Goal: Task Accomplishment & Management: Use online tool/utility

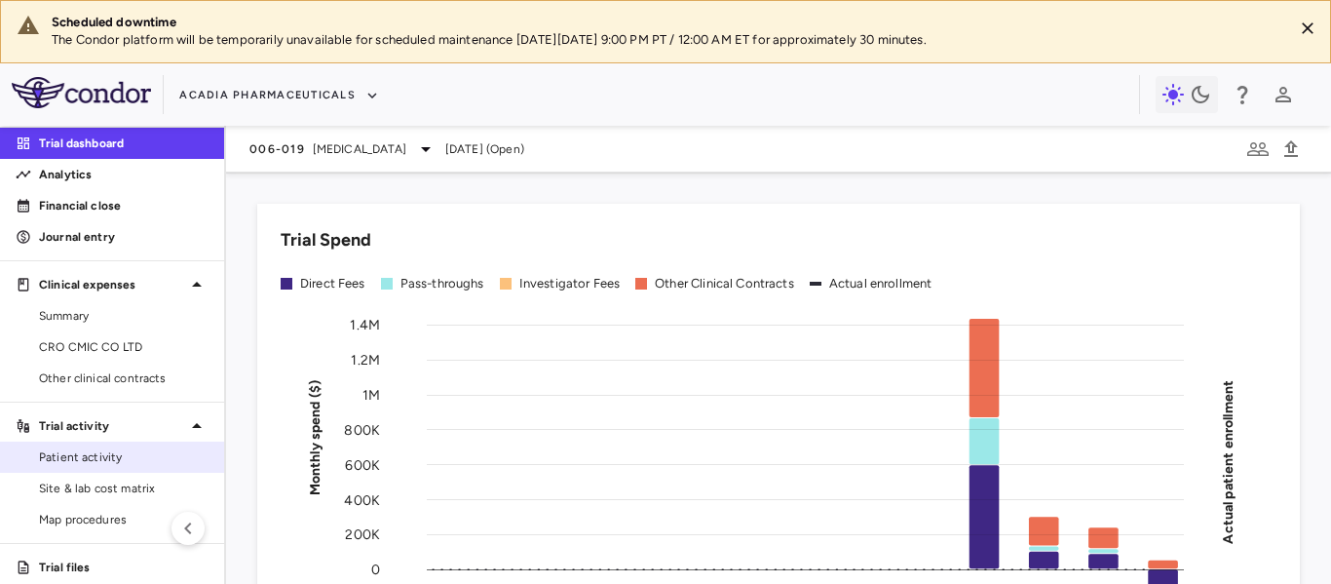
scroll to position [184, 0]
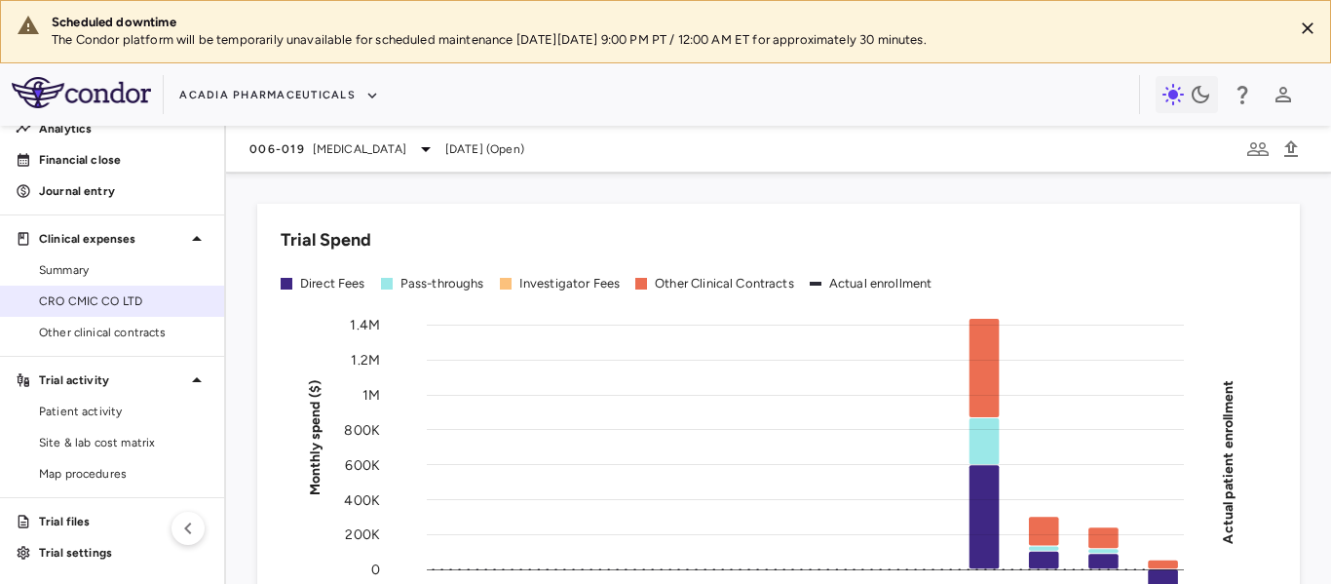
click at [103, 300] on span "CRO CMIC CO LTD" at bounding box center [124, 301] width 170 height 18
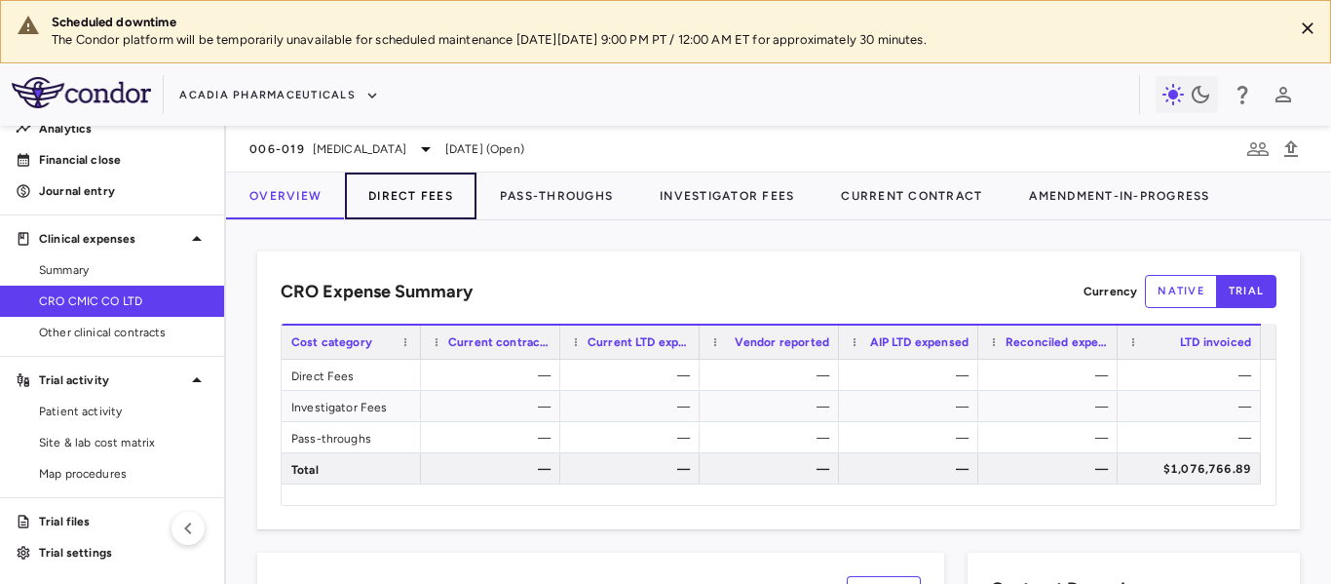
click at [417, 189] on button "Direct Fees" at bounding box center [411, 195] width 132 height 47
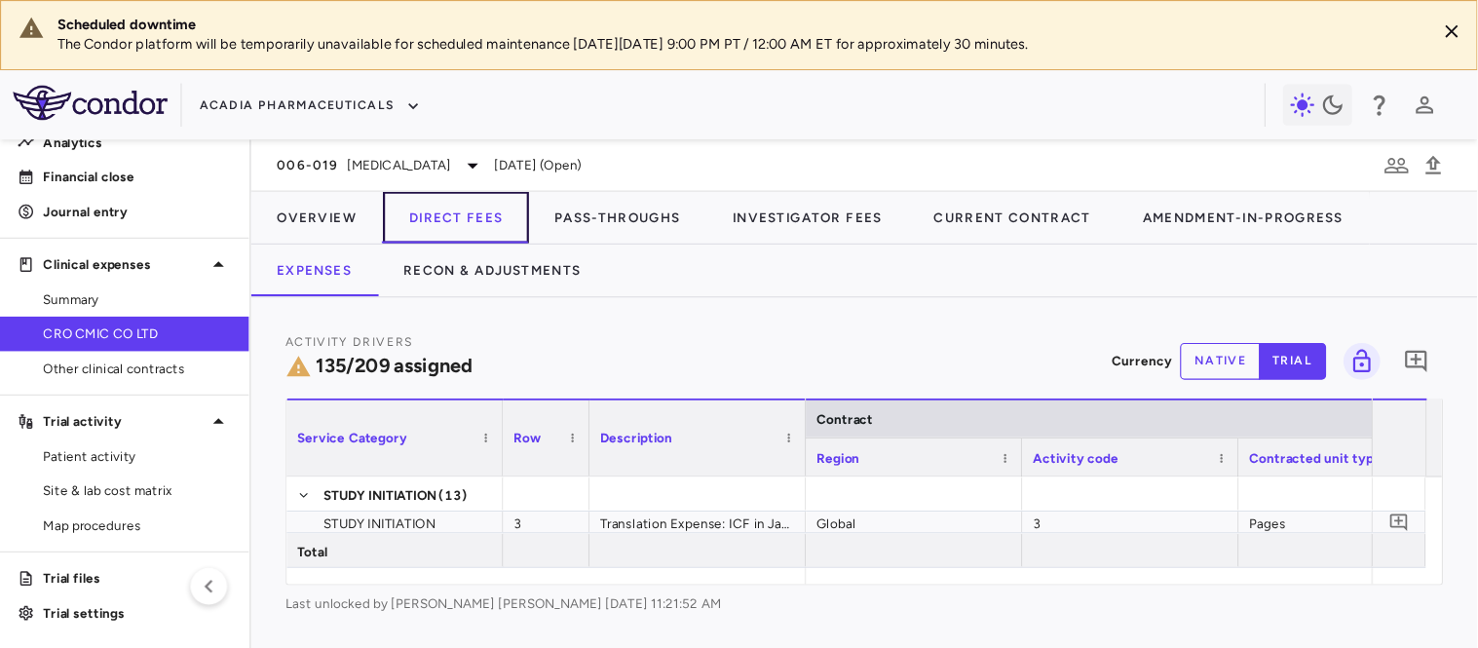
scroll to position [97, 0]
click at [1232, 555] on div "Activity Drivers 135/209 assigned Currency native trial 0 Service Category Drag…" at bounding box center [778, 426] width 1105 height 316
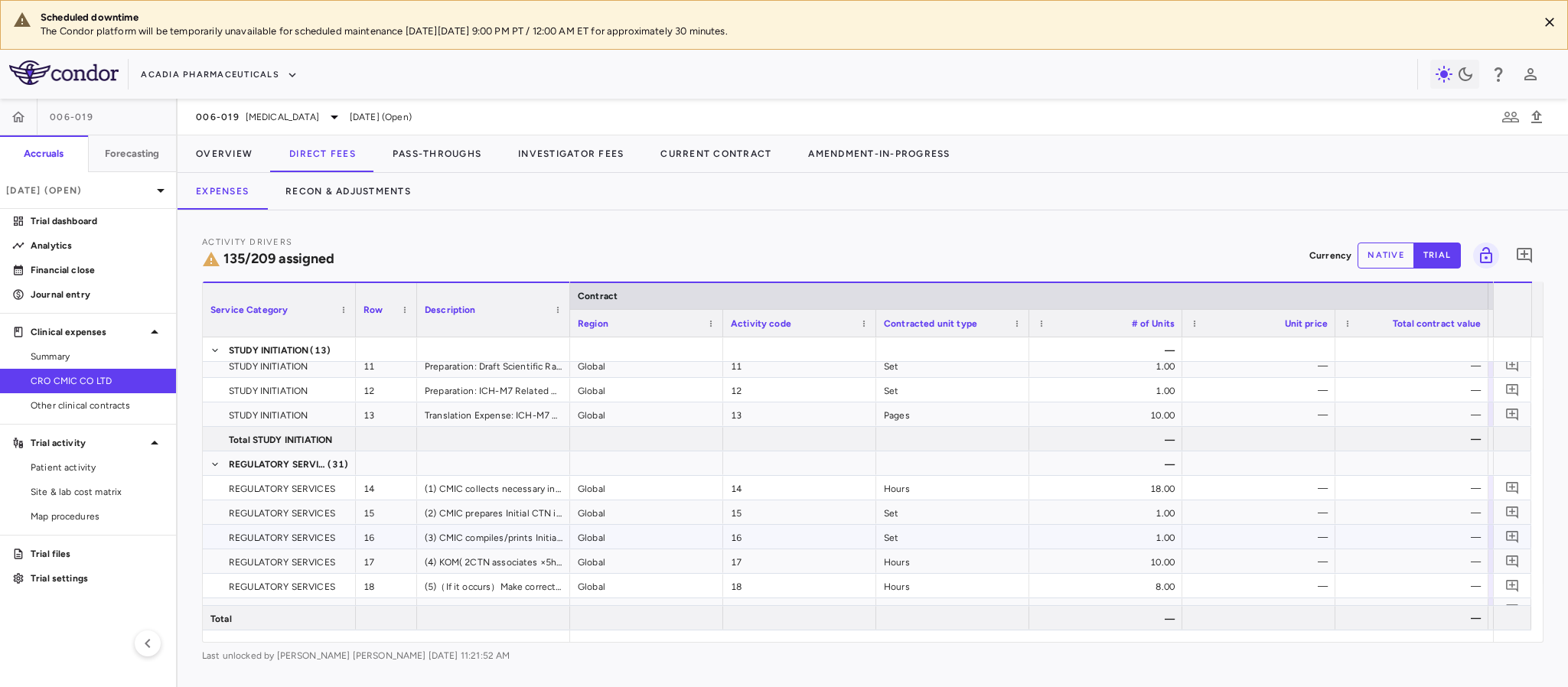
scroll to position [345, 0]
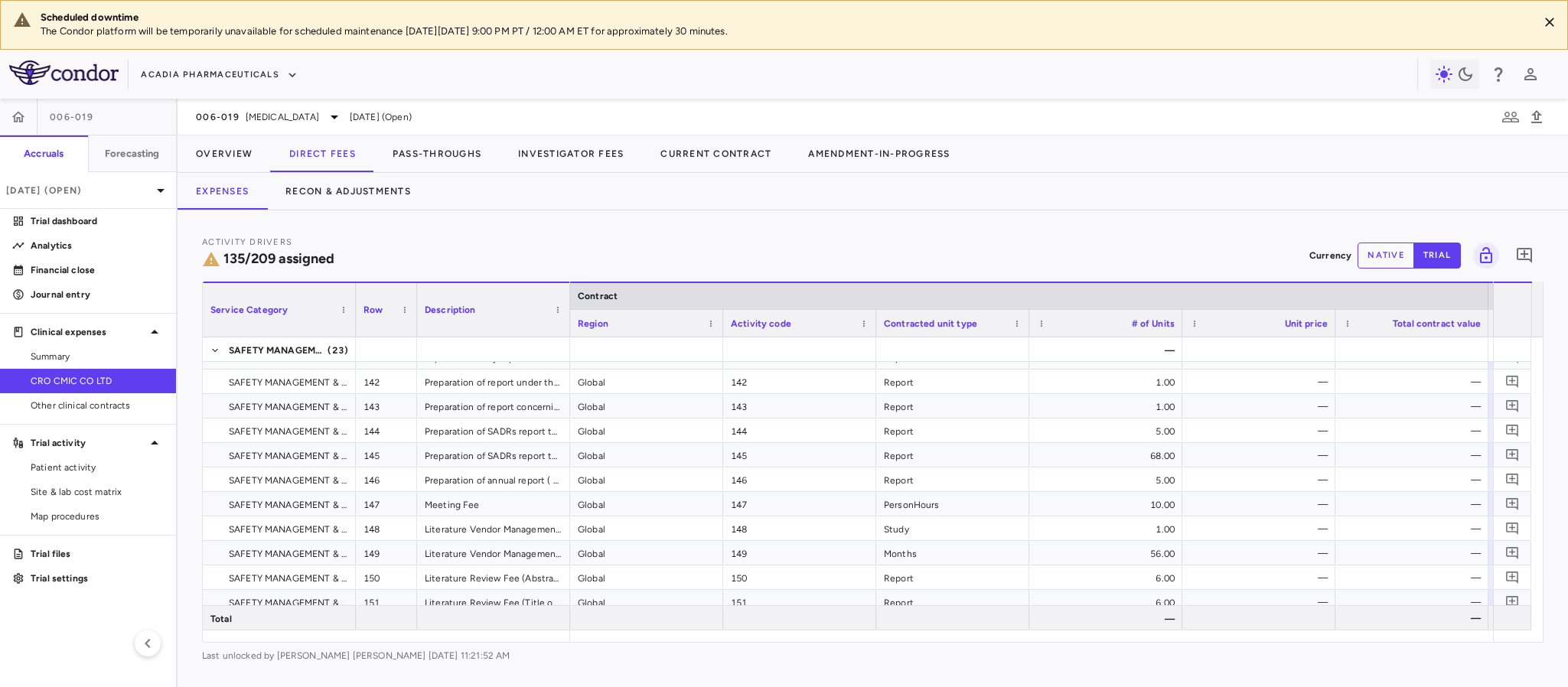
drag, startPoint x: 1366, startPoint y: 656, endPoint x: 1373, endPoint y: 664, distance: 10.6
click at [1044, 458] on div "Activity Drivers 135/209 assigned Currency native trial 0 Service Category Drag…" at bounding box center [872, 448] width 1391 height 477
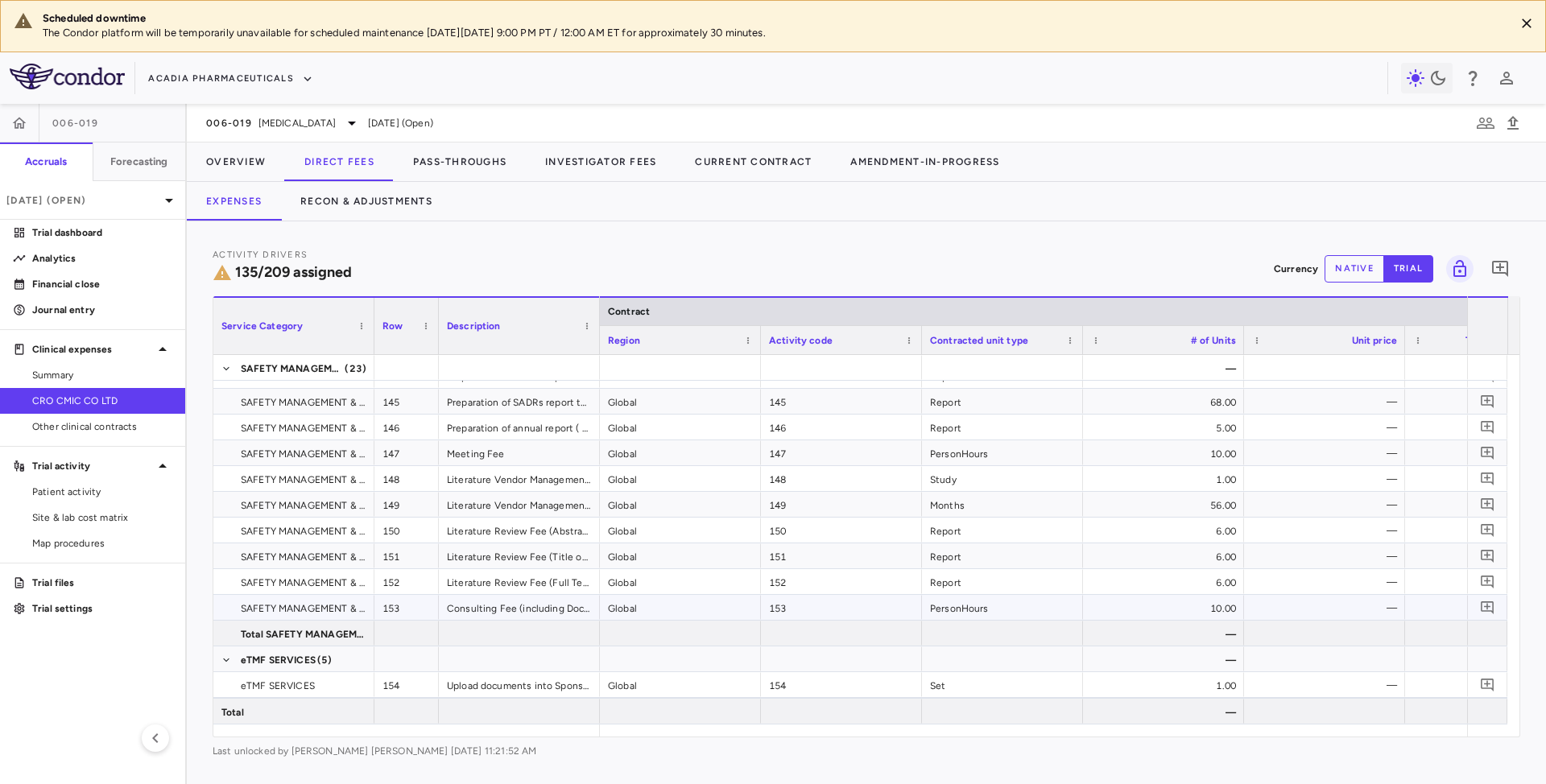
scroll to position [4093, 0]
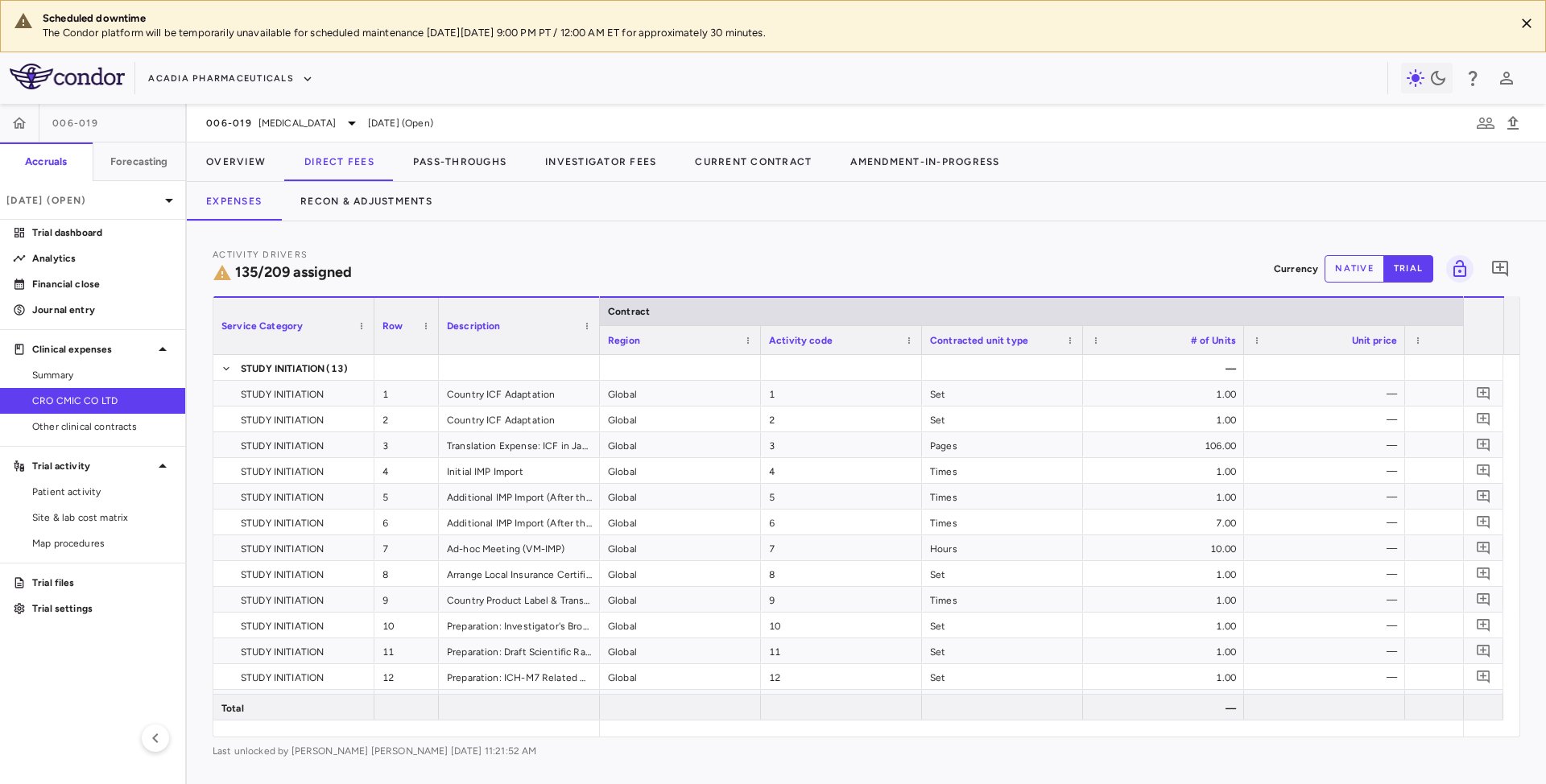
click at [1274, 182] on div "Expenses Recon & Adjustments" at bounding box center [866, 201] width 1359 height 39
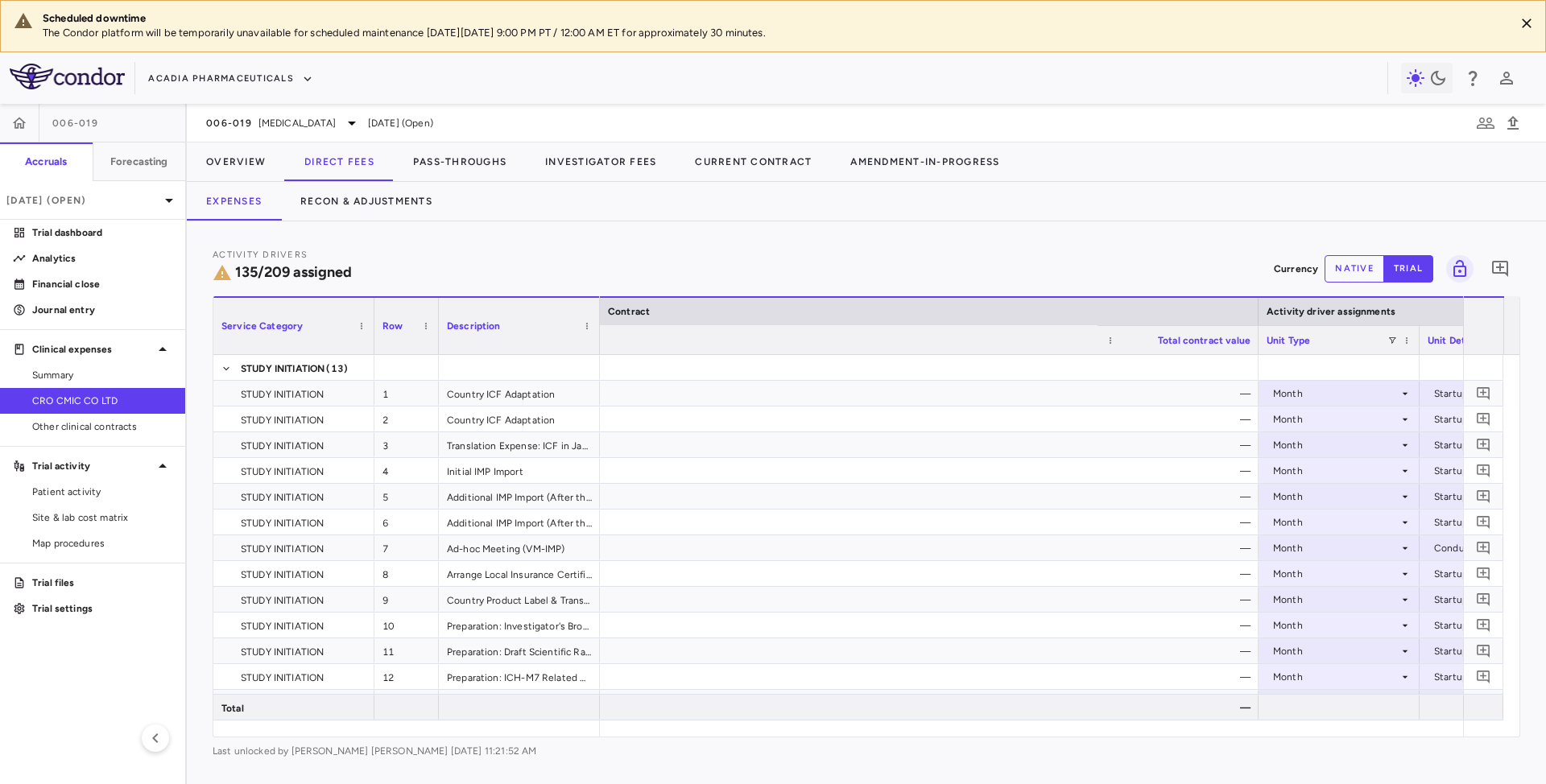
scroll to position [0, 1115]
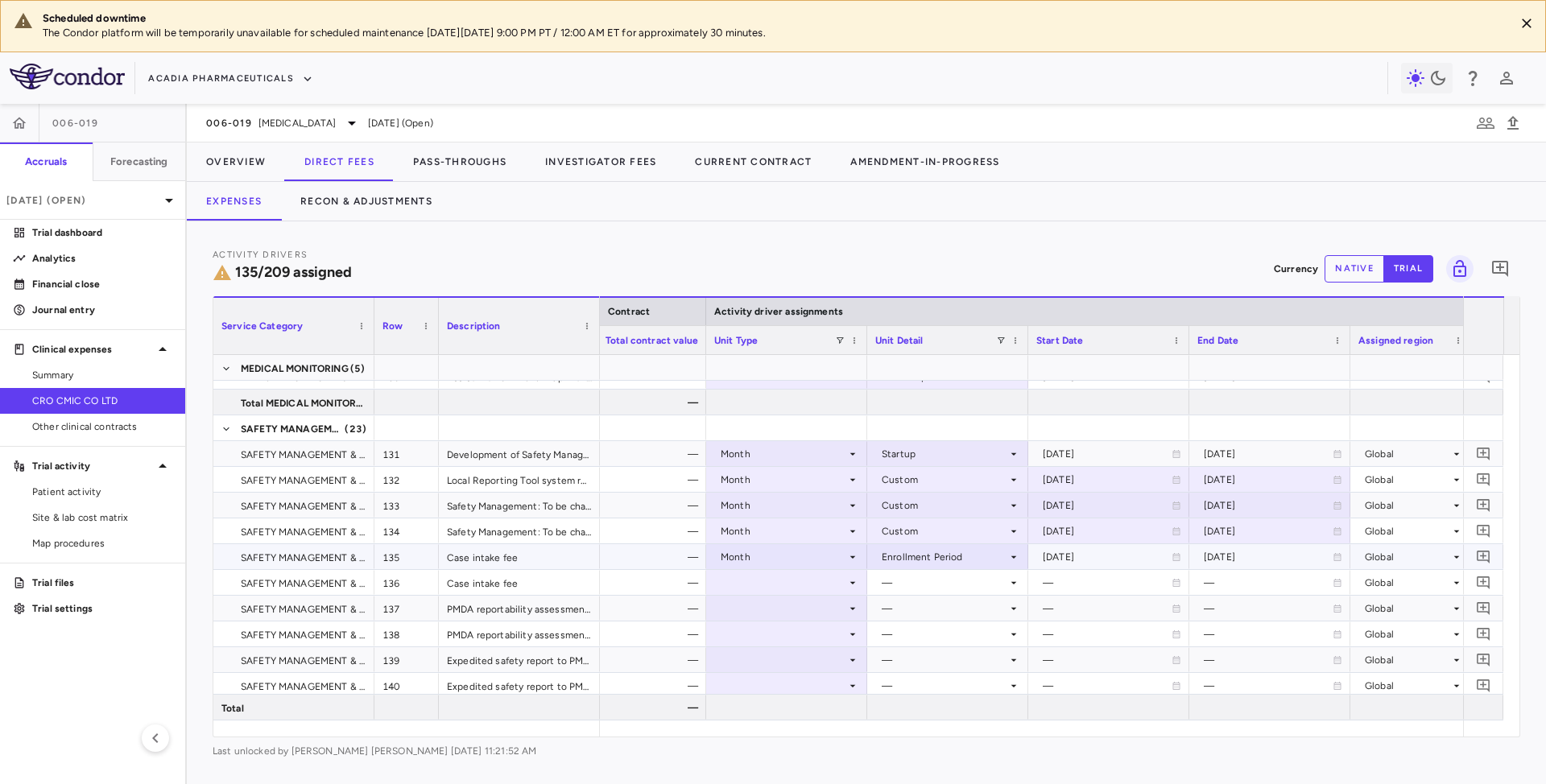
click at [781, 558] on div "Month" at bounding box center [783, 557] width 126 height 26
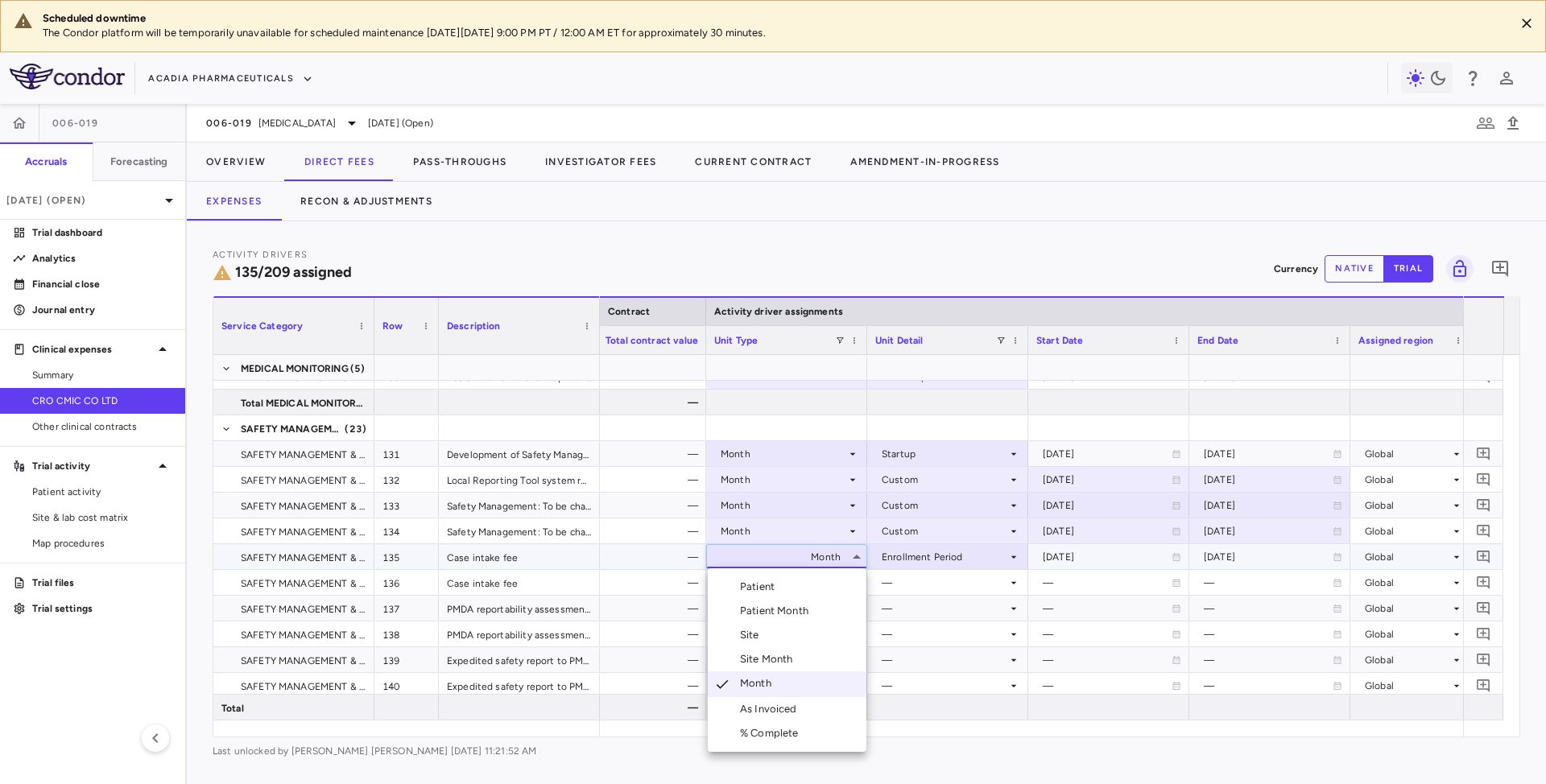
click at [912, 582] on div at bounding box center [773, 392] width 1546 height 784
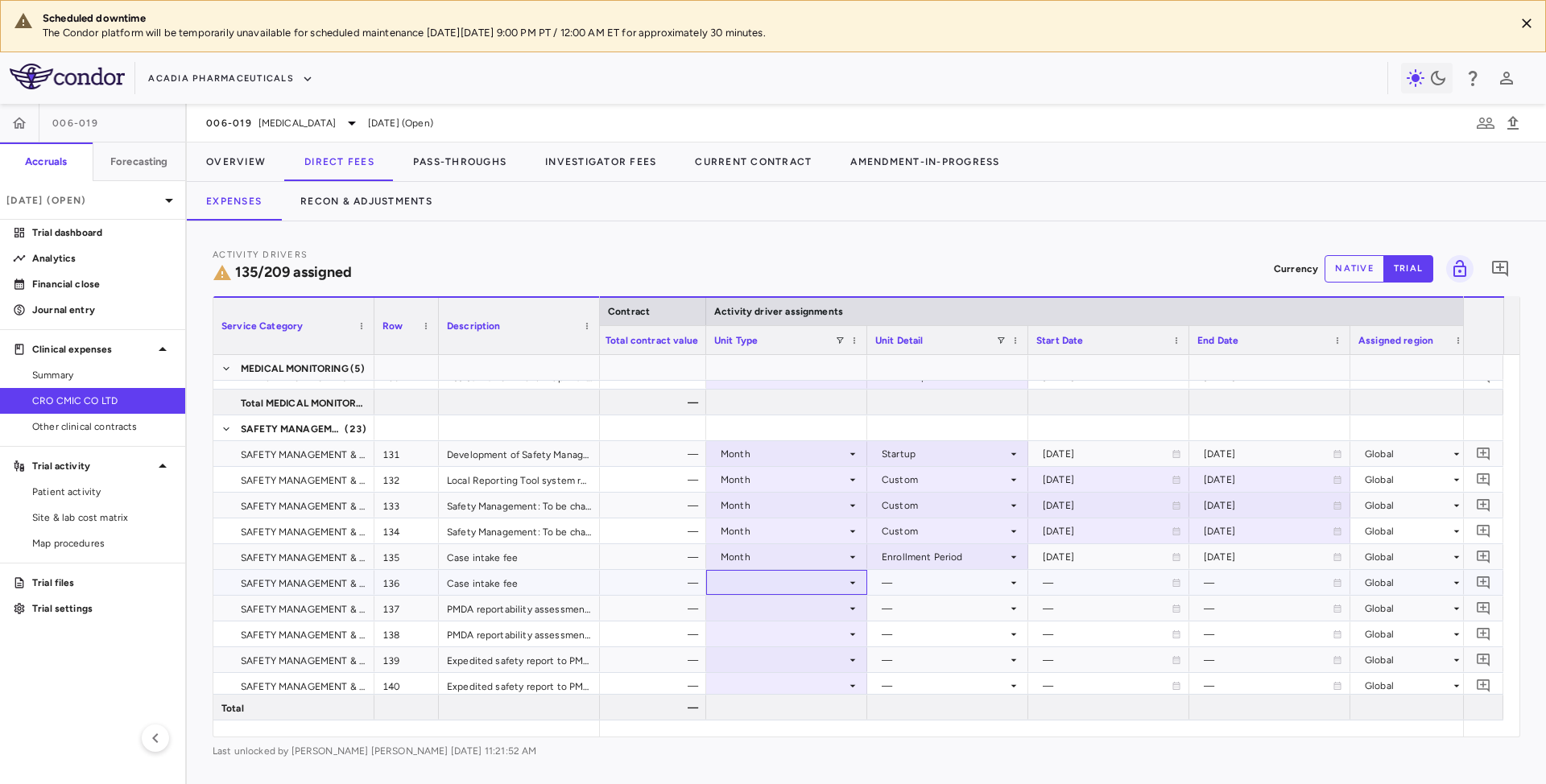
click at [848, 586] on icon at bounding box center [853, 583] width 13 height 13
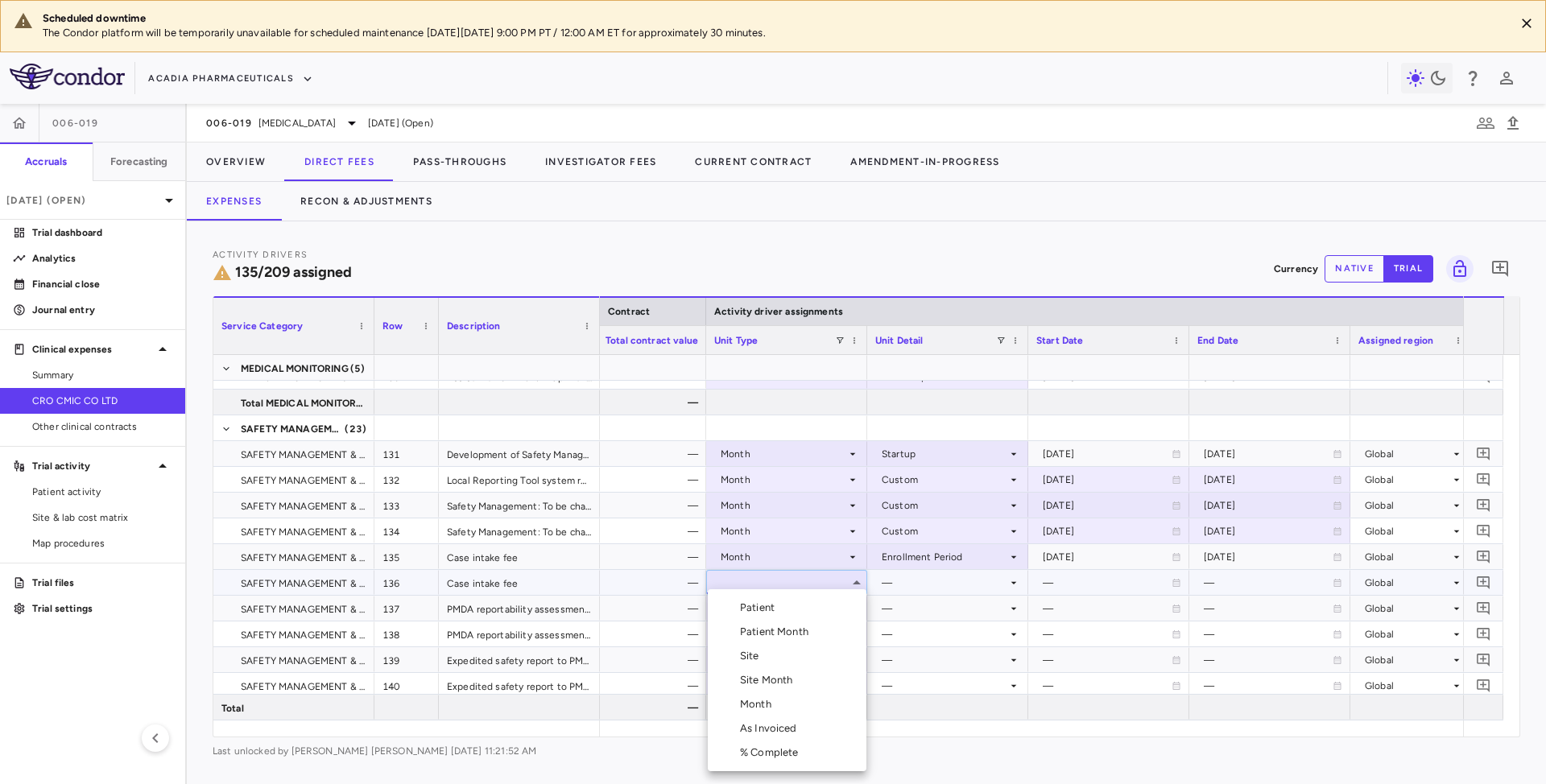
click at [760, 703] on div "Month" at bounding box center [759, 705] width 38 height 15
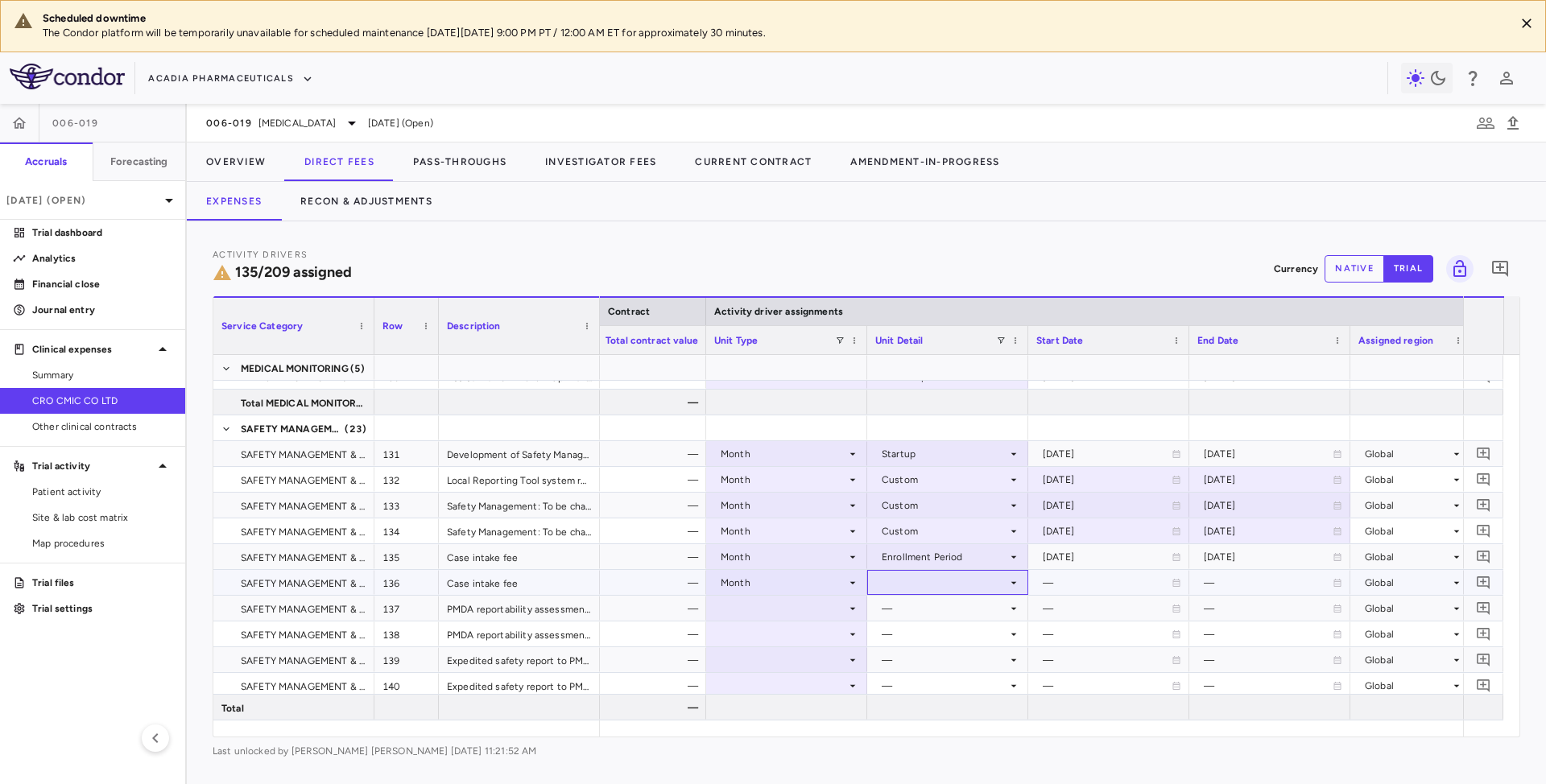
click at [1016, 584] on icon at bounding box center [1014, 583] width 13 height 13
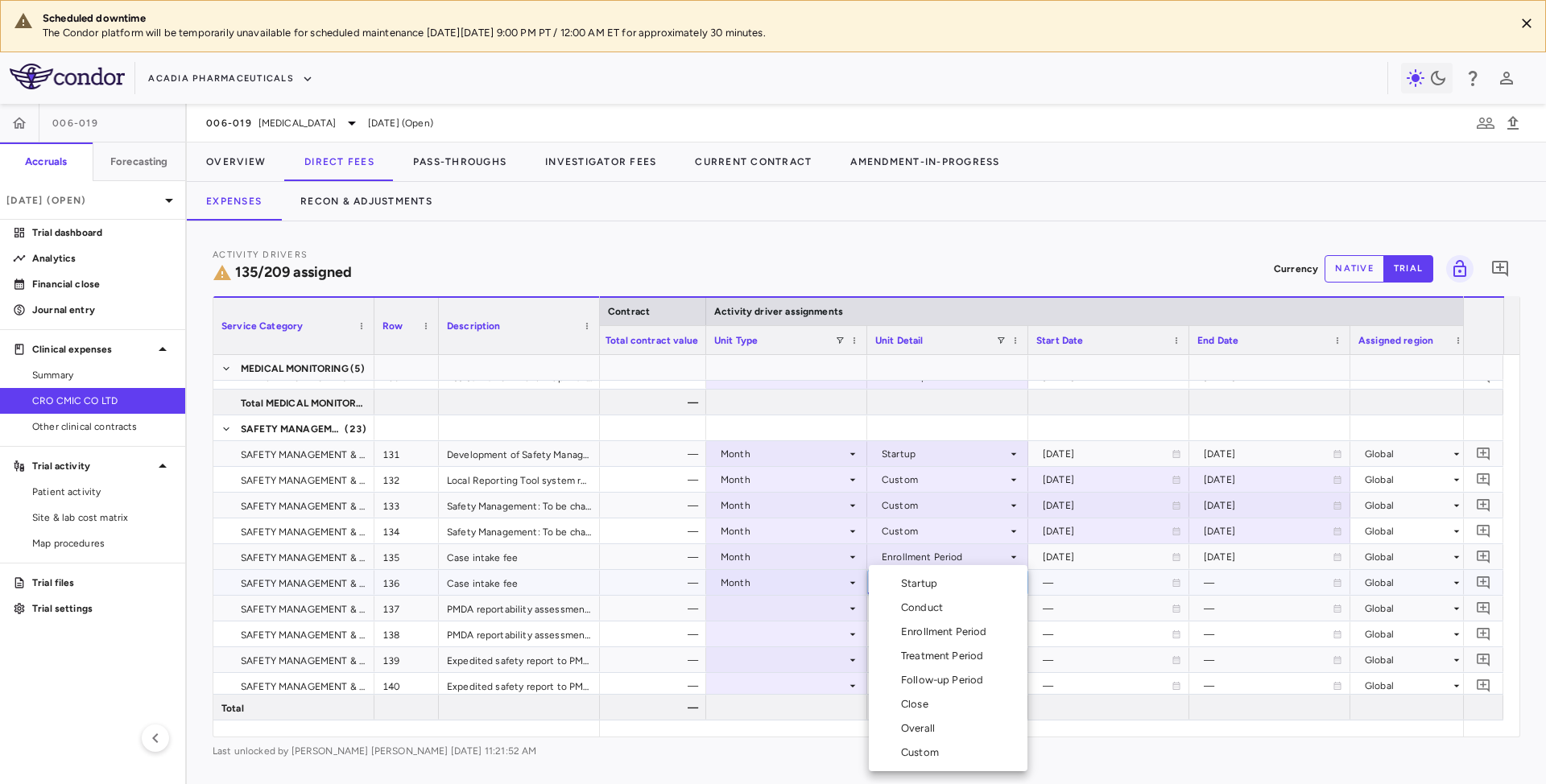
click at [947, 634] on div "Enrollment Period" at bounding box center [947, 632] width 93 height 15
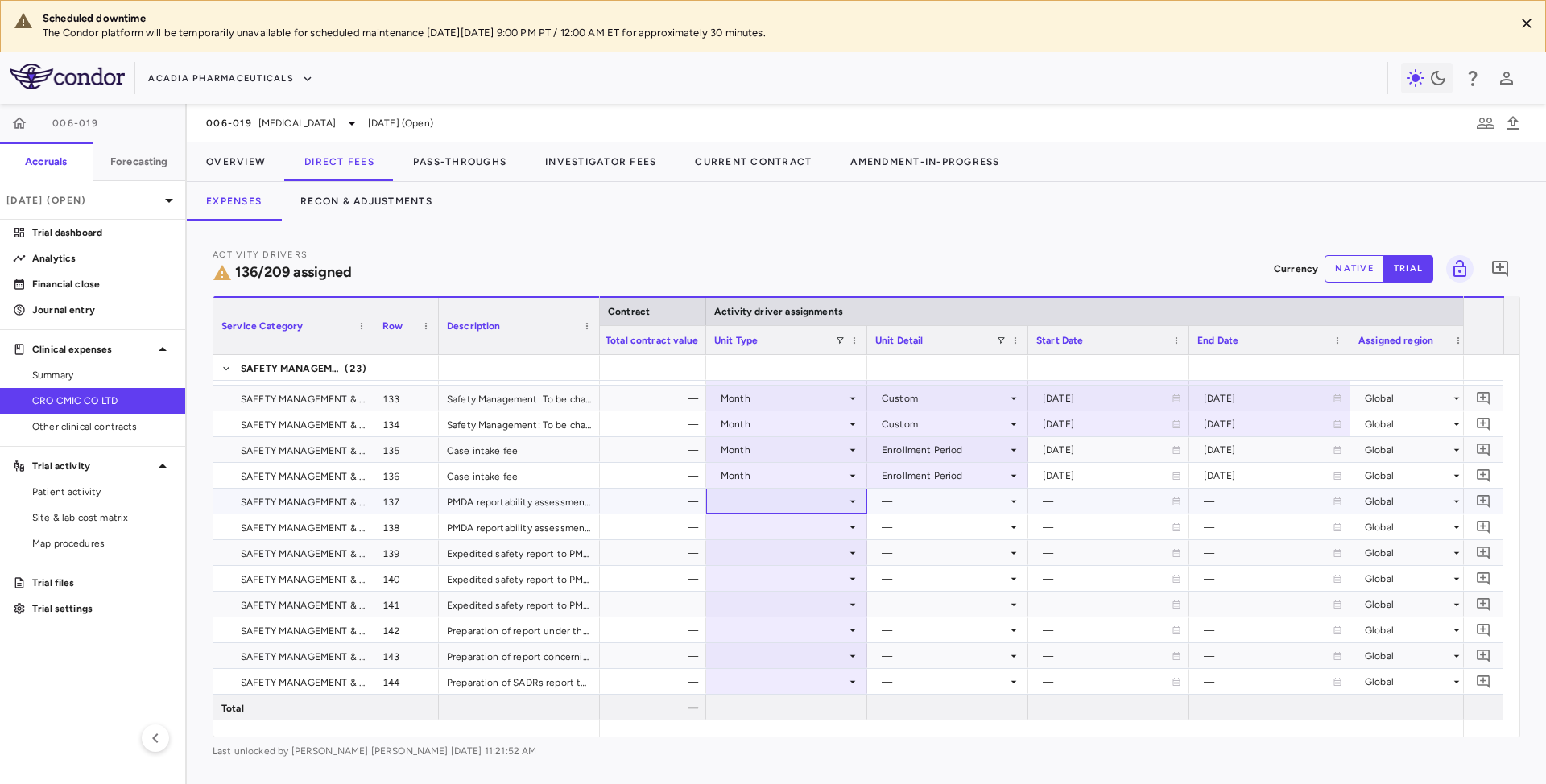
click at [848, 506] on icon at bounding box center [853, 501] width 13 height 13
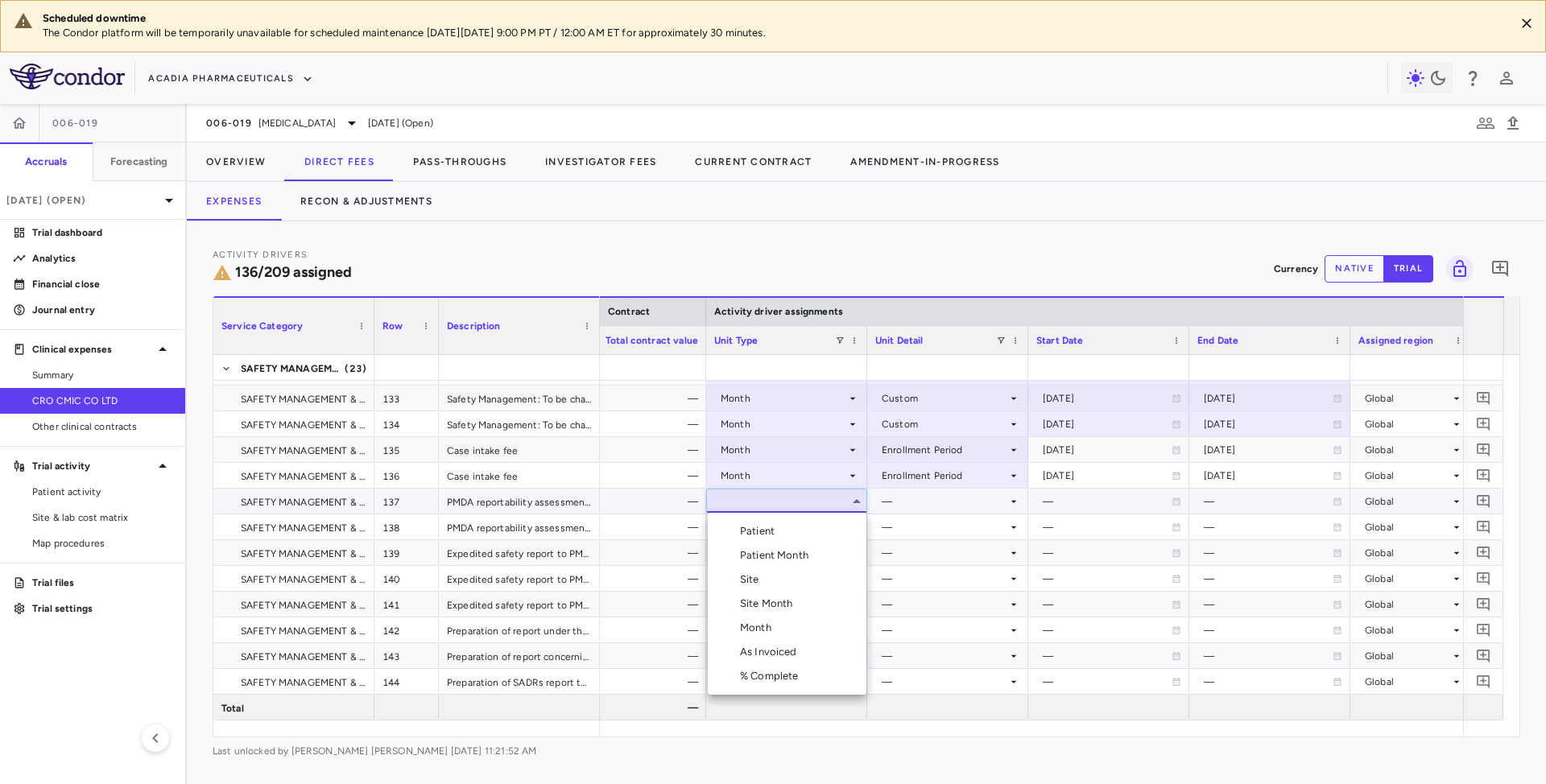
click at [768, 625] on div "Month" at bounding box center [759, 628] width 38 height 15
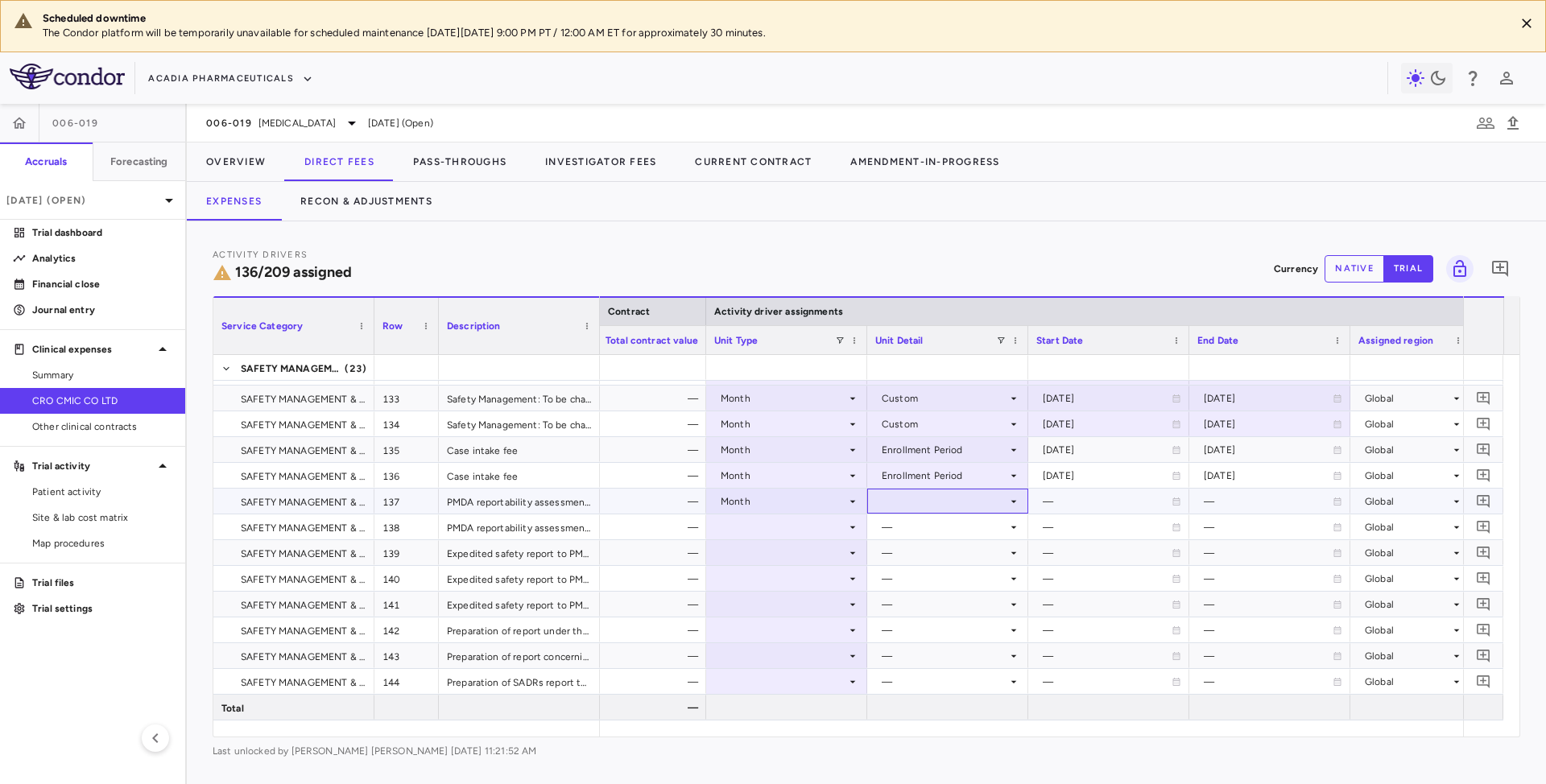
click at [1011, 504] on icon at bounding box center [1014, 501] width 13 height 13
click at [945, 552] on div "Conduct" at bounding box center [925, 556] width 48 height 15
click at [850, 526] on icon at bounding box center [853, 528] width 13 height 13
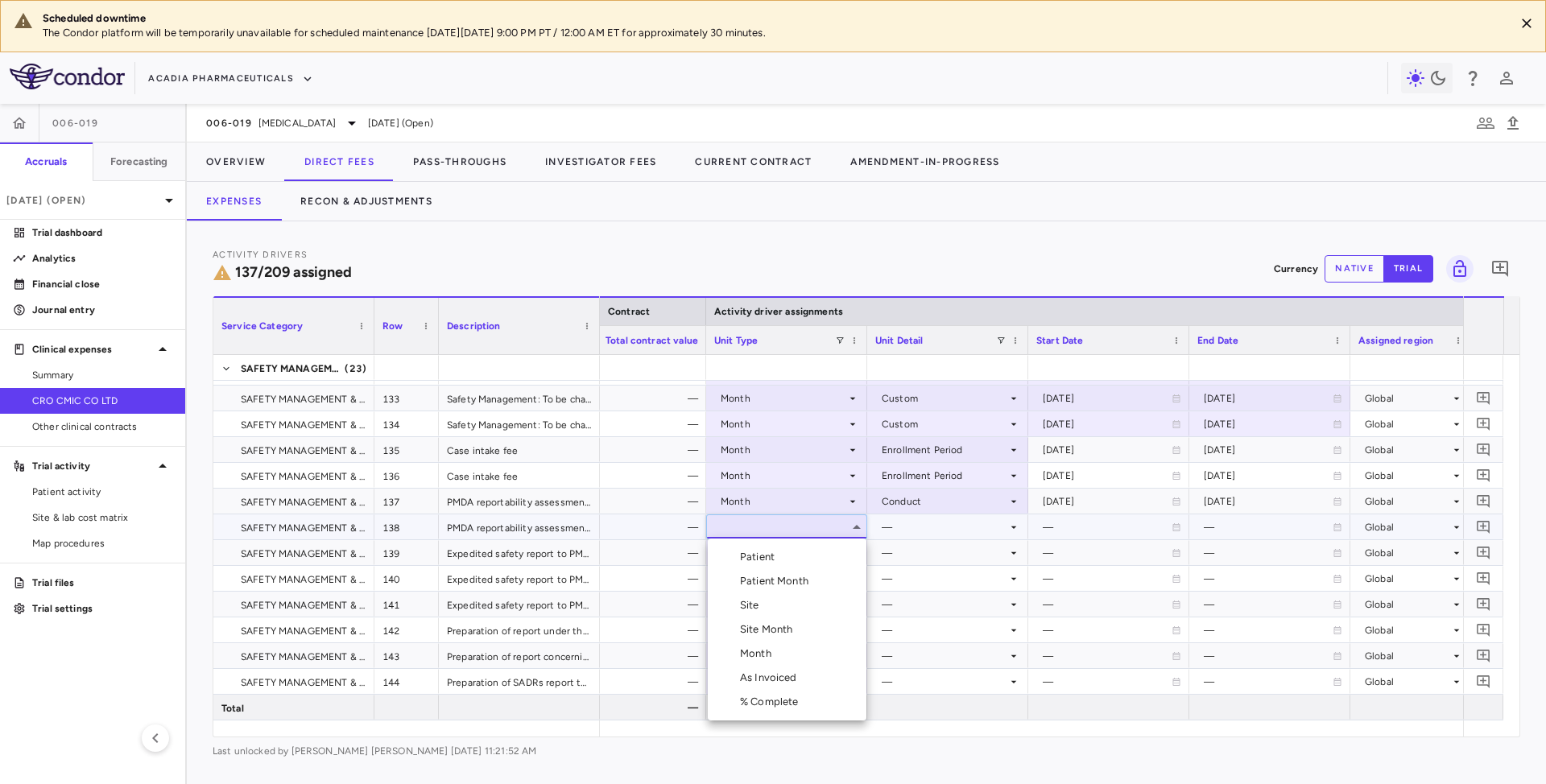
click at [770, 648] on div "Month" at bounding box center [759, 654] width 38 height 15
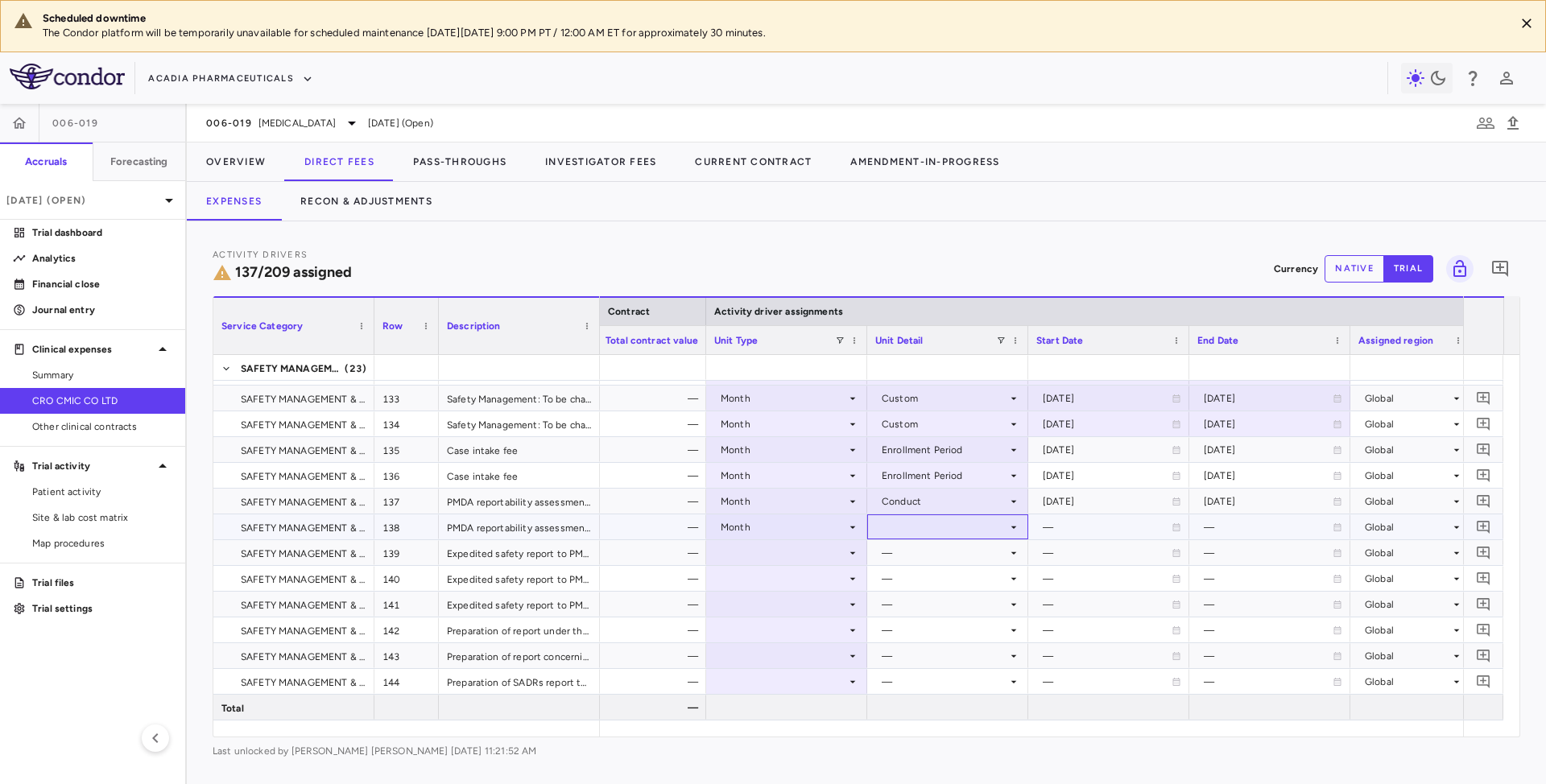
click at [1011, 529] on icon at bounding box center [1014, 528] width 13 height 13
click at [928, 584] on div "Conduct" at bounding box center [925, 582] width 48 height 15
click at [854, 561] on div at bounding box center [786, 553] width 145 height 23
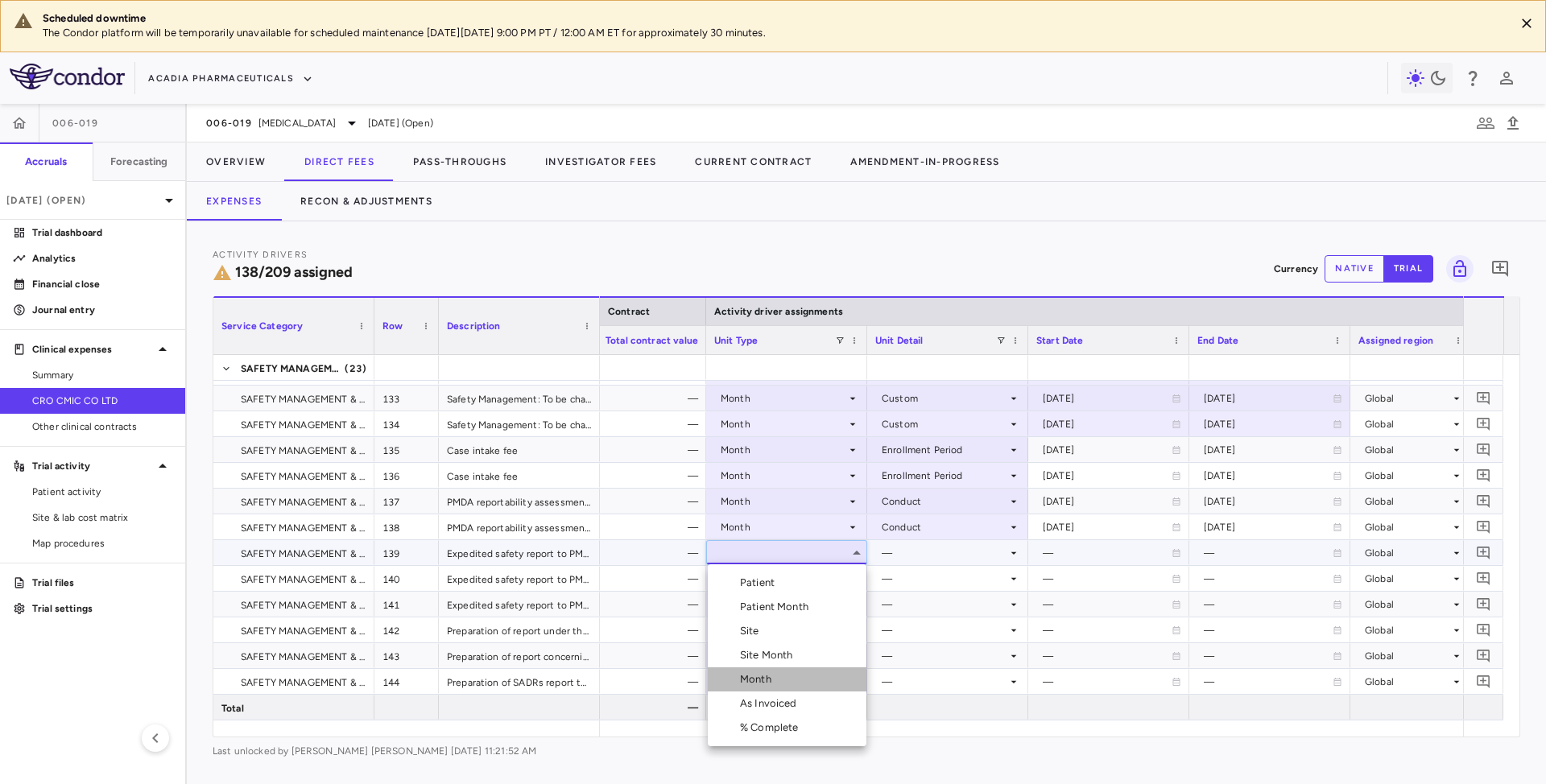
click at [761, 677] on div "Month" at bounding box center [759, 680] width 38 height 15
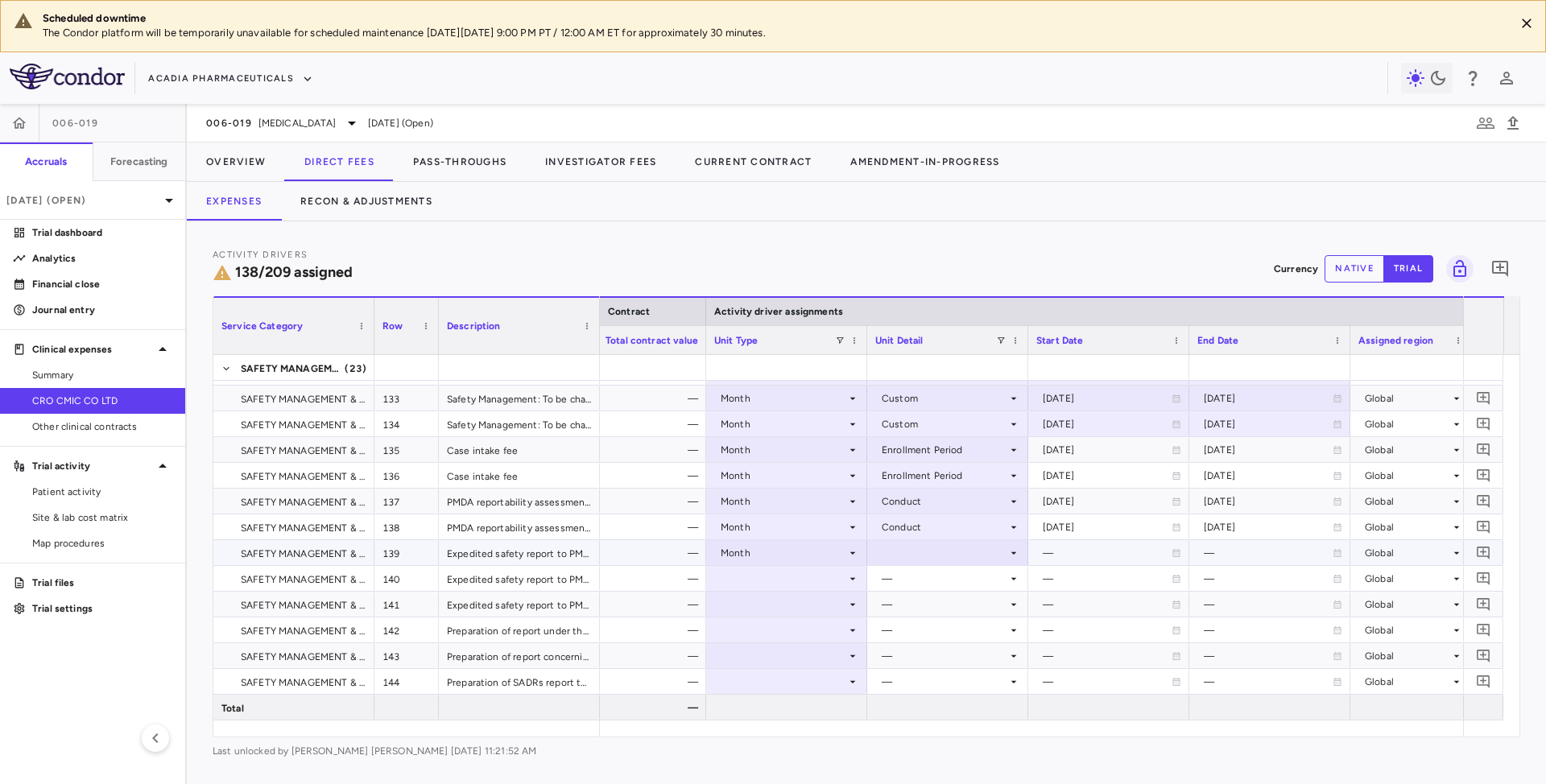
click at [1011, 552] on icon at bounding box center [1014, 554] width 13 height 13
click at [937, 610] on div "Conduct" at bounding box center [925, 607] width 48 height 15
click at [849, 578] on icon at bounding box center [853, 579] width 13 height 13
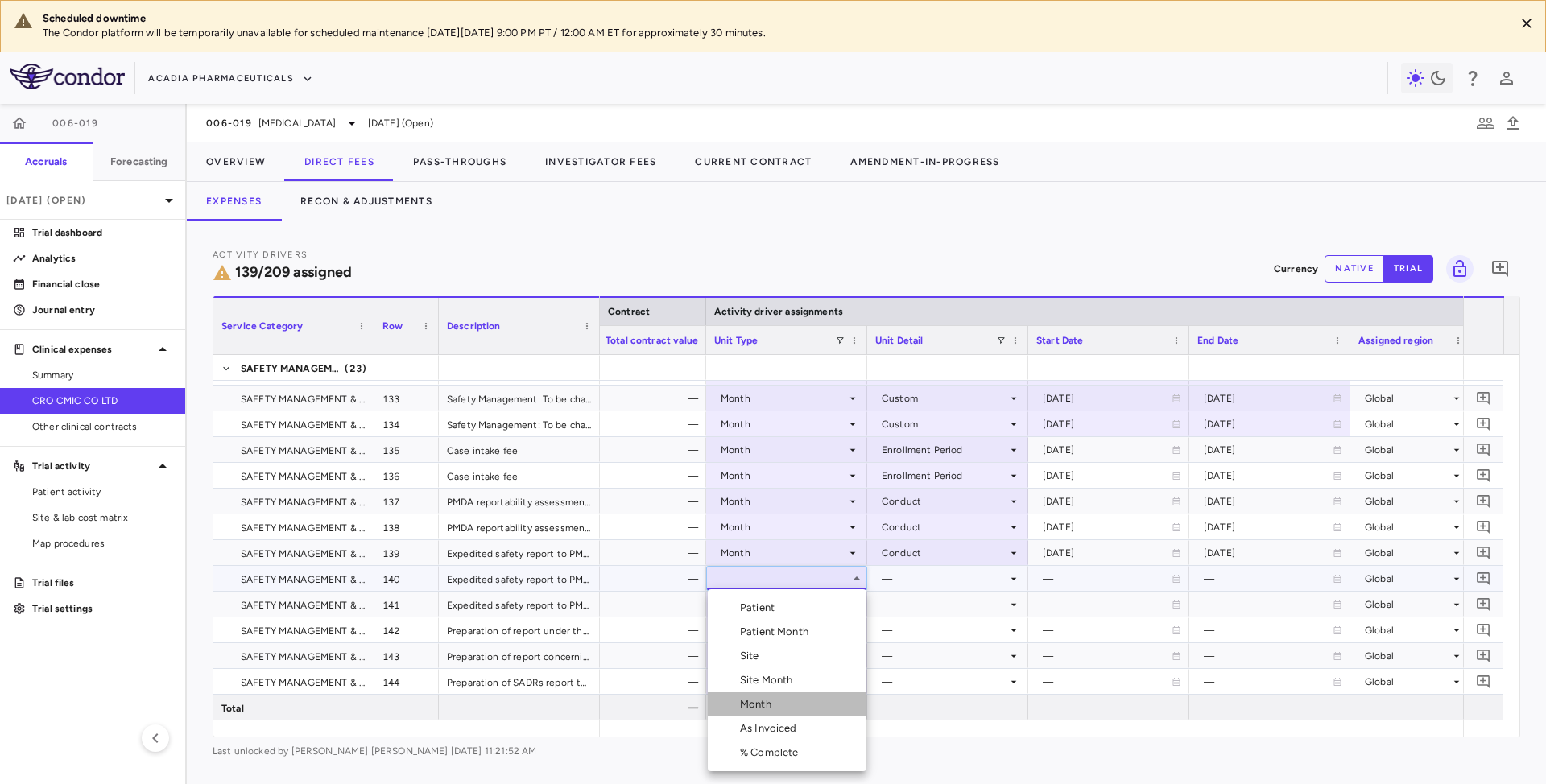
click at [772, 704] on div "Month" at bounding box center [759, 705] width 38 height 15
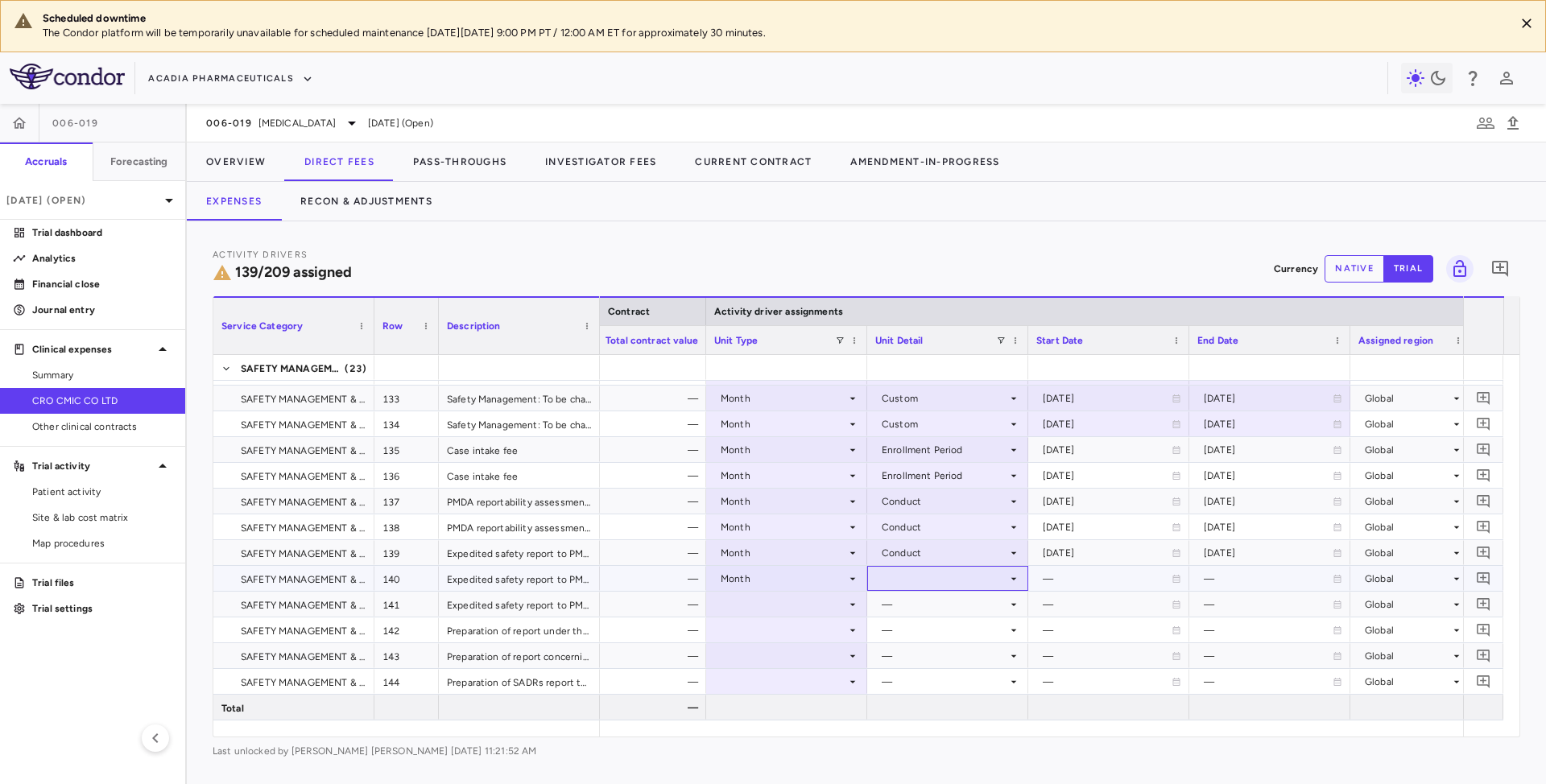
click at [1009, 582] on icon at bounding box center [1014, 579] width 13 height 13
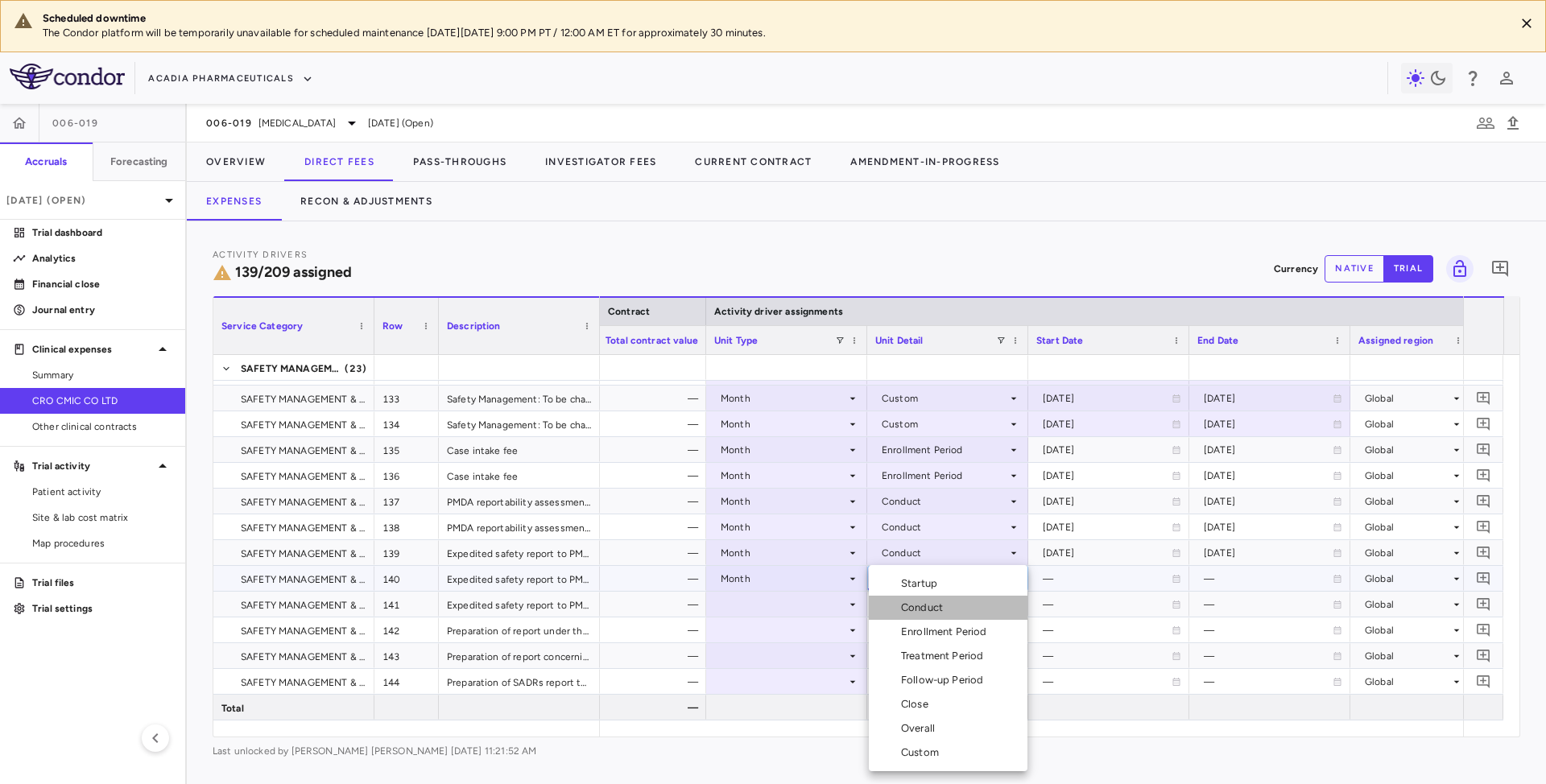
click at [928, 609] on div "Conduct" at bounding box center [925, 608] width 48 height 15
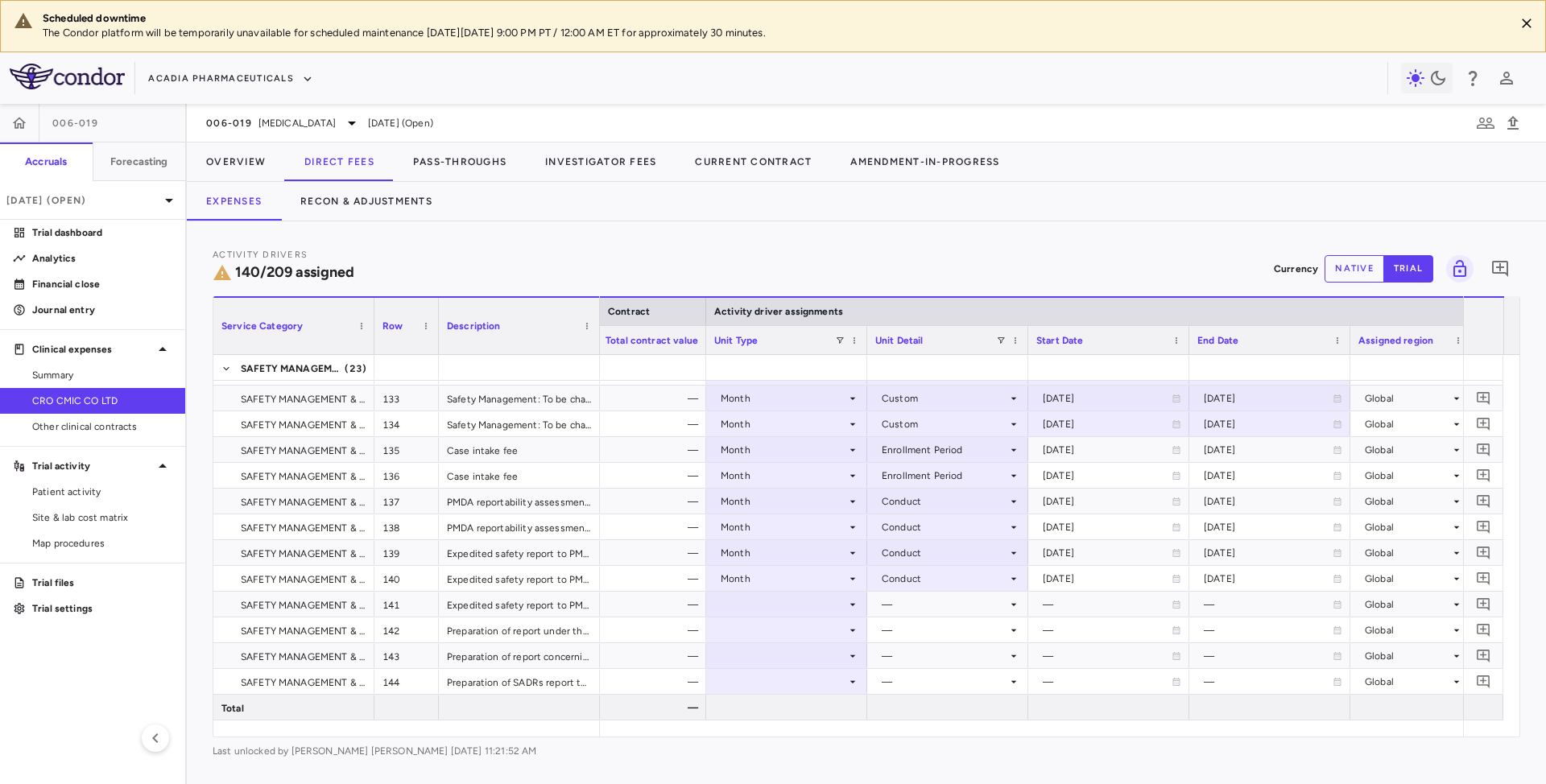
scroll to position [3865, 0]
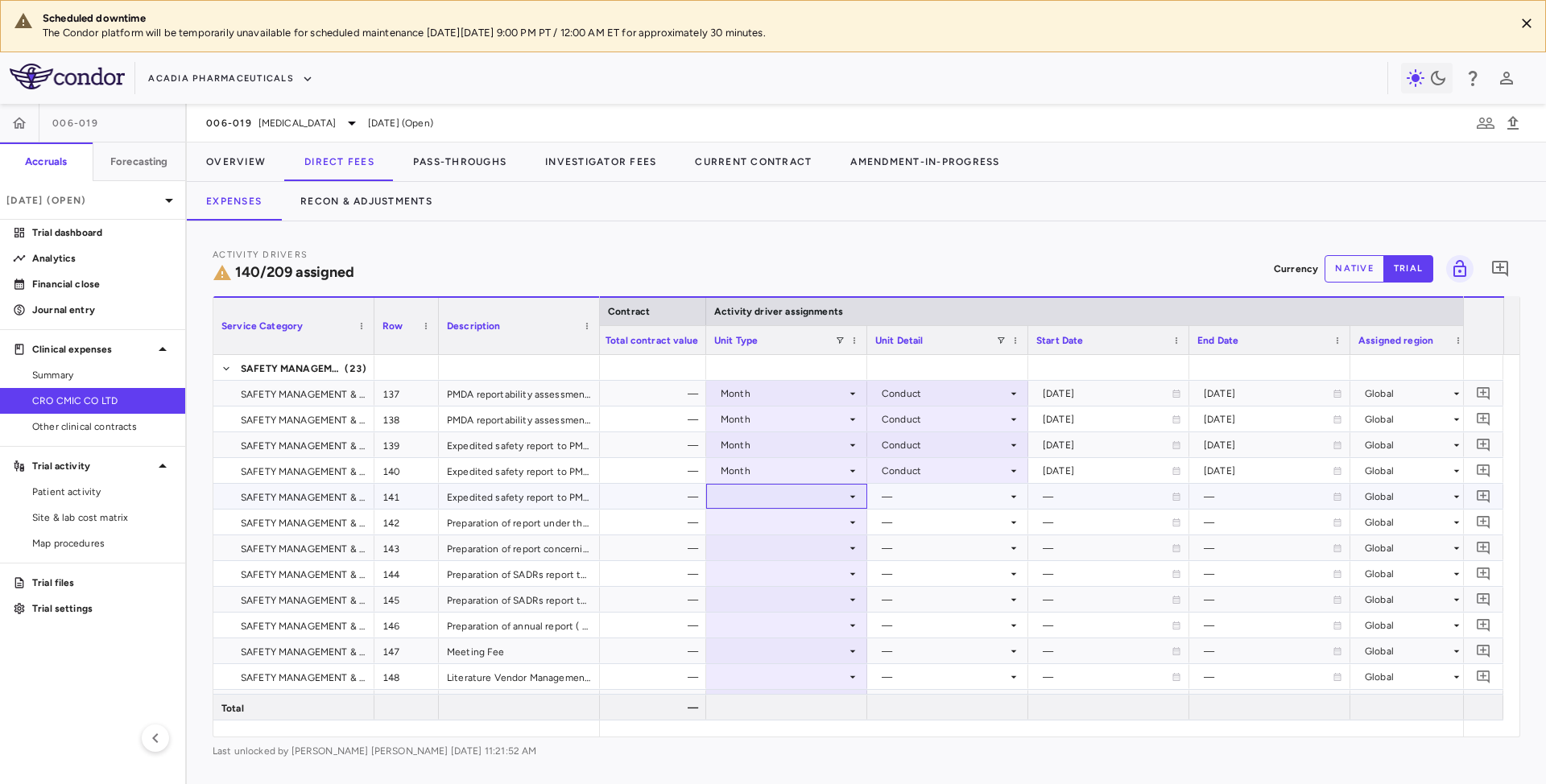
click at [851, 501] on icon at bounding box center [853, 497] width 13 height 13
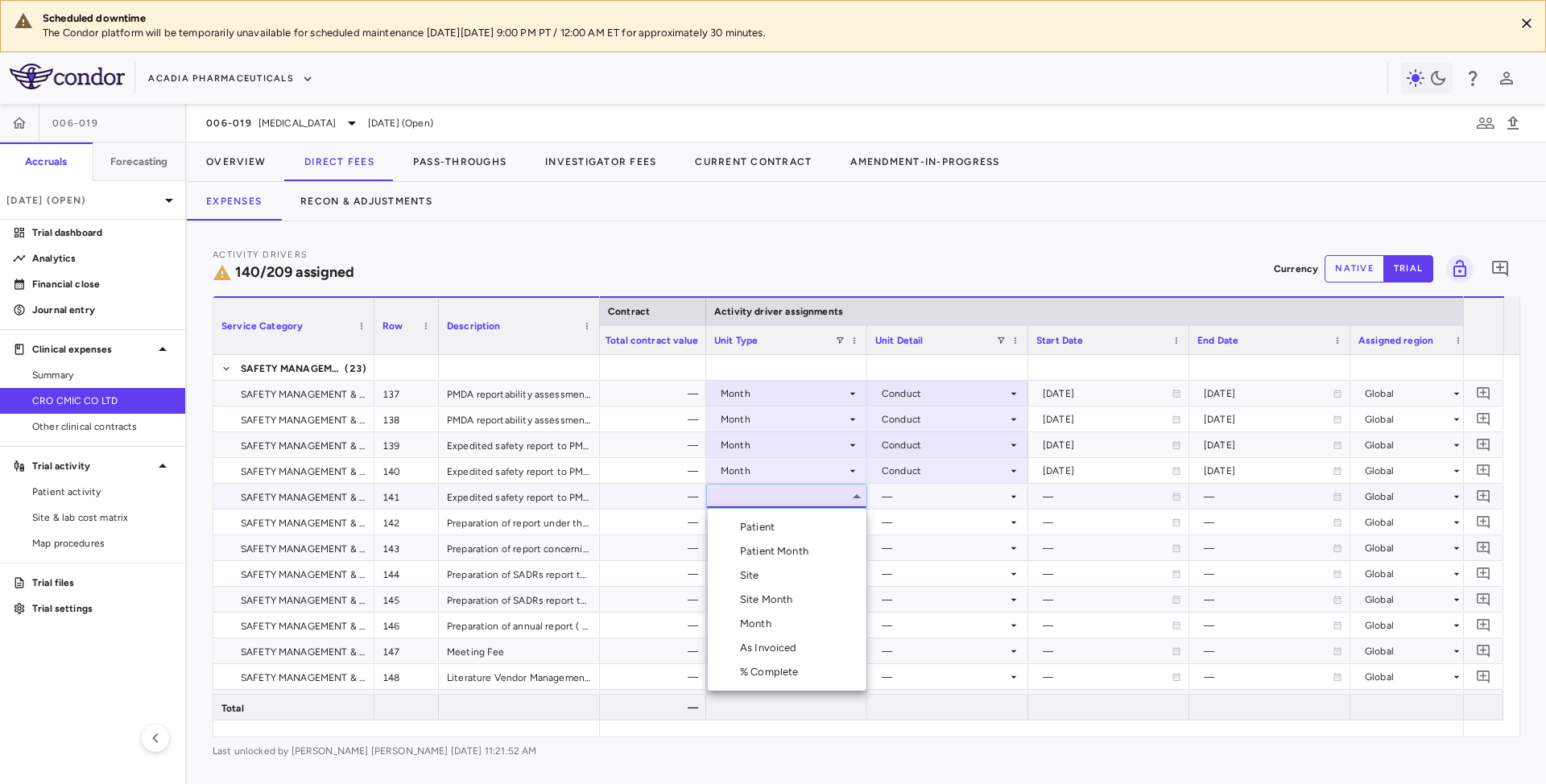
click at [751, 632] on li "Month" at bounding box center [787, 624] width 159 height 24
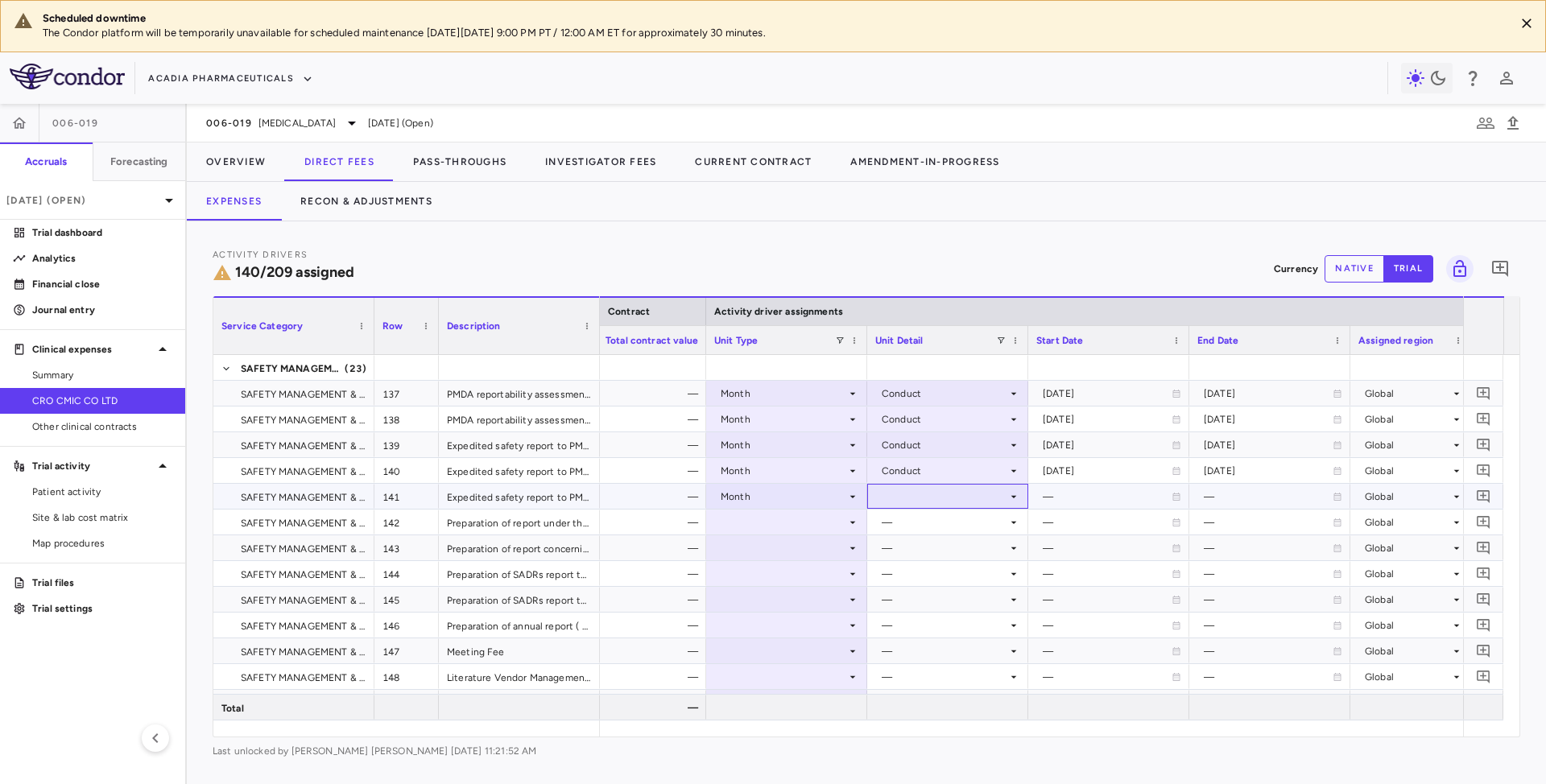
click at [1010, 501] on icon at bounding box center [1014, 497] width 13 height 13
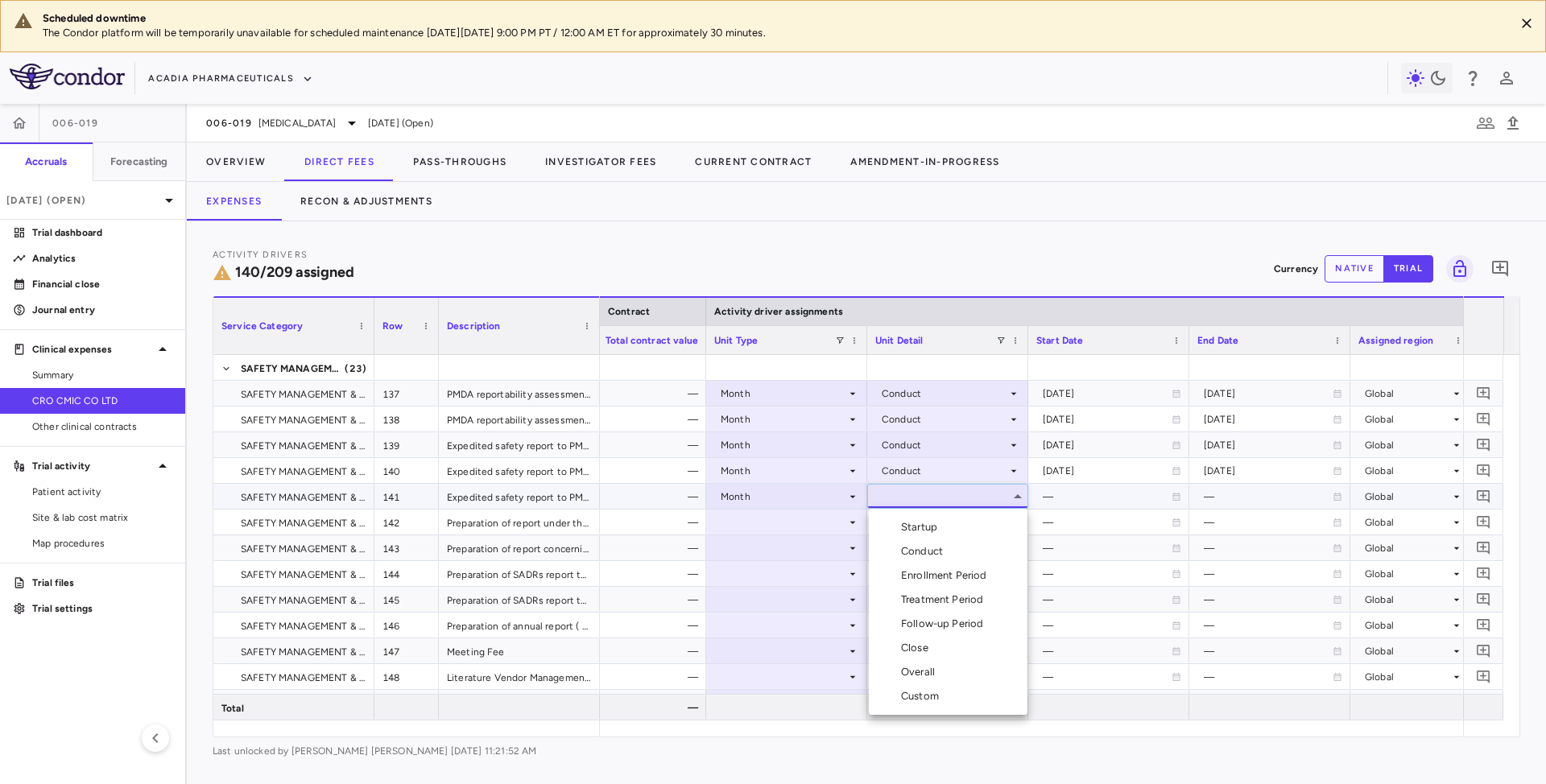
click at [934, 554] on div "Conduct" at bounding box center [925, 552] width 48 height 15
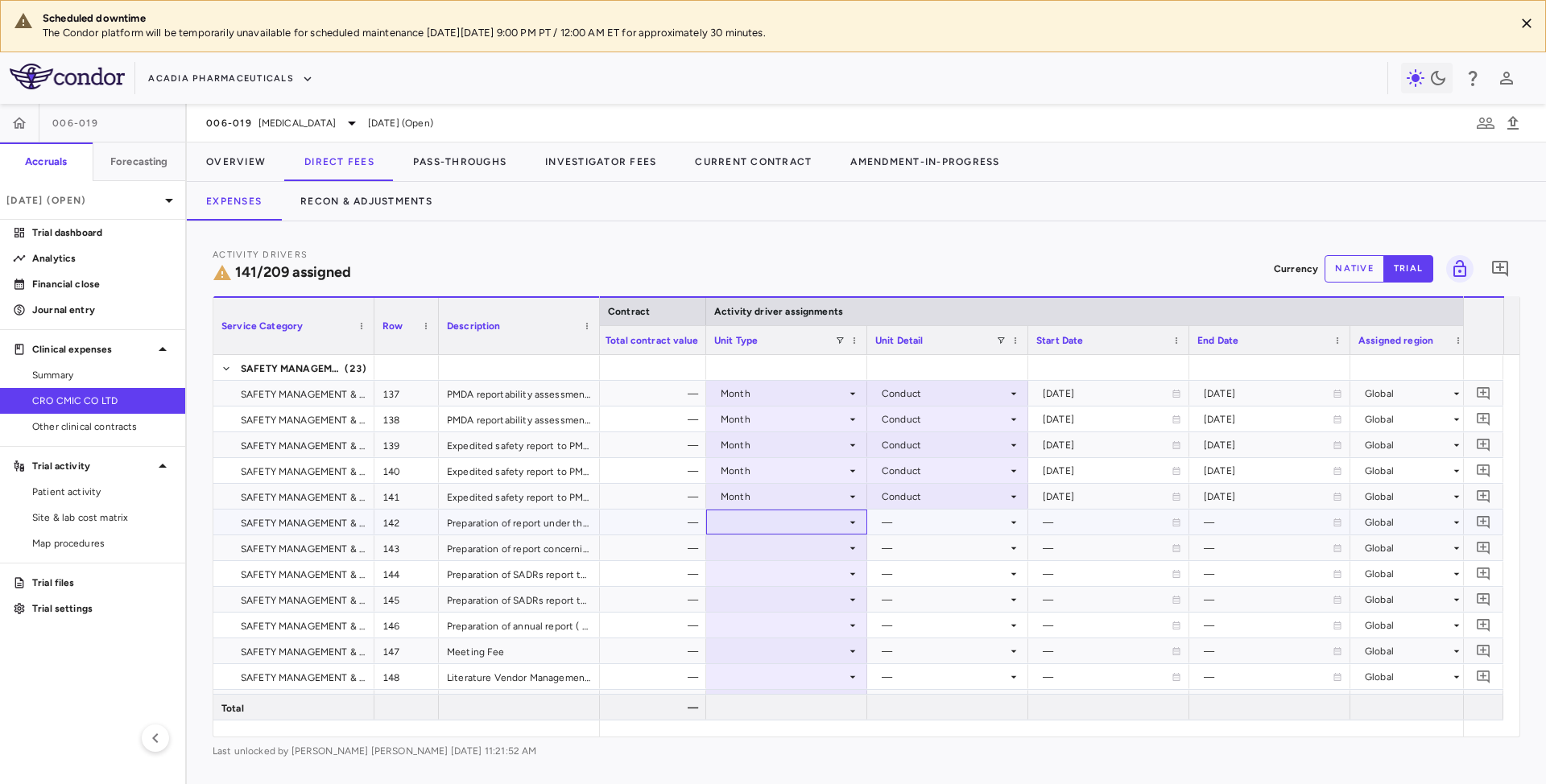
click at [850, 525] on icon at bounding box center [853, 523] width 13 height 13
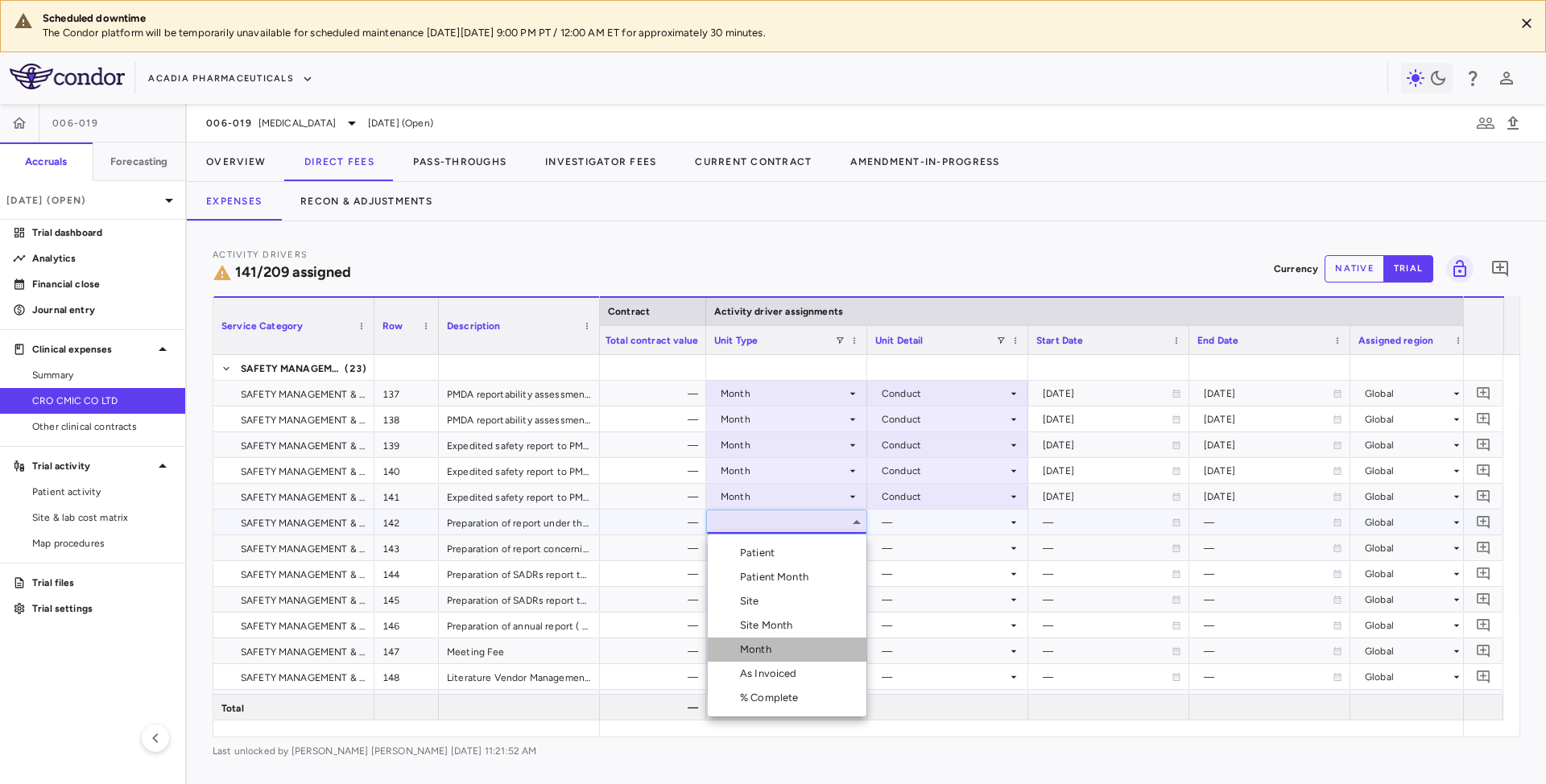
click at [764, 643] on div "Month" at bounding box center [759, 650] width 38 height 15
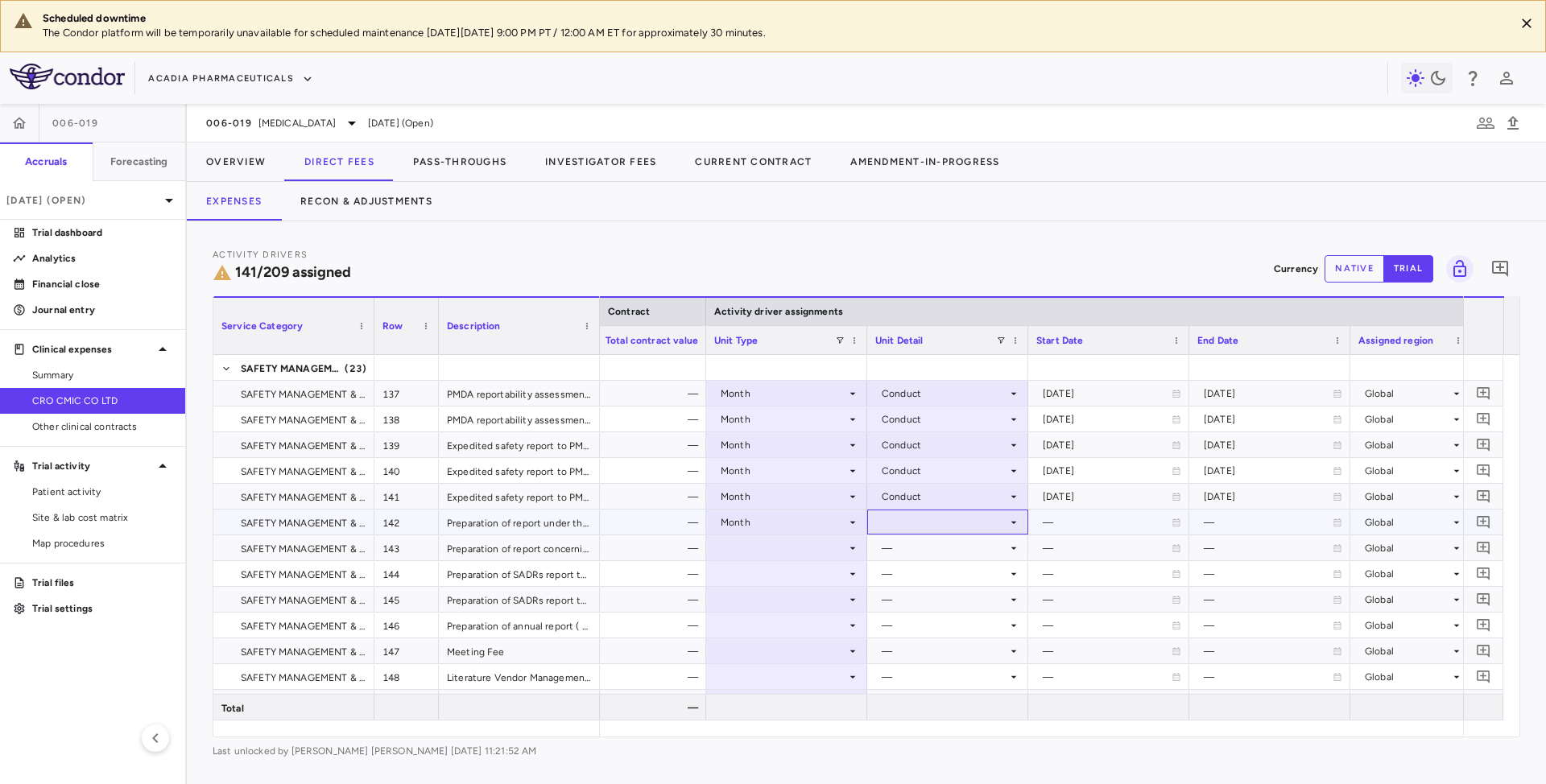
click at [1010, 522] on icon at bounding box center [1014, 523] width 13 height 13
click at [926, 582] on div "Conduct" at bounding box center [925, 577] width 48 height 15
click at [844, 552] on div at bounding box center [786, 548] width 145 height 23
click at [847, 549] on icon at bounding box center [853, 549] width 13 height 13
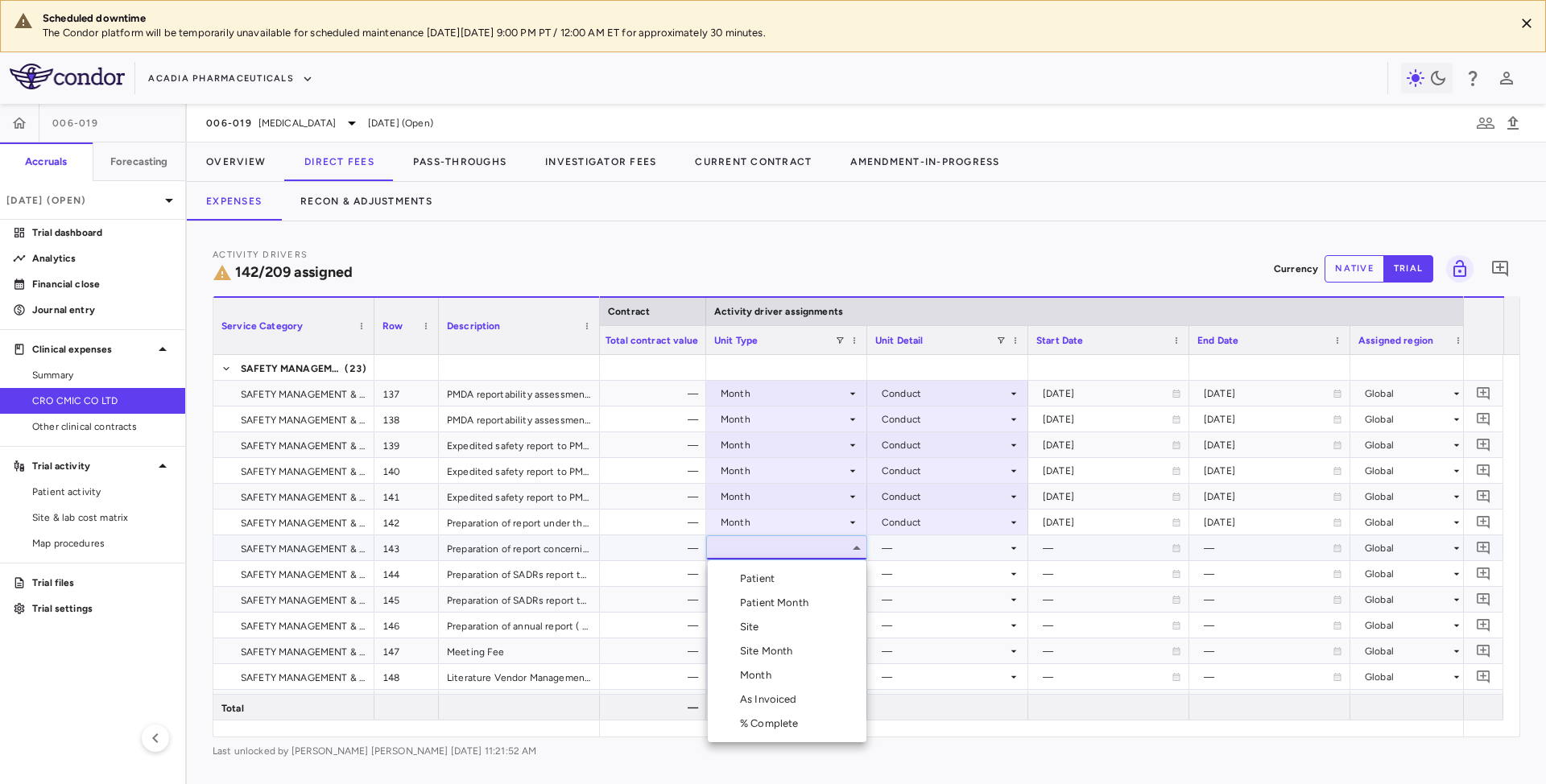
click at [781, 673] on li "Month" at bounding box center [787, 675] width 159 height 24
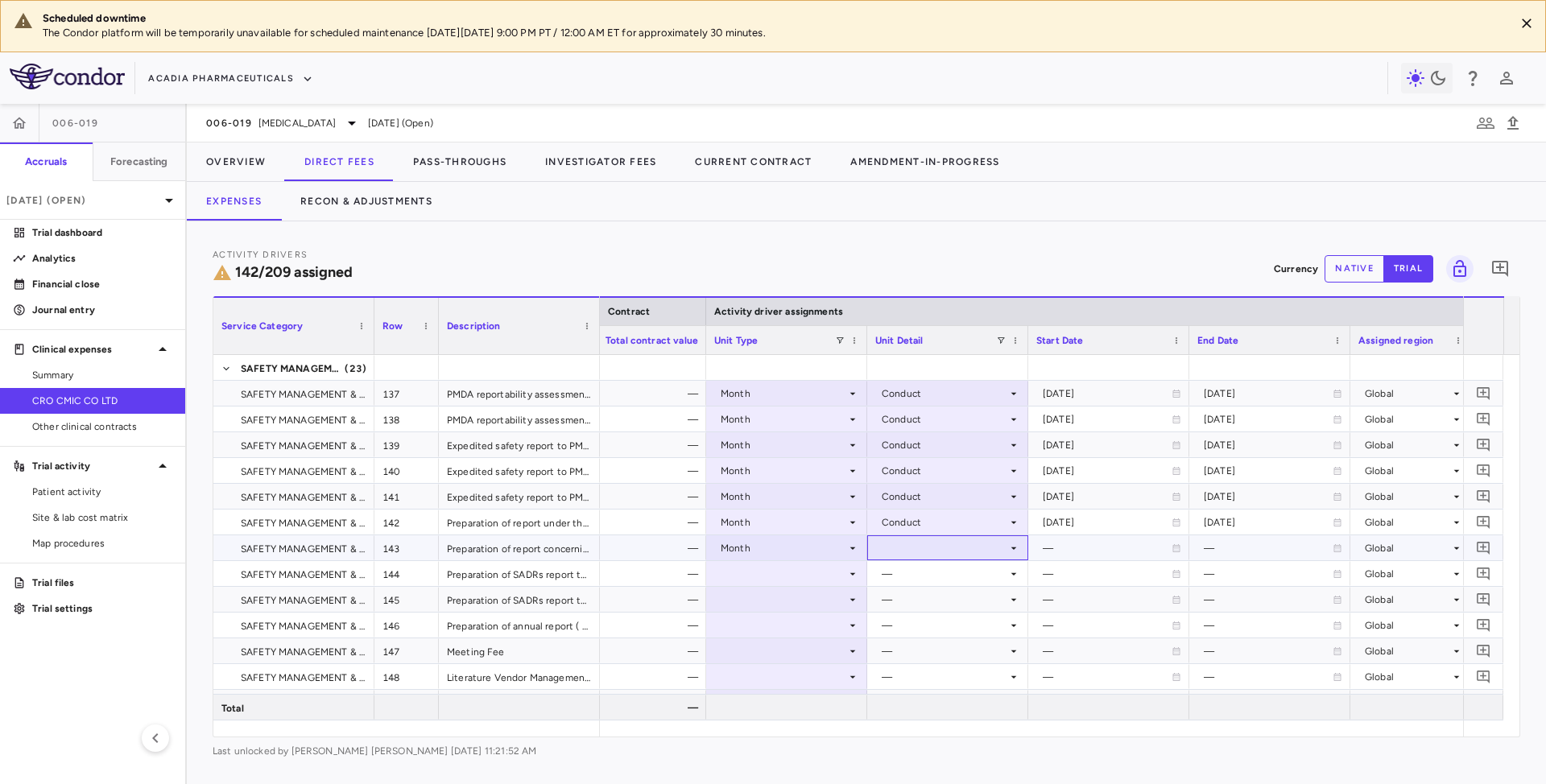
click at [1011, 551] on icon at bounding box center [1014, 549] width 13 height 13
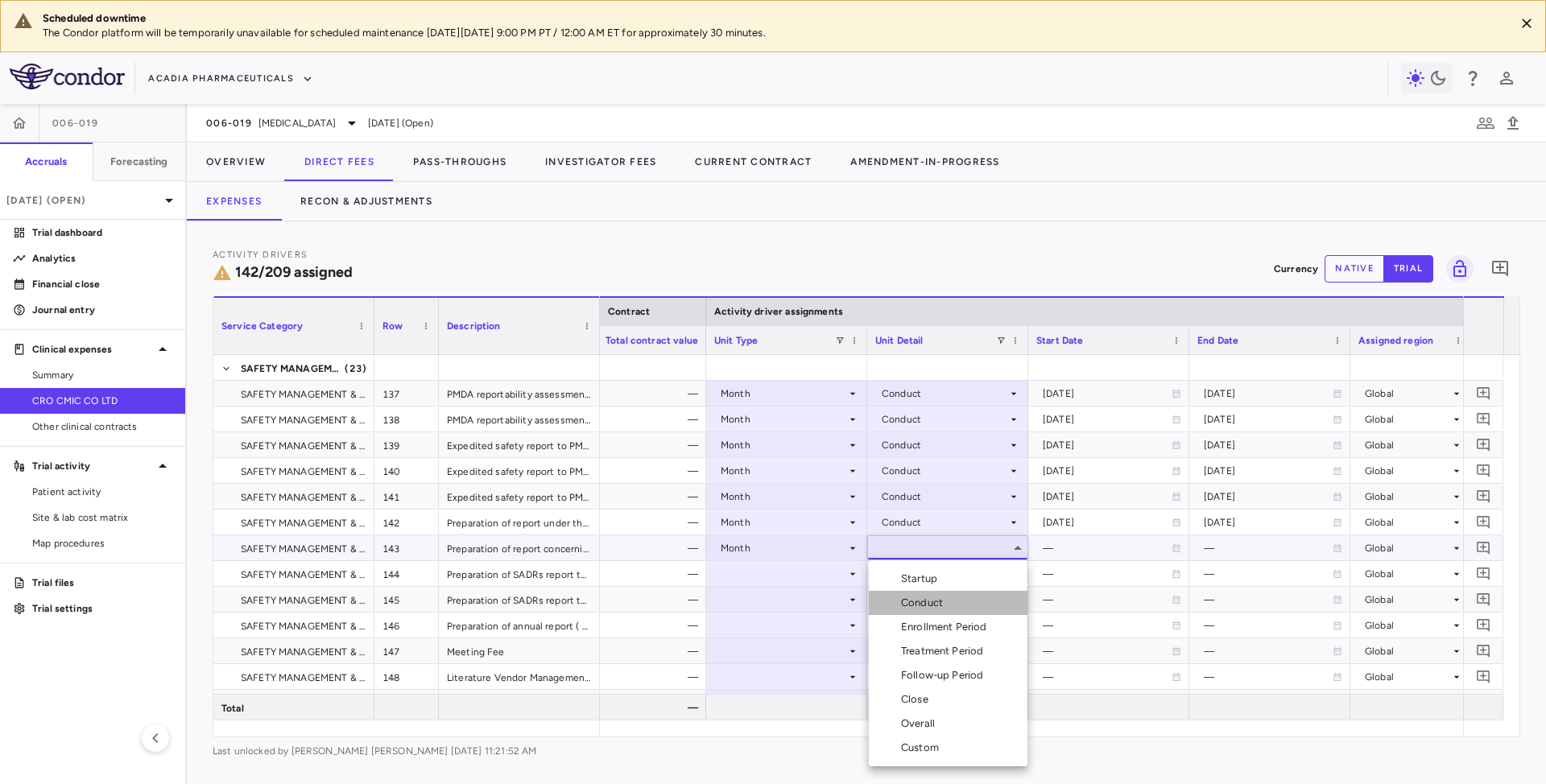
click at [940, 601] on div "Conduct" at bounding box center [925, 603] width 48 height 15
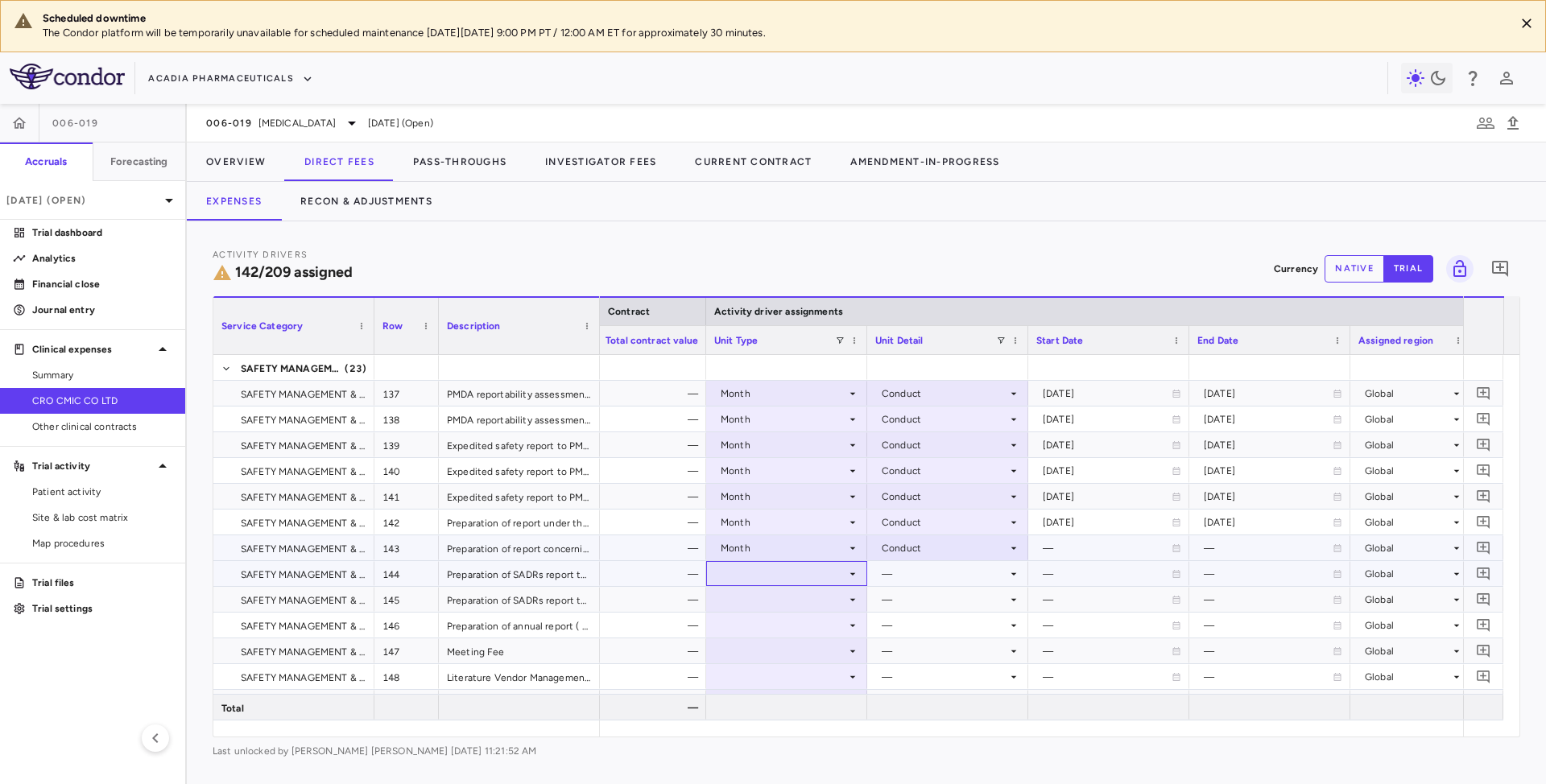
click at [850, 577] on icon at bounding box center [853, 574] width 13 height 13
click at [854, 577] on icon at bounding box center [853, 574] width 13 height 13
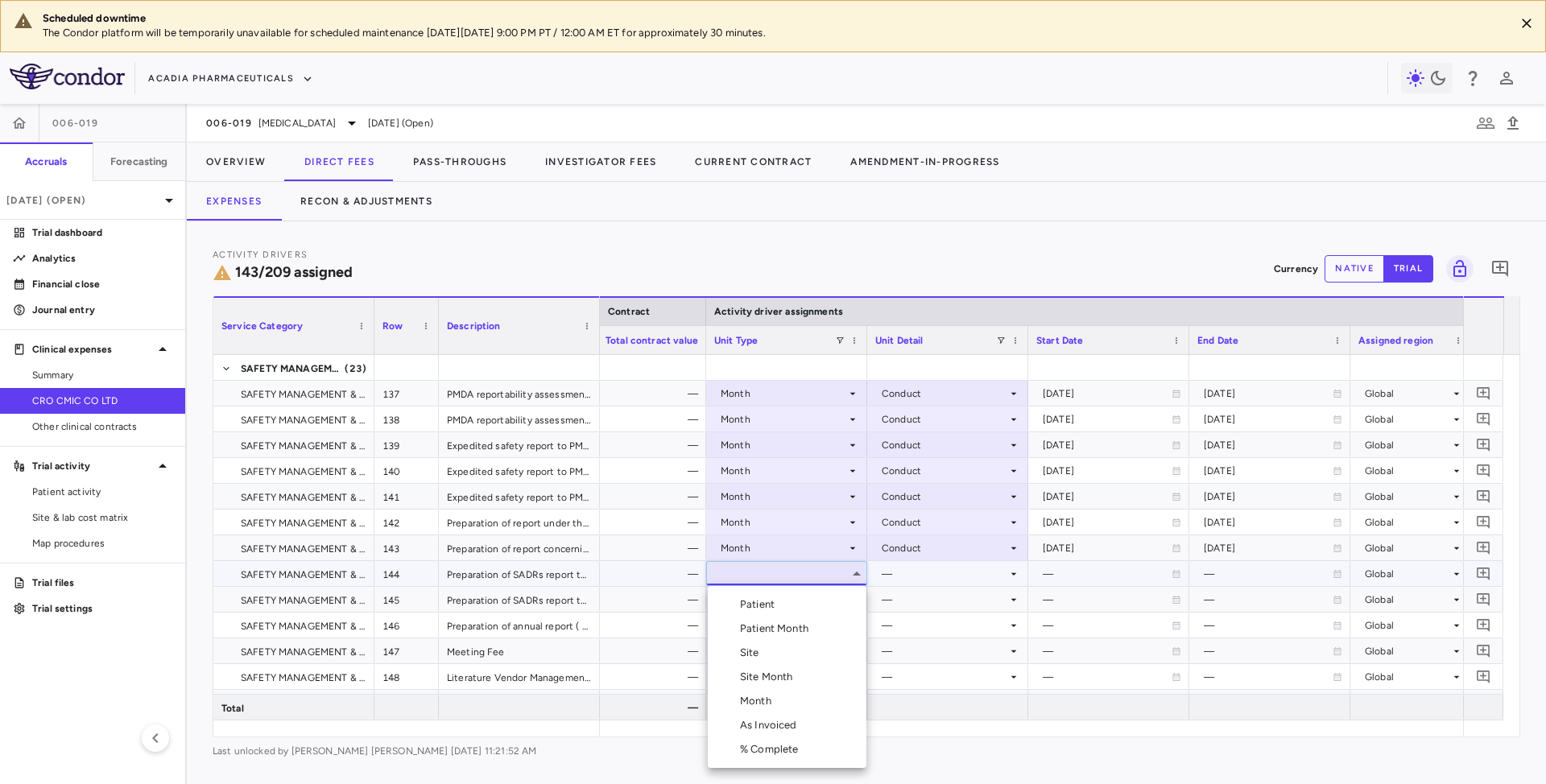
click at [771, 710] on li "Month" at bounding box center [787, 701] width 159 height 24
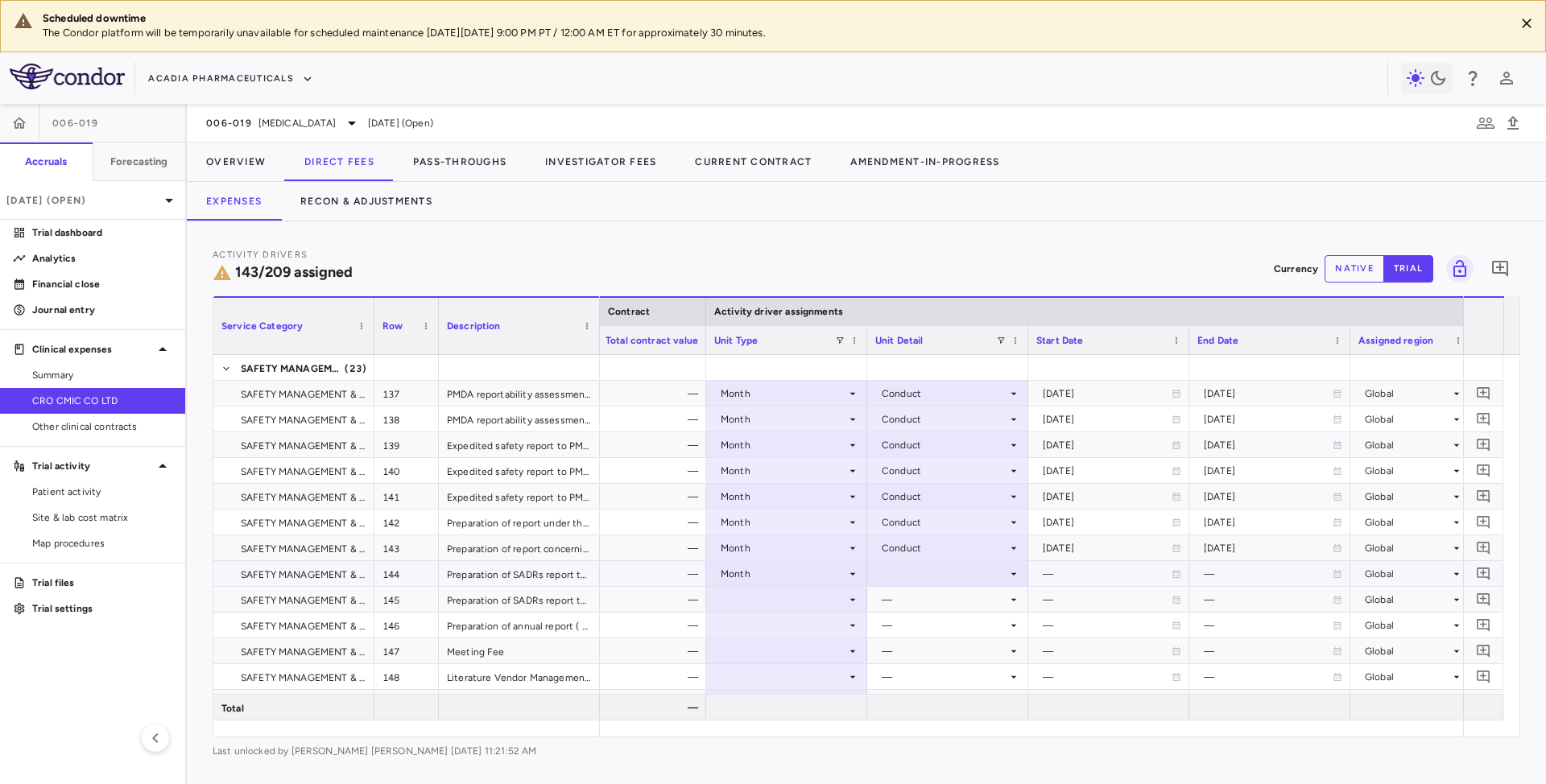
click at [1019, 574] on icon at bounding box center [1014, 574] width 13 height 13
click at [934, 606] on div "Conduct" at bounding box center [925, 608] width 48 height 15
click at [851, 600] on icon at bounding box center [853, 599] width 6 height 2
click at [851, 599] on icon at bounding box center [853, 600] width 13 height 13
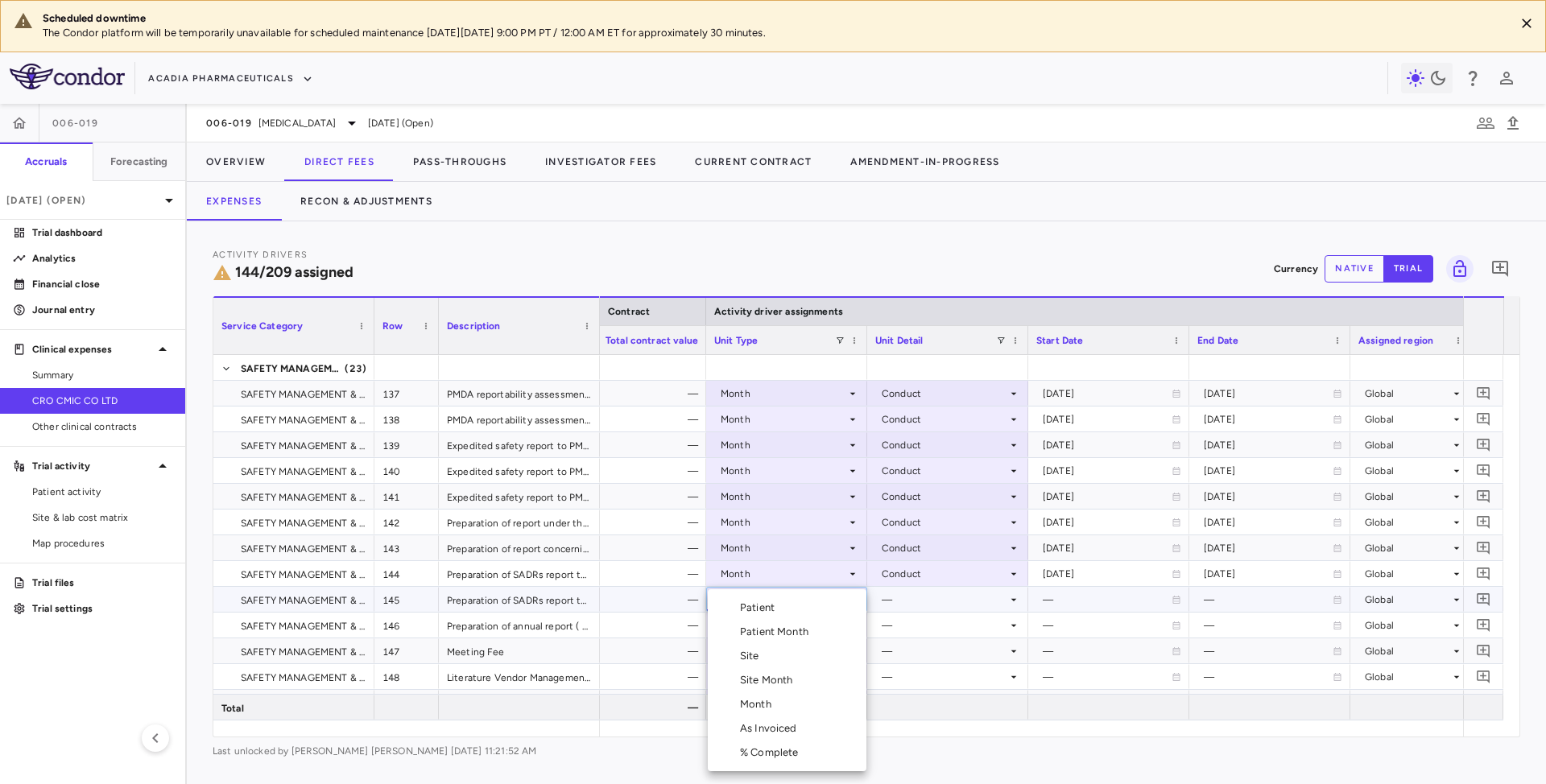
click at [764, 704] on div "Month" at bounding box center [759, 705] width 38 height 15
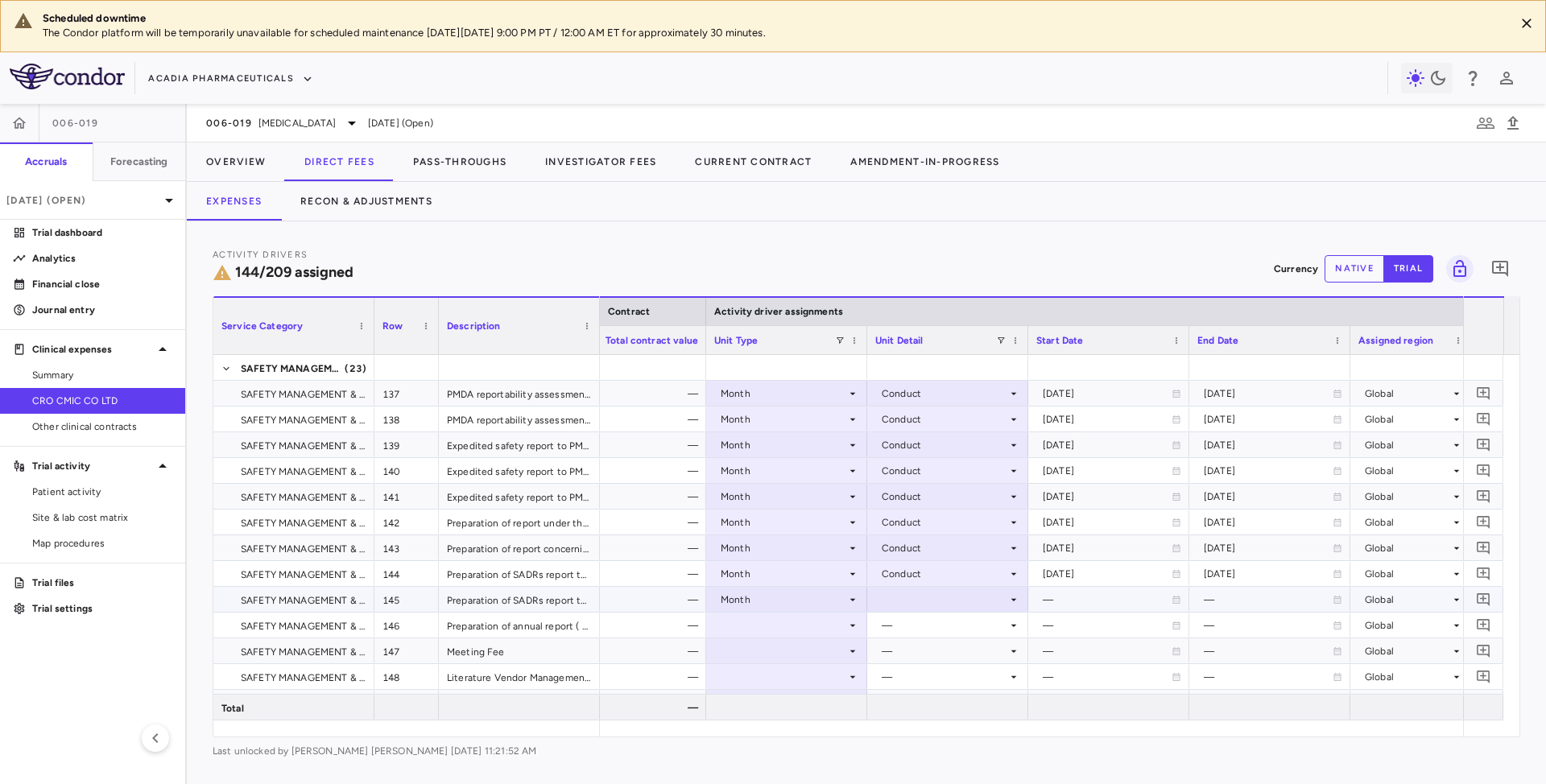
click at [1009, 600] on icon at bounding box center [1014, 600] width 13 height 13
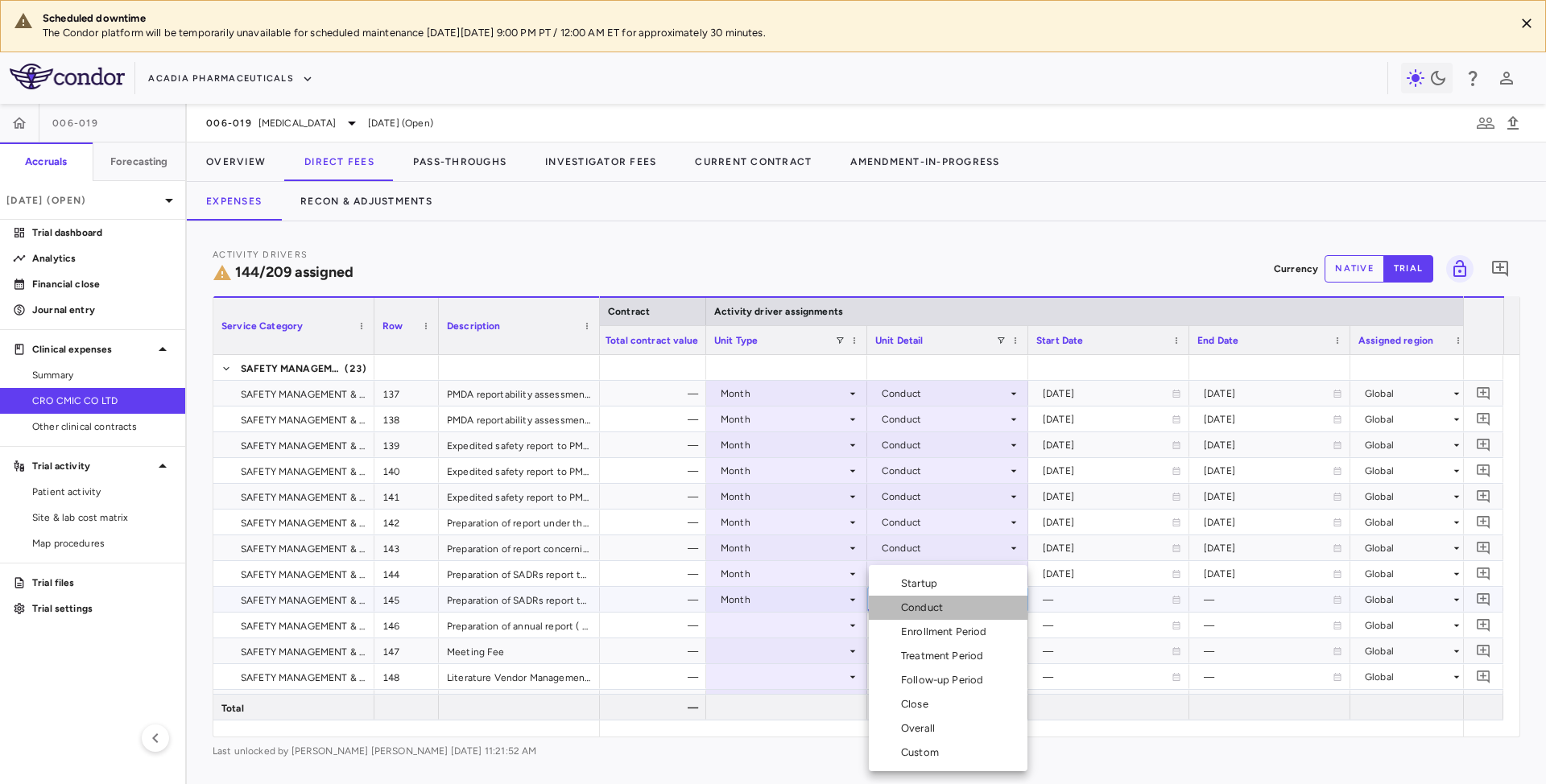
click at [928, 609] on div "Conduct" at bounding box center [925, 608] width 48 height 15
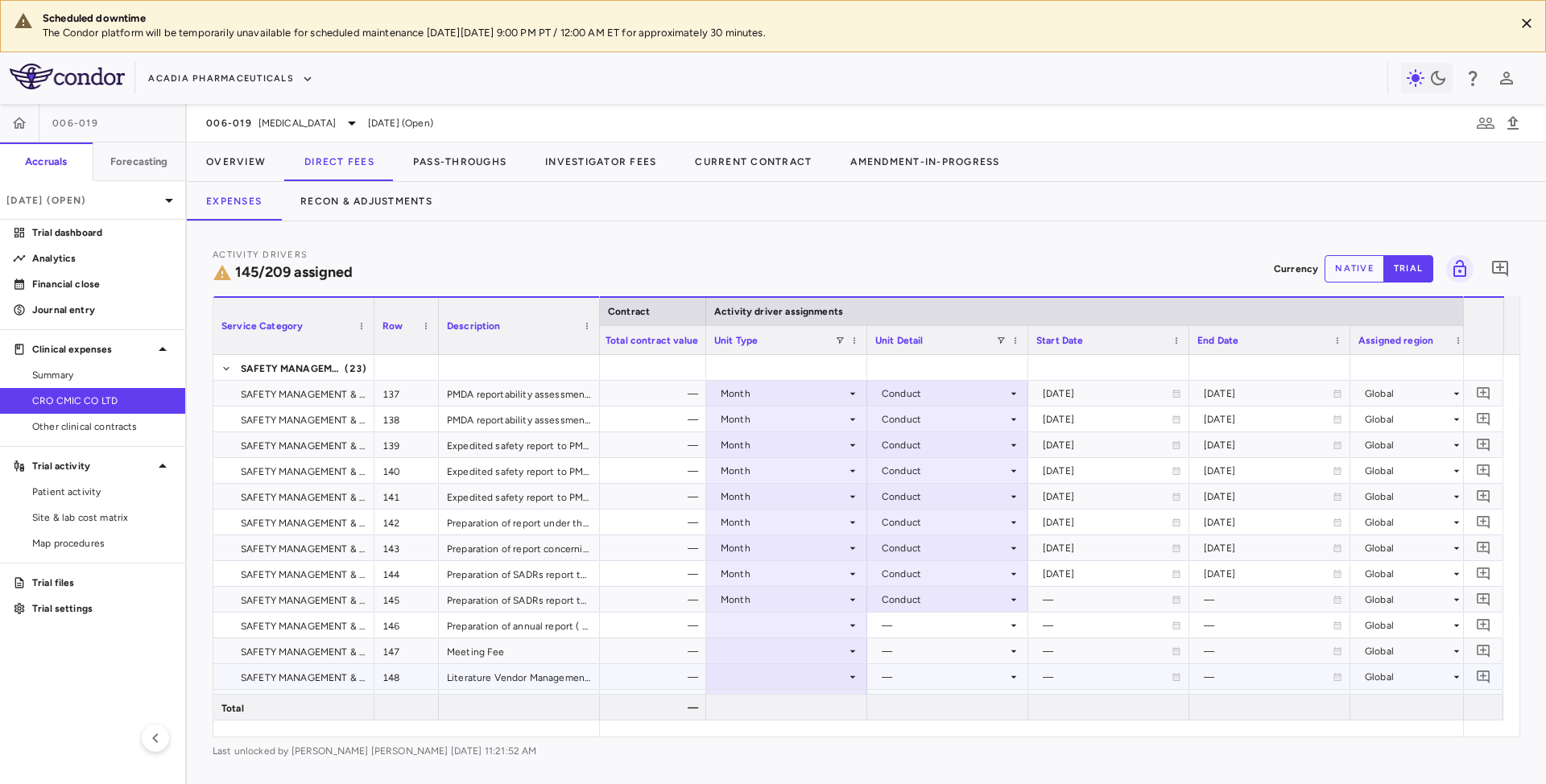
scroll to position [3971, 0]
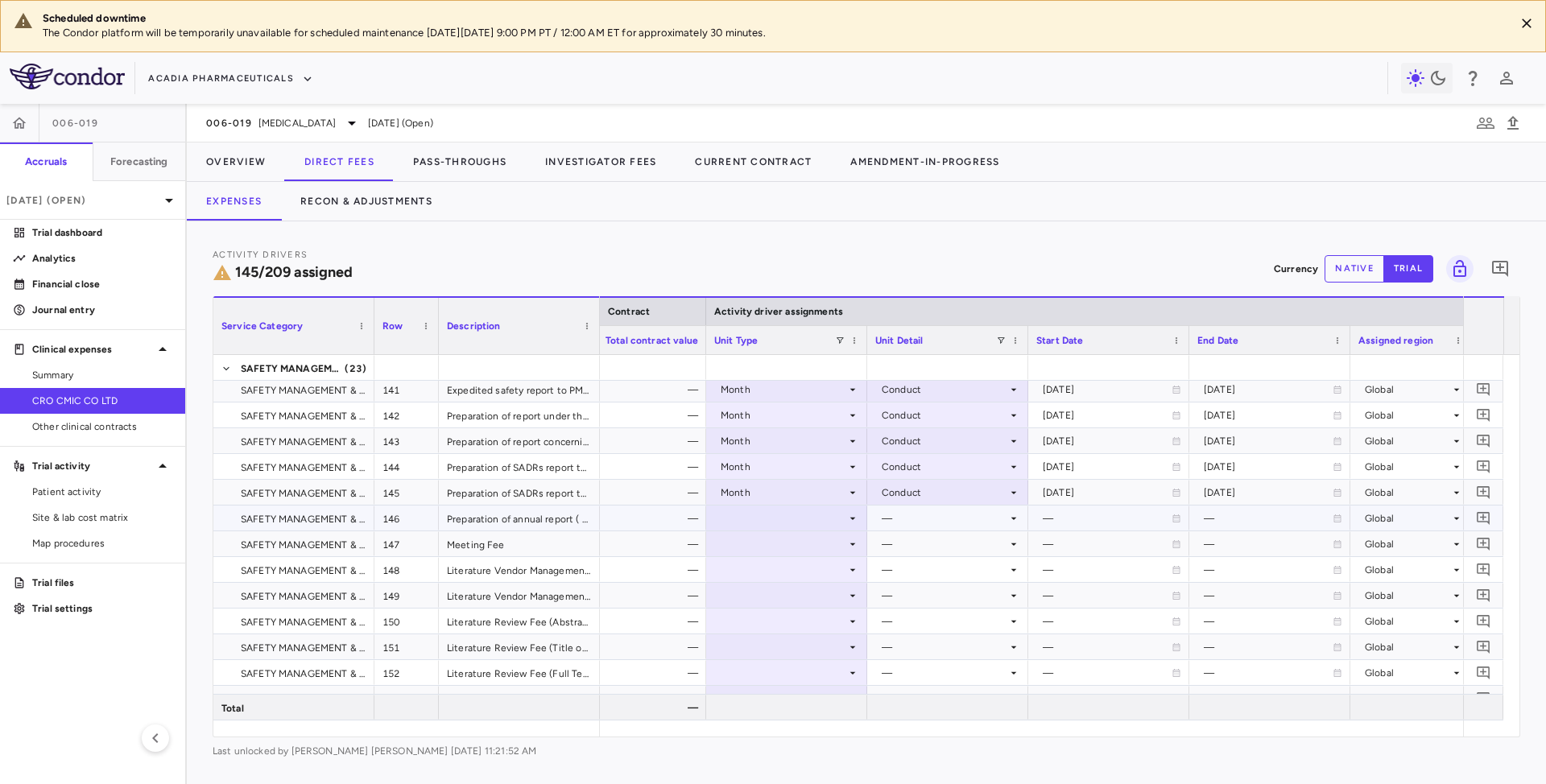
click at [844, 517] on div at bounding box center [786, 518] width 145 height 23
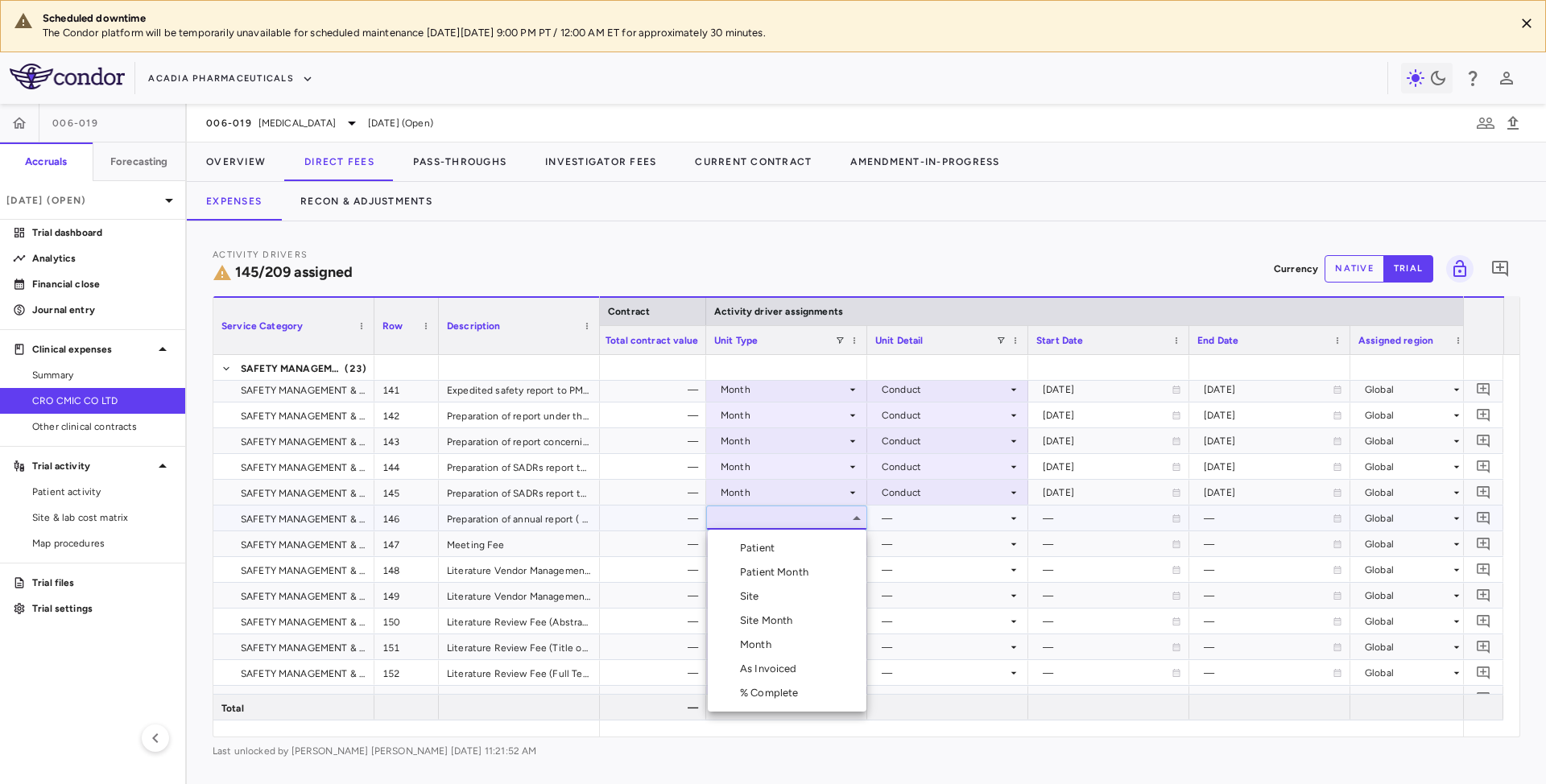
click at [770, 648] on div "Month" at bounding box center [759, 645] width 38 height 15
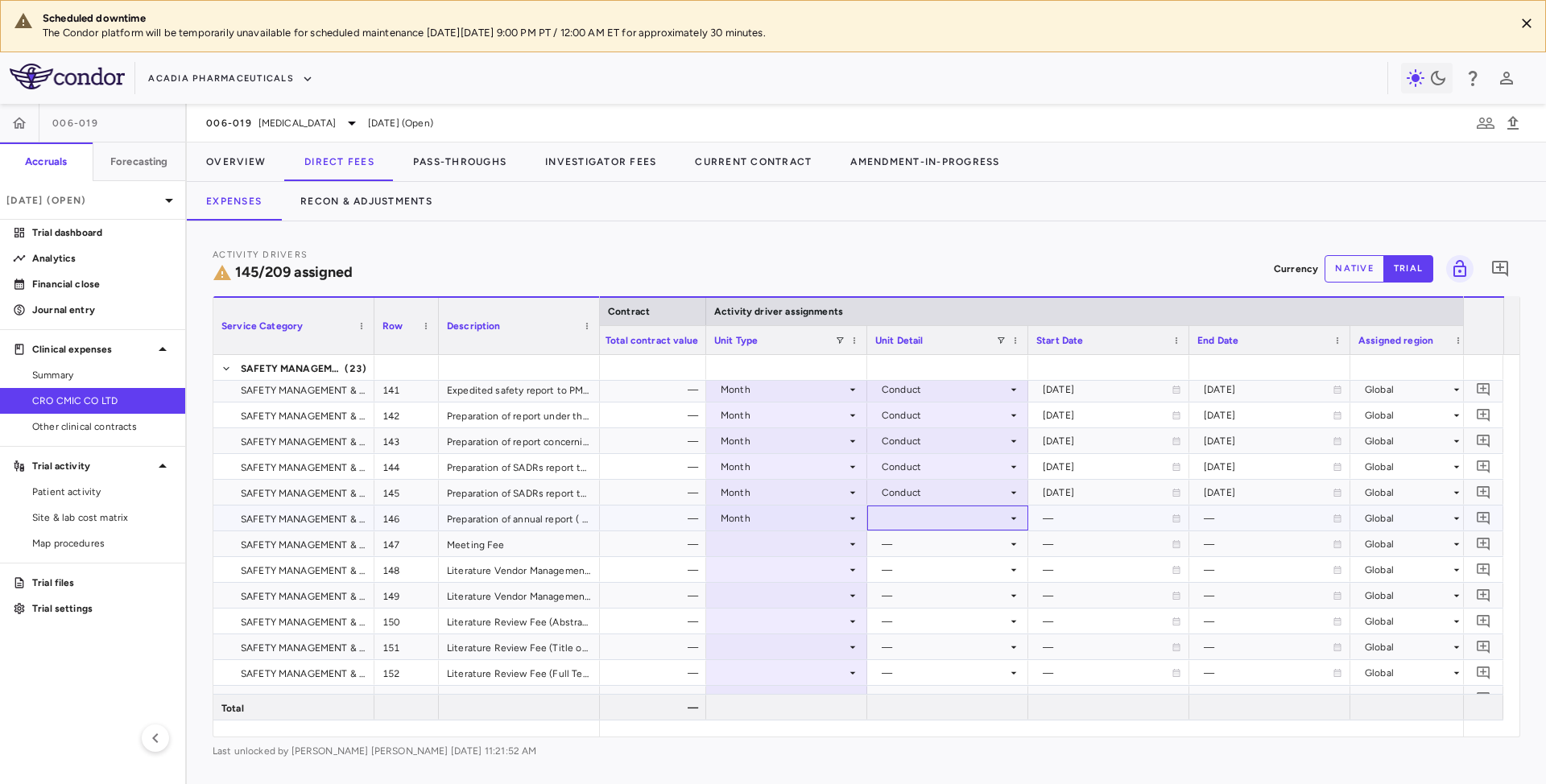
click at [1013, 519] on icon at bounding box center [1014, 518] width 6 height 2
click at [940, 570] on div "Conduct" at bounding box center [925, 573] width 48 height 15
click at [854, 544] on icon at bounding box center [853, 544] width 6 height 2
click at [852, 544] on icon at bounding box center [853, 544] width 6 height 2
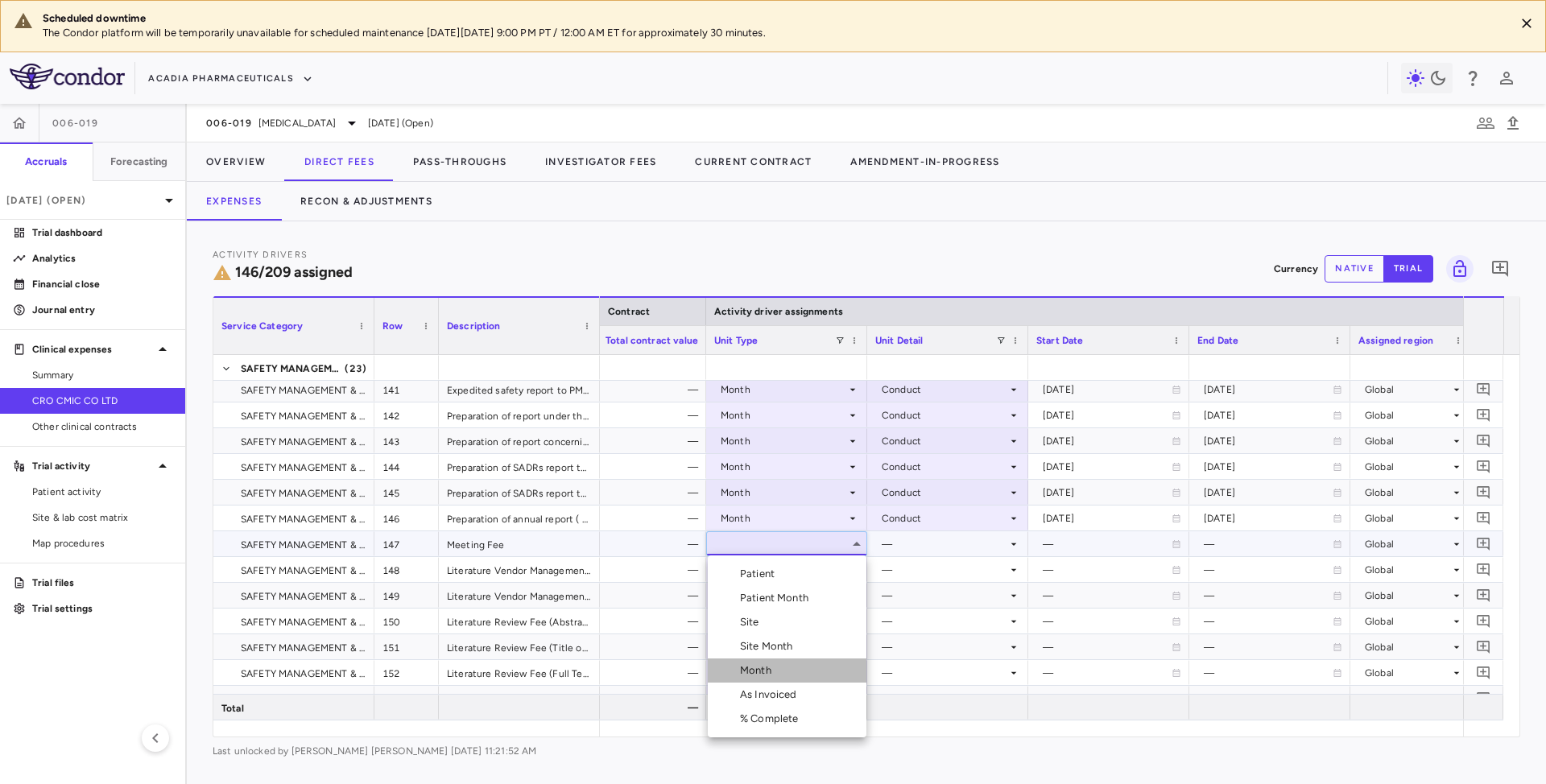
click at [768, 678] on li "Month" at bounding box center [787, 670] width 159 height 24
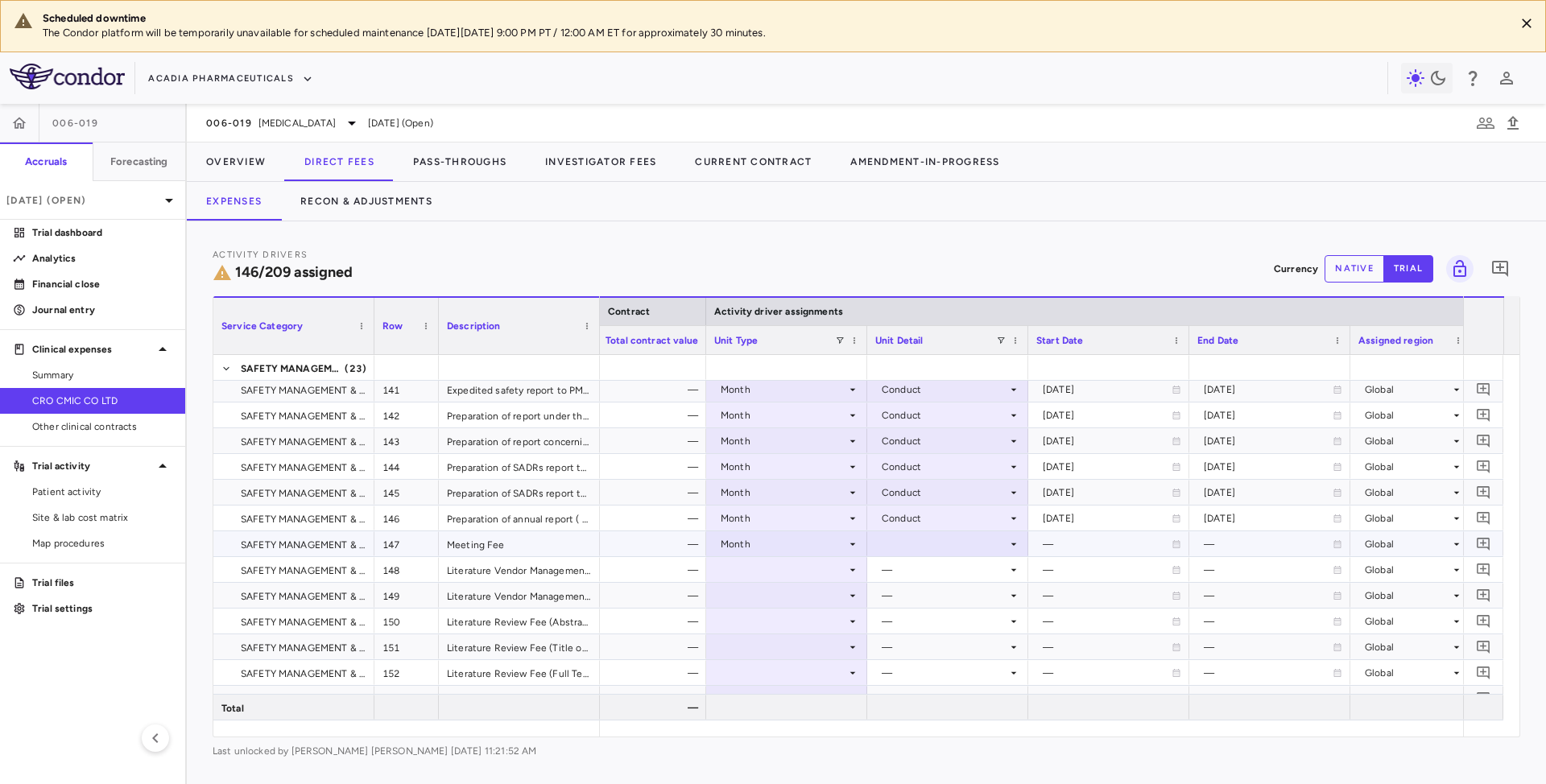
click at [1011, 542] on icon at bounding box center [1014, 544] width 13 height 13
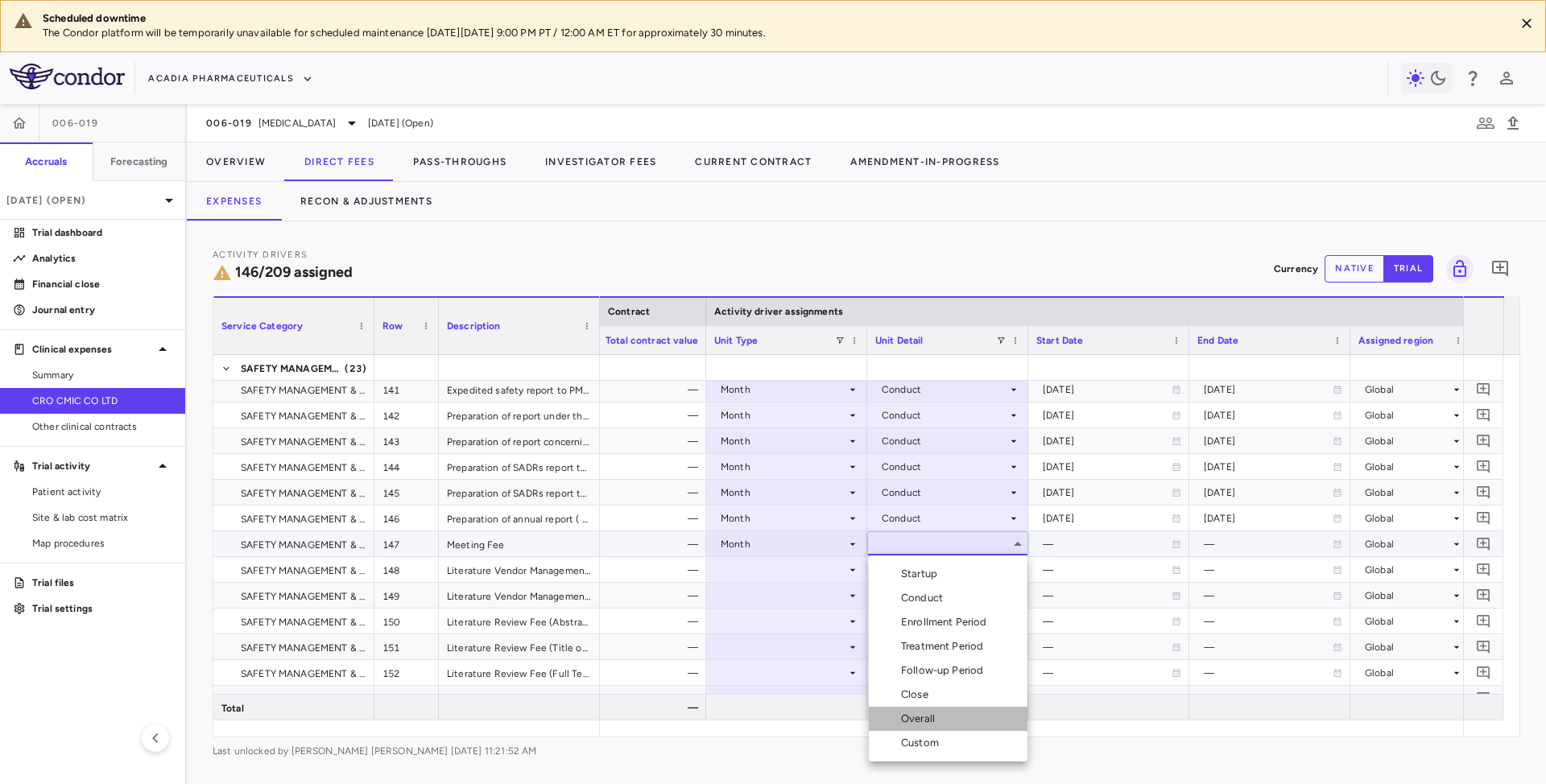
click at [919, 715] on div "Overall" at bounding box center [920, 719] width 40 height 15
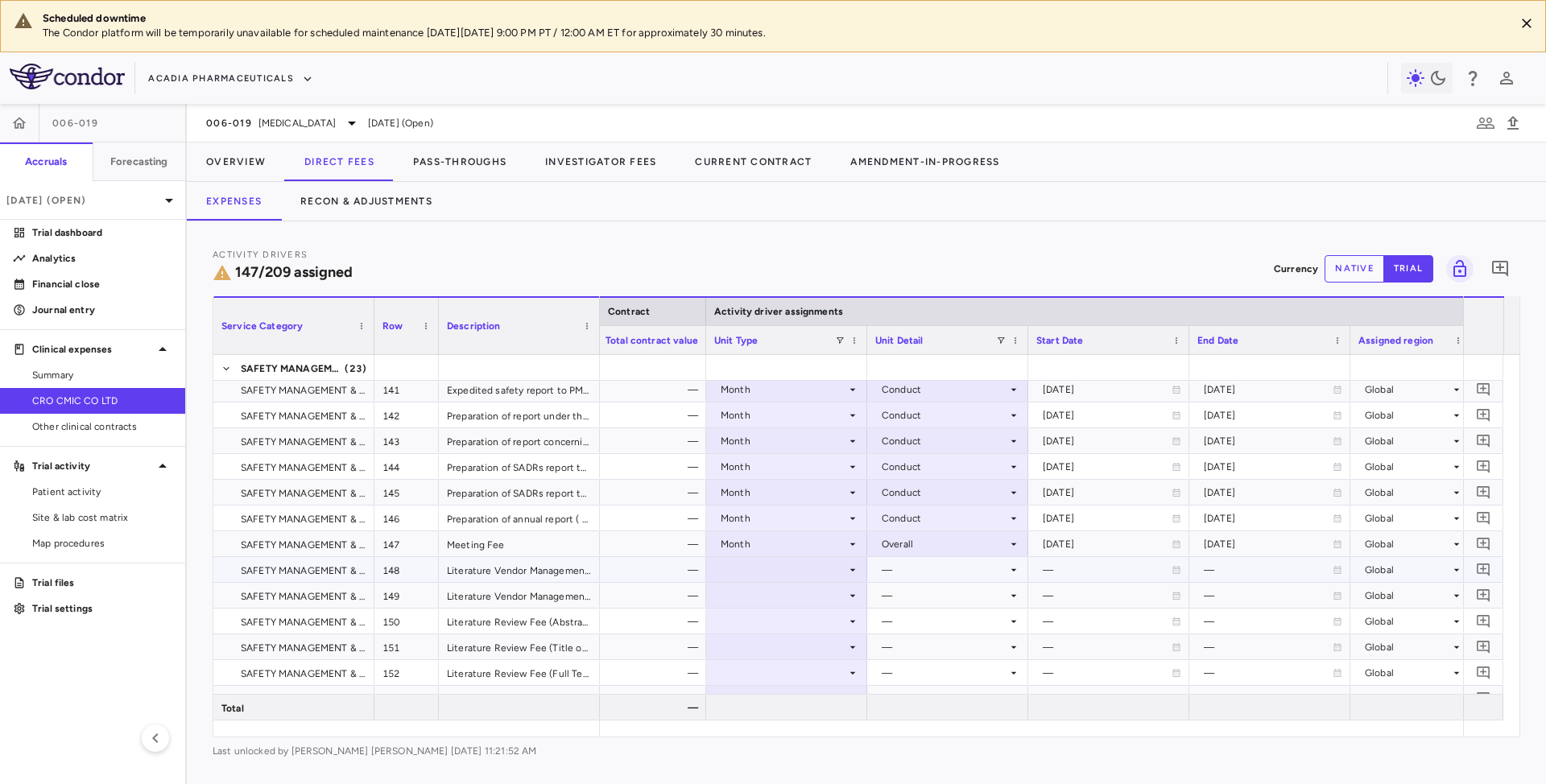
click at [852, 574] on icon at bounding box center [853, 570] width 13 height 13
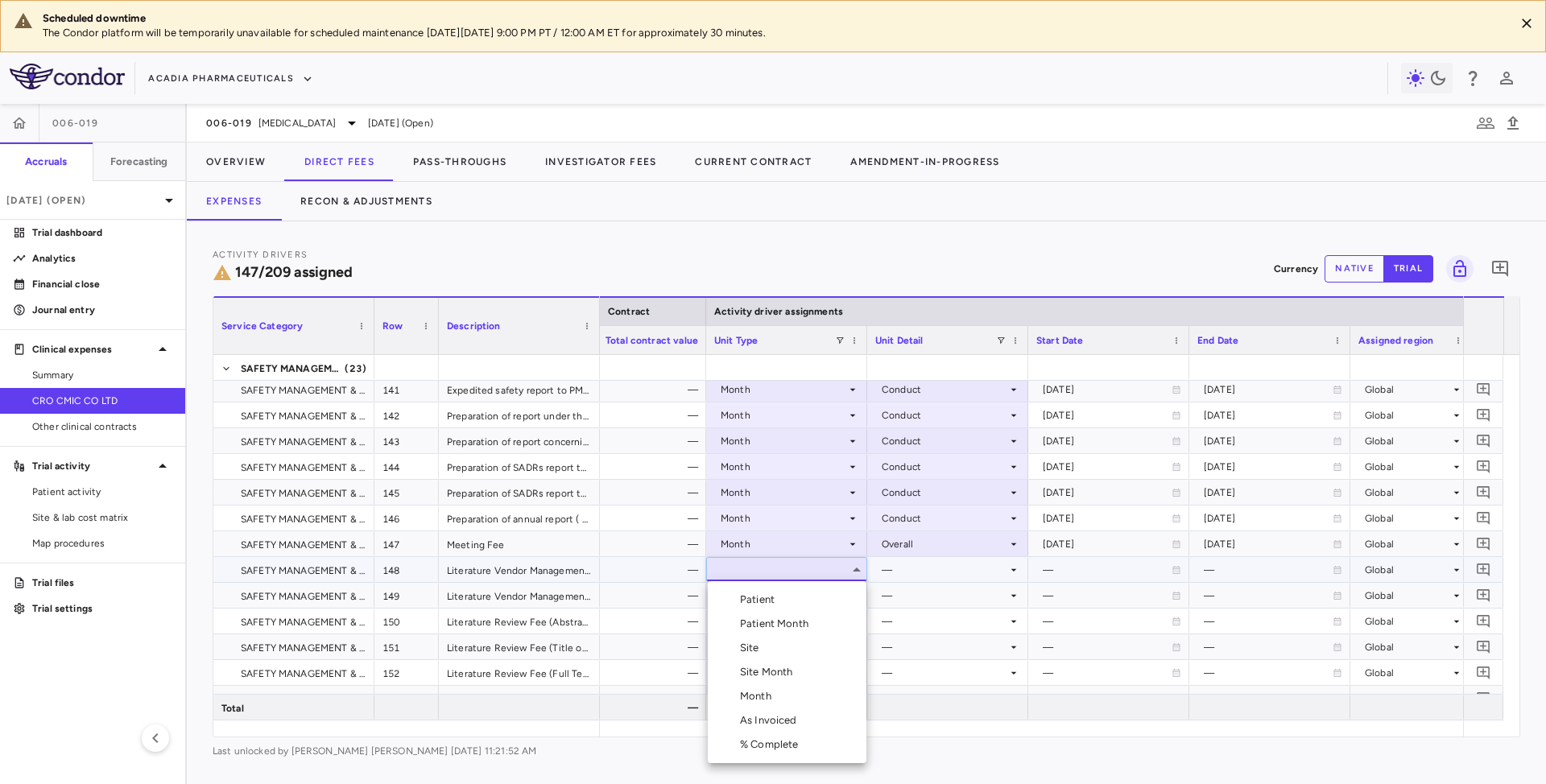
click at [372, 312] on div at bounding box center [773, 392] width 1546 height 784
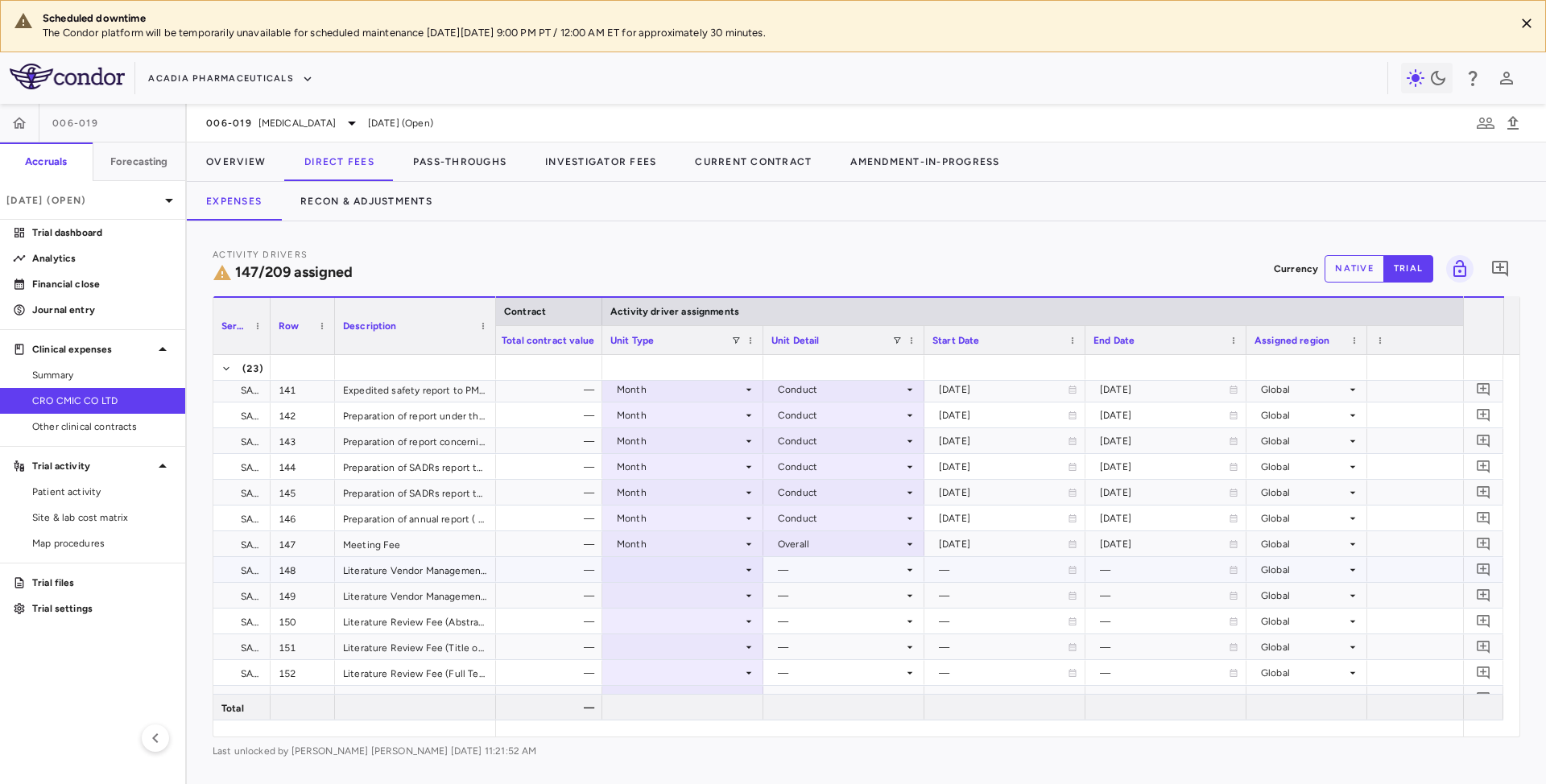
drag, startPoint x: 372, startPoint y: 312, endPoint x: 269, endPoint y: 307, distance: 103.1
click at [269, 307] on div at bounding box center [270, 326] width 7 height 56
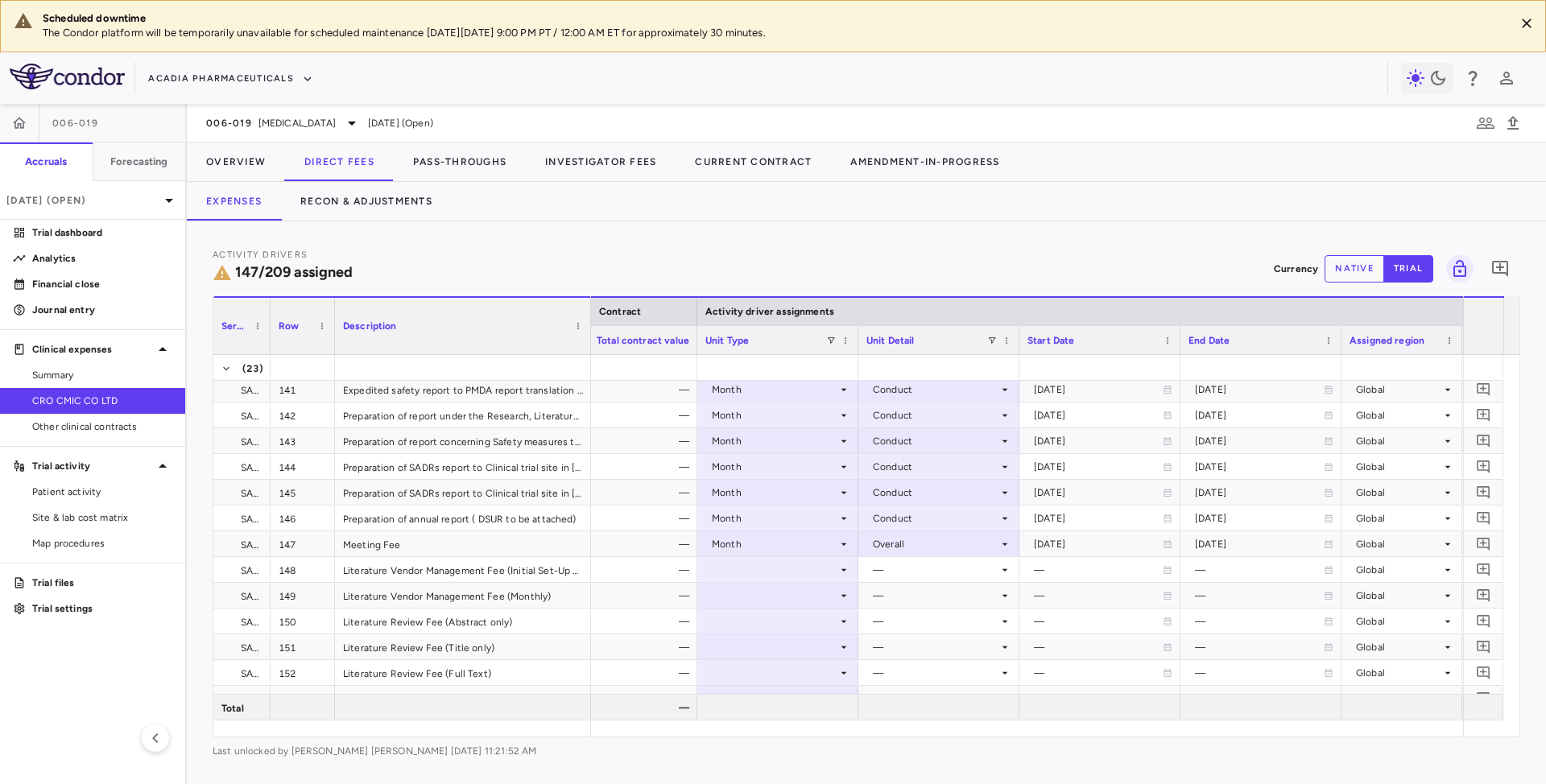
drag, startPoint x: 491, startPoint y: 319, endPoint x: 586, endPoint y: 326, distance: 95.3
click at [586, 326] on div "Description" at bounding box center [463, 325] width 256 height 58
click at [835, 578] on div at bounding box center [778, 569] width 145 height 23
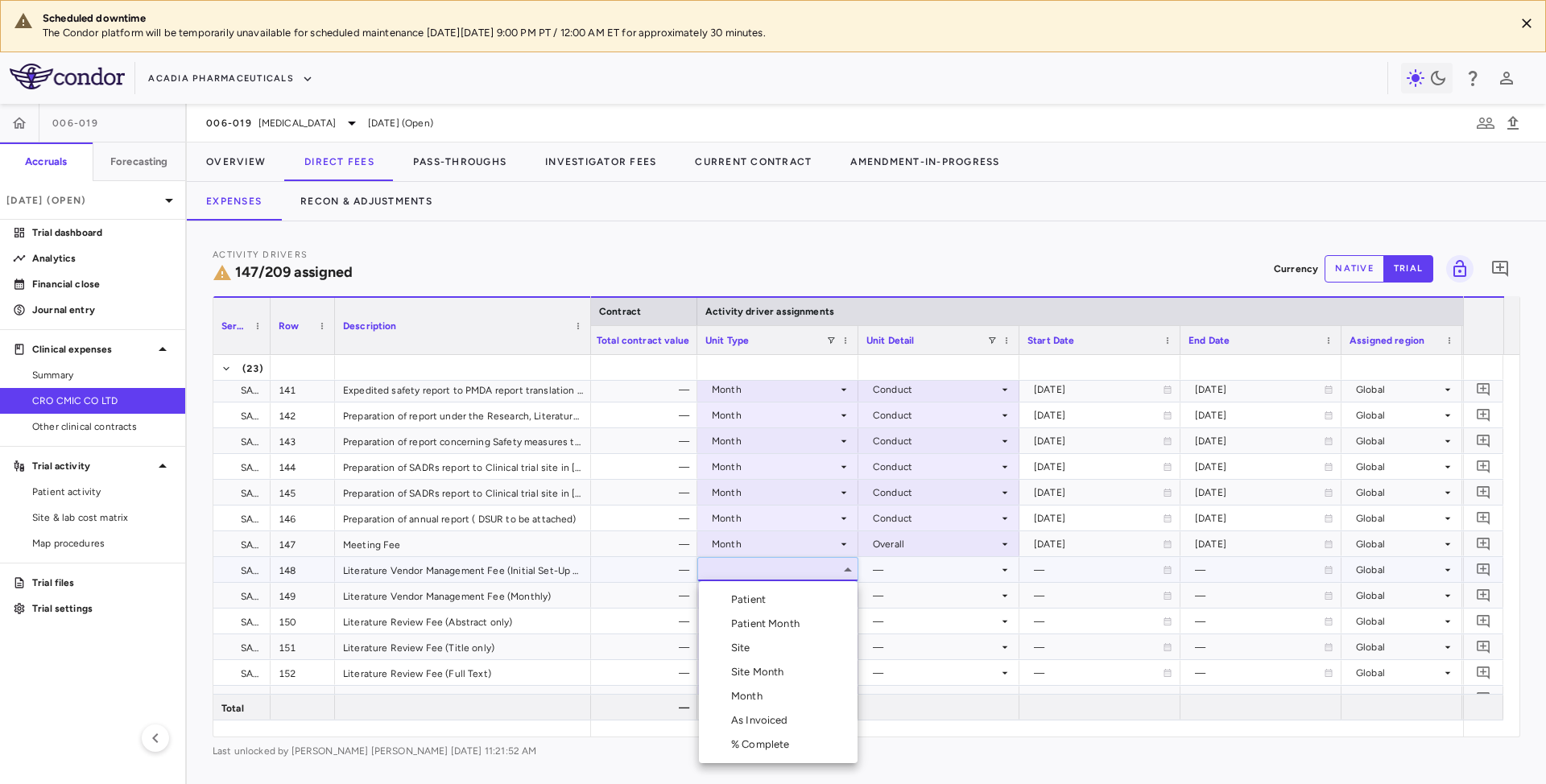
click at [757, 693] on div "Month" at bounding box center [750, 696] width 38 height 15
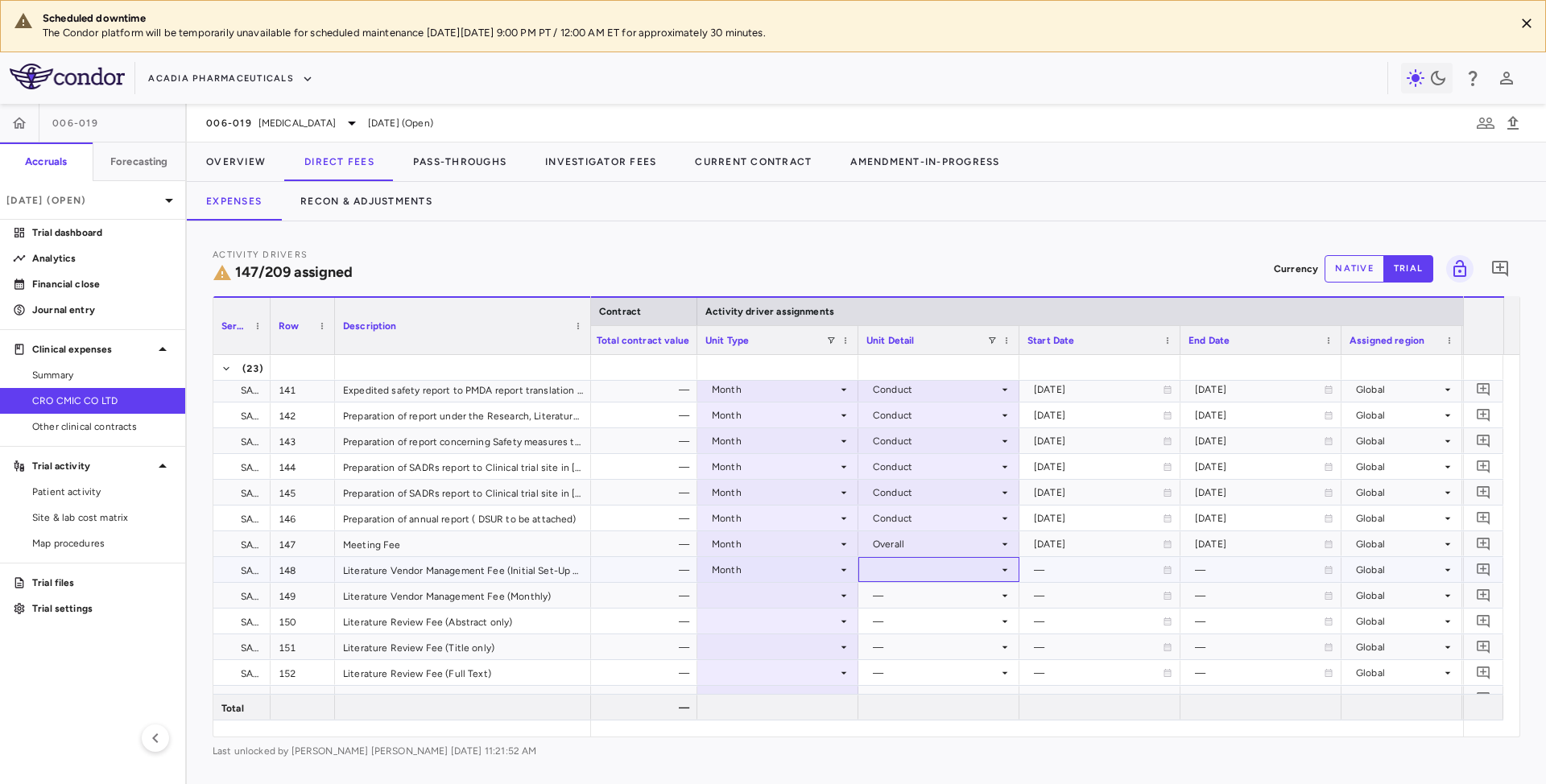
click at [1005, 565] on icon at bounding box center [1005, 570] width 13 height 13
click at [930, 584] on div "Startup" at bounding box center [914, 584] width 43 height 15
click at [845, 593] on icon at bounding box center [844, 596] width 13 height 13
click at [747, 706] on div at bounding box center [778, 707] width 145 height 23
click at [845, 587] on div at bounding box center [778, 596] width 145 height 23
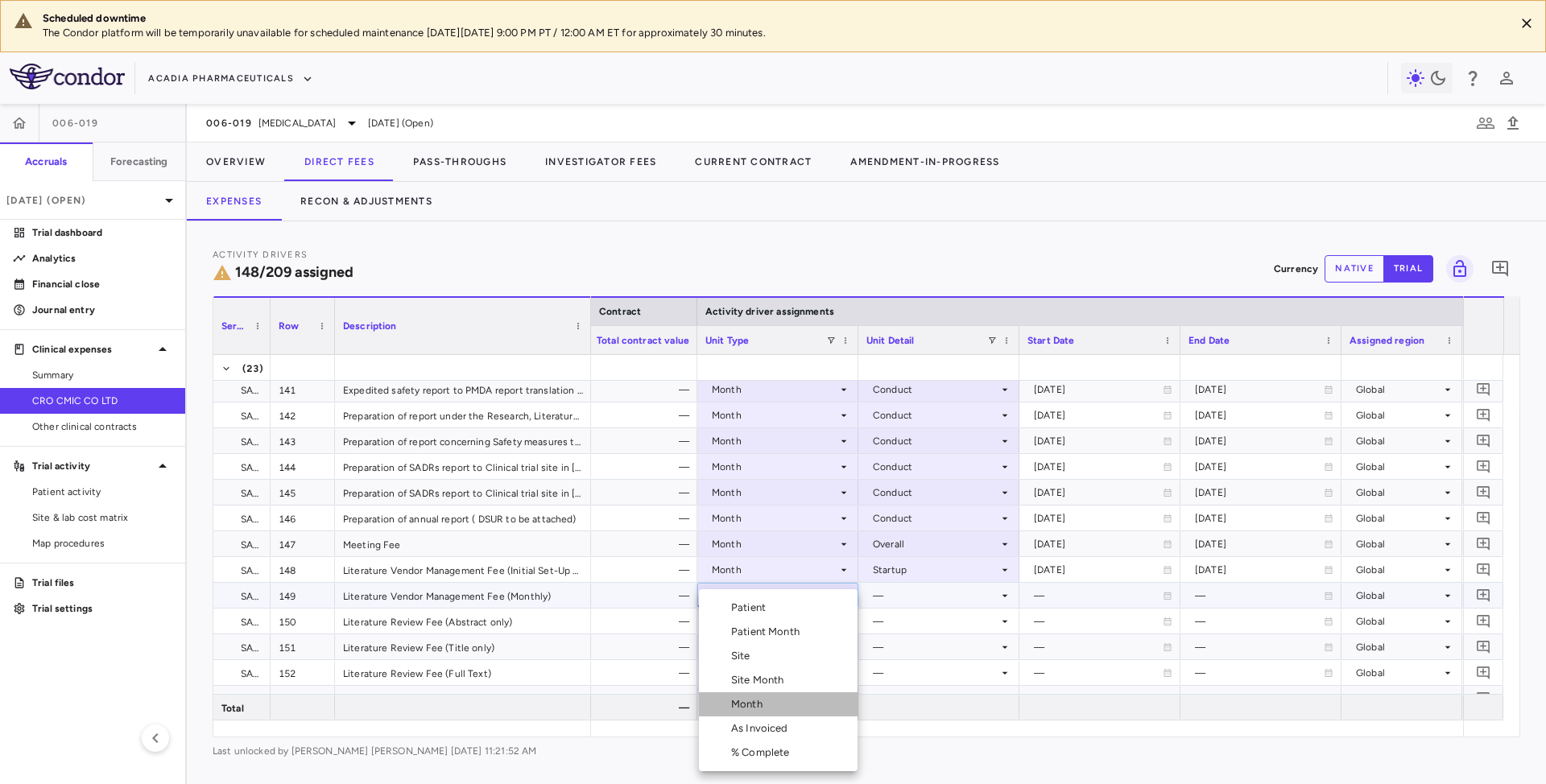
click at [765, 704] on div "Month" at bounding box center [750, 705] width 38 height 15
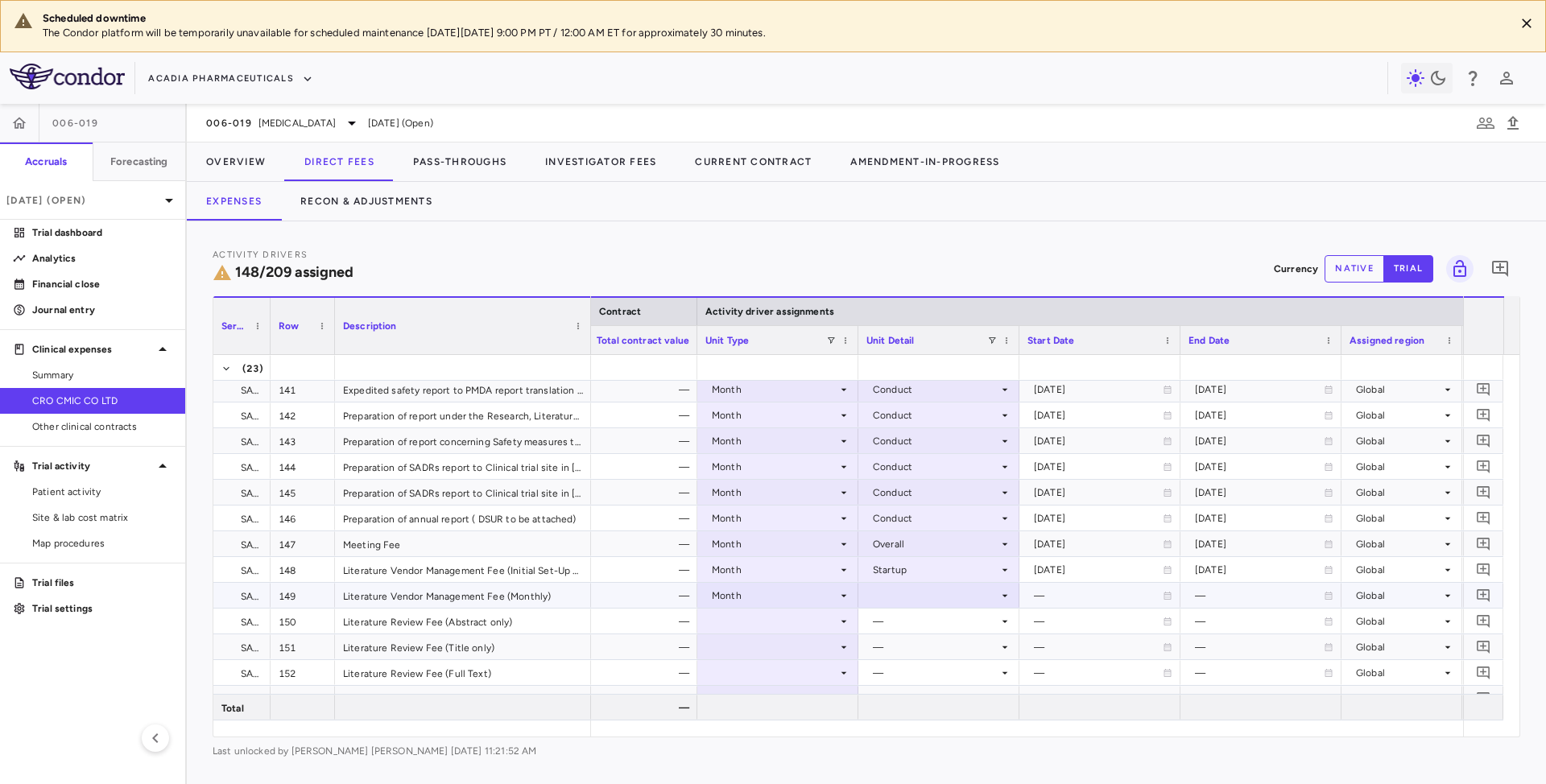
click at [997, 594] on div at bounding box center [939, 596] width 145 height 23
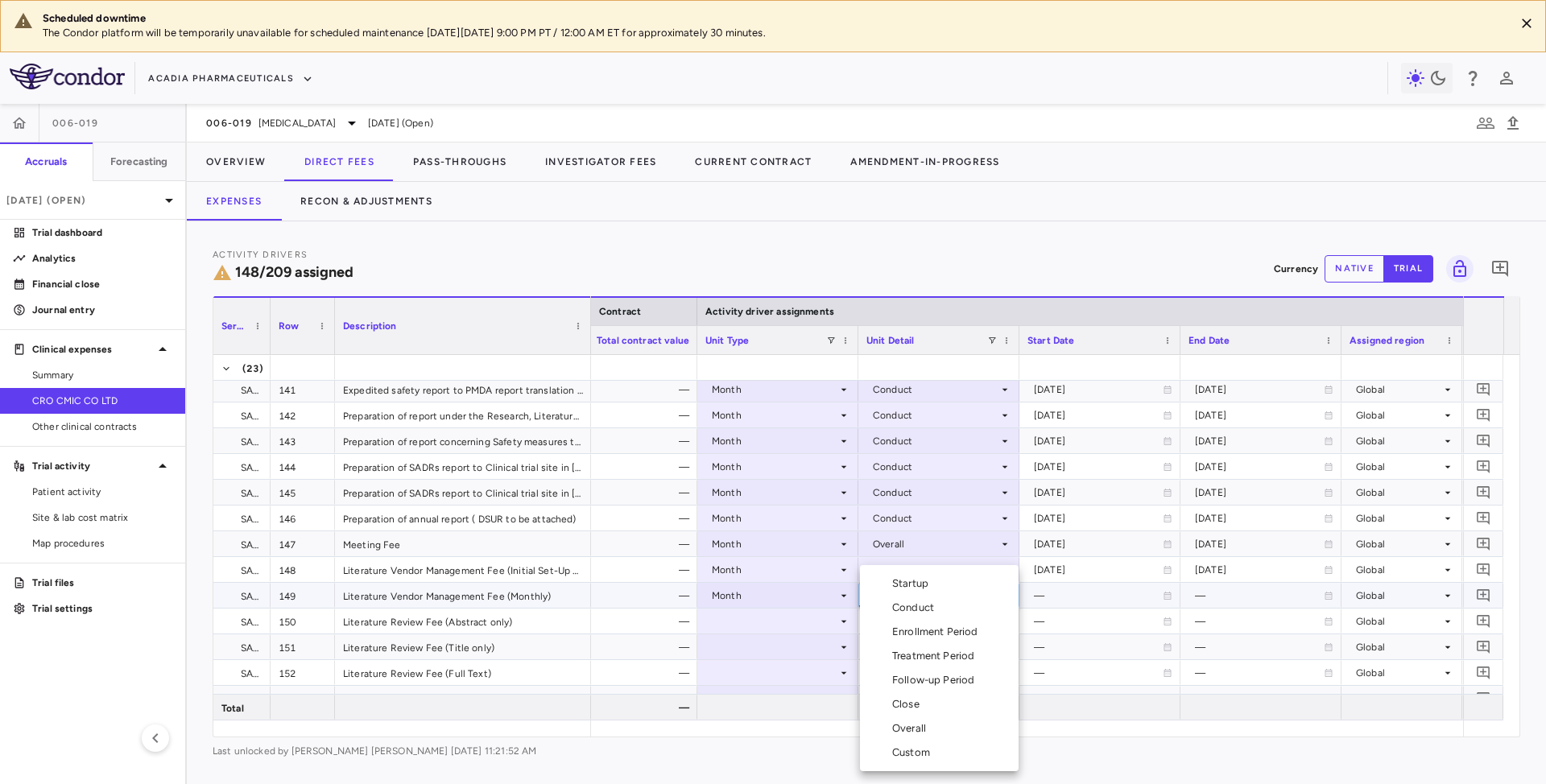
click at [902, 752] on div "Custom" at bounding box center [915, 753] width 45 height 15
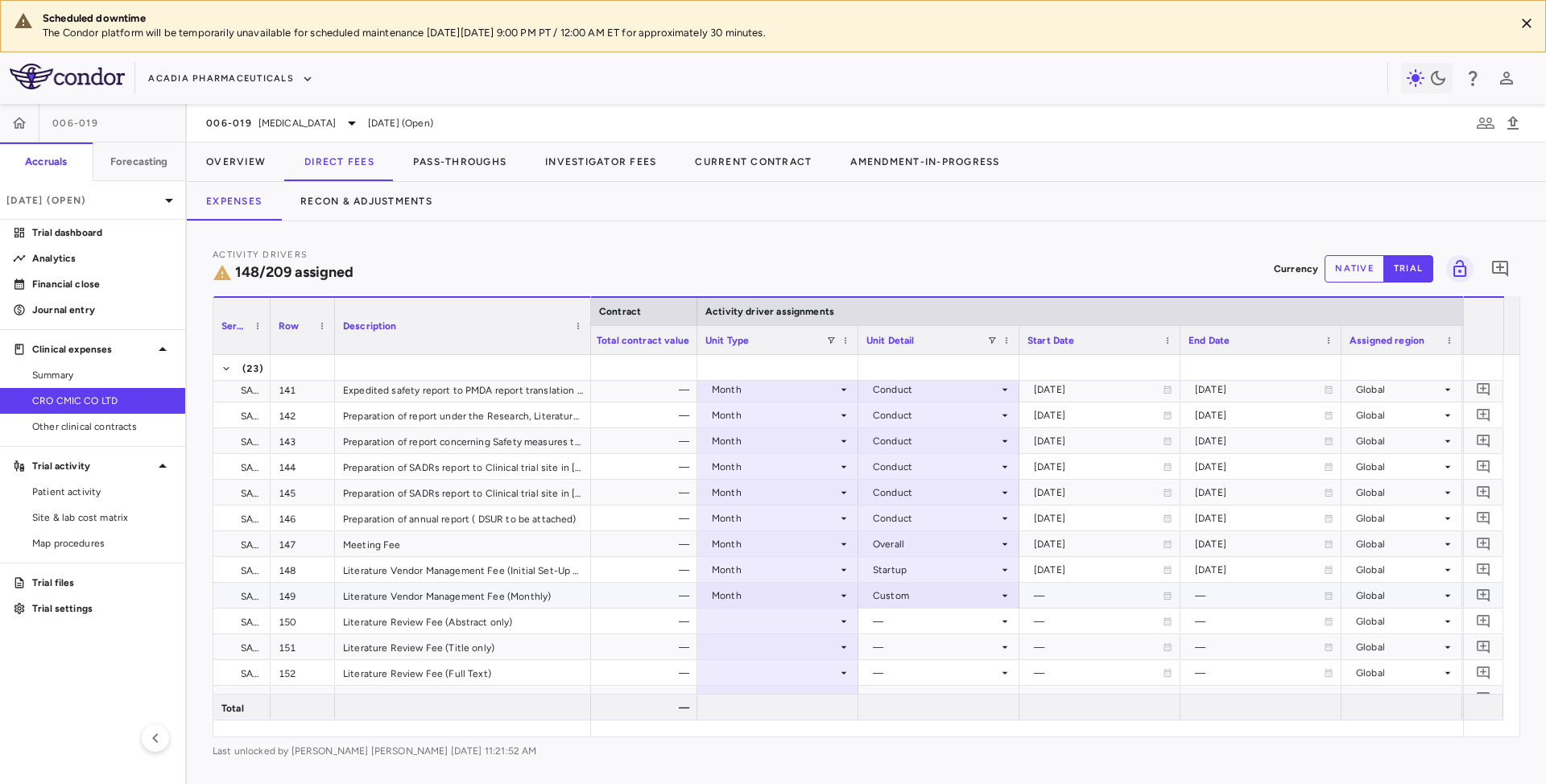
click at [1163, 596] on icon at bounding box center [1168, 596] width 10 height 10
click at [1169, 600] on icon at bounding box center [1168, 596] width 7 height 8
click at [1106, 602] on input "**********" at bounding box center [1086, 597] width 131 height 26
click at [1082, 597] on input "**********" at bounding box center [1086, 597] width 131 height 26
drag, startPoint x: 1113, startPoint y: 594, endPoint x: 1121, endPoint y: 596, distance: 8.2
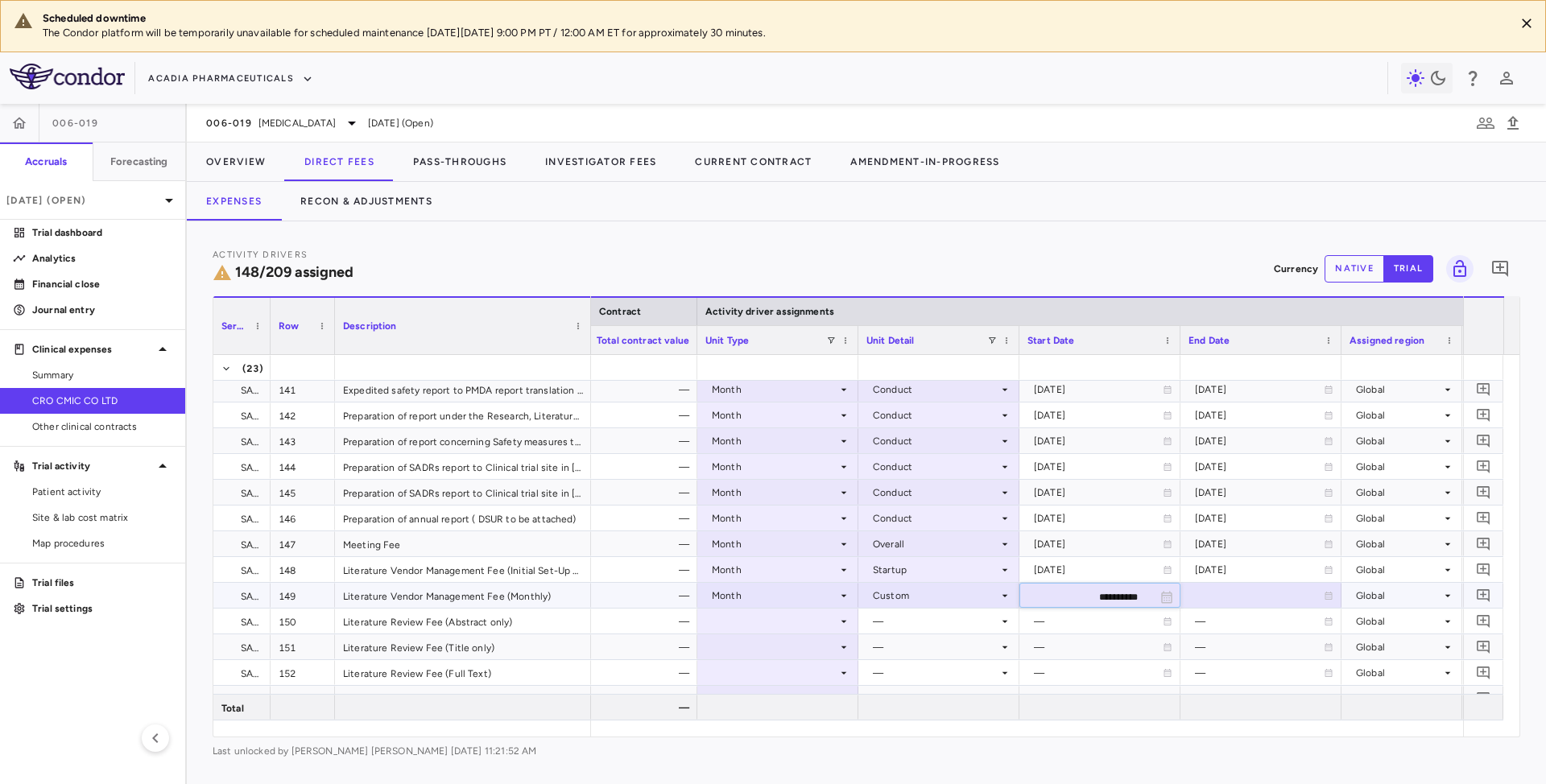
click at [1121, 596] on input "**********" at bounding box center [1086, 597] width 131 height 26
type input "**********"
click at [1272, 596] on div at bounding box center [1260, 596] width 145 height 23
click at [1320, 602] on icon "Choose date, selected date is Aug 21, 2025" at bounding box center [1328, 597] width 15 height 15
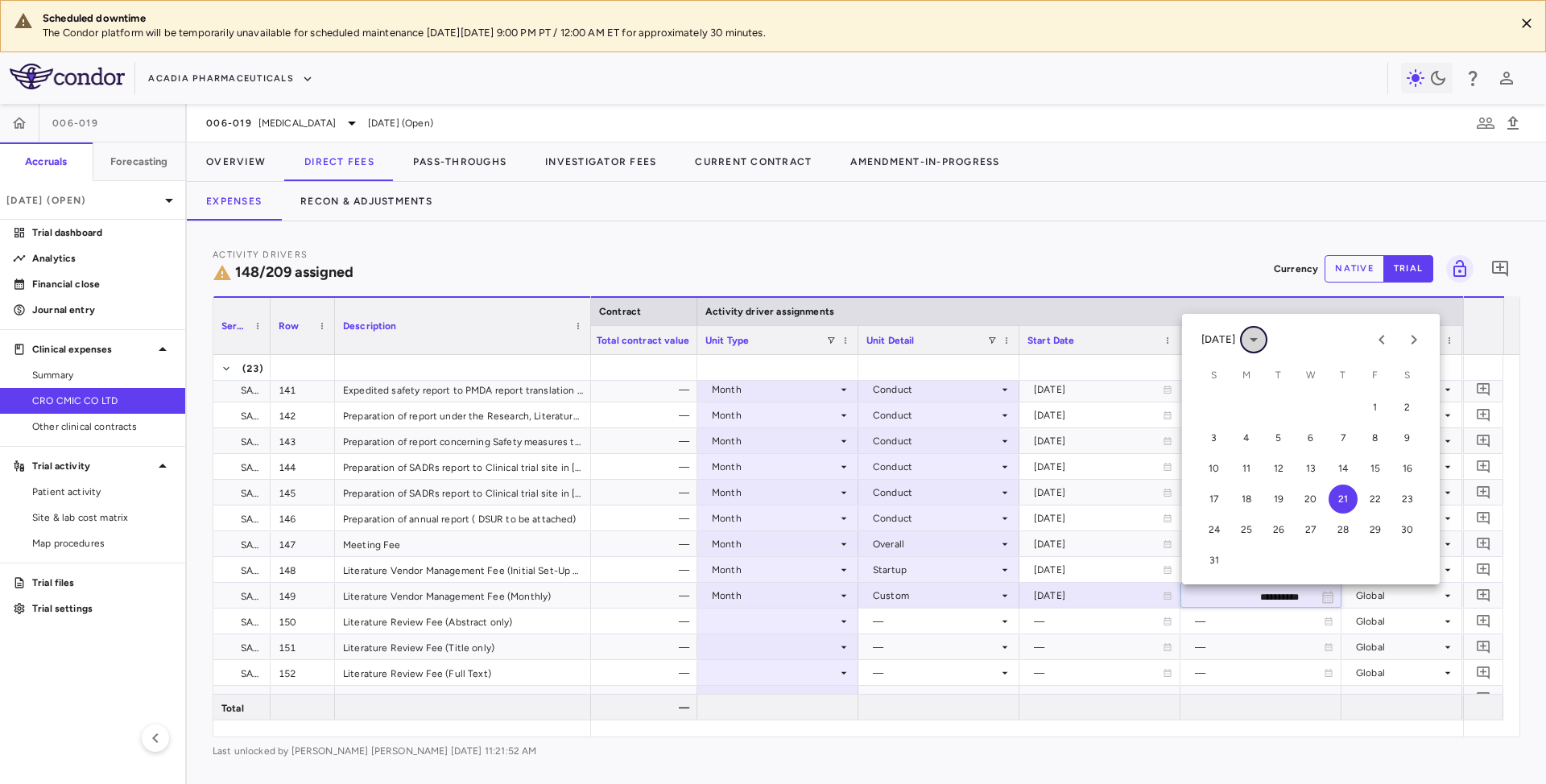
click at [1268, 343] on button "calendar view is open, switch to year view" at bounding box center [1253, 340] width 27 height 27
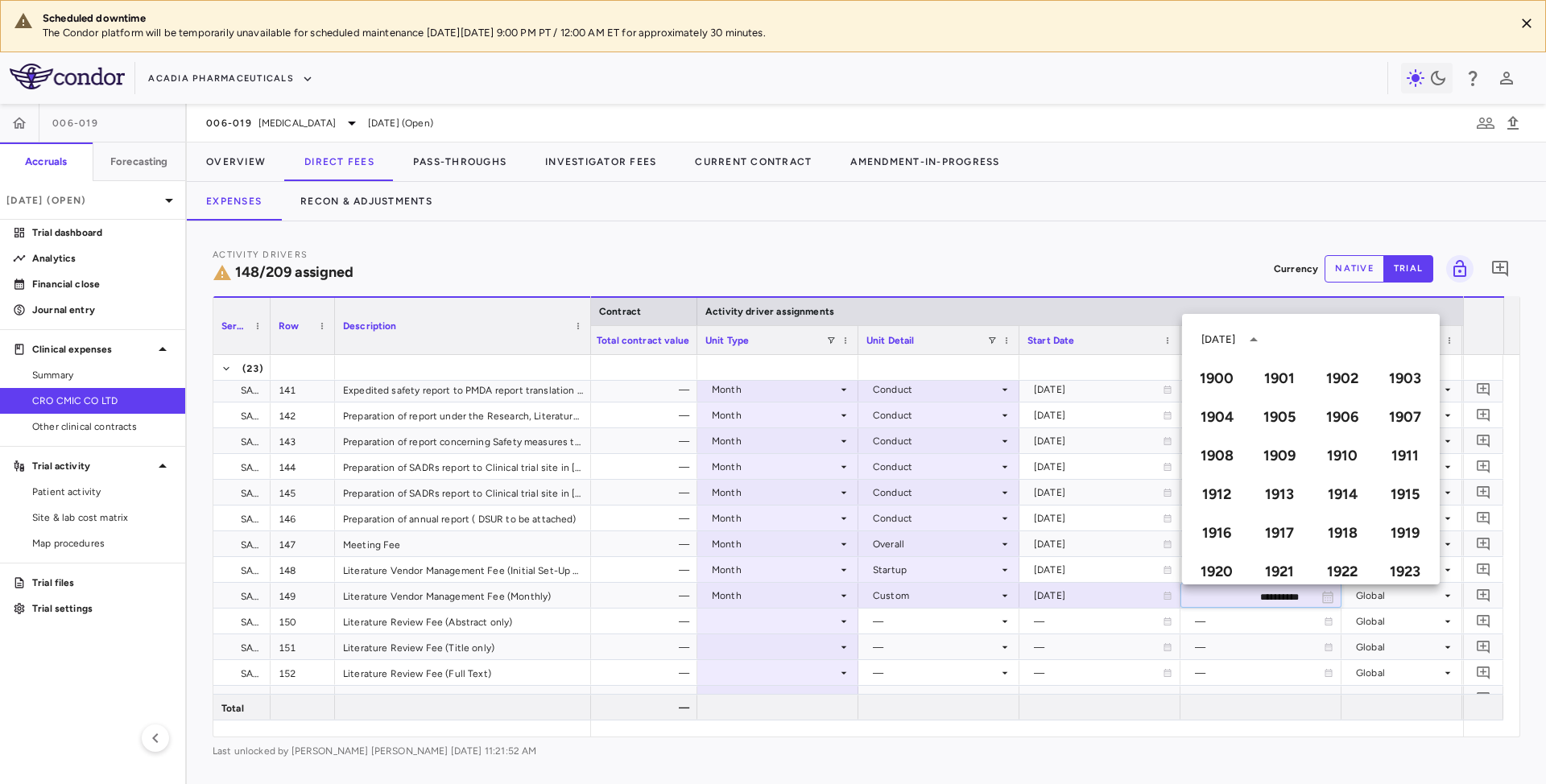
scroll to position [1105, 0]
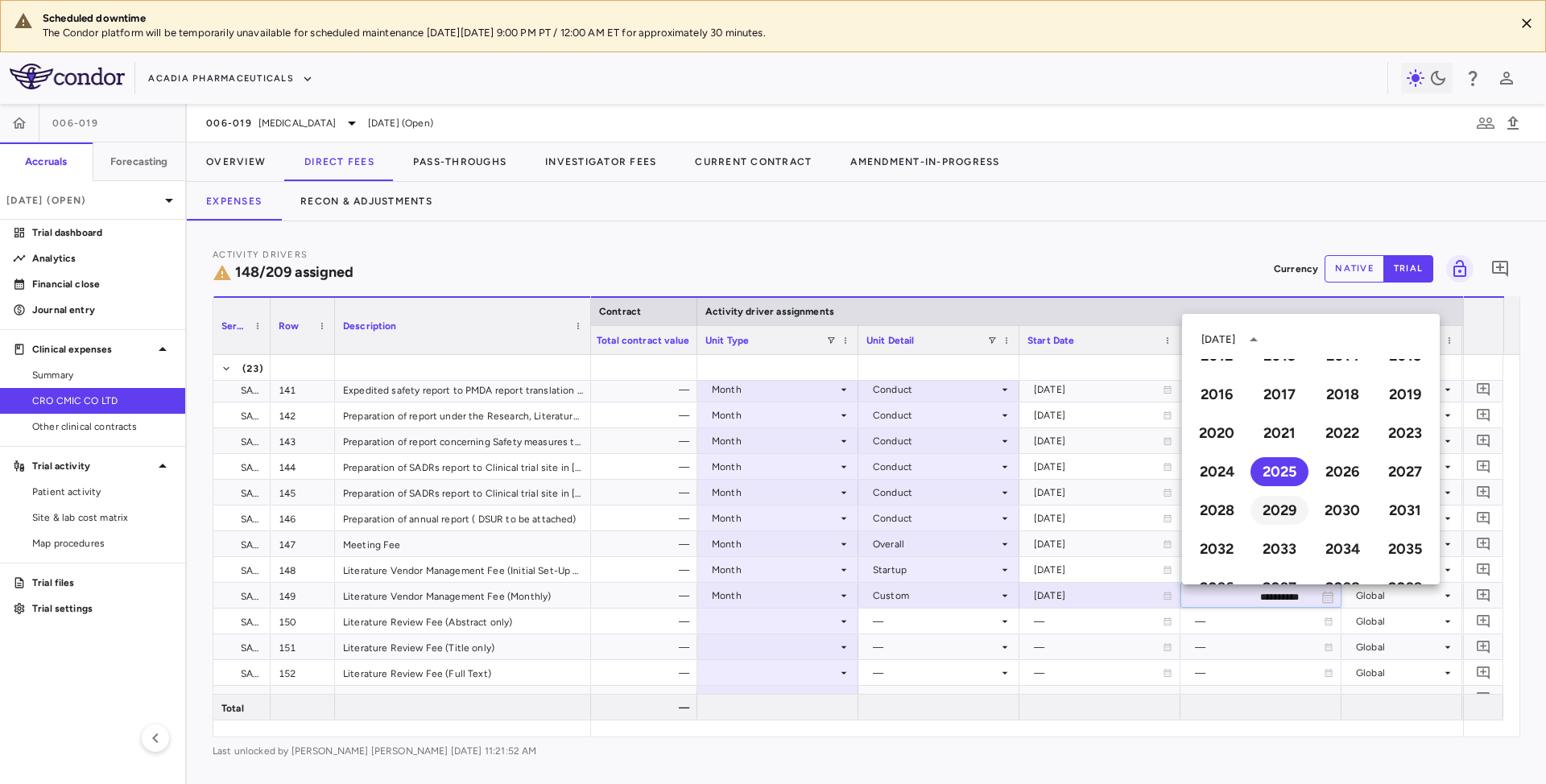
click at [1271, 511] on button "2029" at bounding box center [1279, 510] width 58 height 29
type input "**********"
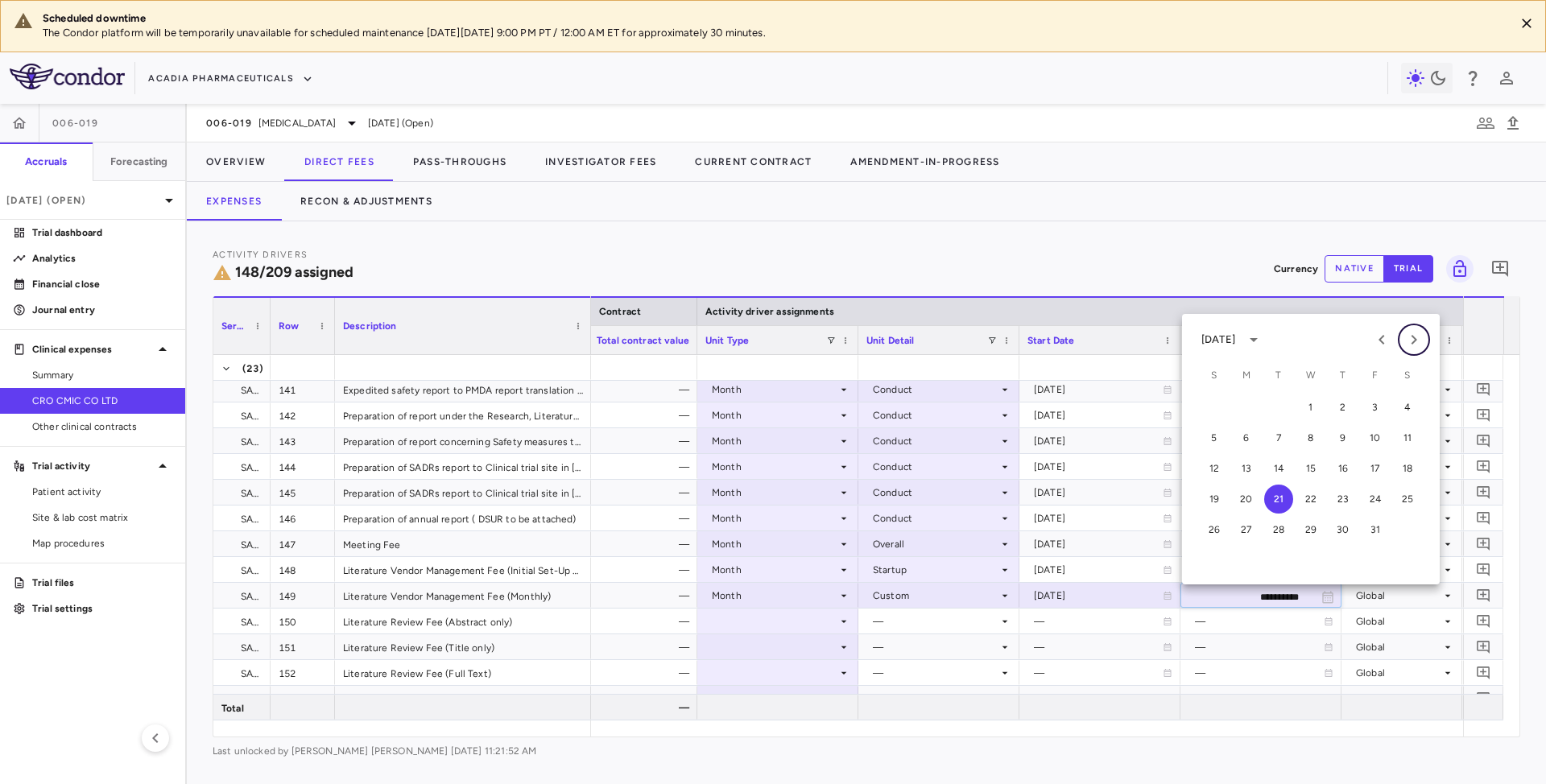
click at [1410, 340] on icon "Next month" at bounding box center [1414, 340] width 19 height 19
click at [1407, 340] on icon "Next month" at bounding box center [1414, 340] width 19 height 19
click at [1406, 340] on icon "Next month" at bounding box center [1414, 340] width 19 height 19
click at [1382, 349] on button "Previous month" at bounding box center [1382, 340] width 32 height 32
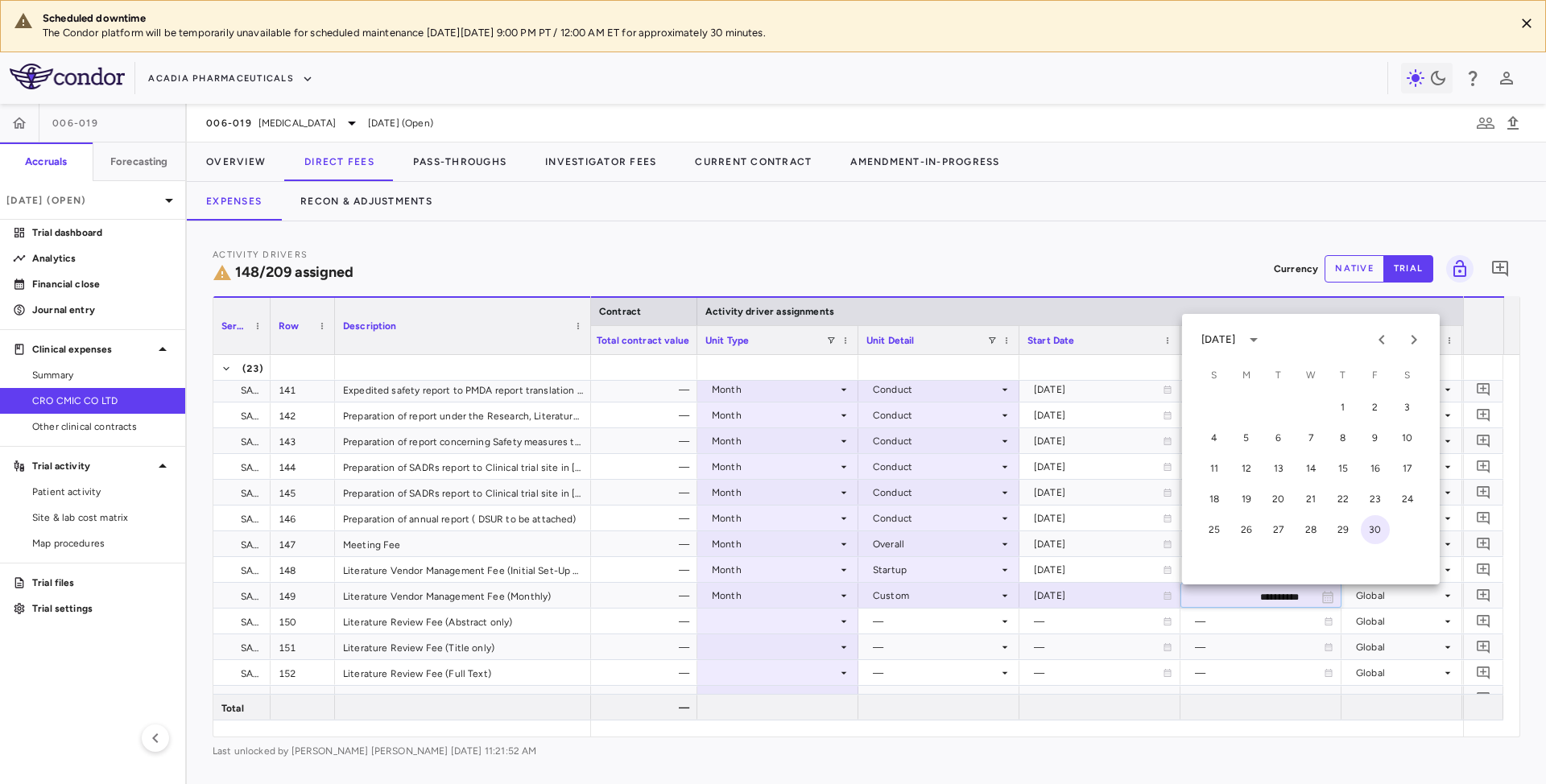
click at [1378, 528] on button "30" at bounding box center [1375, 530] width 29 height 29
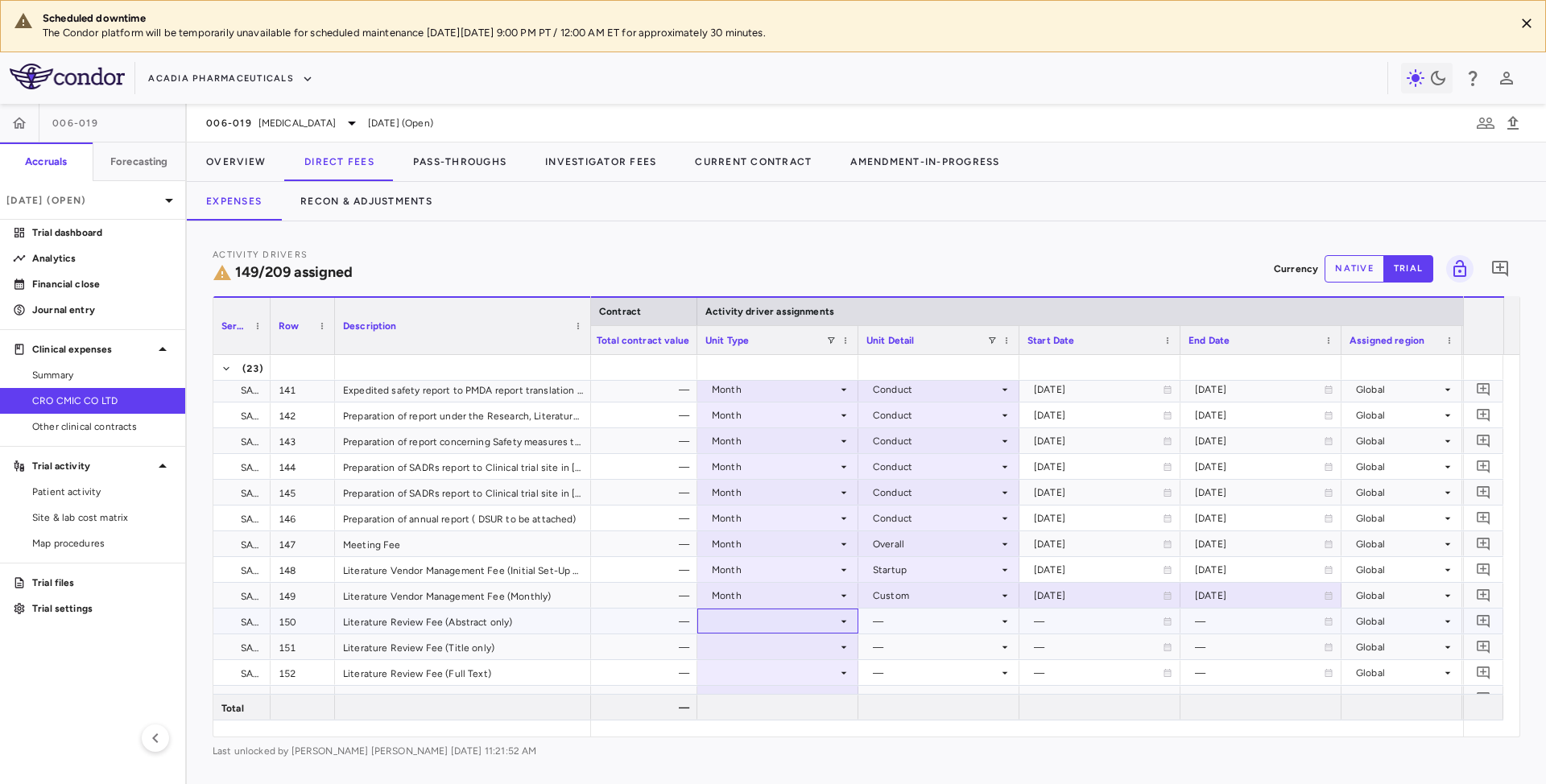
click at [845, 630] on div at bounding box center [778, 621] width 145 height 23
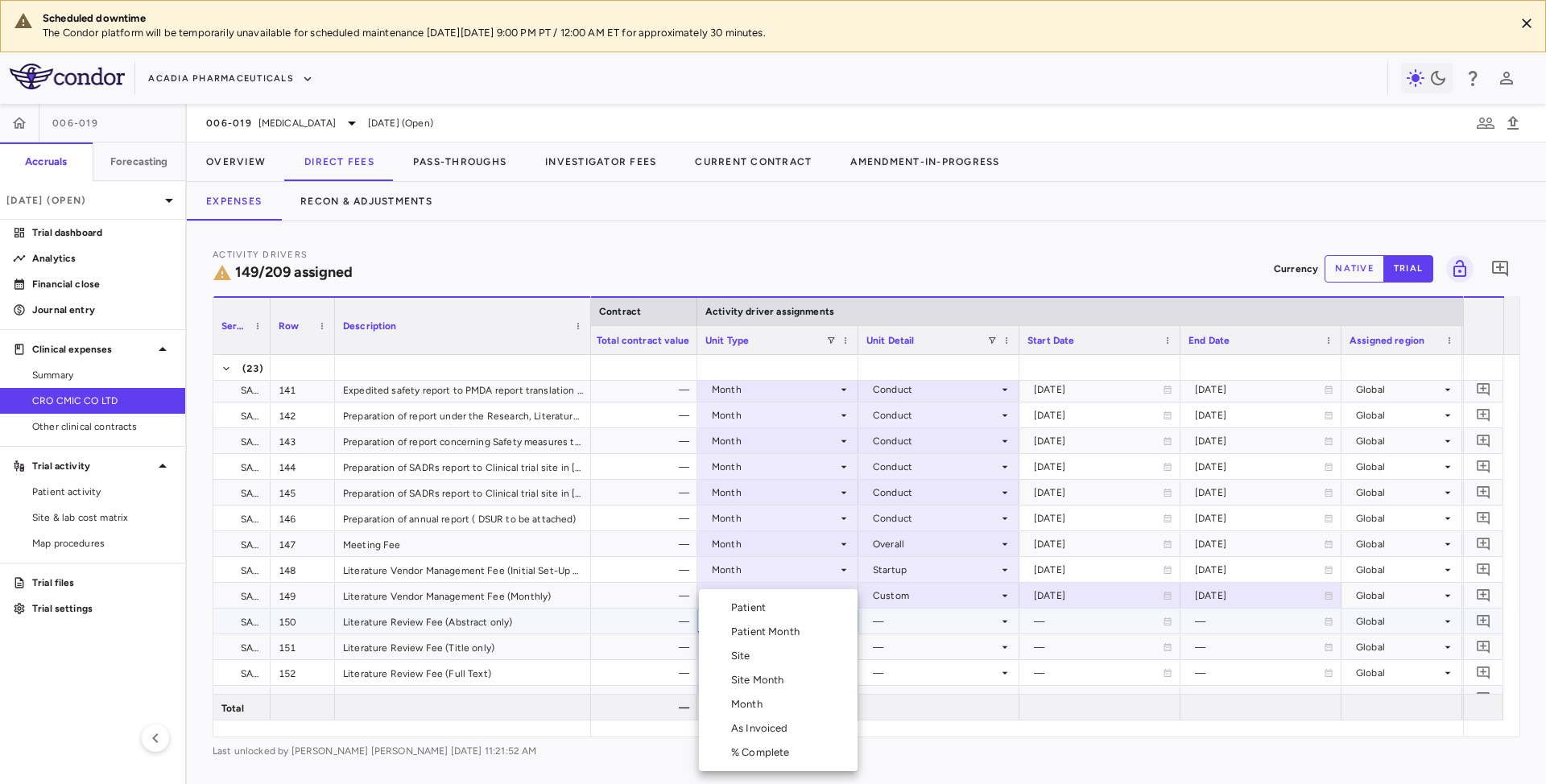
click at [912, 625] on div at bounding box center [773, 392] width 1546 height 784
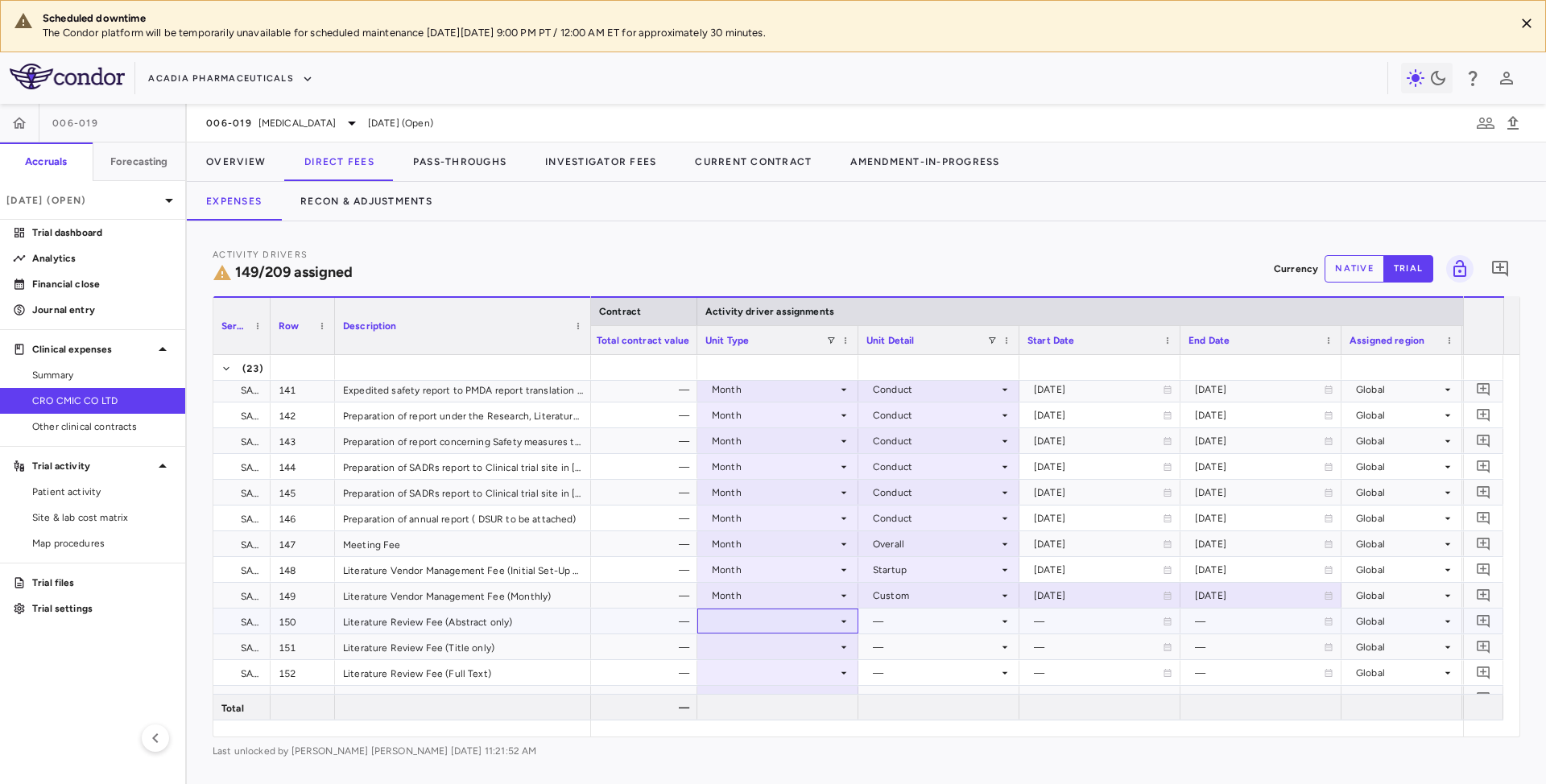
click at [839, 625] on icon at bounding box center [844, 622] width 13 height 13
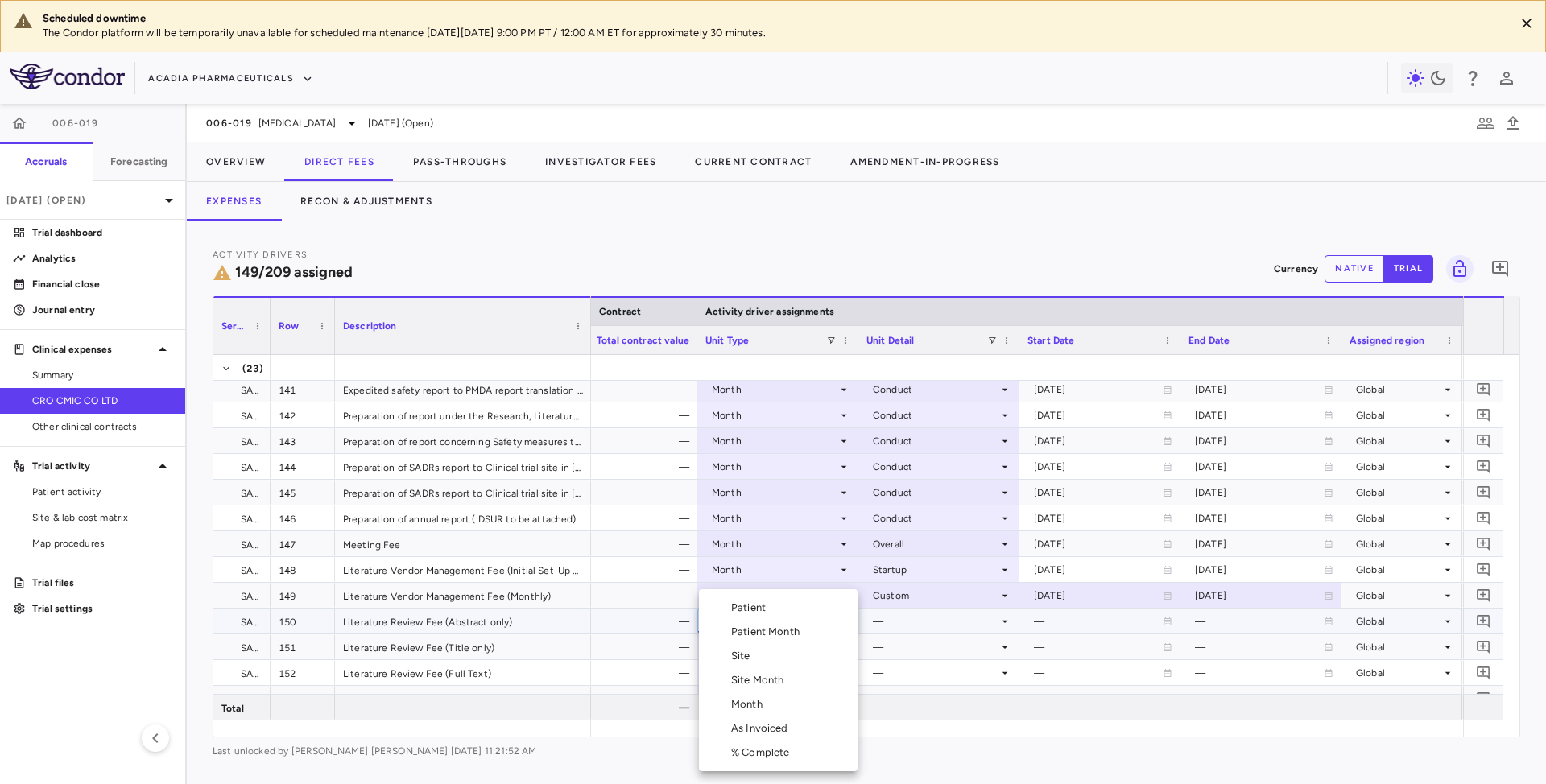
click at [750, 704] on div "Month" at bounding box center [750, 705] width 38 height 15
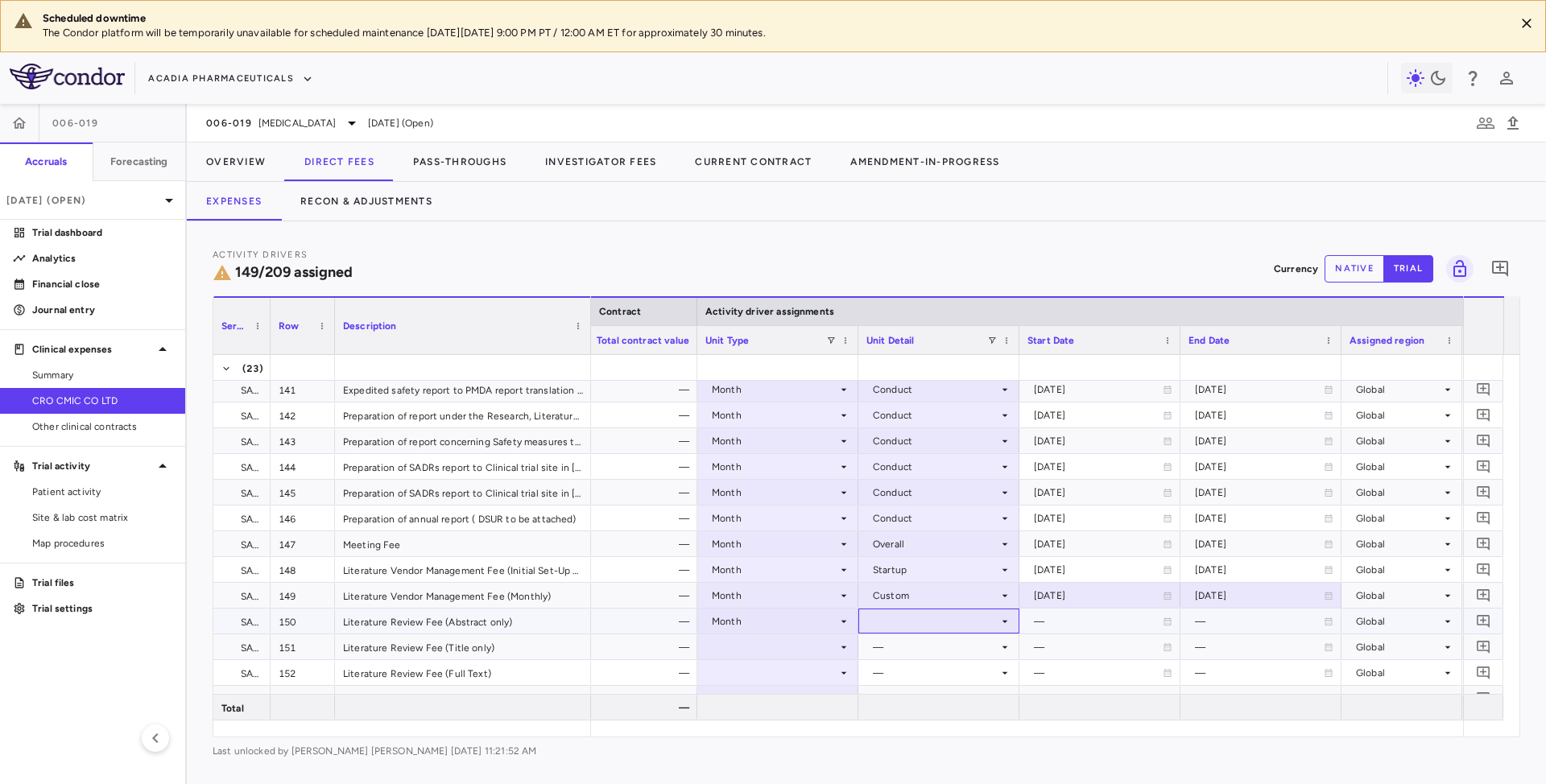
click at [999, 616] on icon at bounding box center [1005, 622] width 13 height 13
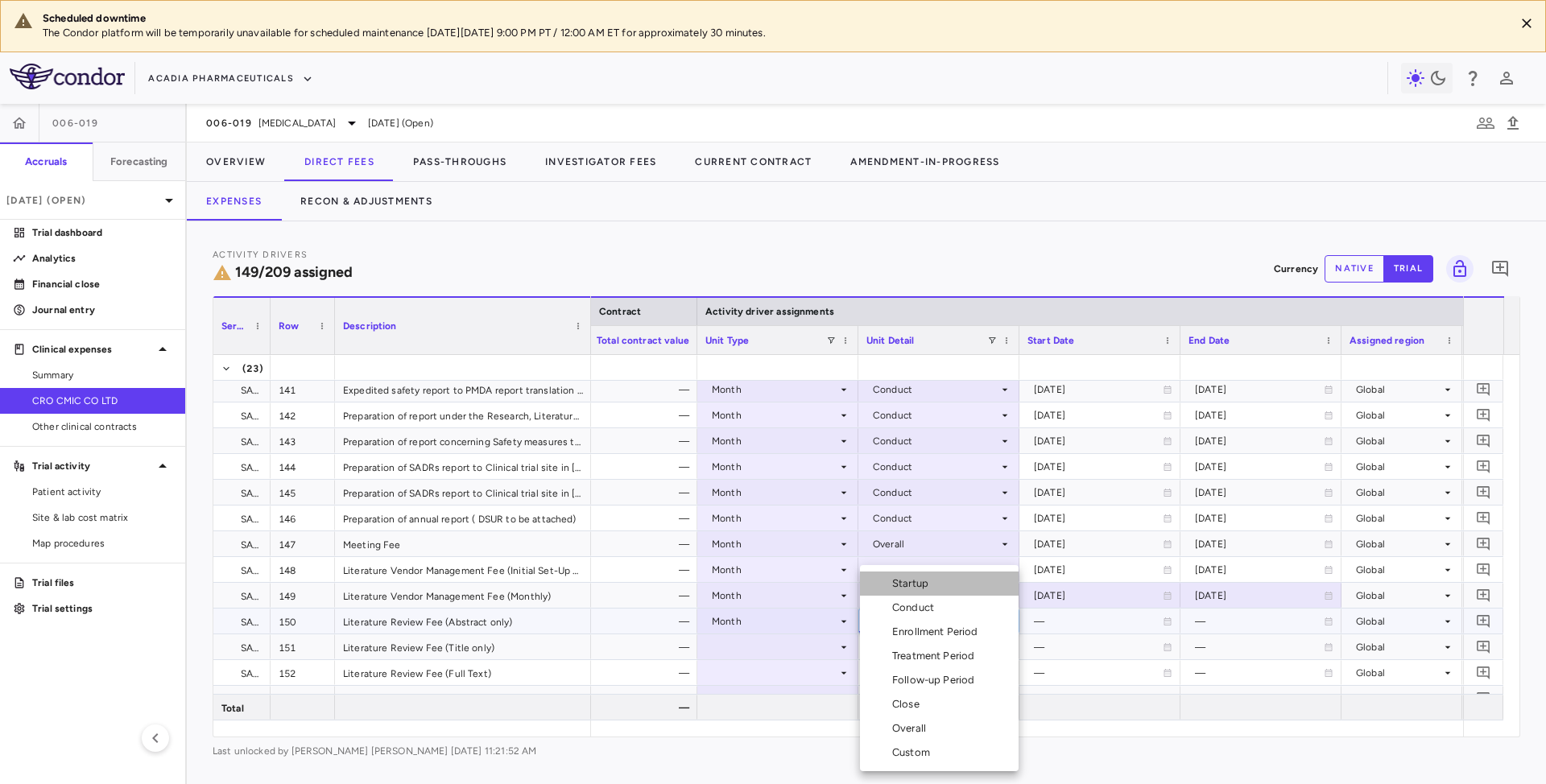
click at [931, 590] on div "Startup" at bounding box center [914, 584] width 43 height 15
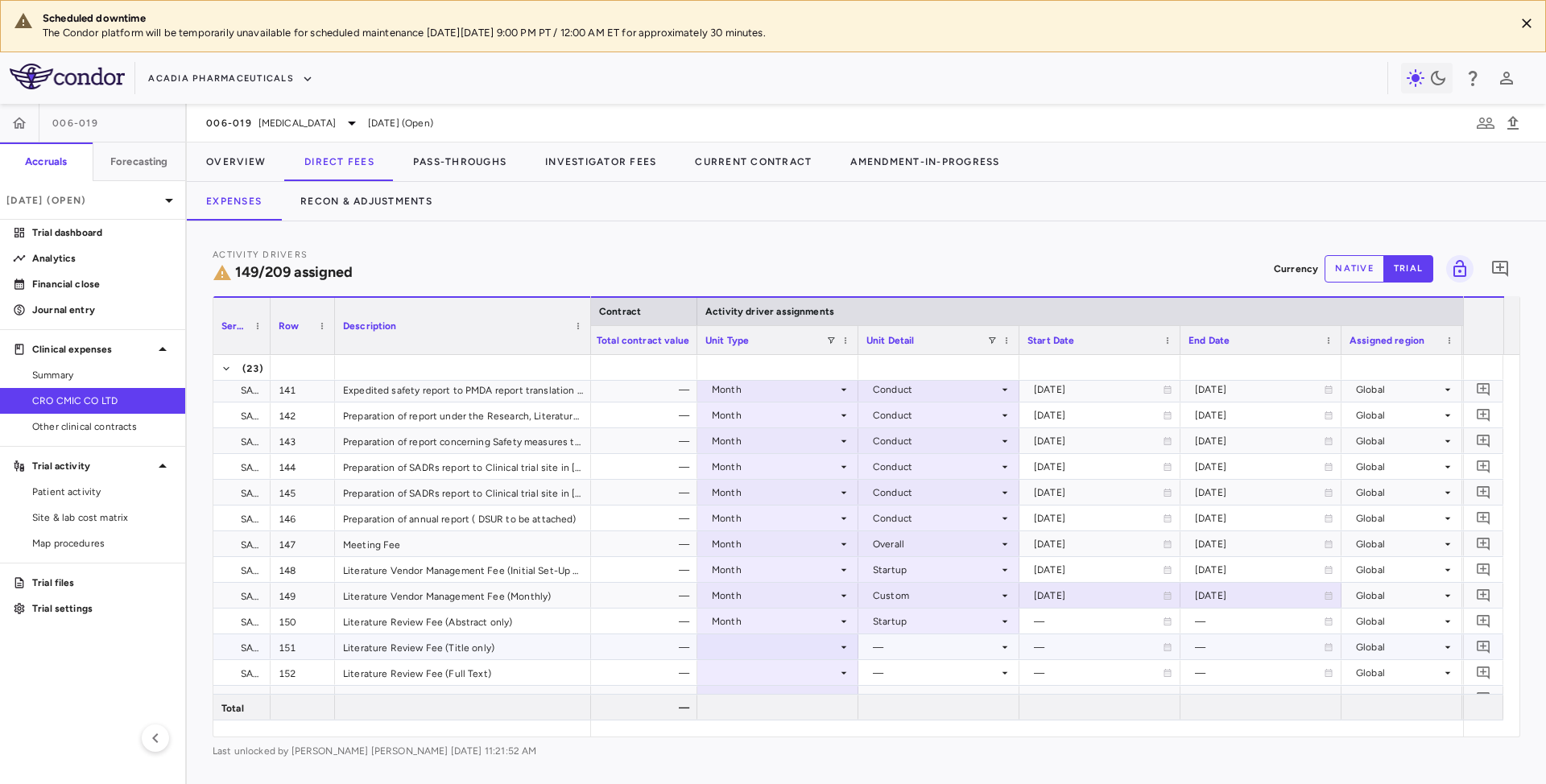
click at [851, 652] on div at bounding box center [778, 647] width 161 height 25
click at [842, 648] on icon at bounding box center [844, 648] width 13 height 13
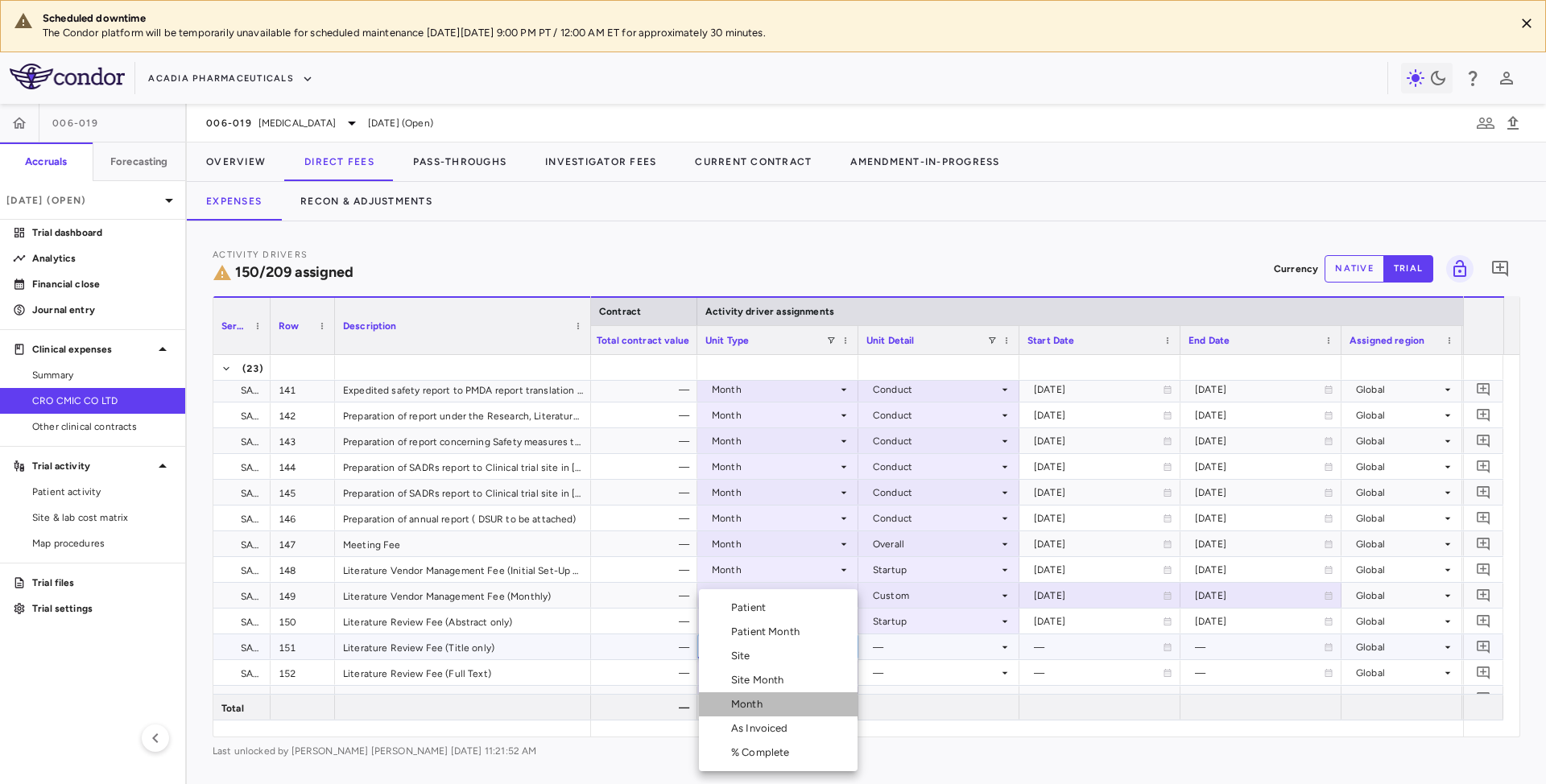
click at [750, 706] on div "Month" at bounding box center [750, 705] width 38 height 15
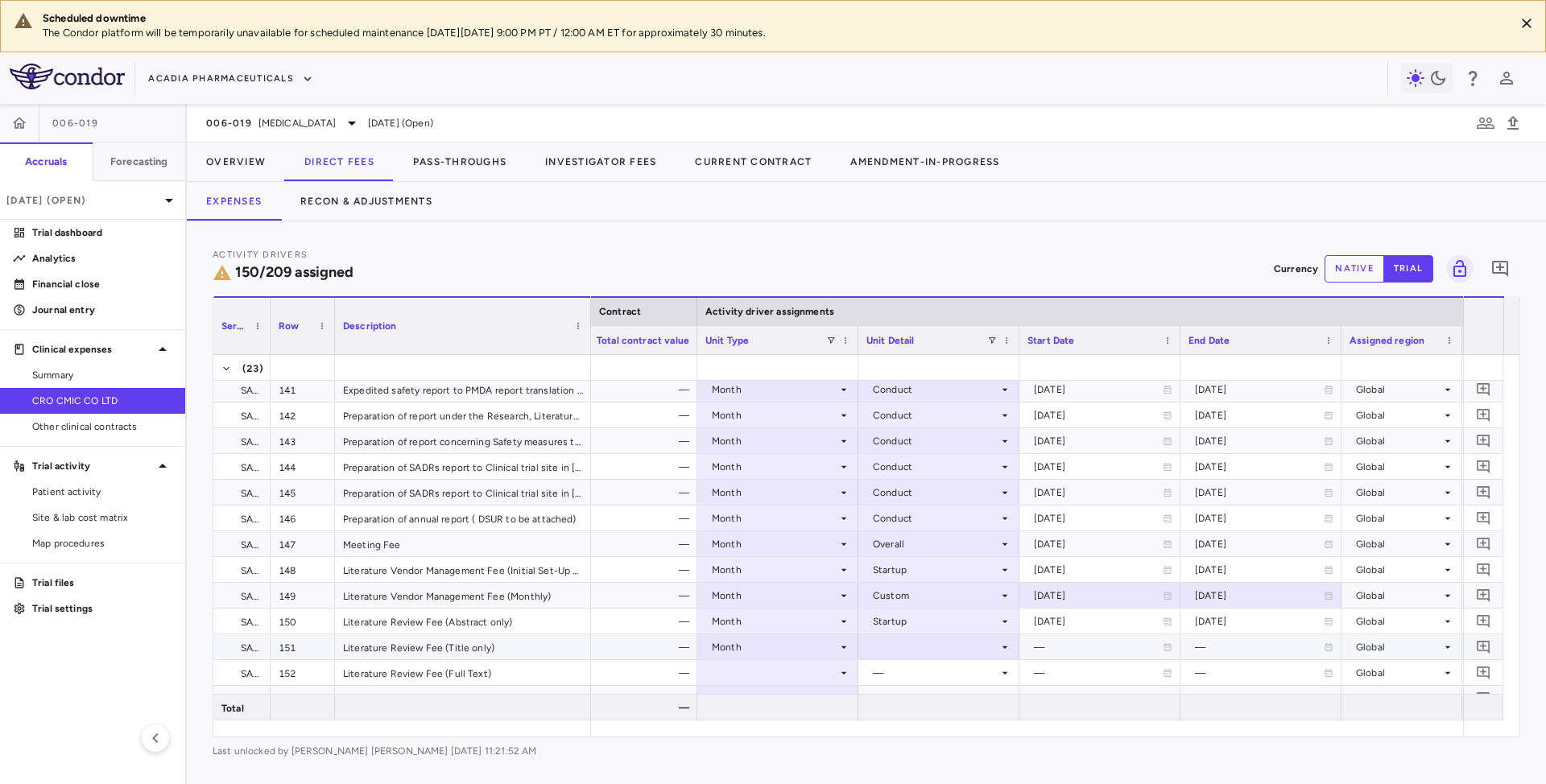
click at [1006, 651] on icon at bounding box center [1005, 648] width 13 height 13
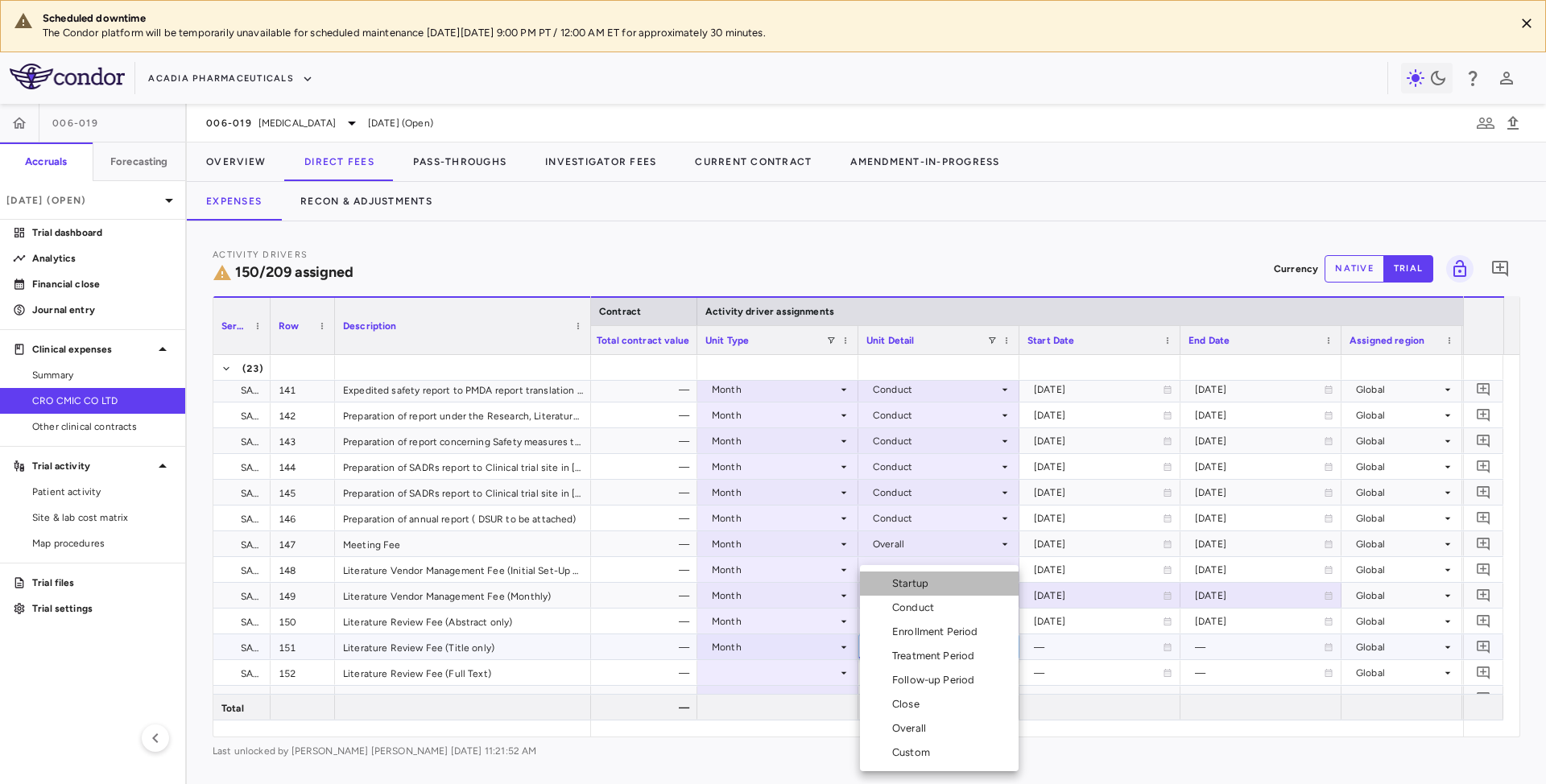
click at [911, 587] on div "Startup" at bounding box center [914, 584] width 43 height 15
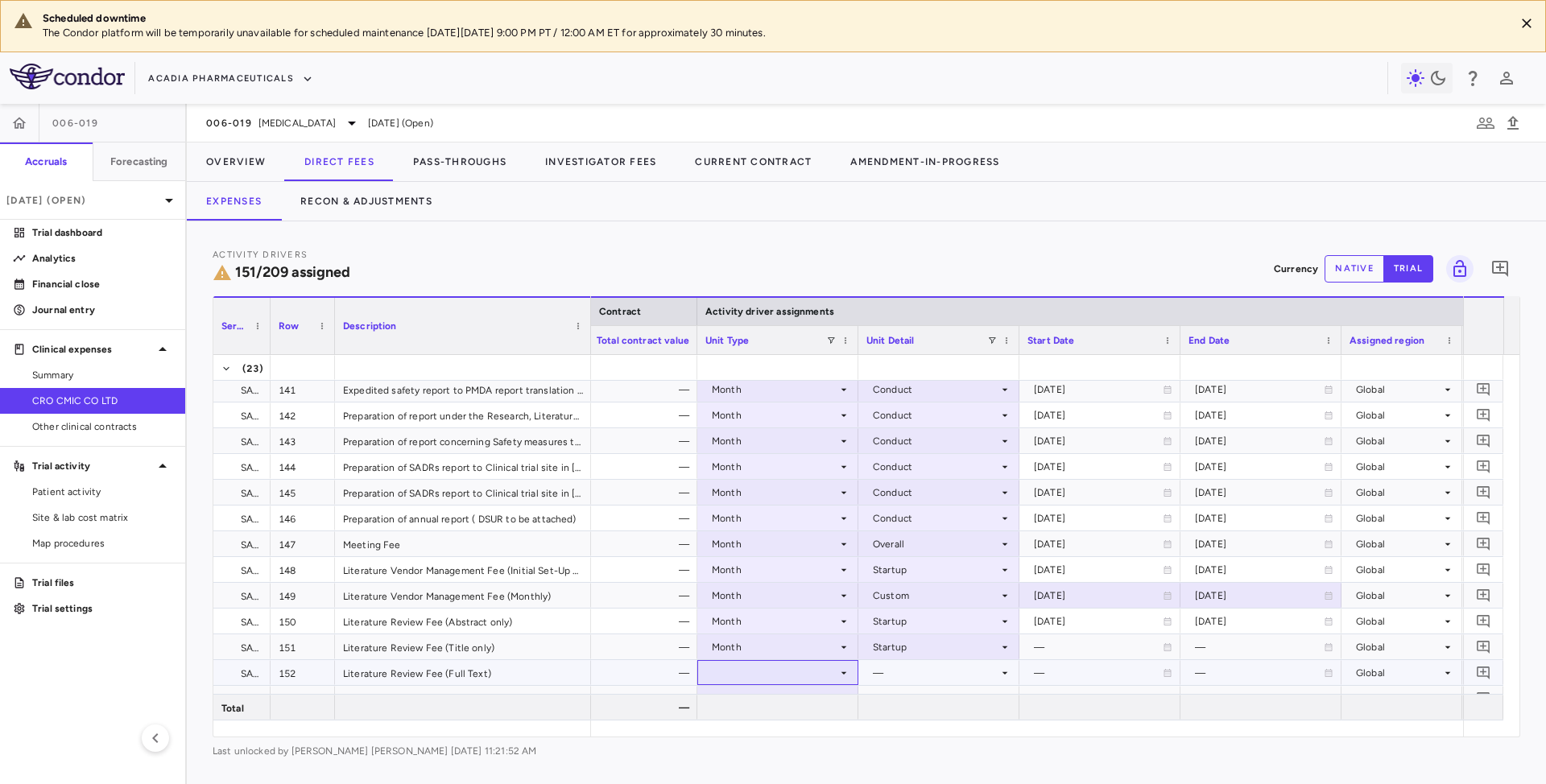
click at [840, 670] on icon at bounding box center [844, 673] width 13 height 13
click at [841, 675] on icon at bounding box center [844, 673] width 13 height 13
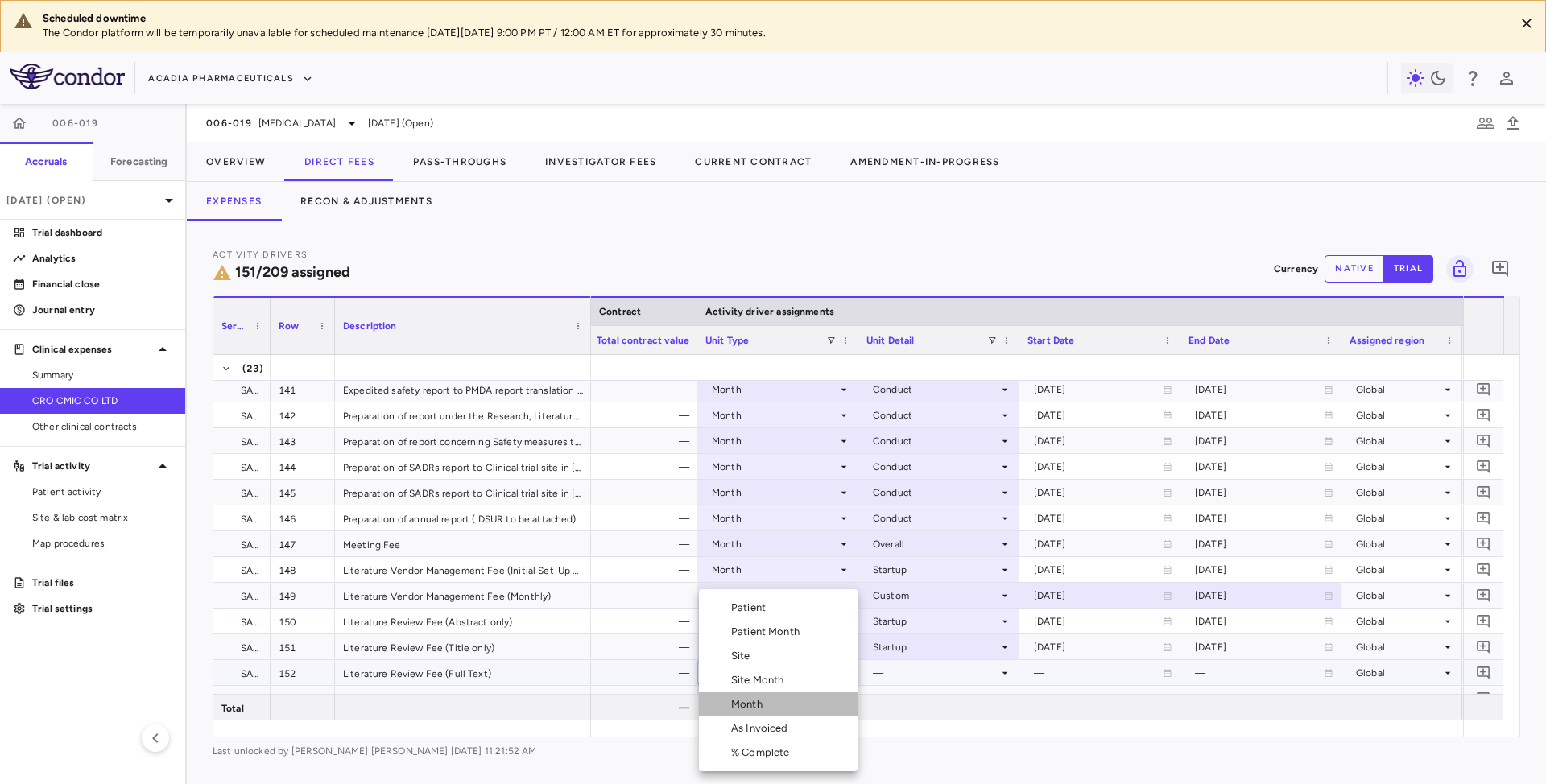
click at [761, 702] on div "Month" at bounding box center [750, 705] width 38 height 15
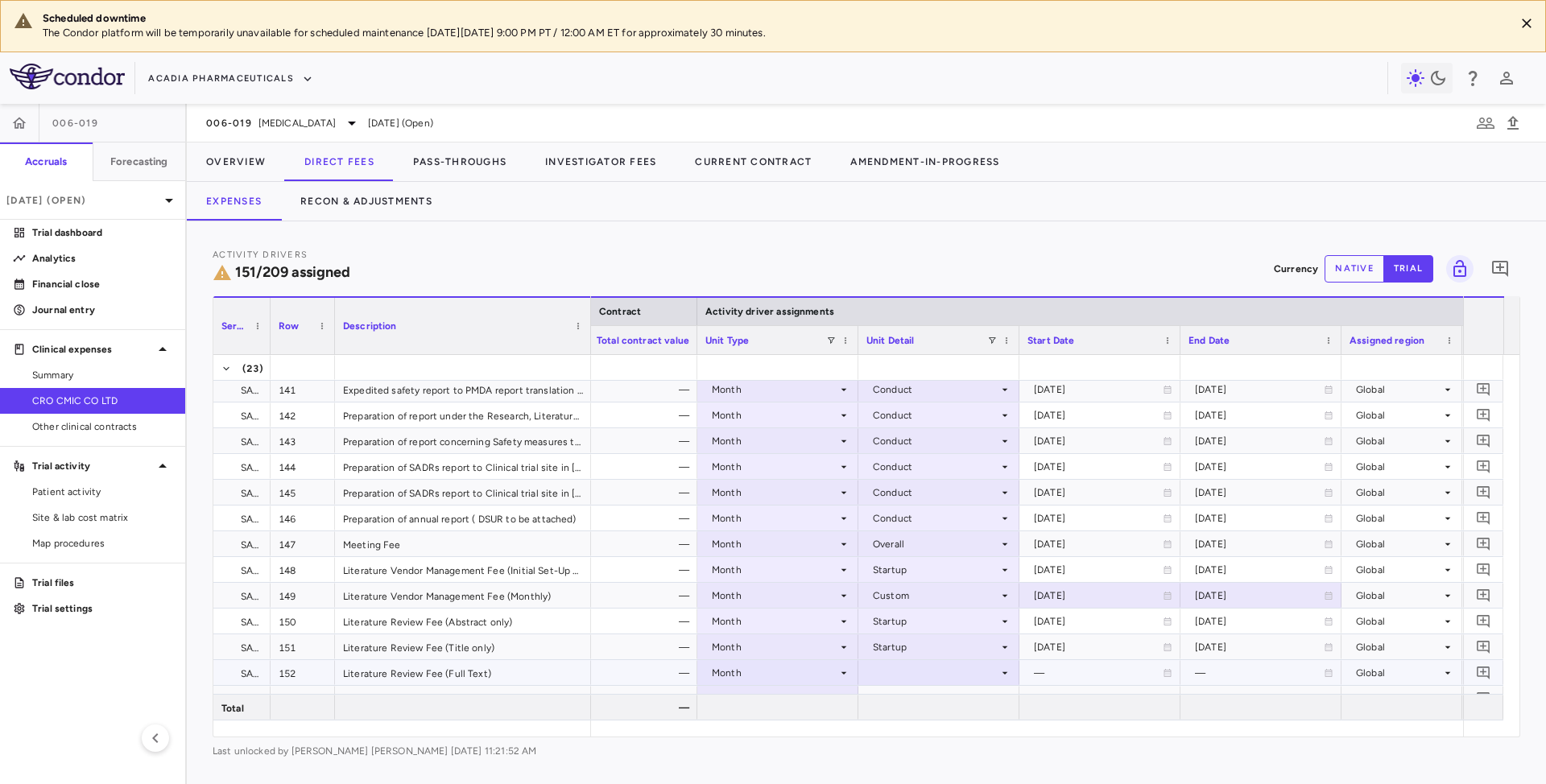
click at [999, 671] on icon at bounding box center [1005, 673] width 13 height 13
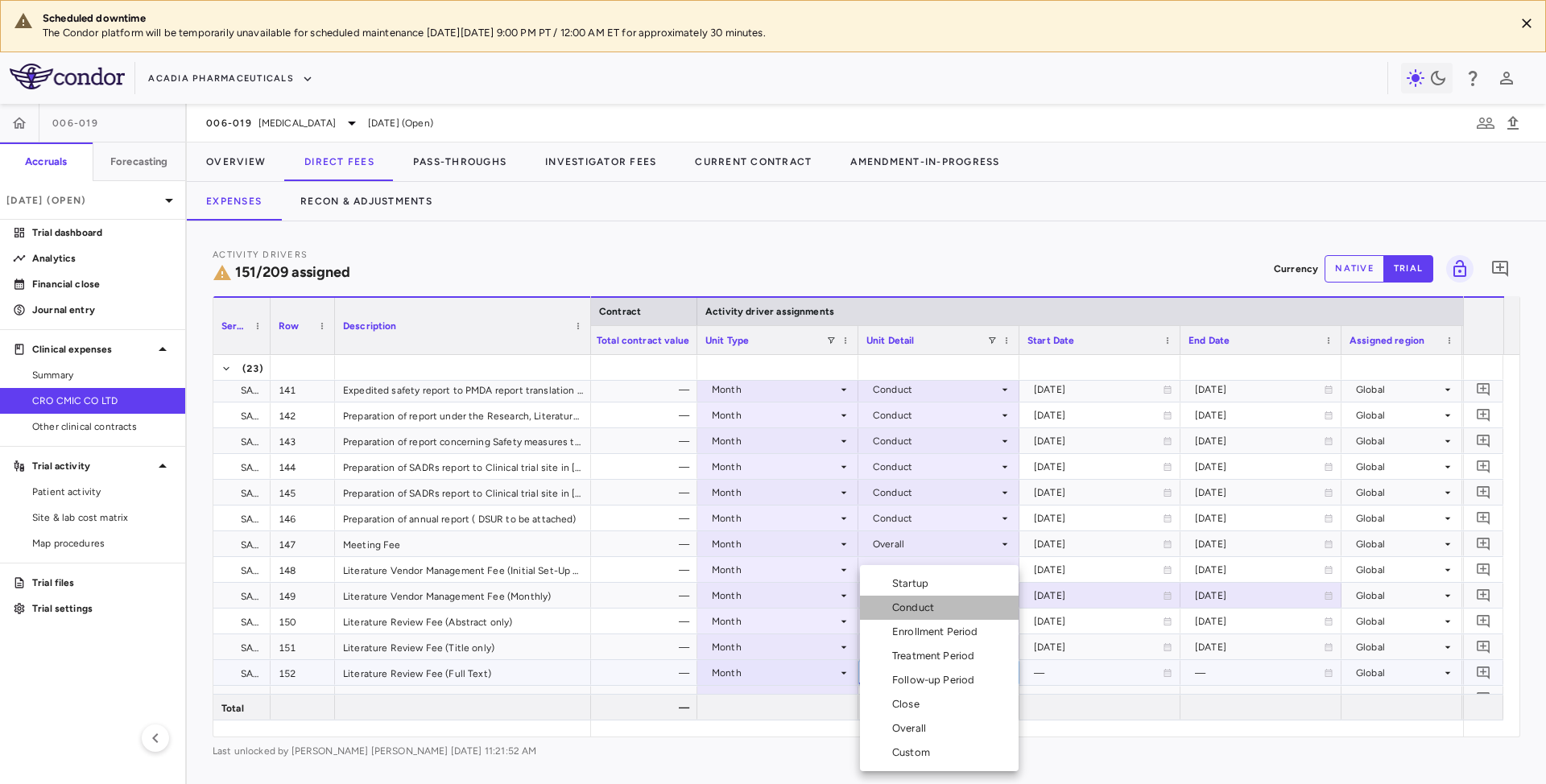
click at [926, 607] on div "Conduct" at bounding box center [916, 608] width 48 height 15
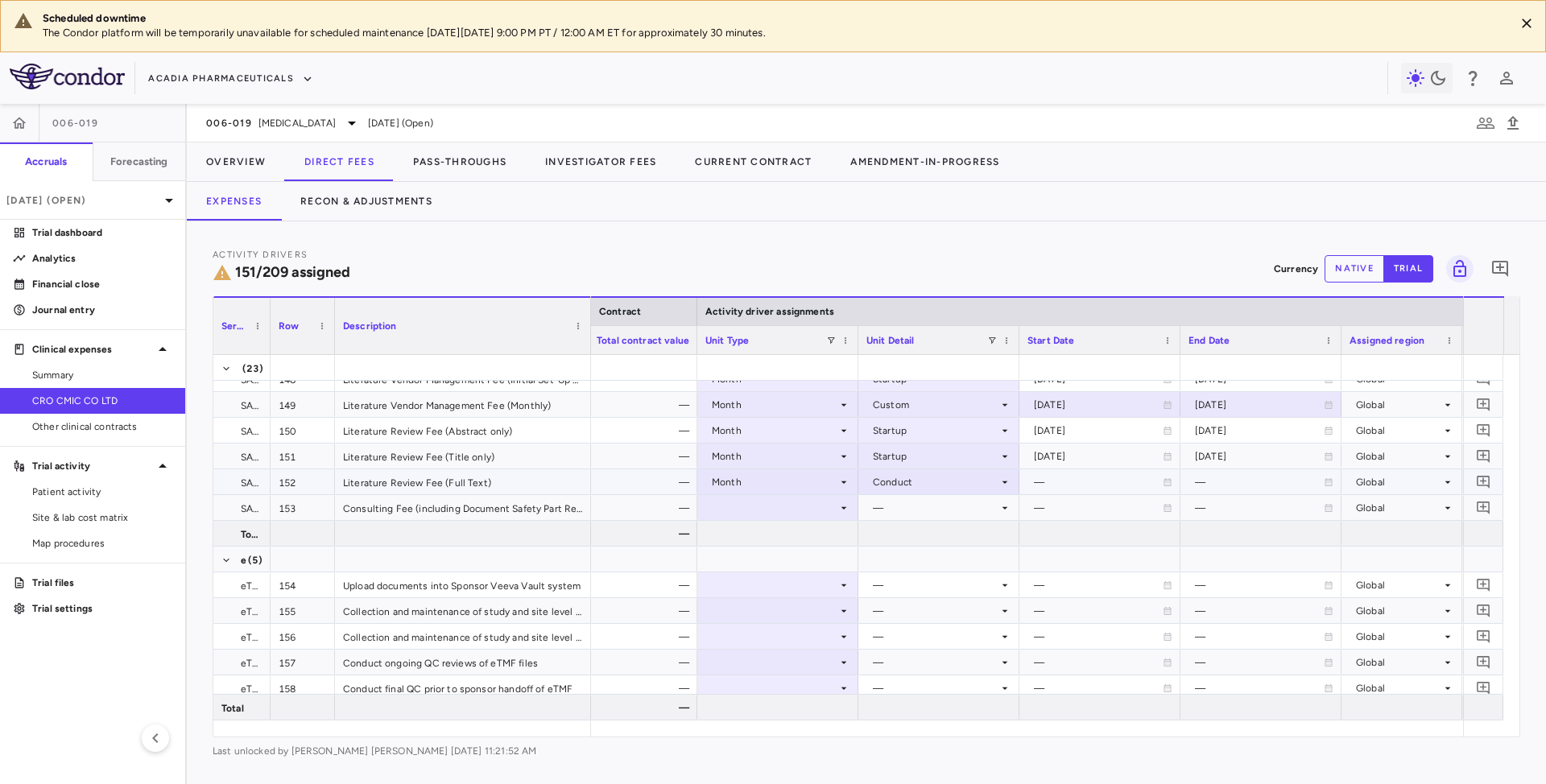
scroll to position [4186, 0]
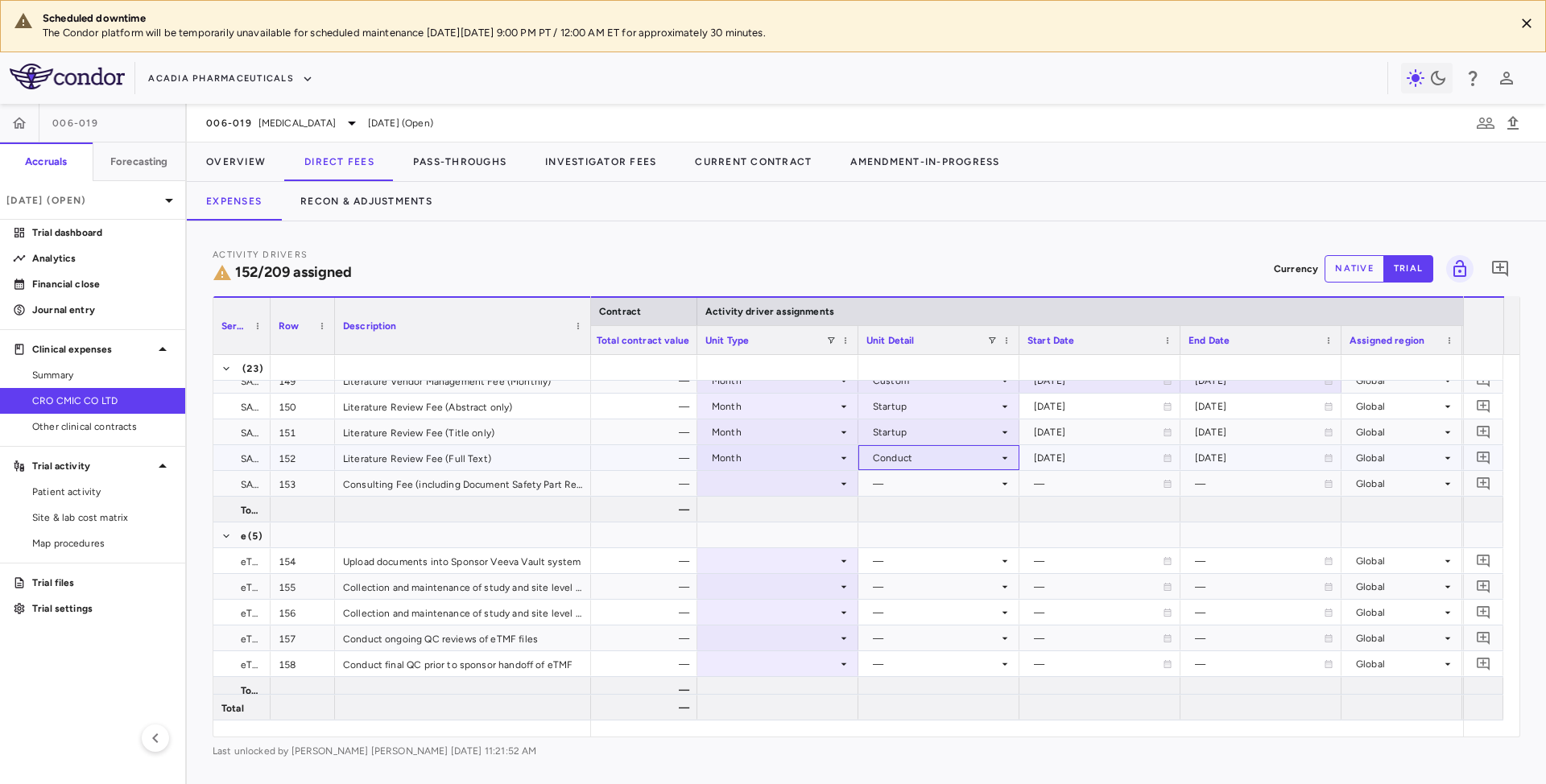
click at [1000, 453] on icon at bounding box center [1005, 459] width 13 height 13
click at [916, 491] on div "Startup" at bounding box center [914, 489] width 43 height 15
click at [847, 478] on icon at bounding box center [844, 484] width 13 height 13
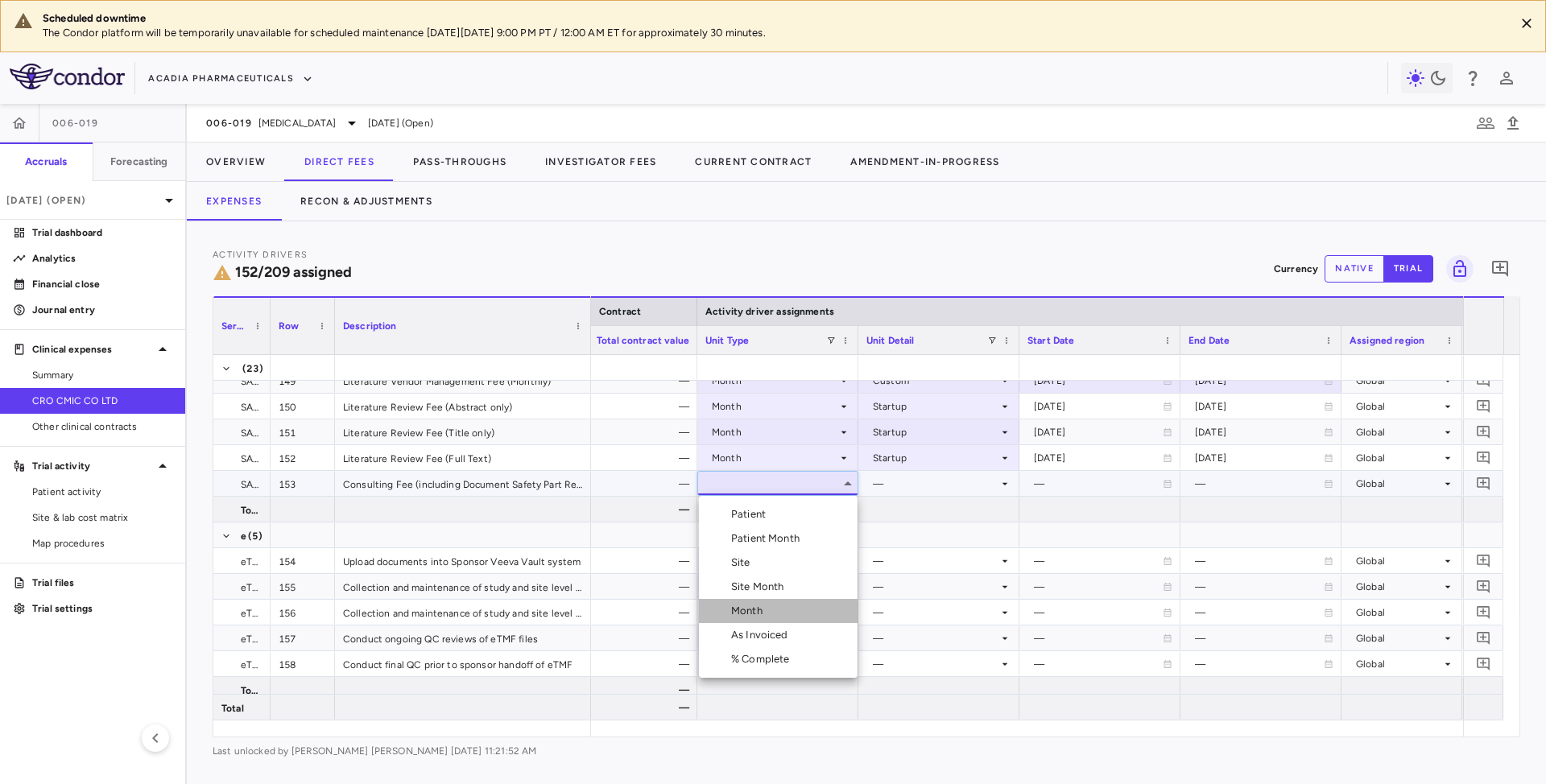
click at [745, 611] on div "Month" at bounding box center [750, 611] width 38 height 15
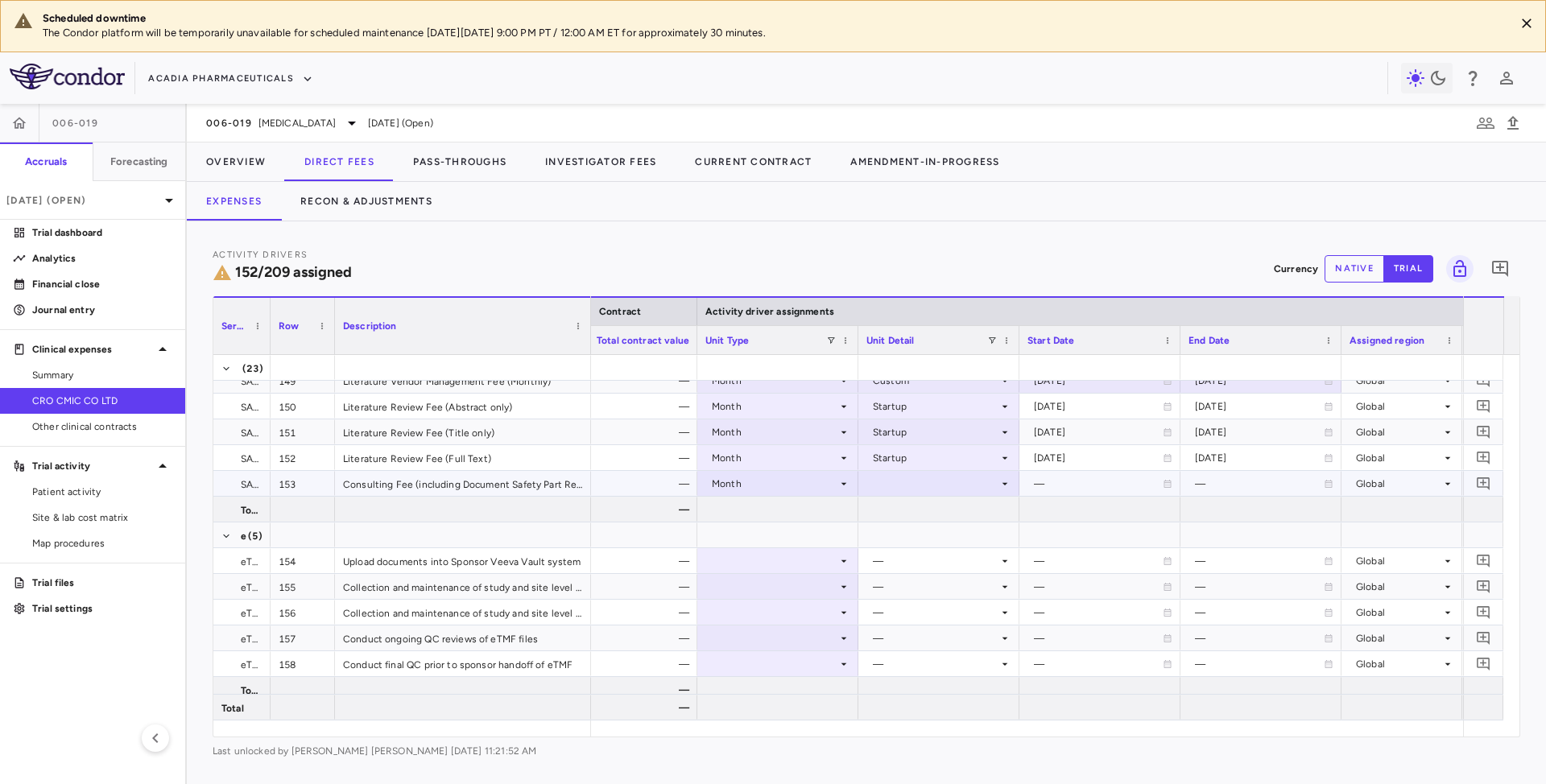
click at [993, 483] on div at bounding box center [939, 483] width 145 height 23
click at [916, 539] on div "Conduct" at bounding box center [916, 539] width 48 height 15
click at [844, 560] on icon at bounding box center [844, 561] width 13 height 13
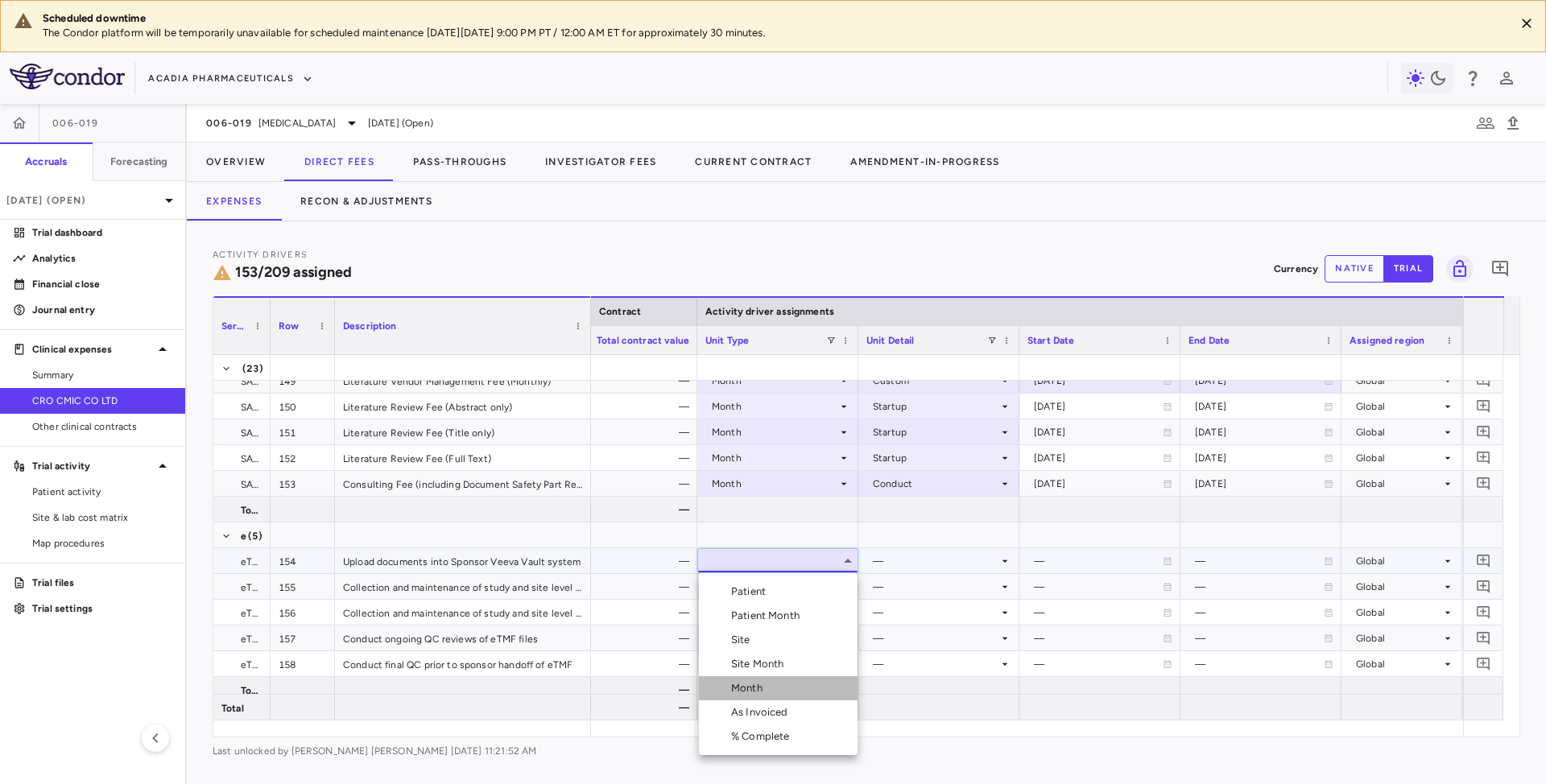
click at [760, 689] on div "Month" at bounding box center [750, 688] width 38 height 15
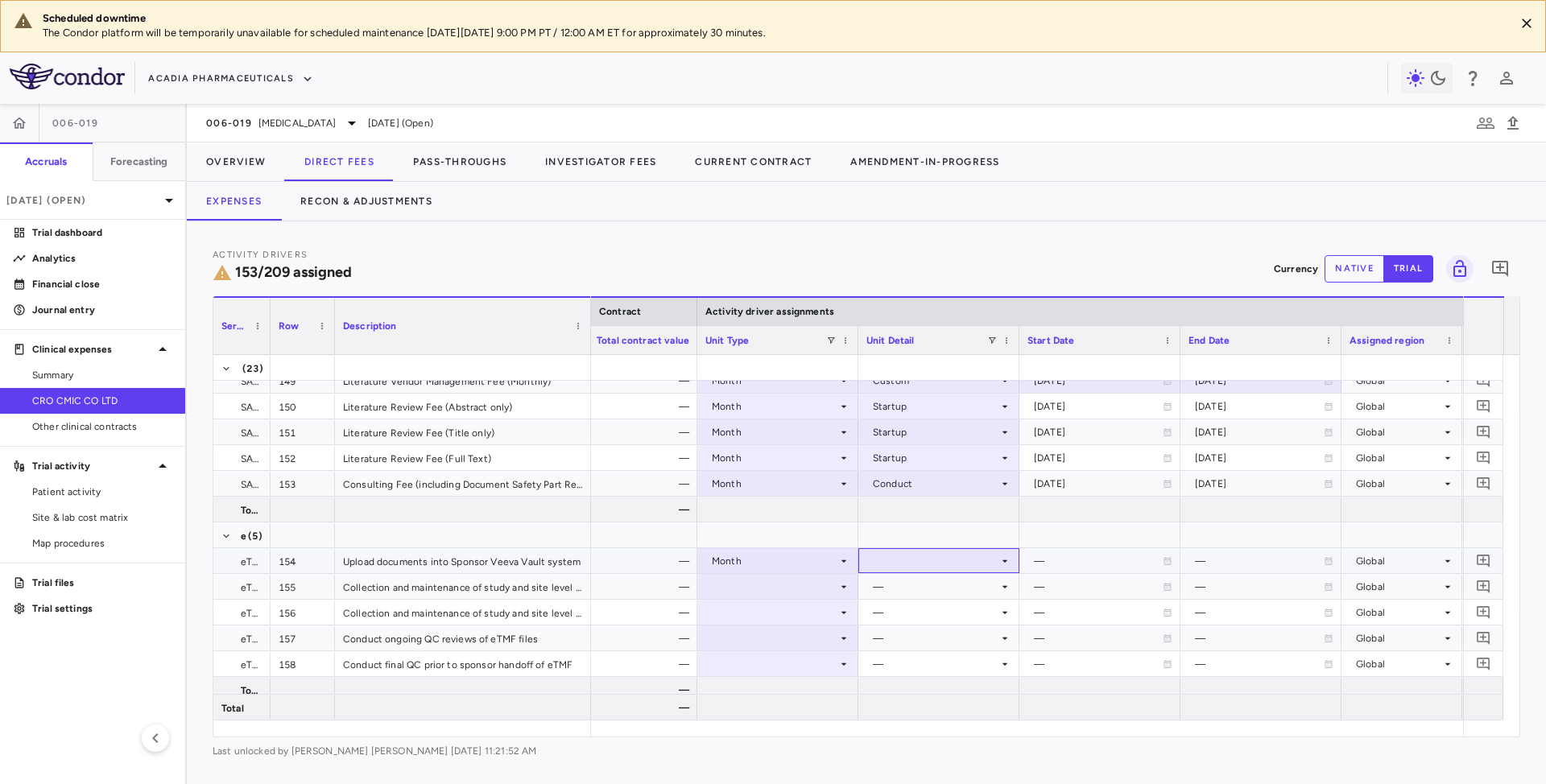
click at [1012, 558] on div at bounding box center [939, 561] width 161 height 25
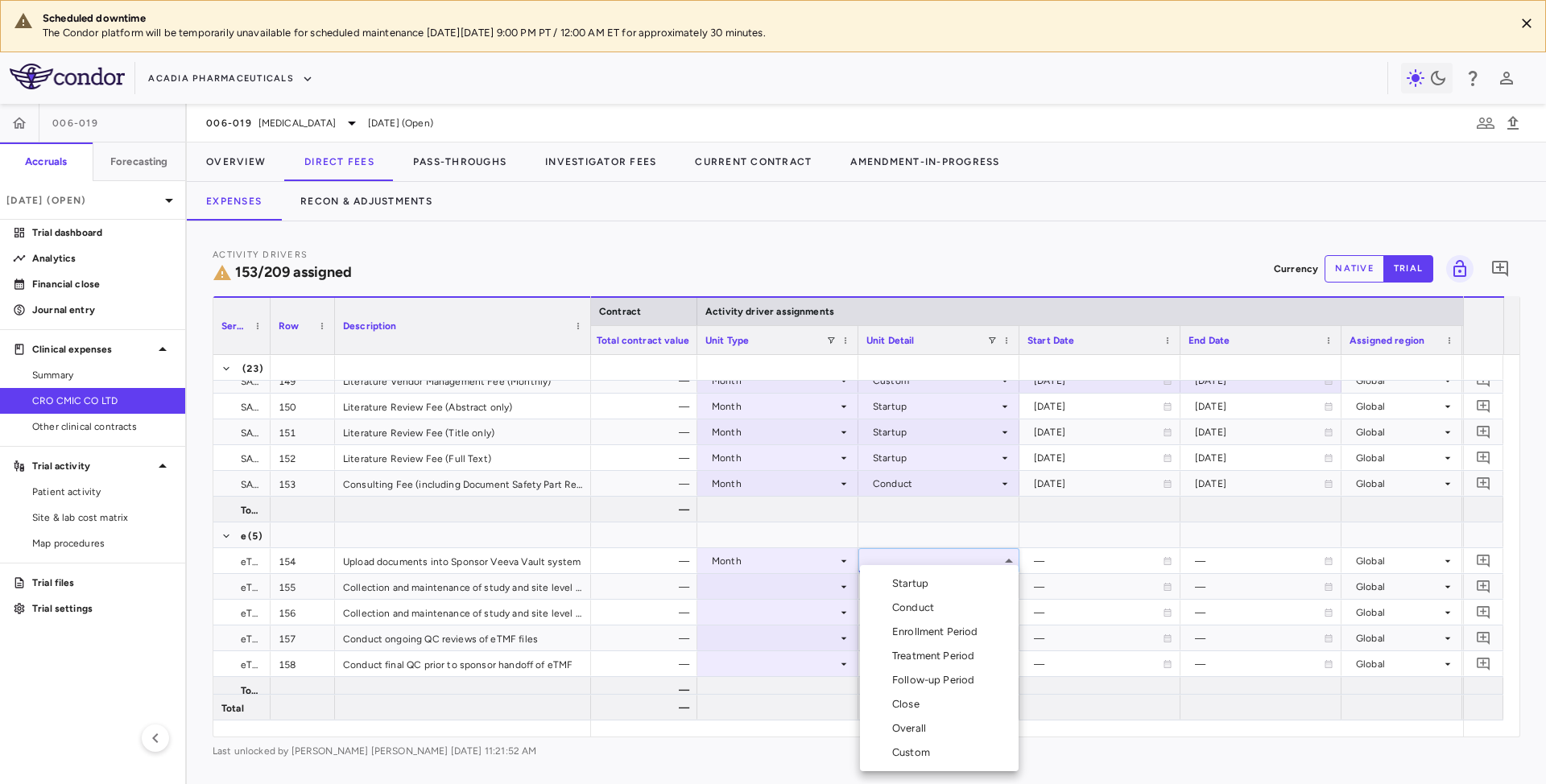
click at [947, 586] on li "Startup" at bounding box center [939, 583] width 159 height 24
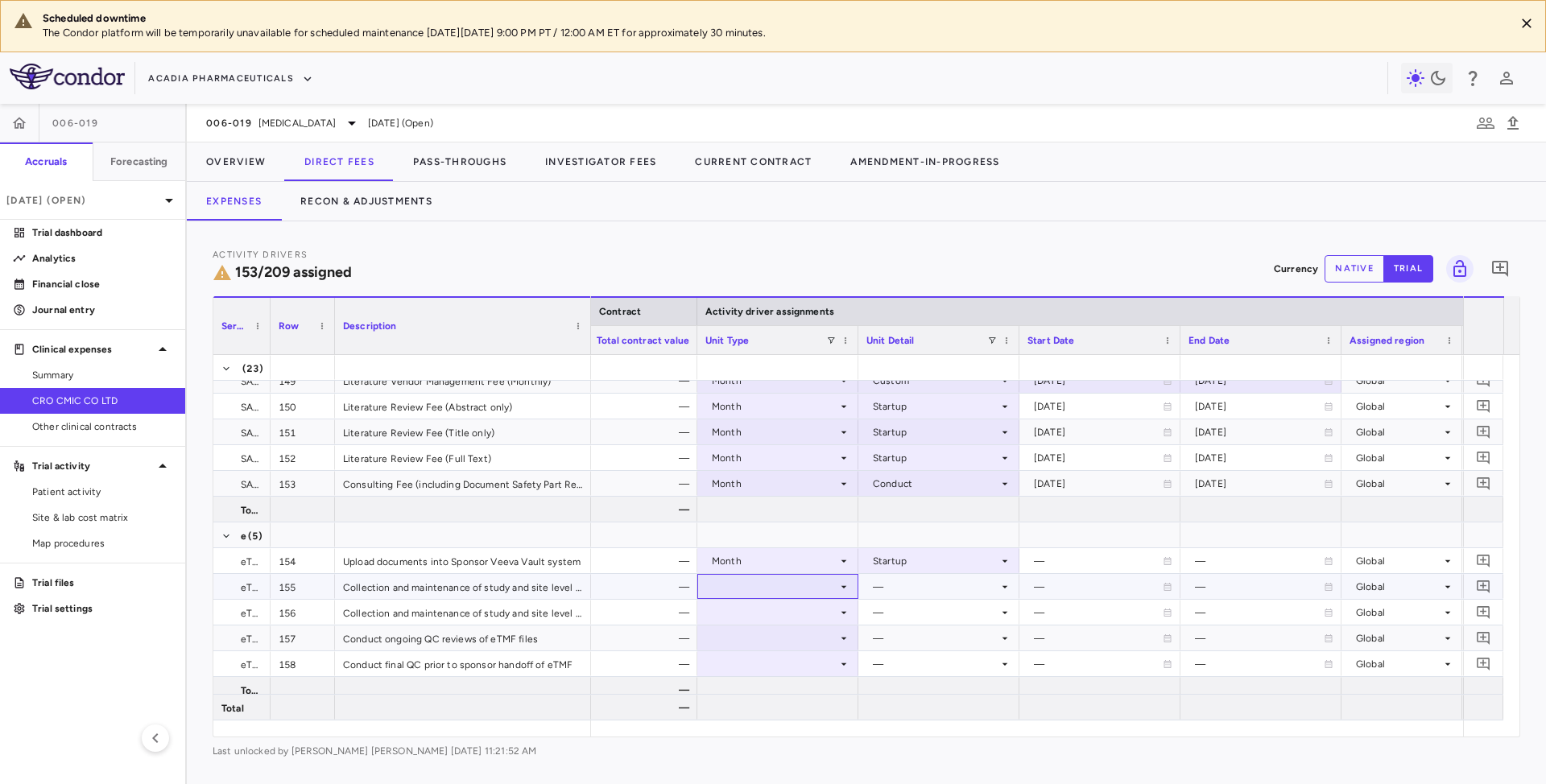
click at [844, 591] on icon at bounding box center [844, 587] width 13 height 13
click at [840, 596] on div at bounding box center [778, 587] width 145 height 23
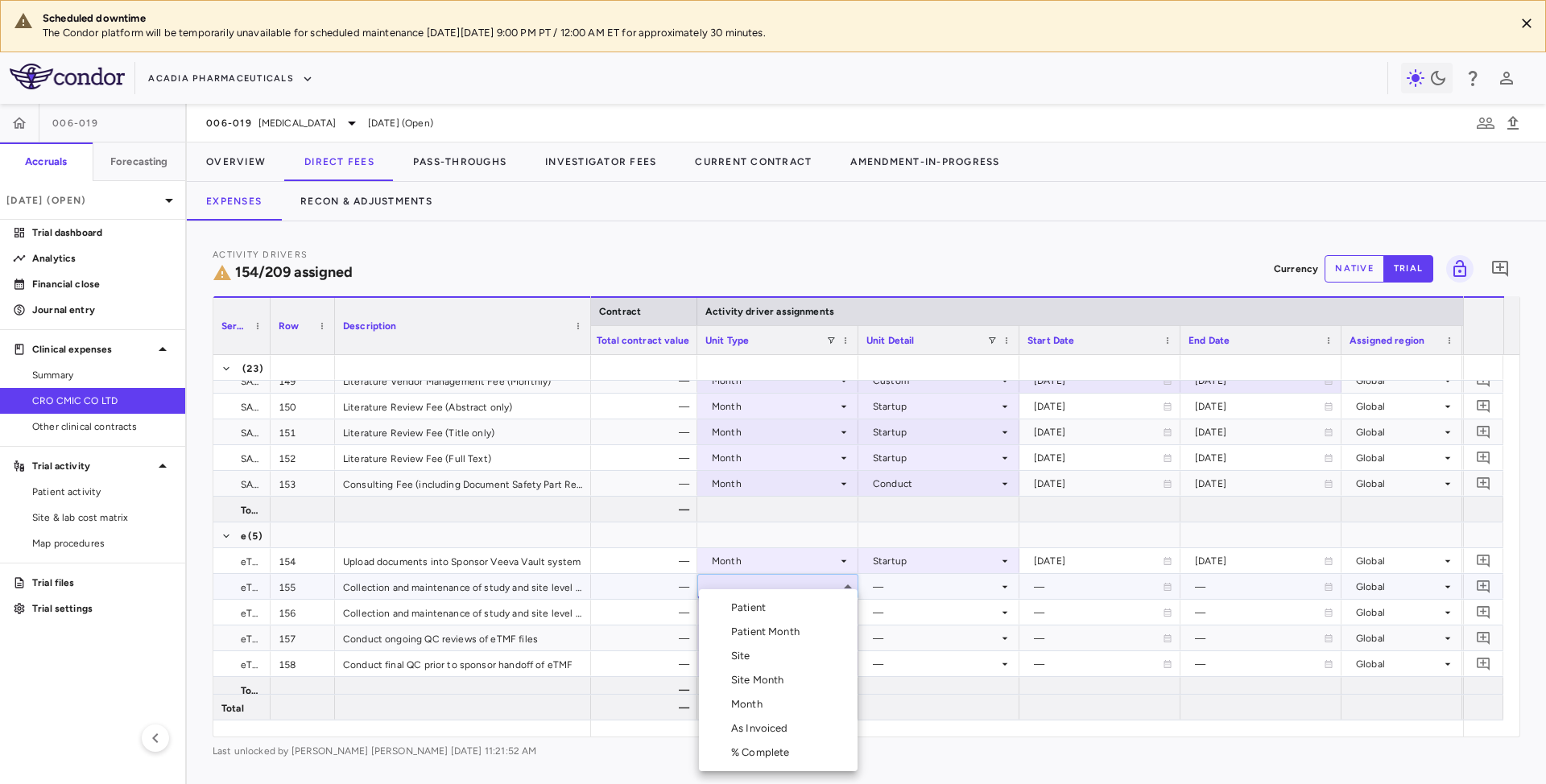
click at [749, 706] on div "Month" at bounding box center [750, 705] width 38 height 15
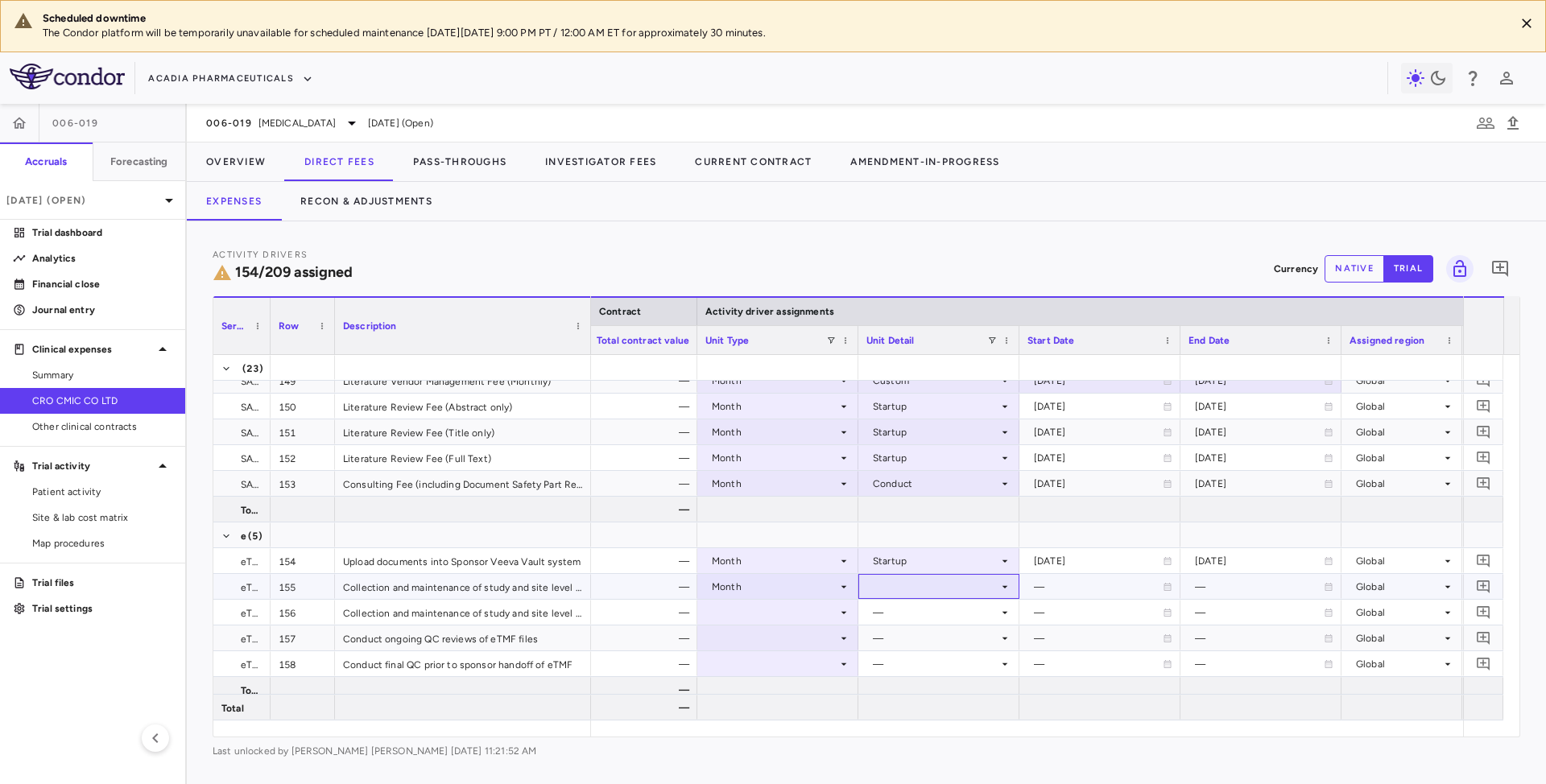
click at [999, 583] on icon at bounding box center [1005, 587] width 13 height 13
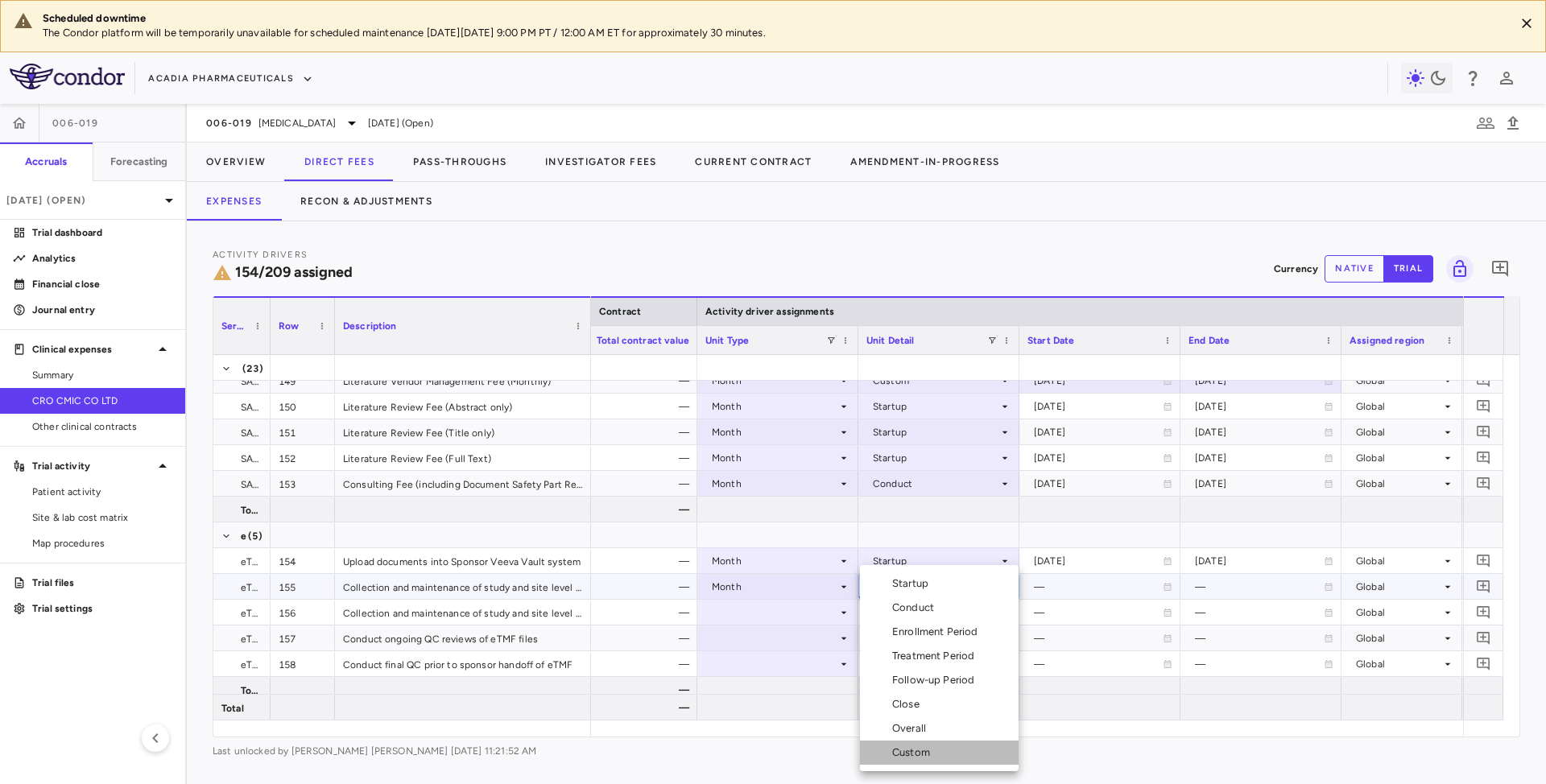
click at [913, 755] on div "Custom" at bounding box center [915, 753] width 45 height 15
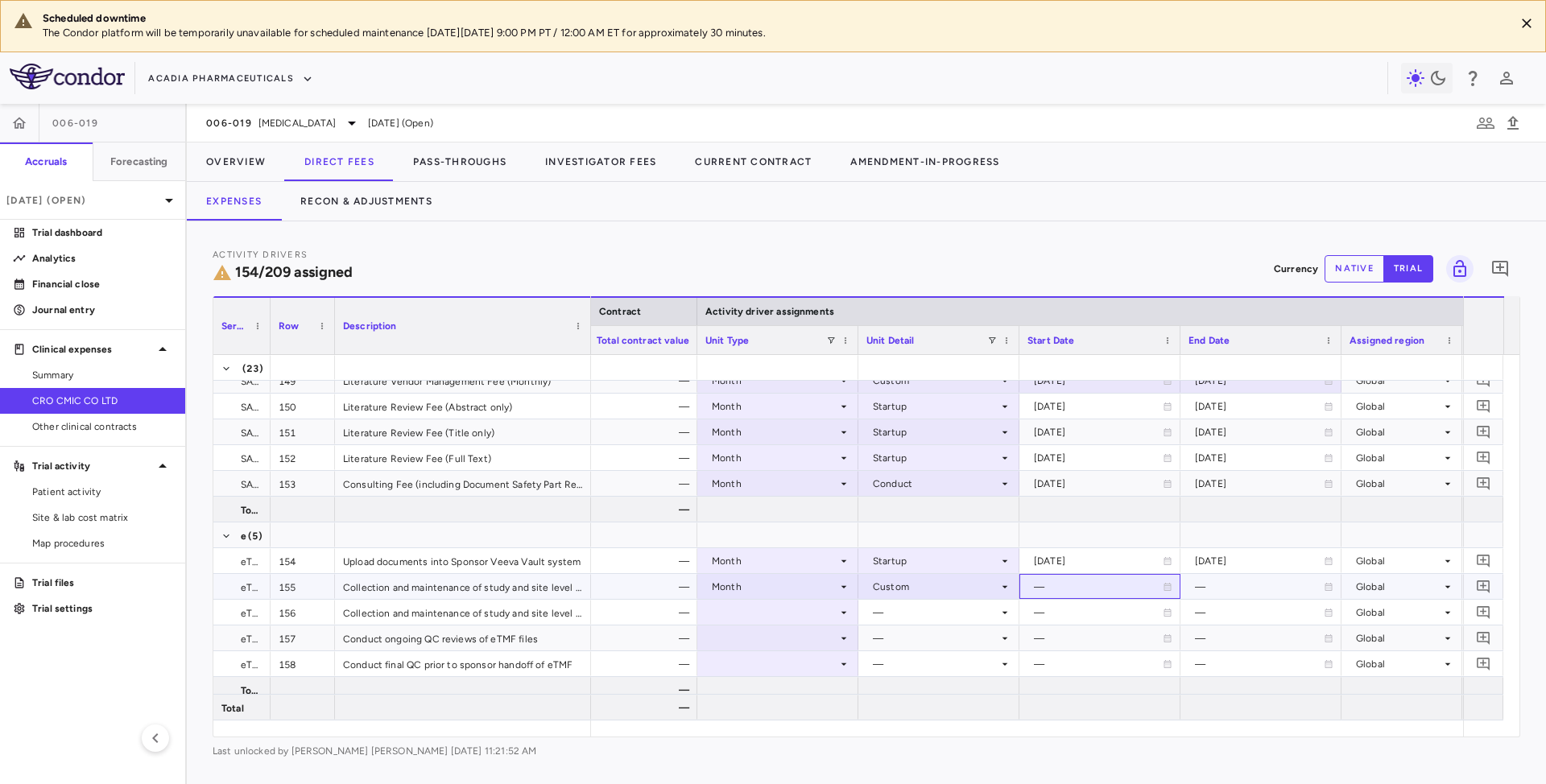
click at [1073, 590] on div "—" at bounding box center [1098, 587] width 129 height 26
click at [1119, 593] on div at bounding box center [1099, 587] width 145 height 23
click at [1115, 587] on input "**********" at bounding box center [1086, 588] width 131 height 26
type input "**********"
click at [1279, 580] on div at bounding box center [1260, 587] width 145 height 23
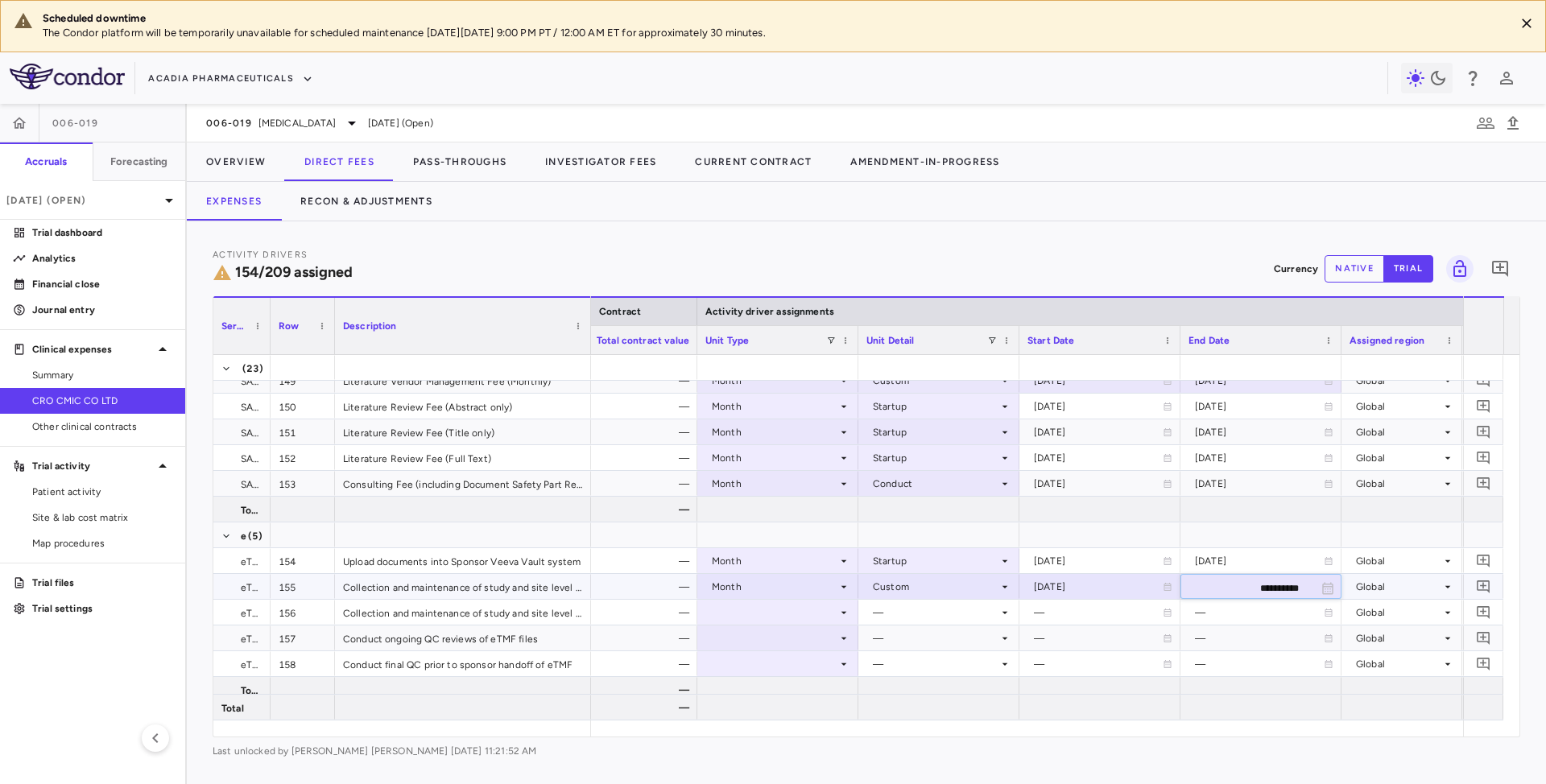
click at [1263, 590] on input "**********" at bounding box center [1247, 588] width 131 height 26
type input "**********"
click at [950, 607] on div "—" at bounding box center [935, 612] width 126 height 26
click at [844, 609] on icon at bounding box center [844, 613] width 13 height 13
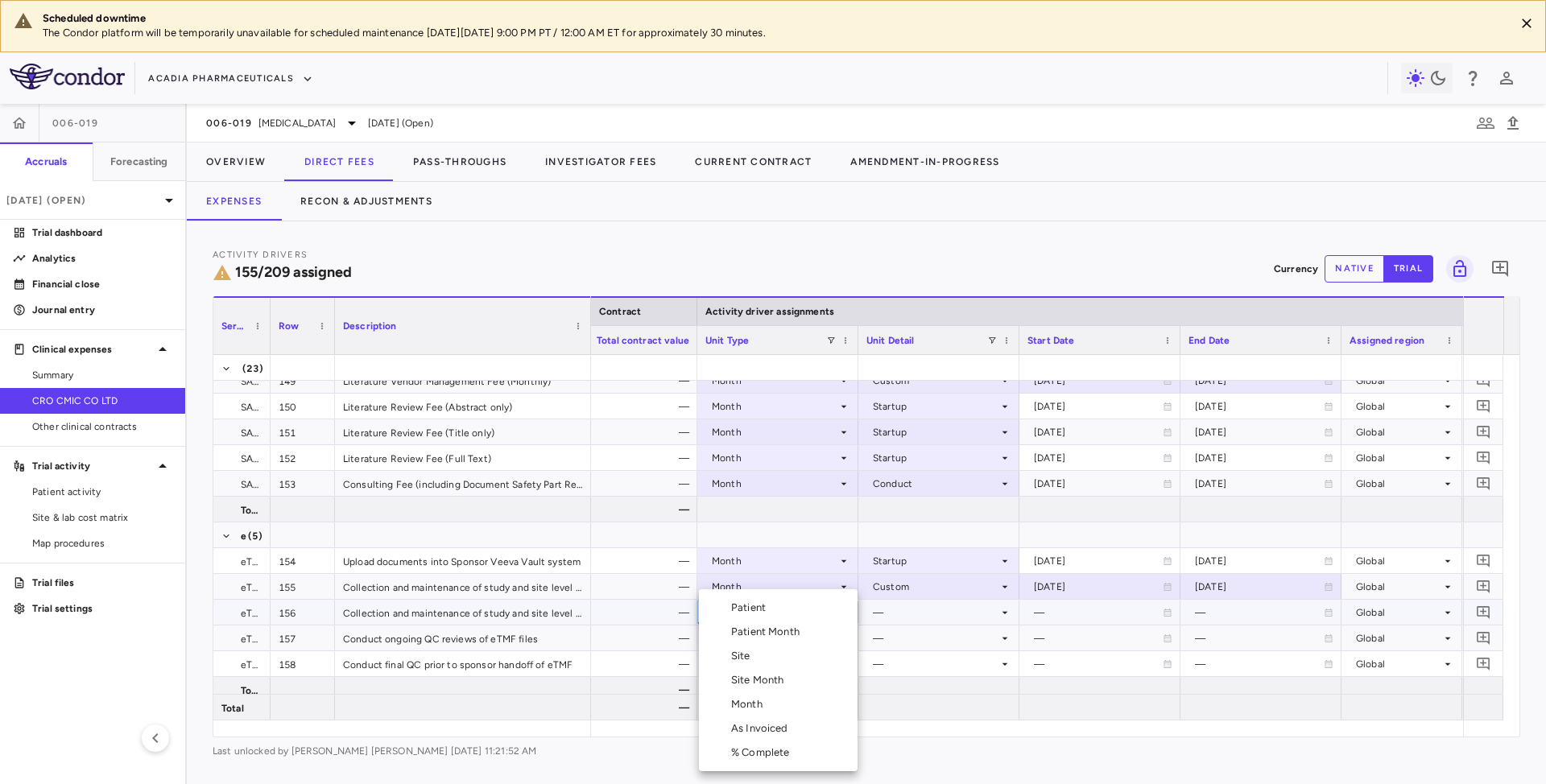
click at [752, 699] on div "Month" at bounding box center [750, 705] width 38 height 15
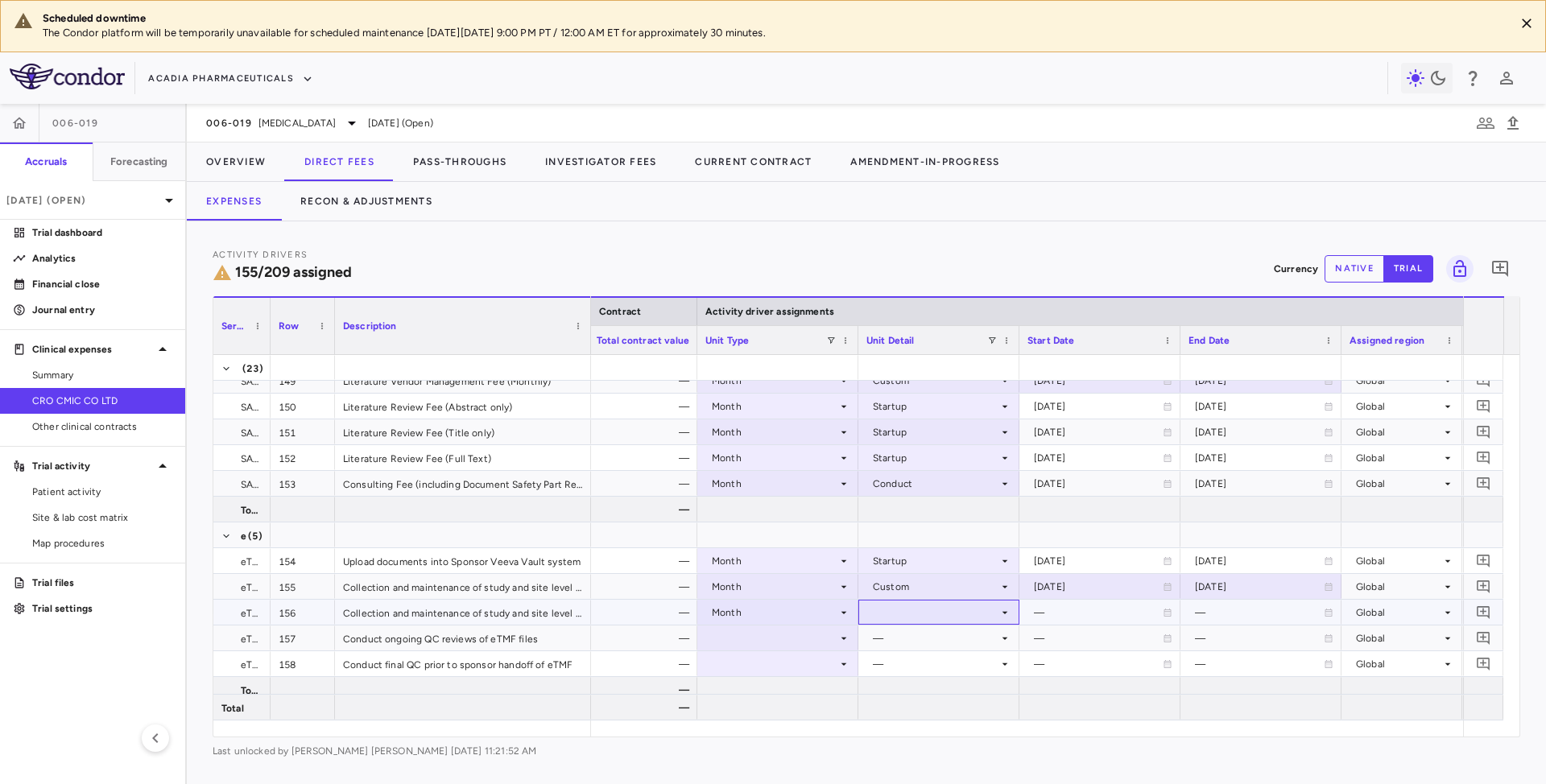
click at [1000, 615] on icon at bounding box center [1005, 613] width 13 height 13
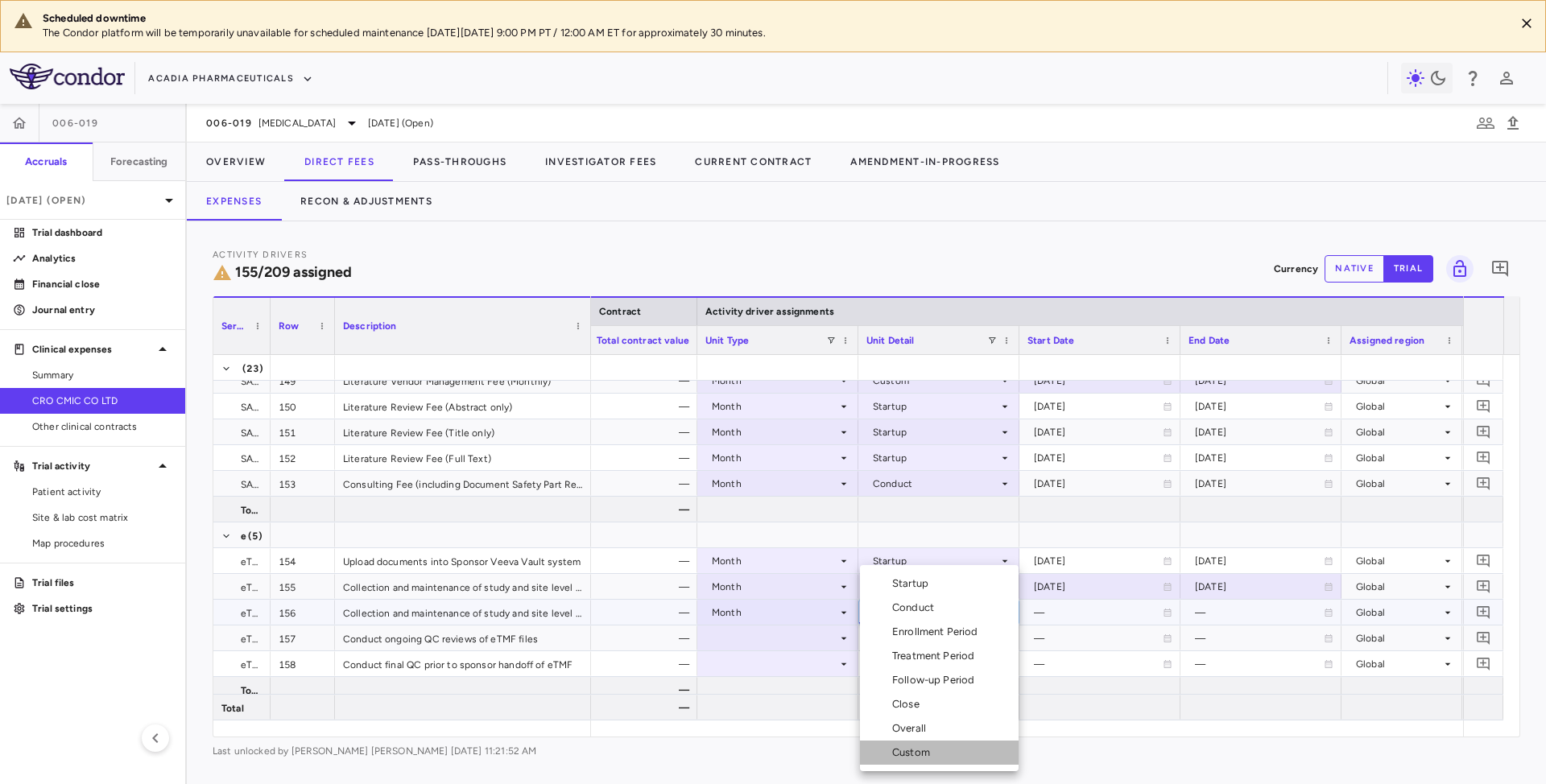
click at [906, 760] on li "Custom" at bounding box center [939, 753] width 159 height 24
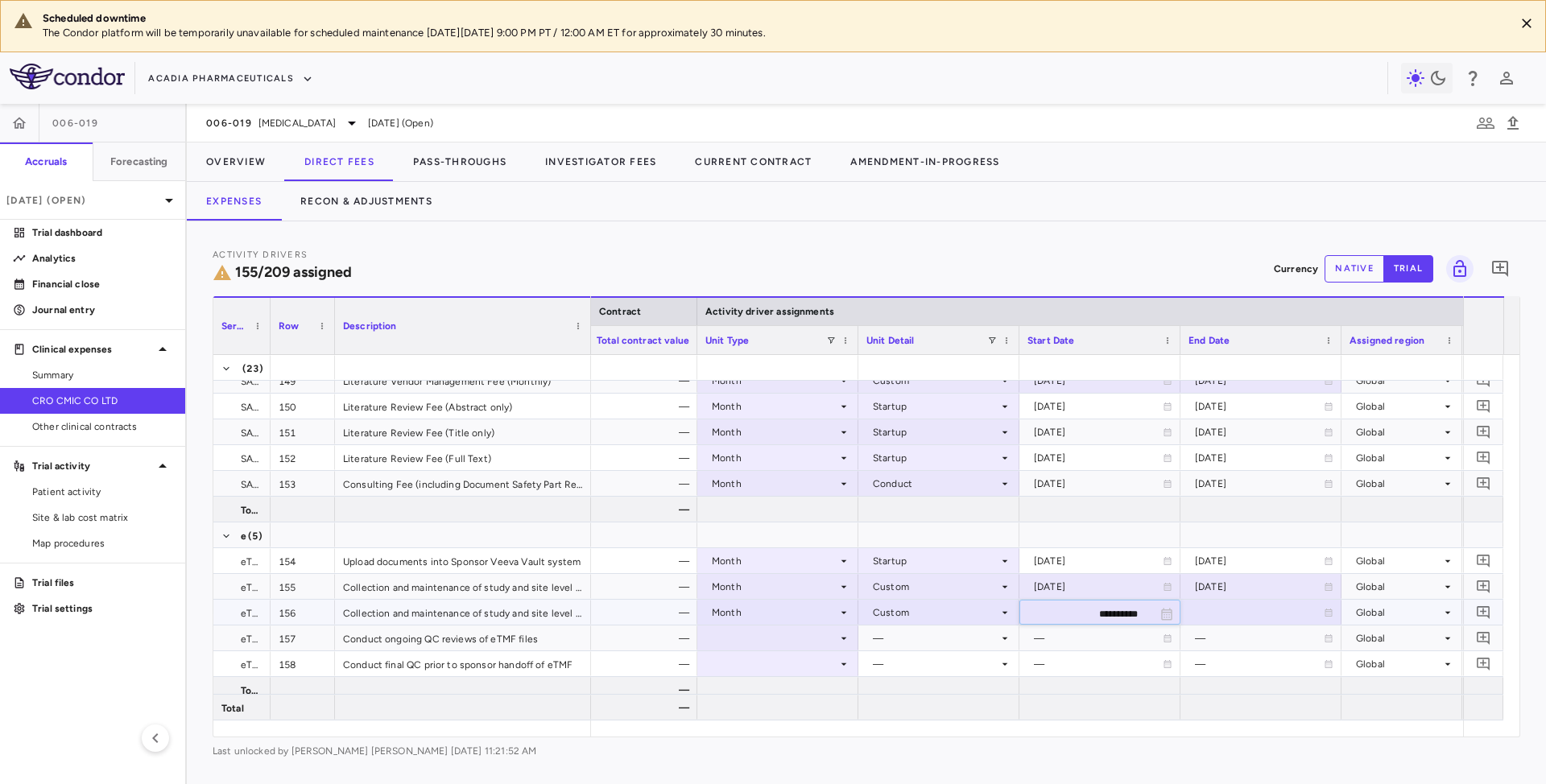
click at [1115, 615] on input "**********" at bounding box center [1086, 614] width 131 height 26
click at [1119, 615] on input "**********" at bounding box center [1086, 614] width 131 height 26
type input "**********"
click at [1231, 606] on div at bounding box center [1260, 612] width 145 height 23
click at [1218, 613] on input "**********" at bounding box center [1247, 614] width 131 height 26
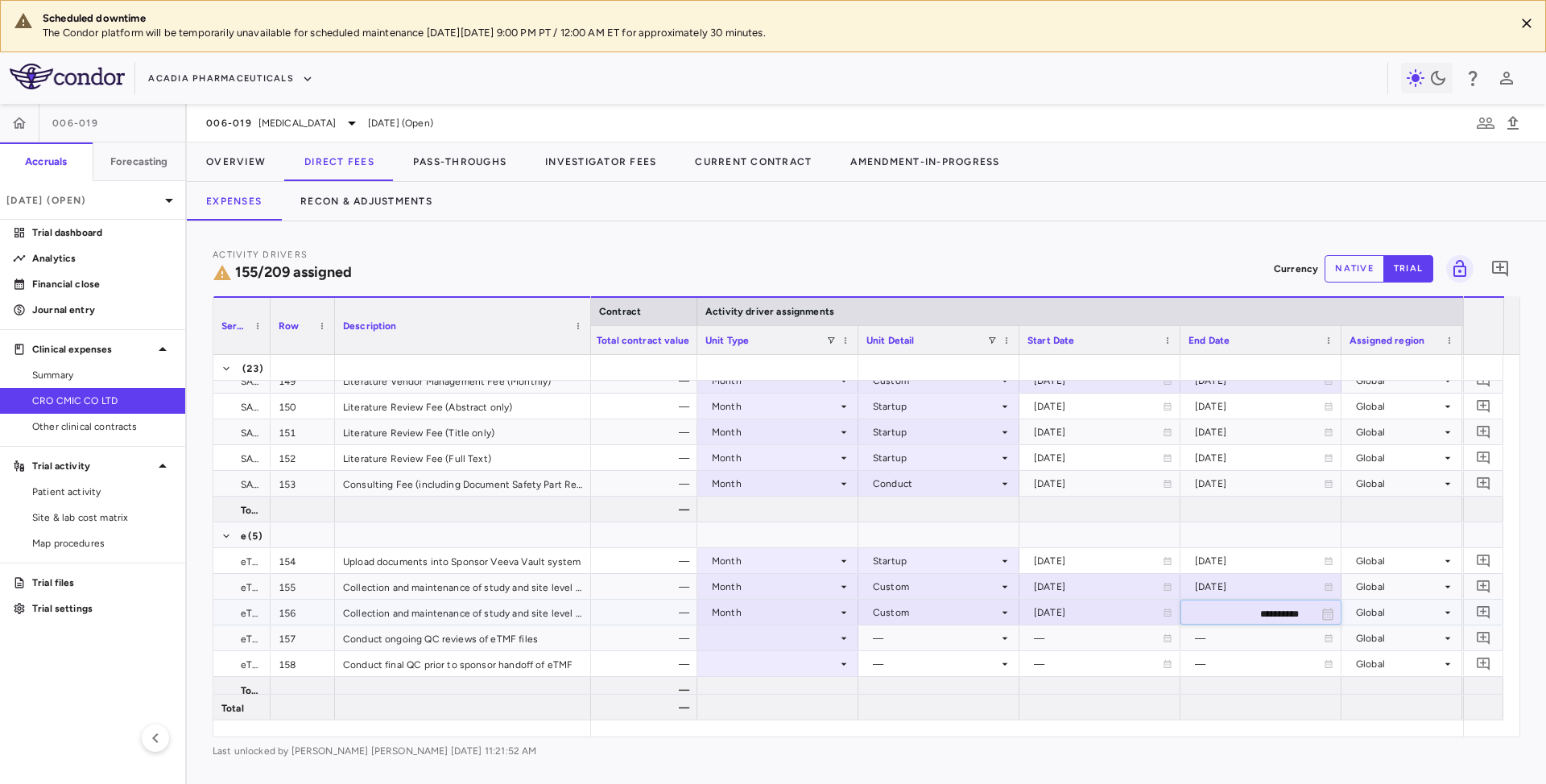
type input "**********"
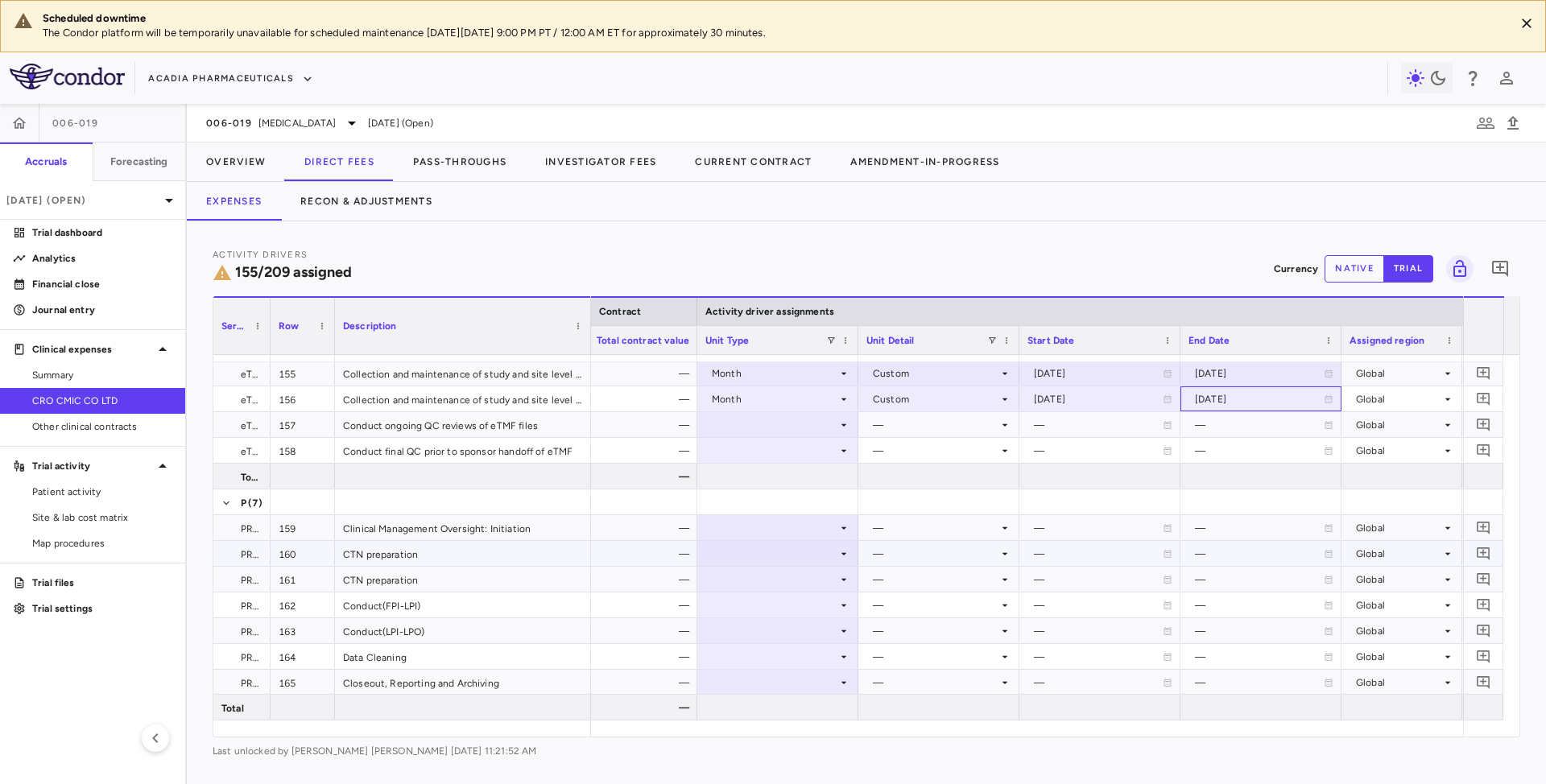
scroll to position [4401, 0]
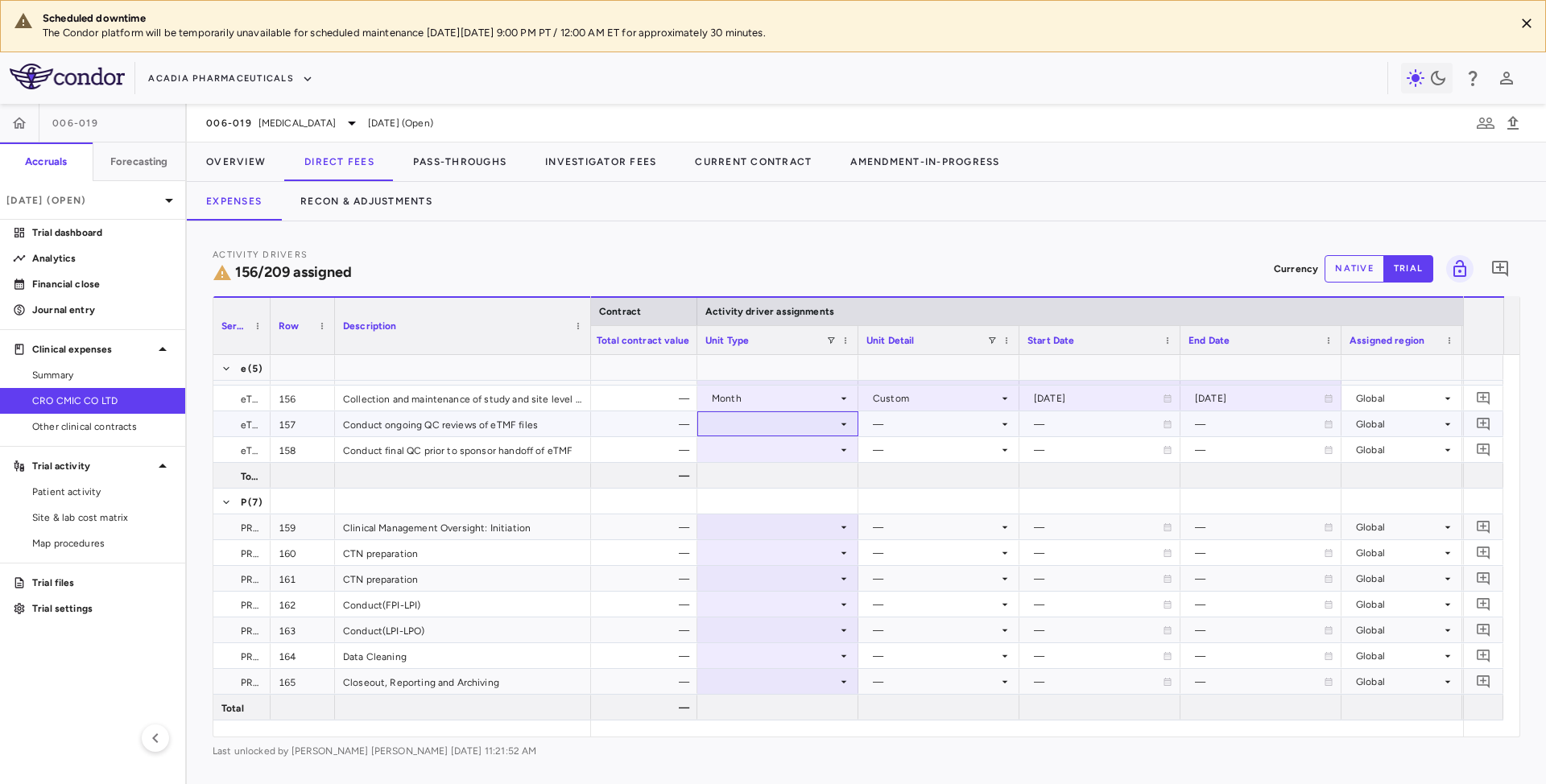
click at [835, 423] on div at bounding box center [778, 424] width 145 height 23
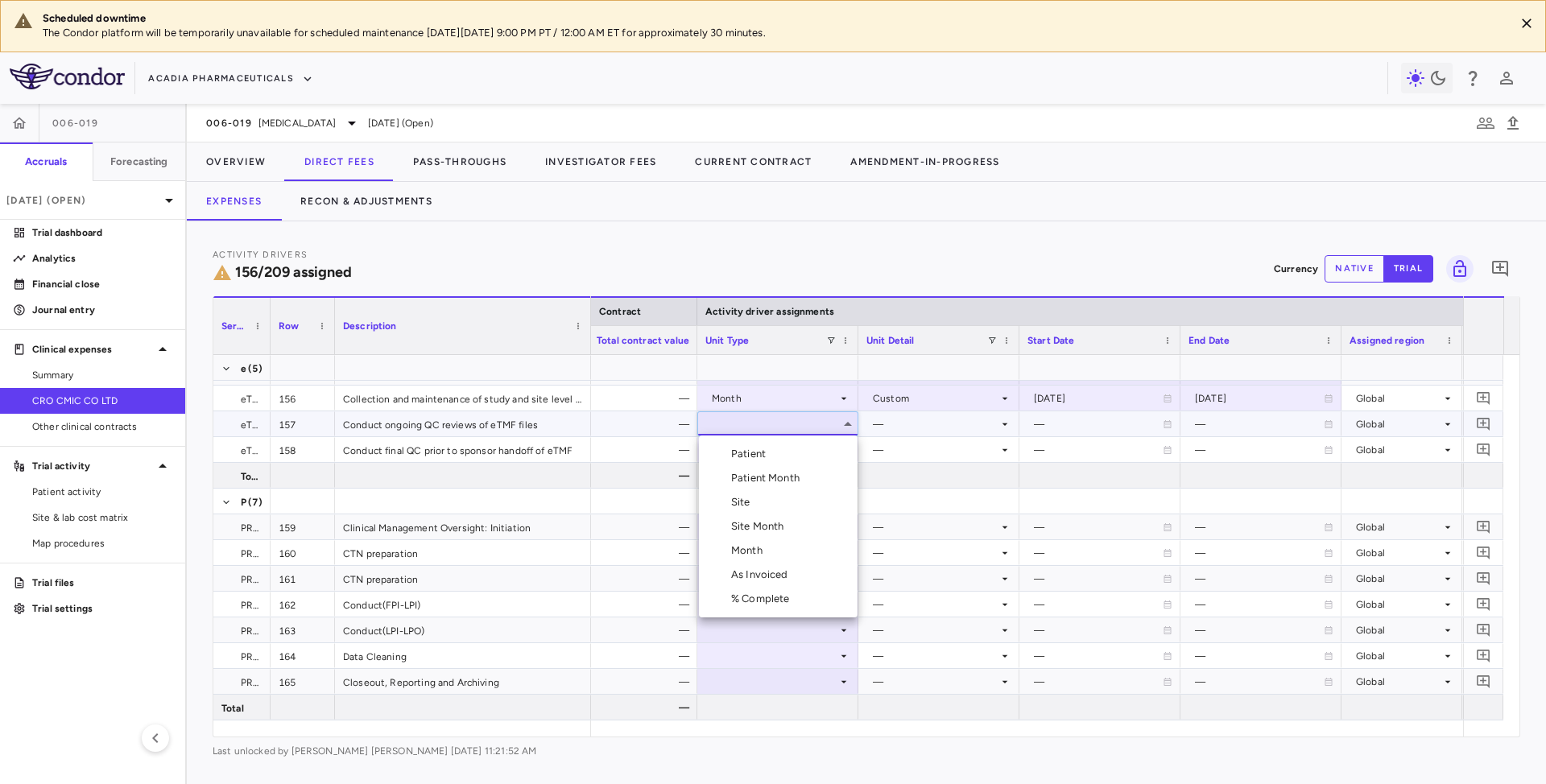
click at [742, 495] on div "Site" at bounding box center [744, 502] width 26 height 15
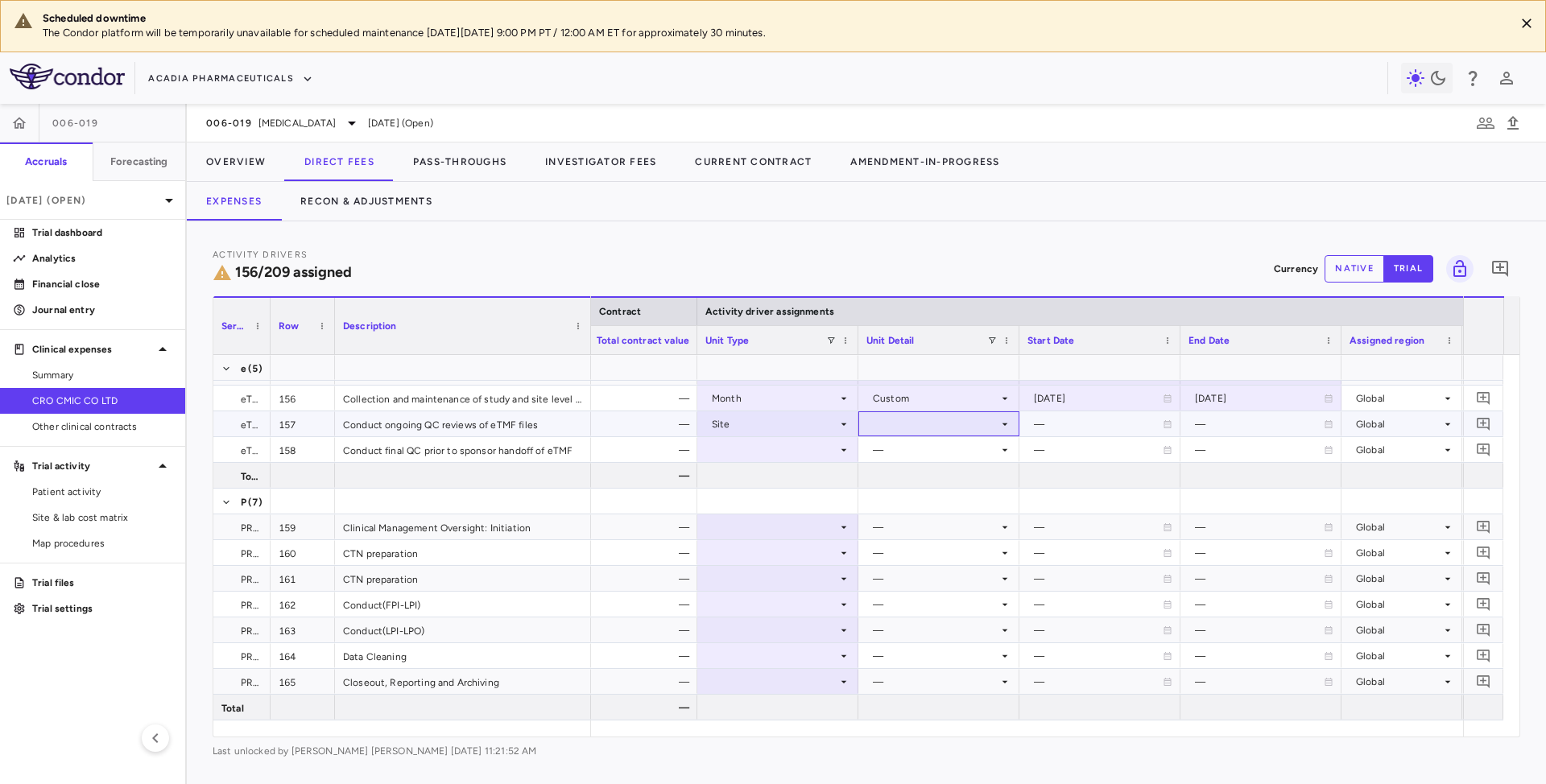
click at [1006, 425] on icon at bounding box center [1005, 425] width 13 height 13
click at [920, 471] on div "Initiated" at bounding box center [916, 478] width 47 height 15
click at [842, 451] on icon at bounding box center [844, 450] width 13 height 13
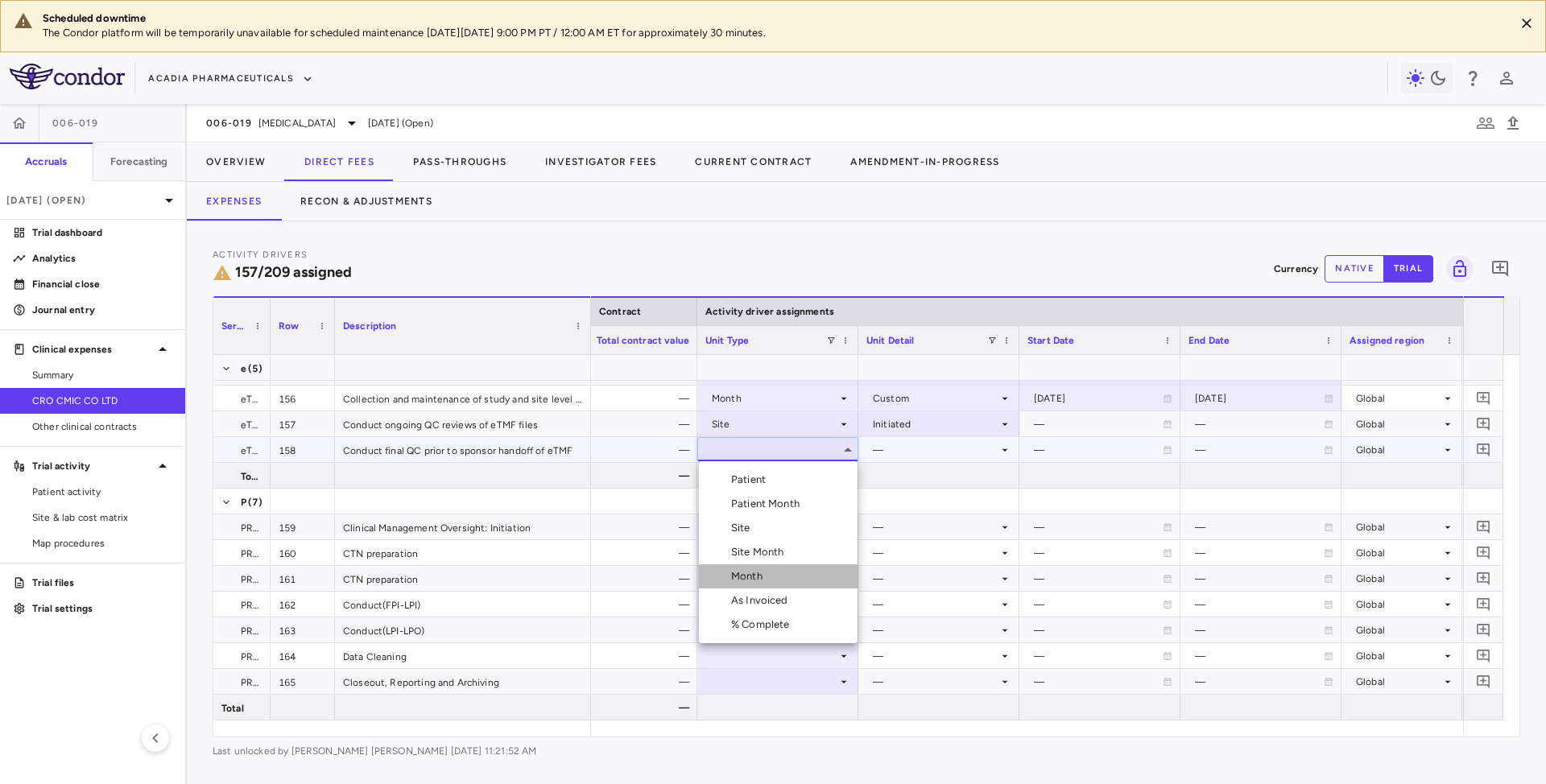
click at [759, 572] on div "Month" at bounding box center [750, 577] width 38 height 15
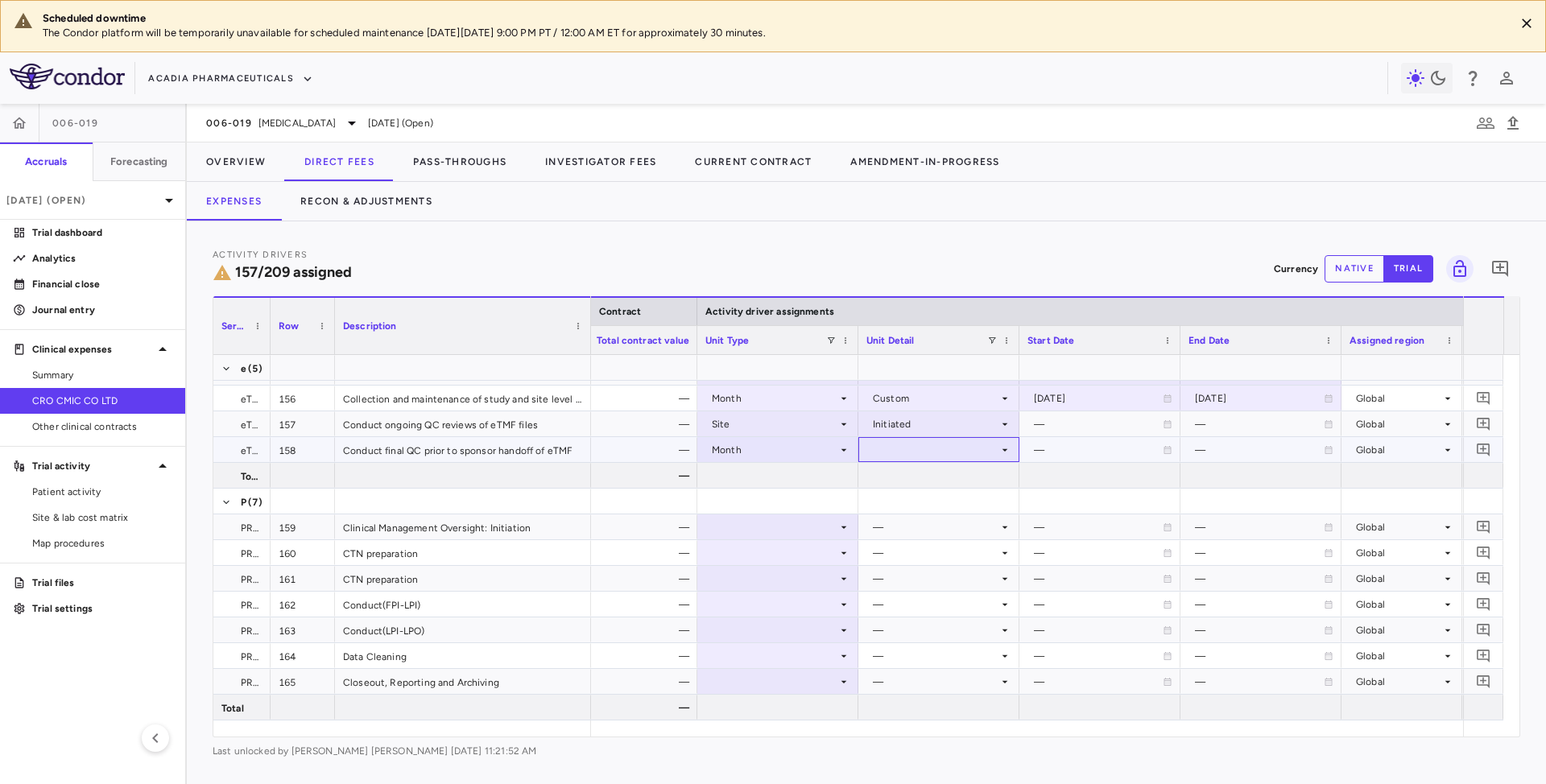
click at [1002, 442] on div at bounding box center [939, 449] width 145 height 23
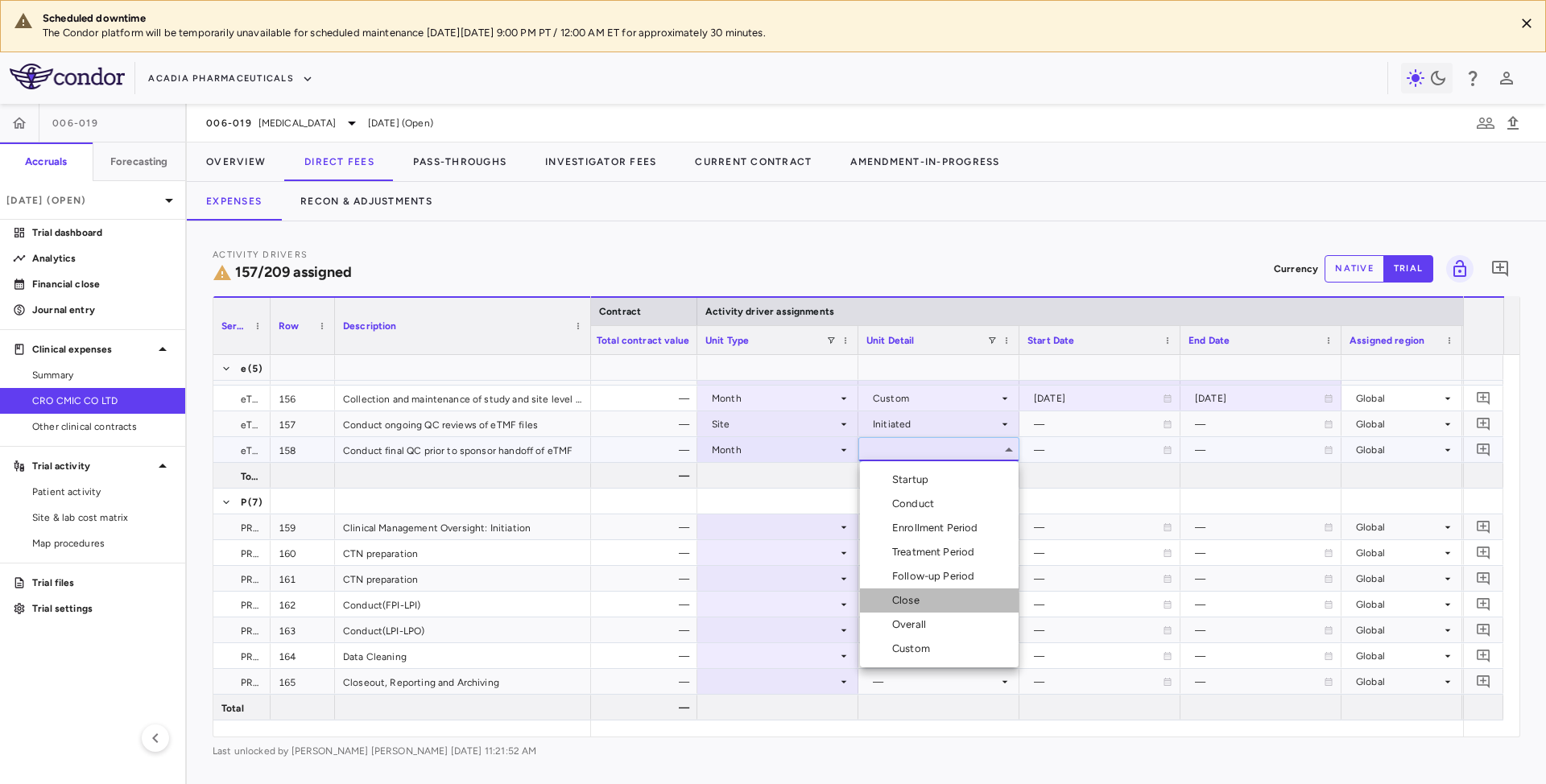
click at [913, 606] on div "Close" at bounding box center [909, 601] width 34 height 15
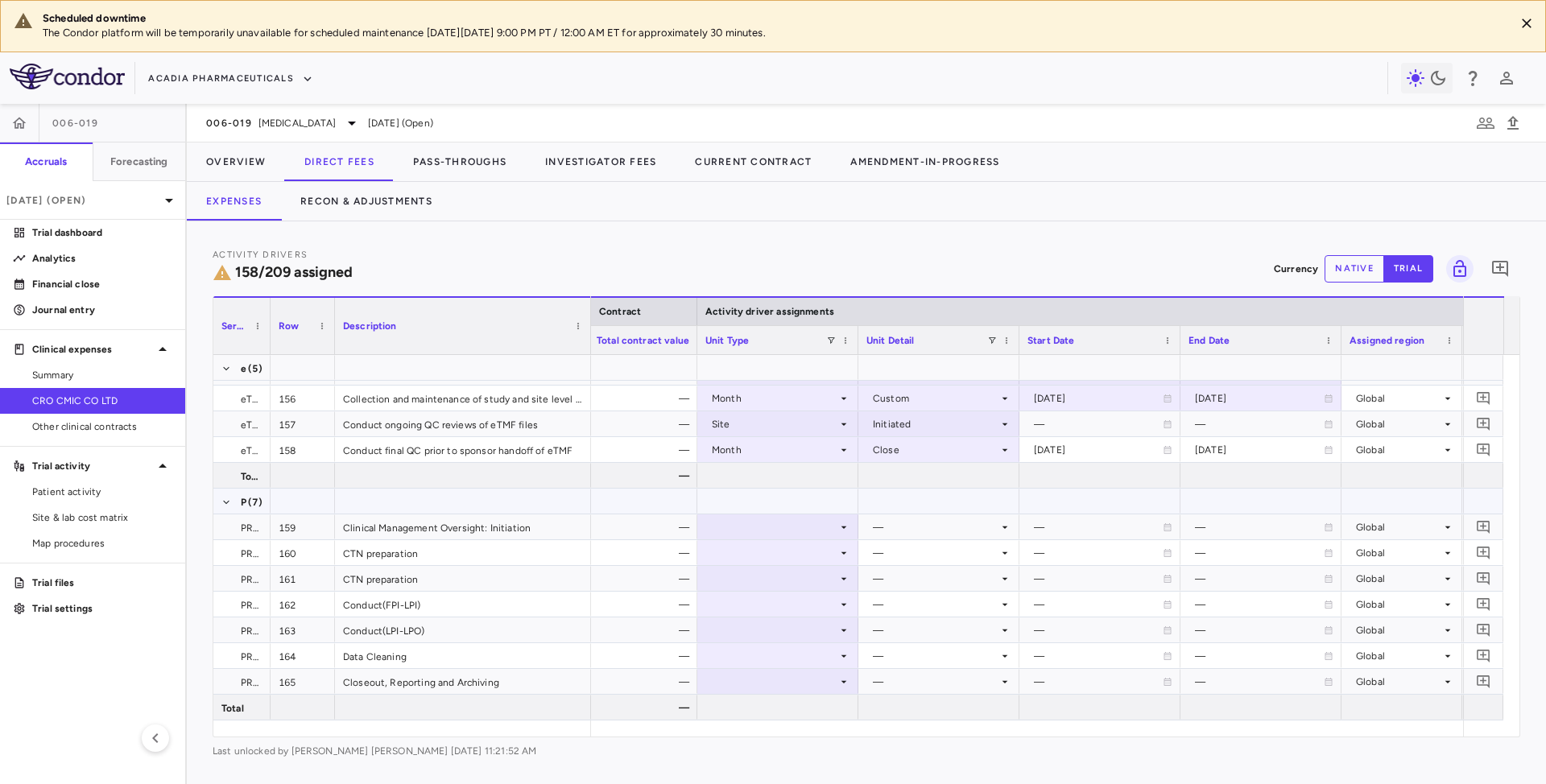
scroll to position [4508, 0]
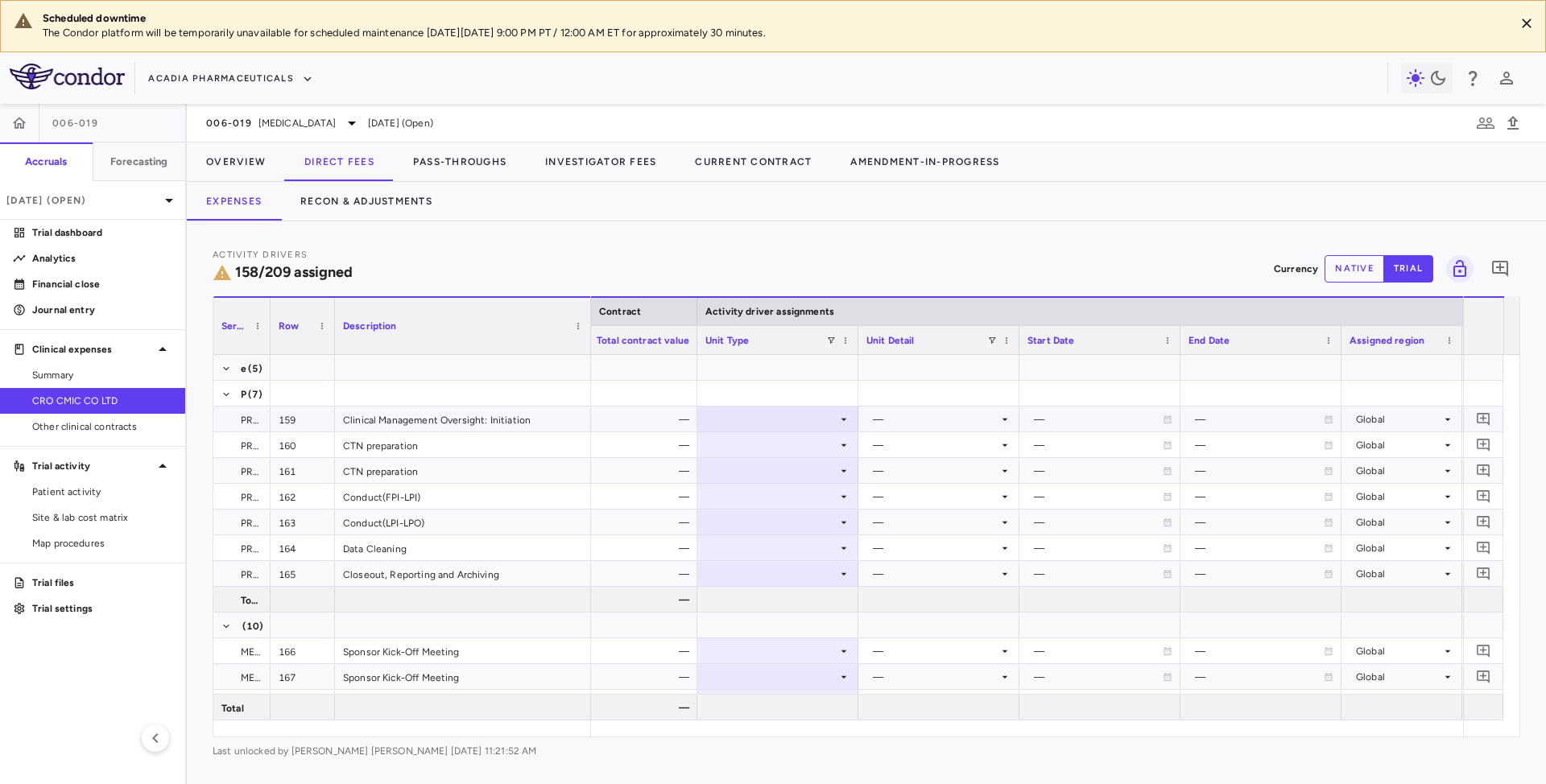
click at [835, 421] on div at bounding box center [778, 419] width 145 height 23
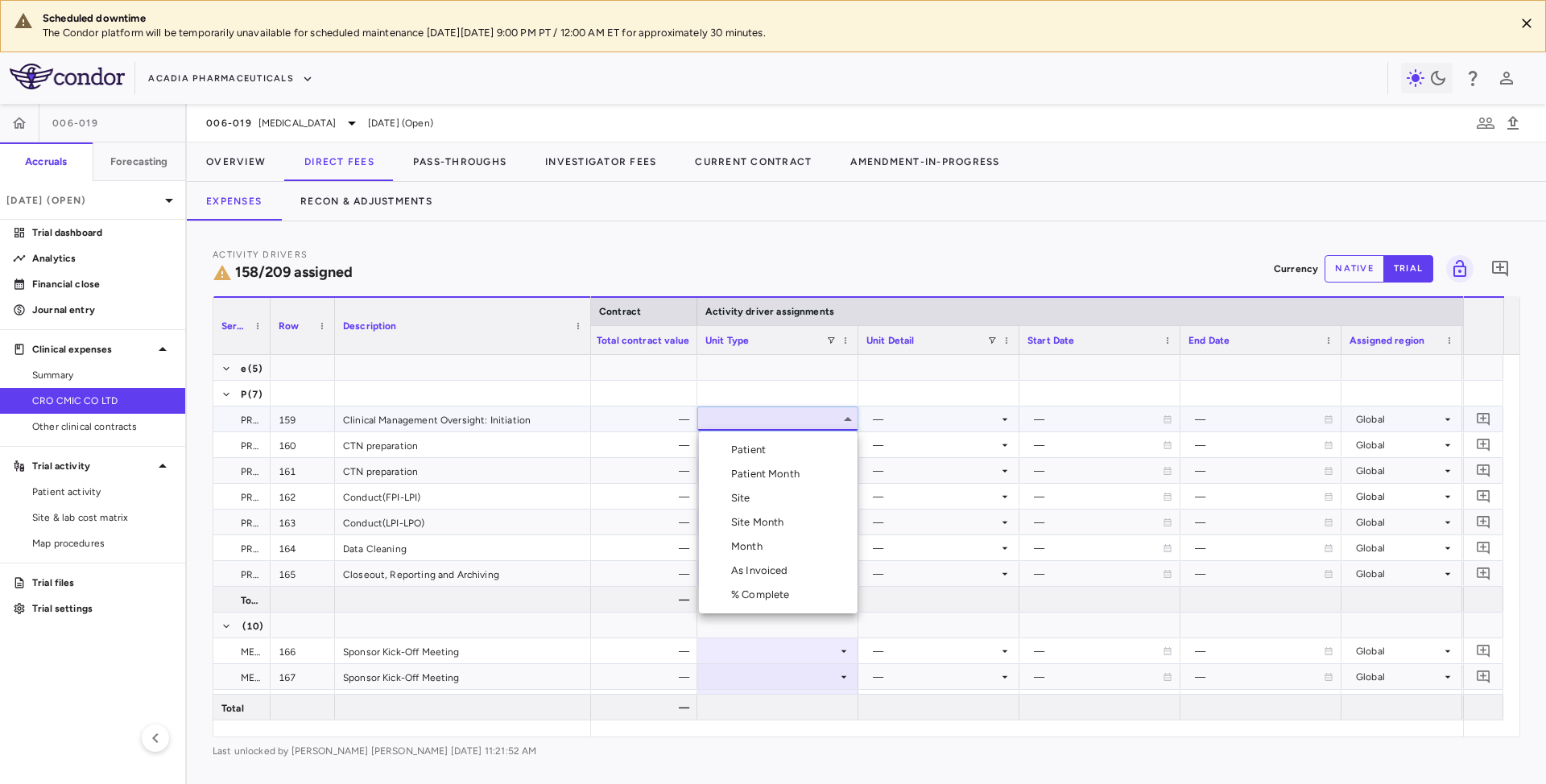
click at [754, 542] on div "Month" at bounding box center [750, 547] width 38 height 15
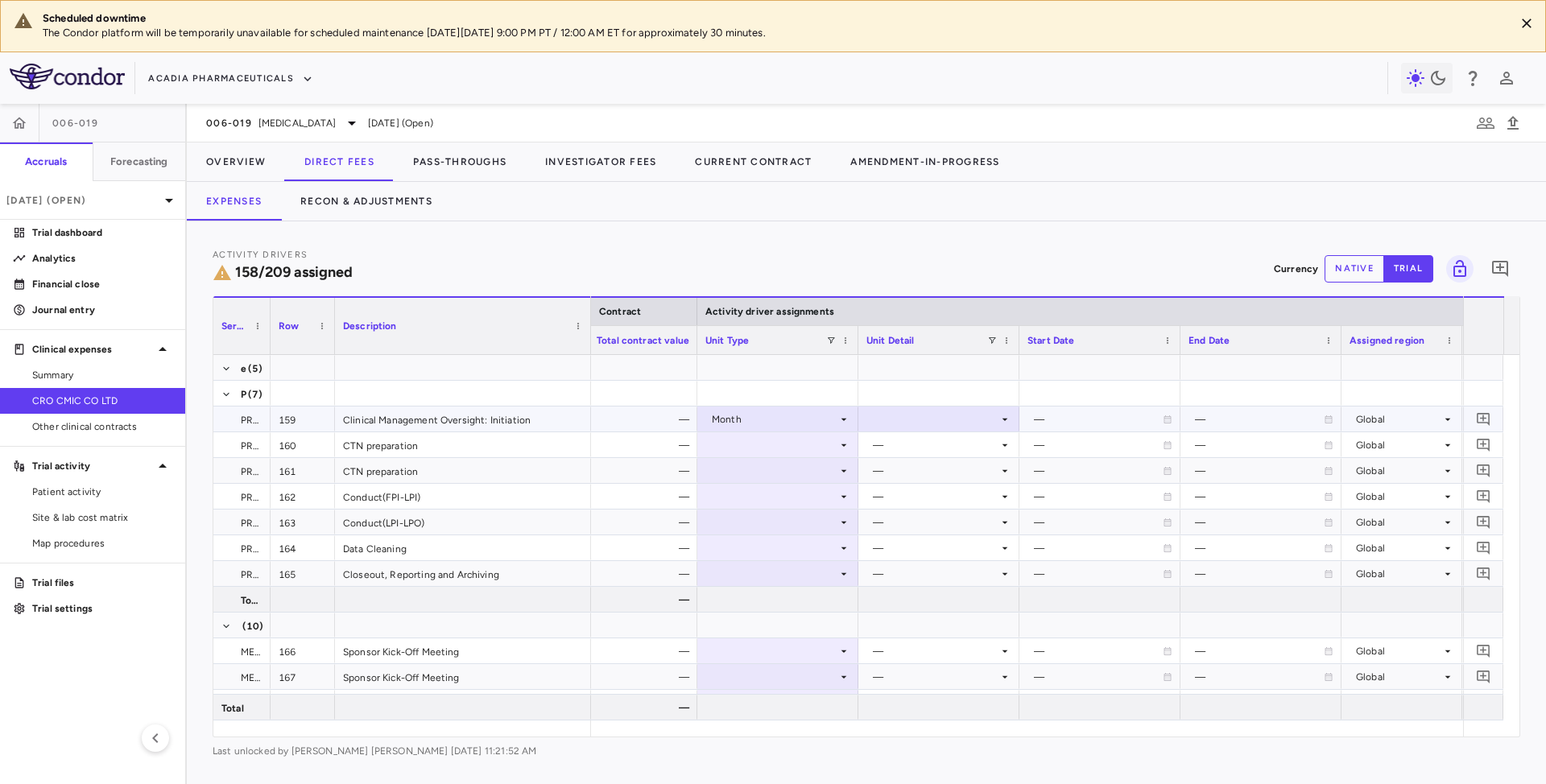
click at [1002, 419] on icon at bounding box center [1005, 420] width 13 height 13
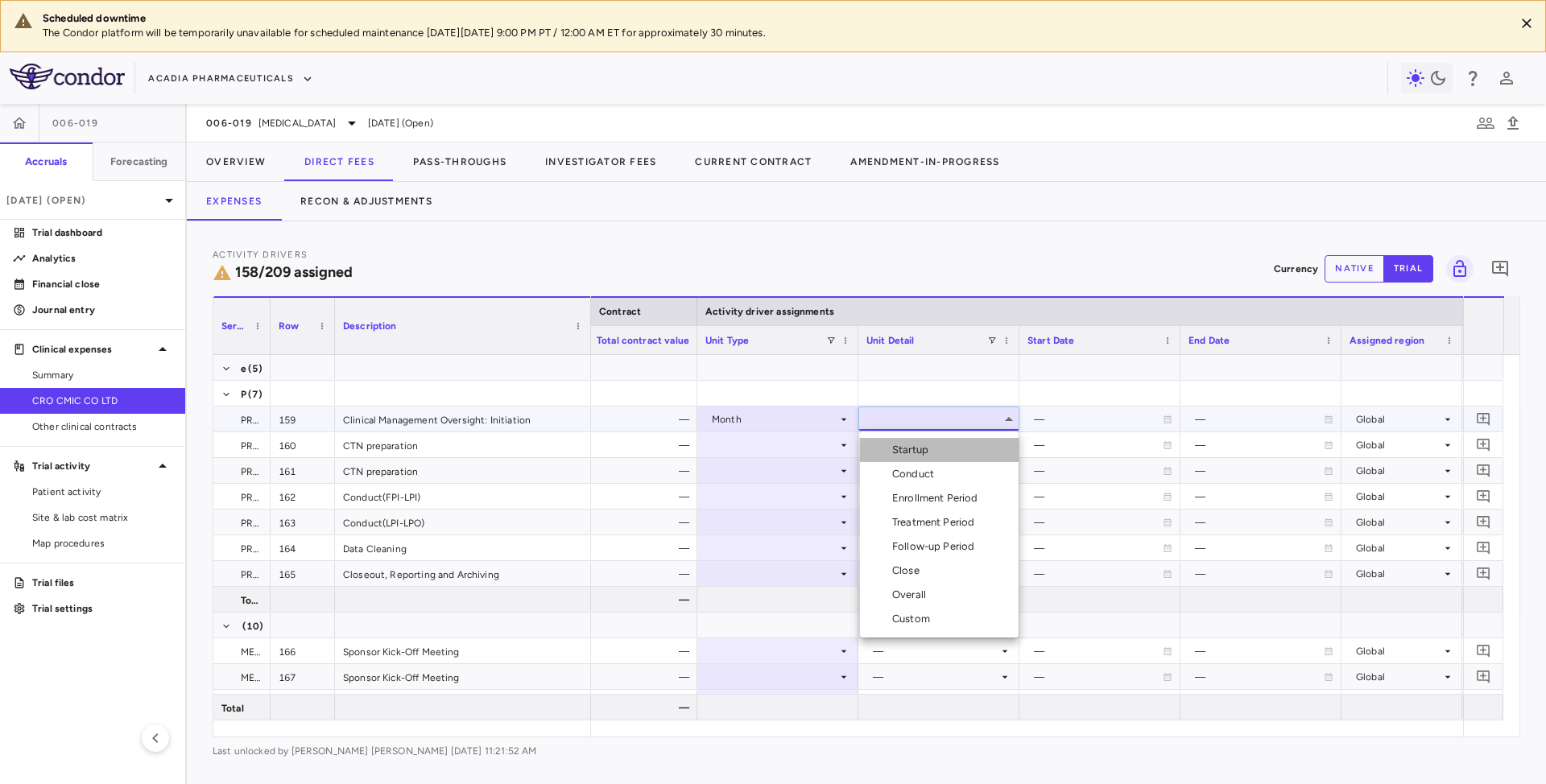
click at [929, 449] on div "Startup" at bounding box center [914, 450] width 43 height 15
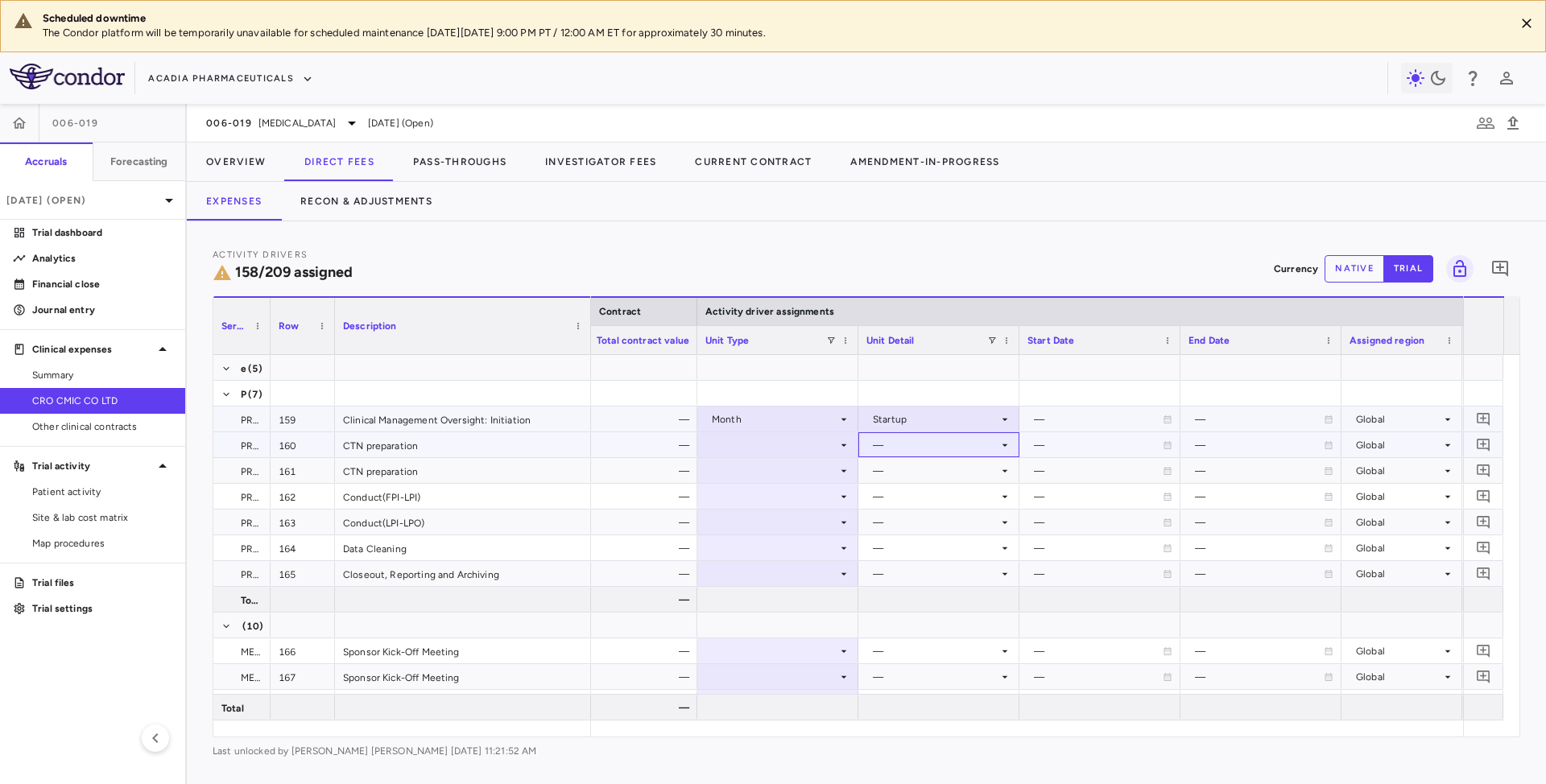
click at [861, 445] on div "—" at bounding box center [939, 444] width 161 height 25
click at [845, 442] on icon at bounding box center [844, 445] width 13 height 13
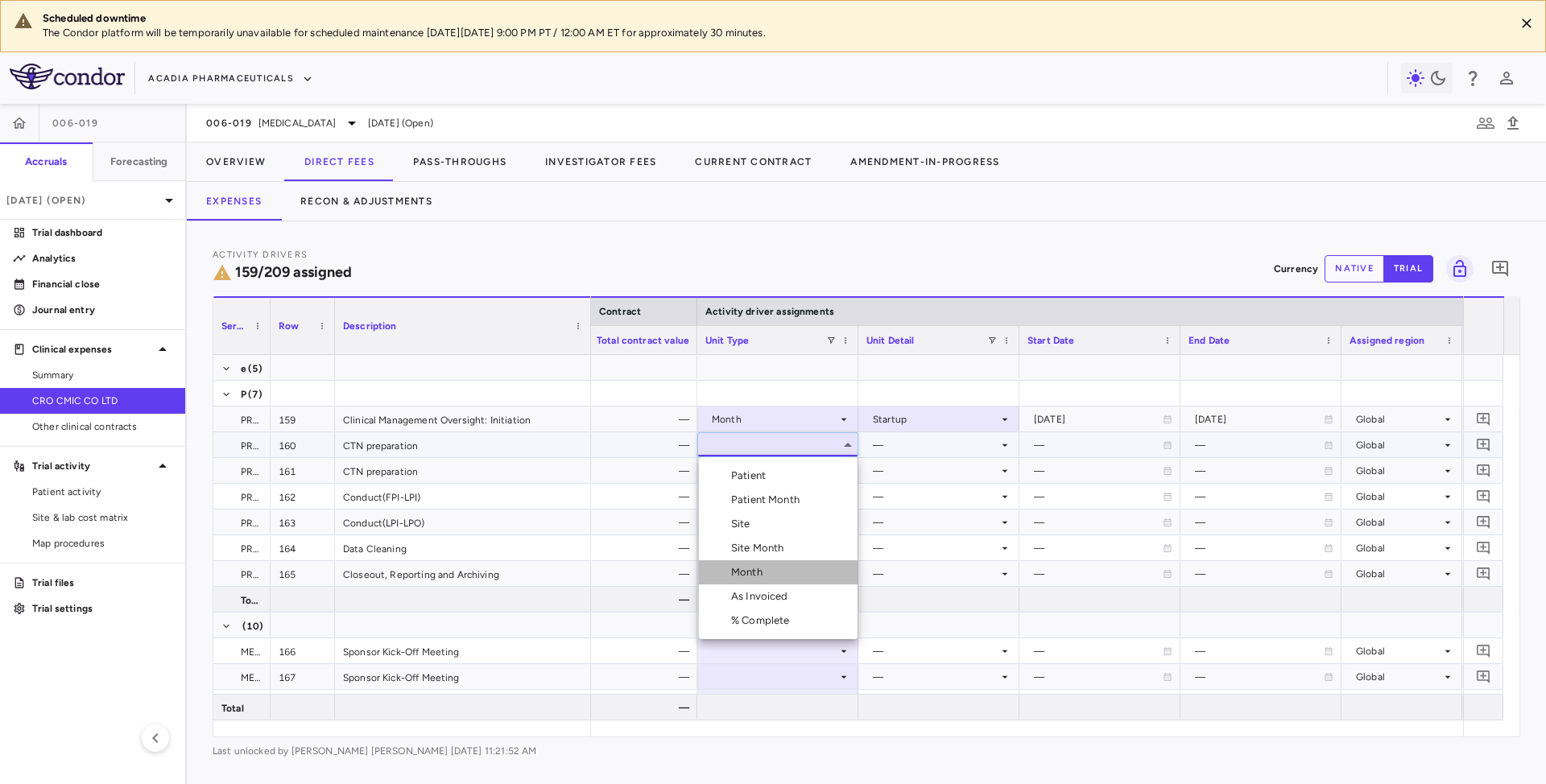
click at [747, 575] on div "Month" at bounding box center [750, 573] width 38 height 15
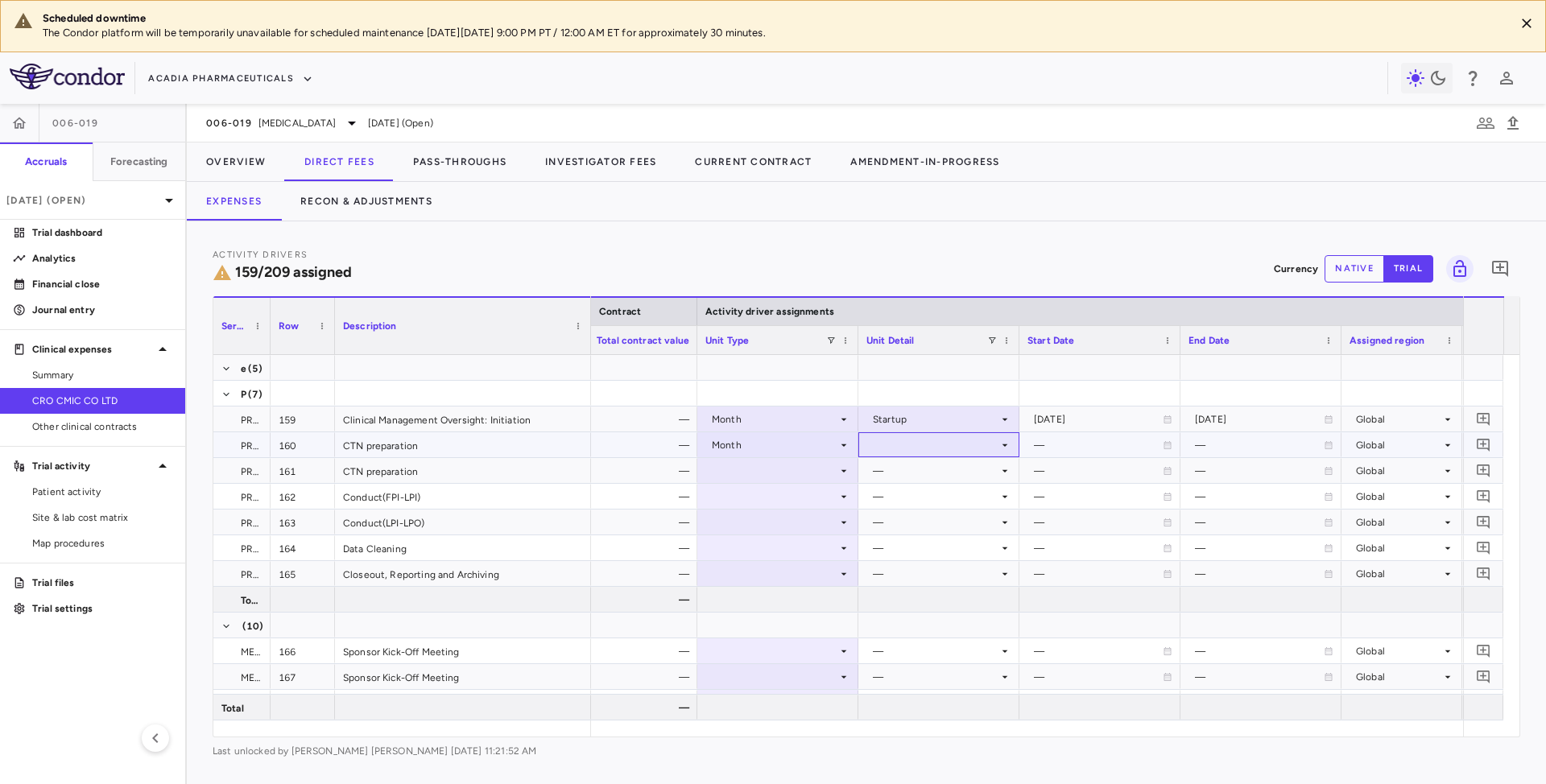
click at [1003, 445] on icon at bounding box center [1005, 444] width 6 height 2
click at [905, 480] on div "Startup" at bounding box center [914, 476] width 43 height 15
click at [842, 468] on icon at bounding box center [844, 471] width 13 height 13
click at [844, 471] on icon at bounding box center [844, 471] width 13 height 13
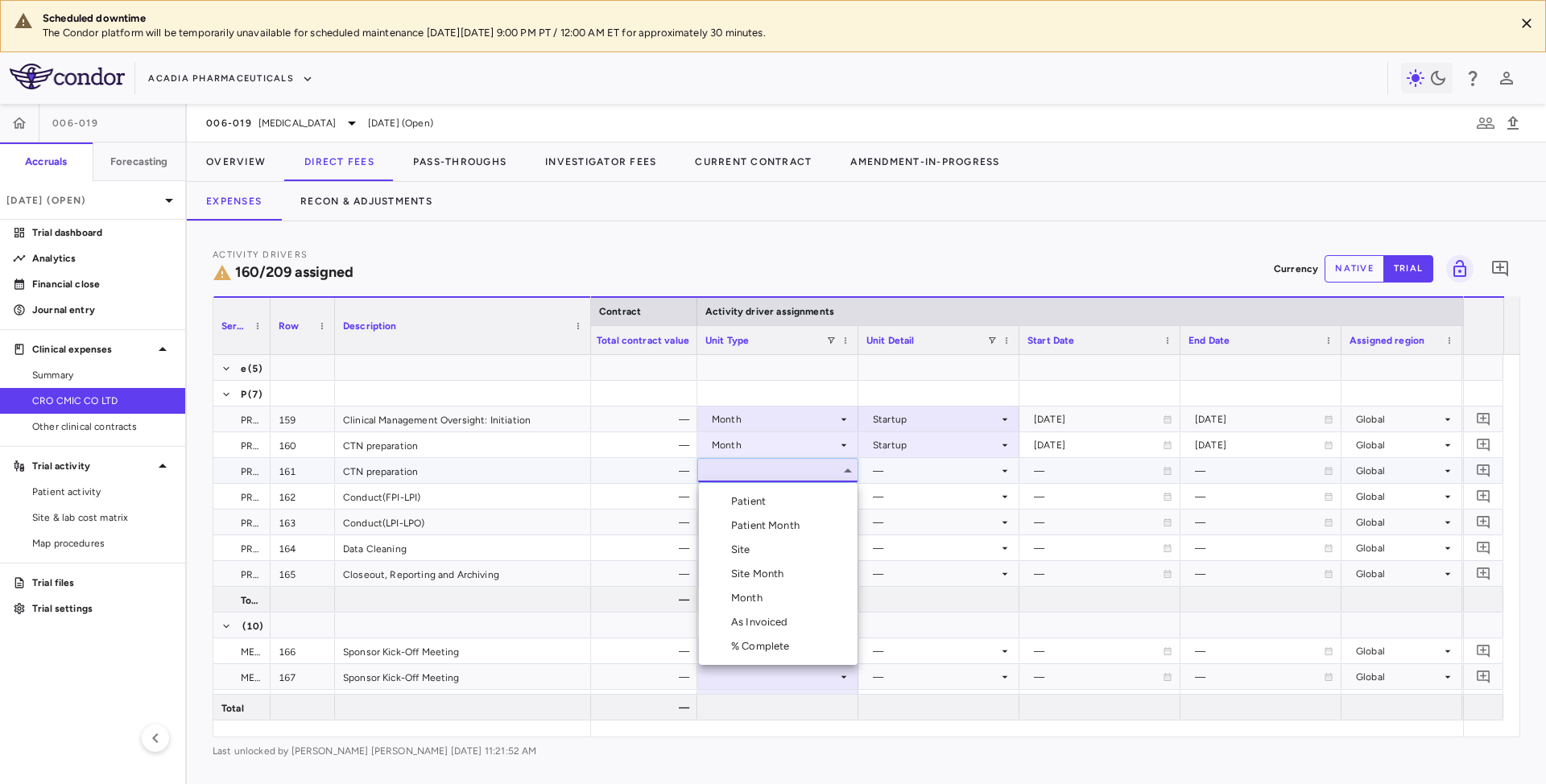
click at [750, 603] on div "Month" at bounding box center [750, 598] width 38 height 15
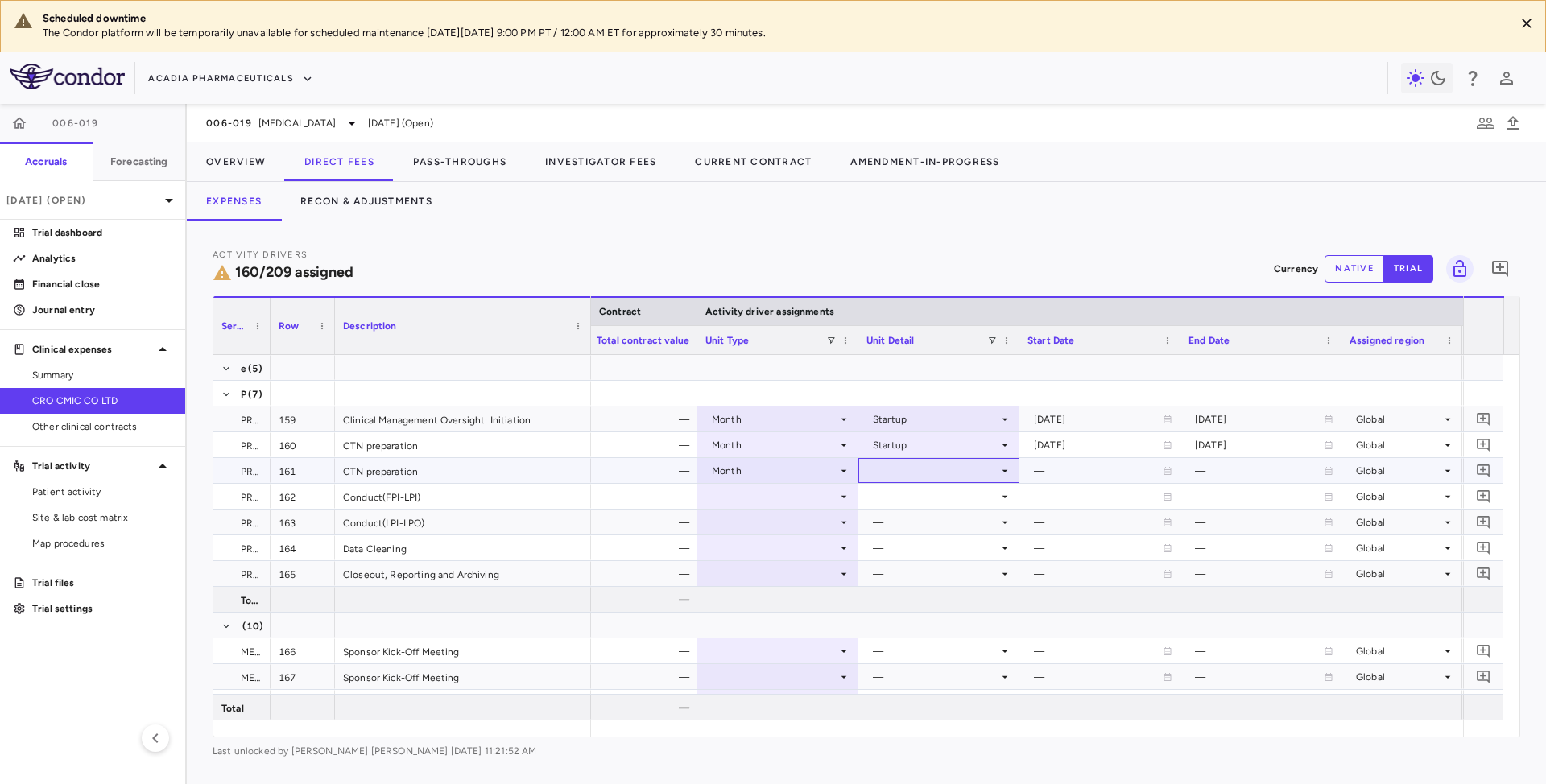
click at [1000, 468] on icon at bounding box center [1005, 471] width 13 height 13
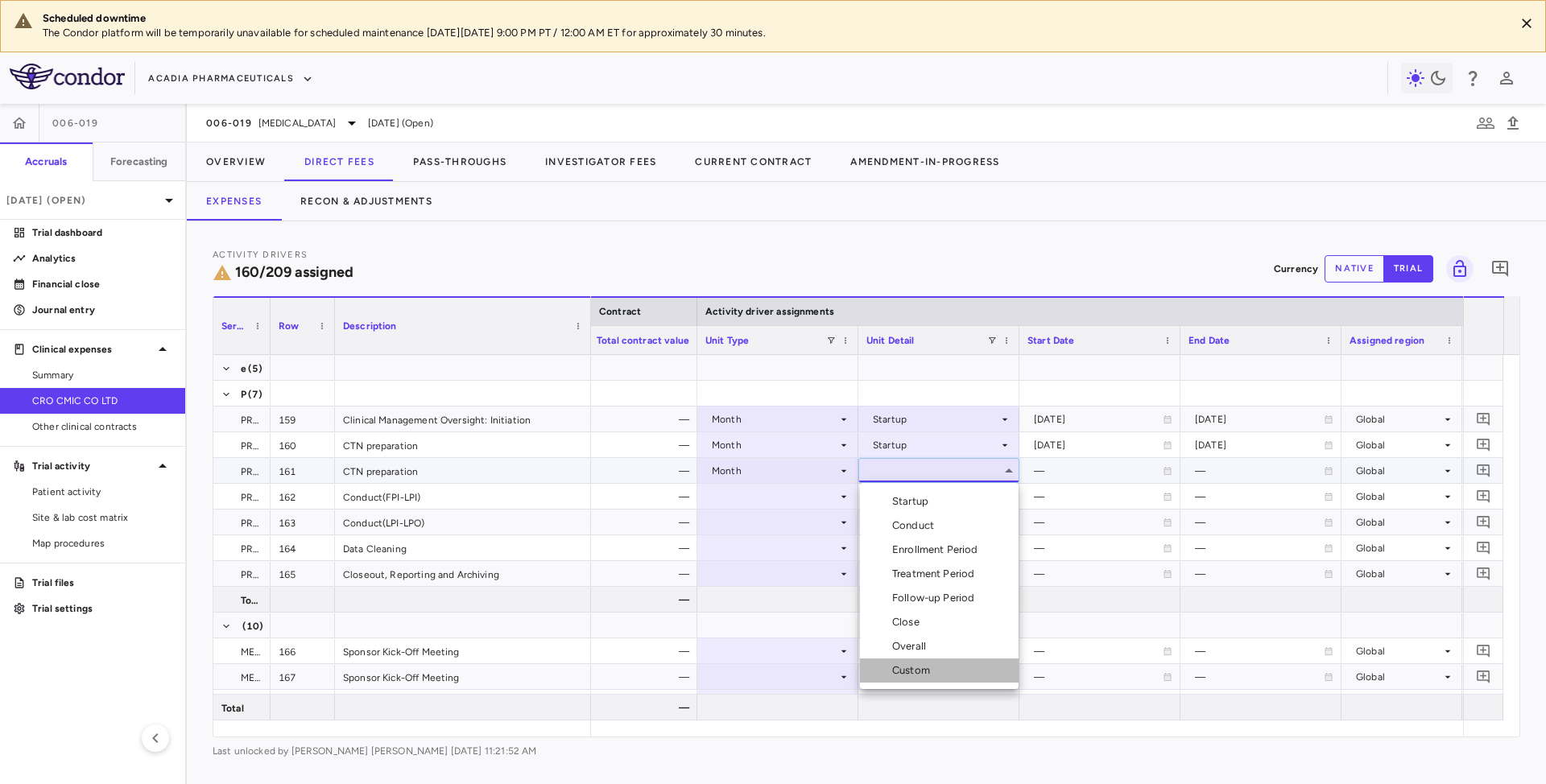
click at [909, 667] on div "Custom" at bounding box center [915, 671] width 45 height 15
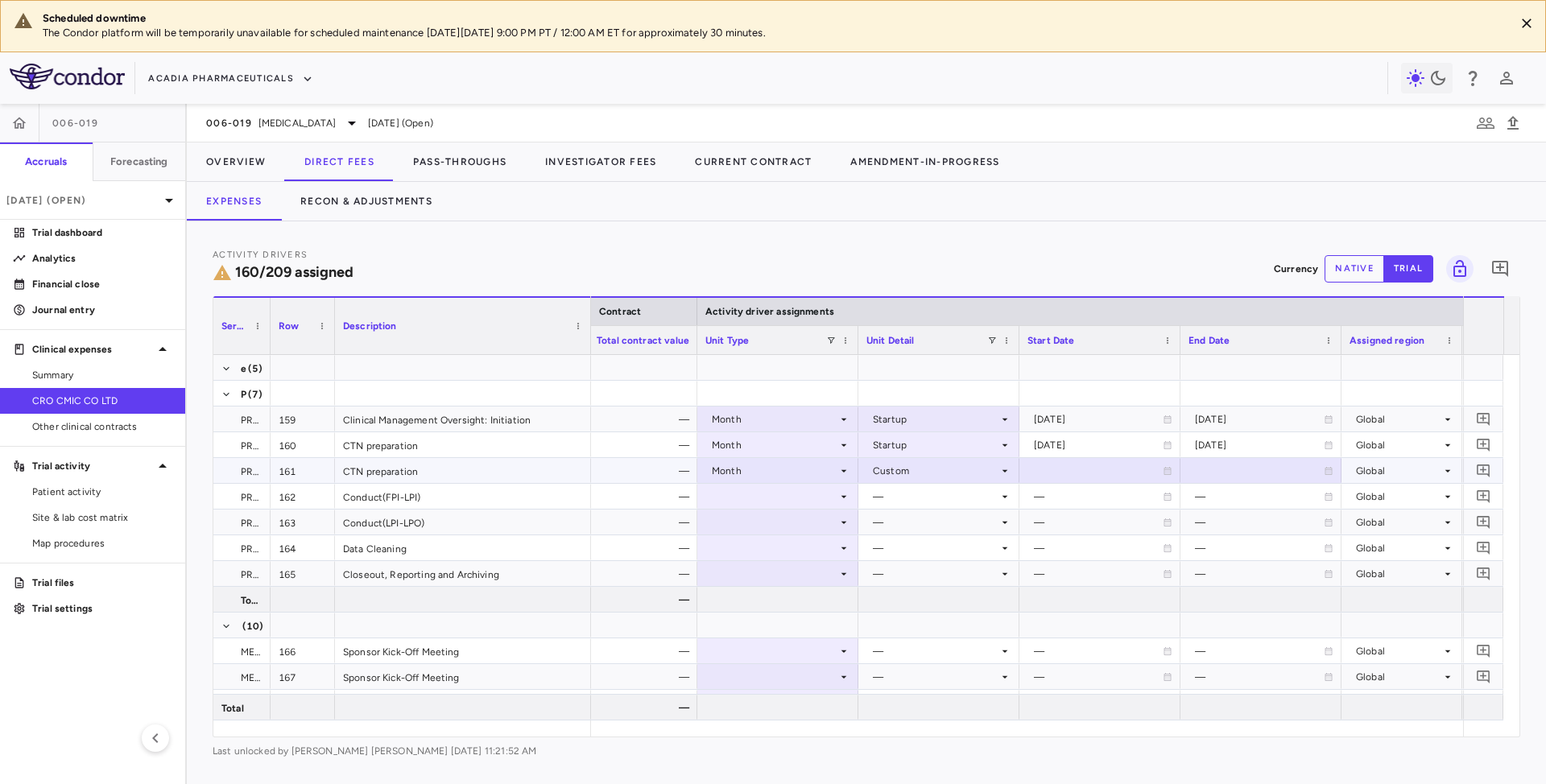
click at [1161, 473] on div at bounding box center [1099, 470] width 145 height 23
click at [1159, 473] on icon "Choose date, selected date is Aug 21, 2025" at bounding box center [1167, 473] width 15 height 15
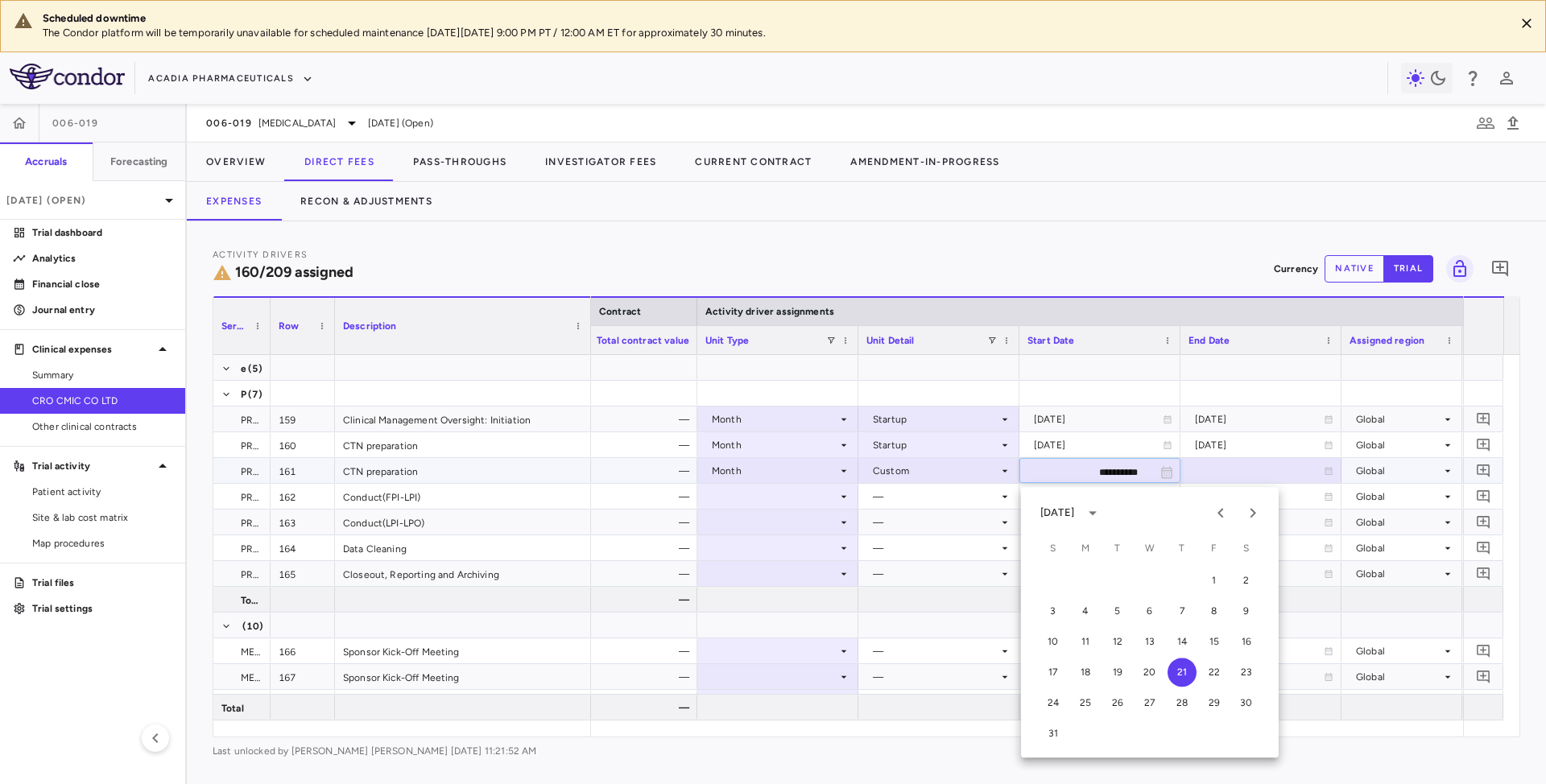
click at [1115, 468] on input "**********" at bounding box center [1086, 472] width 131 height 26
type input "**********"
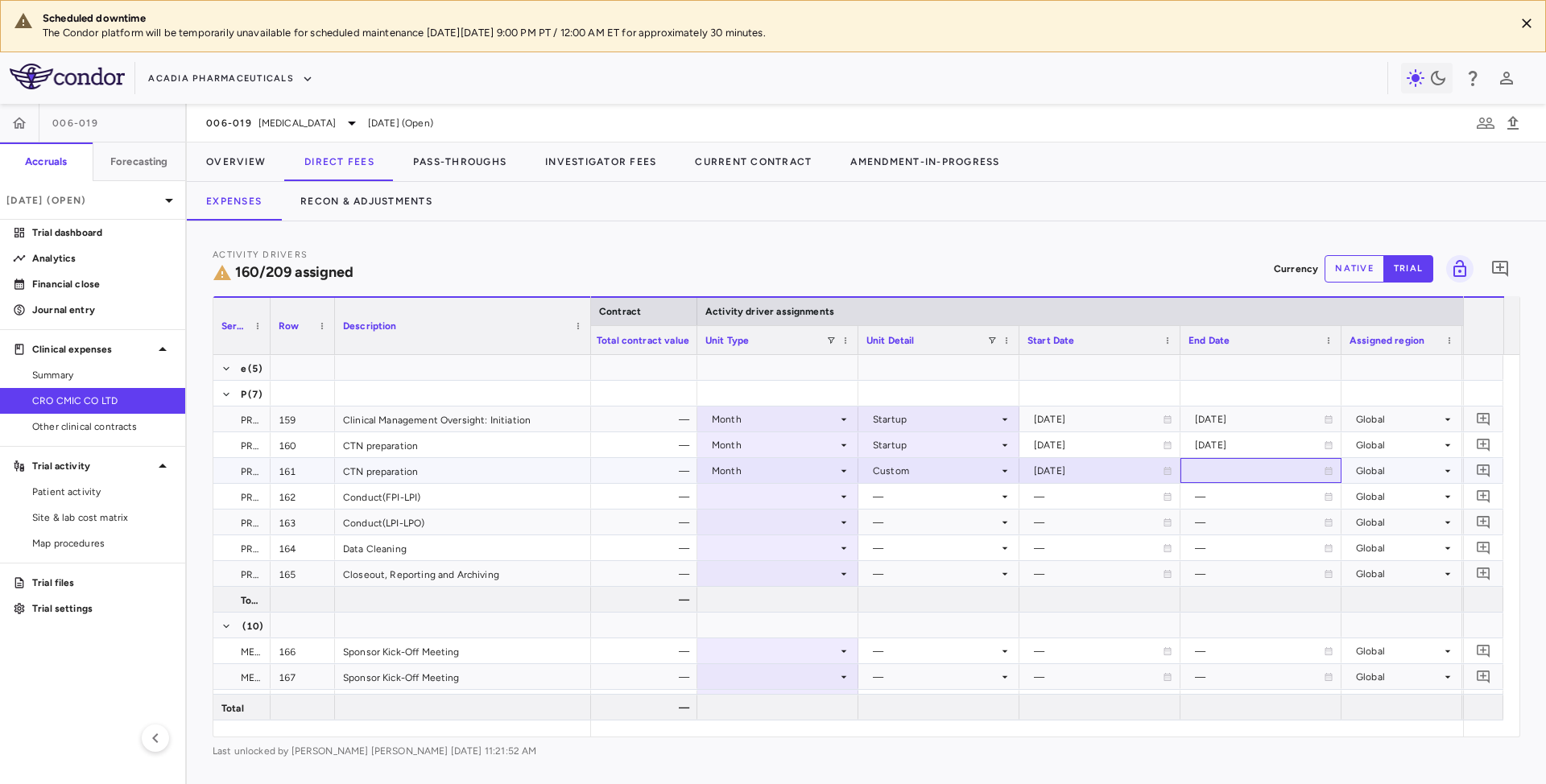
click at [1248, 470] on div at bounding box center [1260, 470] width 145 height 23
click at [1232, 474] on input "**********" at bounding box center [1247, 472] width 131 height 26
click at [998, 471] on icon at bounding box center [1005, 471] width 13 height 13
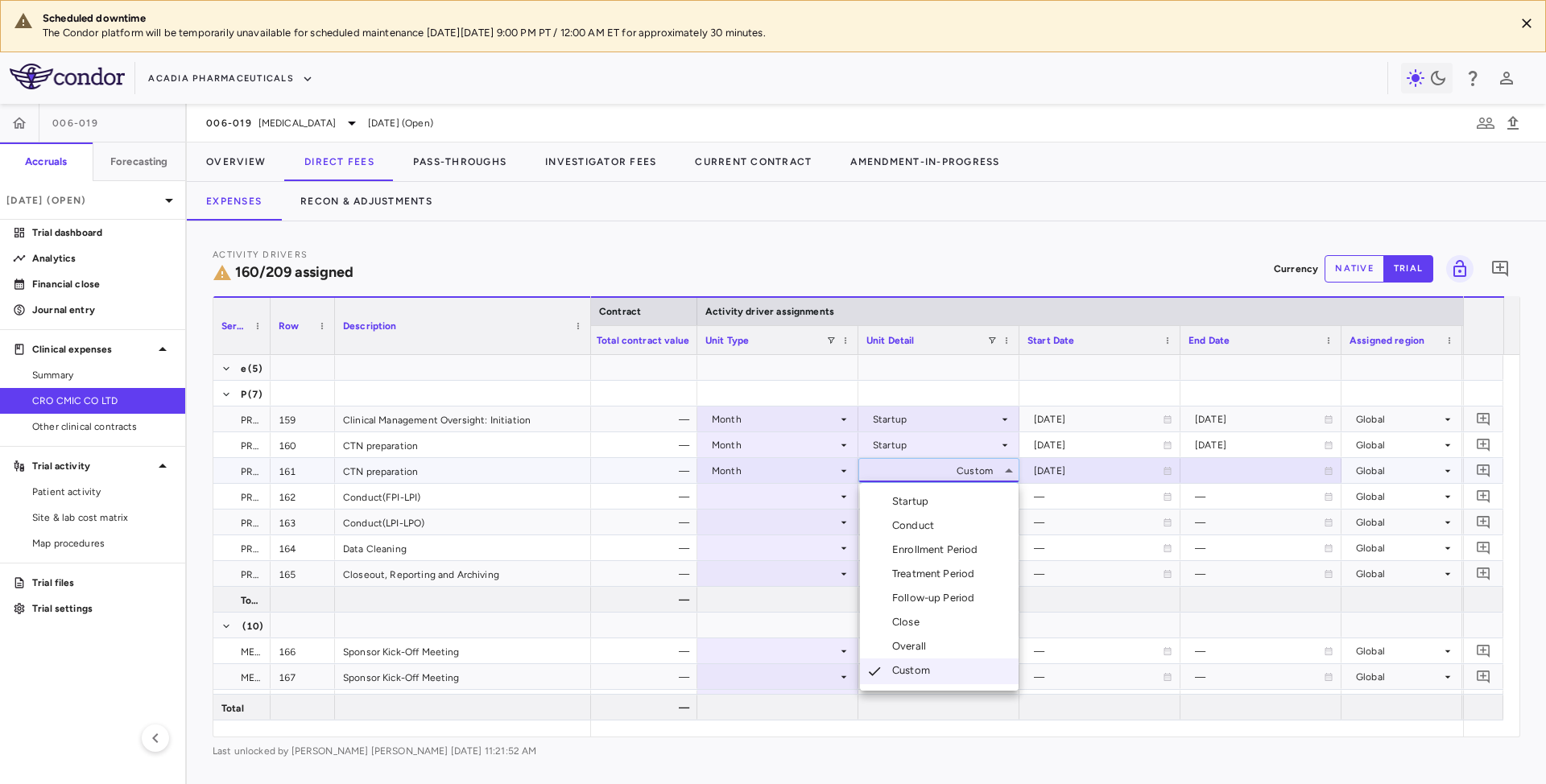
click at [922, 502] on div "Startup" at bounding box center [914, 501] width 43 height 15
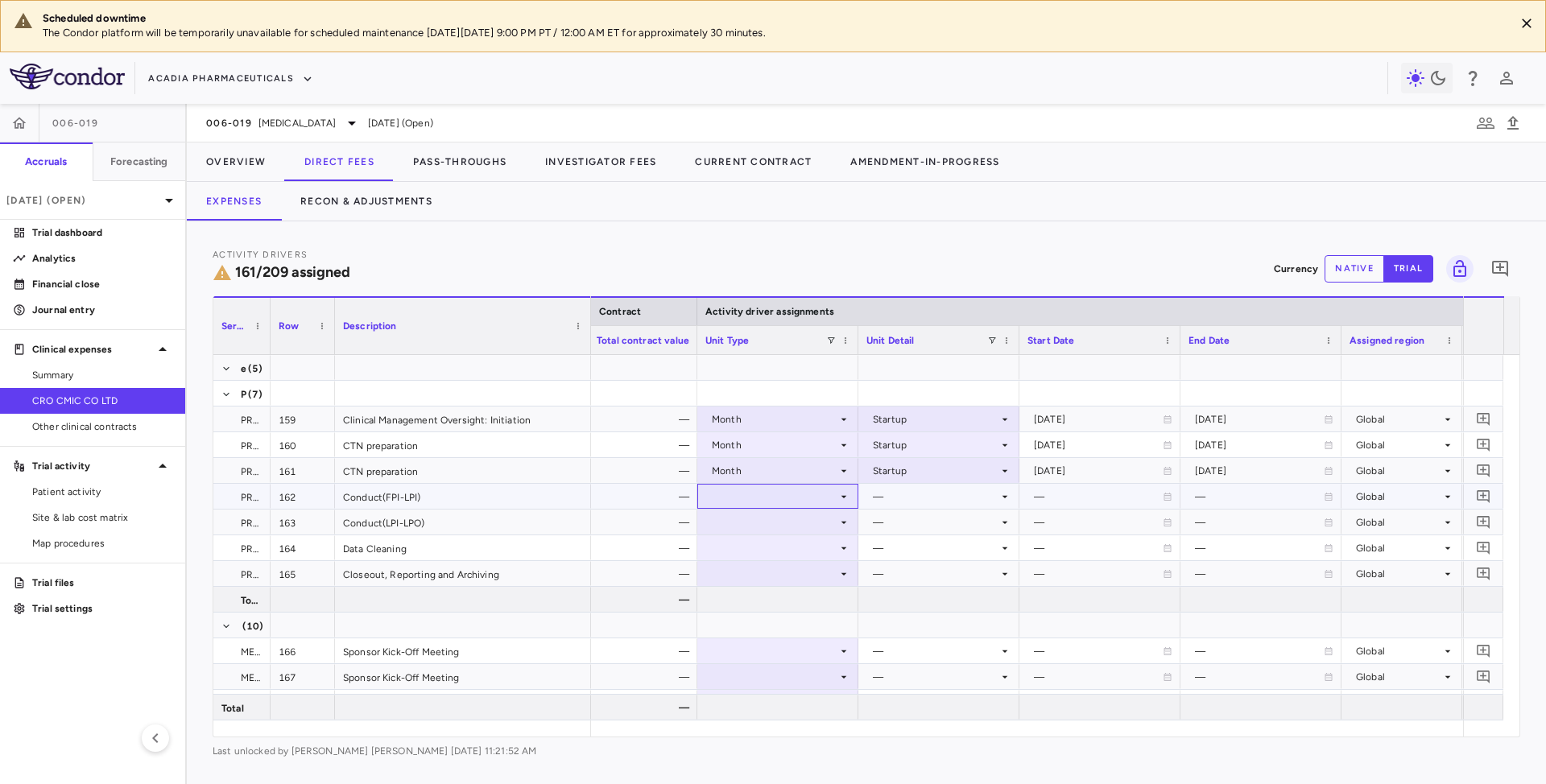
click at [839, 494] on icon at bounding box center [844, 497] width 13 height 13
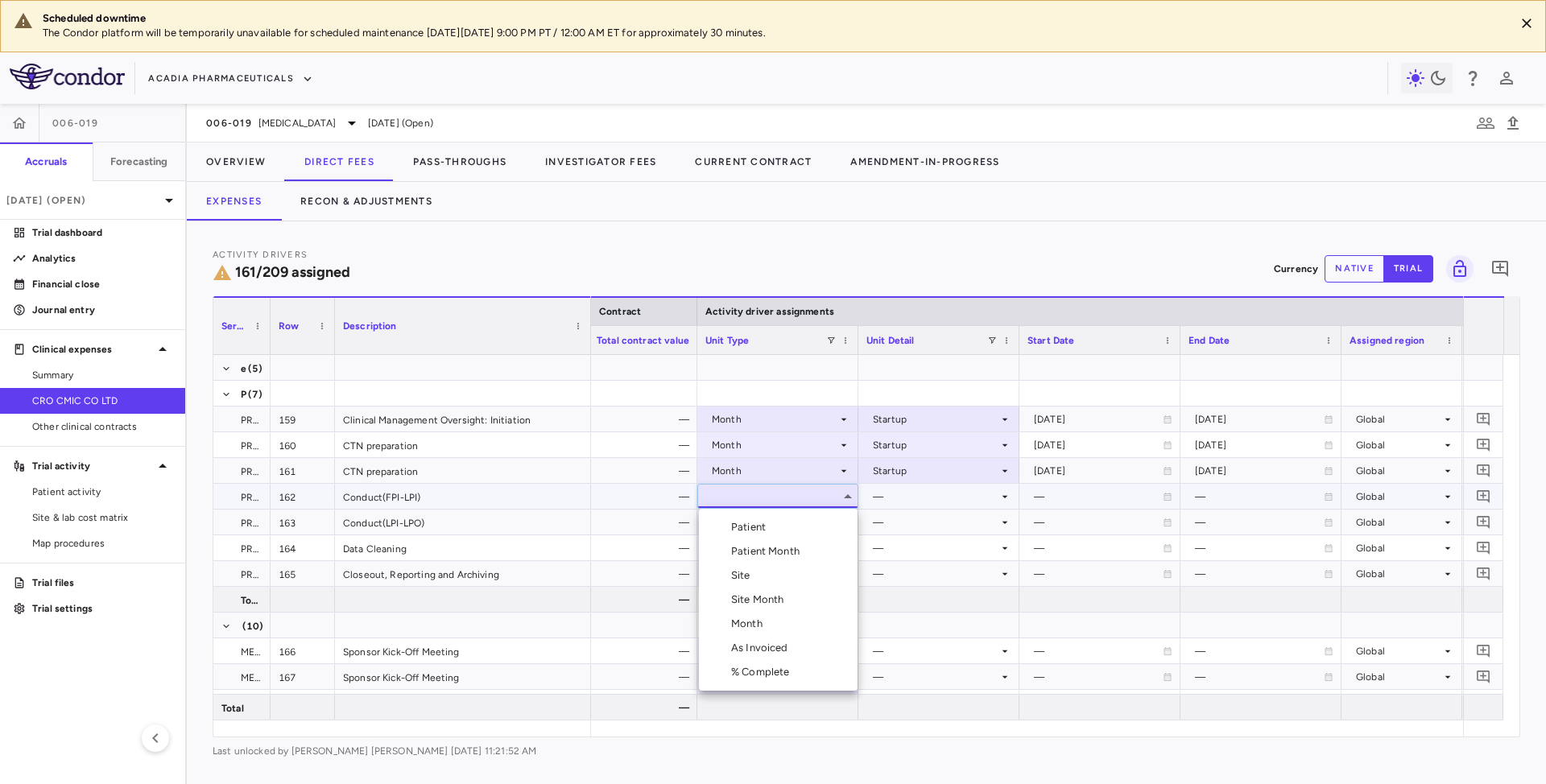
click at [747, 620] on div "Month" at bounding box center [750, 624] width 38 height 15
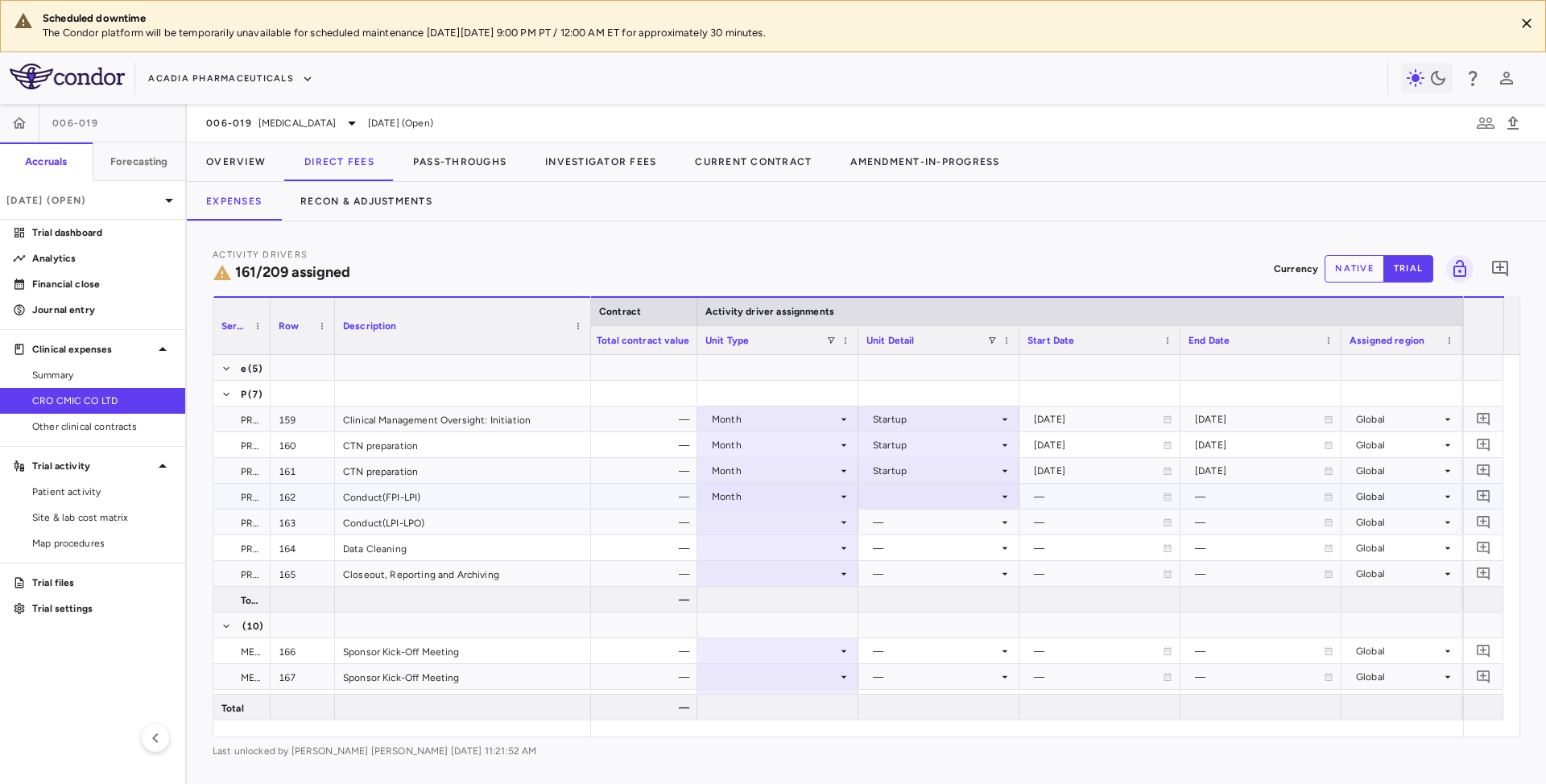
click at [1002, 499] on icon at bounding box center [1005, 497] width 13 height 13
click at [905, 687] on li "Custom" at bounding box center [939, 696] width 159 height 24
click at [1161, 506] on div "—" at bounding box center [1098, 497] width 129 height 26
click at [1135, 485] on div at bounding box center [1099, 497] width 145 height 23
click at [1110, 497] on input "**********" at bounding box center [1086, 498] width 131 height 26
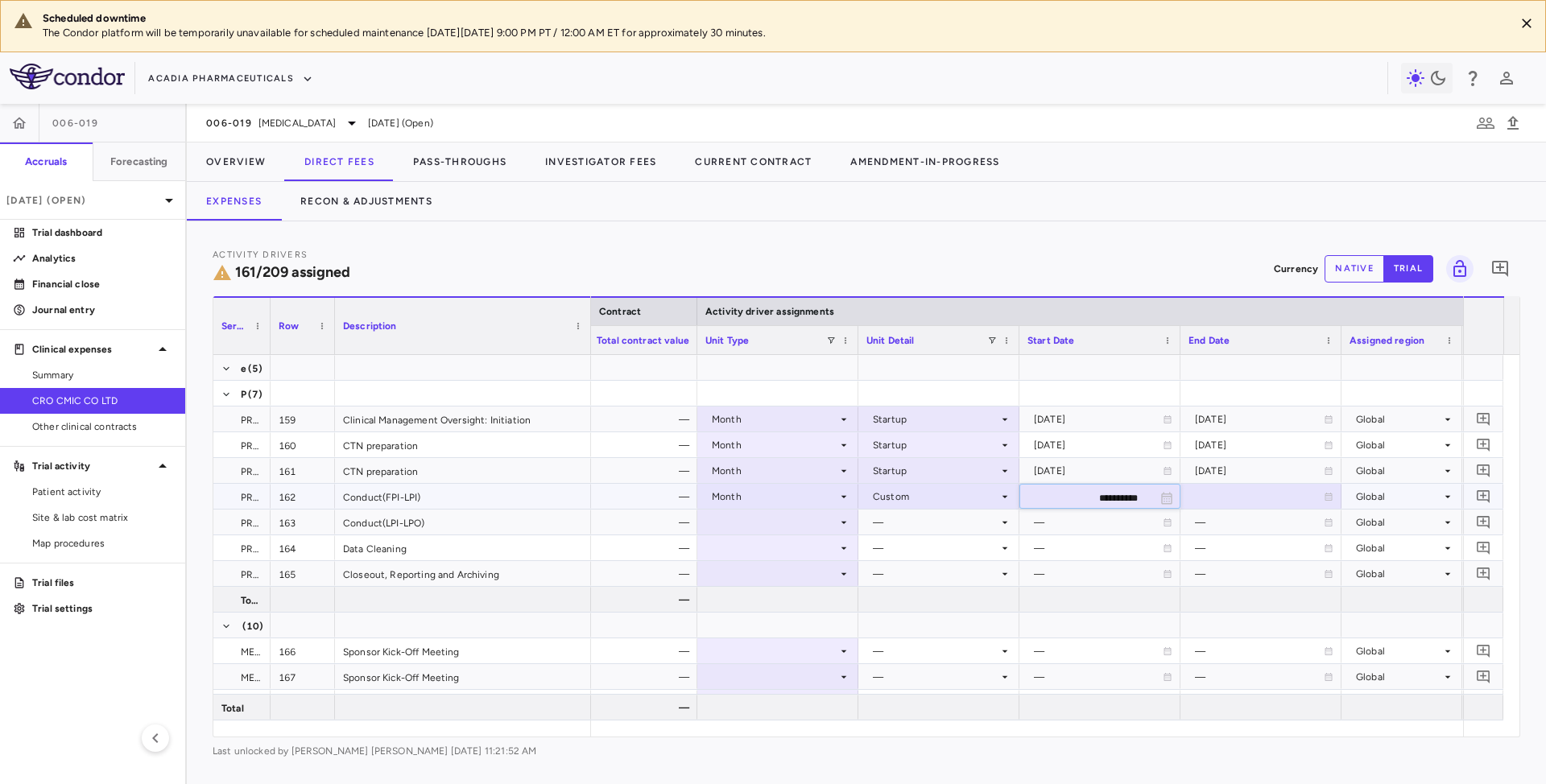
type input "**********"
click at [1232, 500] on div at bounding box center [1260, 497] width 145 height 23
click at [1242, 502] on input "**********" at bounding box center [1247, 498] width 131 height 26
type input "**********"
click at [721, 529] on div at bounding box center [778, 522] width 145 height 23
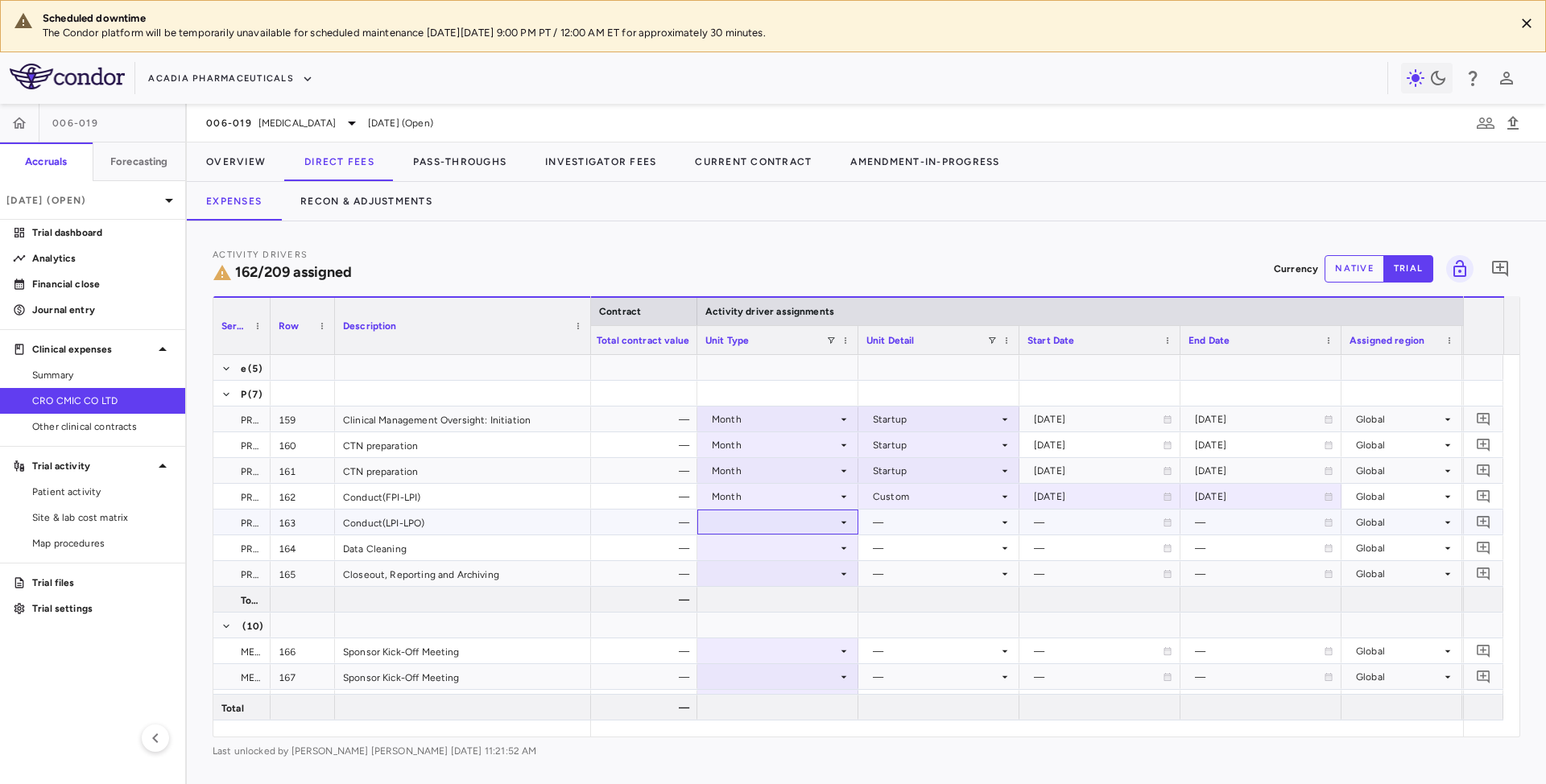
click at [750, 519] on div at bounding box center [778, 522] width 145 height 23
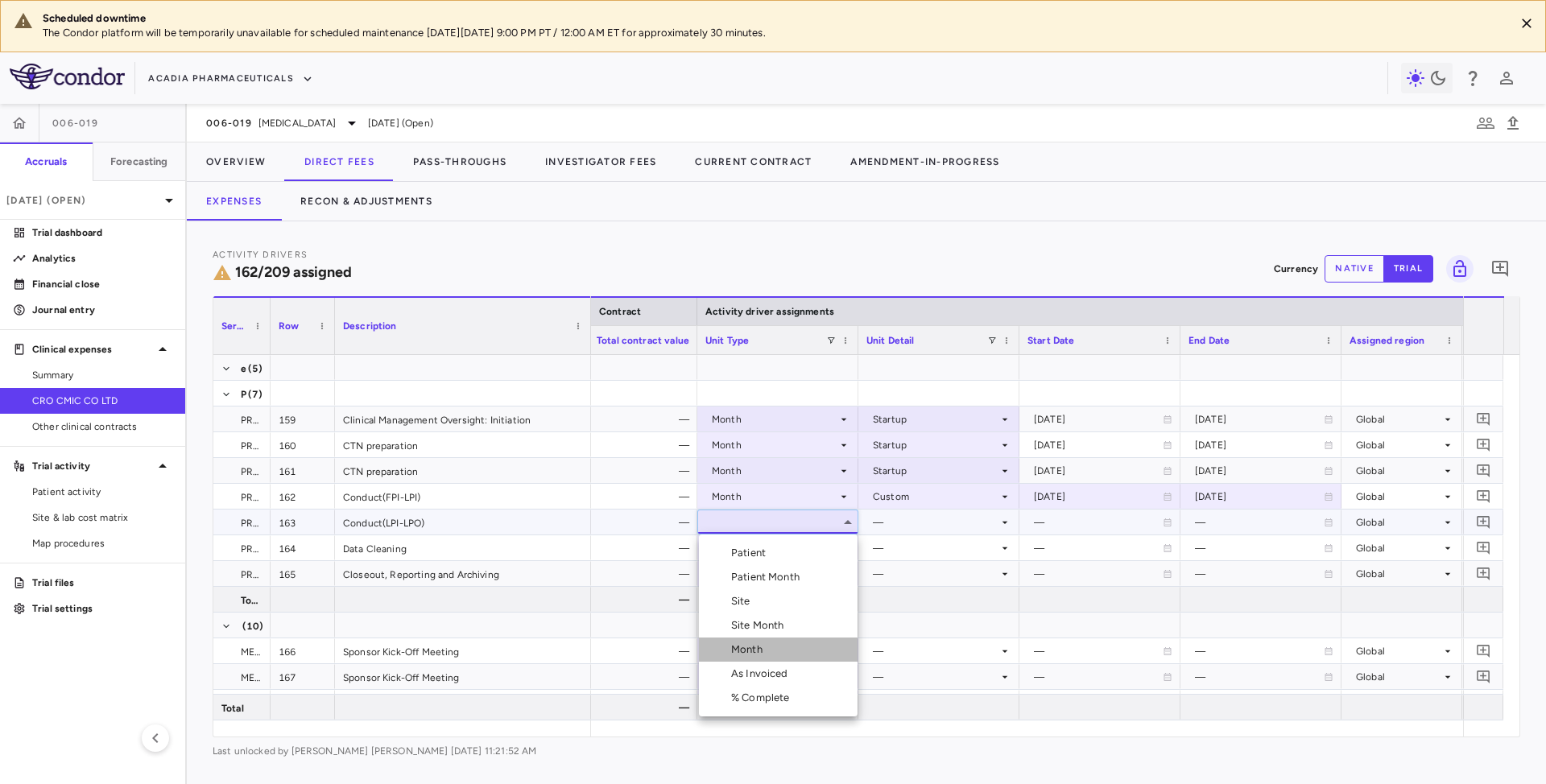
click at [735, 648] on div "Month" at bounding box center [750, 650] width 38 height 15
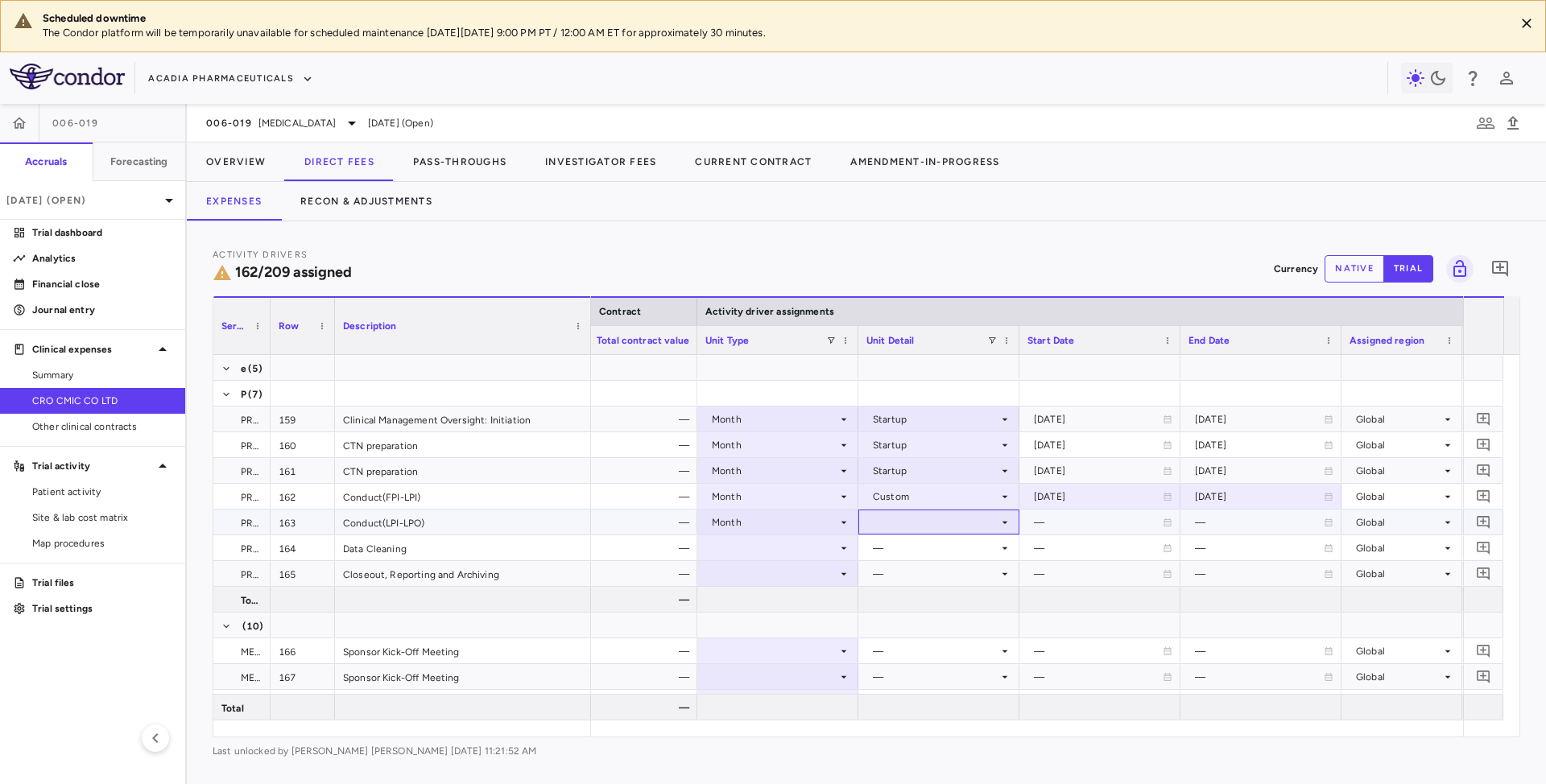
click at [1002, 528] on icon at bounding box center [1005, 523] width 13 height 13
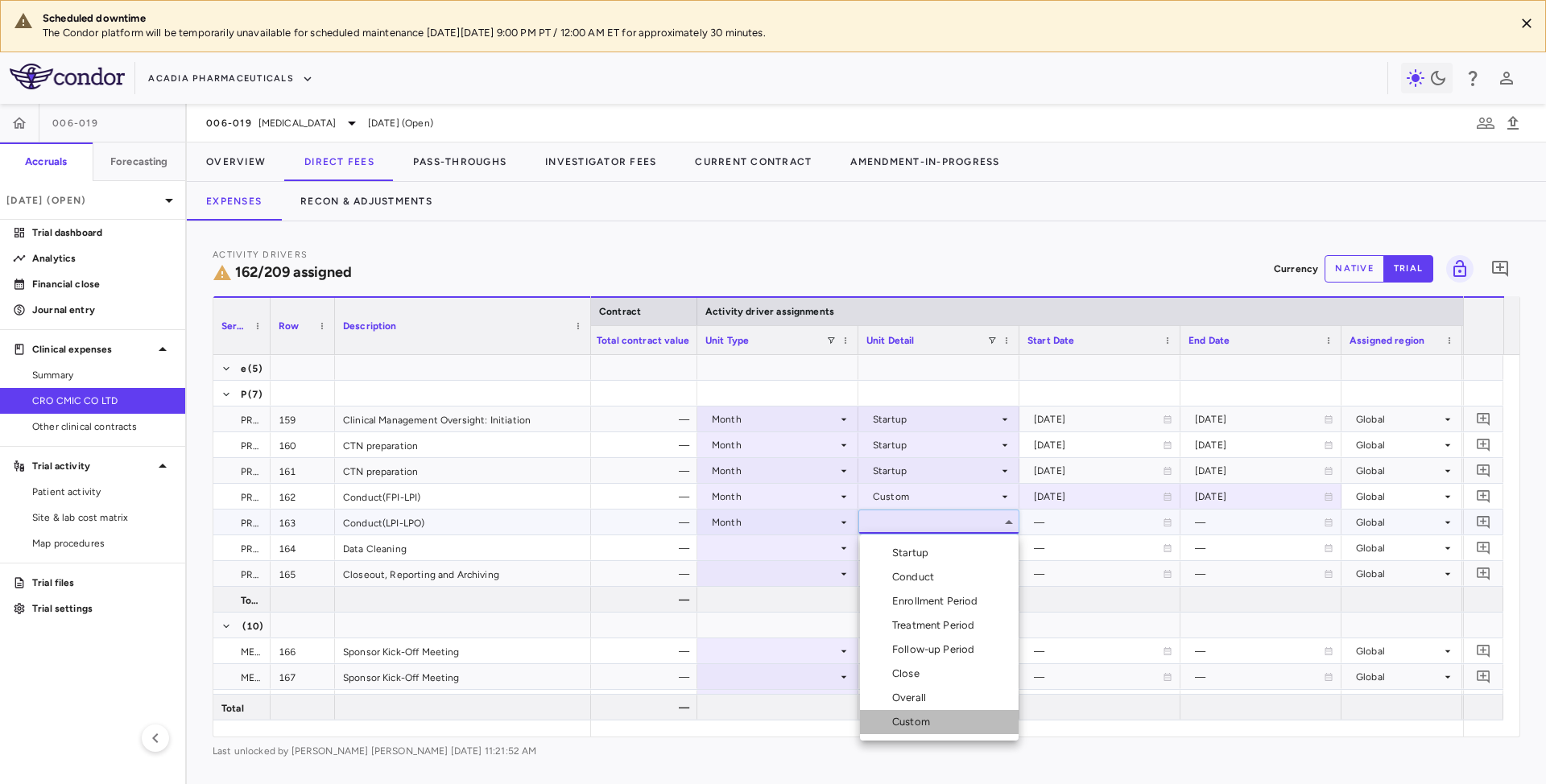
click at [915, 725] on div "Custom" at bounding box center [915, 722] width 45 height 15
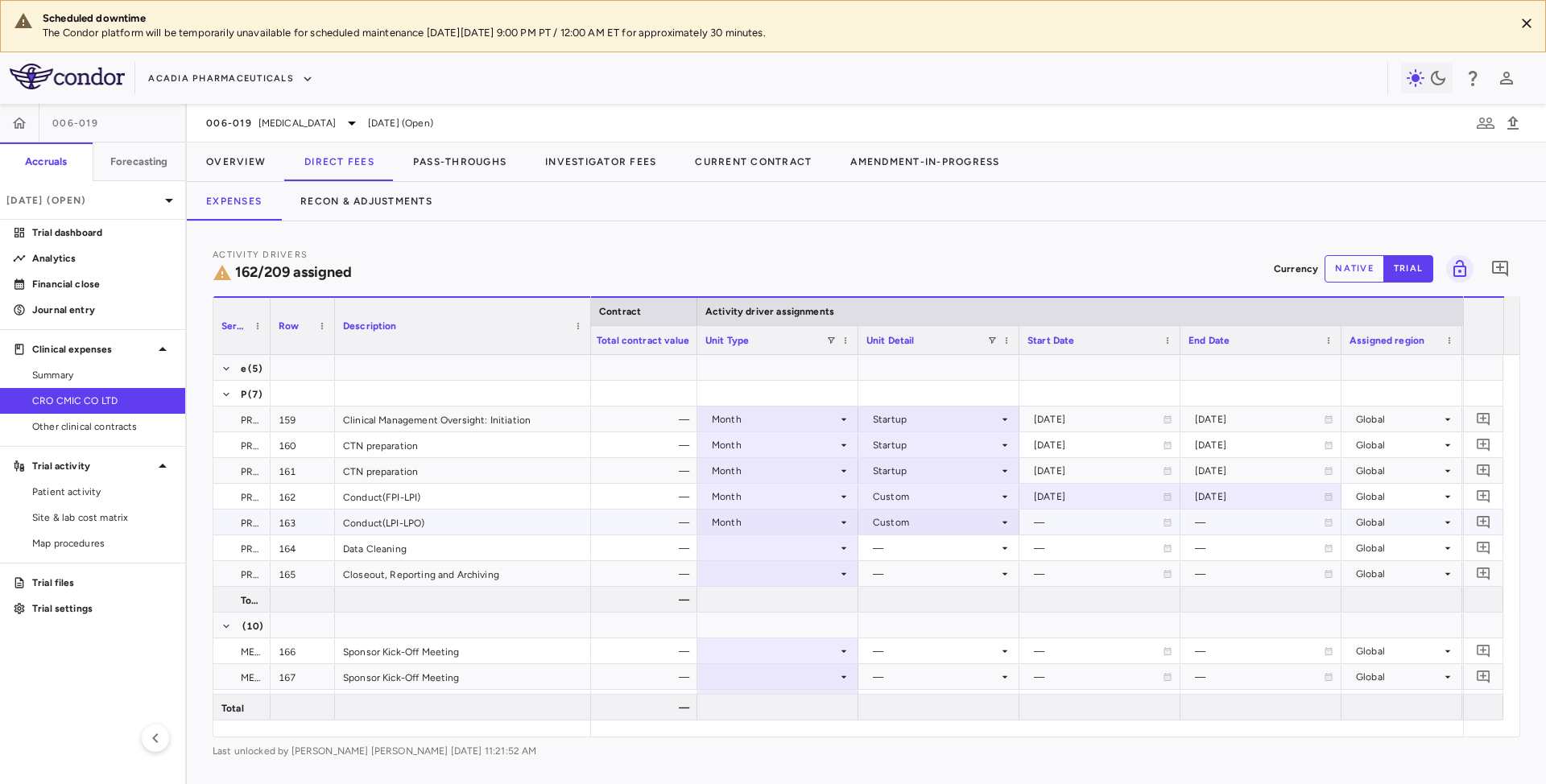
click at [1066, 522] on div "—" at bounding box center [1098, 522] width 129 height 26
click at [1066, 522] on input "**********" at bounding box center [1086, 524] width 131 height 26
click at [1066, 522] on div at bounding box center [1099, 522] width 145 height 23
click at [1066, 522] on input "**********" at bounding box center [1086, 524] width 131 height 26
type input "**********"
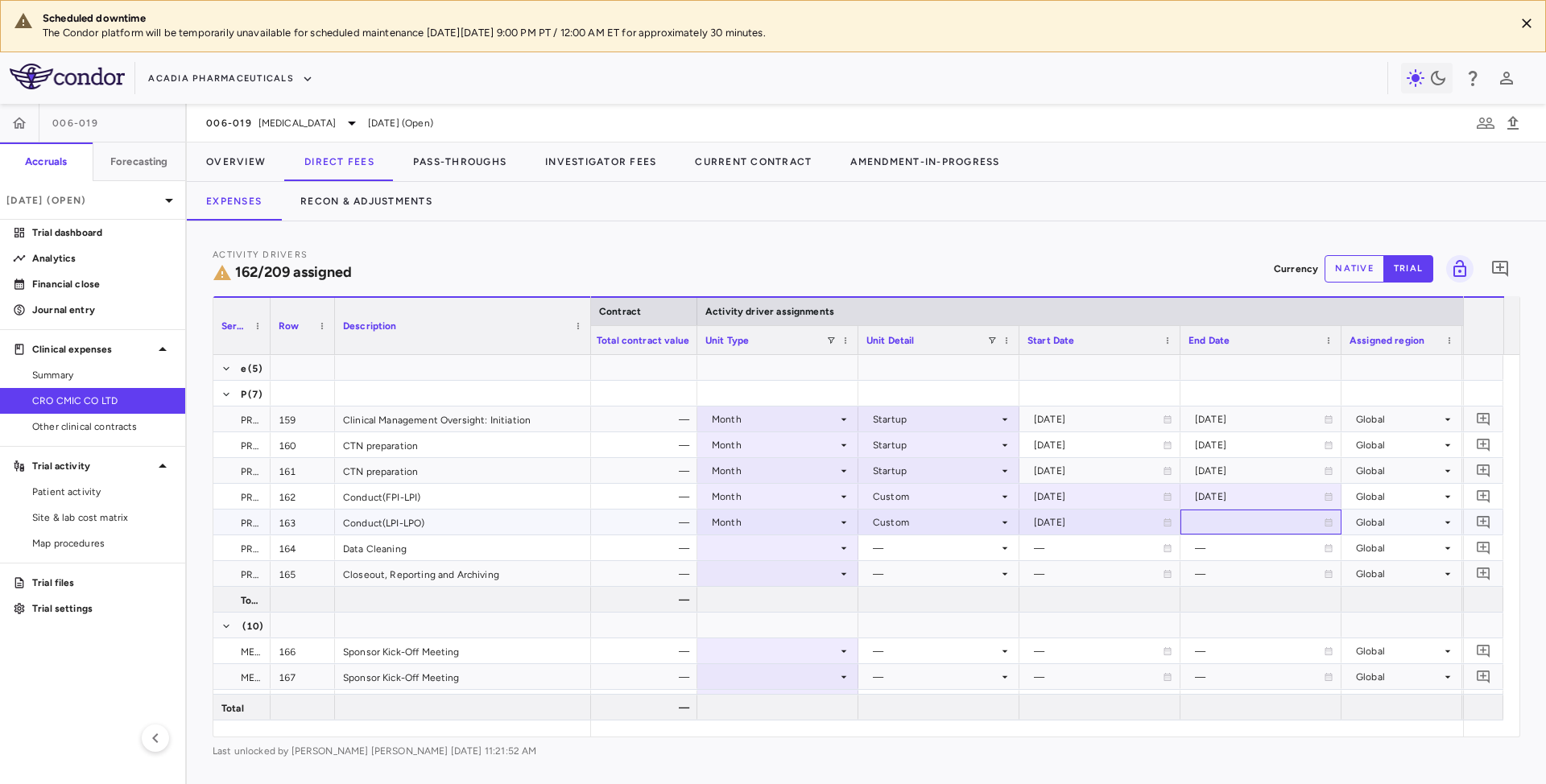
click at [1220, 522] on div at bounding box center [1260, 522] width 145 height 23
click at [1220, 522] on input "**********" at bounding box center [1247, 524] width 131 height 26
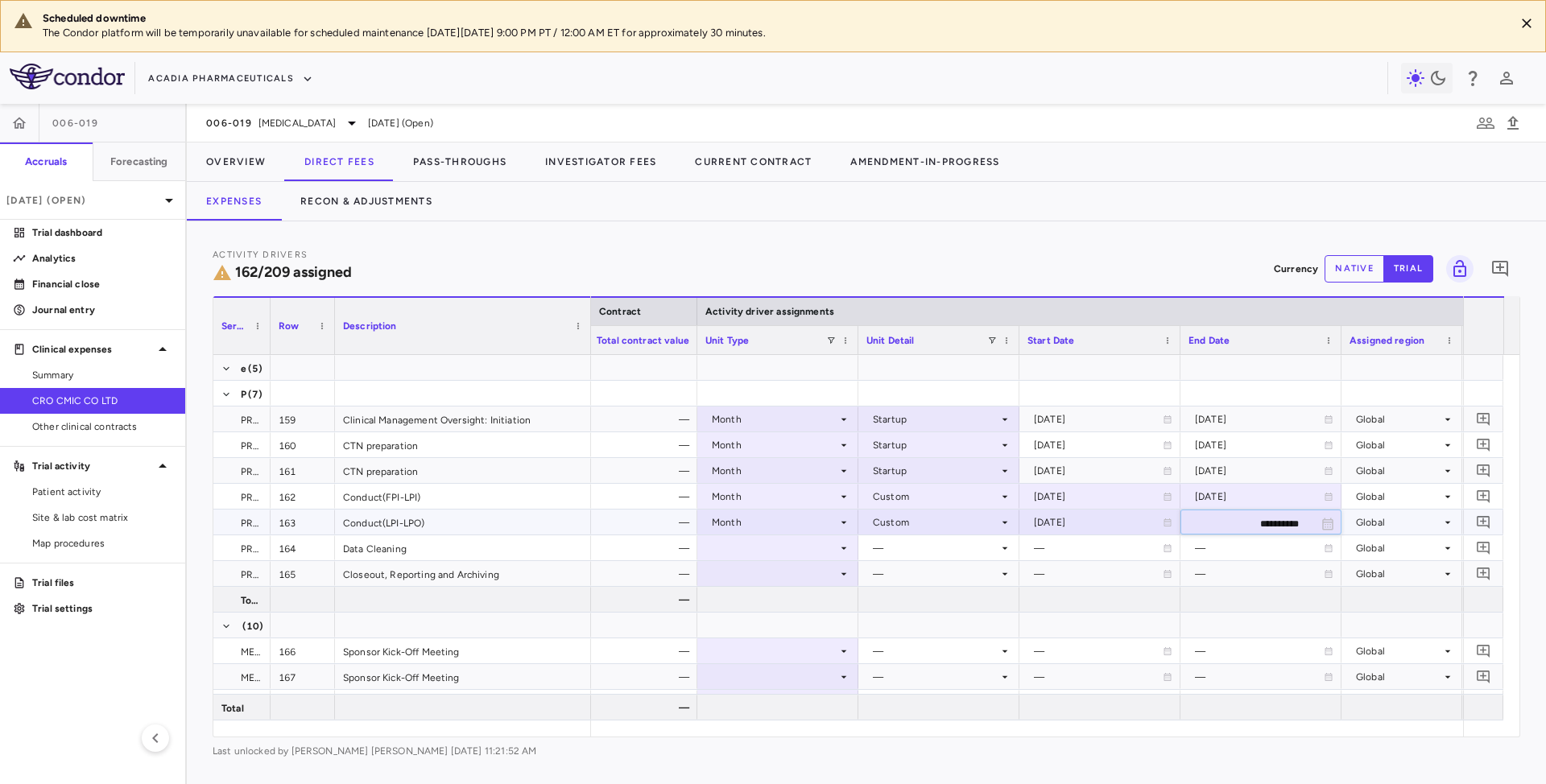
type input "**********"
click at [1254, 539] on div "—" at bounding box center [1259, 548] width 129 height 26
click at [1239, 532] on div at bounding box center [1260, 522] width 145 height 23
click at [1238, 529] on input "**********" at bounding box center [1247, 524] width 131 height 26
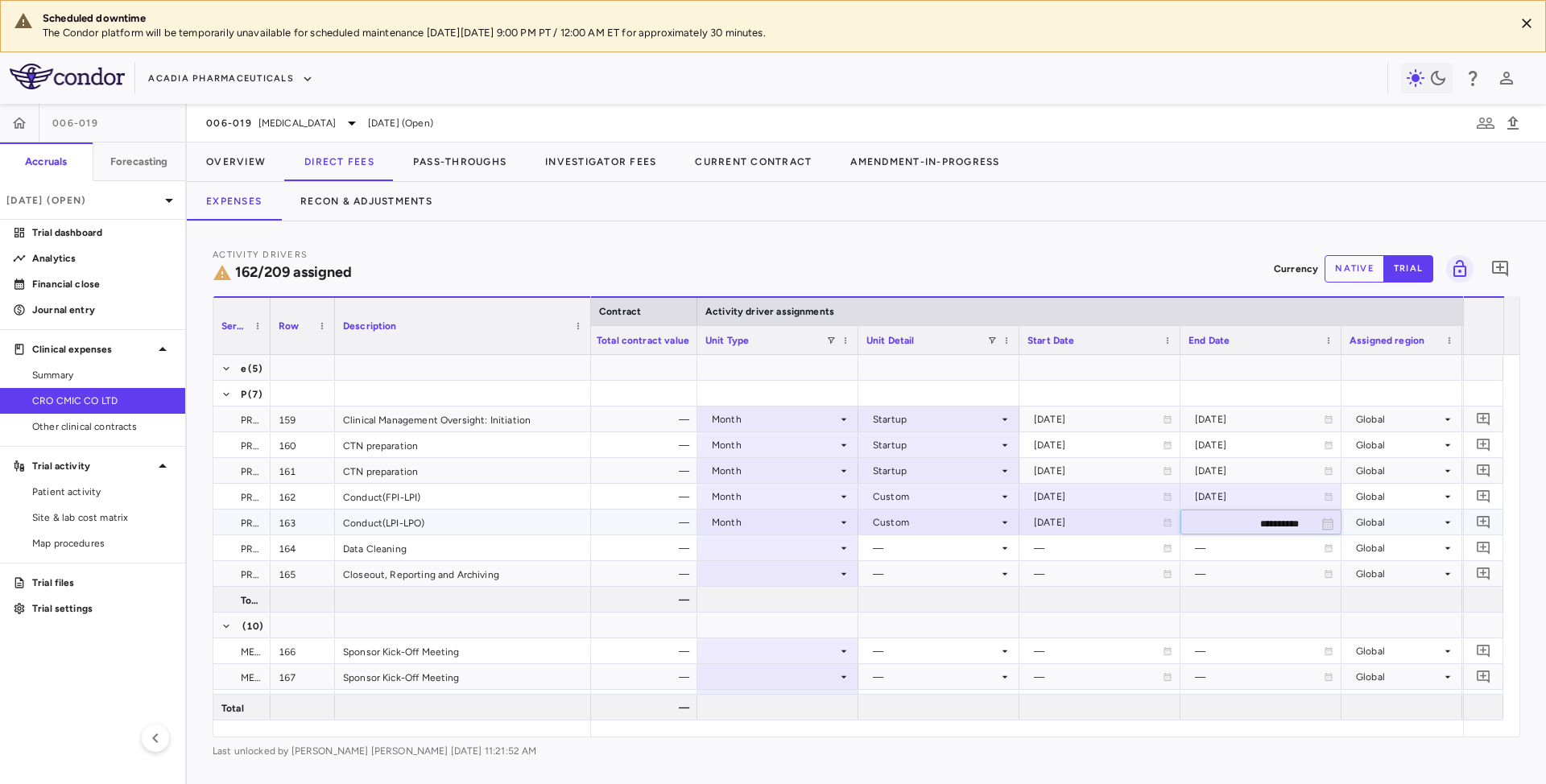
click at [1238, 529] on input "**********" at bounding box center [1247, 524] width 131 height 26
click at [1256, 525] on input "**********" at bounding box center [1247, 524] width 131 height 26
click at [1264, 525] on input "**********" at bounding box center [1247, 524] width 131 height 26
type input "**********"
click at [809, 549] on div at bounding box center [778, 548] width 145 height 23
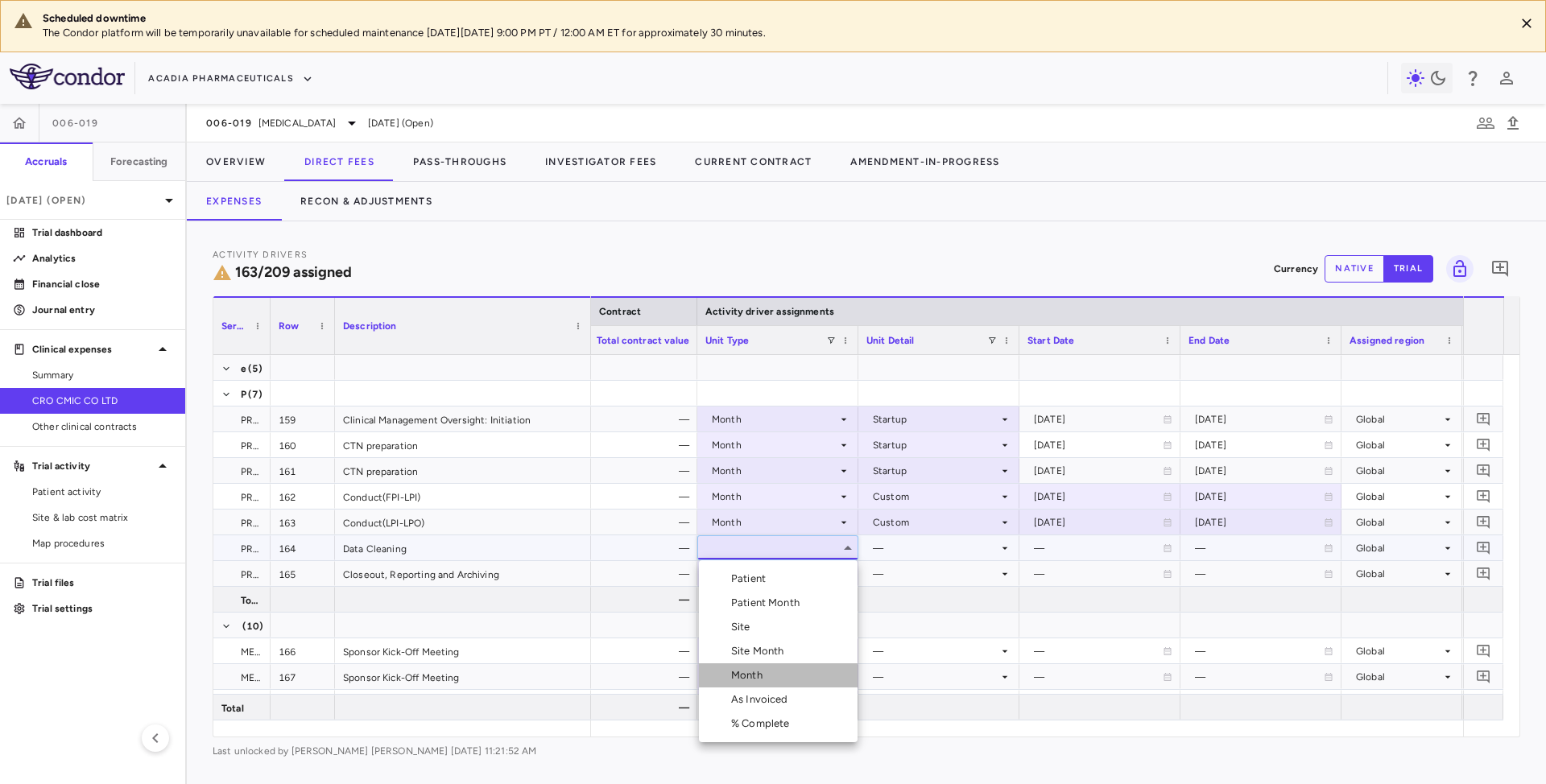
click at [748, 681] on div "Month" at bounding box center [750, 676] width 38 height 15
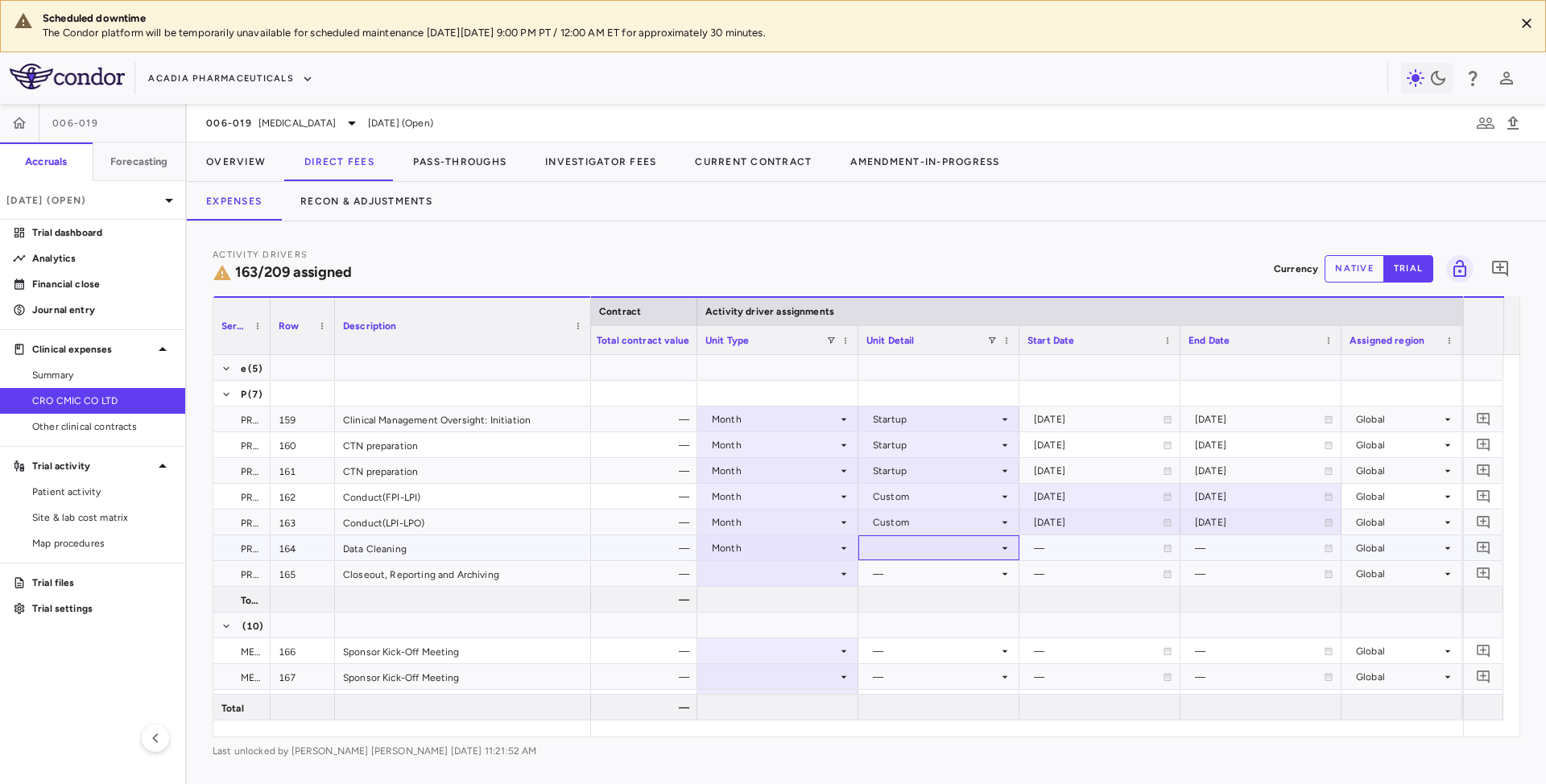
click at [1006, 552] on icon at bounding box center [1005, 549] width 13 height 13
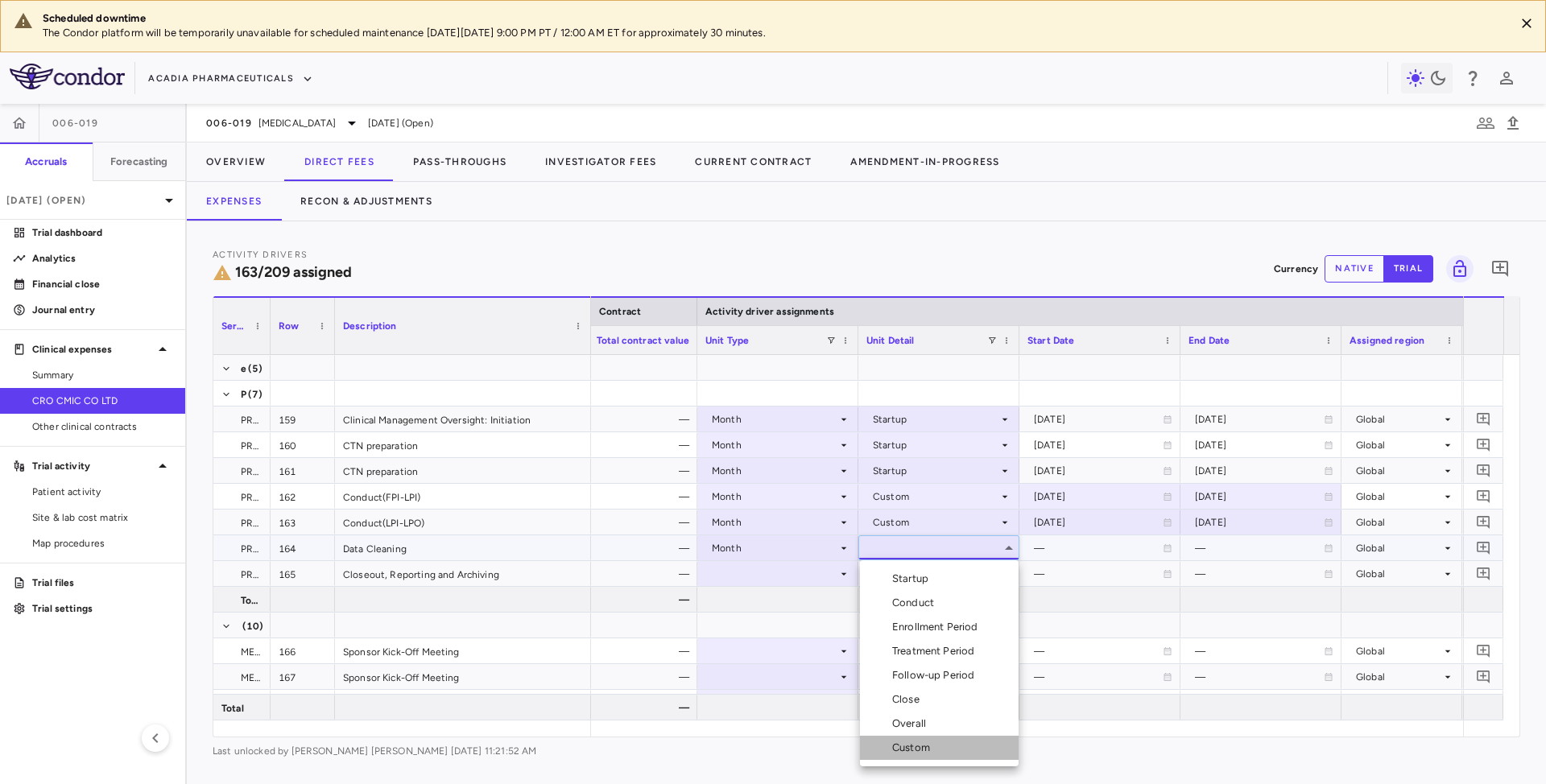
click at [906, 747] on div "Custom" at bounding box center [915, 748] width 45 height 15
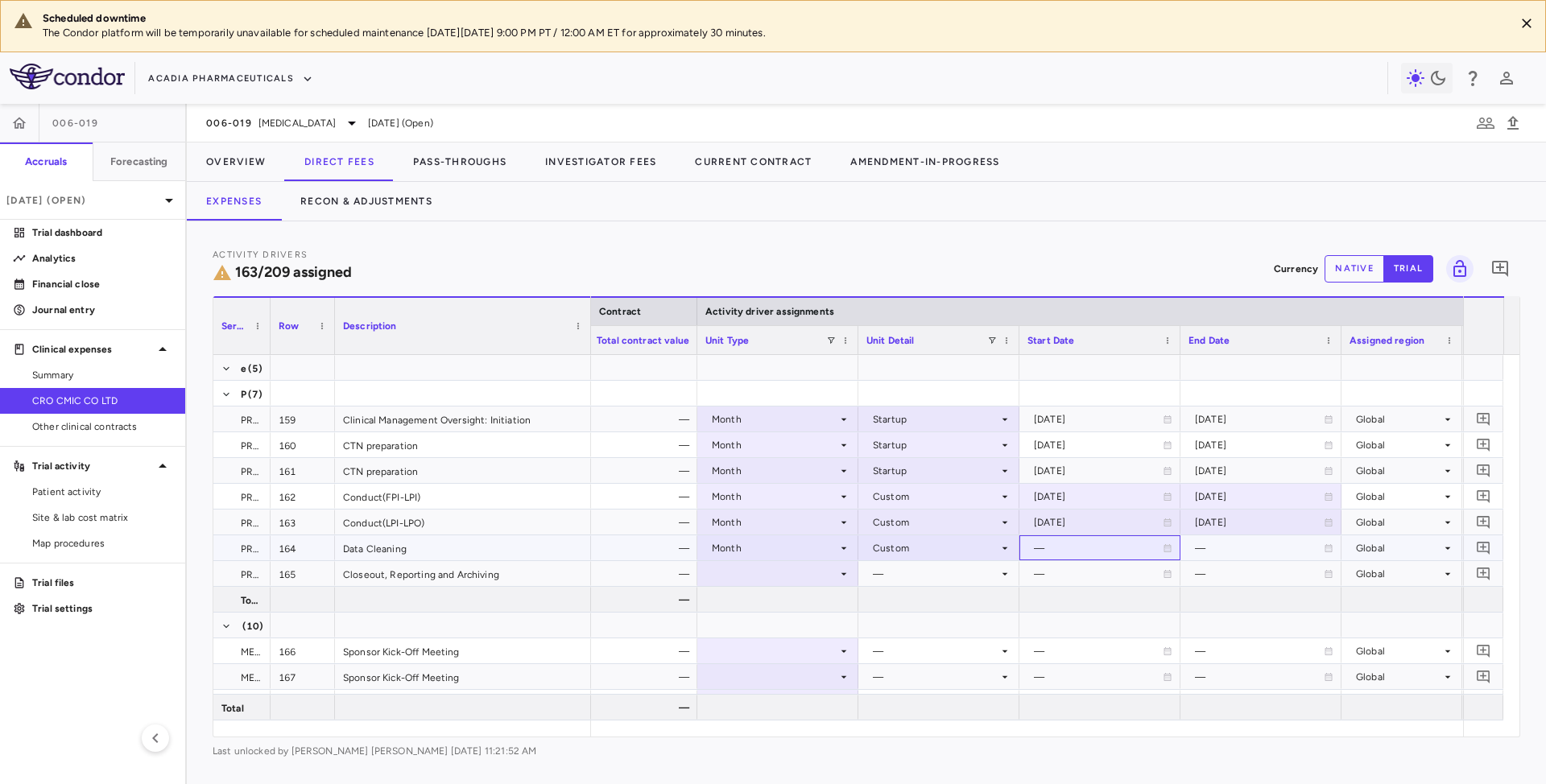
click at [1115, 542] on div "—" at bounding box center [1098, 548] width 129 height 26
click at [1090, 548] on input "**********" at bounding box center [1086, 549] width 131 height 26
click at [1096, 546] on input "**********" at bounding box center [1086, 549] width 131 height 26
click at [1074, 545] on div at bounding box center [1099, 548] width 145 height 23
click at [1055, 544] on input "**********" at bounding box center [1086, 549] width 131 height 26
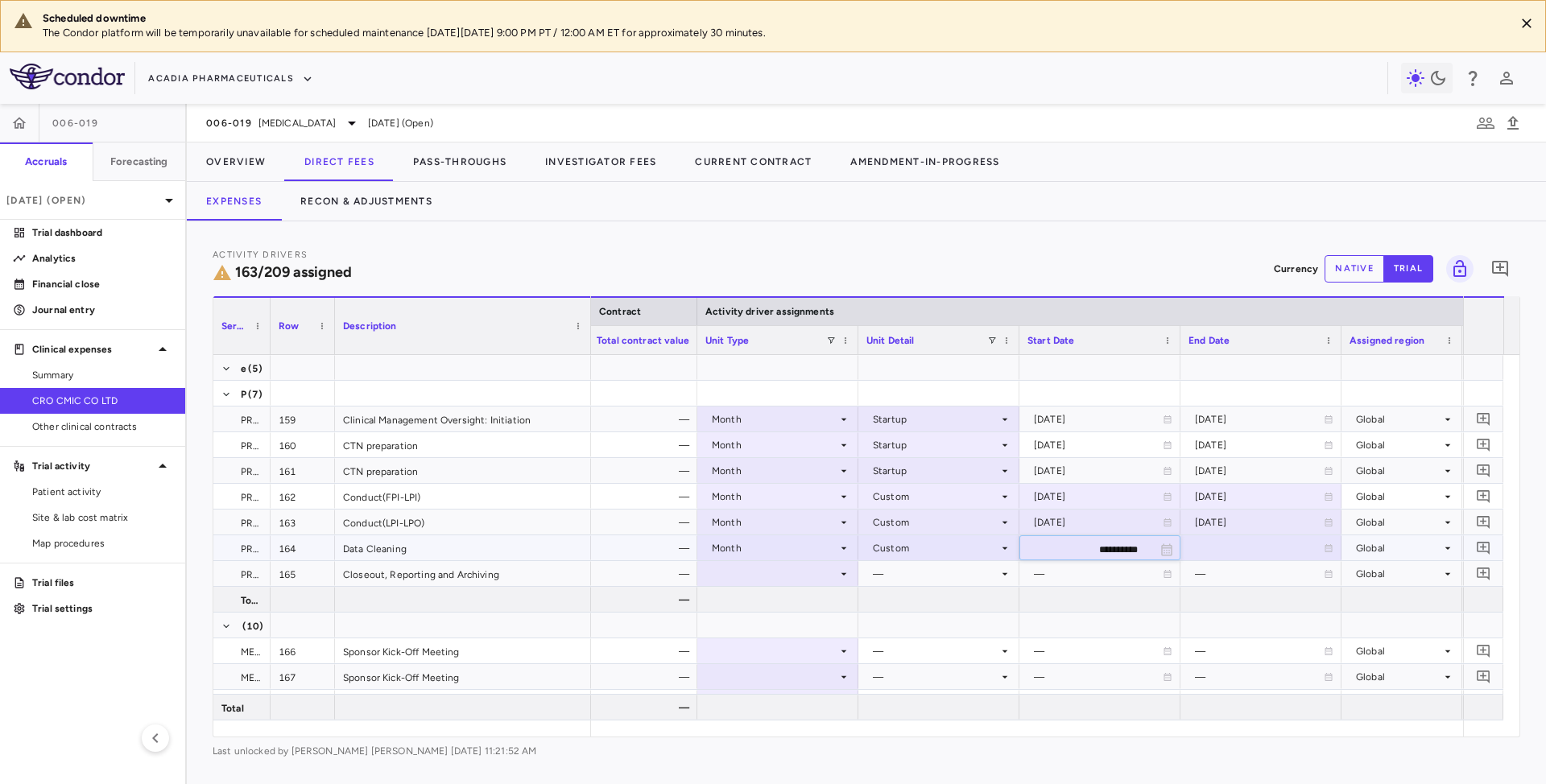
click at [1055, 544] on input "**********" at bounding box center [1086, 549] width 131 height 26
drag, startPoint x: 1063, startPoint y: 548, endPoint x: 1140, endPoint y: 546, distance: 77.0
click at [1140, 546] on input "**********" at bounding box center [1086, 549] width 131 height 26
click at [1093, 539] on input "**********" at bounding box center [1086, 549] width 131 height 26
click at [1101, 551] on input "**********" at bounding box center [1086, 549] width 131 height 26
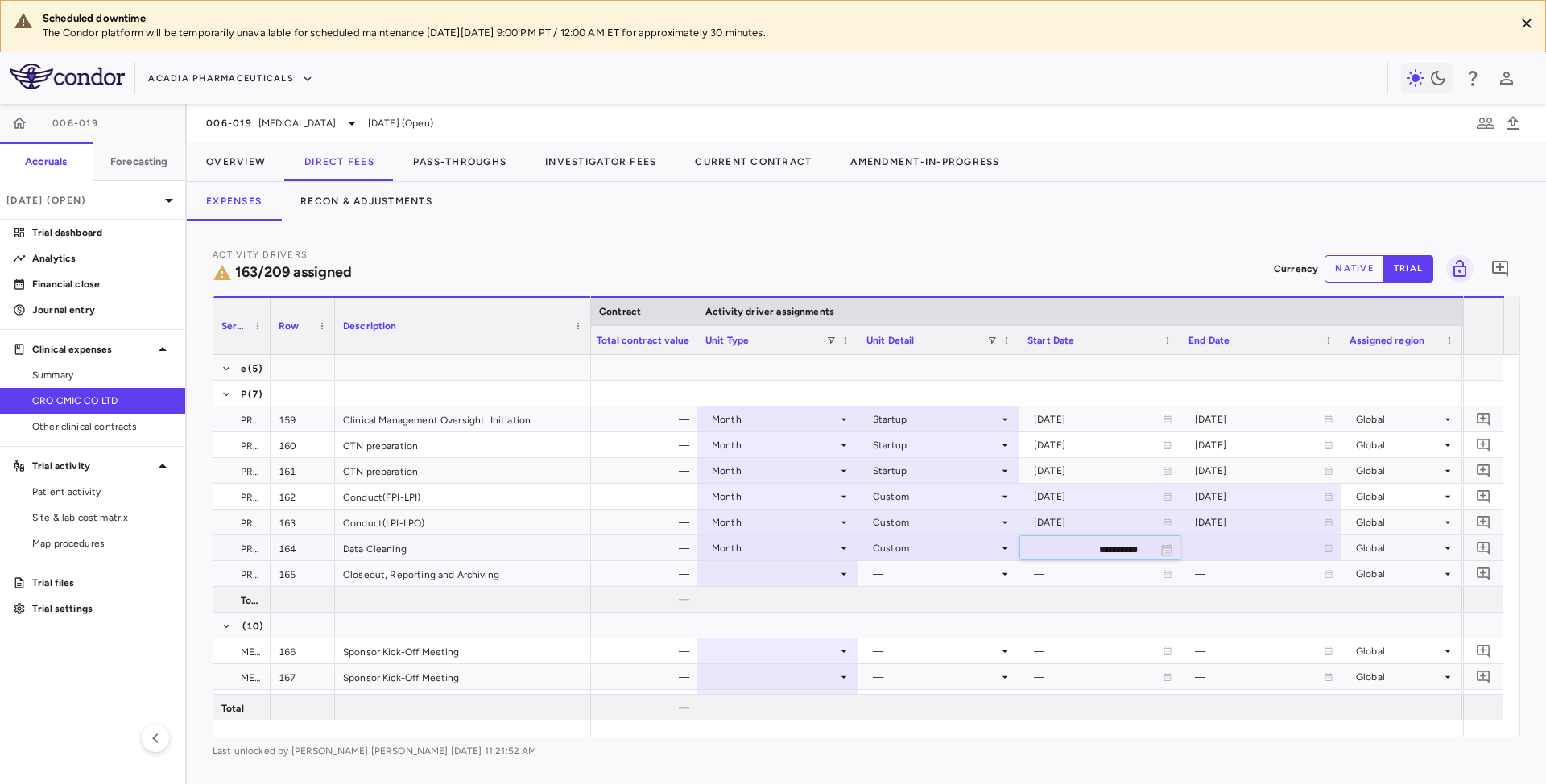
click at [1106, 539] on input "**********" at bounding box center [1086, 549] width 131 height 26
click at [1102, 549] on input "**********" at bounding box center [1086, 549] width 131 height 26
type input "**********"
click at [1248, 548] on div at bounding box center [1260, 548] width 145 height 23
click at [1239, 546] on input "**********" at bounding box center [1247, 549] width 131 height 26
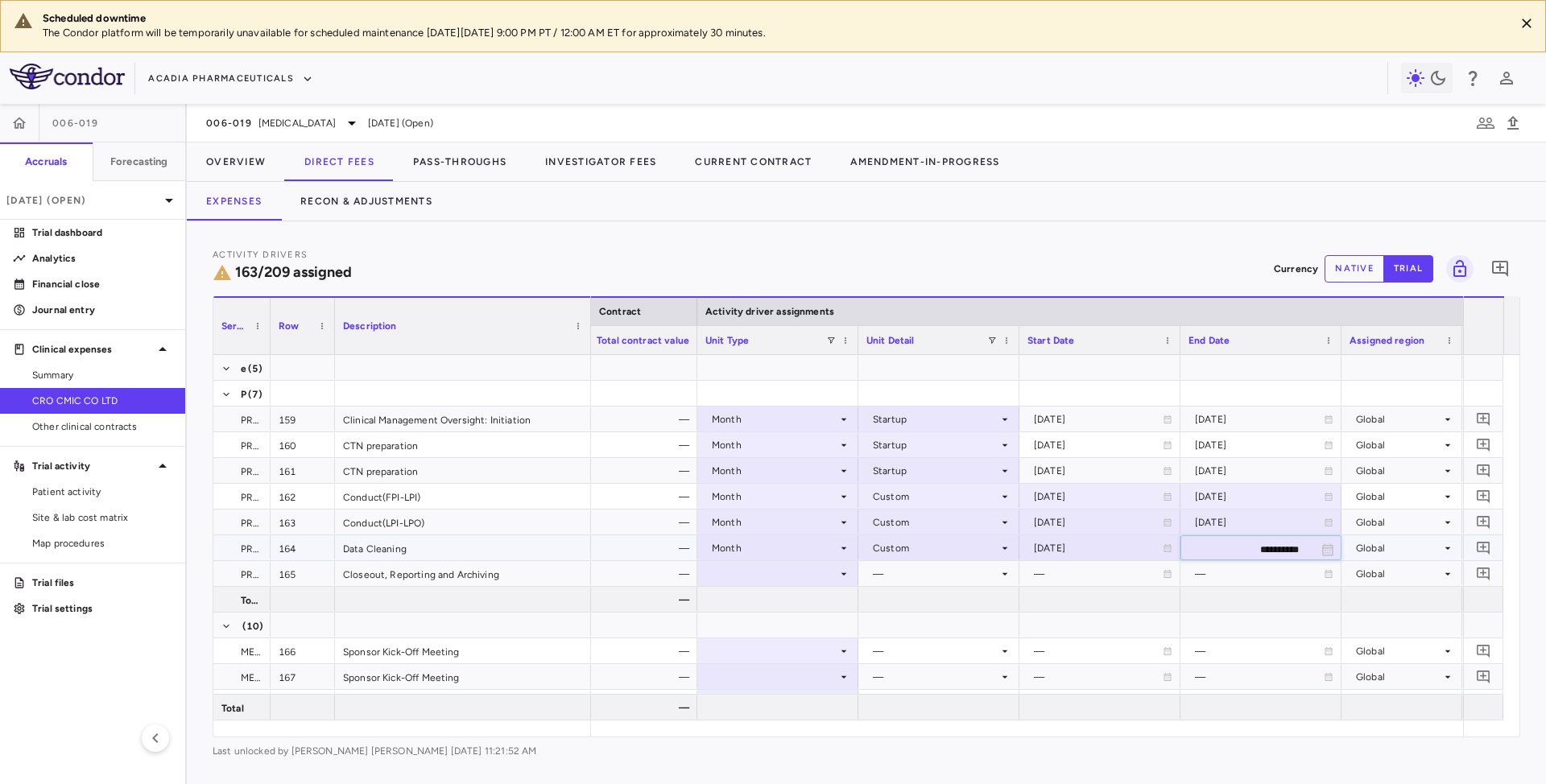
click at [1241, 546] on input "**********" at bounding box center [1247, 549] width 131 height 26
drag, startPoint x: 1241, startPoint y: 546, endPoint x: 1266, endPoint y: 549, distance: 25.2
click at [1266, 549] on input "**********" at bounding box center [1247, 549] width 131 height 26
type input "**********"
click at [830, 570] on div at bounding box center [778, 573] width 145 height 23
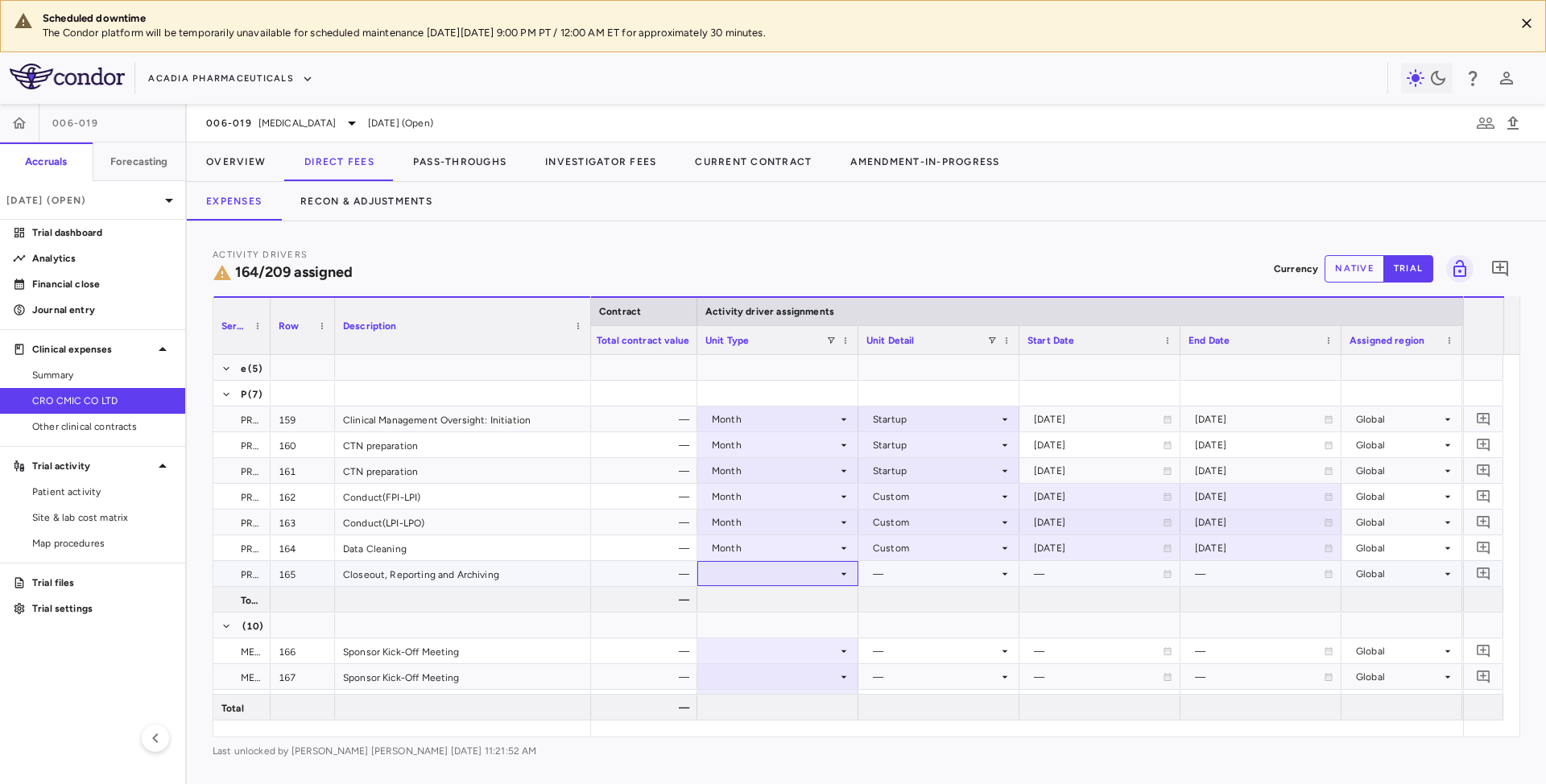
click at [844, 577] on icon at bounding box center [844, 574] width 13 height 13
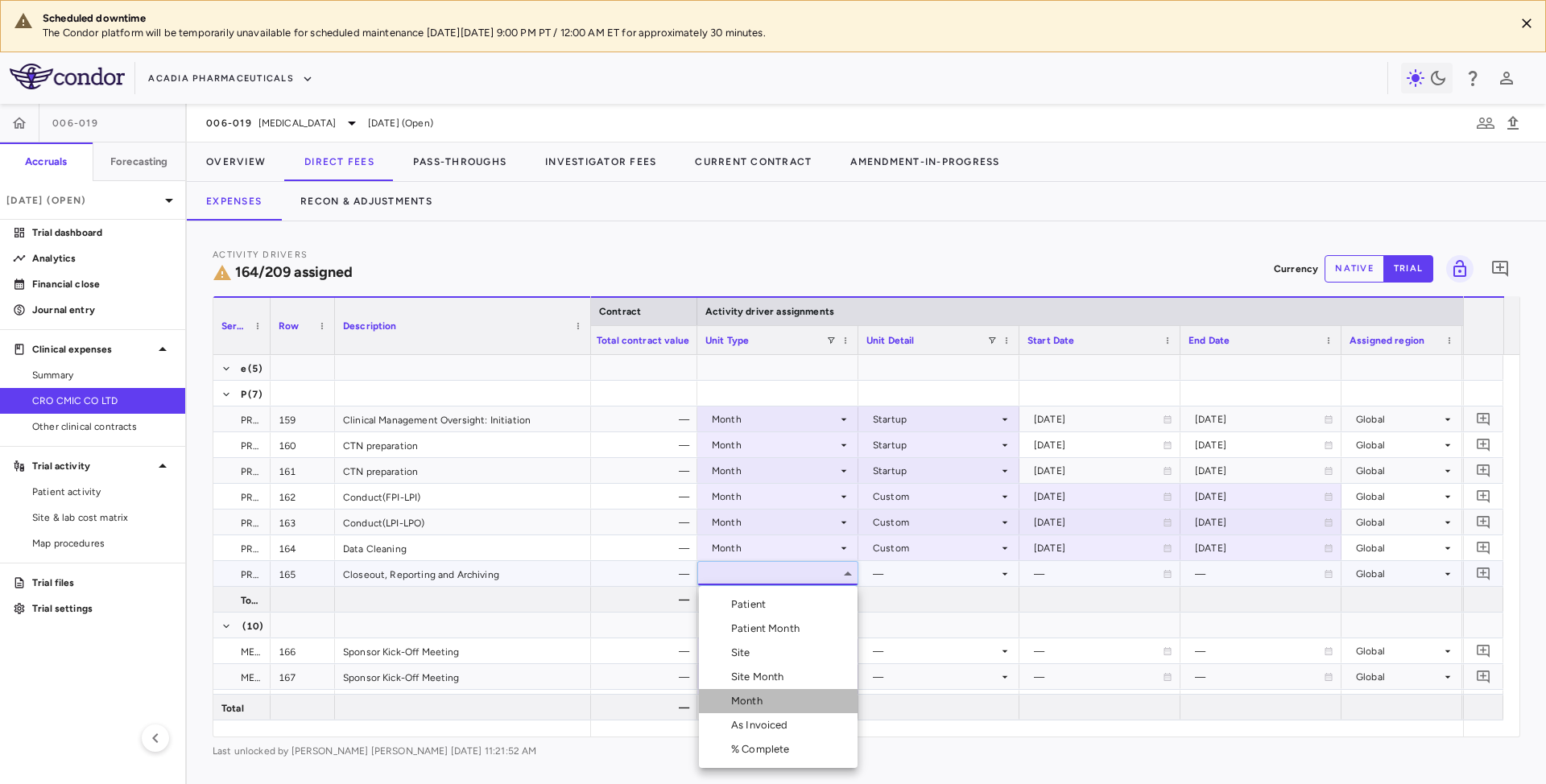
click at [758, 694] on div "Month" at bounding box center [750, 701] width 38 height 15
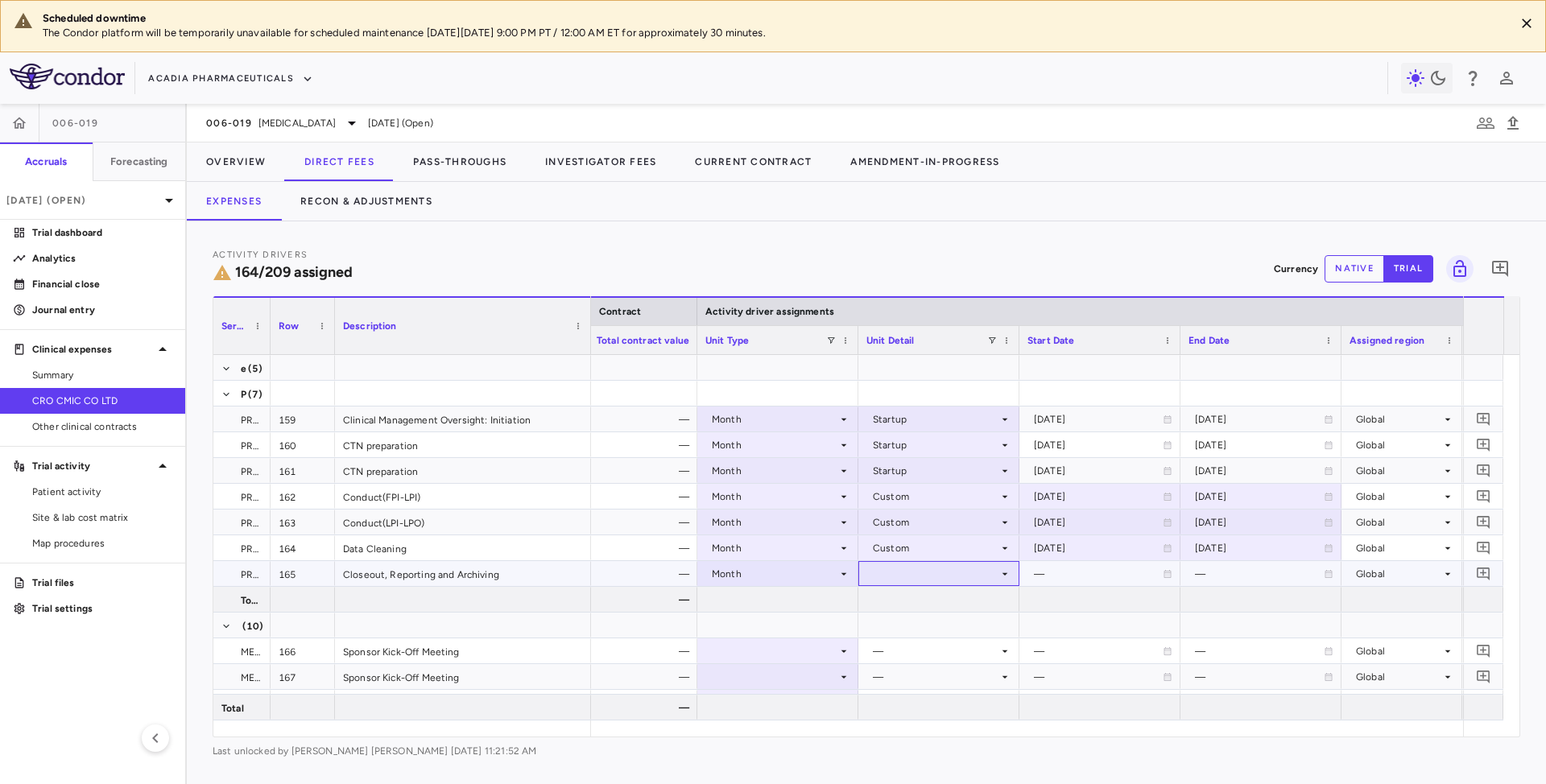
click at [991, 572] on div at bounding box center [939, 573] width 145 height 23
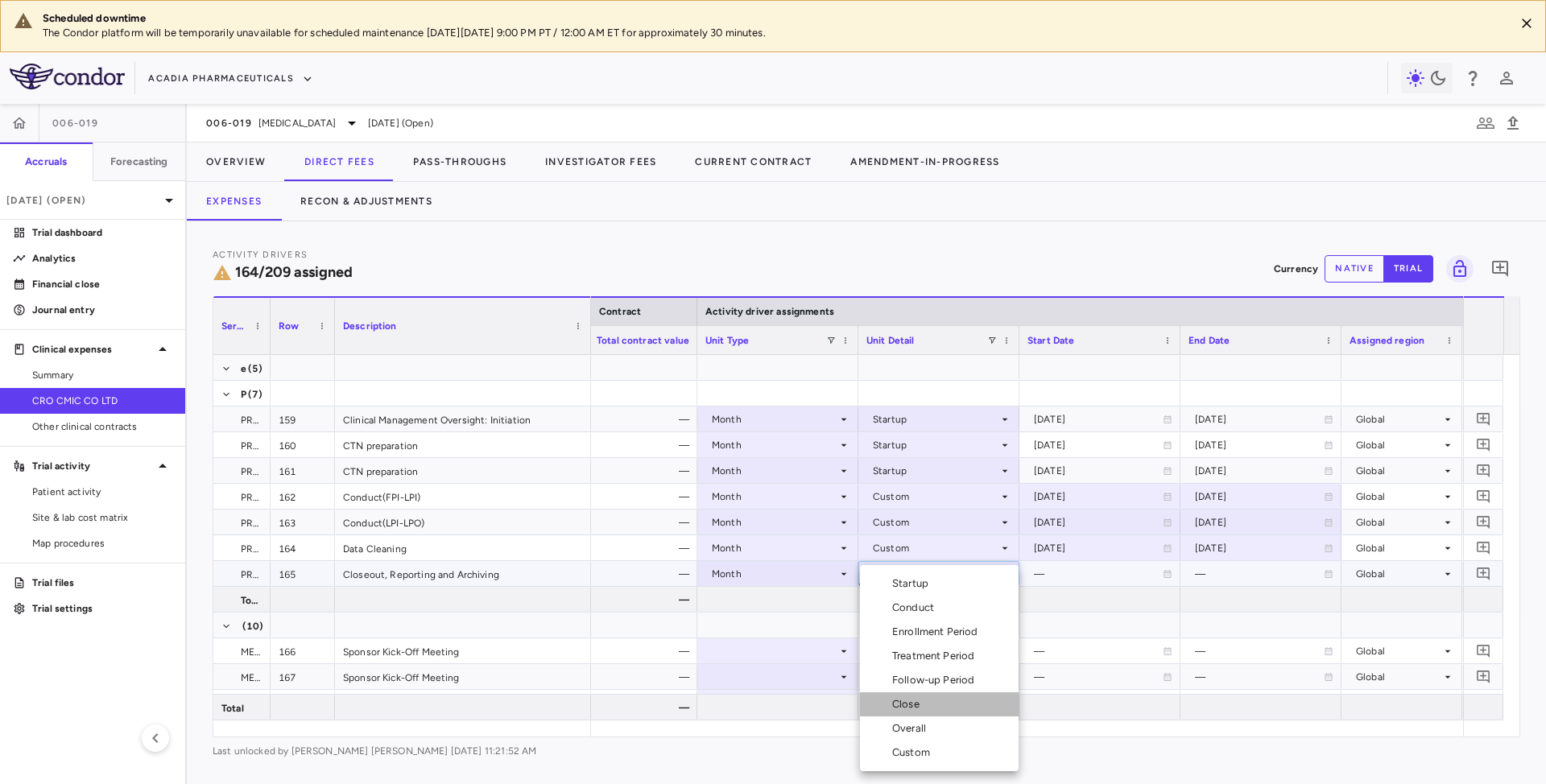
click at [911, 706] on div "Close" at bounding box center [909, 705] width 34 height 15
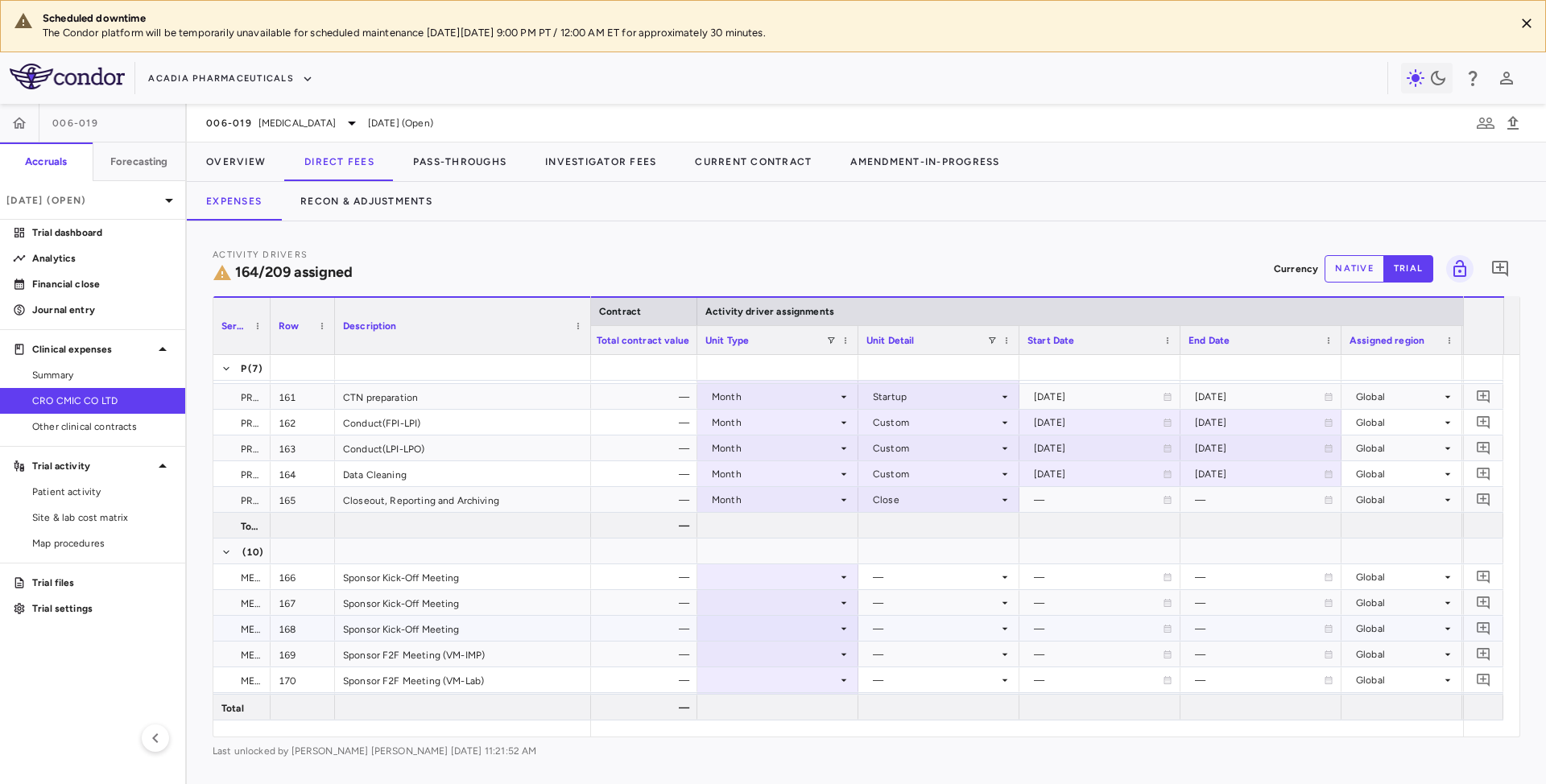
scroll to position [4616, 0]
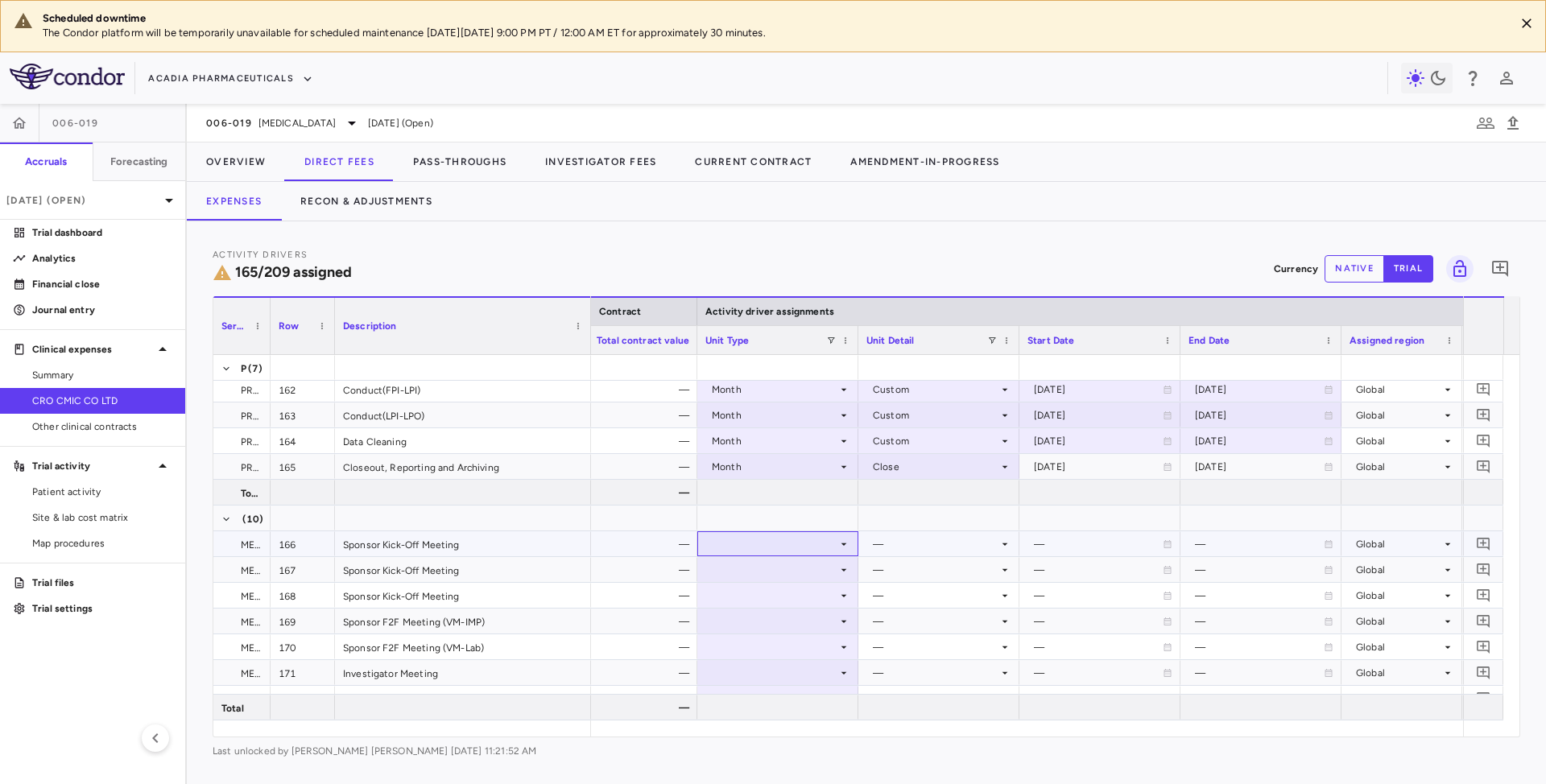
click at [838, 544] on icon at bounding box center [844, 544] width 13 height 13
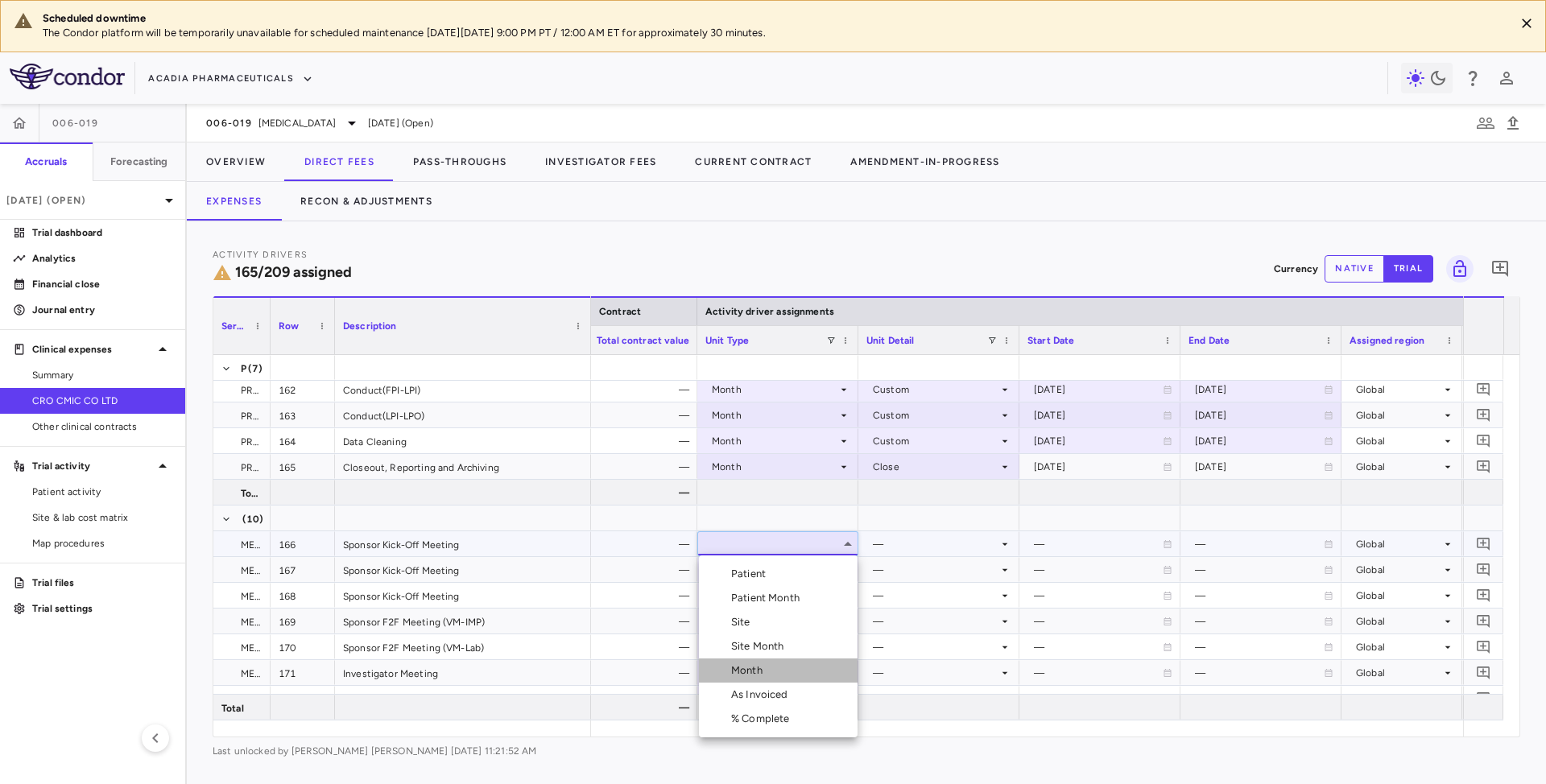
click at [743, 675] on div "Month" at bounding box center [750, 671] width 38 height 15
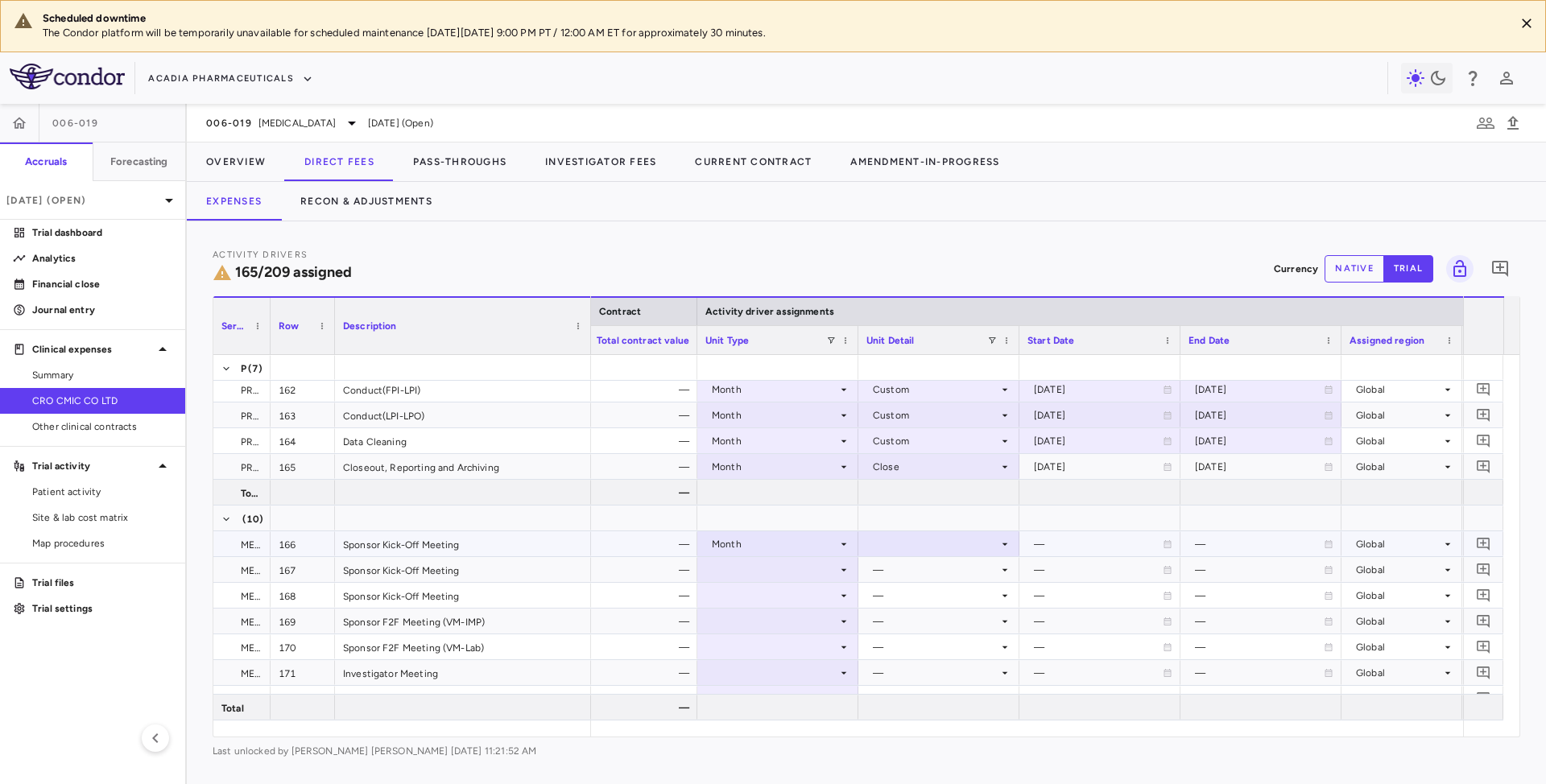
click at [969, 546] on div at bounding box center [939, 544] width 145 height 23
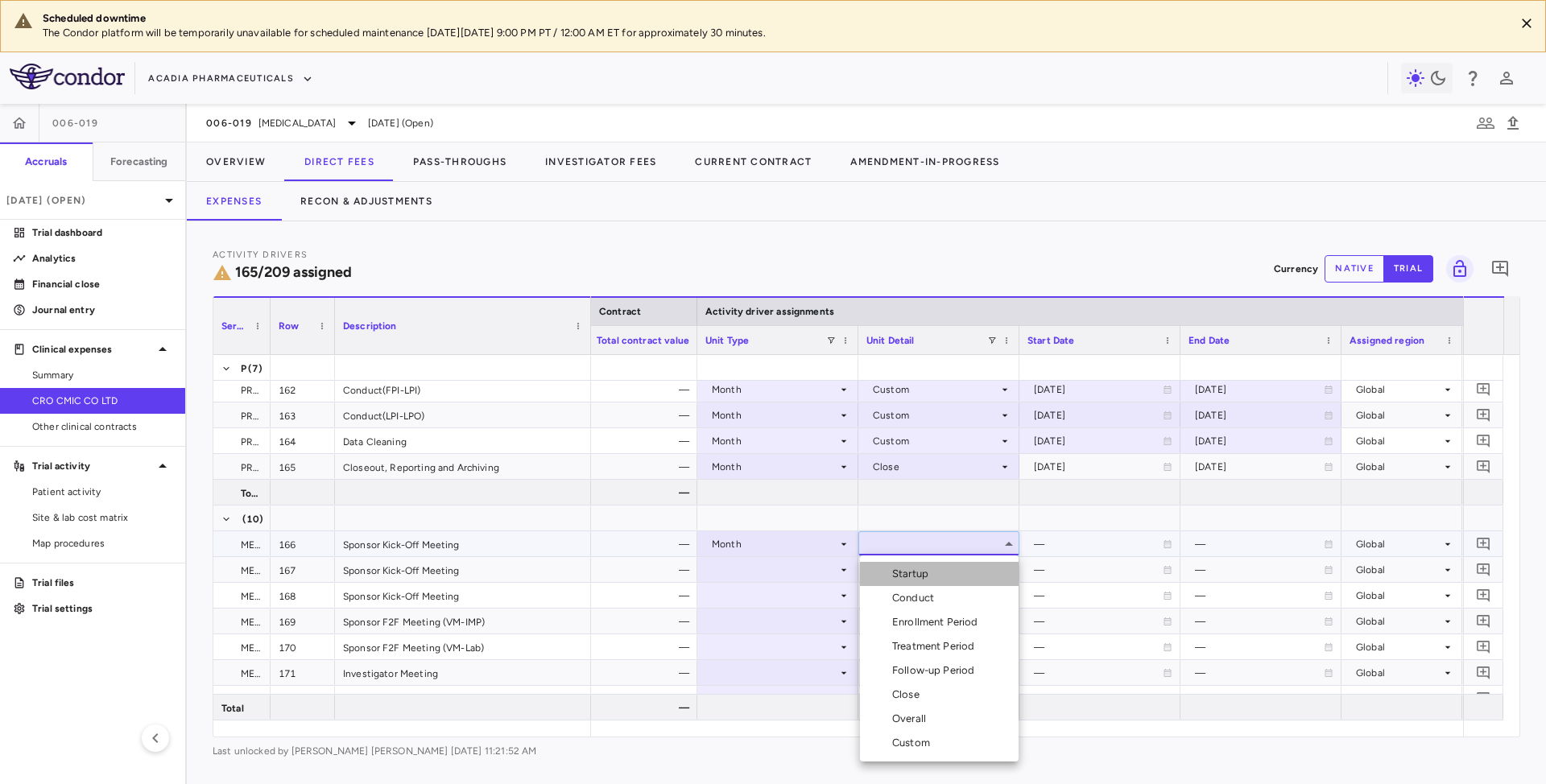
click at [935, 574] on li "Startup" at bounding box center [939, 573] width 159 height 24
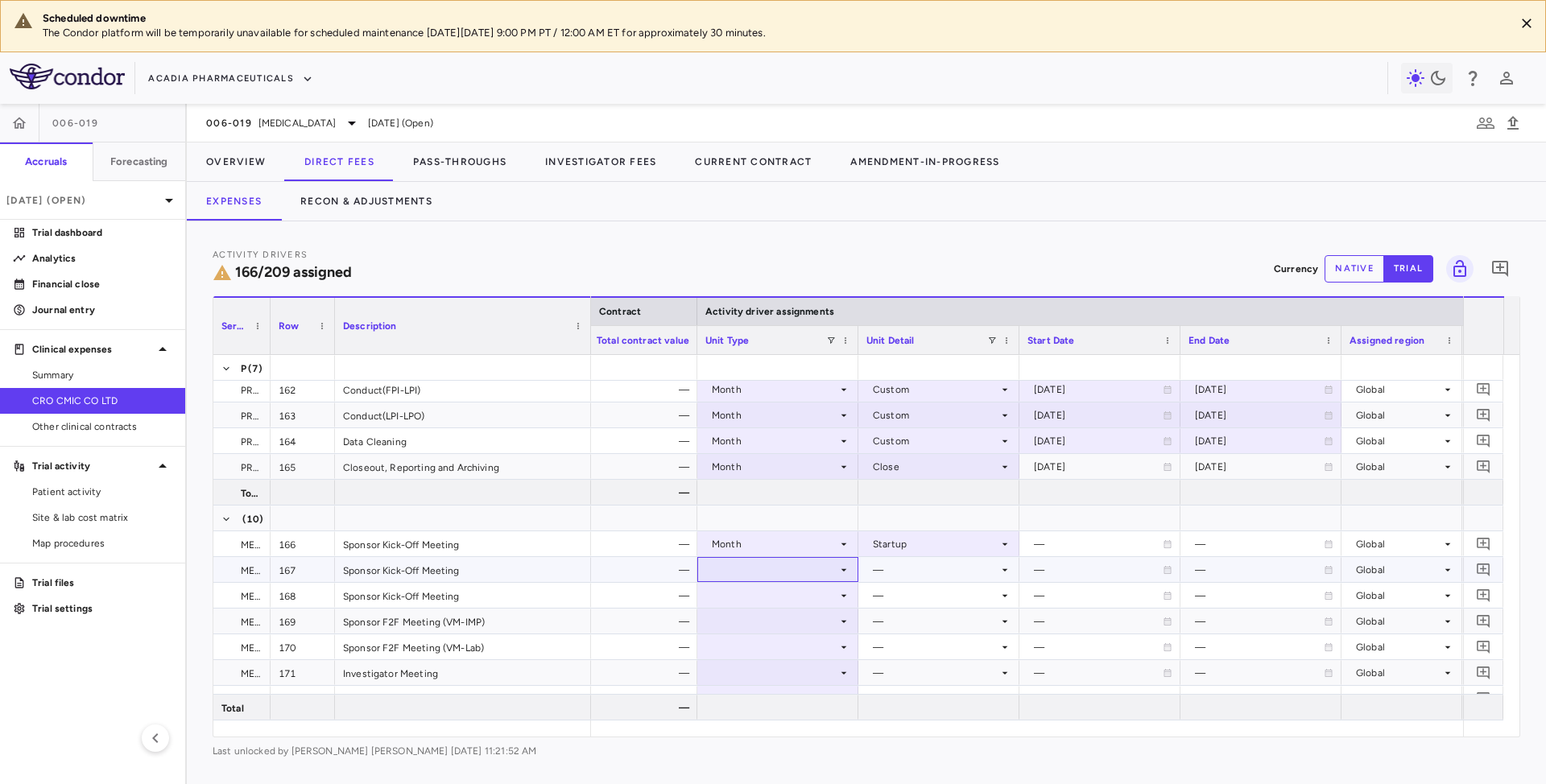
click at [828, 571] on div at bounding box center [778, 569] width 145 height 23
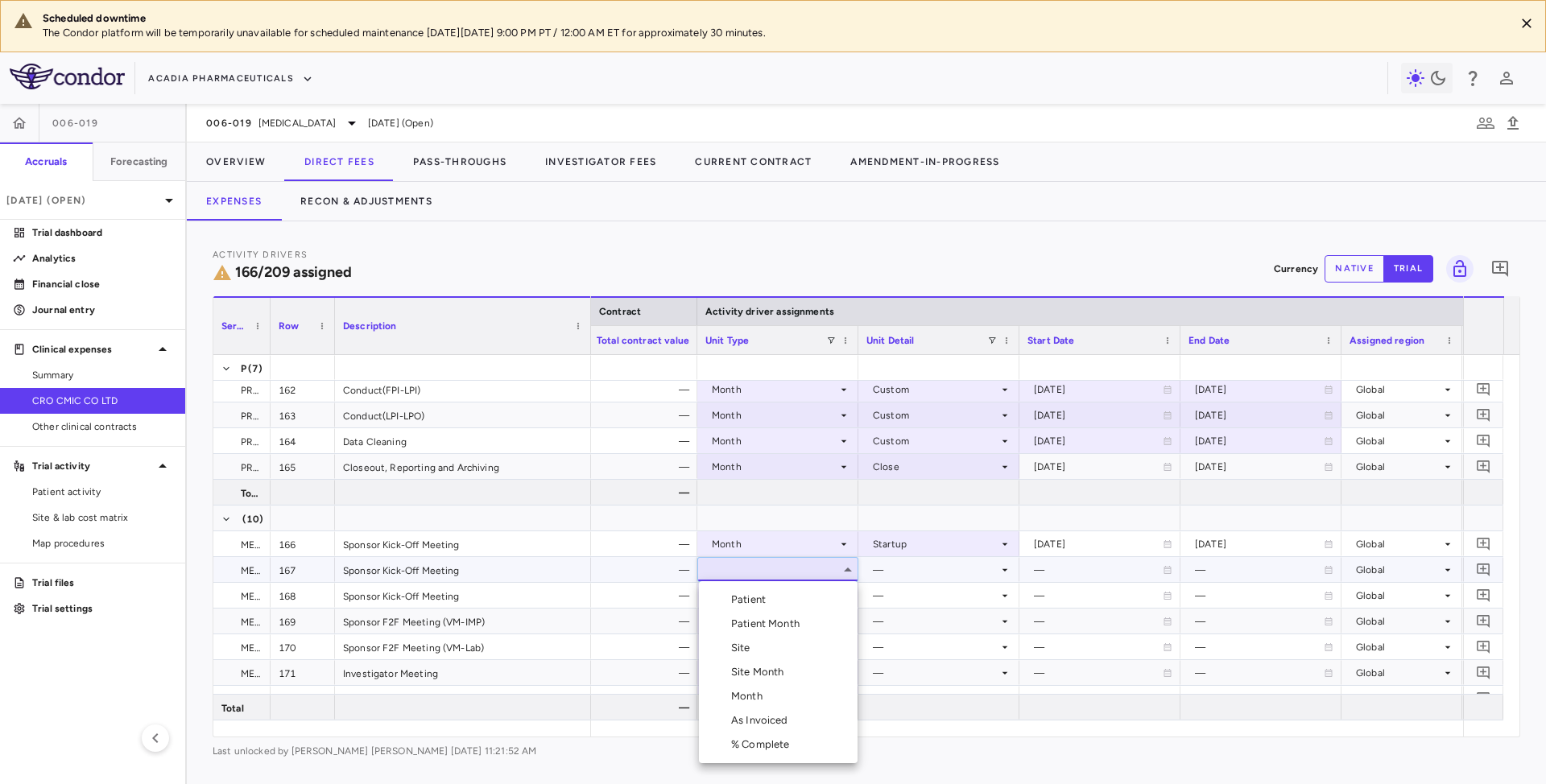
click at [761, 700] on div "Month" at bounding box center [750, 696] width 38 height 15
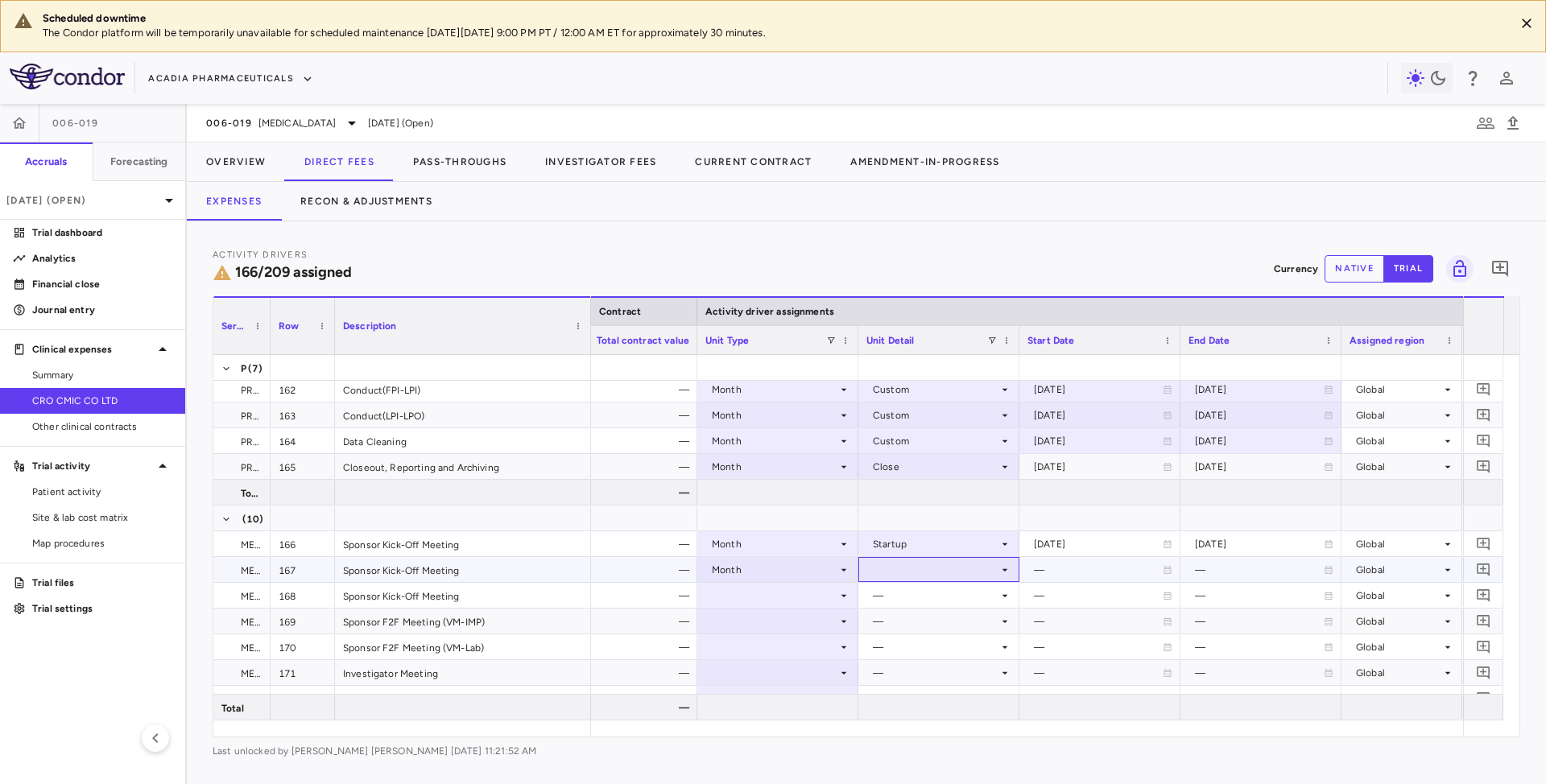
click at [974, 581] on div at bounding box center [939, 569] width 145 height 23
click at [941, 582] on li "Startup" at bounding box center [939, 583] width 159 height 24
click at [840, 596] on icon at bounding box center [844, 596] width 13 height 13
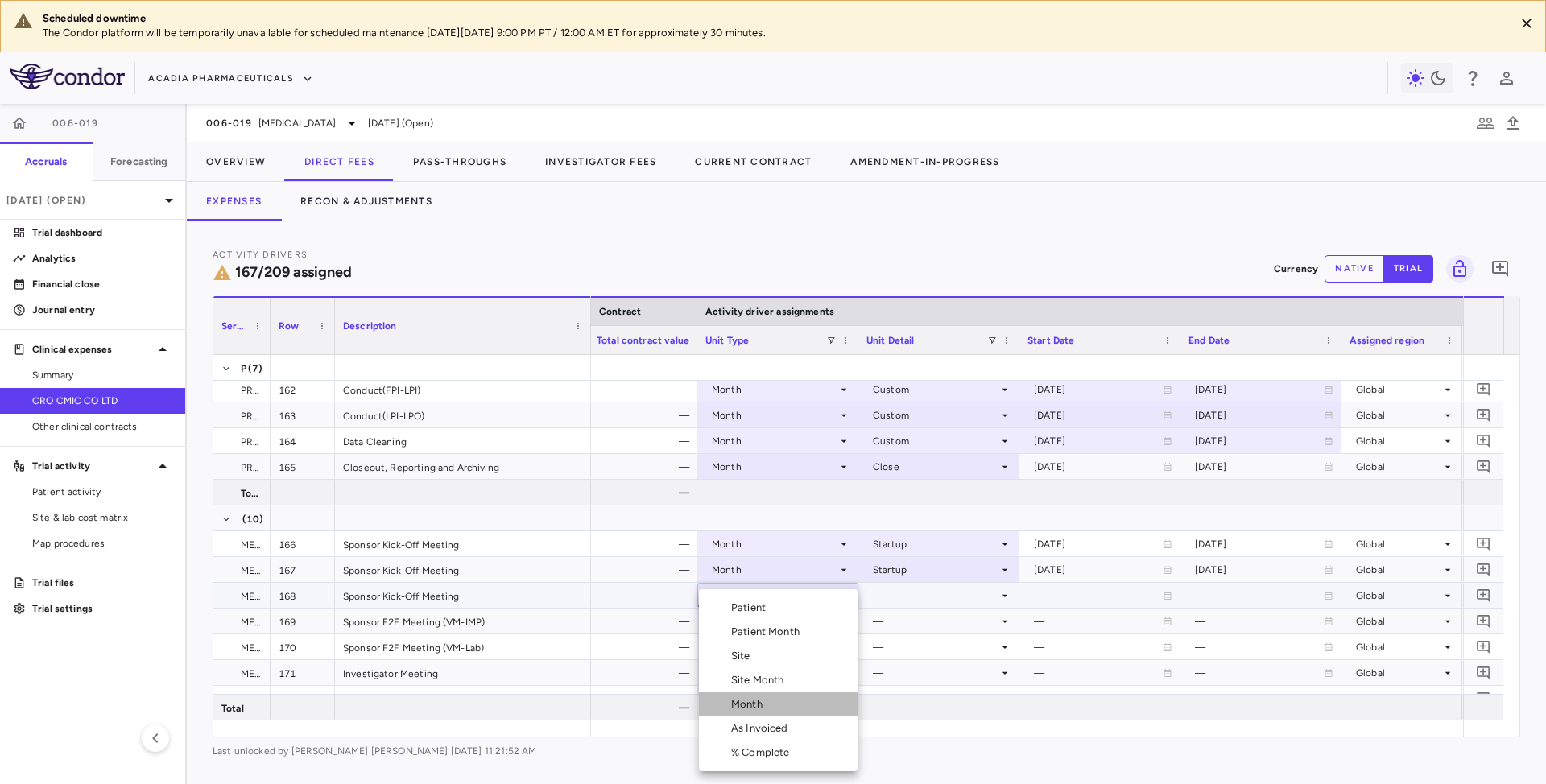
click at [754, 703] on div "Month" at bounding box center [750, 705] width 38 height 15
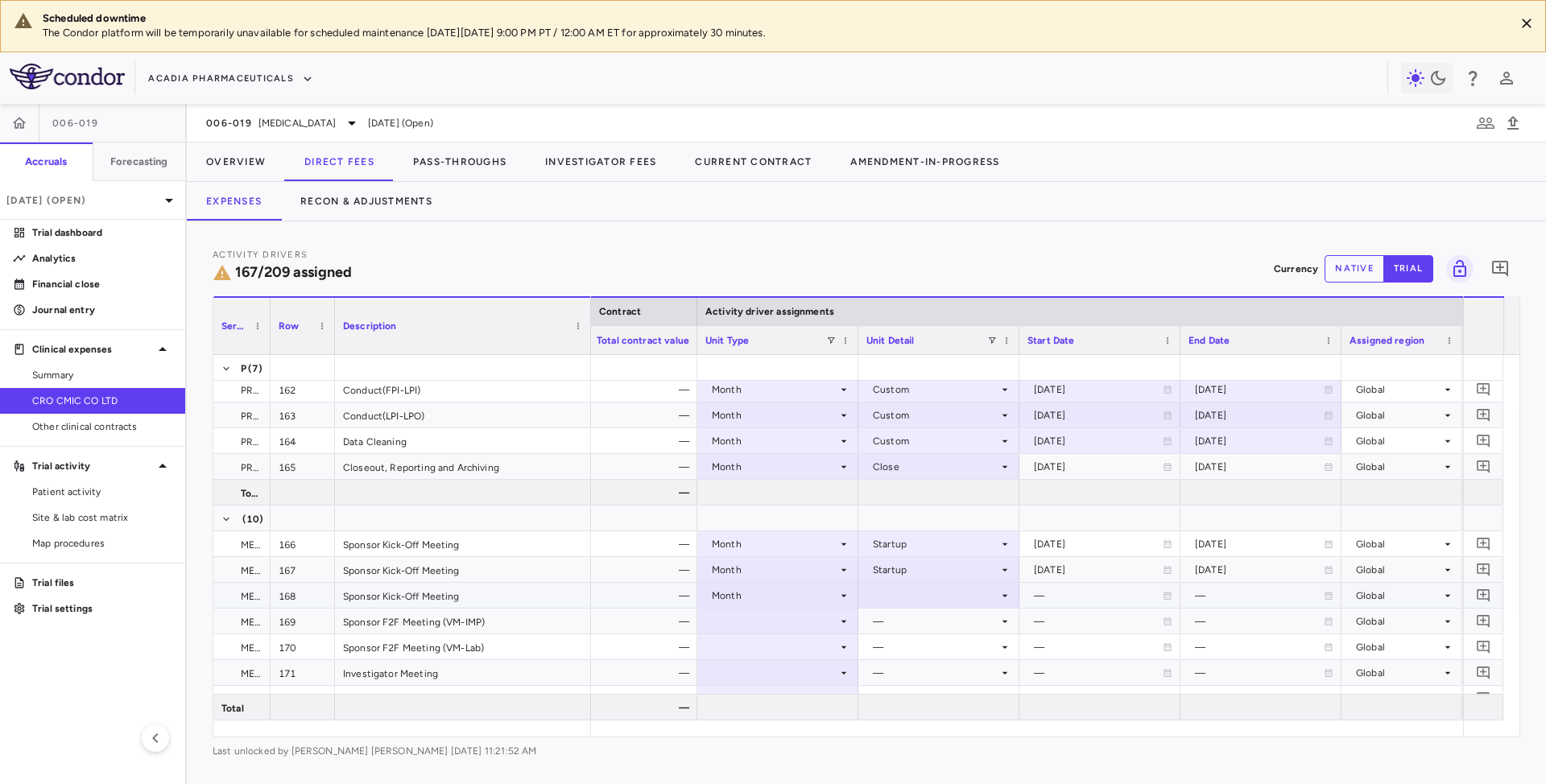
click at [944, 596] on div at bounding box center [939, 596] width 145 height 23
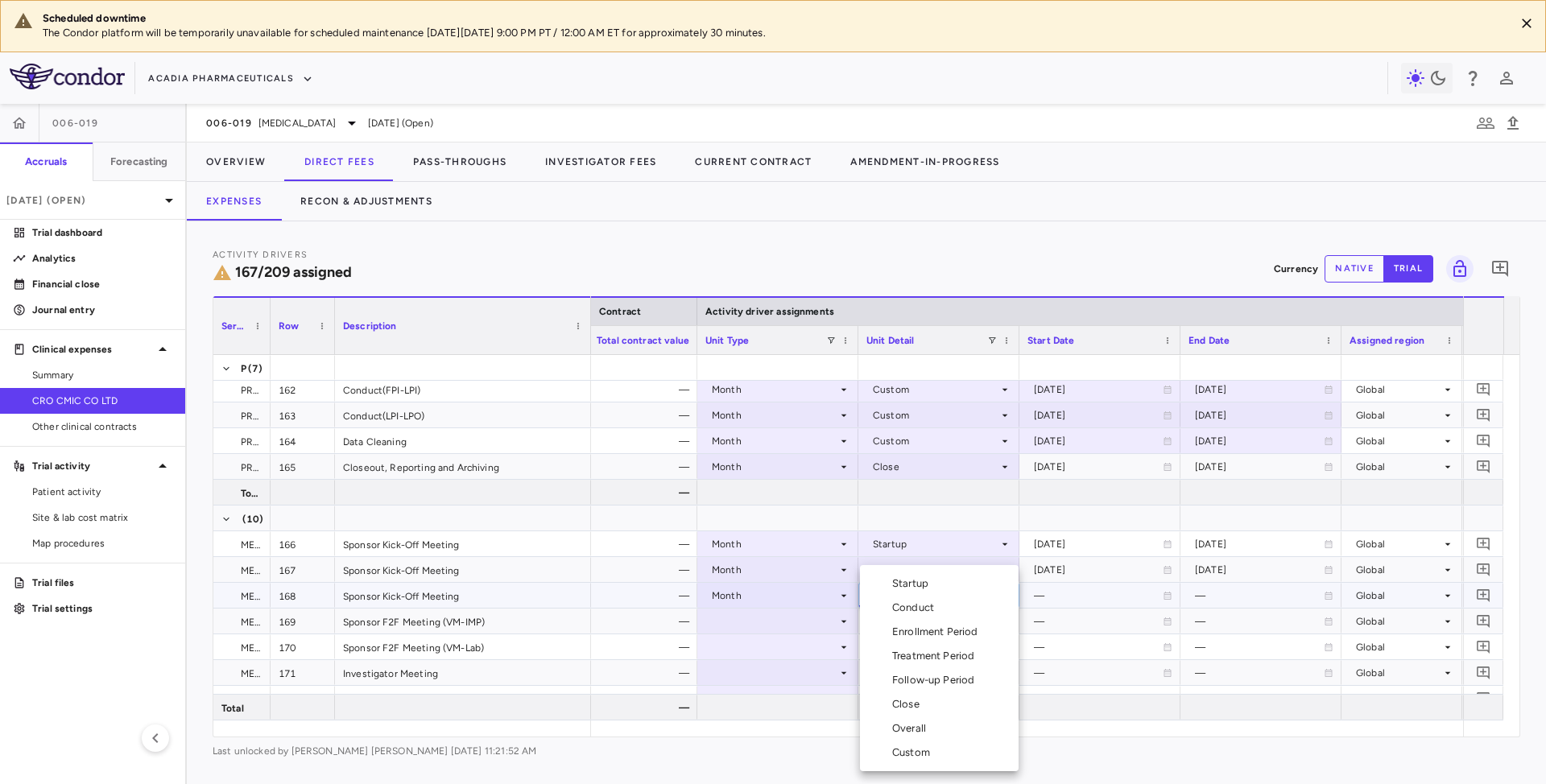
click at [916, 584] on div "Startup" at bounding box center [914, 584] width 43 height 15
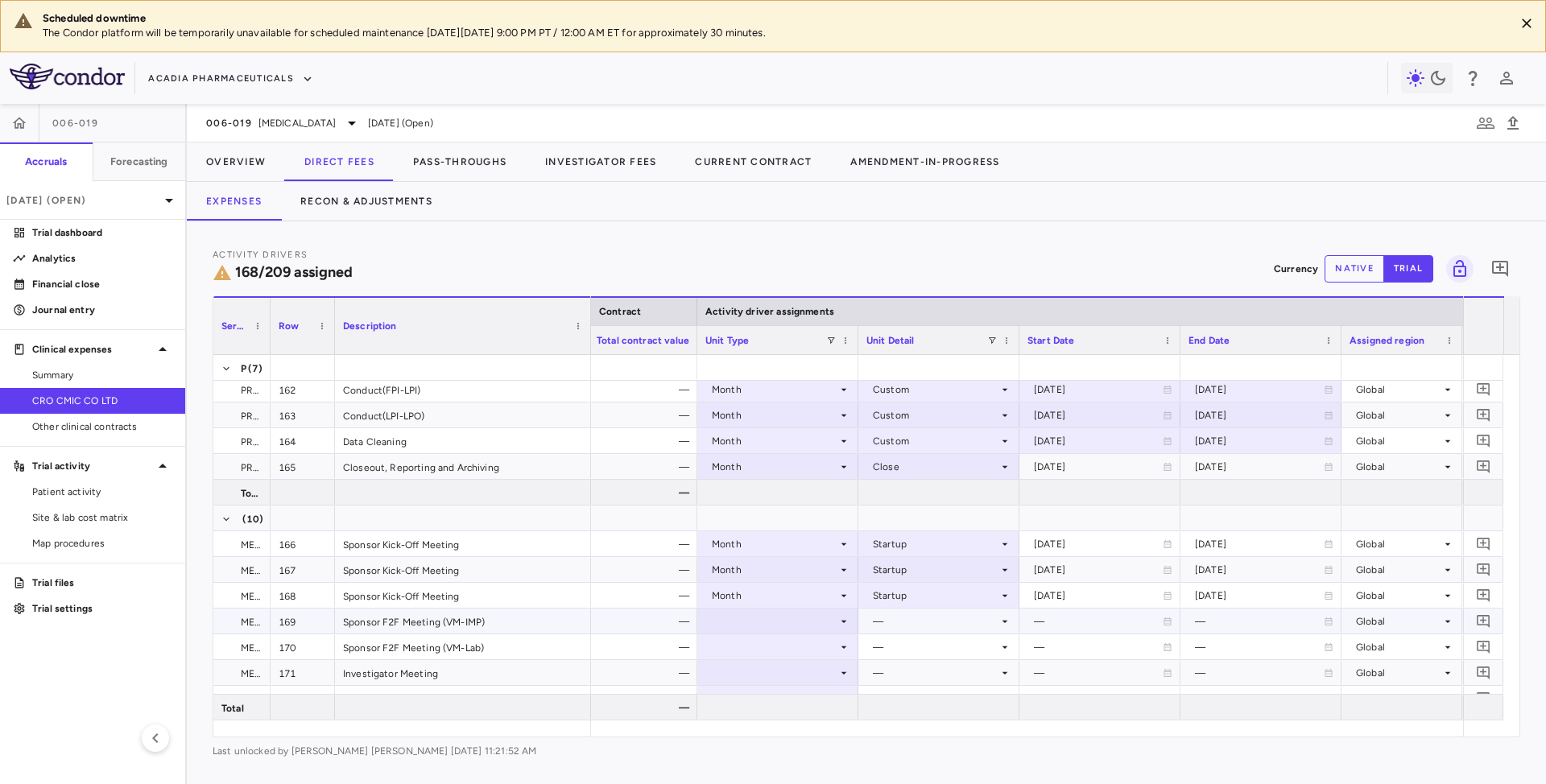
click at [840, 621] on icon at bounding box center [844, 622] width 13 height 13
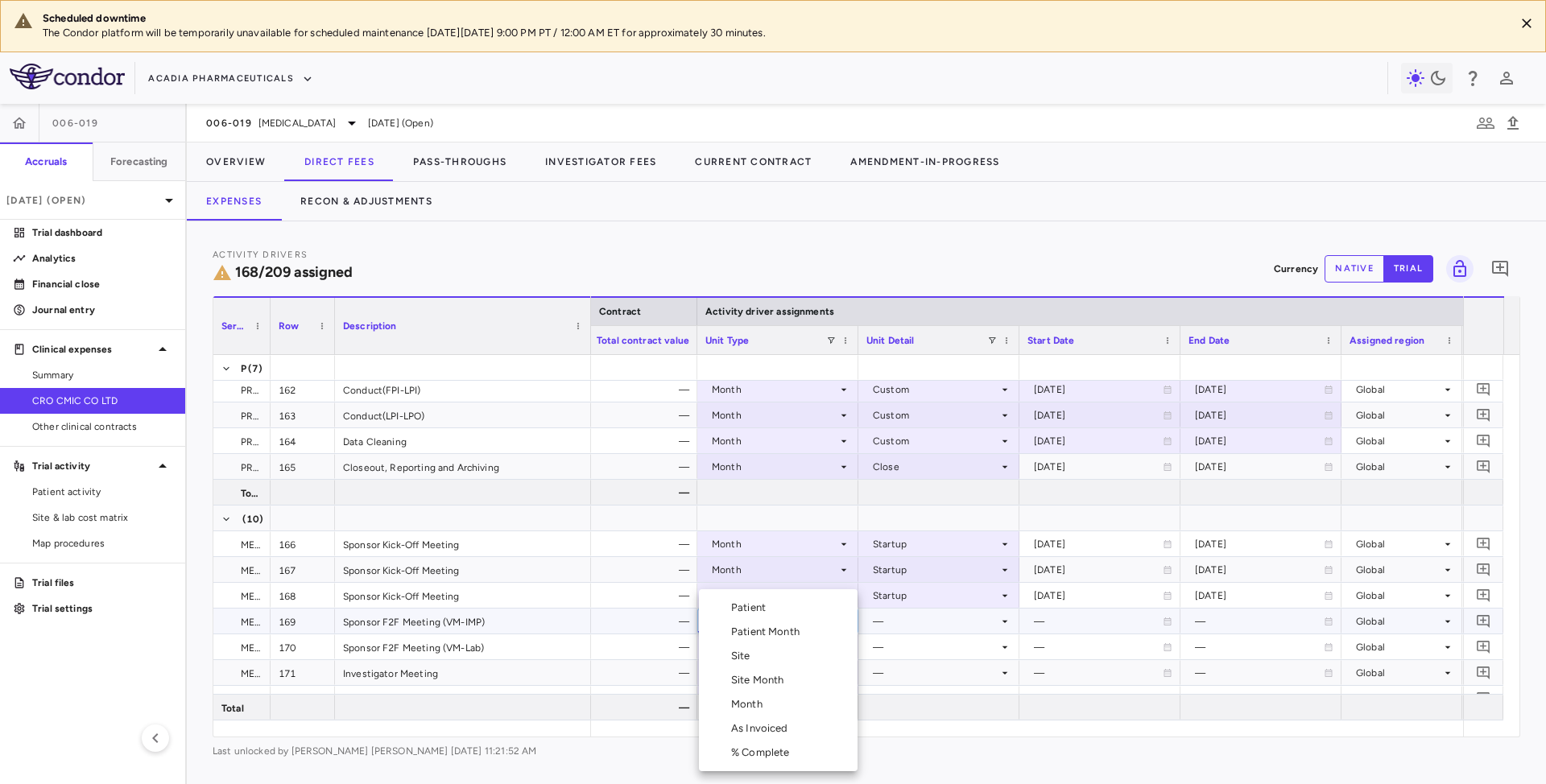
click at [742, 700] on div "Month" at bounding box center [750, 705] width 38 height 15
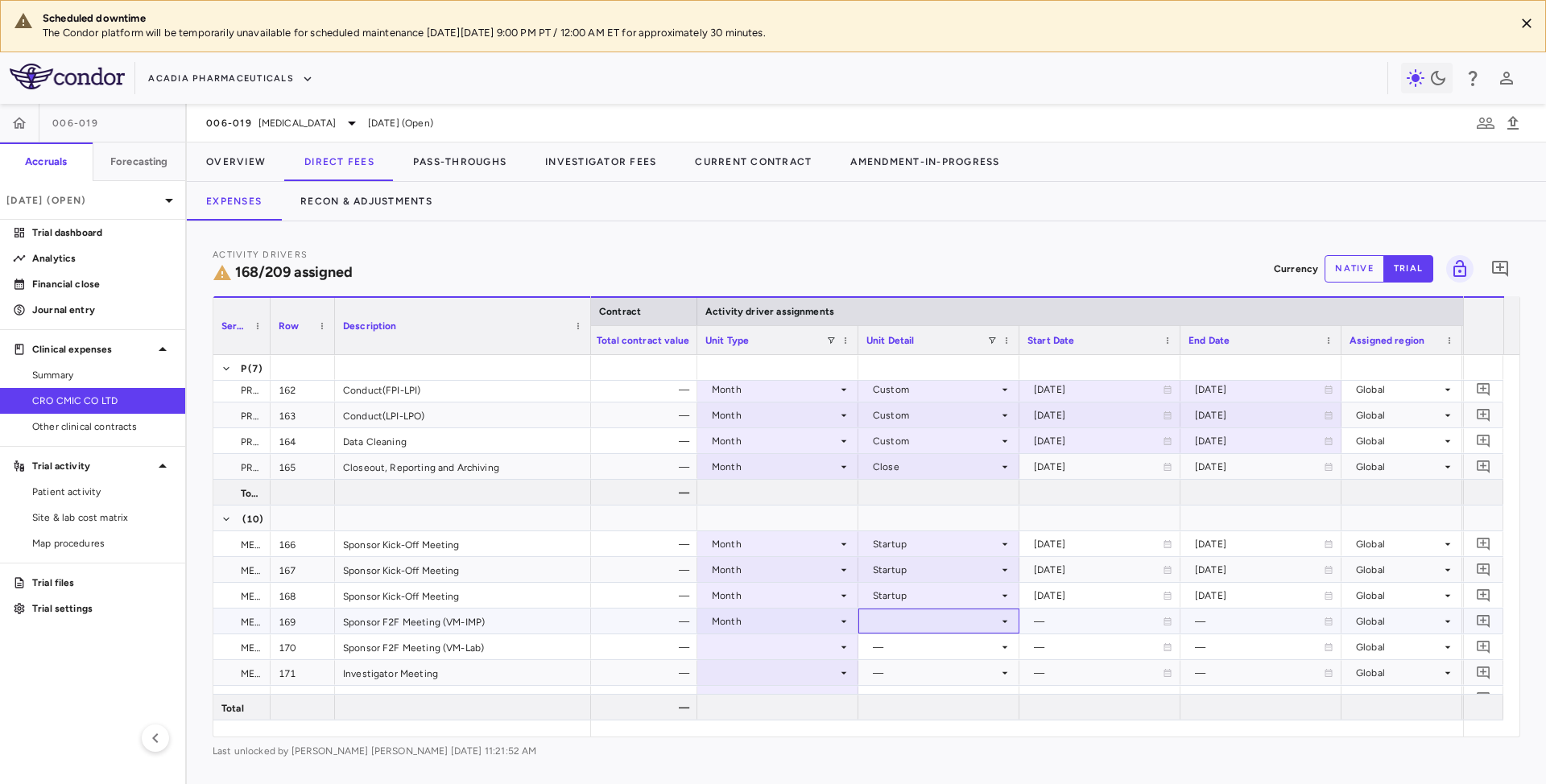
click at [959, 625] on div at bounding box center [939, 621] width 145 height 23
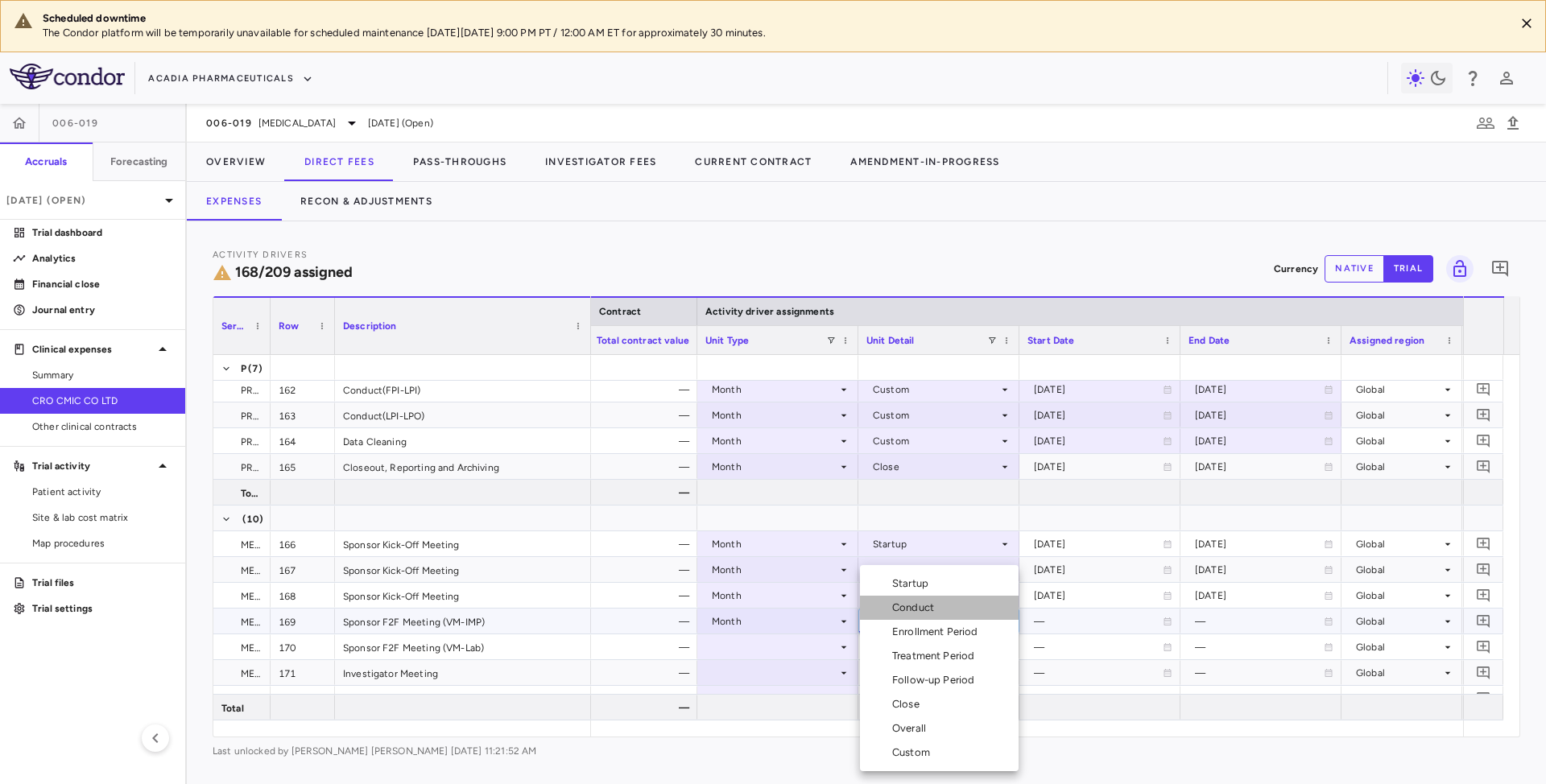
click at [929, 612] on div "Conduct" at bounding box center [916, 608] width 48 height 15
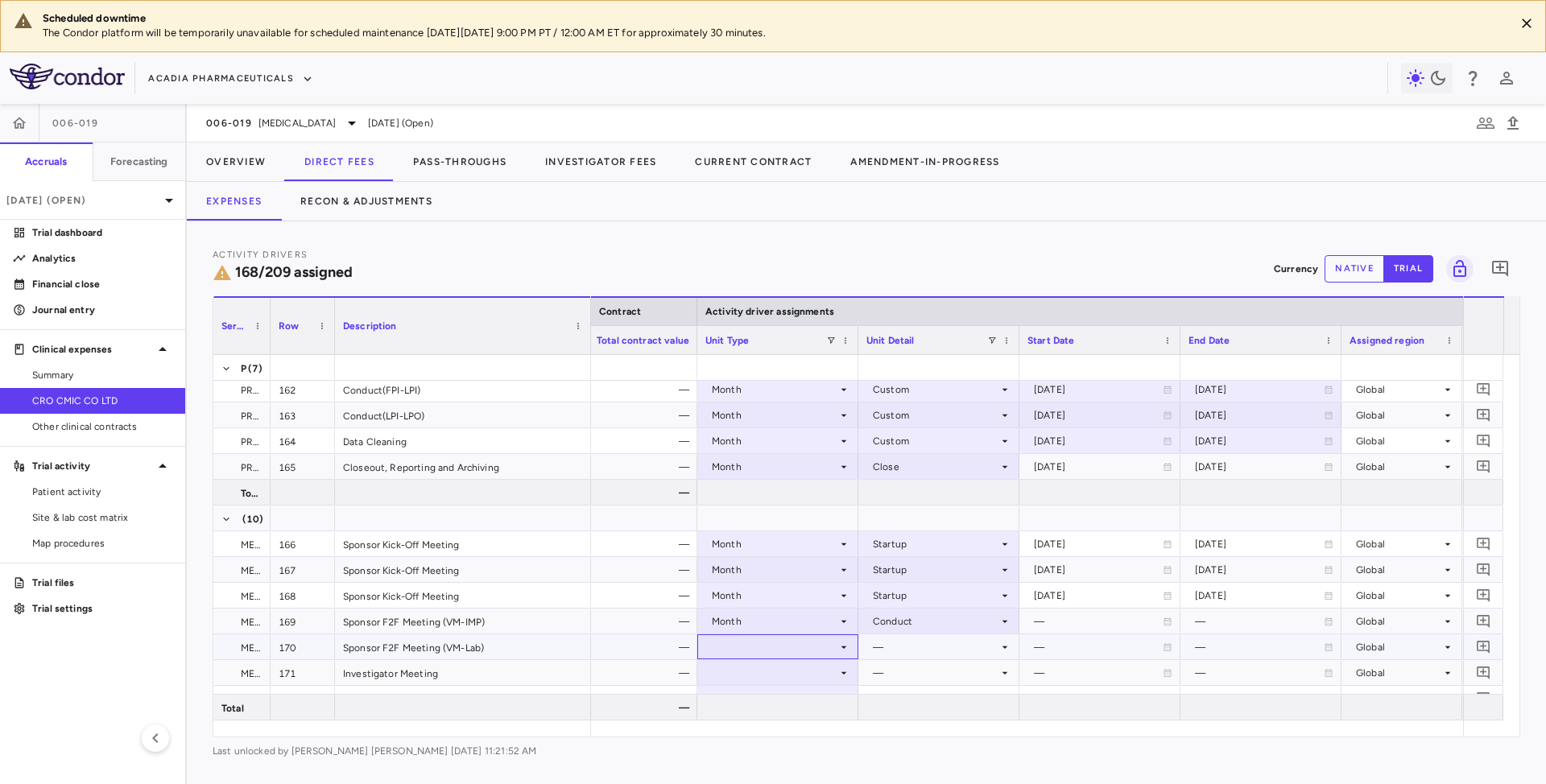
click at [835, 649] on div at bounding box center [778, 647] width 145 height 23
click at [783, 652] on div at bounding box center [778, 647] width 145 height 23
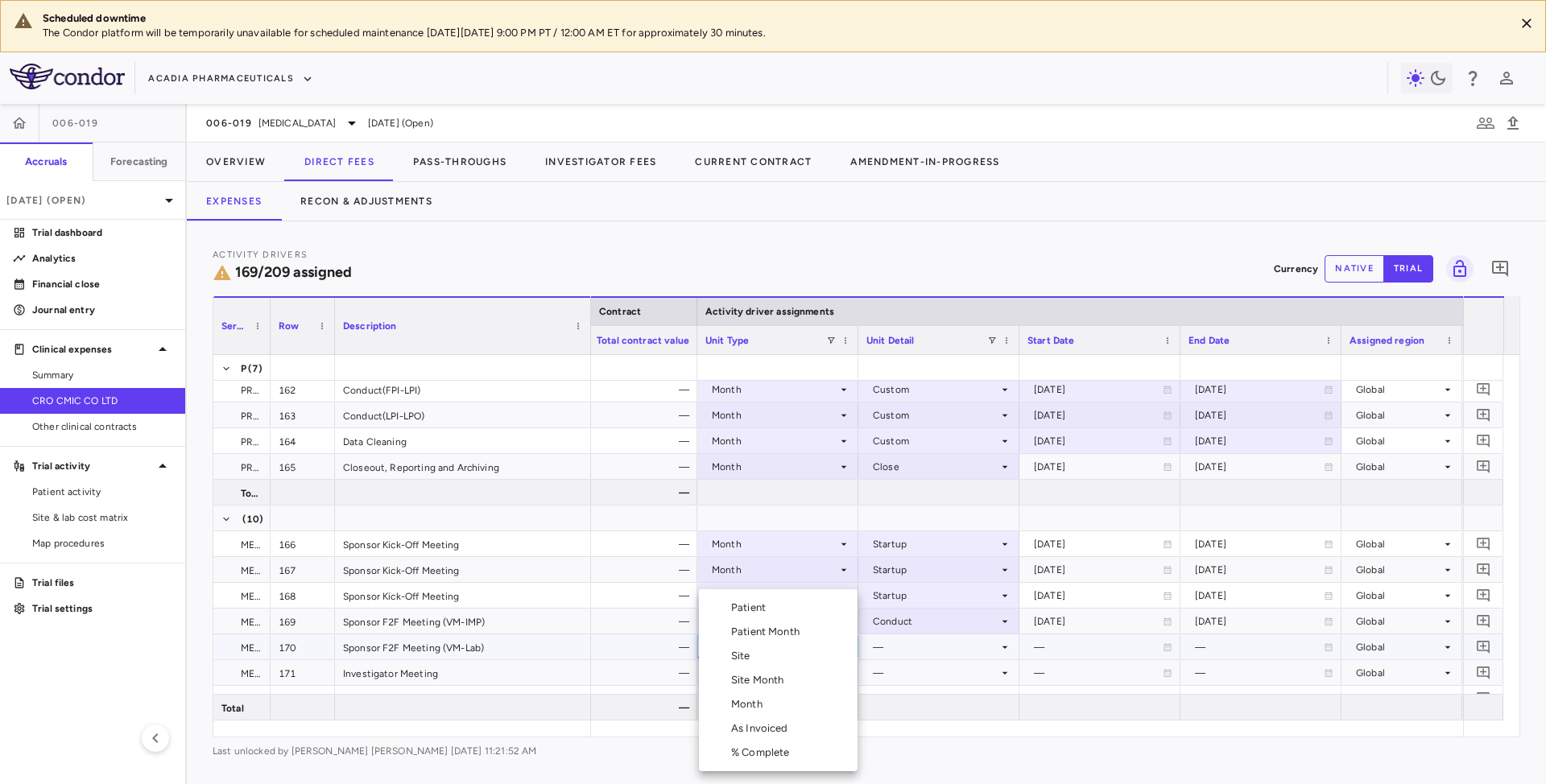
click at [744, 703] on div "Month" at bounding box center [750, 705] width 38 height 15
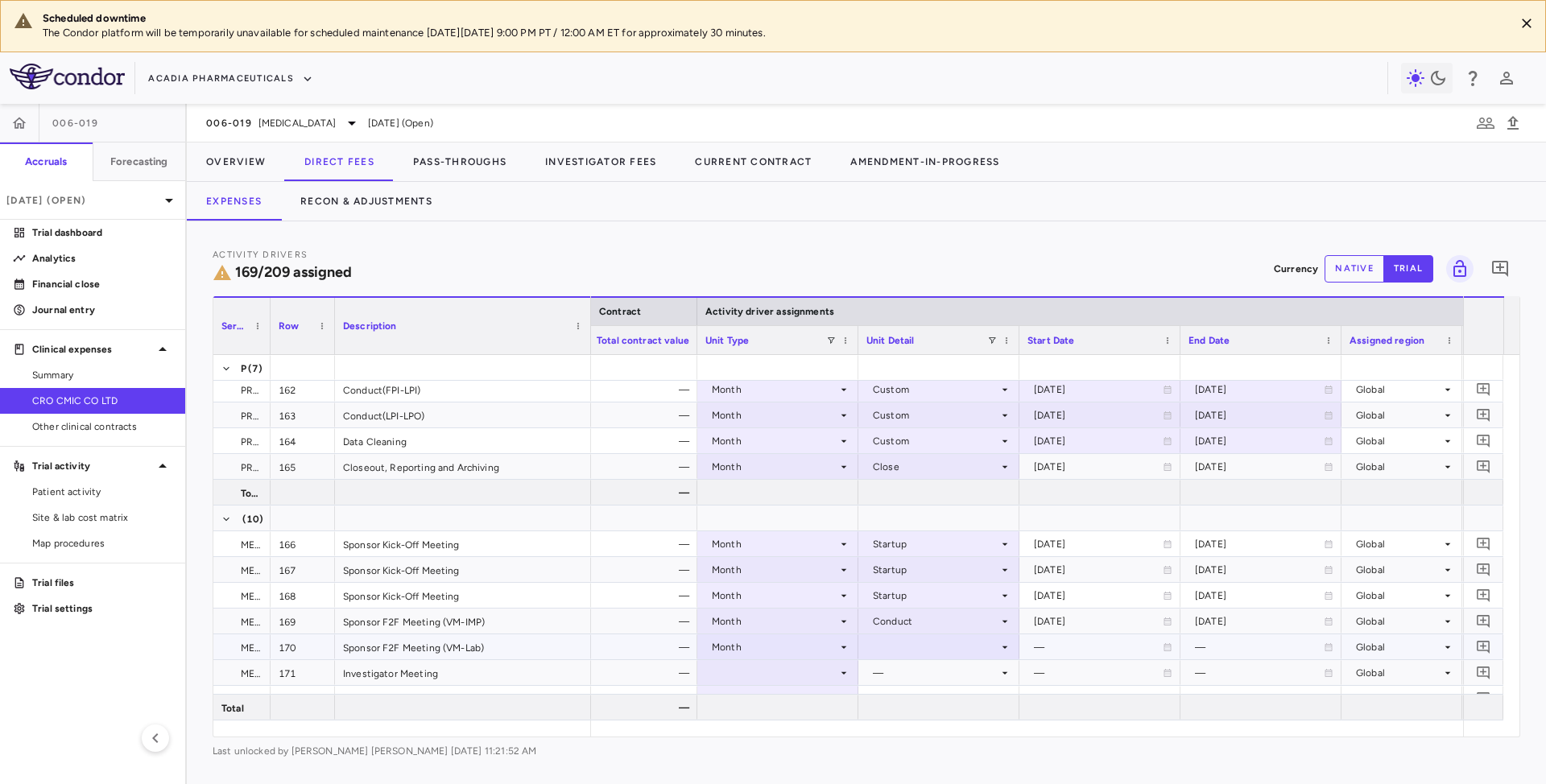
click at [932, 649] on div at bounding box center [939, 647] width 145 height 23
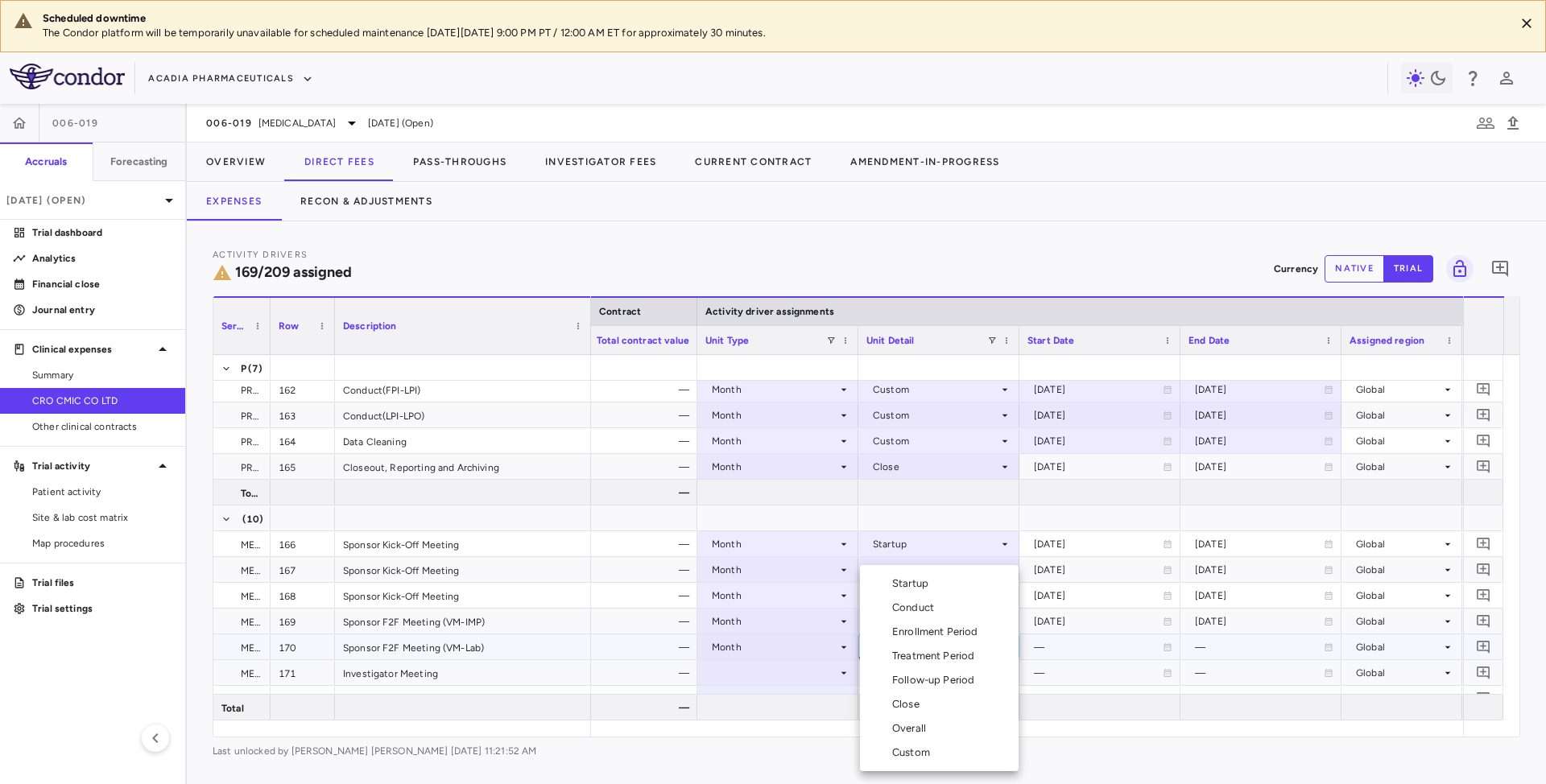
click at [915, 607] on div "Conduct" at bounding box center [916, 608] width 48 height 15
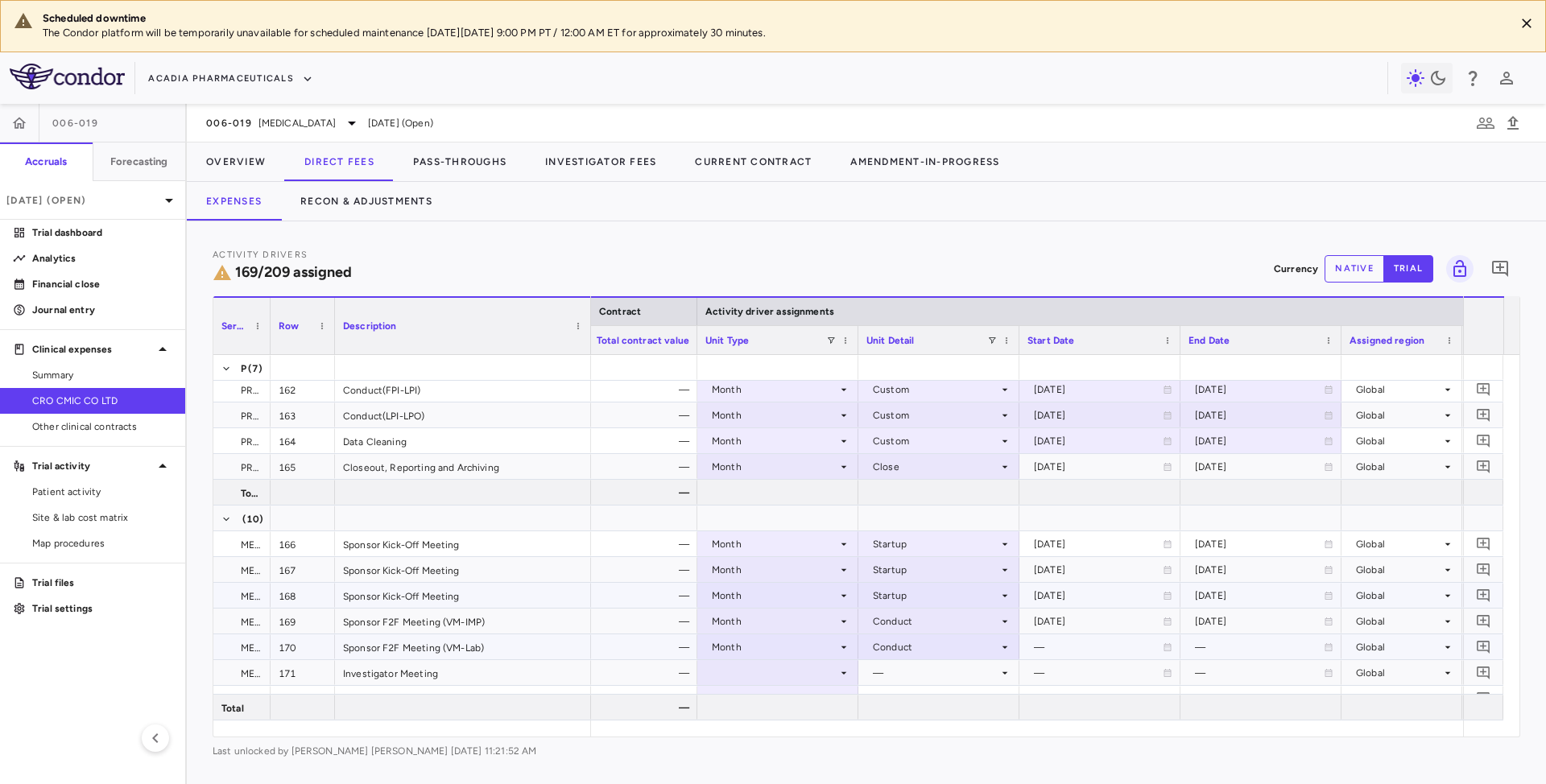
scroll to position [4723, 0]
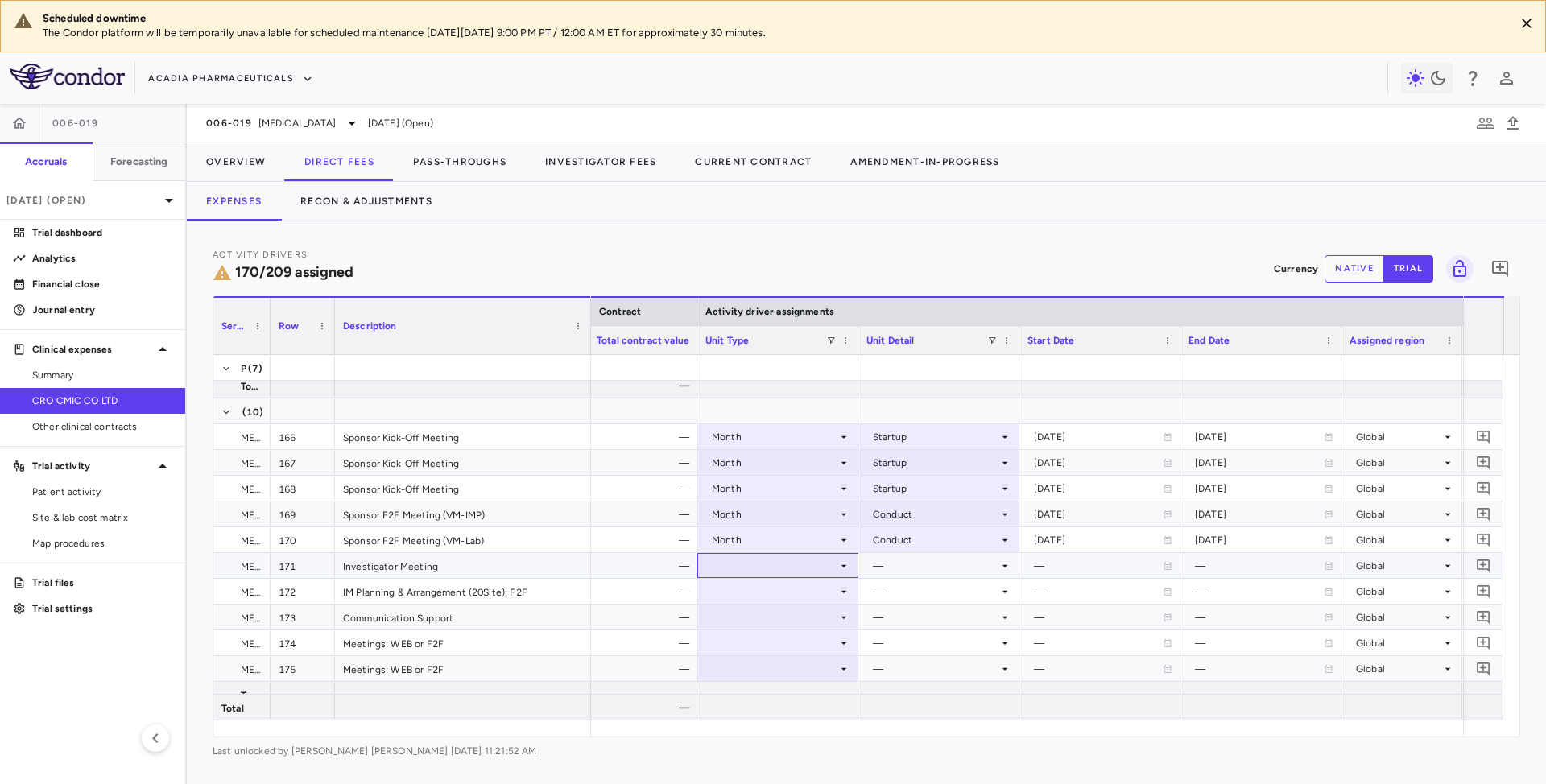
click at [833, 562] on div at bounding box center [778, 565] width 145 height 23
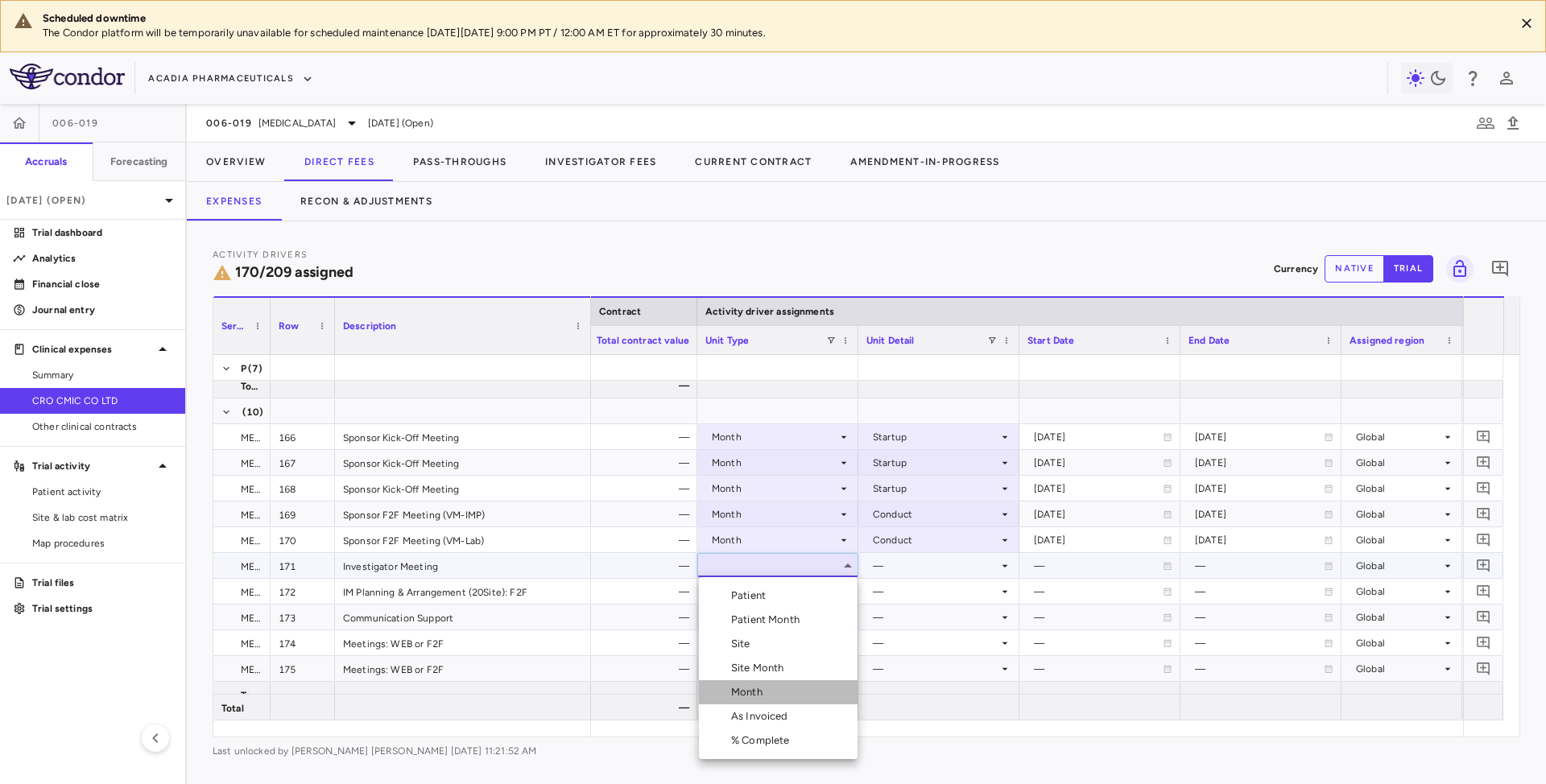
click at [735, 696] on div "Month" at bounding box center [750, 692] width 38 height 15
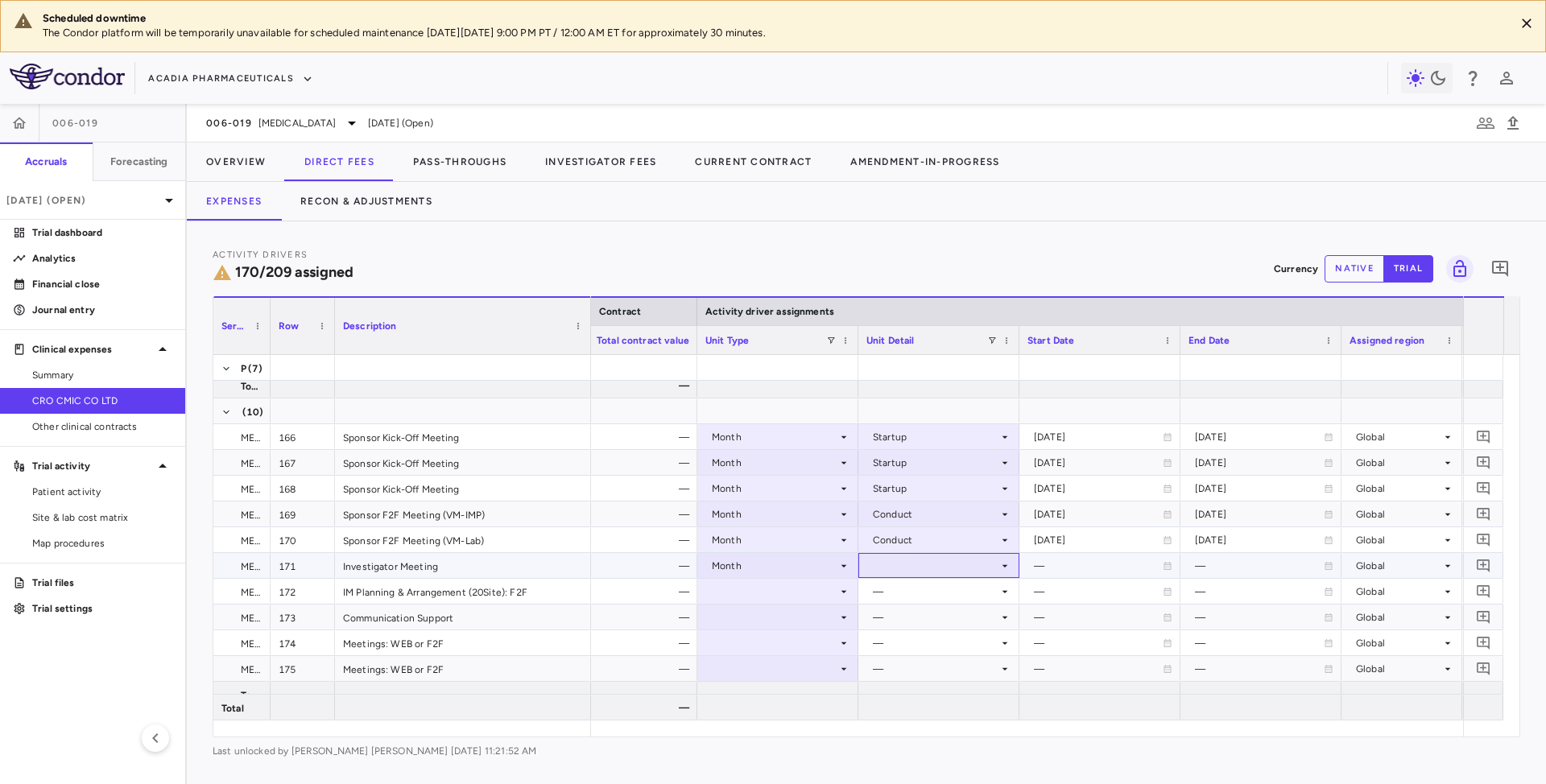
click at [963, 554] on div at bounding box center [939, 565] width 145 height 23
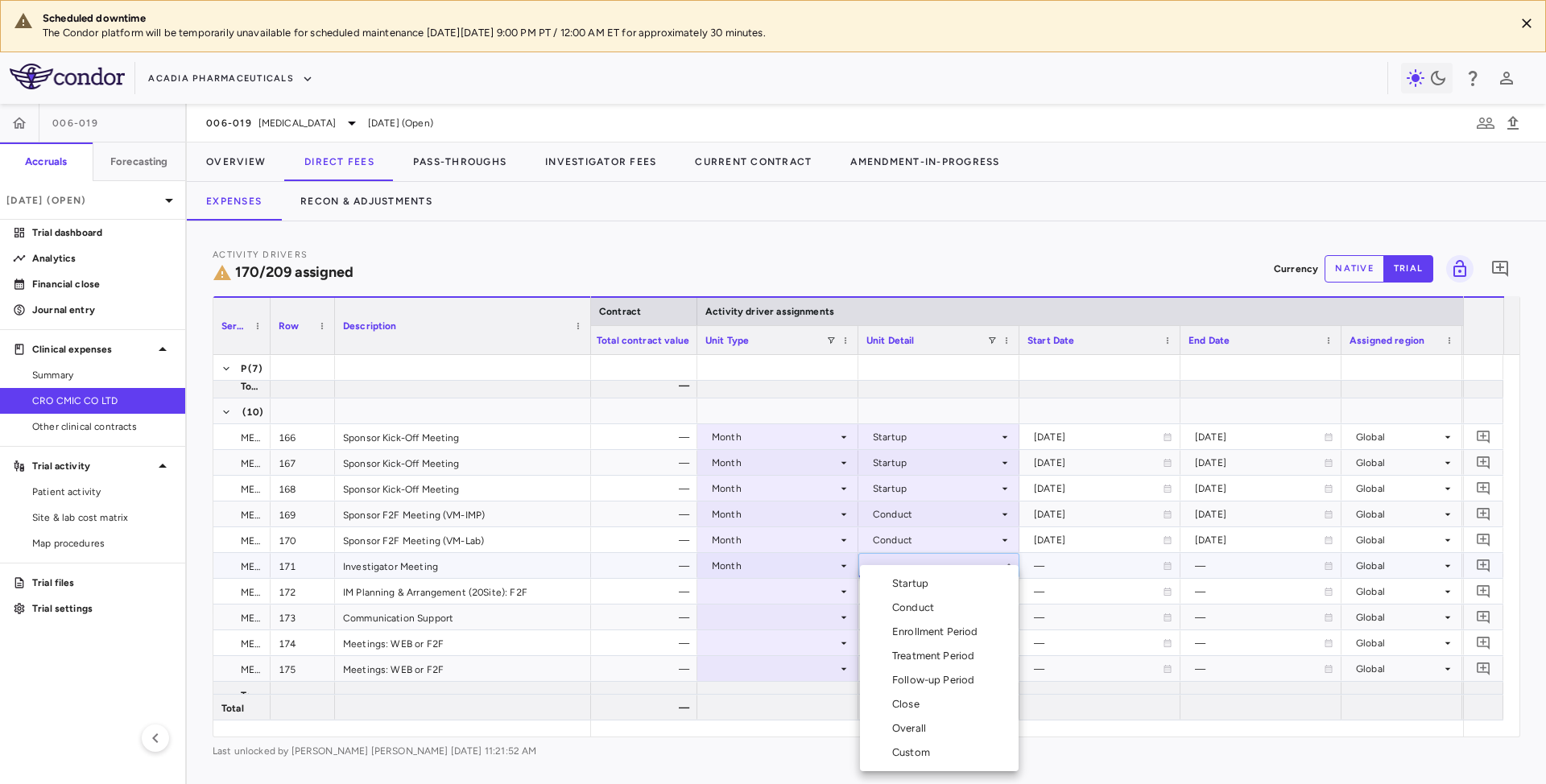
click at [911, 580] on div "Startup" at bounding box center [914, 584] width 43 height 15
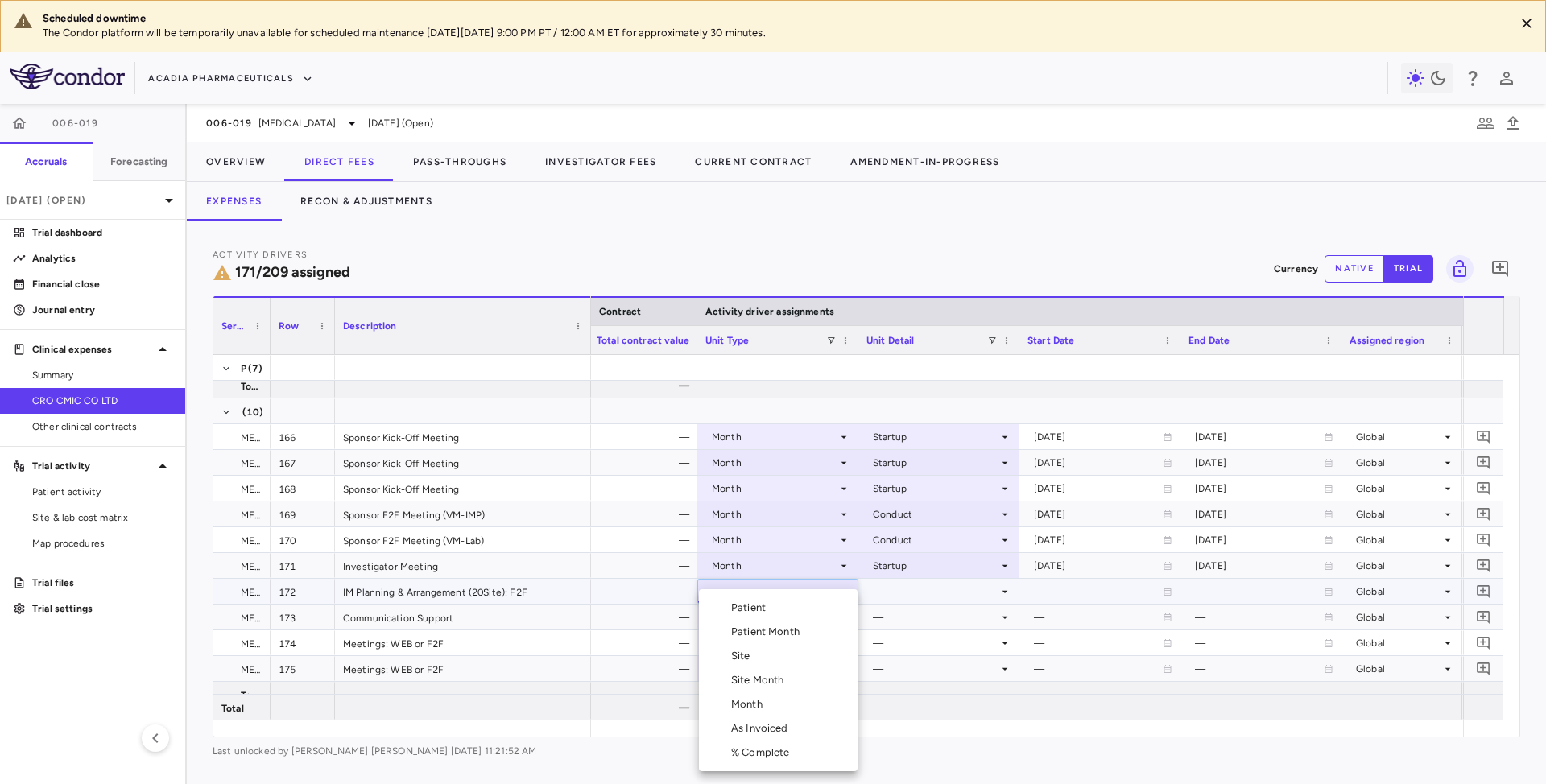
click at [750, 706] on div "Month" at bounding box center [750, 705] width 38 height 15
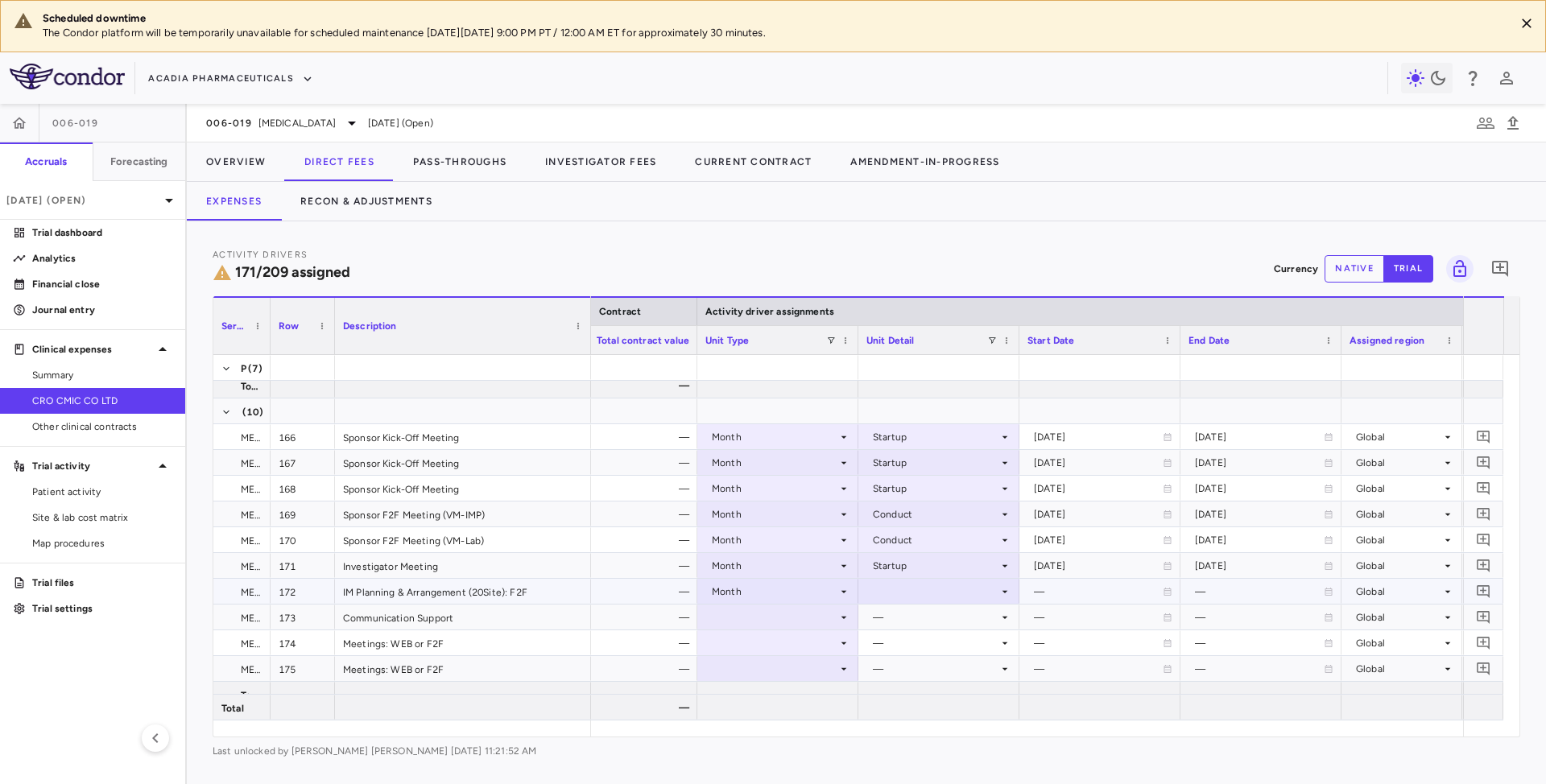
click at [948, 601] on div at bounding box center [939, 592] width 145 height 23
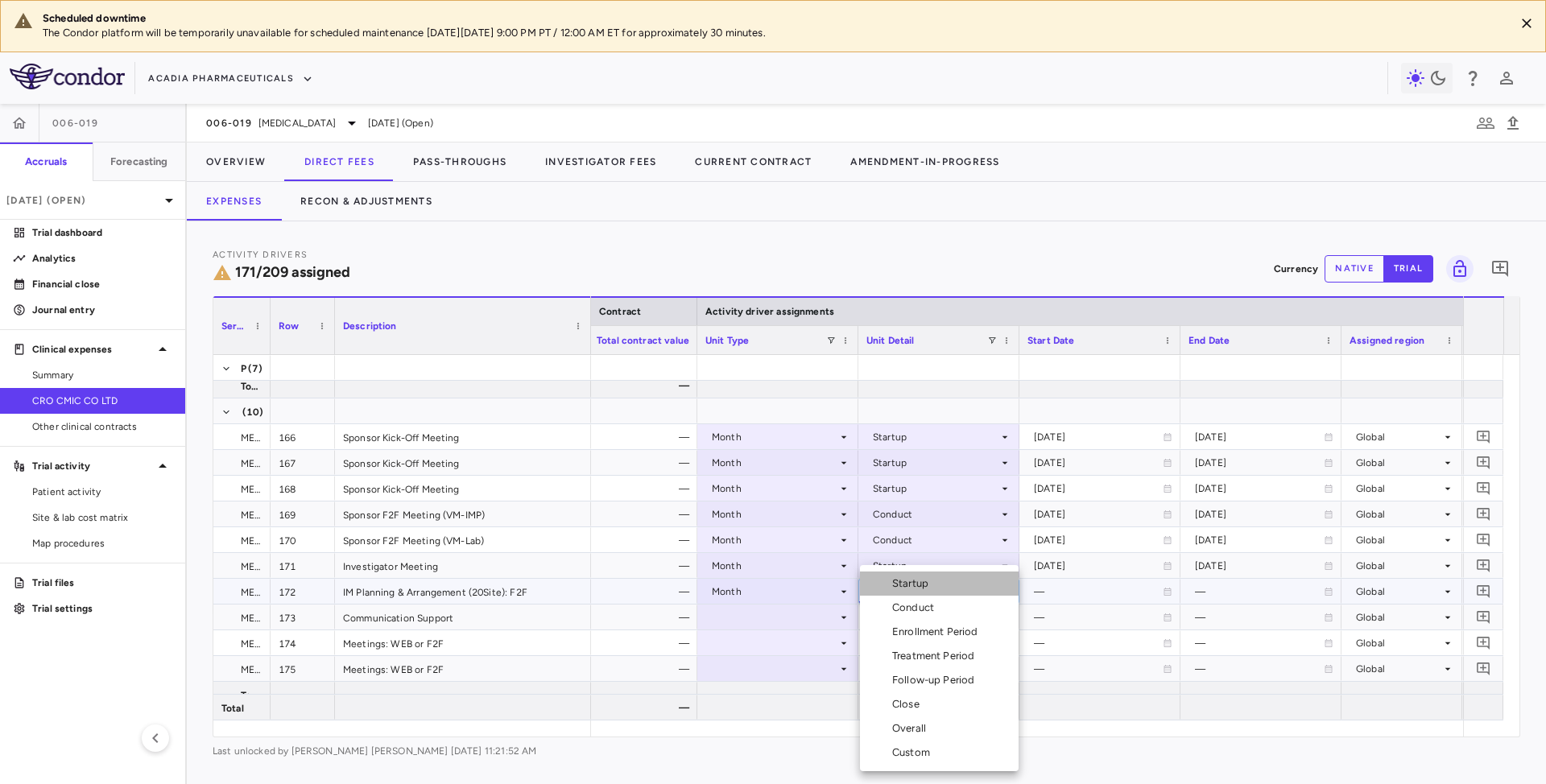
click at [944, 587] on li "Startup" at bounding box center [939, 583] width 159 height 24
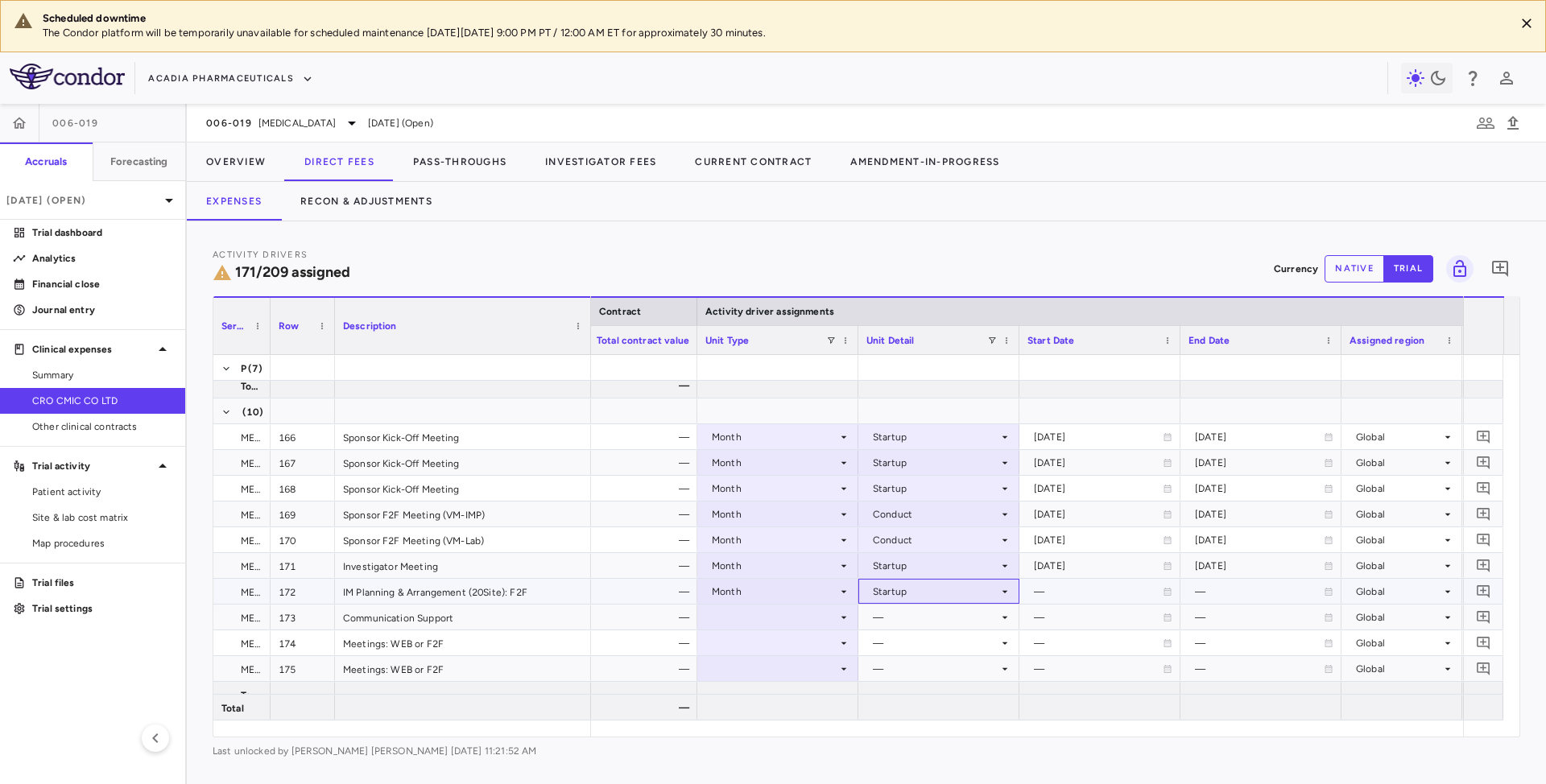
click at [944, 587] on div "Startup" at bounding box center [935, 592] width 126 height 26
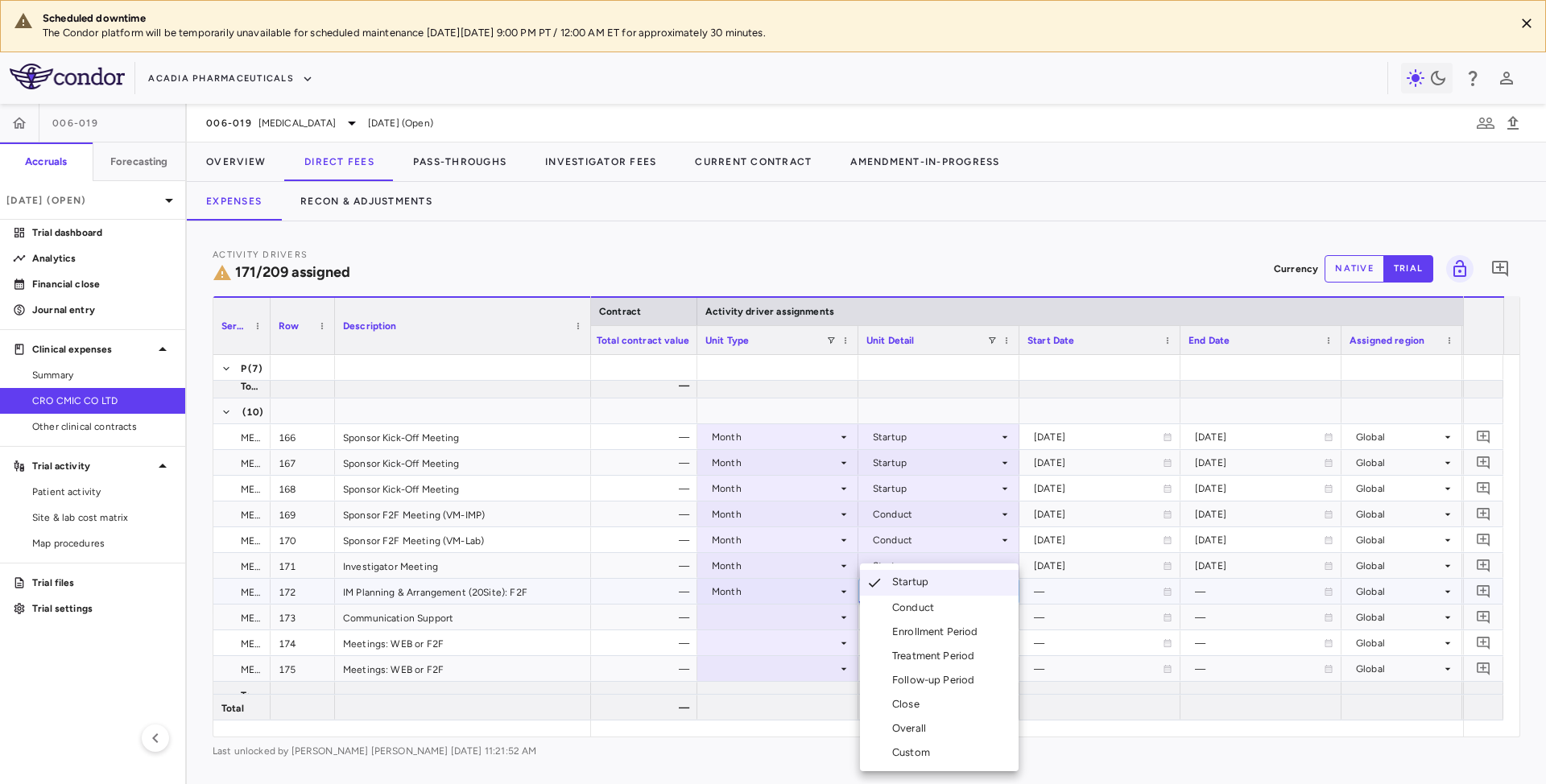
click at [811, 607] on div at bounding box center [773, 392] width 1546 height 784
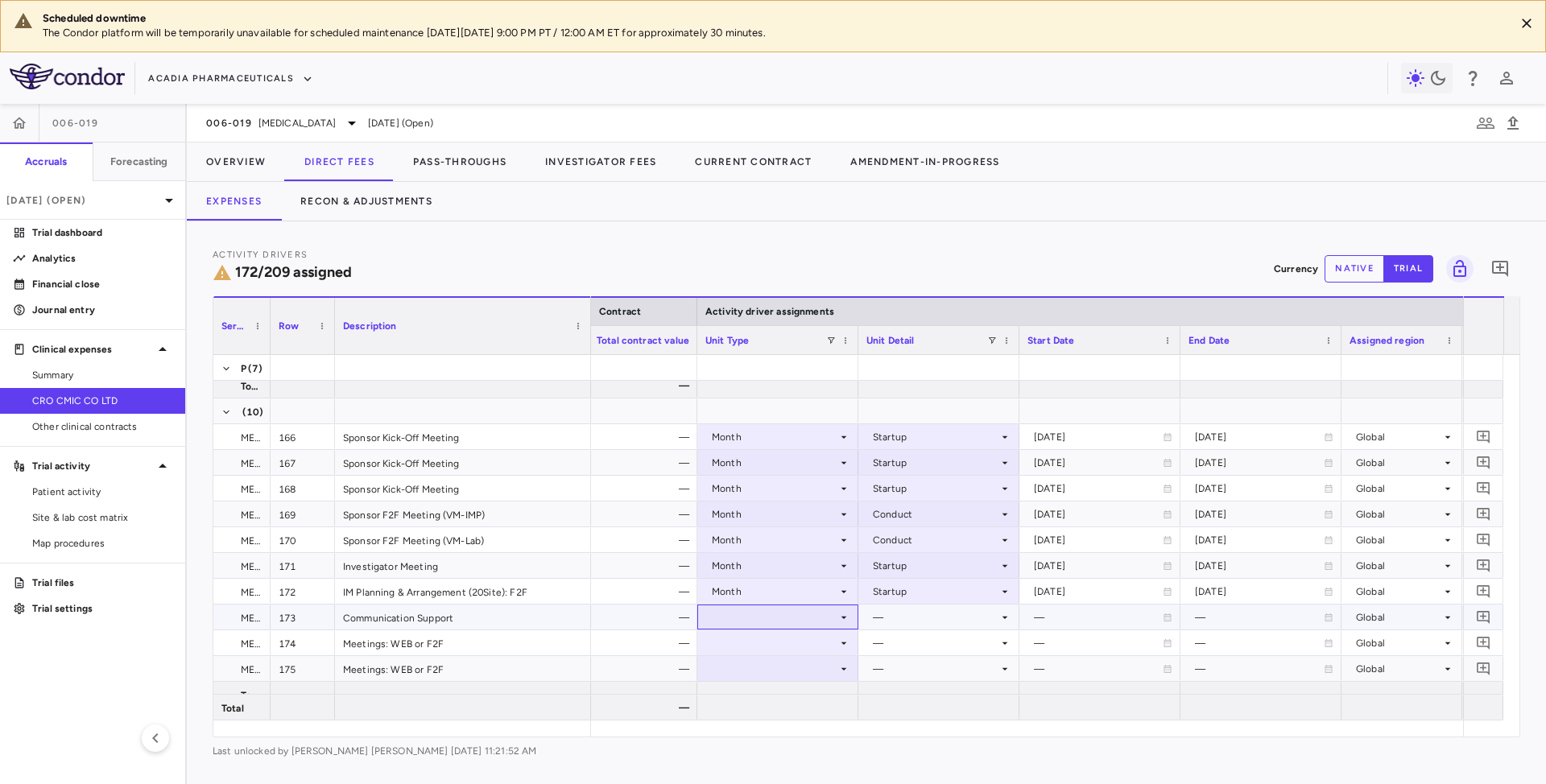
click at [837, 621] on icon at bounding box center [844, 618] width 13 height 13
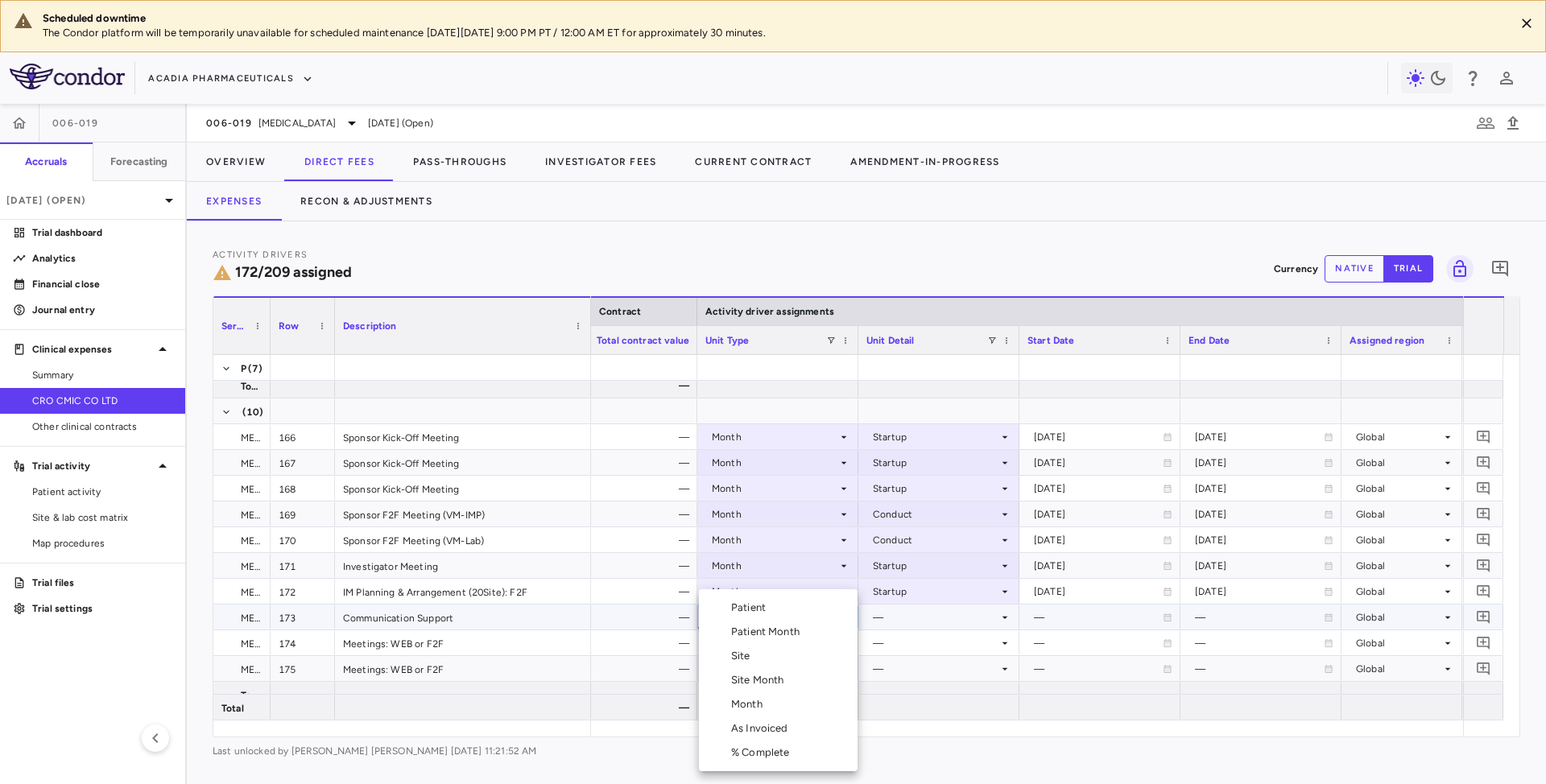
click at [773, 710] on li "Month" at bounding box center [778, 704] width 159 height 24
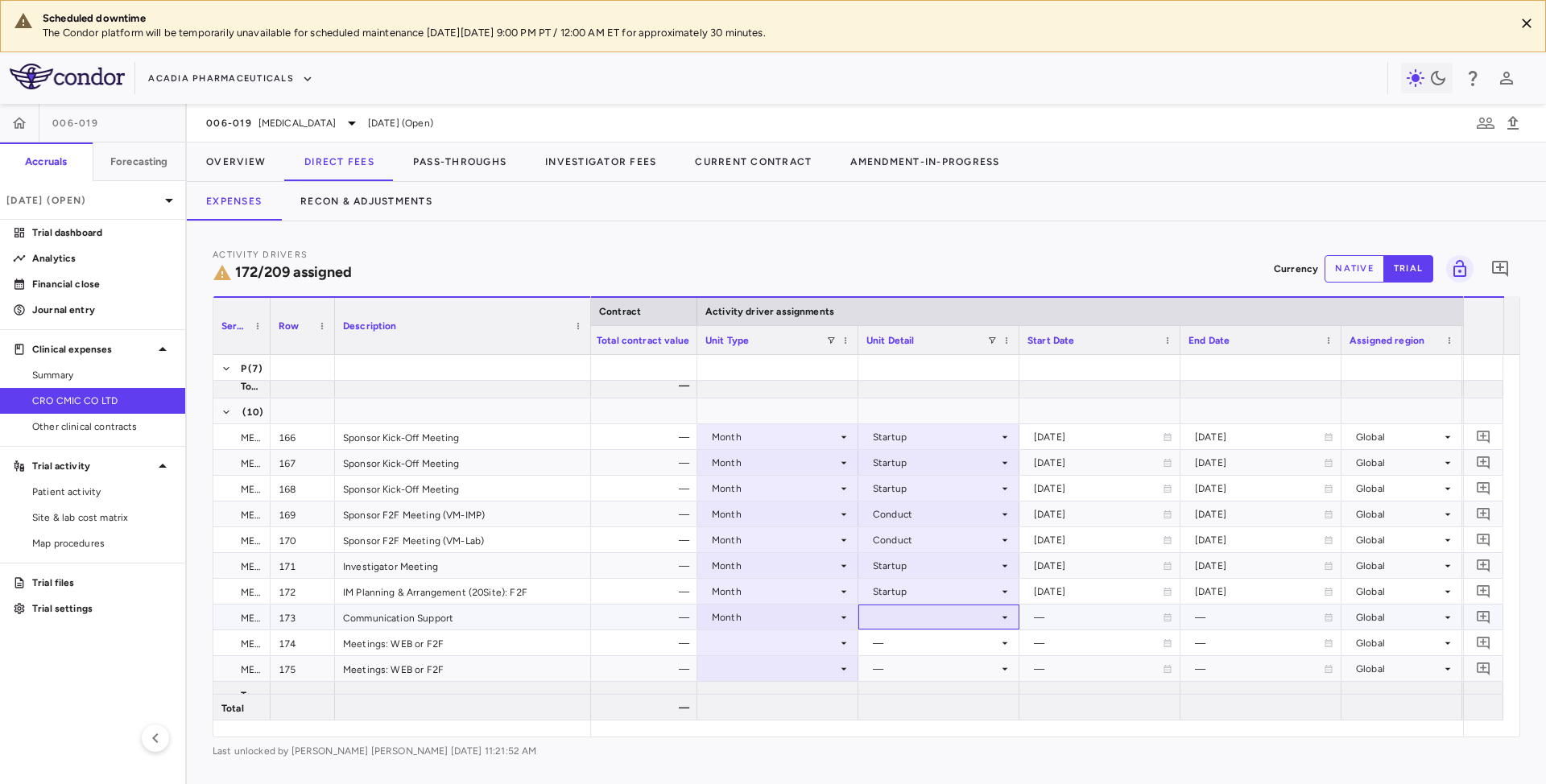
click at [941, 616] on div at bounding box center [939, 617] width 145 height 23
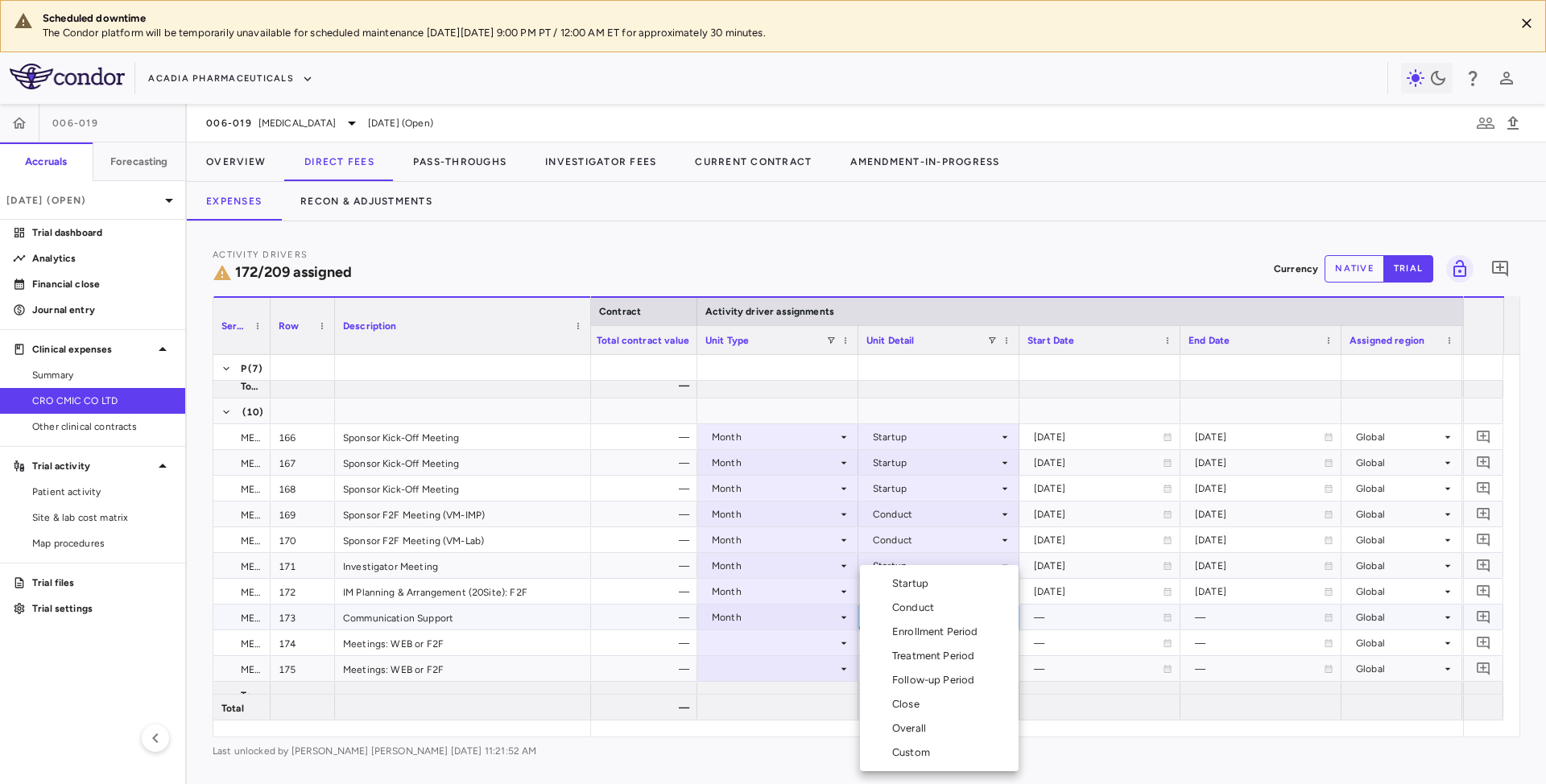
click at [916, 607] on div "Conduct" at bounding box center [916, 608] width 48 height 15
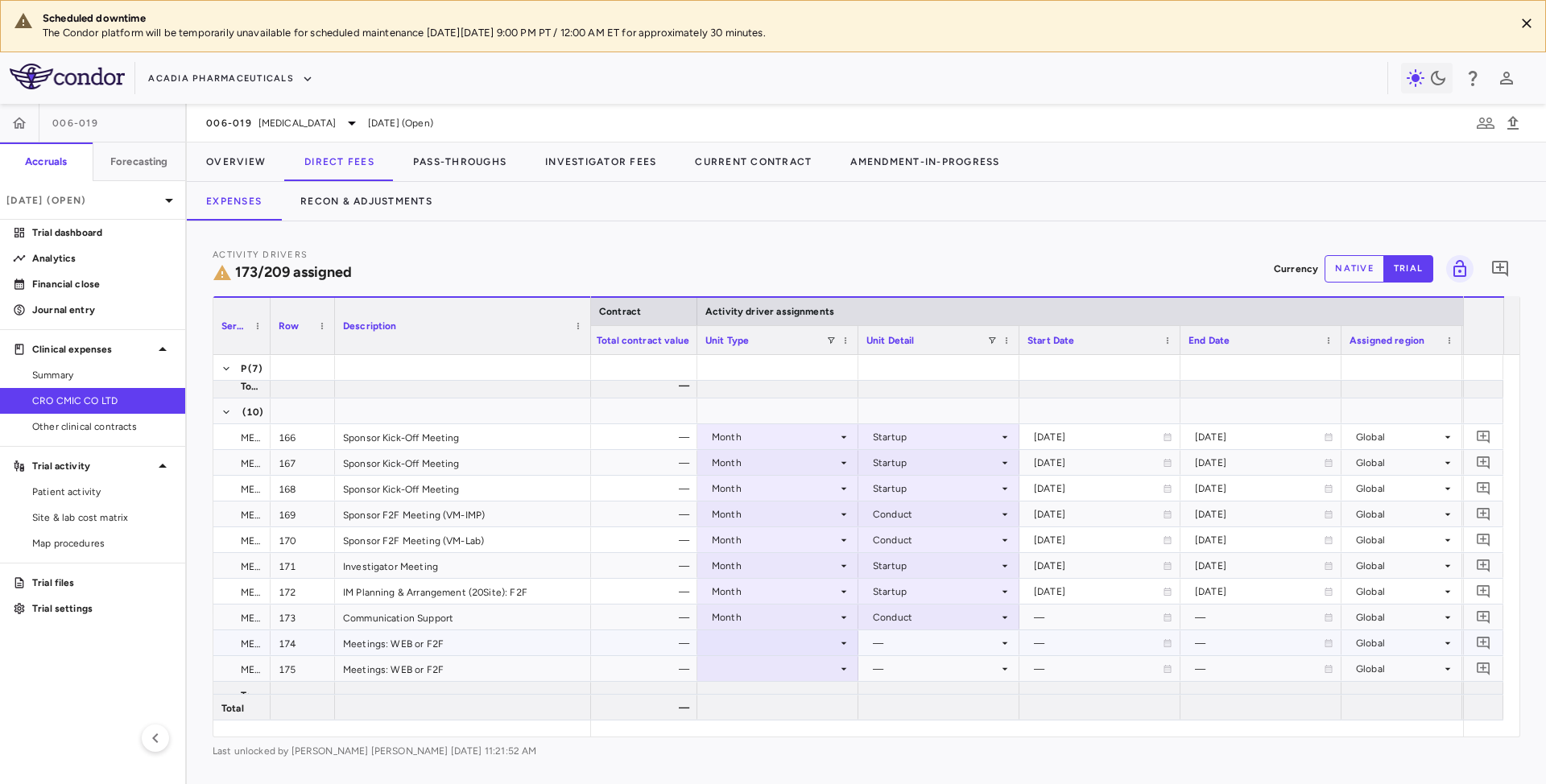
click at [840, 648] on icon at bounding box center [844, 644] width 13 height 13
click at [840, 641] on icon at bounding box center [844, 644] width 13 height 13
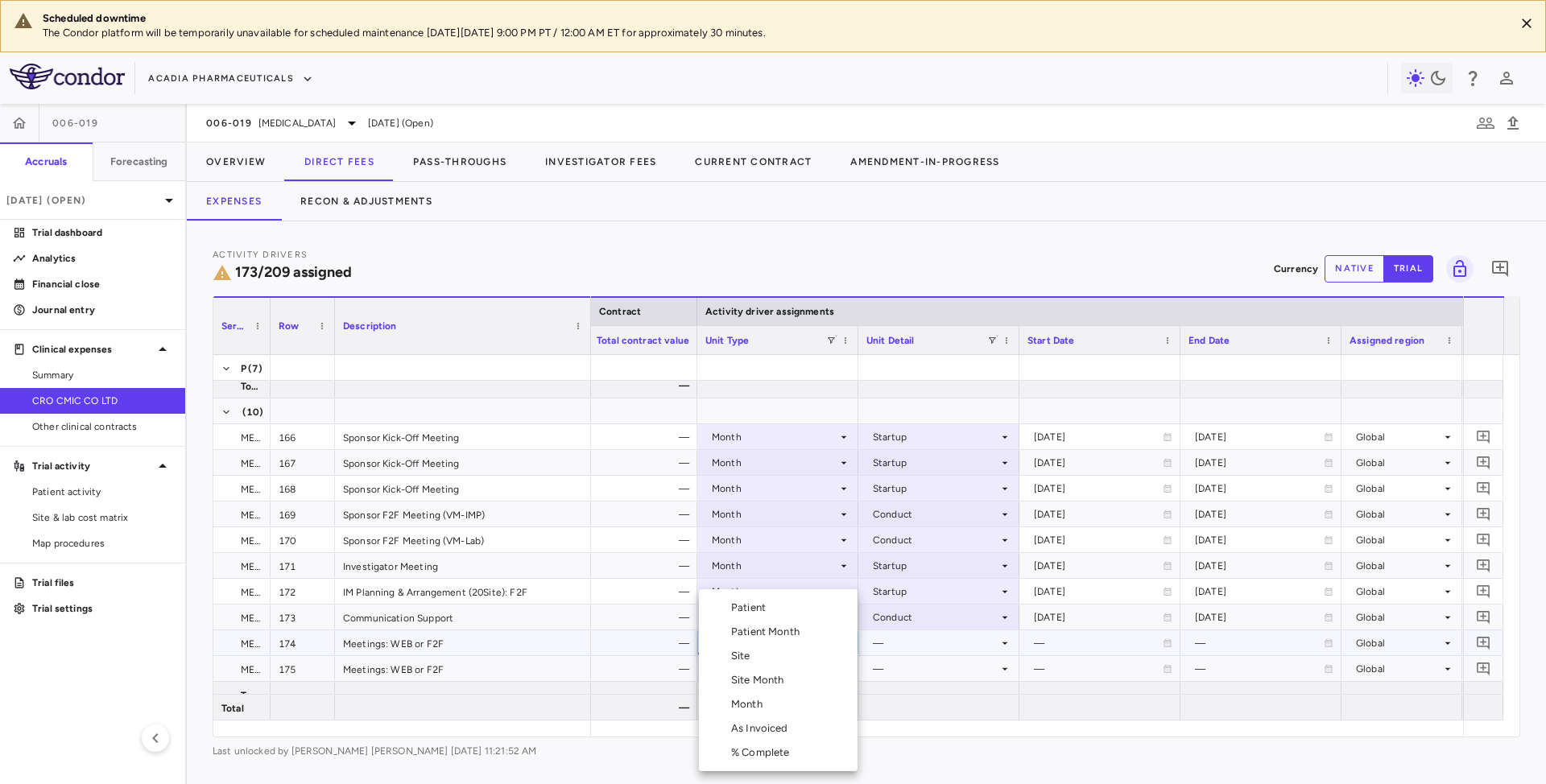
click at [744, 713] on li "Month" at bounding box center [778, 704] width 159 height 24
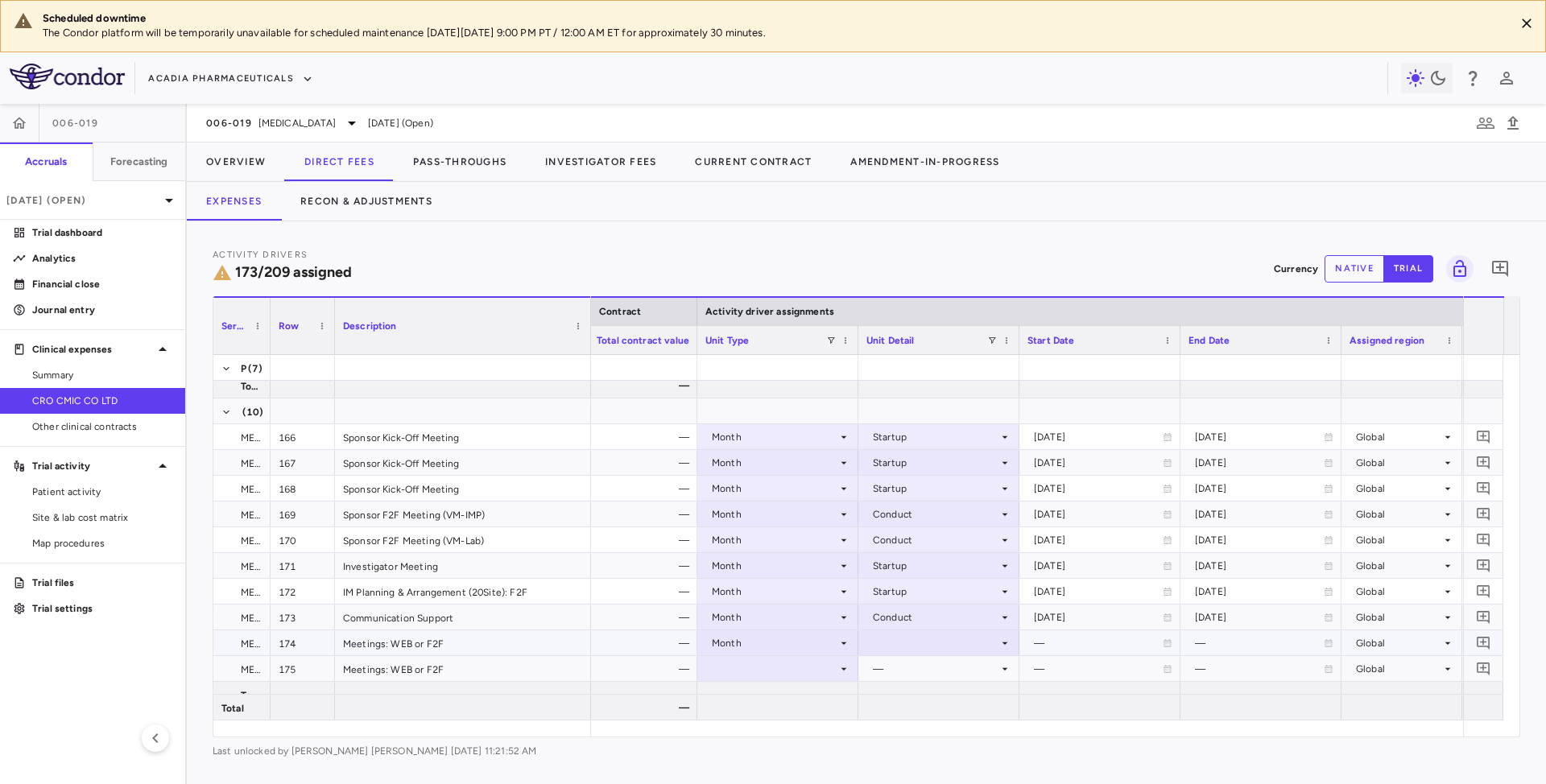
click at [959, 644] on div at bounding box center [939, 643] width 145 height 23
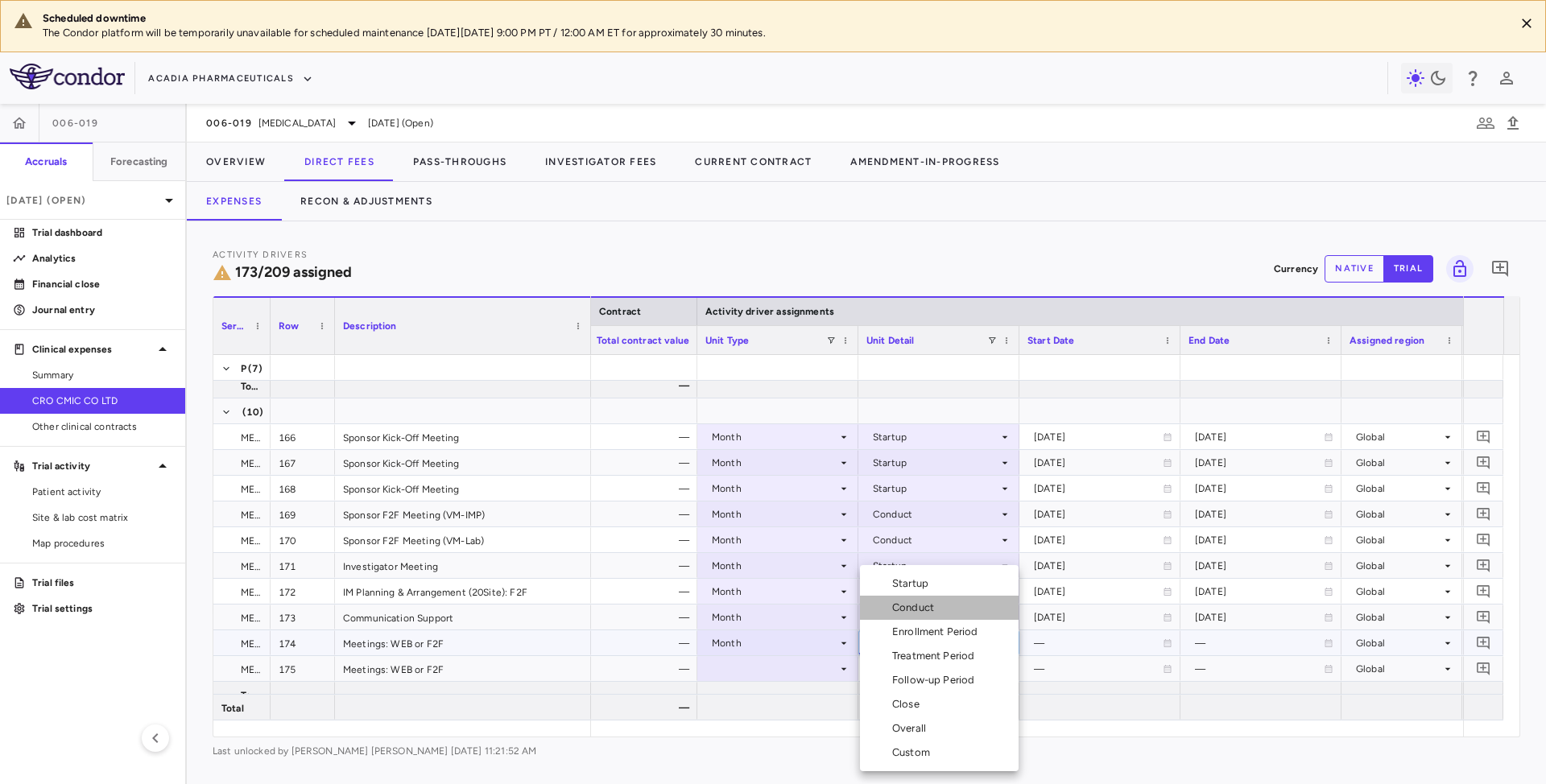
click at [923, 612] on div "Conduct" at bounding box center [916, 608] width 48 height 15
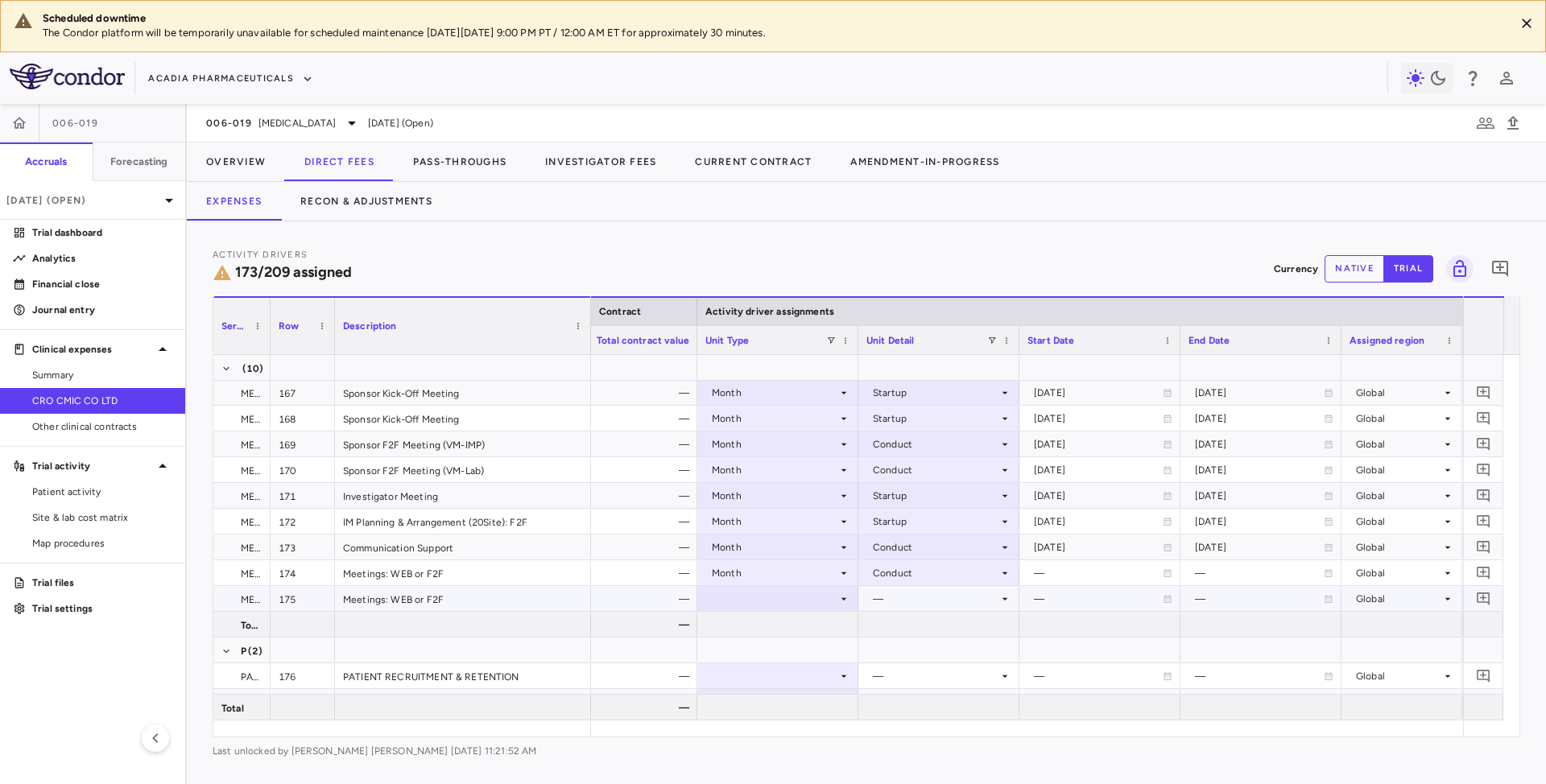
scroll to position [4830, 0]
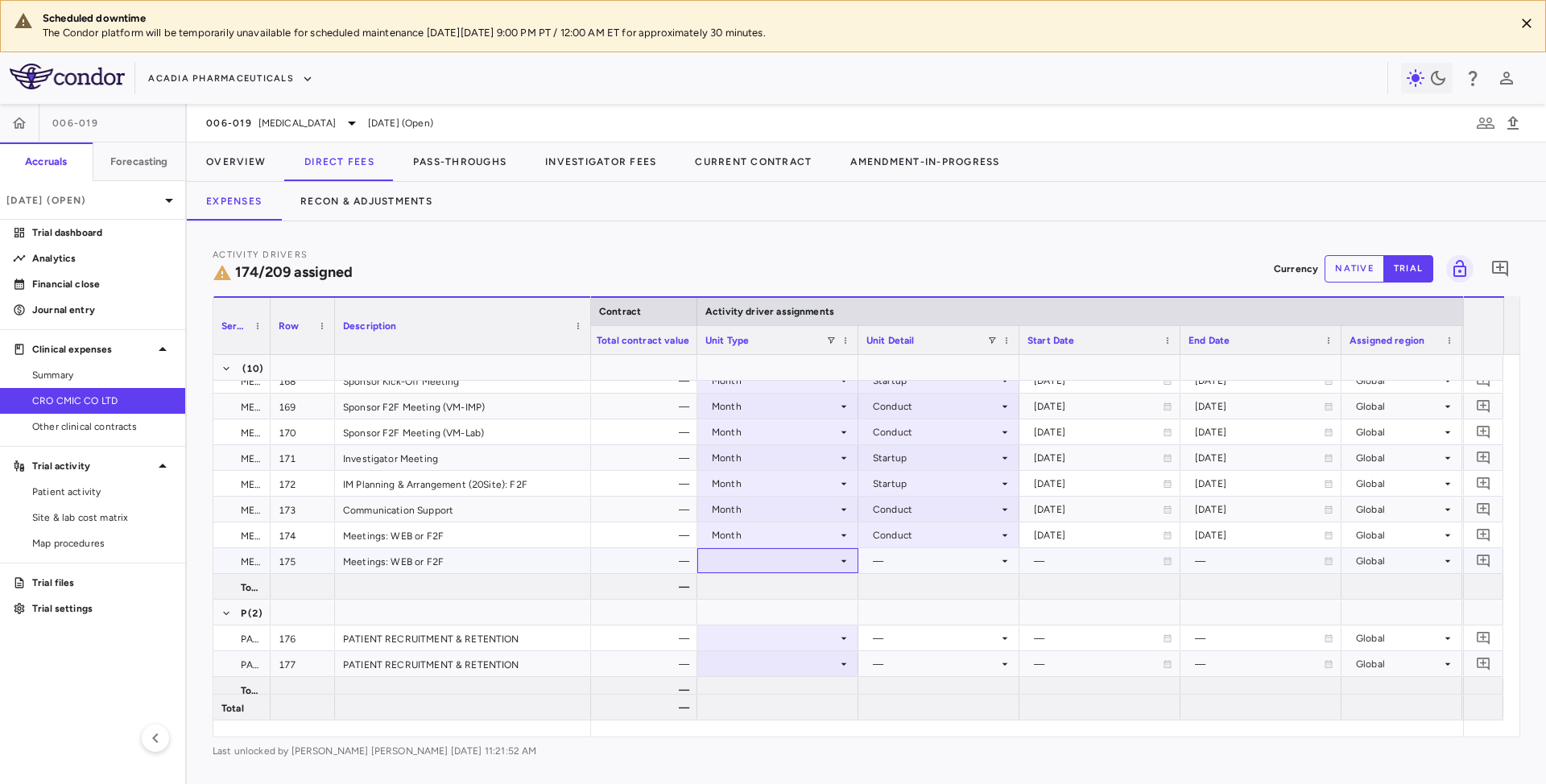
click at [847, 558] on icon at bounding box center [844, 561] width 13 height 13
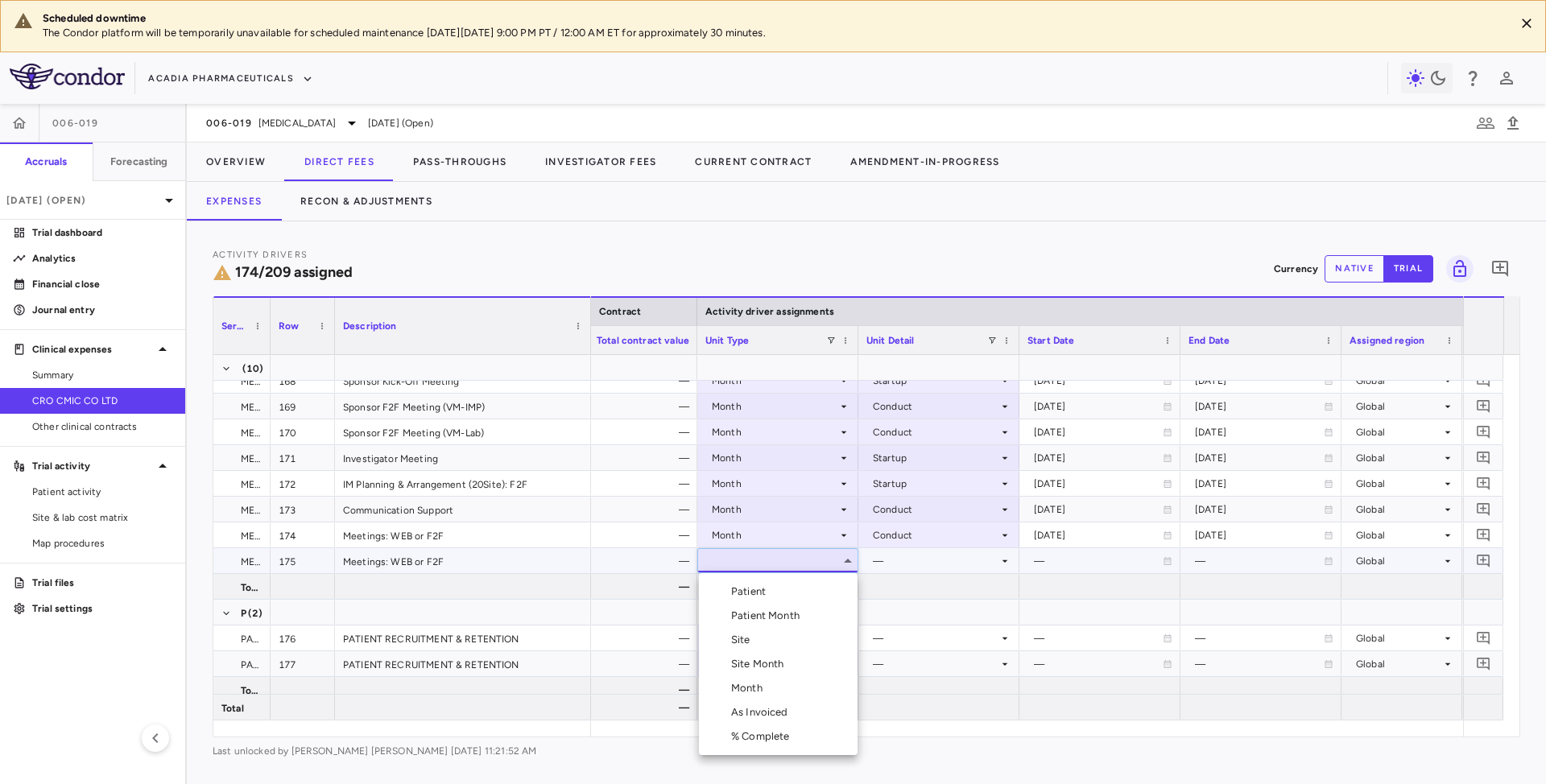
click at [748, 692] on div "Month" at bounding box center [750, 688] width 38 height 15
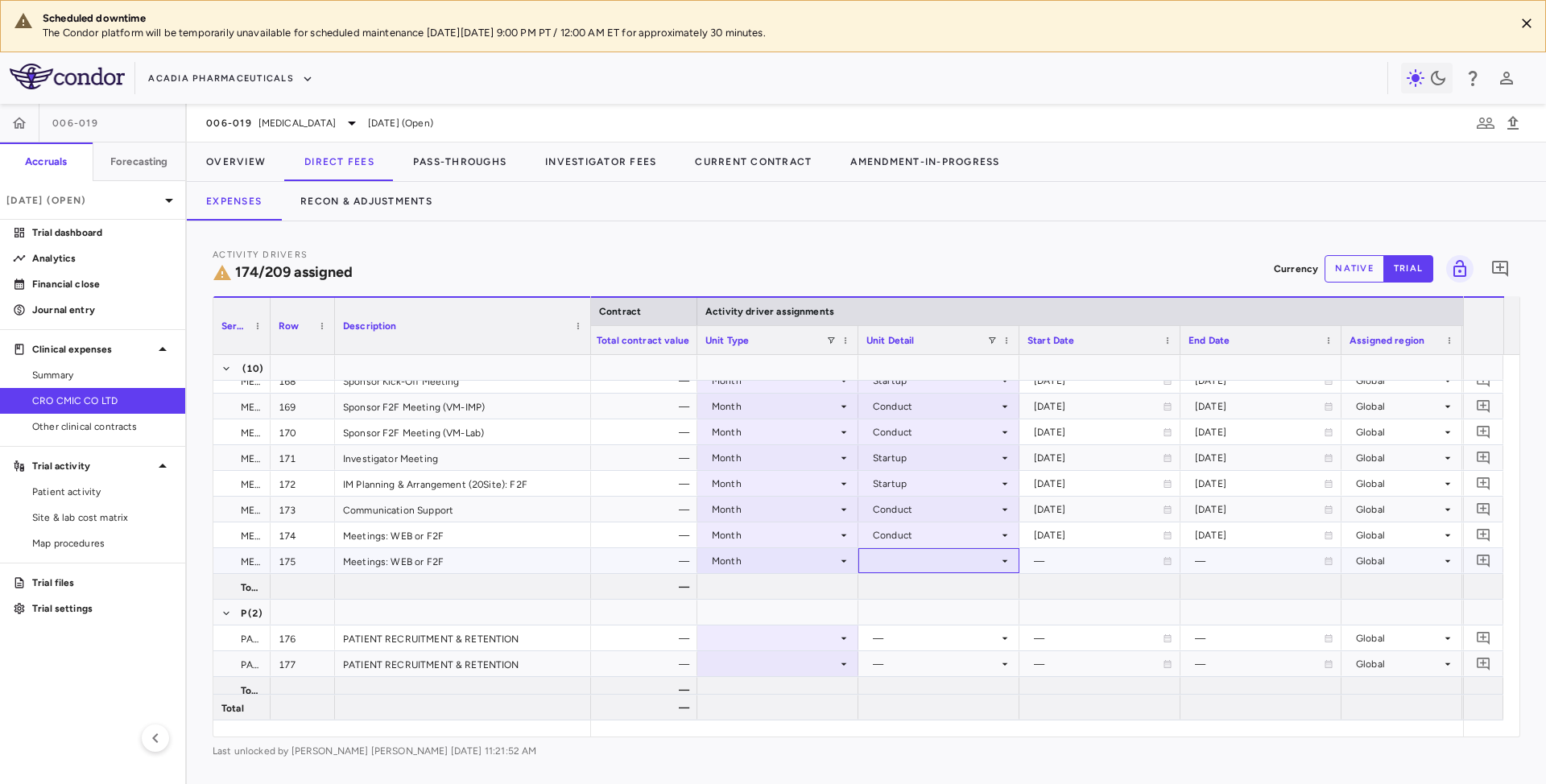
click at [940, 565] on div at bounding box center [939, 561] width 145 height 23
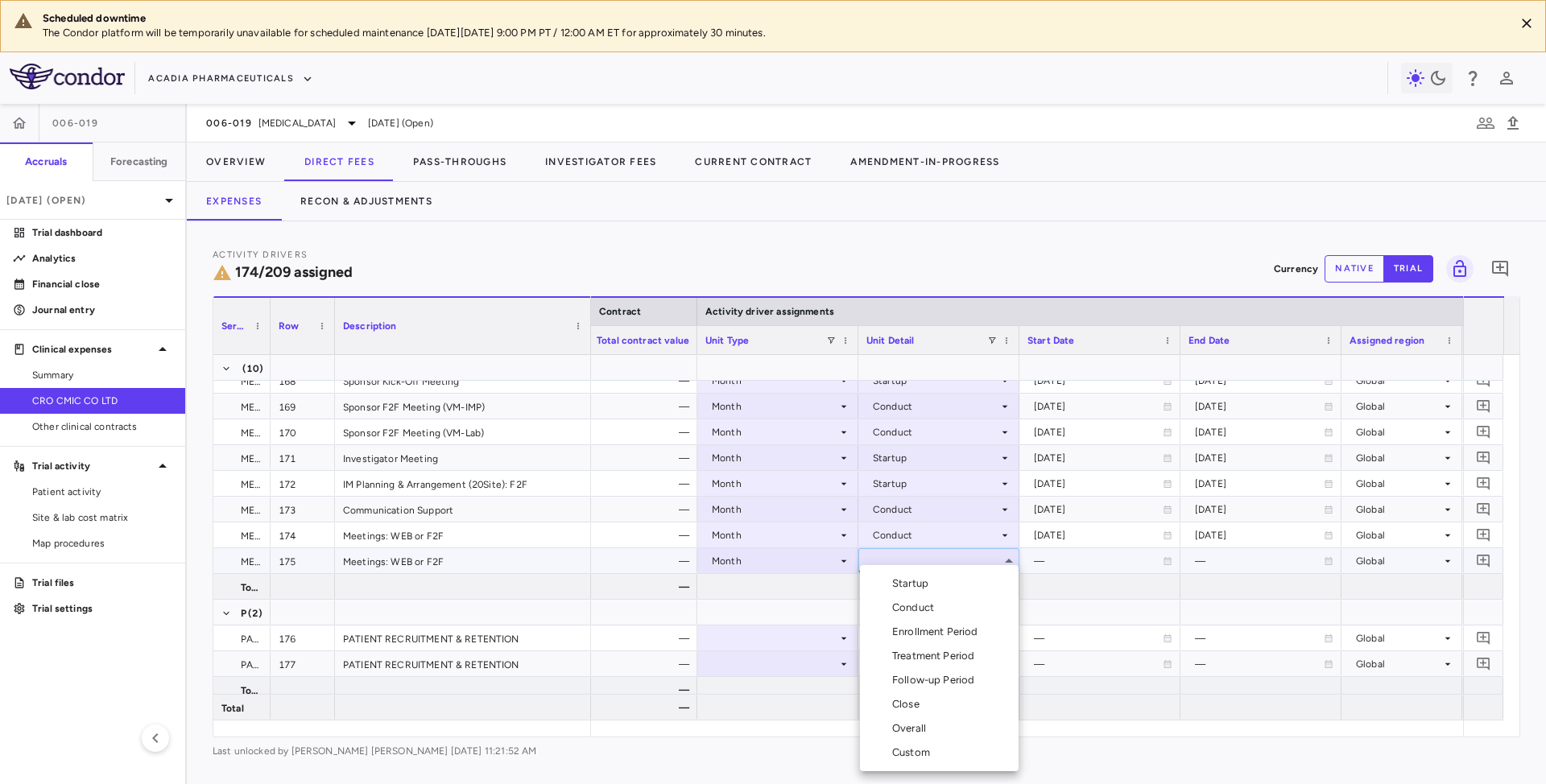
click at [918, 606] on div "Conduct" at bounding box center [916, 608] width 48 height 15
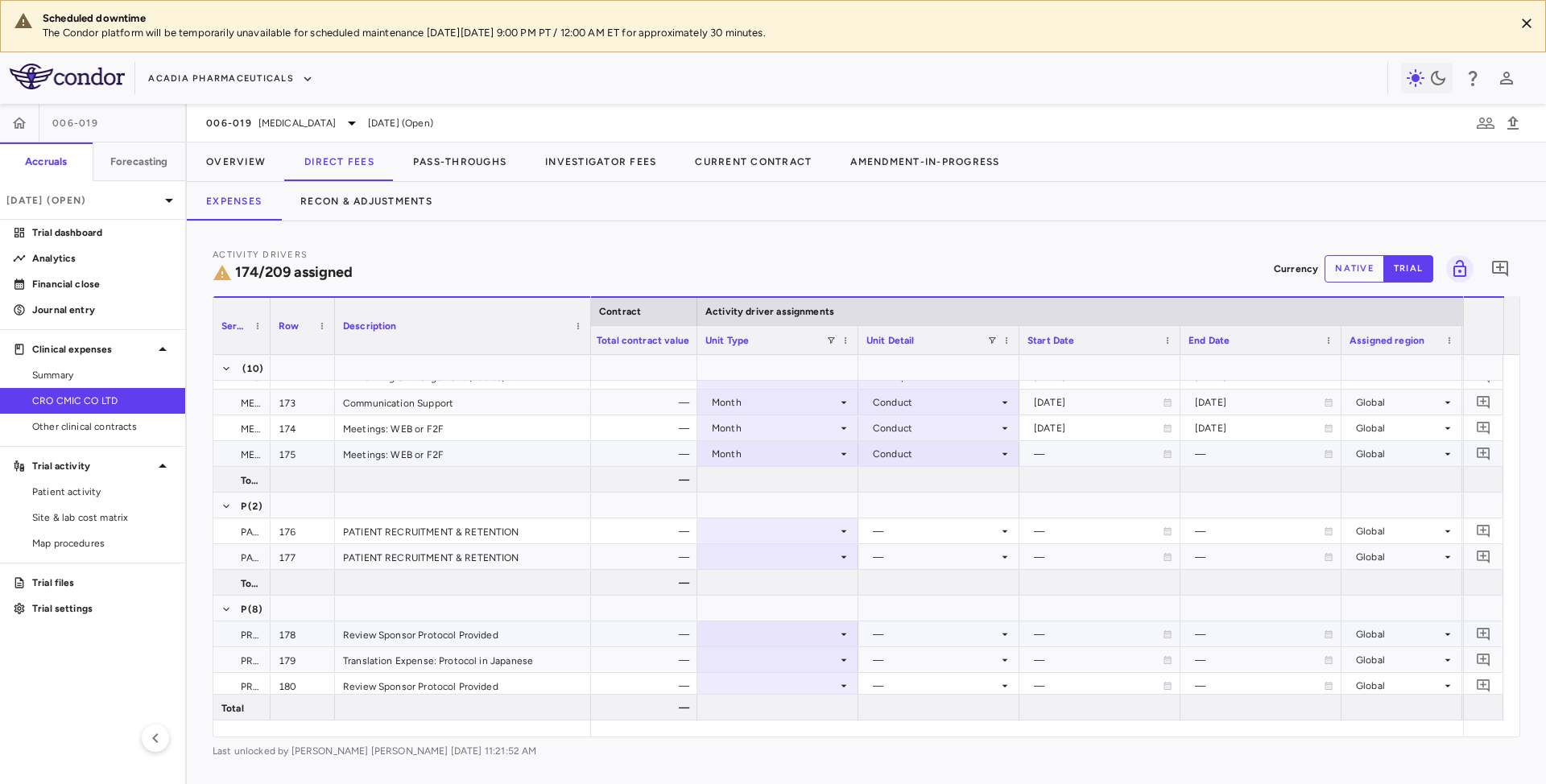
scroll to position [5044, 0]
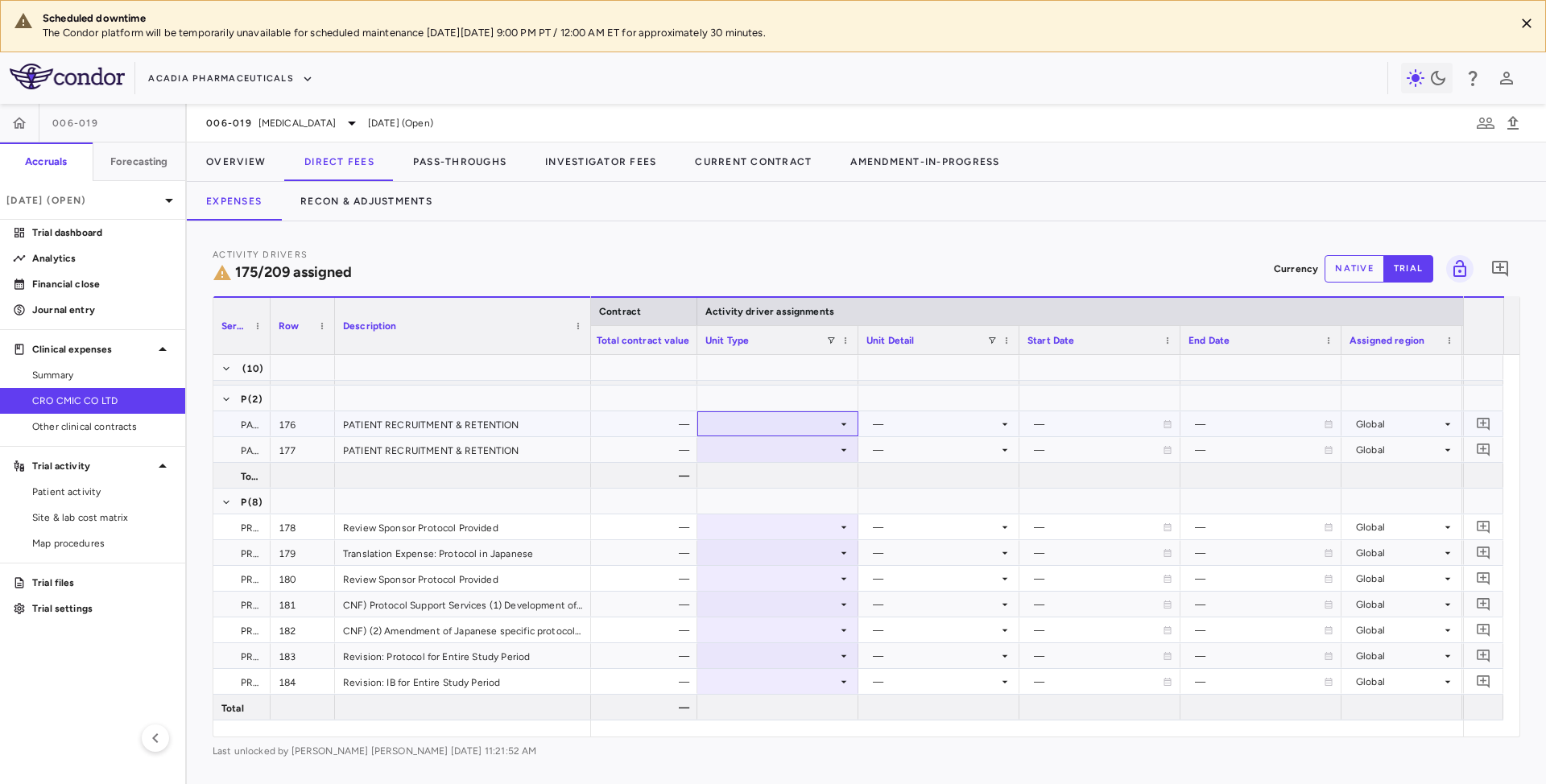
click at [845, 422] on icon at bounding box center [844, 425] width 13 height 13
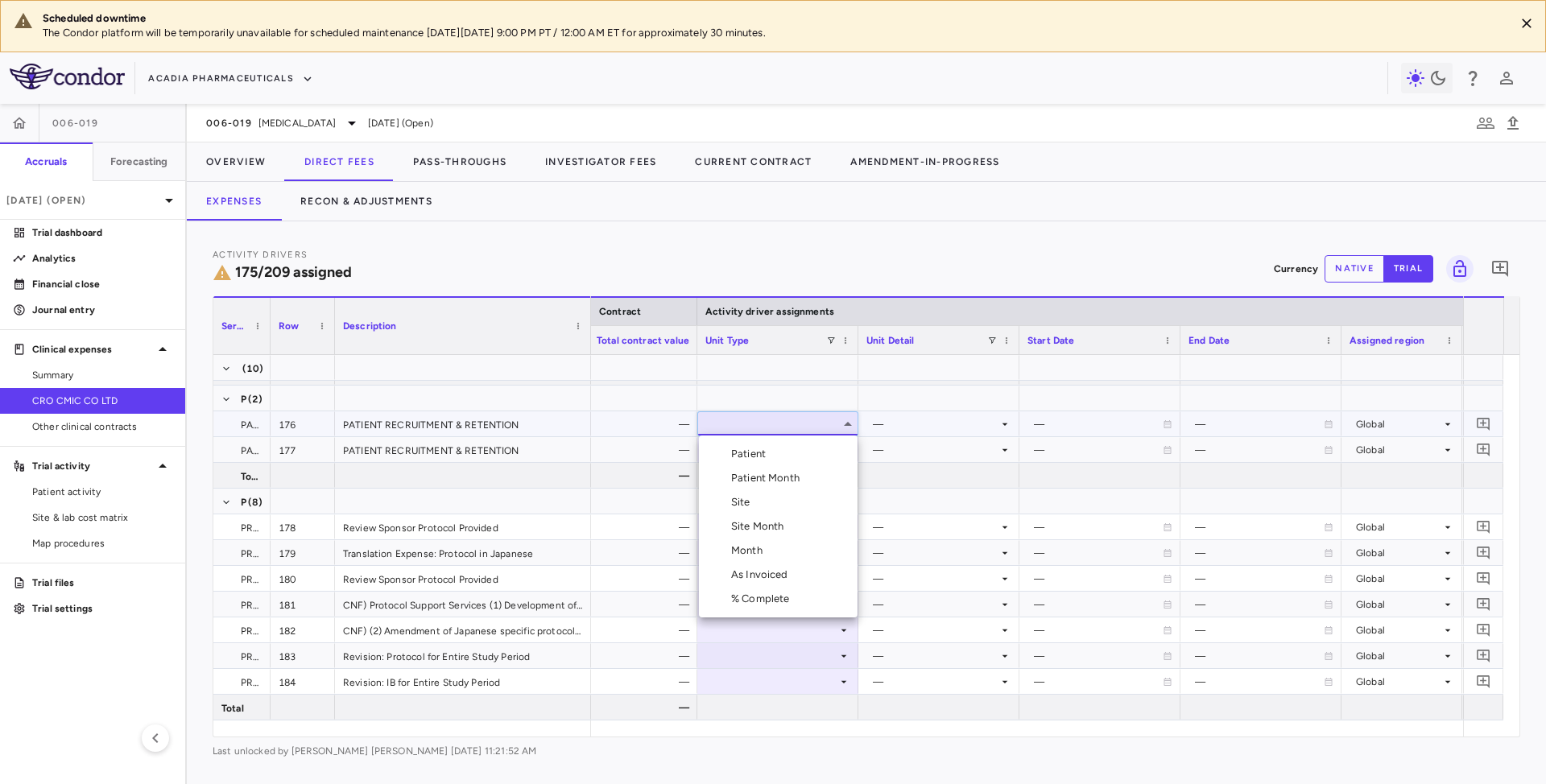
click at [738, 555] on div "Month" at bounding box center [750, 551] width 38 height 15
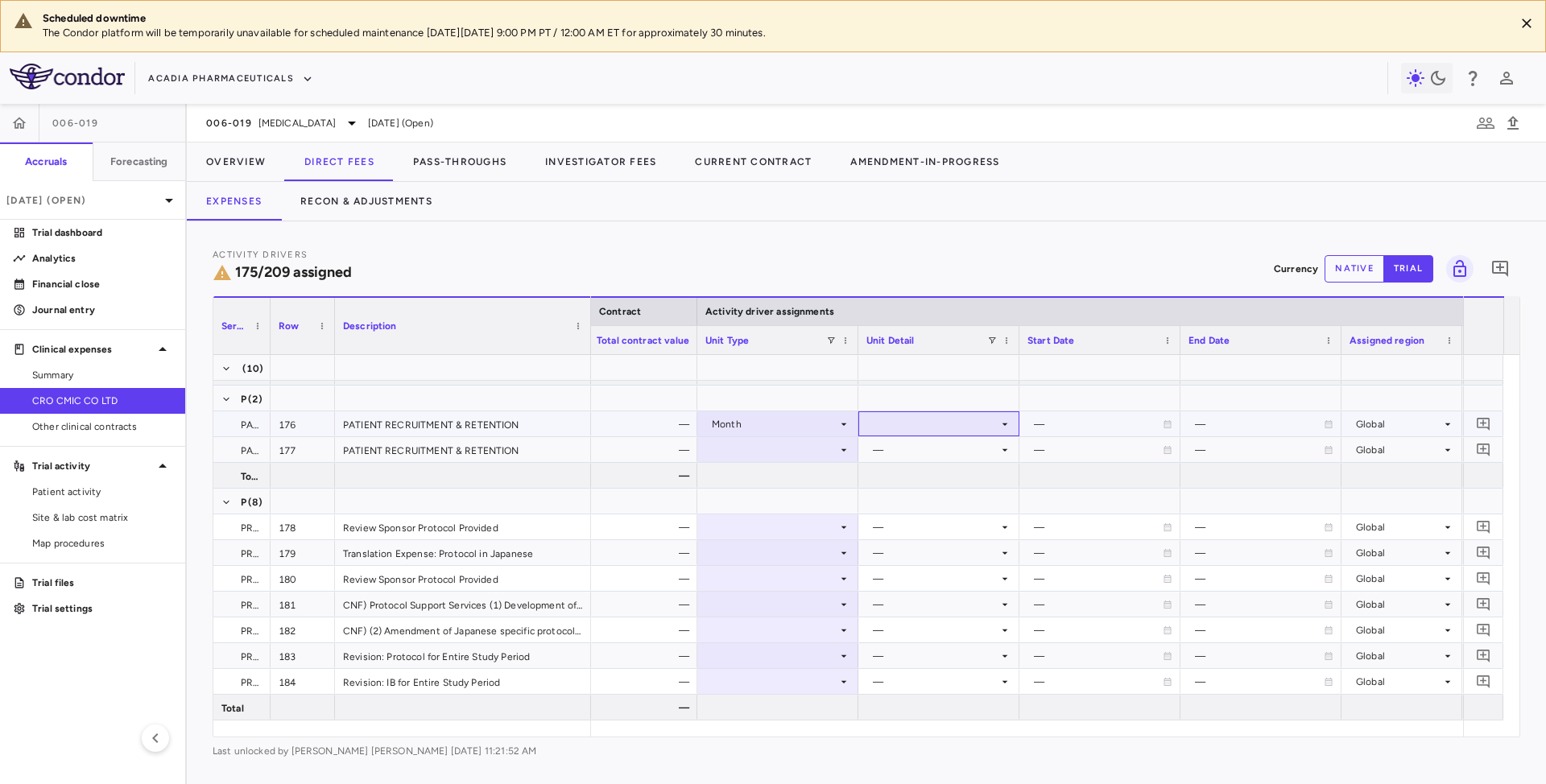
click at [987, 426] on div at bounding box center [939, 424] width 145 height 23
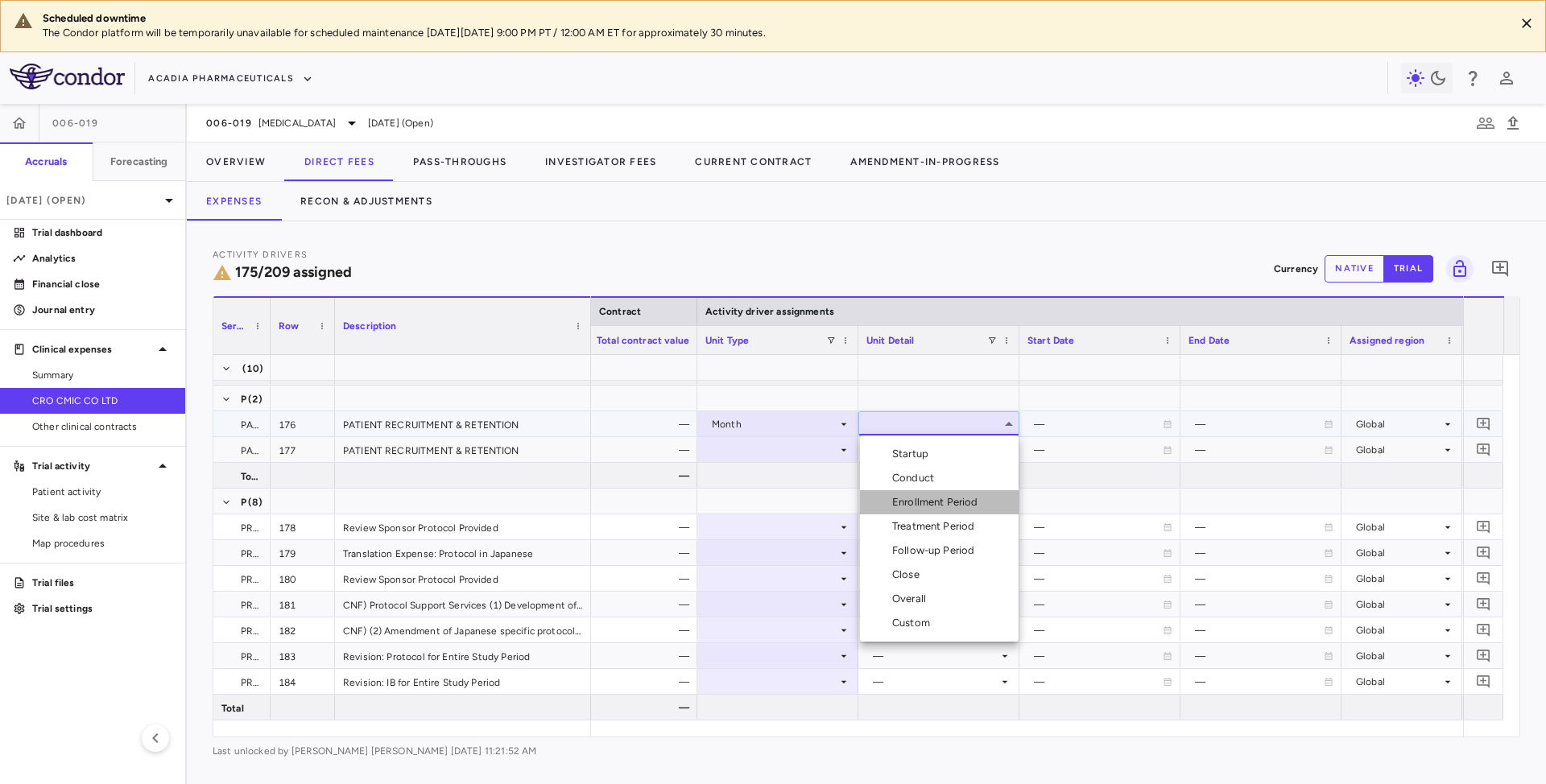
click at [916, 502] on div "Enrollment Period" at bounding box center [939, 502] width 93 height 15
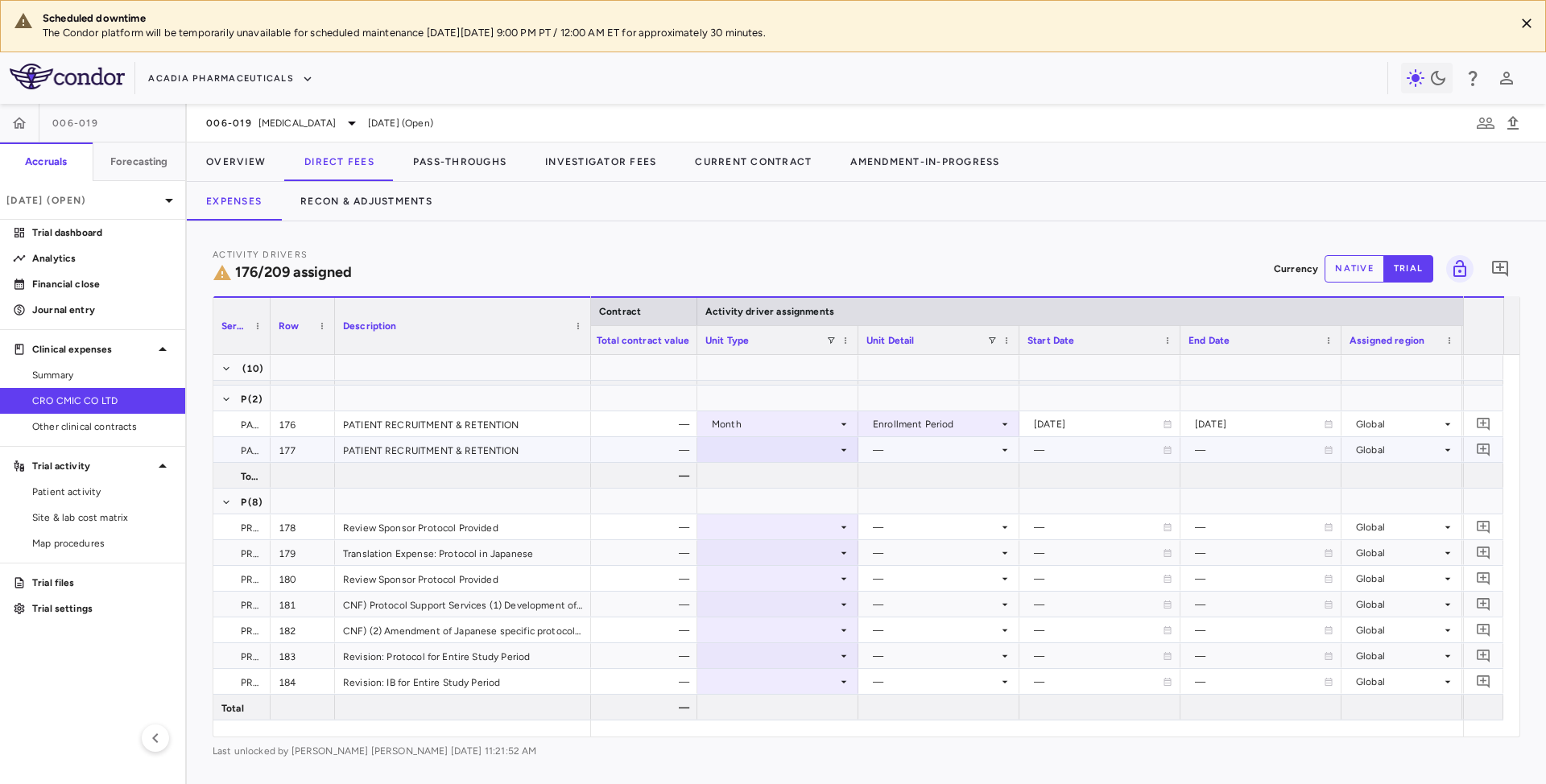
click at [833, 461] on div at bounding box center [778, 449] width 161 height 25
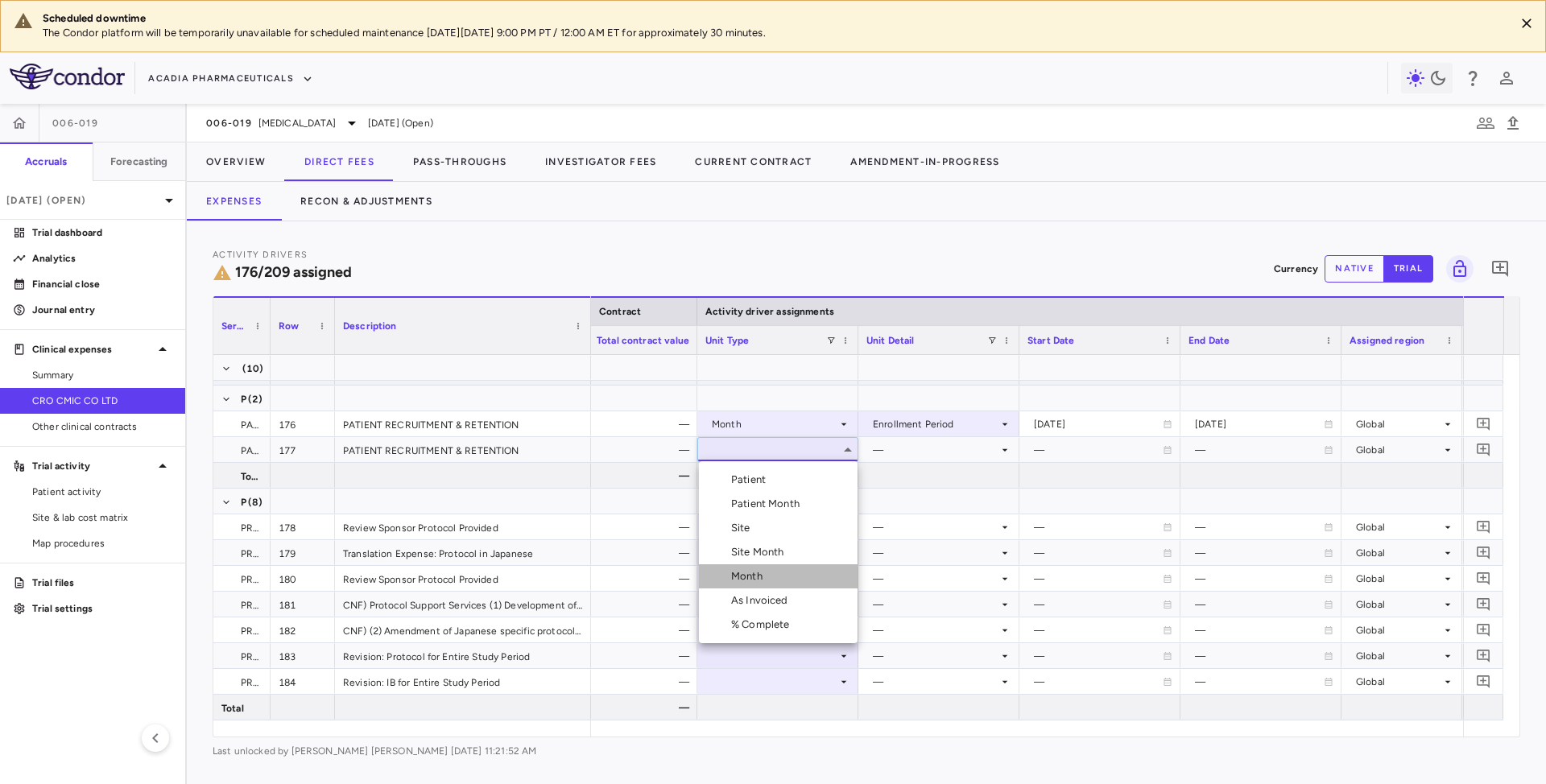
click at [765, 583] on div "Month" at bounding box center [750, 577] width 38 height 15
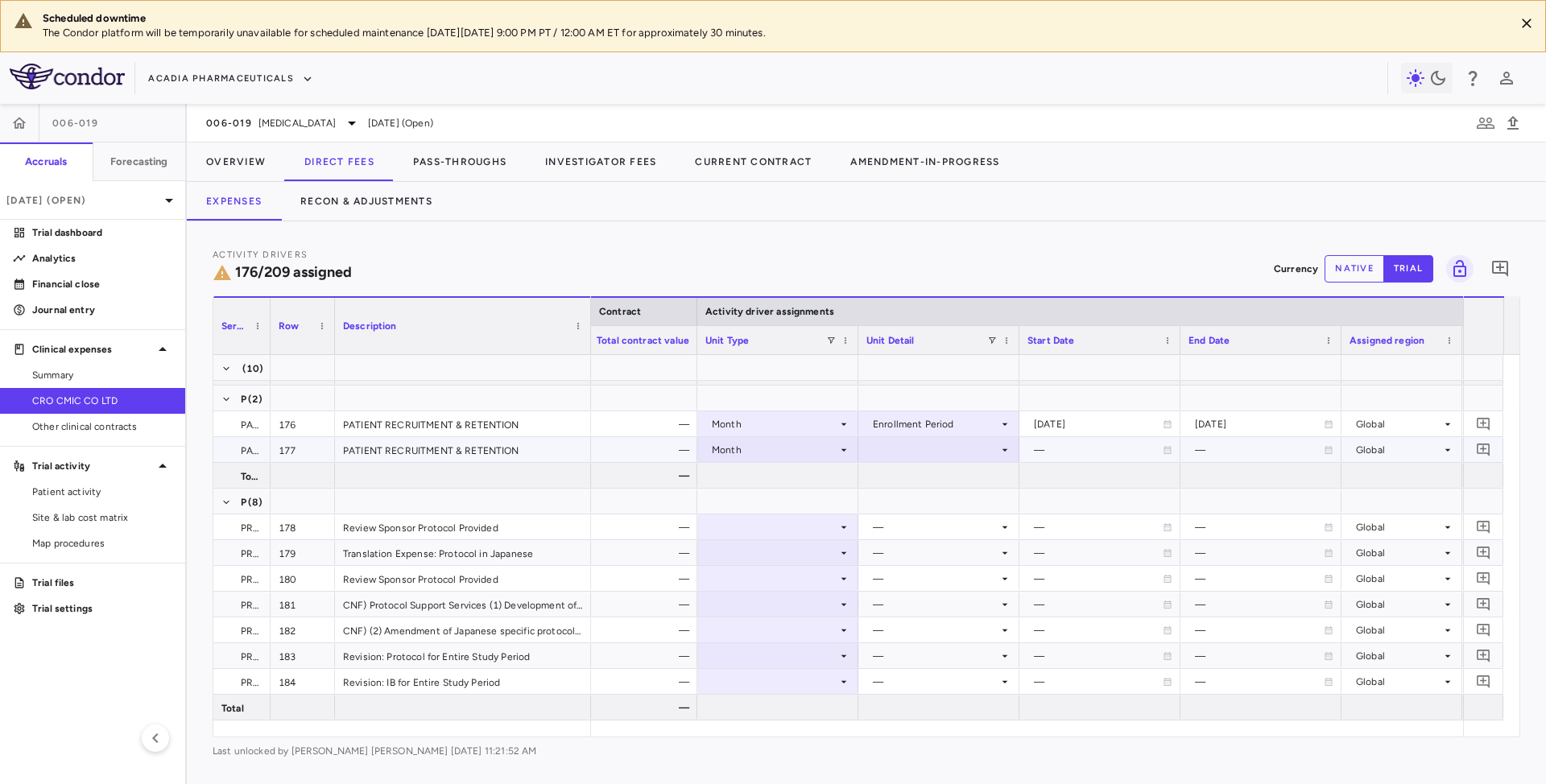
click at [974, 452] on div at bounding box center [939, 449] width 145 height 23
click at [923, 525] on div "Enrollment Period" at bounding box center [939, 529] width 93 height 15
click at [841, 528] on icon at bounding box center [844, 528] width 13 height 13
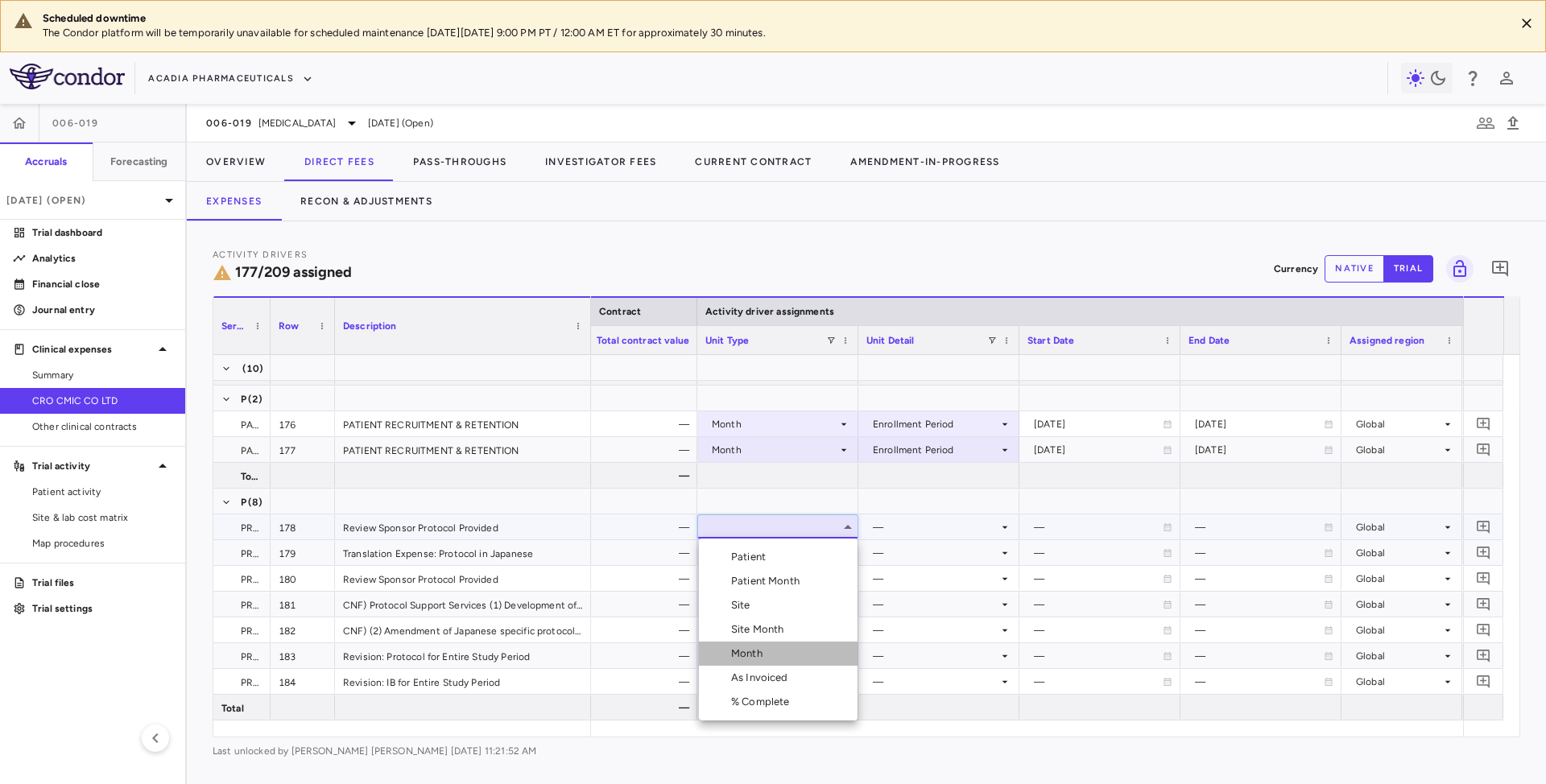
click at [742, 649] on div "Month" at bounding box center [750, 654] width 38 height 15
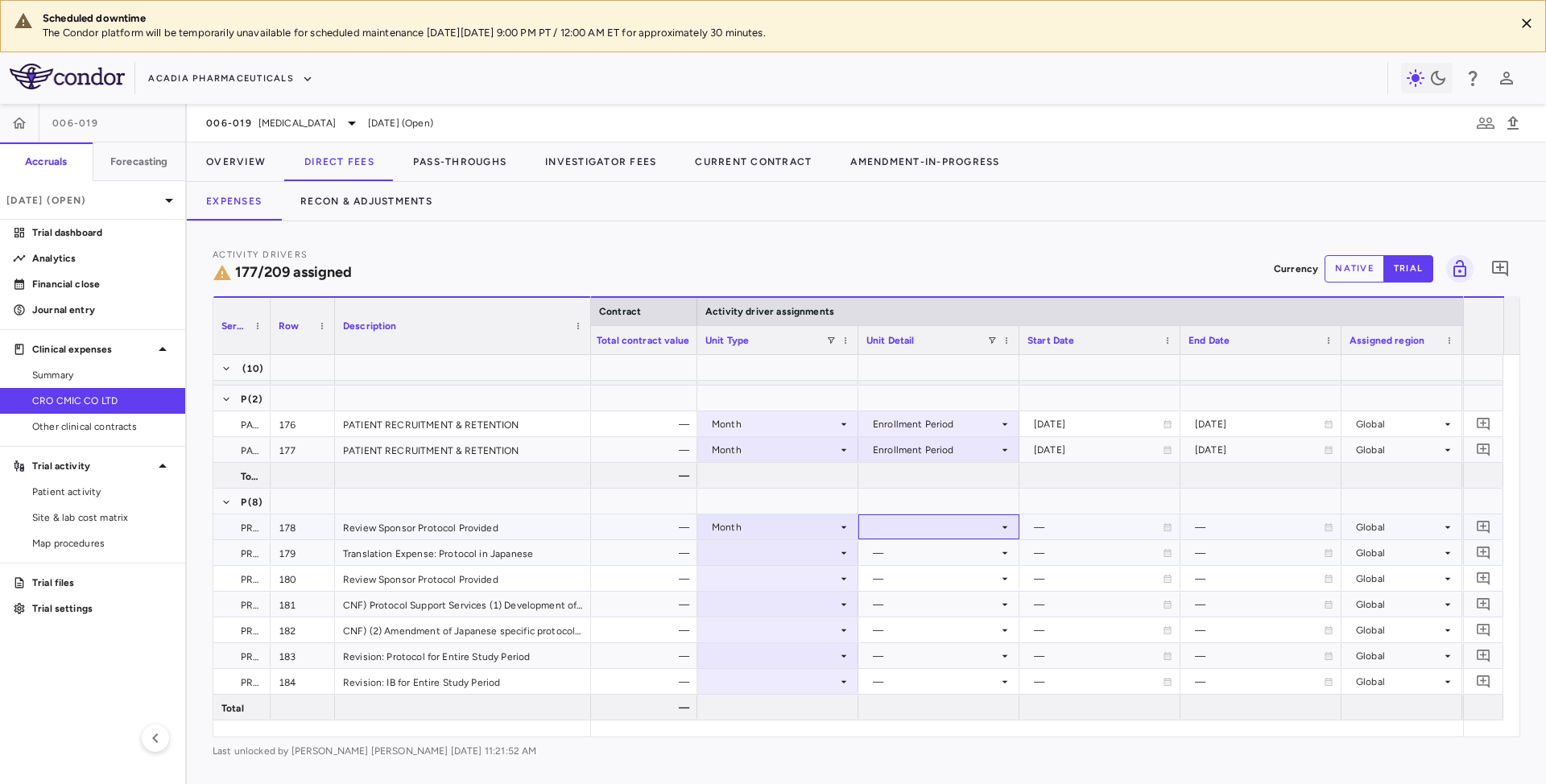
click at [997, 525] on div at bounding box center [939, 527] width 145 height 23
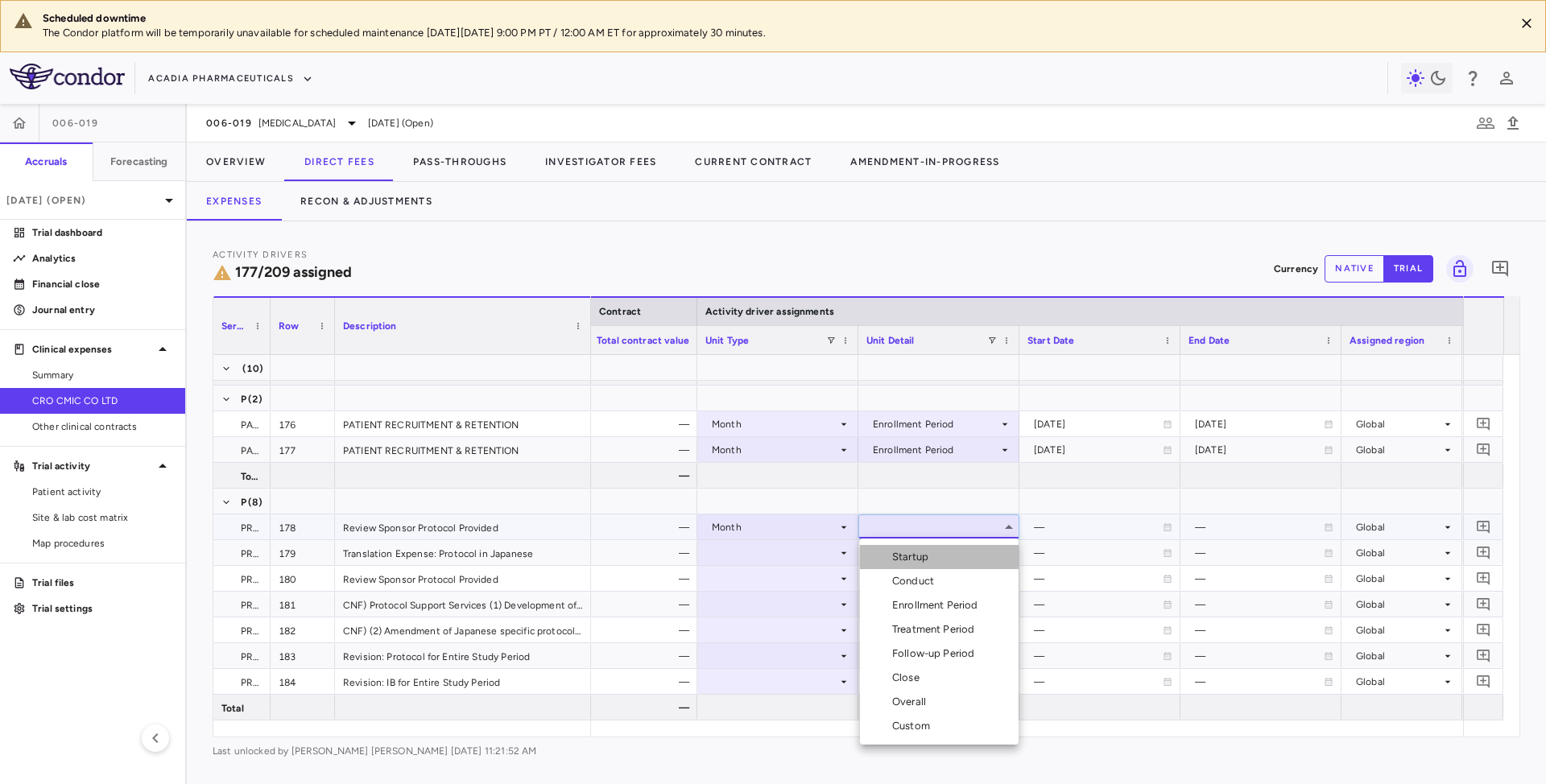
click at [939, 551] on li "Startup" at bounding box center [939, 557] width 159 height 24
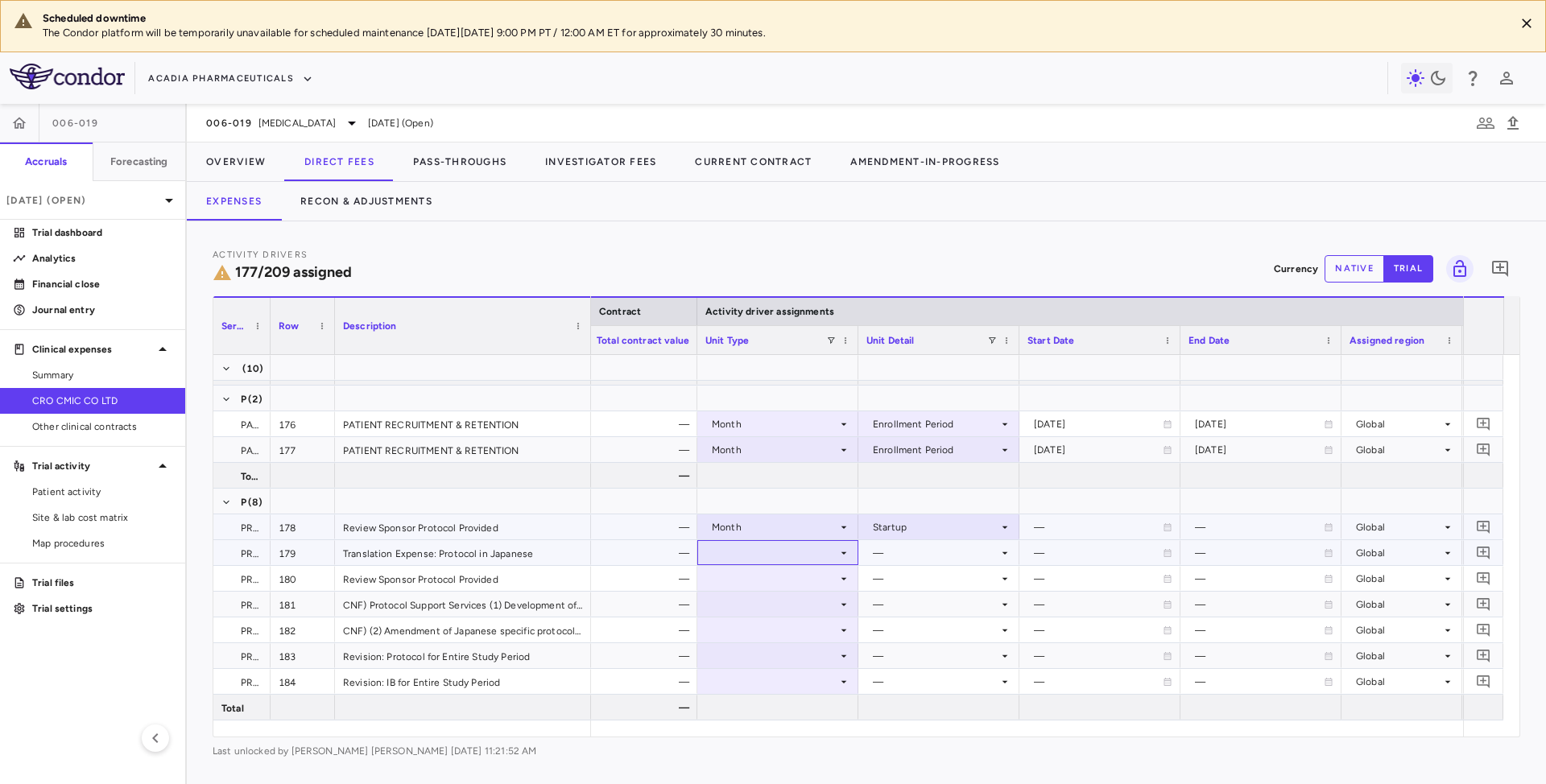
click at [833, 551] on div at bounding box center [778, 553] width 145 height 23
click at [844, 554] on icon at bounding box center [844, 554] width 13 height 13
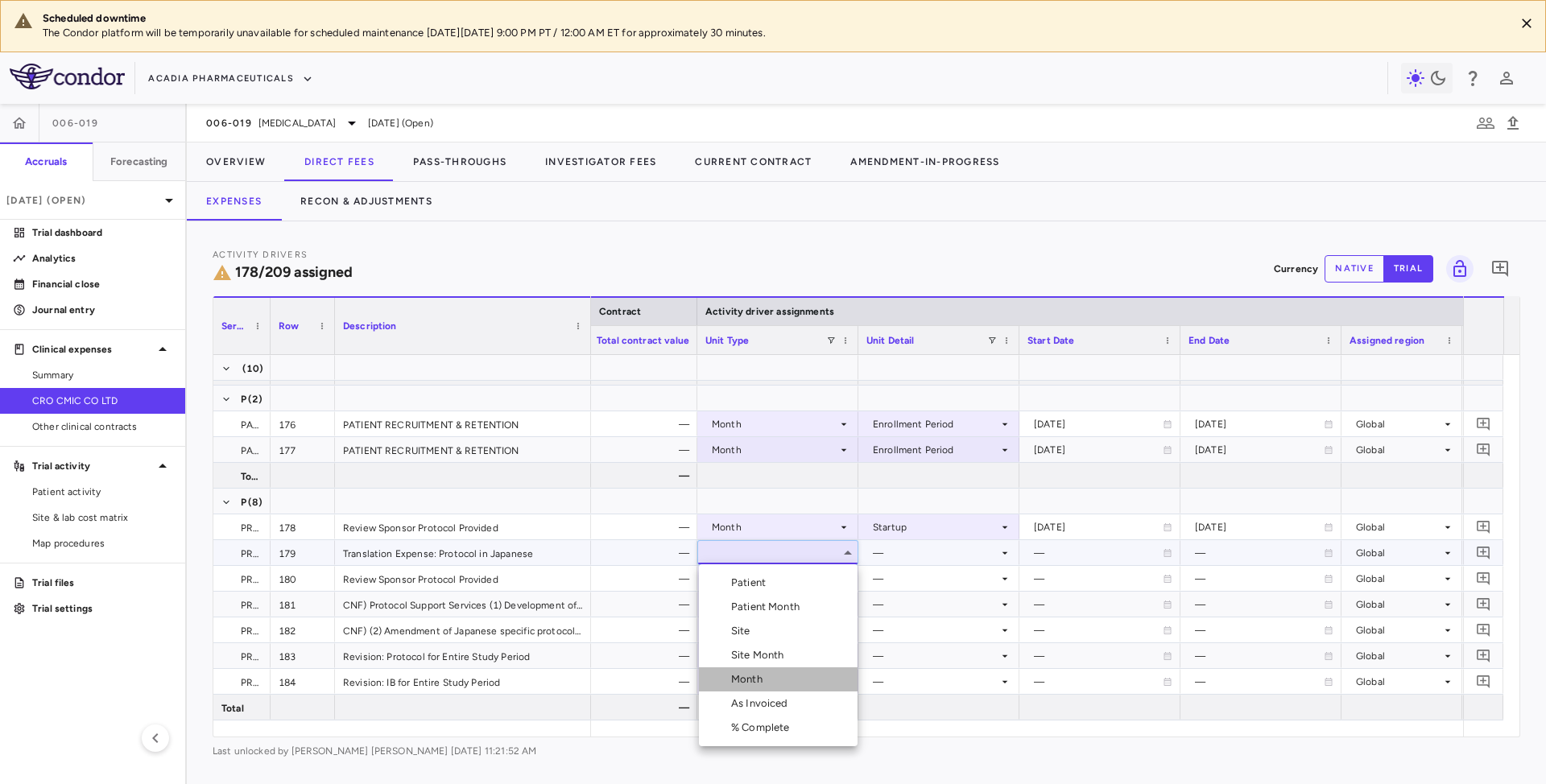
click at [752, 681] on div "Month" at bounding box center [750, 680] width 38 height 15
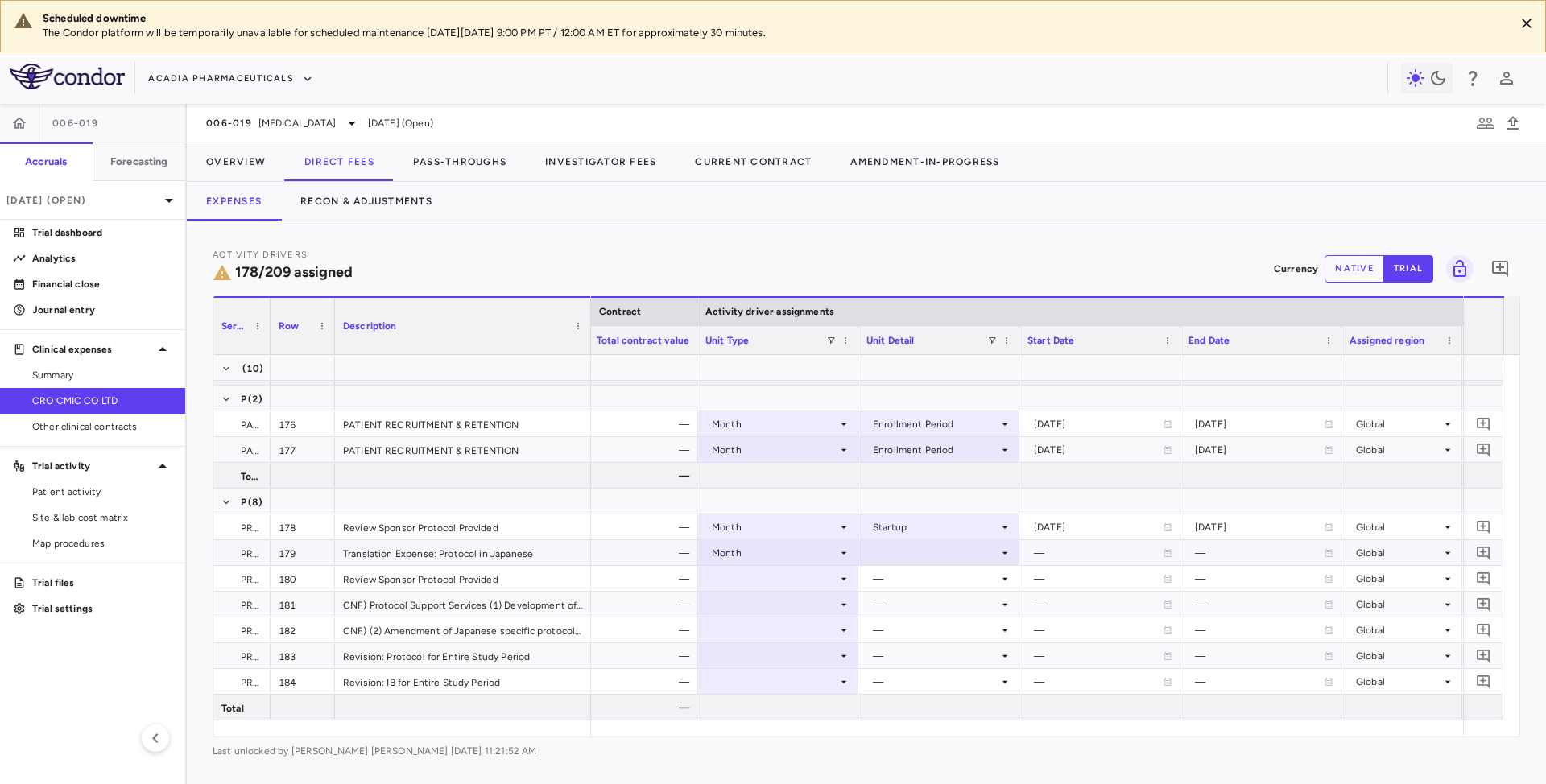
click at [942, 545] on div at bounding box center [939, 553] width 145 height 23
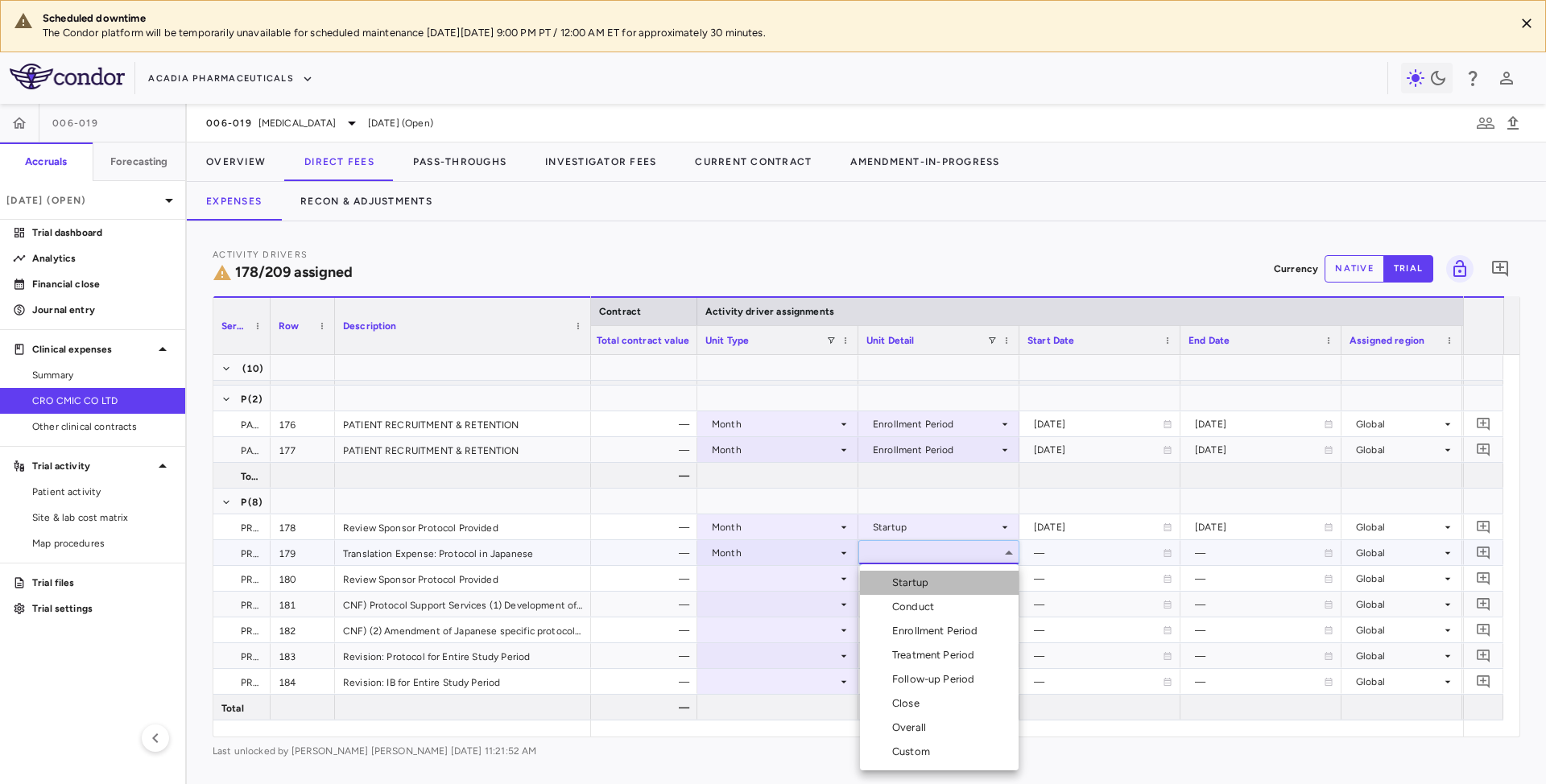
click at [915, 583] on div "Startup" at bounding box center [914, 583] width 43 height 15
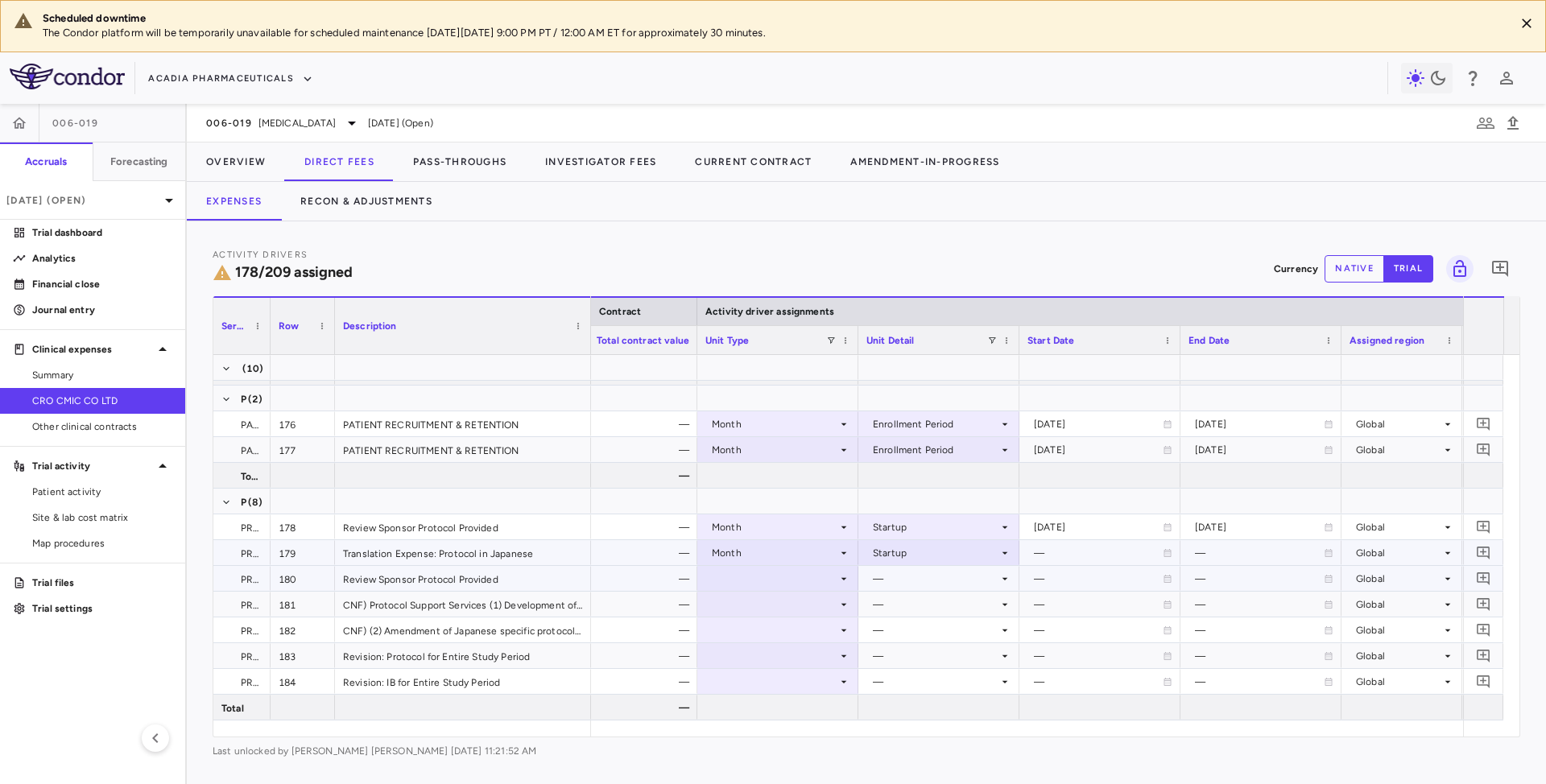
click at [838, 581] on icon at bounding box center [844, 579] width 13 height 13
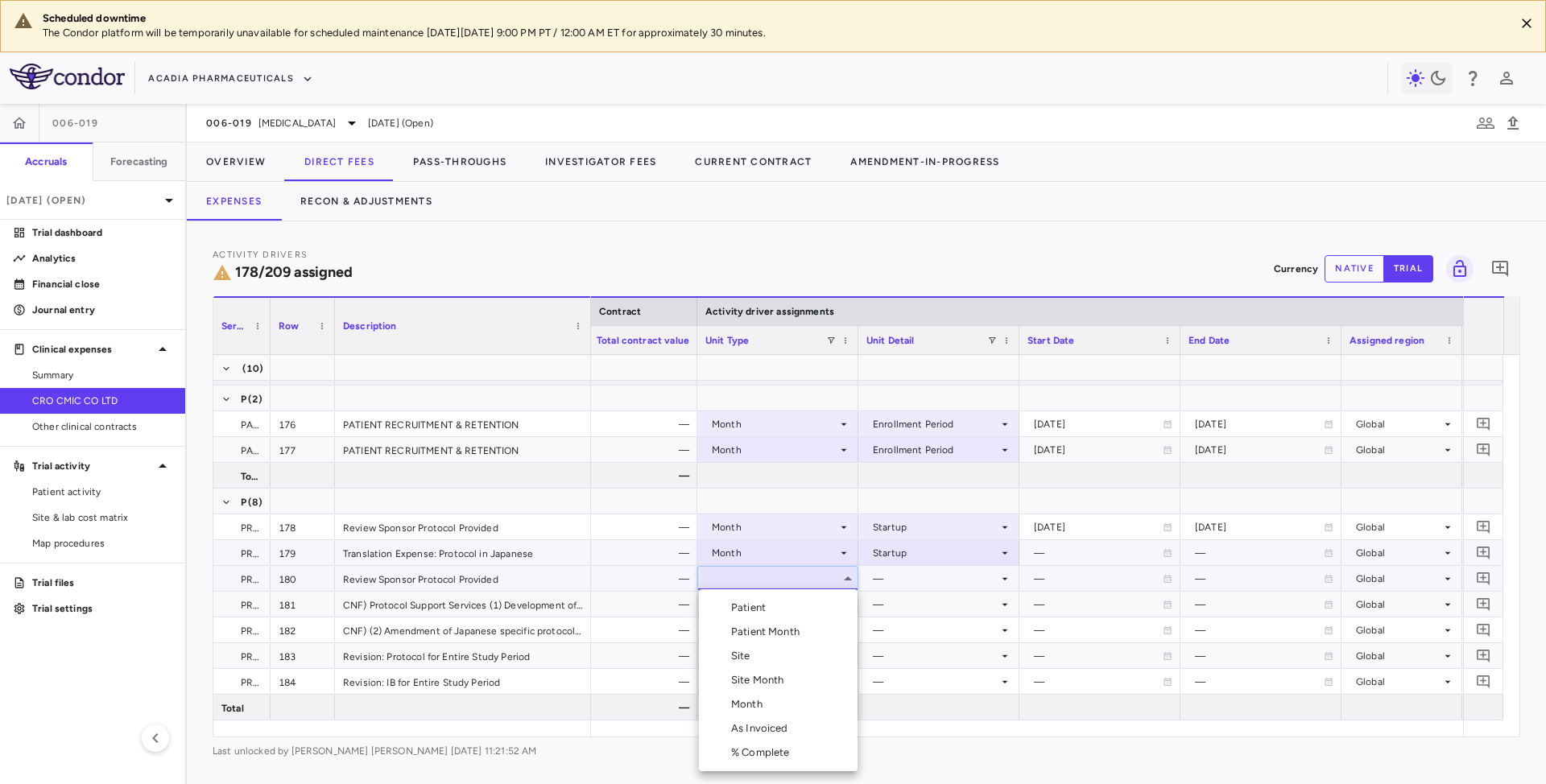
click at [744, 701] on div "Month" at bounding box center [750, 705] width 38 height 15
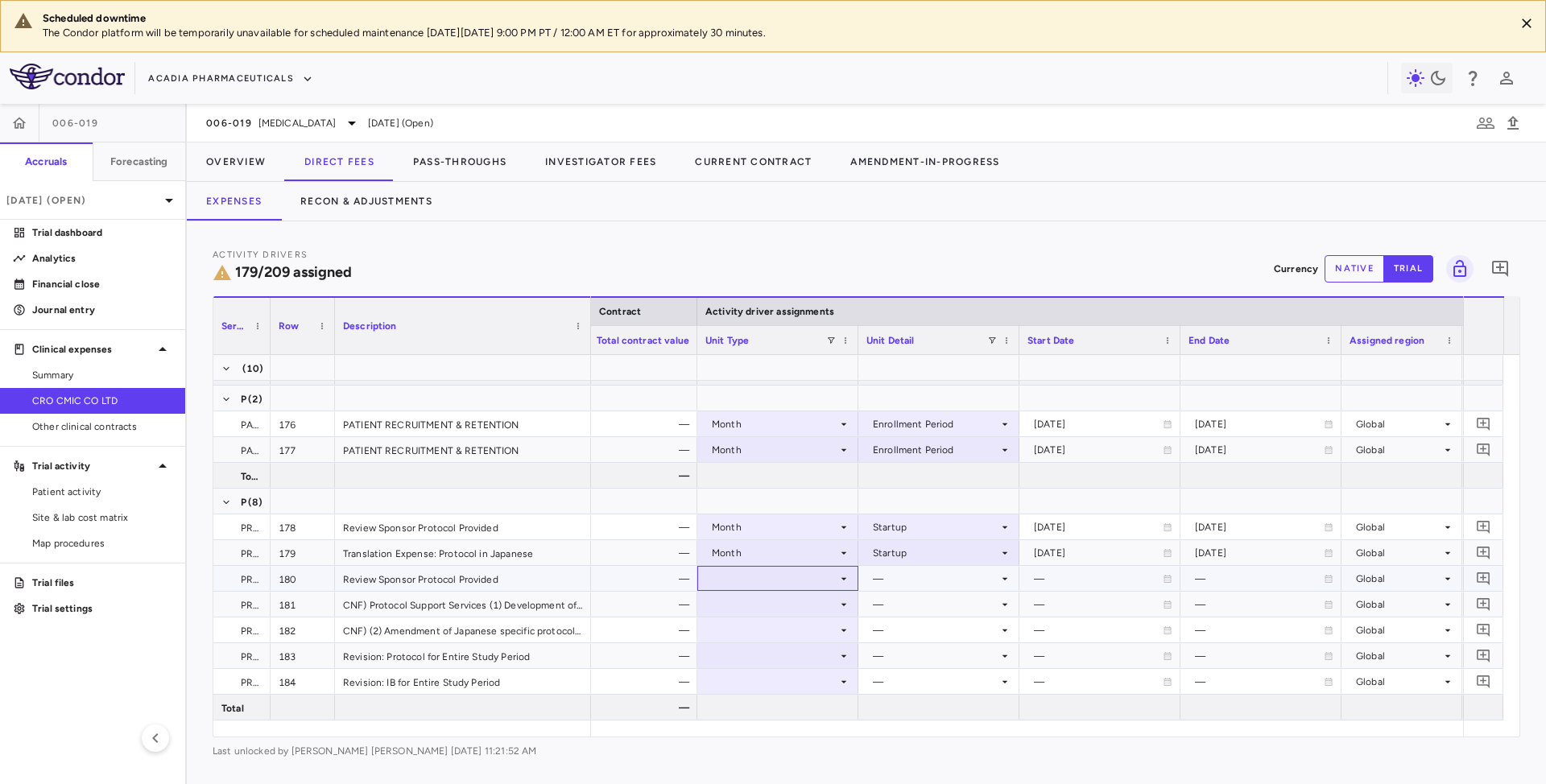
click at [835, 583] on div at bounding box center [778, 578] width 145 height 23
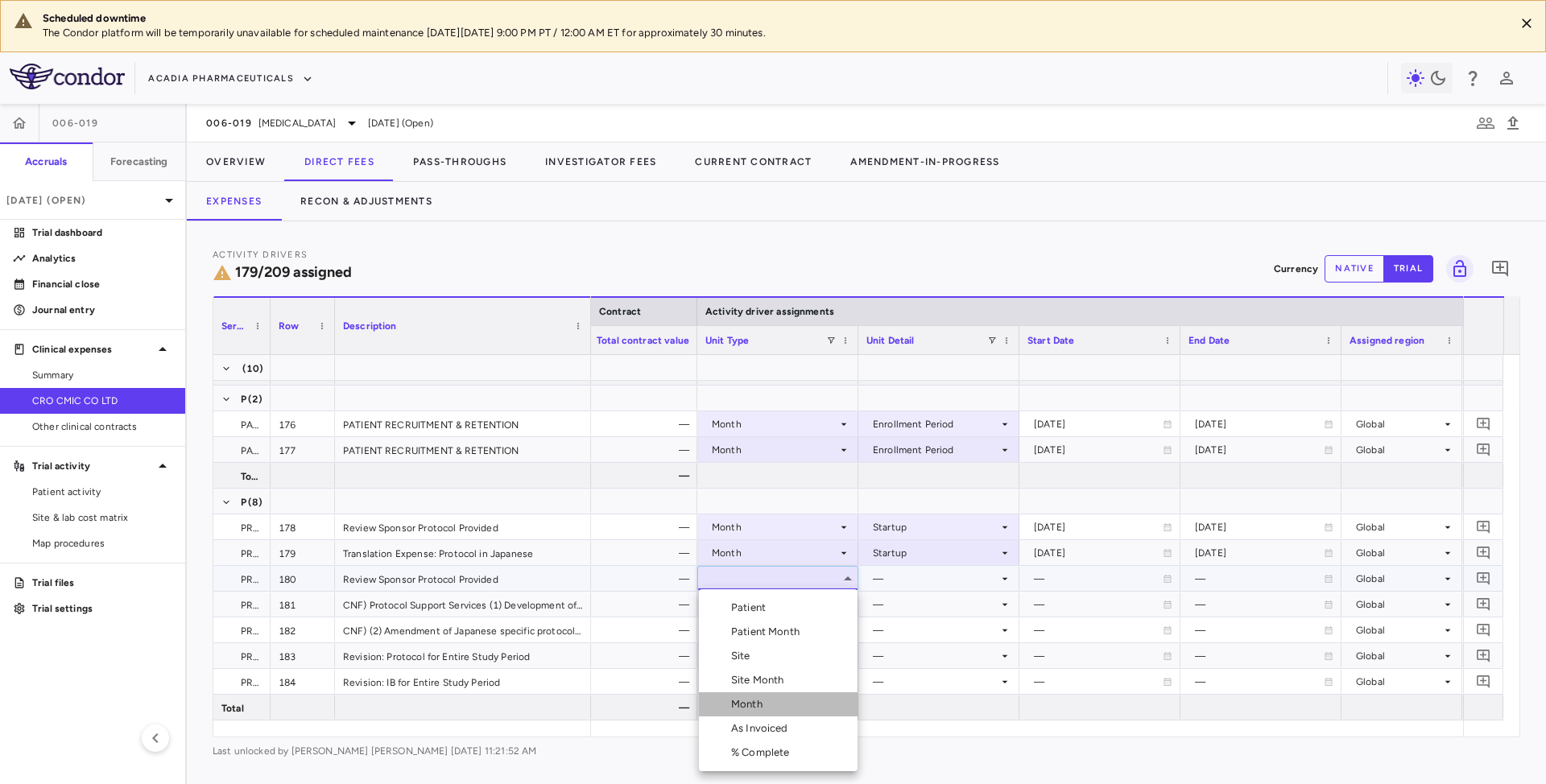
click at [745, 709] on div "Month" at bounding box center [750, 705] width 38 height 15
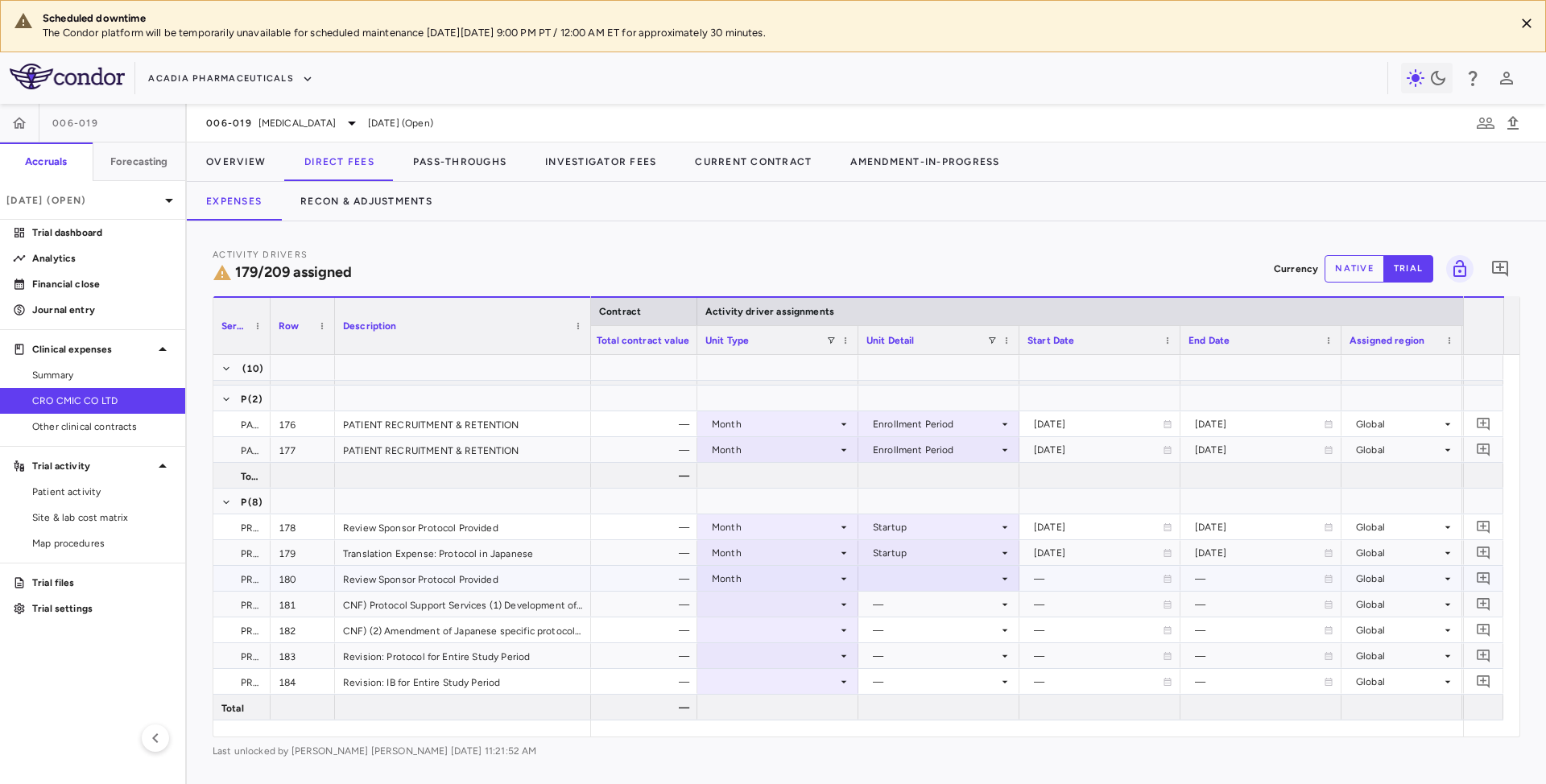
click at [921, 581] on div at bounding box center [939, 578] width 145 height 23
click at [916, 581] on div "Startup" at bounding box center [914, 584] width 43 height 15
click at [832, 599] on div at bounding box center [778, 604] width 145 height 23
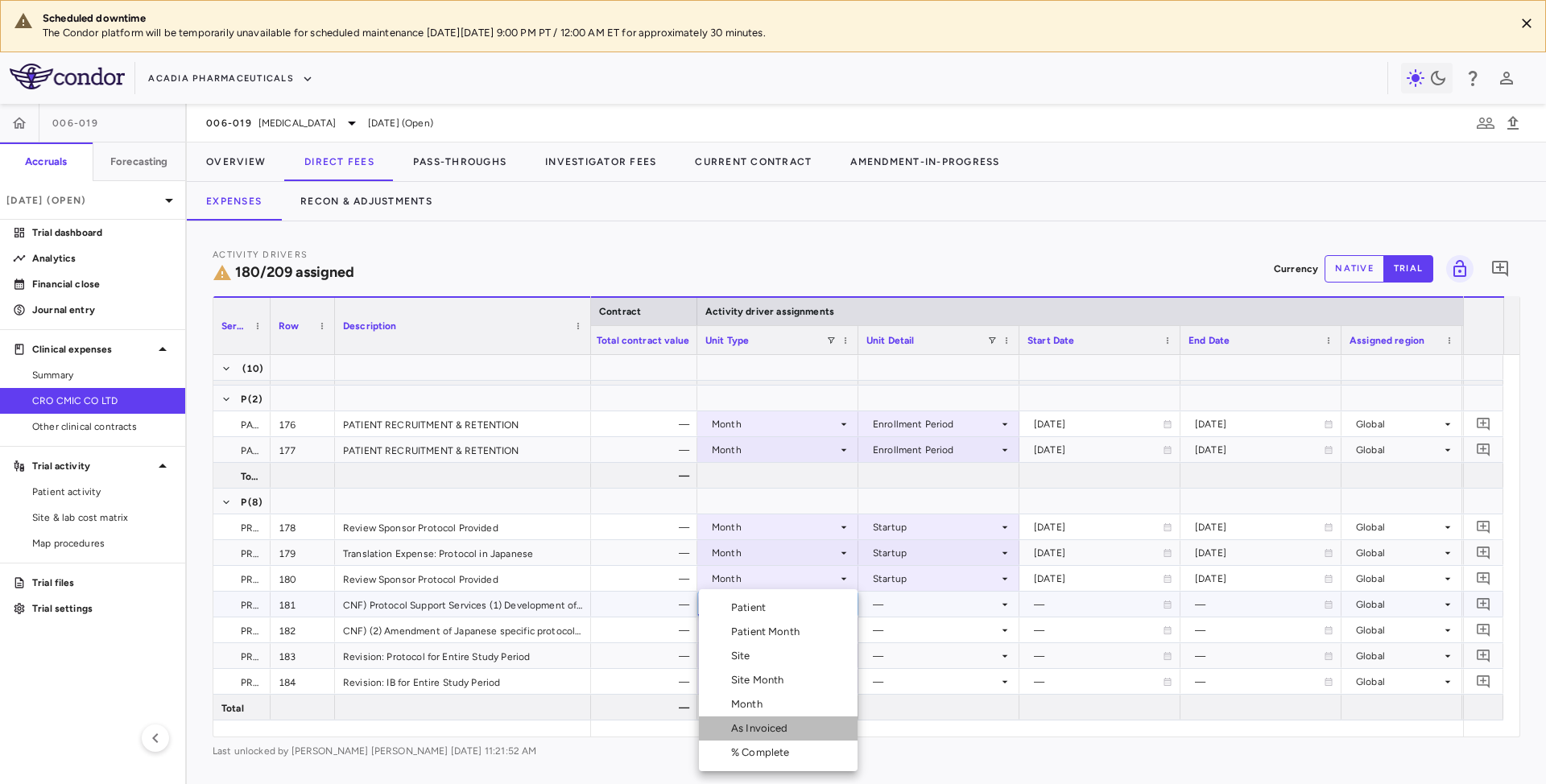
click at [767, 729] on div "As Invoiced" at bounding box center [763, 729] width 64 height 15
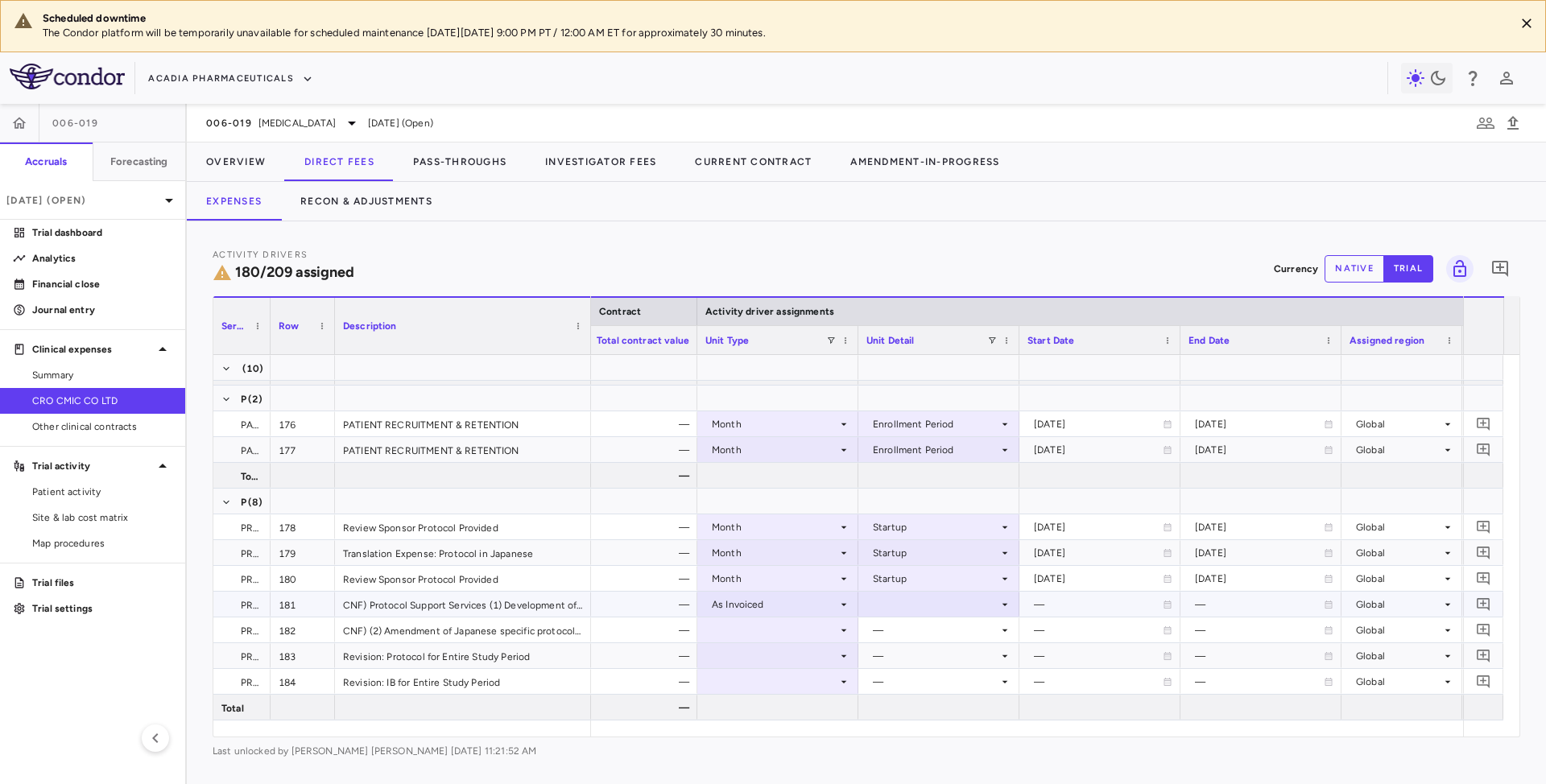
click at [999, 607] on icon at bounding box center [1005, 605] width 13 height 13
click at [931, 639] on div "As occurred" at bounding box center [925, 634] width 64 height 15
click at [831, 631] on div at bounding box center [778, 630] width 145 height 23
click at [787, 625] on div at bounding box center [778, 630] width 145 height 23
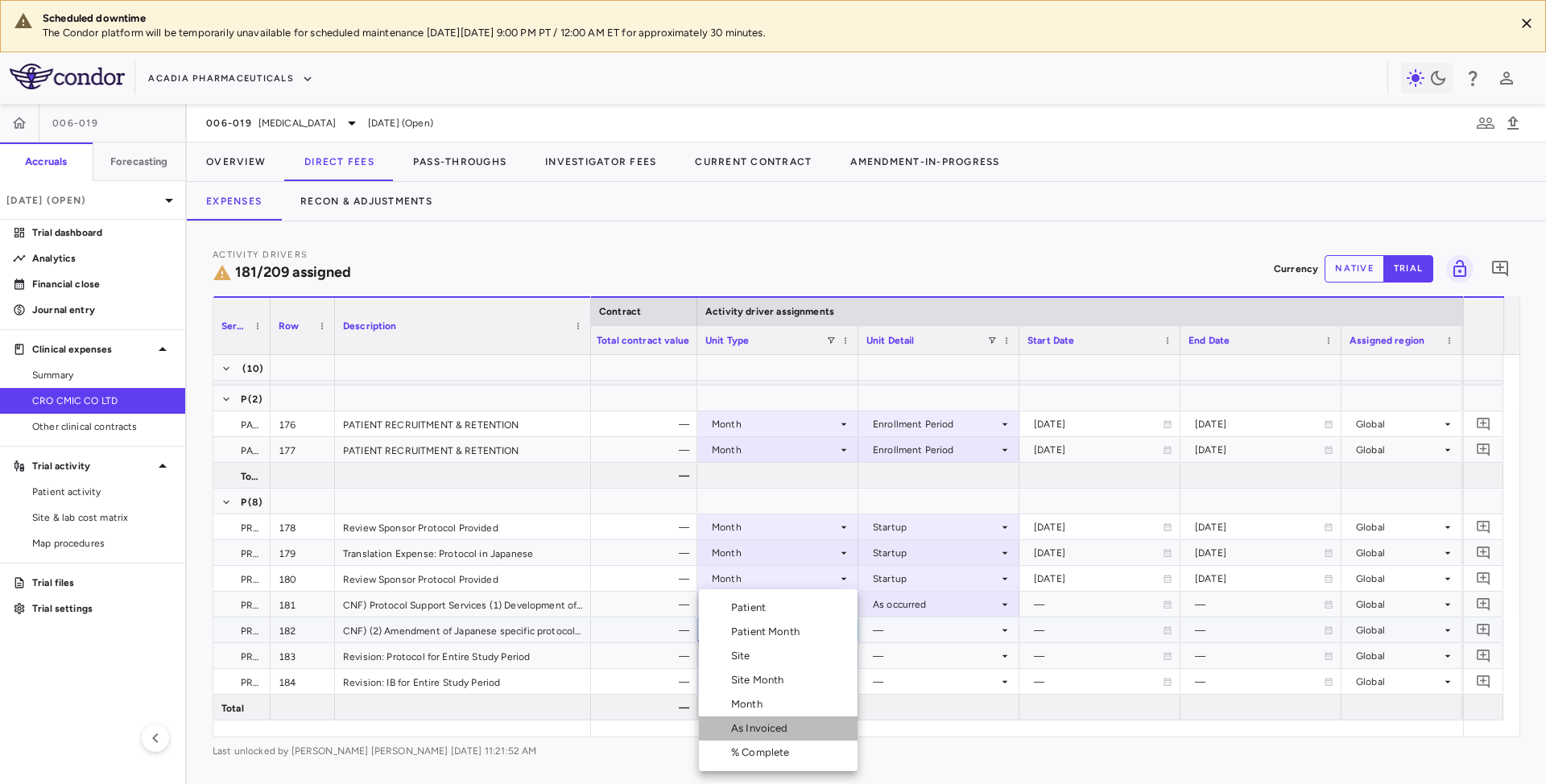
click at [768, 732] on div "As Invoiced" at bounding box center [763, 729] width 64 height 15
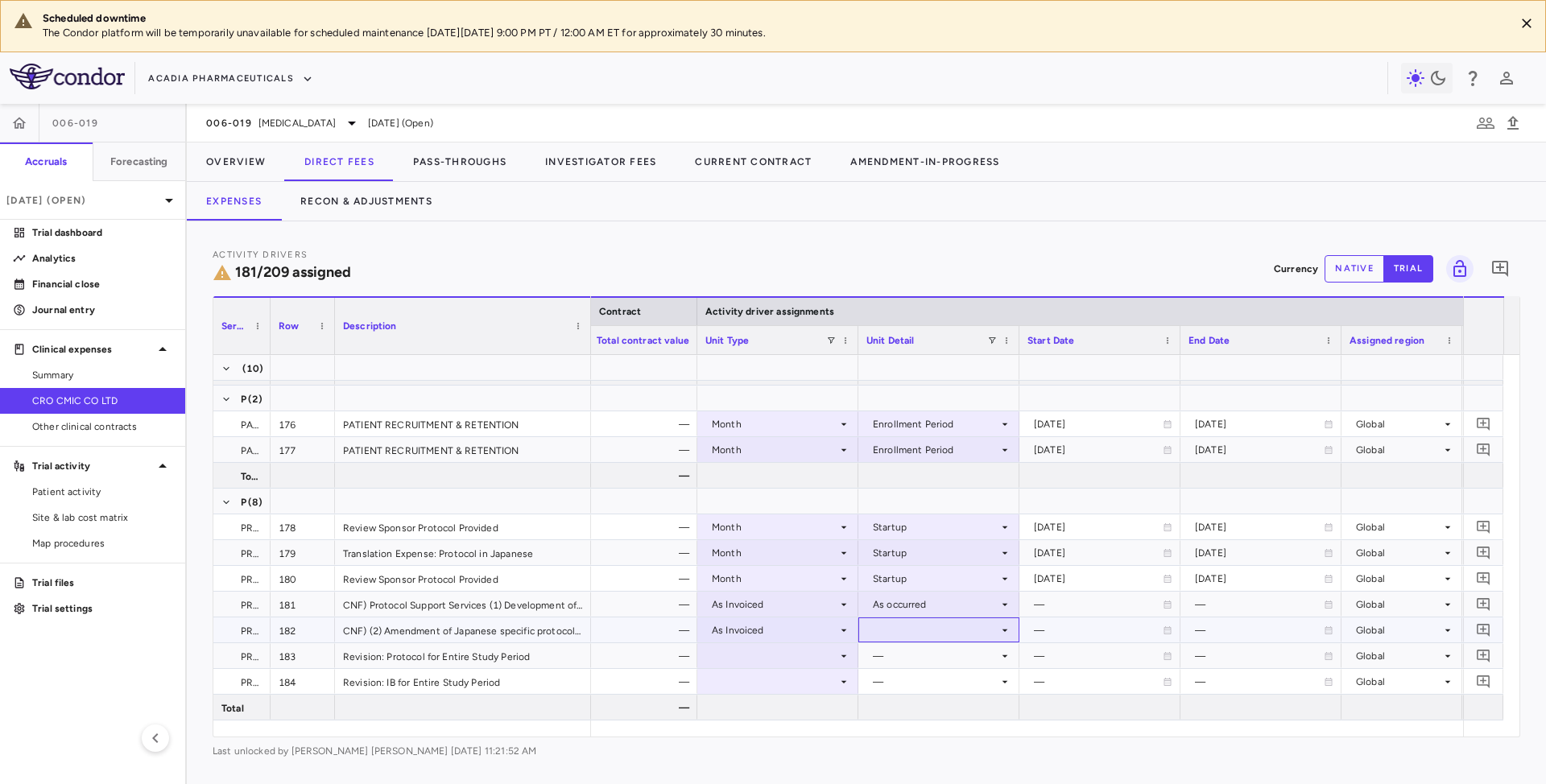
click at [916, 625] on div at bounding box center [939, 630] width 145 height 23
click at [912, 667] on div "As occurred" at bounding box center [925, 660] width 64 height 15
click at [837, 658] on icon at bounding box center [844, 656] width 13 height 13
click at [841, 654] on icon at bounding box center [844, 656] width 13 height 13
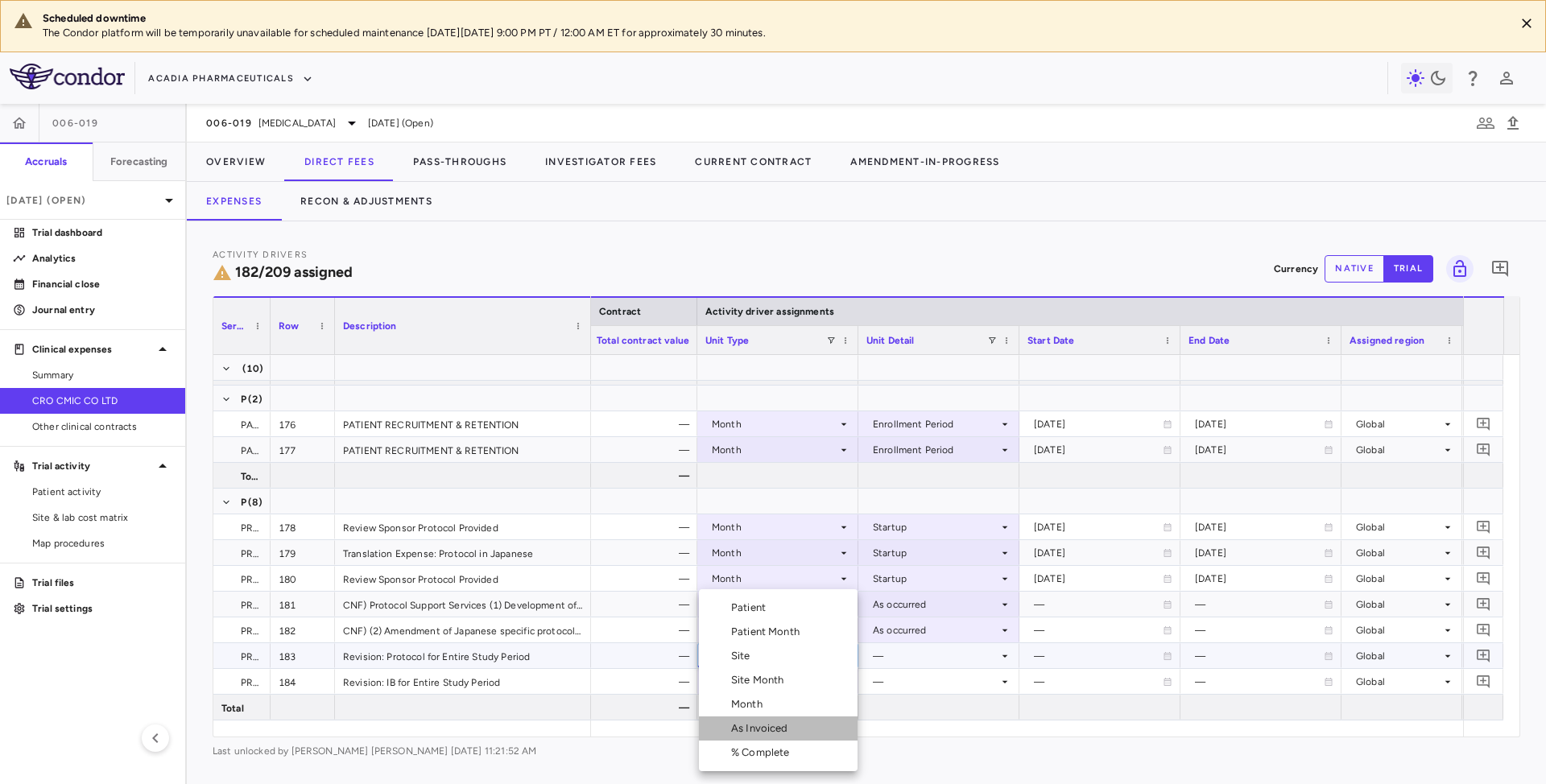
click at [744, 728] on div "As Invoiced" at bounding box center [763, 729] width 64 height 15
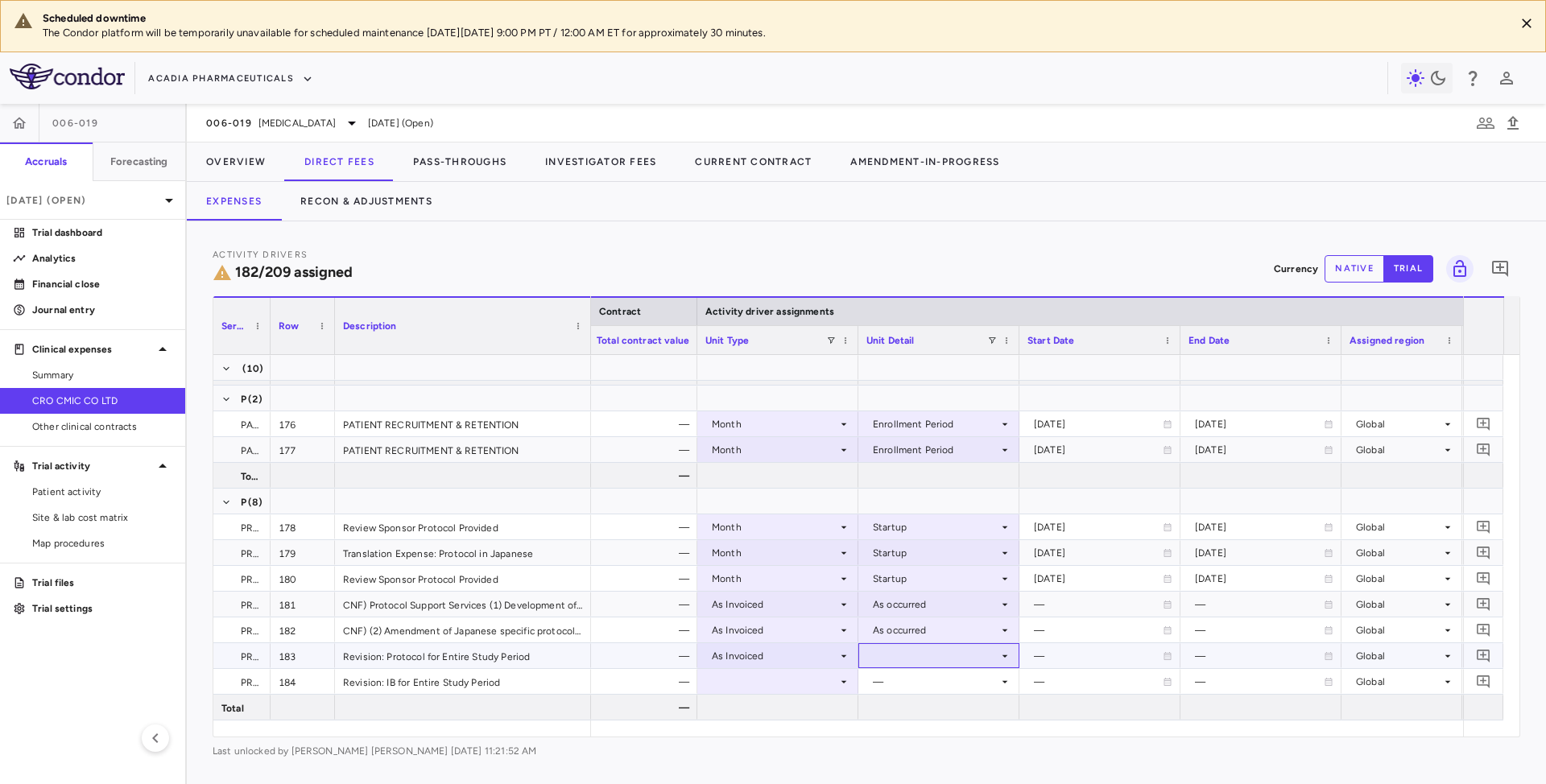
click at [932, 658] on div at bounding box center [939, 656] width 145 height 23
click at [915, 687] on div "As occurred" at bounding box center [925, 687] width 64 height 15
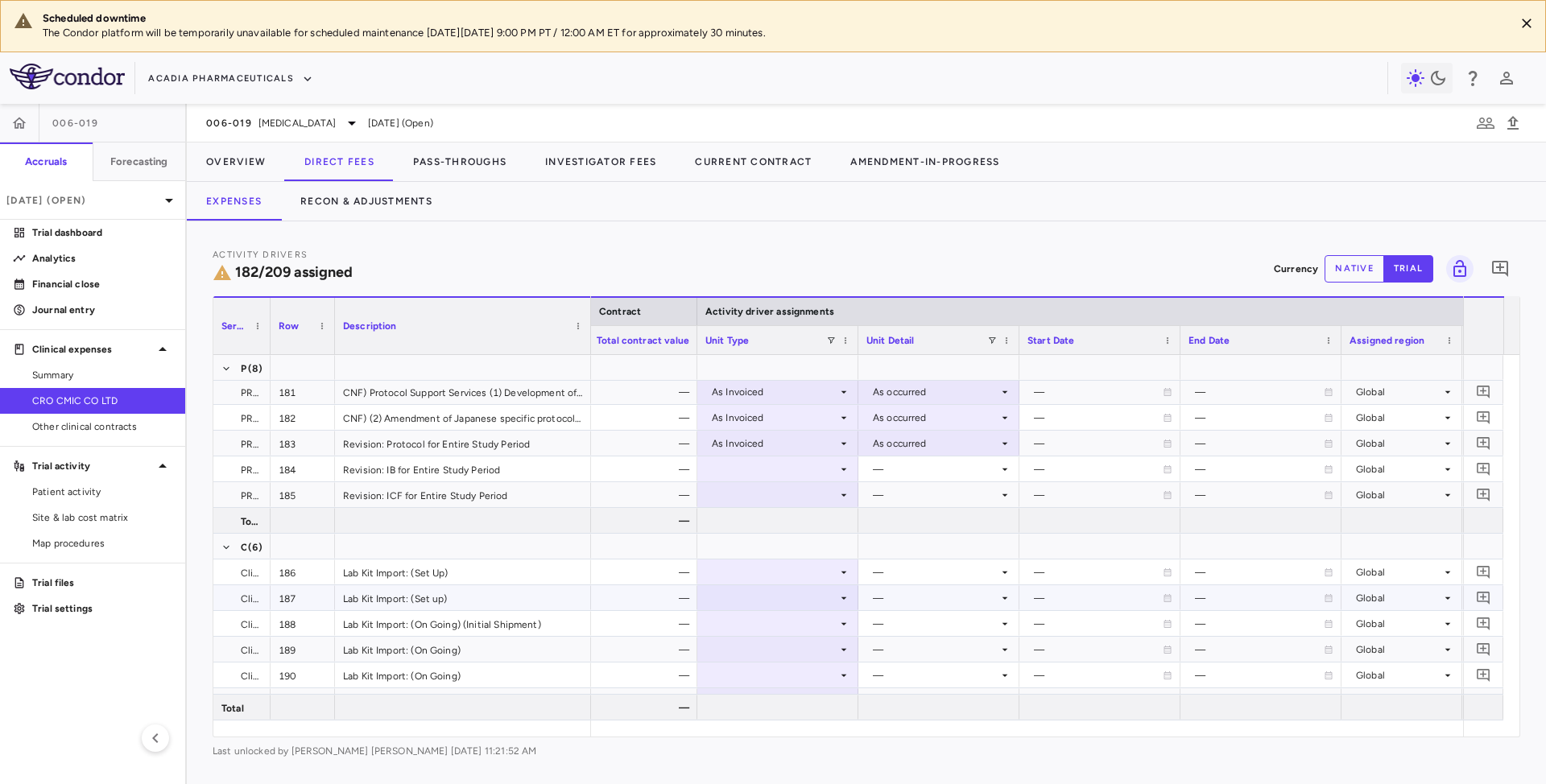
scroll to position [5260, 0]
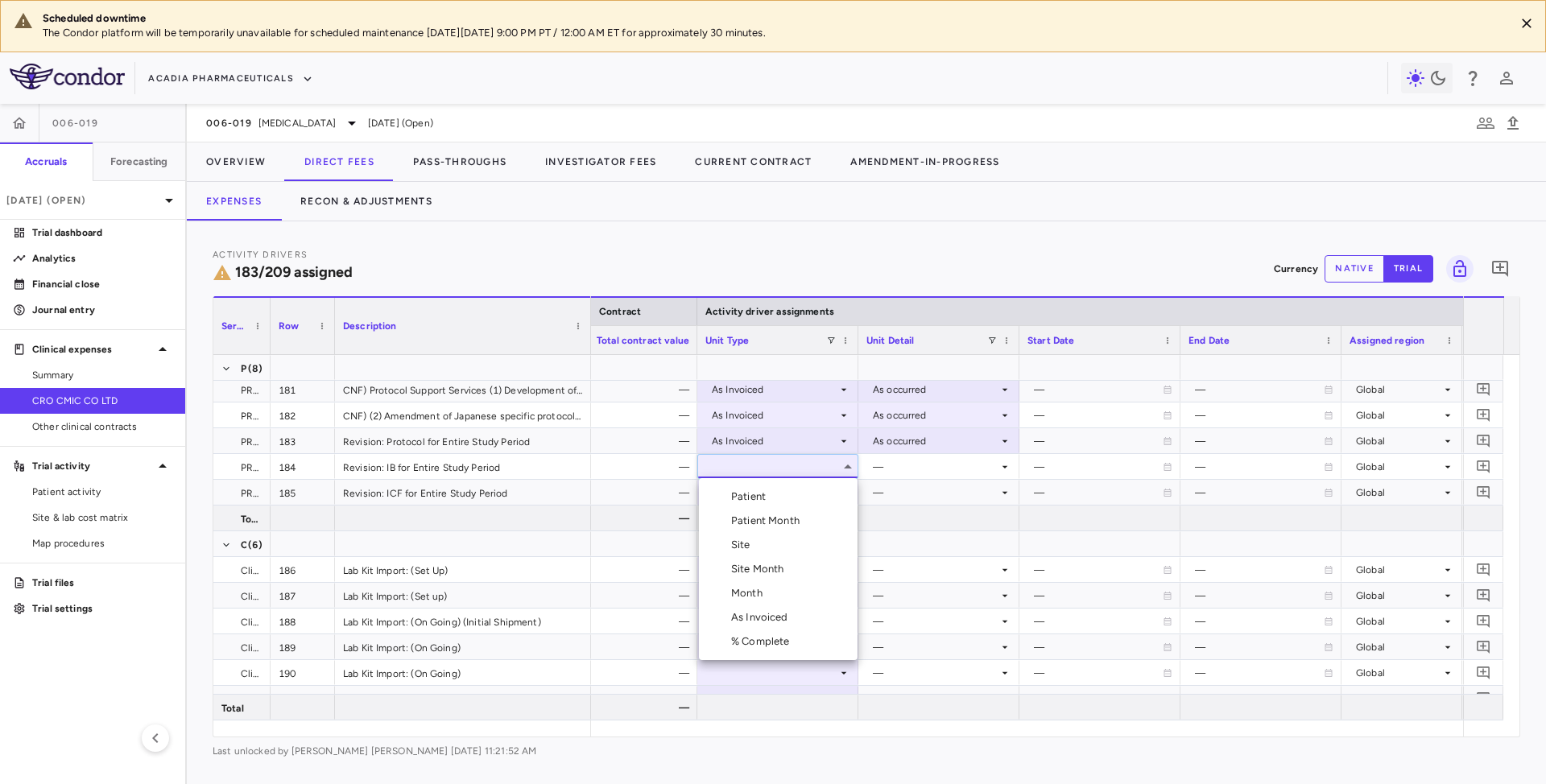
click at [744, 621] on div "As Invoiced" at bounding box center [763, 618] width 64 height 15
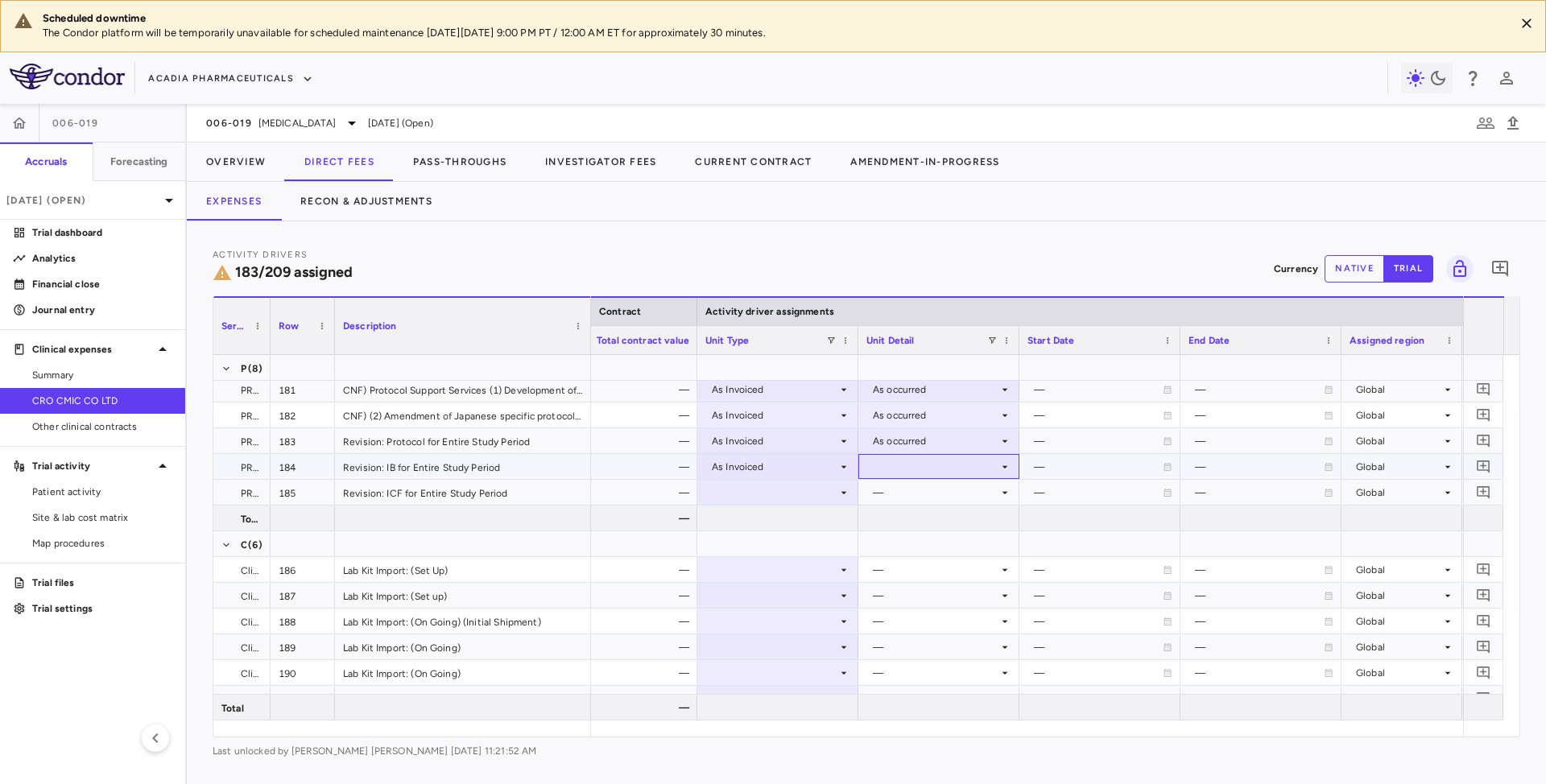
click at [938, 475] on div at bounding box center [939, 467] width 145 height 23
click at [925, 487] on li "As occurred" at bounding box center [939, 497] width 159 height 24
click at [839, 488] on icon at bounding box center [844, 493] width 13 height 13
click at [821, 483] on div at bounding box center [778, 492] width 145 height 23
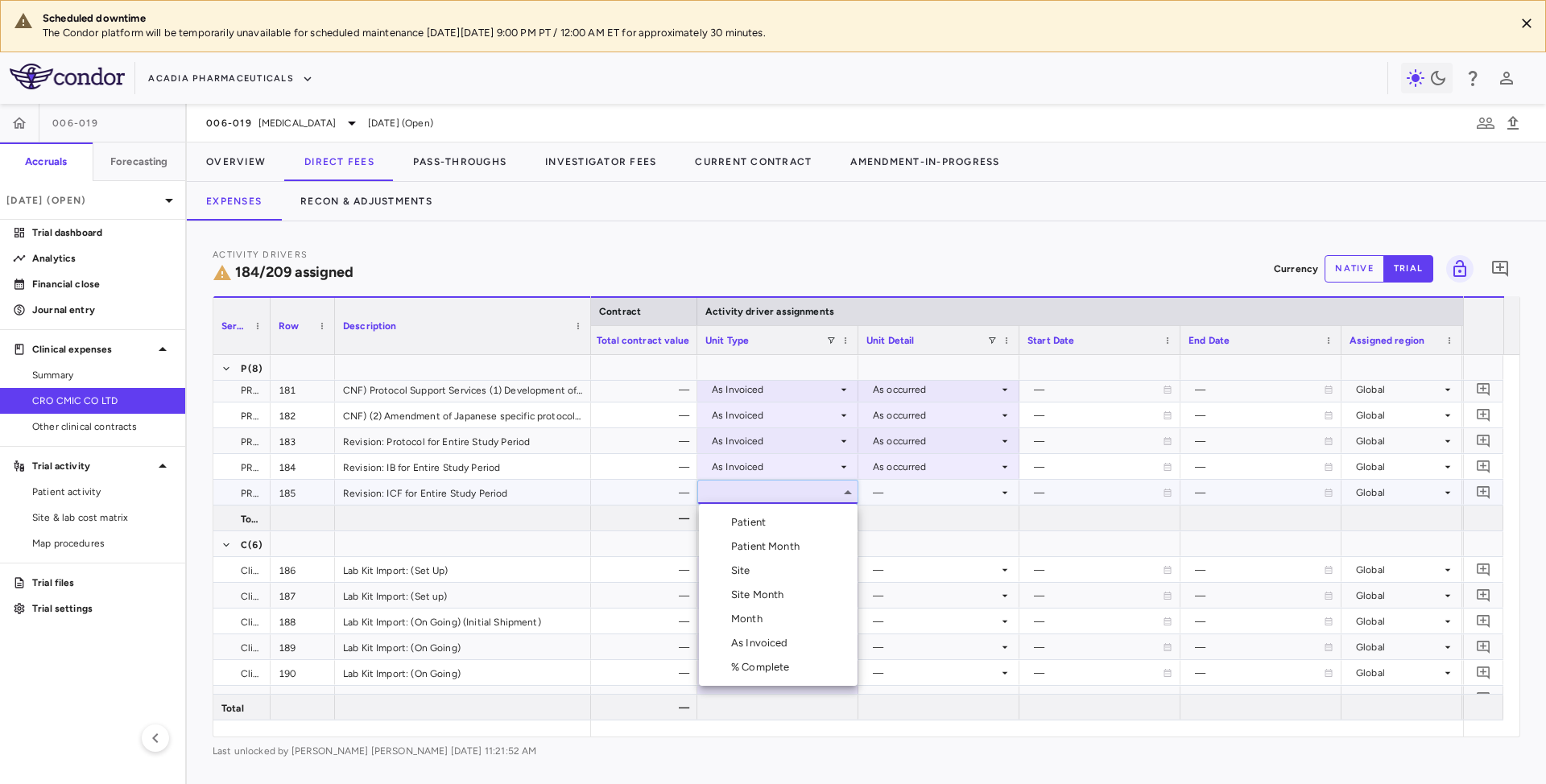
click at [763, 645] on div "As Invoiced" at bounding box center [763, 644] width 64 height 15
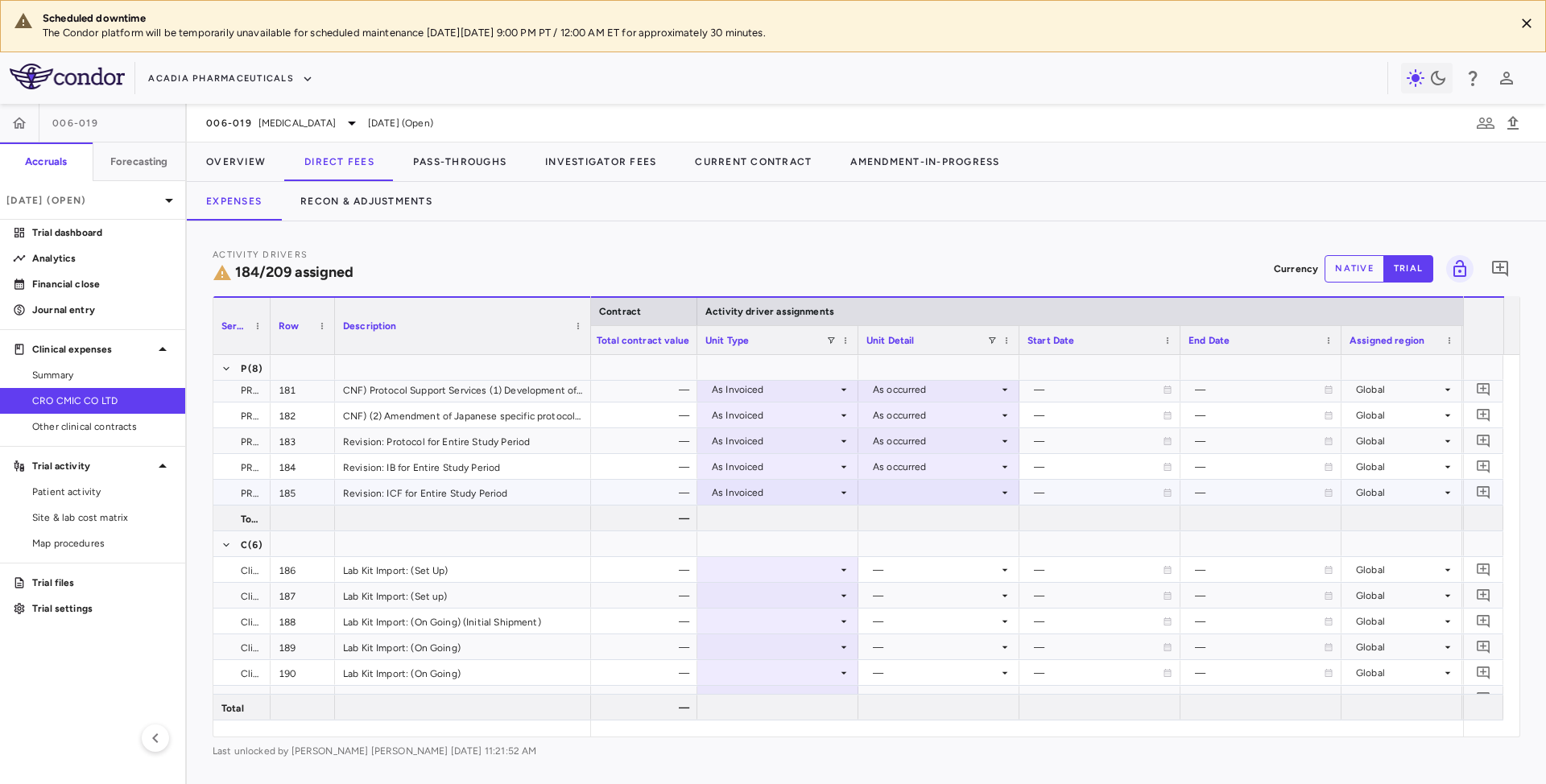
click at [940, 493] on div at bounding box center [939, 492] width 145 height 23
click at [925, 523] on div "As occurred" at bounding box center [925, 523] width 64 height 15
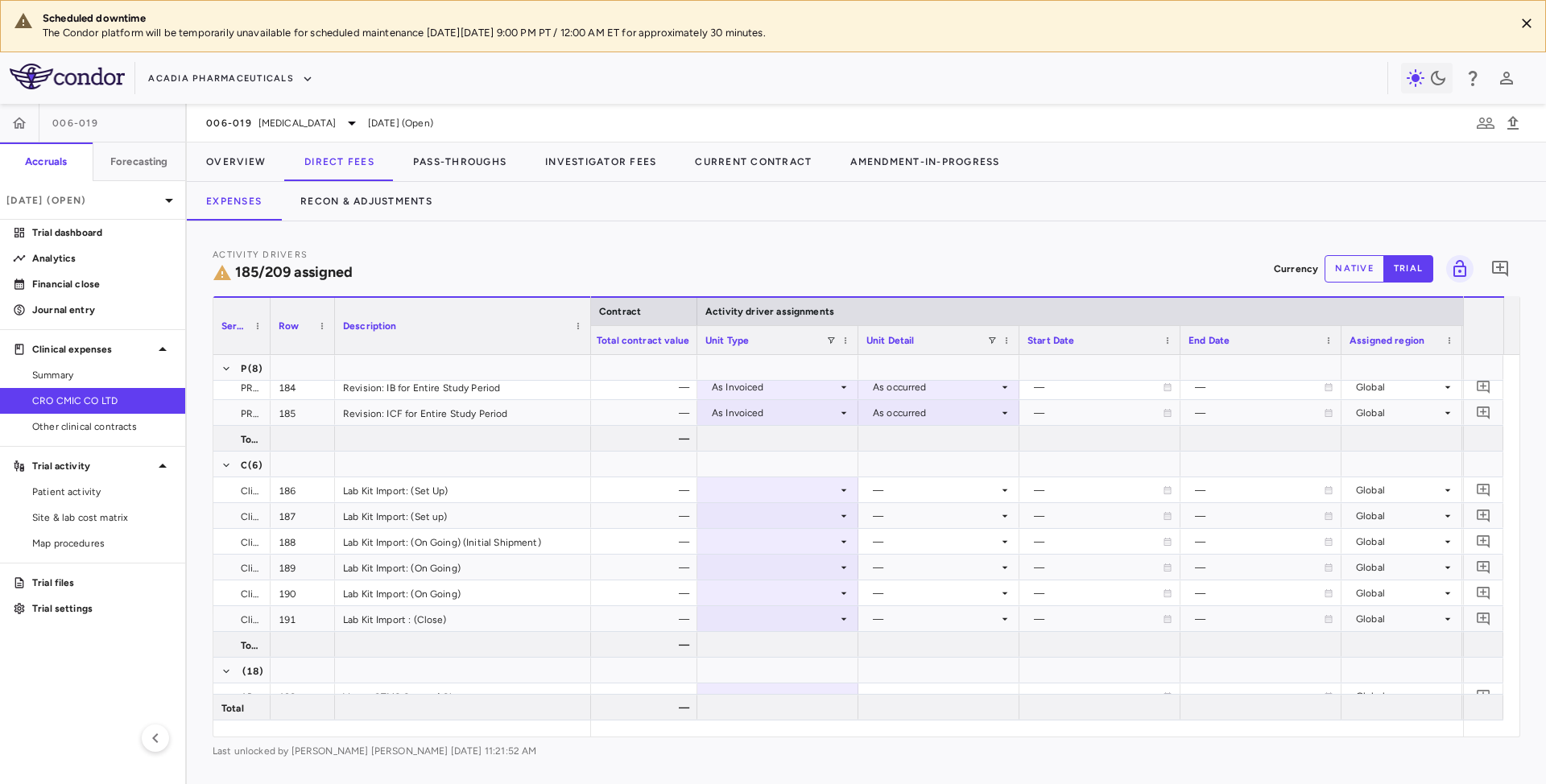
scroll to position [5358, 0]
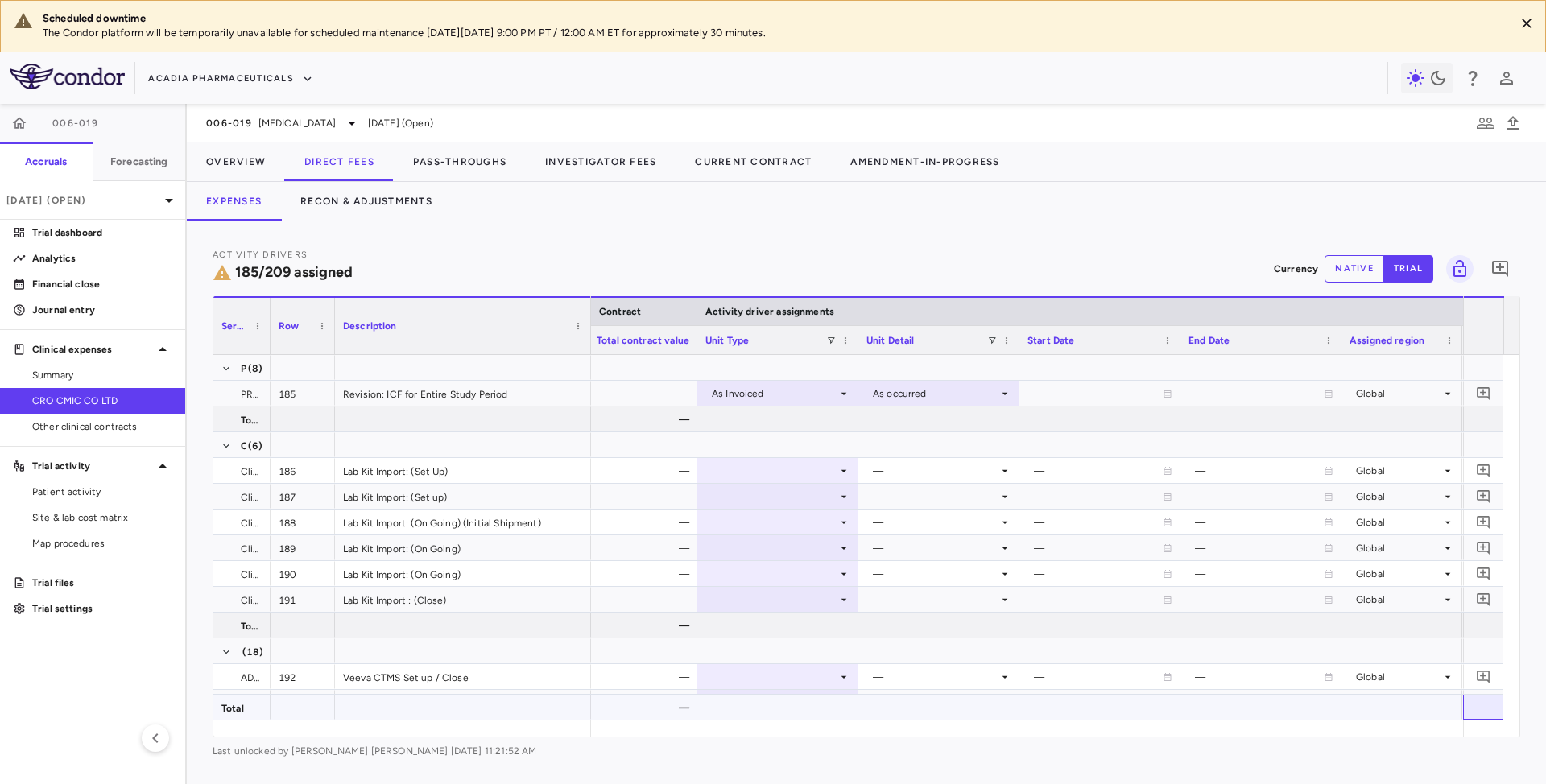
click at [1501, 709] on div at bounding box center [1483, 707] width 40 height 25
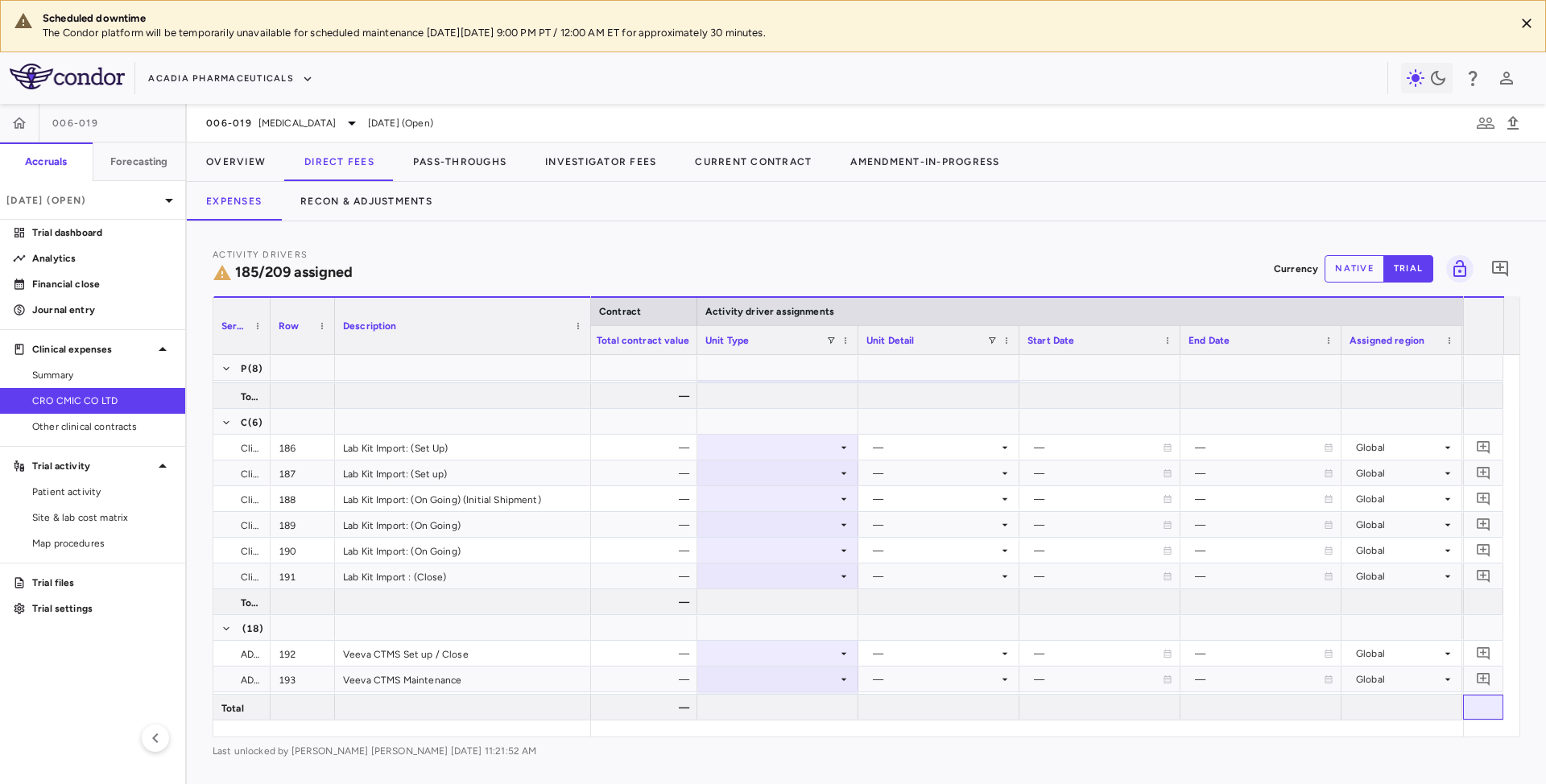
scroll to position [5401, 0]
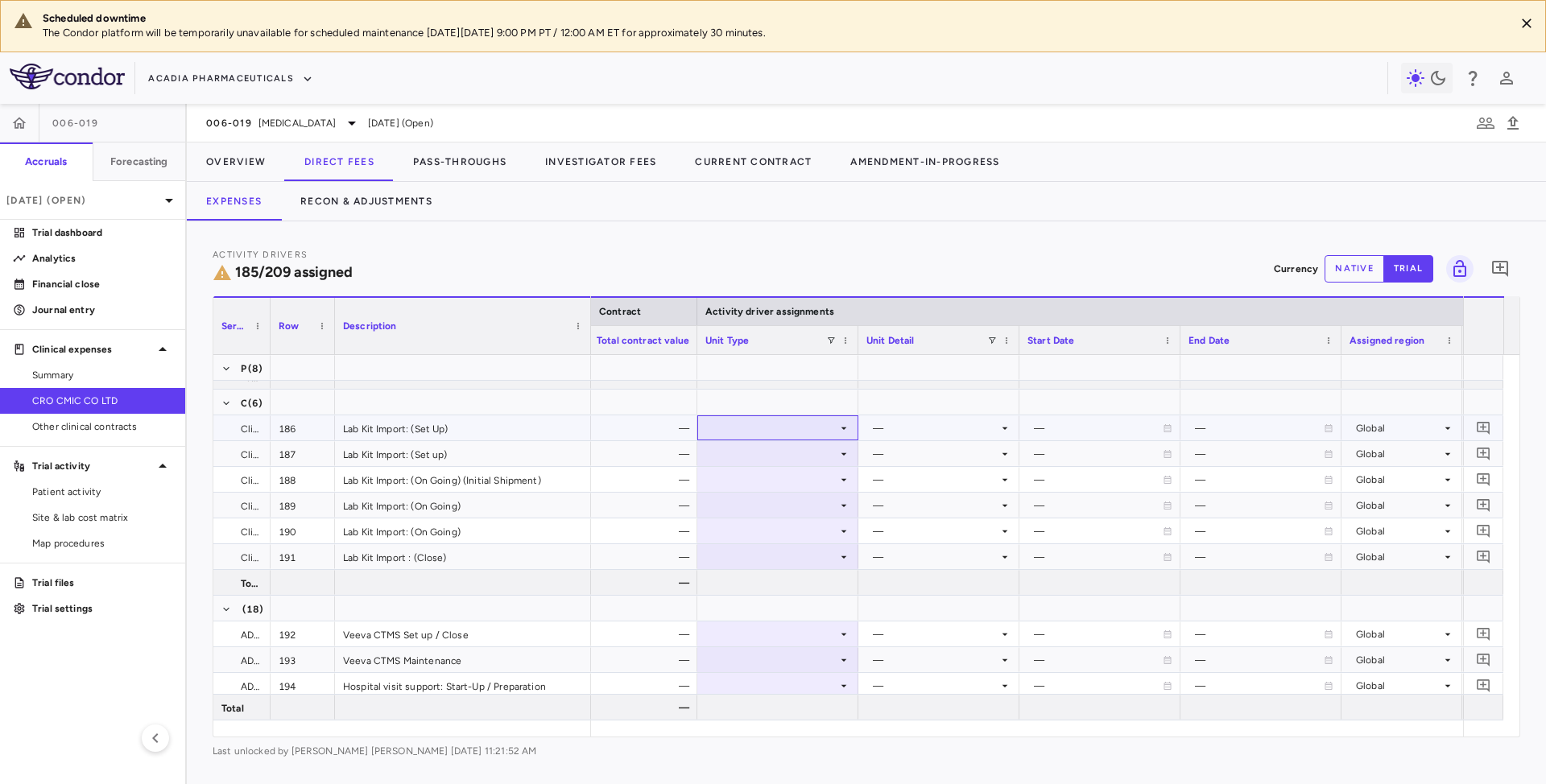
click at [799, 429] on div at bounding box center [778, 428] width 145 height 23
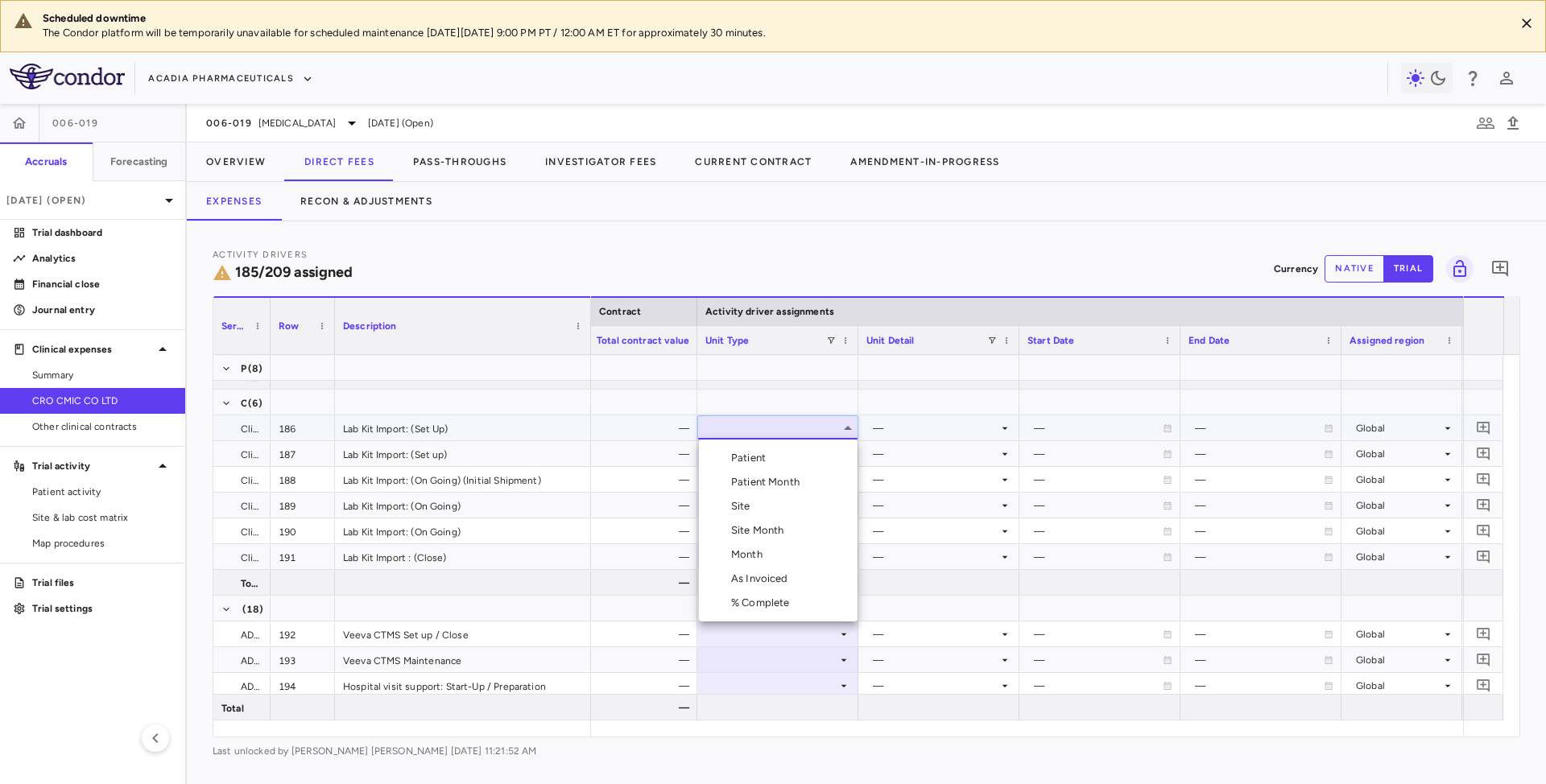
click at [752, 561] on div "Month" at bounding box center [750, 555] width 38 height 15
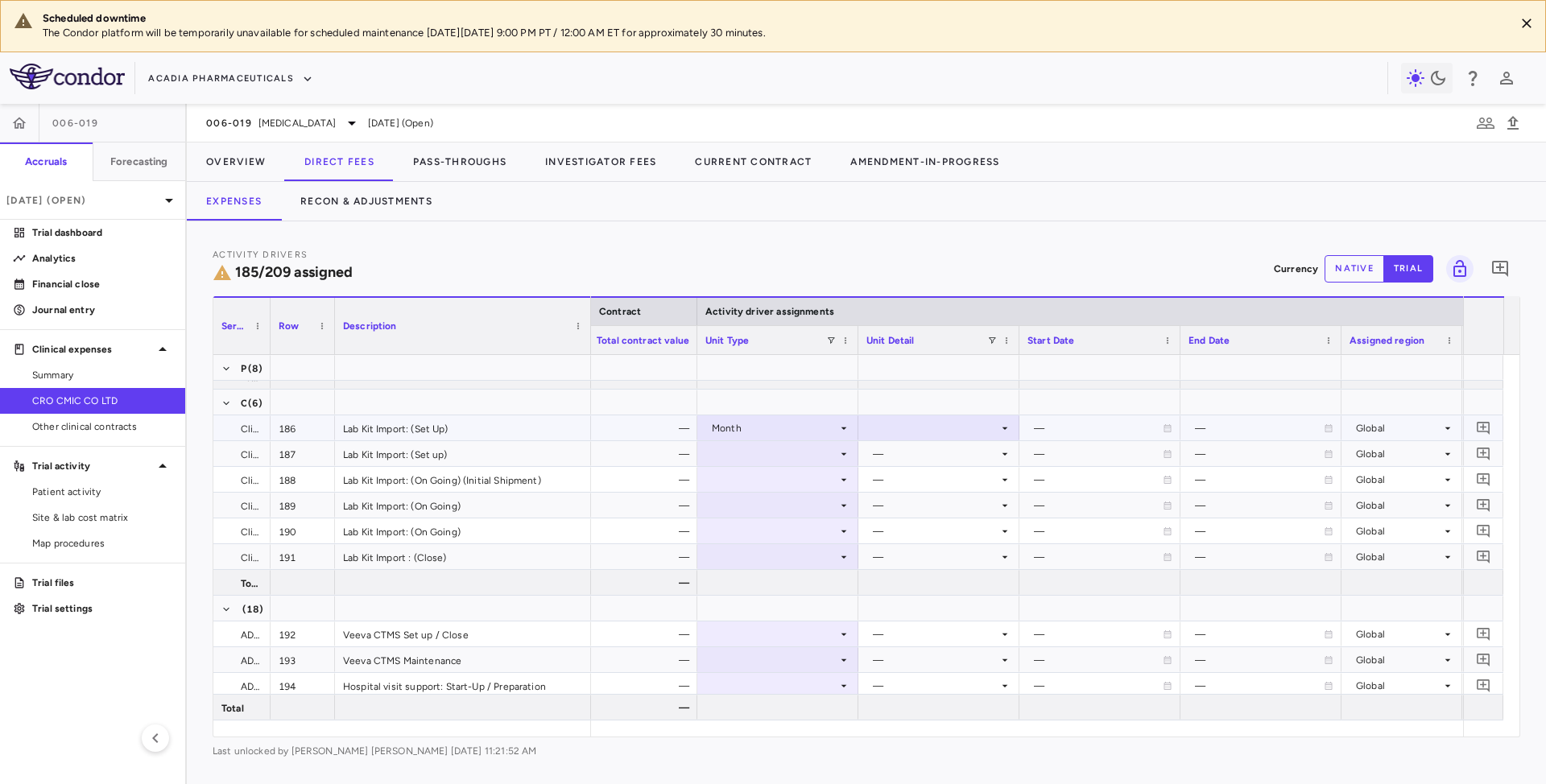
click at [996, 426] on div at bounding box center [939, 428] width 145 height 23
click at [916, 629] on div "Custom" at bounding box center [915, 627] width 45 height 15
click at [1099, 421] on div at bounding box center [1099, 428] width 145 height 23
type input "**********"
click at [1234, 429] on div at bounding box center [1260, 428] width 145 height 23
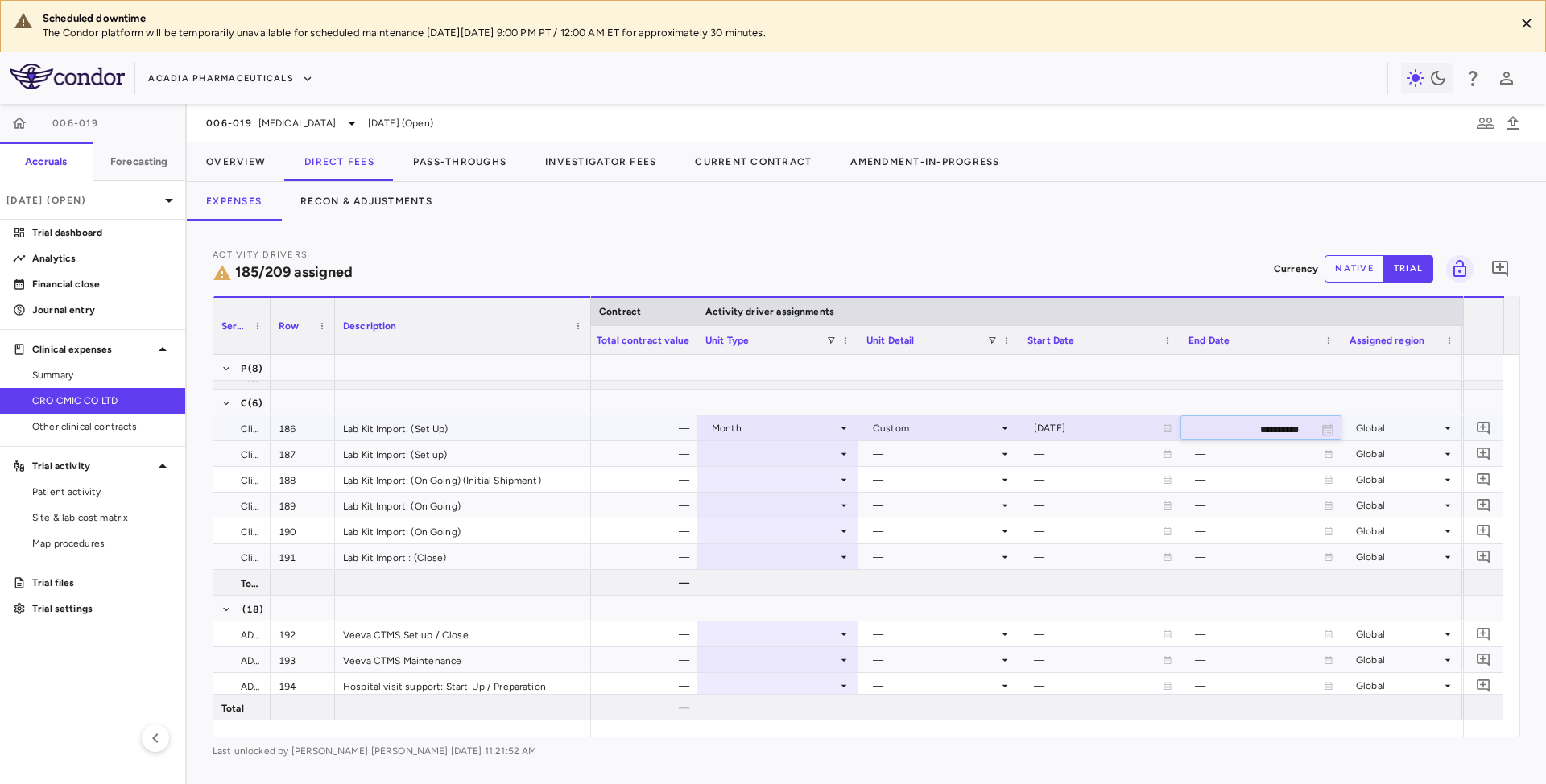
click at [1273, 429] on input "**********" at bounding box center [1247, 430] width 131 height 26
type input "**********"
click at [925, 452] on div "—" at bounding box center [935, 454] width 126 height 26
click at [835, 453] on div at bounding box center [778, 454] width 145 height 23
click at [839, 451] on icon at bounding box center [844, 454] width 13 height 13
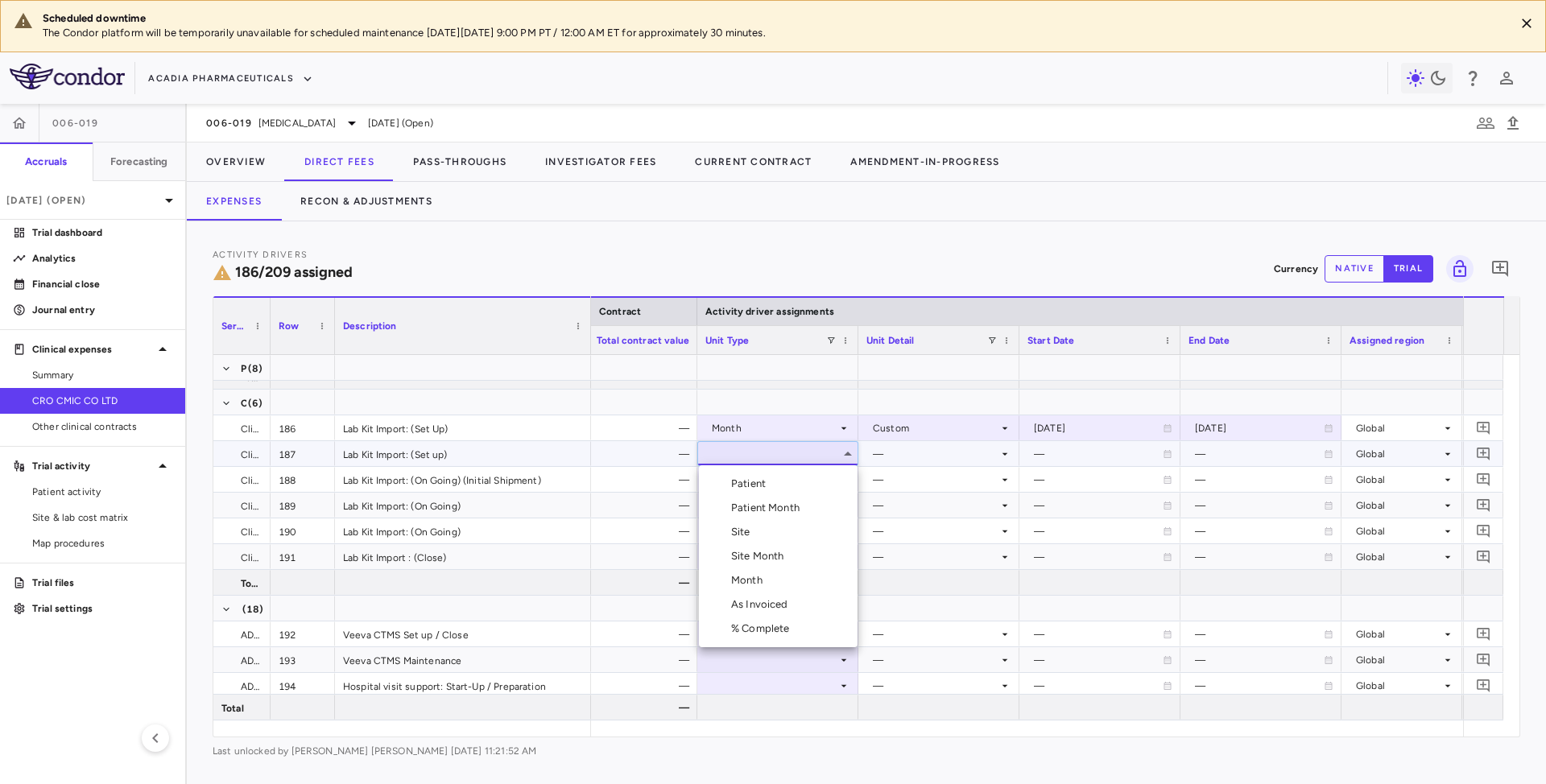
click at [741, 581] on div "Month" at bounding box center [750, 581] width 38 height 15
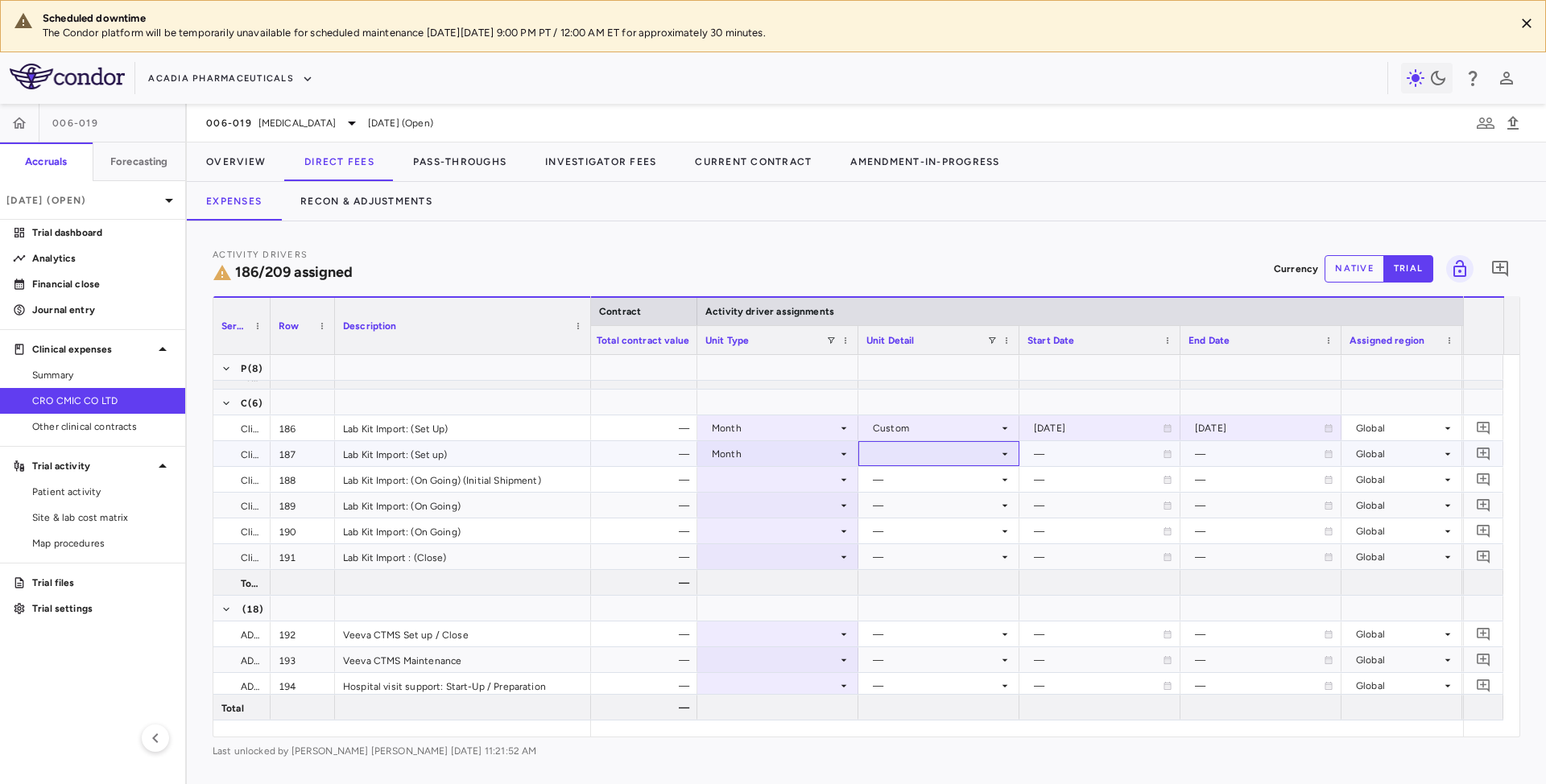
click at [998, 449] on icon at bounding box center [1005, 454] width 13 height 13
click at [901, 653] on div "Custom" at bounding box center [915, 653] width 45 height 15
click at [1106, 446] on div "—" at bounding box center [1098, 454] width 129 height 26
click at [1042, 453] on div at bounding box center [1099, 454] width 145 height 23
click at [1047, 454] on input "**********" at bounding box center [1086, 455] width 131 height 26
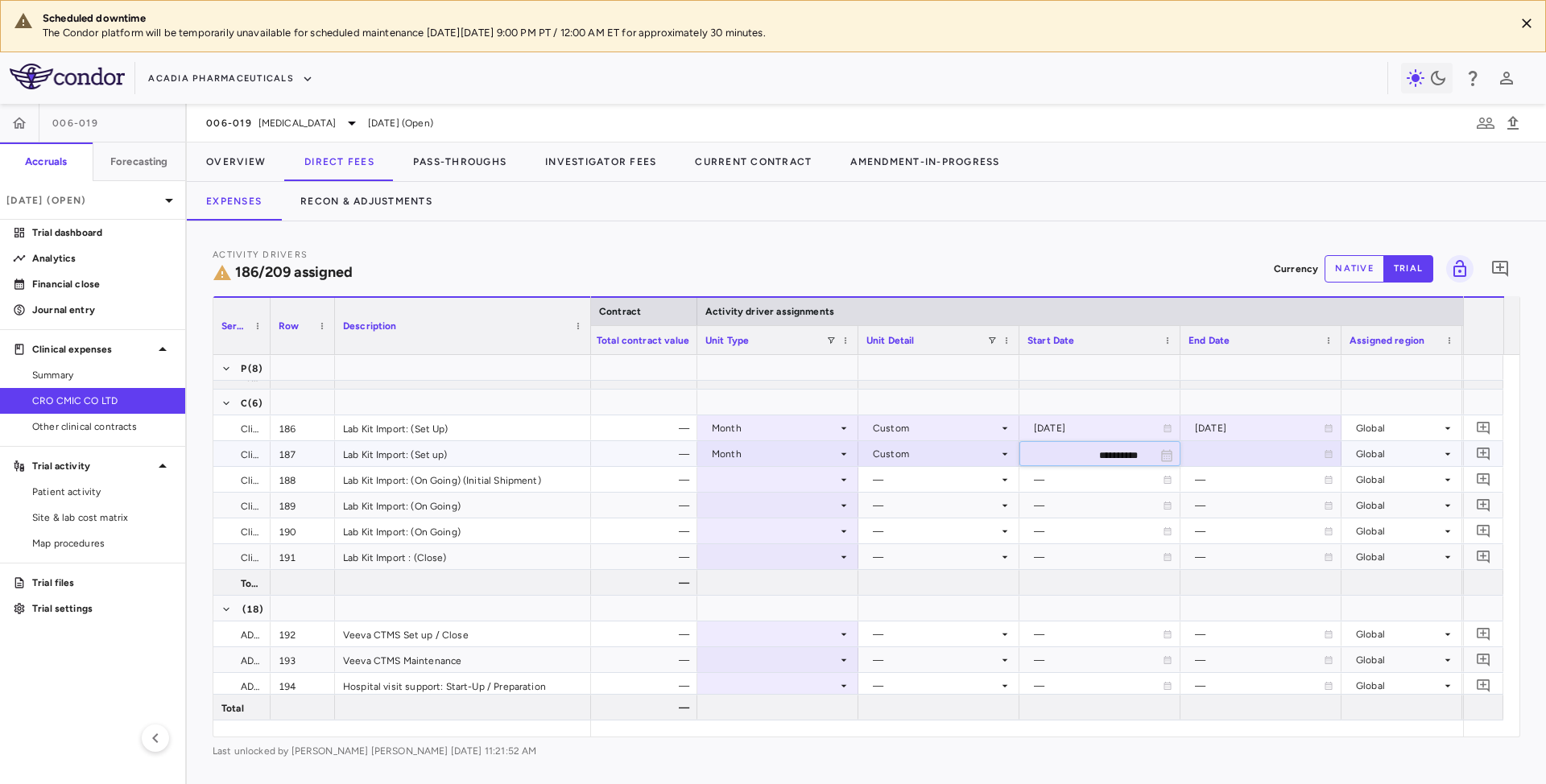
type input "**********"
click at [1215, 446] on div at bounding box center [1260, 454] width 145 height 23
click at [1216, 449] on input "**********" at bounding box center [1247, 455] width 131 height 26
type input "**********"
click at [905, 487] on div "—" at bounding box center [935, 479] width 126 height 26
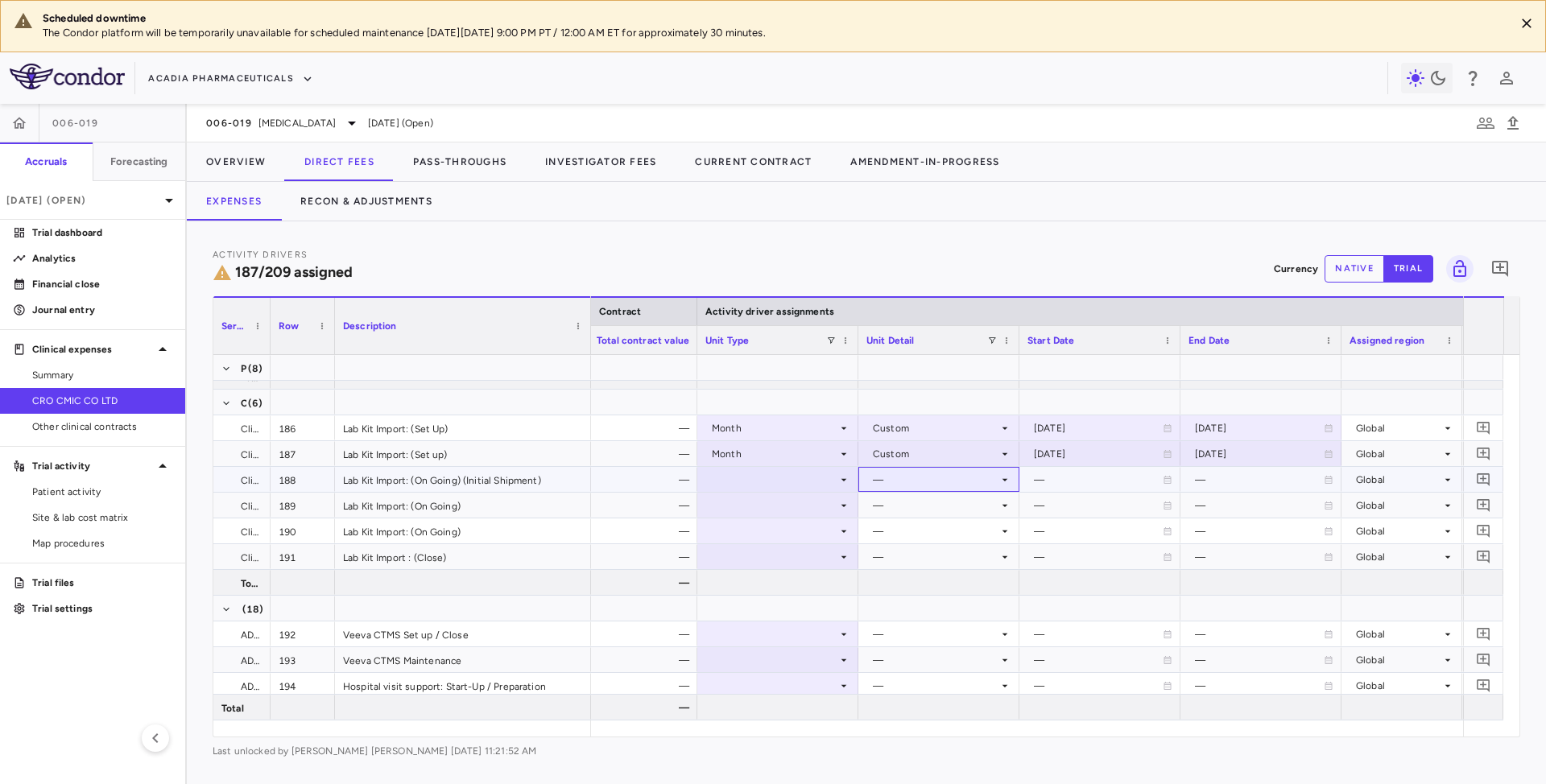
click at [905, 487] on div "—" at bounding box center [935, 479] width 126 height 26
click at [831, 487] on div at bounding box center [778, 479] width 145 height 23
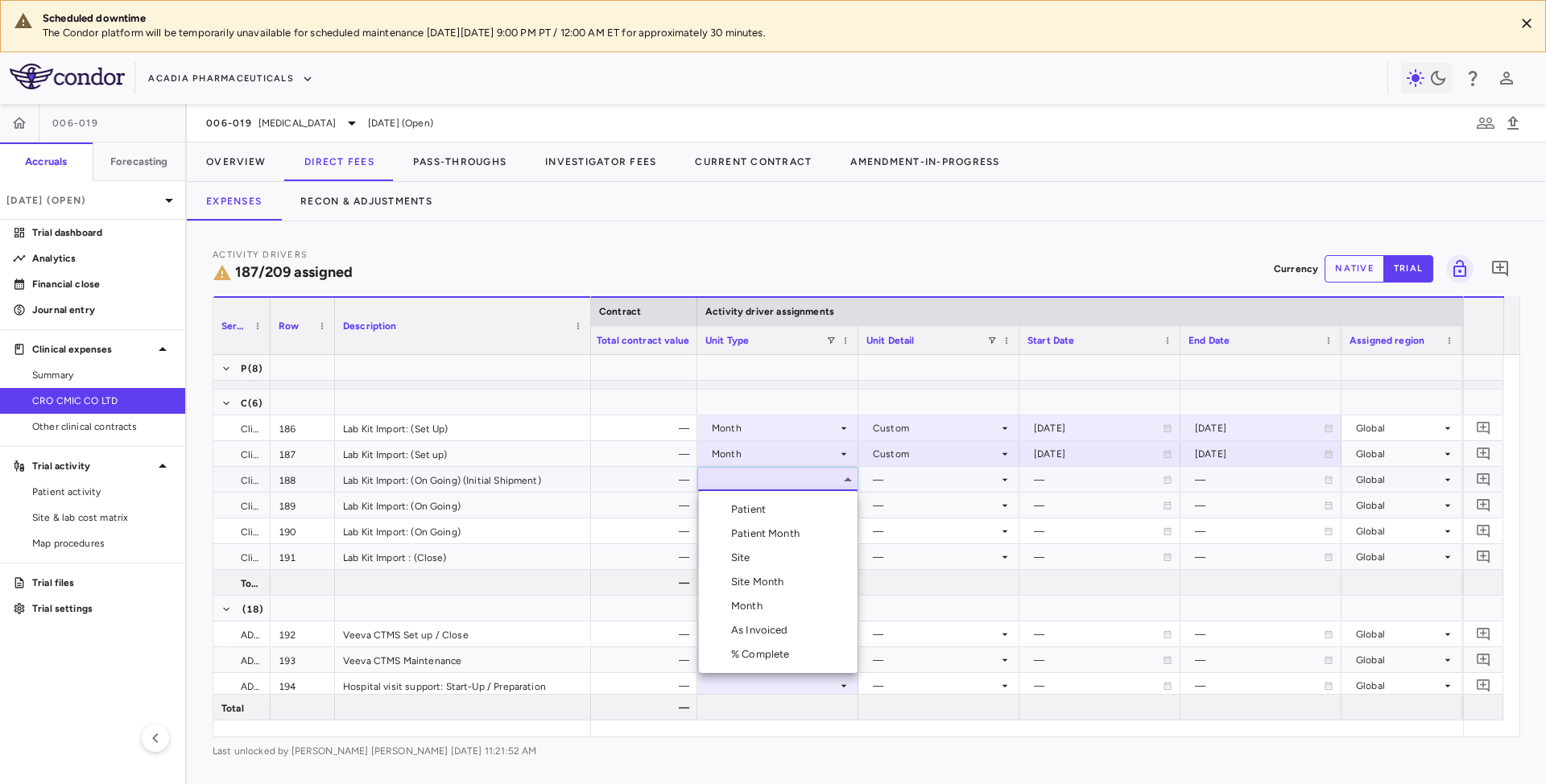
click at [736, 612] on div "Month" at bounding box center [750, 606] width 38 height 15
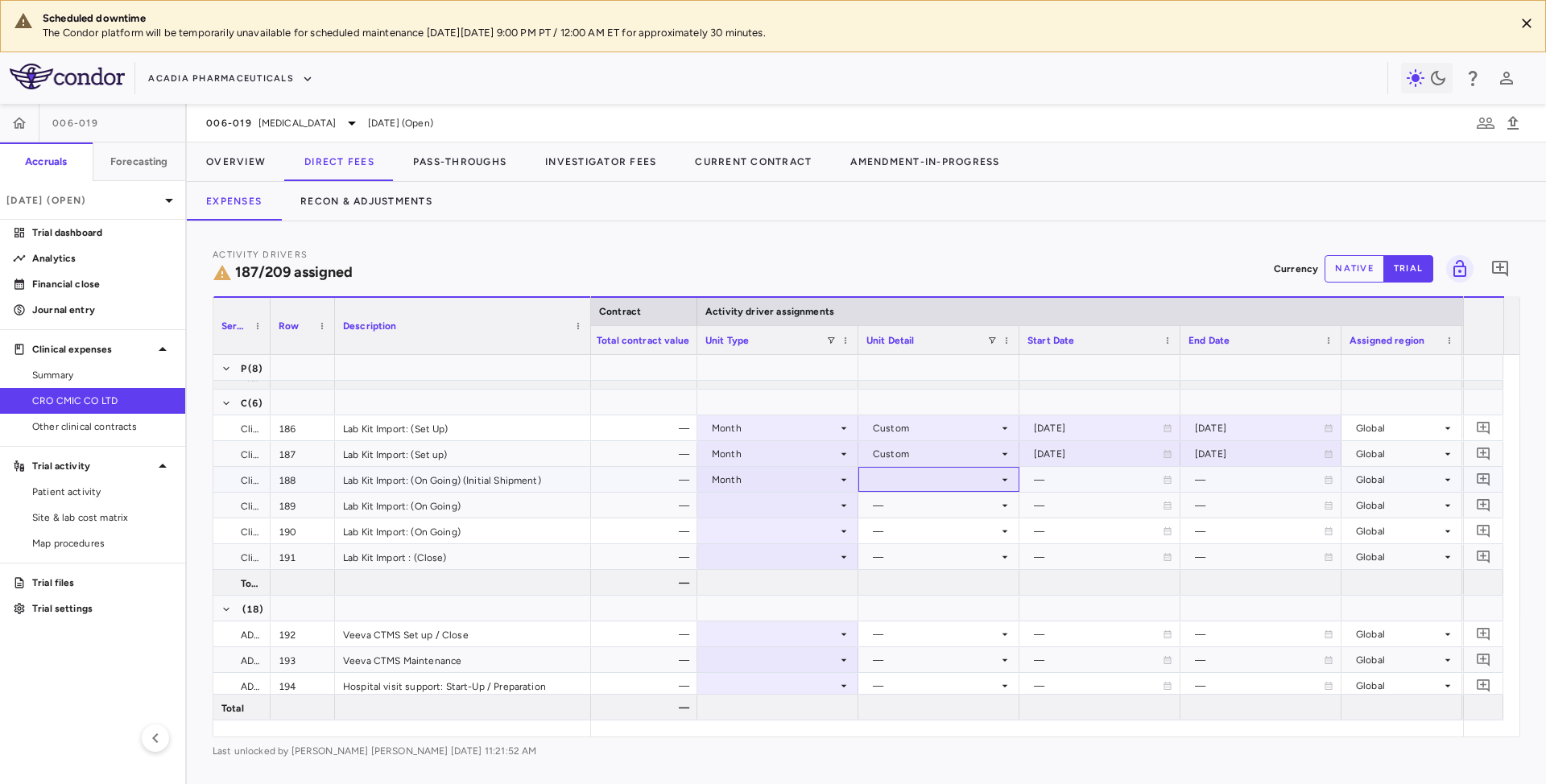
click at [993, 478] on div at bounding box center [939, 479] width 145 height 23
click at [932, 681] on div "Custom" at bounding box center [915, 679] width 45 height 15
click at [1057, 473] on div "—" at bounding box center [1098, 479] width 129 height 26
click at [1049, 472] on input "**********" at bounding box center [1086, 481] width 131 height 26
click at [1038, 468] on div at bounding box center [1099, 479] width 145 height 23
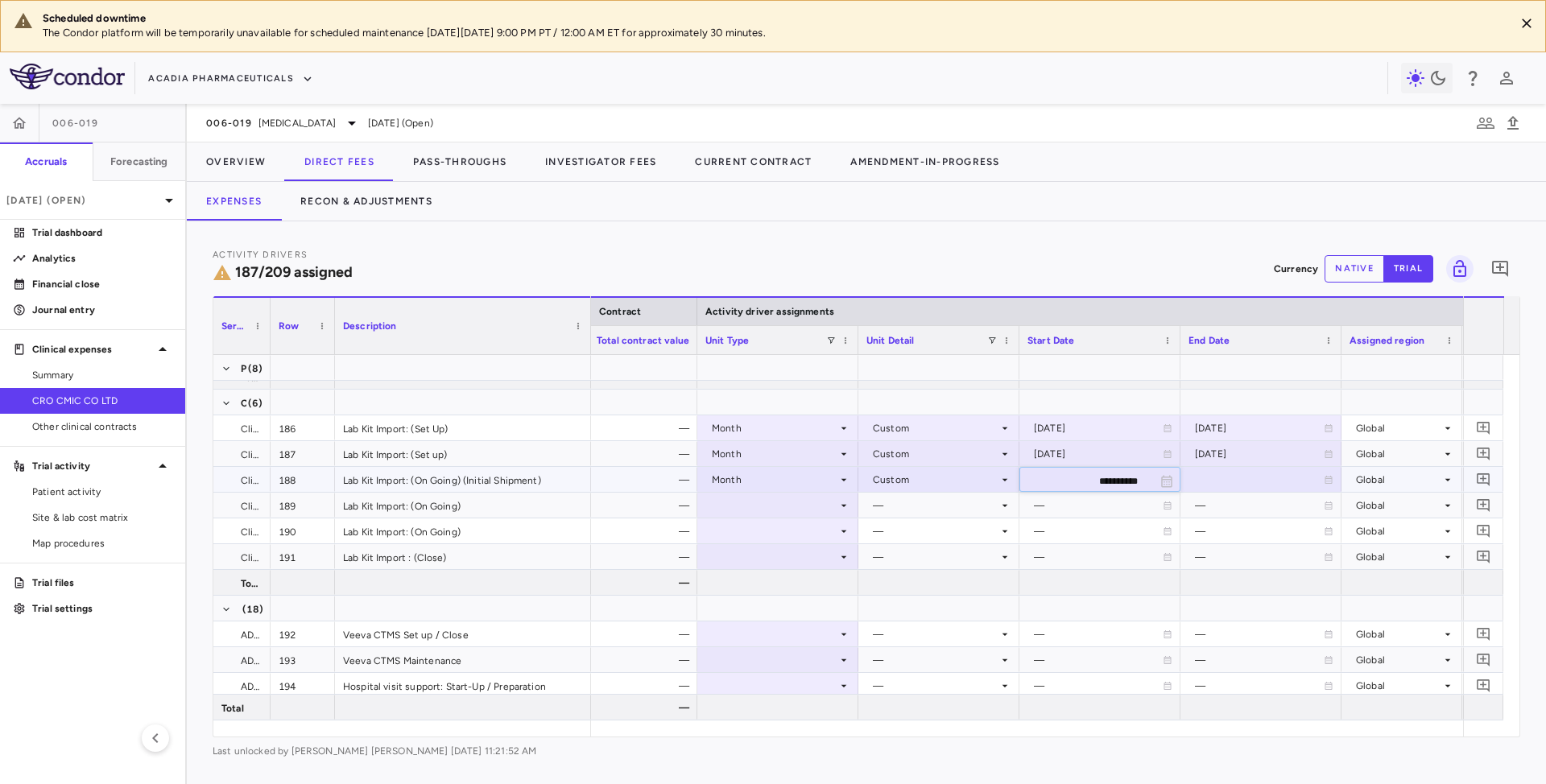
click at [1059, 480] on input "**********" at bounding box center [1086, 481] width 131 height 26
type input "**********"
click at [1218, 475] on div at bounding box center [1260, 479] width 145 height 23
click at [1215, 475] on input "**********" at bounding box center [1247, 481] width 131 height 26
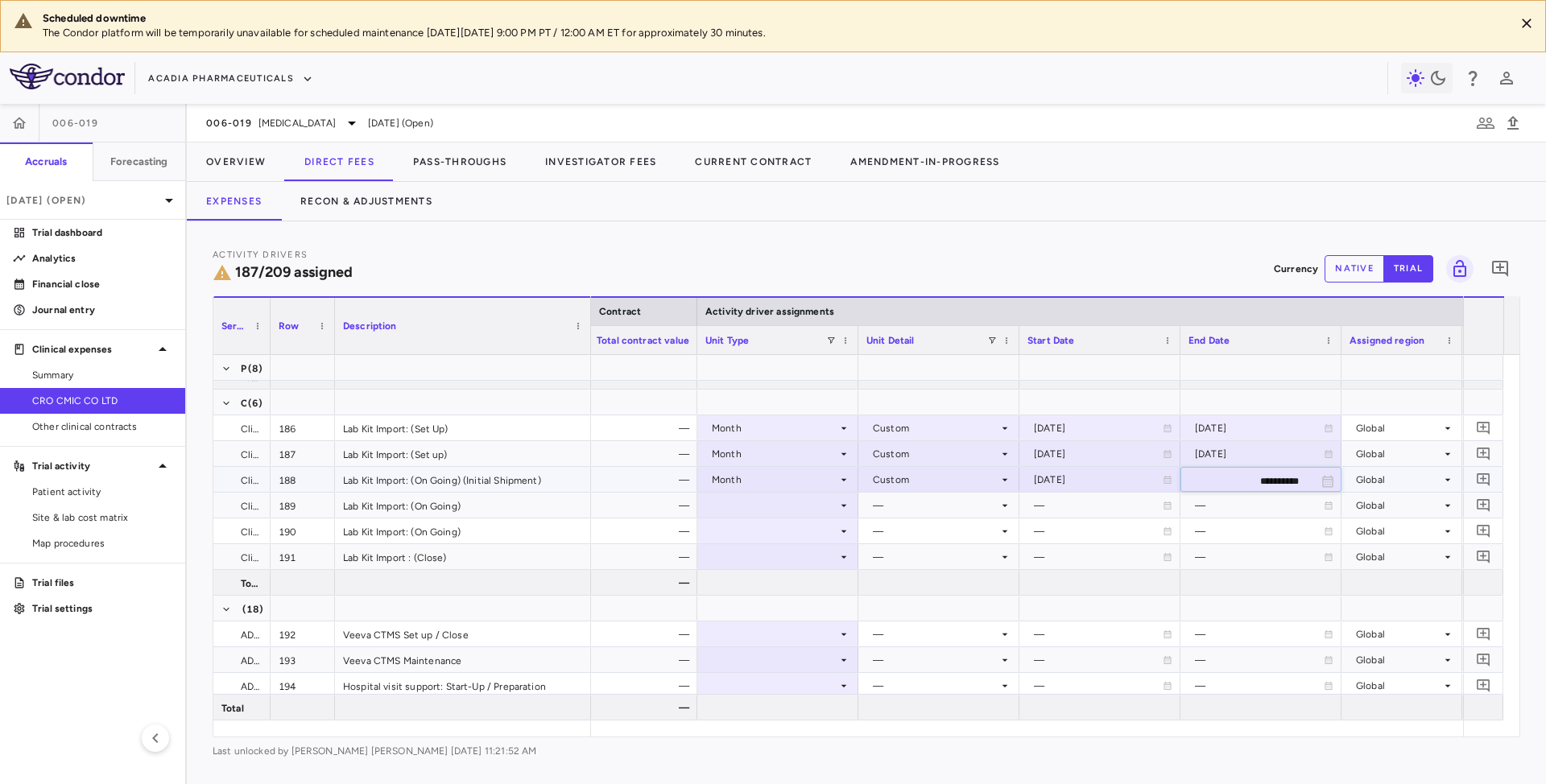
type input "**********"
click at [759, 502] on div at bounding box center [778, 505] width 145 height 23
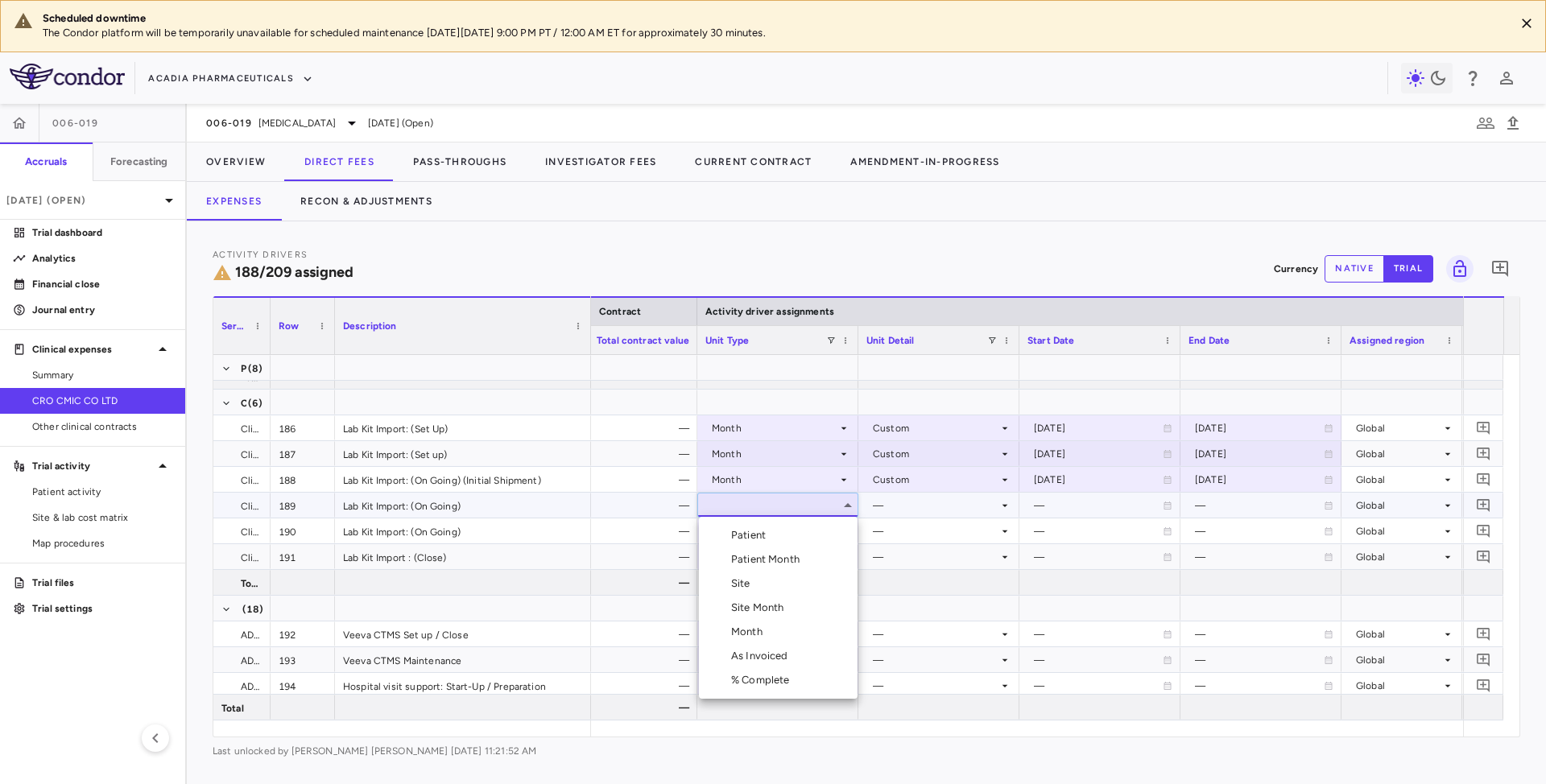
click at [748, 638] on div "Month" at bounding box center [750, 632] width 38 height 15
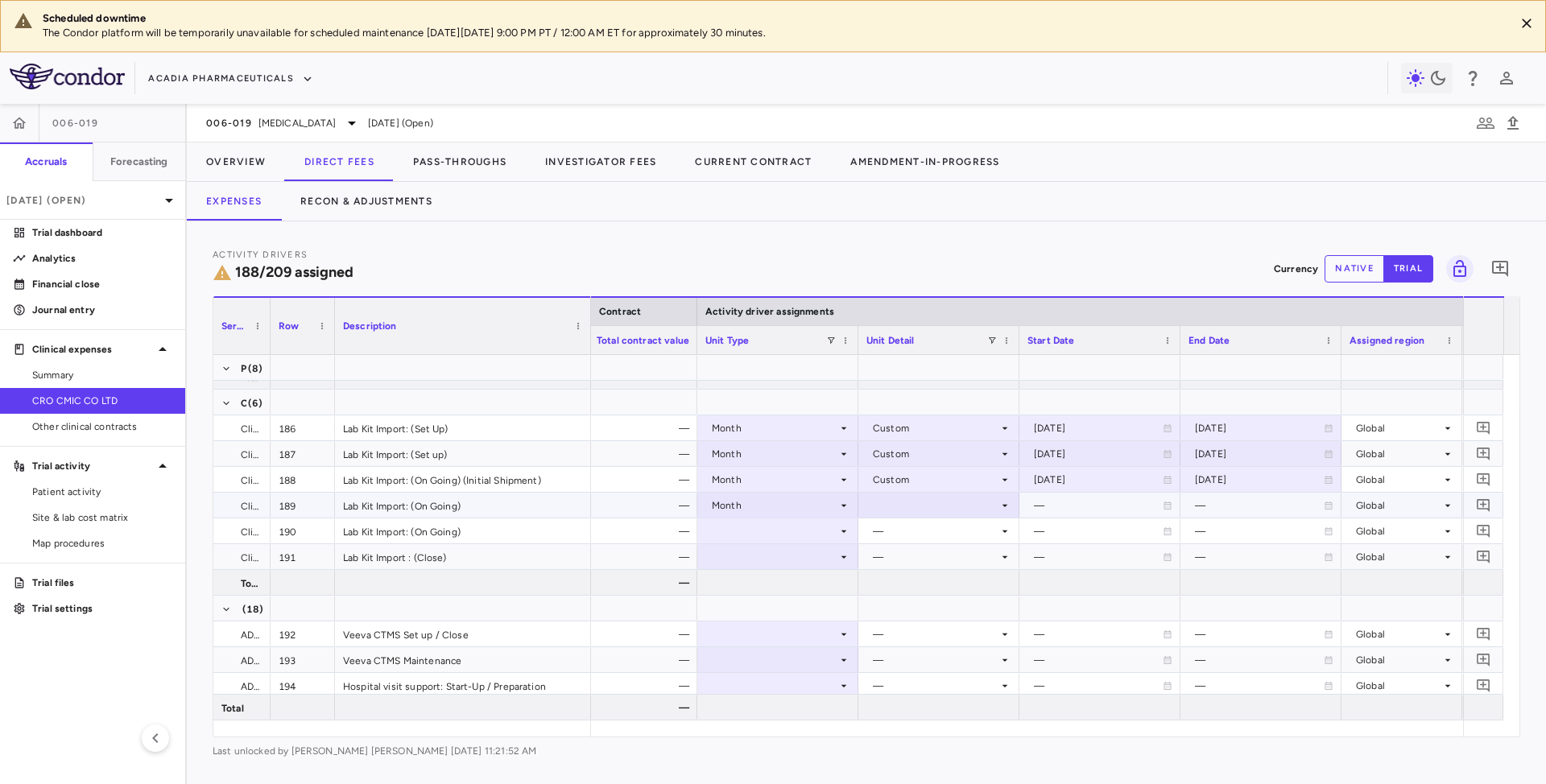
click at [930, 504] on div at bounding box center [939, 505] width 145 height 23
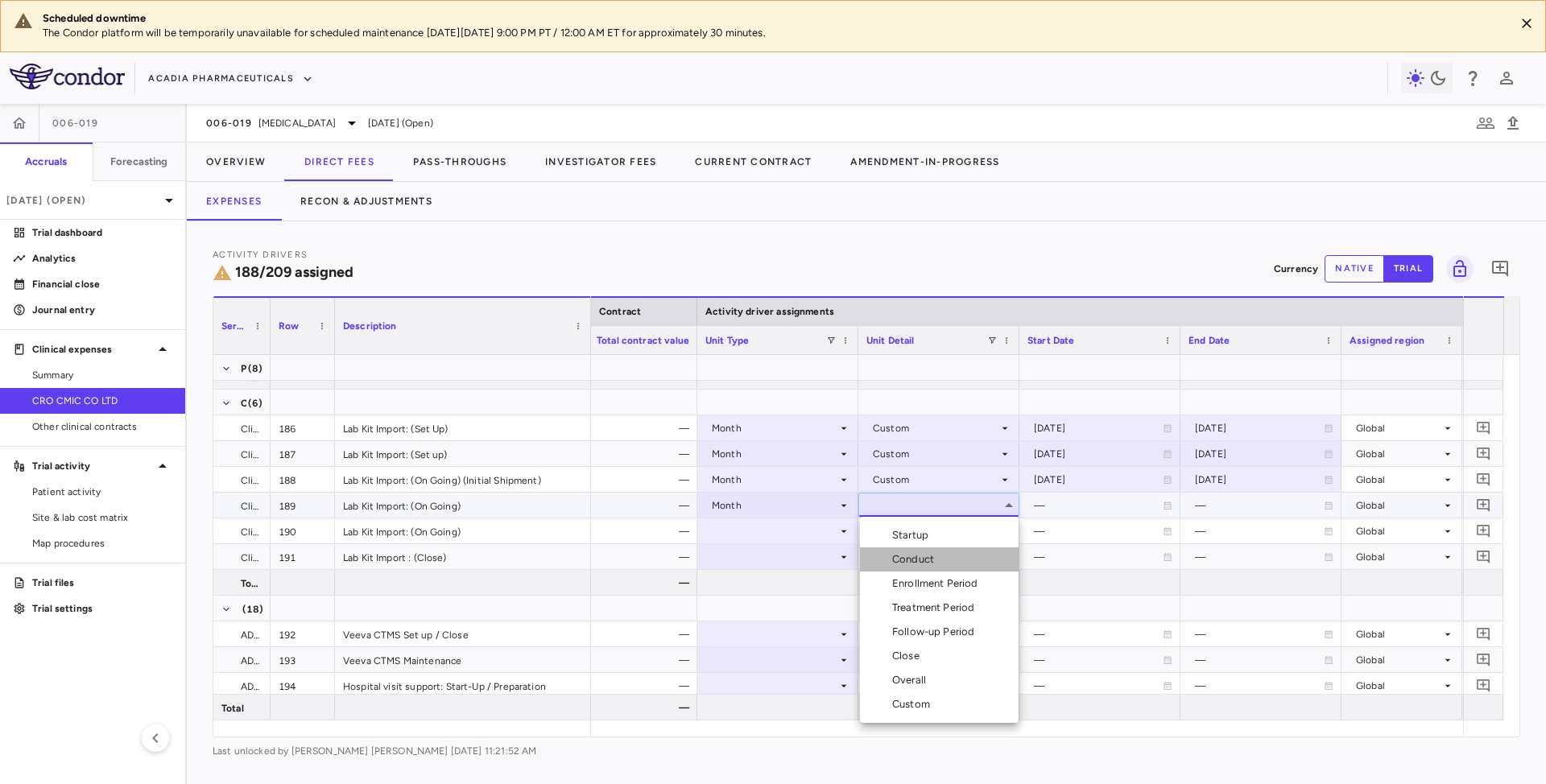
click at [916, 558] on div "Conduct" at bounding box center [916, 560] width 48 height 15
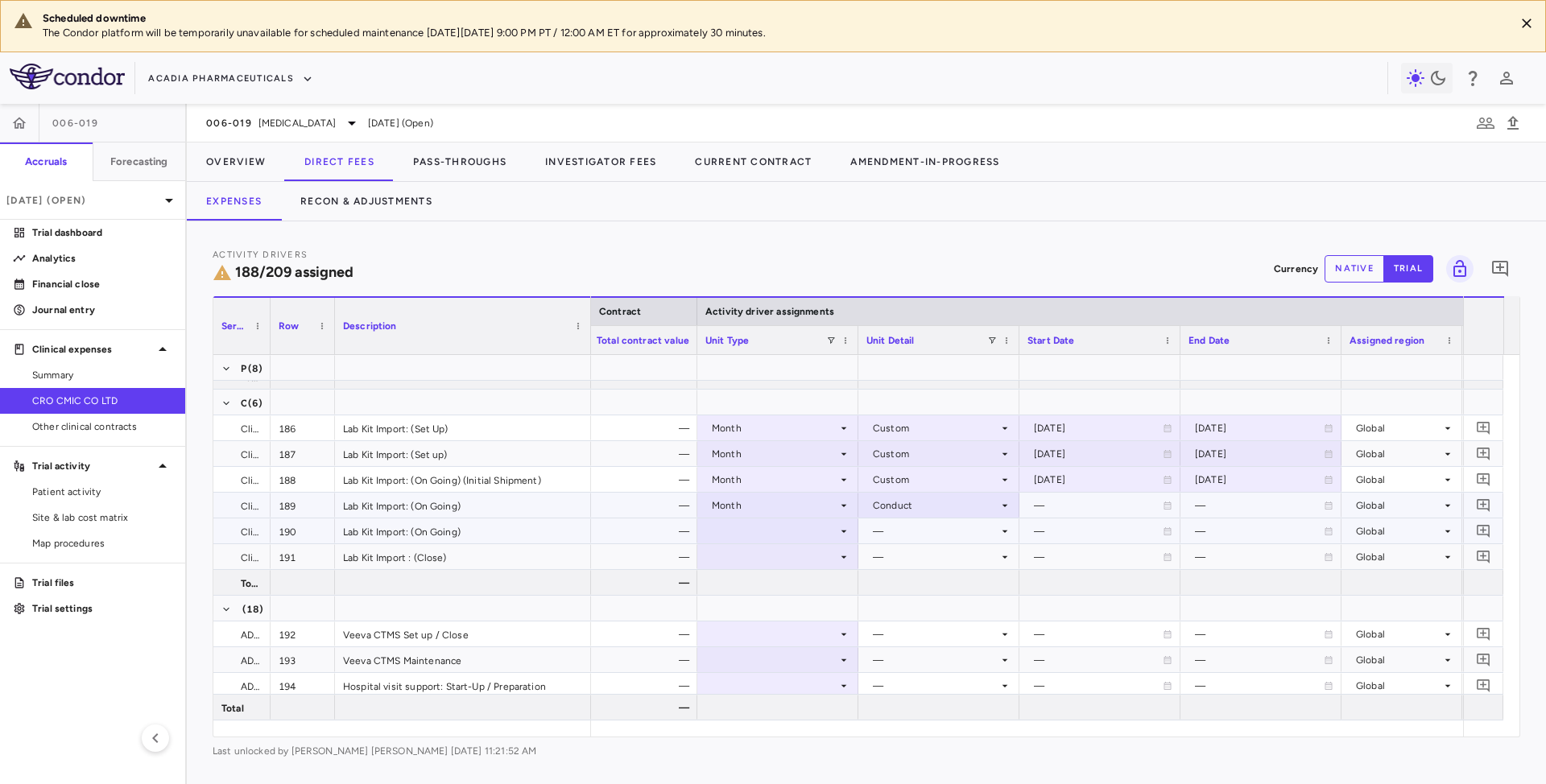
click at [801, 520] on div at bounding box center [778, 531] width 145 height 23
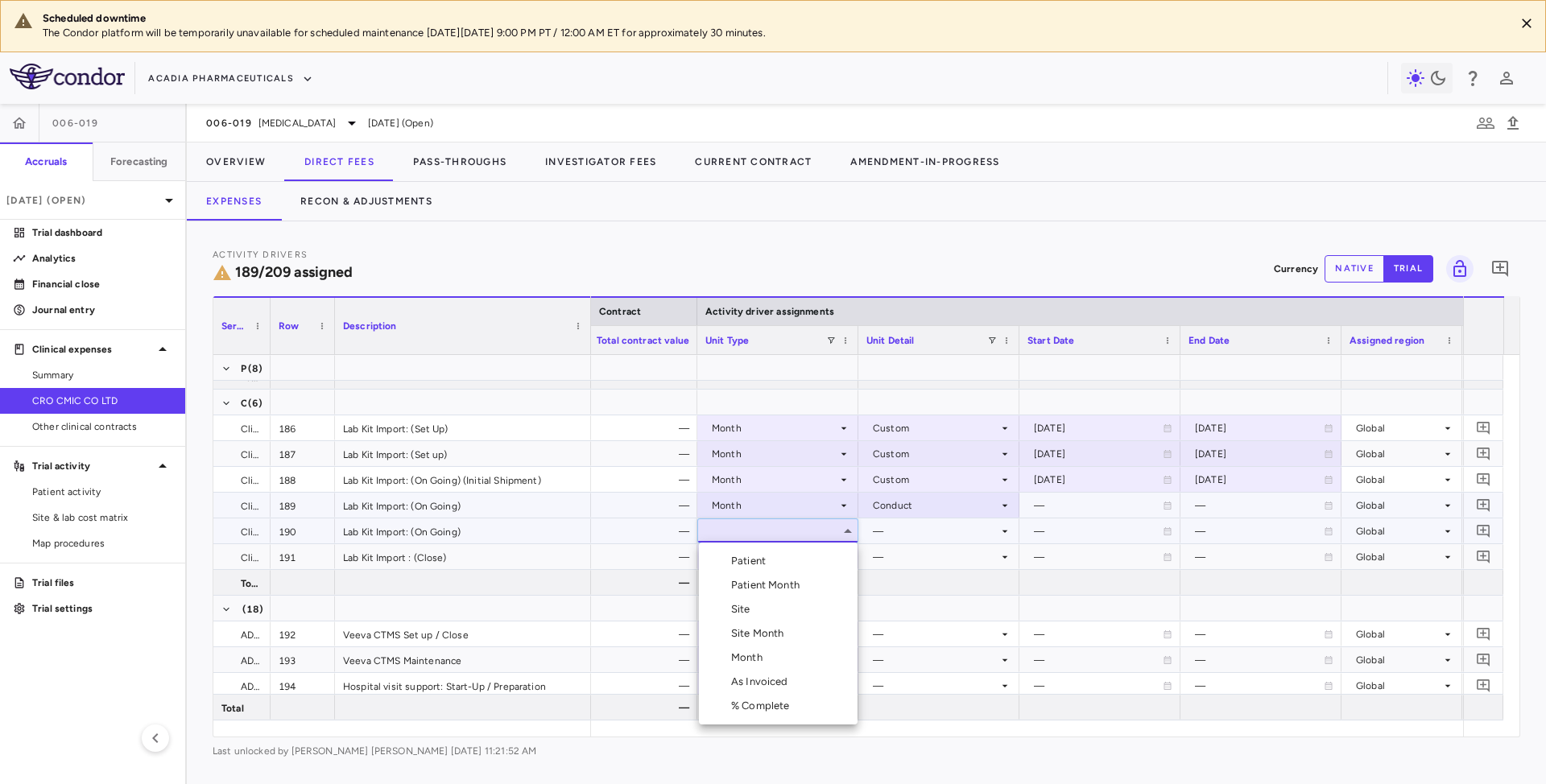
click at [752, 658] on div "Month" at bounding box center [750, 658] width 38 height 15
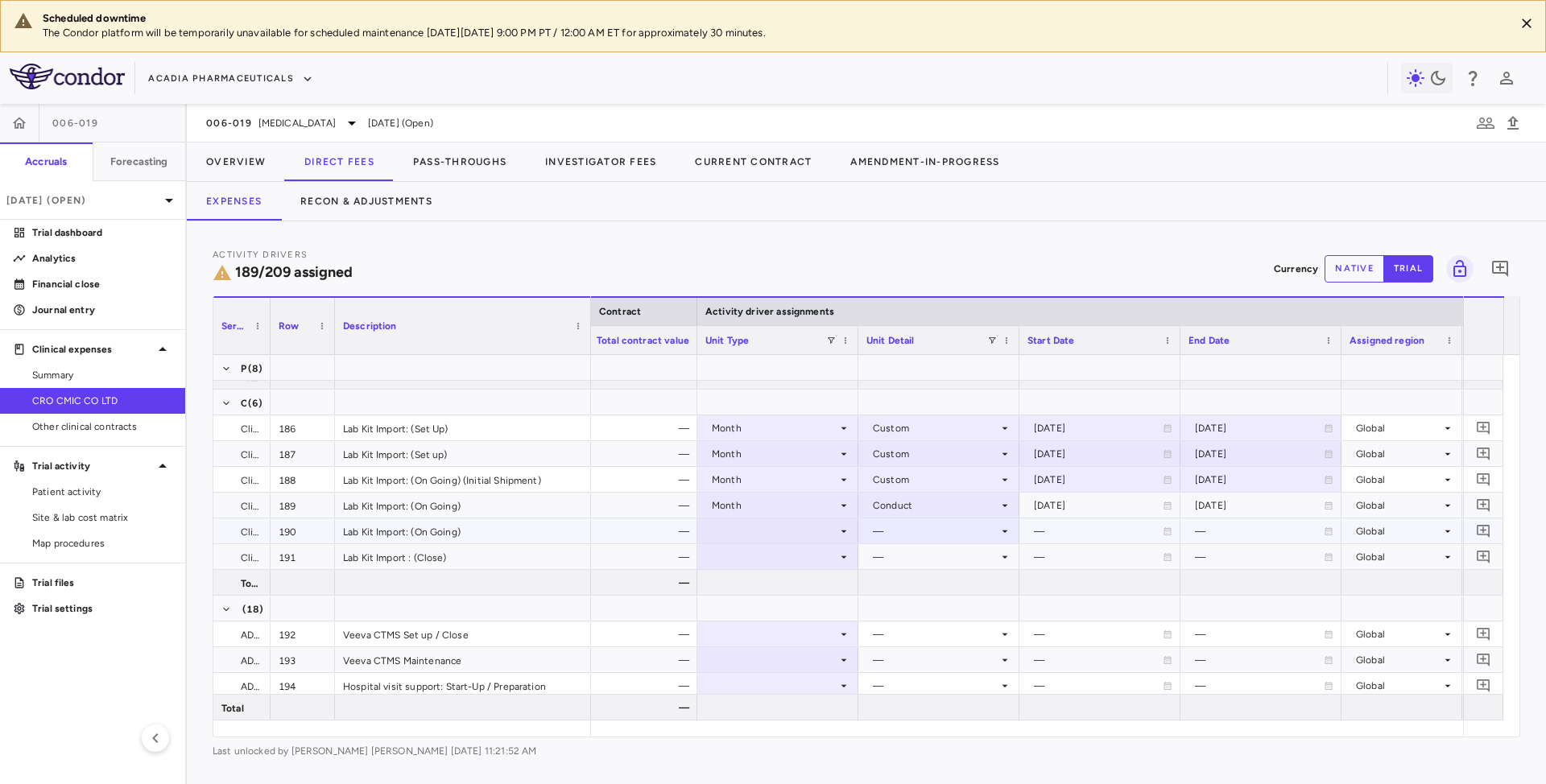
click at [894, 535] on div "—" at bounding box center [935, 531] width 126 height 26
click at [903, 521] on div "—" at bounding box center [935, 531] width 126 height 26
click at [809, 526] on div at bounding box center [778, 531] width 145 height 23
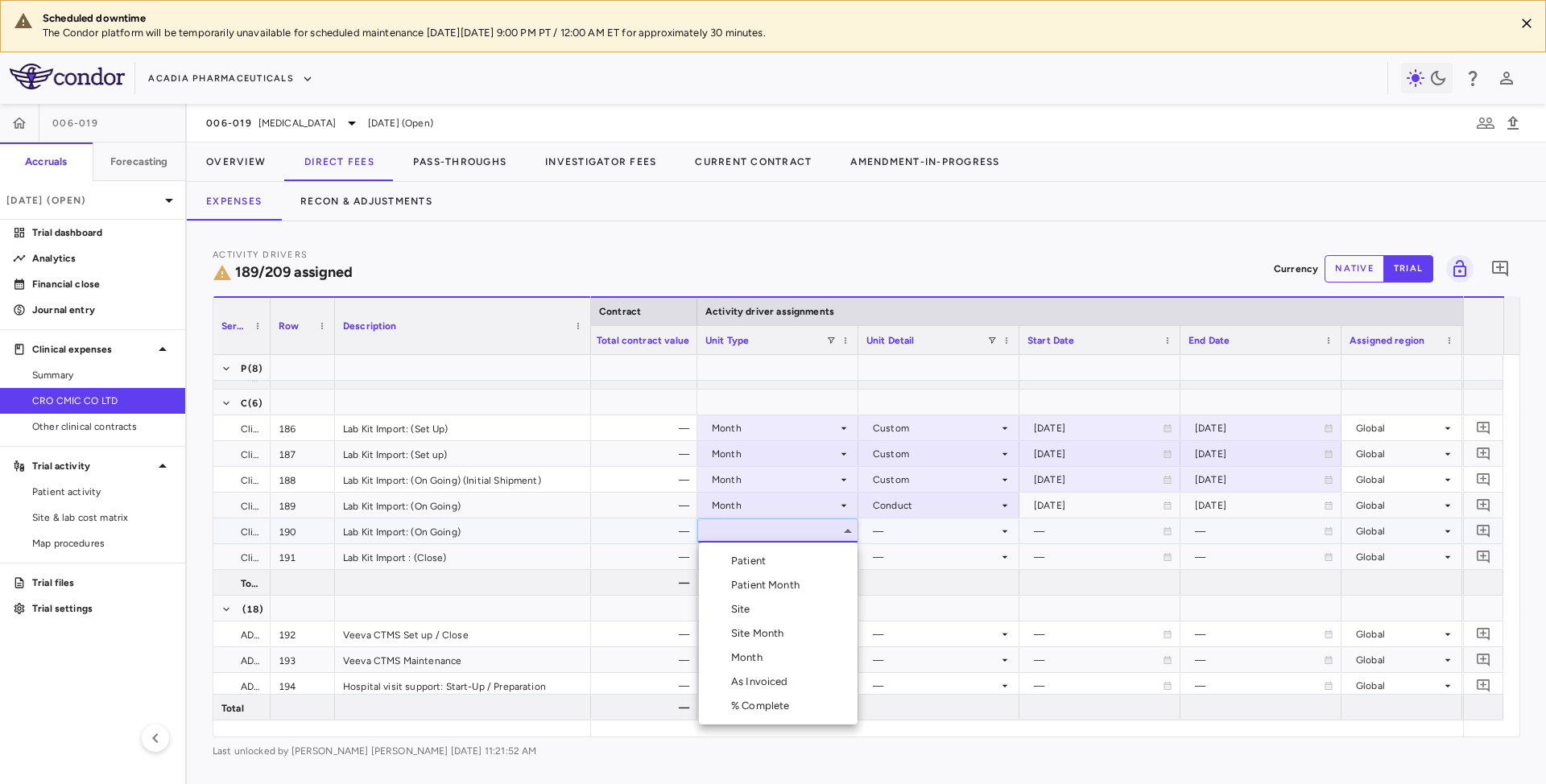
click at [751, 655] on div "Month" at bounding box center [750, 658] width 38 height 15
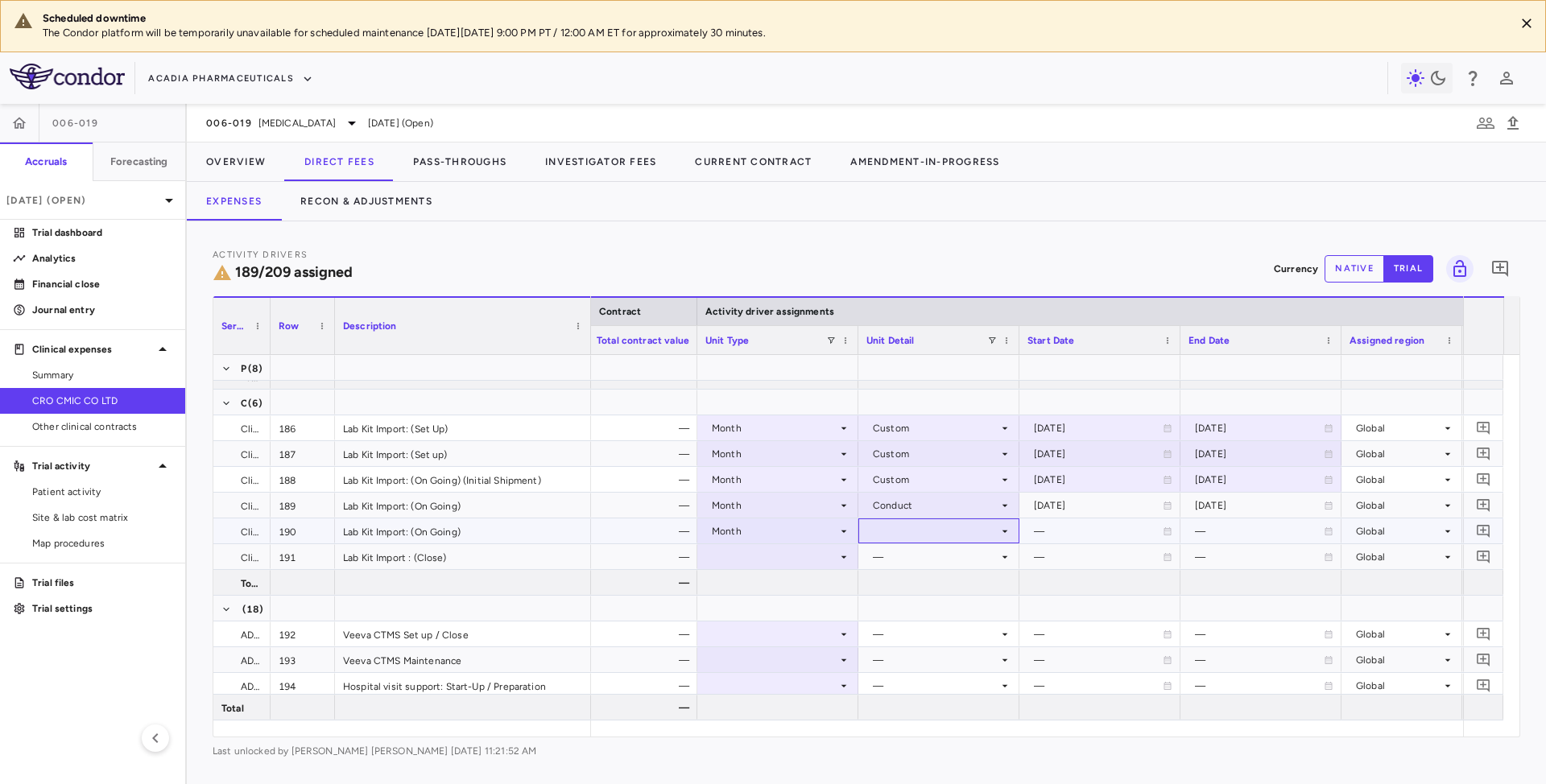
click at [903, 530] on div at bounding box center [939, 531] width 145 height 23
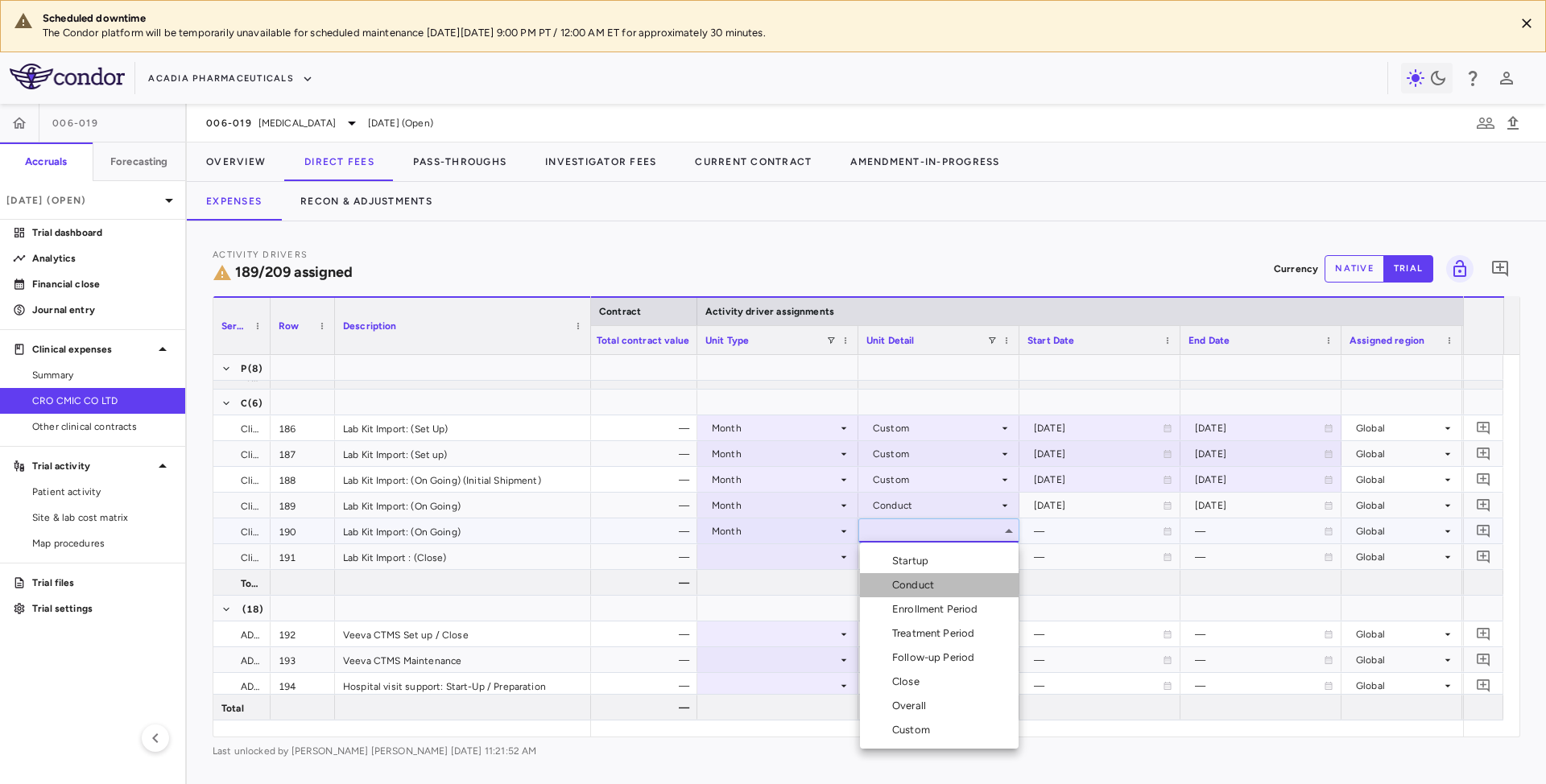
click at [901, 584] on div "Conduct" at bounding box center [916, 586] width 48 height 15
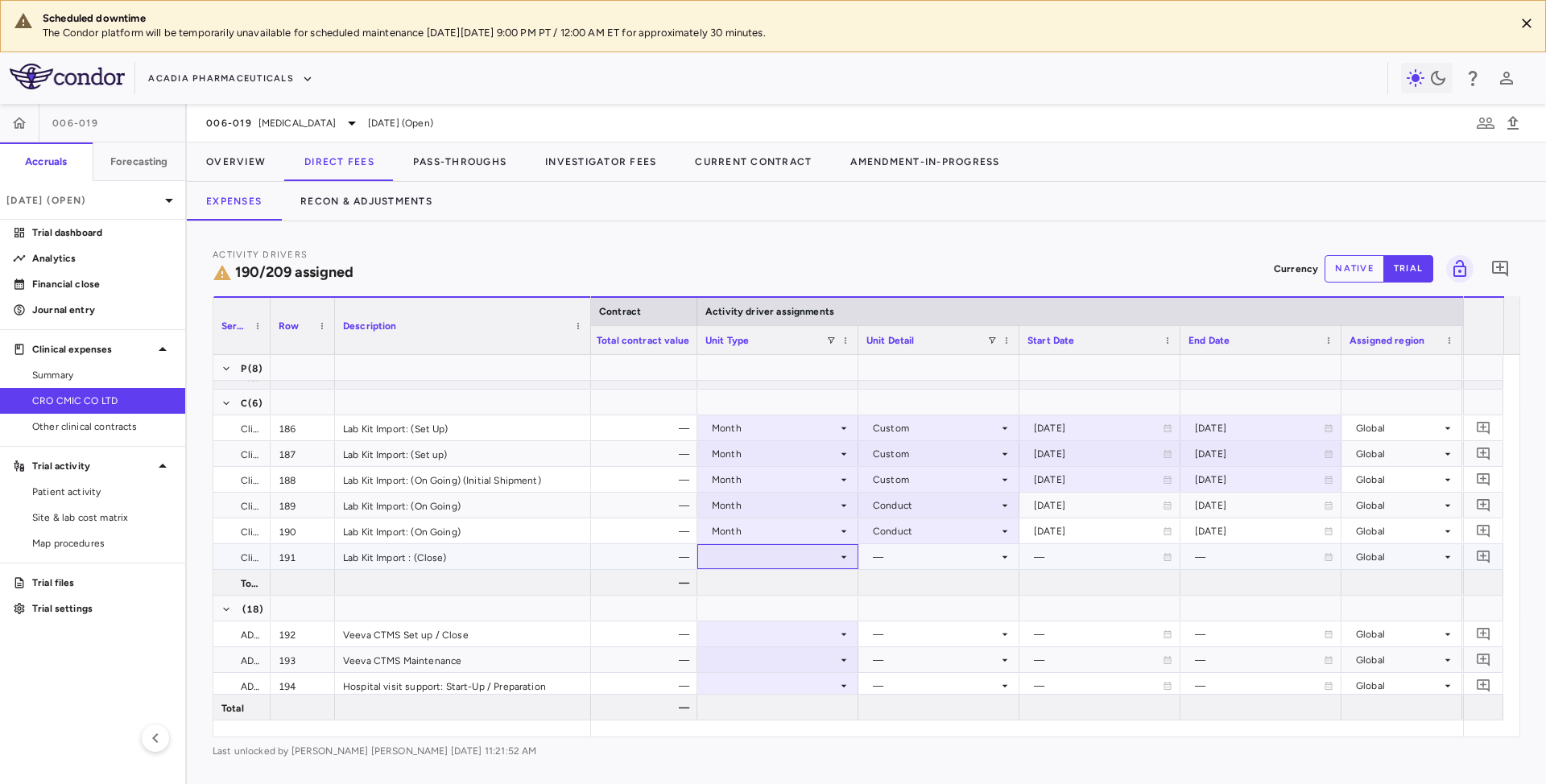
click at [823, 564] on div at bounding box center [778, 557] width 145 height 23
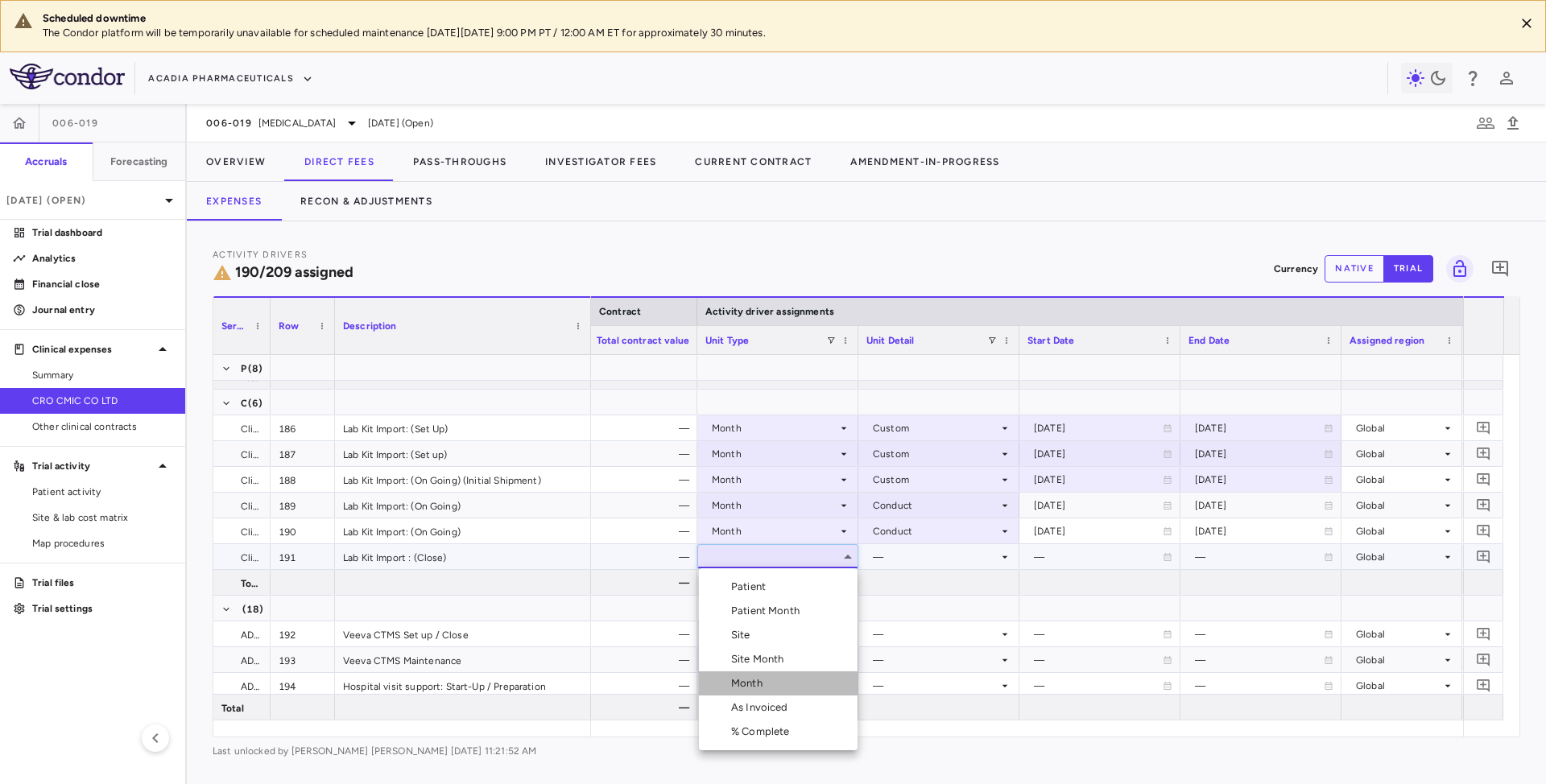
click at [749, 683] on div "Month" at bounding box center [750, 684] width 38 height 15
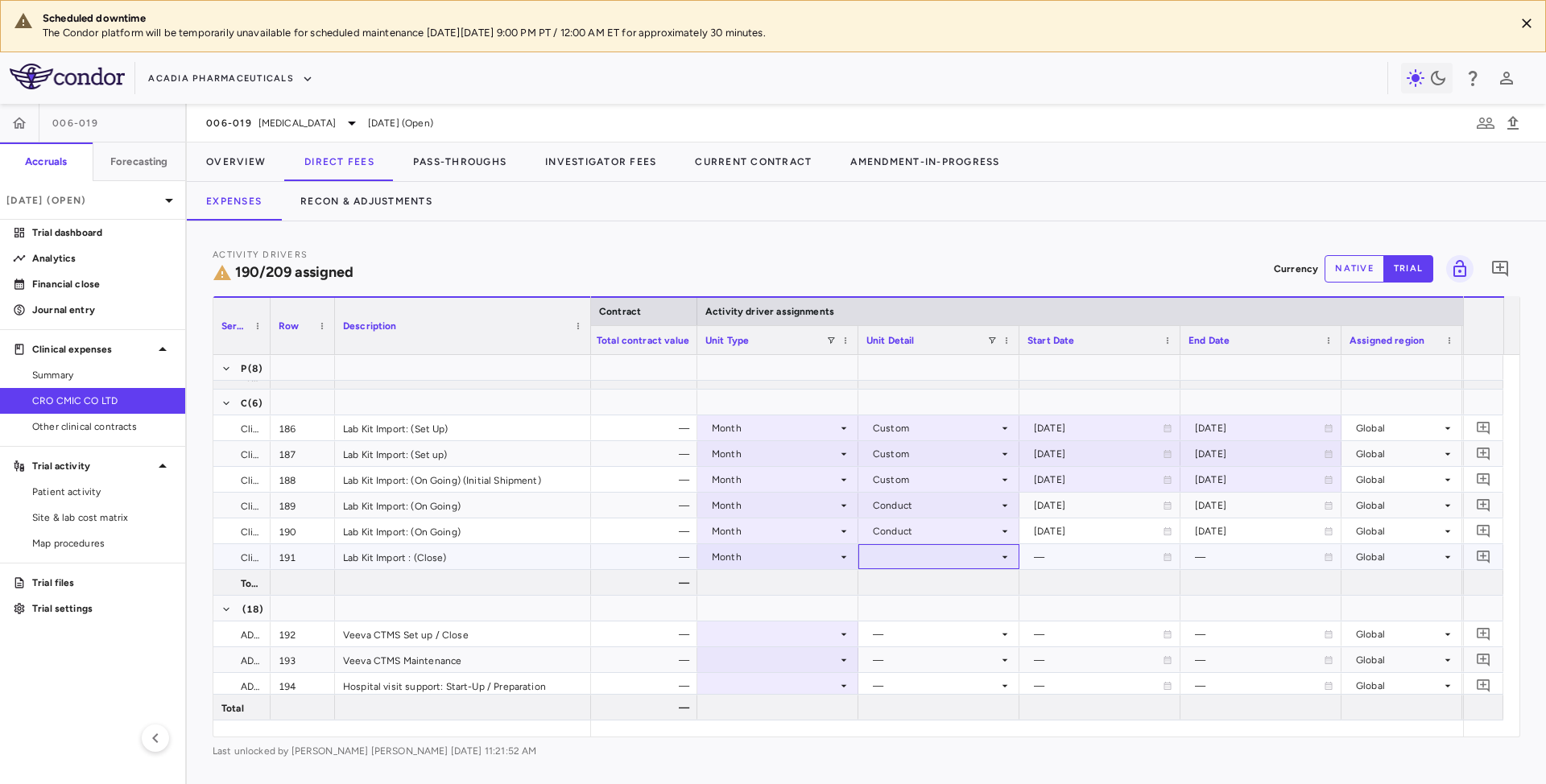
click at [884, 555] on div at bounding box center [939, 557] width 145 height 23
click at [909, 754] on div "Custom" at bounding box center [915, 753] width 45 height 15
click at [1081, 549] on div "—" at bounding box center [1098, 557] width 129 height 26
click at [1082, 557] on input "**********" at bounding box center [1086, 558] width 131 height 26
click at [1119, 563] on div at bounding box center [1099, 557] width 145 height 23
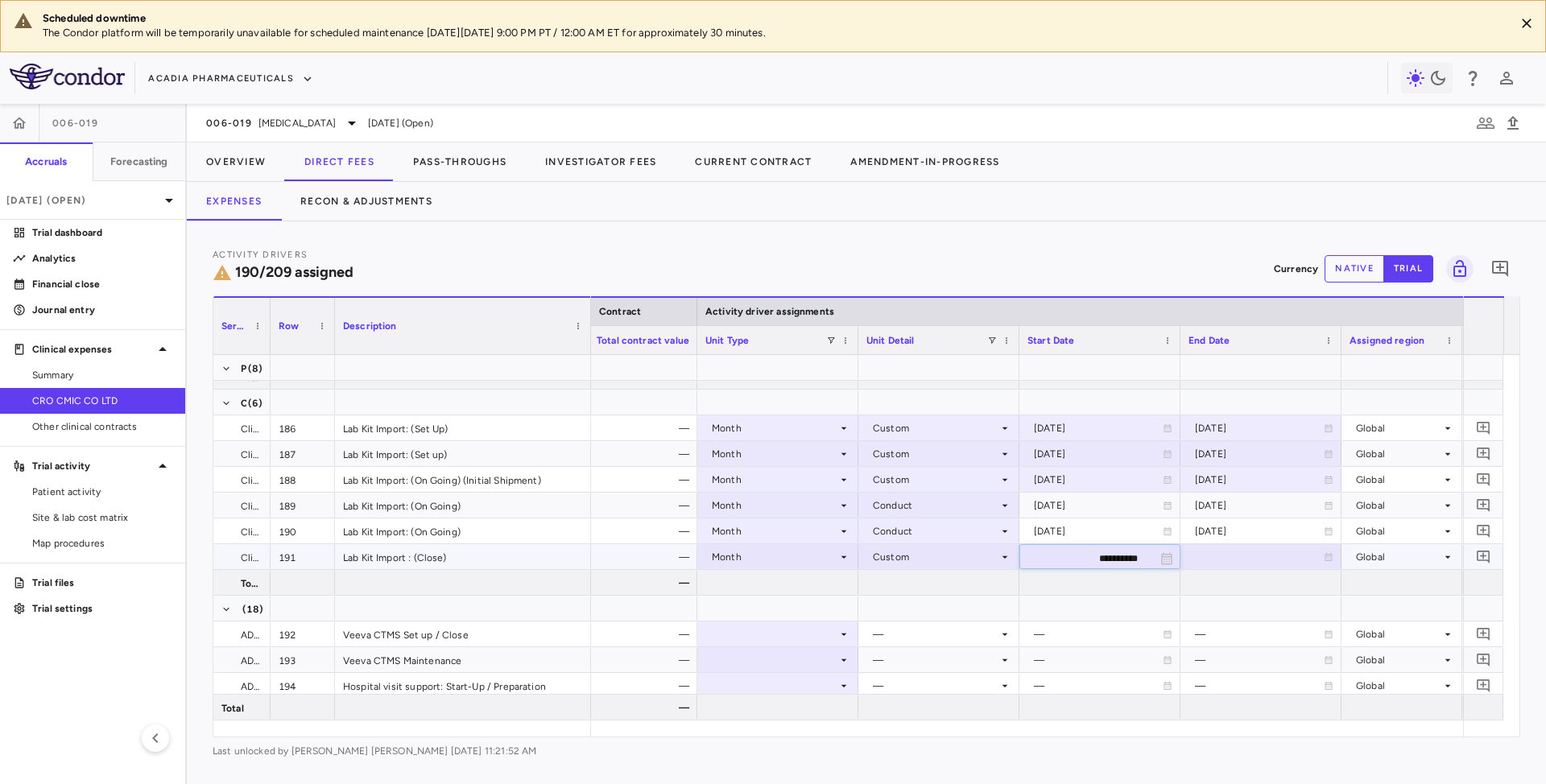
click at [1096, 557] on input "**********" at bounding box center [1086, 558] width 131 height 26
type input "**********"
click at [1230, 564] on div at bounding box center [1260, 557] width 145 height 23
click at [1225, 555] on input "**********" at bounding box center [1247, 558] width 131 height 26
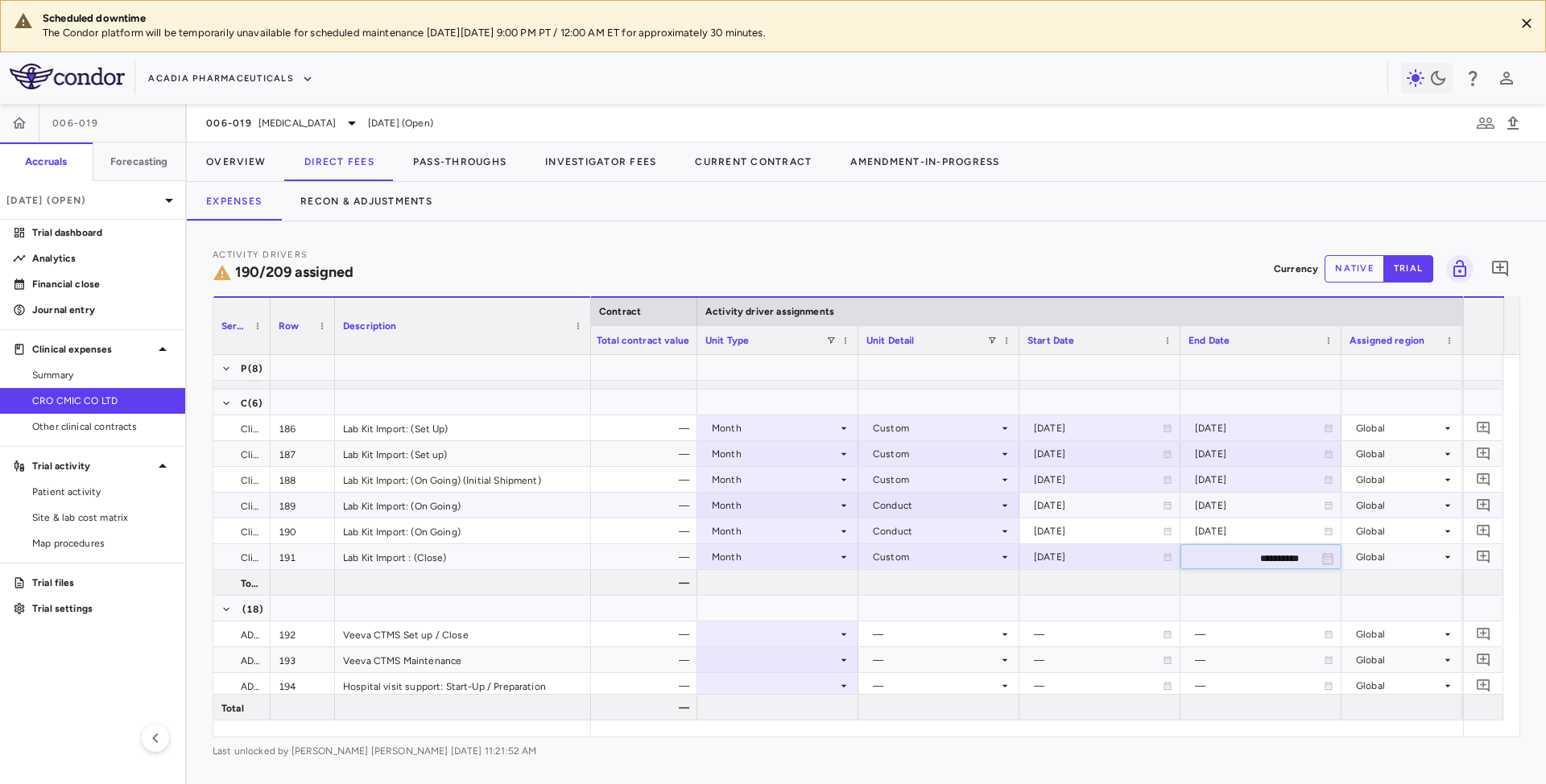
type input "**********"
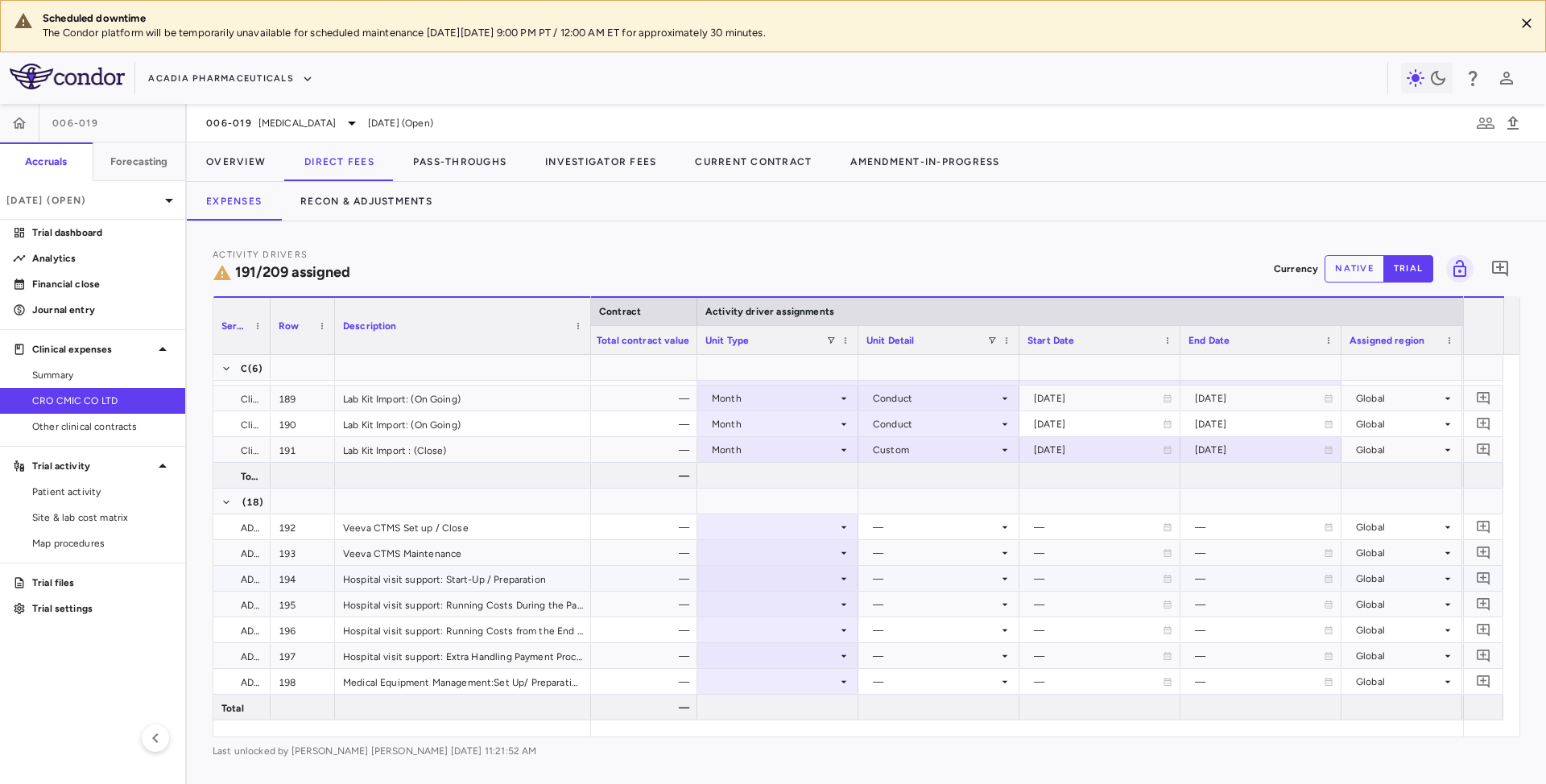
scroll to position [5616, 0]
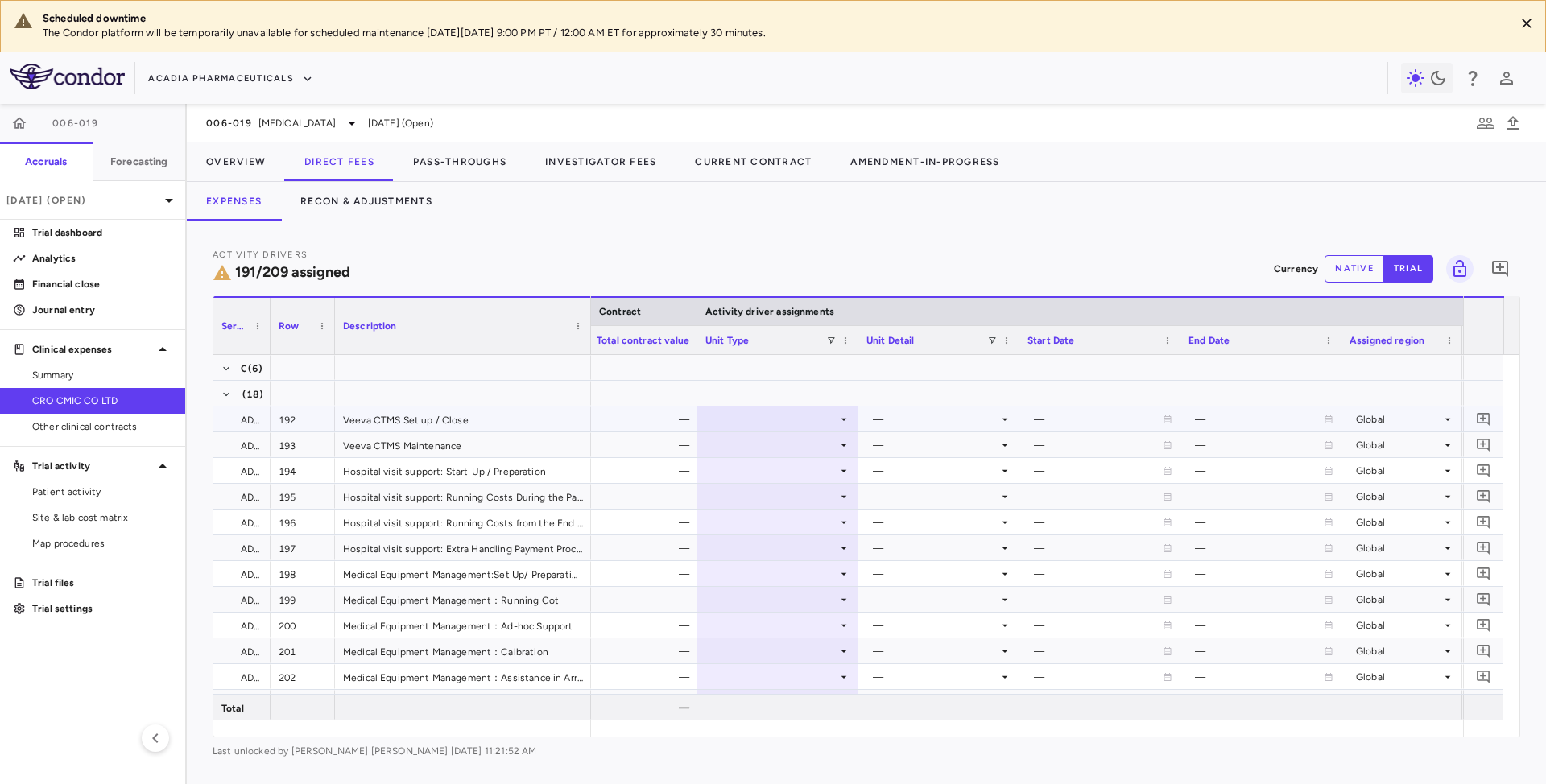
click at [839, 419] on icon at bounding box center [844, 420] width 13 height 13
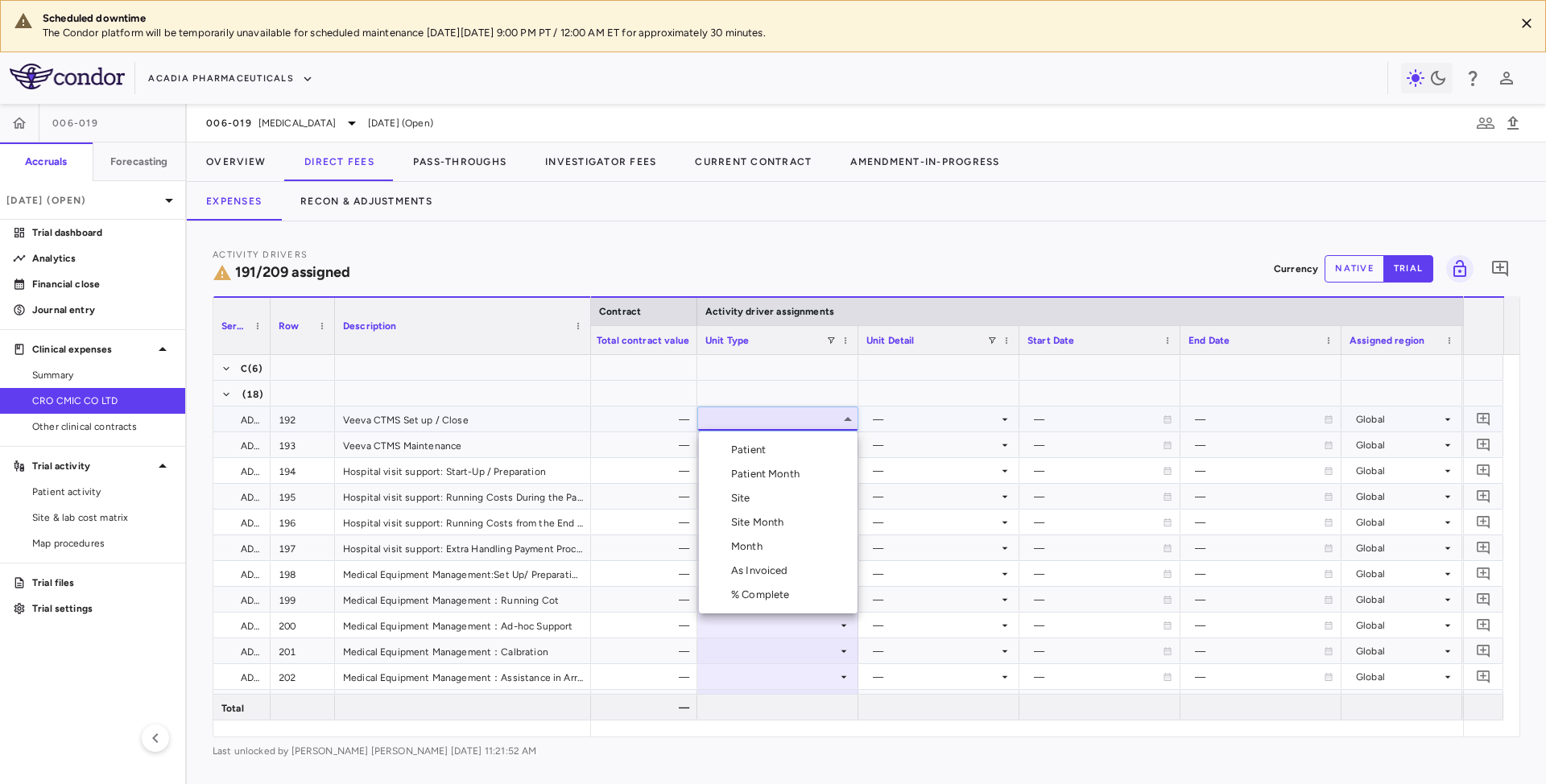
click at [744, 538] on li "Month" at bounding box center [778, 546] width 159 height 24
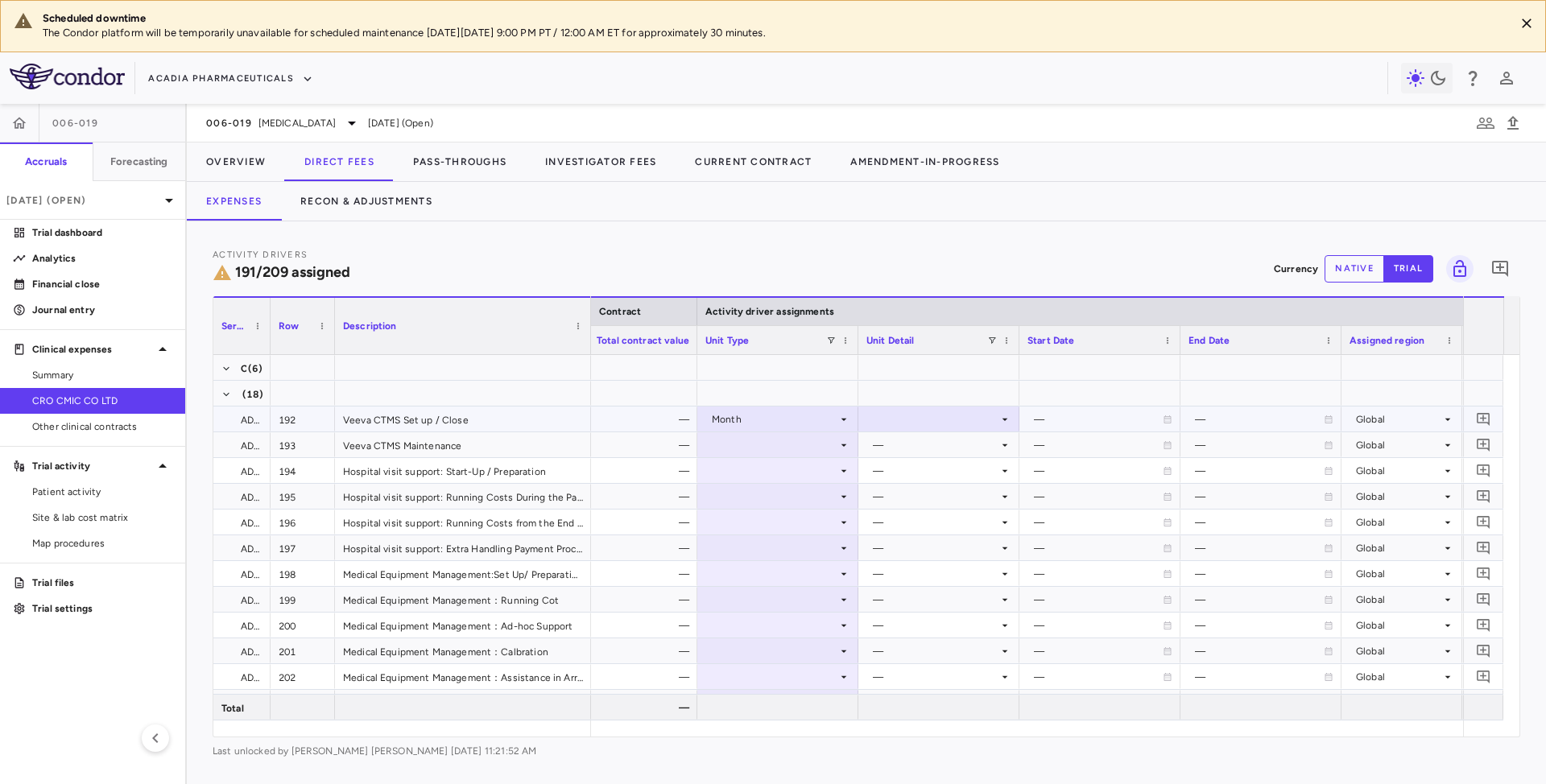
click at [999, 417] on icon at bounding box center [1005, 420] width 13 height 13
click at [906, 587] on div "Overall" at bounding box center [912, 595] width 40 height 15
click at [835, 446] on div at bounding box center [778, 444] width 145 height 23
click at [839, 445] on div at bounding box center [778, 444] width 145 height 23
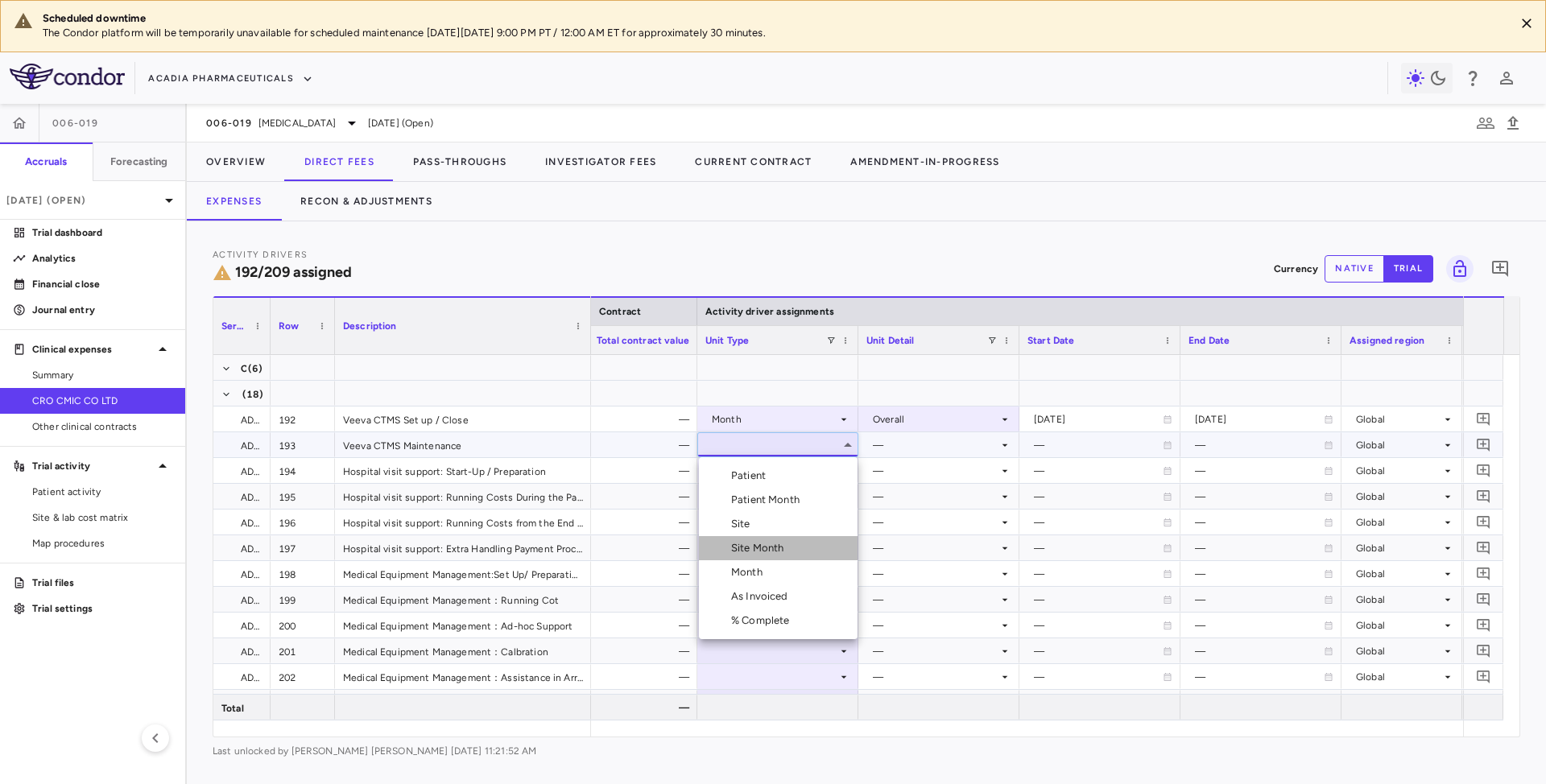
click at [772, 543] on div "Site Month" at bounding box center [761, 549] width 59 height 15
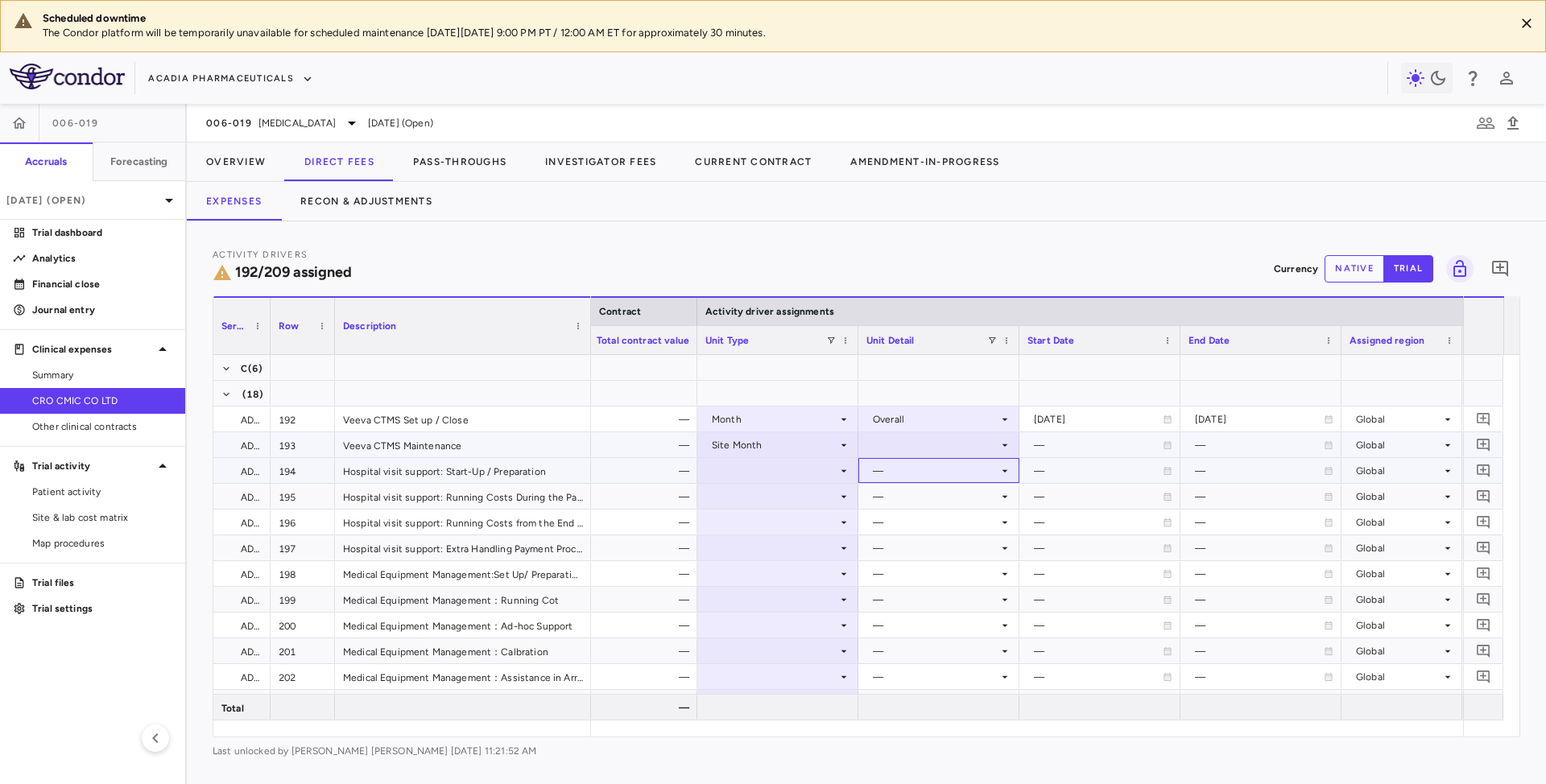
click at [896, 467] on div "—" at bounding box center [935, 470] width 126 height 26
click at [889, 439] on div at bounding box center [939, 444] width 145 height 23
click at [894, 475] on div "As Initiated" at bounding box center [923, 476] width 62 height 15
click at [835, 470] on div at bounding box center [778, 470] width 145 height 23
click at [806, 467] on div at bounding box center [778, 470] width 145 height 23
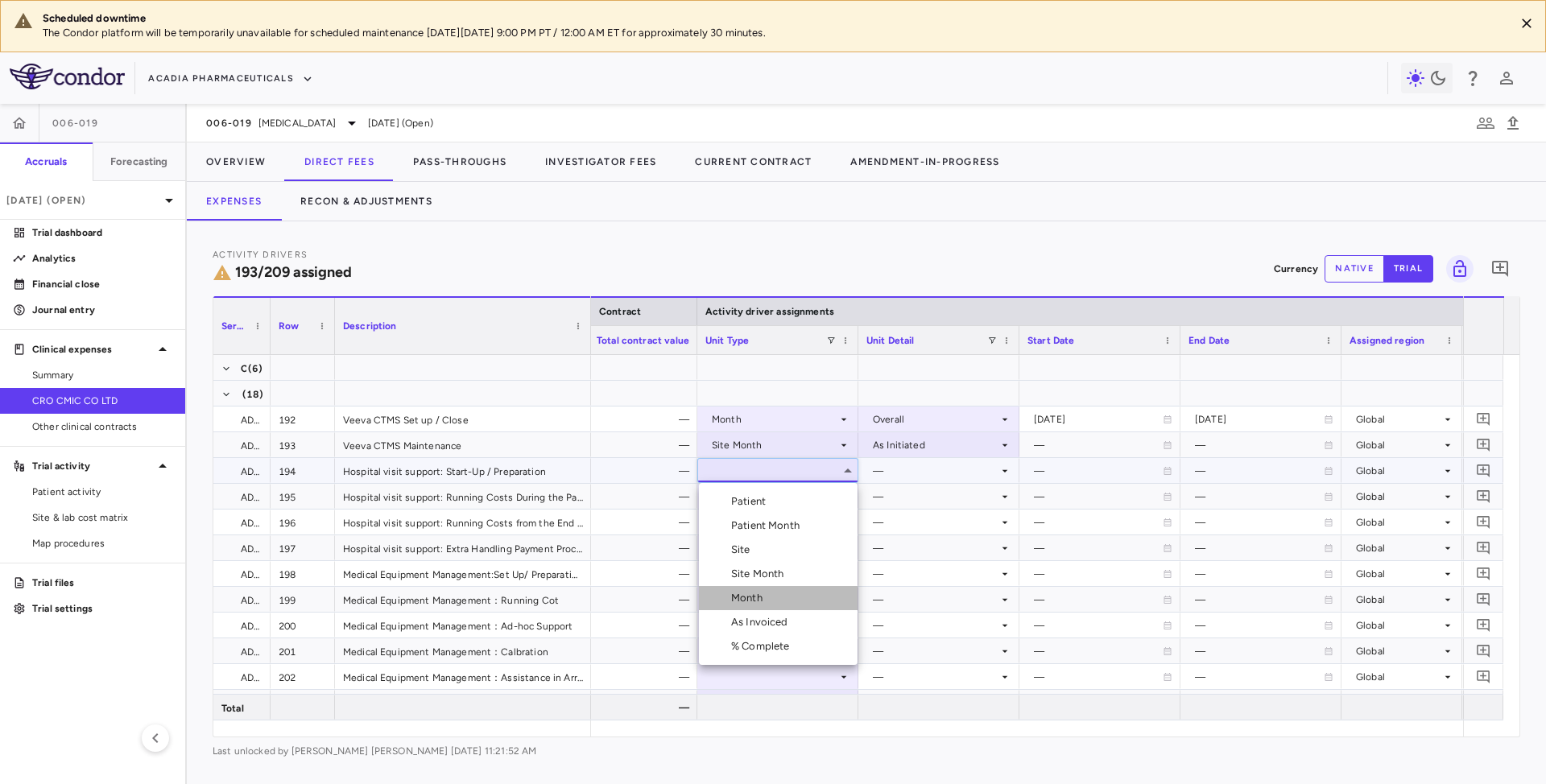
click at [750, 606] on li "Month" at bounding box center [778, 597] width 159 height 24
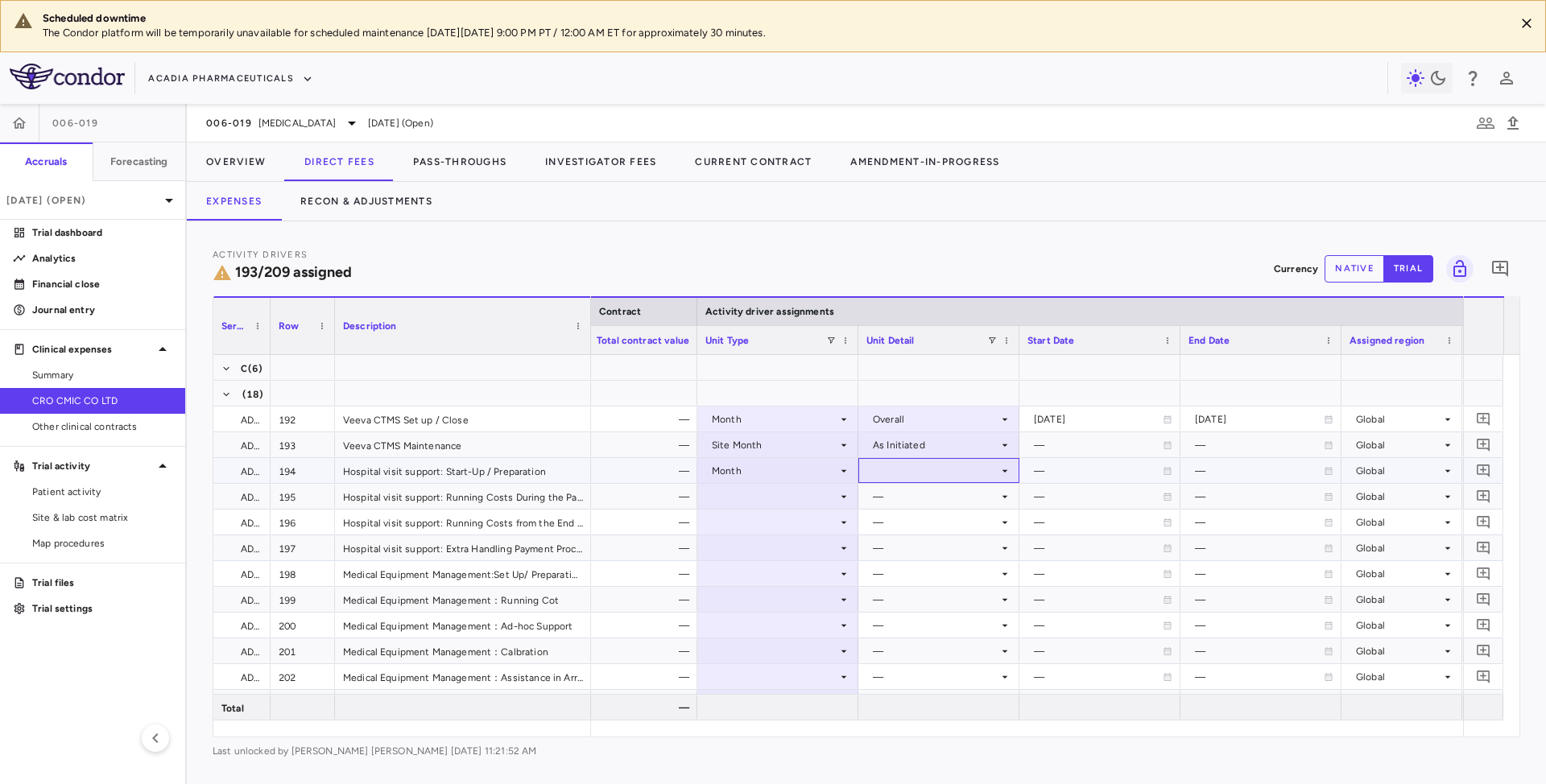
click at [944, 472] on div at bounding box center [939, 470] width 145 height 23
click at [902, 504] on div "Startup" at bounding box center [914, 501] width 43 height 15
click at [829, 493] on div at bounding box center [778, 497] width 145 height 23
click at [821, 497] on div at bounding box center [778, 497] width 145 height 23
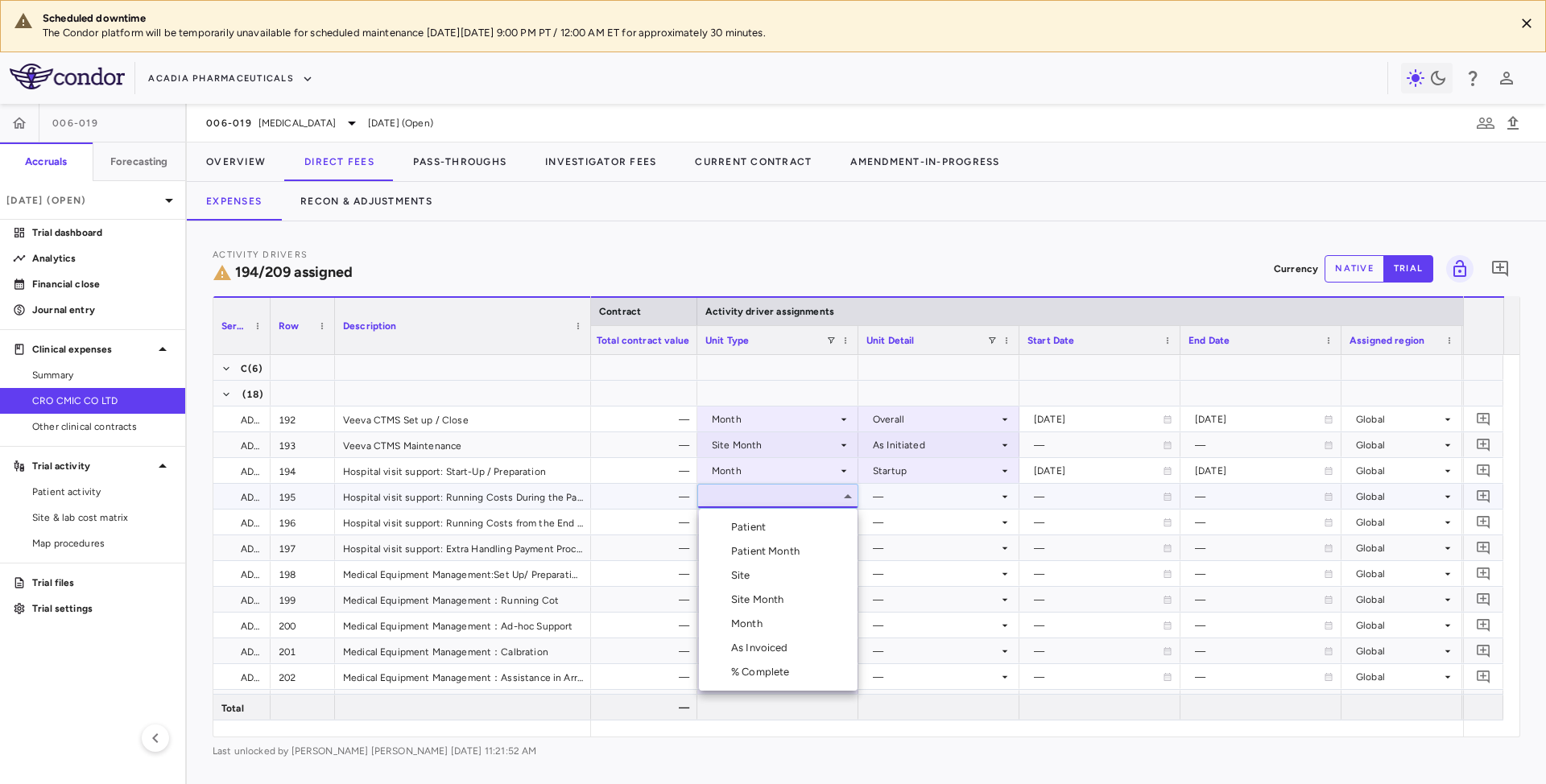
click at [744, 629] on div "Month" at bounding box center [750, 624] width 38 height 15
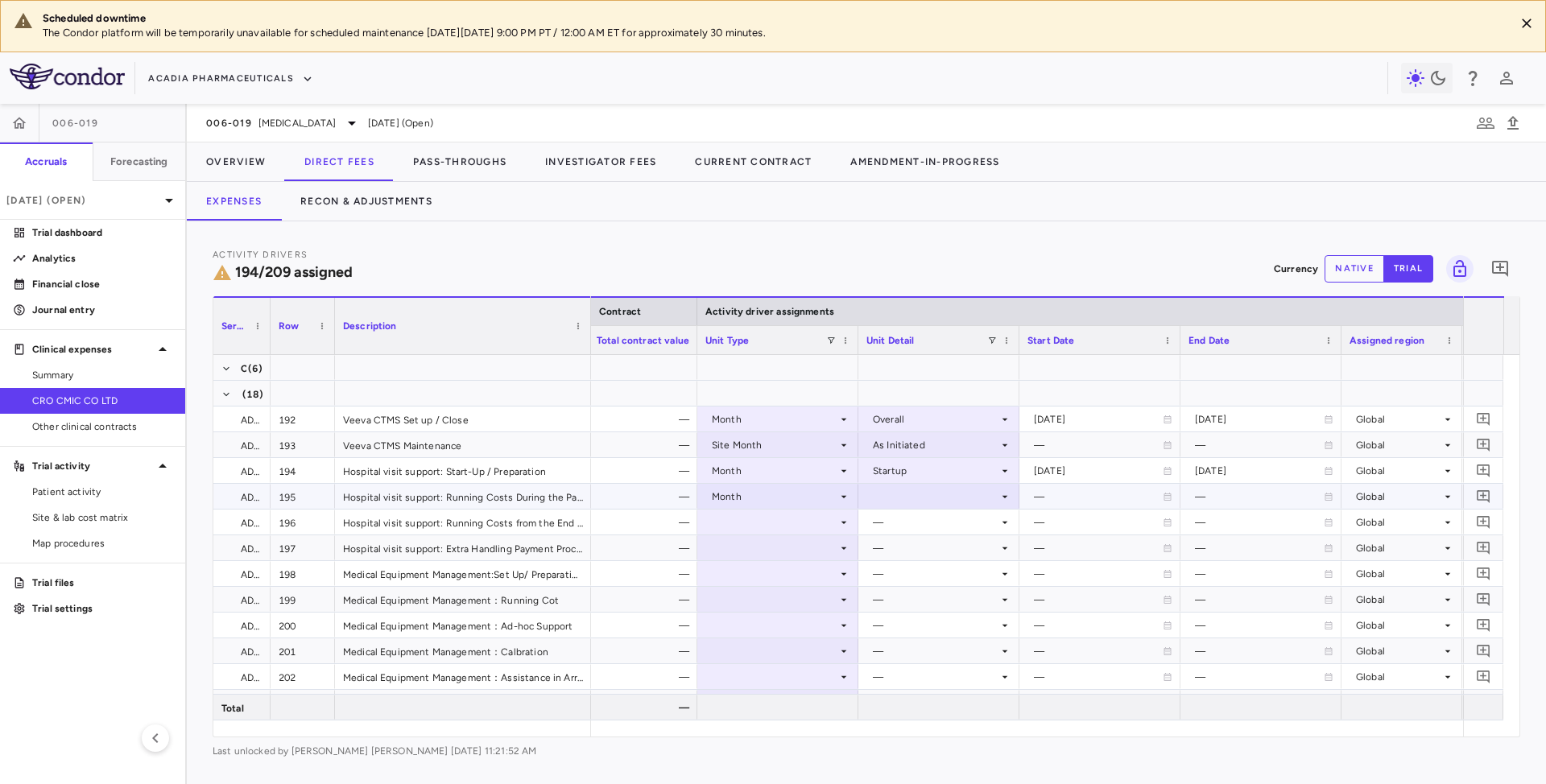
click at [937, 496] on div at bounding box center [939, 497] width 145 height 23
click at [909, 581] on div "Enrollment Period" at bounding box center [939, 576] width 93 height 15
click at [816, 519] on div at bounding box center [778, 522] width 145 height 23
click at [818, 519] on div at bounding box center [778, 522] width 145 height 23
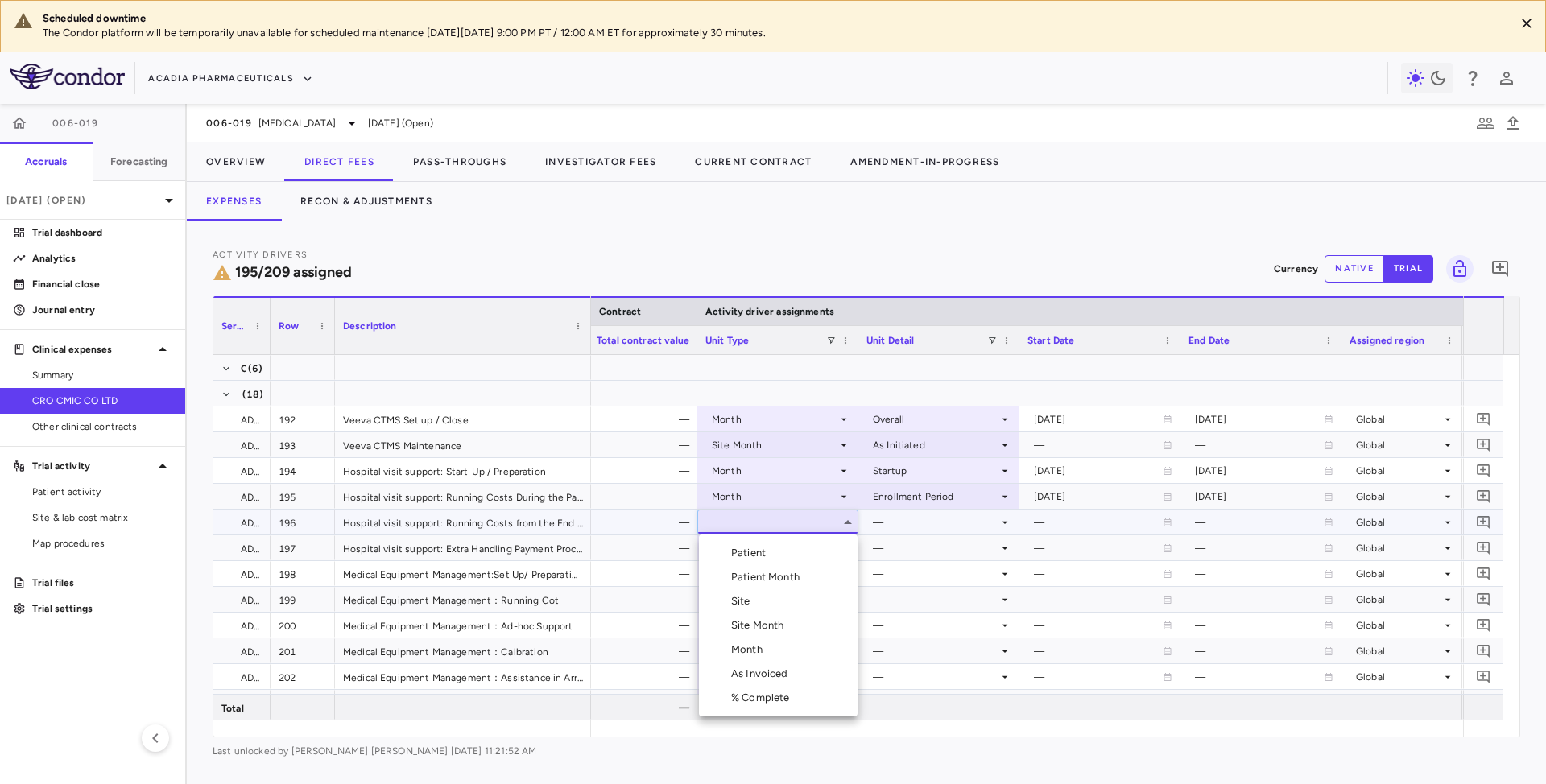
click at [754, 649] on div "Month" at bounding box center [750, 650] width 38 height 15
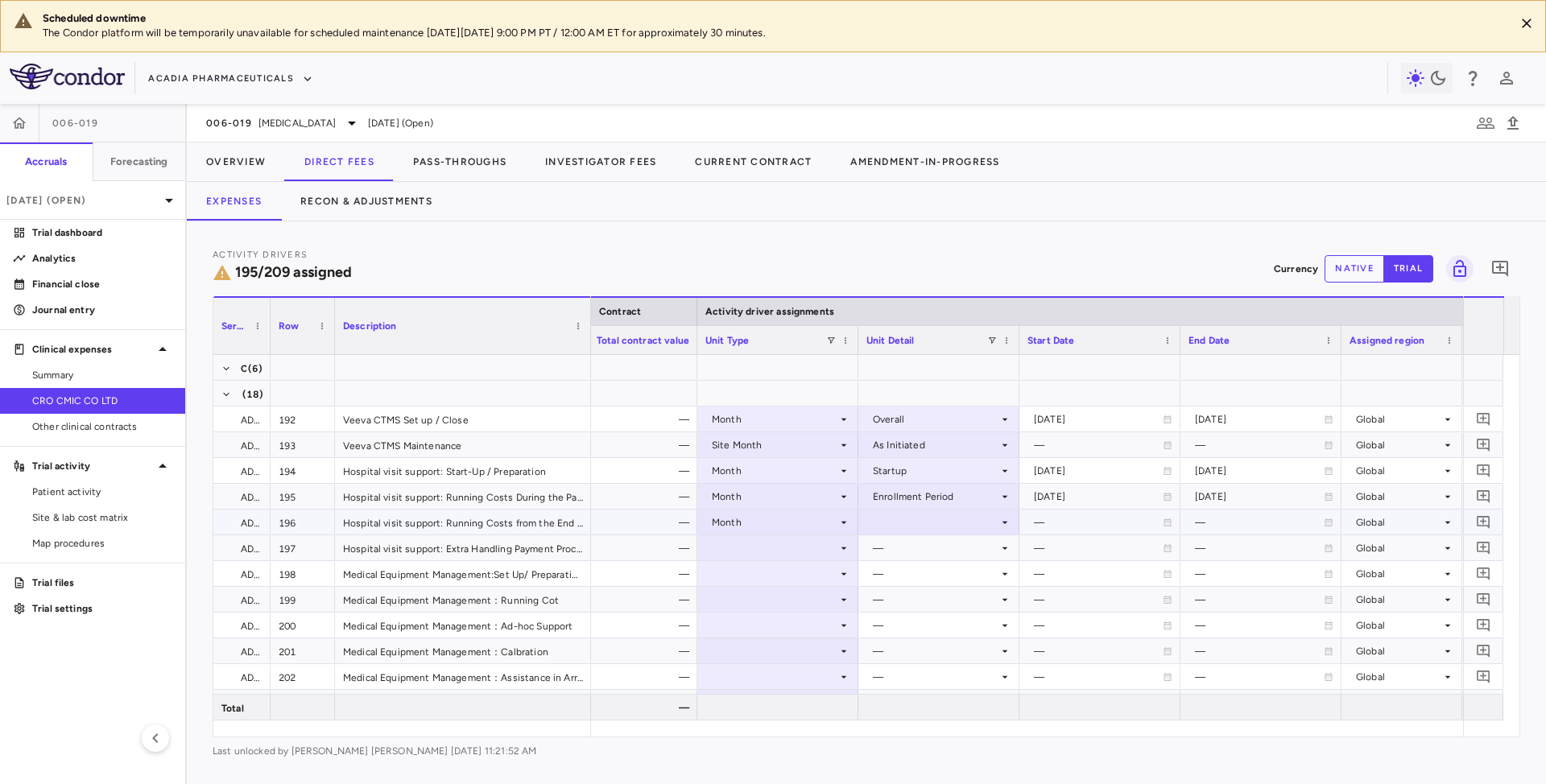
click at [921, 519] on div at bounding box center [939, 522] width 145 height 23
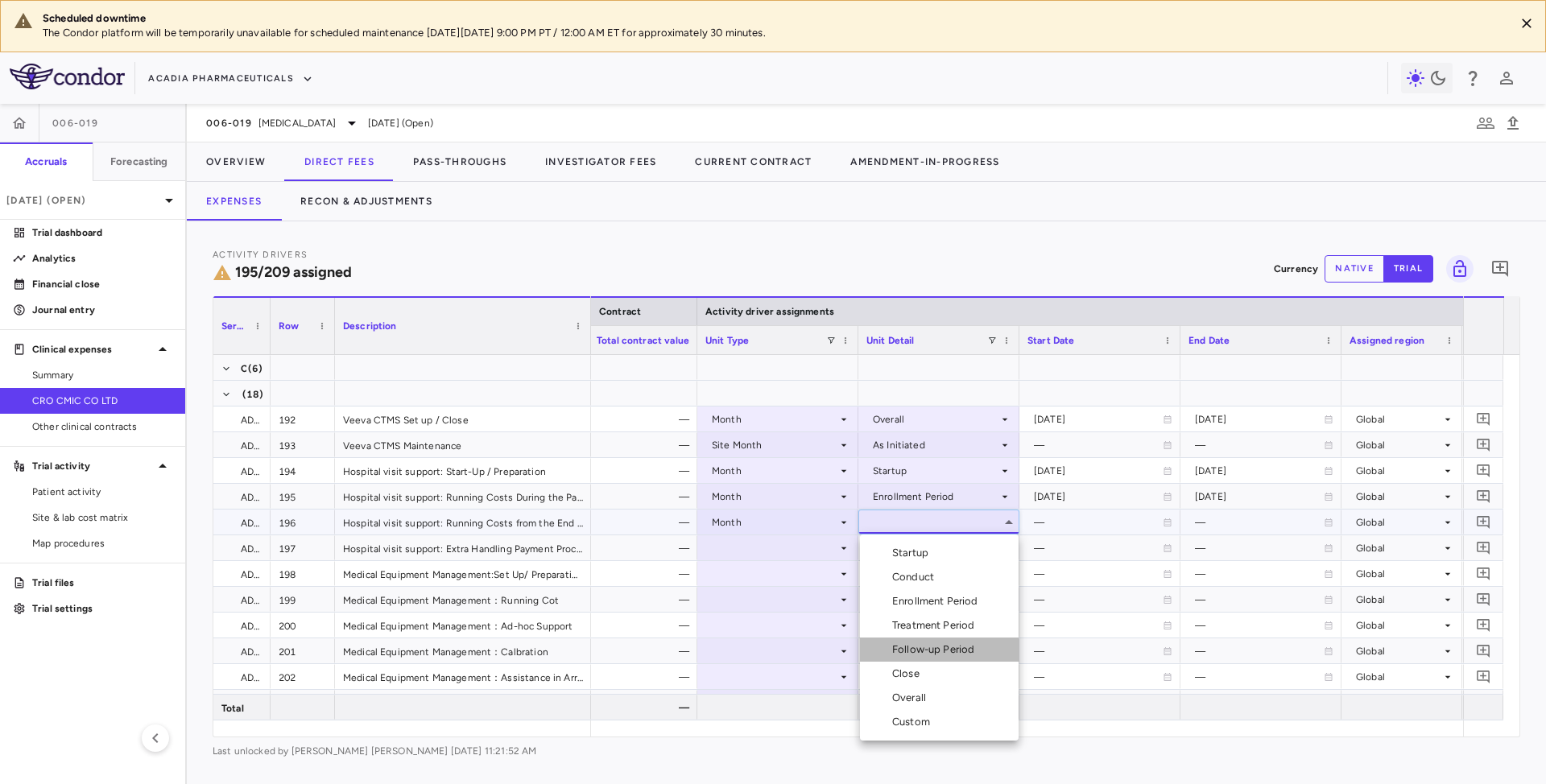
click at [901, 650] on div "Follow-up Period" at bounding box center [936, 650] width 88 height 15
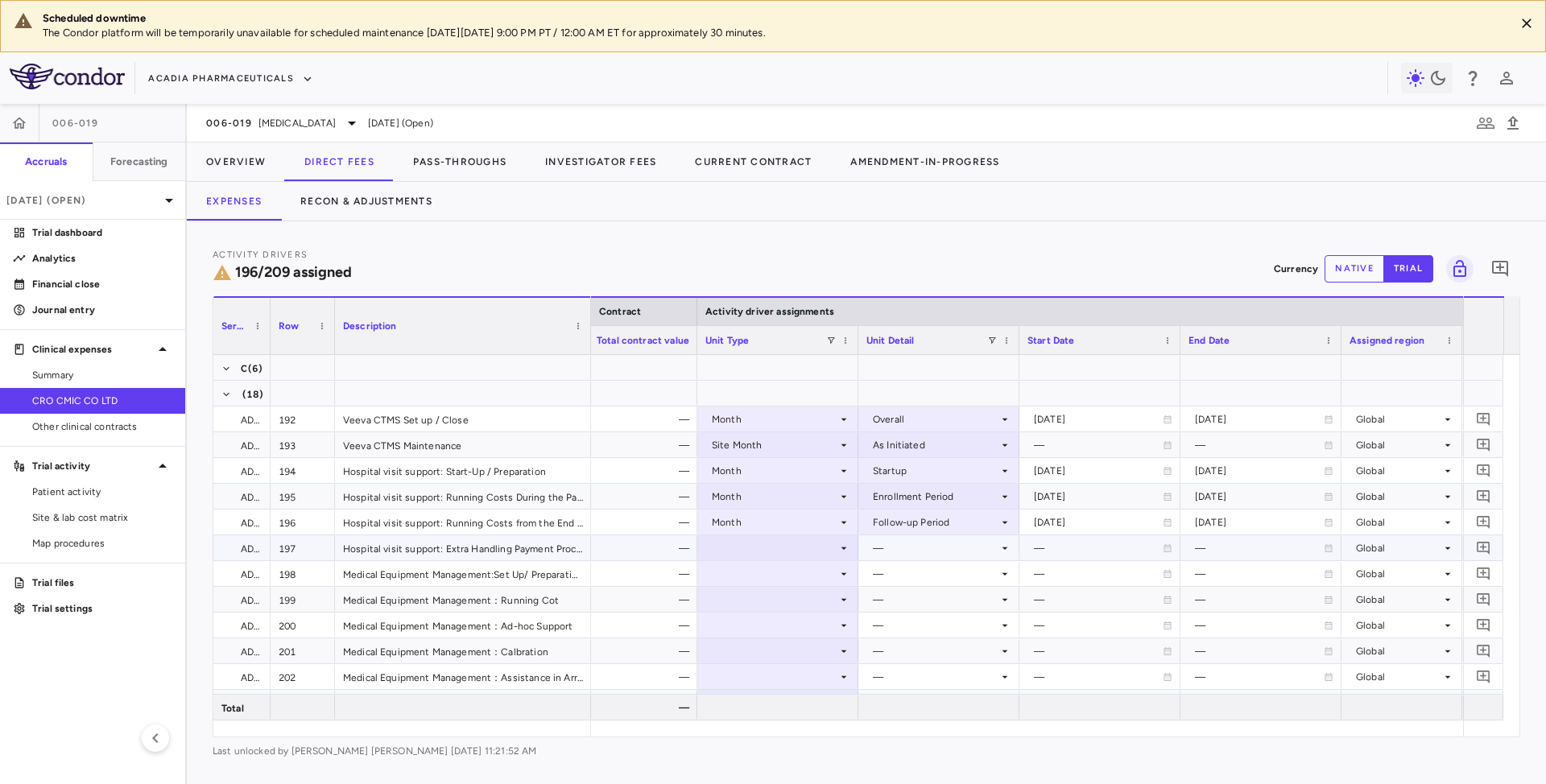
click at [804, 544] on div at bounding box center [778, 548] width 145 height 23
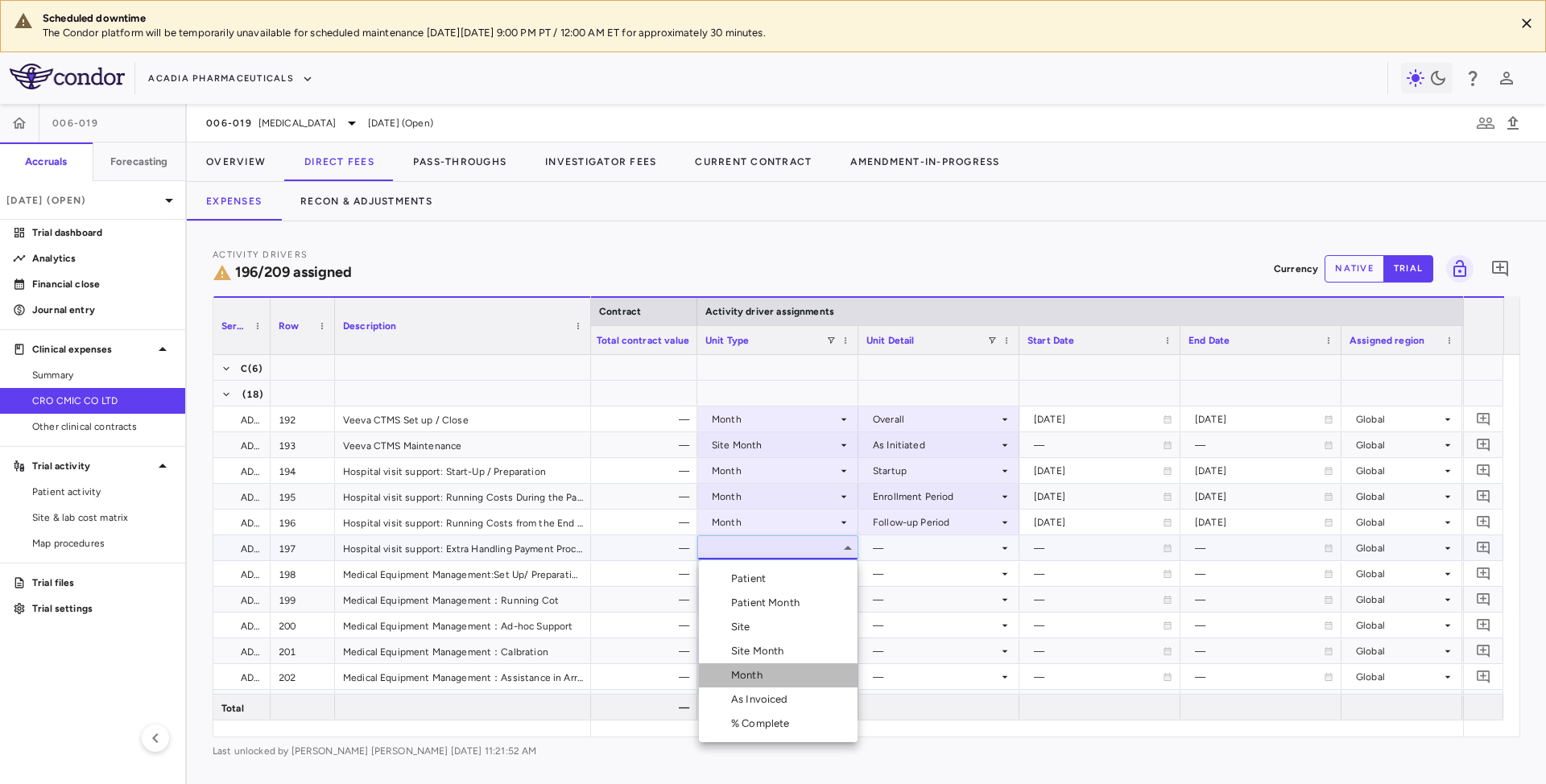
click at [750, 675] on div "Month" at bounding box center [750, 676] width 38 height 15
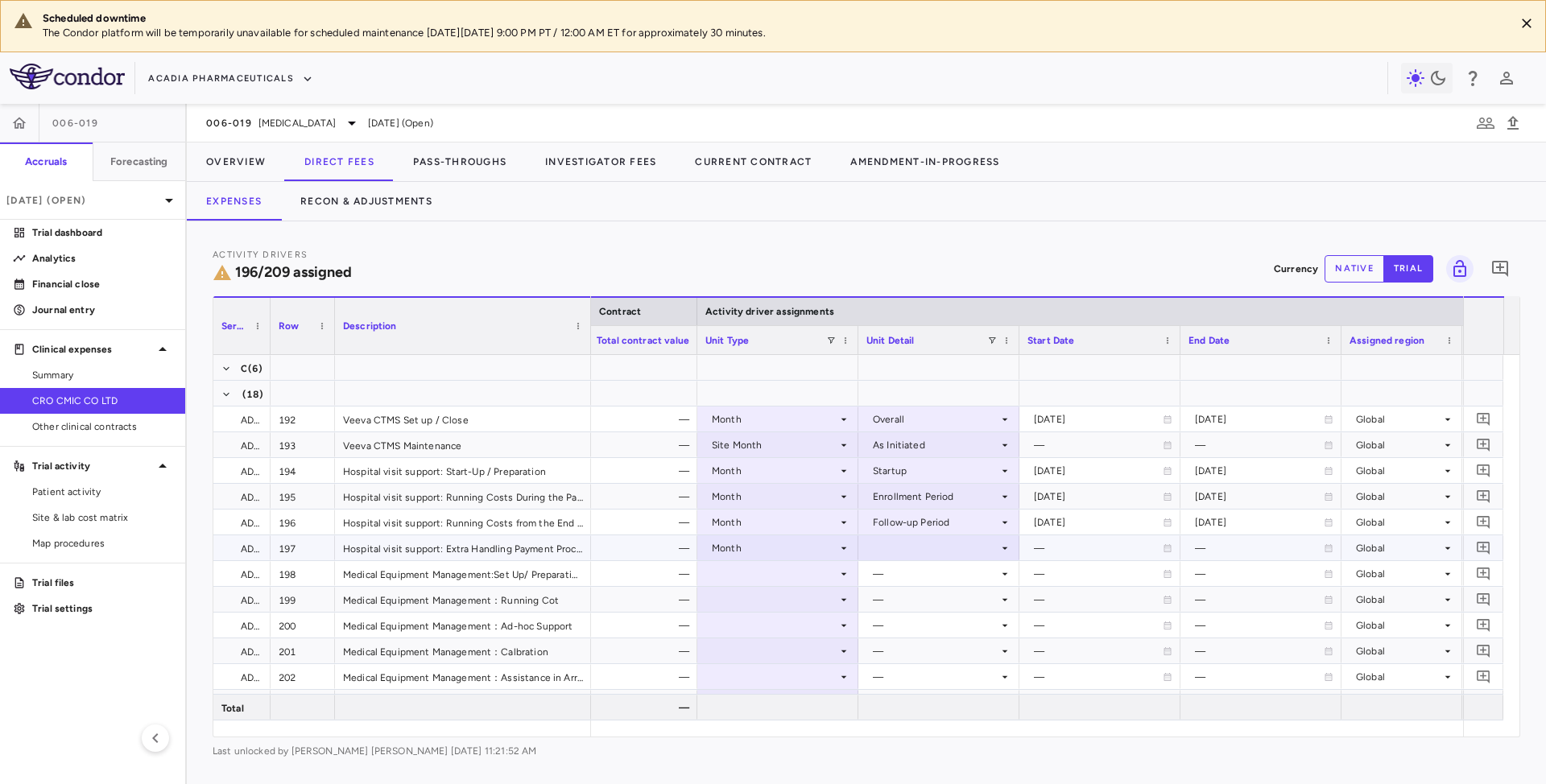
click at [959, 546] on div at bounding box center [939, 548] width 145 height 23
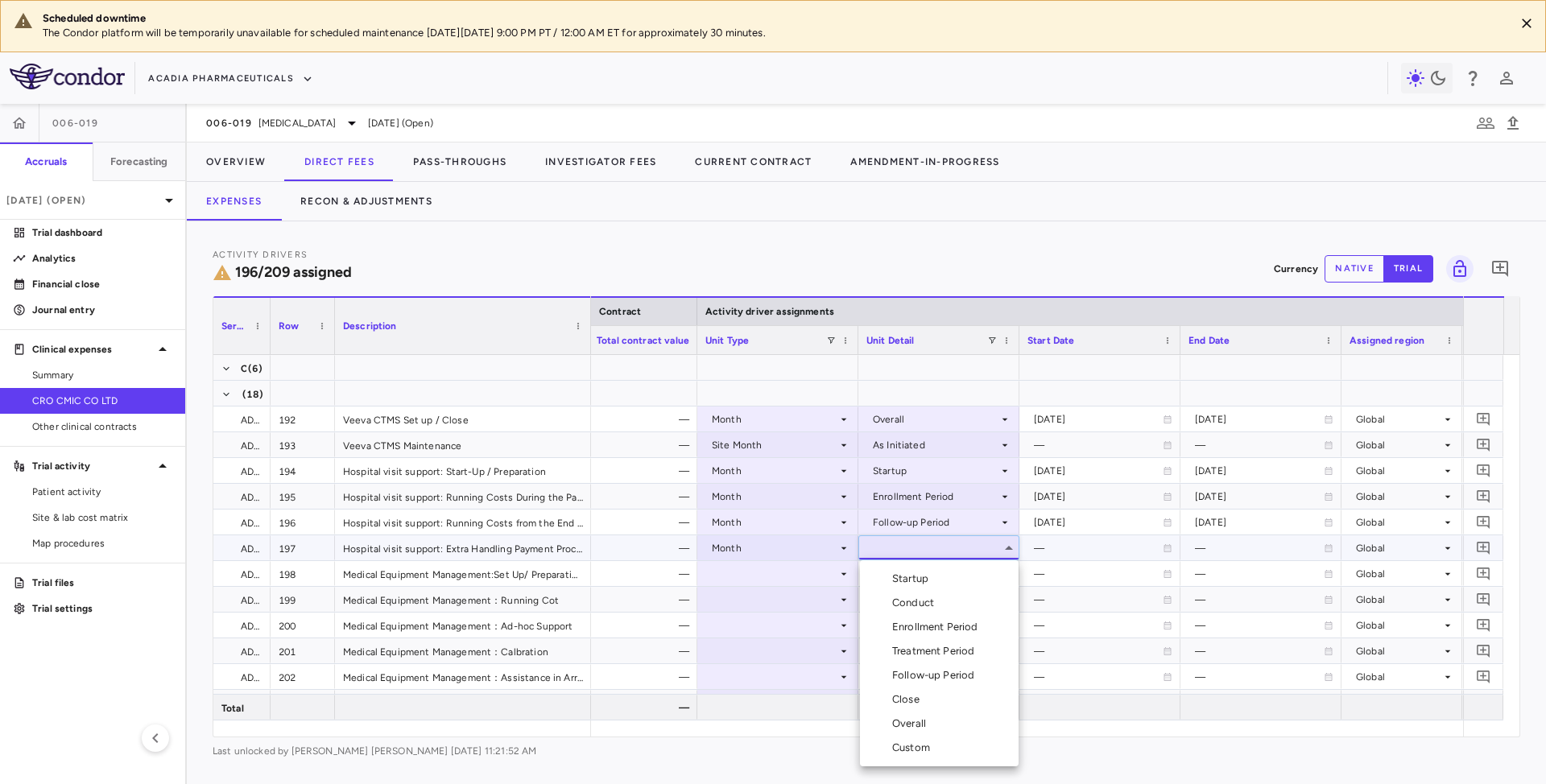
click at [932, 583] on div "Startup" at bounding box center [914, 579] width 43 height 15
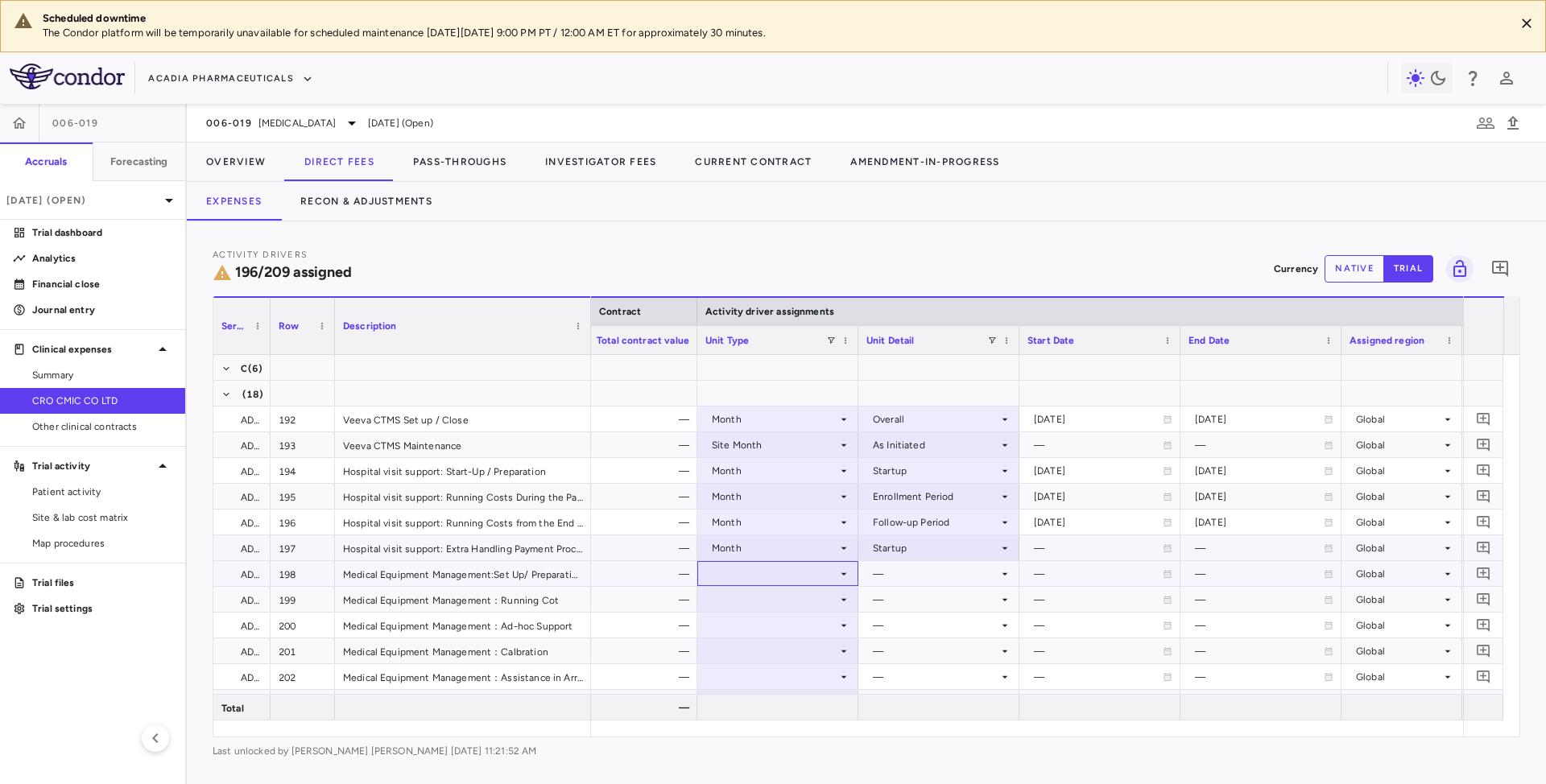
click at [810, 572] on div at bounding box center [778, 573] width 145 height 23
click at [792, 577] on div at bounding box center [778, 573] width 145 height 23
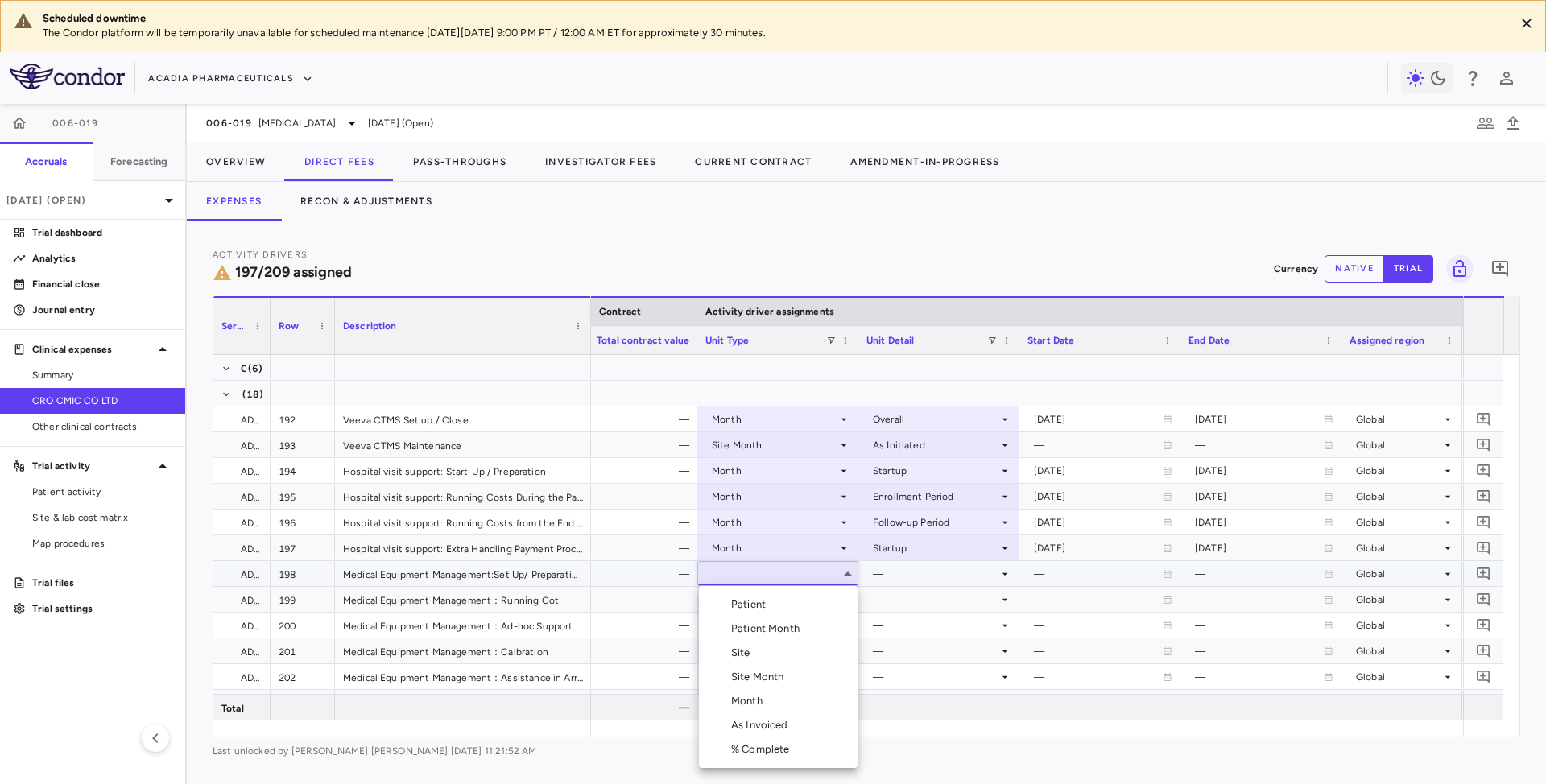
click at [744, 697] on div "Month" at bounding box center [750, 701] width 38 height 15
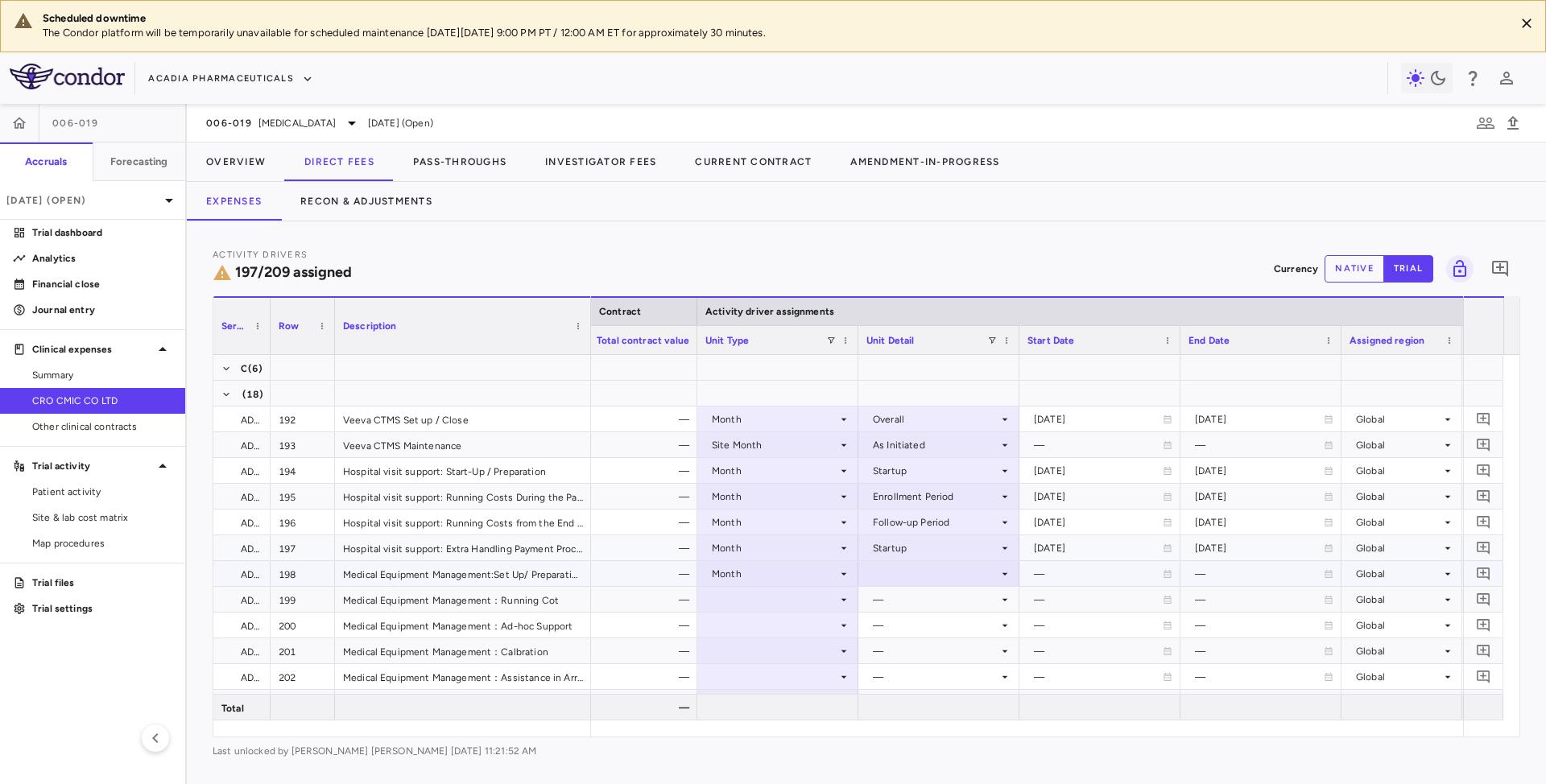
click at [923, 571] on div at bounding box center [939, 573] width 145 height 23
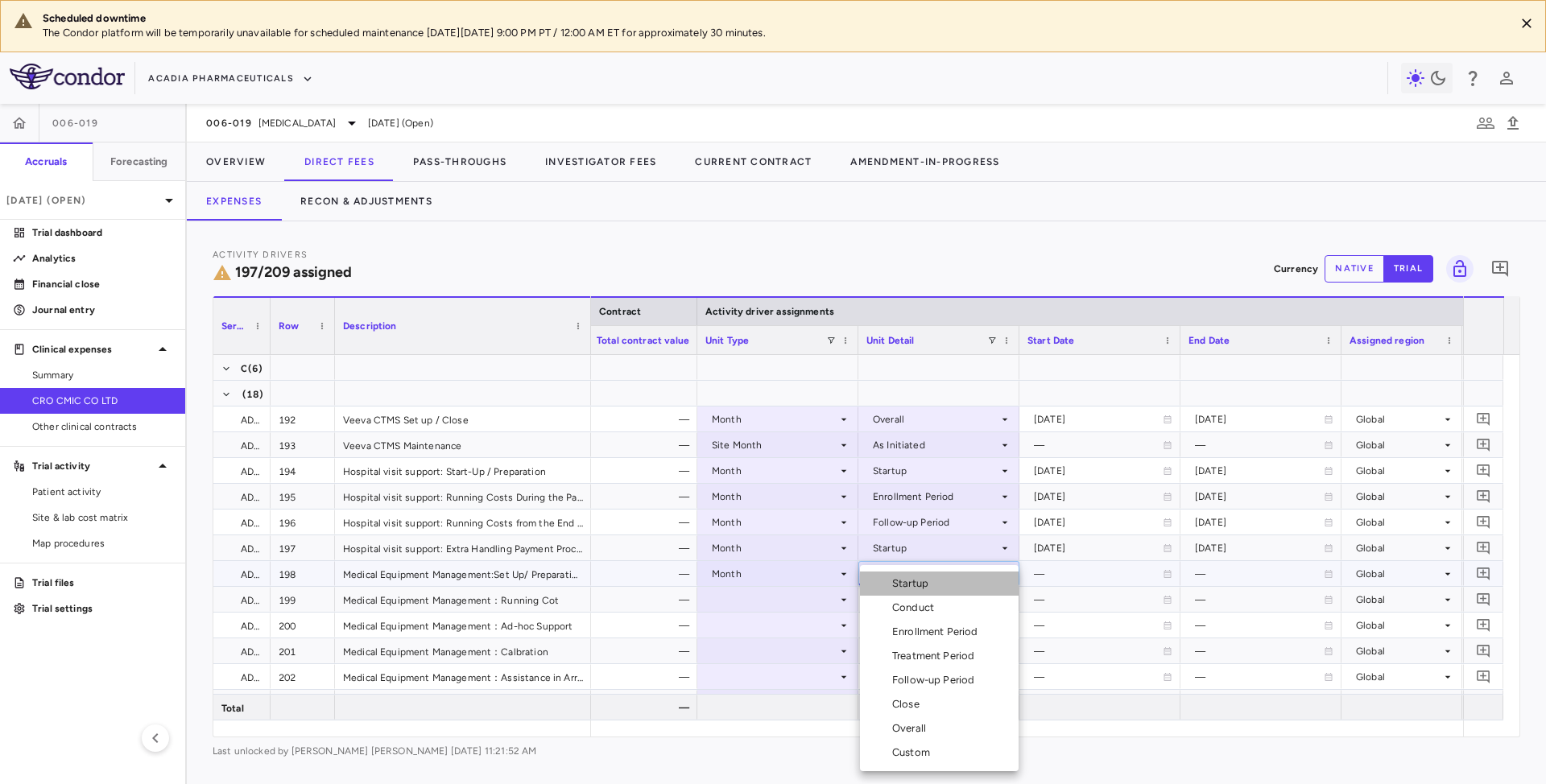
click at [913, 583] on div "Startup" at bounding box center [914, 584] width 43 height 15
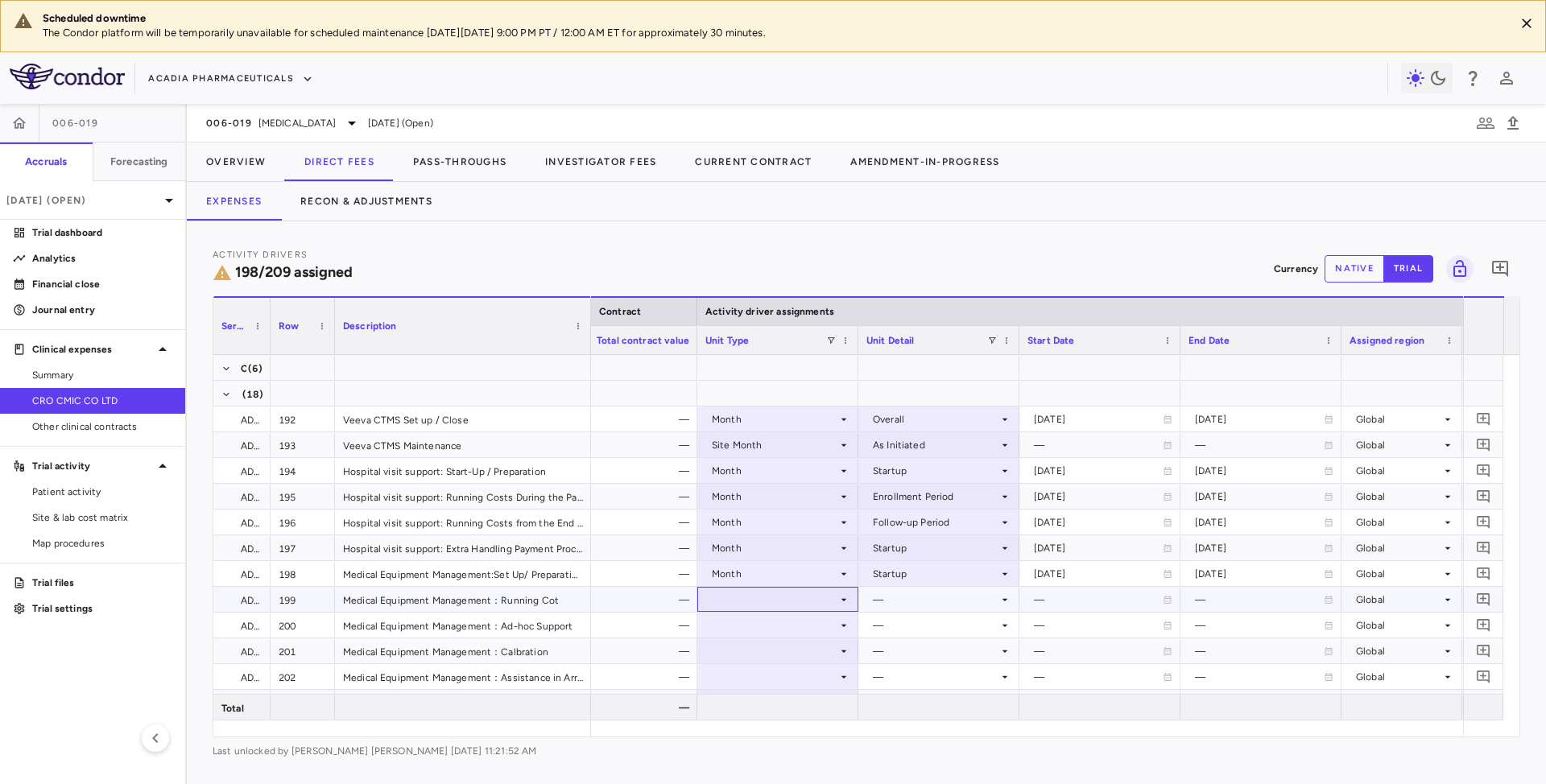
click at [829, 596] on div at bounding box center [778, 599] width 145 height 23
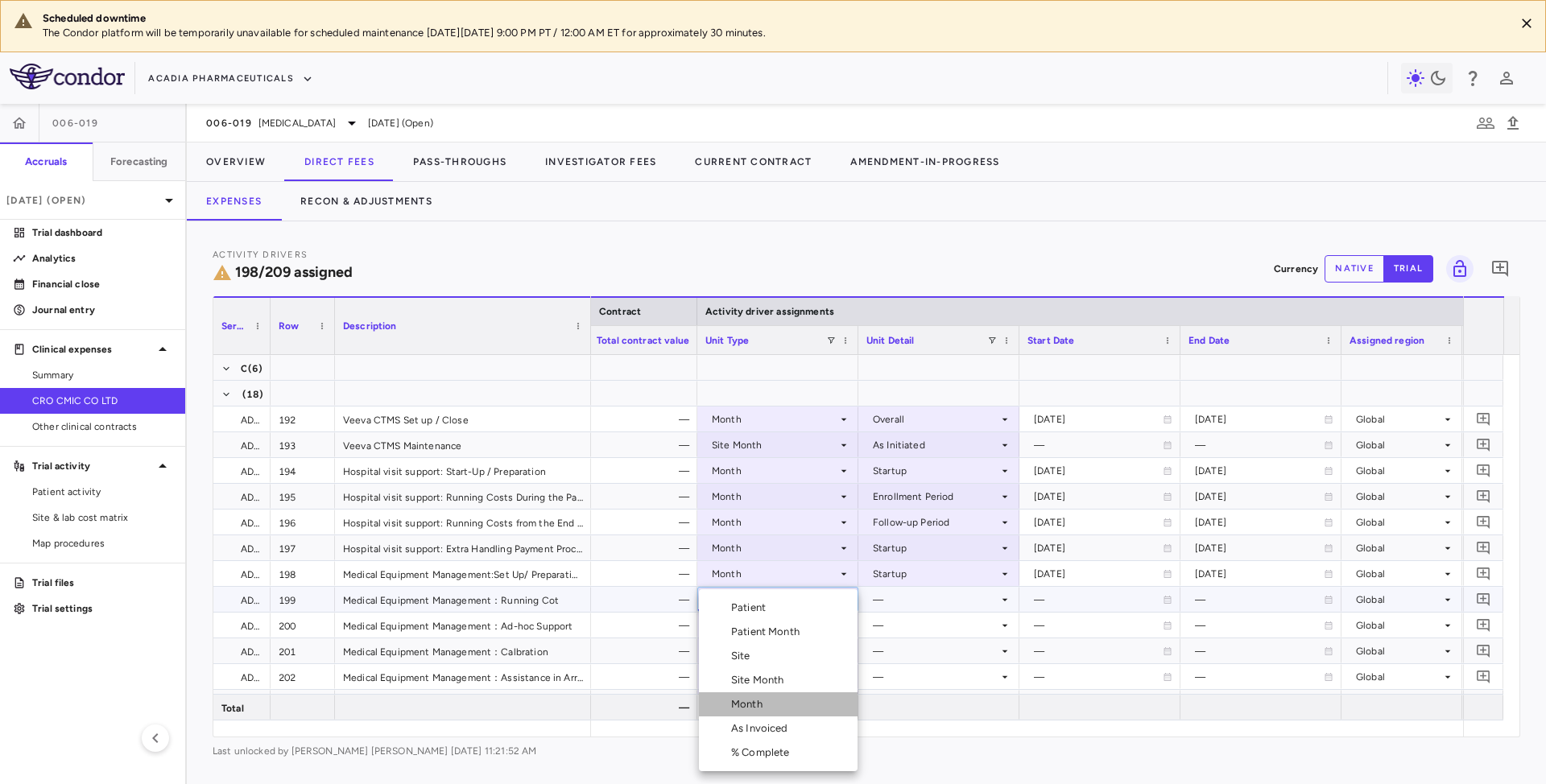
click at [762, 696] on li "Month" at bounding box center [778, 704] width 159 height 24
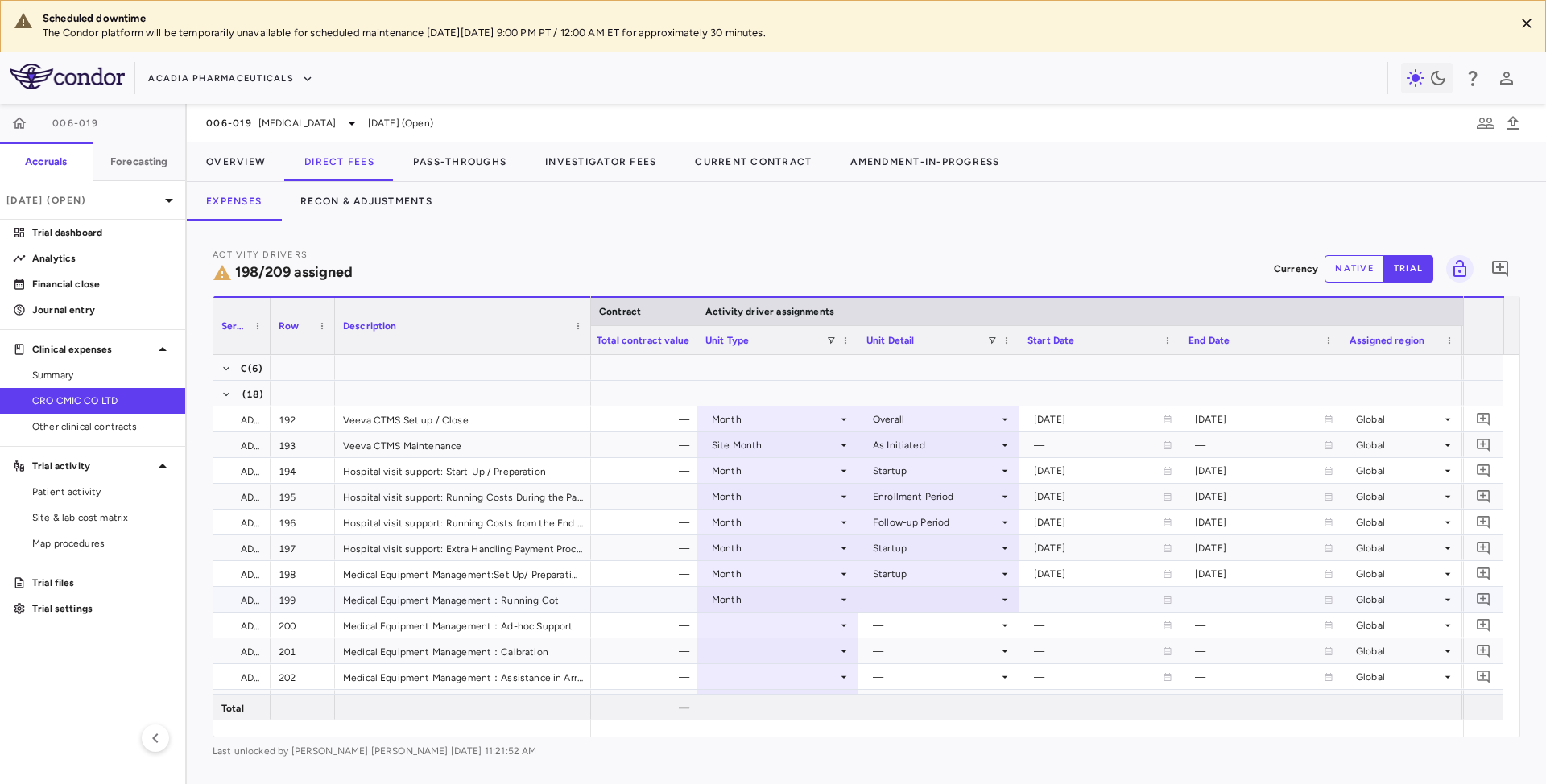
click at [994, 597] on div at bounding box center [939, 599] width 145 height 23
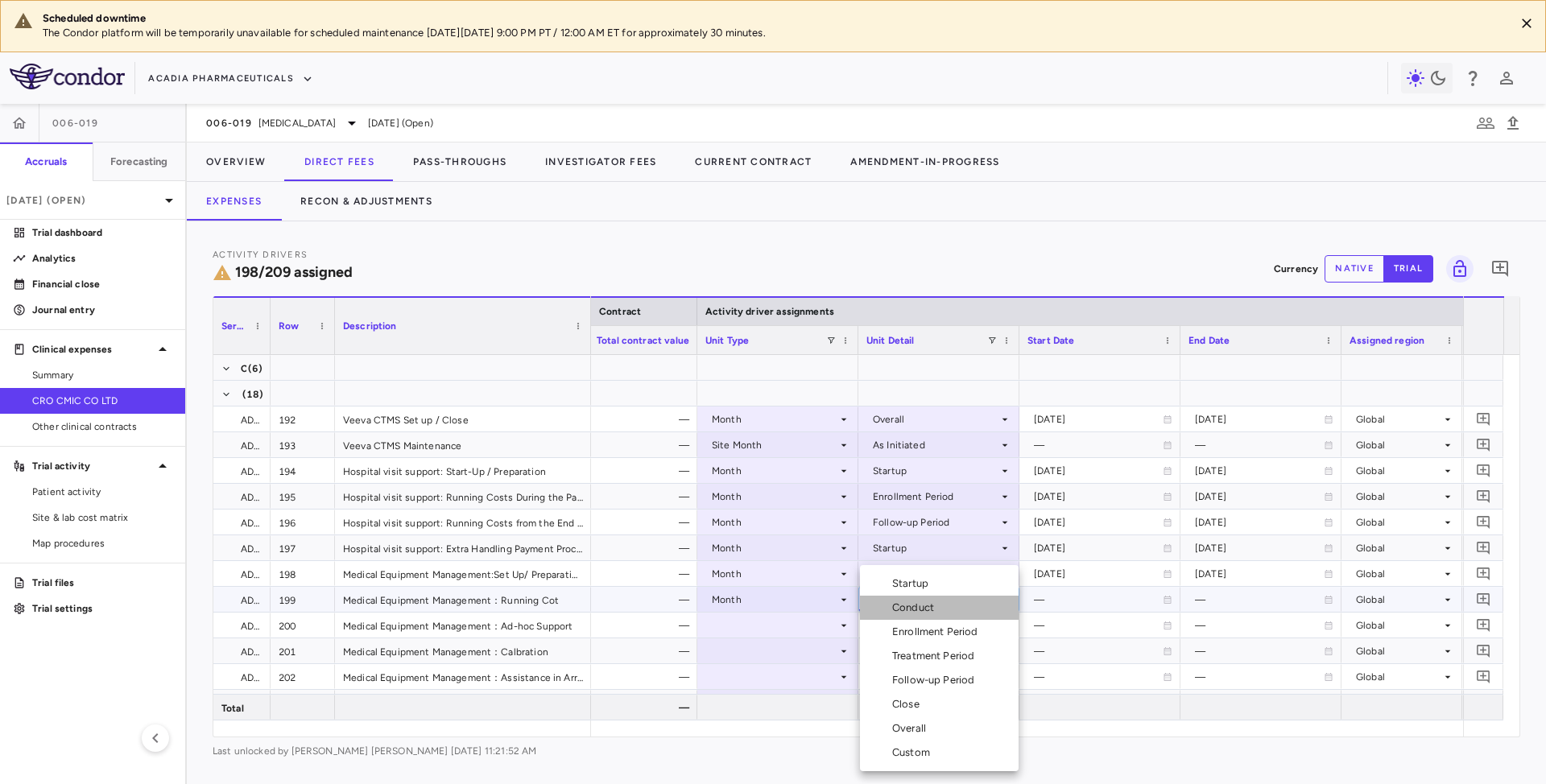
click at [913, 606] on div "Conduct" at bounding box center [916, 608] width 48 height 15
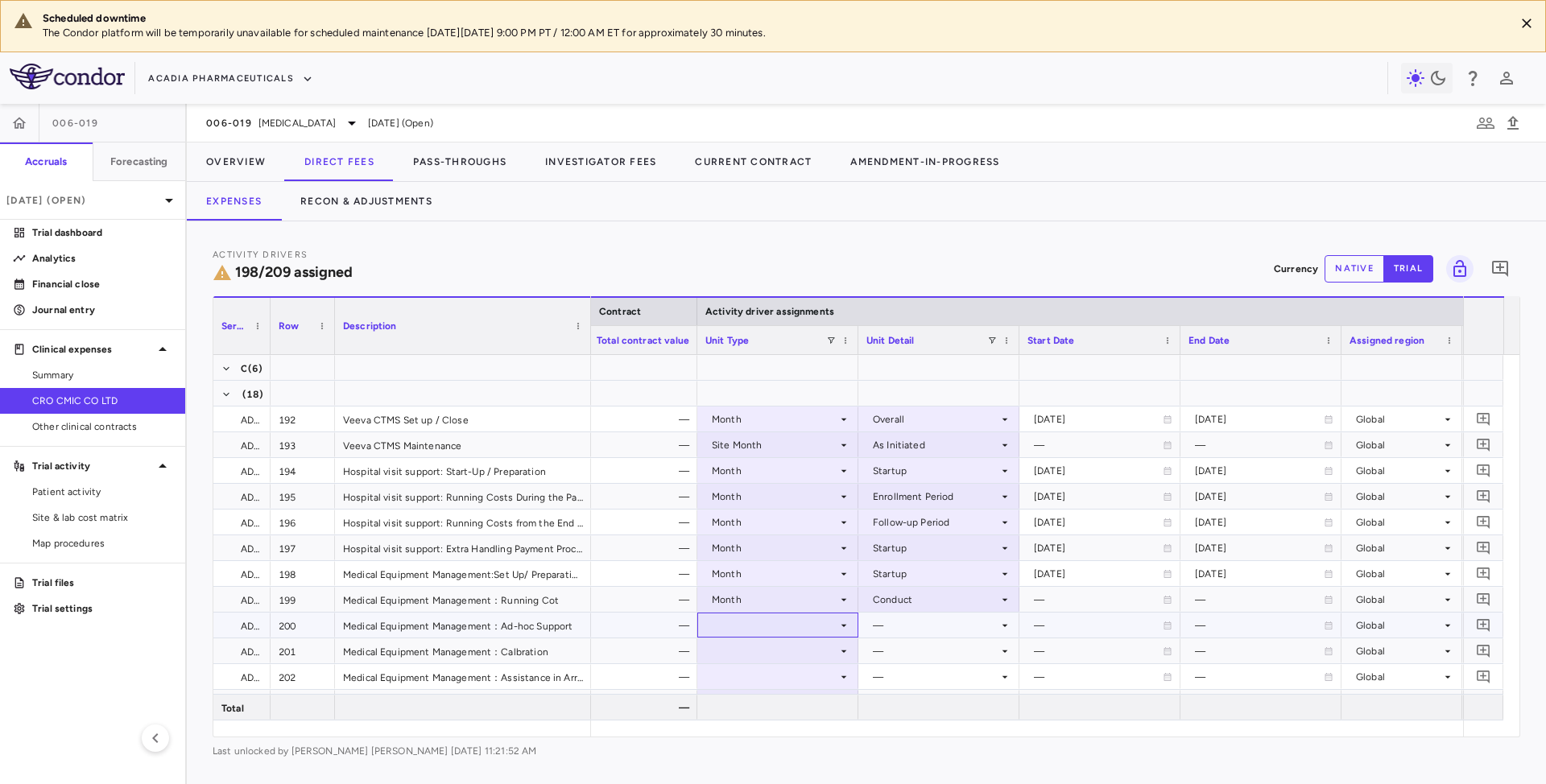
click at [838, 631] on icon at bounding box center [844, 625] width 13 height 13
click at [842, 633] on div at bounding box center [778, 625] width 145 height 23
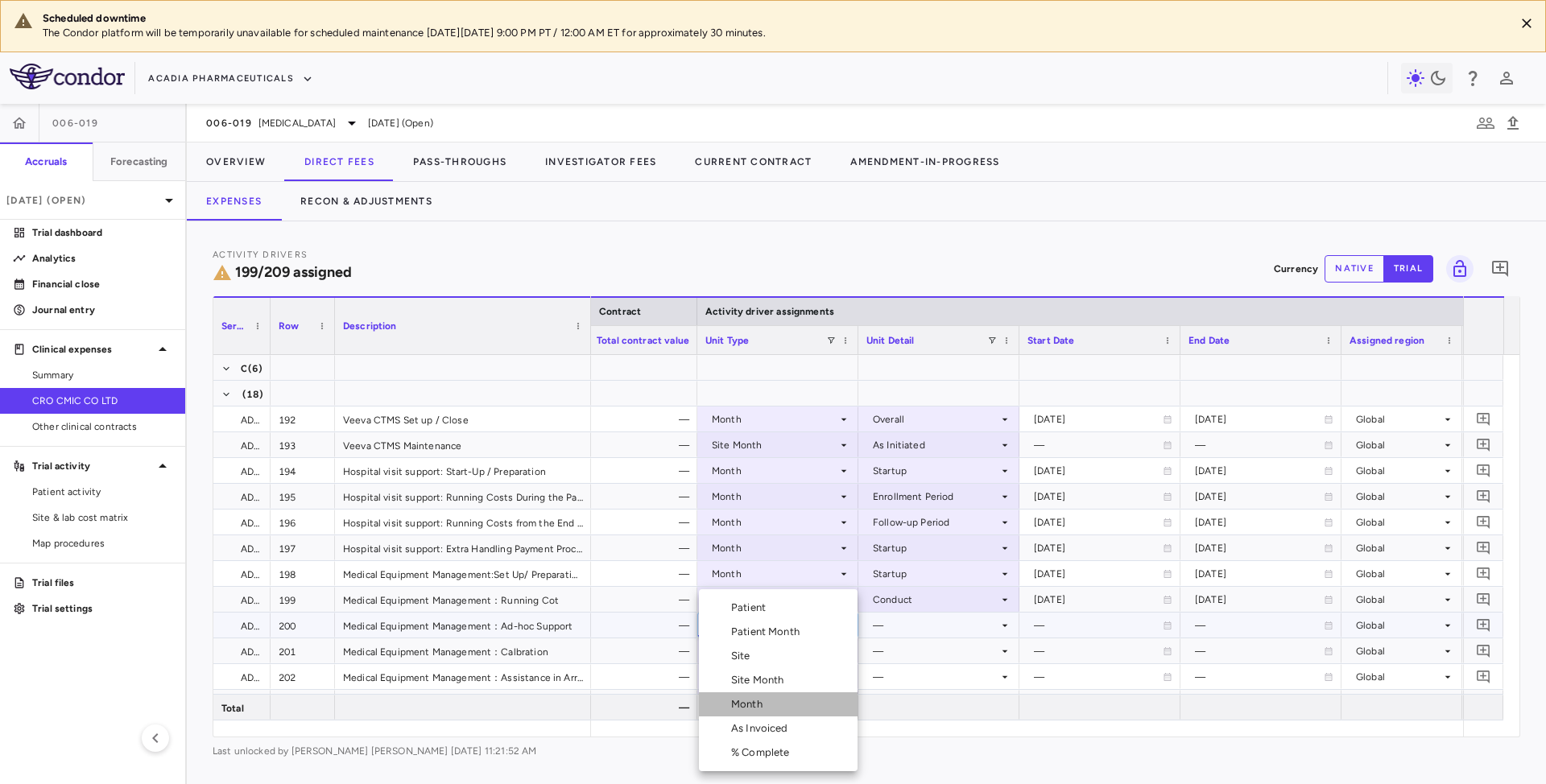
click at [736, 700] on div "Month" at bounding box center [750, 705] width 38 height 15
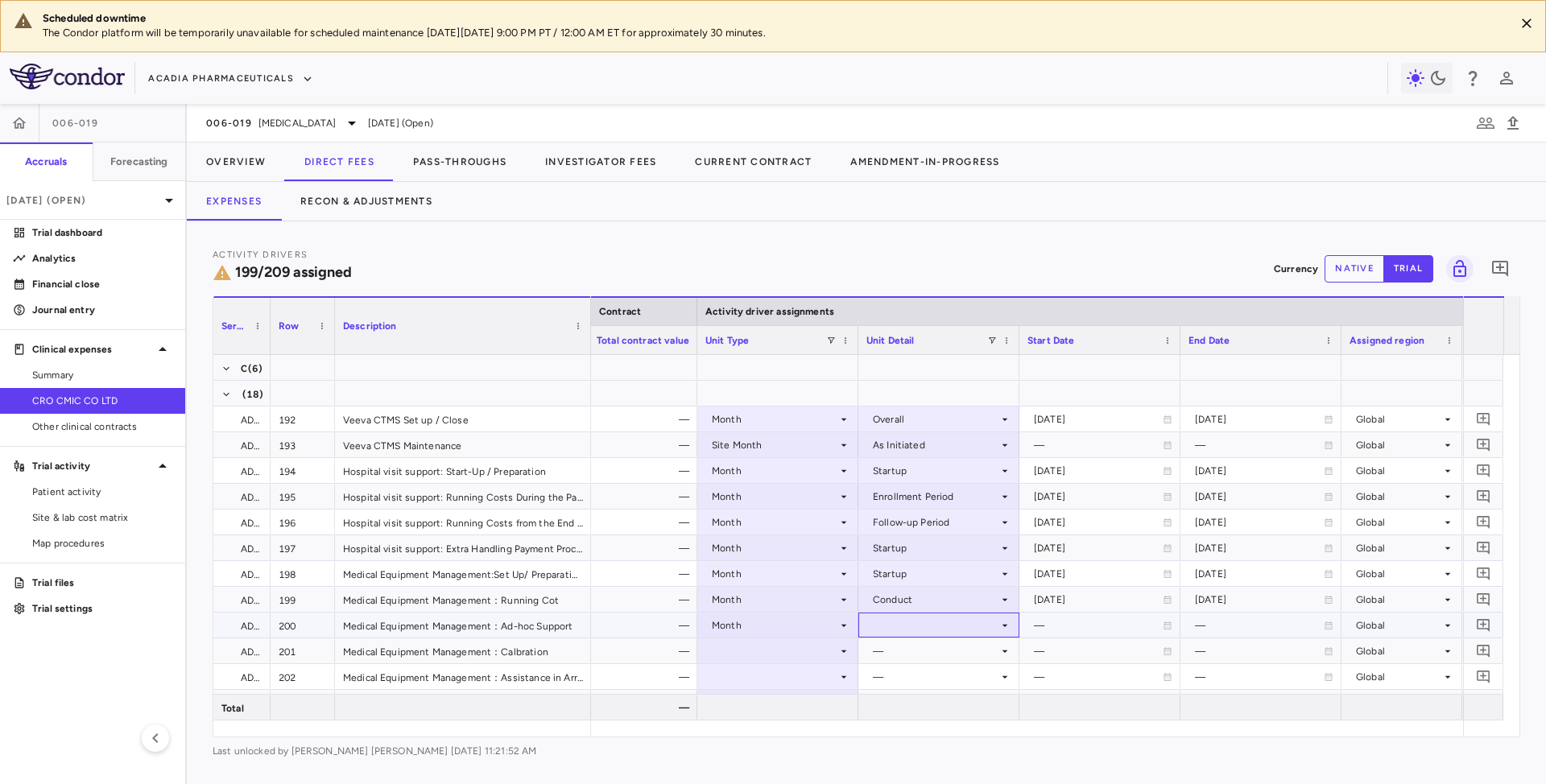
click at [959, 628] on div at bounding box center [939, 625] width 145 height 23
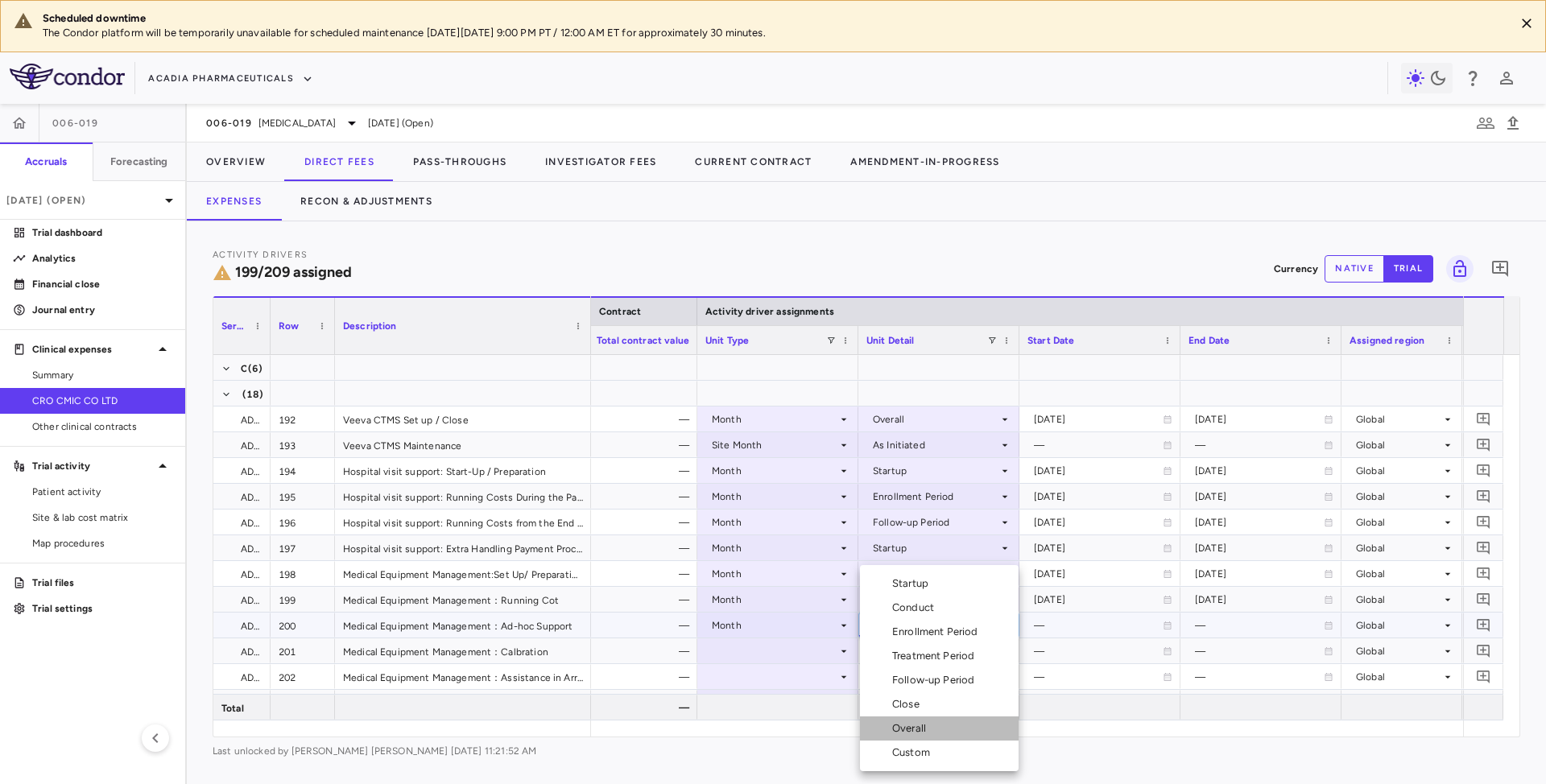
click at [916, 726] on div "Overall" at bounding box center [912, 729] width 40 height 15
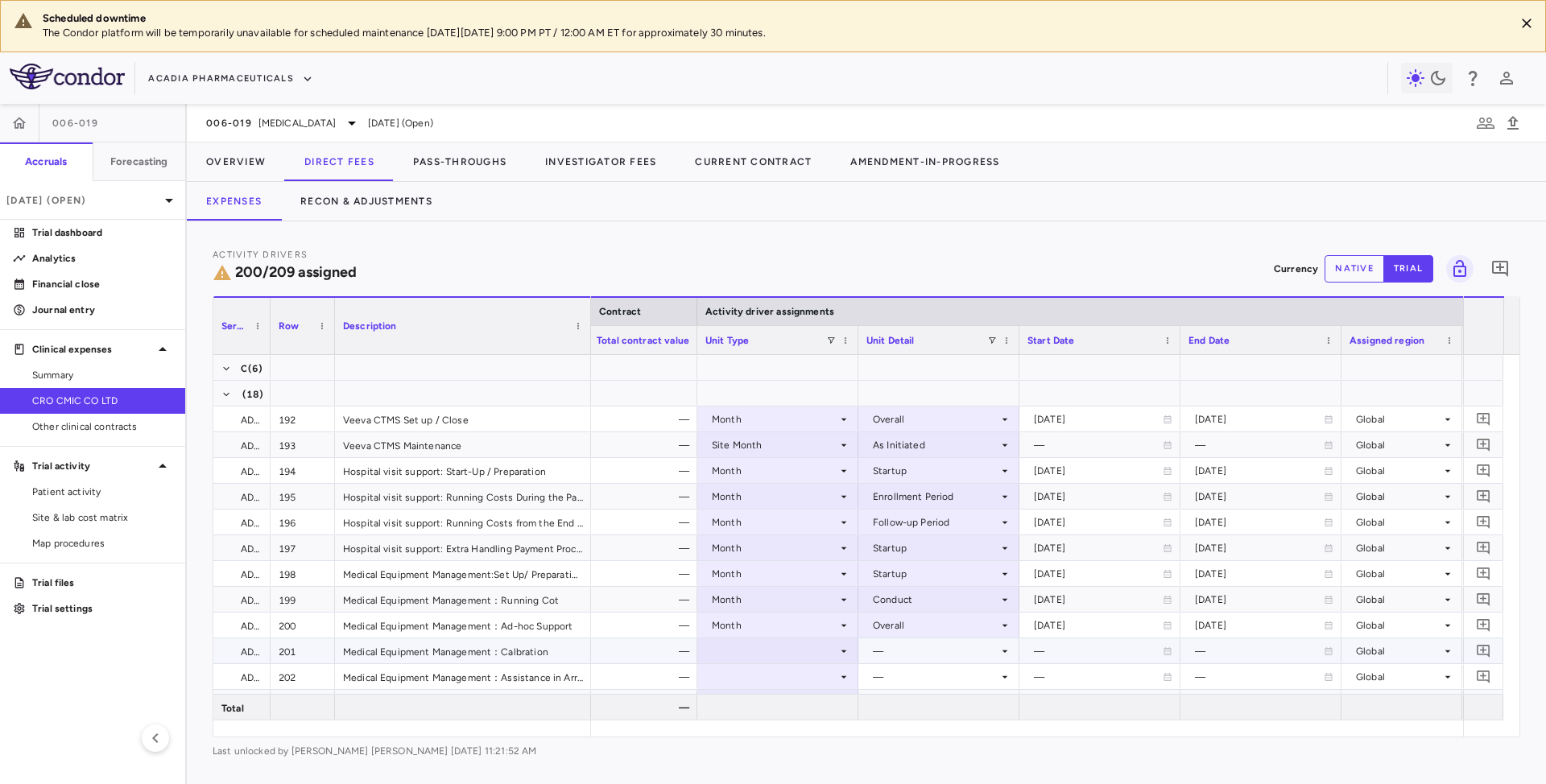
click at [844, 649] on icon at bounding box center [844, 652] width 13 height 13
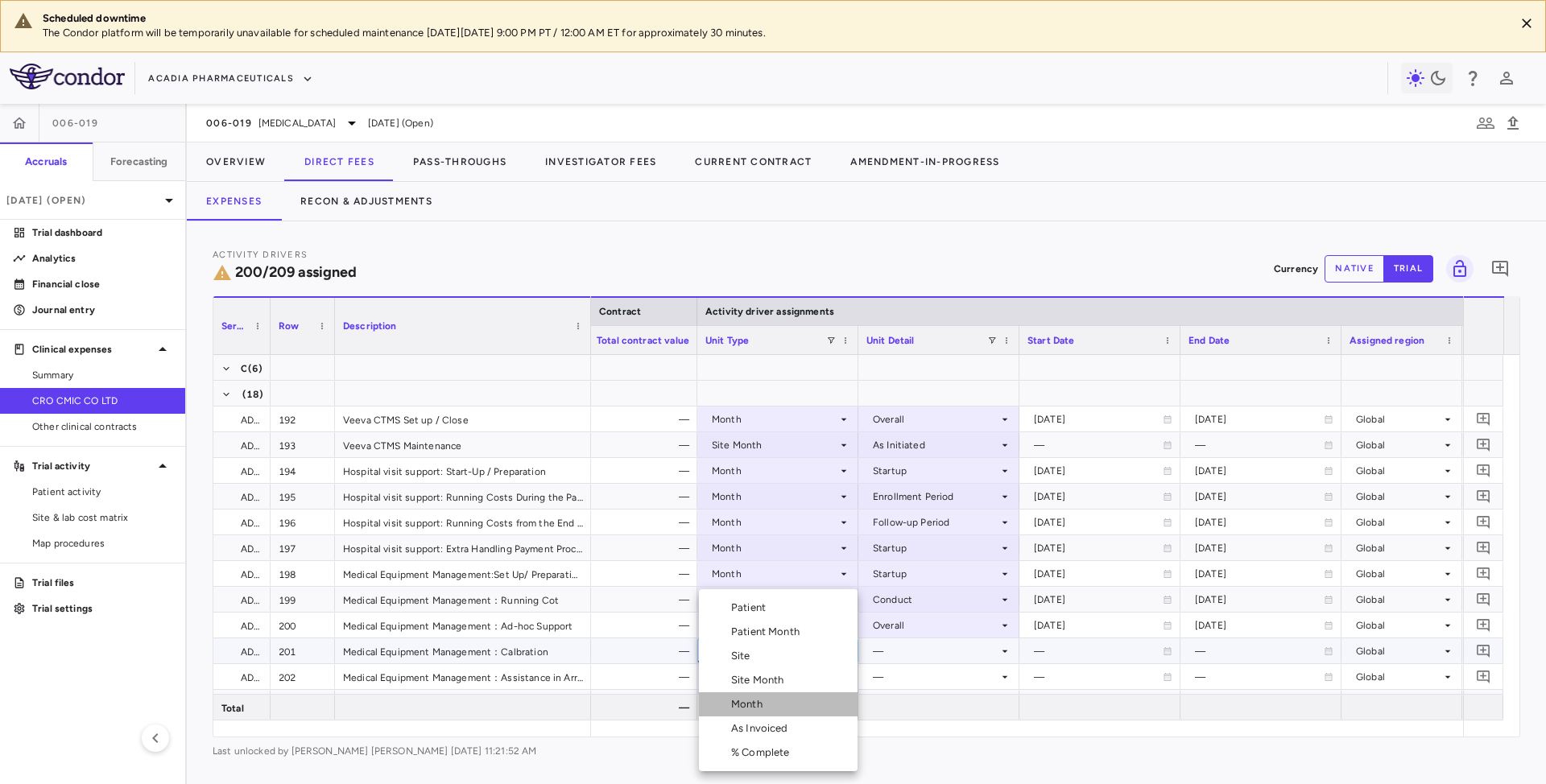
click at [758, 706] on div "Month" at bounding box center [750, 705] width 38 height 15
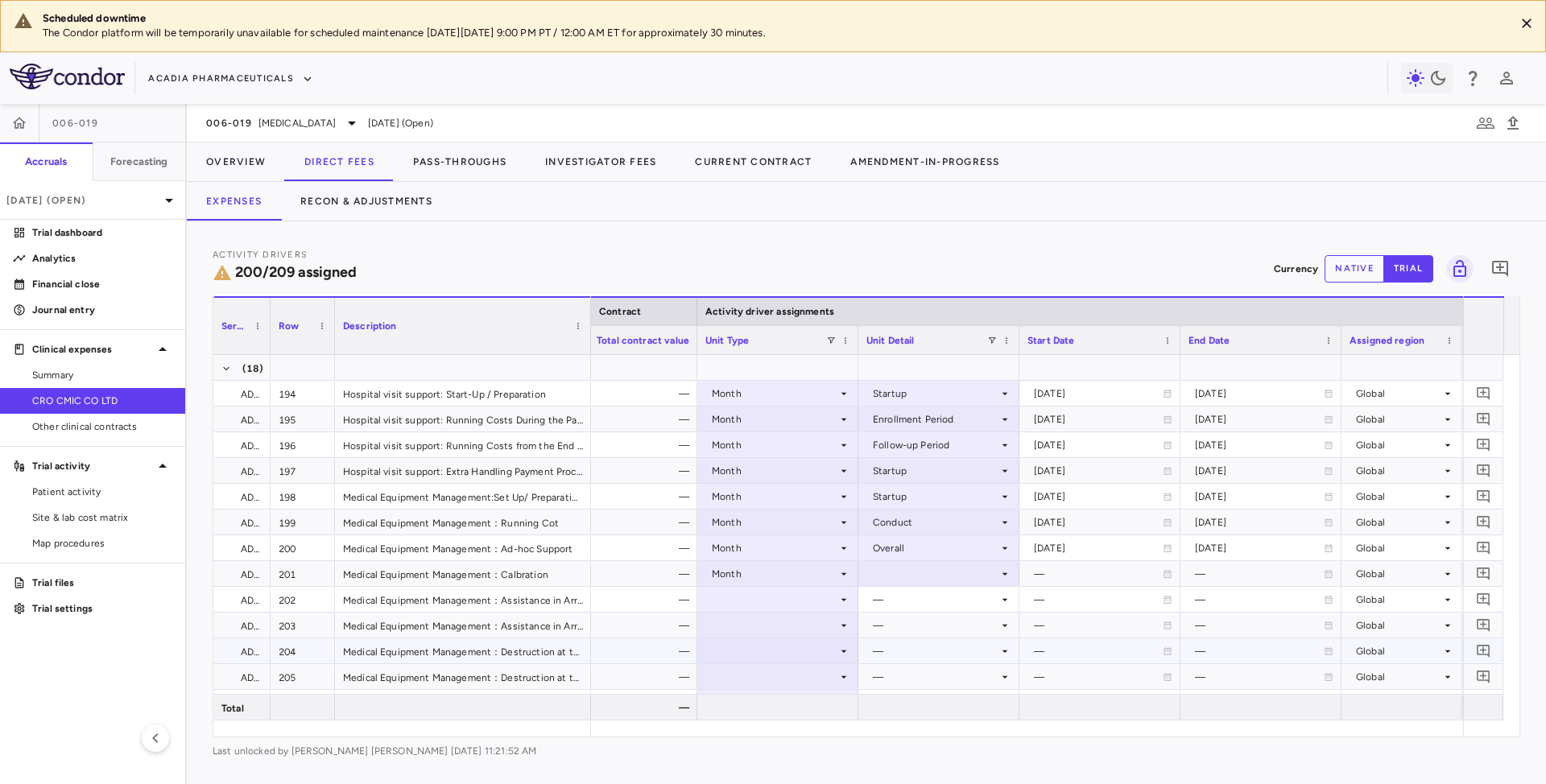
scroll to position [5723, 0]
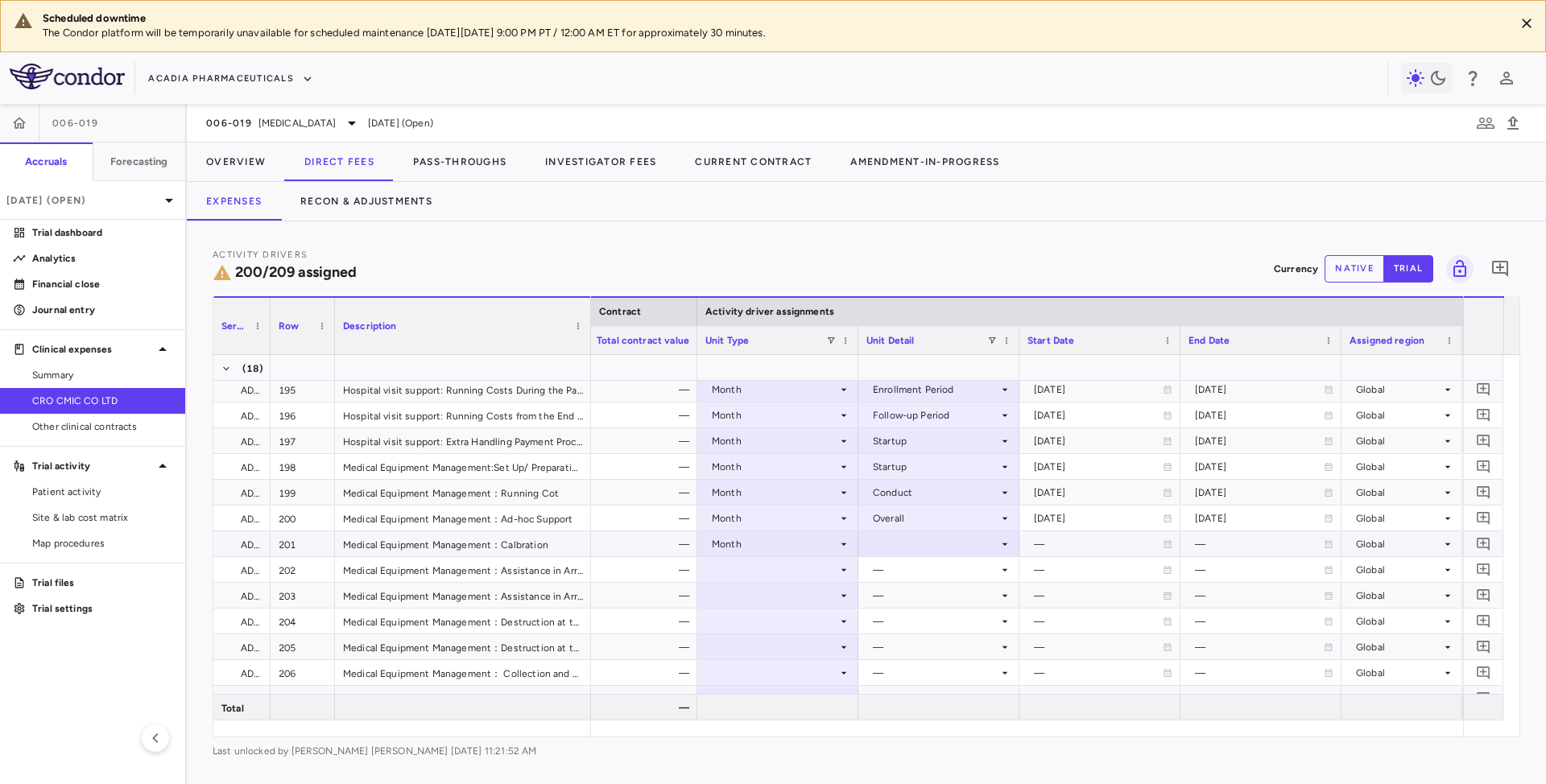
click at [1000, 538] on icon at bounding box center [1005, 544] width 13 height 13
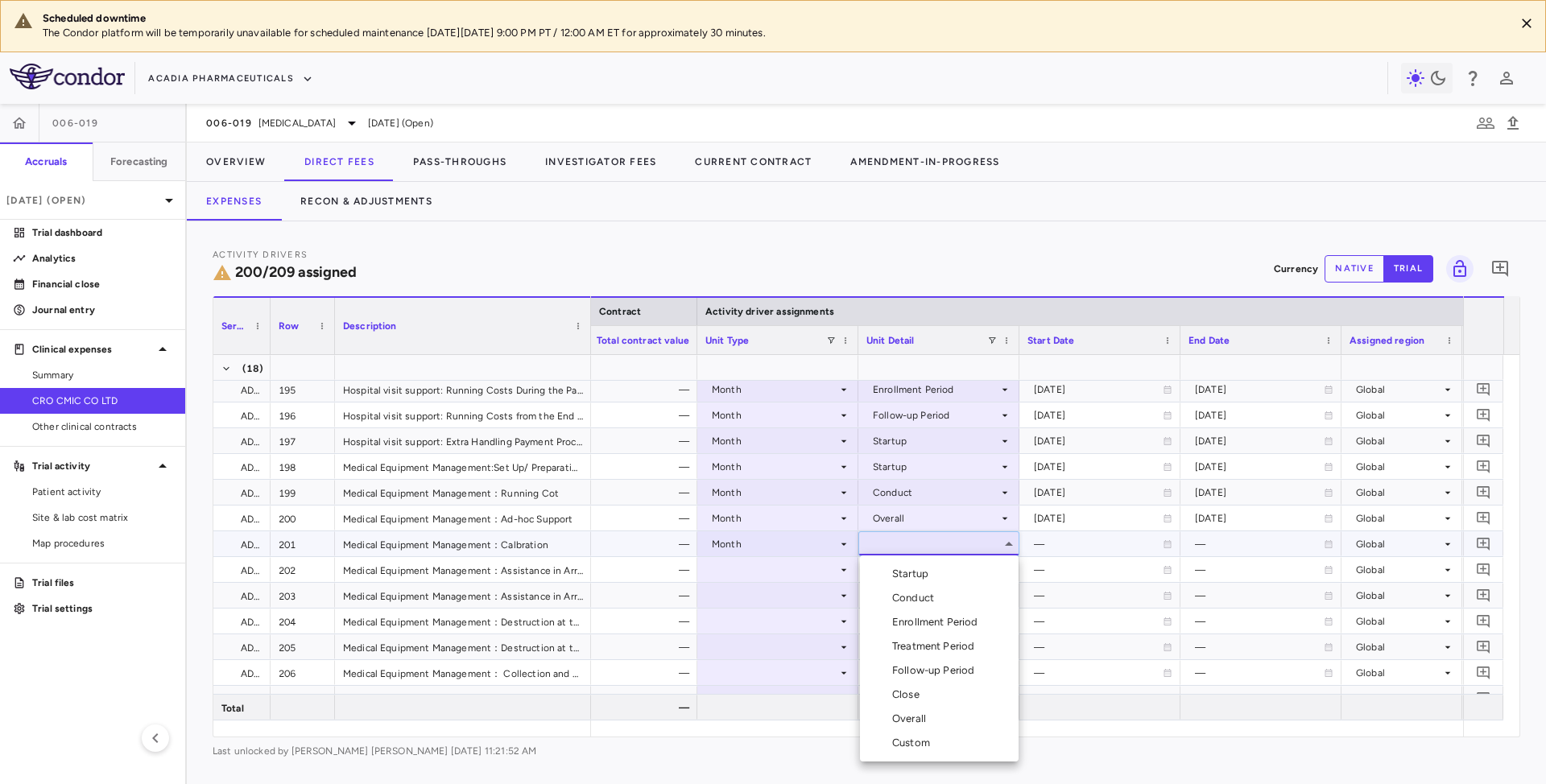
click at [912, 602] on div "Conduct" at bounding box center [916, 598] width 48 height 15
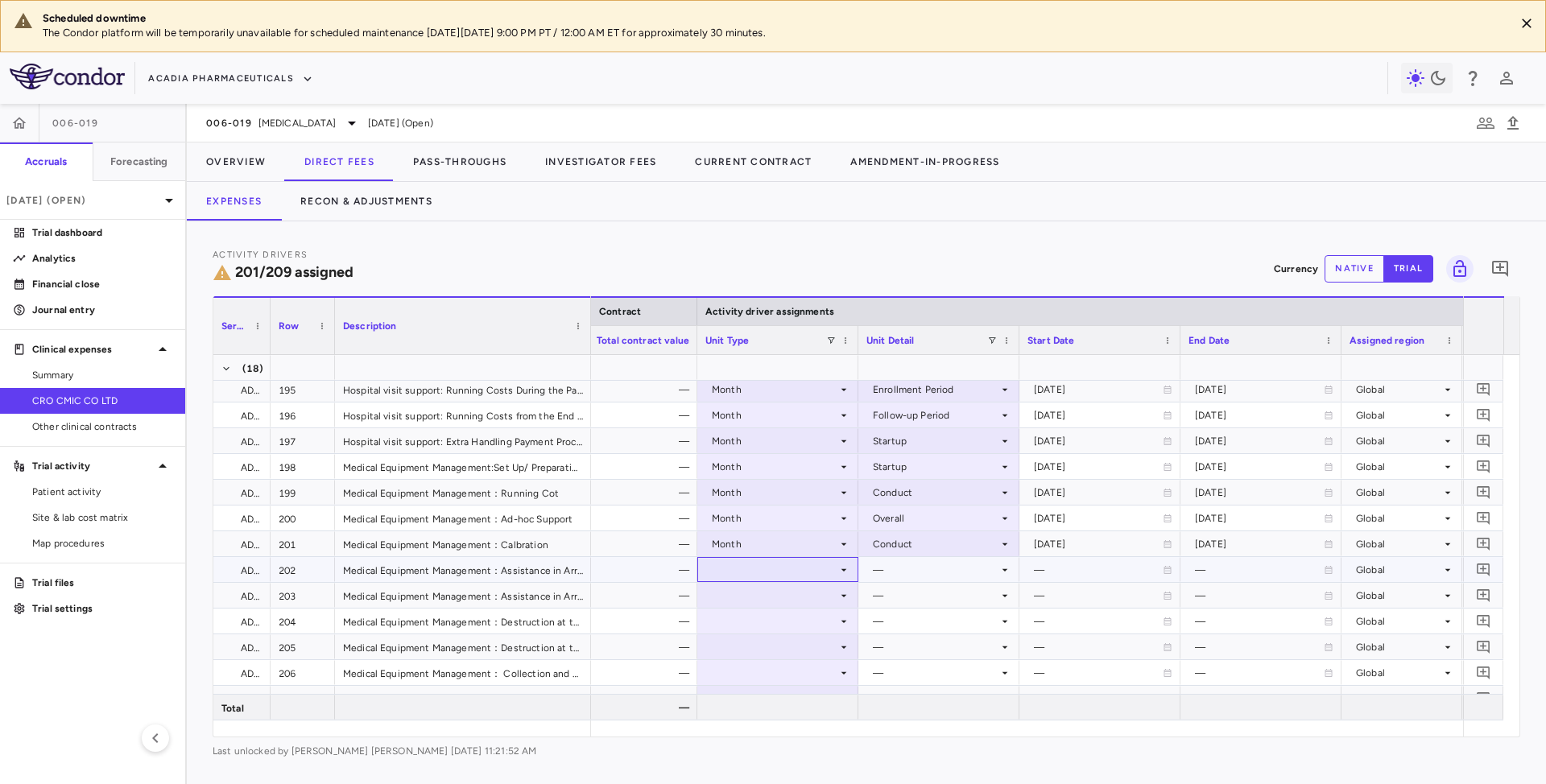
click at [832, 561] on div at bounding box center [778, 569] width 145 height 23
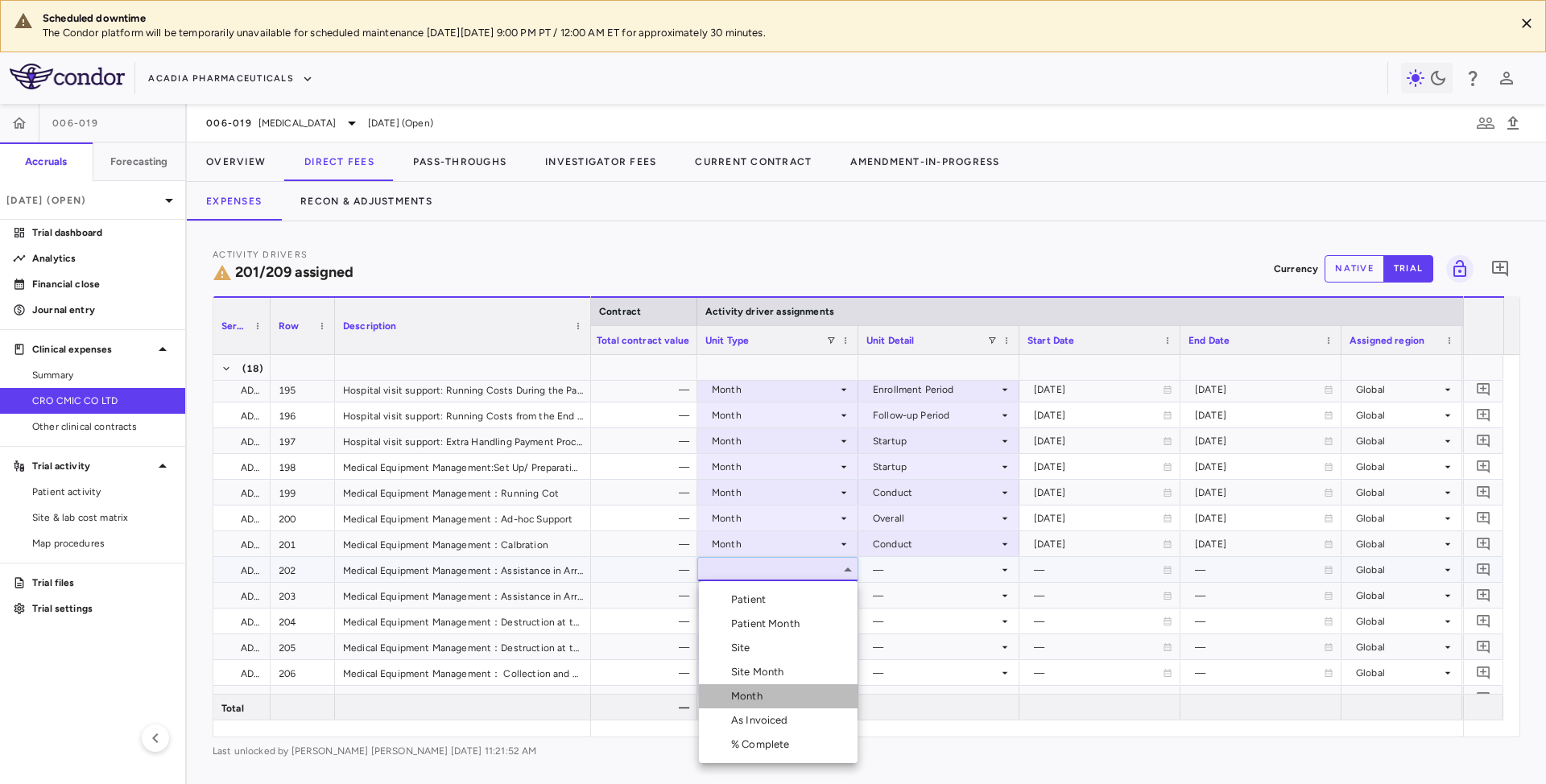
click at [744, 701] on div "Month" at bounding box center [750, 696] width 38 height 15
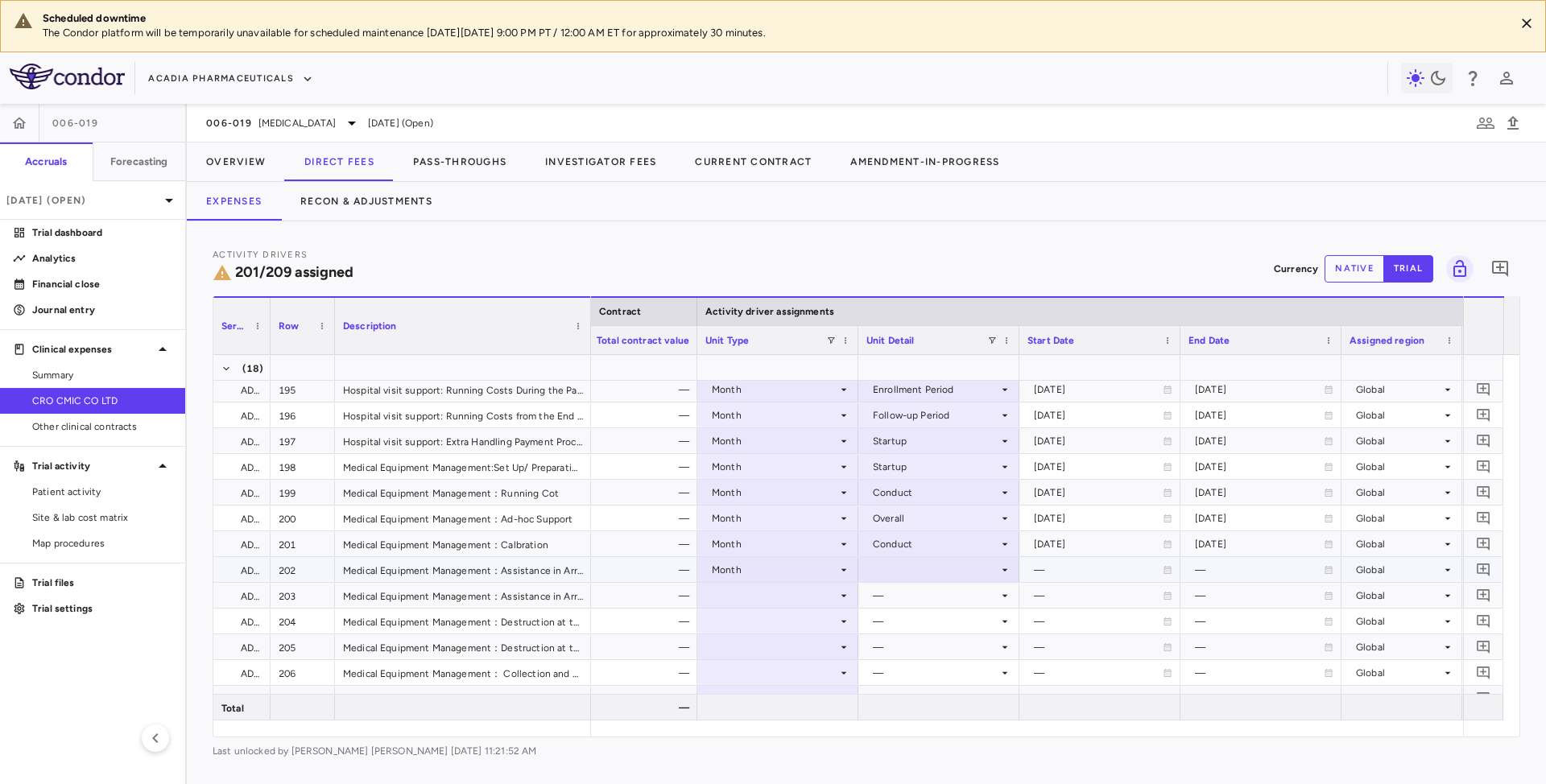
click at [1002, 568] on icon at bounding box center [1005, 570] width 13 height 13
click at [919, 607] on div "Conduct" at bounding box center [916, 608] width 48 height 15
click at [838, 597] on icon at bounding box center [844, 596] width 13 height 13
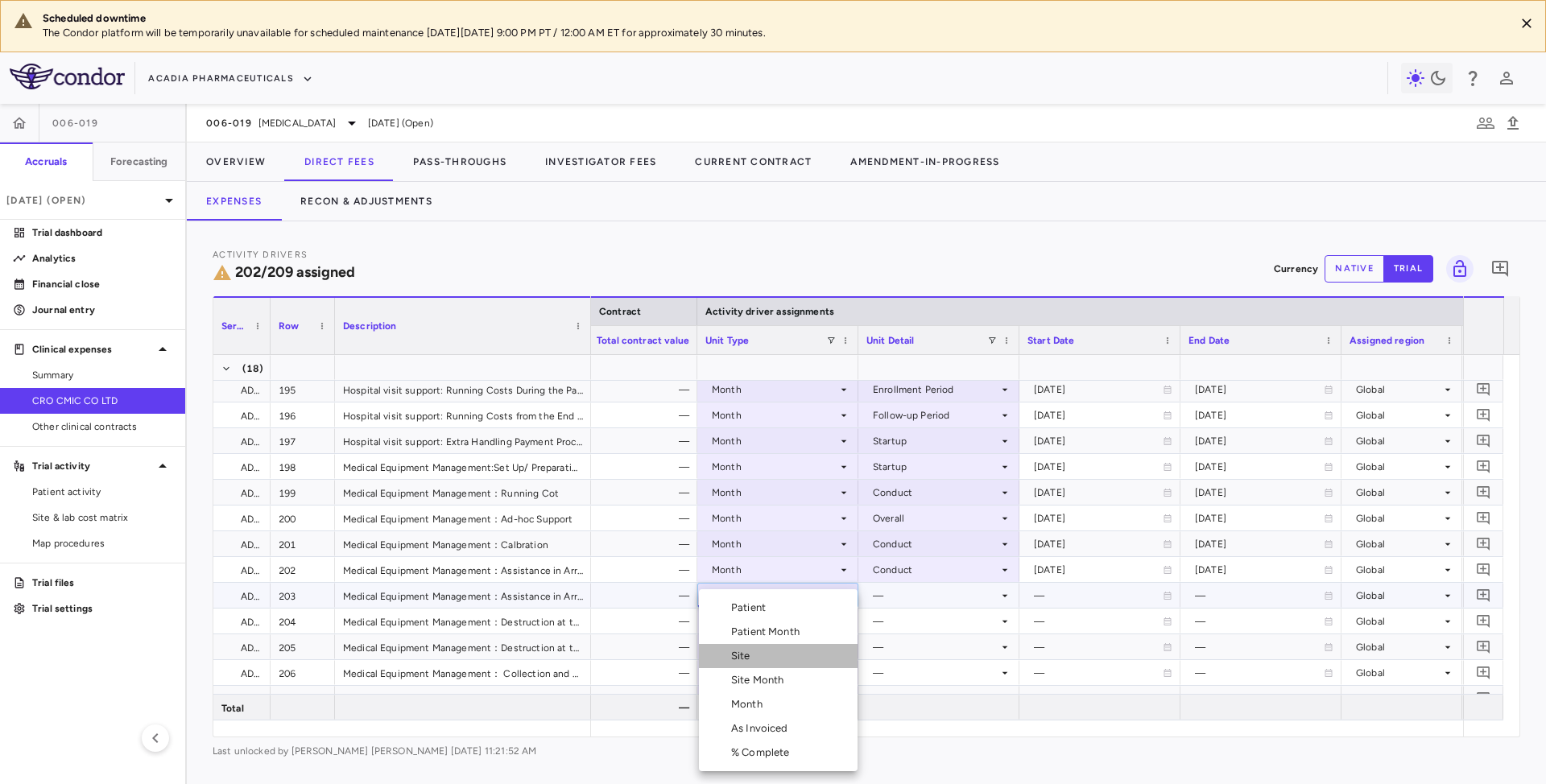
click at [749, 660] on div "Site" at bounding box center [744, 656] width 26 height 15
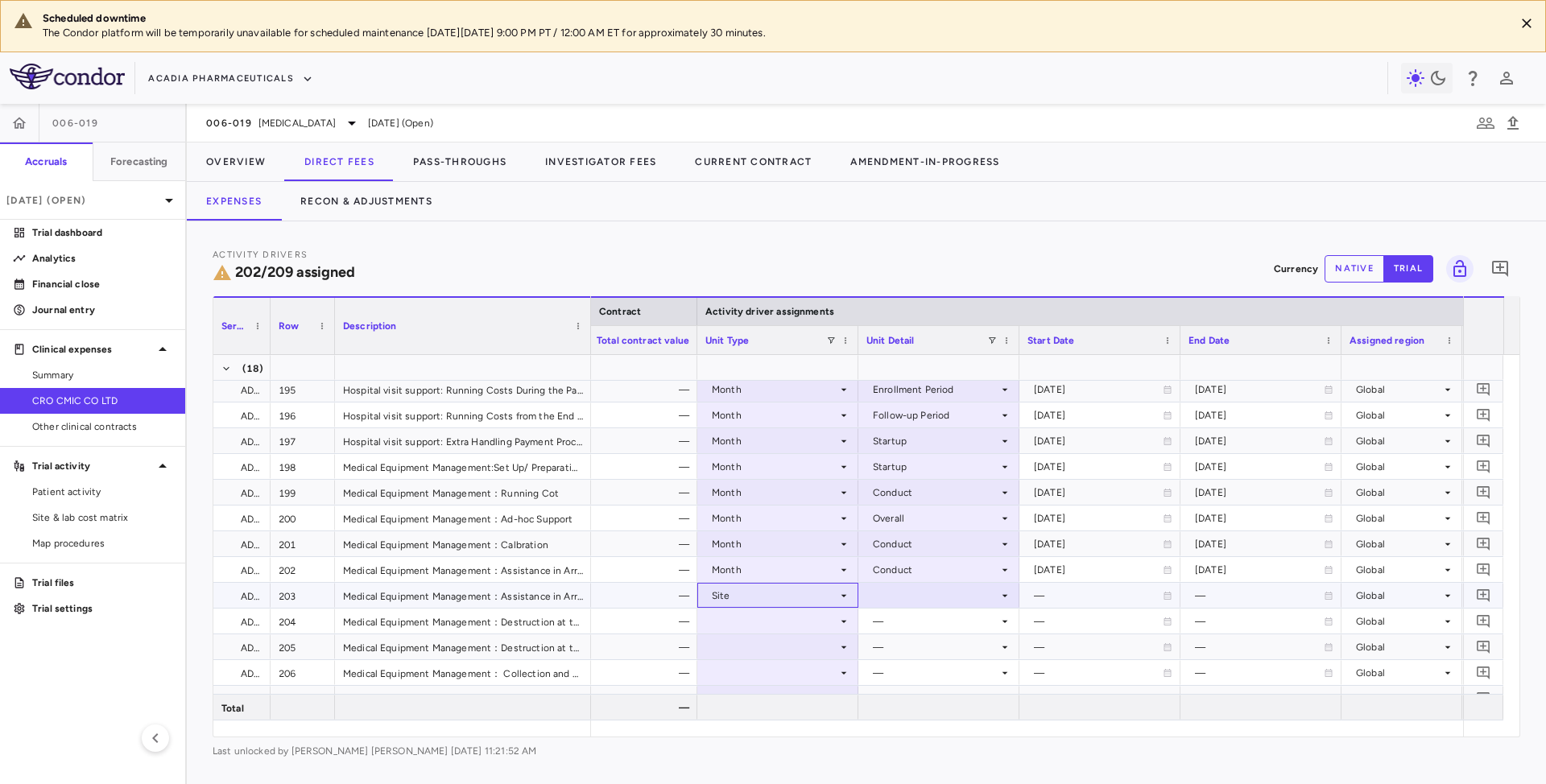
click at [799, 604] on div "Site" at bounding box center [774, 596] width 126 height 26
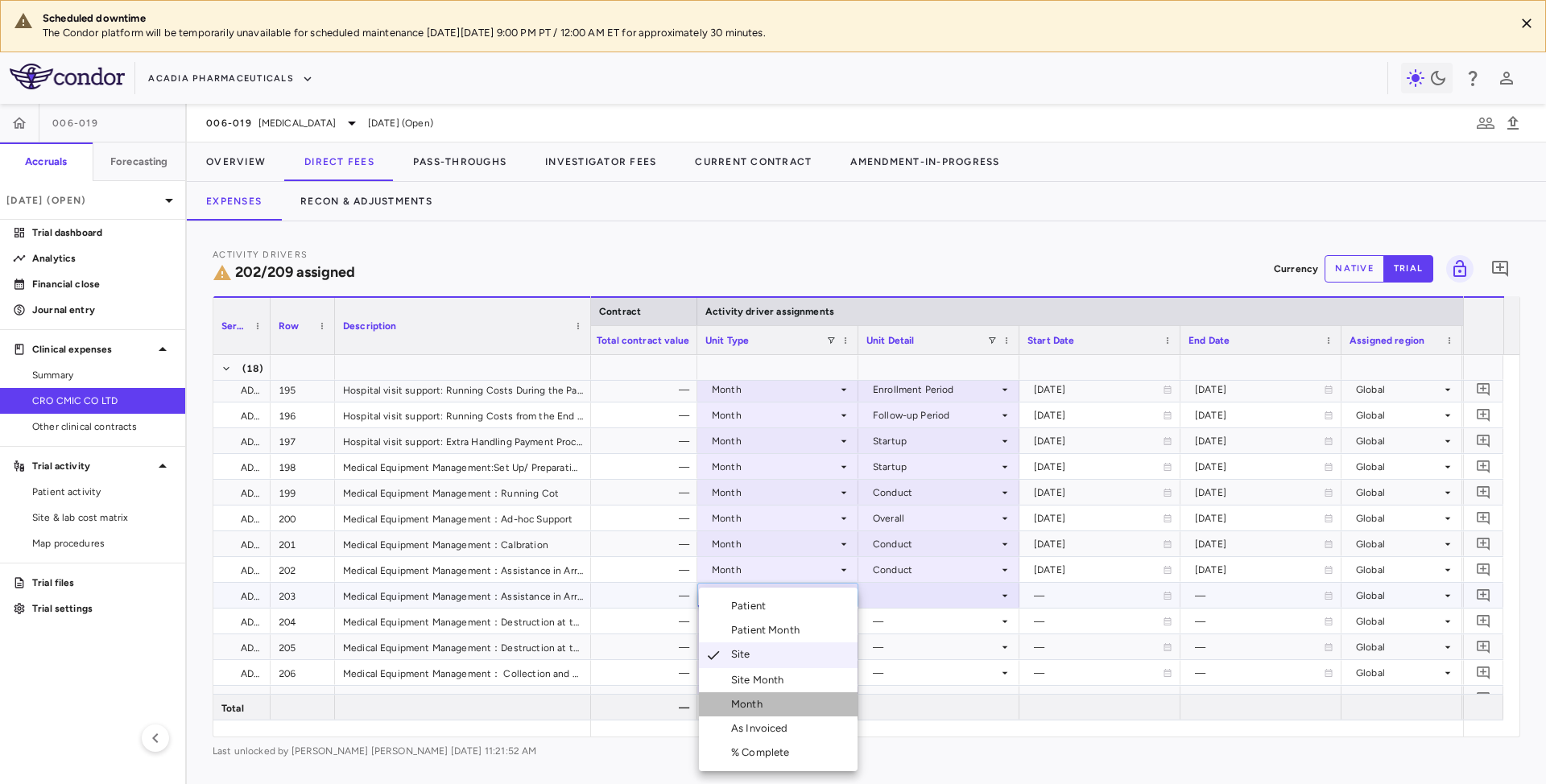
click at [740, 709] on div "Month" at bounding box center [750, 705] width 38 height 15
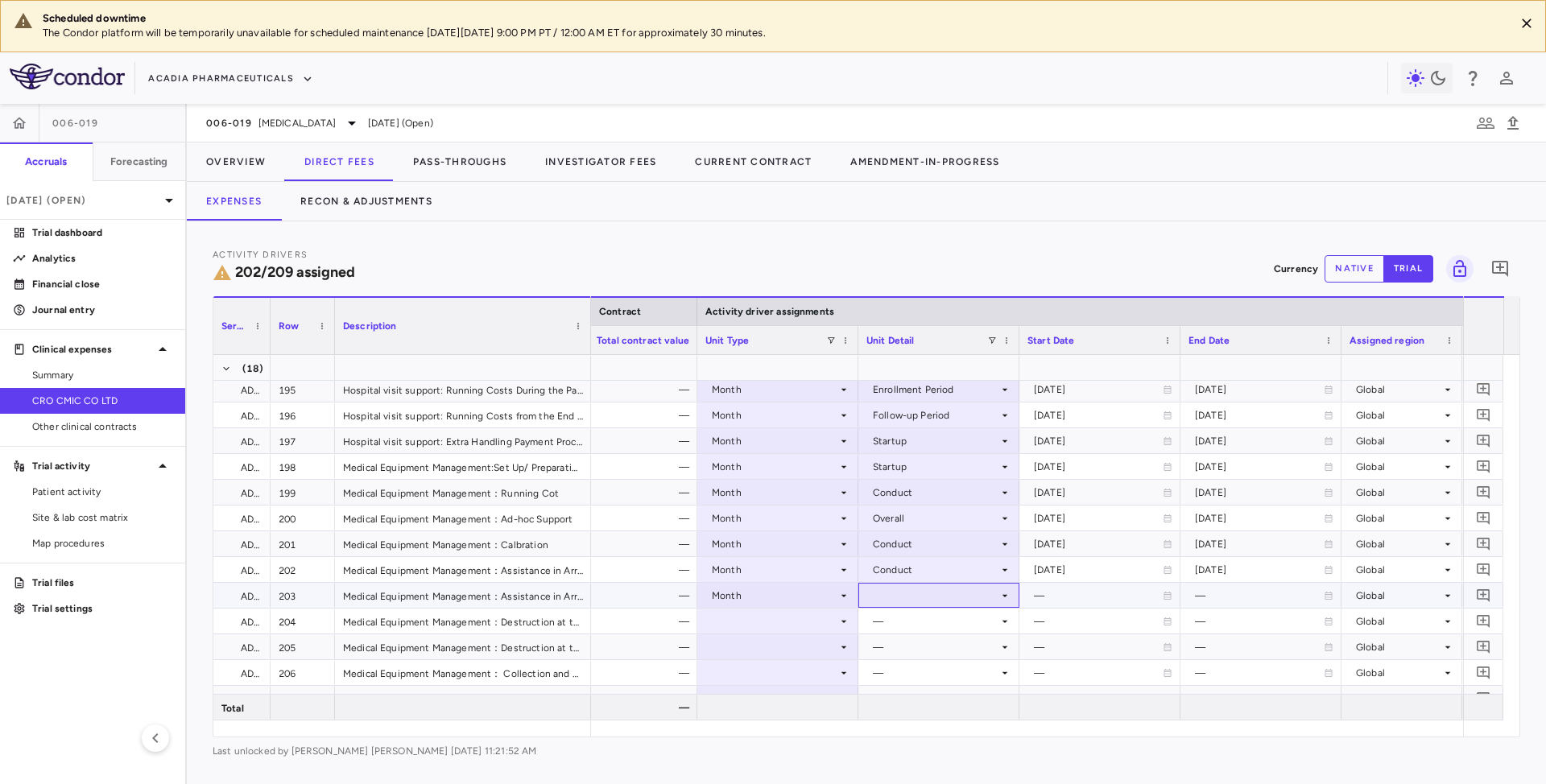
click at [908, 596] on div at bounding box center [939, 596] width 145 height 23
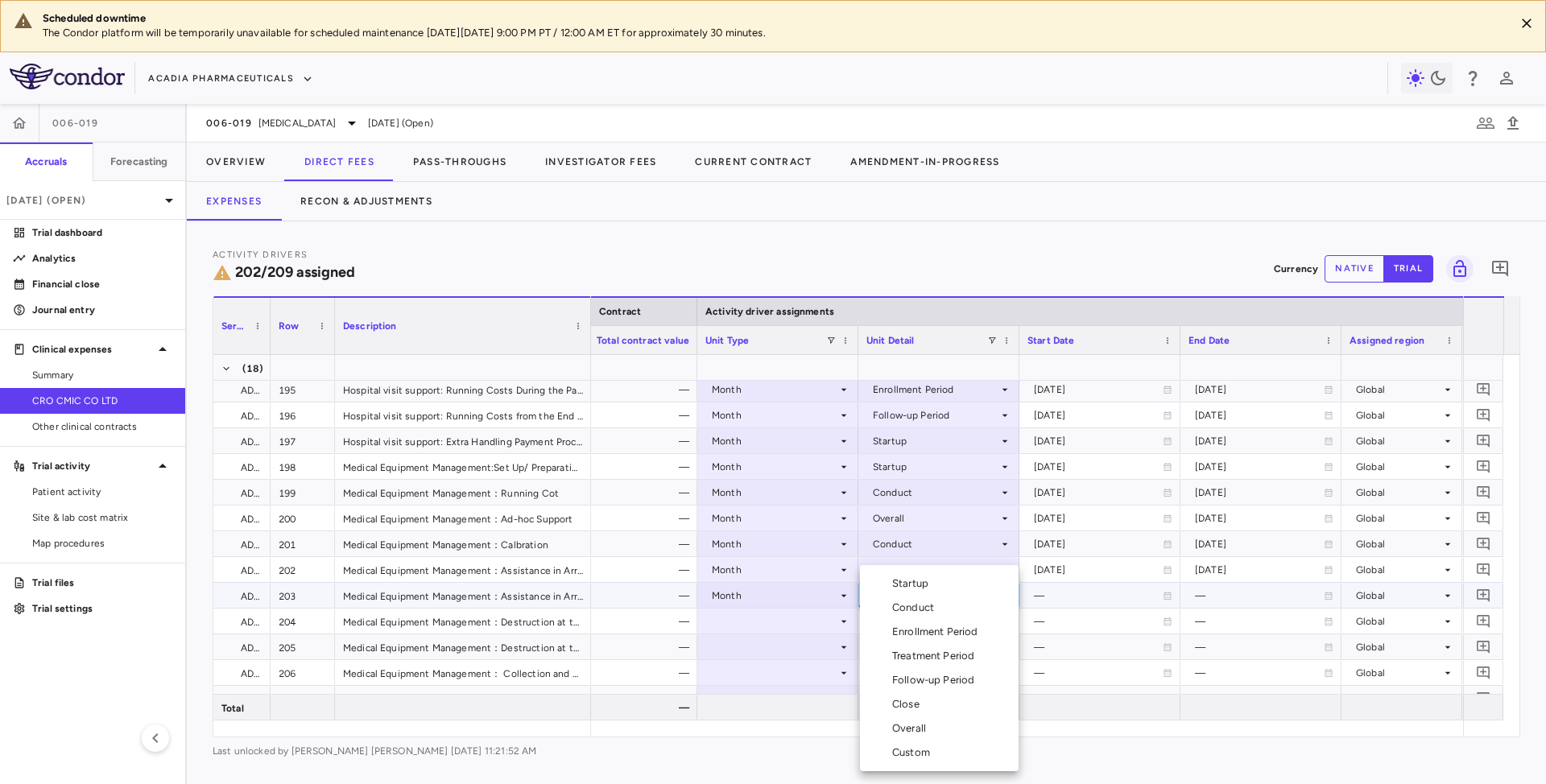
click at [922, 607] on div "Conduct" at bounding box center [916, 608] width 48 height 15
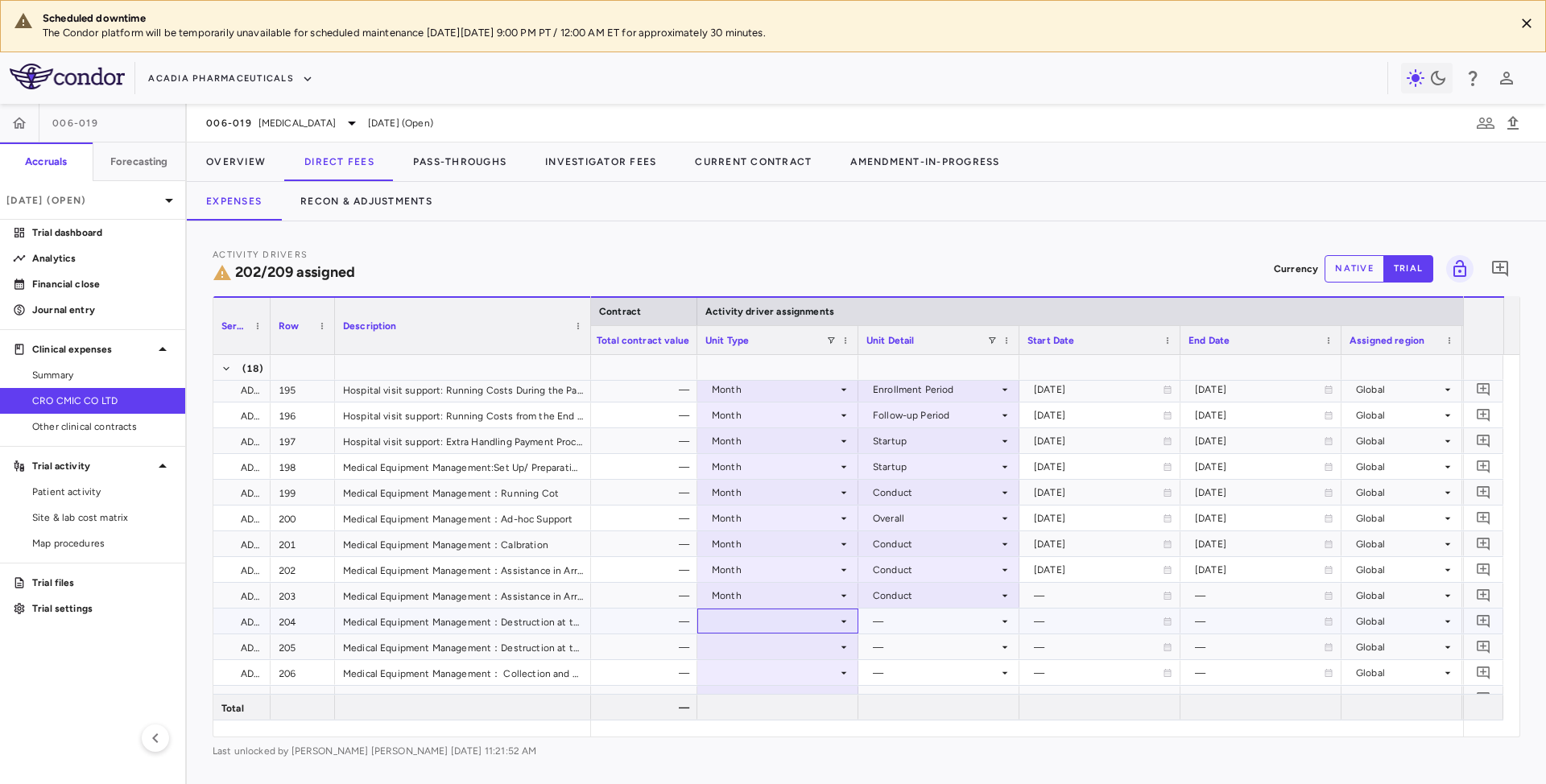
click at [836, 621] on div at bounding box center [778, 621] width 145 height 23
click at [835, 614] on div at bounding box center [778, 621] width 145 height 23
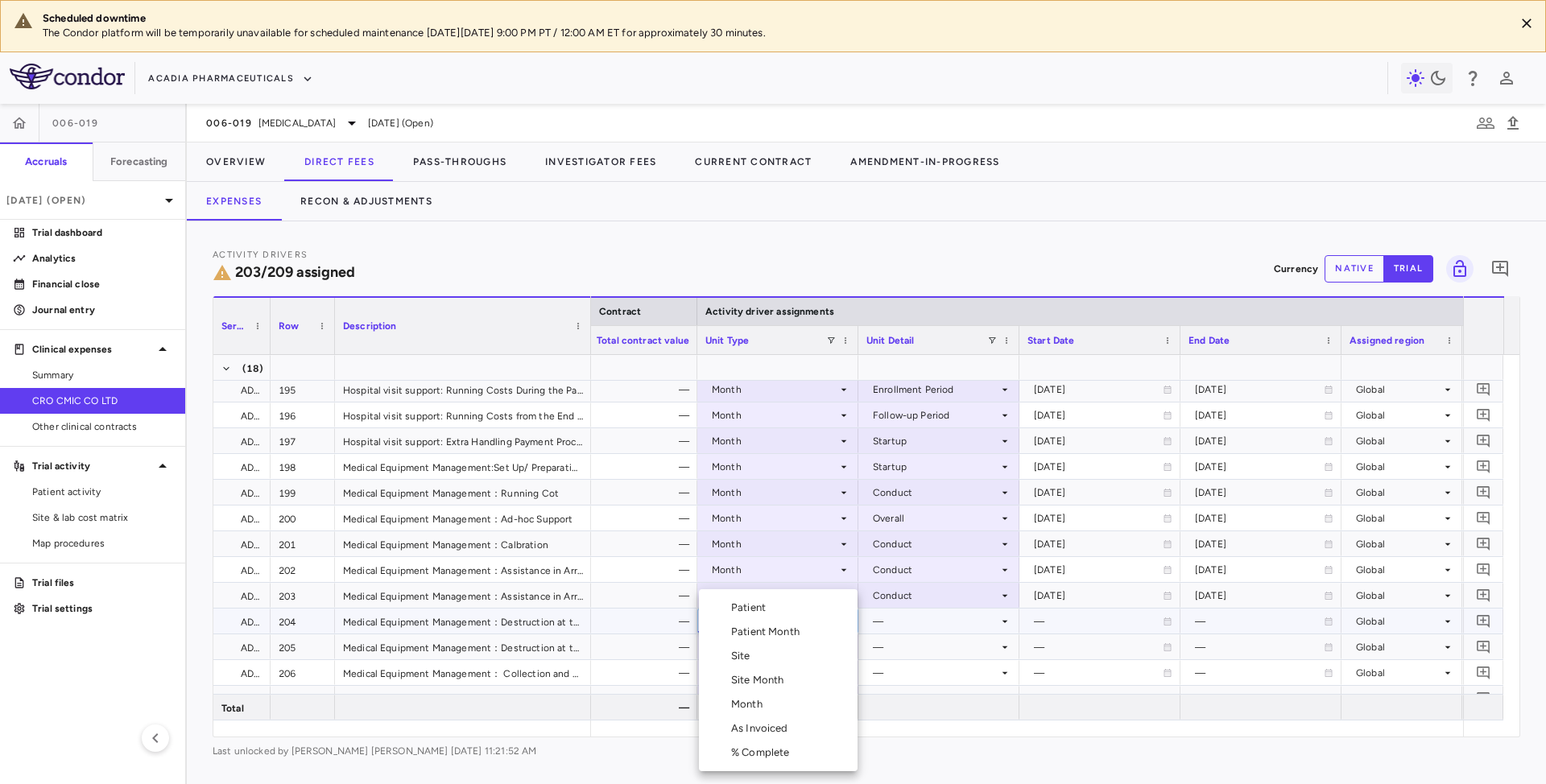
click at [768, 706] on div "Month" at bounding box center [750, 705] width 38 height 15
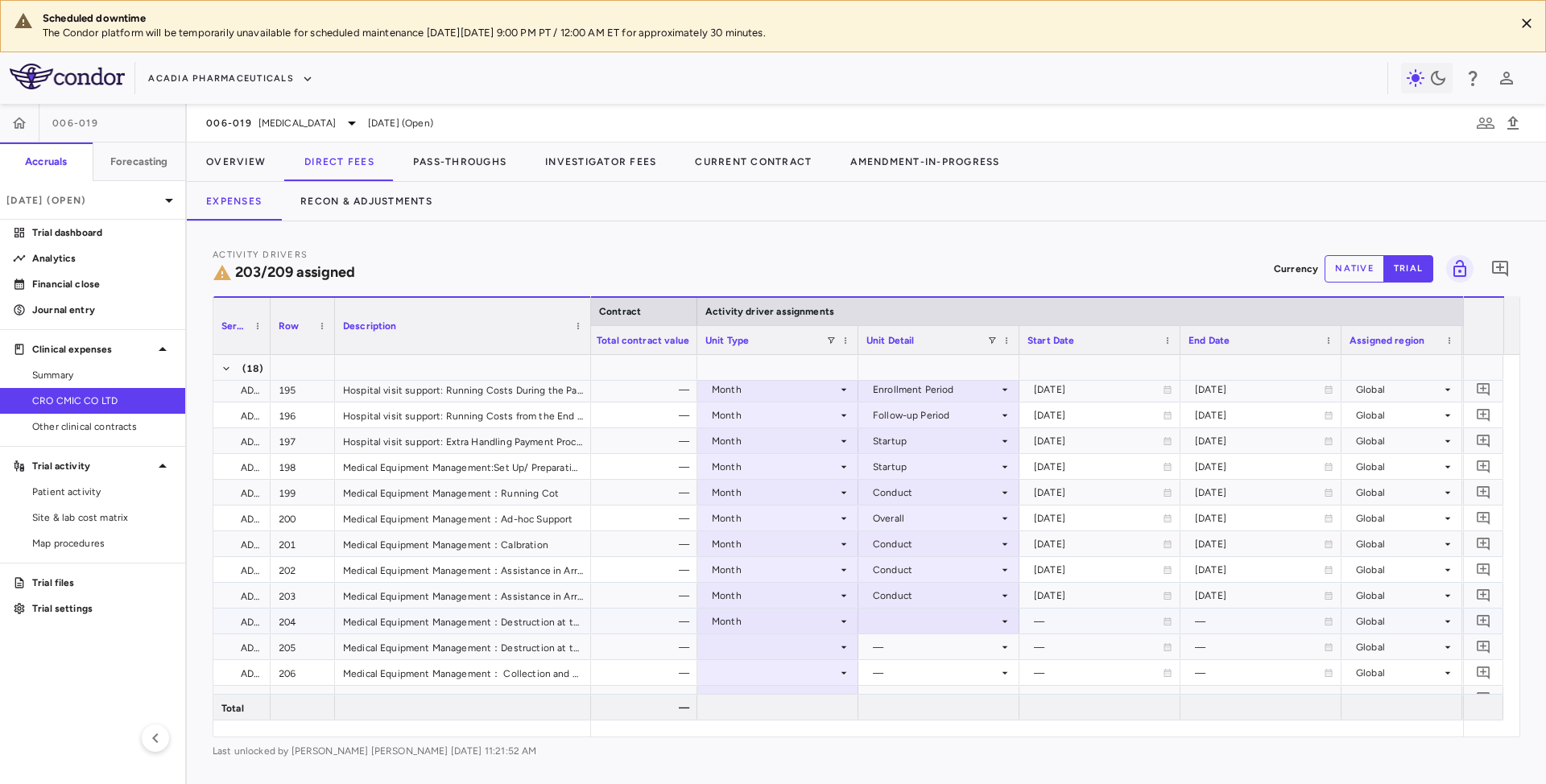
click at [928, 623] on div at bounding box center [939, 621] width 145 height 23
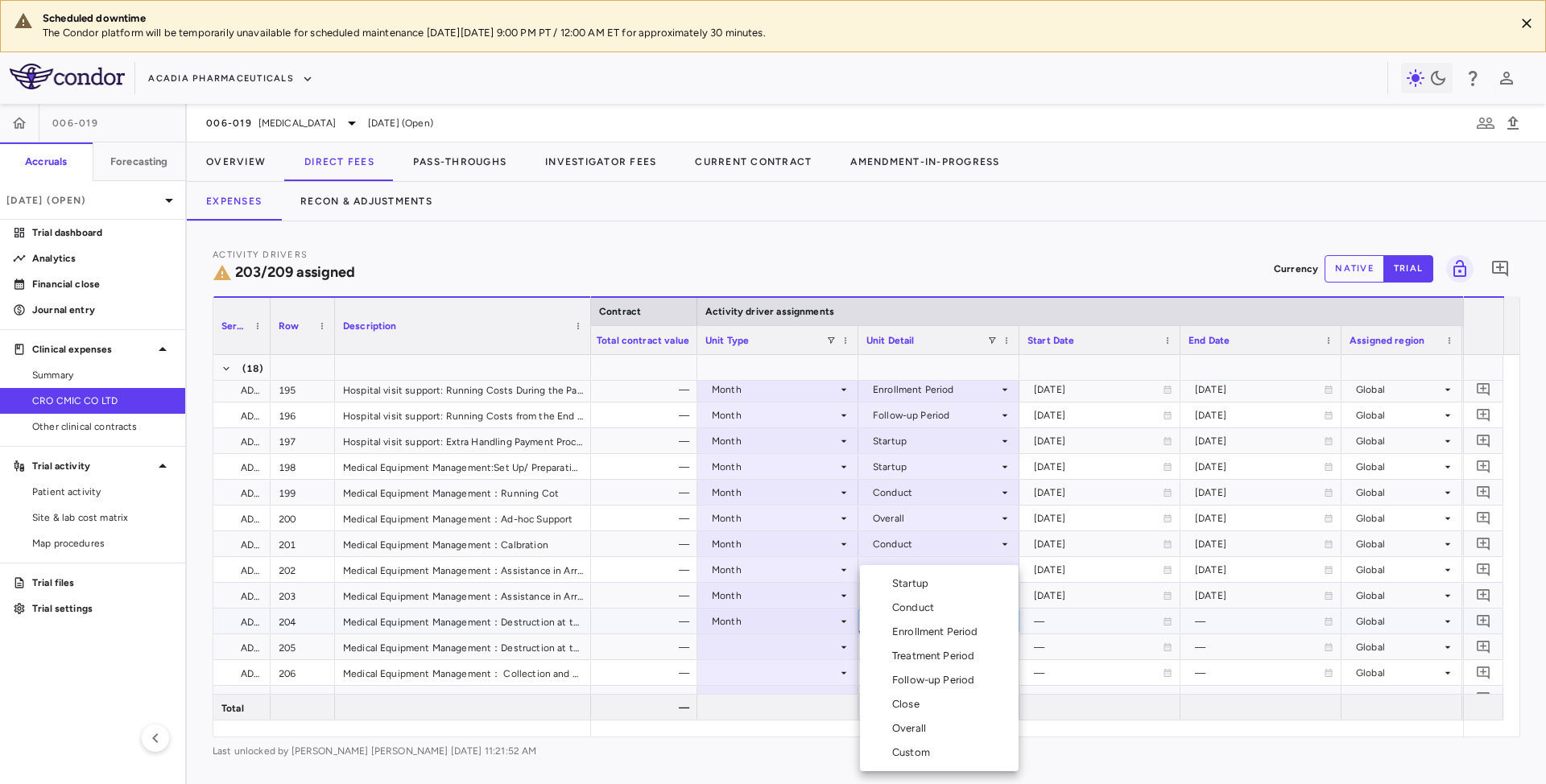
click at [903, 709] on div "Close" at bounding box center [909, 705] width 34 height 15
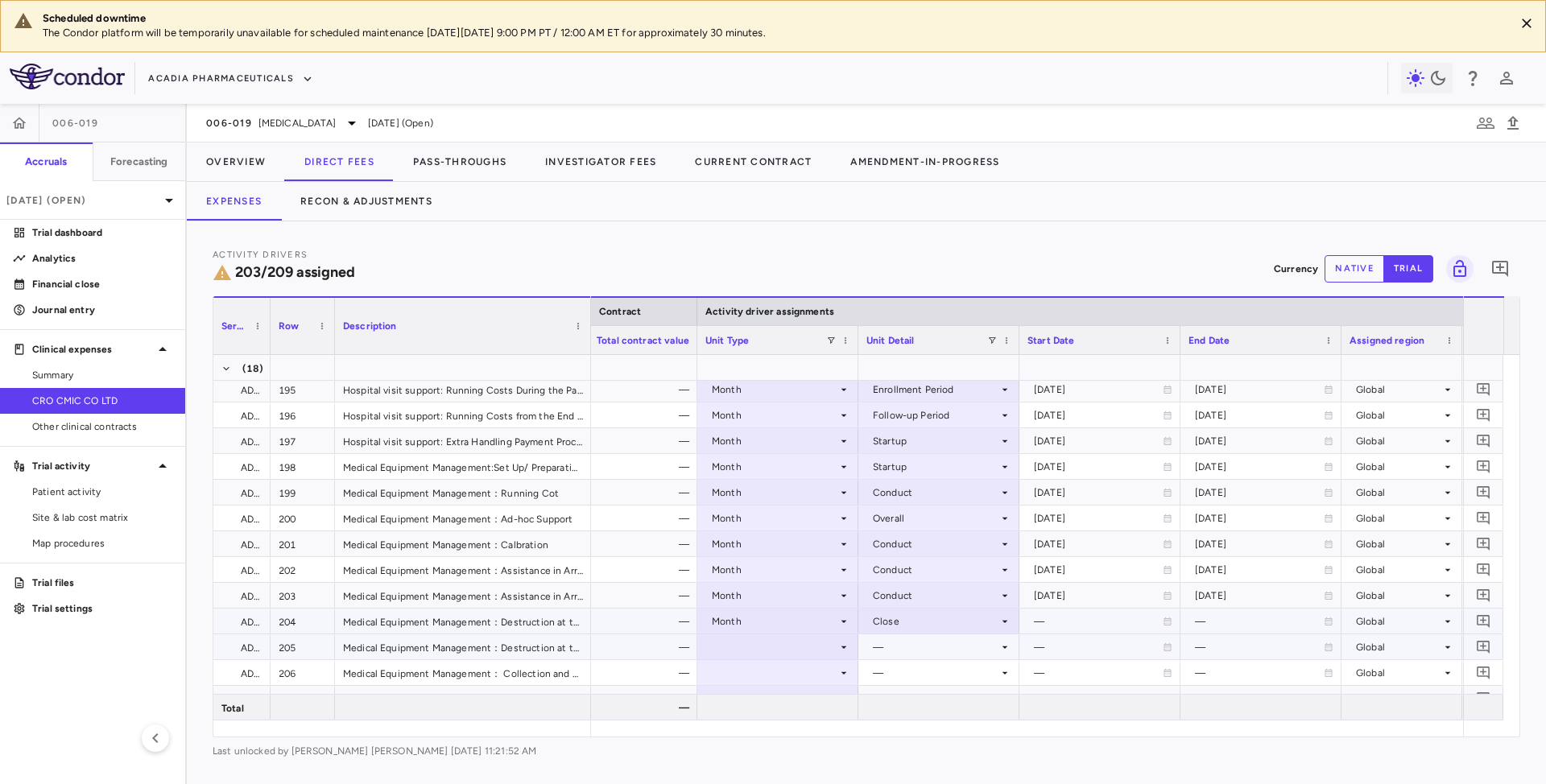
click at [829, 648] on div at bounding box center [778, 647] width 145 height 23
click at [836, 653] on div at bounding box center [778, 647] width 145 height 23
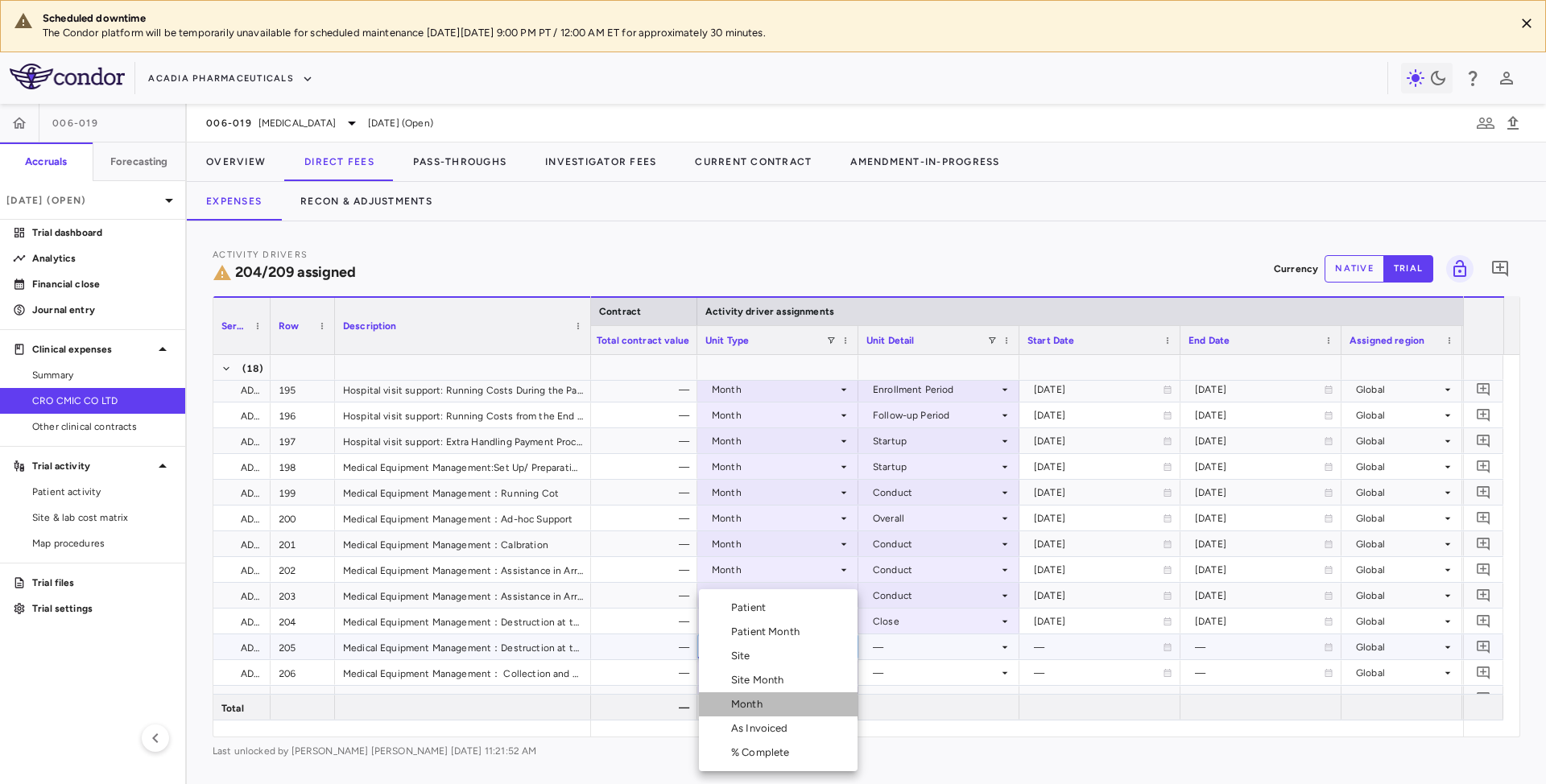
click at [754, 703] on div "Month" at bounding box center [750, 705] width 38 height 15
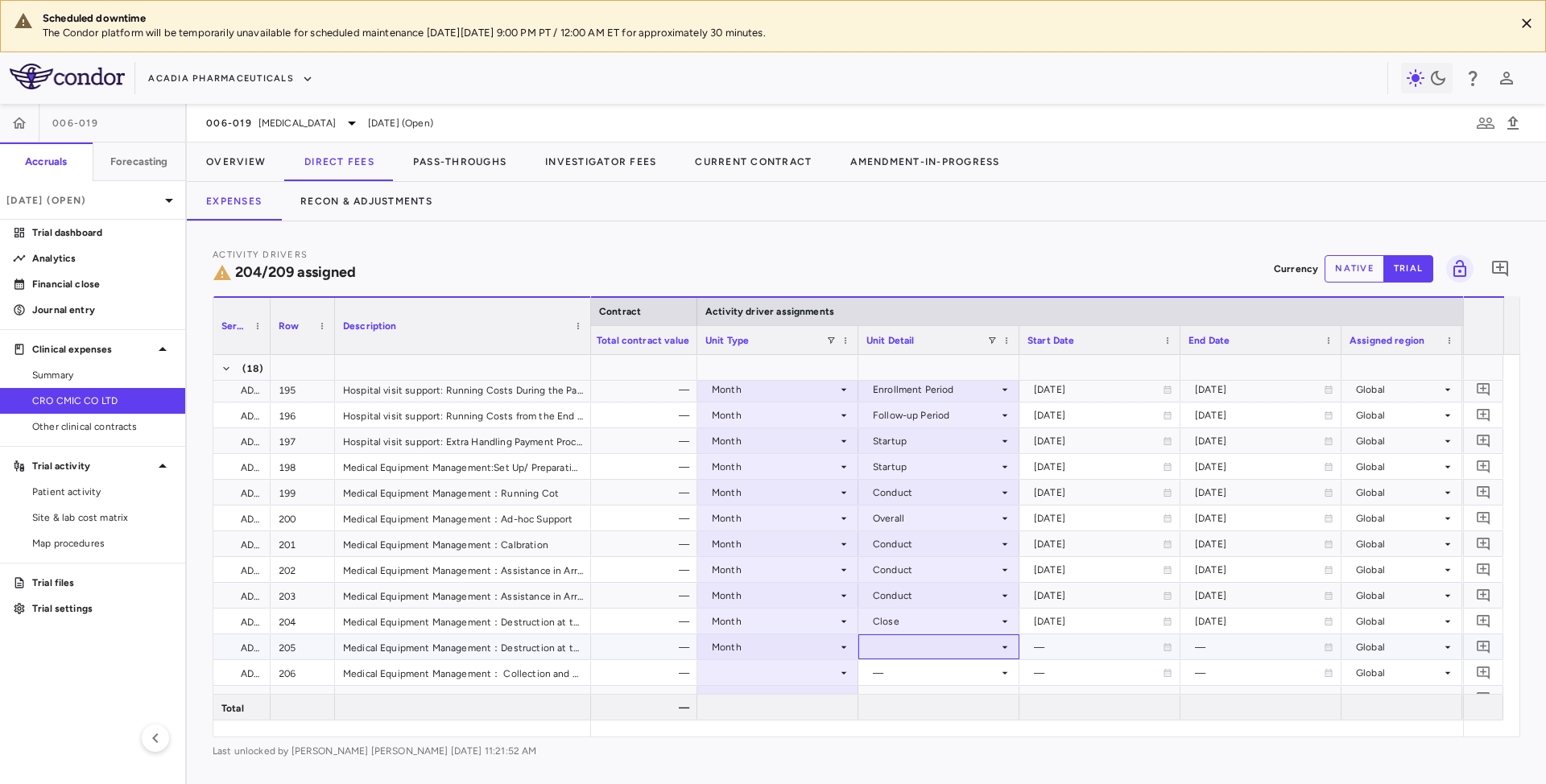
click at [935, 646] on div at bounding box center [939, 647] width 145 height 23
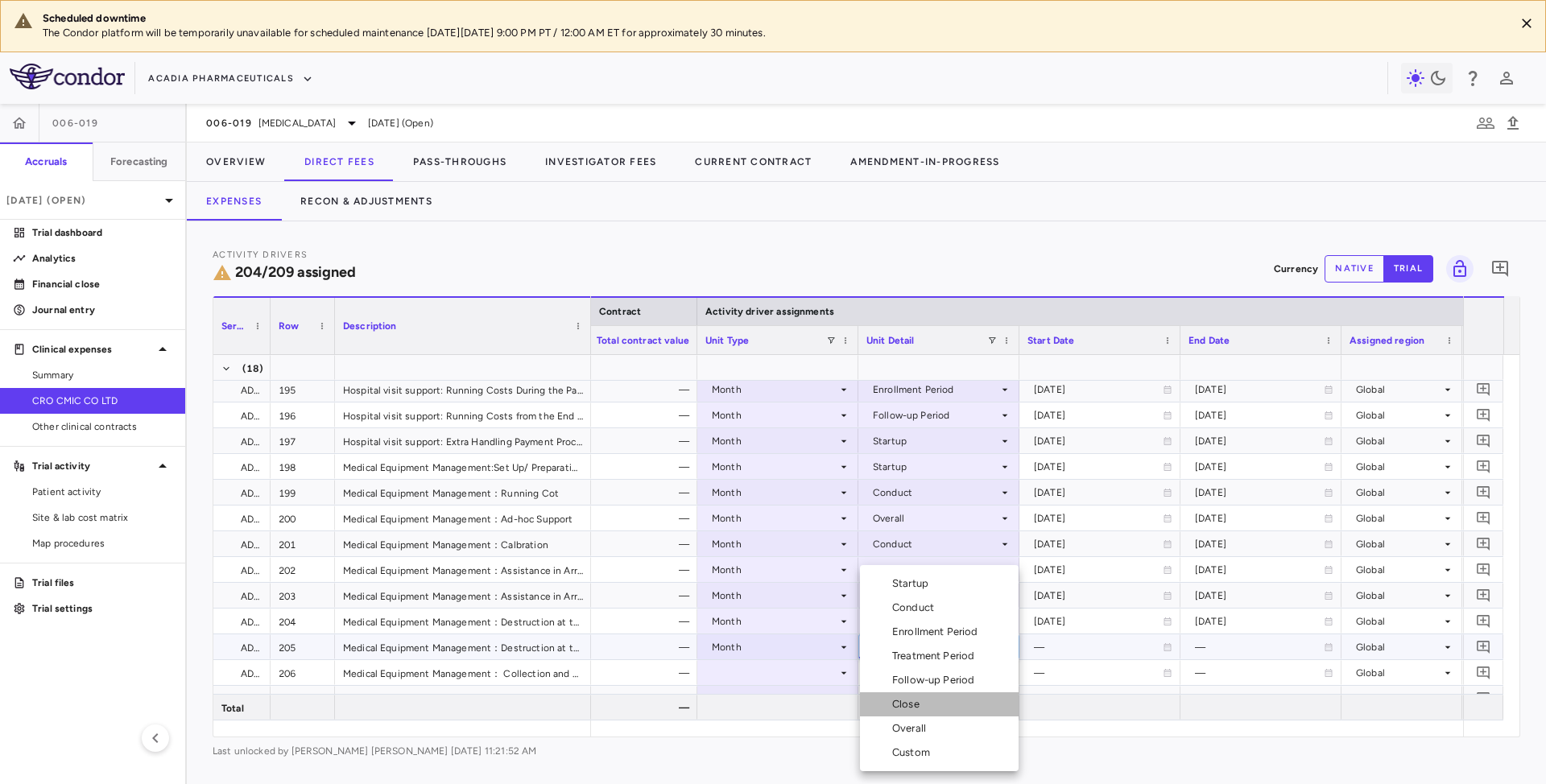
click at [909, 711] on li "Close" at bounding box center [939, 704] width 159 height 24
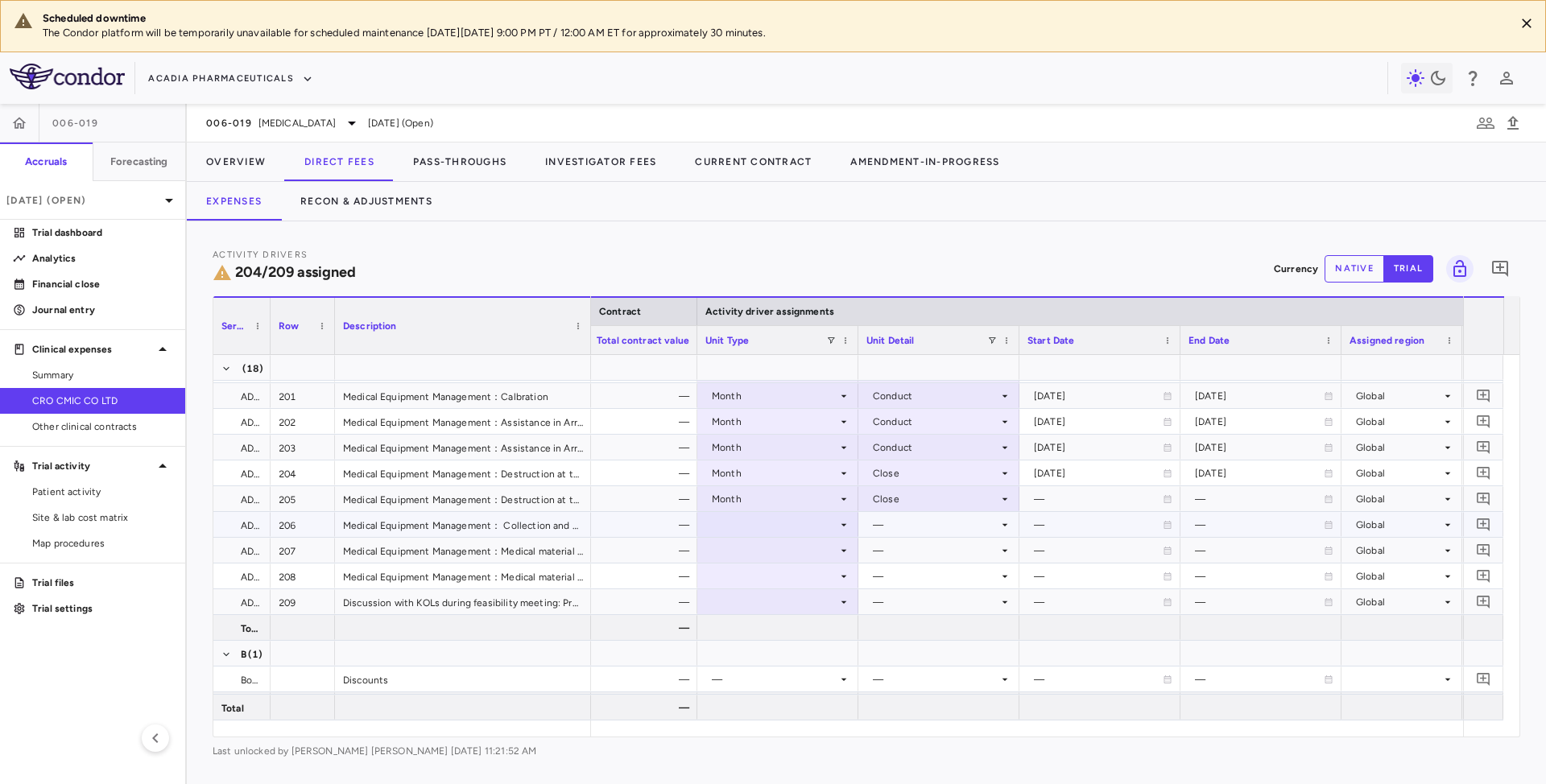
scroll to position [5894, 0]
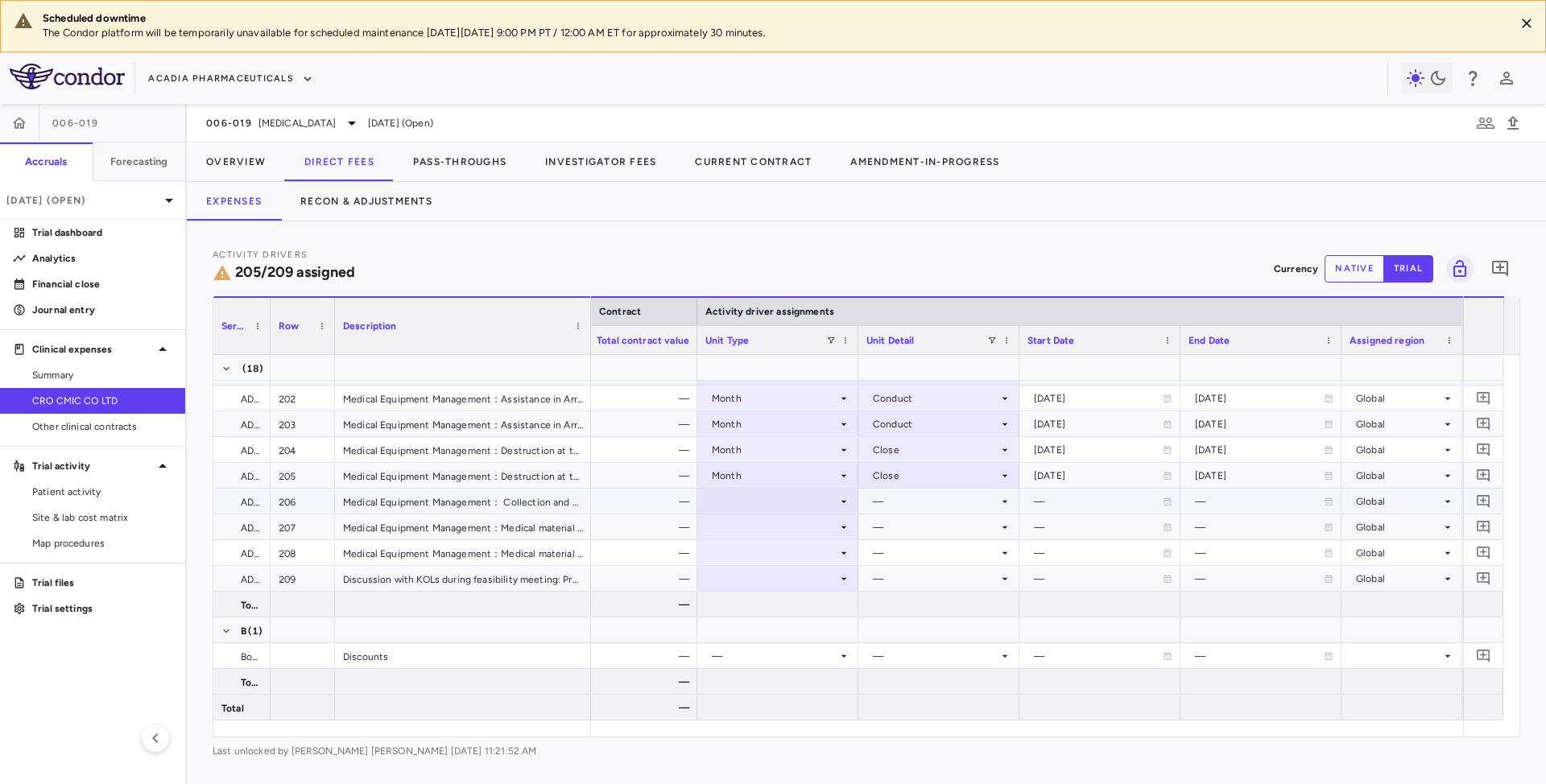
click at [831, 506] on div at bounding box center [778, 501] width 145 height 23
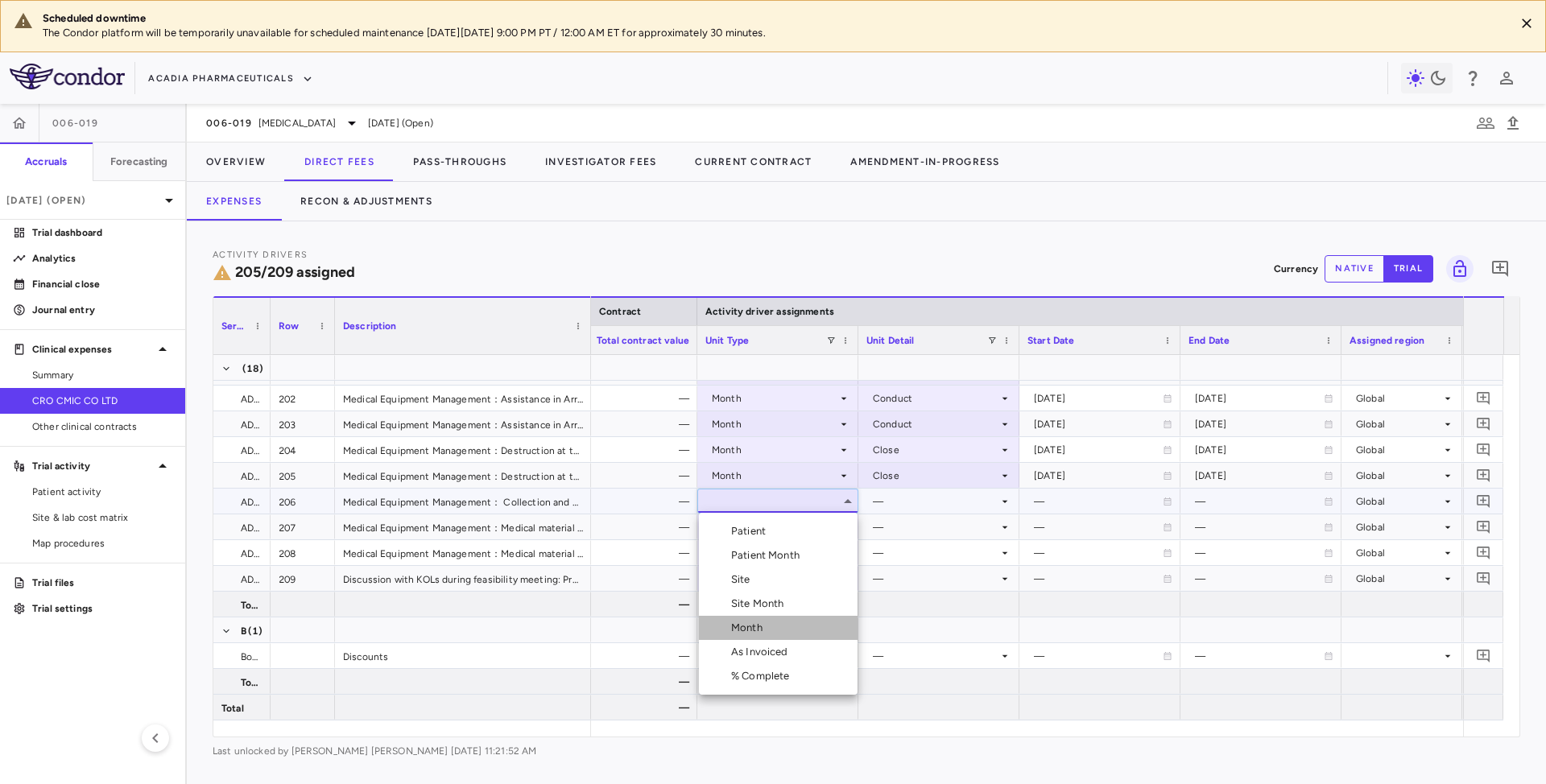
click at [740, 631] on div "Month" at bounding box center [750, 628] width 38 height 15
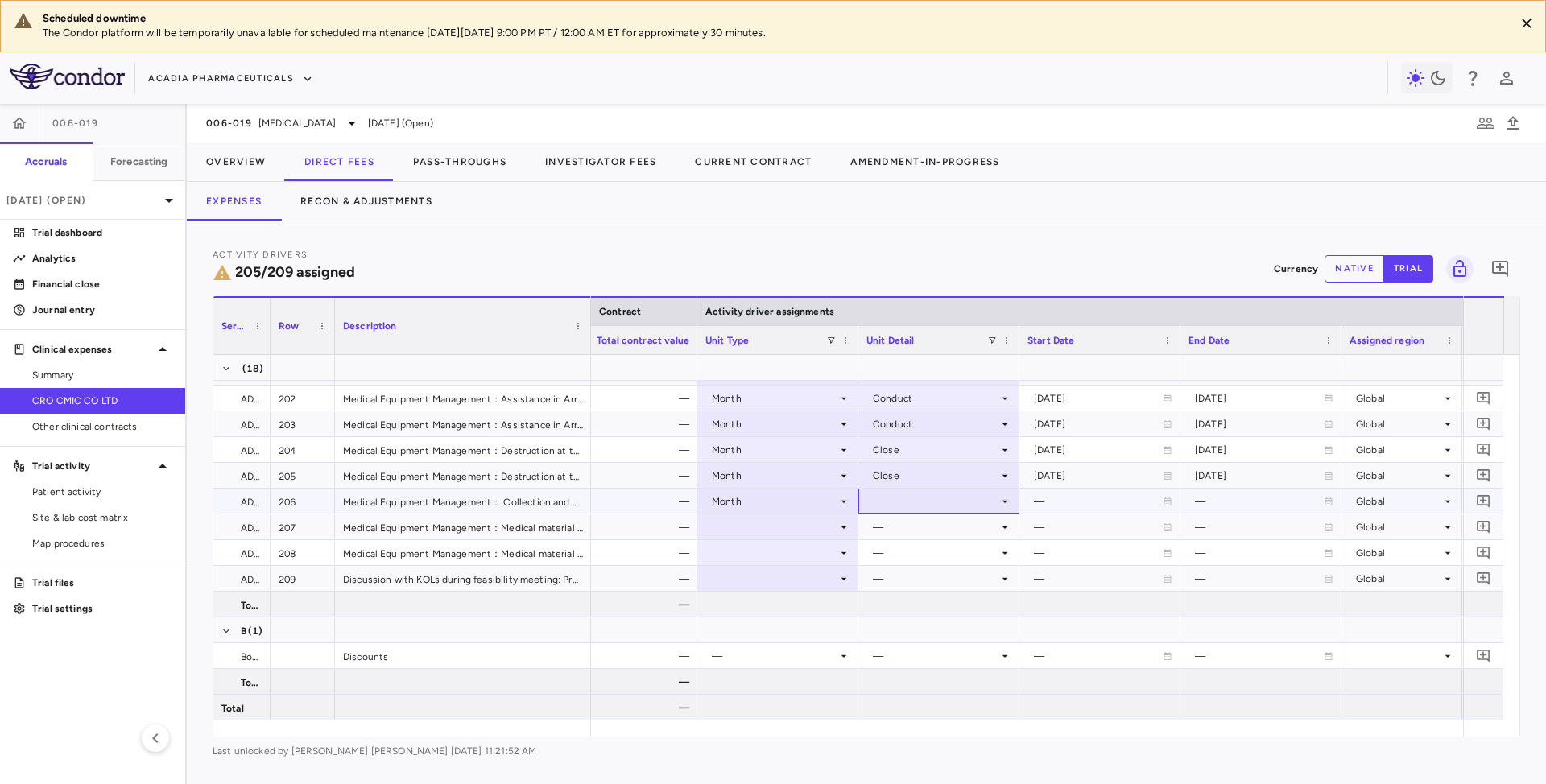
click at [979, 497] on div at bounding box center [939, 501] width 145 height 23
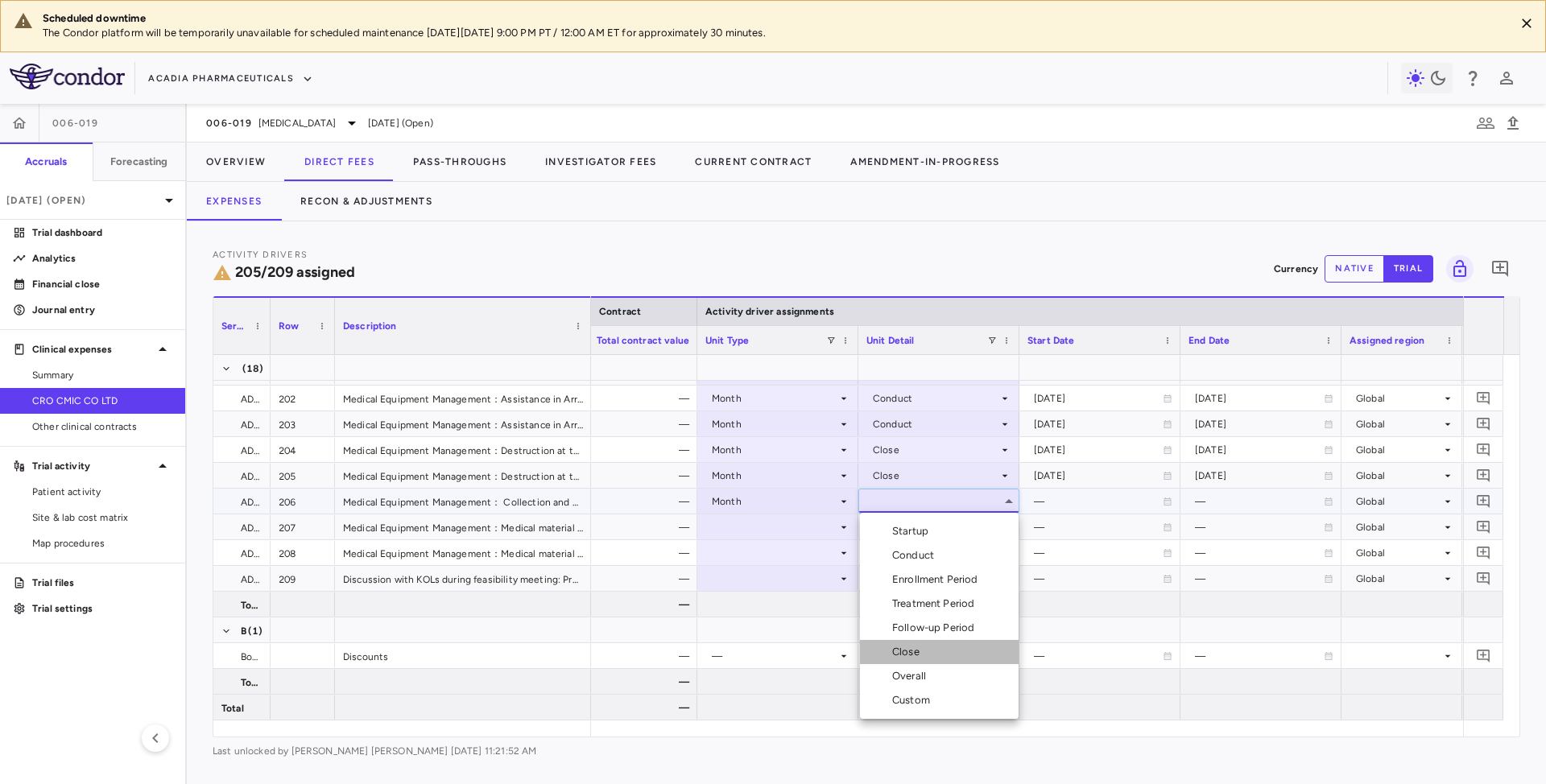
click at [900, 652] on div "Close" at bounding box center [909, 653] width 34 height 15
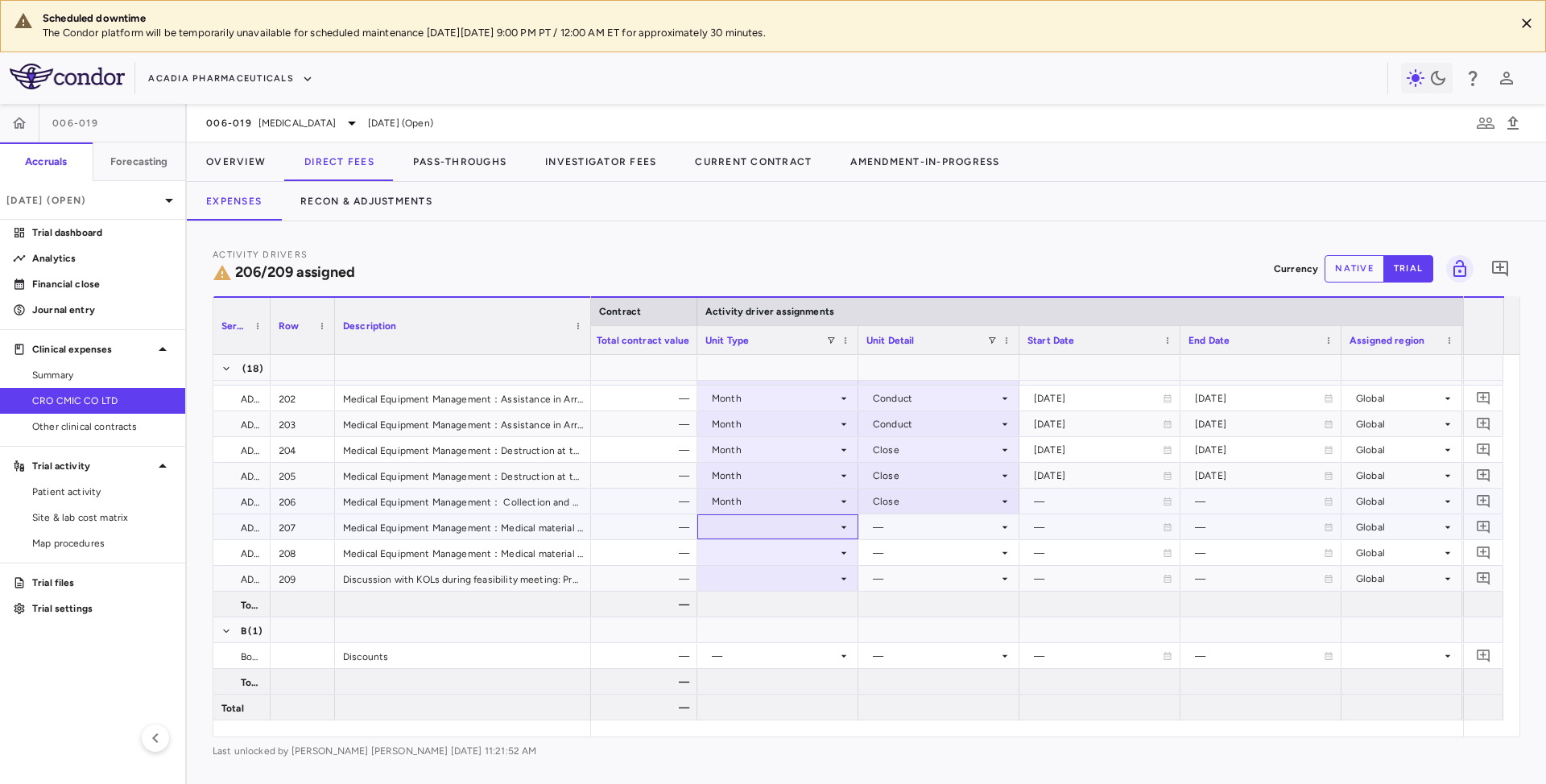
click at [792, 523] on div at bounding box center [778, 527] width 145 height 23
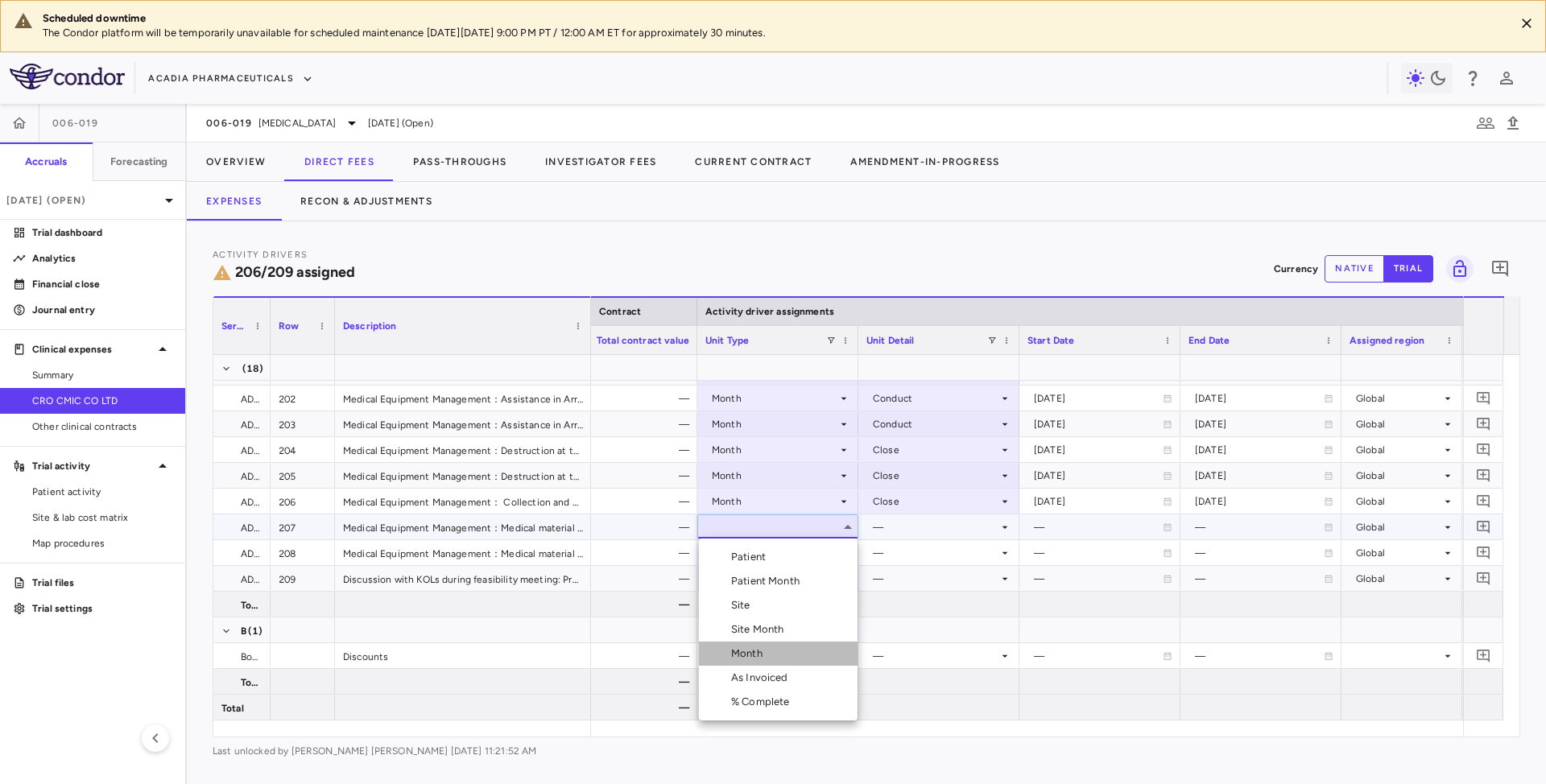
click at [754, 655] on div "Month" at bounding box center [750, 654] width 38 height 15
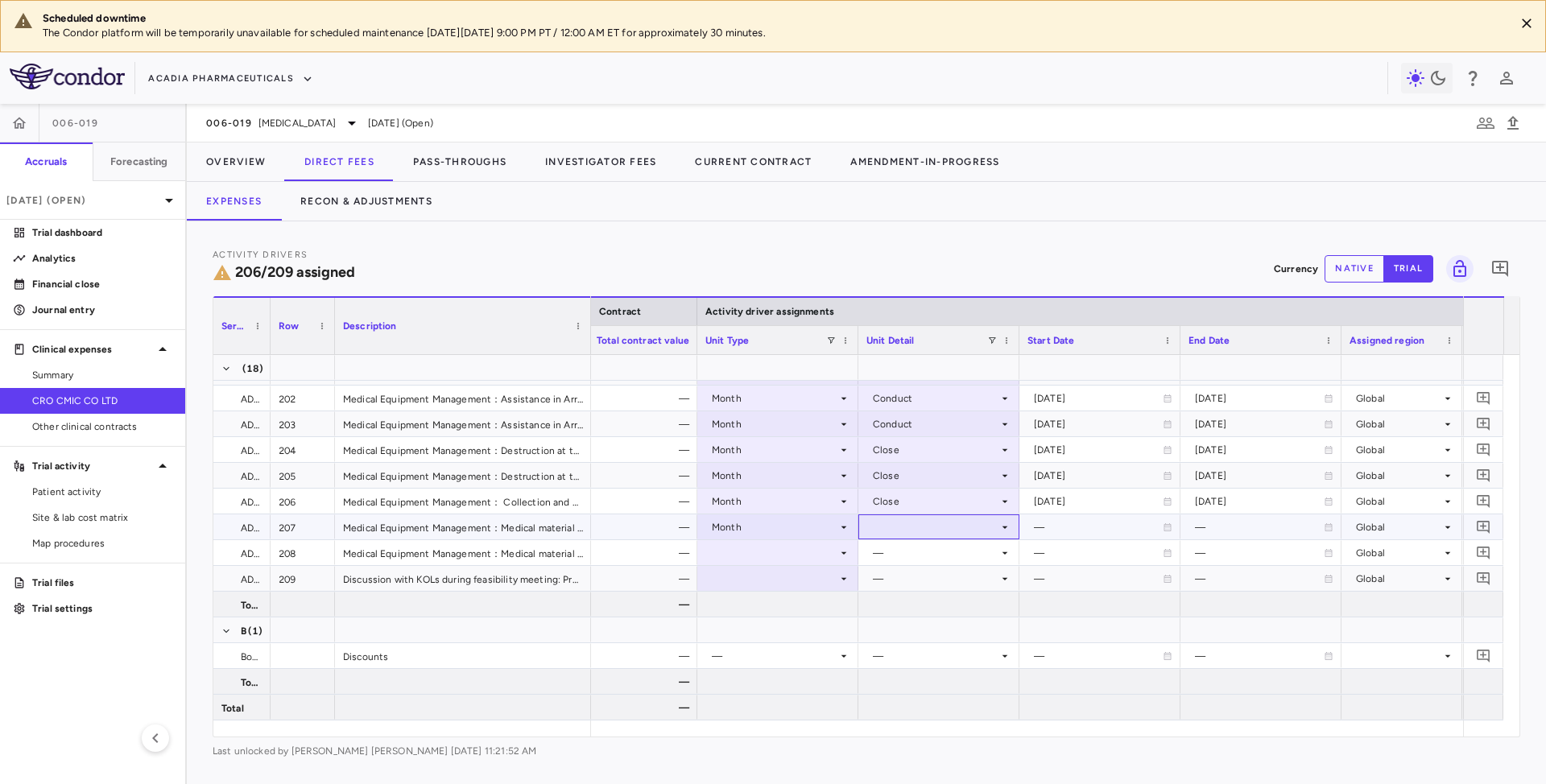
click at [969, 531] on div at bounding box center [939, 527] width 145 height 23
click at [906, 723] on div "Custom" at bounding box center [915, 726] width 45 height 15
click at [1060, 517] on div "—" at bounding box center [1098, 527] width 129 height 26
click at [1060, 530] on div at bounding box center [1099, 527] width 145 height 23
click at [1124, 531] on input "**********" at bounding box center [1086, 529] width 131 height 26
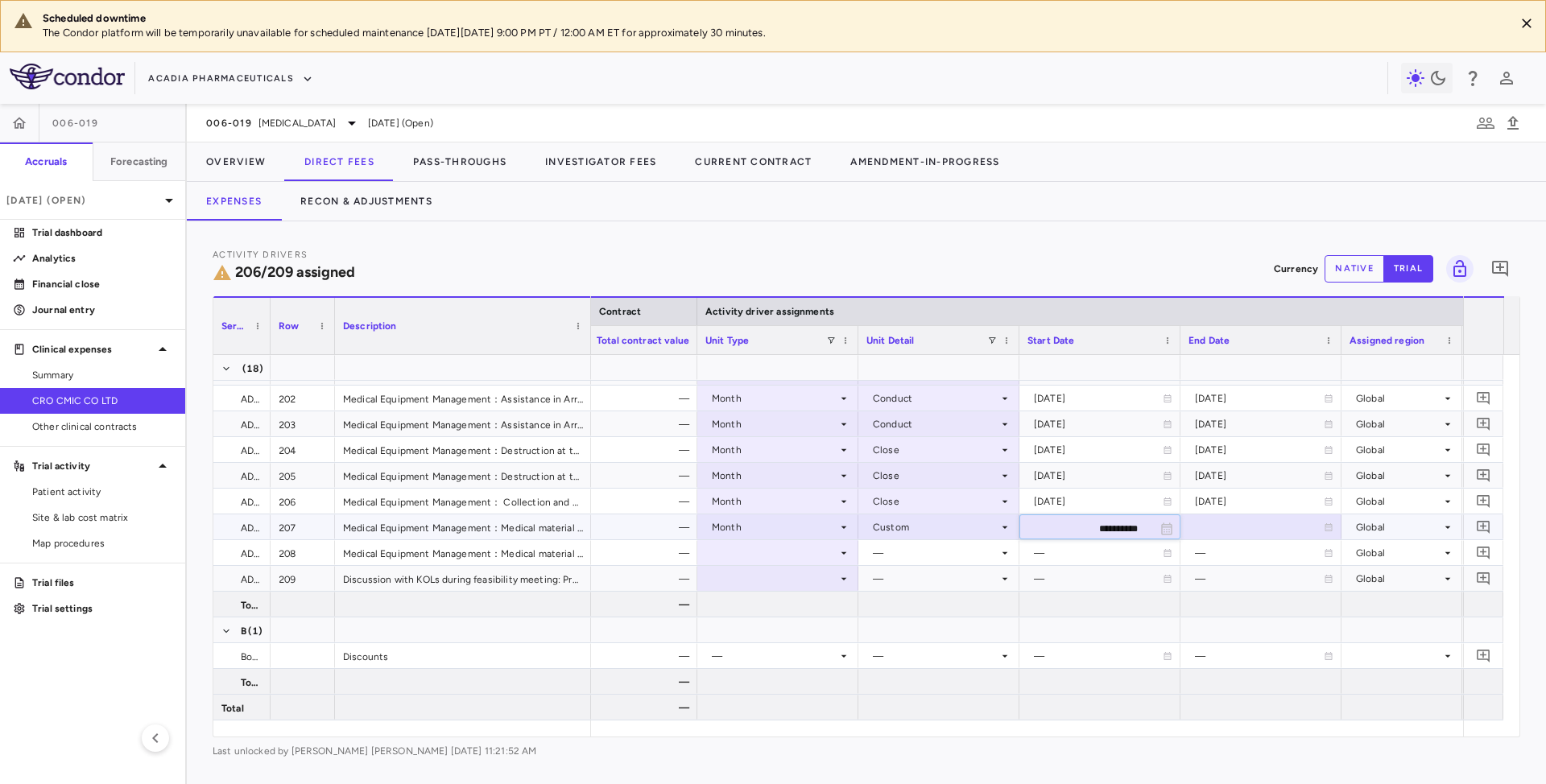
click at [1118, 523] on input "**********" at bounding box center [1086, 529] width 131 height 26
type input "**********"
click at [1239, 530] on div at bounding box center [1260, 527] width 145 height 23
click at [1239, 530] on input "**********" at bounding box center [1247, 529] width 131 height 26
type input "**********"
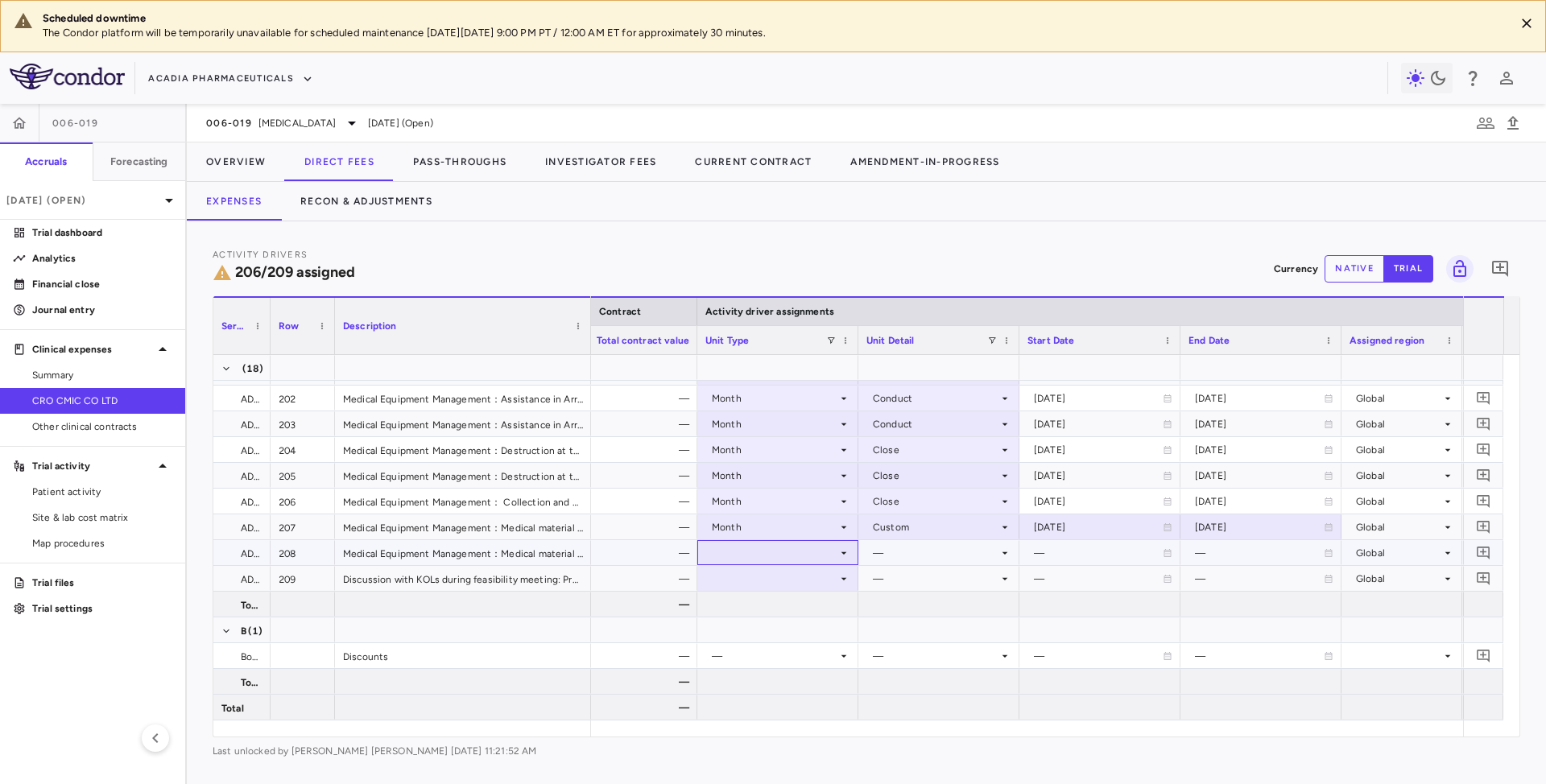
click at [826, 548] on div at bounding box center [778, 553] width 145 height 23
click at [818, 551] on div at bounding box center [778, 553] width 145 height 23
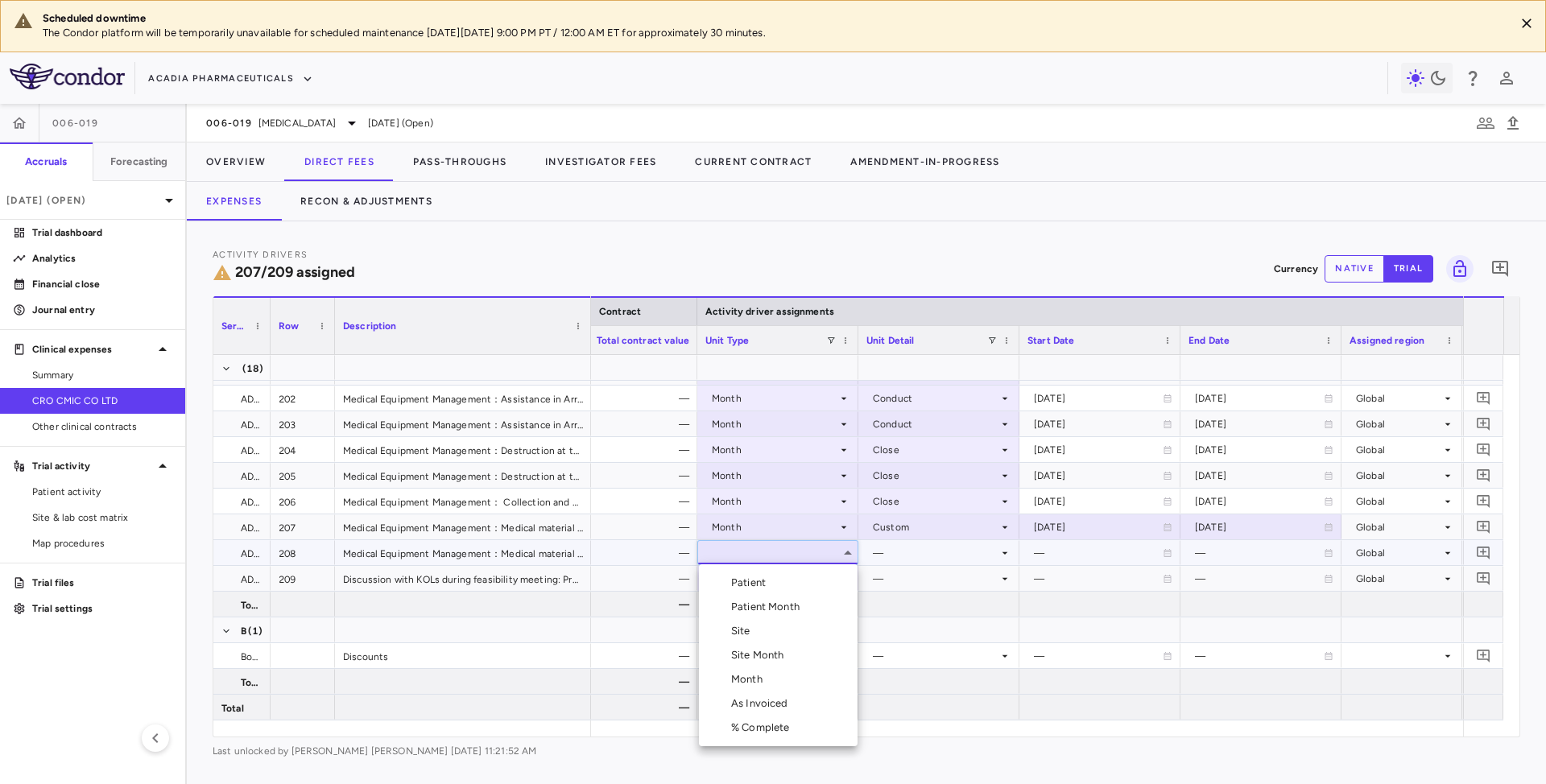
click at [781, 679] on li "Month" at bounding box center [778, 679] width 159 height 24
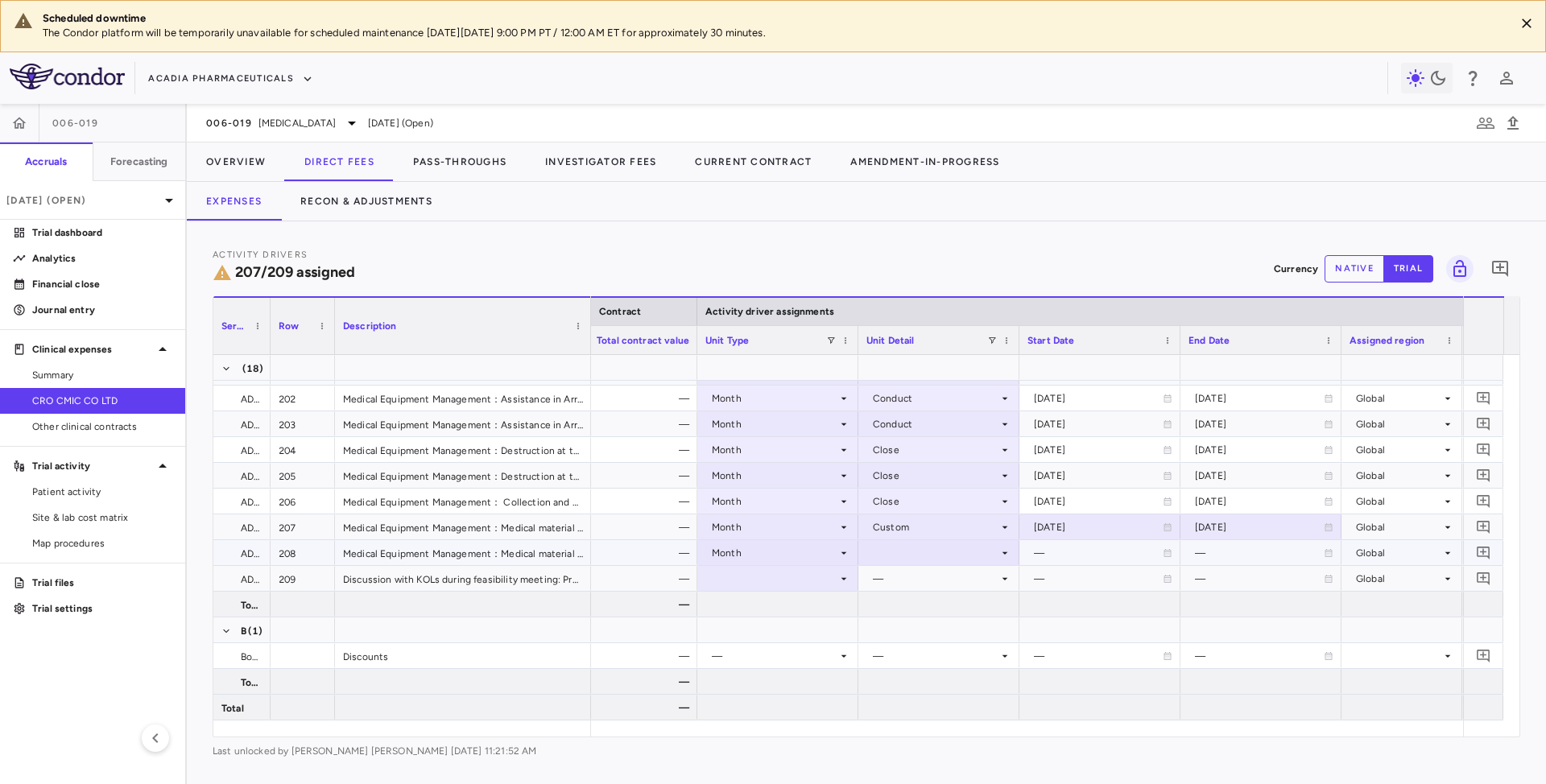
click at [998, 554] on icon at bounding box center [1005, 554] width 13 height 13
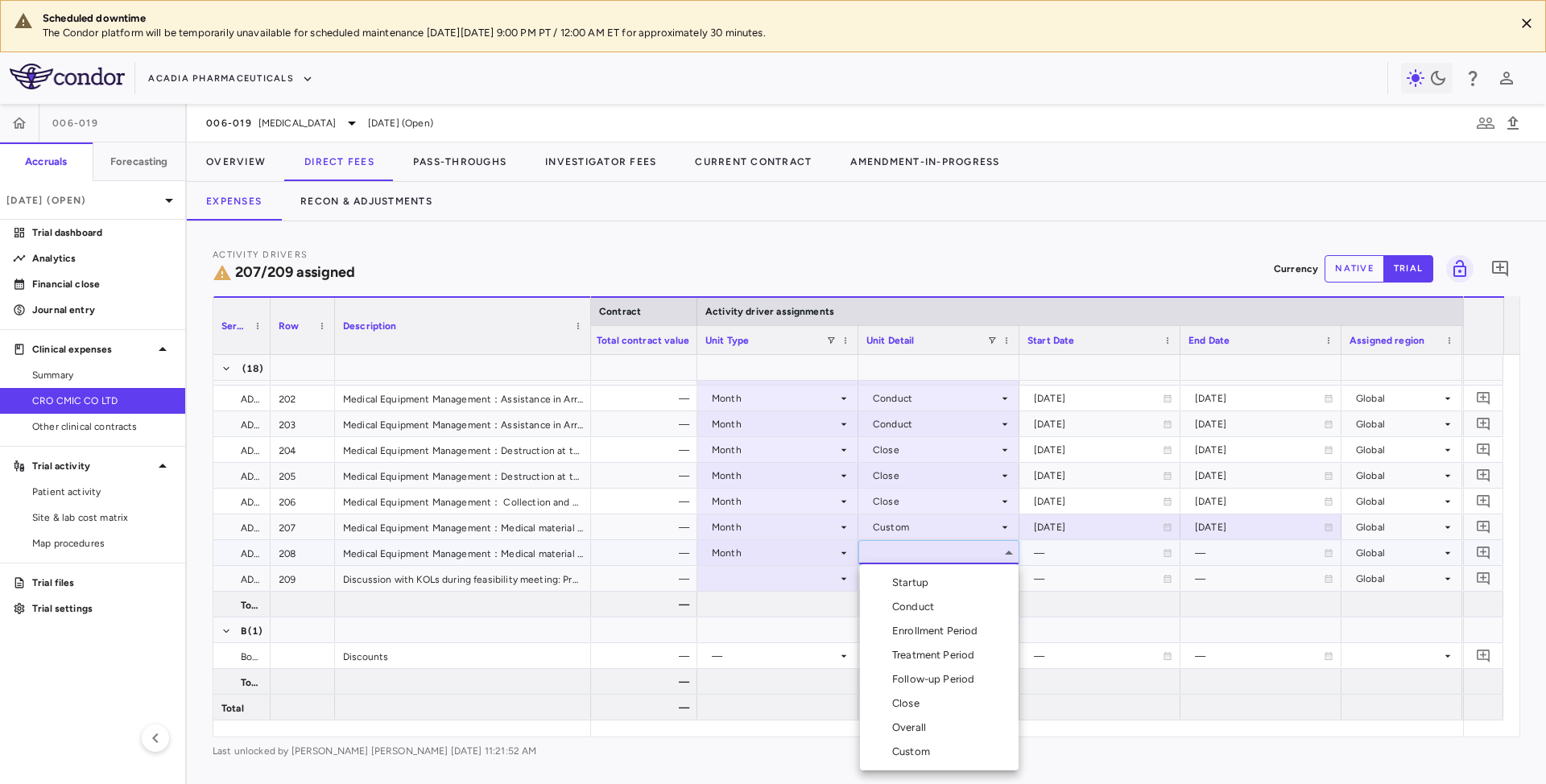
click at [906, 758] on div "Custom" at bounding box center [915, 752] width 45 height 15
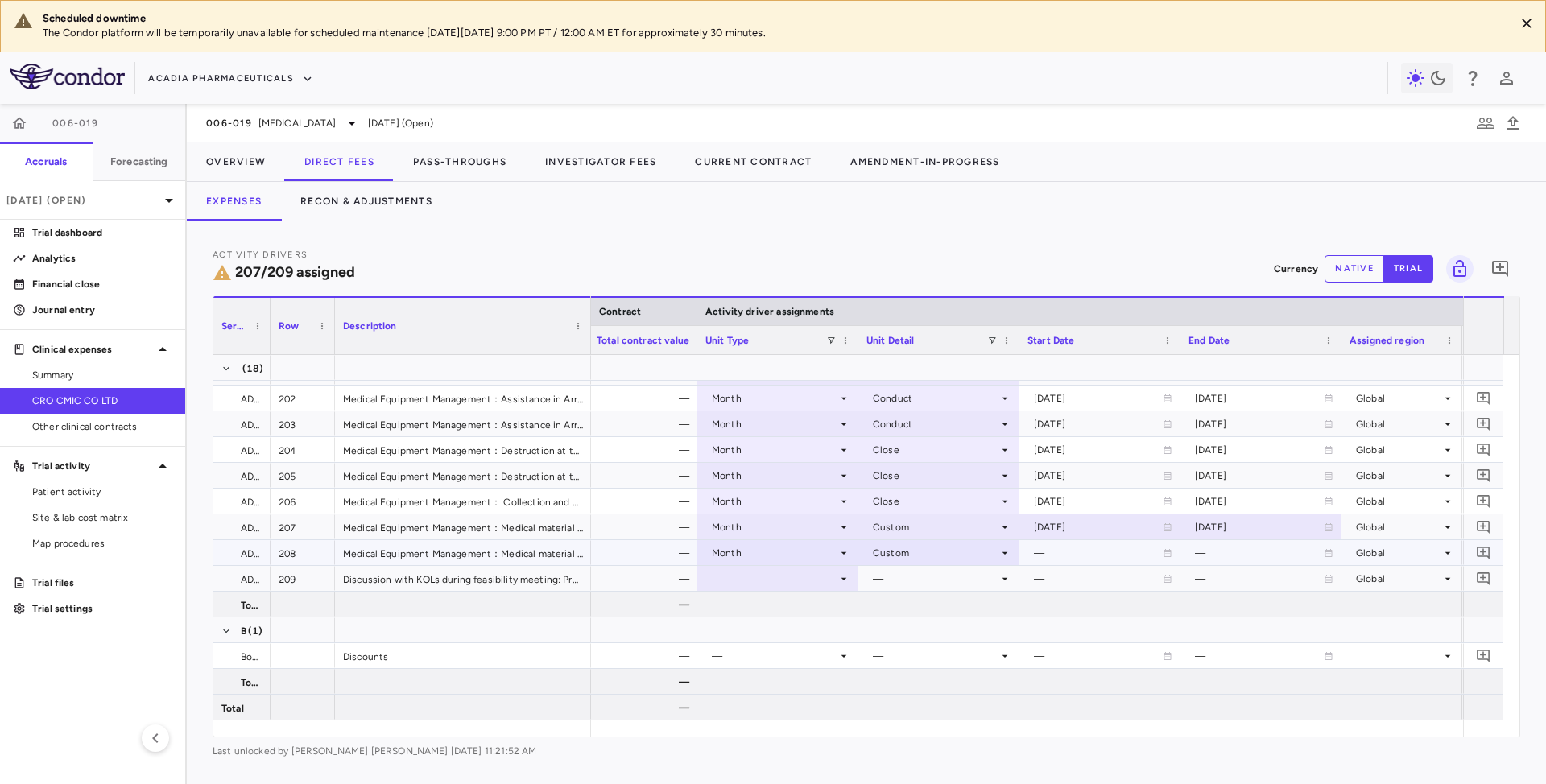
click at [1063, 549] on div "—" at bounding box center [1098, 553] width 129 height 26
click at [1069, 553] on input "**********" at bounding box center [1086, 554] width 131 height 26
click at [1067, 554] on div at bounding box center [1099, 553] width 145 height 23
click at [1067, 554] on input "**********" at bounding box center [1086, 554] width 131 height 26
click at [1125, 549] on input "**********" at bounding box center [1086, 554] width 131 height 26
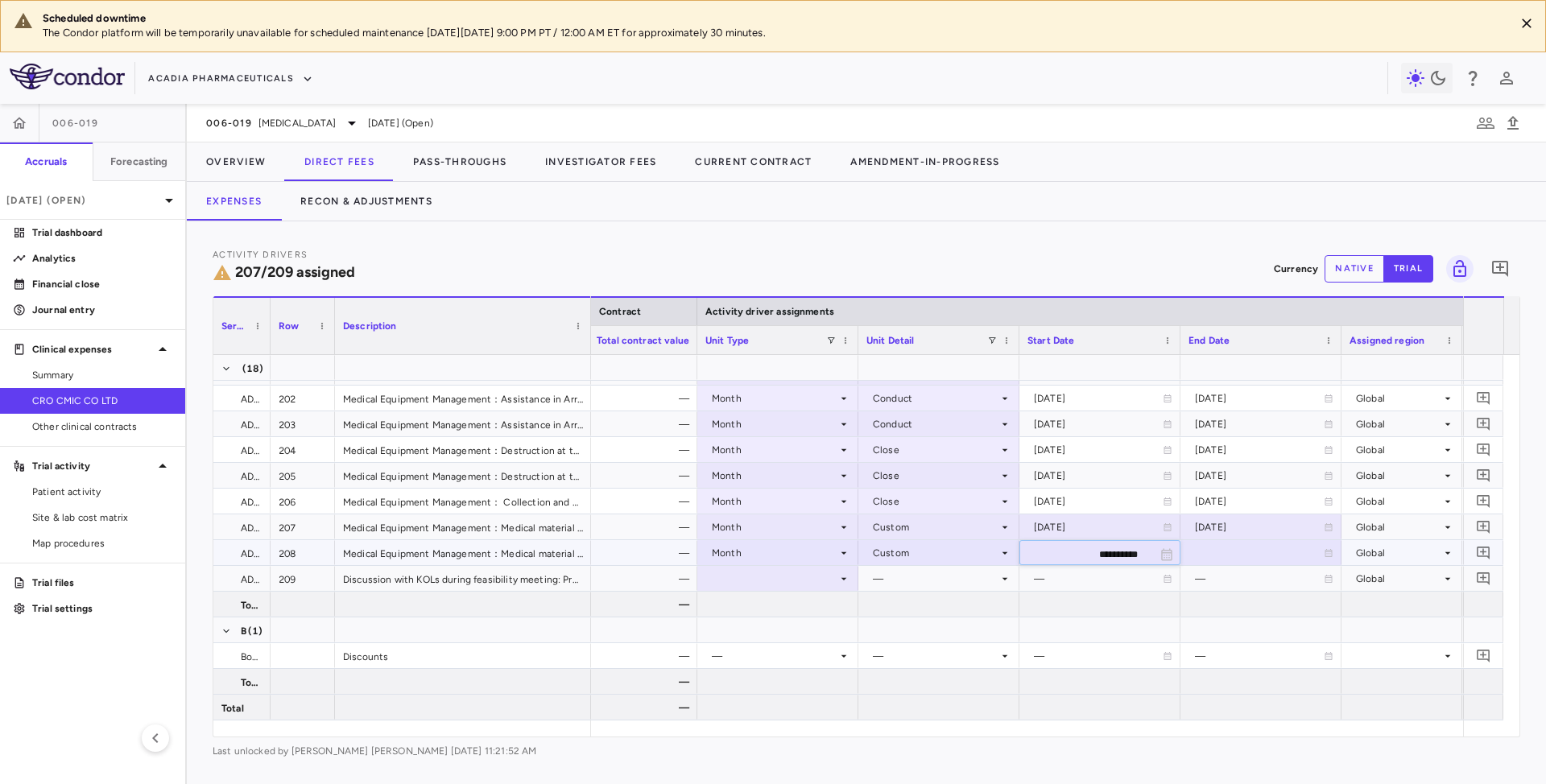
click at [1120, 543] on input "**********" at bounding box center [1086, 554] width 131 height 26
type input "**********"
click at [1235, 543] on div at bounding box center [1260, 553] width 145 height 23
click at [1229, 551] on input "**********" at bounding box center [1247, 554] width 131 height 26
type input "**********"
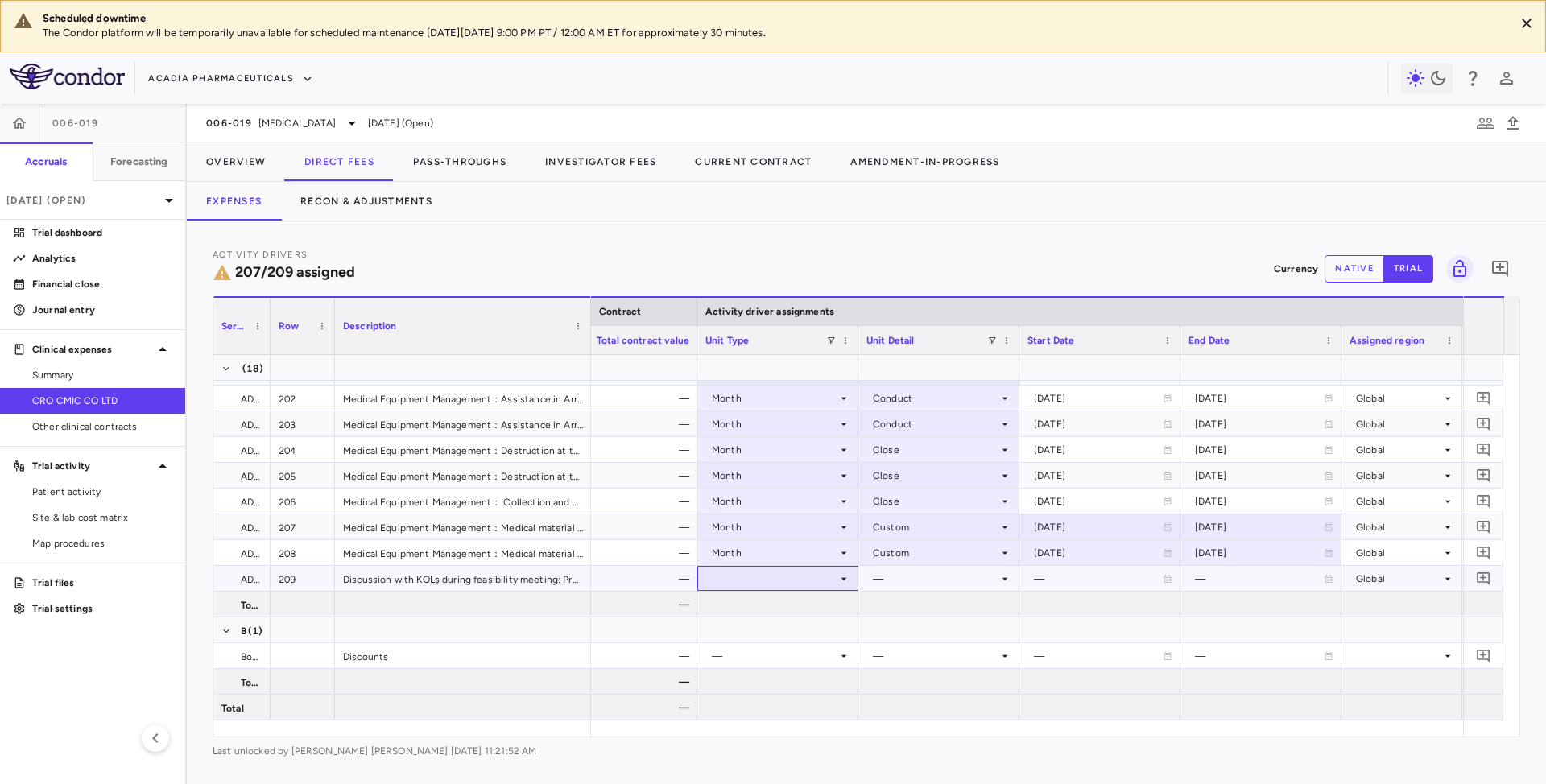
click at [770, 580] on div at bounding box center [778, 578] width 145 height 23
click at [754, 706] on div "Month" at bounding box center [750, 705] width 38 height 15
click at [950, 566] on div at bounding box center [939, 578] width 161 height 25
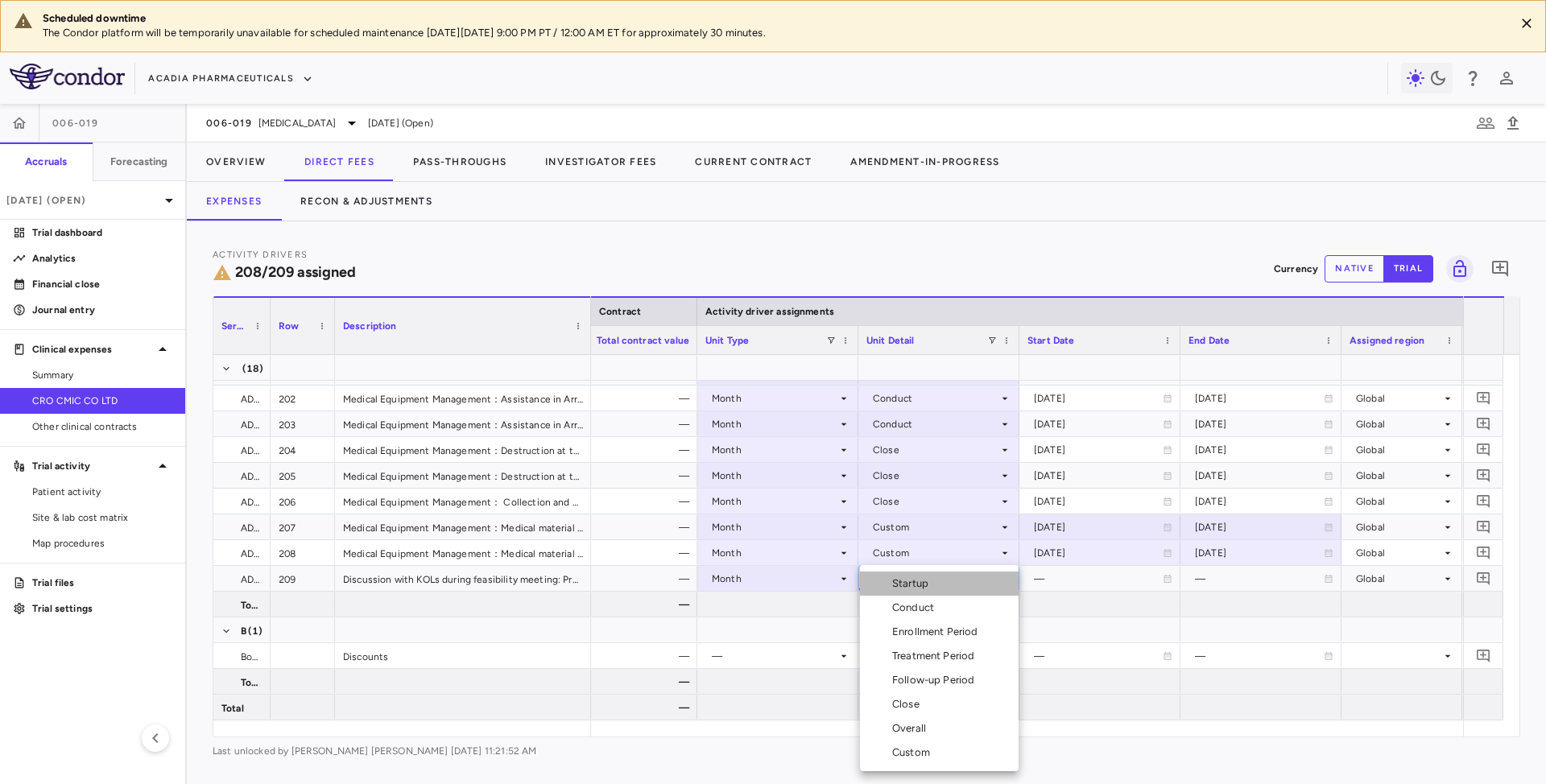
click at [923, 586] on div "Startup" at bounding box center [914, 584] width 43 height 15
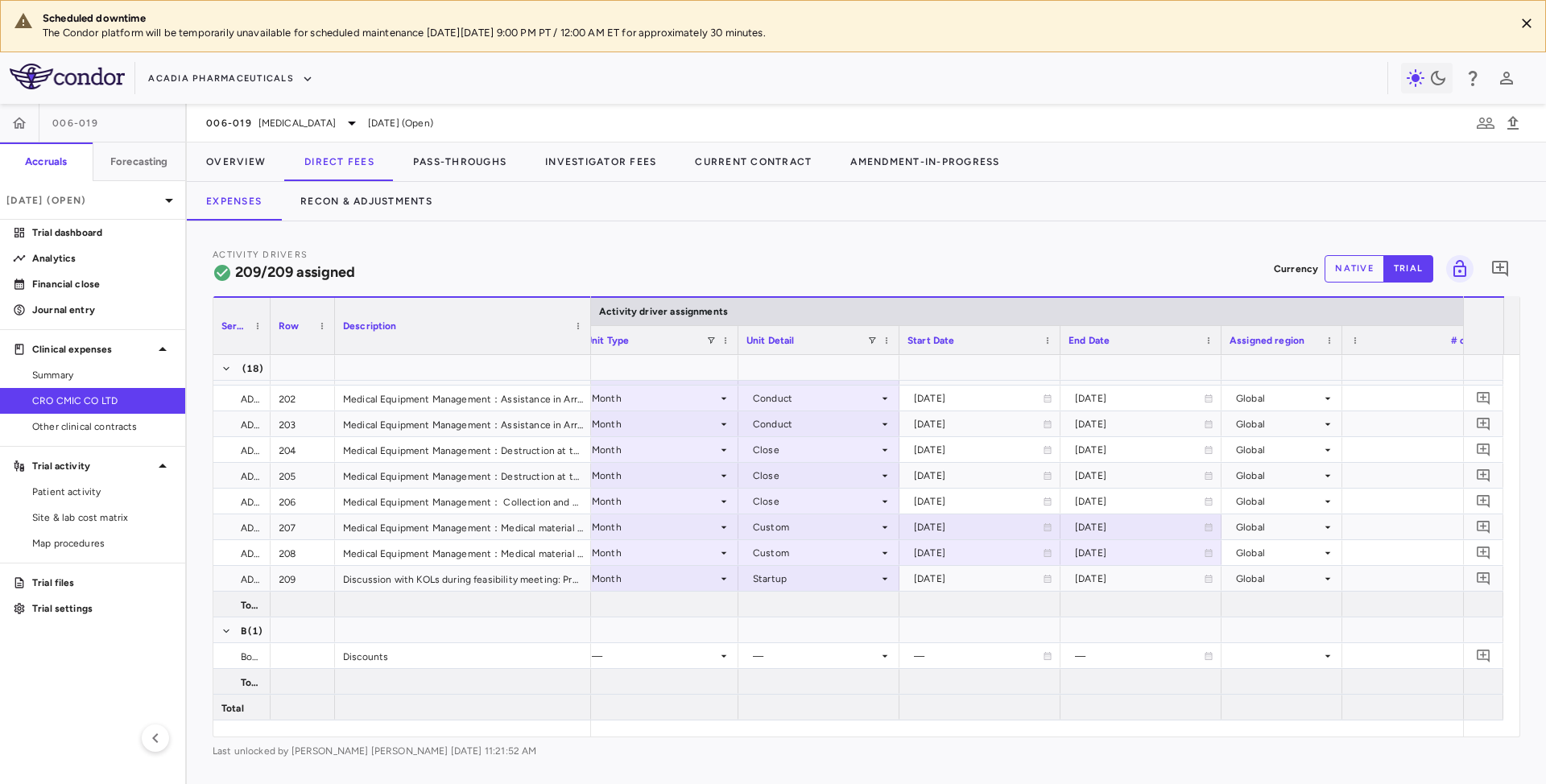
scroll to position [0, 1132]
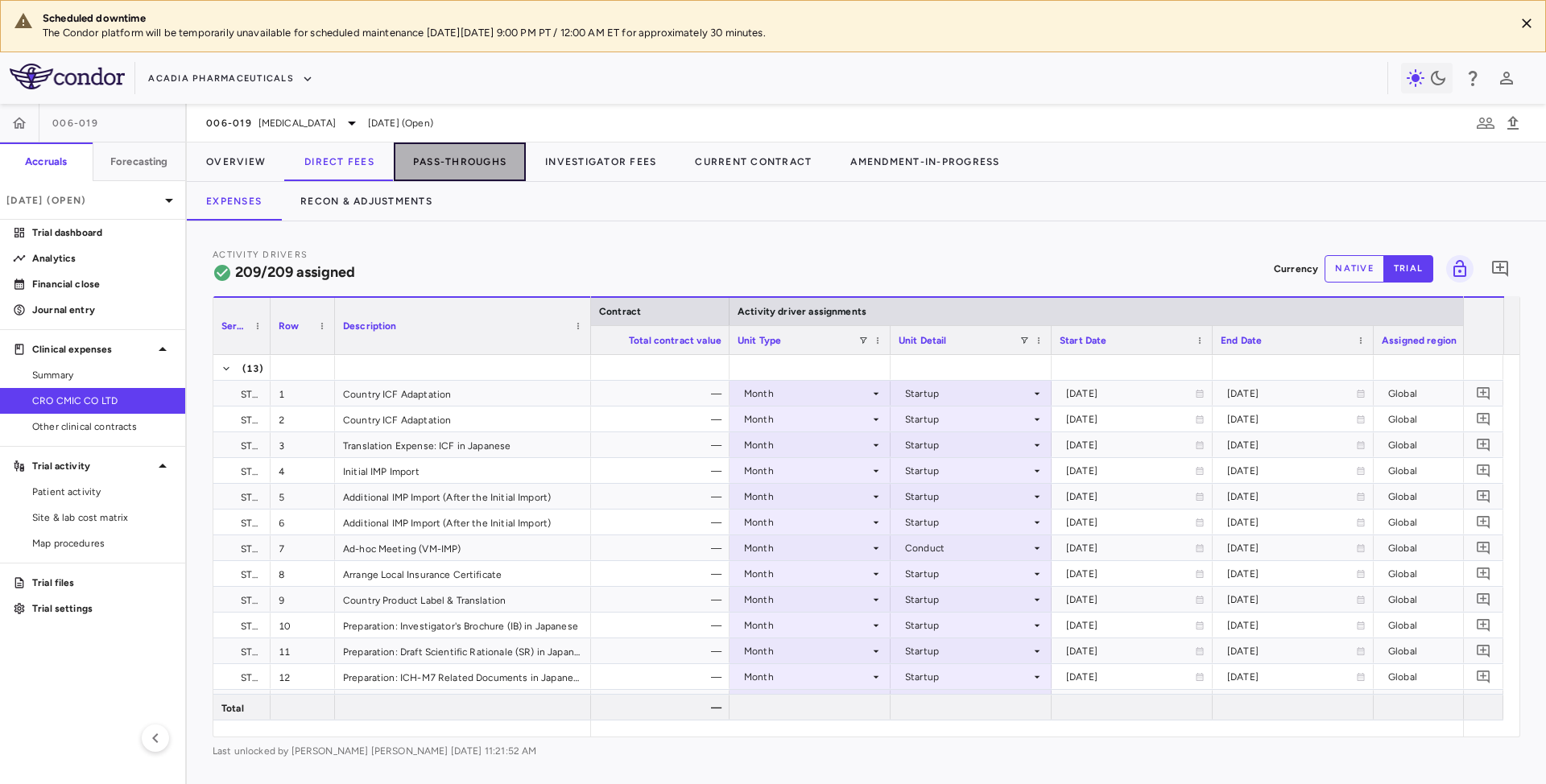
click at [439, 153] on button "Pass-Throughs" at bounding box center [460, 161] width 132 height 39
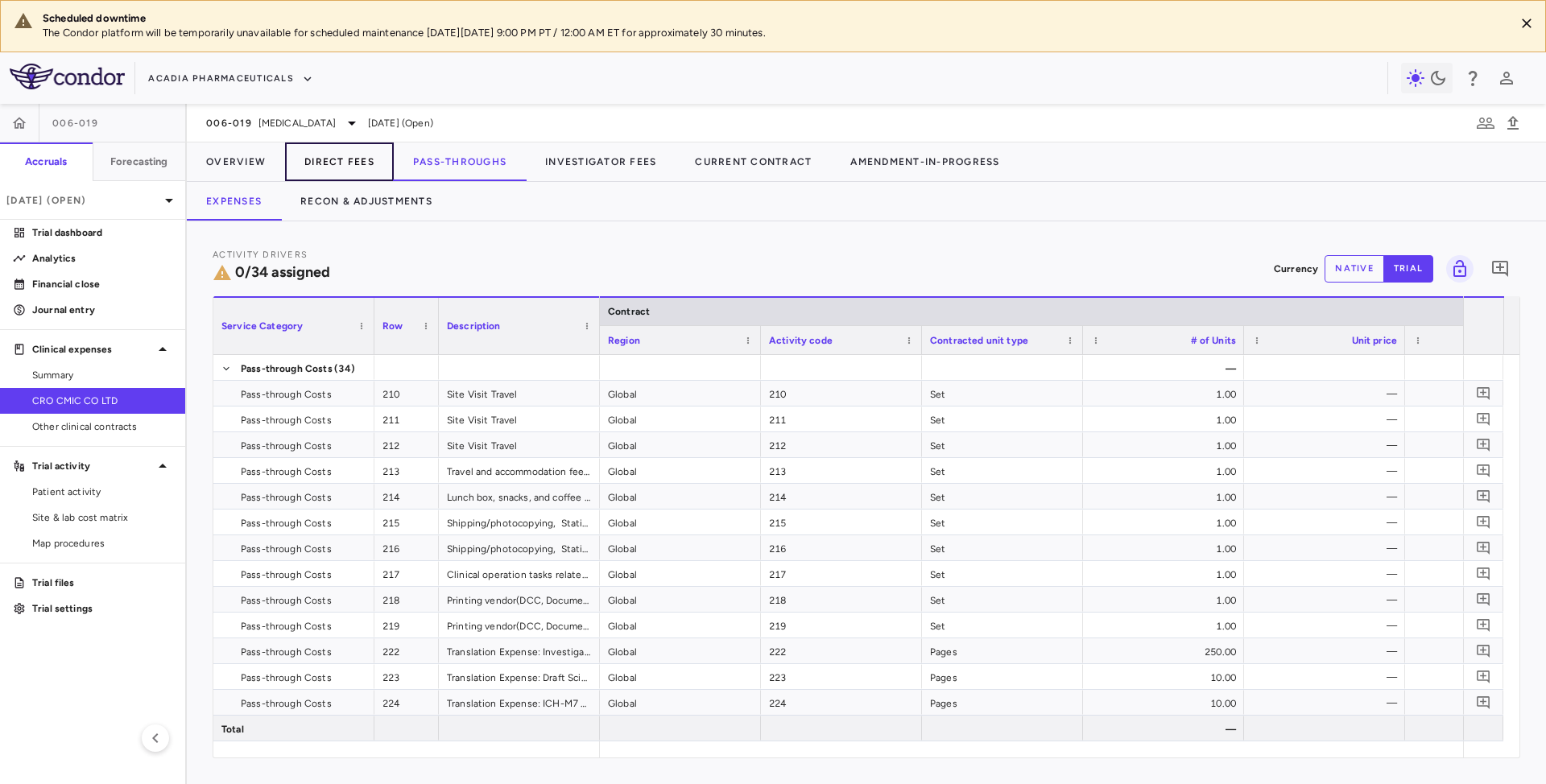
click at [339, 165] on button "Direct Fees" at bounding box center [340, 161] width 109 height 39
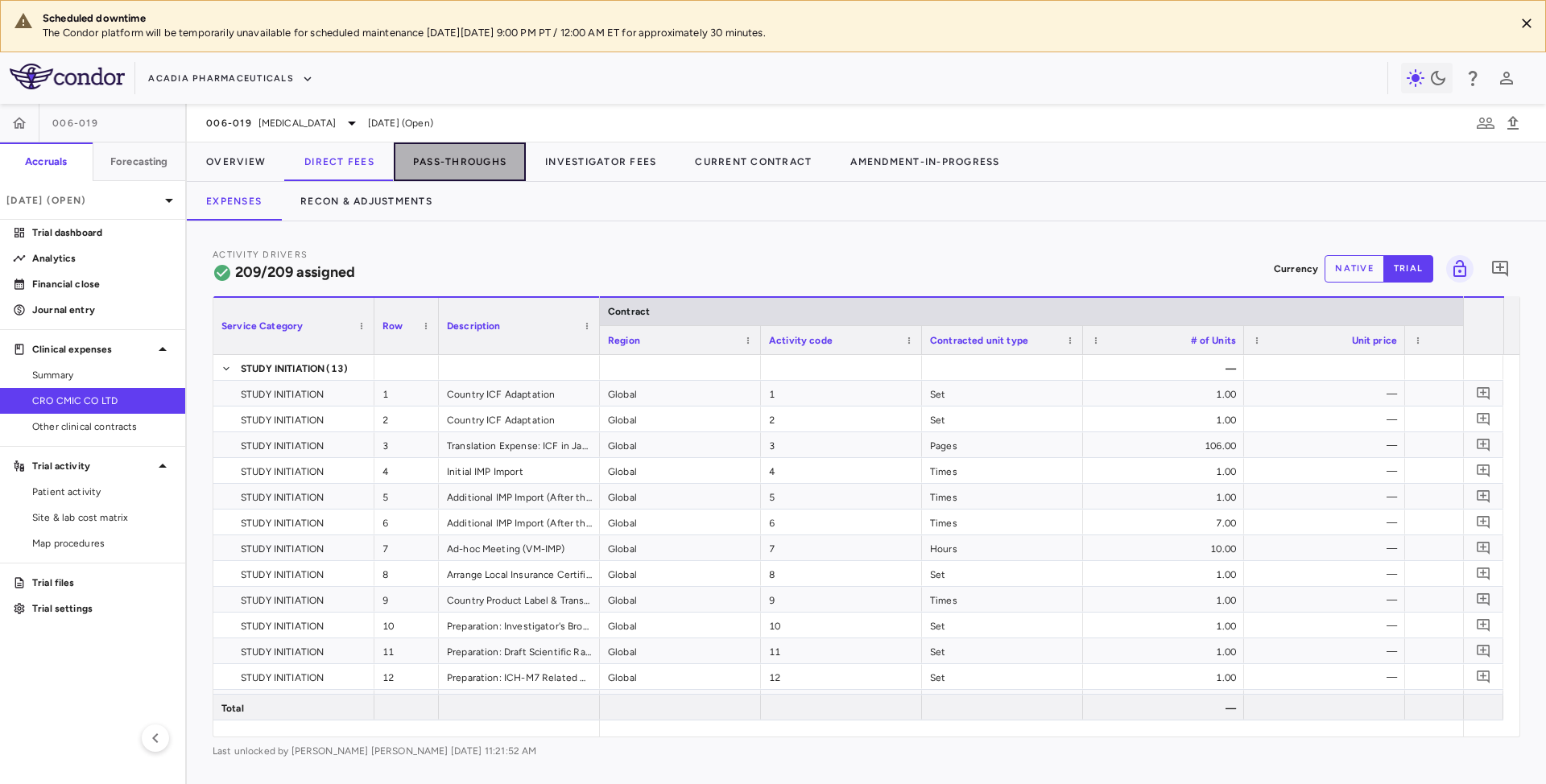
click at [475, 165] on button "Pass-Throughs" at bounding box center [460, 161] width 132 height 39
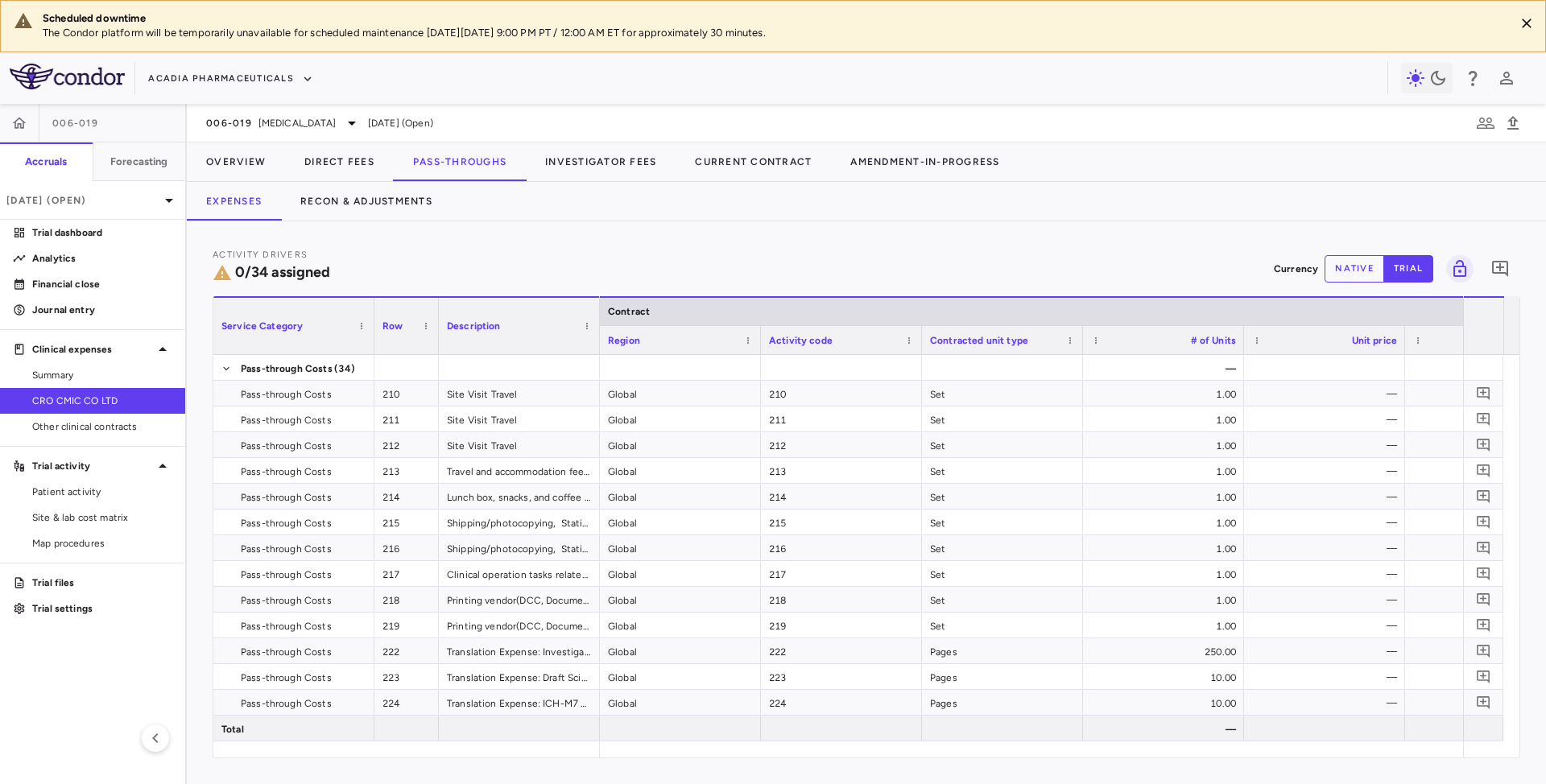
drag, startPoint x: 686, startPoint y: 741, endPoint x: 806, endPoint y: 745, distance: 120.1
click at [808, 745] on div "Service Category Row Description Contract Activity driver assignments 0" at bounding box center [866, 527] width 1306 height 461
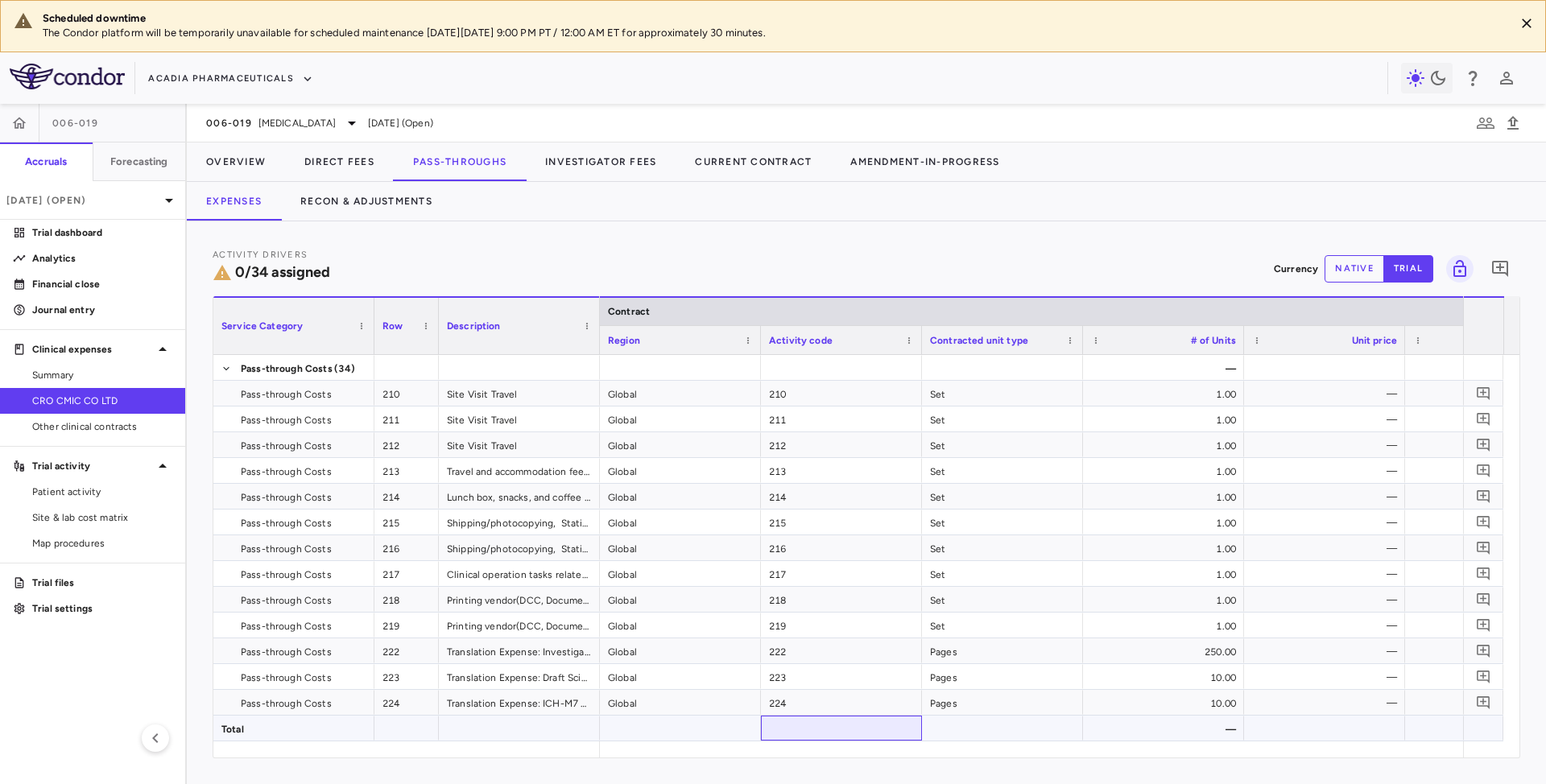
drag, startPoint x: 778, startPoint y: 734, endPoint x: 820, endPoint y: 739, distance: 42.3
click at [820, 739] on div at bounding box center [841, 728] width 161 height 25
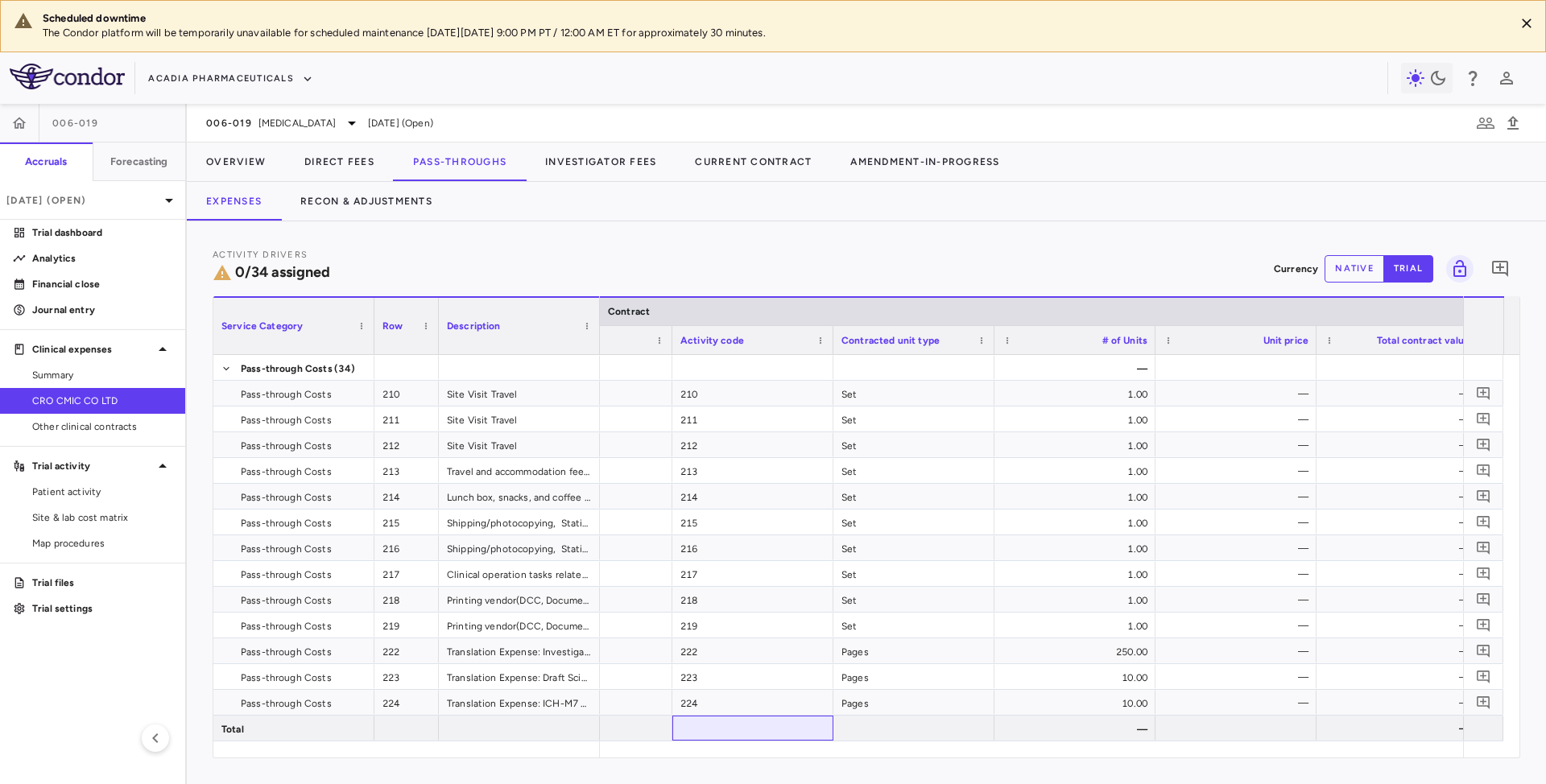
scroll to position [0, 155]
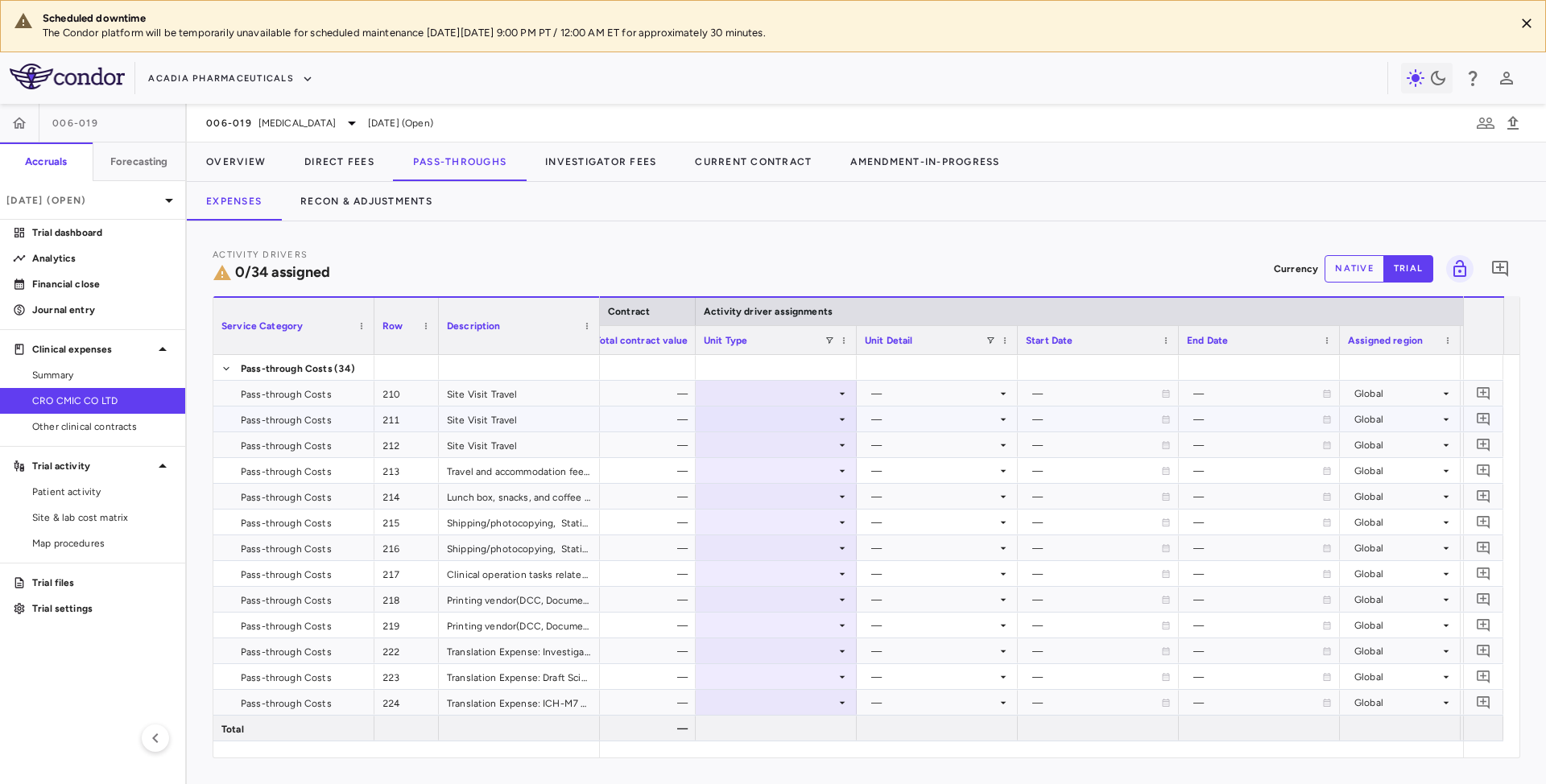
click at [844, 407] on div at bounding box center [776, 419] width 145 height 23
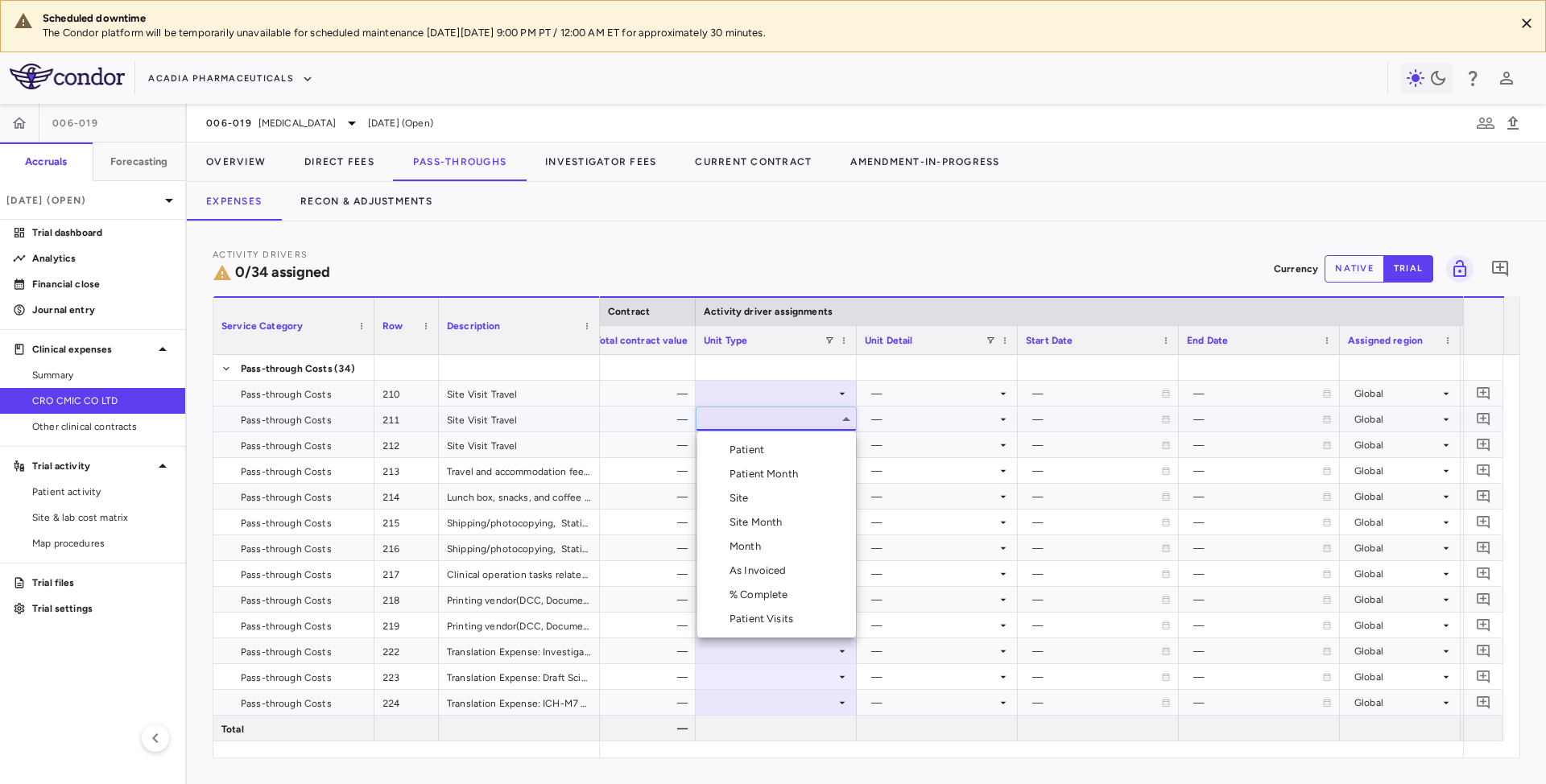
click at [844, 391] on div at bounding box center [773, 392] width 1546 height 784
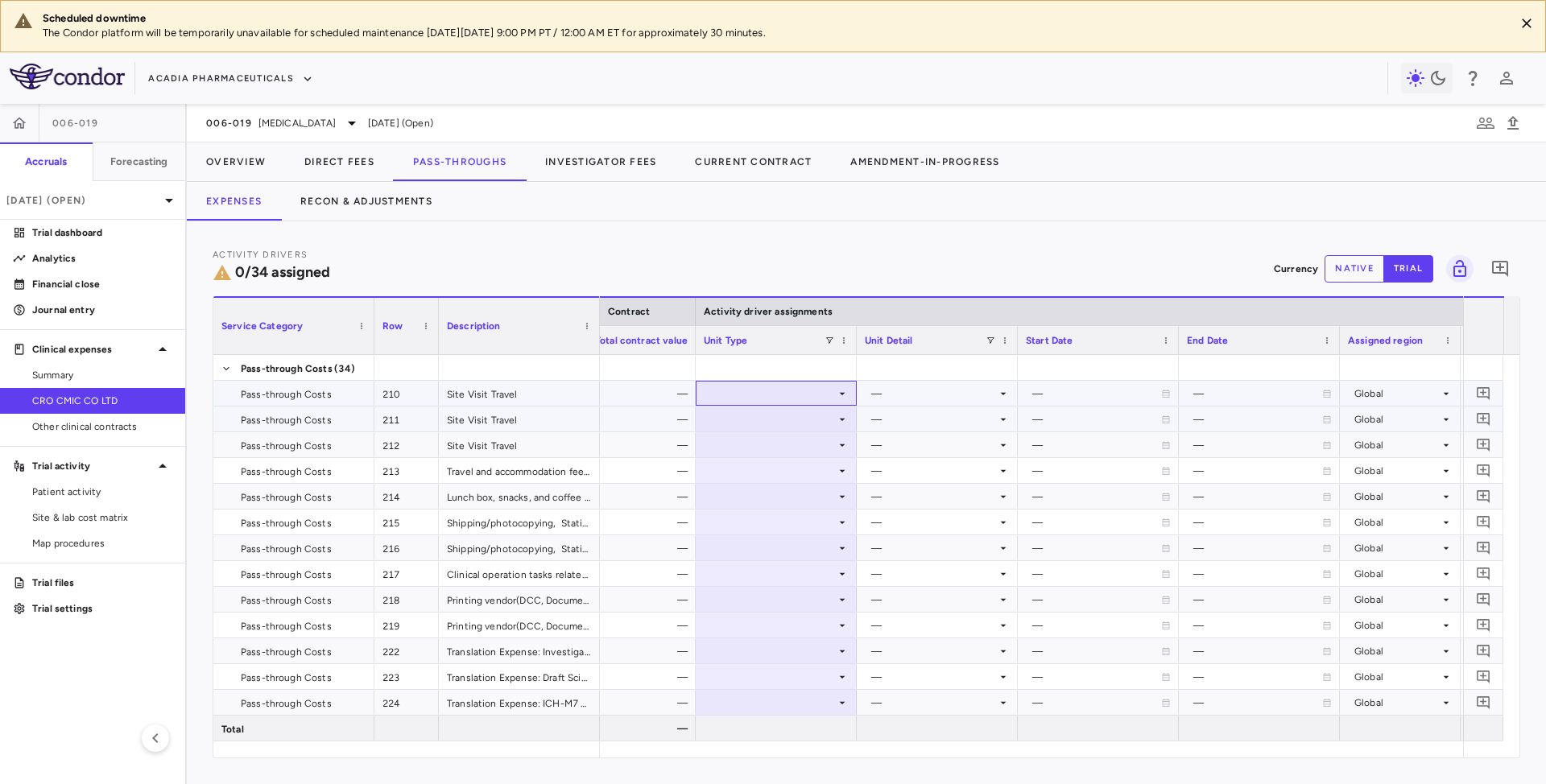
click at [844, 391] on icon at bounding box center [843, 394] width 13 height 13
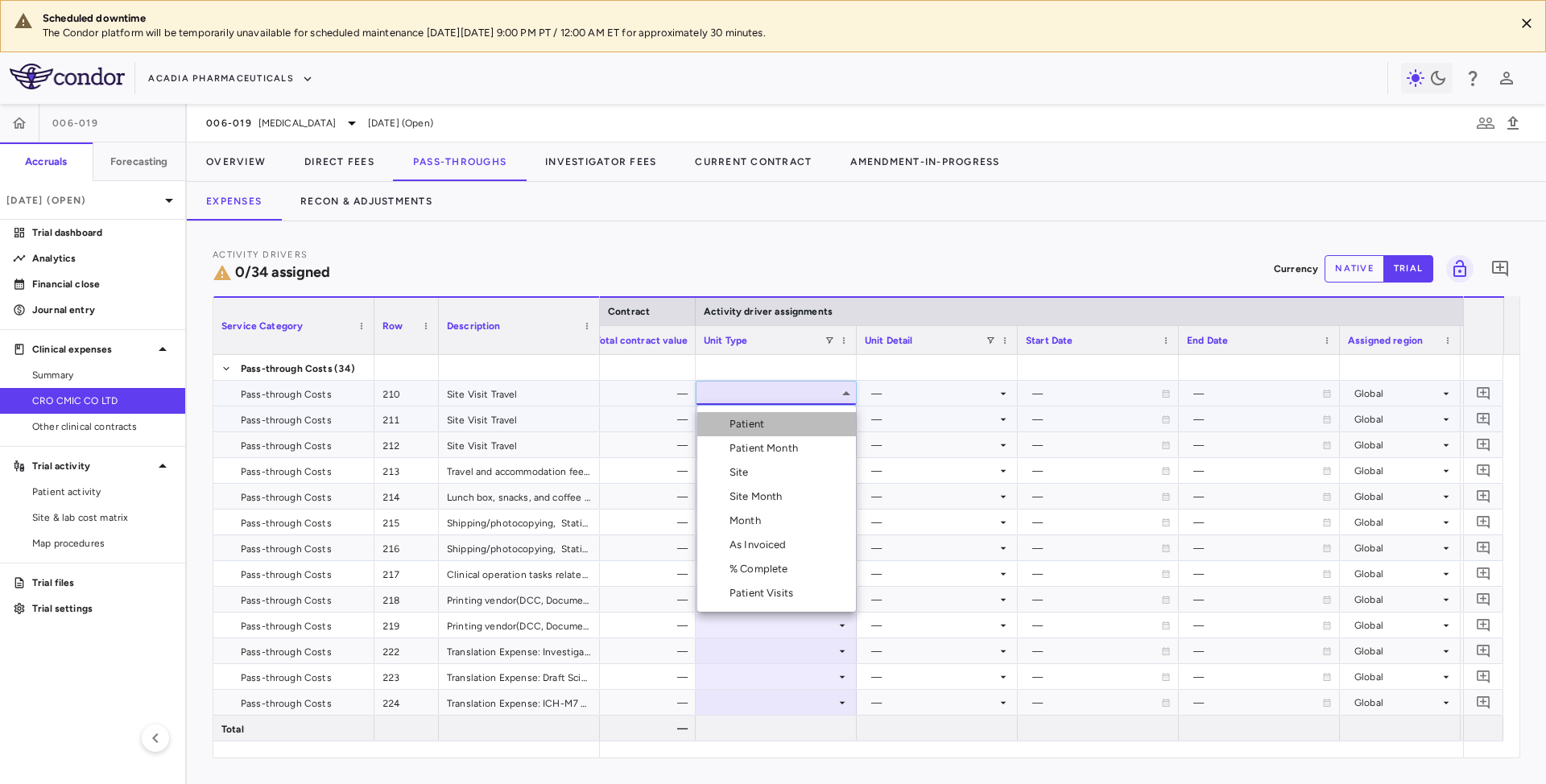
click at [786, 421] on li "Patient" at bounding box center [777, 424] width 159 height 24
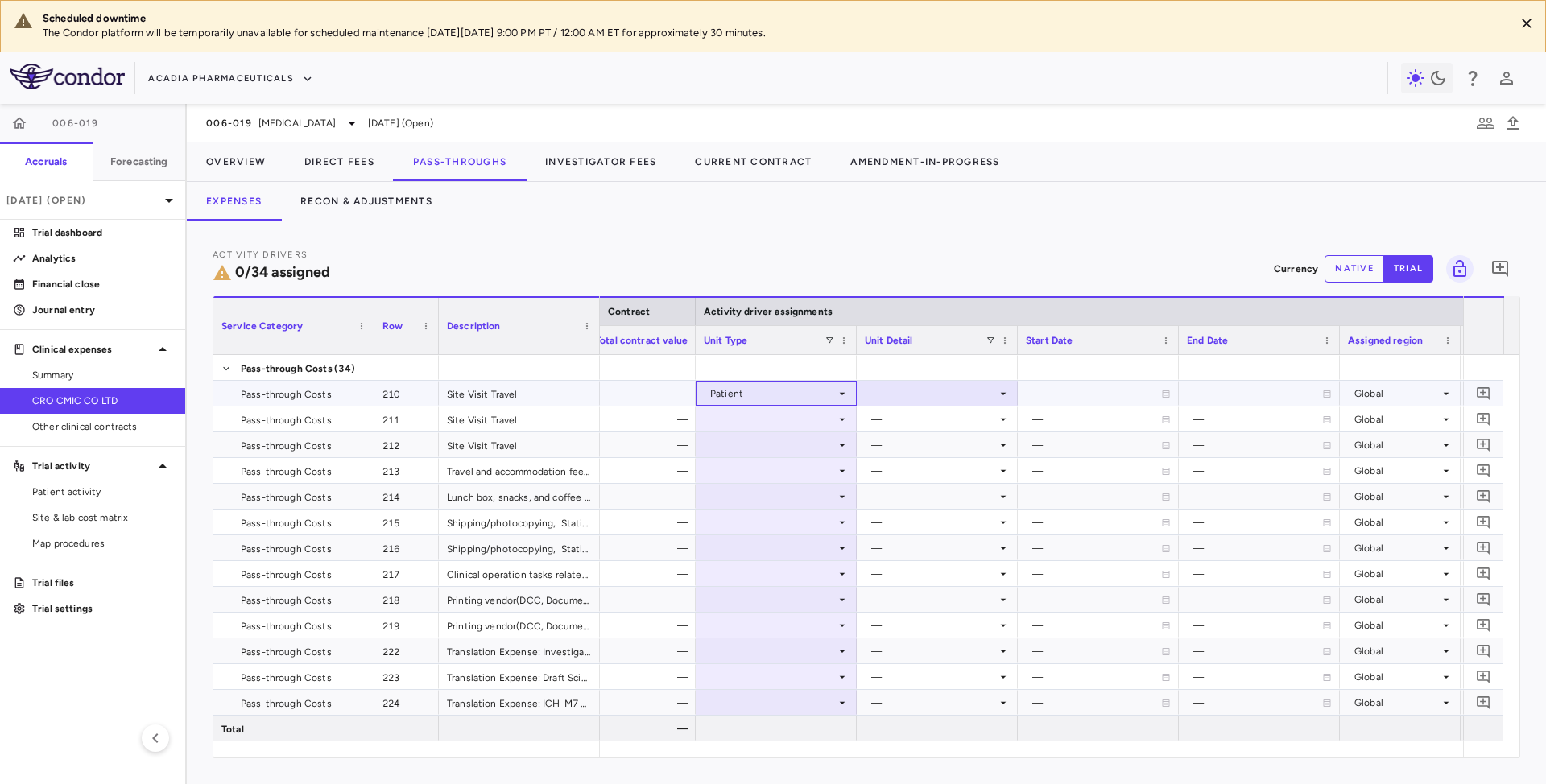
click at [838, 397] on icon at bounding box center [843, 394] width 13 height 13
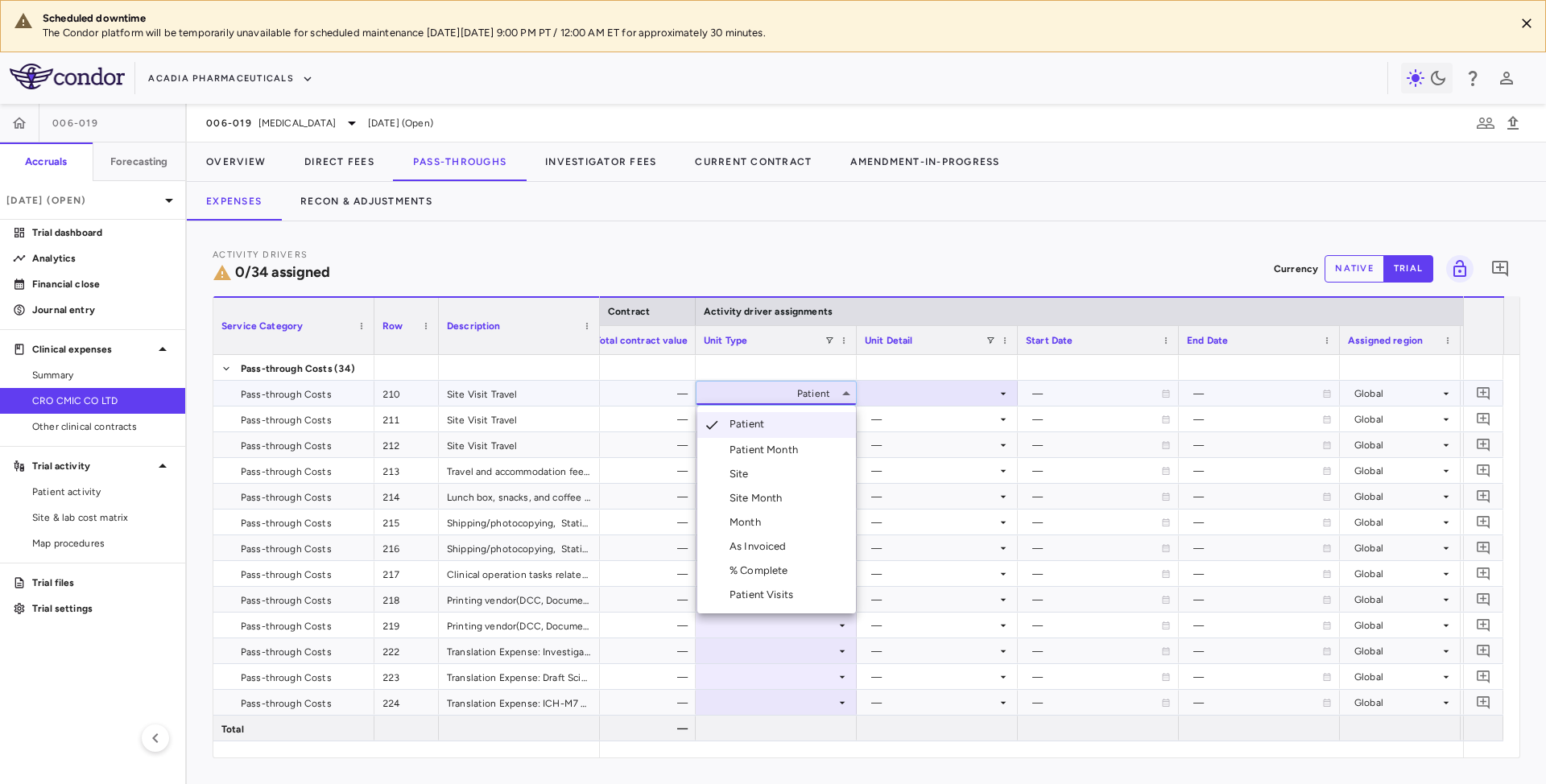
click at [783, 443] on div "Patient Month" at bounding box center [767, 450] width 75 height 15
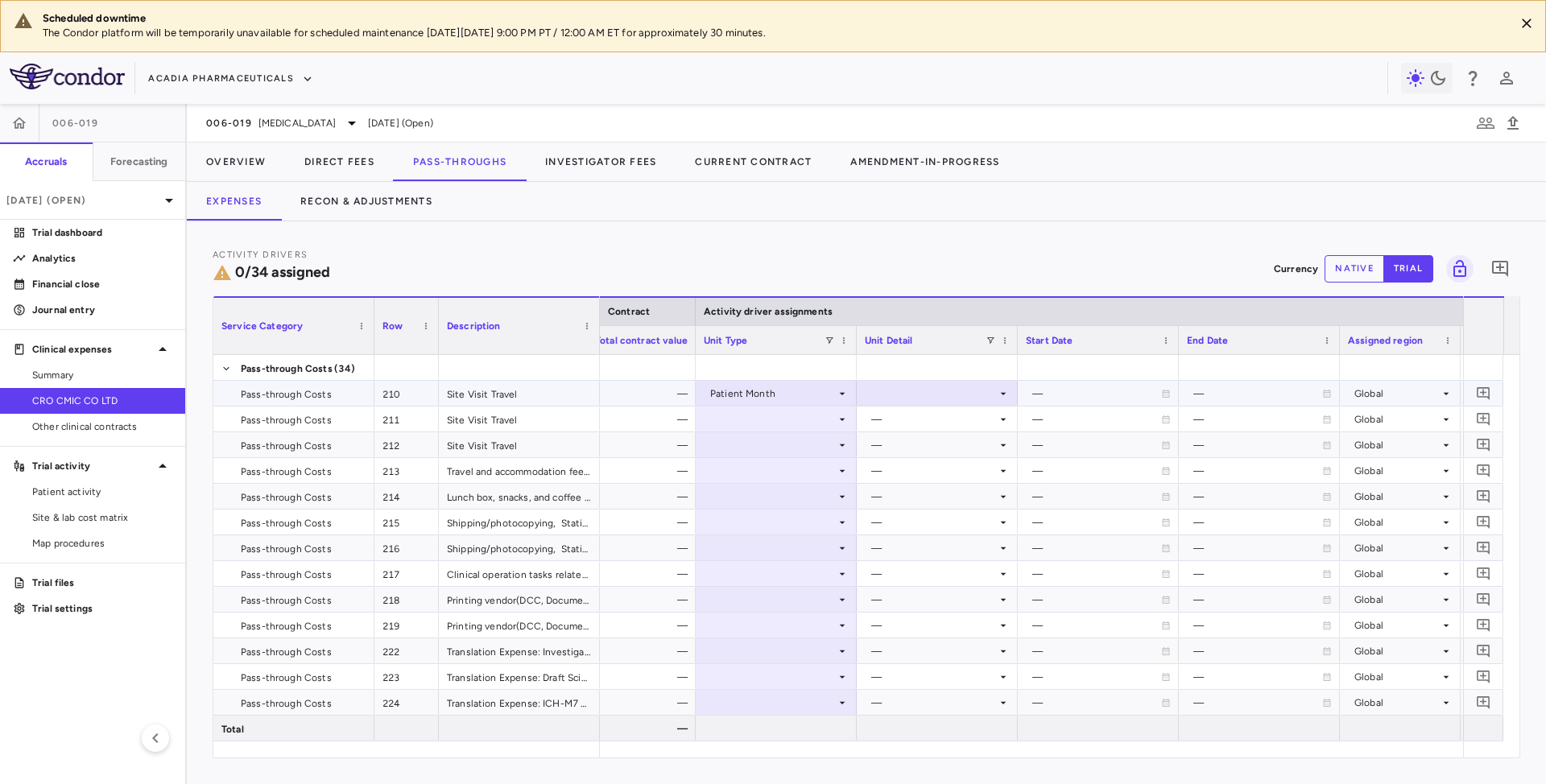
click at [962, 402] on div at bounding box center [937, 393] width 145 height 23
click at [932, 426] on div "As occurred" at bounding box center [923, 425] width 64 height 15
click at [825, 419] on div at bounding box center [776, 419] width 145 height 23
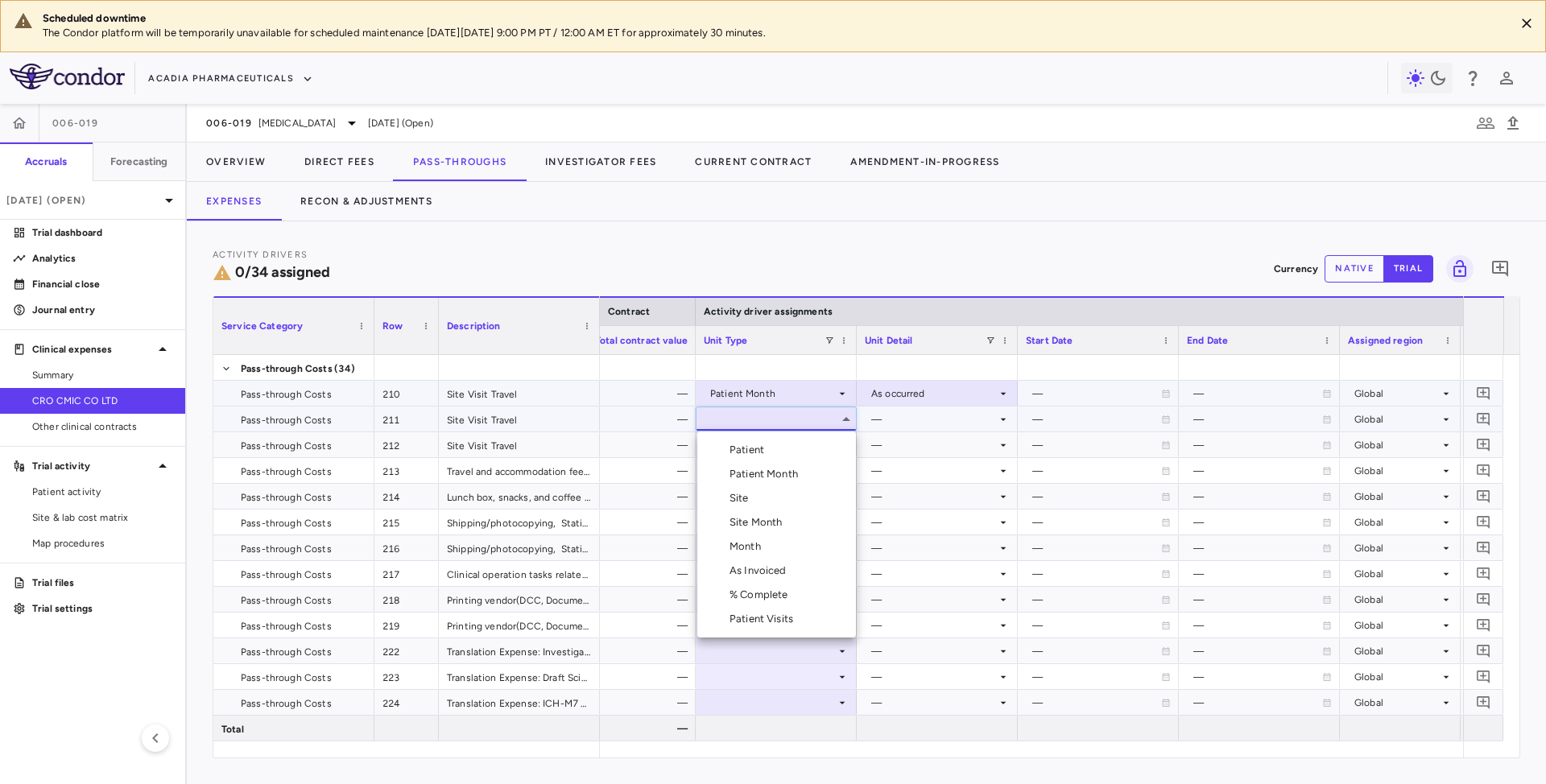
click at [772, 474] on div "Patient Month" at bounding box center [767, 474] width 75 height 15
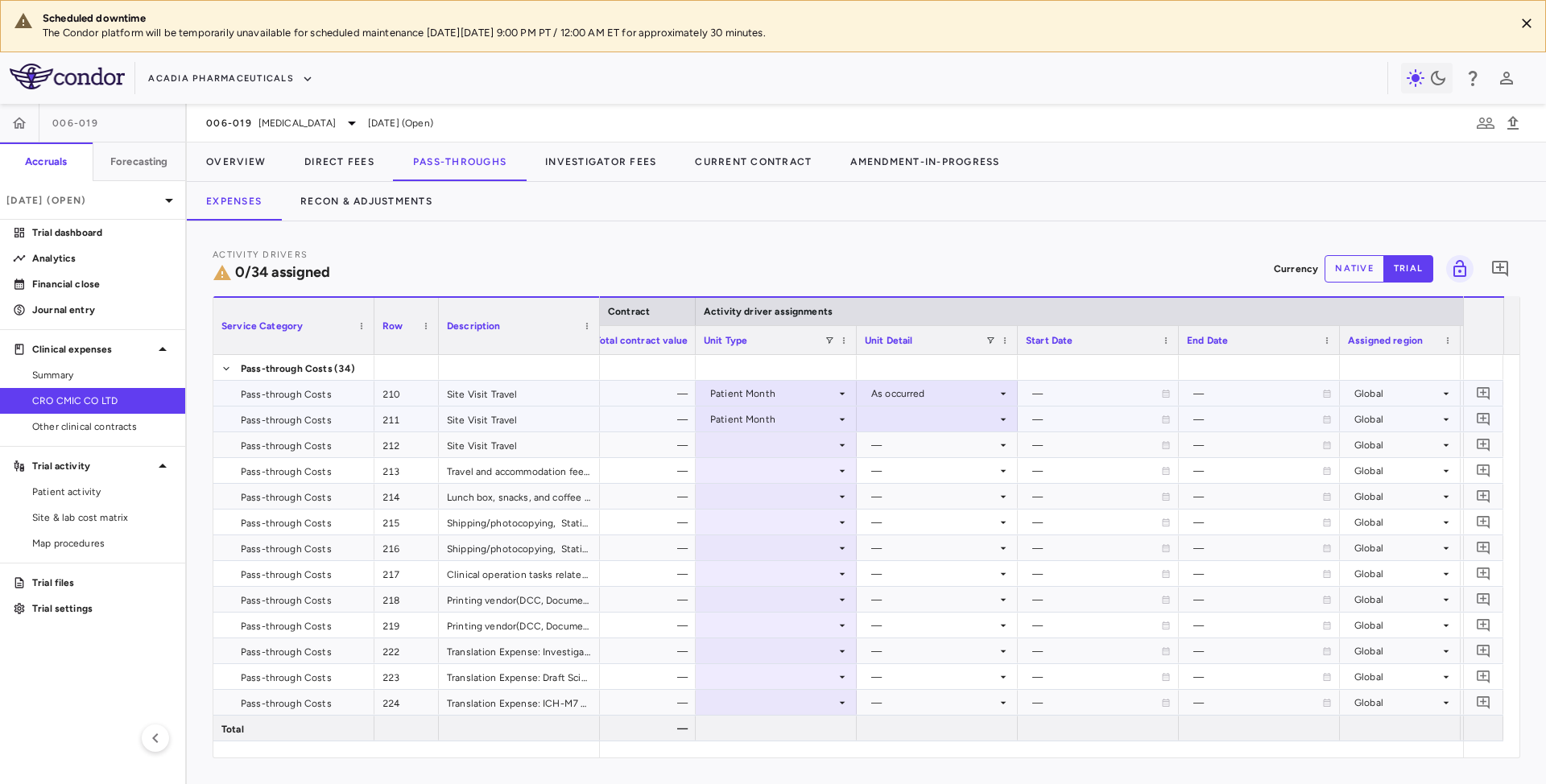
click at [941, 417] on div at bounding box center [937, 419] width 145 height 23
click at [926, 449] on div "As occurred" at bounding box center [923, 450] width 64 height 15
click at [836, 439] on icon at bounding box center [843, 445] width 13 height 13
click at [801, 426] on div at bounding box center [776, 419] width 145 height 23
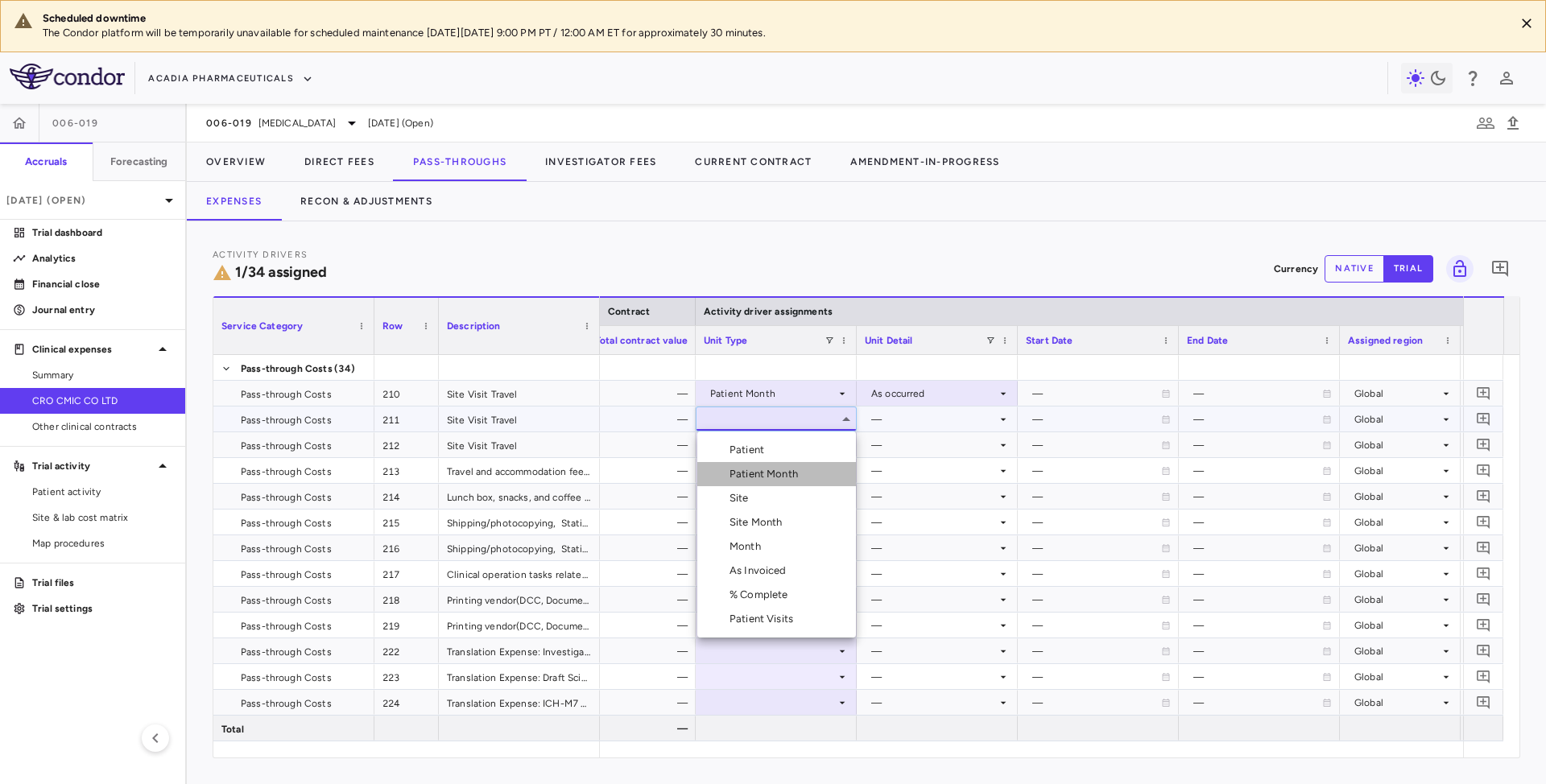
click at [770, 475] on div "Patient Month" at bounding box center [767, 474] width 75 height 15
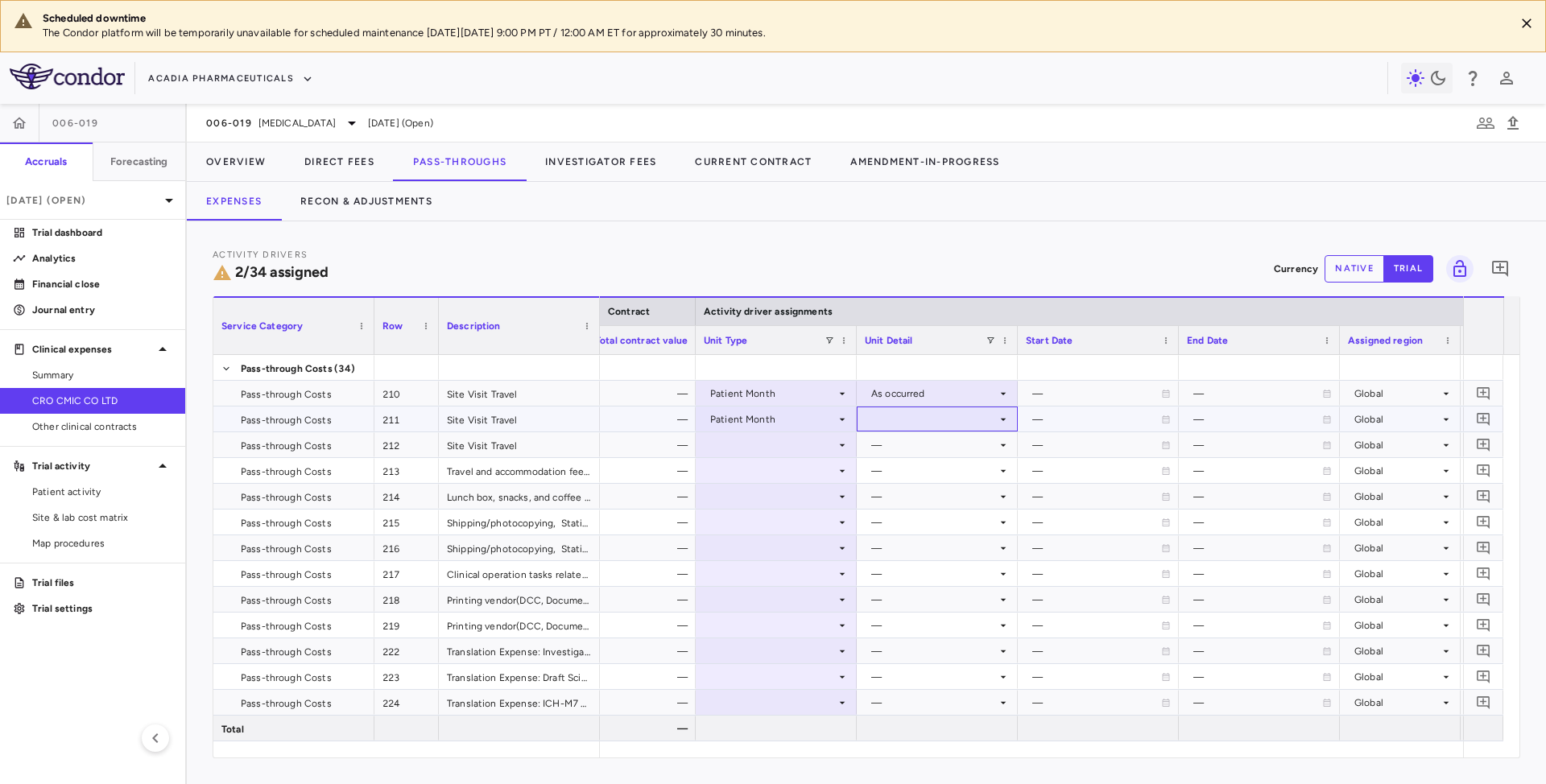
click at [894, 426] on div at bounding box center [937, 419] width 145 height 23
click at [909, 422] on div at bounding box center [937, 419] width 145 height 23
click at [913, 455] on div "As occurred" at bounding box center [923, 450] width 64 height 15
click at [839, 442] on icon at bounding box center [843, 445] width 13 height 13
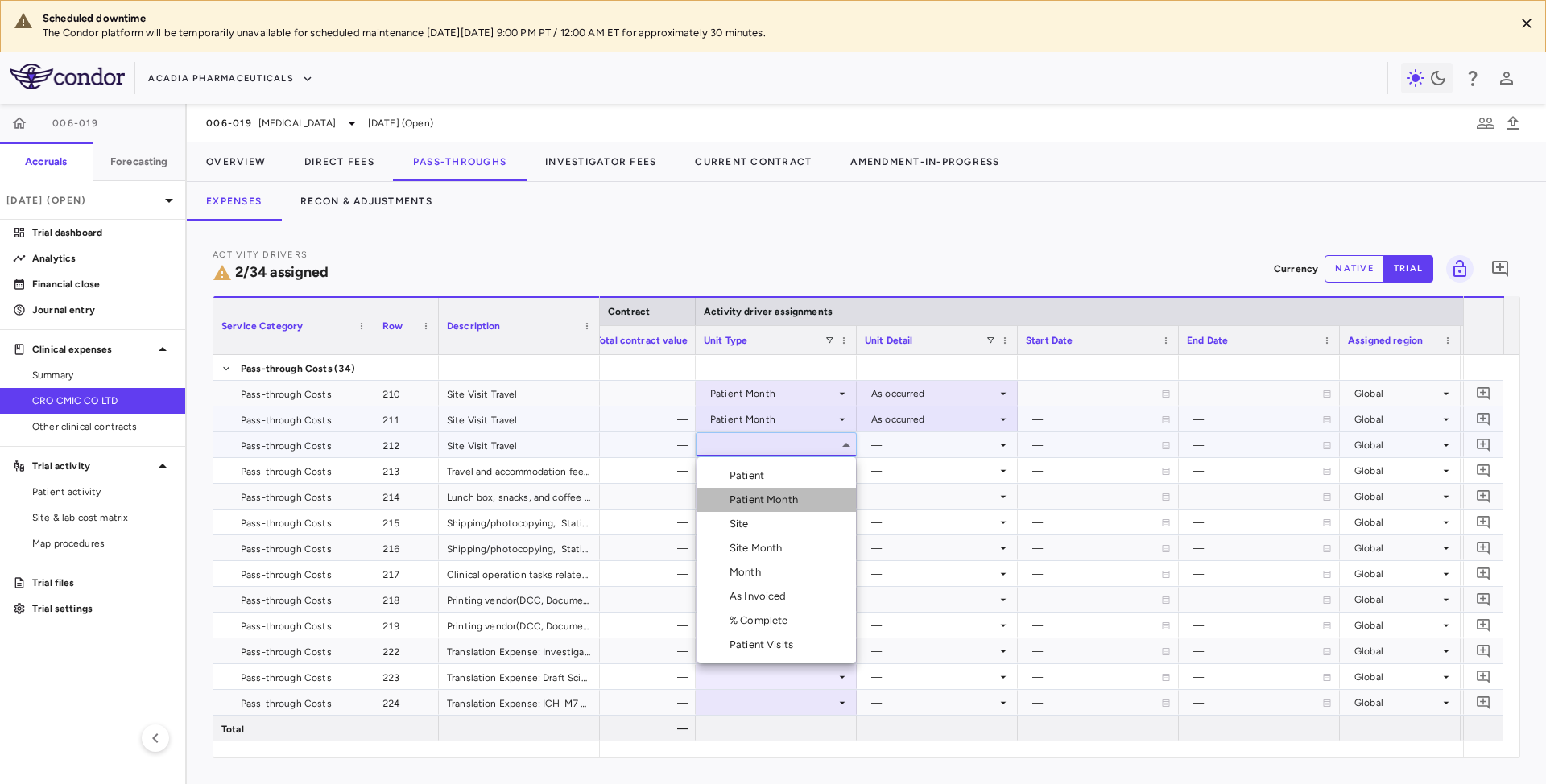
click at [763, 502] on div "Patient Month" at bounding box center [767, 500] width 75 height 15
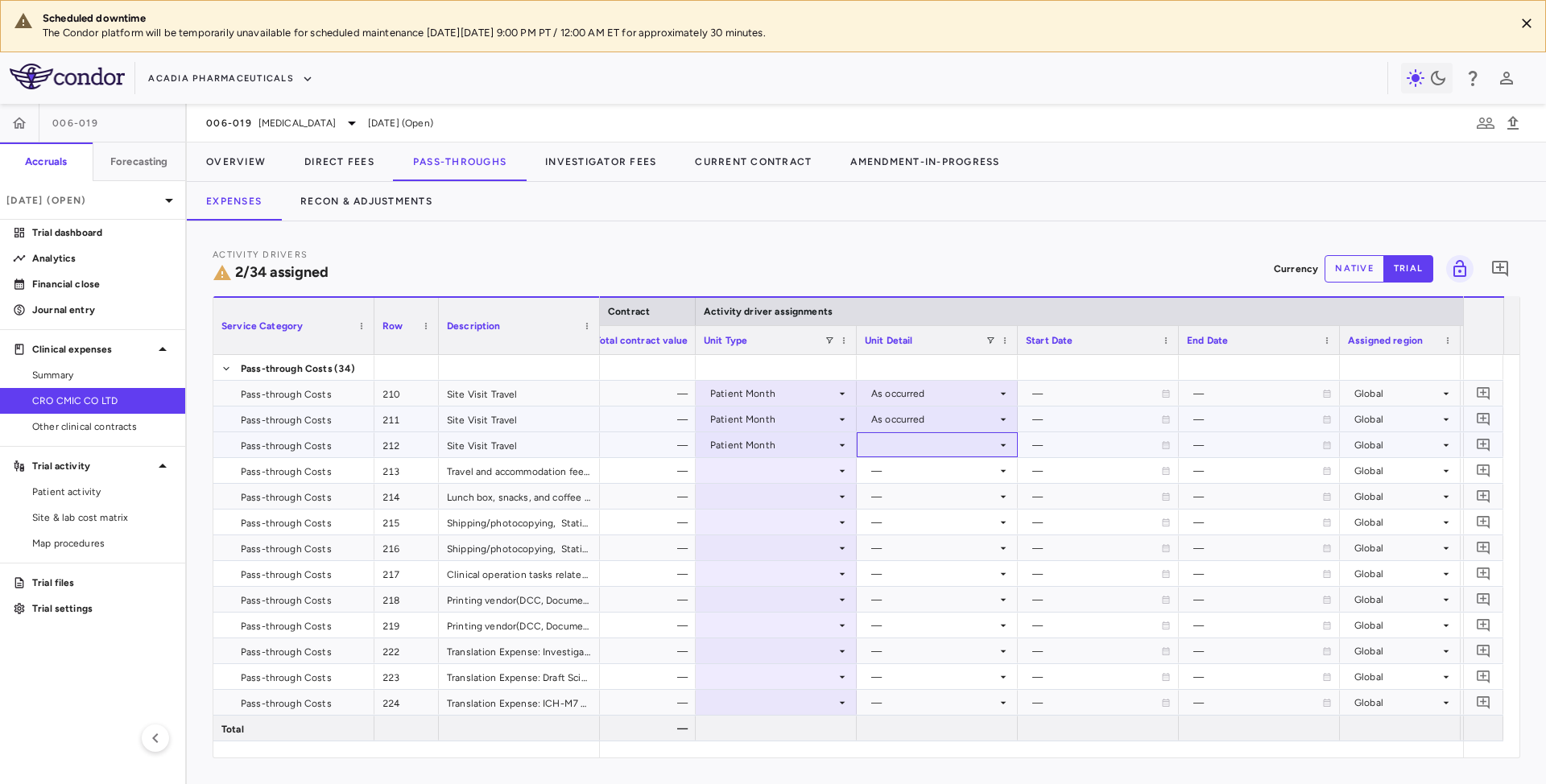
click at [916, 454] on div at bounding box center [937, 444] width 145 height 23
click at [909, 475] on div "As occurred" at bounding box center [923, 476] width 64 height 15
click at [836, 474] on icon at bounding box center [843, 471] width 13 height 13
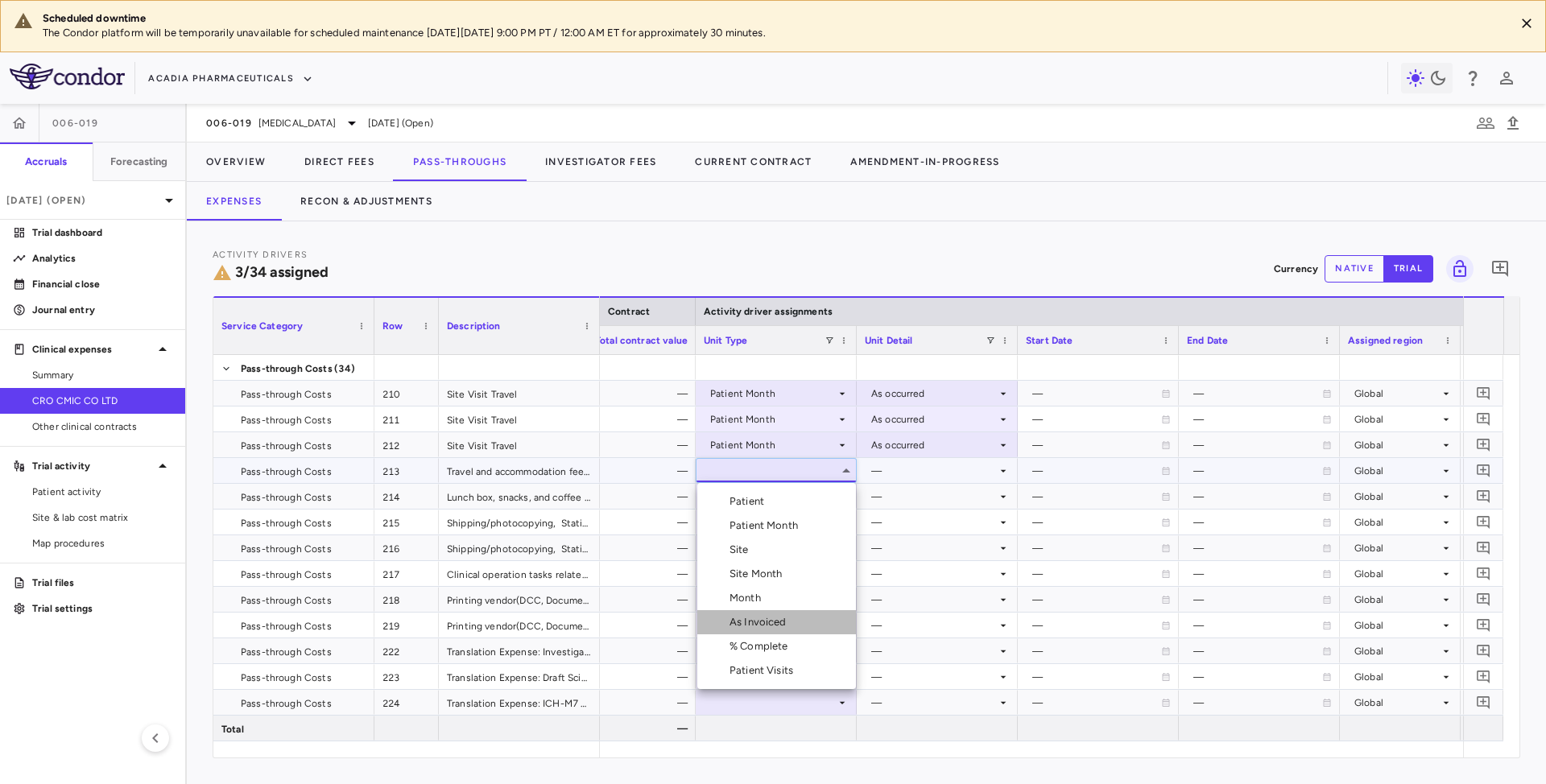
click at [725, 622] on div "As Invoiced" at bounding box center [745, 623] width 96 height 15
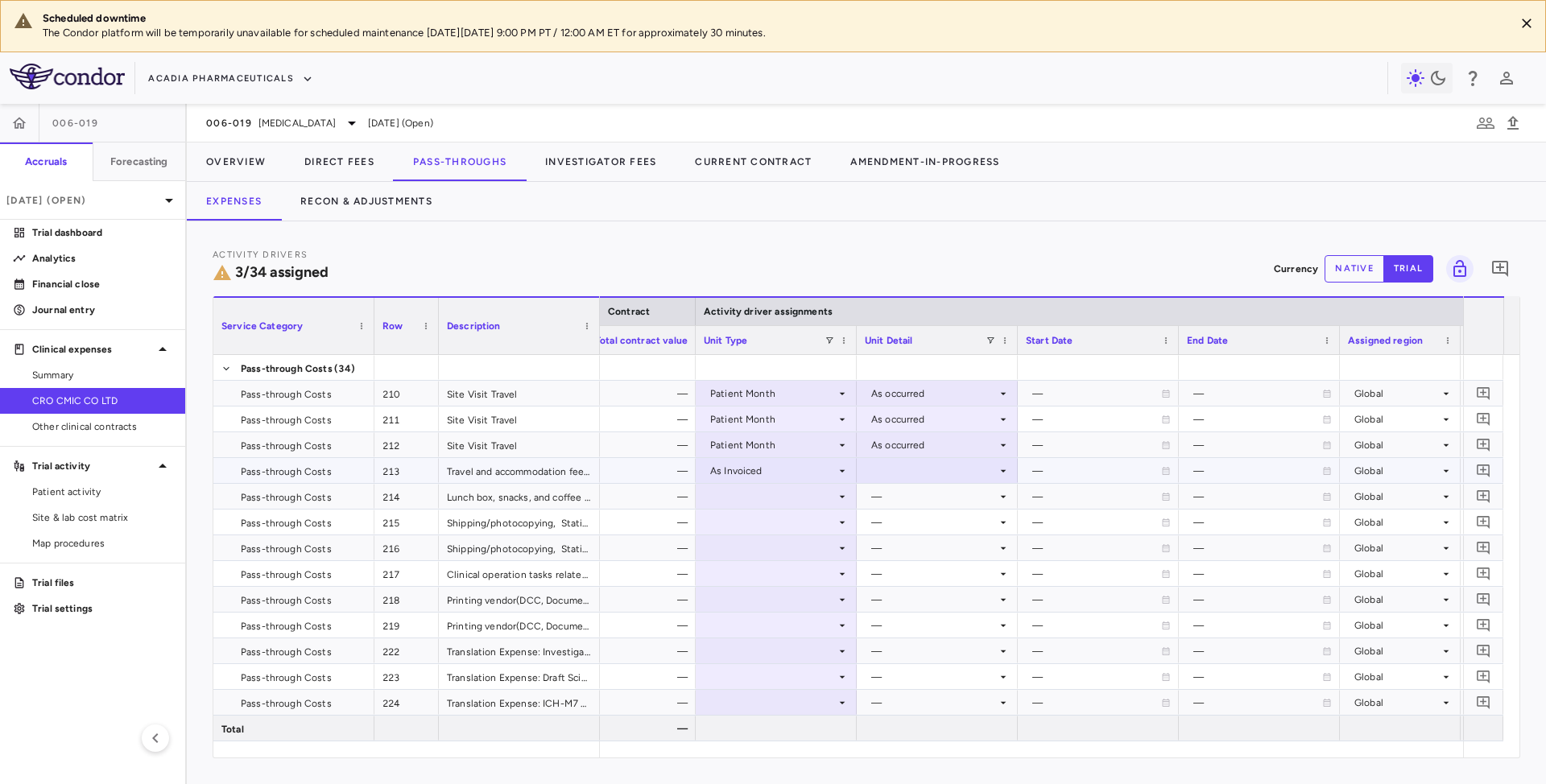
click at [930, 465] on div at bounding box center [937, 470] width 145 height 23
click at [913, 491] on li "As occurred" at bounding box center [938, 501] width 159 height 24
click at [836, 497] on icon at bounding box center [843, 497] width 13 height 13
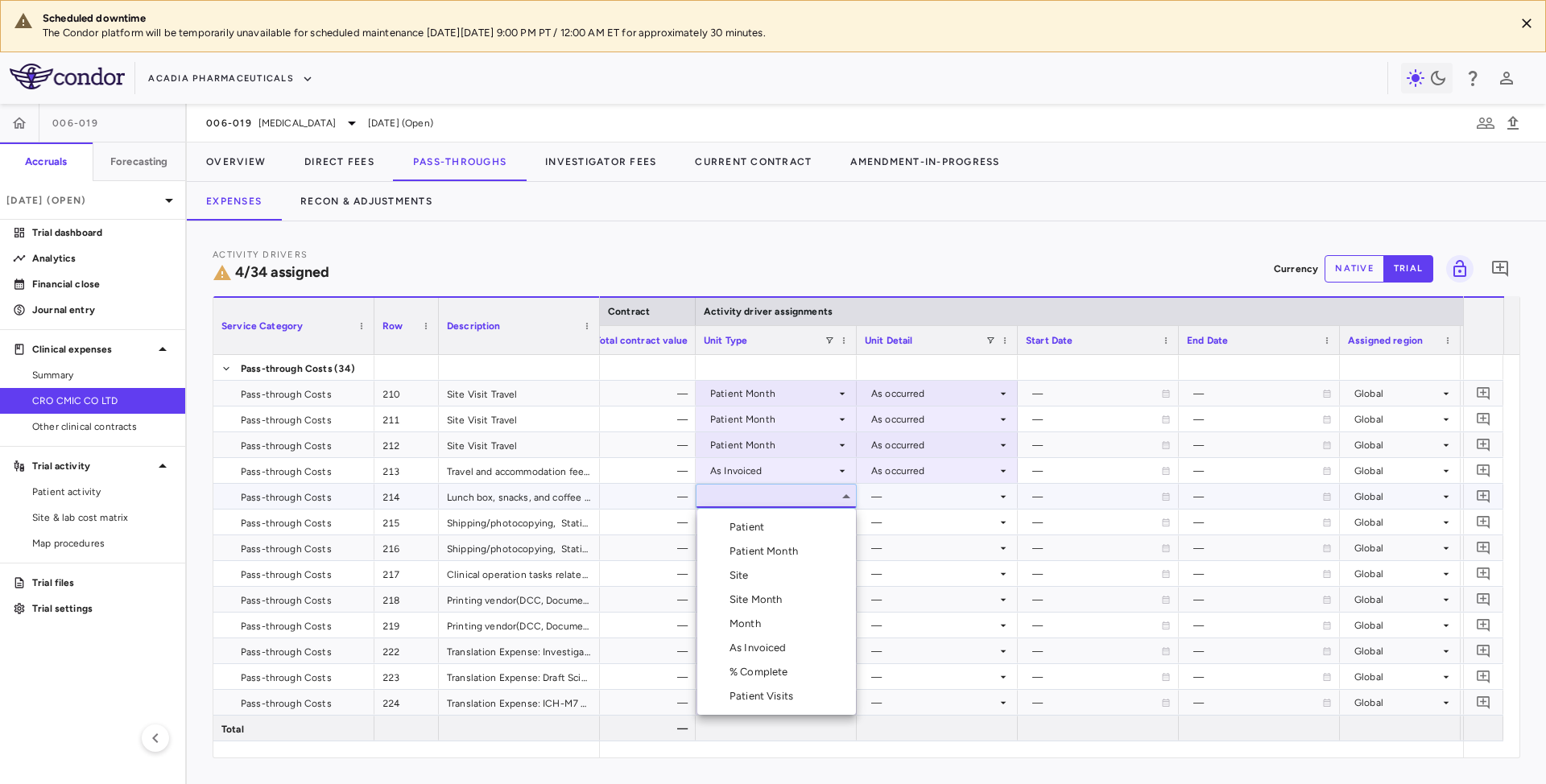
click at [741, 651] on div "As Invoiced" at bounding box center [761, 649] width 64 height 15
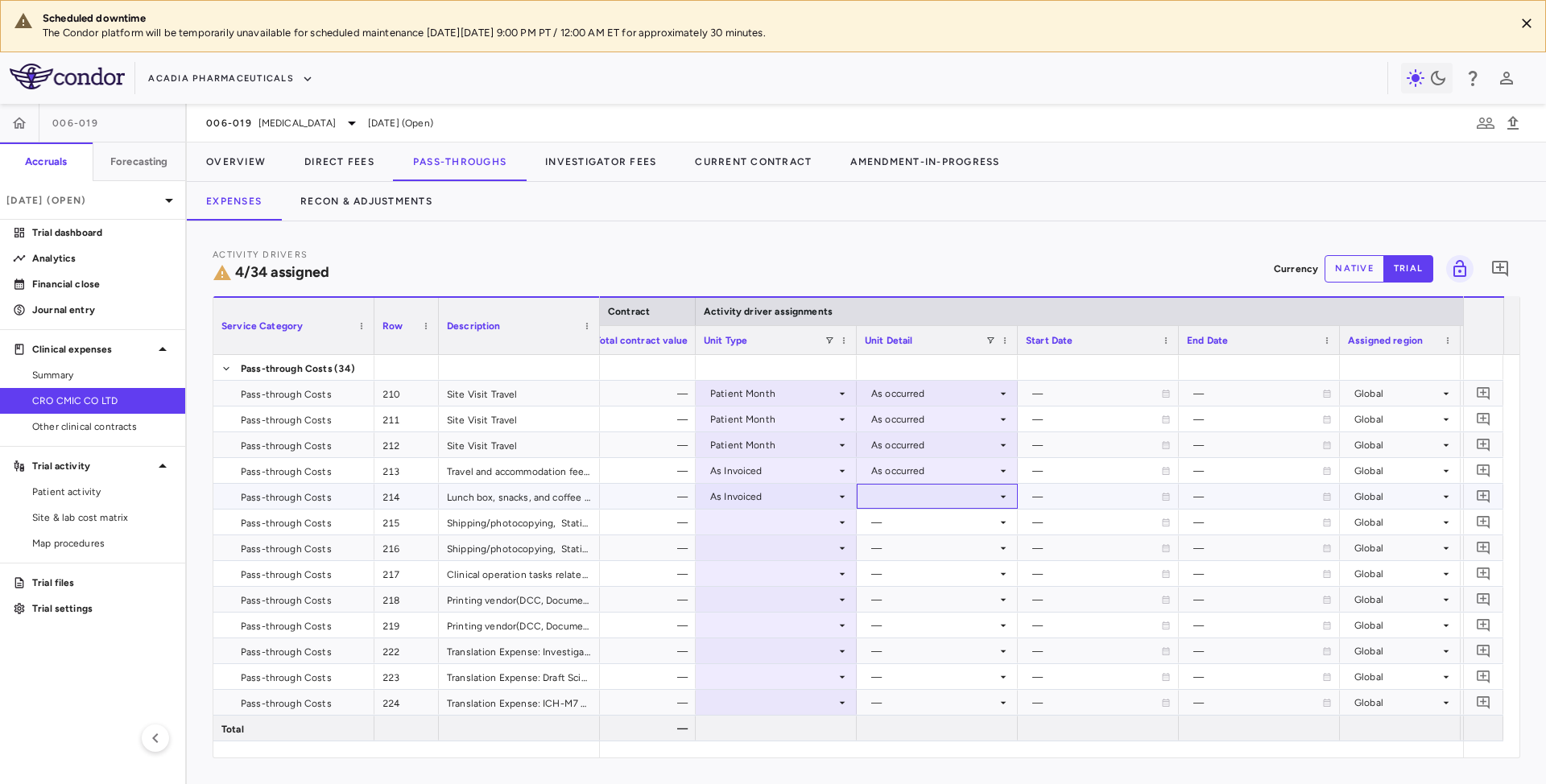
click at [906, 500] on div at bounding box center [937, 497] width 145 height 23
click at [909, 520] on div "As occurred" at bounding box center [923, 528] width 64 height 15
click at [821, 525] on div at bounding box center [776, 522] width 145 height 23
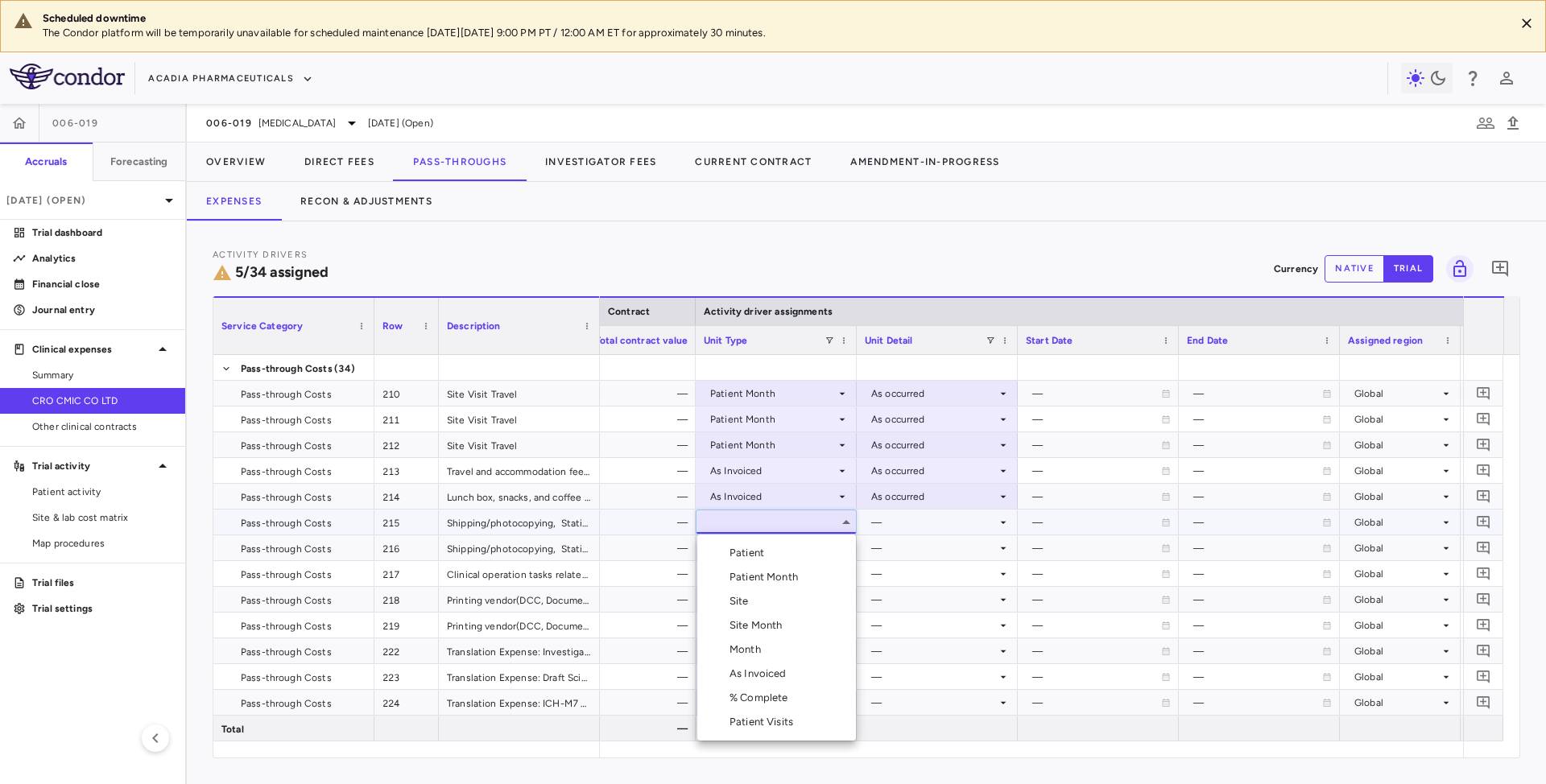
click at [741, 650] on div "Month" at bounding box center [749, 650] width 38 height 15
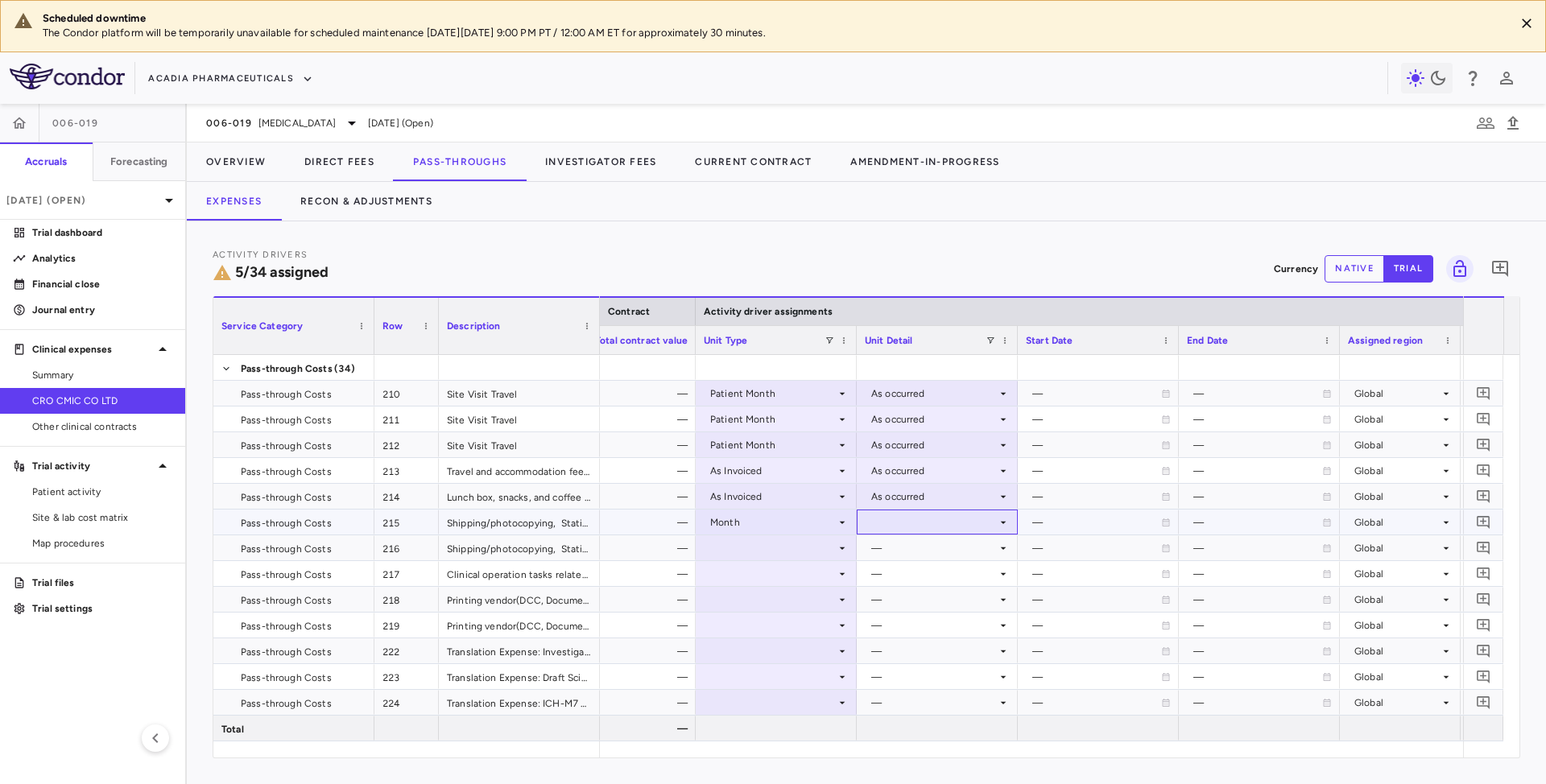
click at [887, 520] on div at bounding box center [937, 522] width 145 height 23
click at [886, 552] on div "Startup" at bounding box center [896, 554] width 75 height 15
click at [815, 548] on div at bounding box center [776, 548] width 145 height 23
click at [810, 544] on div at bounding box center [776, 548] width 145 height 23
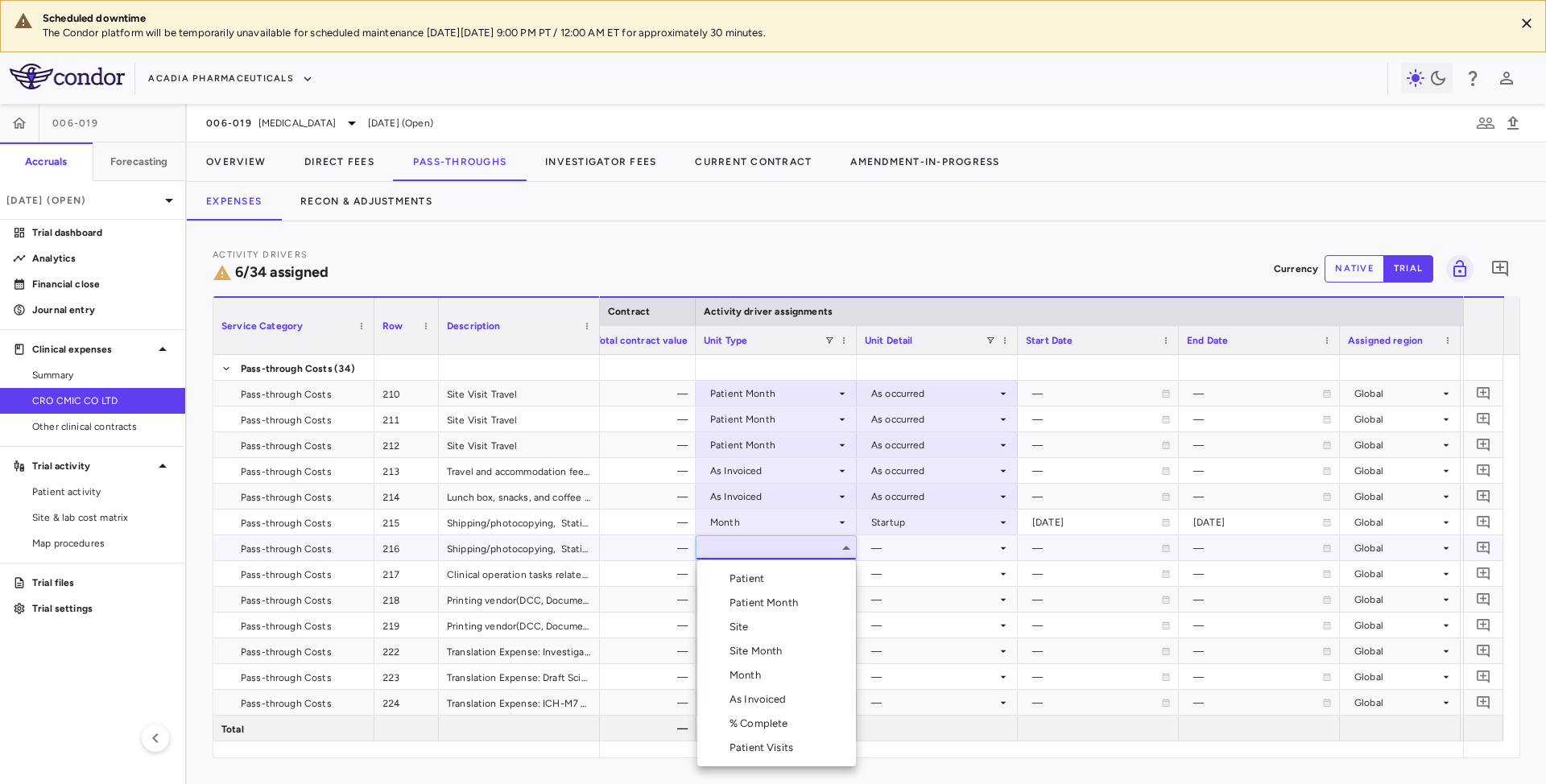
click at [747, 682] on li "Month" at bounding box center [777, 675] width 159 height 24
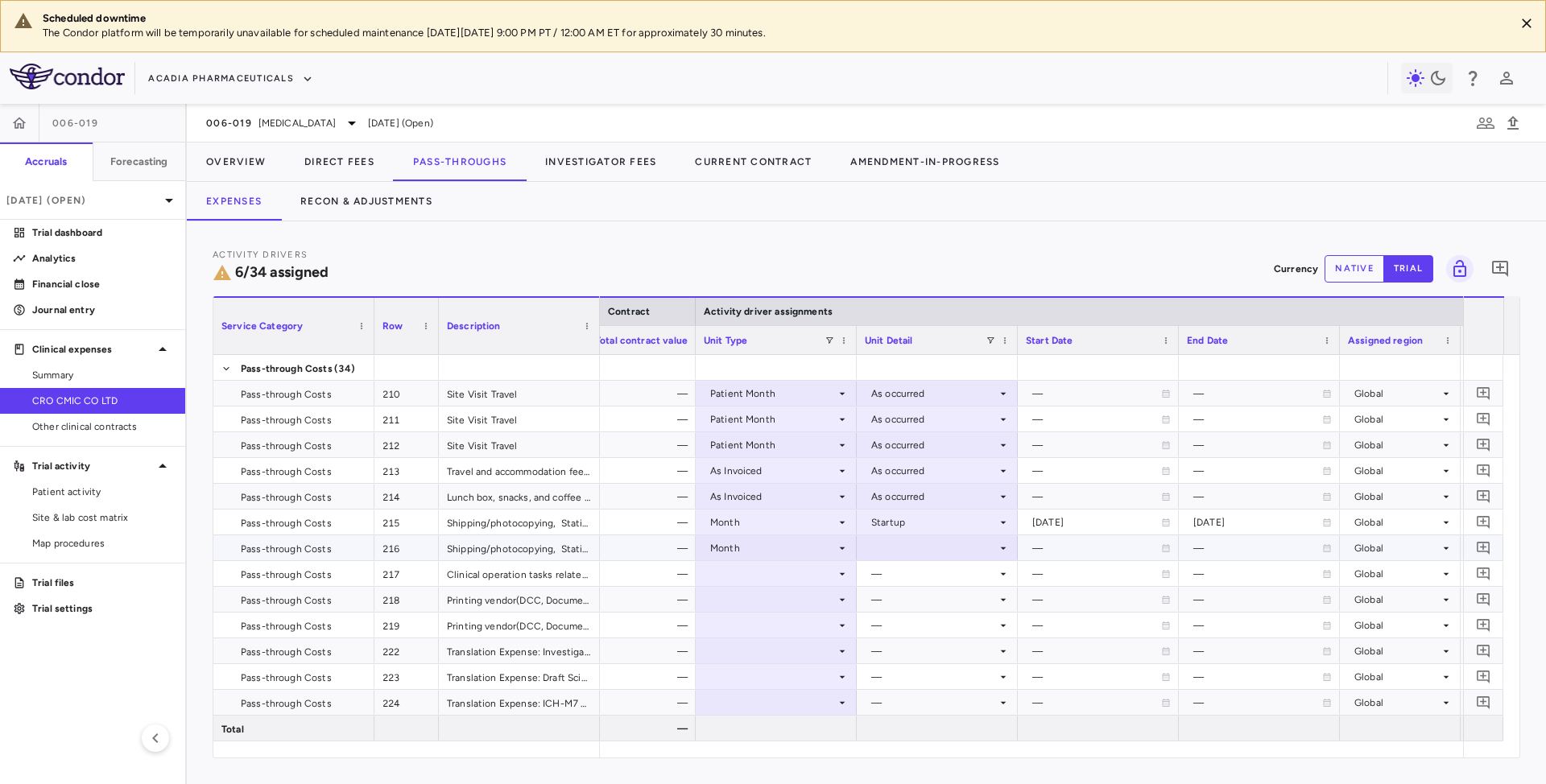
click at [909, 543] on div at bounding box center [937, 548] width 145 height 23
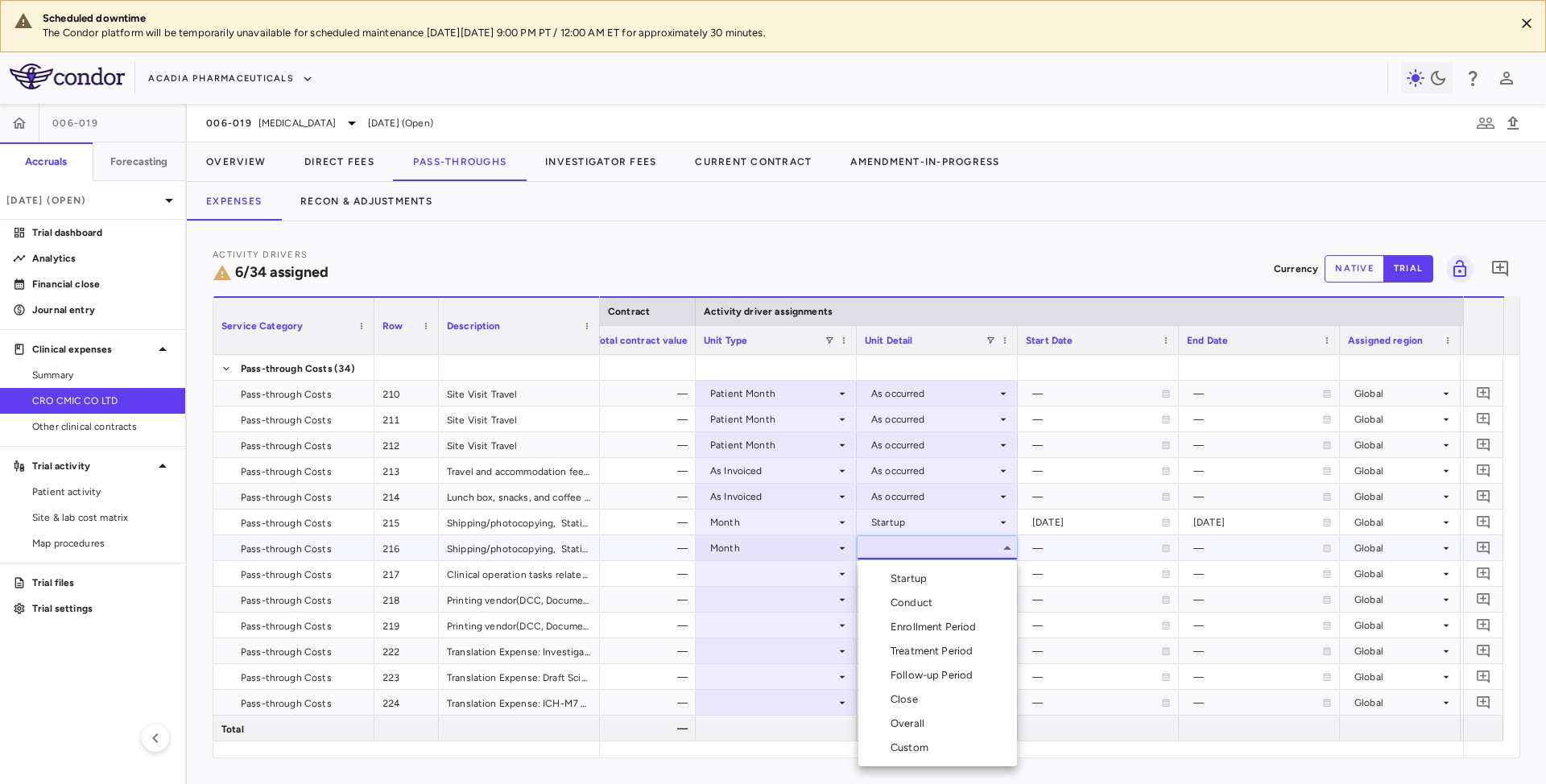
click at [916, 578] on div "Startup" at bounding box center [912, 579] width 43 height 15
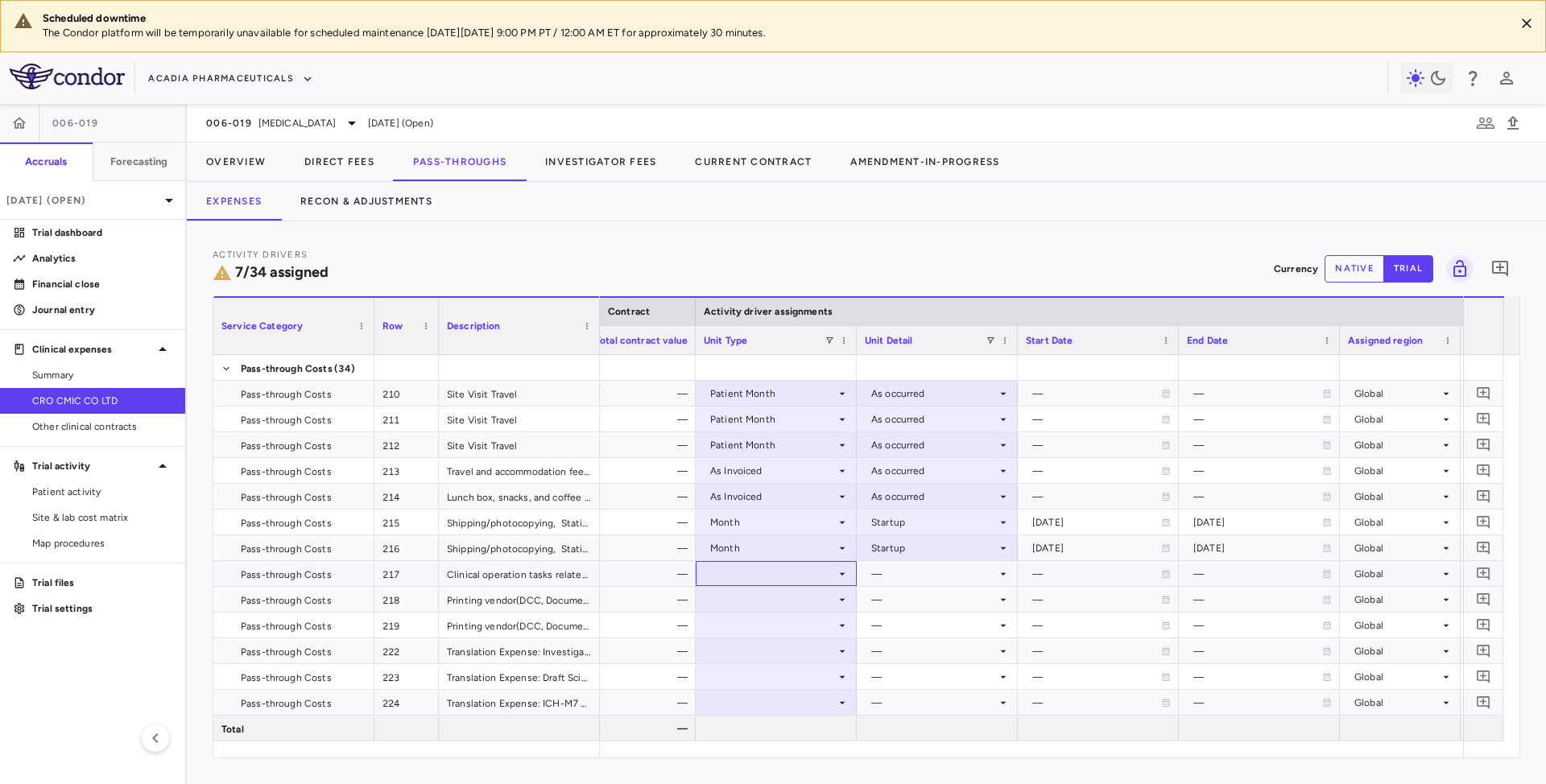
click at [810, 571] on div at bounding box center [776, 573] width 145 height 23
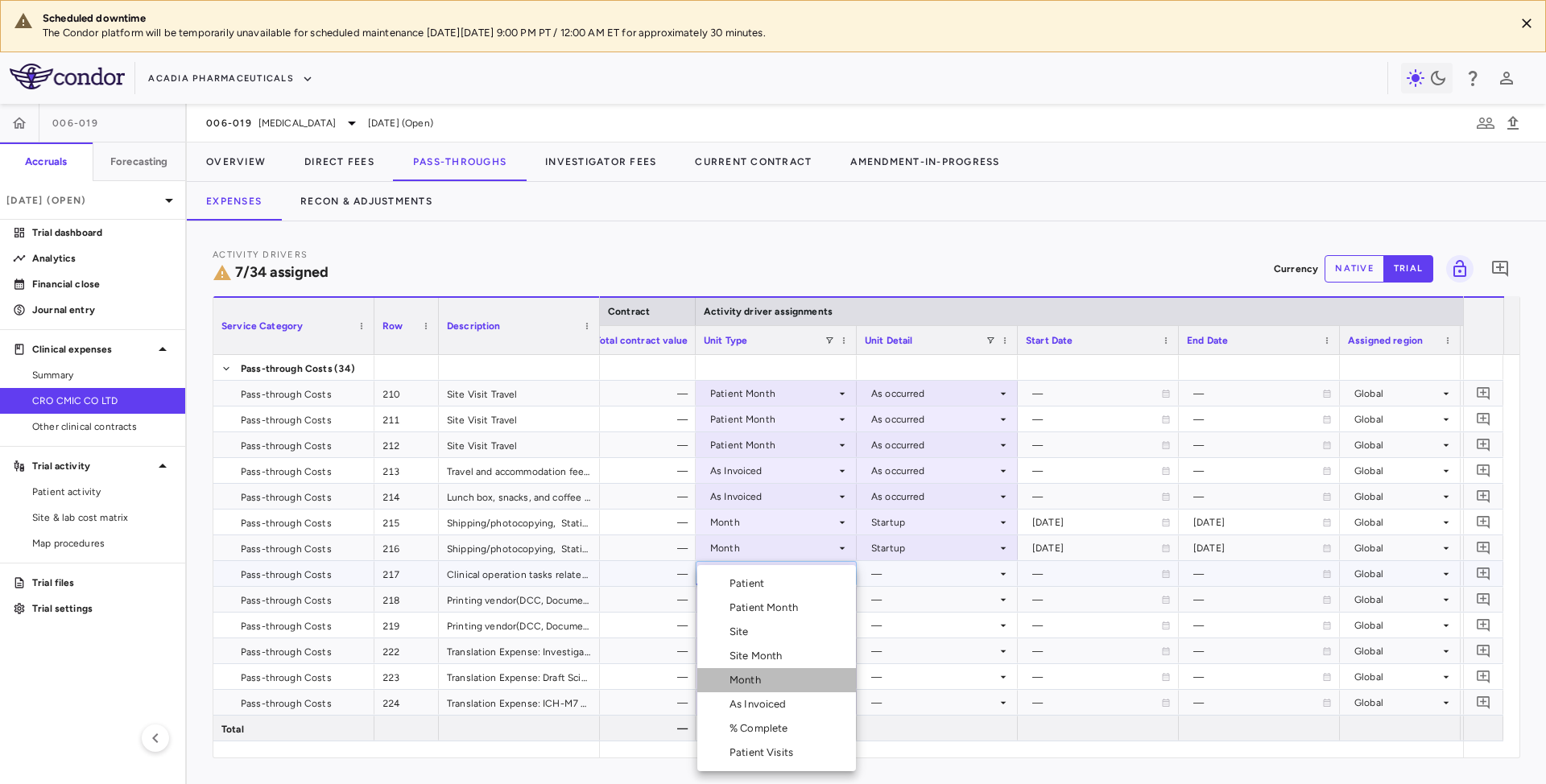
click at [742, 678] on div "Month" at bounding box center [749, 681] width 38 height 15
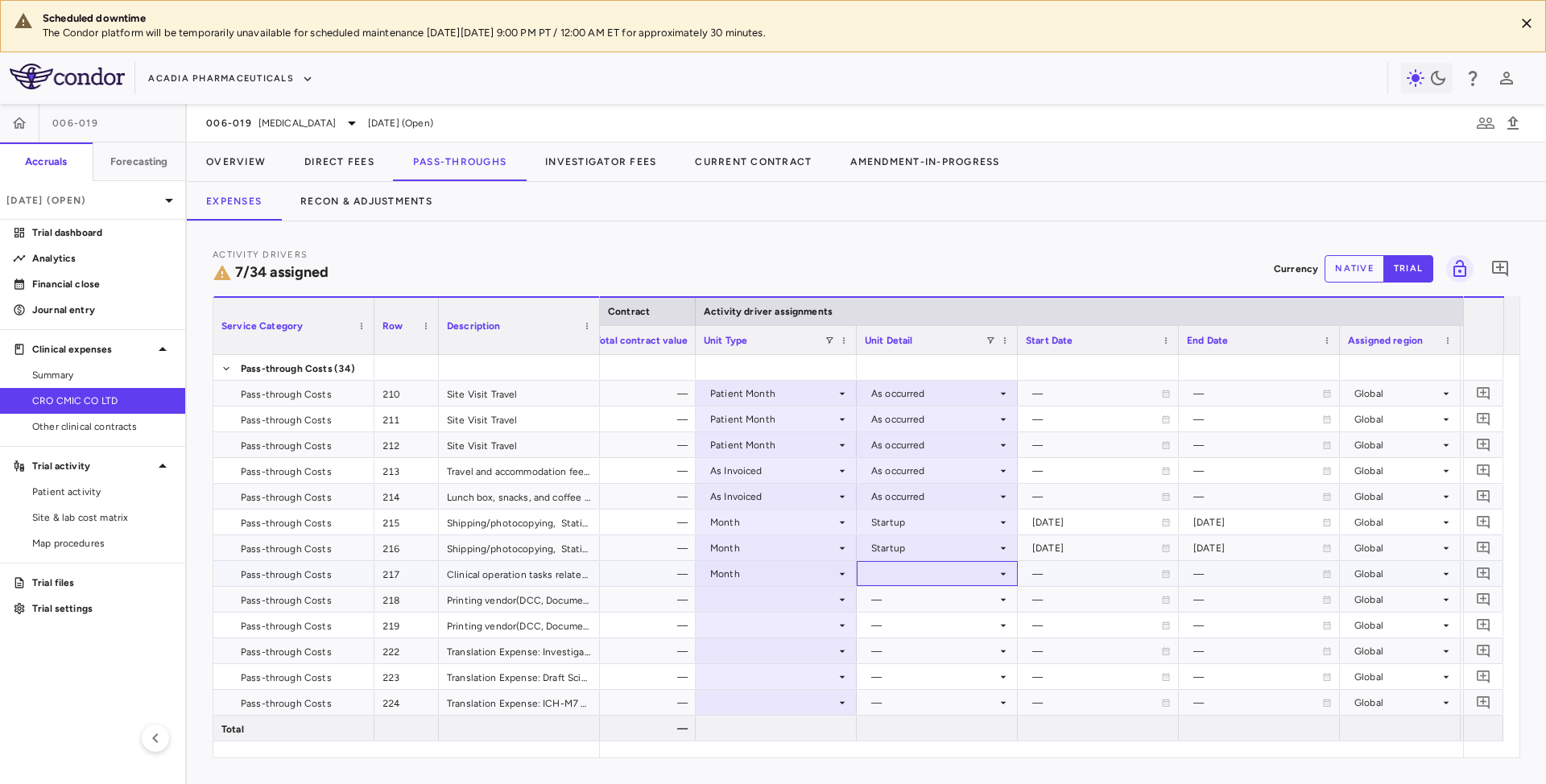
click at [906, 575] on div at bounding box center [937, 573] width 145 height 23
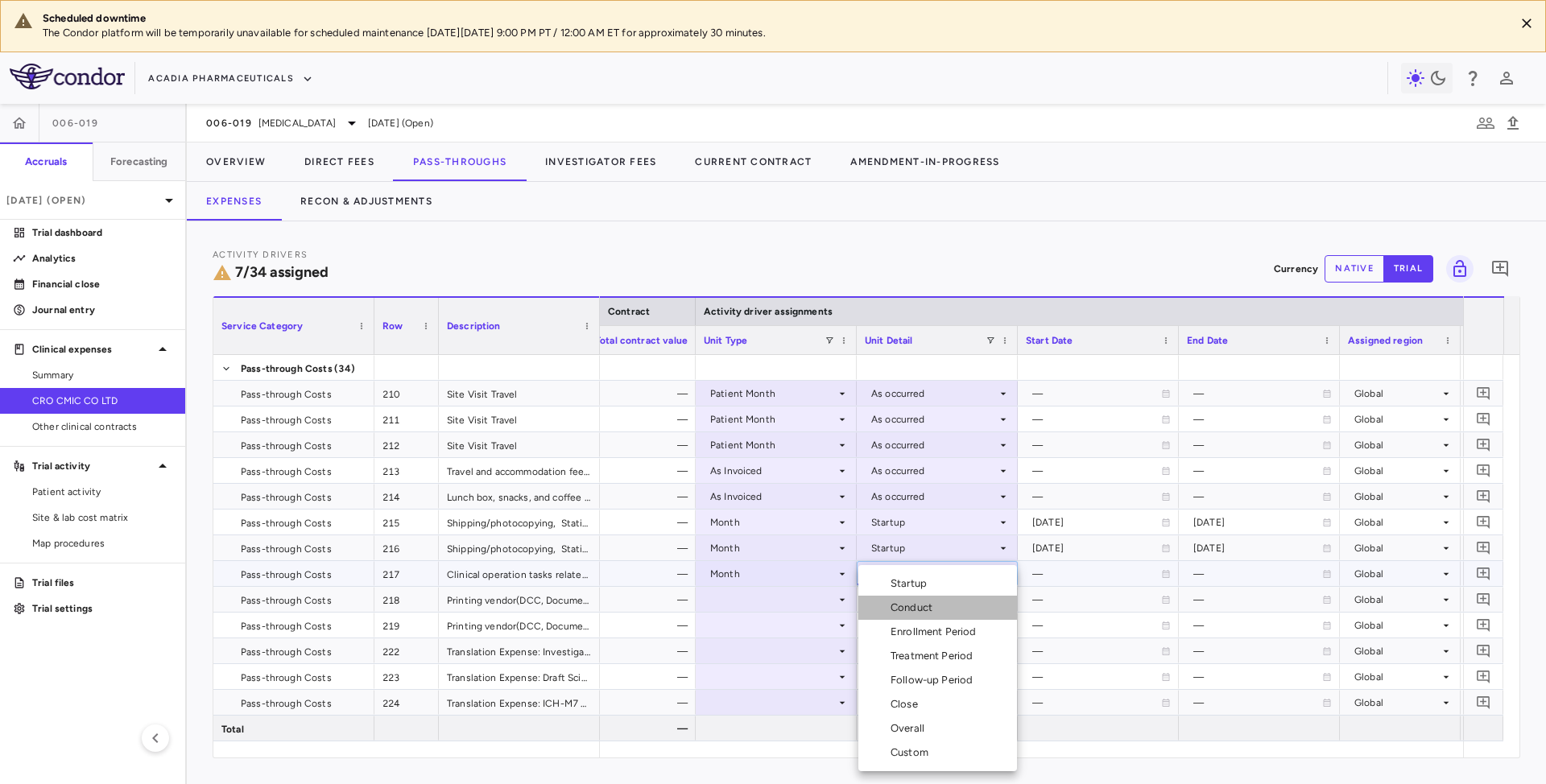
click at [902, 607] on div "Conduct" at bounding box center [915, 608] width 48 height 15
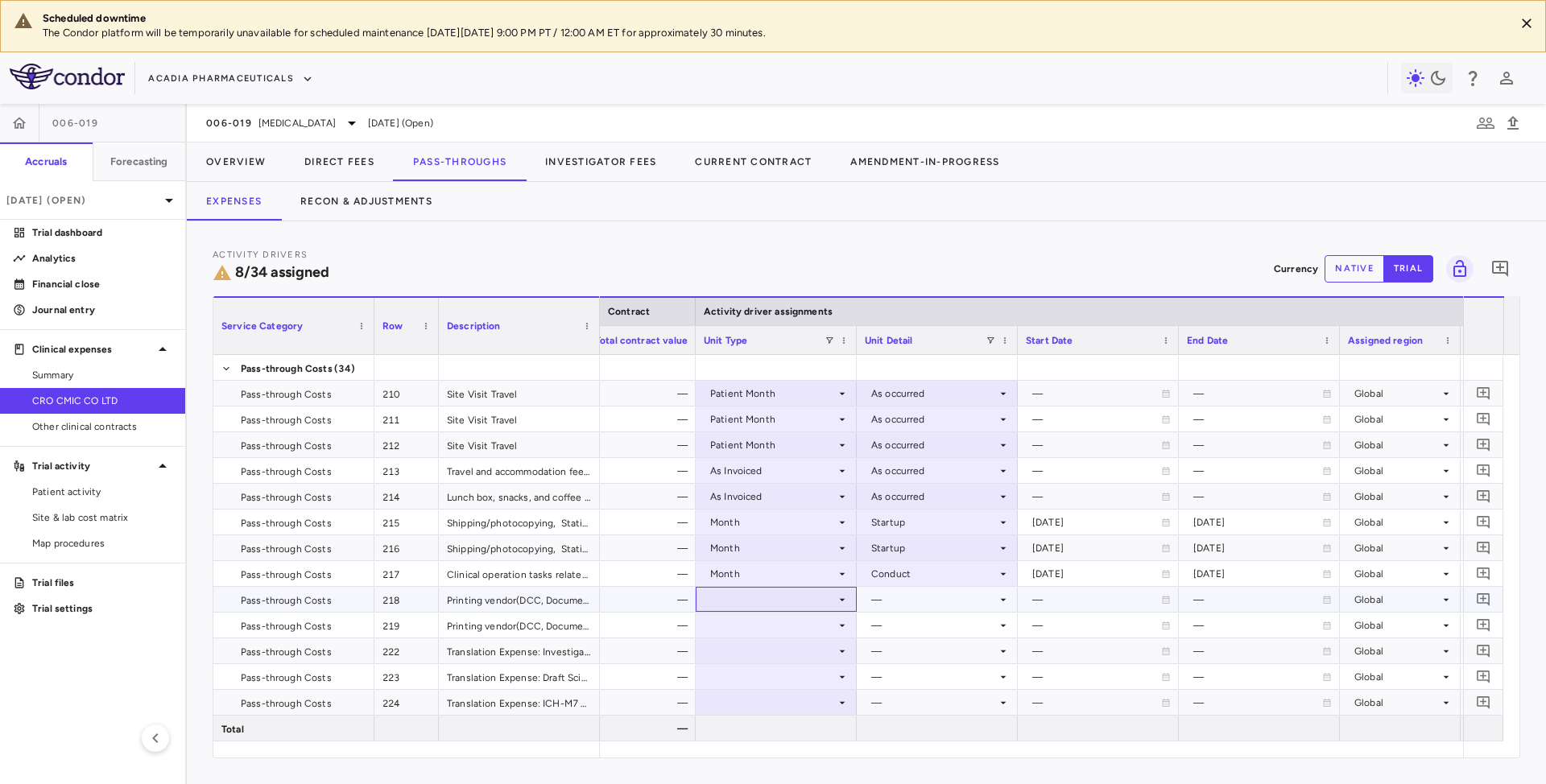
click at [751, 601] on div at bounding box center [776, 599] width 145 height 23
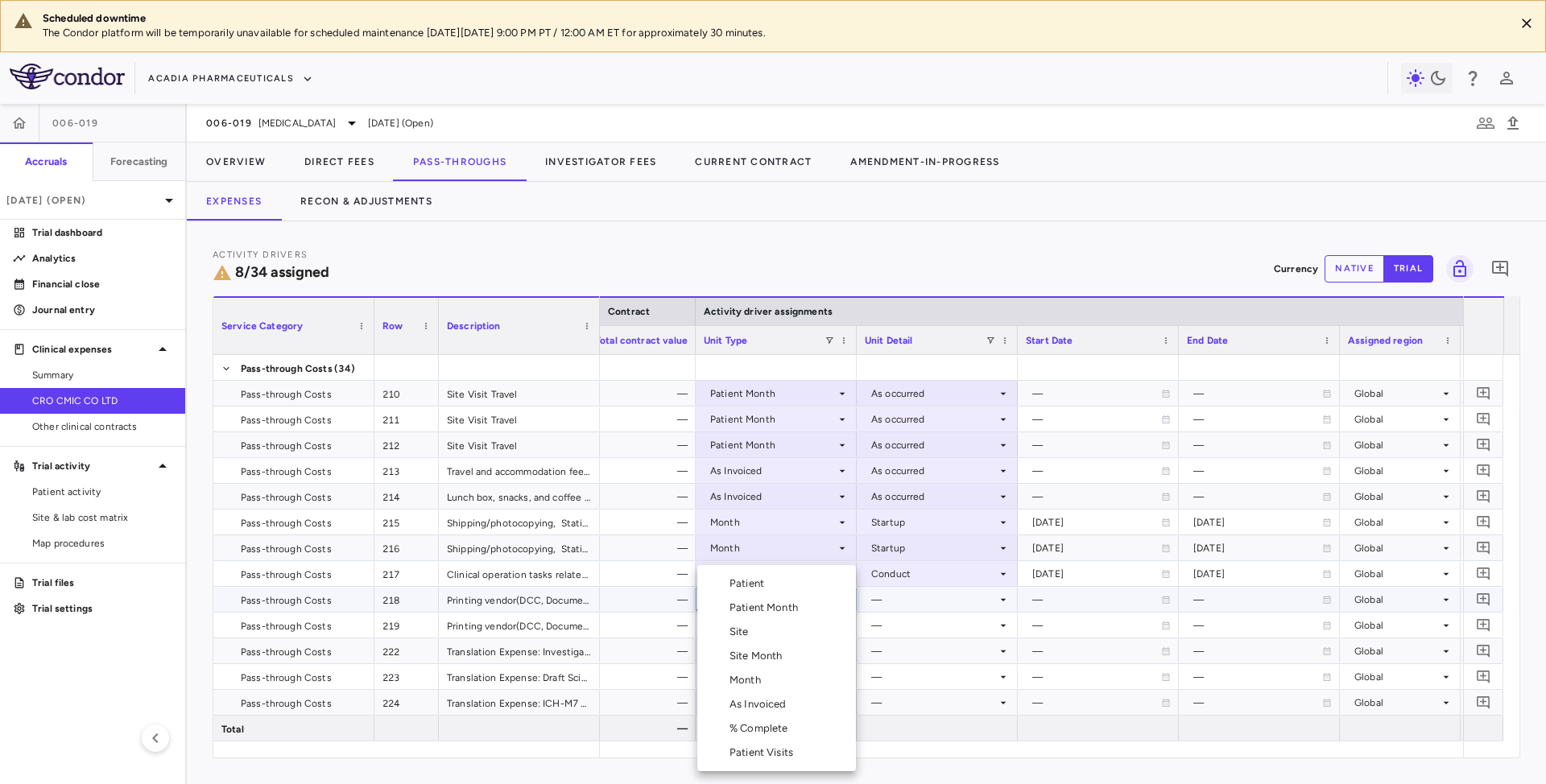
click at [741, 681] on div "Month" at bounding box center [749, 681] width 38 height 15
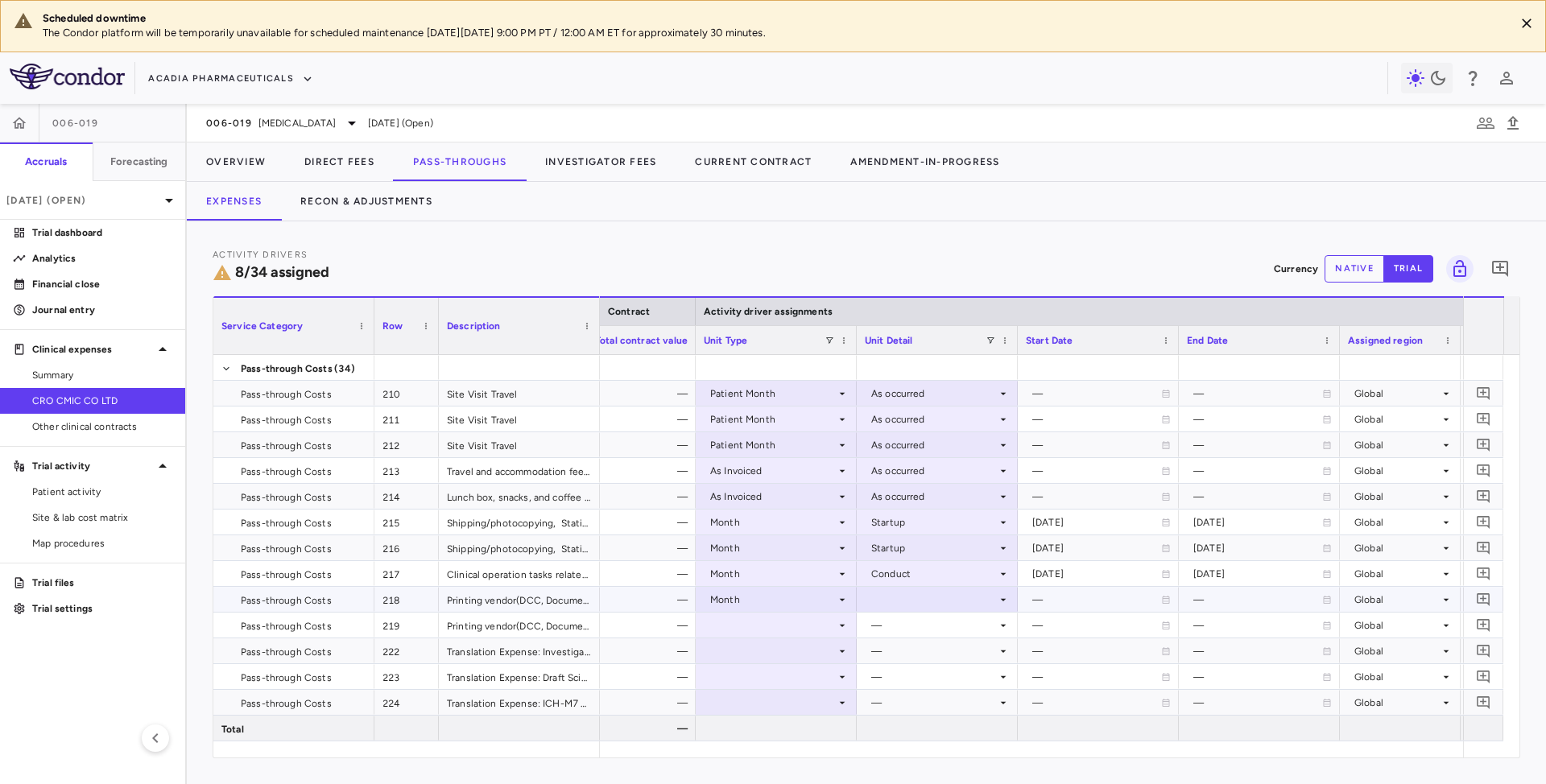
click at [940, 606] on div at bounding box center [937, 599] width 145 height 23
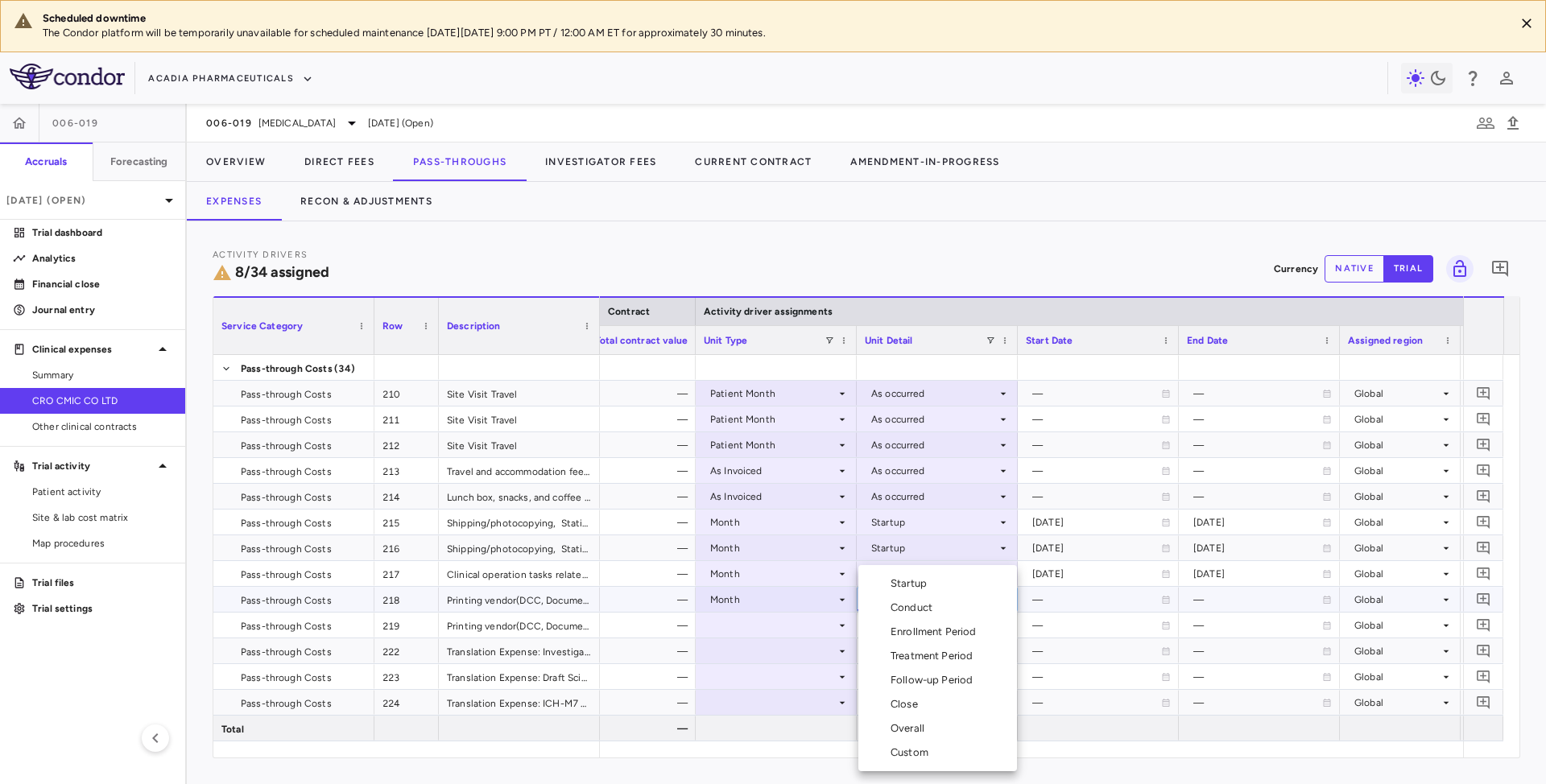
click at [909, 577] on div "Startup" at bounding box center [912, 584] width 43 height 15
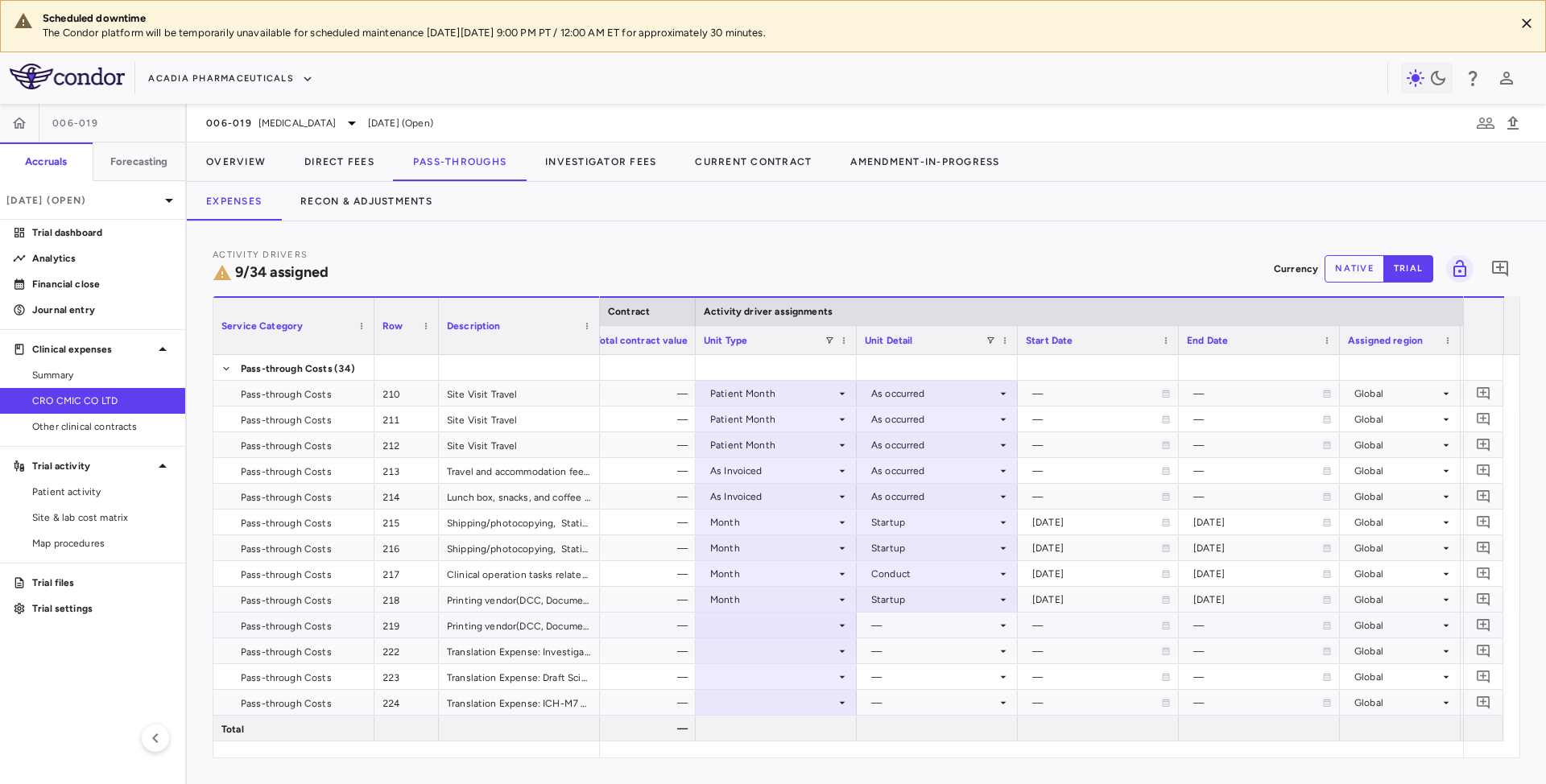
click at [778, 623] on div at bounding box center [776, 625] width 145 height 23
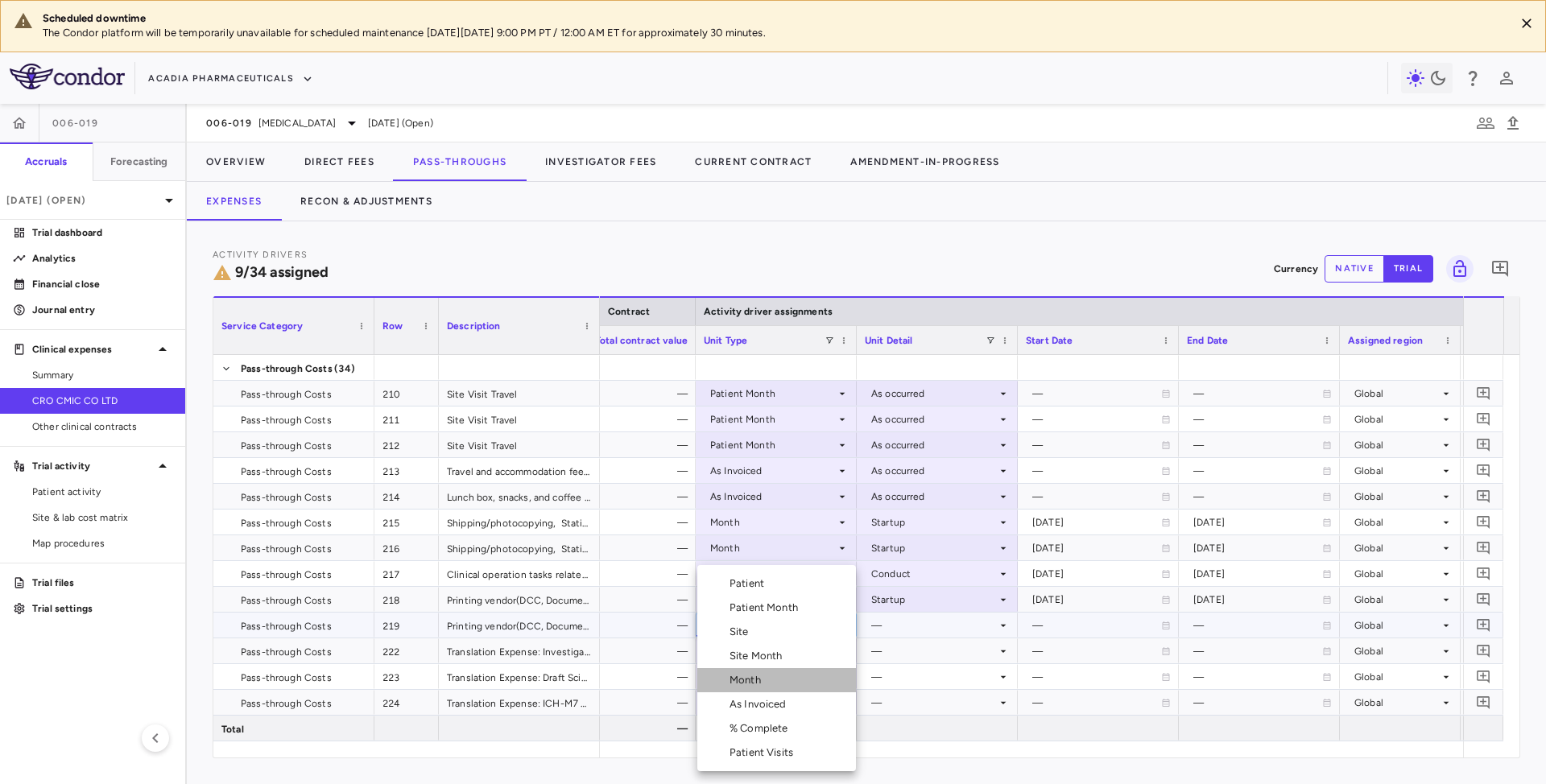
click at [754, 677] on div "Month" at bounding box center [749, 681] width 38 height 15
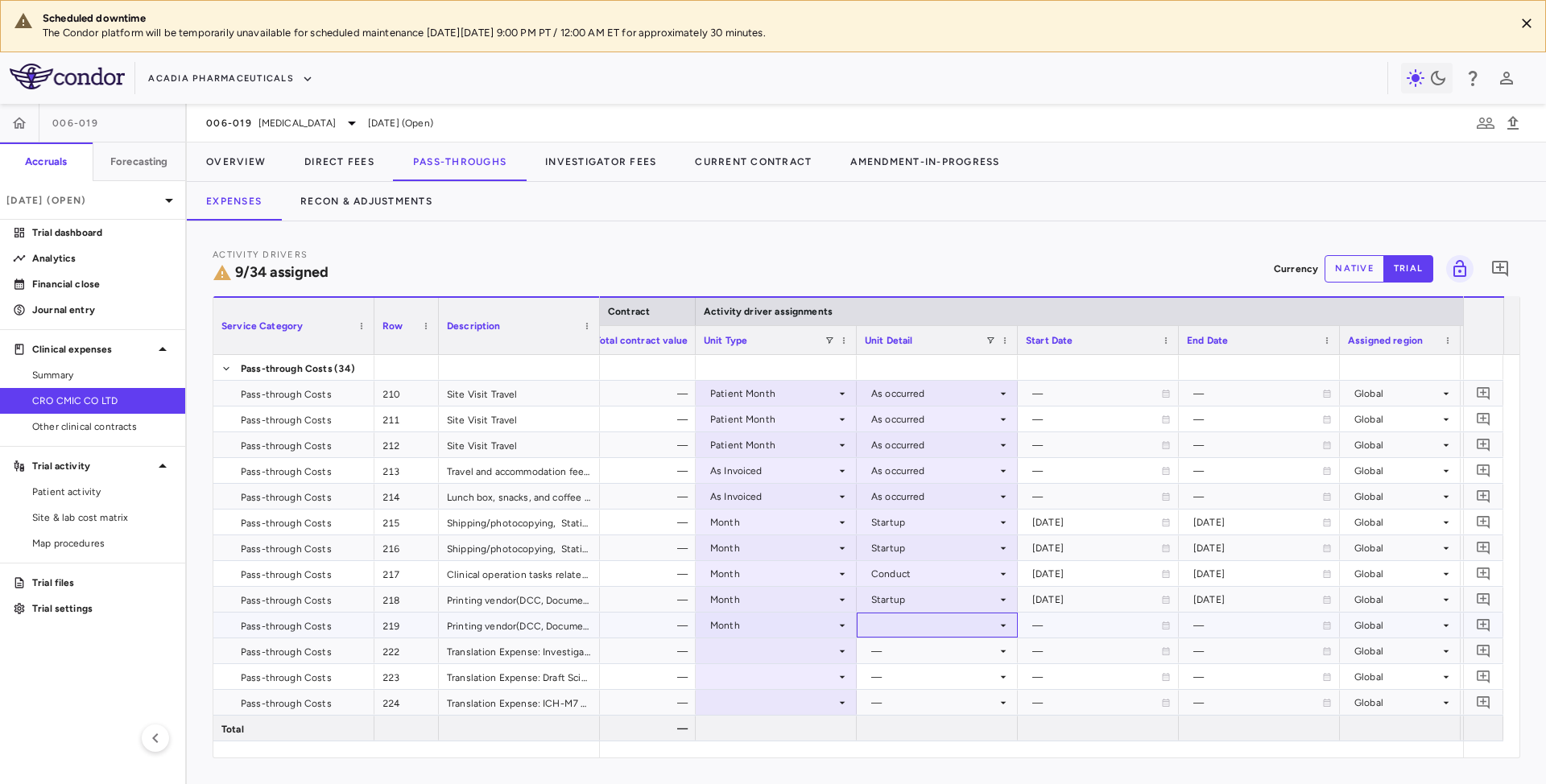
click at [899, 625] on div at bounding box center [937, 625] width 145 height 23
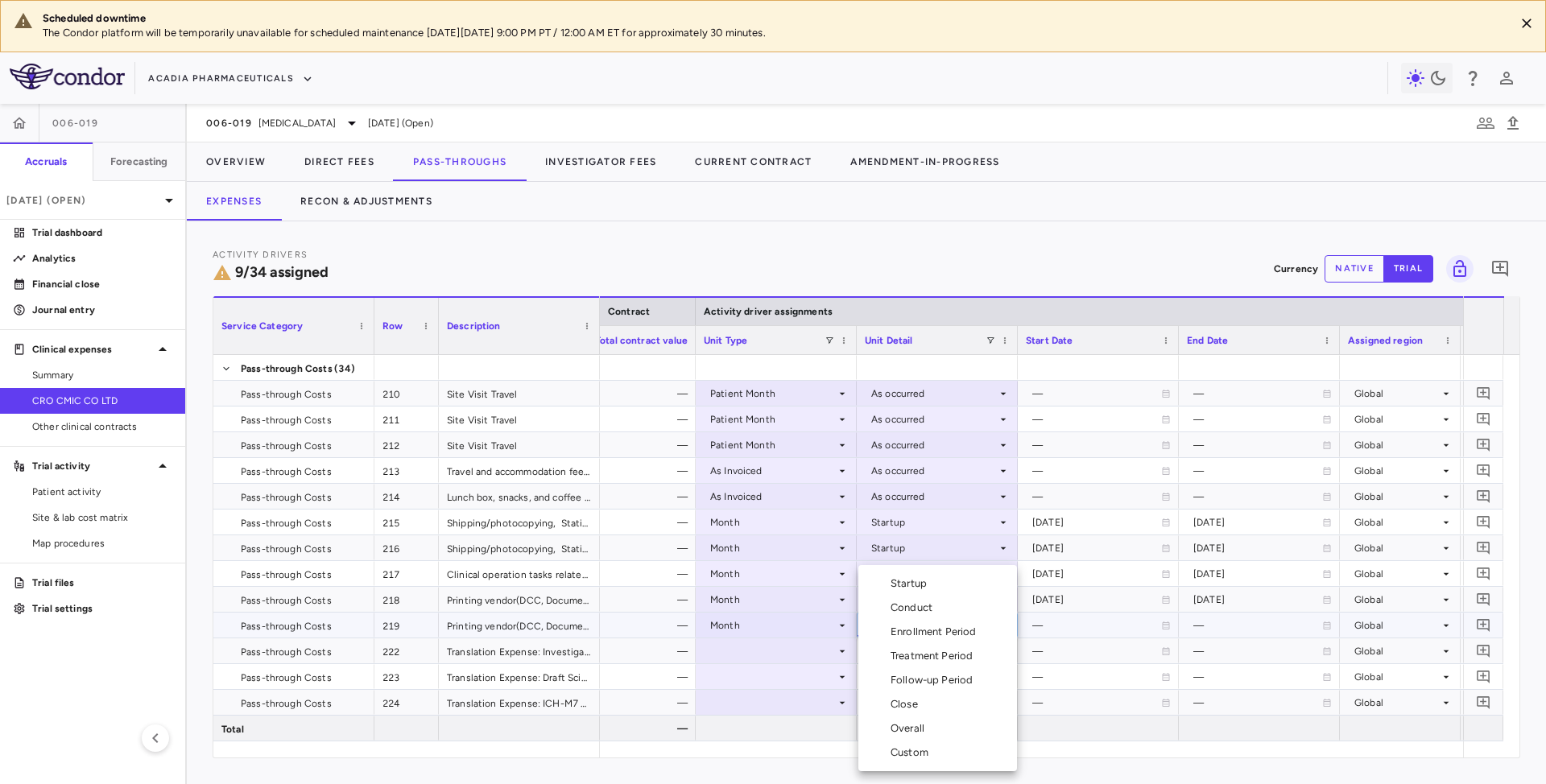
click at [909, 582] on div "Startup" at bounding box center [912, 584] width 43 height 15
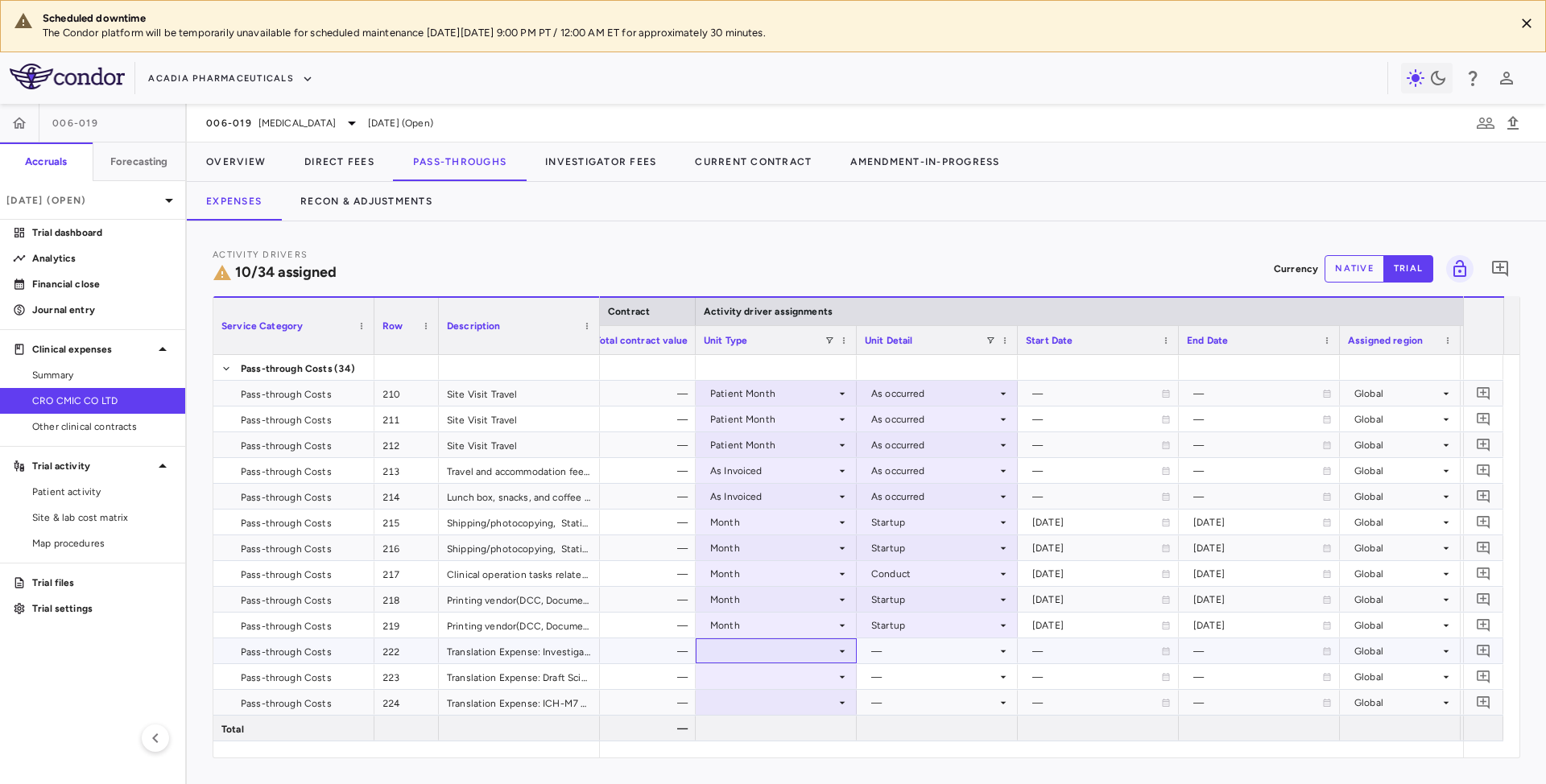
click at [741, 653] on div at bounding box center [776, 651] width 145 height 23
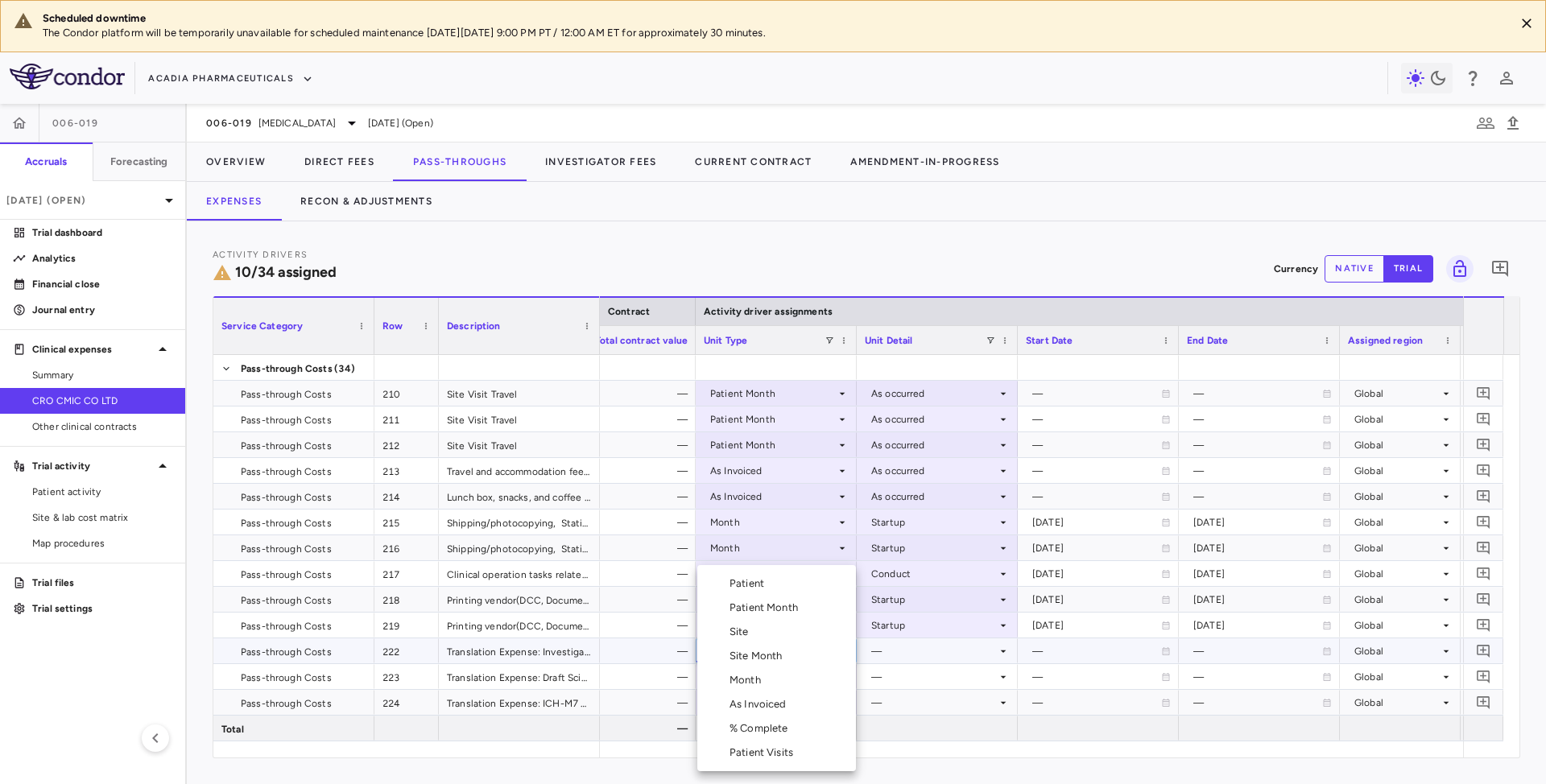
click at [750, 673] on div "Month" at bounding box center [749, 681] width 38 height 15
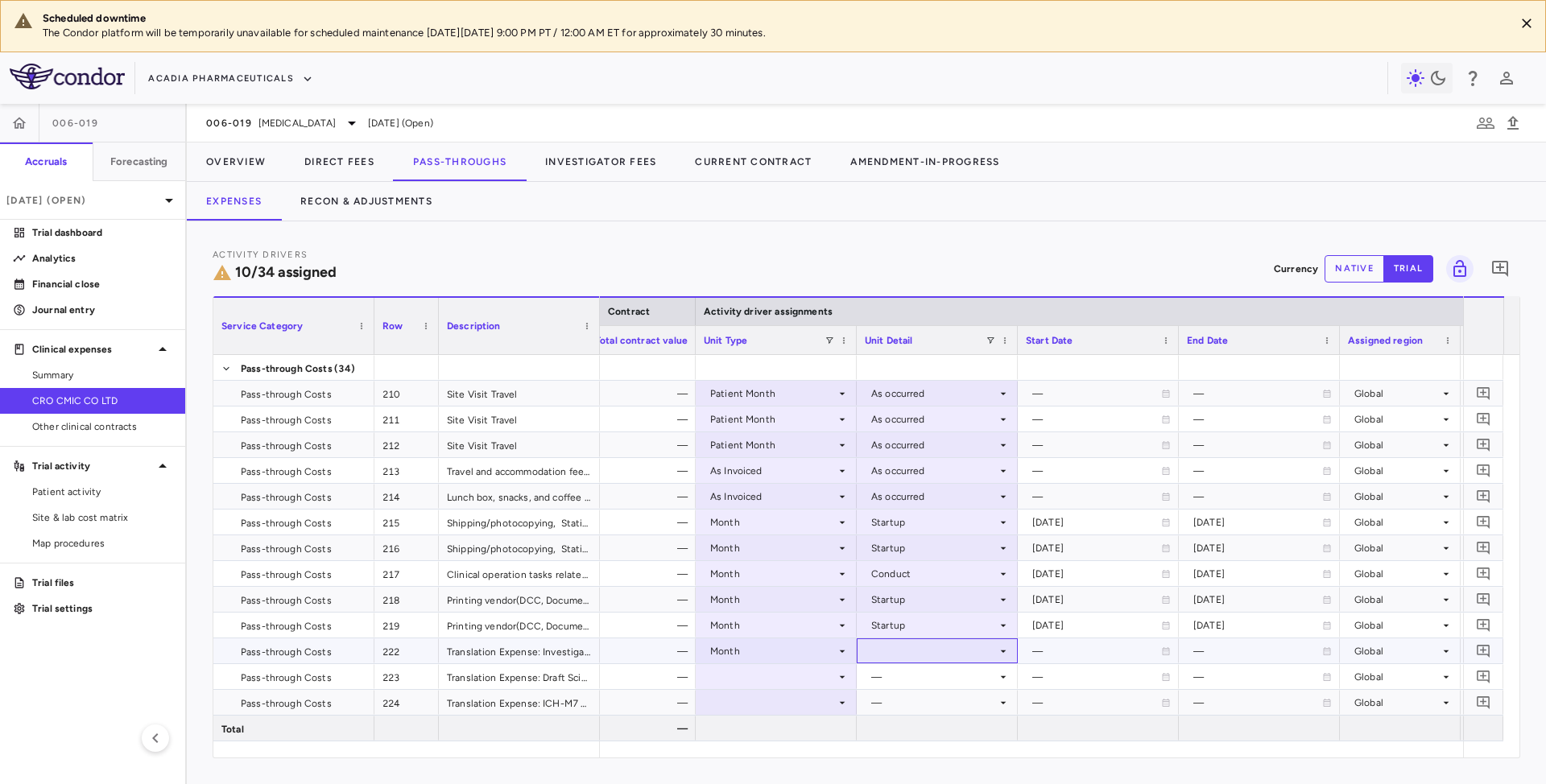
click at [890, 655] on div at bounding box center [937, 651] width 145 height 23
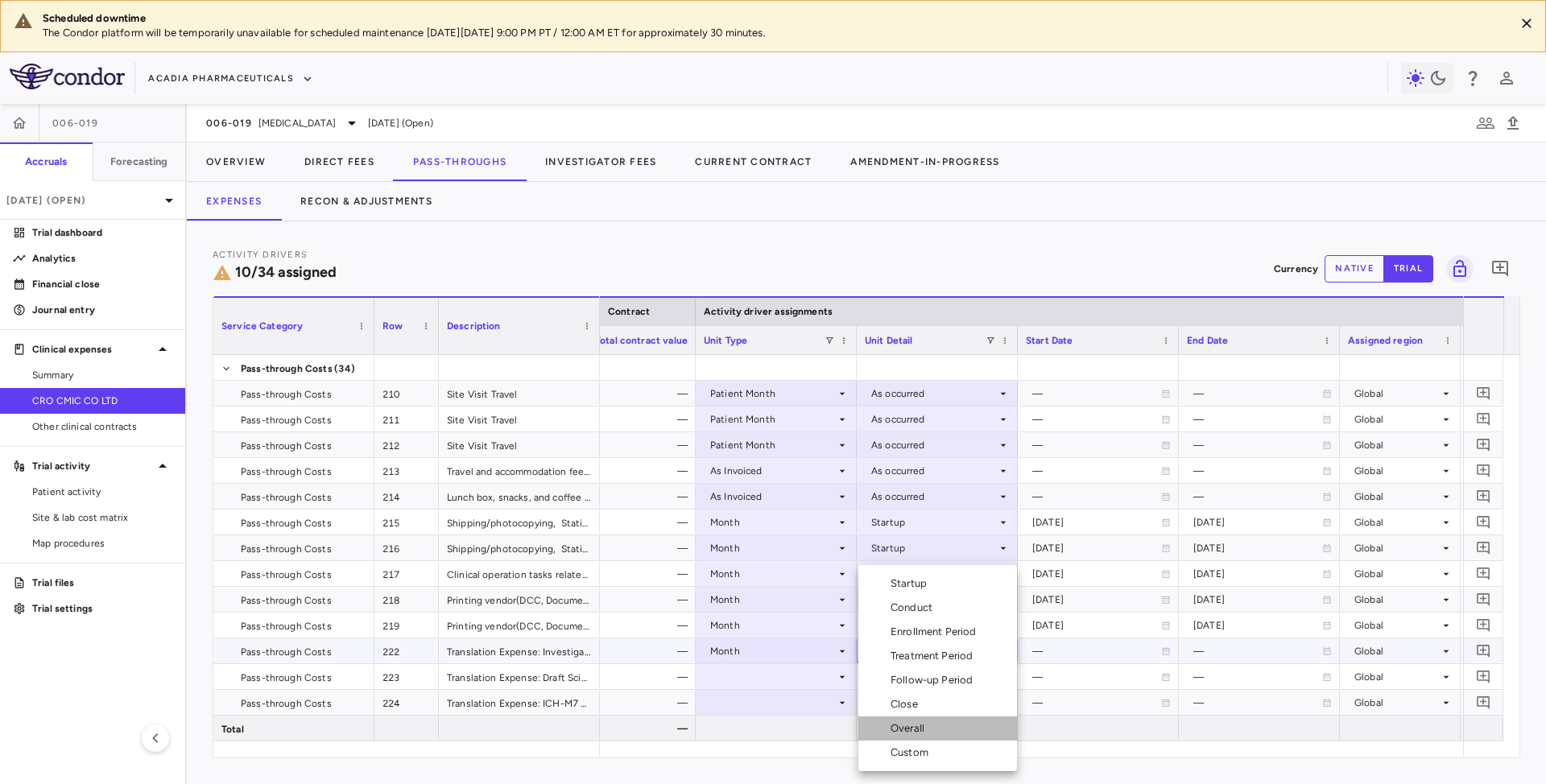
click at [906, 725] on div "Overall" at bounding box center [911, 729] width 40 height 15
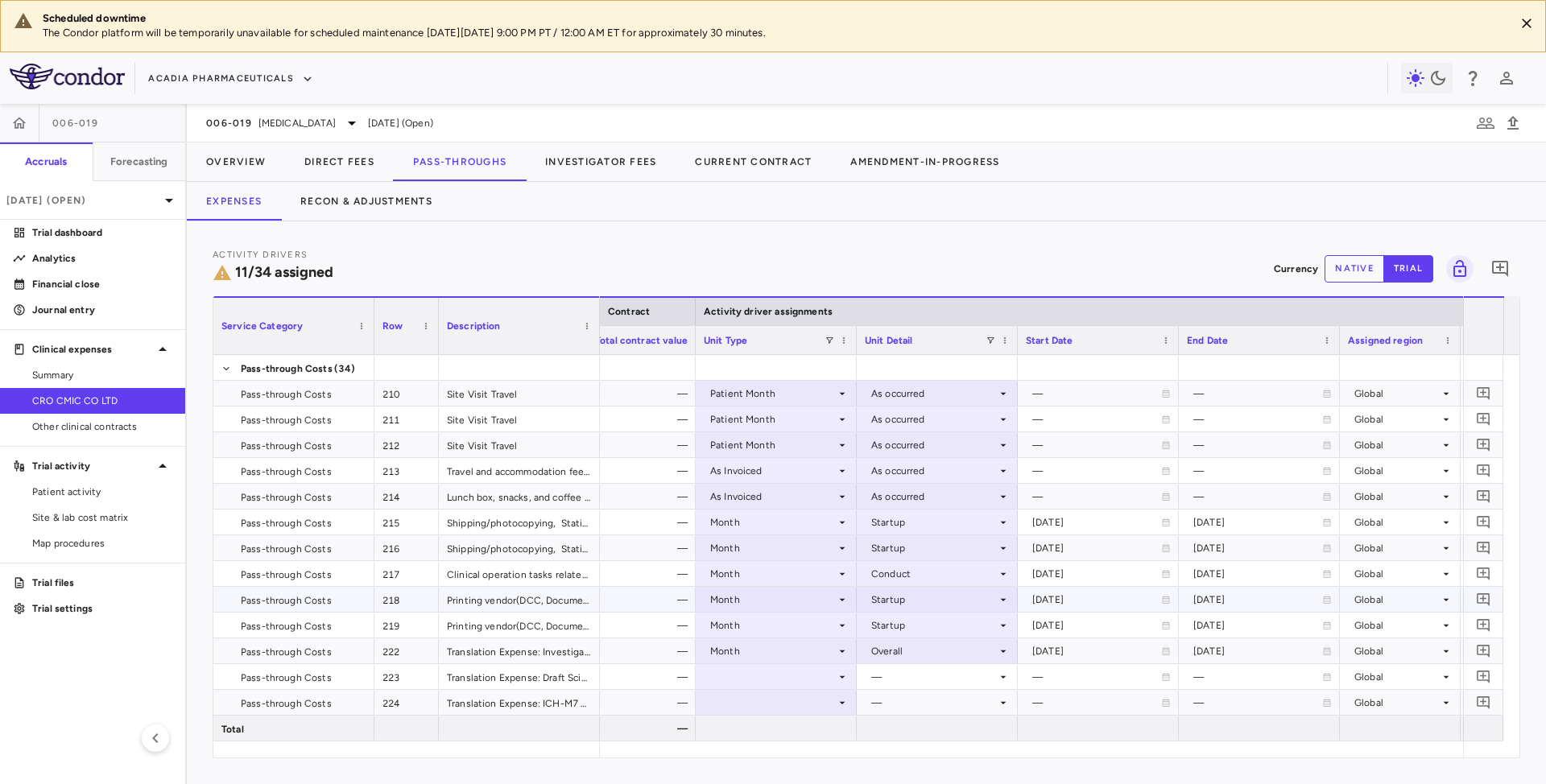
scroll to position [107, 0]
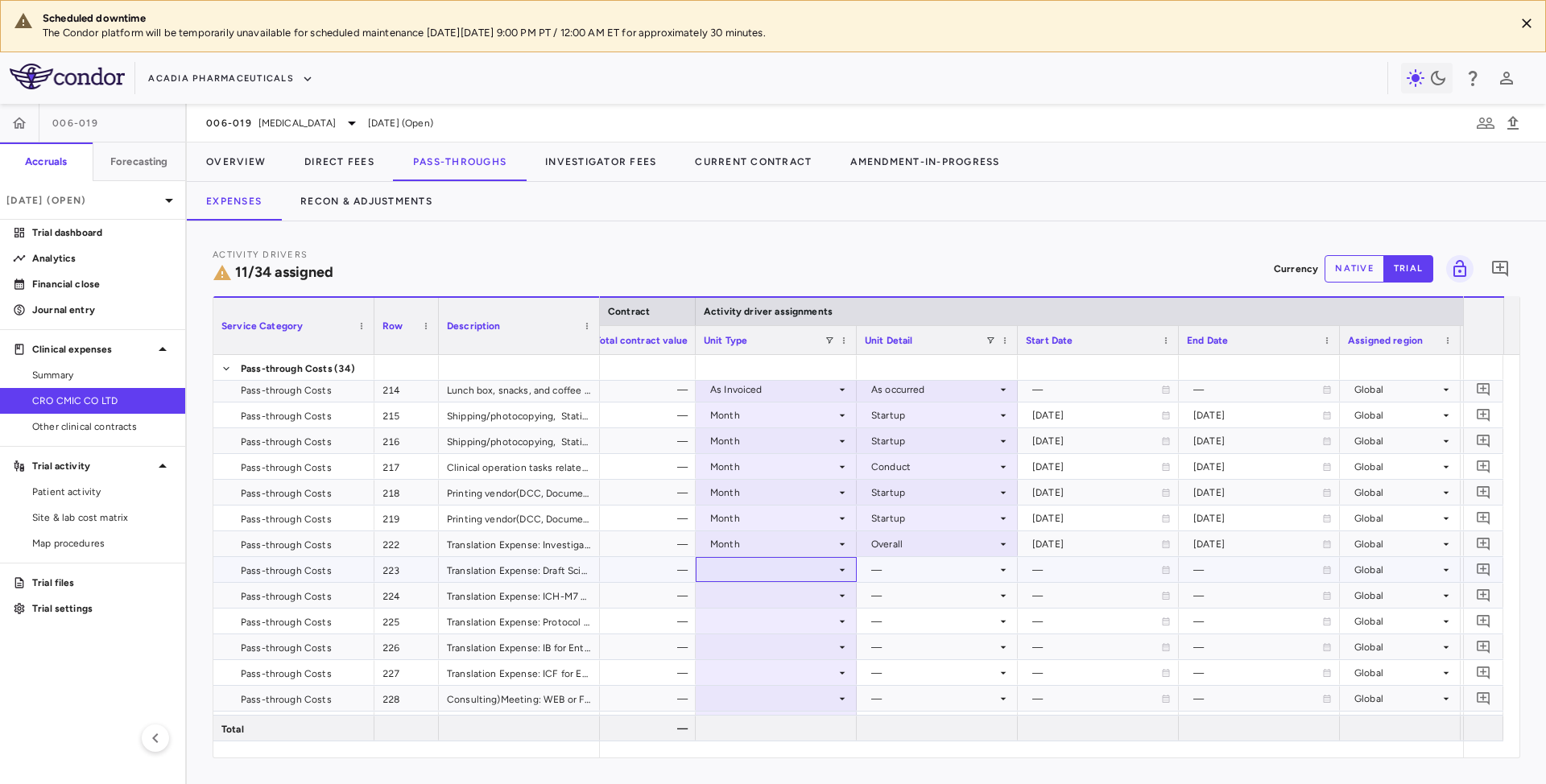
click at [803, 580] on div at bounding box center [776, 569] width 145 height 23
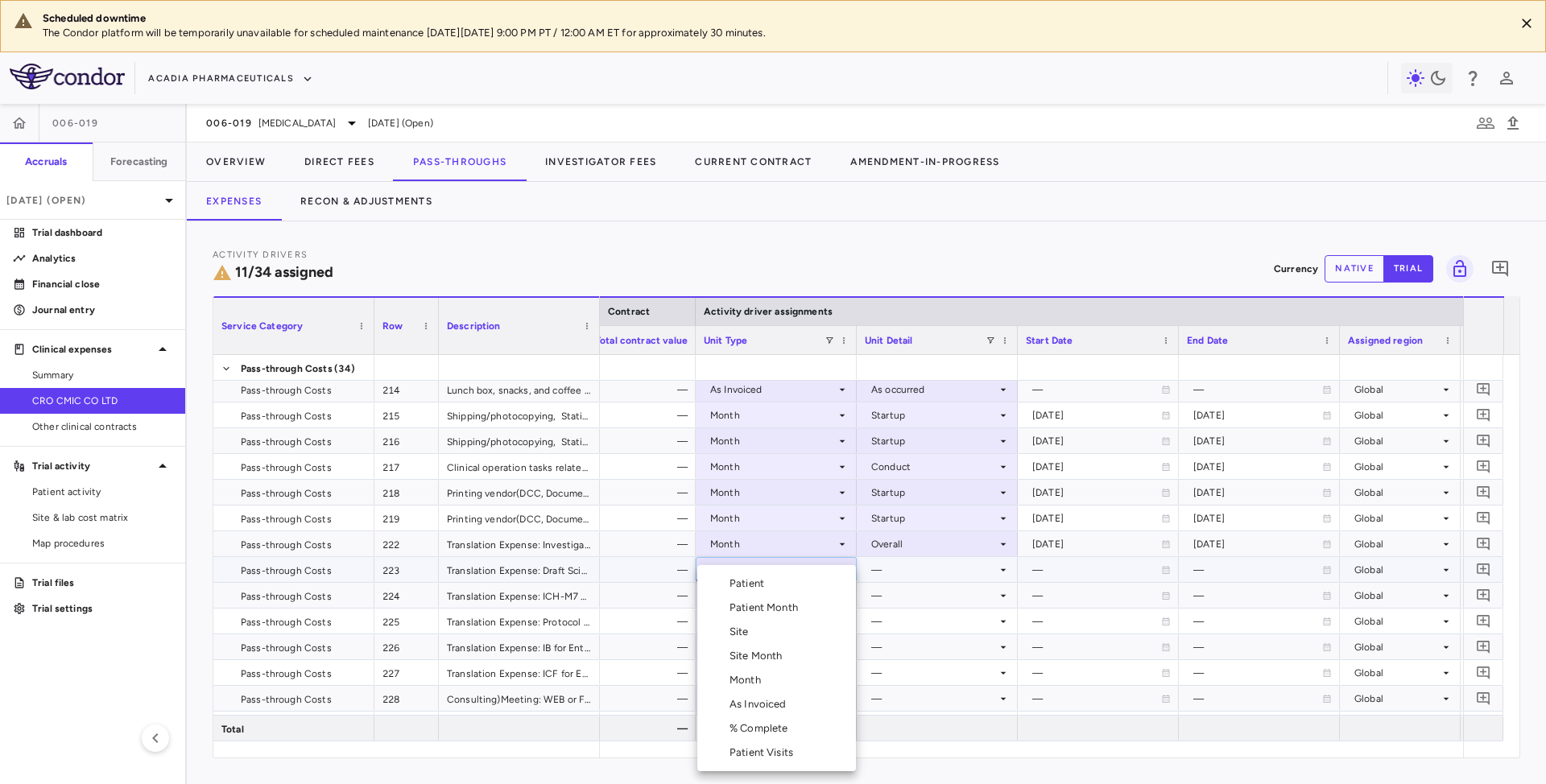
click at [747, 686] on div "Month" at bounding box center [749, 681] width 38 height 15
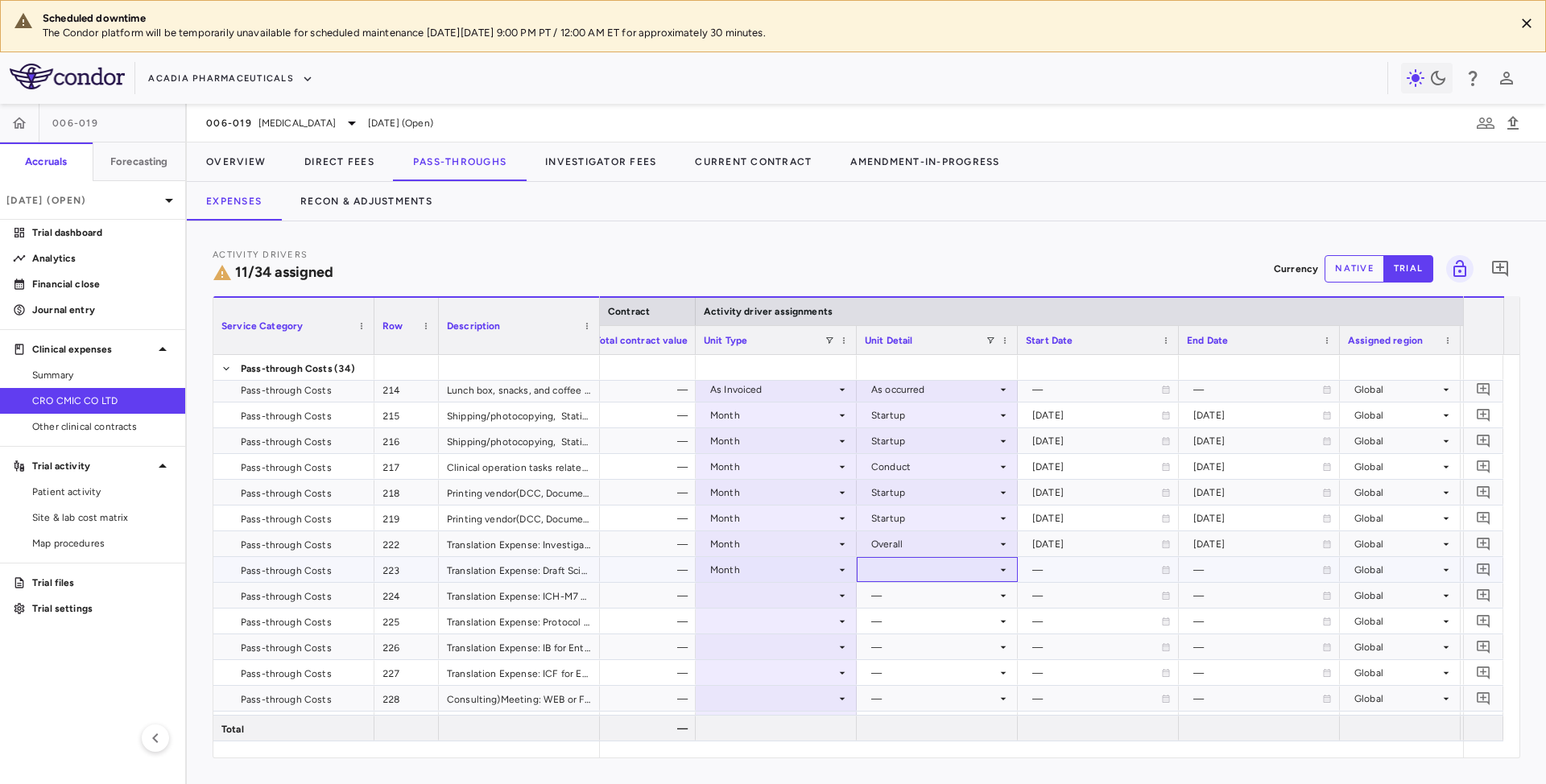
click at [896, 574] on div at bounding box center [937, 569] width 145 height 23
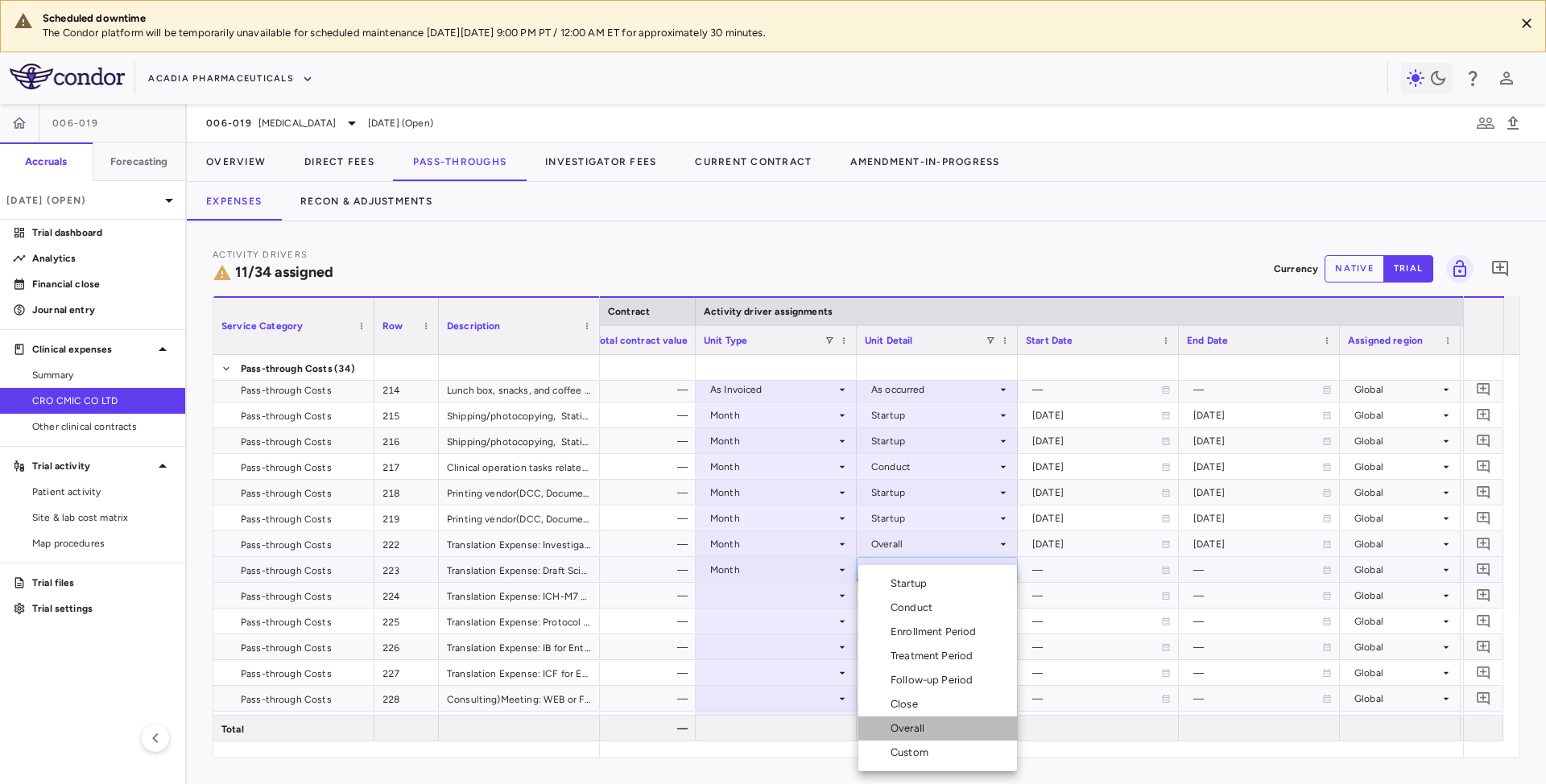
click at [899, 729] on div "Overall" at bounding box center [911, 729] width 40 height 15
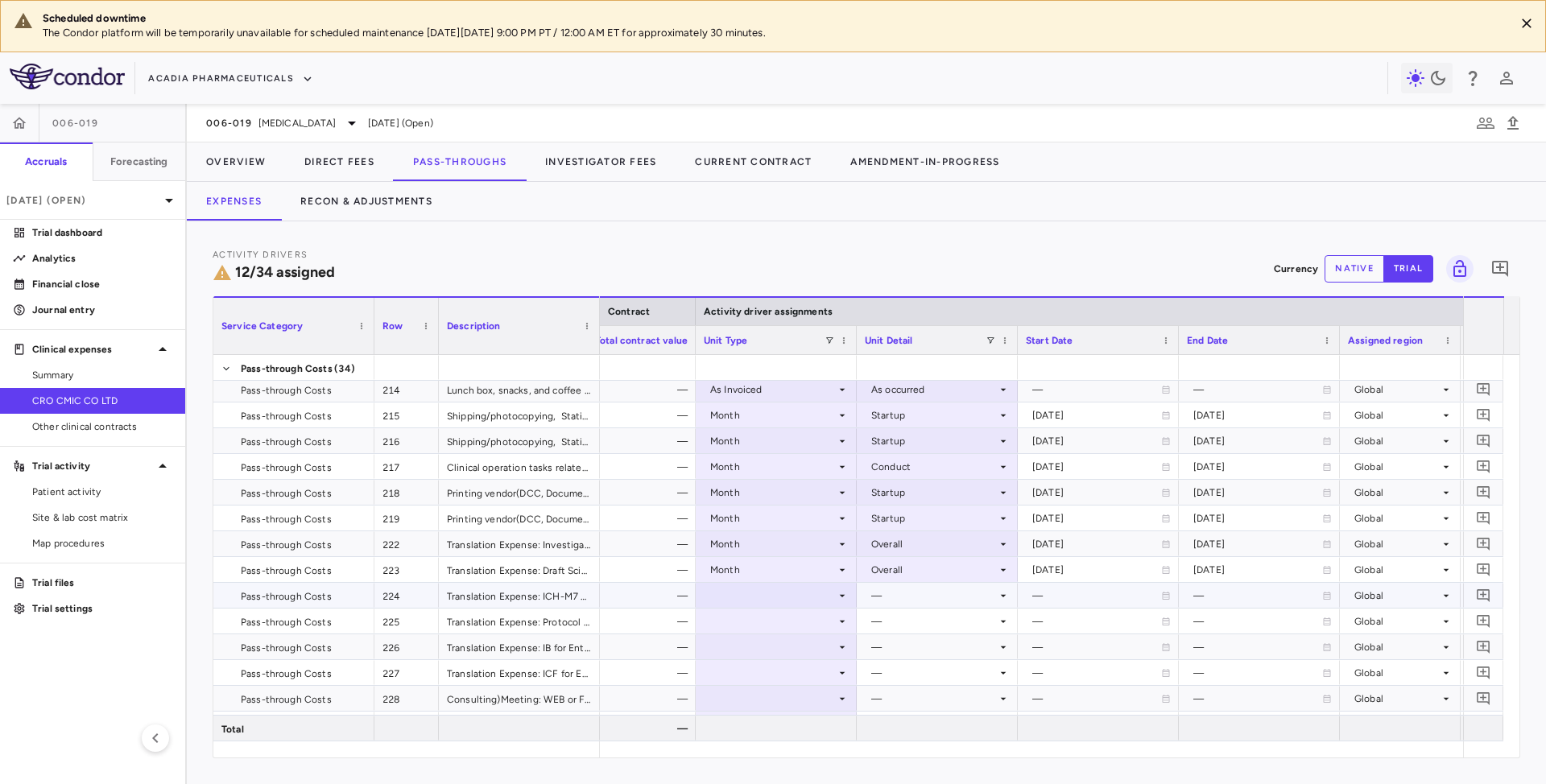
click at [811, 600] on div at bounding box center [776, 596] width 145 height 23
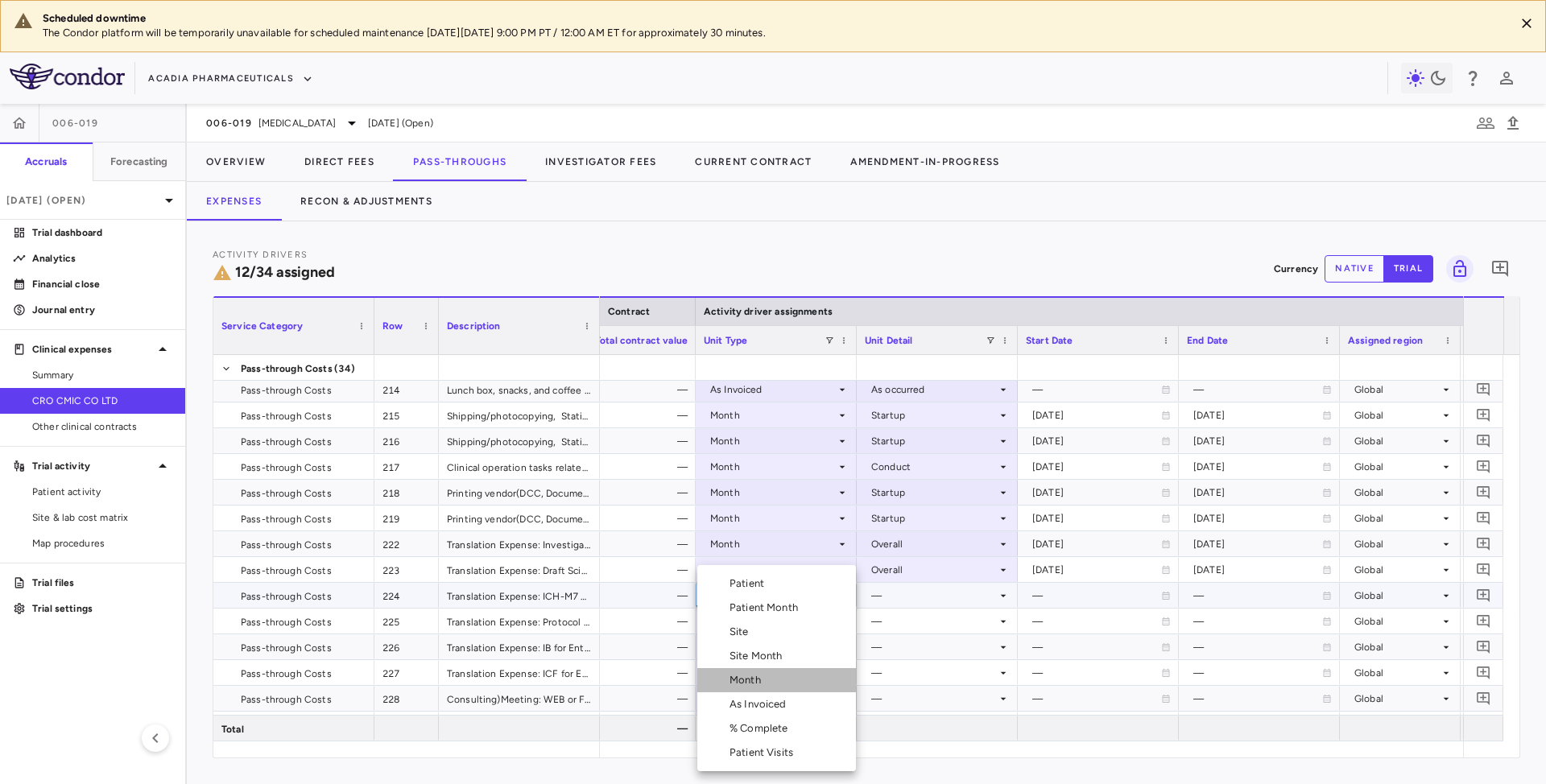
click at [748, 682] on div "Month" at bounding box center [749, 681] width 38 height 15
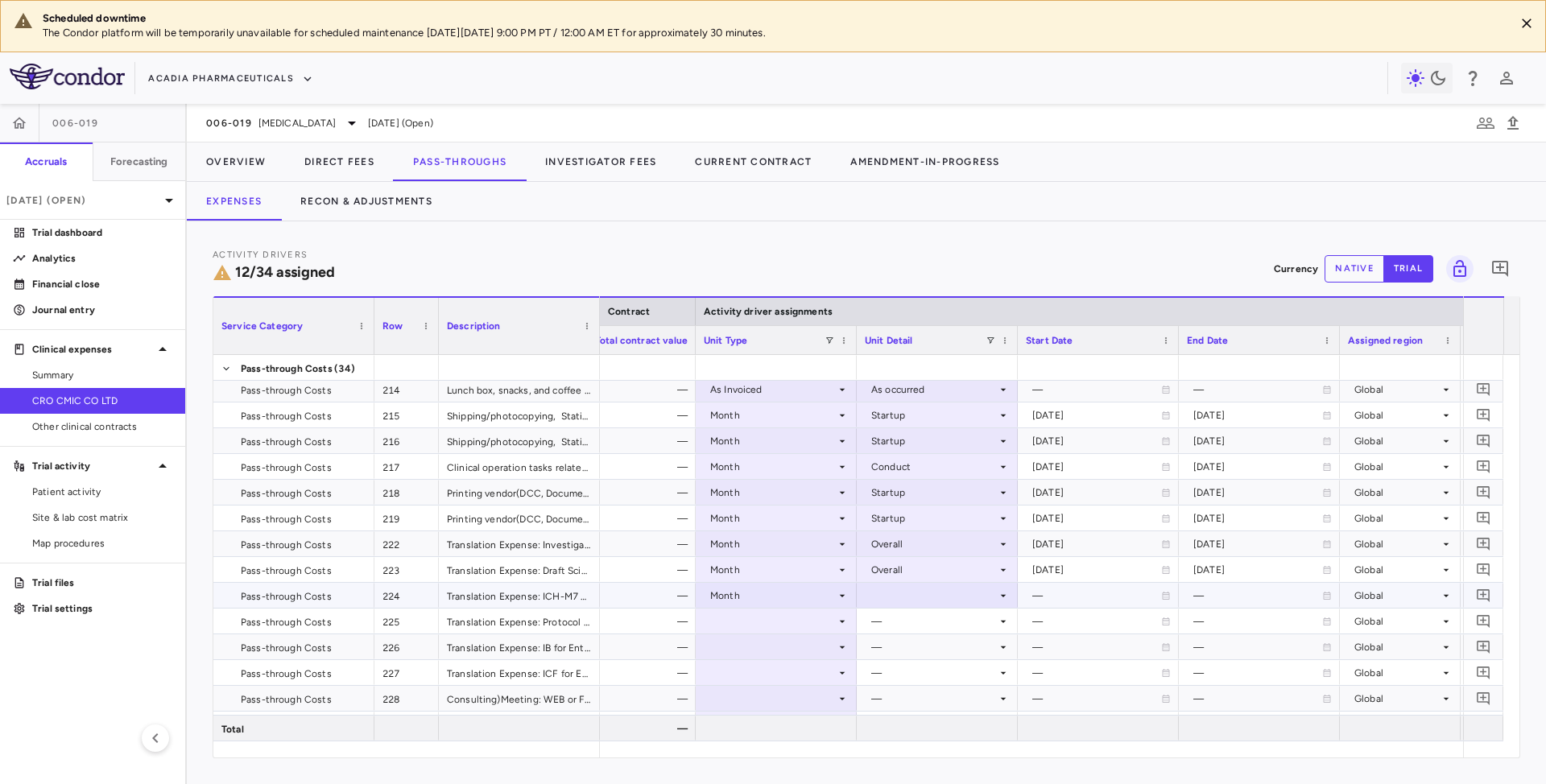
click at [887, 596] on div at bounding box center [937, 596] width 145 height 23
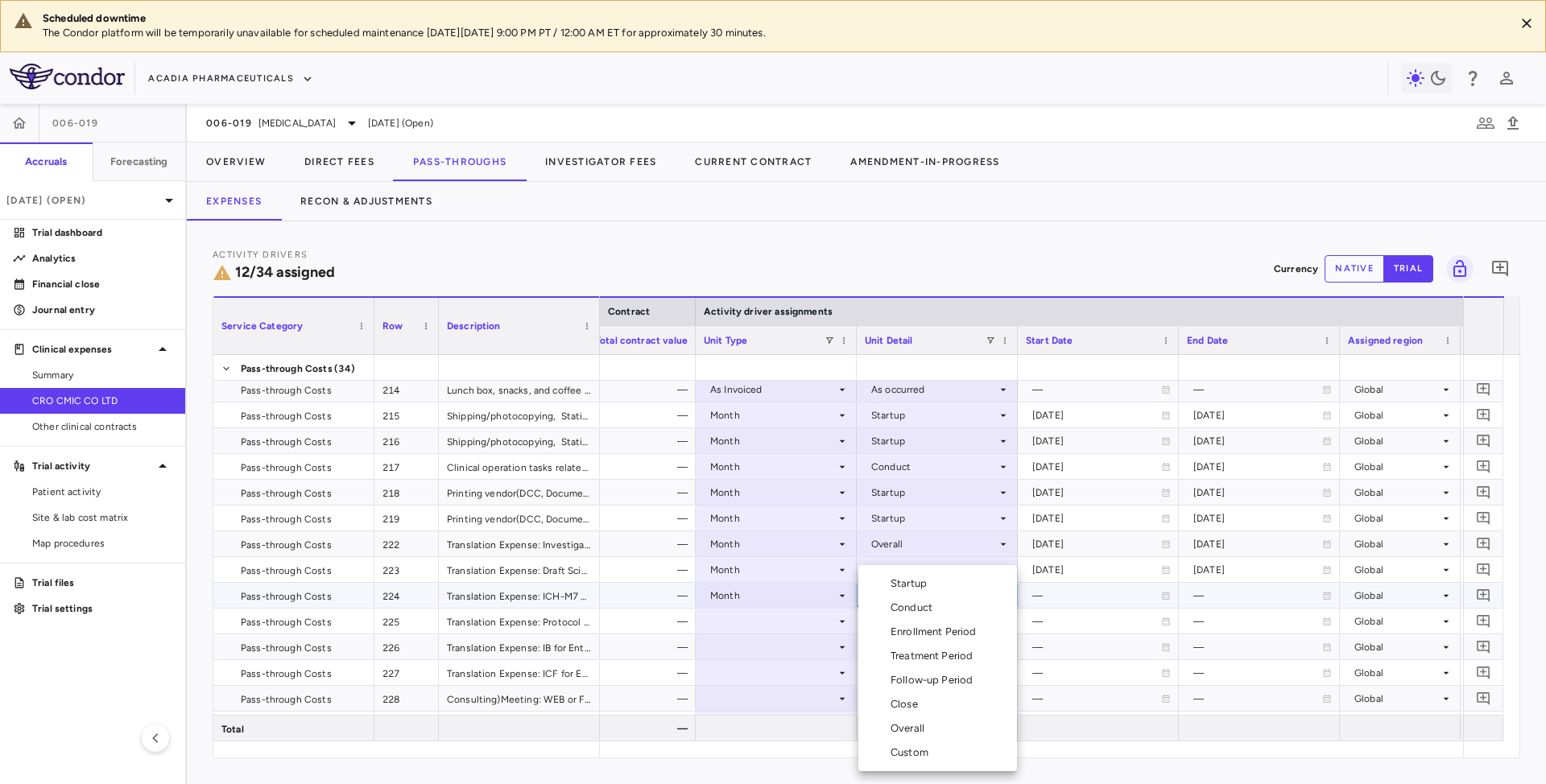
click at [893, 732] on div "Overall" at bounding box center [911, 729] width 40 height 15
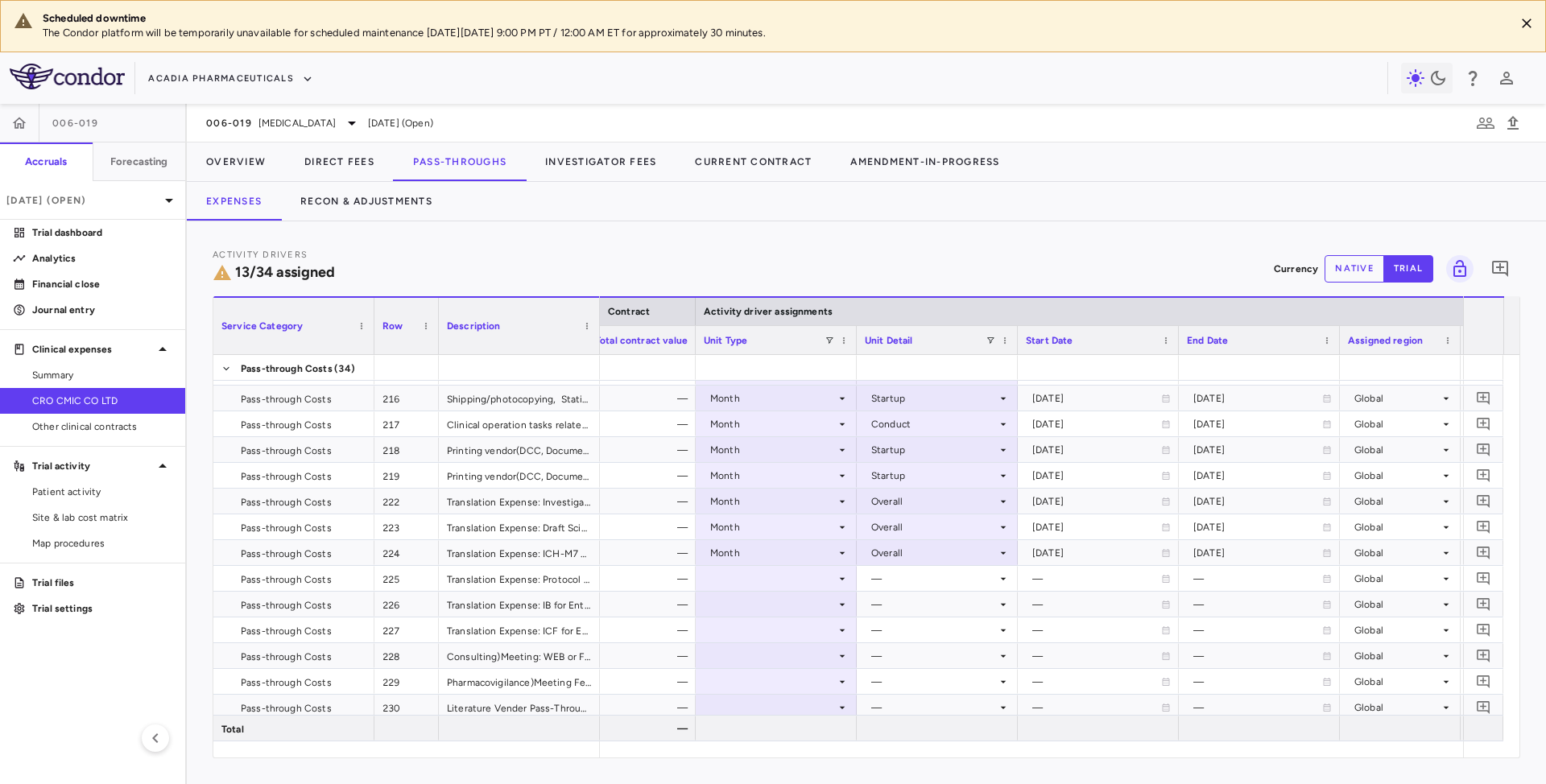
scroll to position [322, 0]
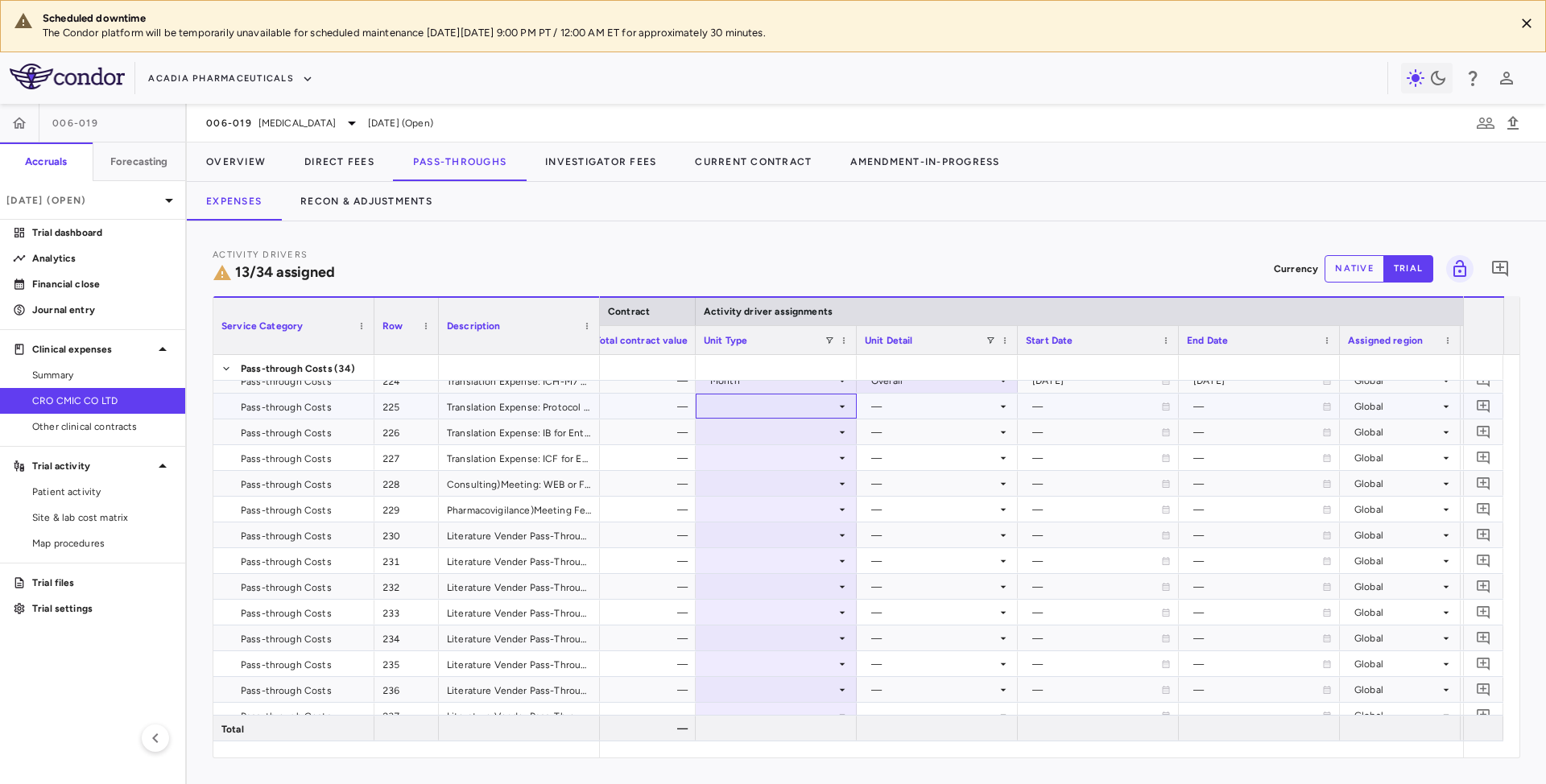
click at [762, 402] on div at bounding box center [776, 406] width 145 height 23
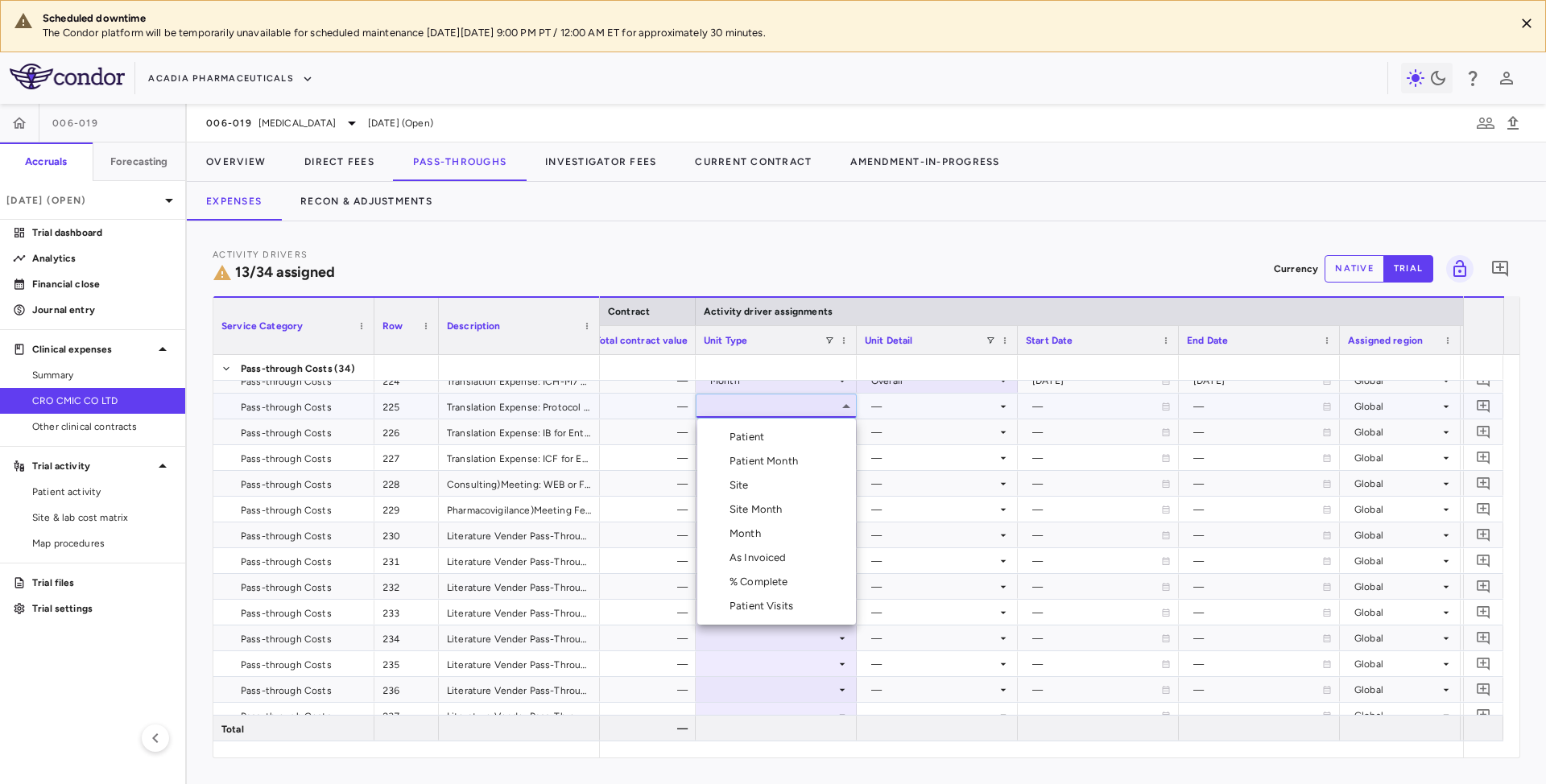
drag, startPoint x: 743, startPoint y: 535, endPoint x: 751, endPoint y: 530, distance: 9.4
click at [743, 533] on div "Month" at bounding box center [749, 534] width 38 height 15
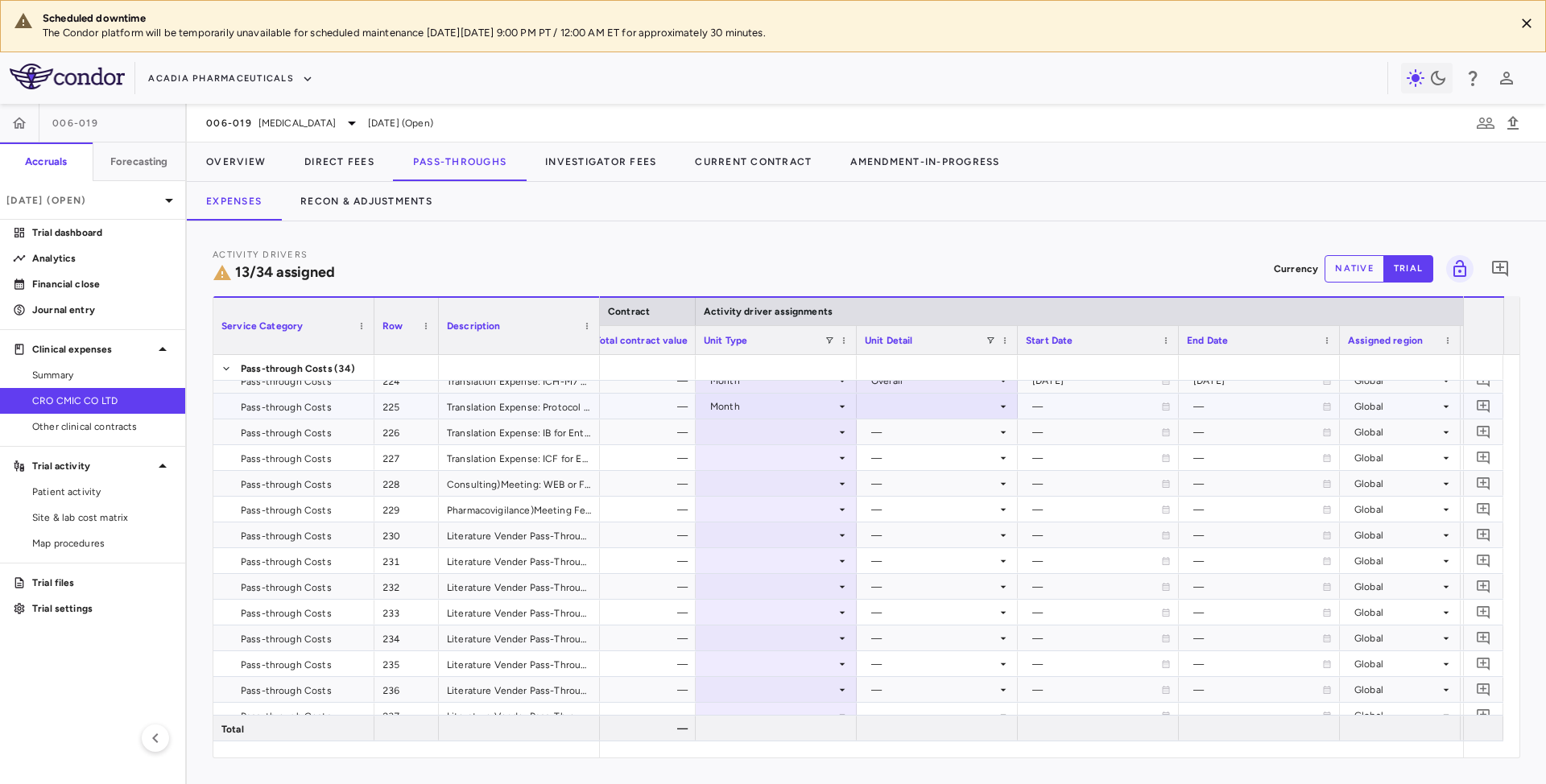
click at [915, 404] on div at bounding box center [937, 406] width 145 height 23
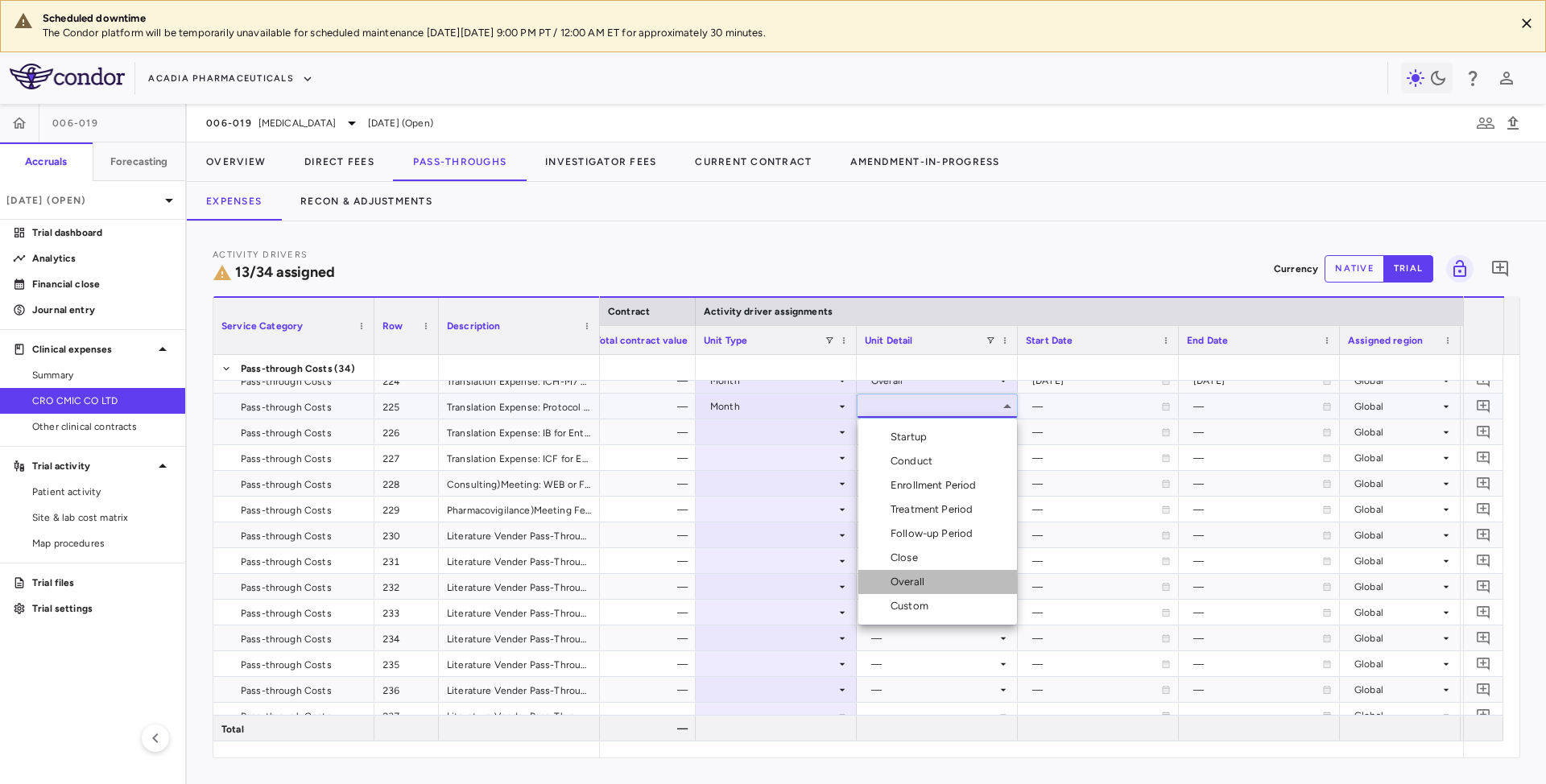
click at [903, 587] on div "Overall" at bounding box center [911, 582] width 40 height 15
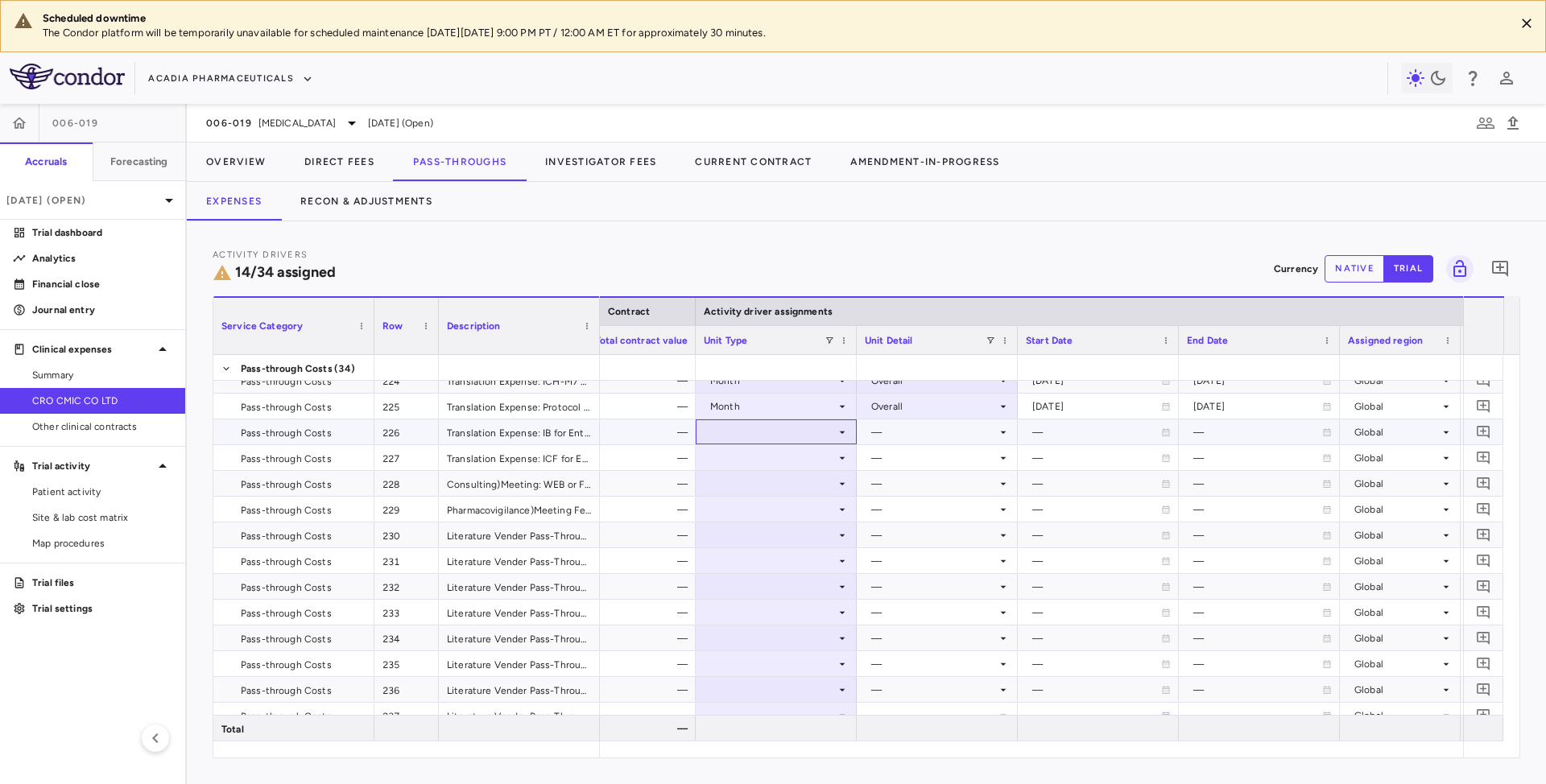
click at [806, 433] on div at bounding box center [776, 432] width 145 height 23
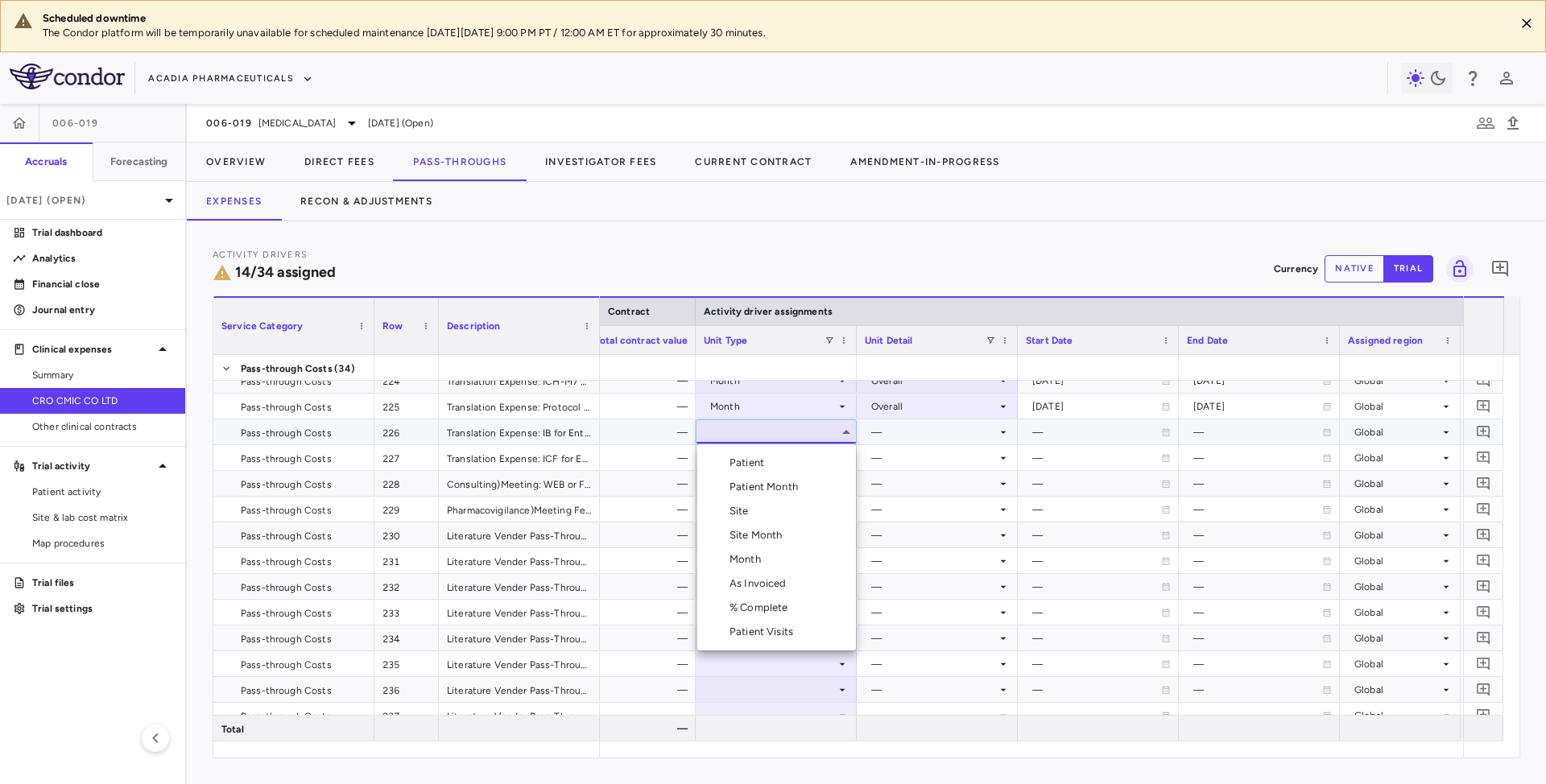
click at [759, 561] on div "Month" at bounding box center [749, 560] width 38 height 15
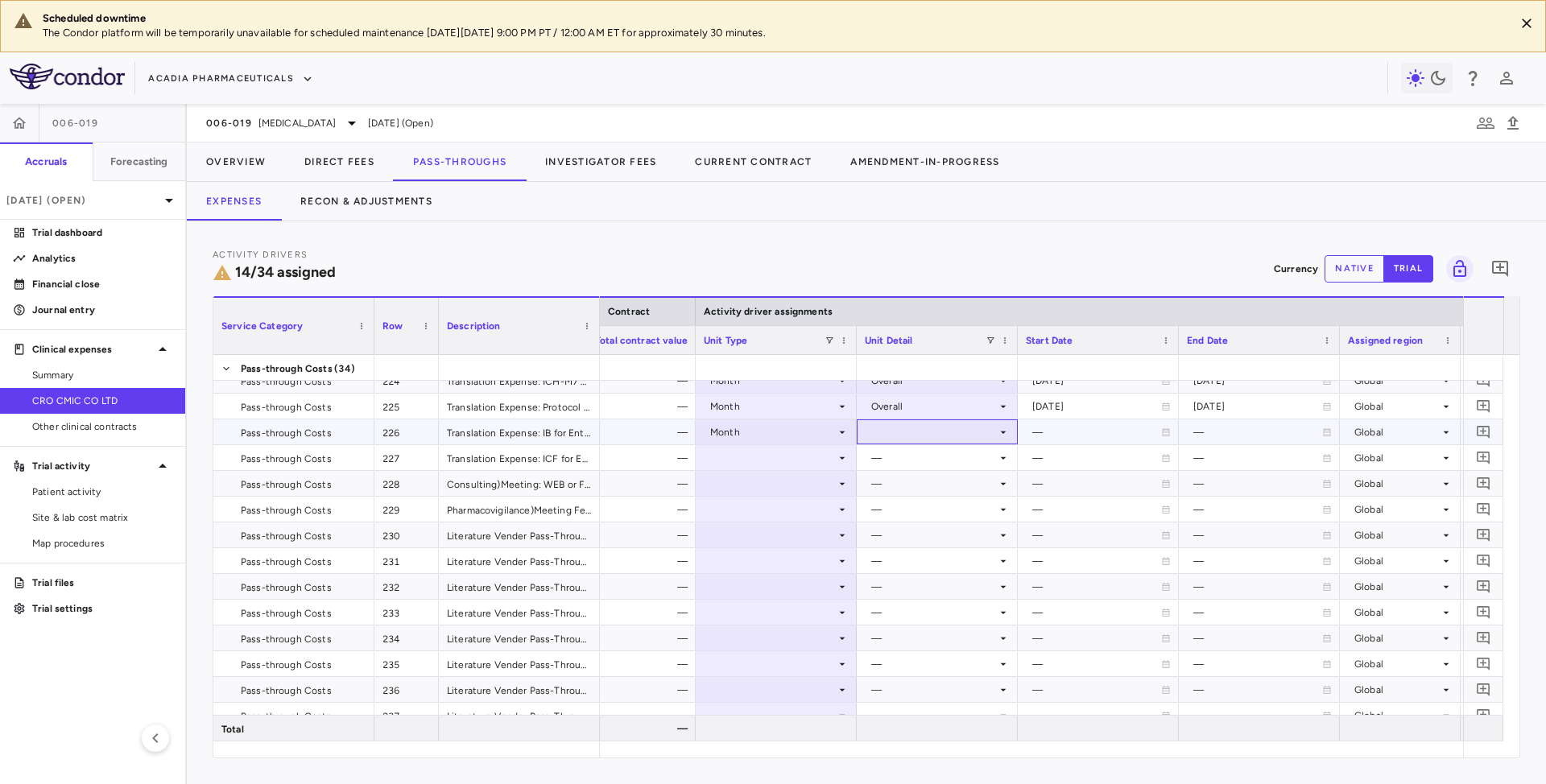
click at [911, 433] on div at bounding box center [937, 432] width 145 height 23
click at [899, 612] on div "Overall" at bounding box center [911, 608] width 40 height 15
click at [786, 462] on div at bounding box center [776, 458] width 145 height 23
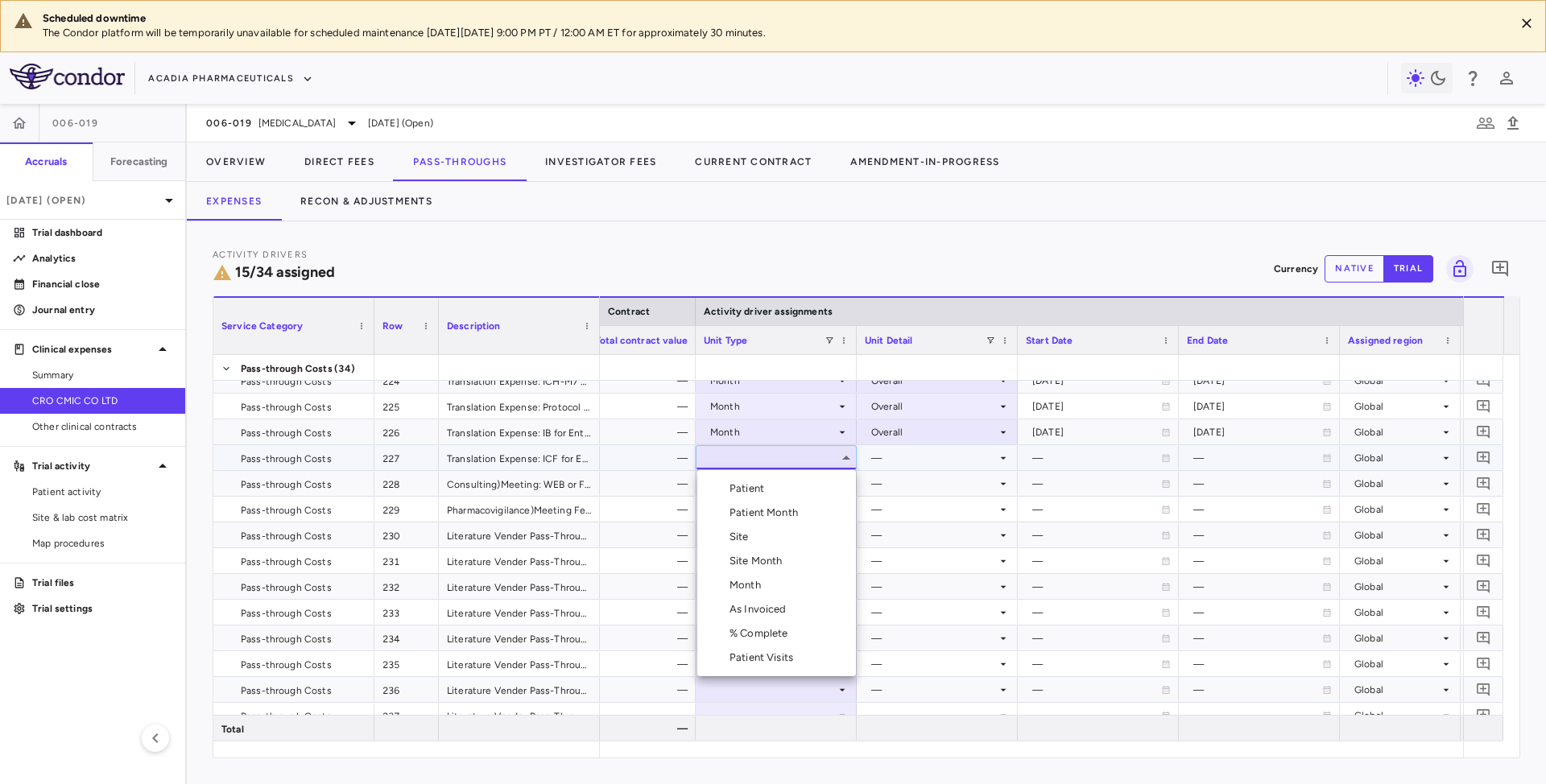
click at [740, 590] on div "Month" at bounding box center [749, 586] width 38 height 15
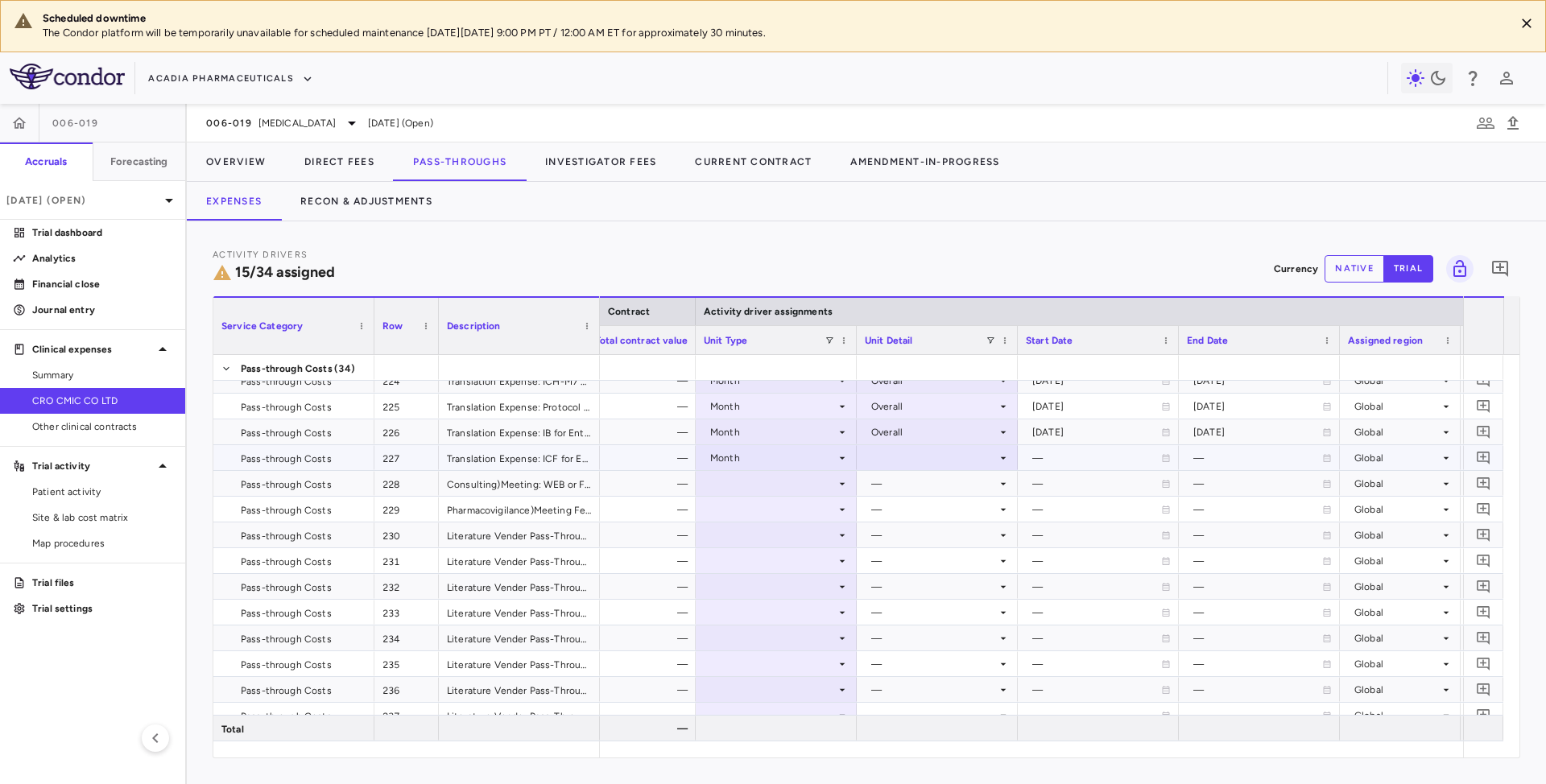
click at [1000, 451] on div at bounding box center [937, 458] width 145 height 23
click at [915, 639] on div "Overall" at bounding box center [911, 634] width 40 height 15
click at [752, 485] on div at bounding box center [776, 483] width 145 height 23
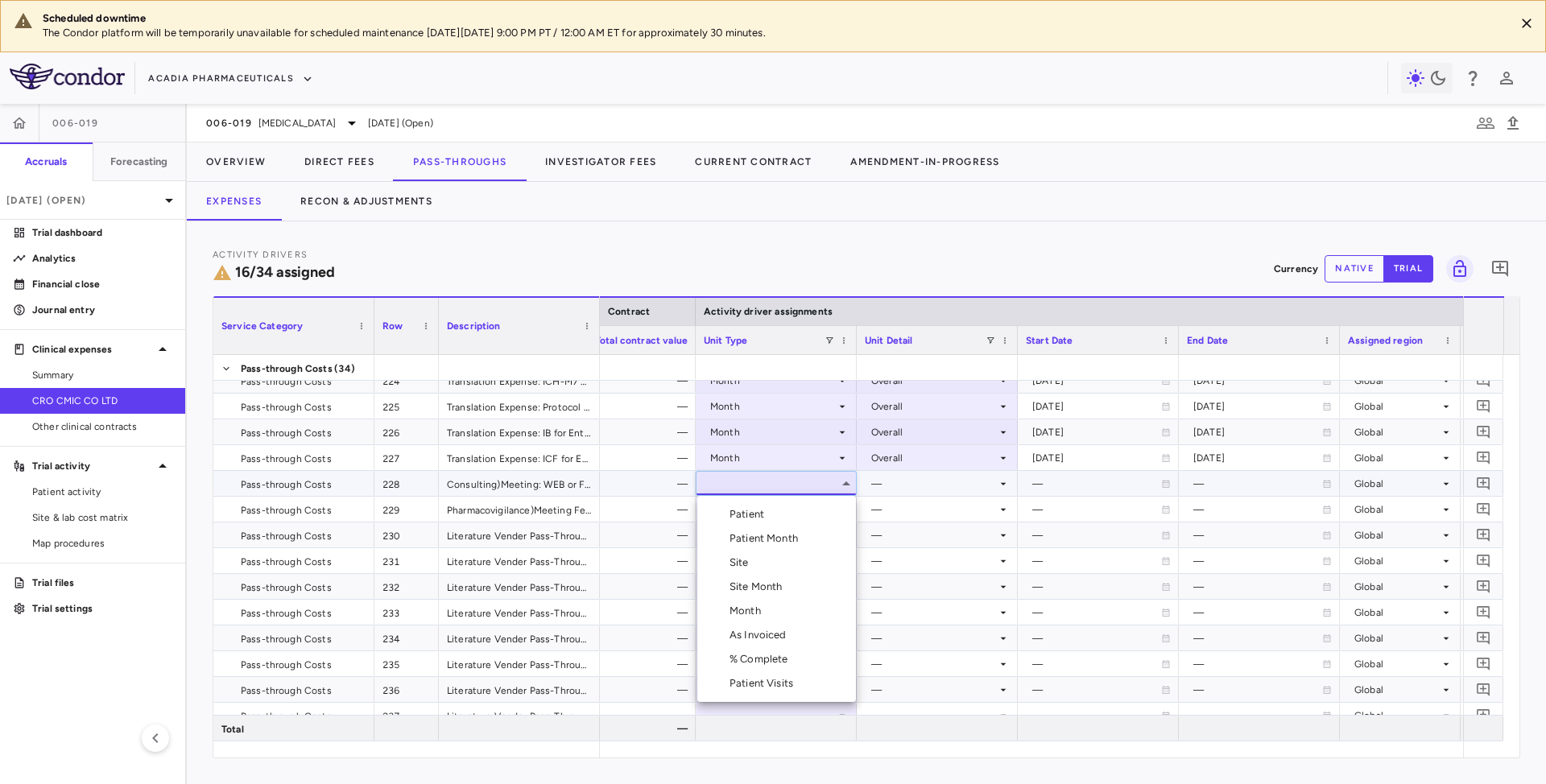
click at [747, 635] on div "As Invoiced" at bounding box center [761, 635] width 64 height 15
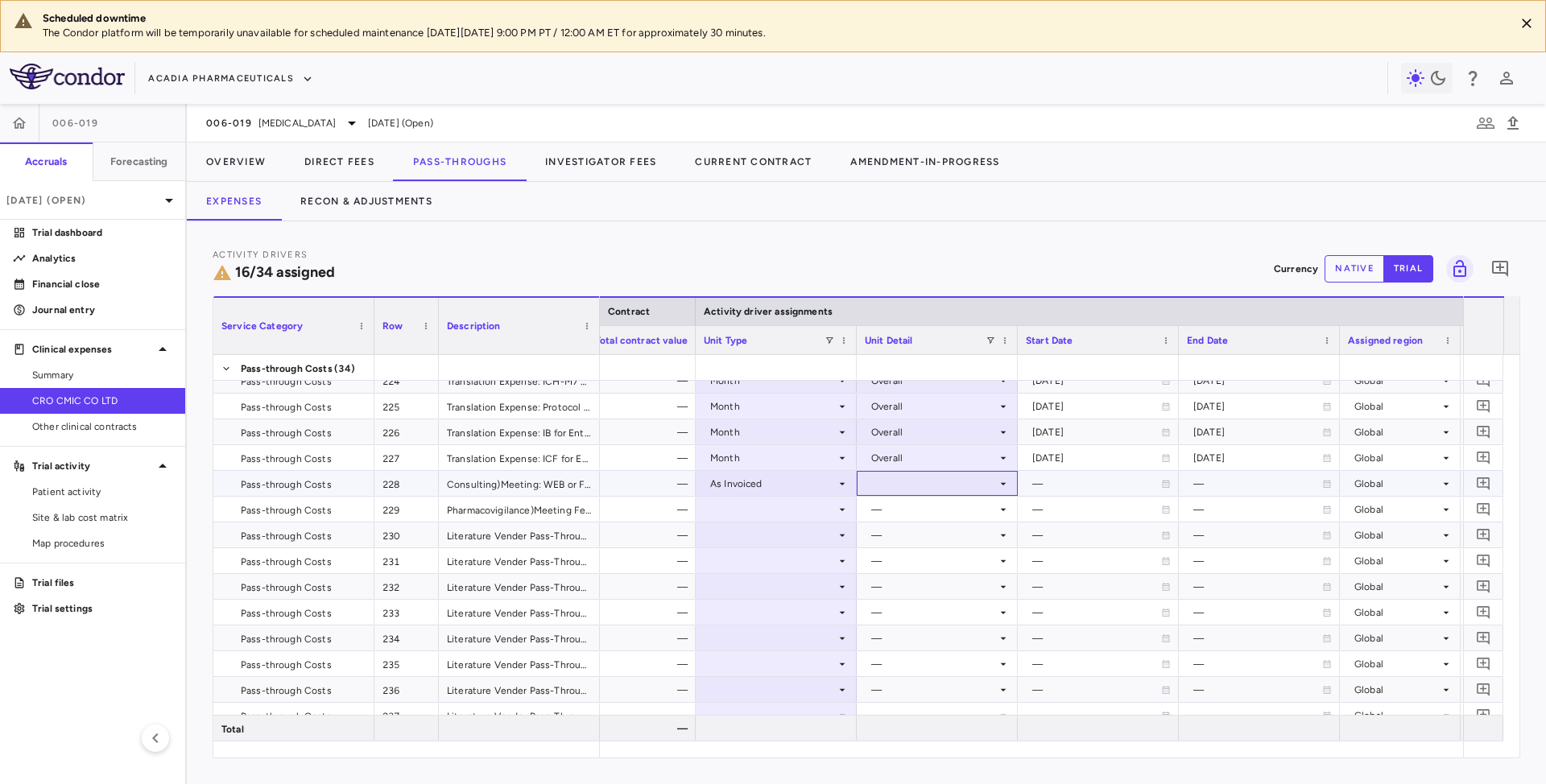
click at [910, 475] on div at bounding box center [937, 483] width 145 height 23
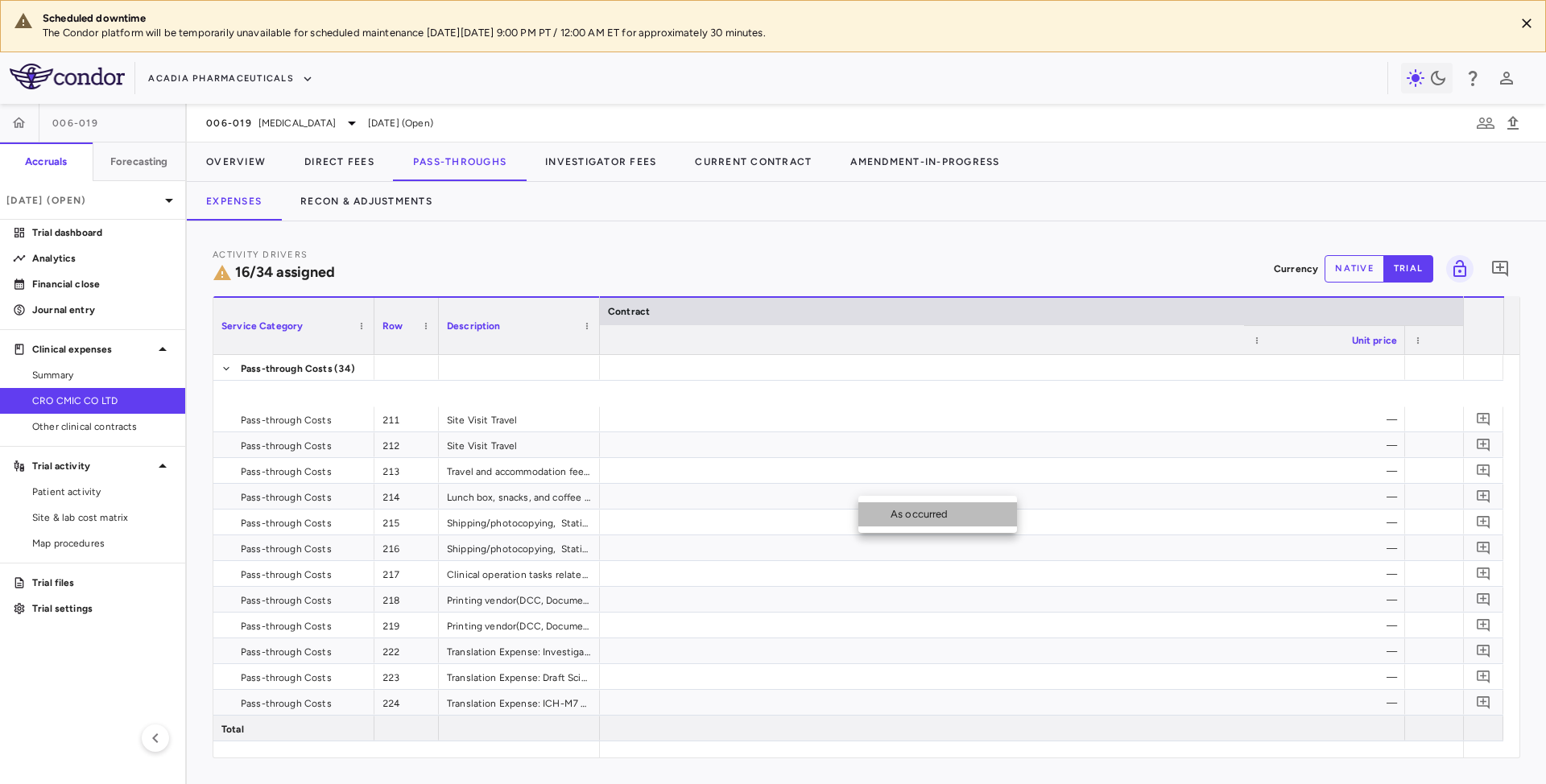
click at [905, 516] on div "As occurred" at bounding box center [923, 515] width 64 height 15
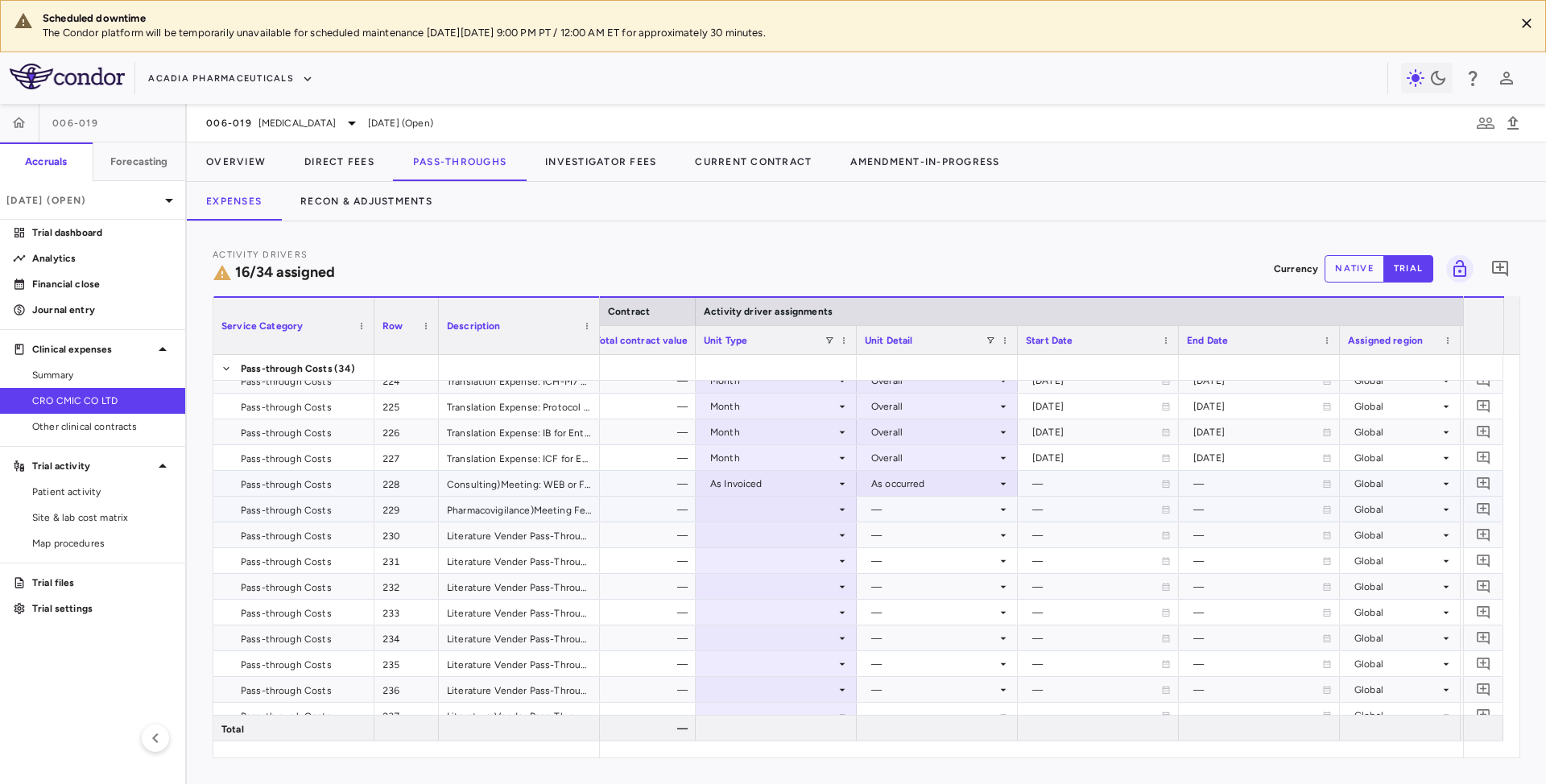
click at [820, 512] on div at bounding box center [776, 509] width 145 height 23
click at [794, 502] on div at bounding box center [776, 509] width 145 height 23
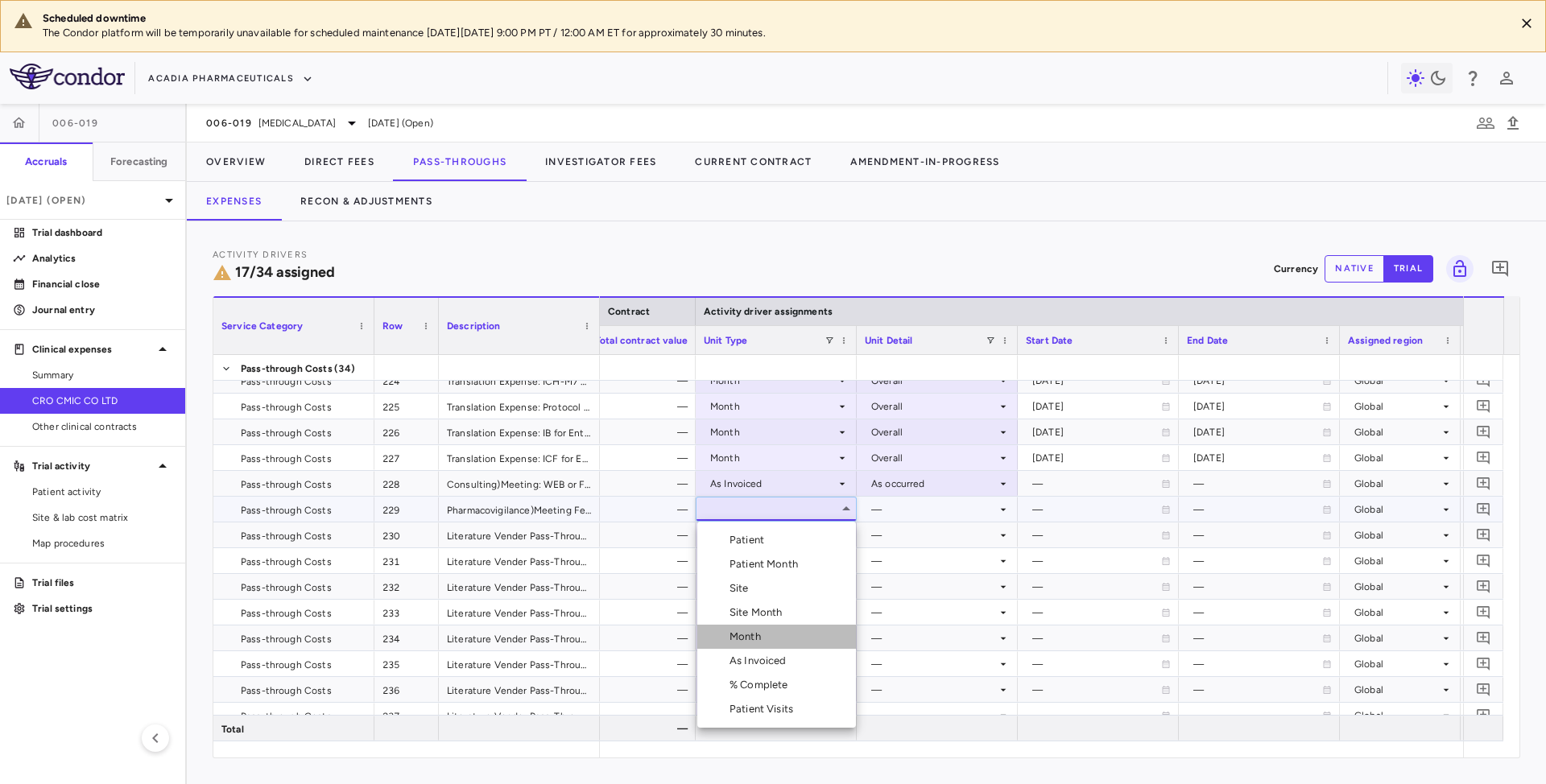
click at [754, 634] on div "Month" at bounding box center [749, 637] width 38 height 15
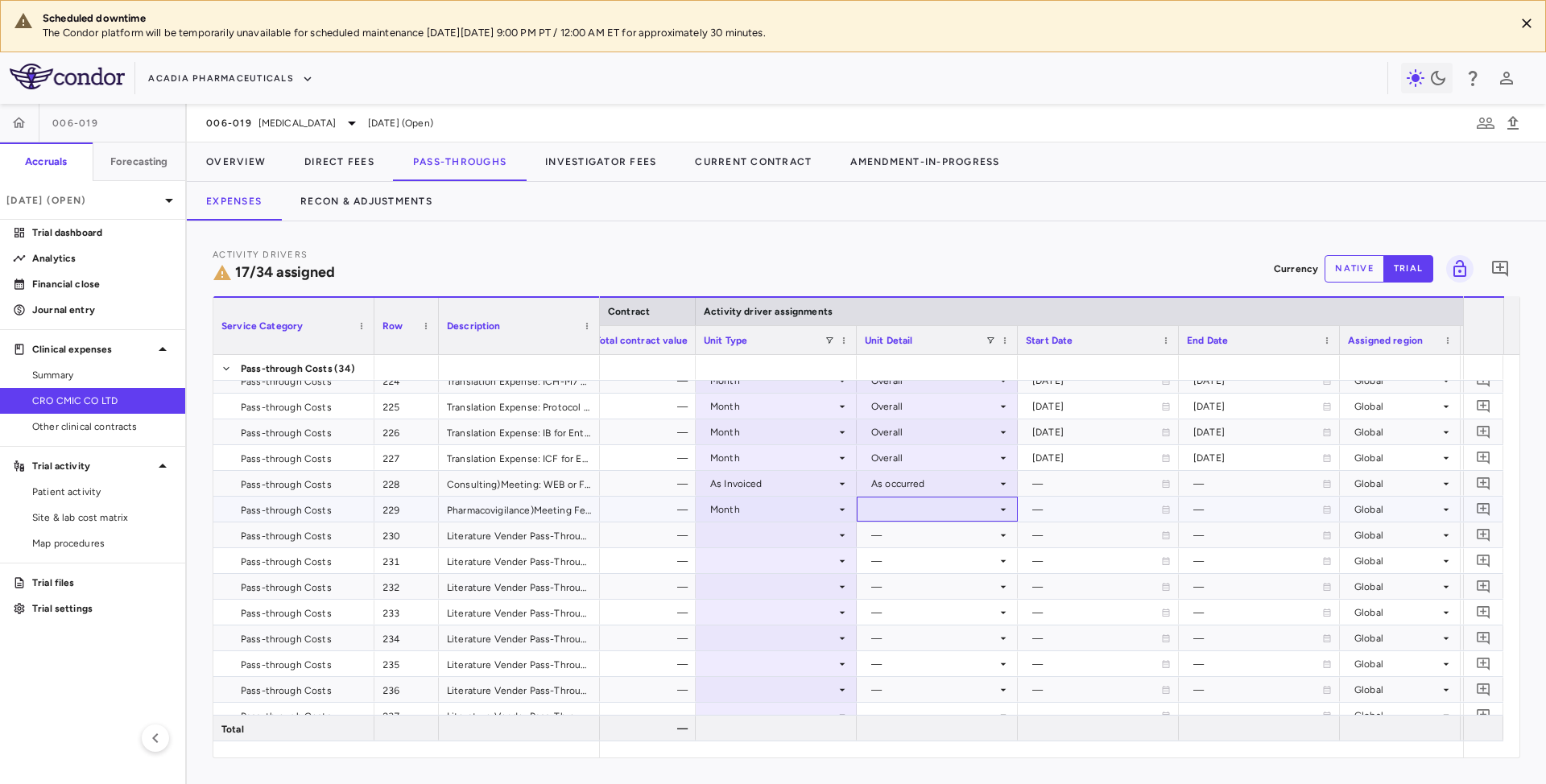
click at [954, 506] on div at bounding box center [937, 509] width 145 height 23
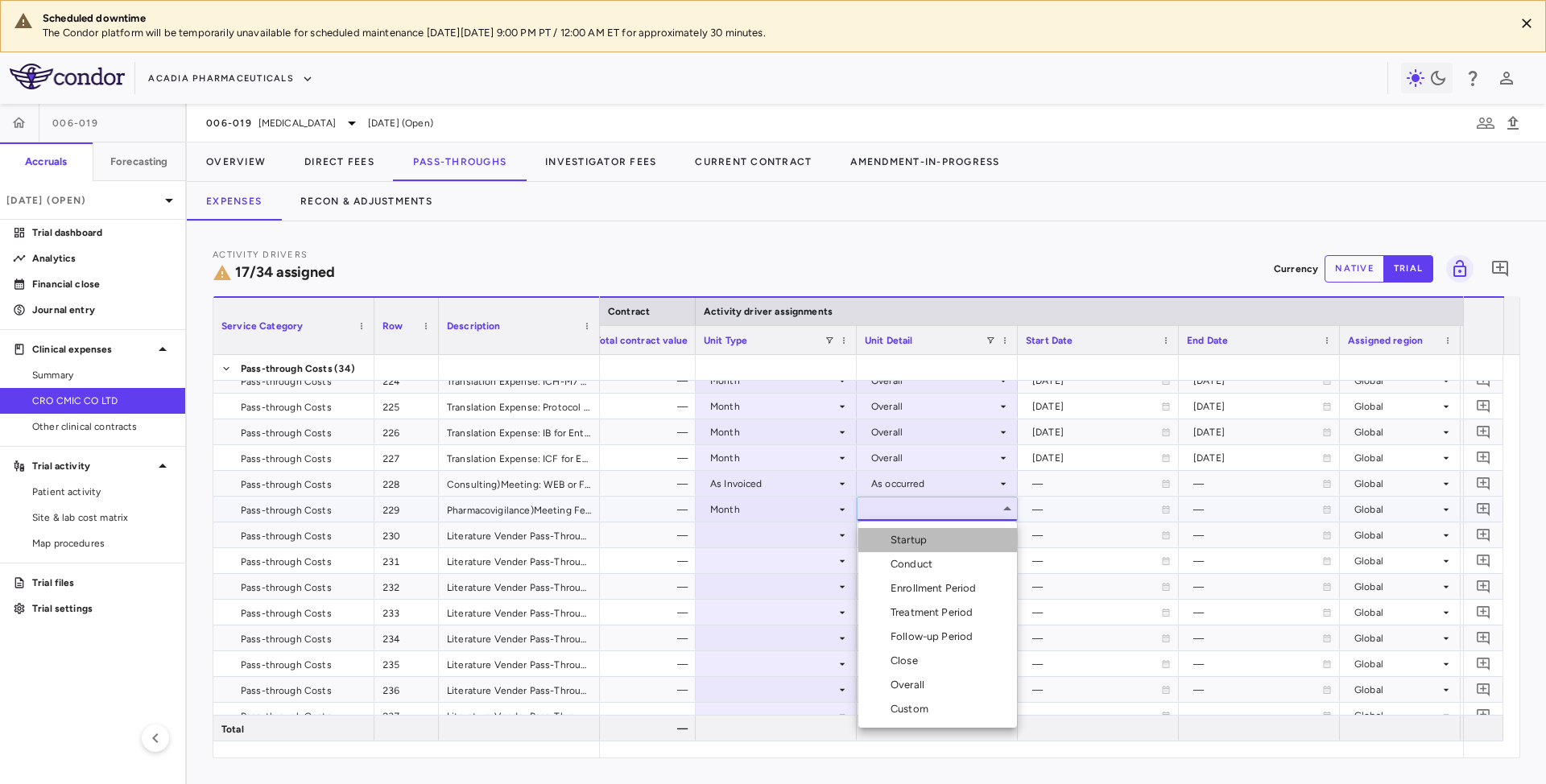
click at [911, 535] on div "Startup" at bounding box center [912, 540] width 43 height 15
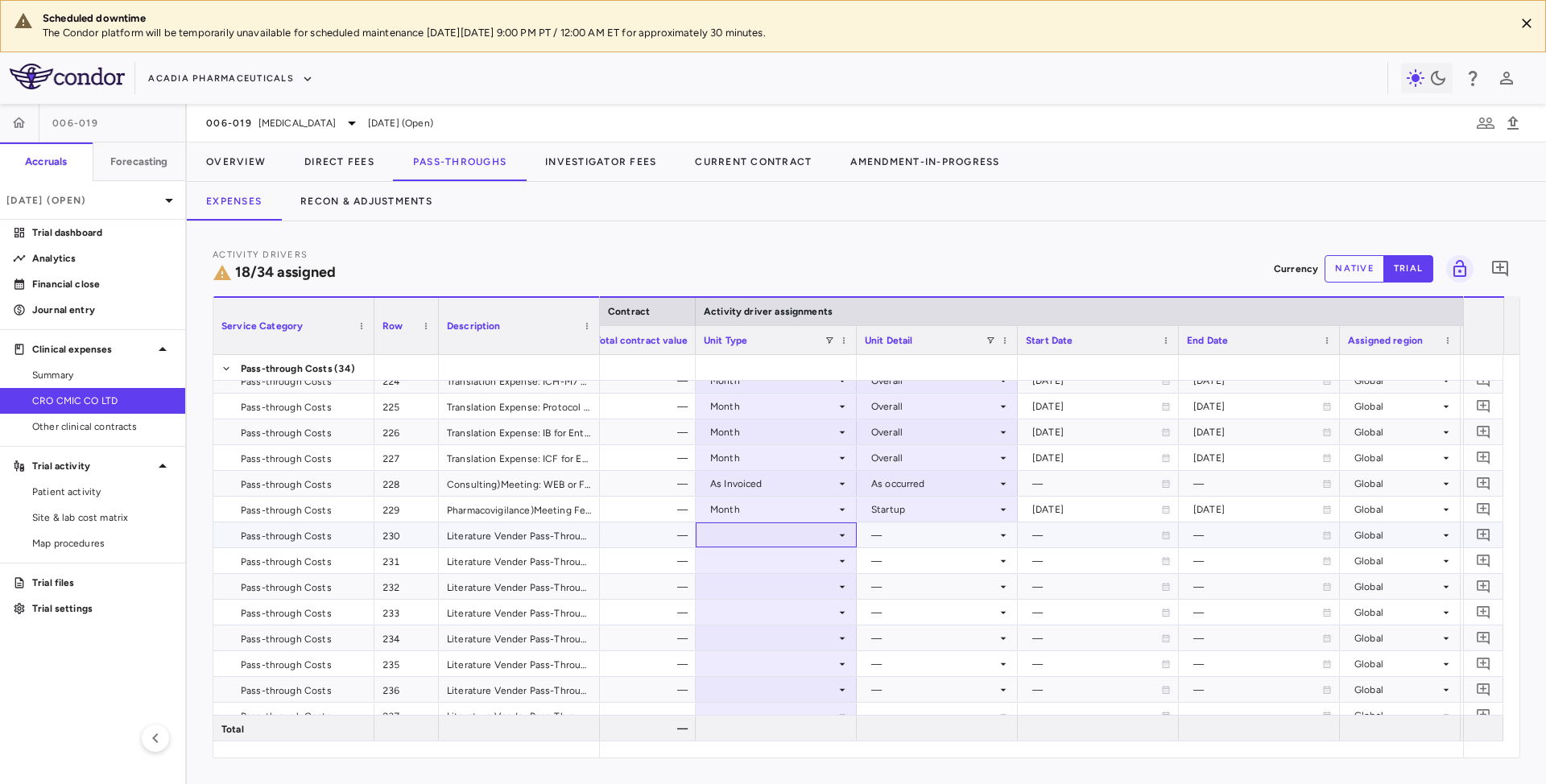
click at [776, 536] on div at bounding box center [776, 535] width 145 height 23
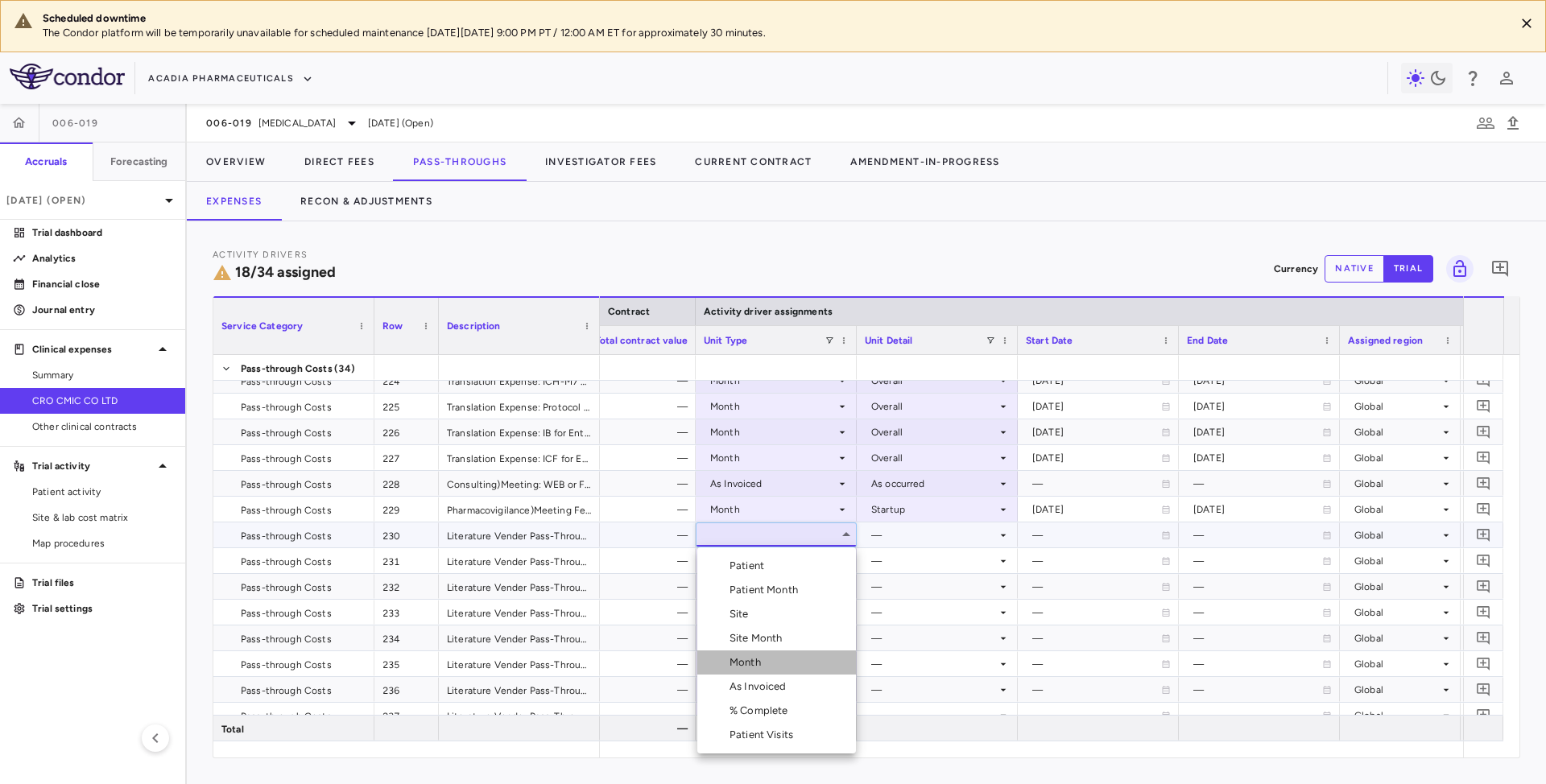
click at [750, 668] on div "Month" at bounding box center [749, 663] width 38 height 15
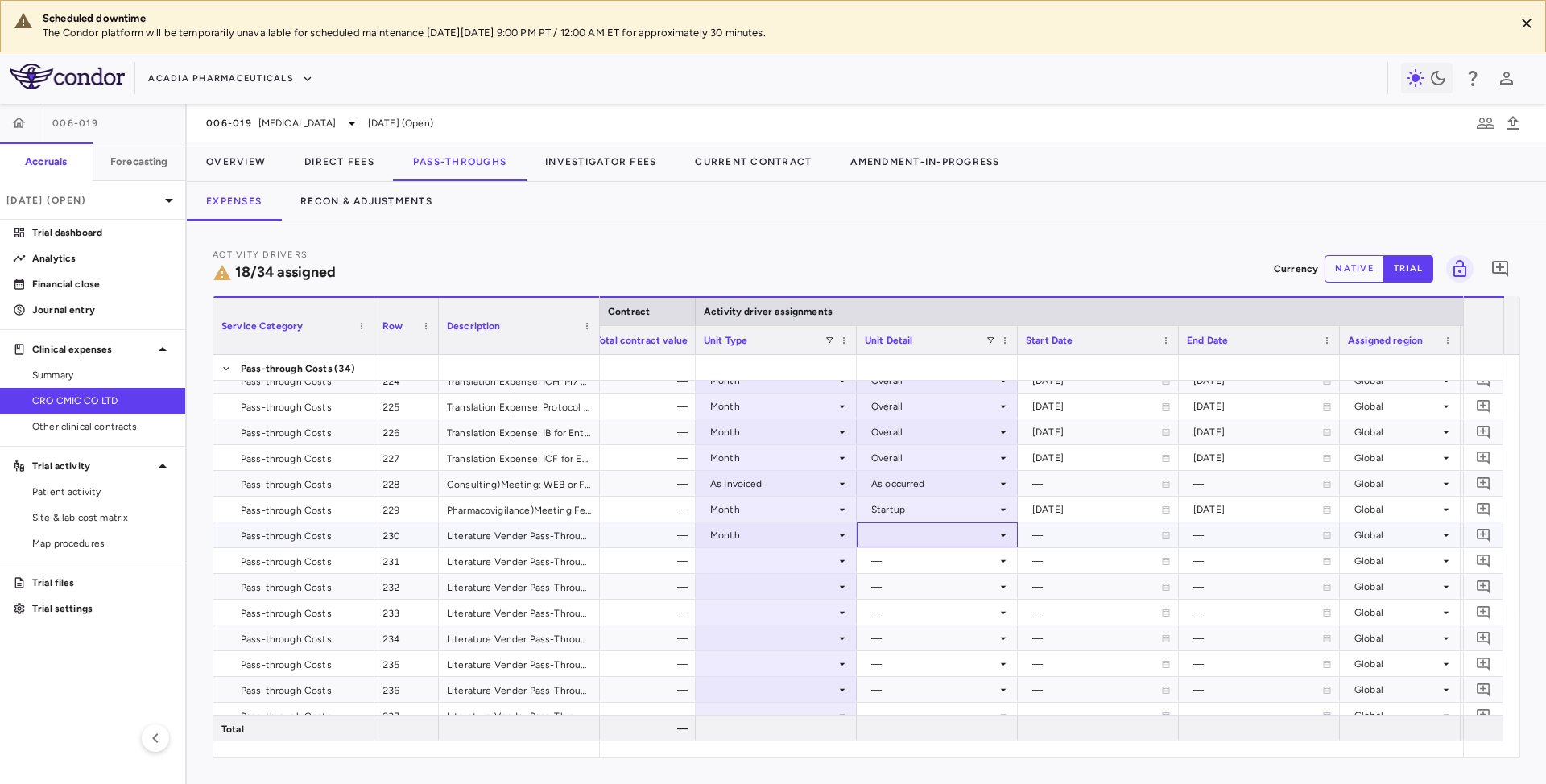
click at [906, 533] on div at bounding box center [937, 535] width 145 height 23
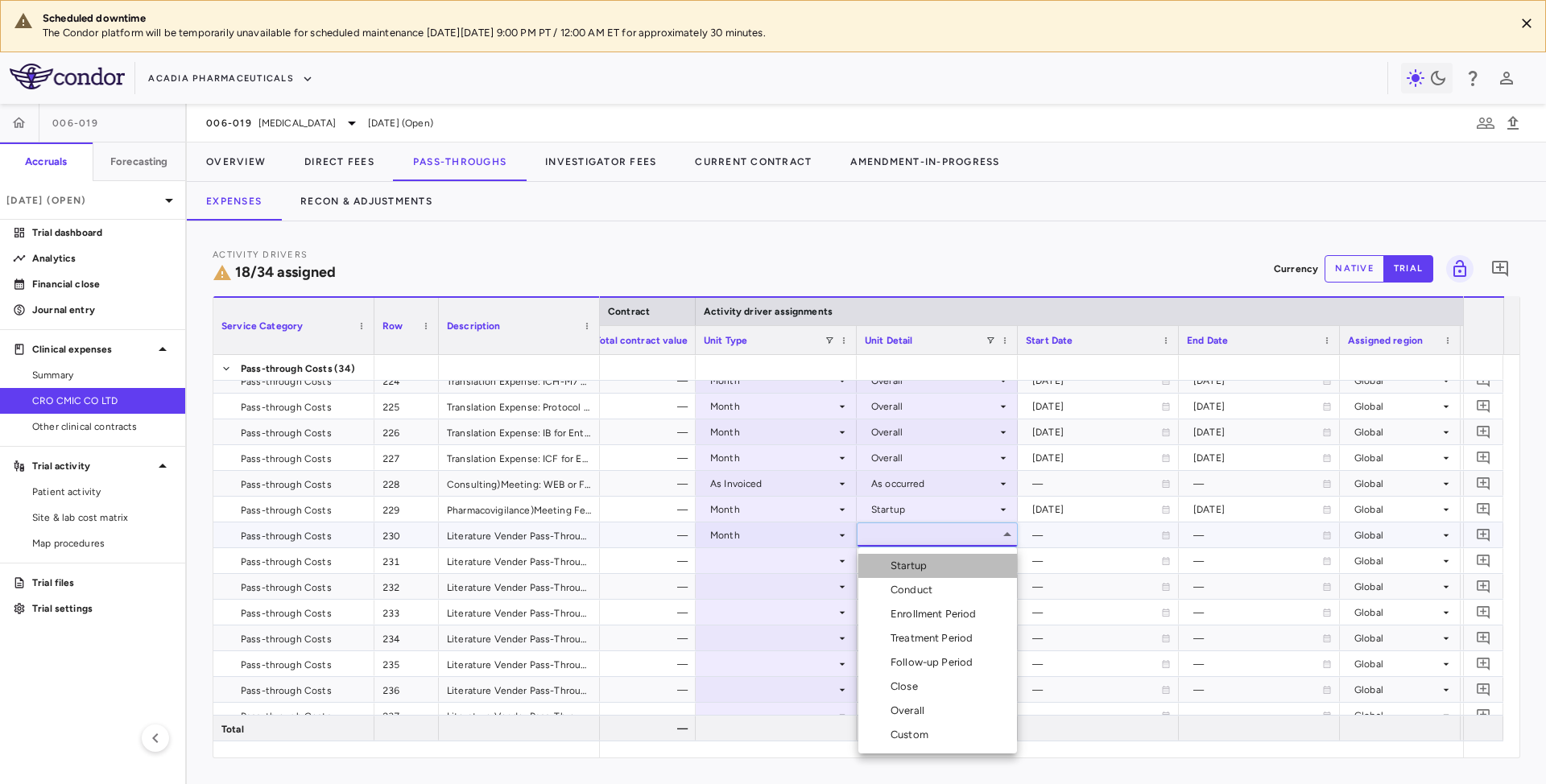
click at [902, 567] on div "Startup" at bounding box center [912, 566] width 43 height 15
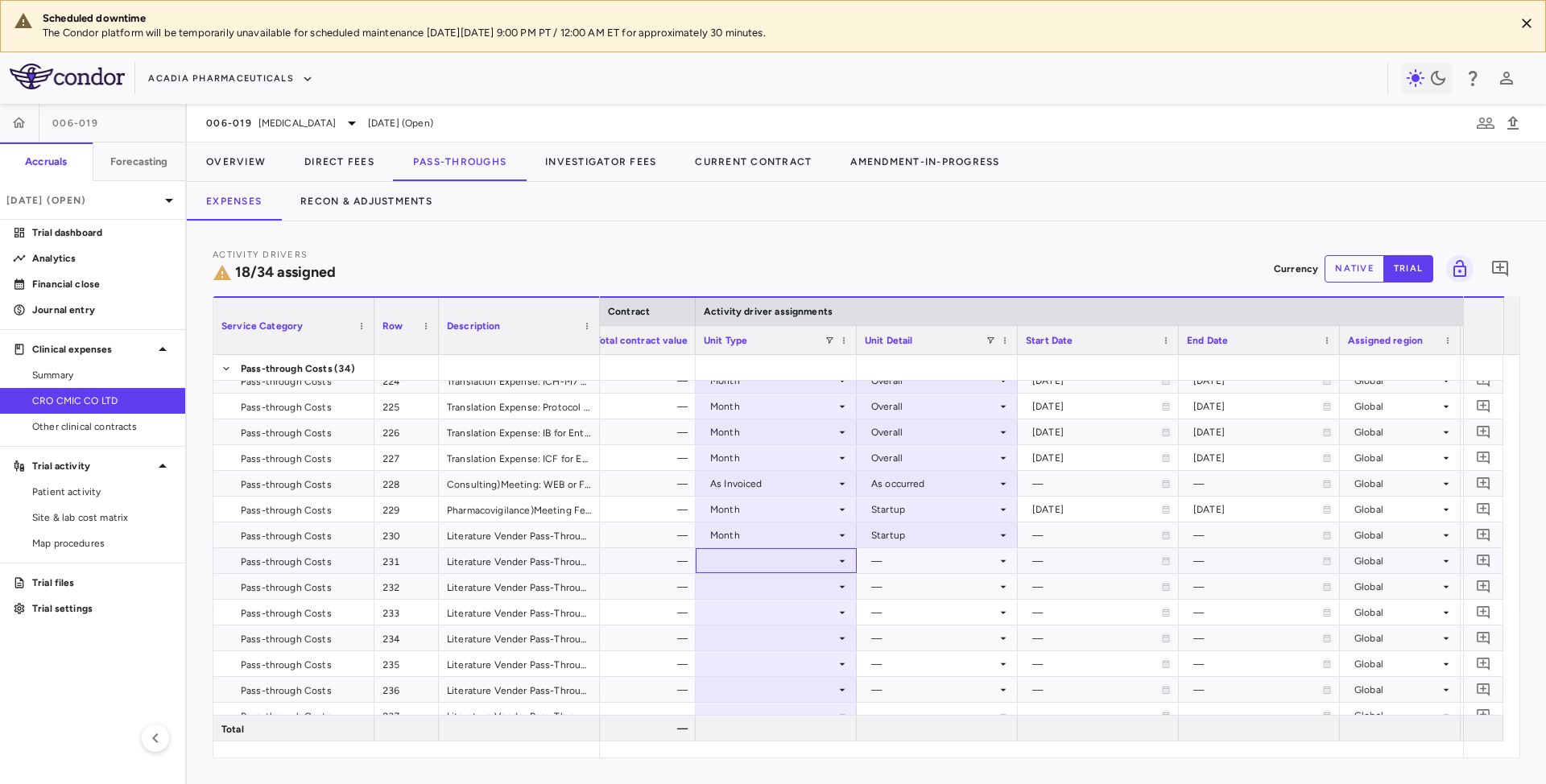
click at [779, 565] on div at bounding box center [776, 561] width 145 height 23
click at [822, 560] on div at bounding box center [776, 561] width 145 height 23
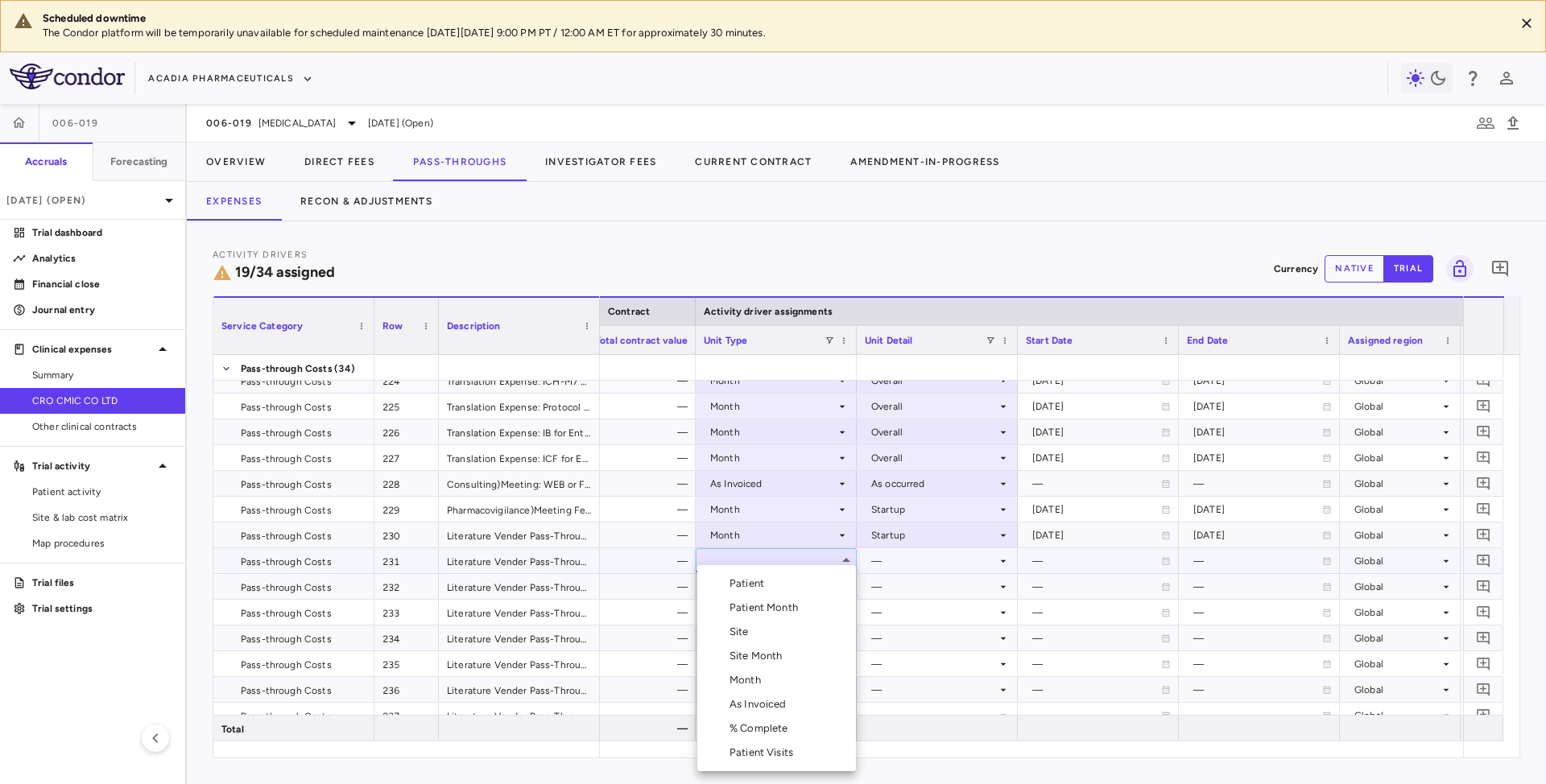
click at [747, 687] on li "Month" at bounding box center [777, 680] width 159 height 24
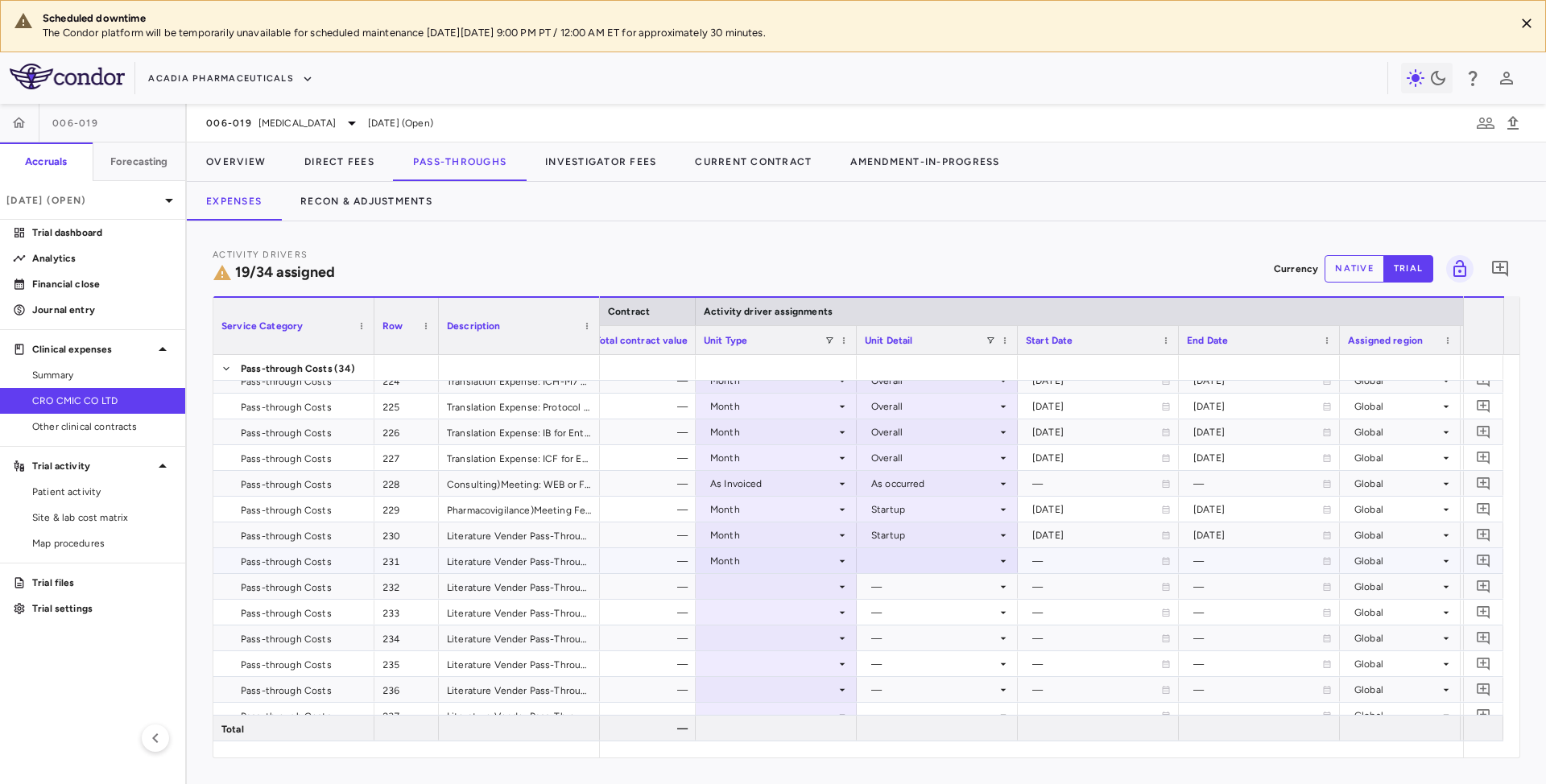
click at [901, 568] on div at bounding box center [937, 561] width 145 height 23
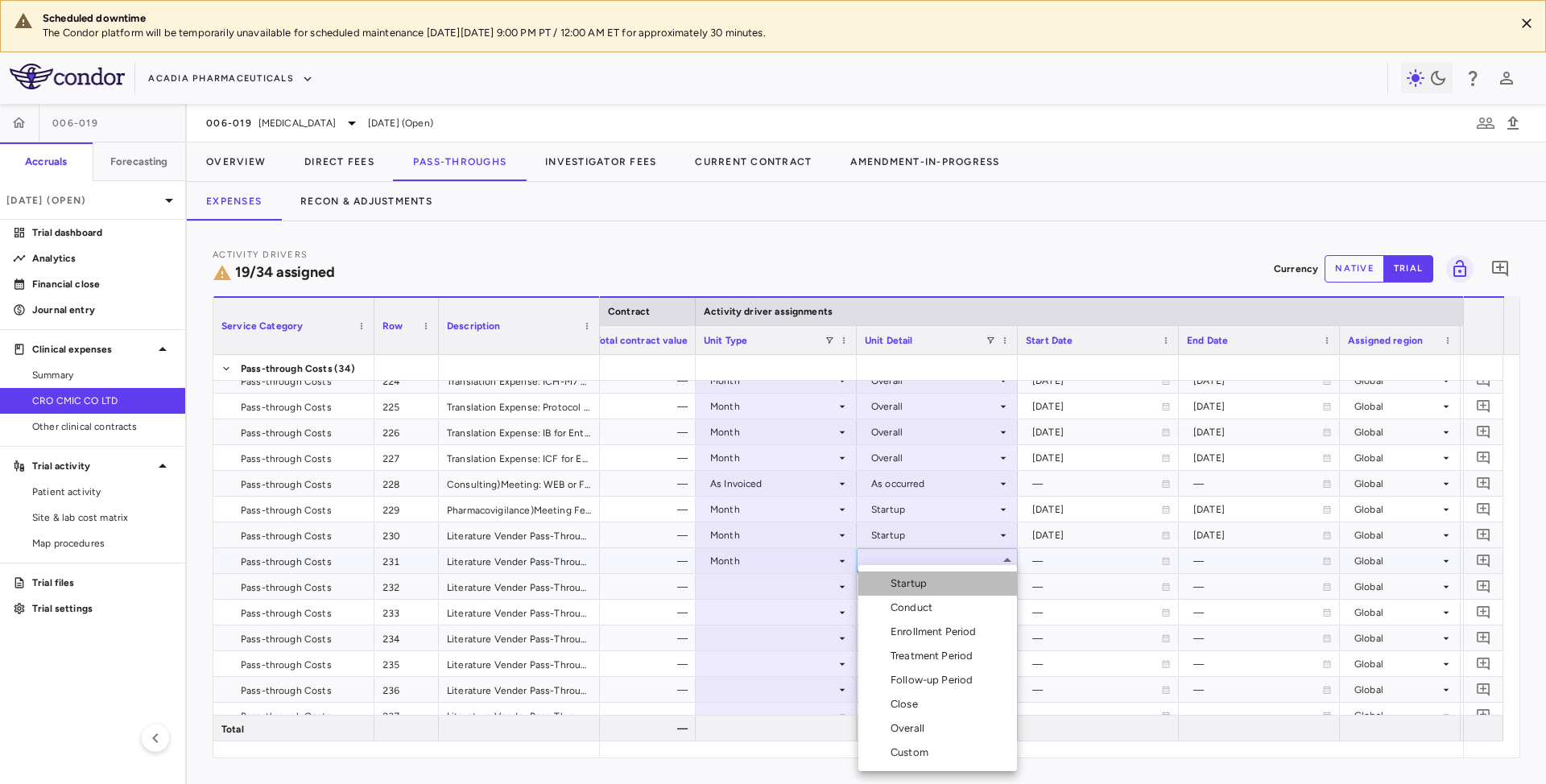
click at [899, 584] on div "Startup" at bounding box center [912, 584] width 43 height 15
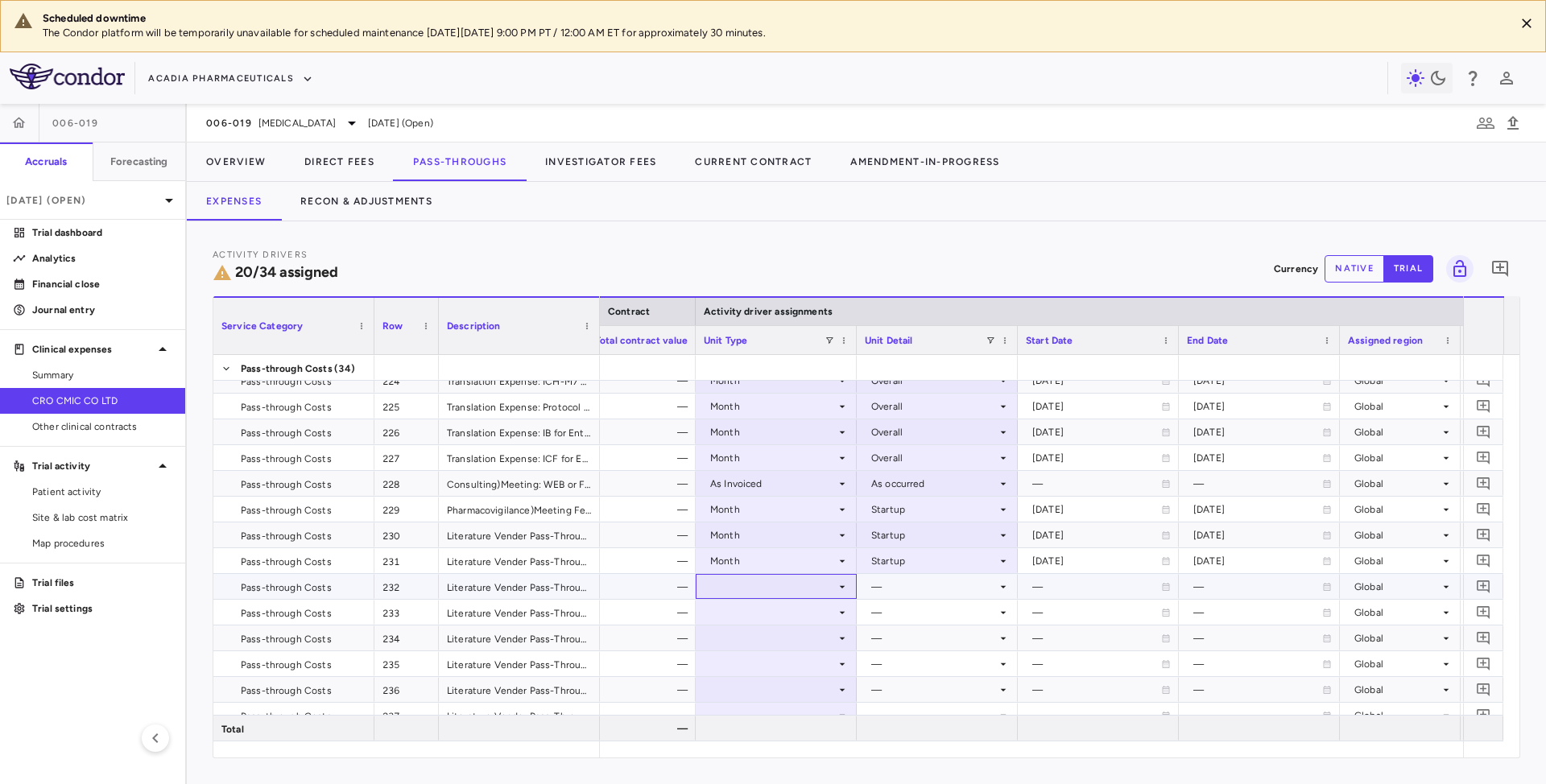
click at [815, 584] on div at bounding box center [776, 587] width 145 height 23
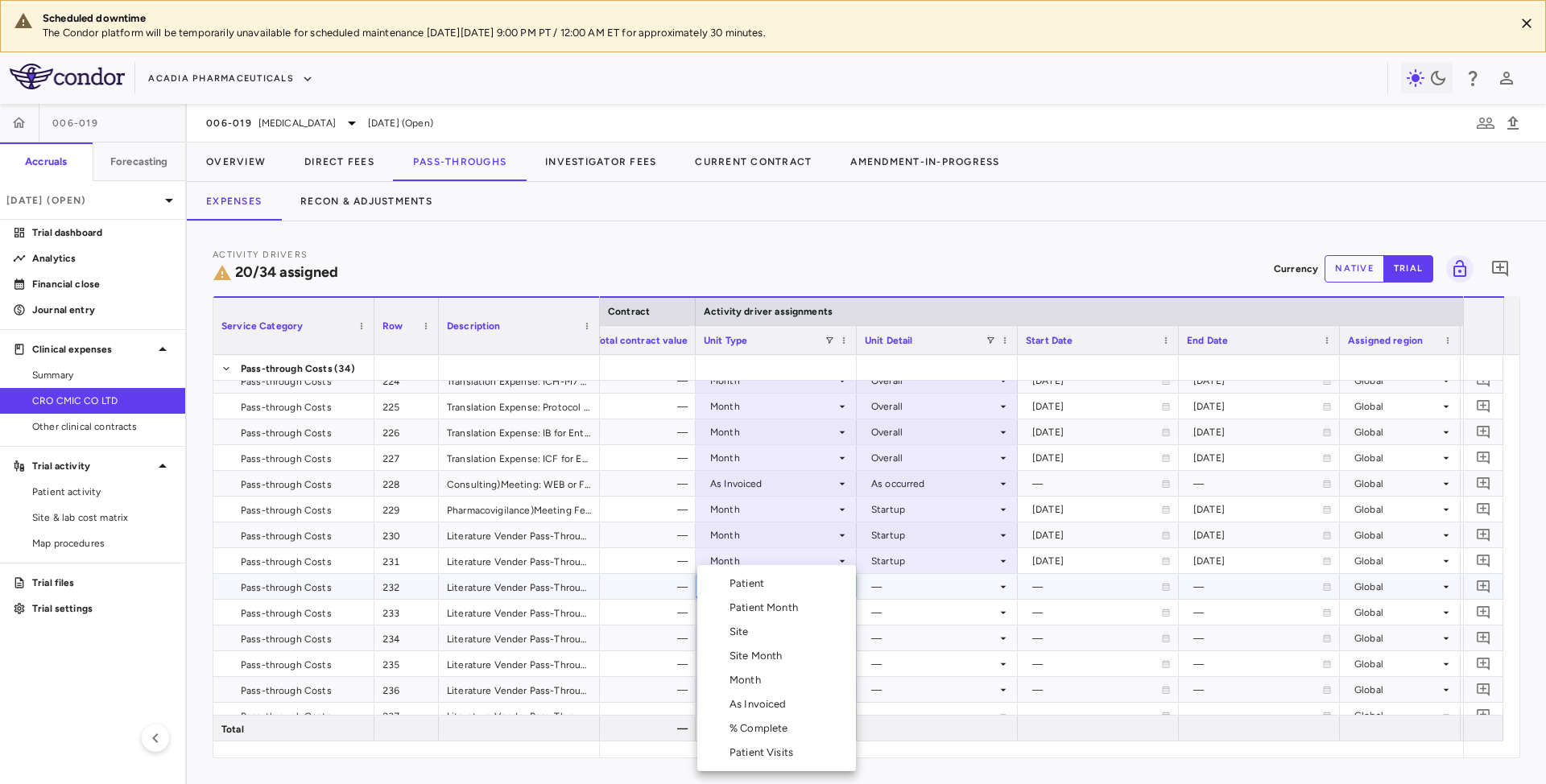
click at [743, 683] on div "Month" at bounding box center [749, 681] width 38 height 15
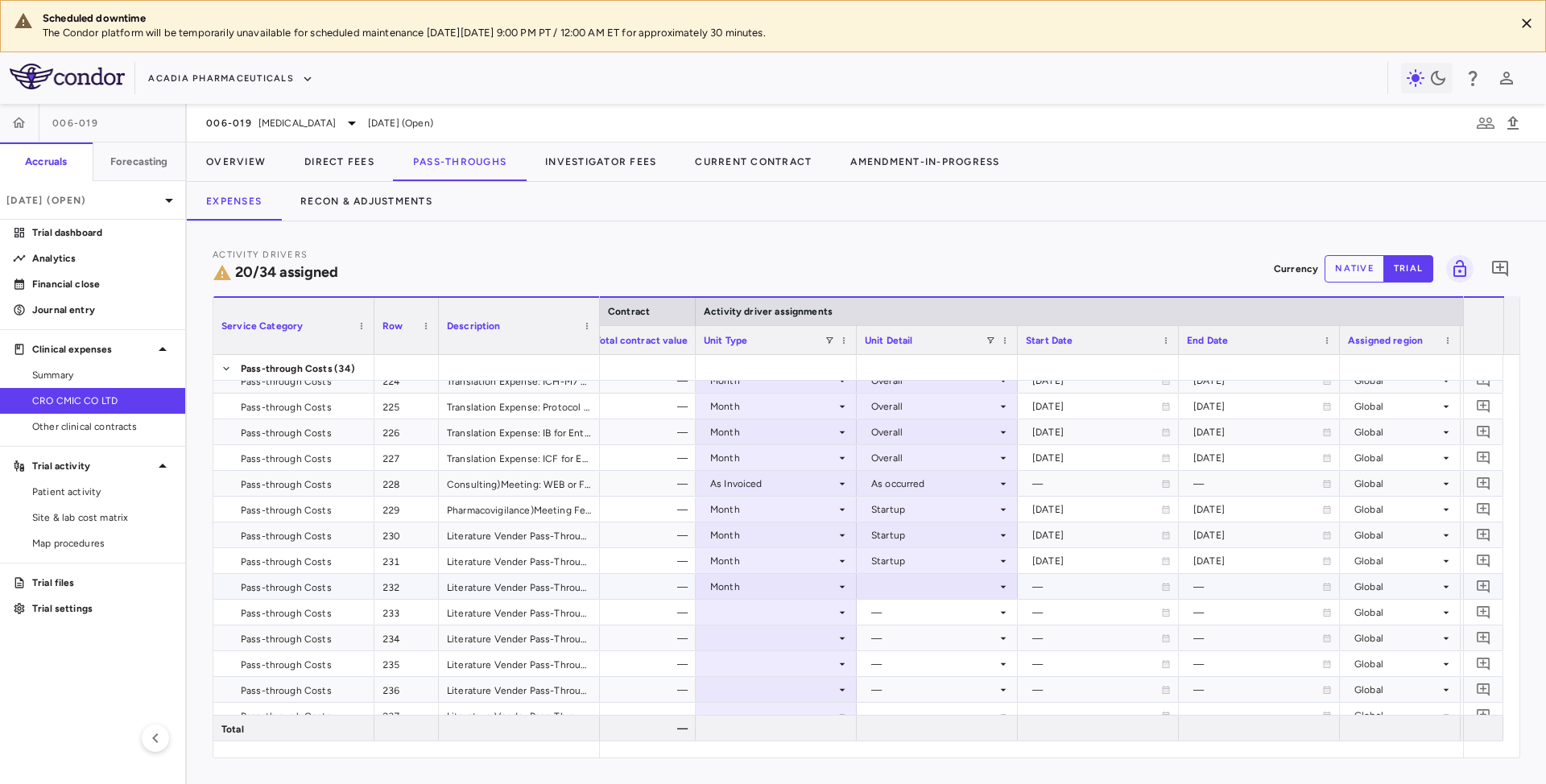
click at [932, 583] on div at bounding box center [937, 587] width 145 height 23
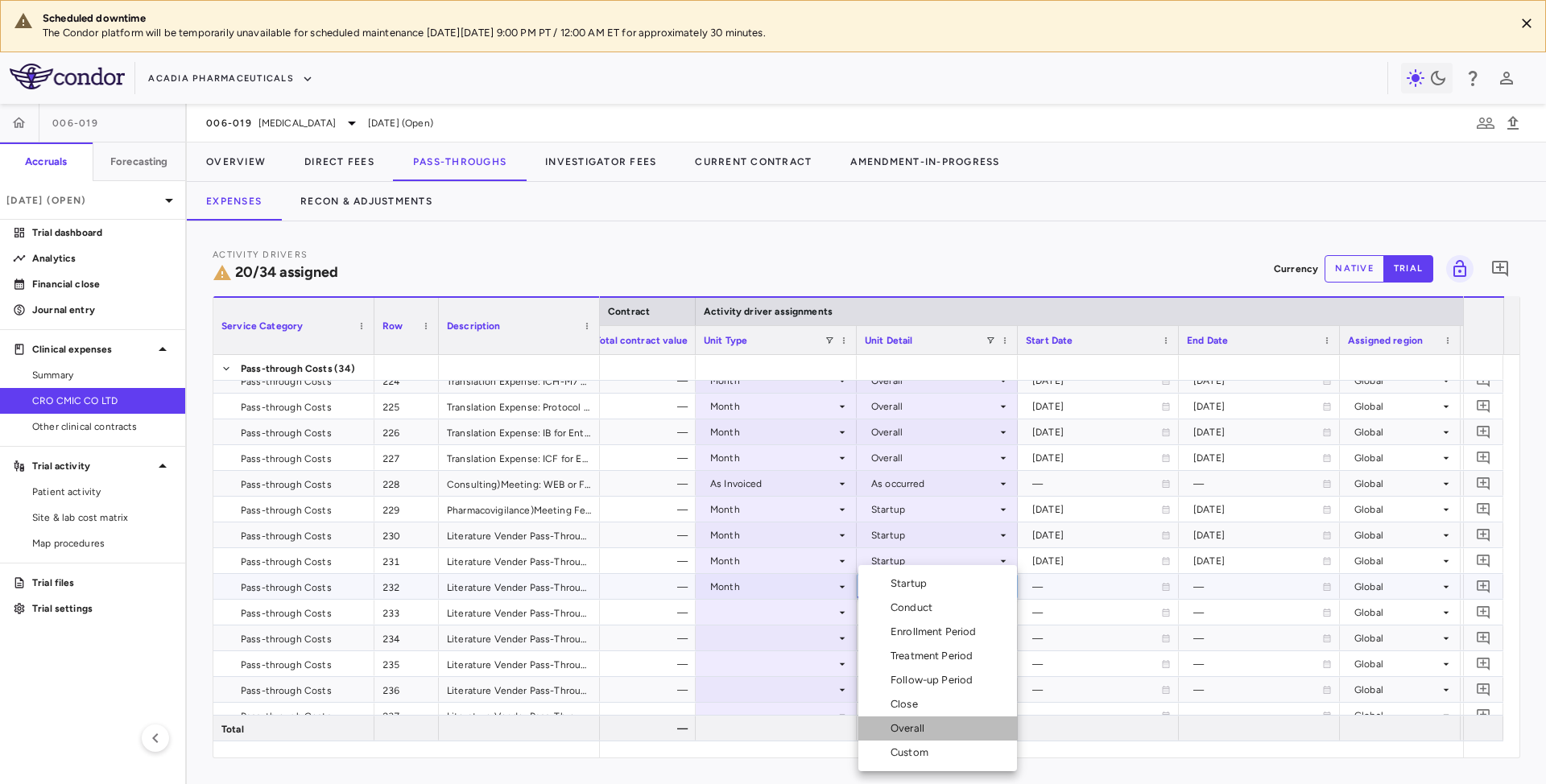
click at [913, 728] on div "Overall" at bounding box center [911, 729] width 40 height 15
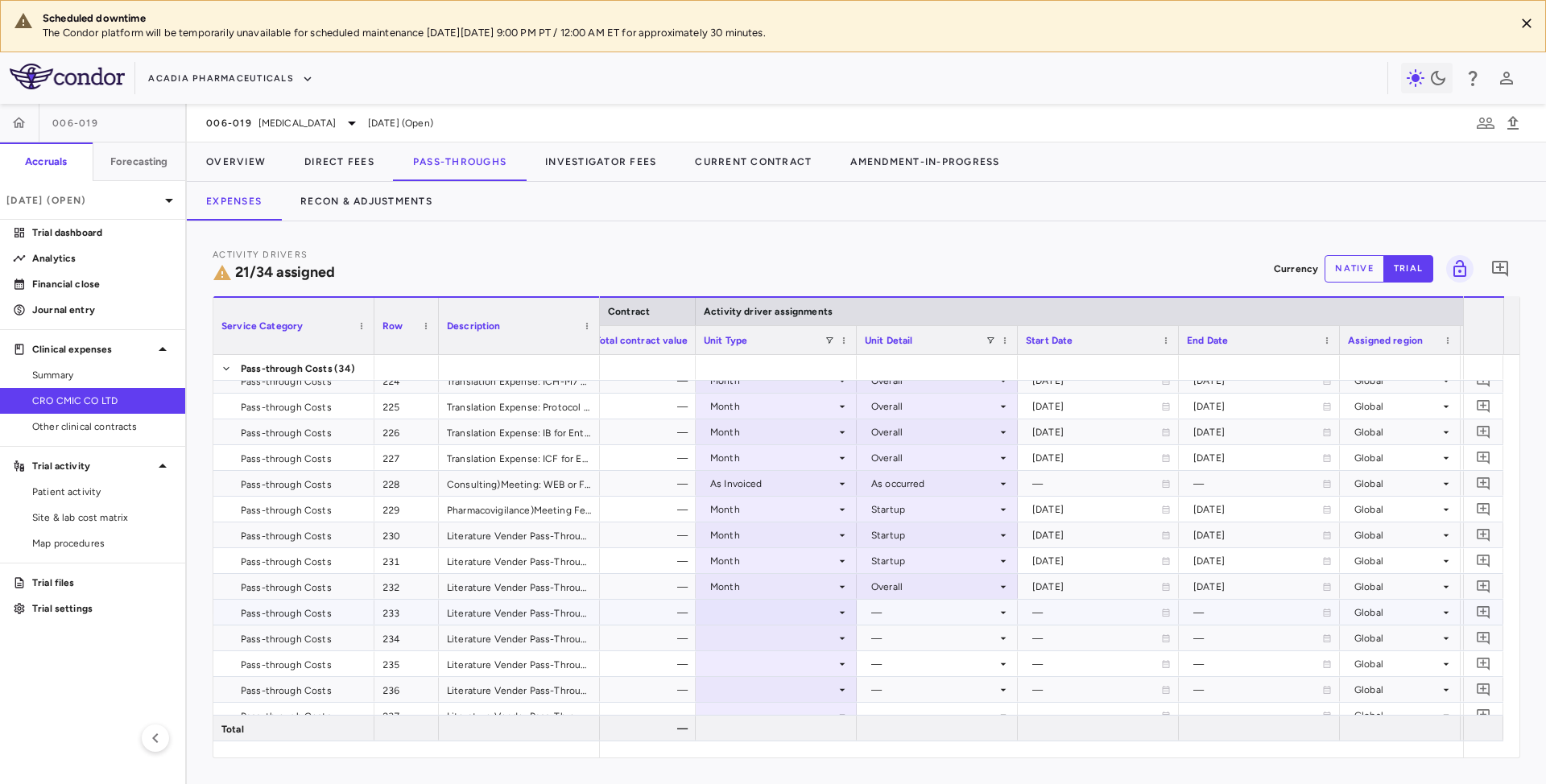
click at [828, 614] on div at bounding box center [776, 612] width 145 height 23
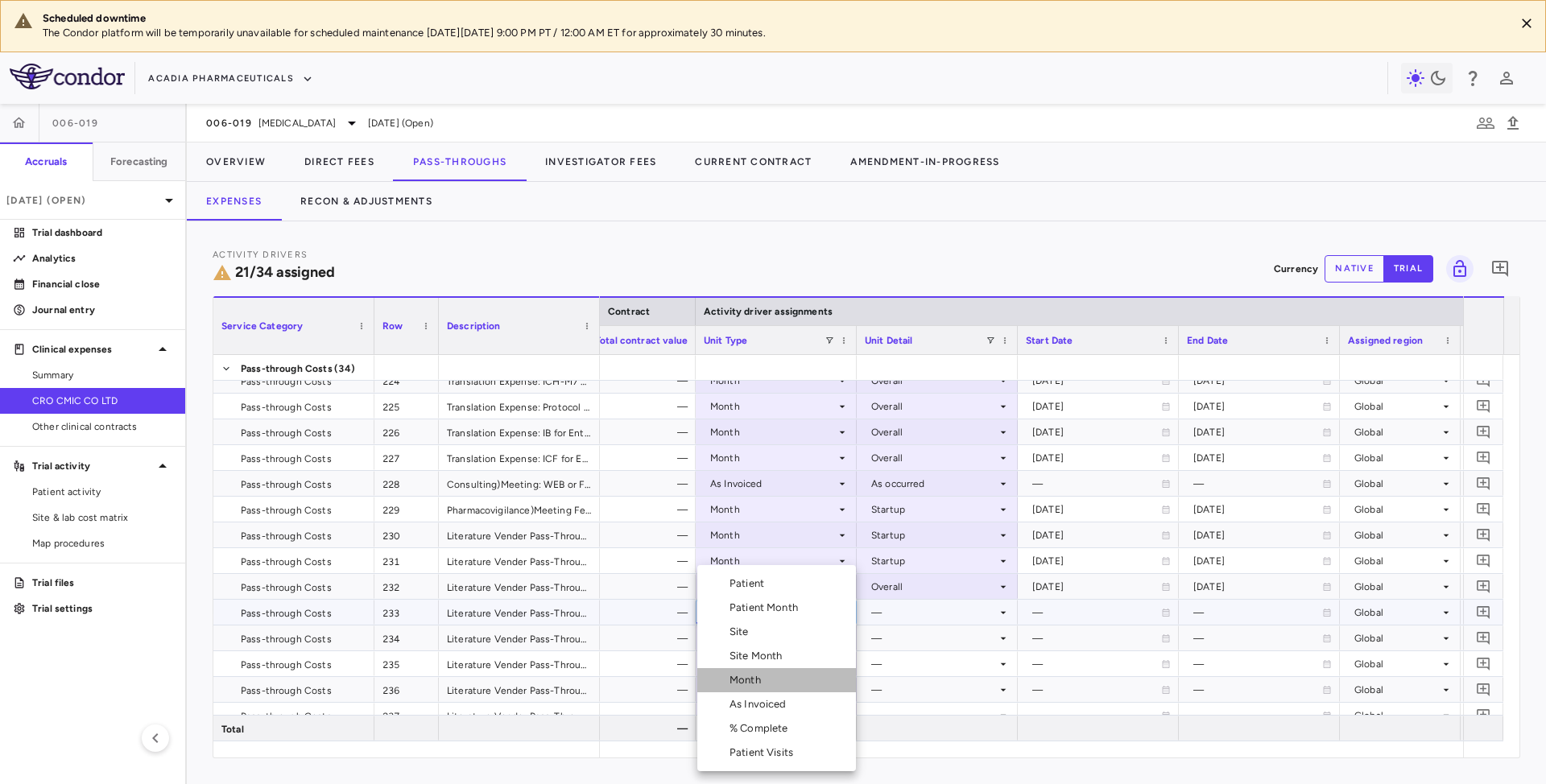
click at [747, 689] on li "Month" at bounding box center [777, 680] width 159 height 24
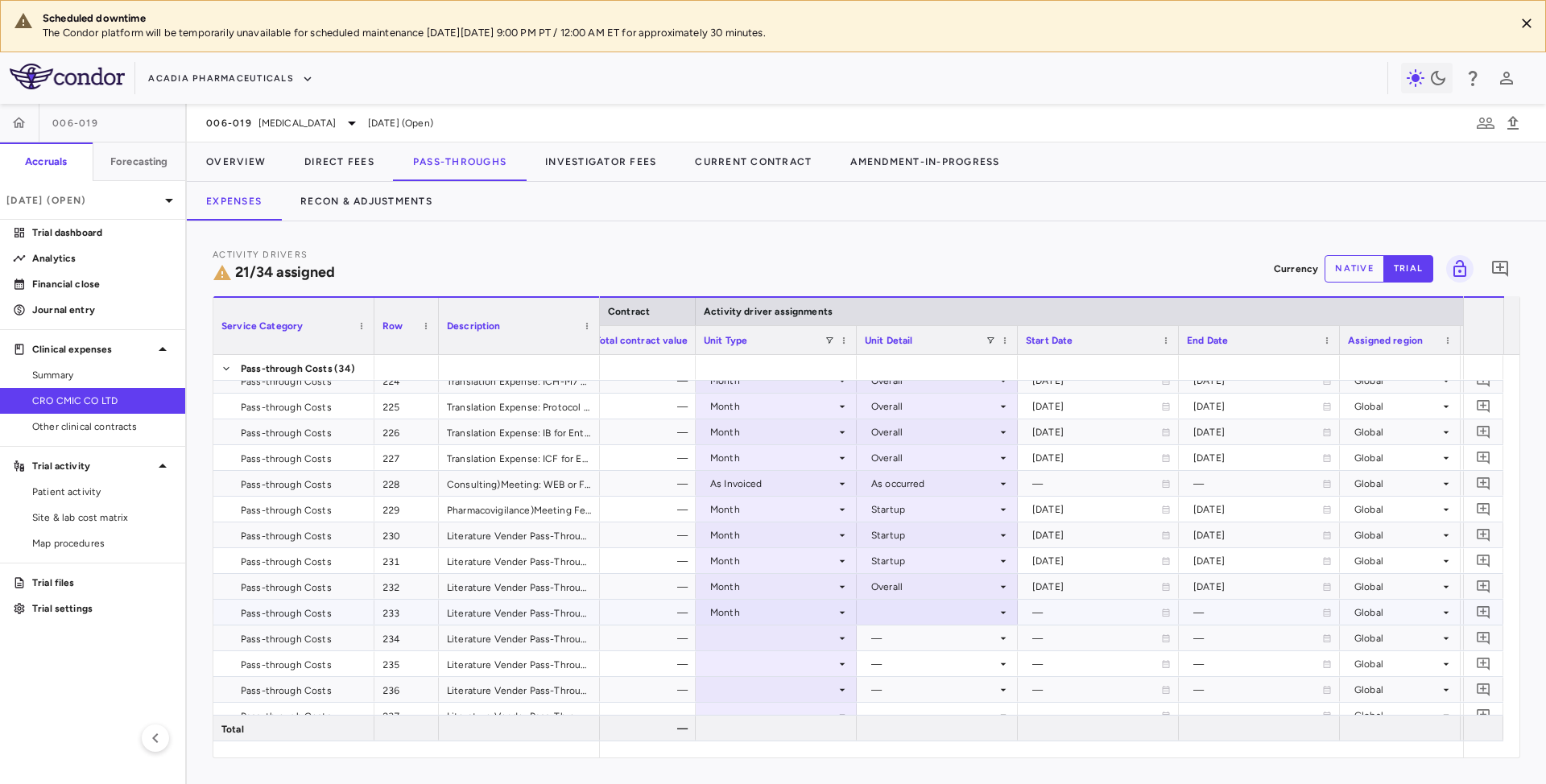
click at [891, 610] on div at bounding box center [937, 612] width 145 height 23
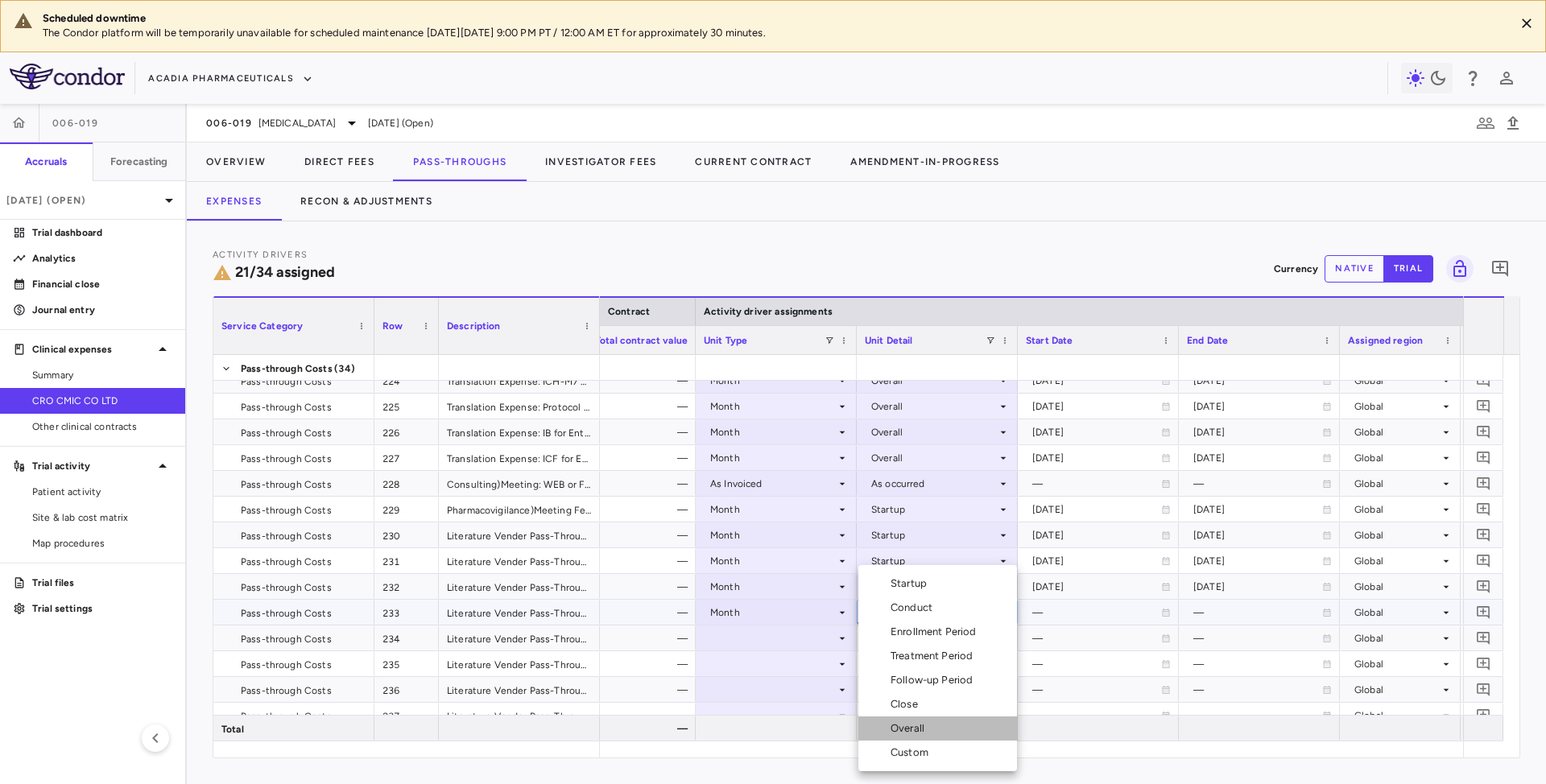
click at [899, 732] on div "Overall" at bounding box center [911, 729] width 40 height 15
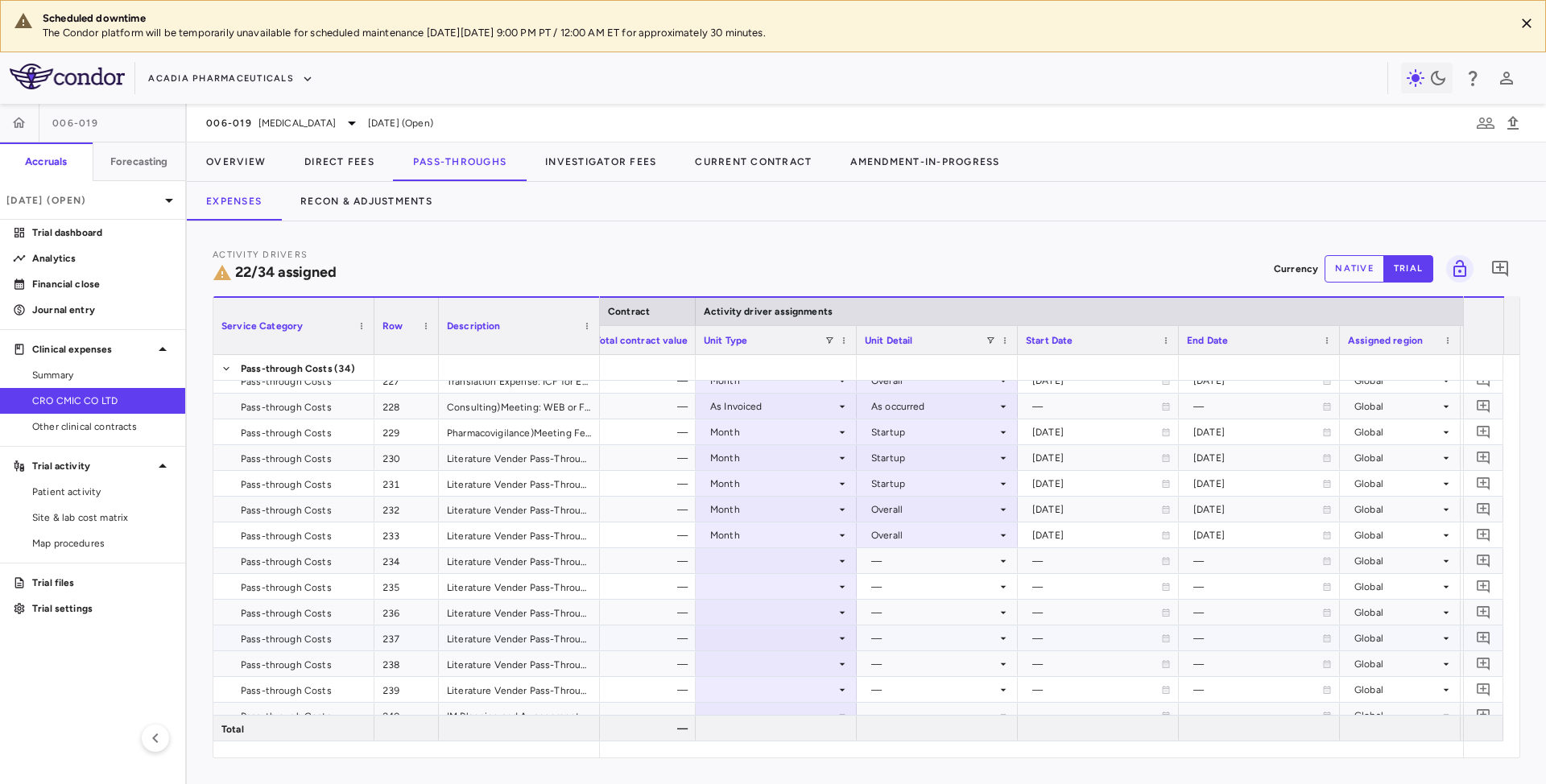
scroll to position [429, 0]
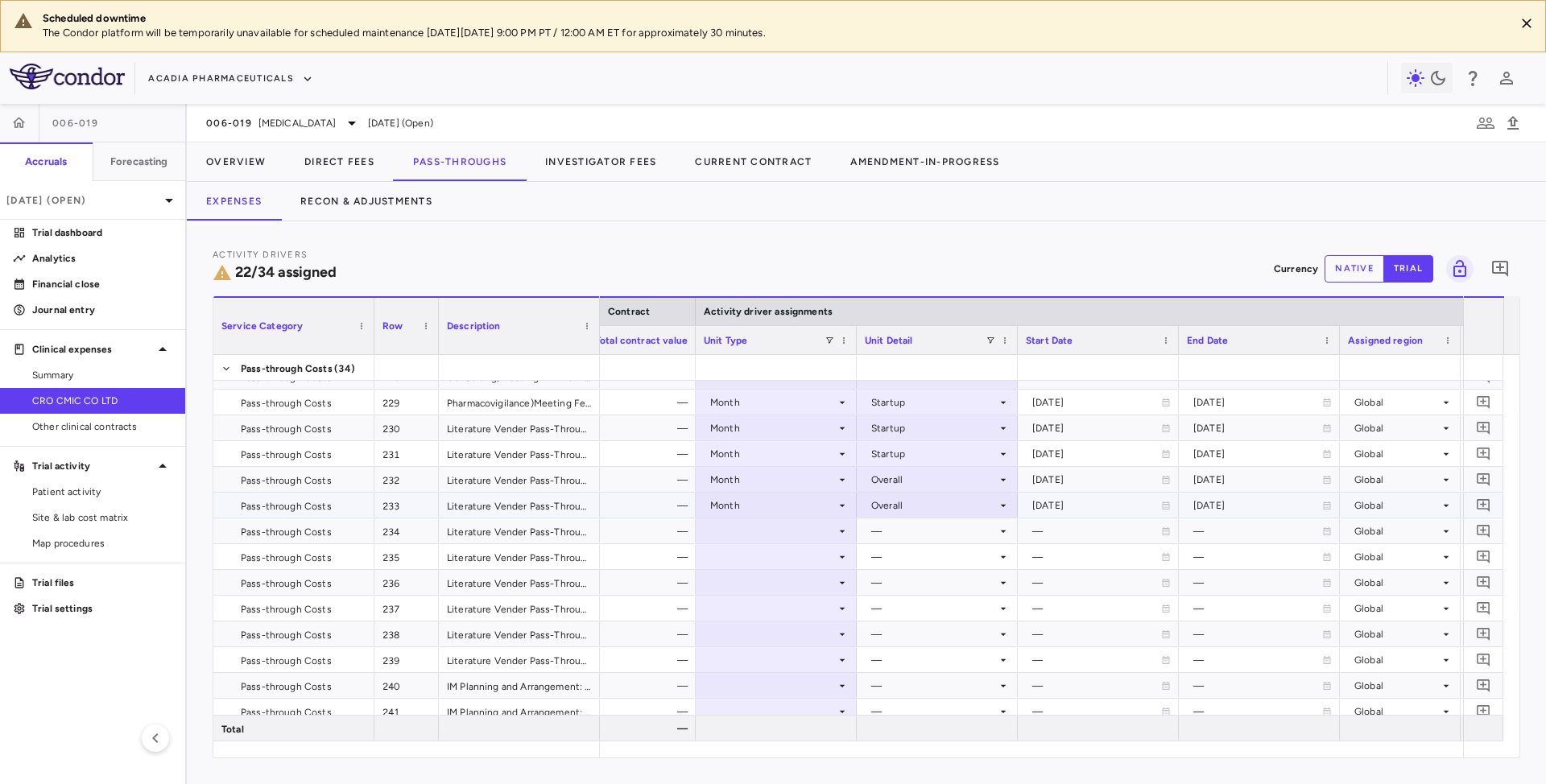
click at [506, 517] on div "Literature Vender Pass-Through Cost: Annual Maintenance - Search Word" at bounding box center [519, 505] width 161 height 25
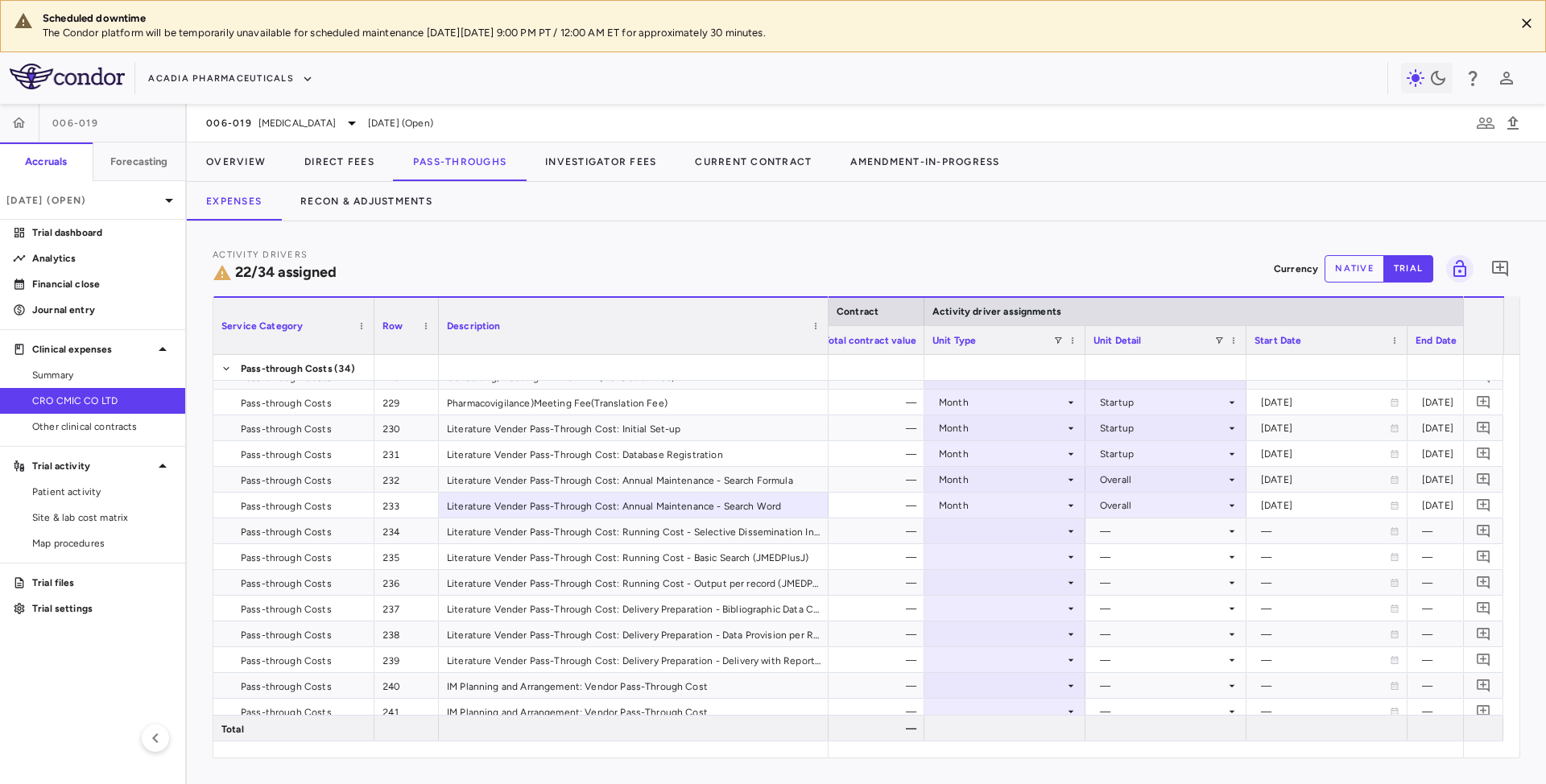
drag, startPoint x: 597, startPoint y: 316, endPoint x: 830, endPoint y: 335, distance: 233.8
click at [826, 335] on div at bounding box center [828, 326] width 7 height 56
click at [1073, 536] on icon at bounding box center [1072, 531] width 13 height 13
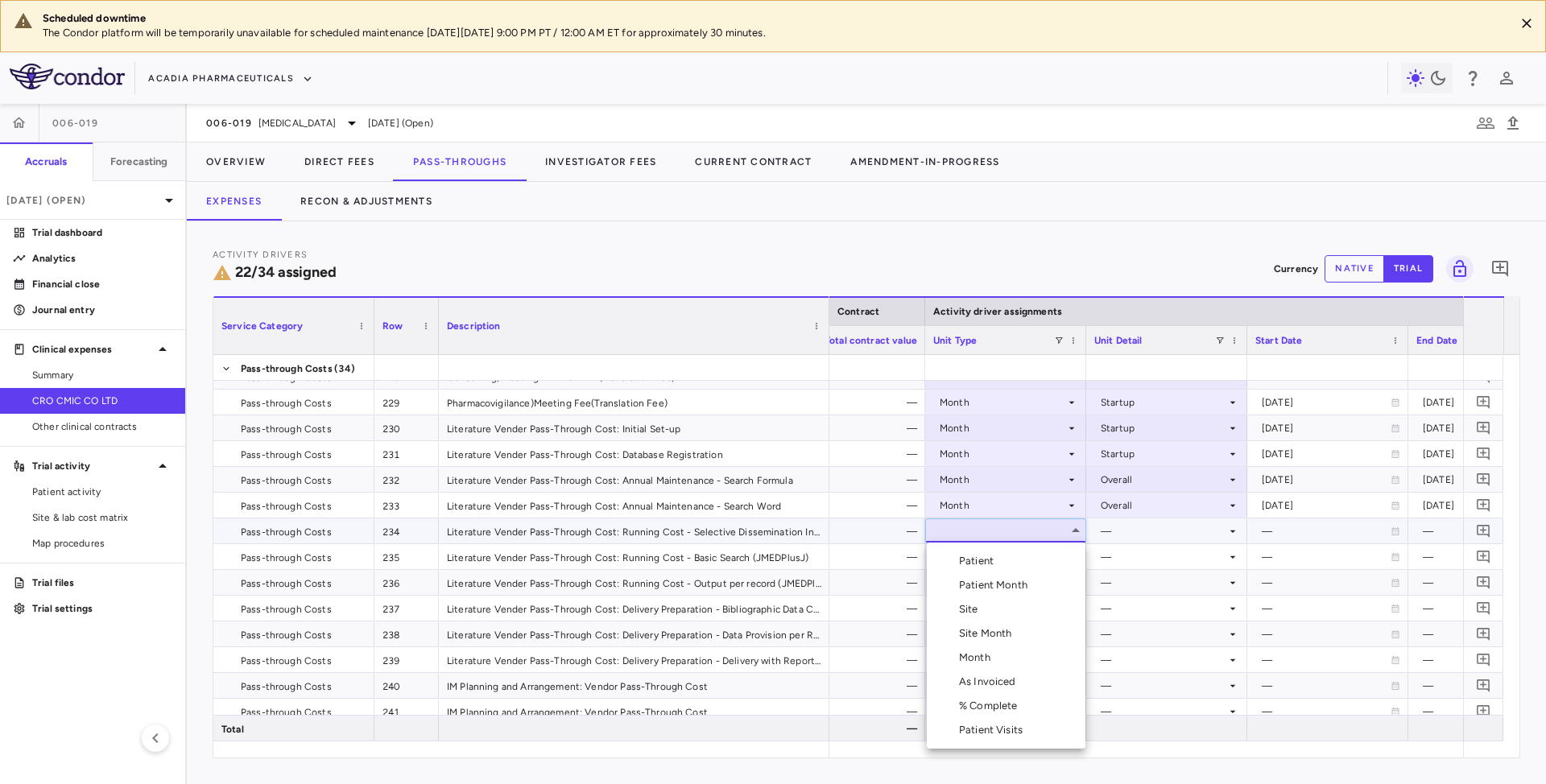
click at [973, 667] on li "Month" at bounding box center [1006, 658] width 159 height 24
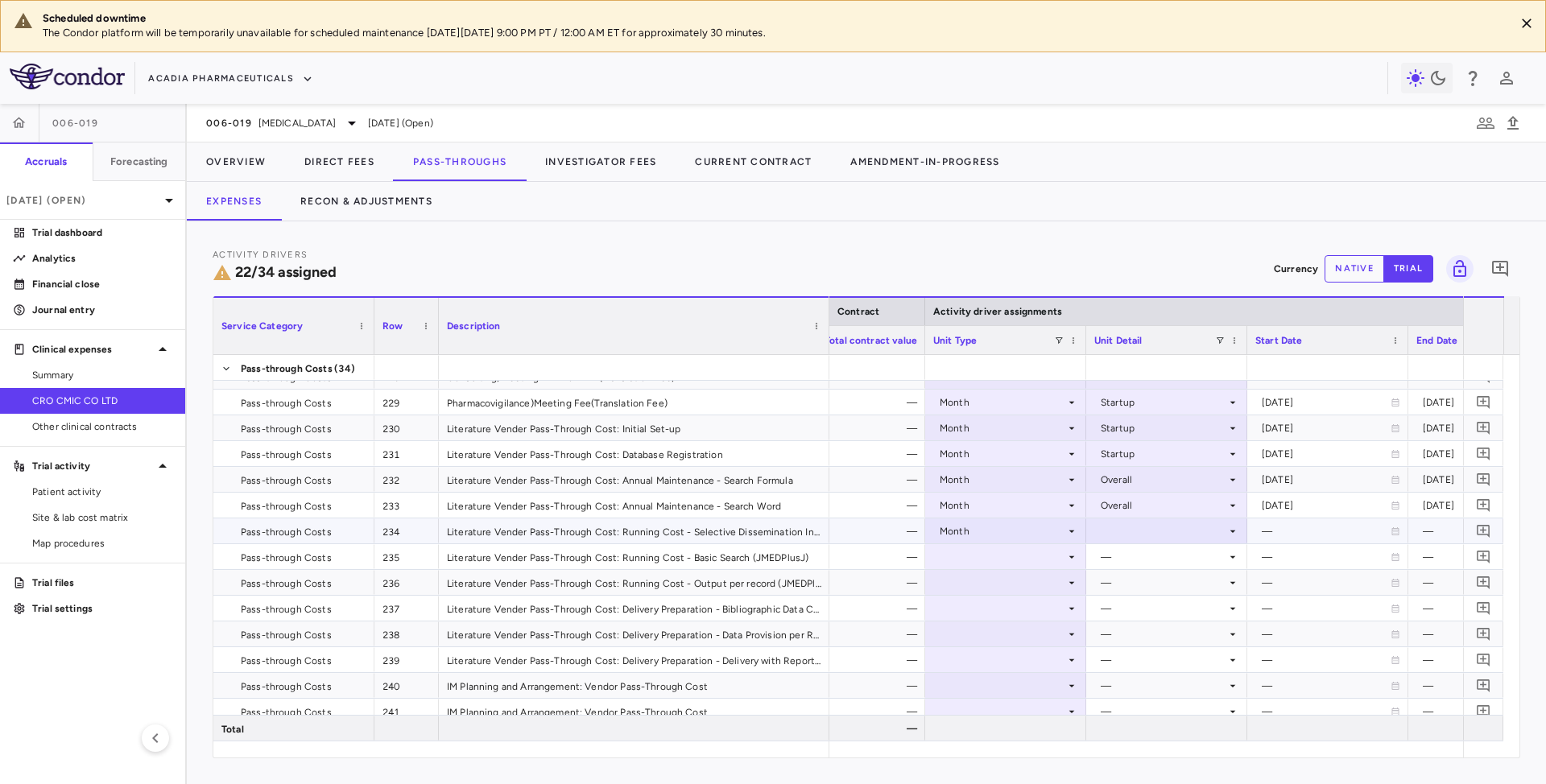
click at [1231, 542] on div at bounding box center [1166, 531] width 145 height 23
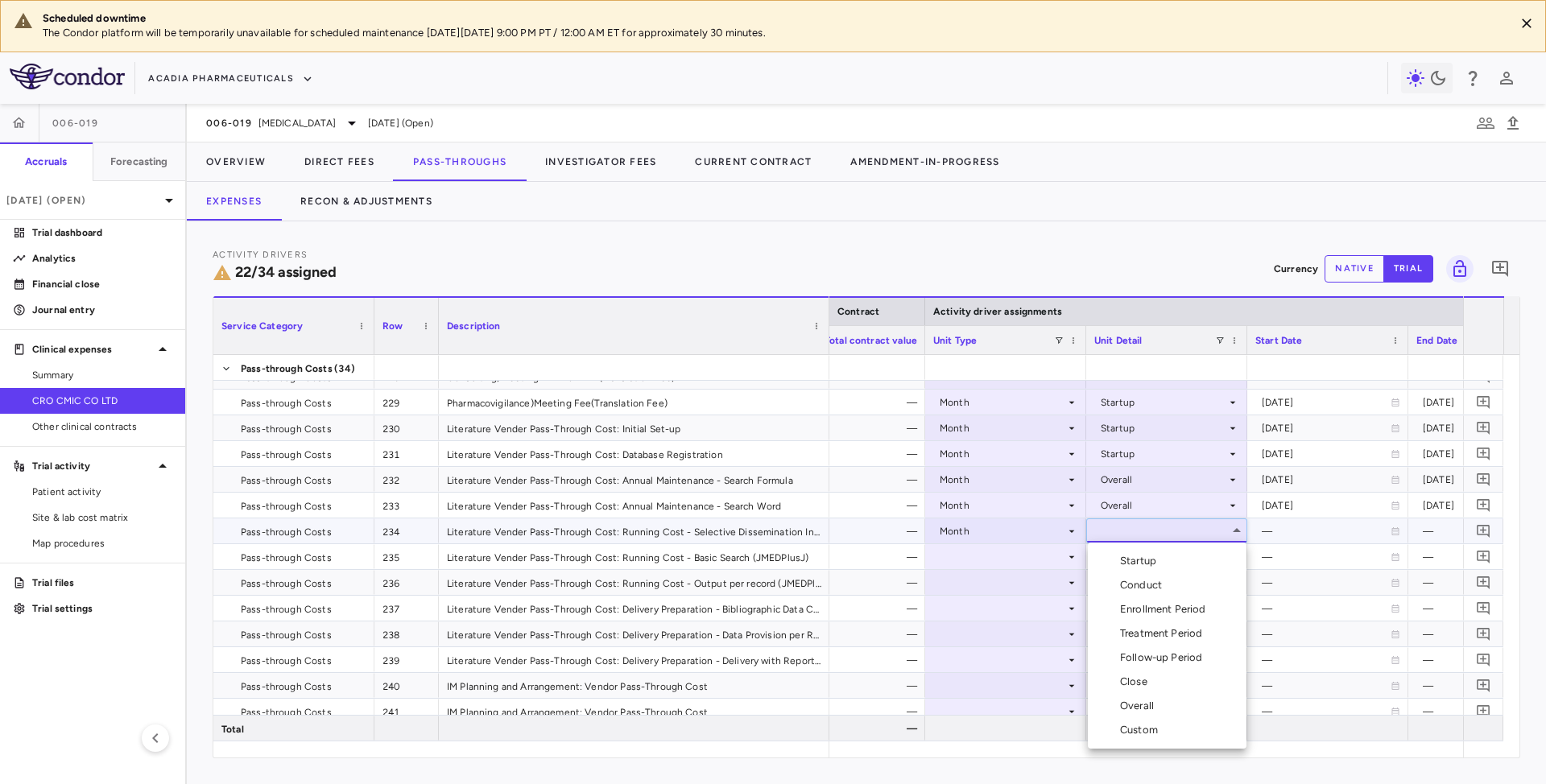
click at [1124, 733] on div "Custom" at bounding box center [1143, 730] width 45 height 15
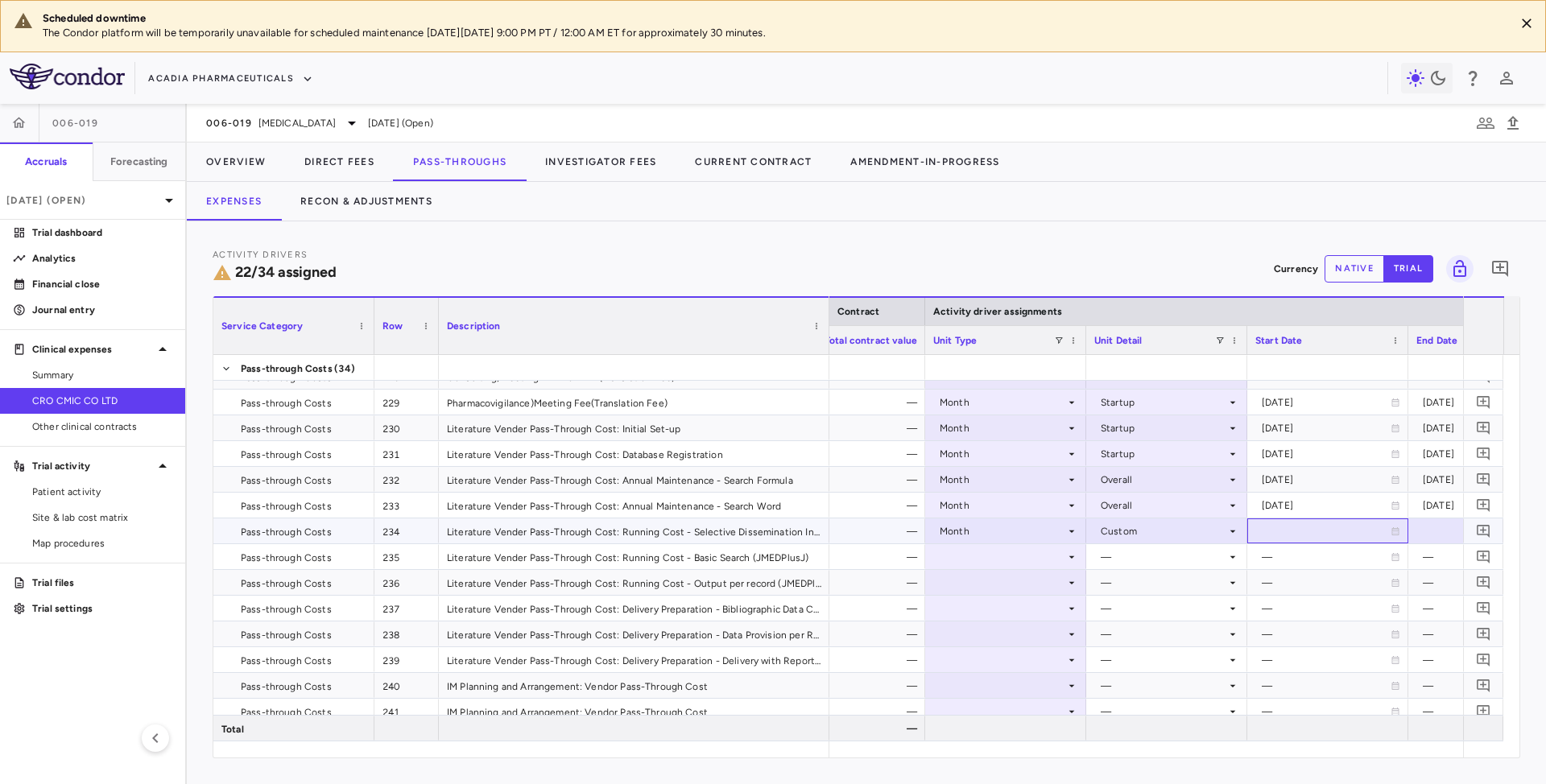
click at [1319, 535] on div at bounding box center [1327, 531] width 145 height 23
click at [1309, 535] on input "**********" at bounding box center [1313, 533] width 131 height 26
type input "**********"
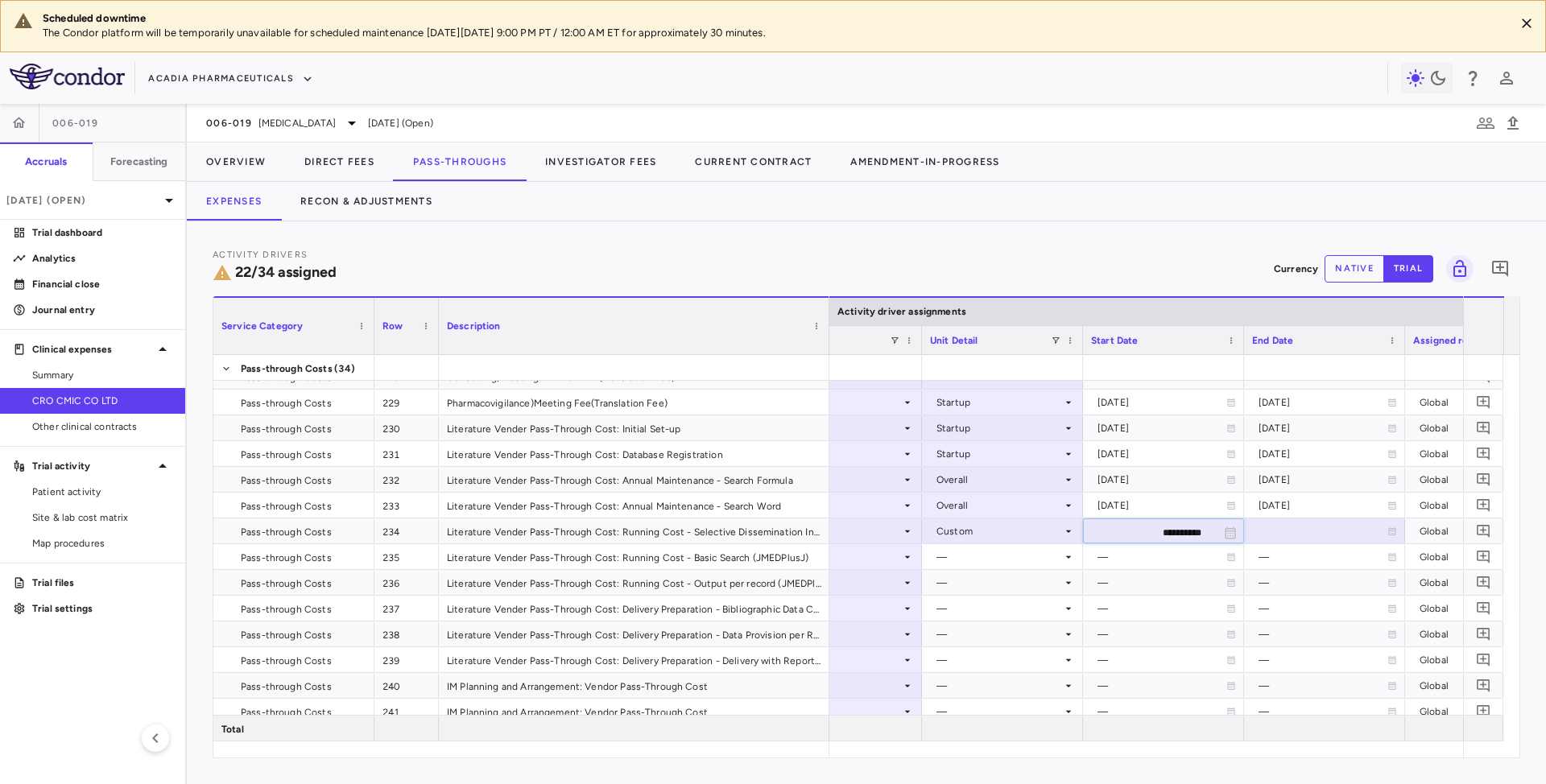
scroll to position [0, 0]
click at [1268, 533] on div at bounding box center [1317, 531] width 145 height 23
click at [1273, 538] on input "**********" at bounding box center [1303, 533] width 131 height 26
type input "**********"
click at [1050, 560] on div "—" at bounding box center [992, 557] width 126 height 26
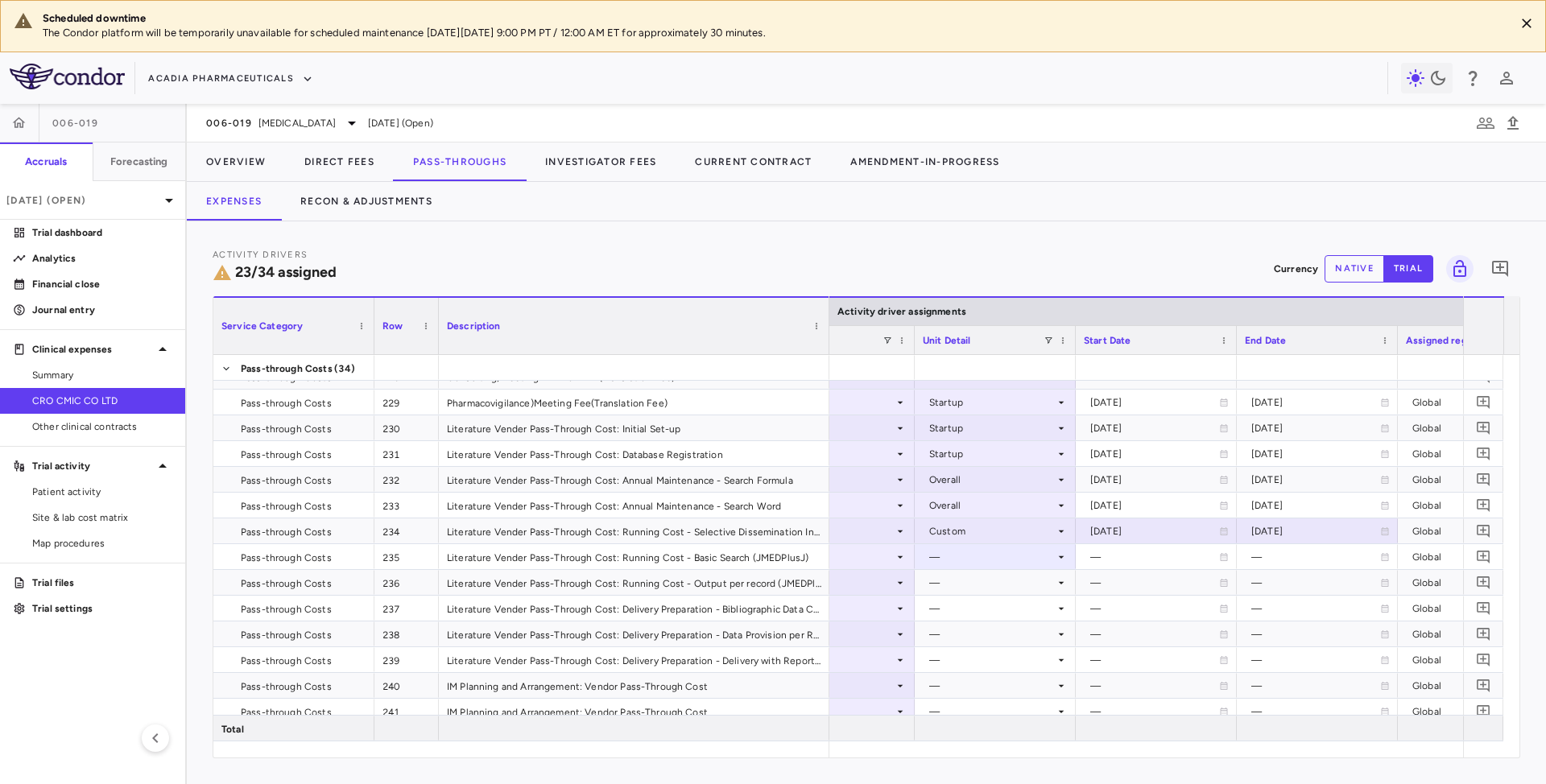
drag, startPoint x: 1011, startPoint y: 758, endPoint x: 991, endPoint y: 763, distance: 20.6
click at [991, 763] on div "Activity Drivers 23/34 assigned Currency native trial 0 Press ENTER to sort. Pr…" at bounding box center [866, 502] width 1359 height 563
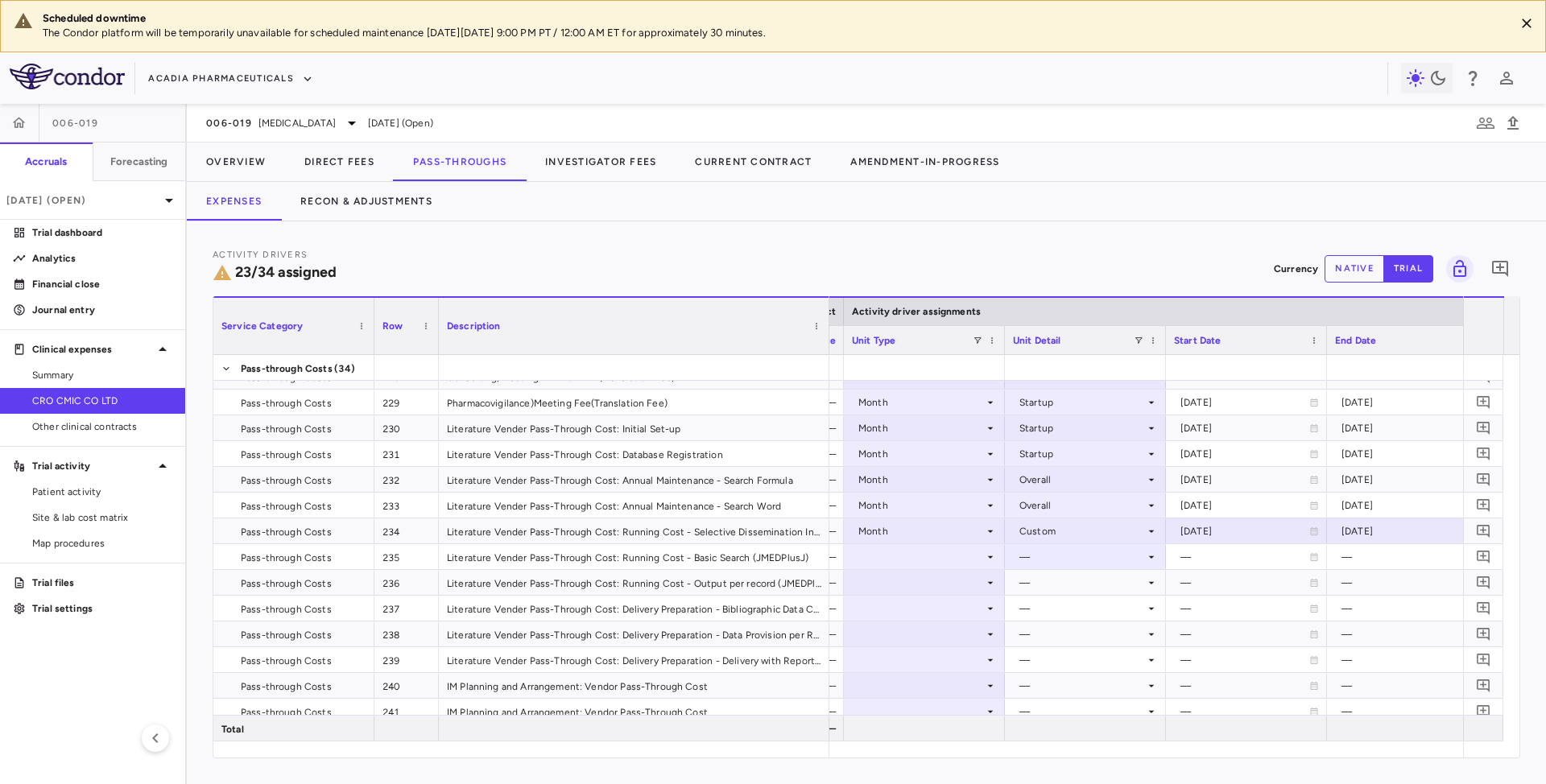
scroll to position [0, 911]
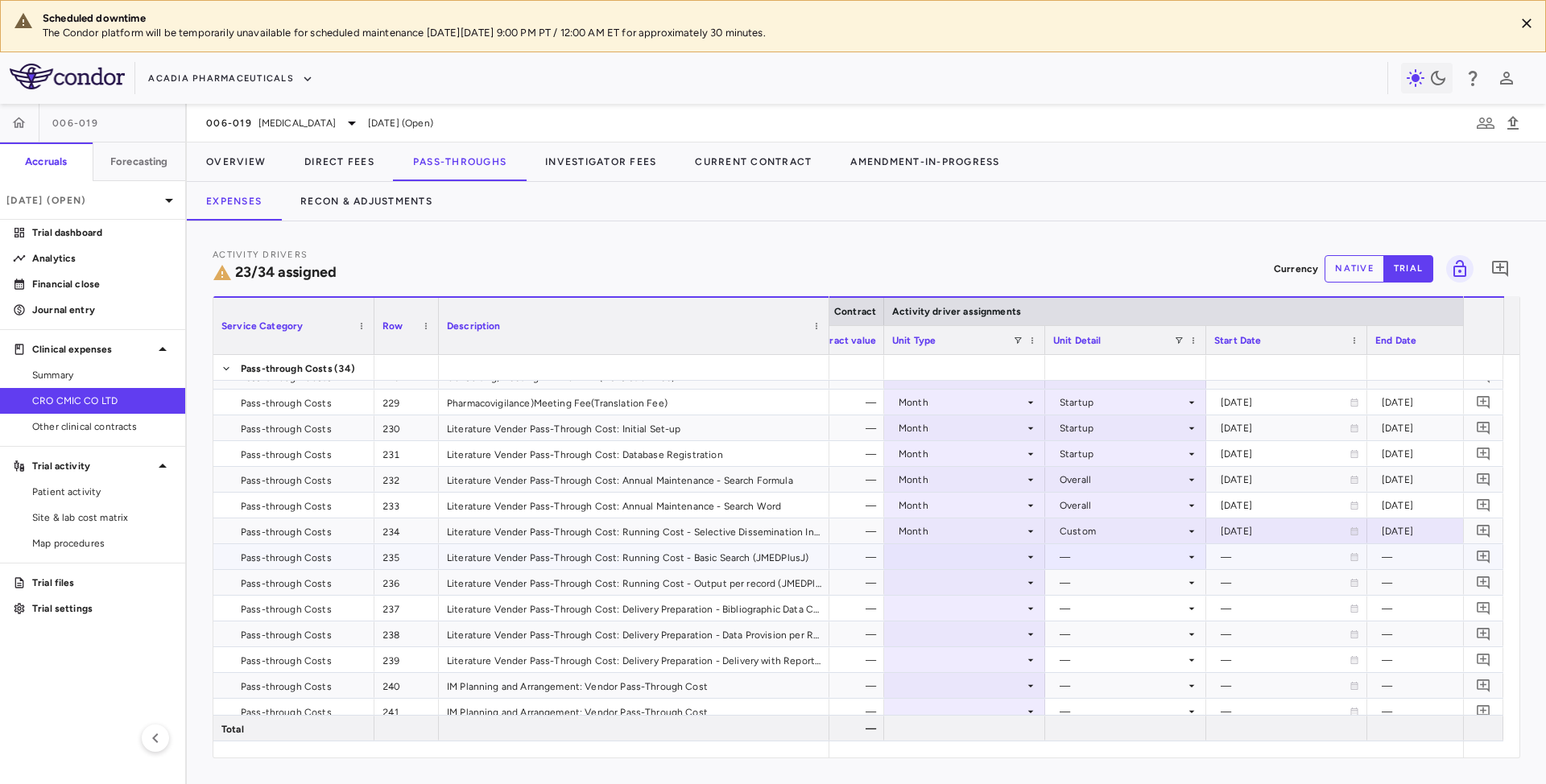
click at [1025, 553] on icon at bounding box center [1031, 558] width 13 height 13
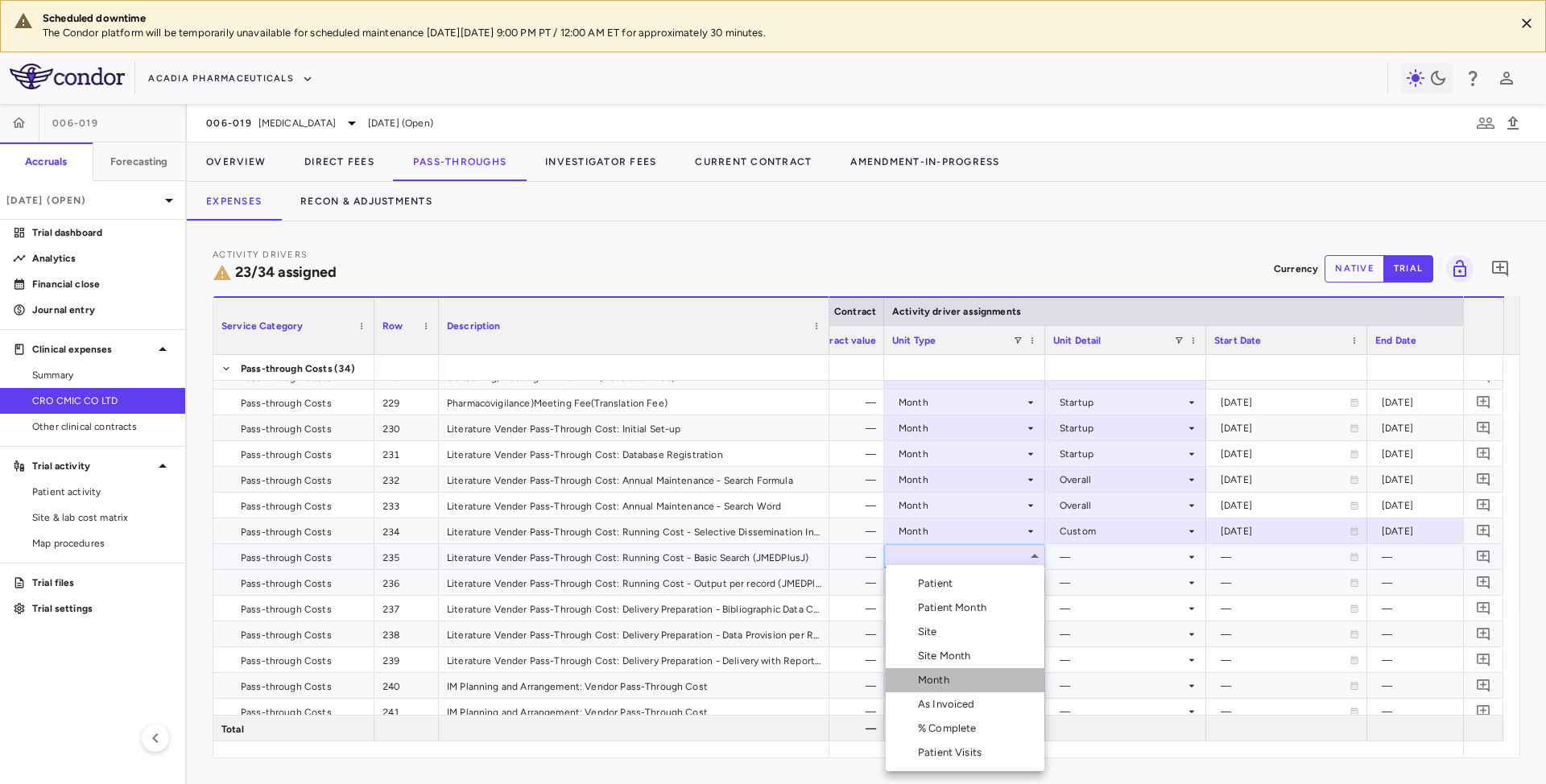
click at [941, 681] on div "Month" at bounding box center [937, 681] width 38 height 15
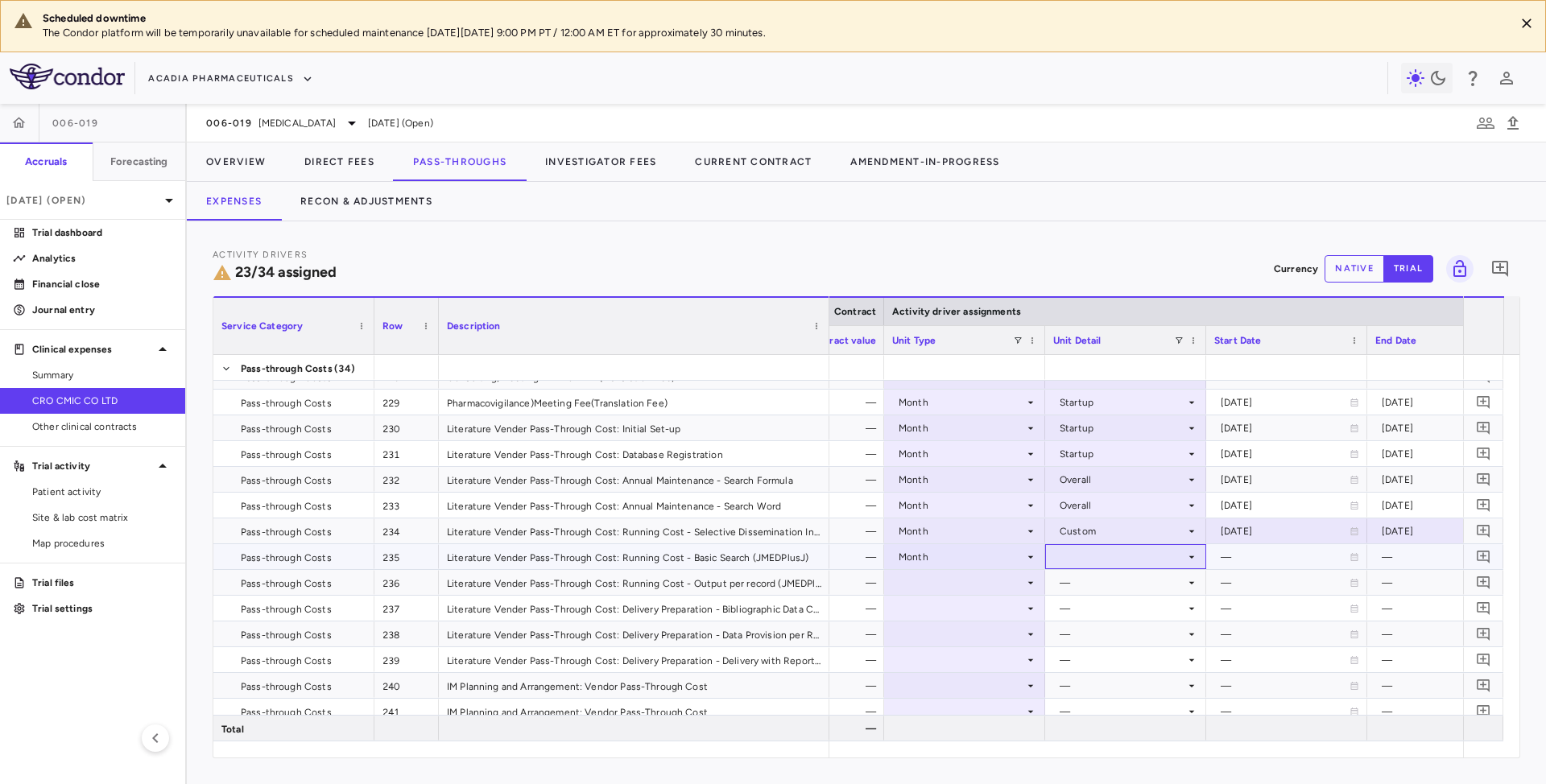
click at [1192, 554] on icon at bounding box center [1192, 558] width 13 height 13
click at [1109, 752] on div "Custom" at bounding box center [1101, 753] width 45 height 15
click at [1350, 561] on icon at bounding box center [1354, 558] width 10 height 10
click at [1334, 558] on div at bounding box center [1287, 557] width 145 height 23
click at [1272, 561] on input "**********" at bounding box center [1272, 558] width 131 height 26
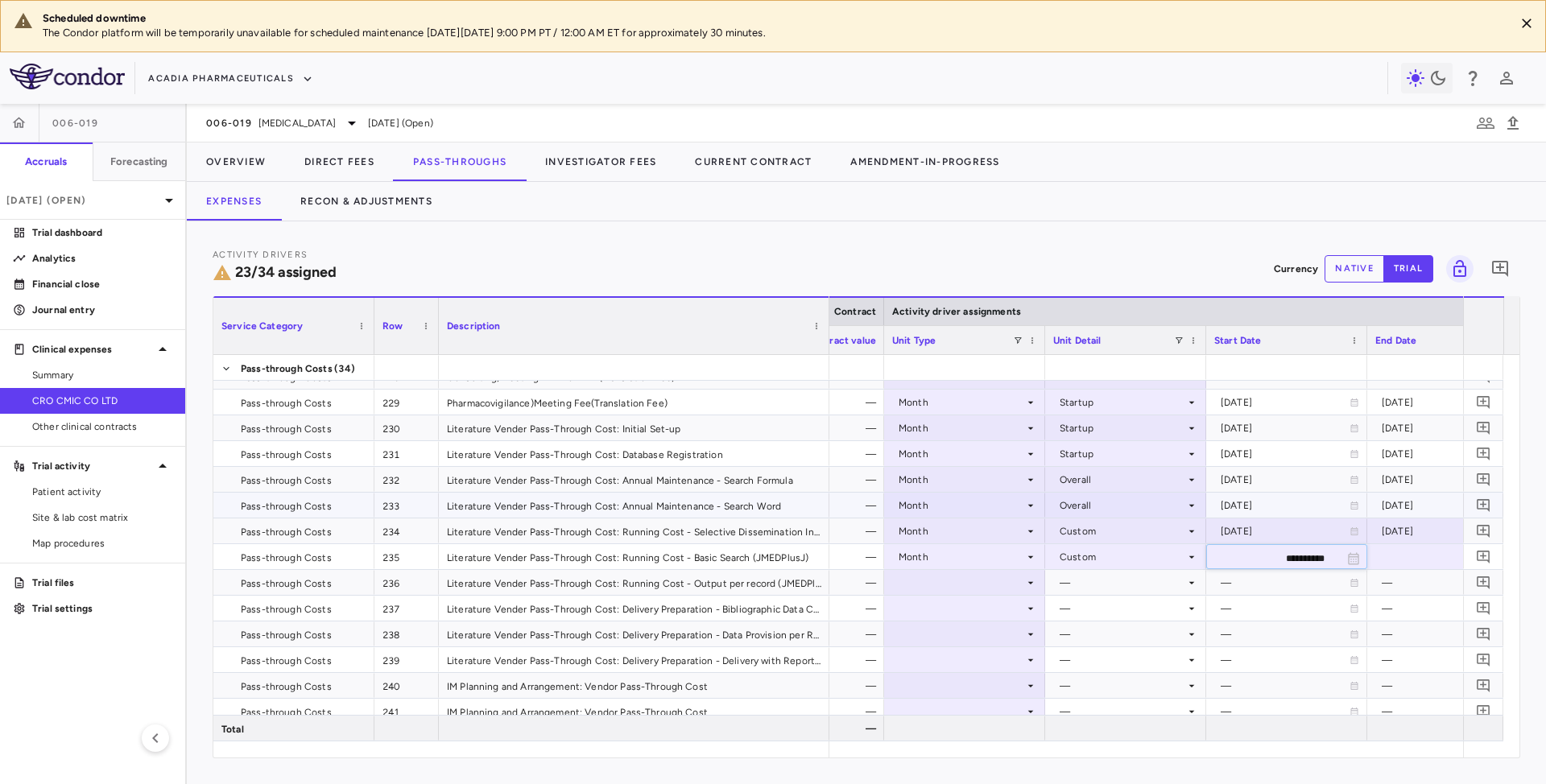
type input "**********"
click at [1405, 553] on div at bounding box center [1447, 557] width 145 height 23
click at [1396, 558] on input "**********" at bounding box center [1434, 558] width 131 height 26
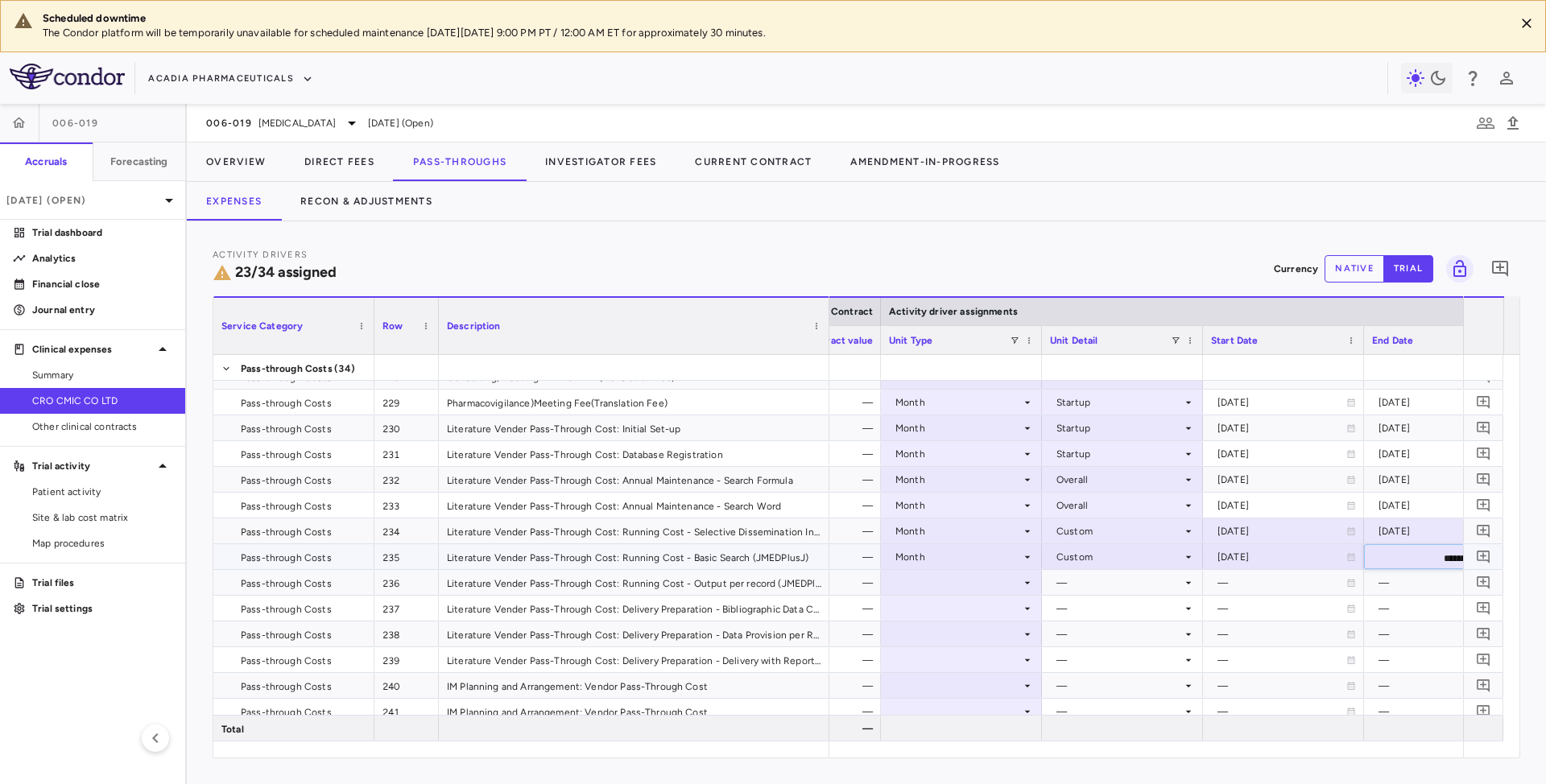
type input "**********"
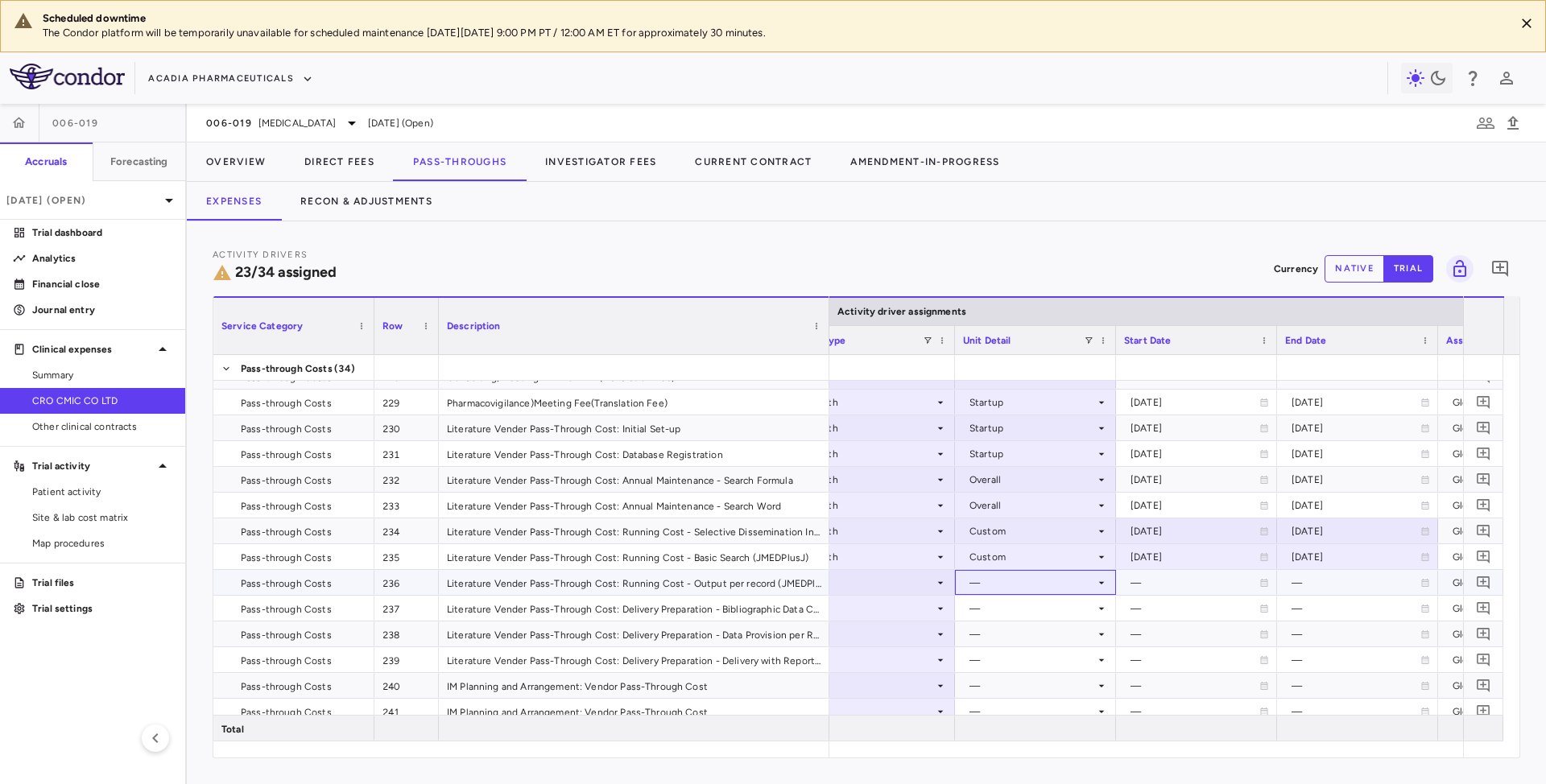
click at [1001, 570] on div "—" at bounding box center [1035, 582] width 161 height 25
click at [998, 583] on div "—" at bounding box center [1032, 582] width 126 height 26
click at [894, 577] on div at bounding box center [874, 582] width 145 height 23
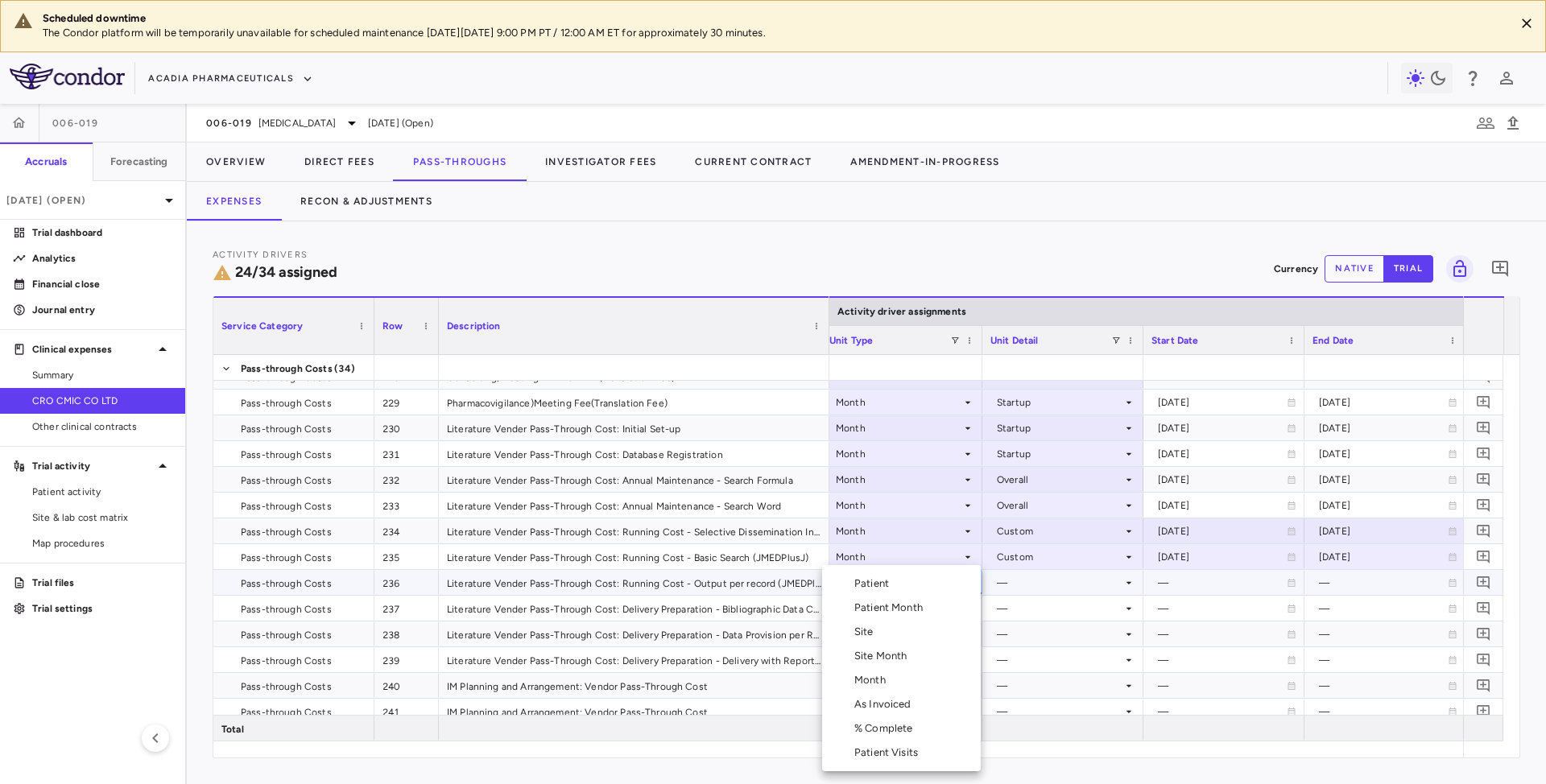
click at [879, 673] on div "Month" at bounding box center [873, 681] width 38 height 15
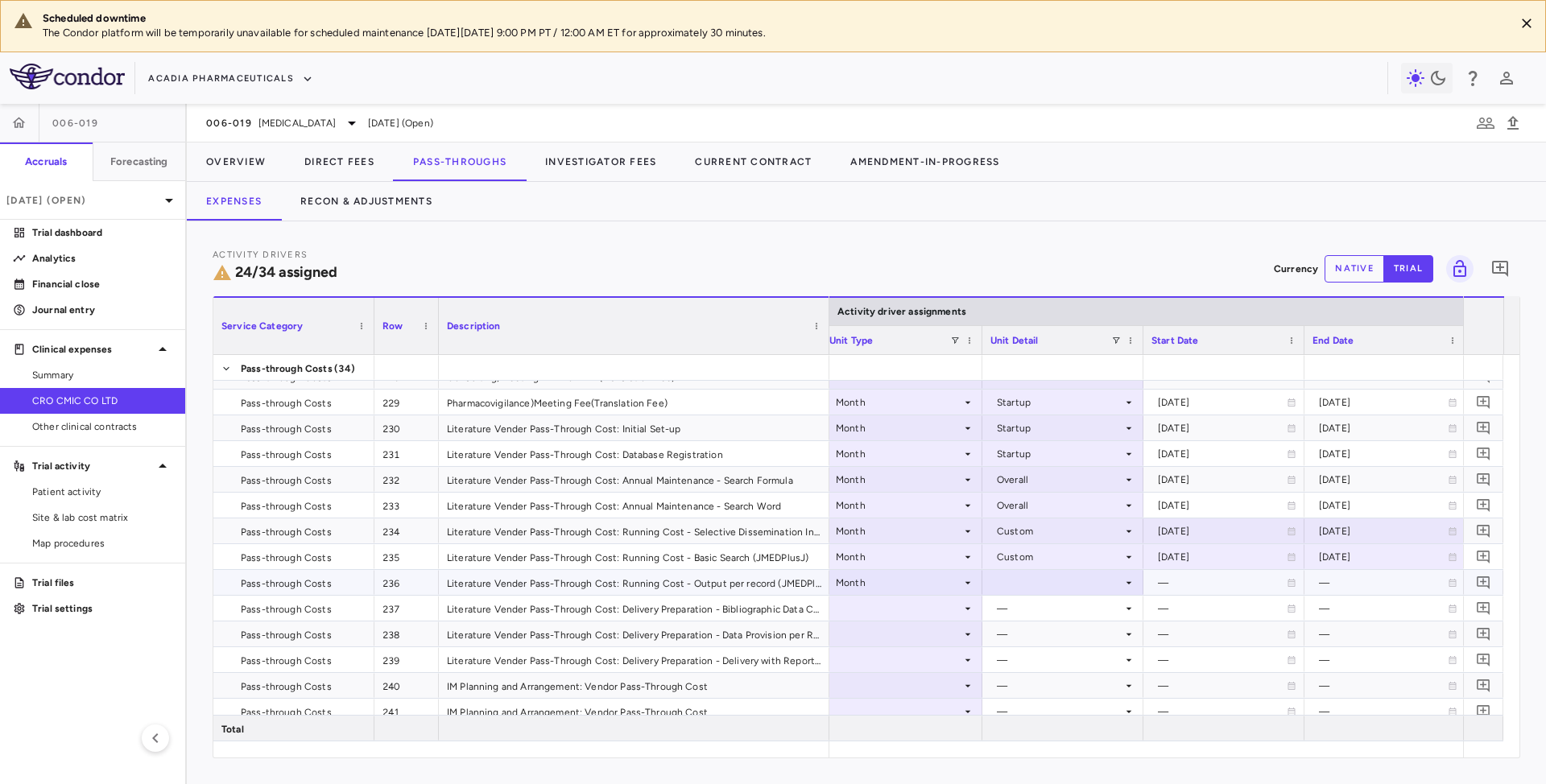
click at [1018, 586] on div at bounding box center [1063, 582] width 145 height 23
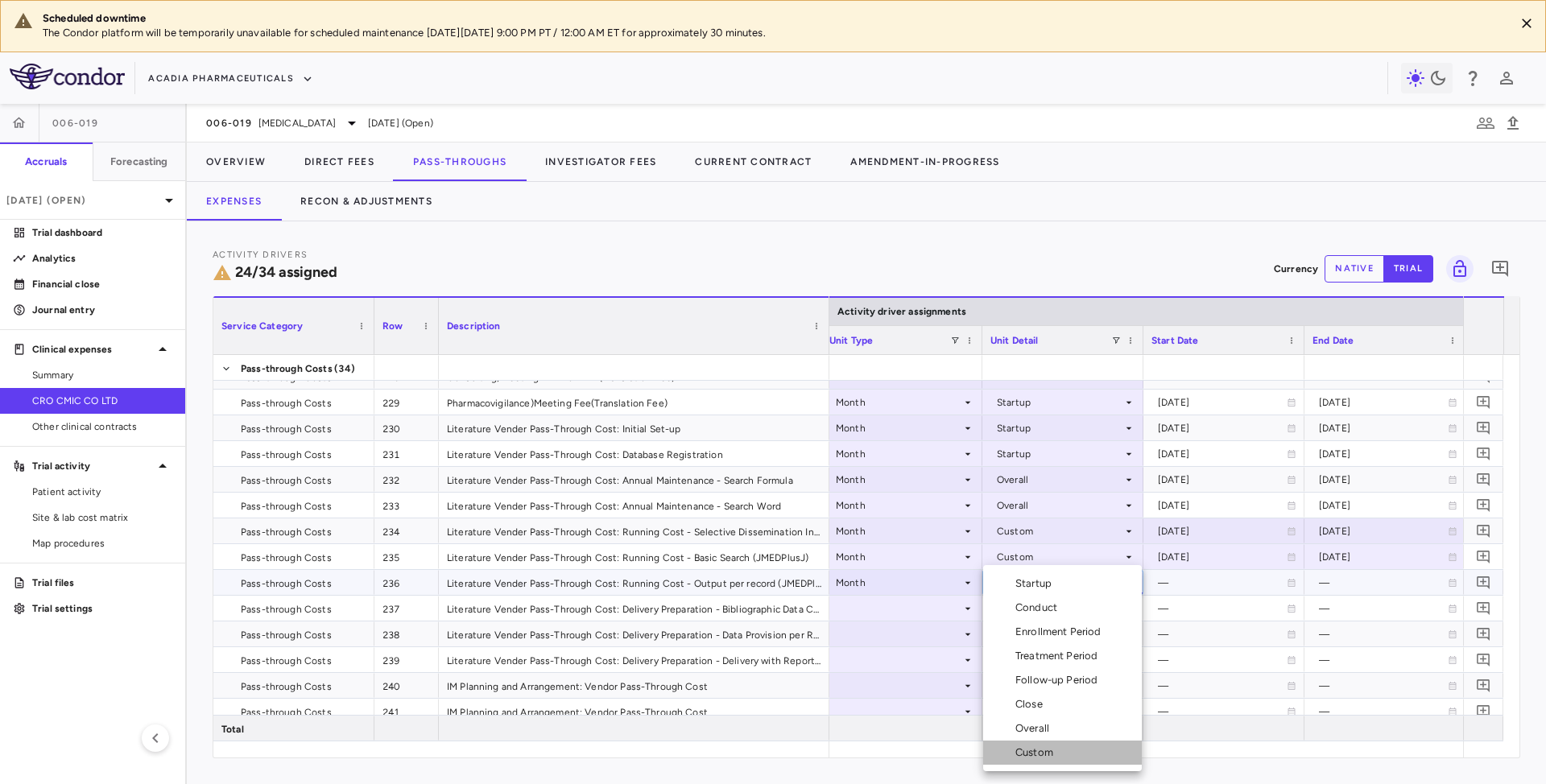
click at [1025, 751] on div "Custom" at bounding box center [1038, 753] width 45 height 15
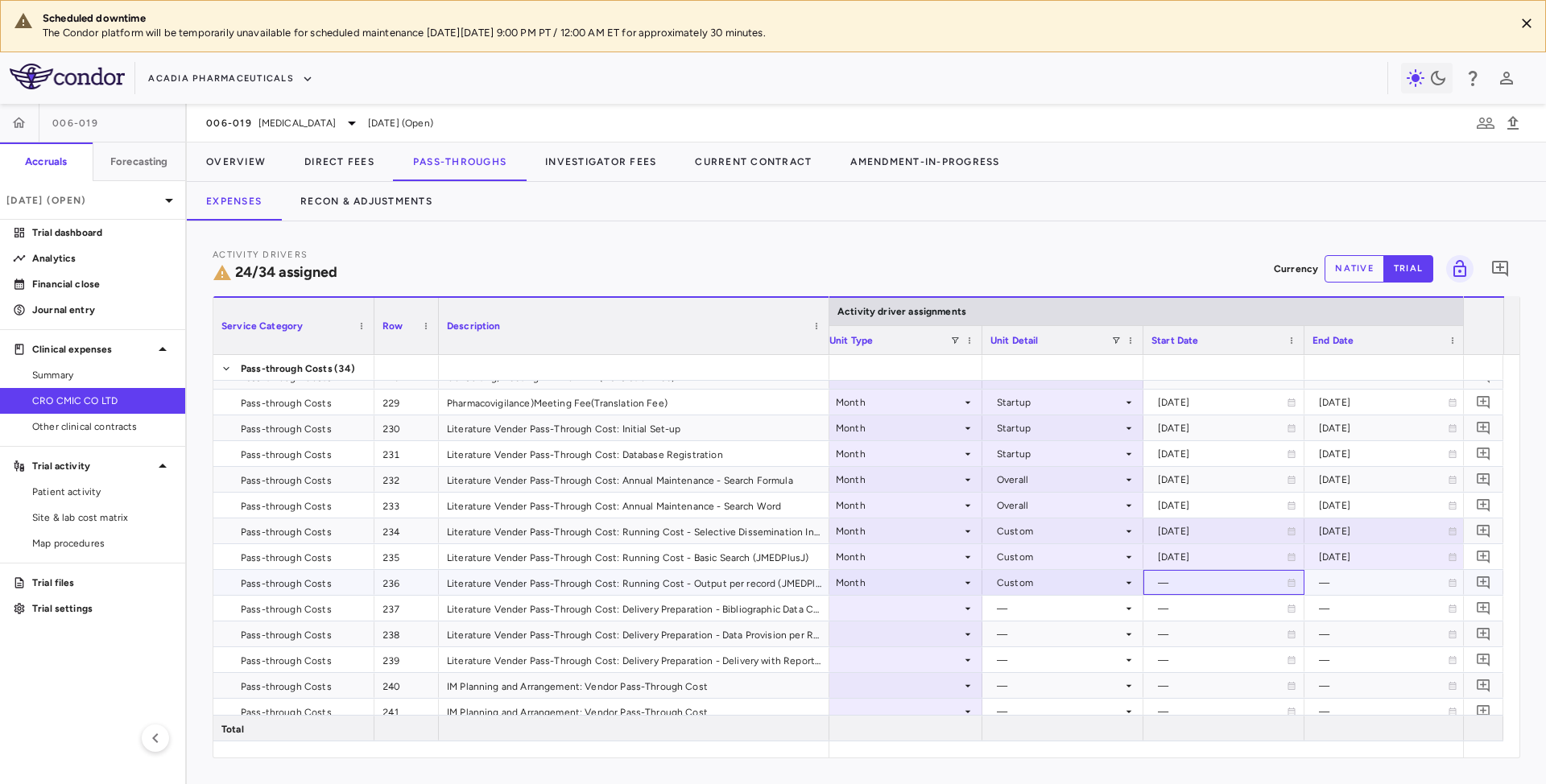
click at [1219, 577] on div "—" at bounding box center [1222, 582] width 129 height 26
click at [1203, 577] on div at bounding box center [1224, 582] width 145 height 23
click at [1202, 575] on input "**********" at bounding box center [1210, 584] width 131 height 26
type input "**********"
click at [1334, 578] on div at bounding box center [1384, 582] width 145 height 23
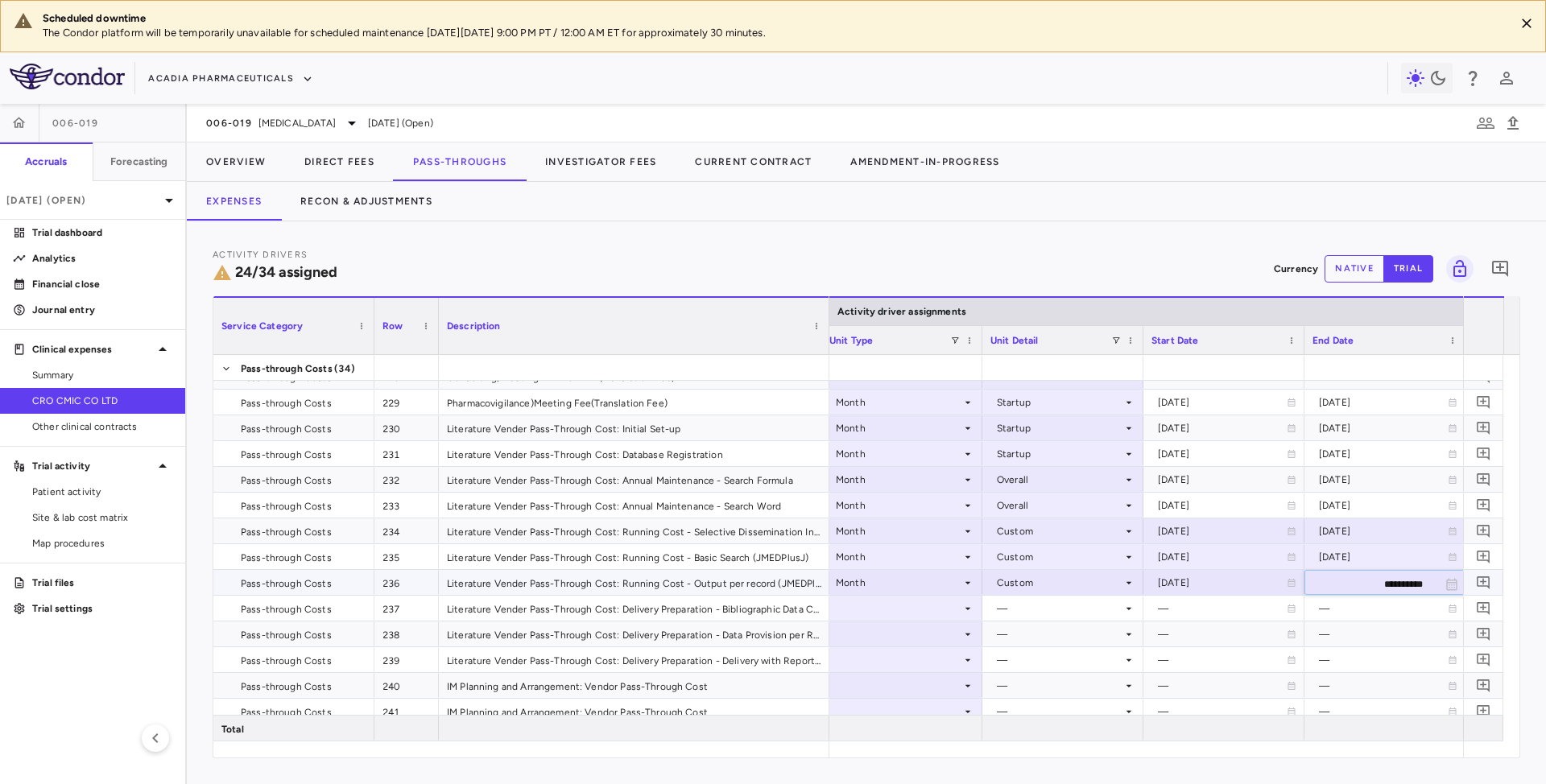
click at [1330, 583] on input "**********" at bounding box center [1371, 584] width 131 height 26
type input "**********"
click at [929, 607] on div at bounding box center [901, 608] width 145 height 23
click at [883, 682] on div at bounding box center [901, 686] width 145 height 23
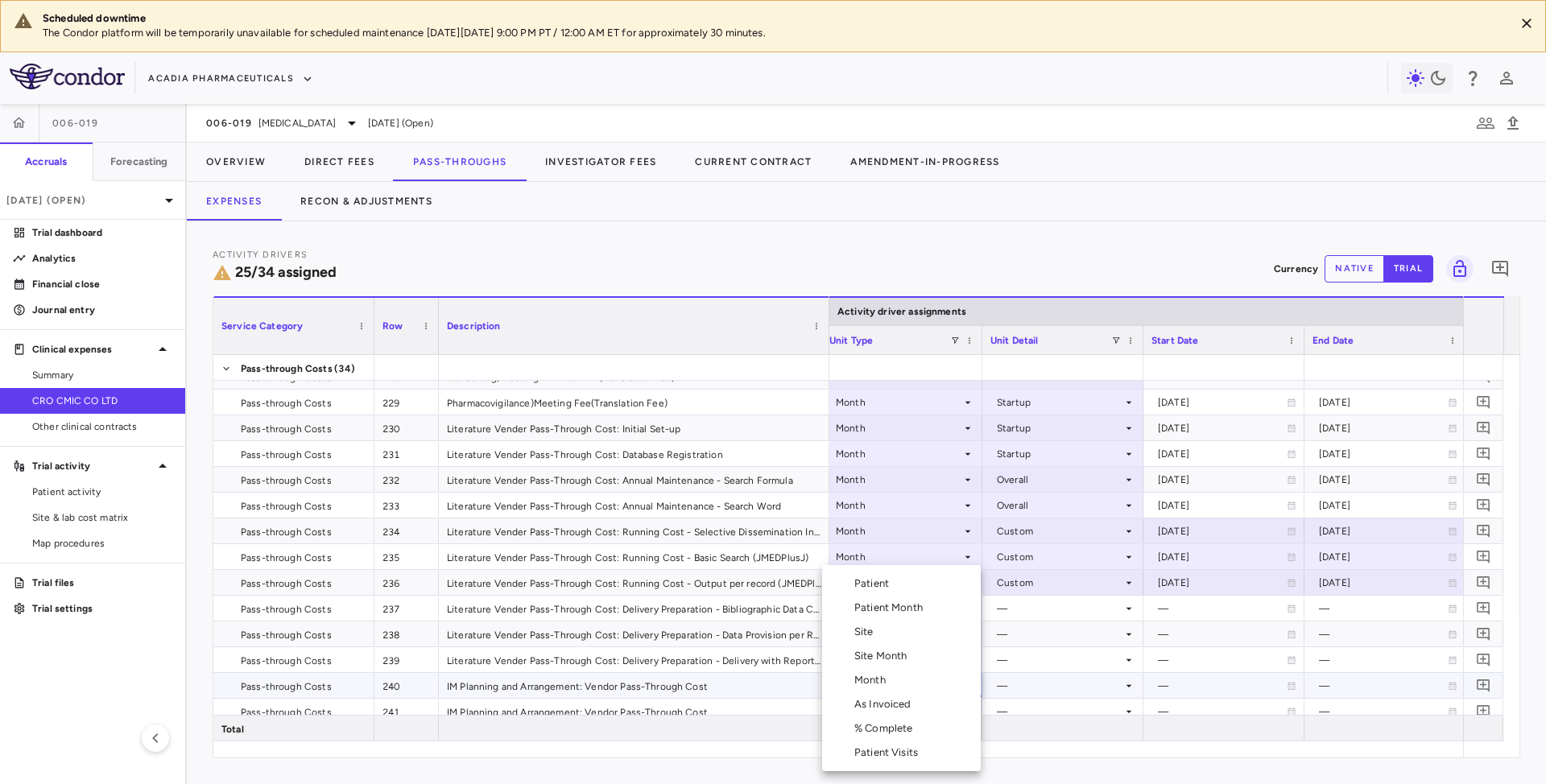
click at [1138, 606] on div at bounding box center [773, 392] width 1546 height 784
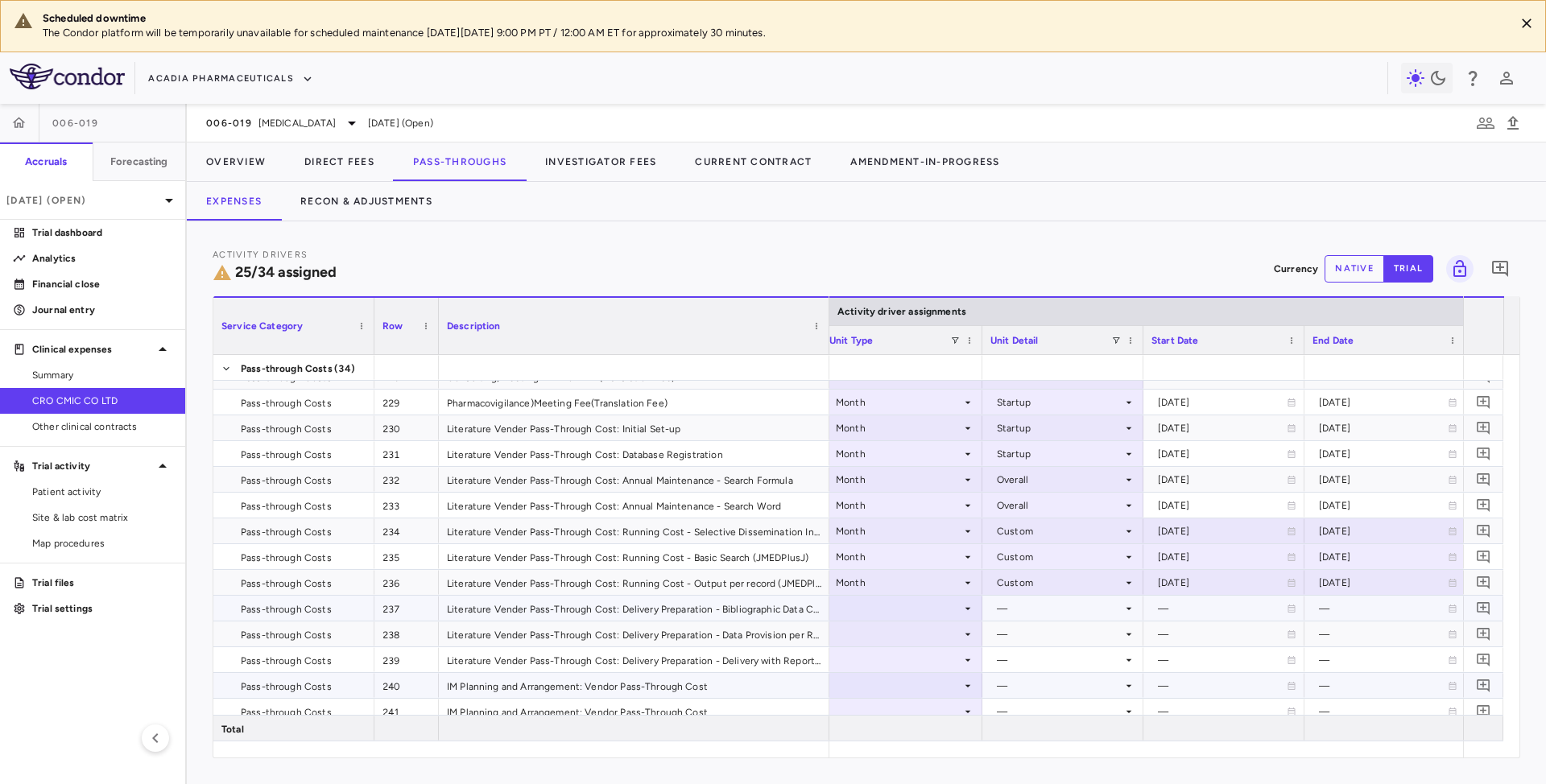
click at [951, 606] on div at bounding box center [901, 608] width 145 height 23
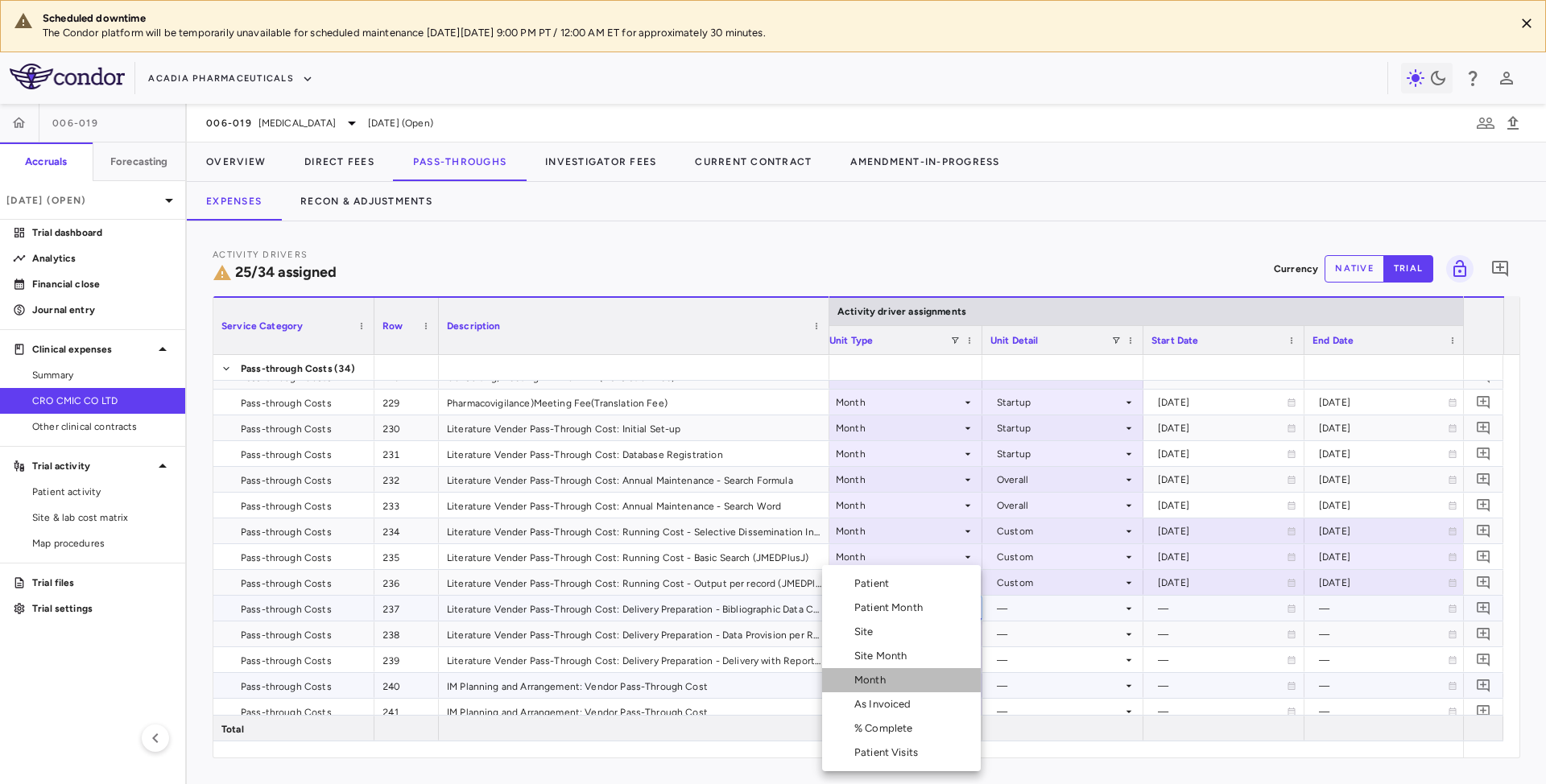
click at [869, 680] on div "Month" at bounding box center [873, 681] width 38 height 15
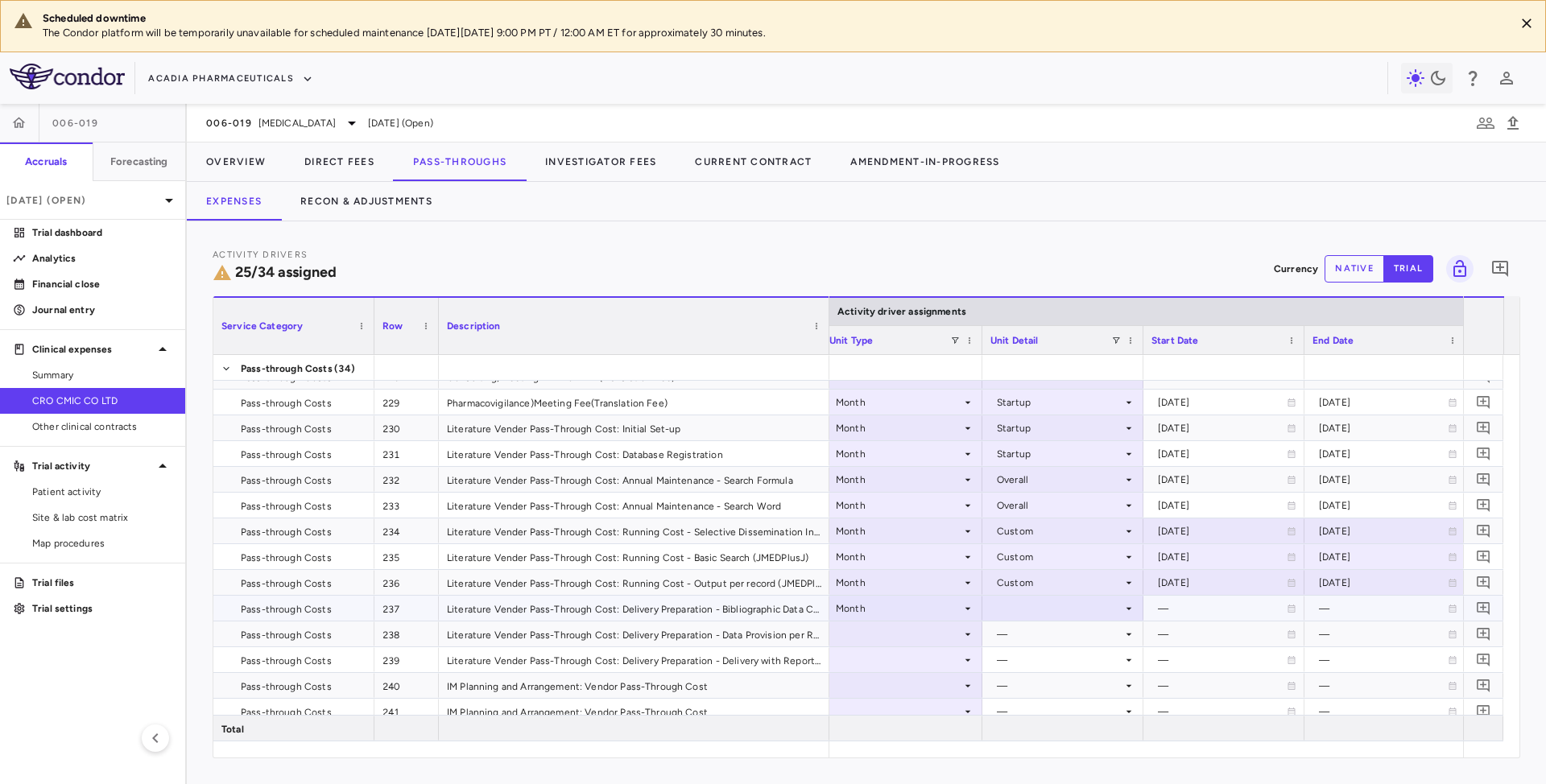
click at [1044, 609] on div at bounding box center [1063, 608] width 145 height 23
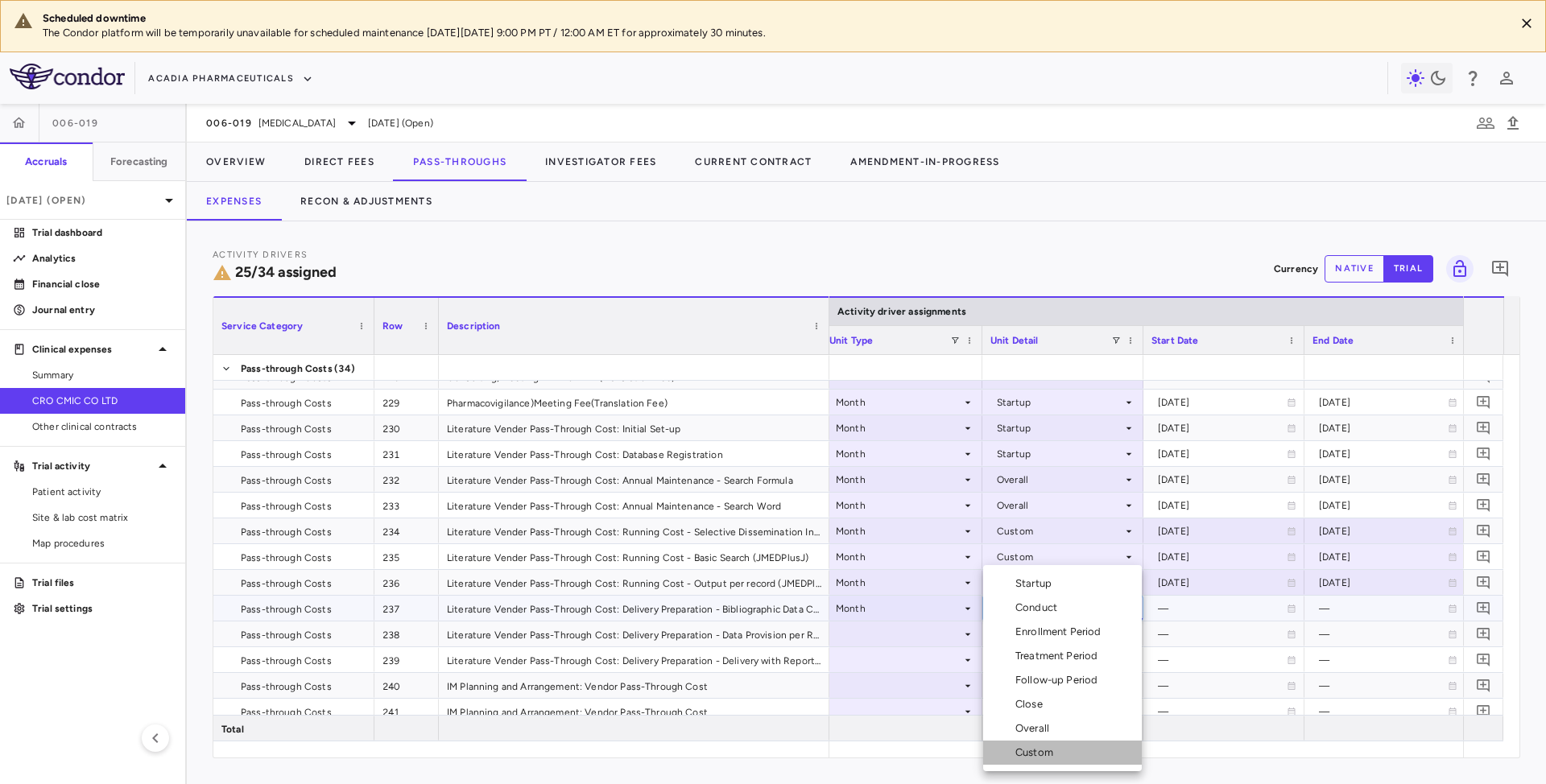
click at [1034, 757] on div "Custom" at bounding box center [1038, 753] width 45 height 15
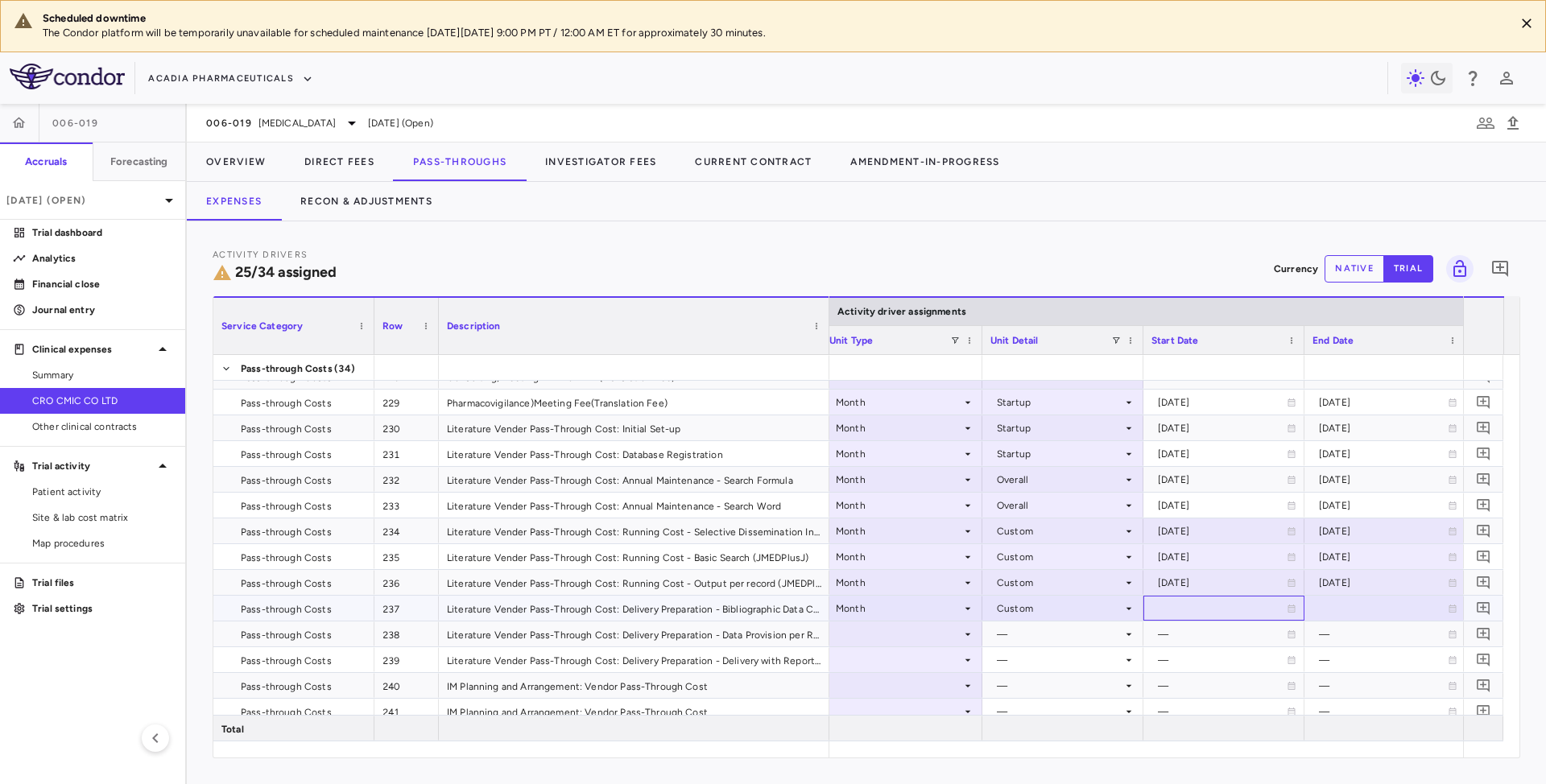
click at [1180, 603] on div at bounding box center [1224, 608] width 145 height 23
click at [1186, 606] on input "**********" at bounding box center [1210, 610] width 131 height 26
type input "**********"
click at [1344, 606] on div at bounding box center [1384, 608] width 145 height 23
click at [1344, 602] on input "**********" at bounding box center [1371, 610] width 131 height 26
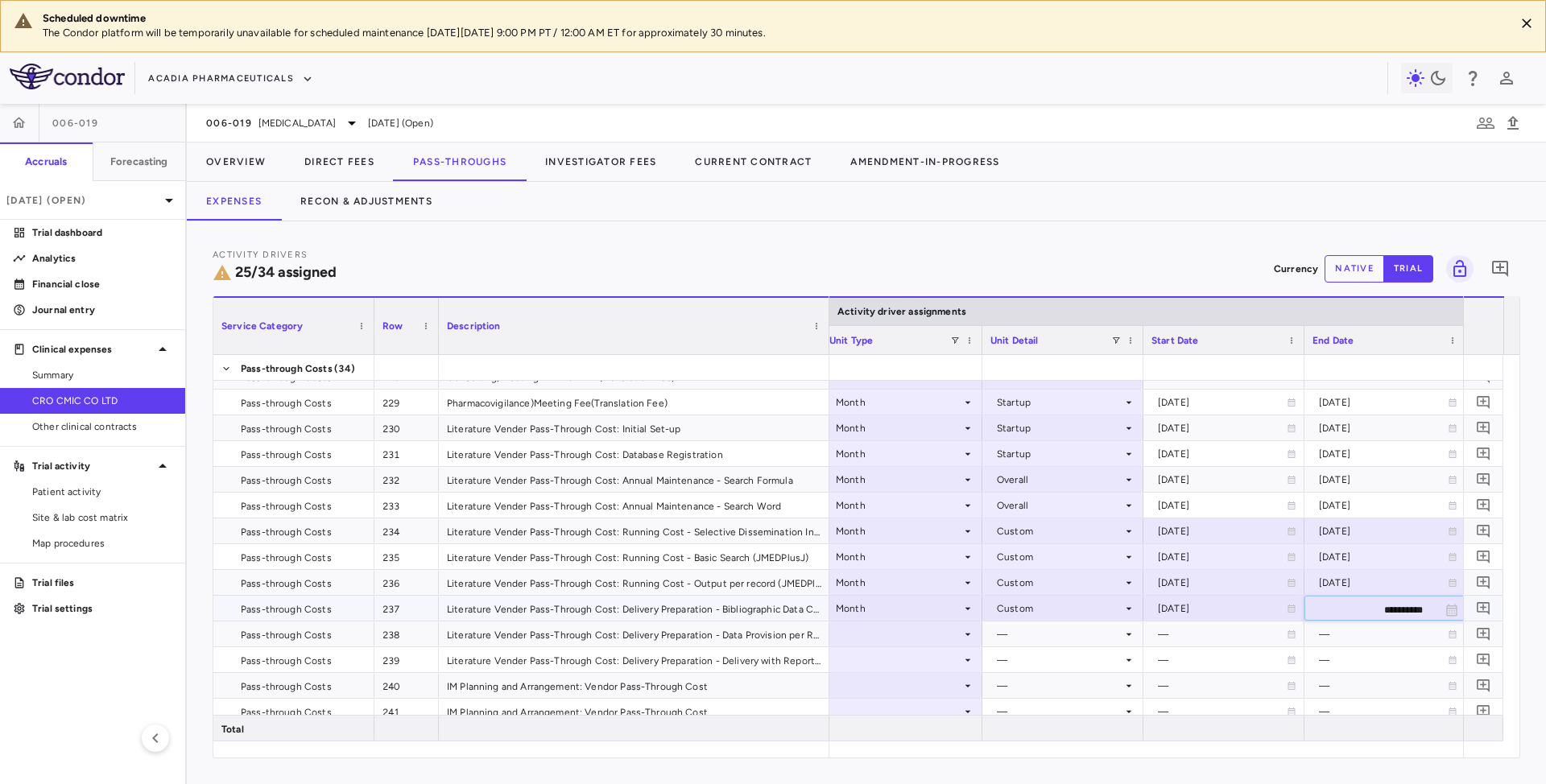
type input "**********"
click at [954, 629] on div at bounding box center [901, 634] width 145 height 23
click at [916, 636] on div at bounding box center [901, 634] width 145 height 23
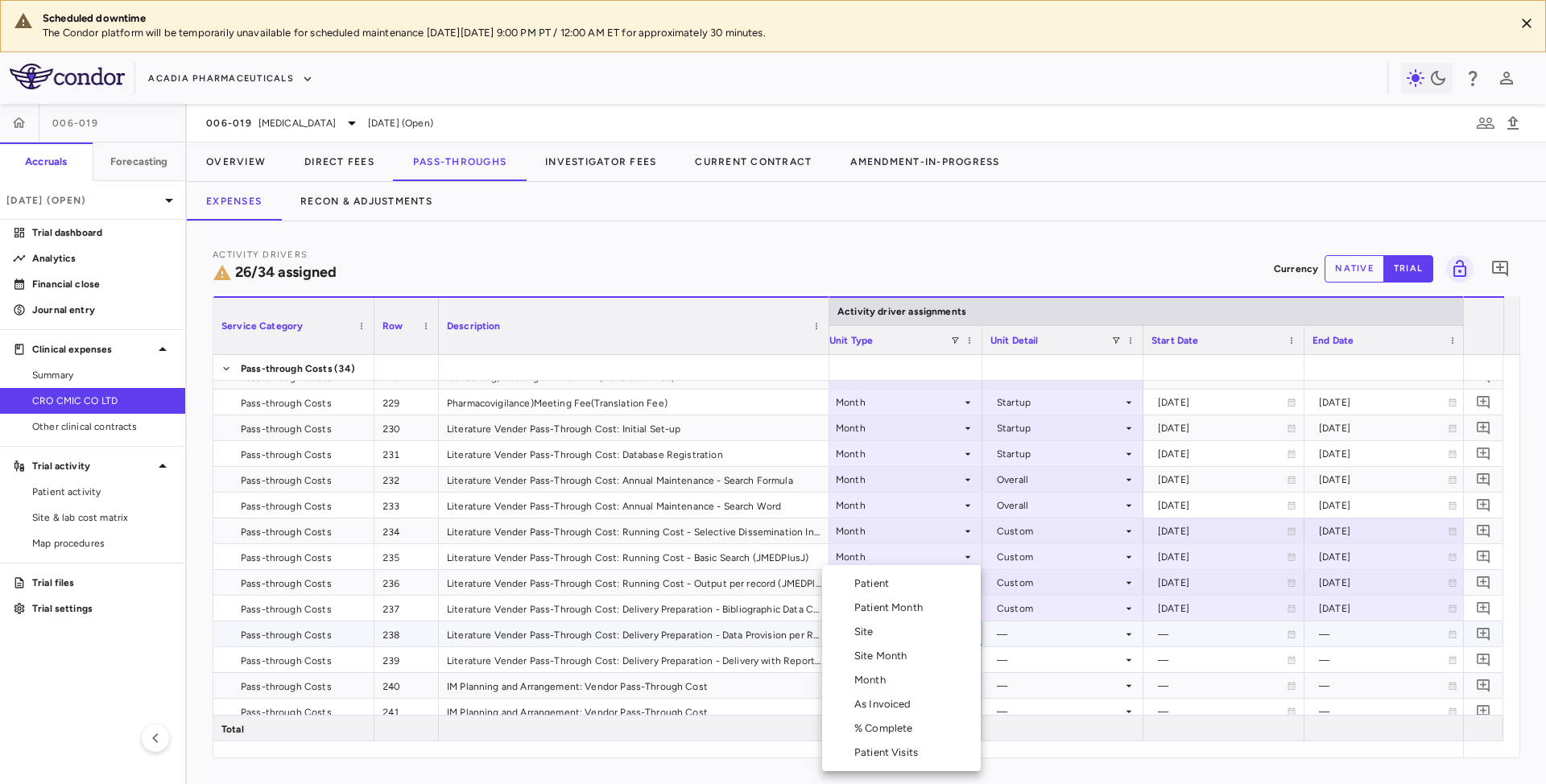
click at [876, 687] on div "Month" at bounding box center [873, 681] width 38 height 15
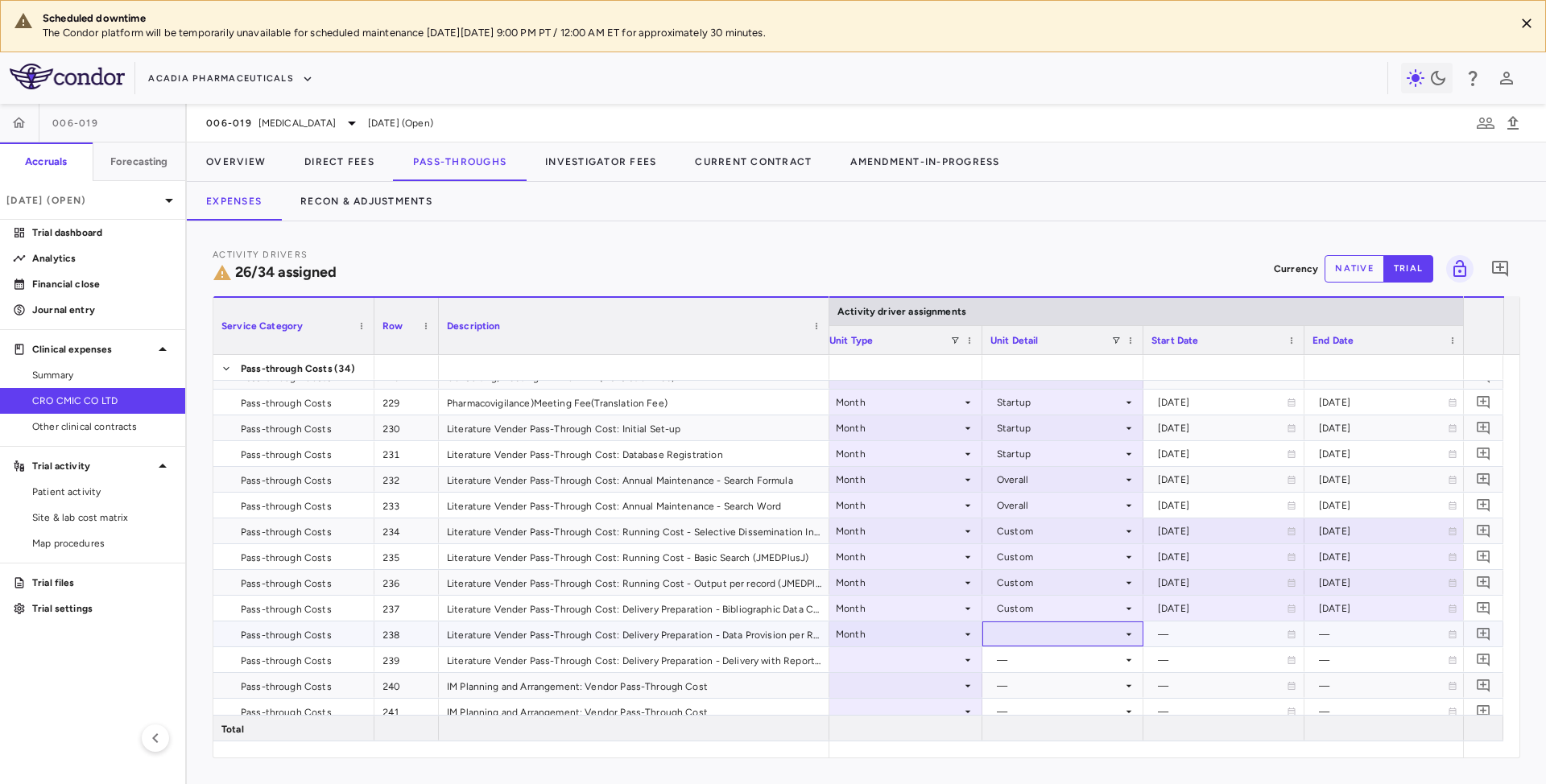
click at [1013, 635] on div at bounding box center [1063, 634] width 145 height 23
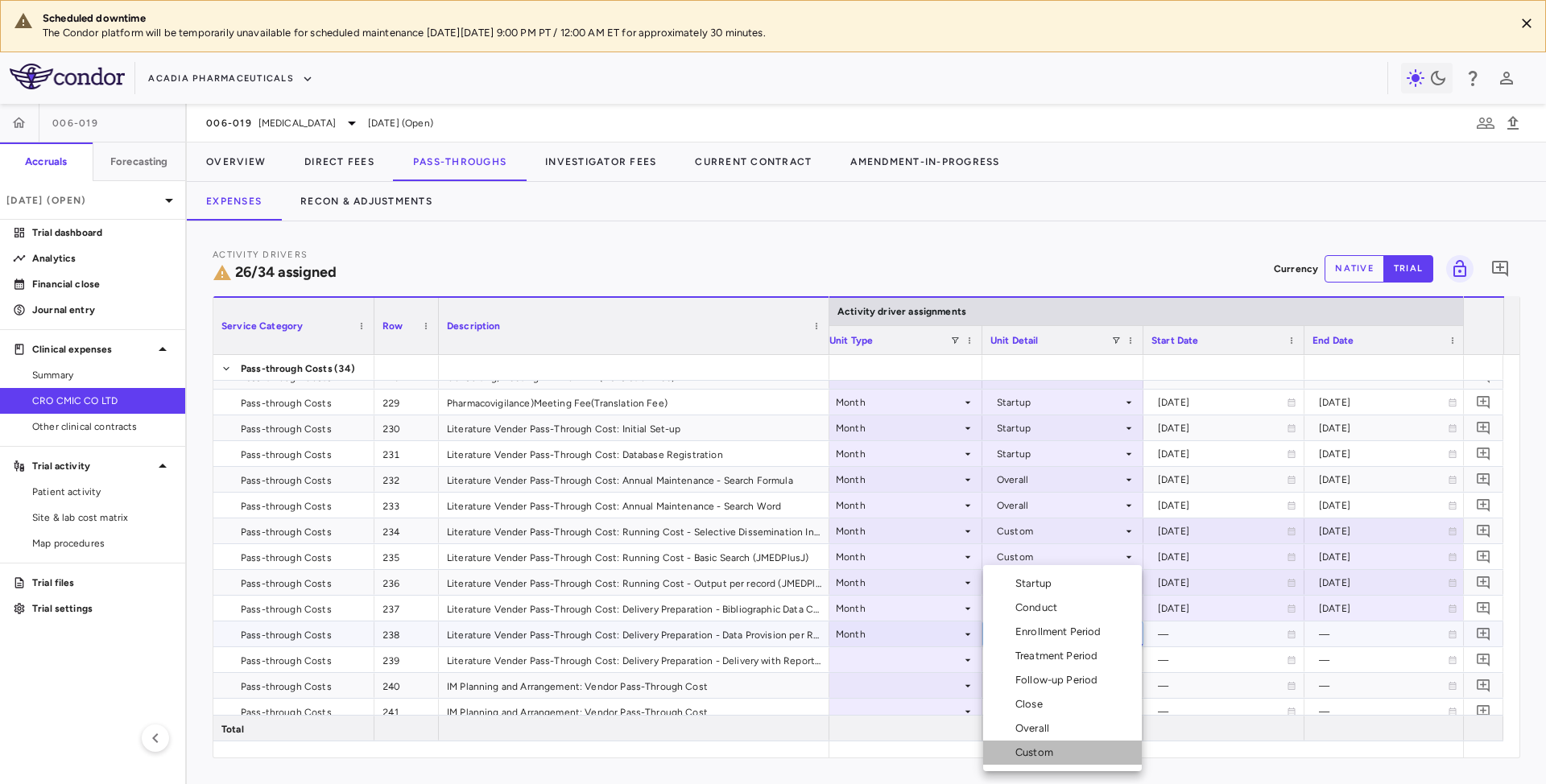
click at [1011, 748] on div "Custom" at bounding box center [1021, 753] width 77 height 15
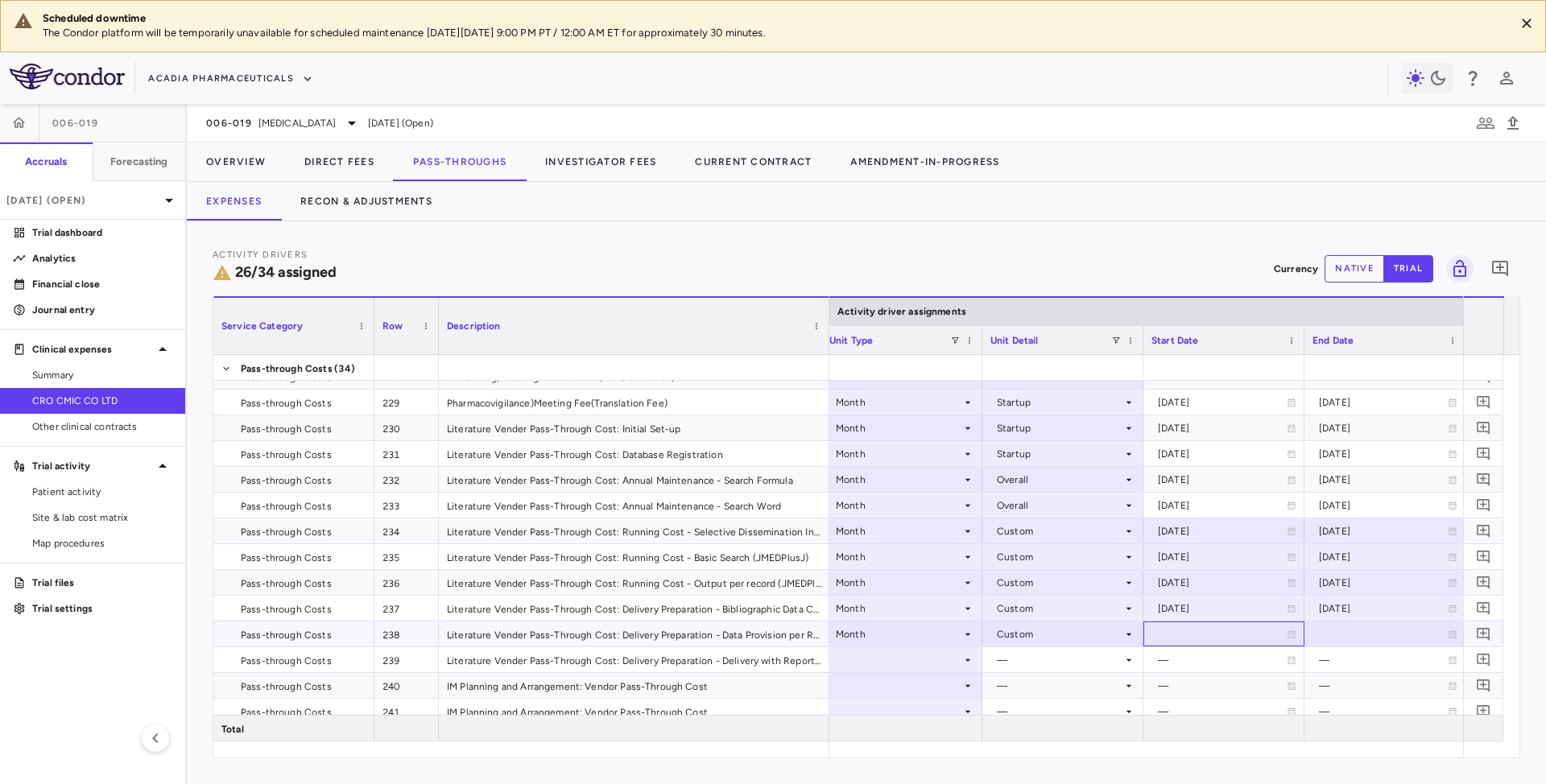
click at [1256, 633] on div at bounding box center [1224, 634] width 145 height 23
click at [1256, 633] on input "**********" at bounding box center [1210, 635] width 131 height 26
click at [1218, 641] on input "**********" at bounding box center [1210, 635] width 131 height 26
type input "**********"
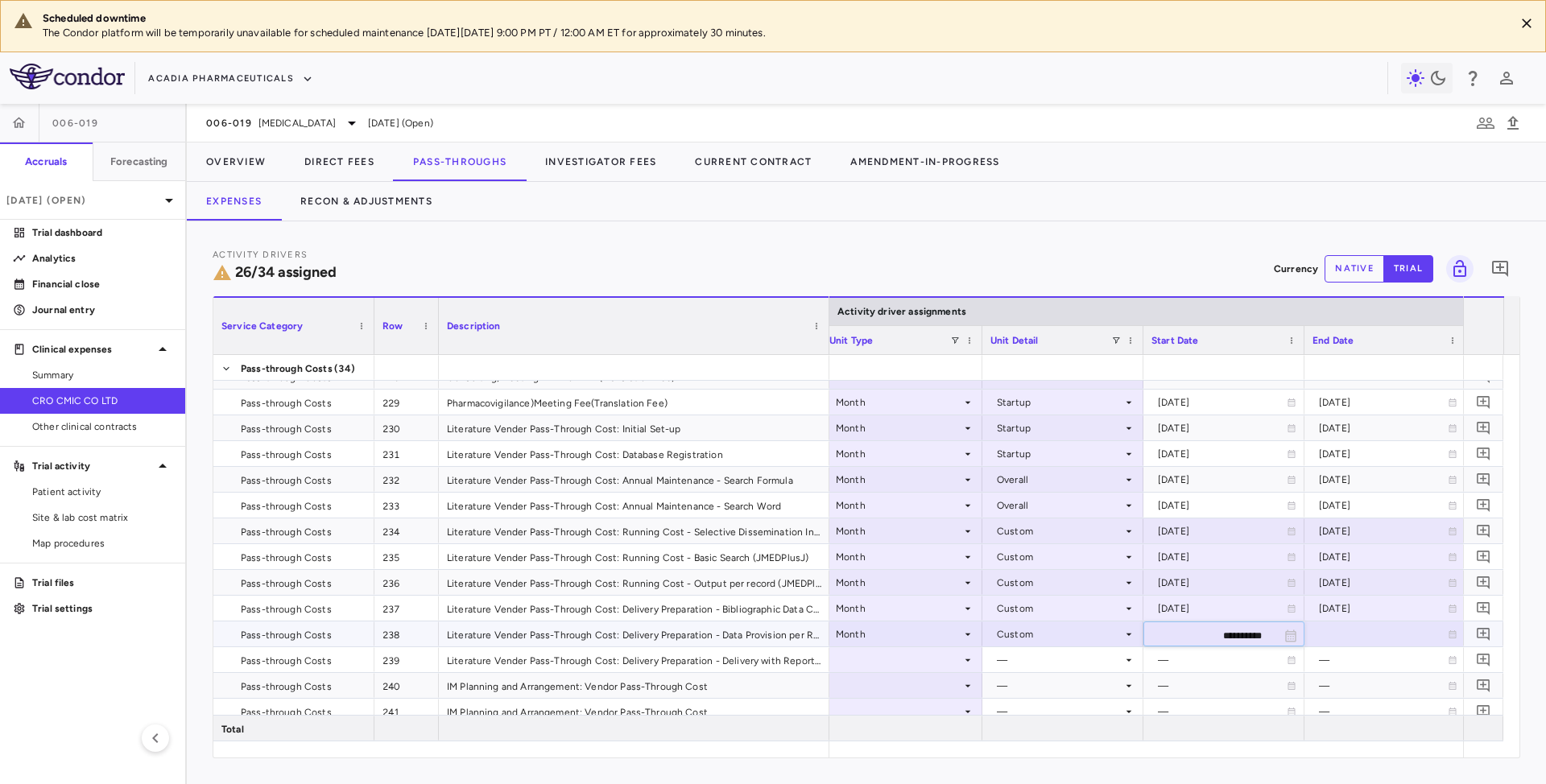
click at [1344, 628] on div at bounding box center [1384, 634] width 145 height 23
click at [1342, 635] on input "**********" at bounding box center [1371, 635] width 131 height 26
click at [1353, 644] on input "**********" at bounding box center [1371, 635] width 131 height 26
type input "**********"
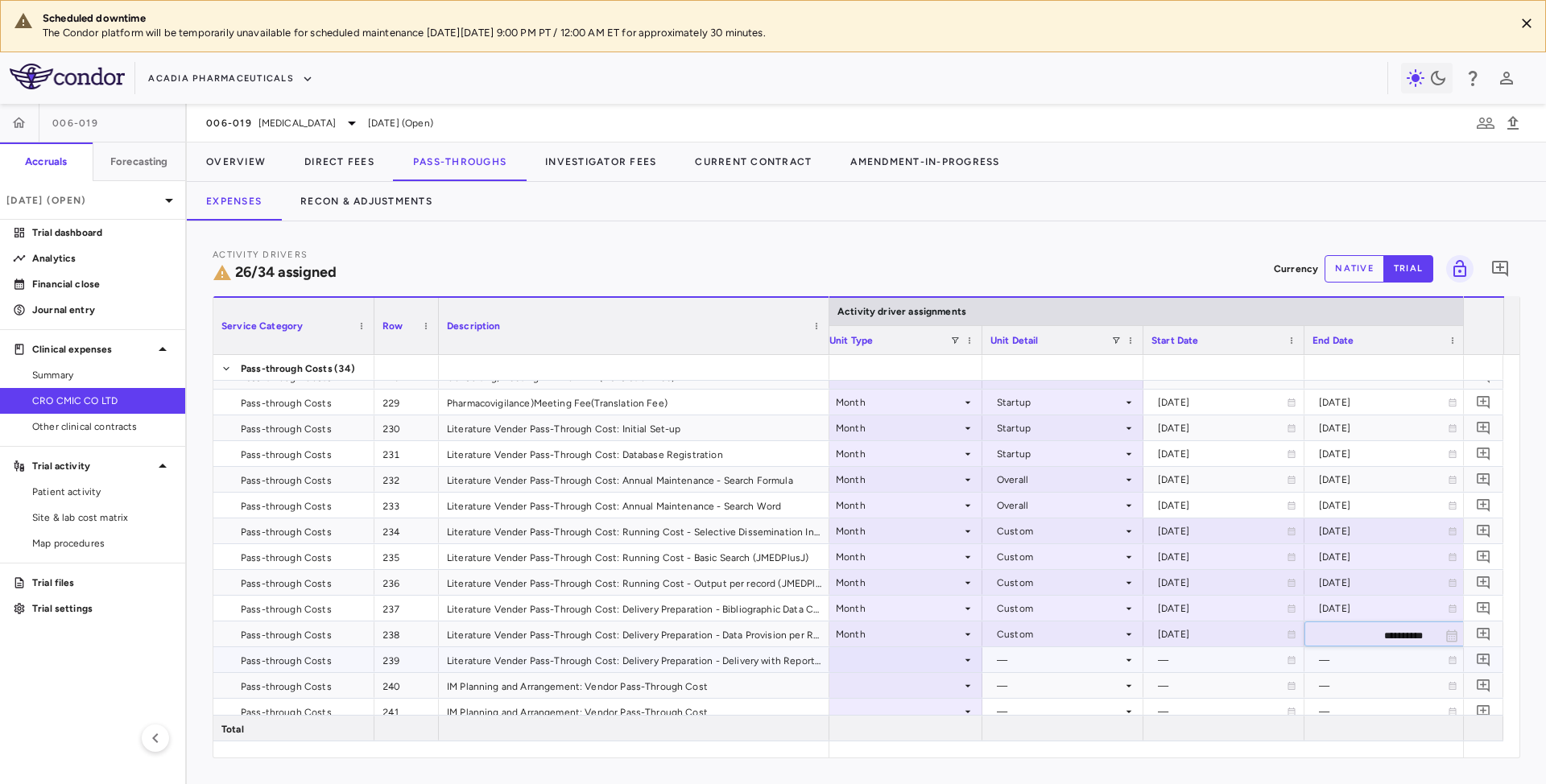
click at [959, 668] on div at bounding box center [901, 659] width 145 height 23
click at [883, 682] on div at bounding box center [901, 686] width 145 height 23
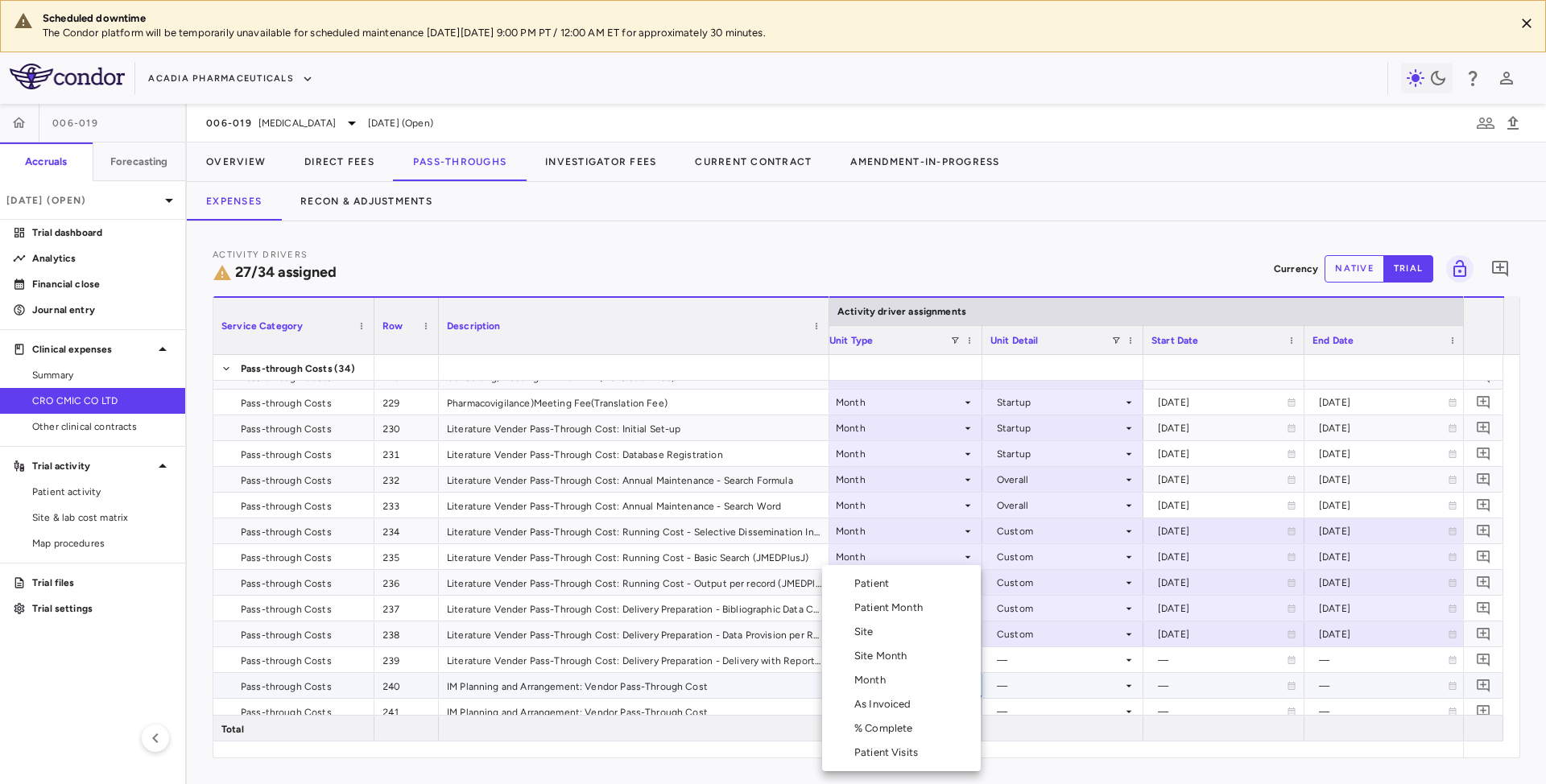
click at [725, 674] on div at bounding box center [773, 392] width 1546 height 784
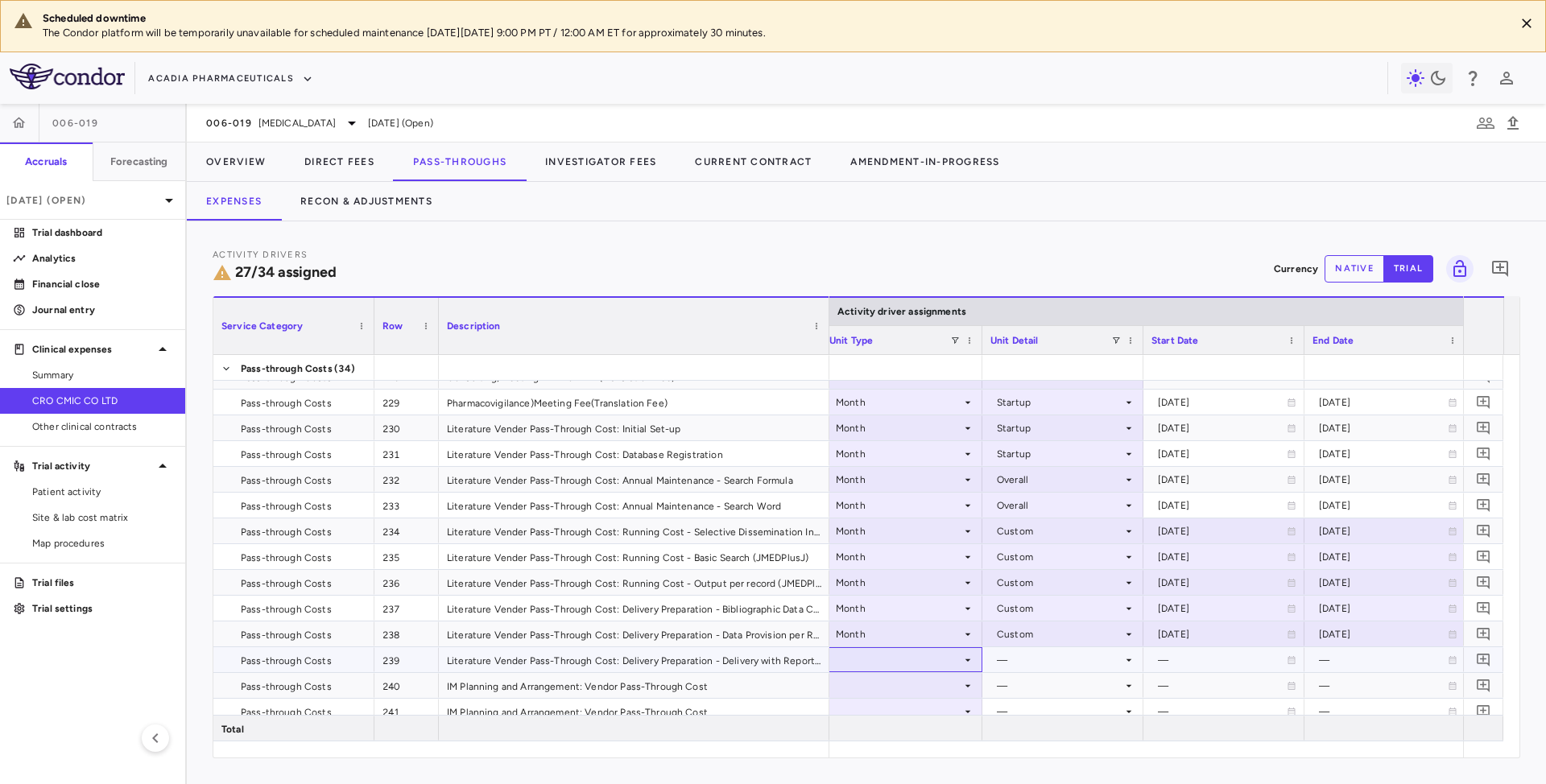
click at [913, 657] on div at bounding box center [901, 659] width 145 height 23
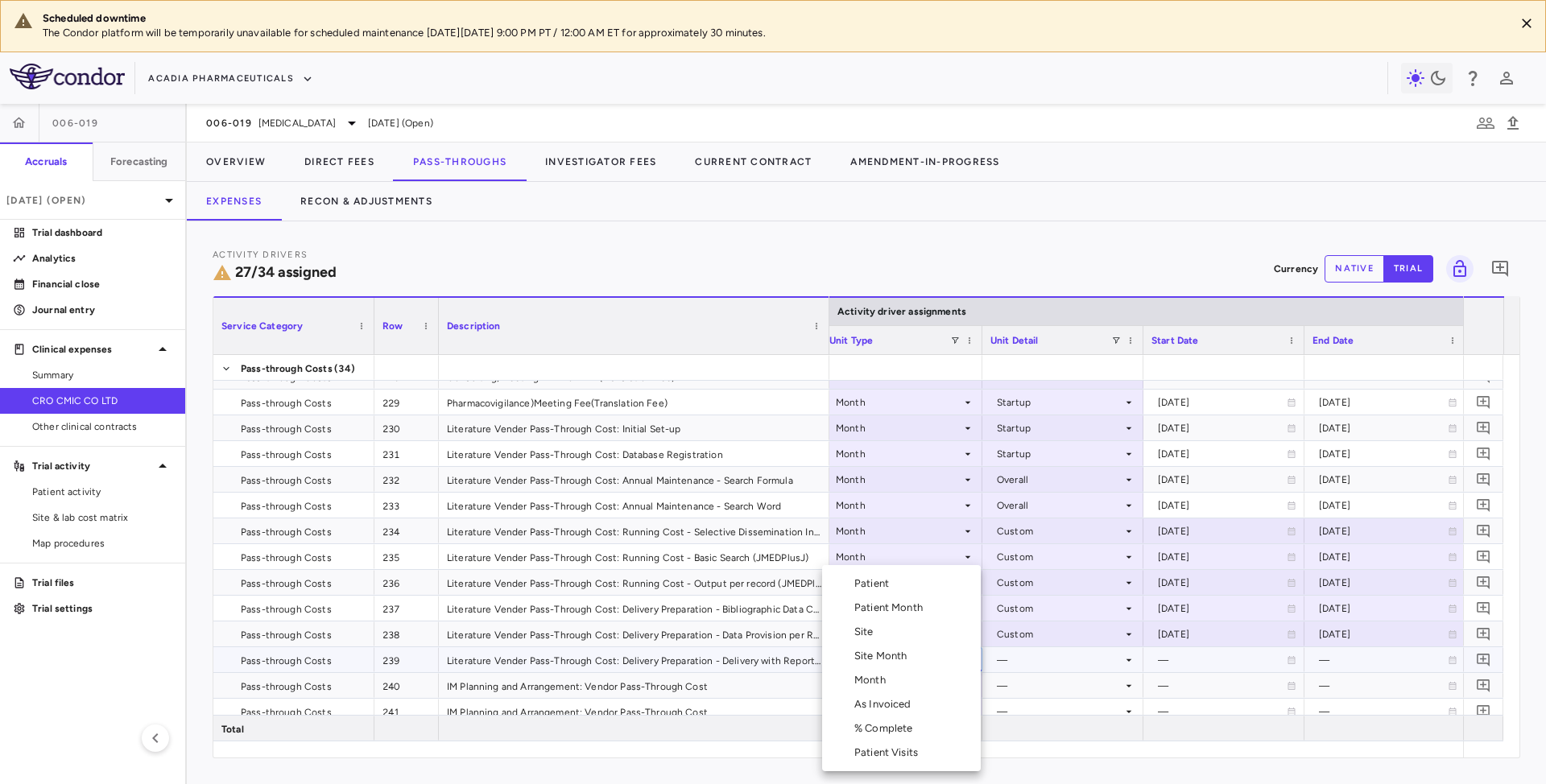
click at [879, 680] on div "Month" at bounding box center [873, 681] width 38 height 15
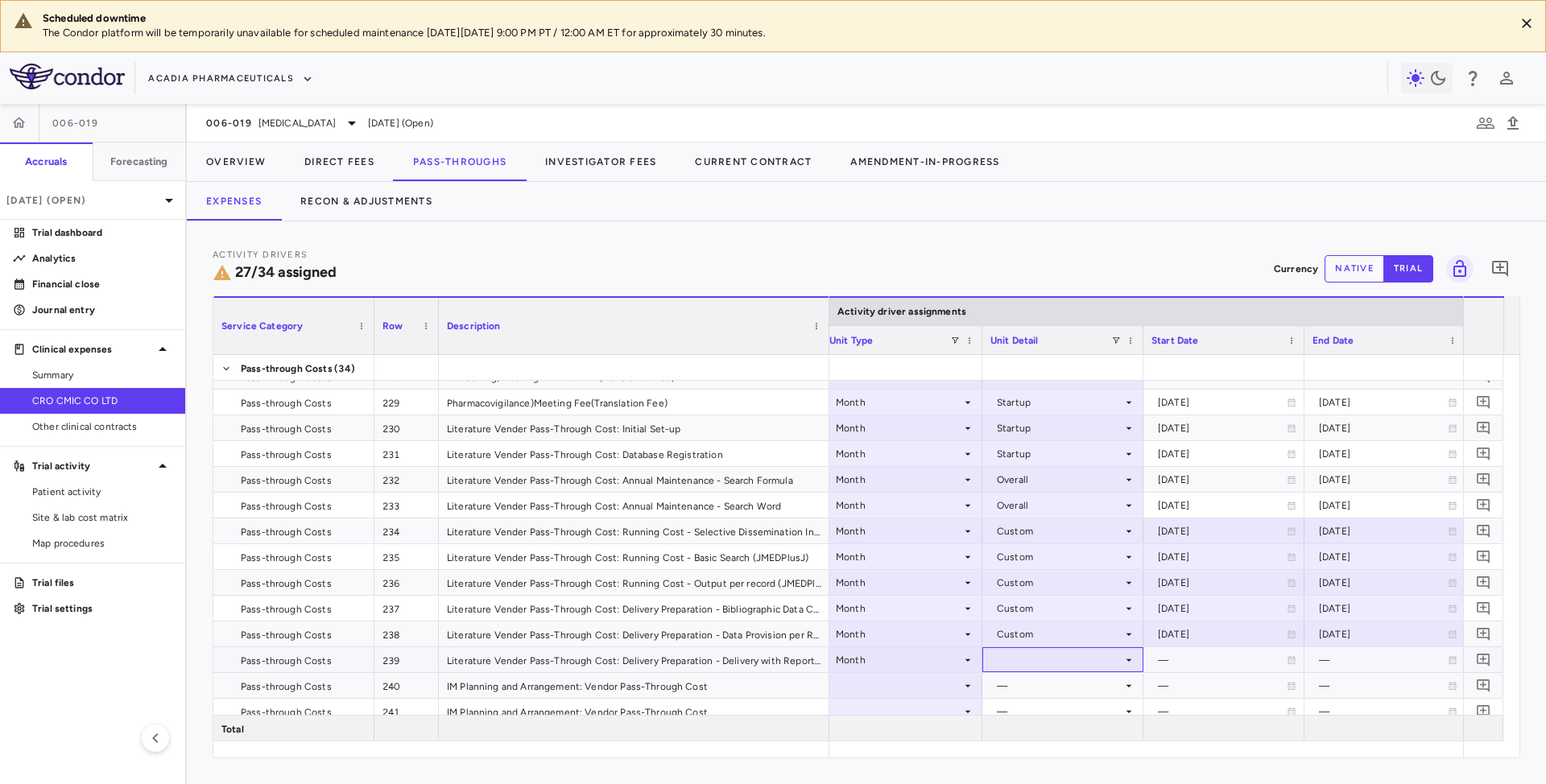
click at [1034, 665] on div at bounding box center [1063, 659] width 145 height 23
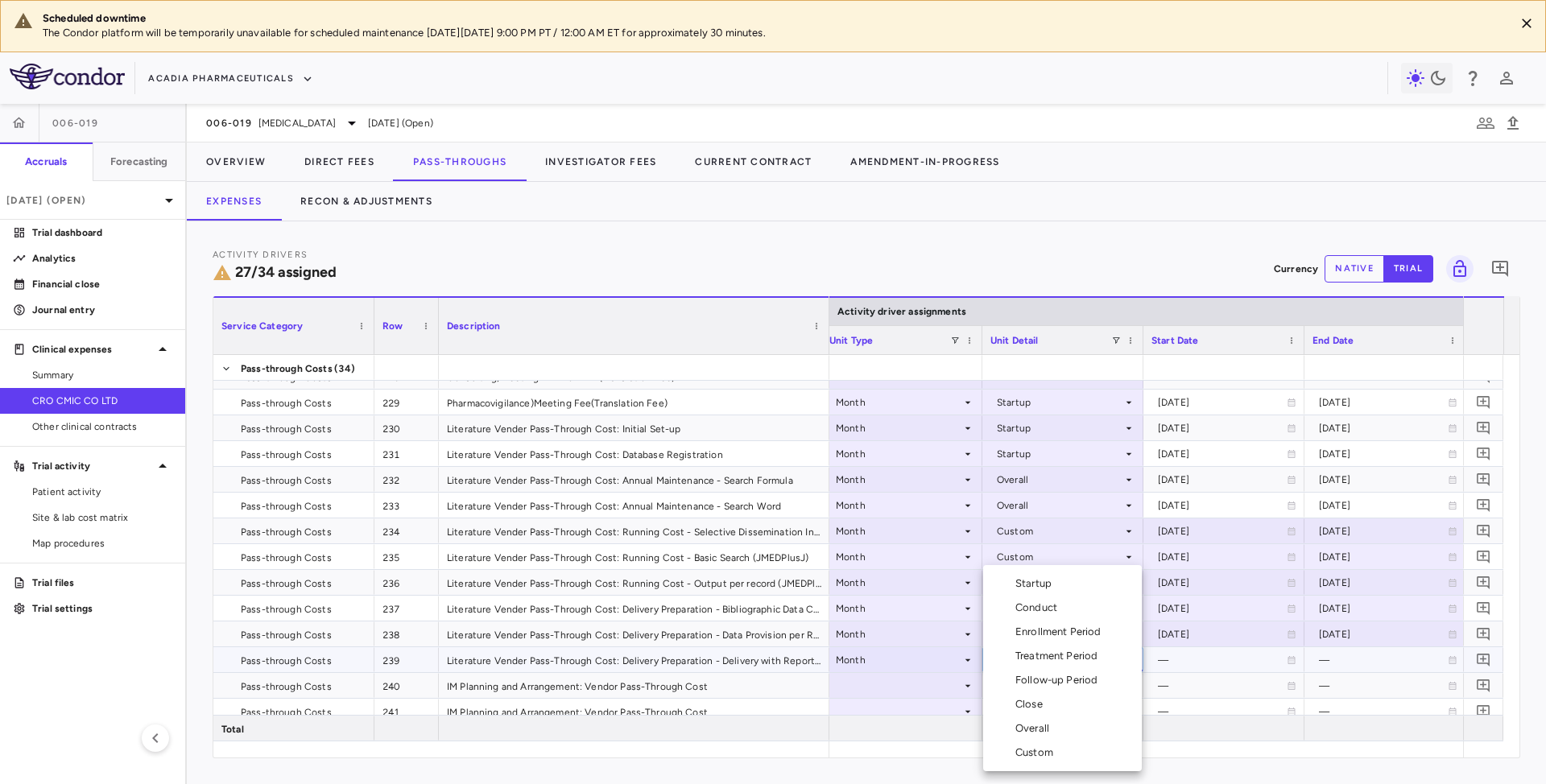
click at [1040, 755] on div "Custom" at bounding box center [1038, 753] width 45 height 15
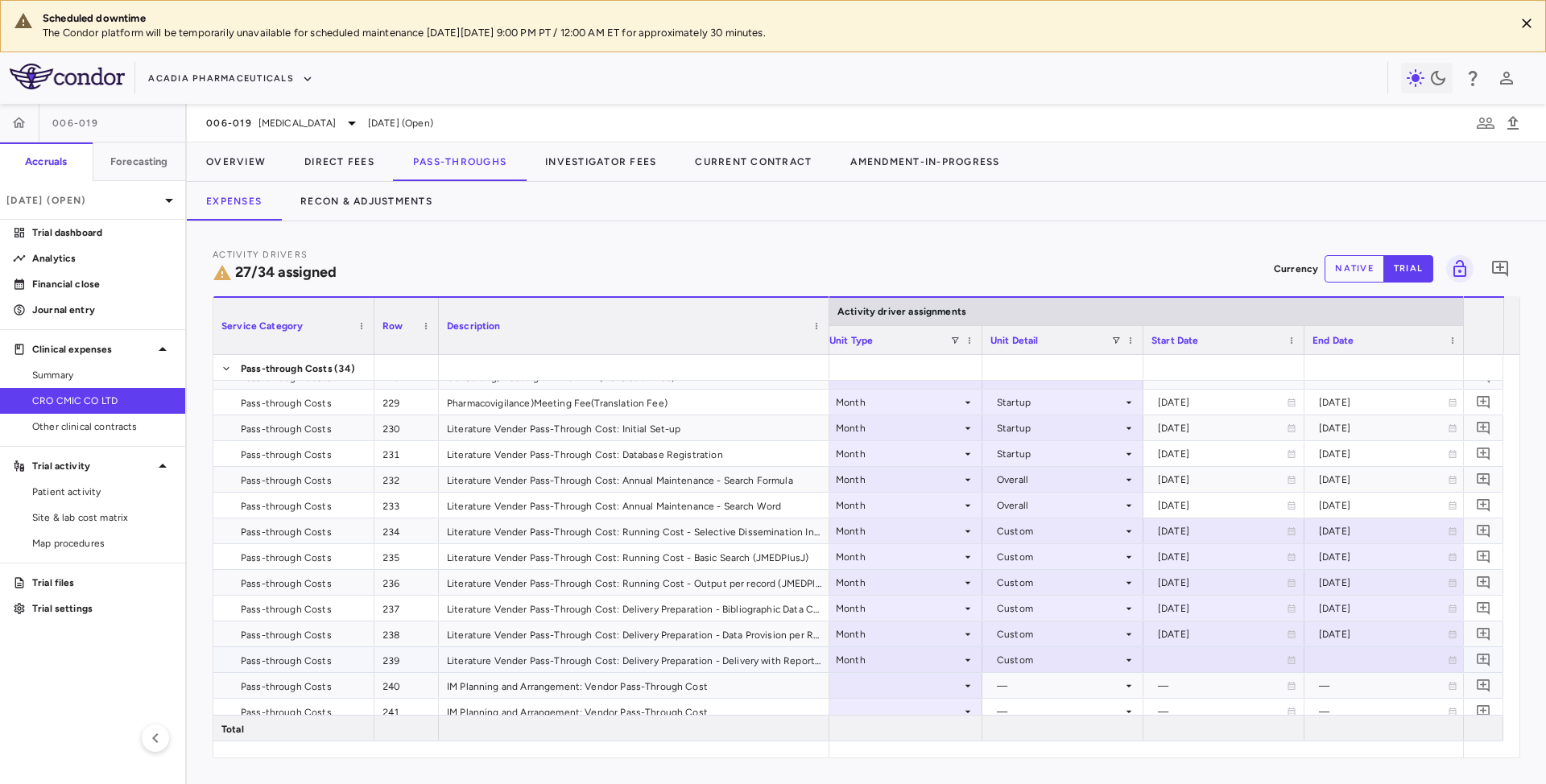
click at [1212, 662] on div at bounding box center [1224, 659] width 145 height 23
click at [1209, 662] on input "**********" at bounding box center [1210, 661] width 131 height 26
type input "**********"
click at [1361, 661] on div at bounding box center [1384, 659] width 145 height 23
click at [1353, 665] on input "**********" at bounding box center [1371, 661] width 131 height 26
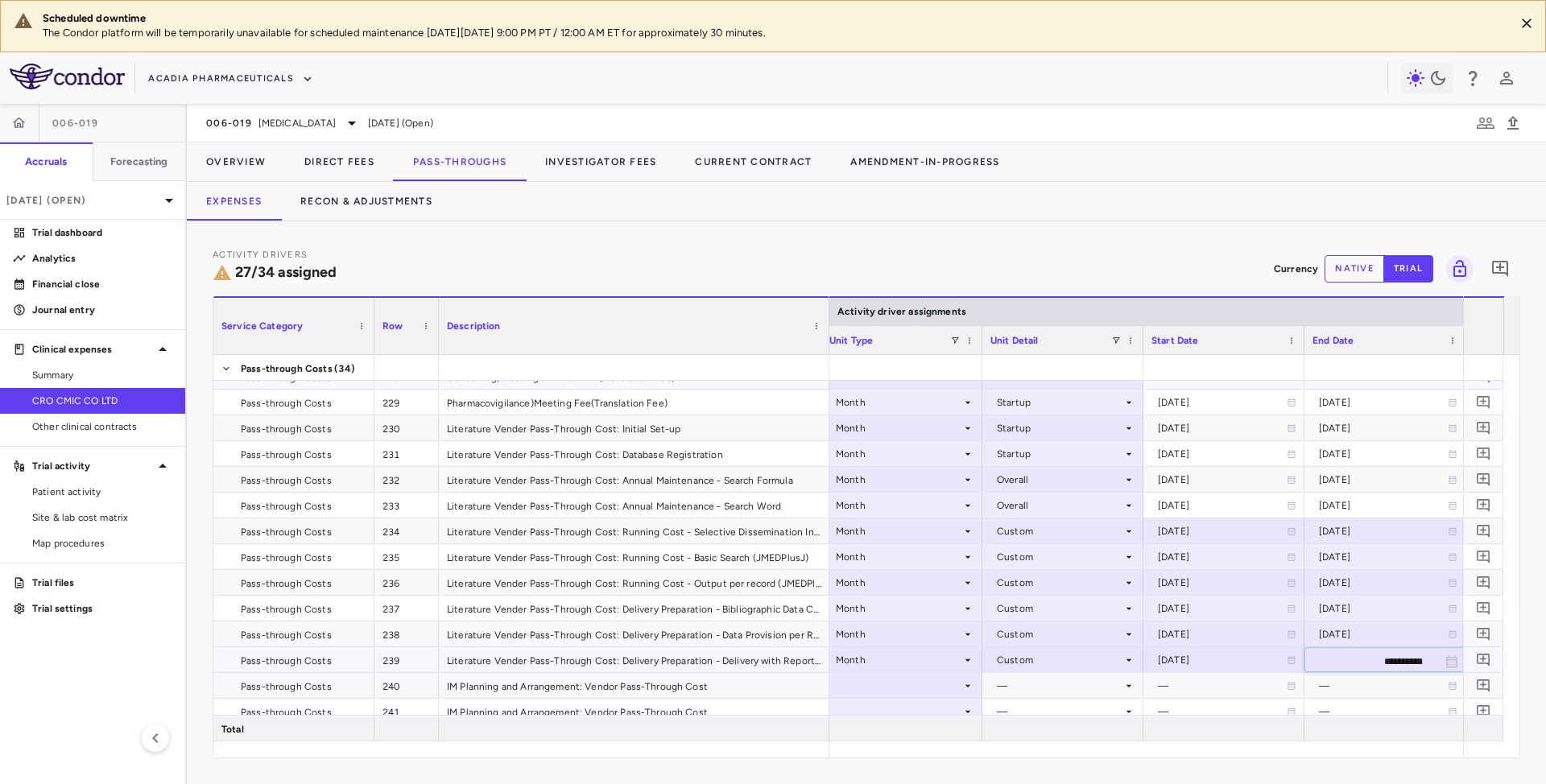
type input "**********"
click at [1020, 683] on div "—" at bounding box center [1059, 686] width 126 height 26
click at [932, 687] on div at bounding box center [901, 686] width 145 height 23
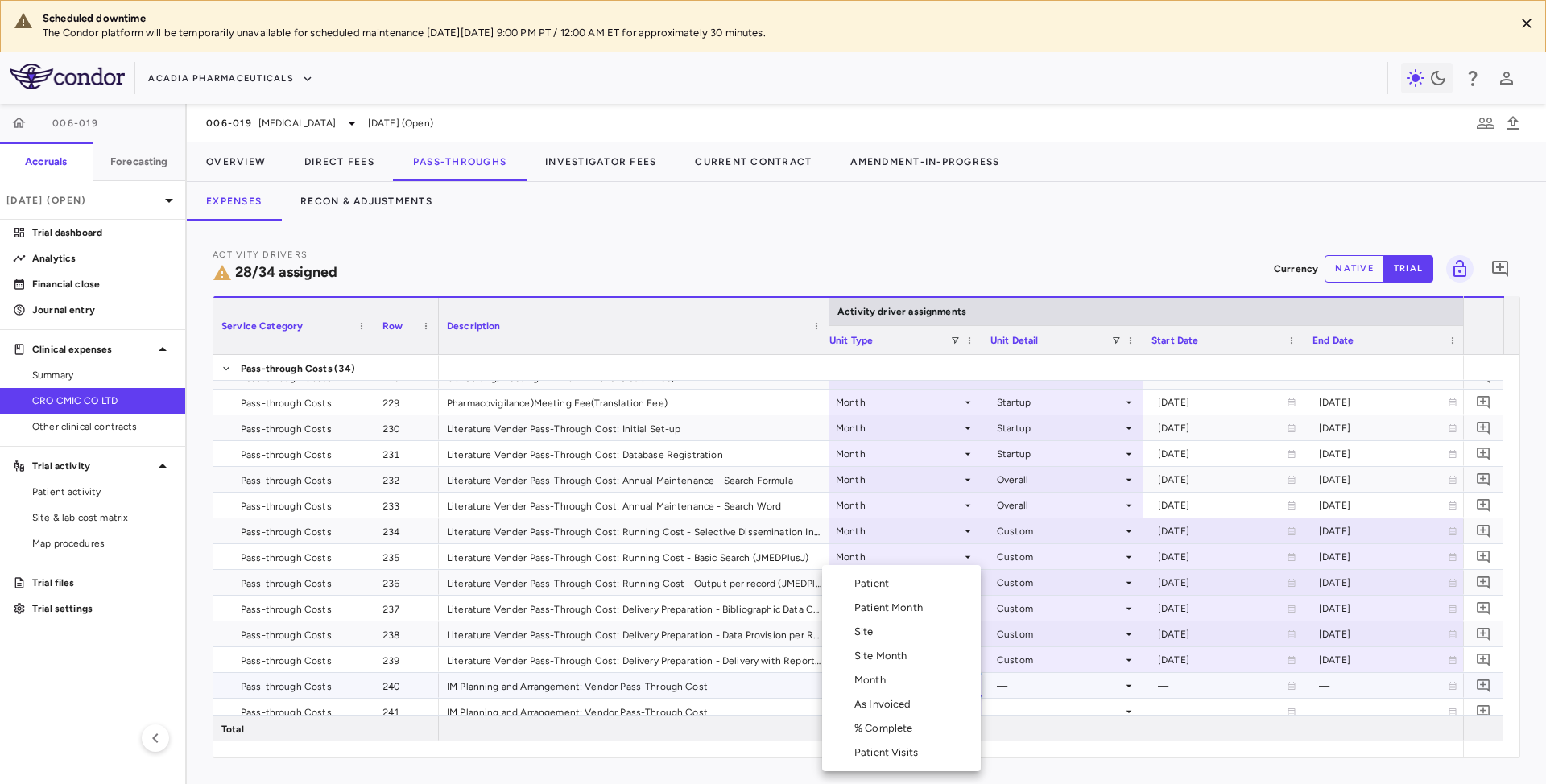
click at [1073, 675] on div at bounding box center [773, 392] width 1546 height 784
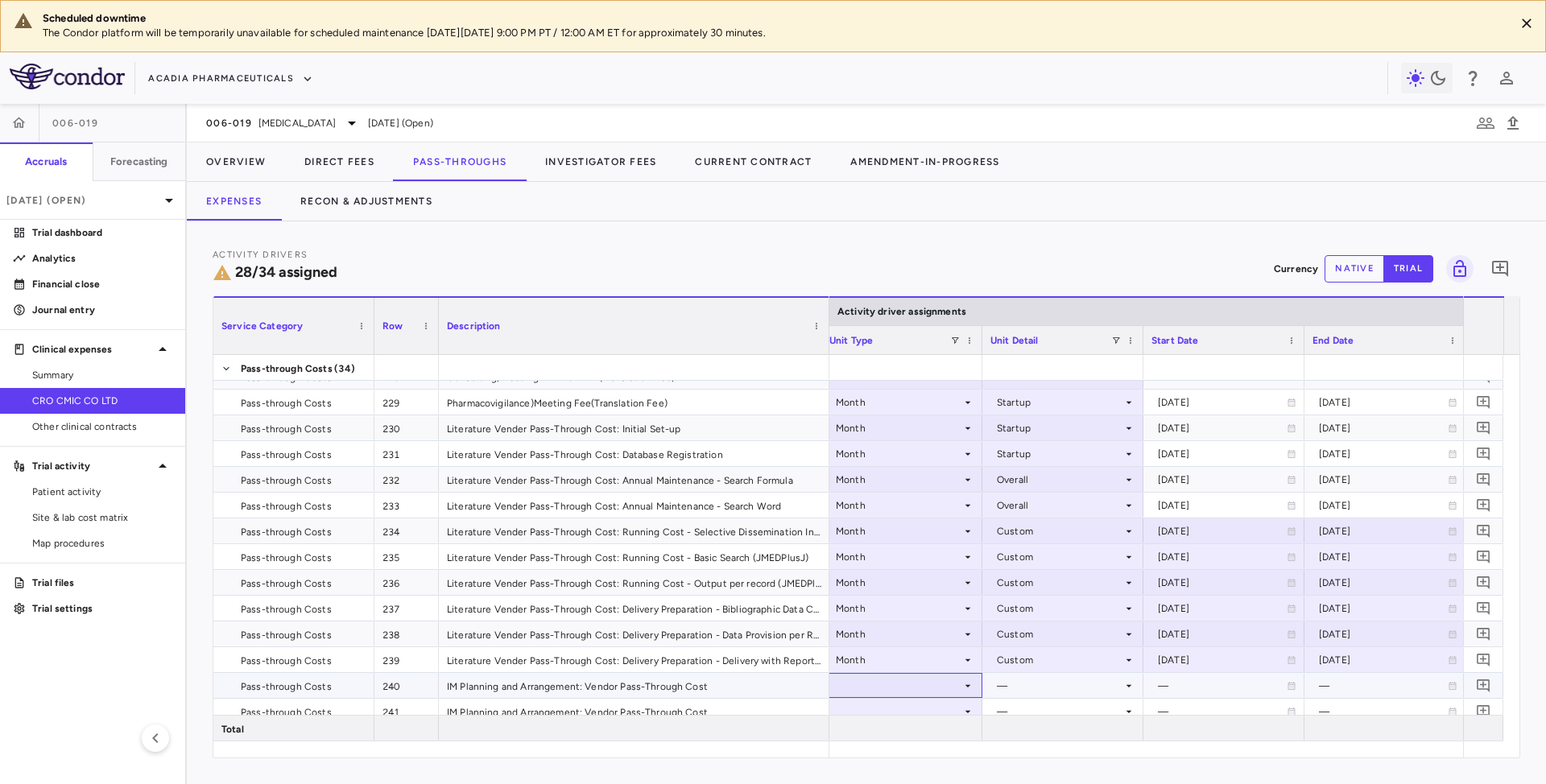
click at [942, 686] on div at bounding box center [901, 686] width 145 height 23
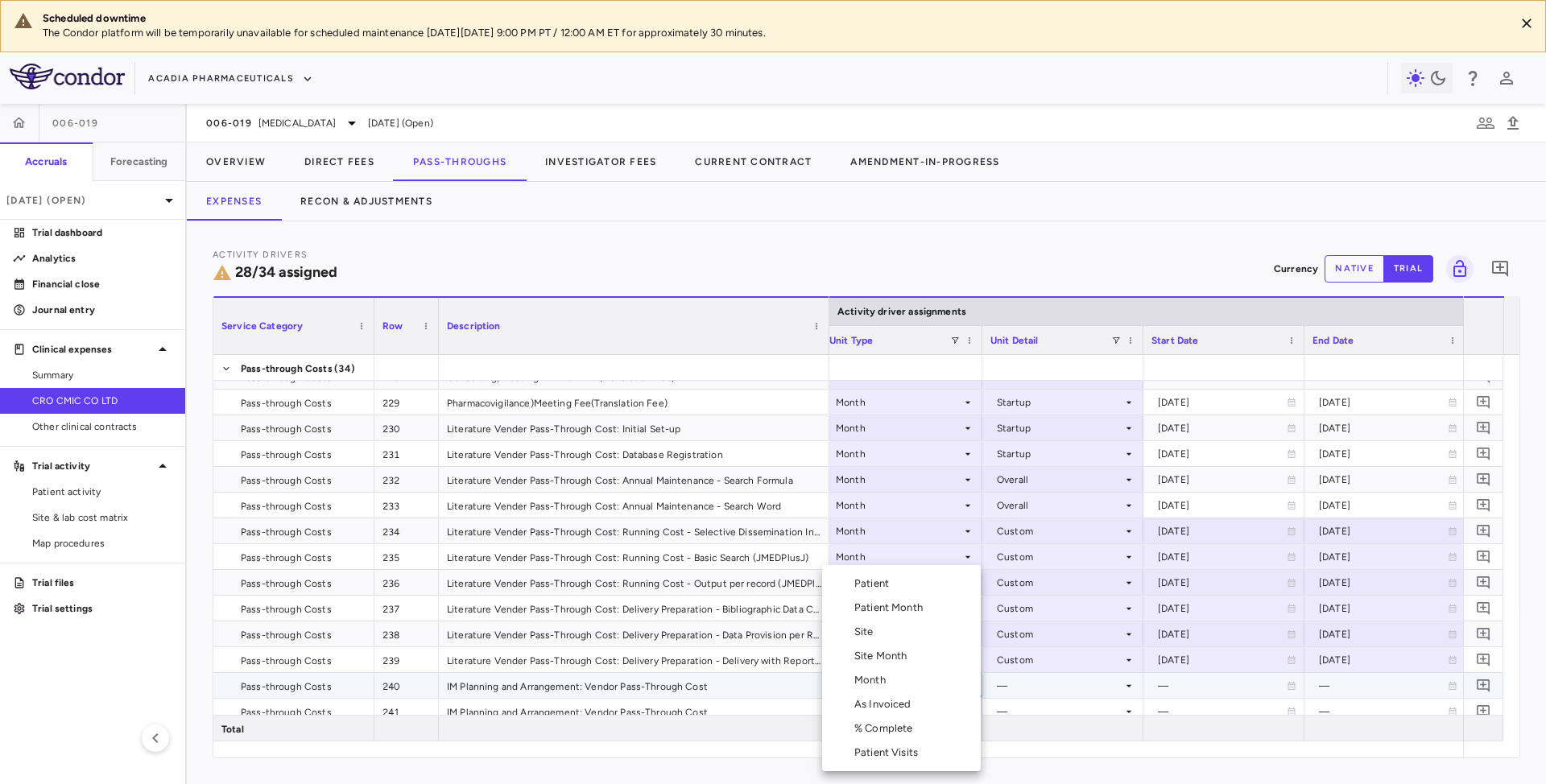
click at [923, 675] on li "Month" at bounding box center [901, 680] width 159 height 24
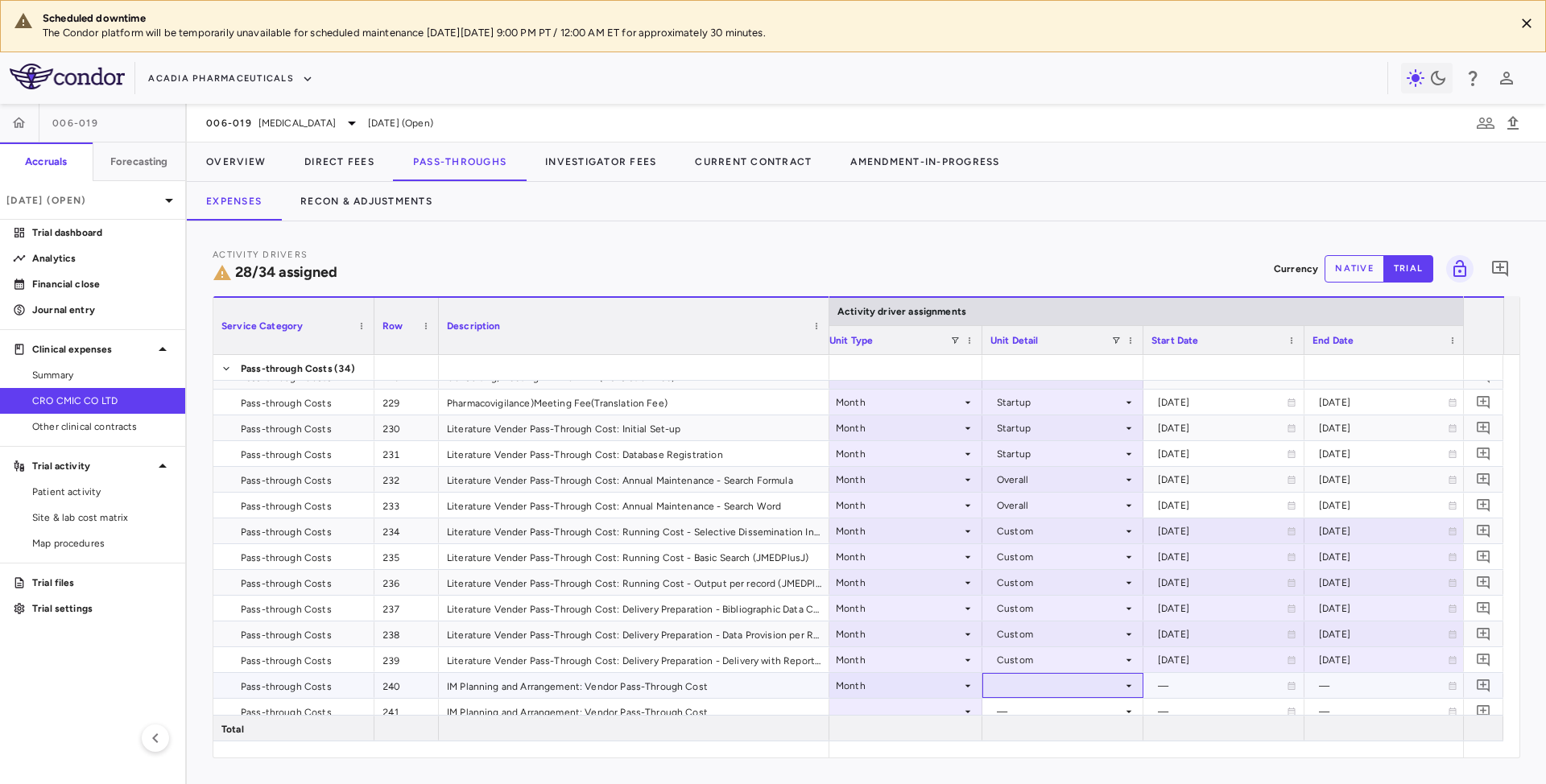
click at [1128, 687] on icon at bounding box center [1129, 685] width 6 height 2
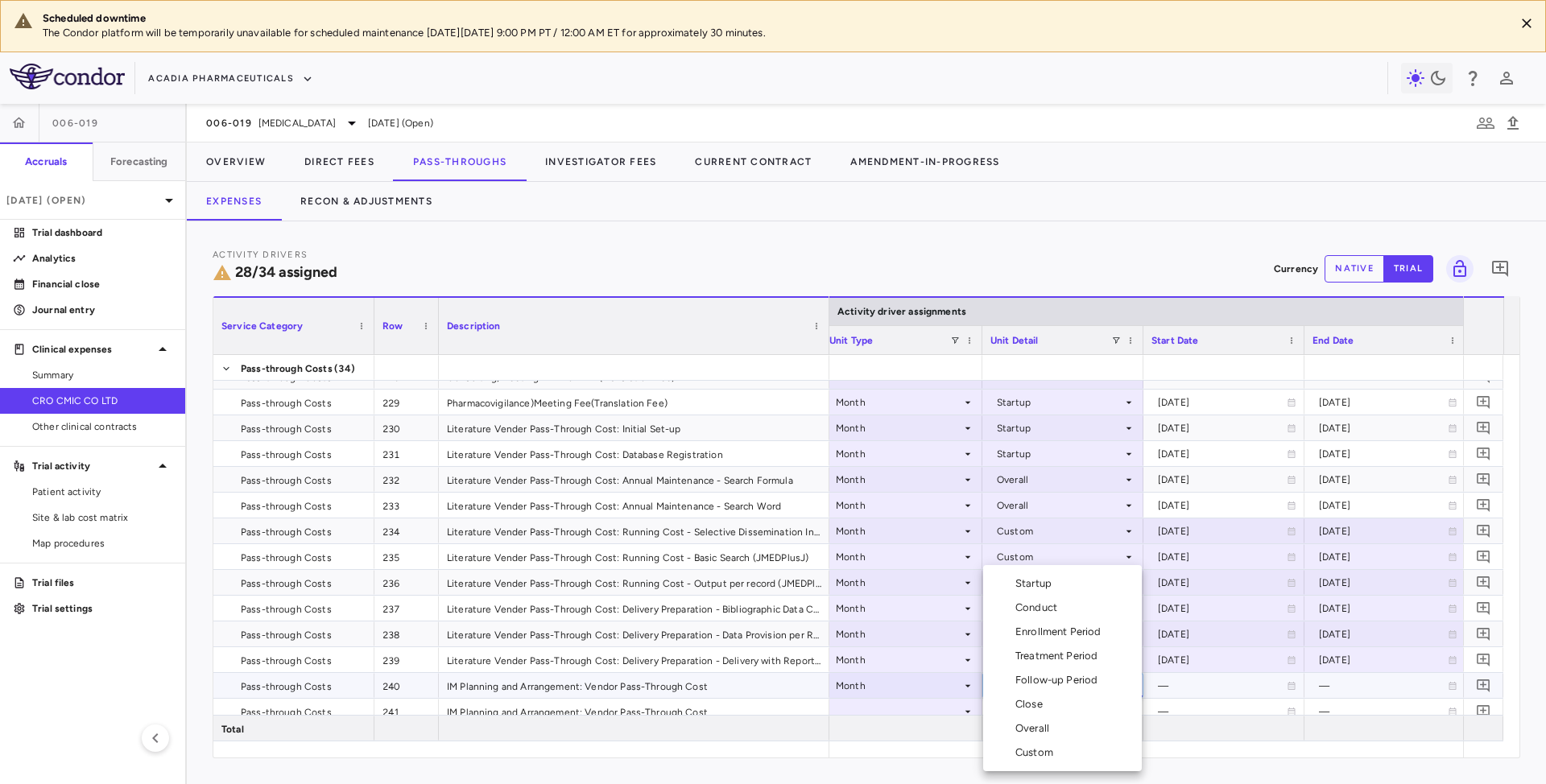
click at [1081, 575] on li "Startup" at bounding box center [1063, 583] width 159 height 24
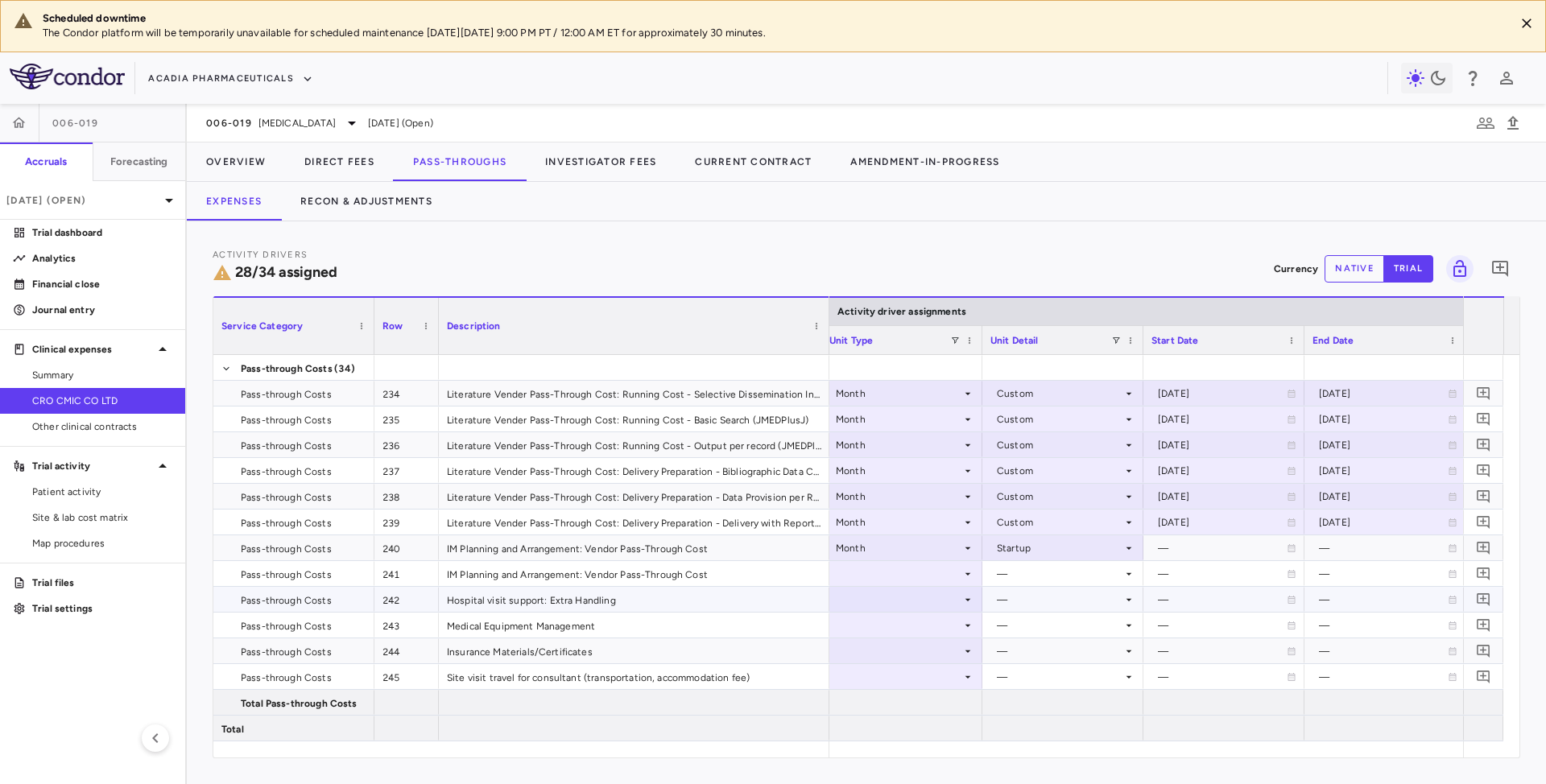
scroll to position [568, 0]
click at [959, 567] on div at bounding box center [901, 573] width 145 height 23
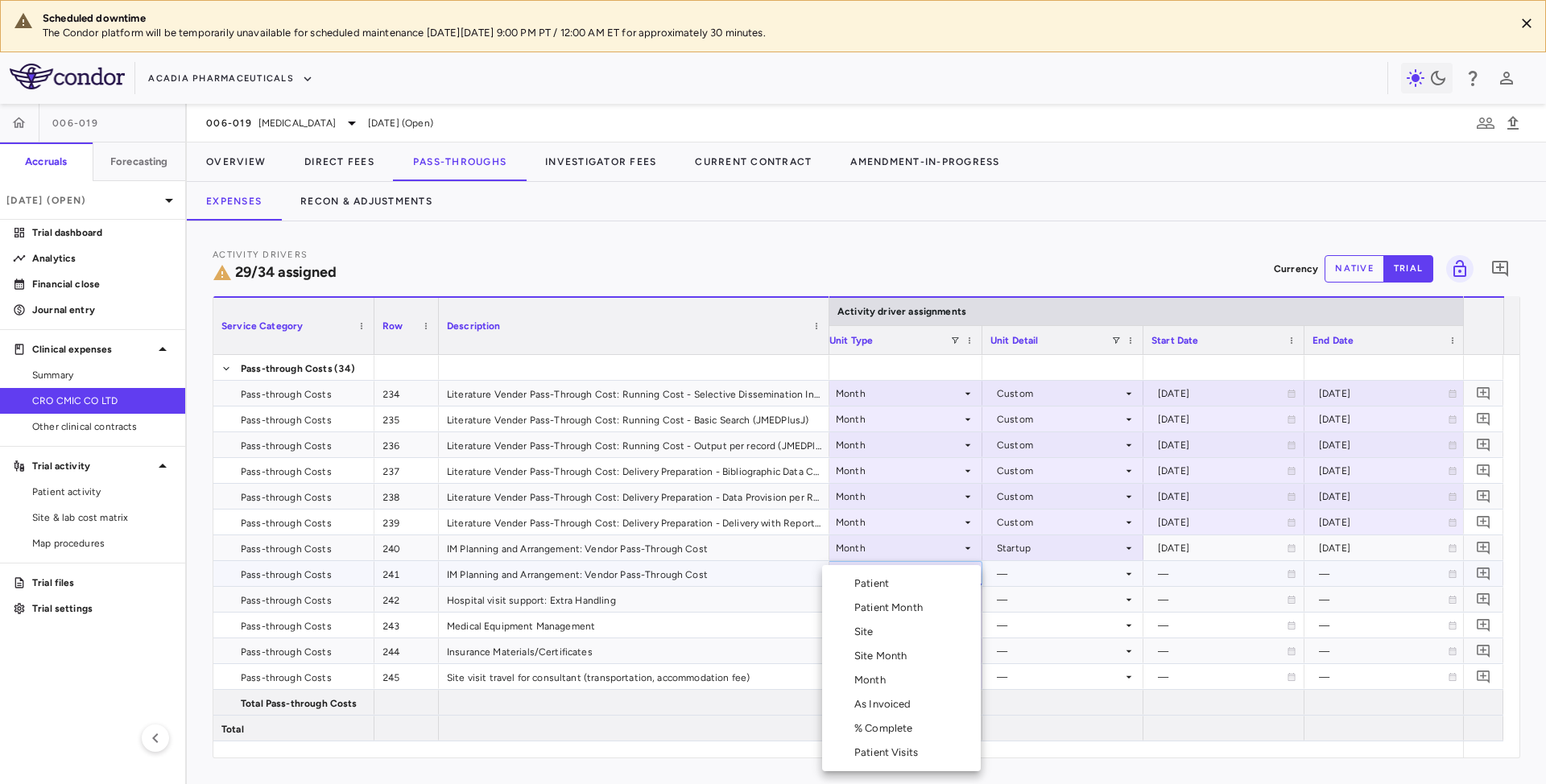
click at [877, 686] on div "Month" at bounding box center [873, 681] width 38 height 15
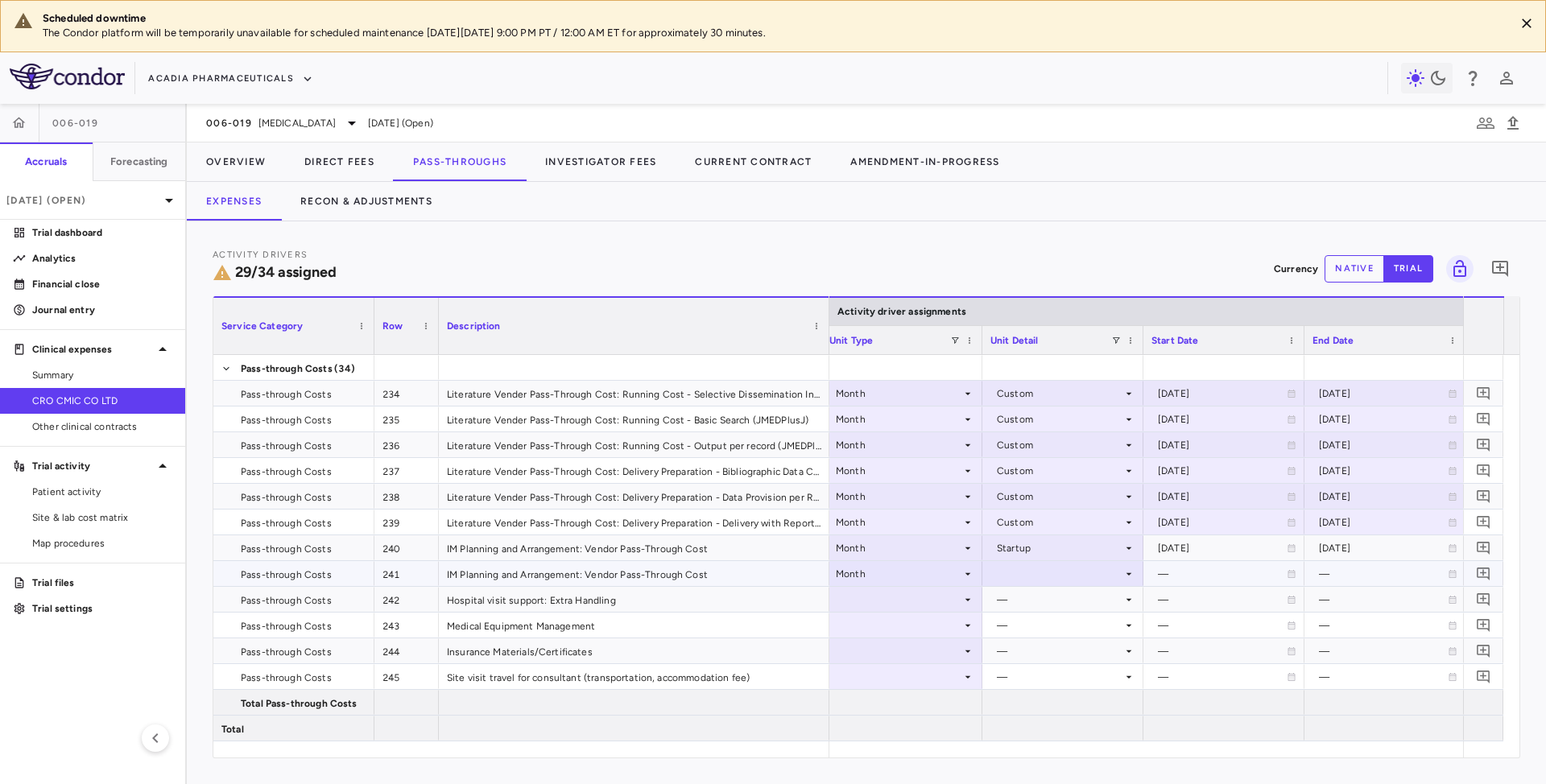
click at [1068, 584] on div at bounding box center [1063, 573] width 145 height 23
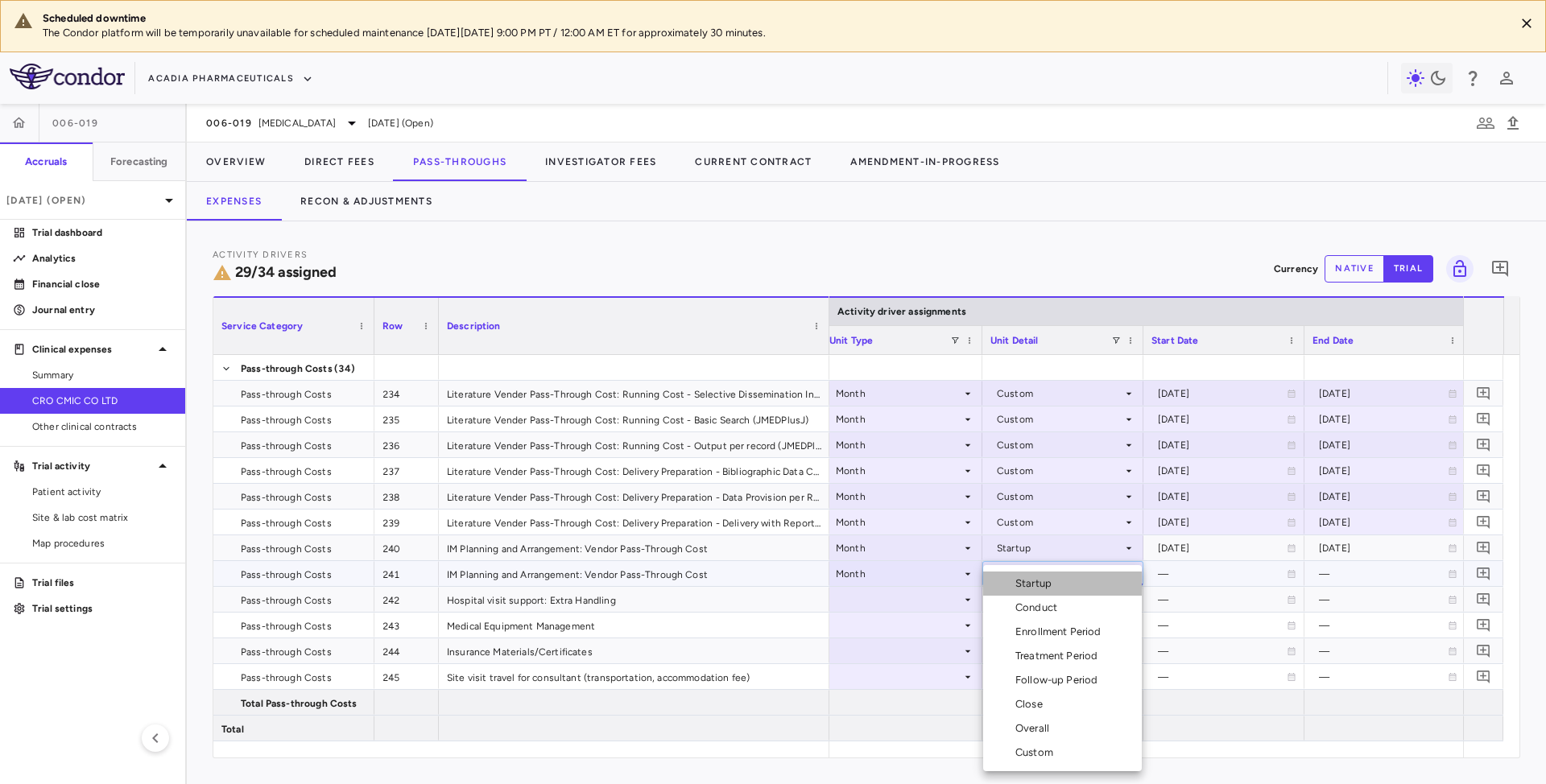
click at [1042, 589] on div "Startup" at bounding box center [1037, 584] width 43 height 15
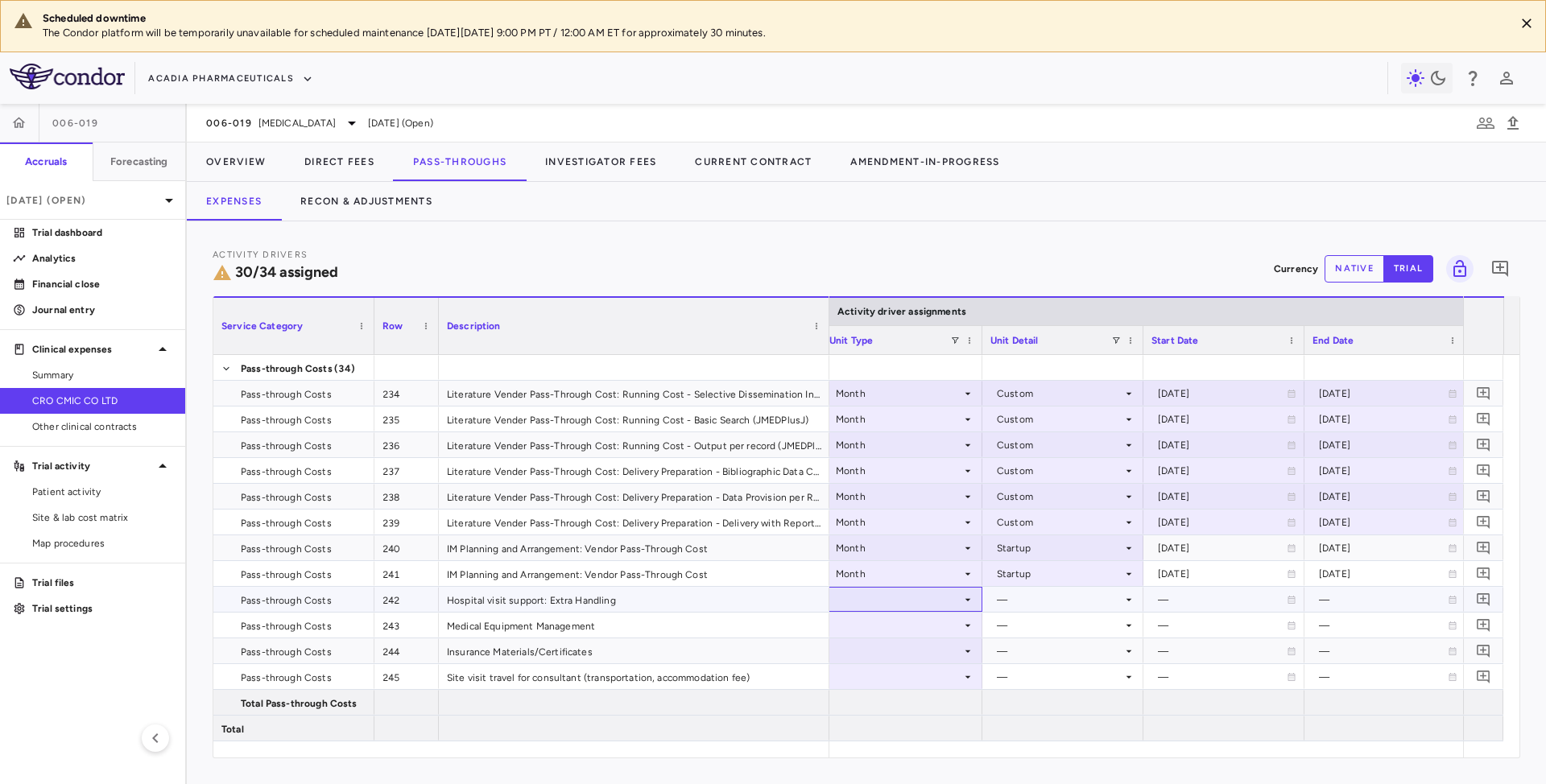
click at [960, 596] on div at bounding box center [901, 599] width 145 height 23
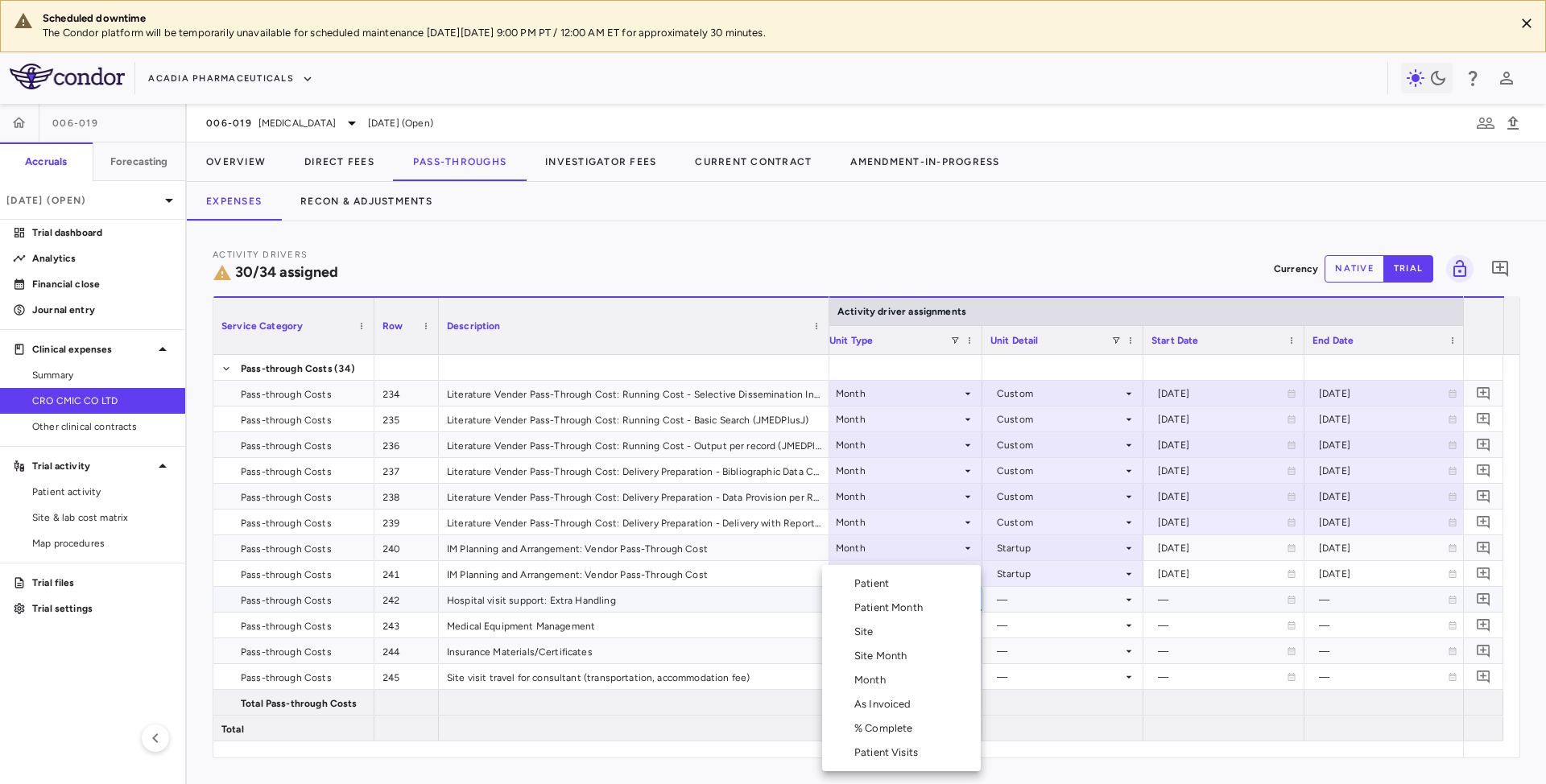
click at [905, 604] on div "Patient Month" at bounding box center [892, 608] width 75 height 15
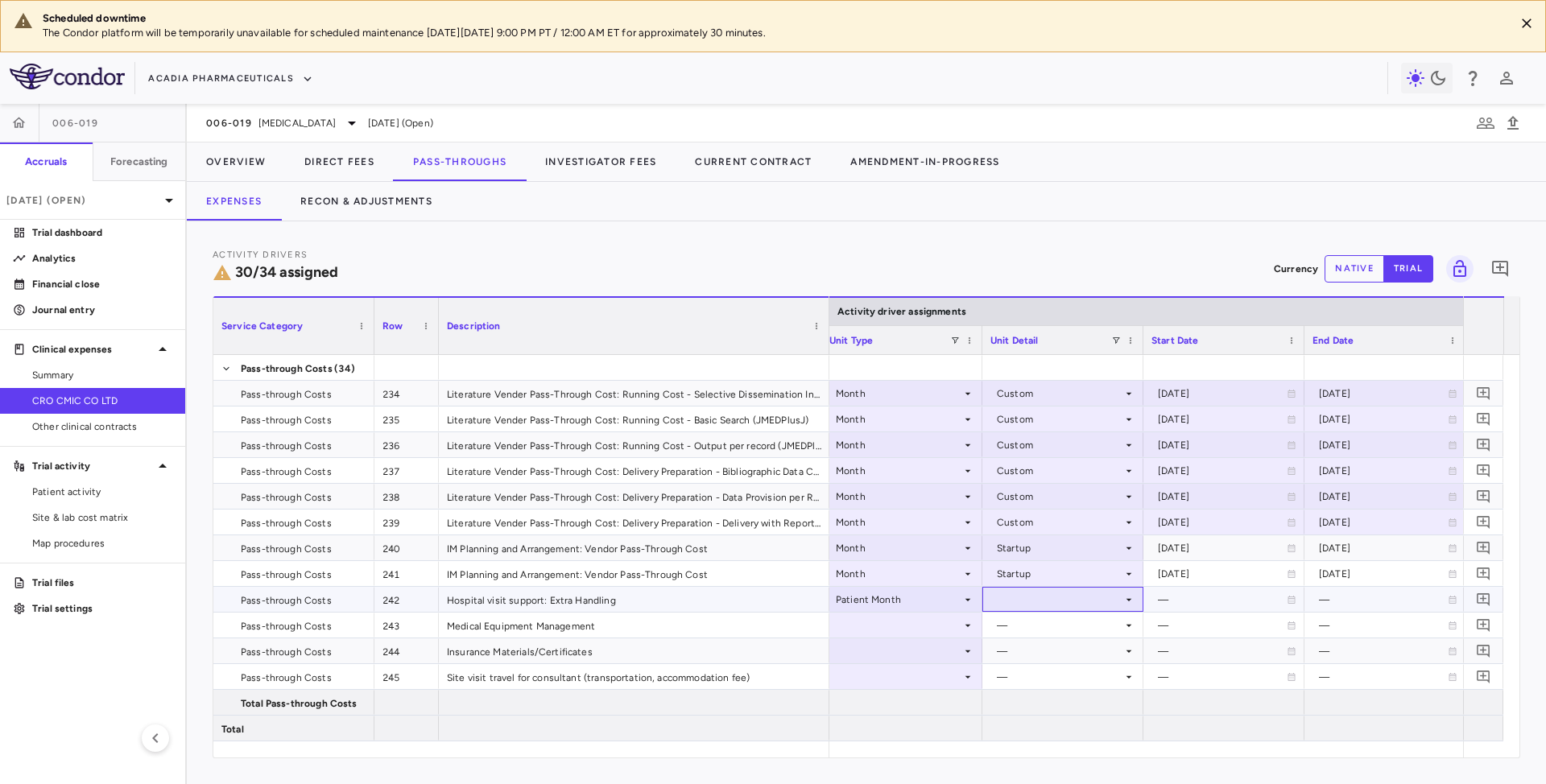
click at [1064, 602] on div at bounding box center [1063, 599] width 145 height 23
click at [1039, 632] on div "As occurred" at bounding box center [1048, 629] width 64 height 15
click at [963, 621] on icon at bounding box center [968, 625] width 13 height 13
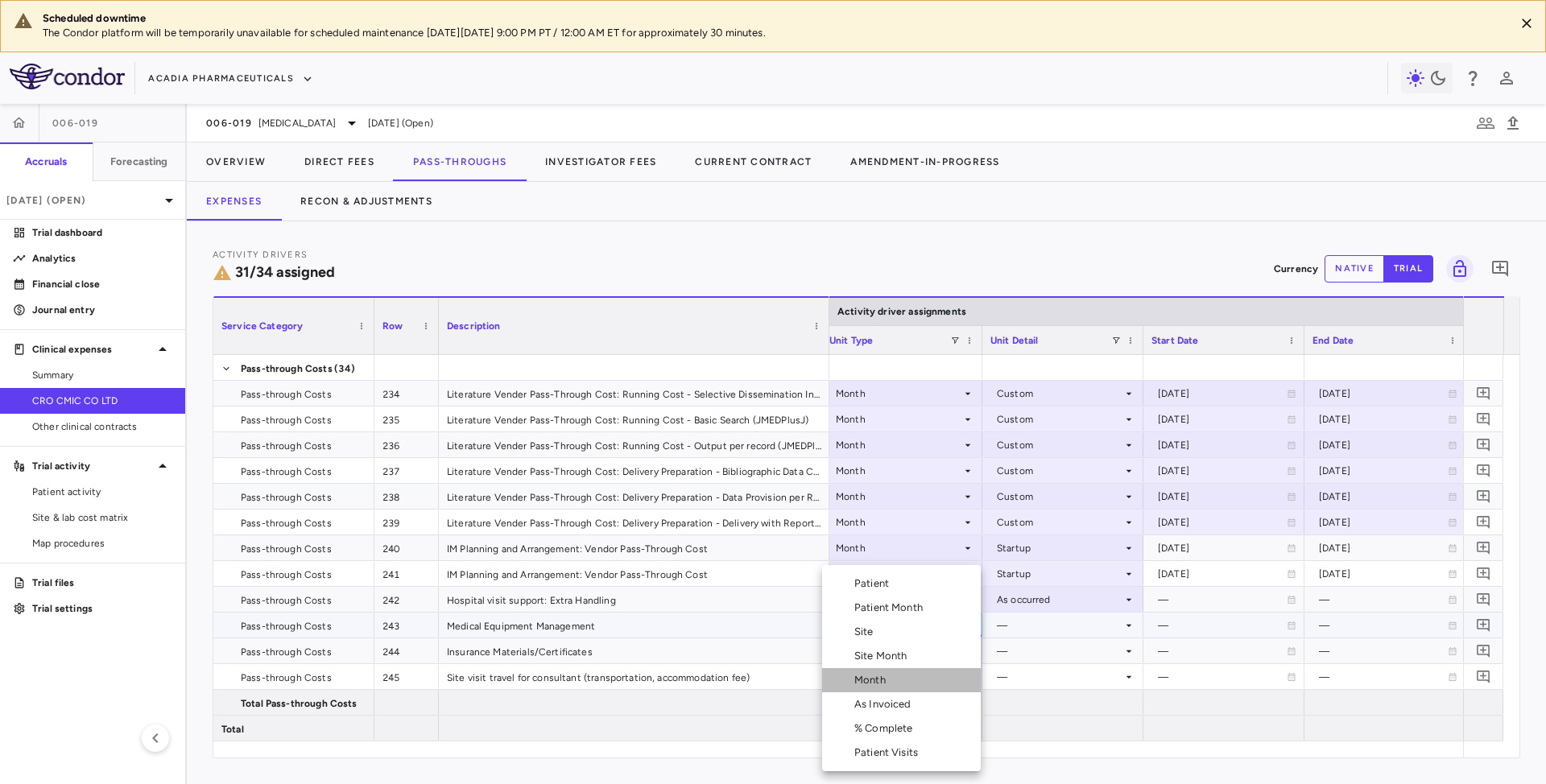
click at [865, 680] on div "Month" at bounding box center [873, 681] width 38 height 15
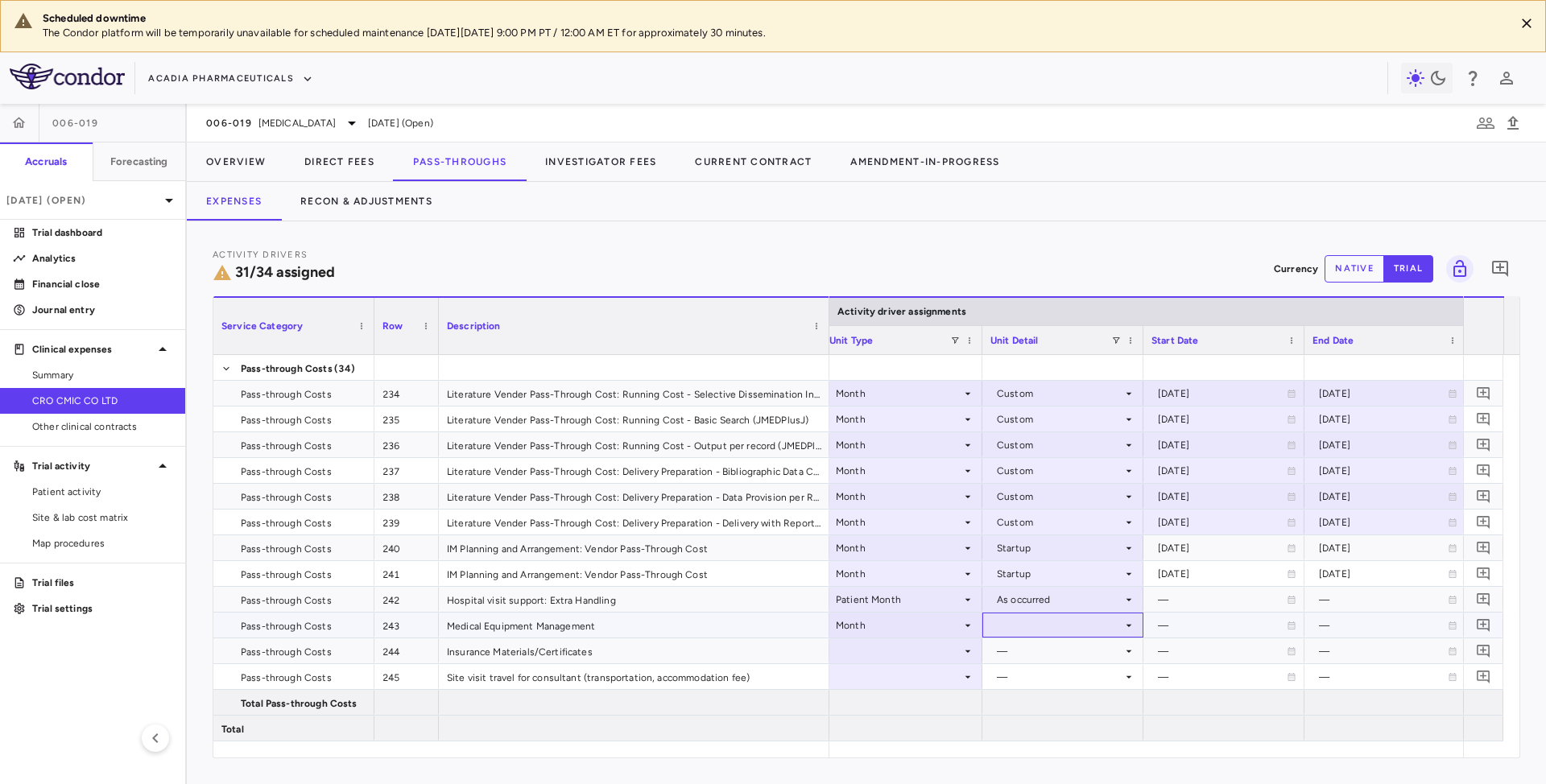
click at [1021, 621] on div at bounding box center [1063, 625] width 145 height 23
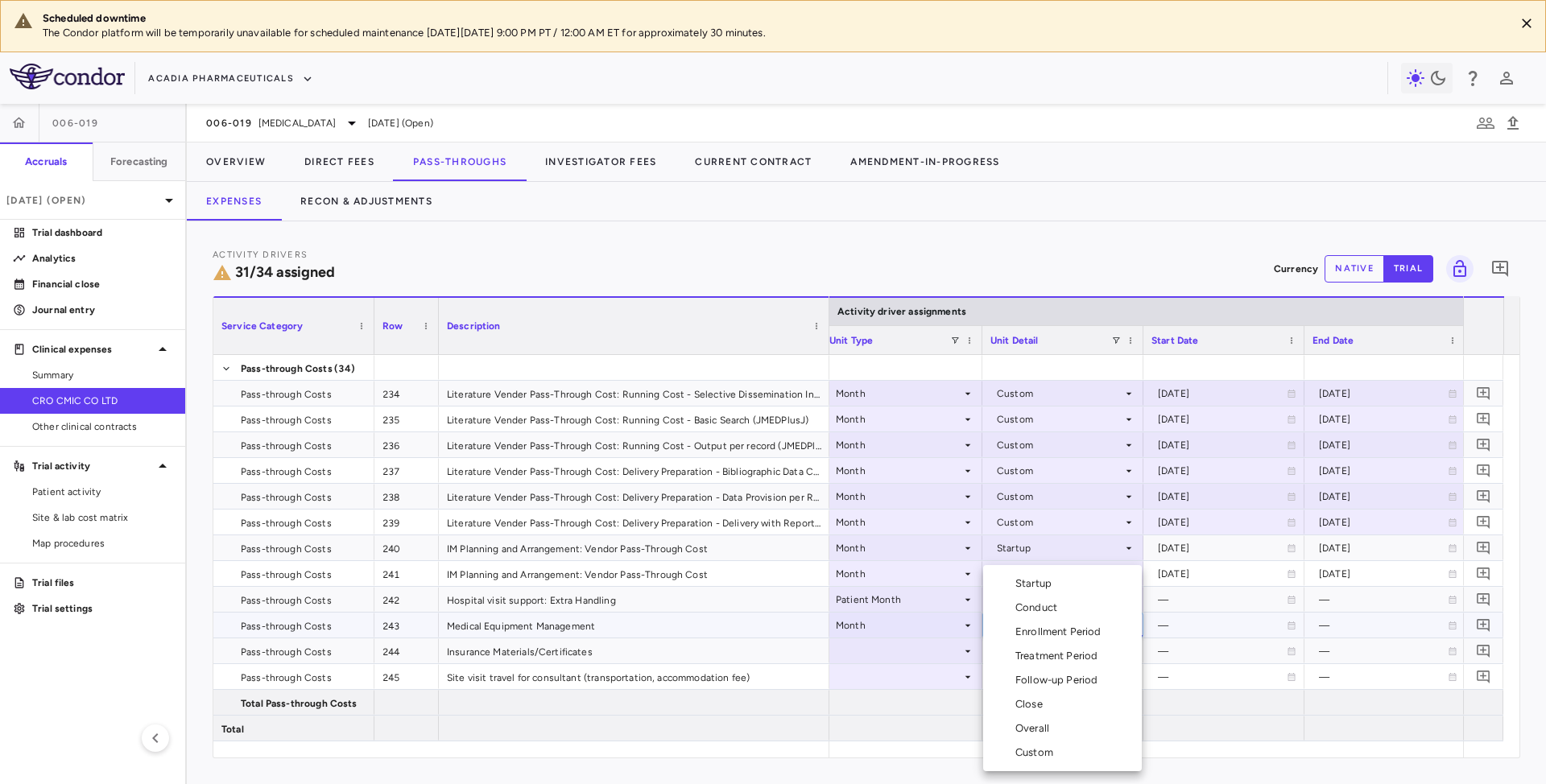
click at [1025, 609] on div "Conduct" at bounding box center [1039, 608] width 48 height 15
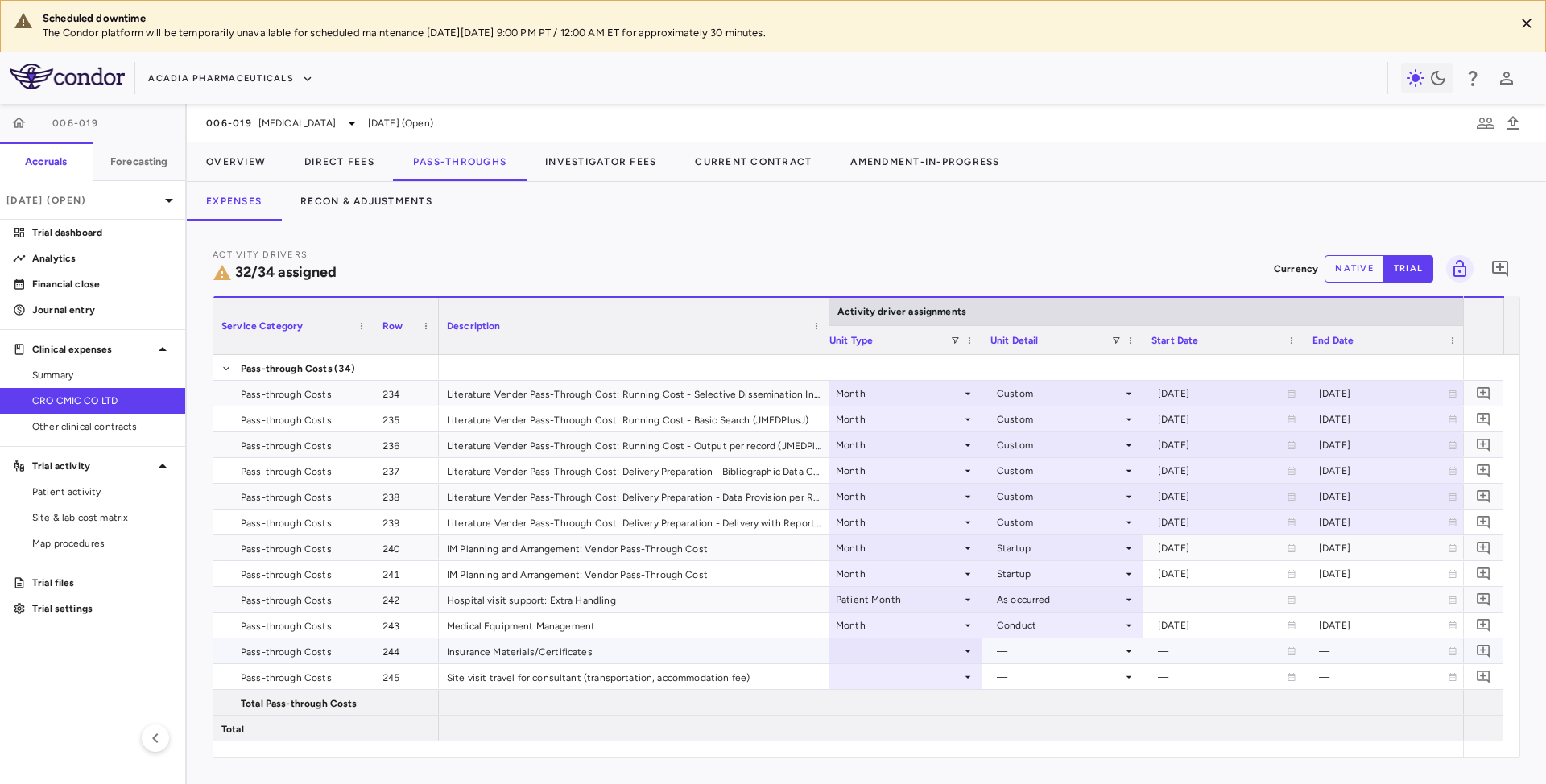
click at [954, 648] on div at bounding box center [901, 651] width 145 height 23
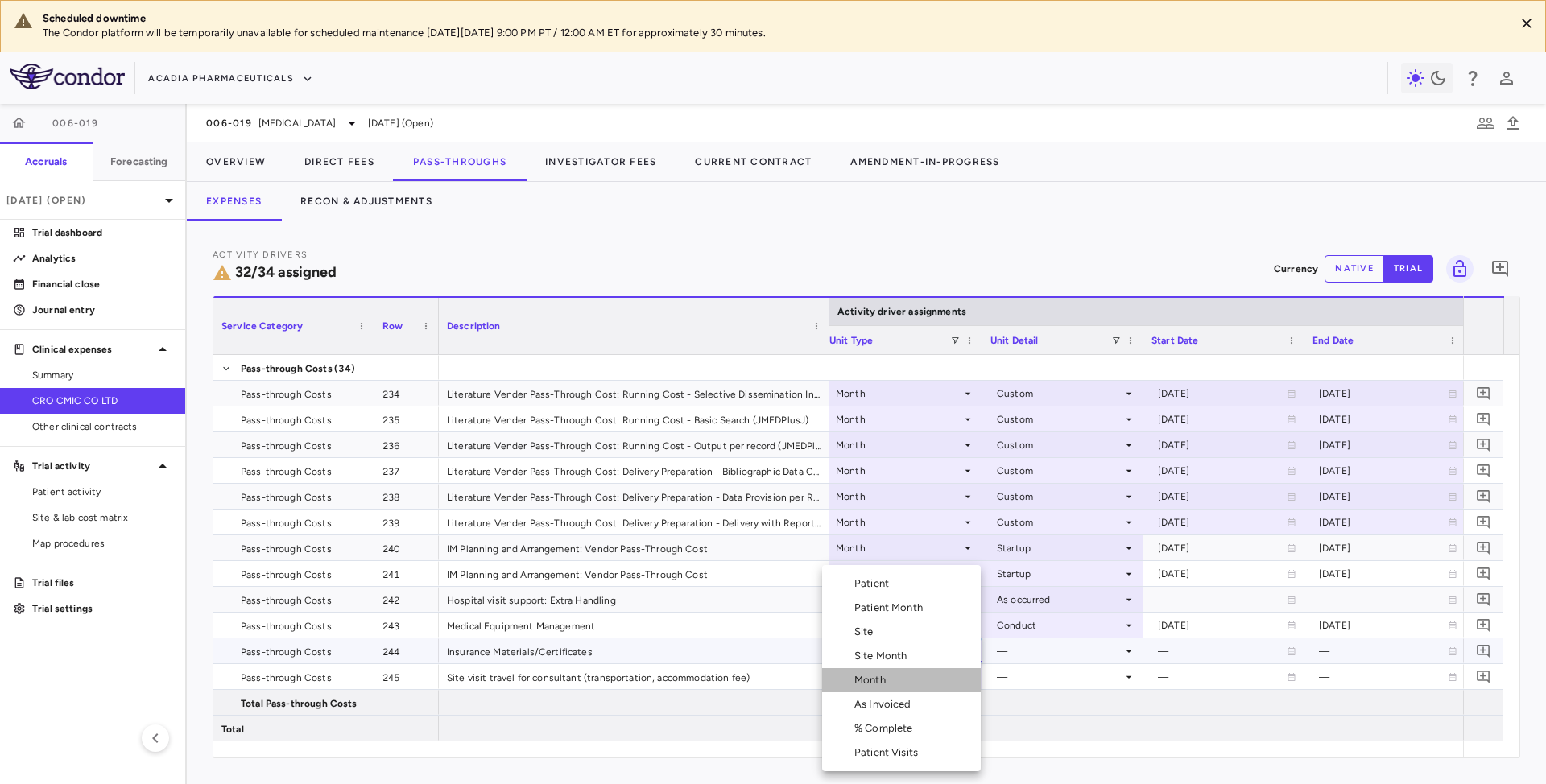
click at [869, 687] on div "Month" at bounding box center [873, 681] width 38 height 15
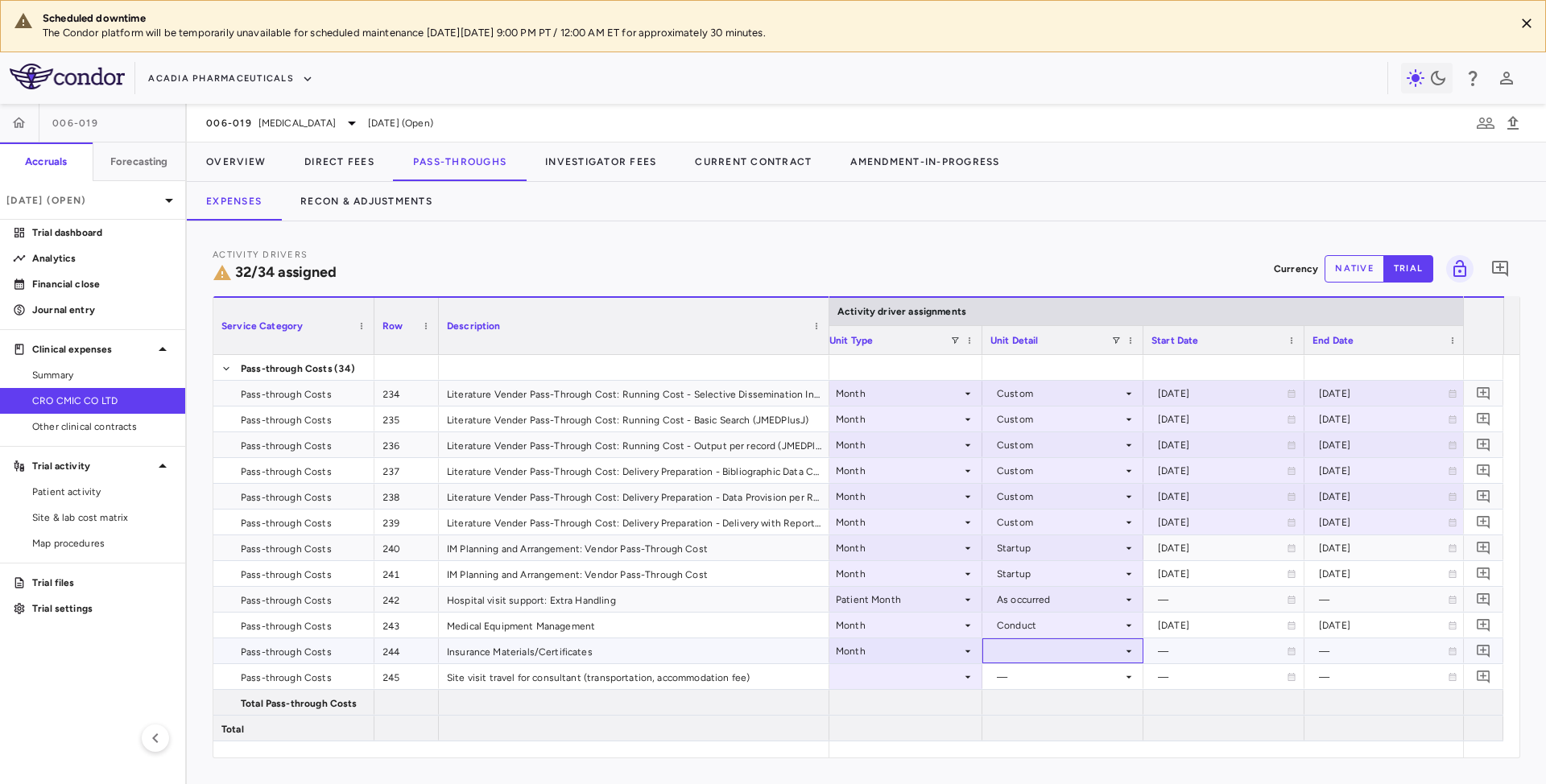
click at [1016, 648] on div at bounding box center [1063, 651] width 145 height 23
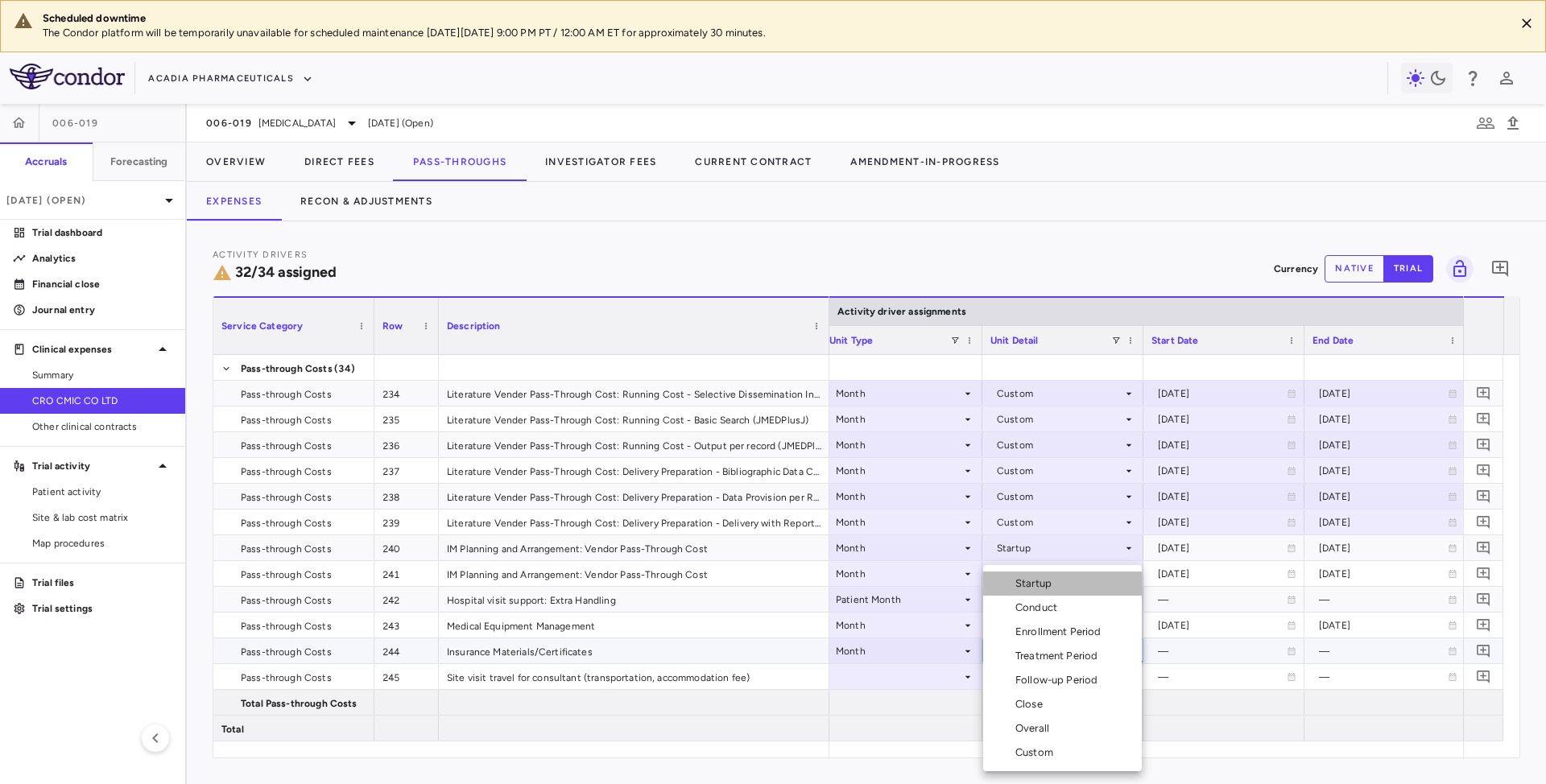
click at [1035, 580] on div "Startup" at bounding box center [1037, 584] width 43 height 15
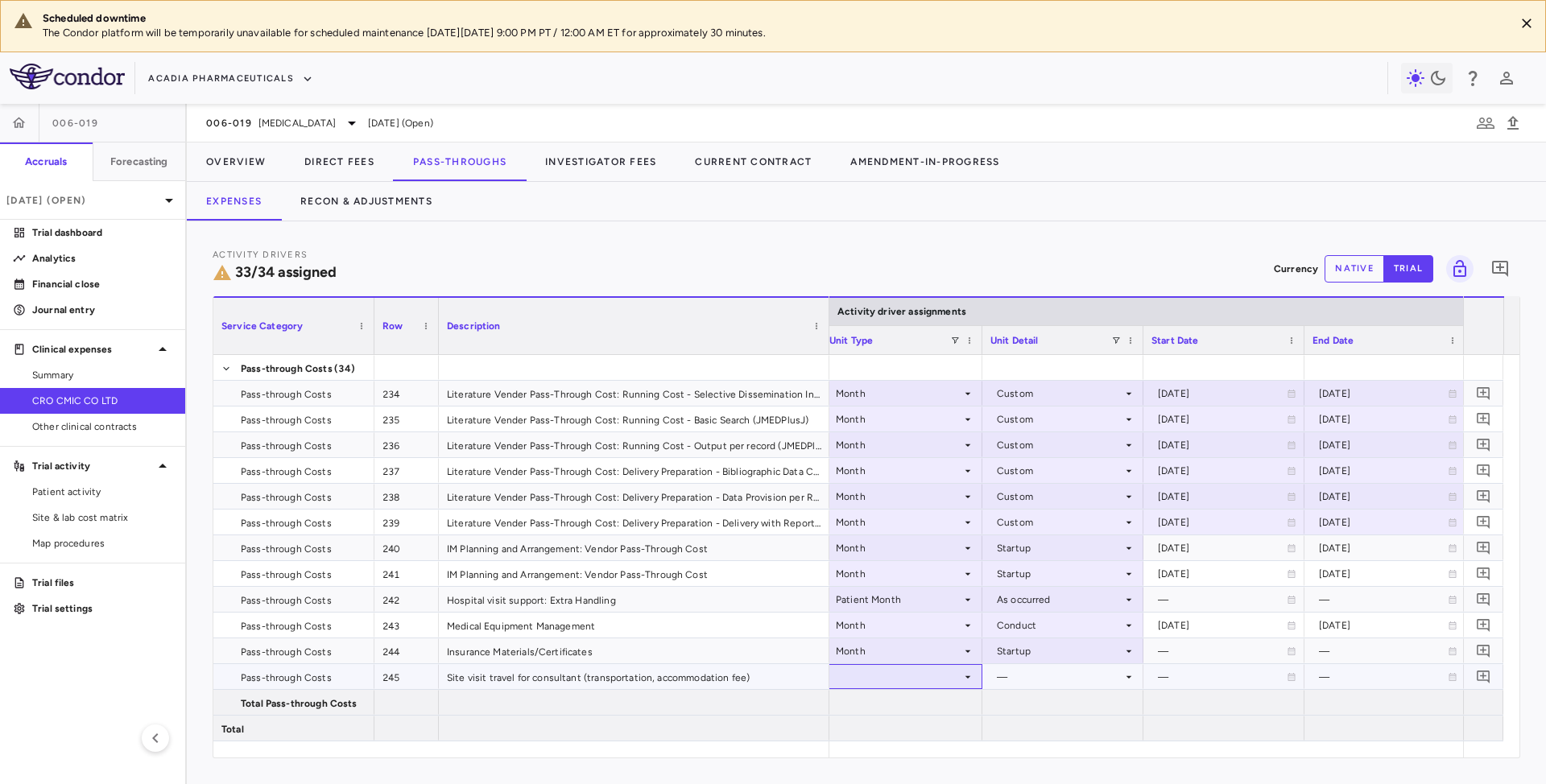
click at [950, 672] on div at bounding box center [901, 677] width 145 height 23
click at [883, 674] on div at bounding box center [901, 677] width 145 height 23
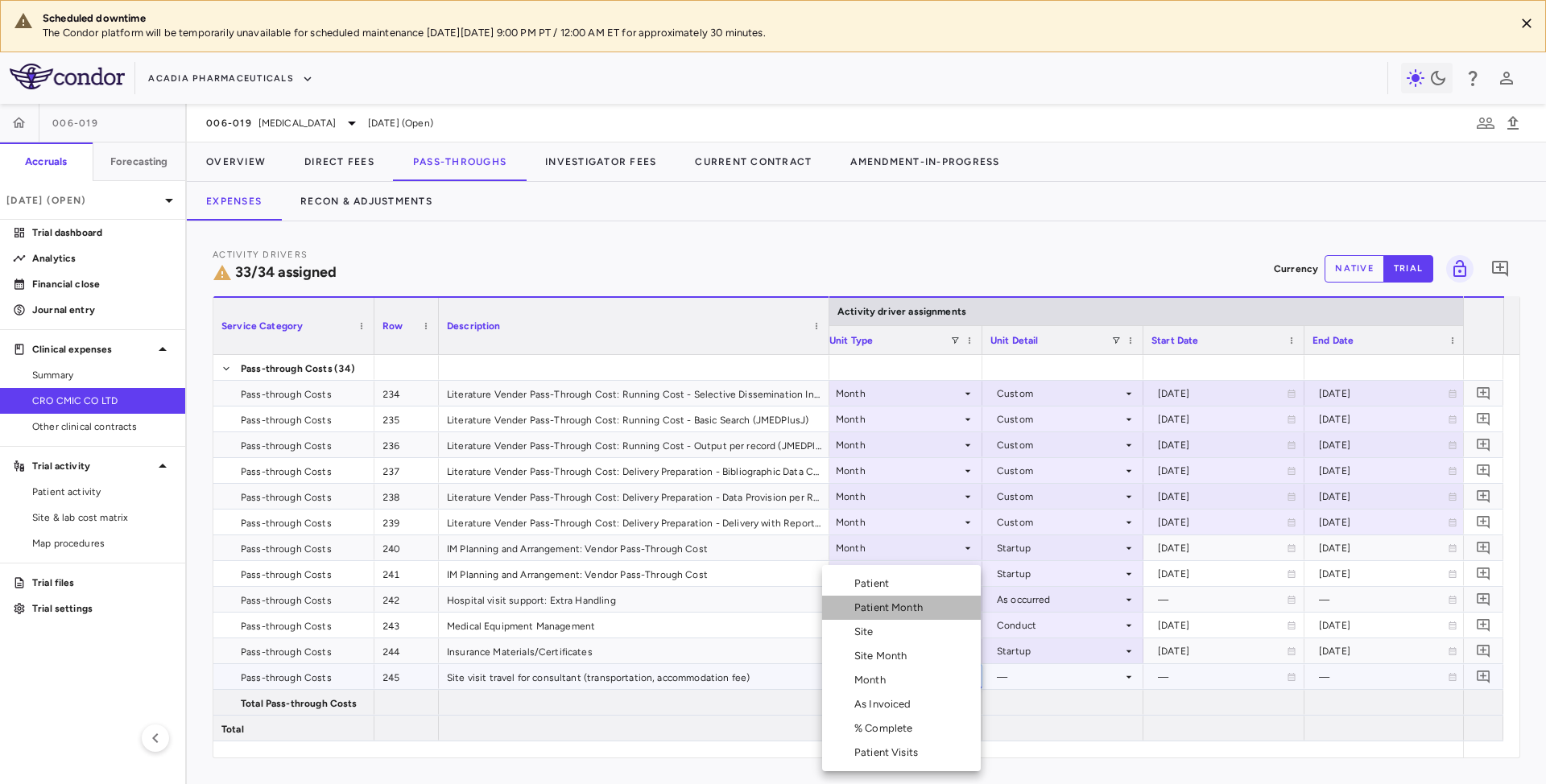
click at [886, 606] on div "Patient Month" at bounding box center [892, 608] width 75 height 15
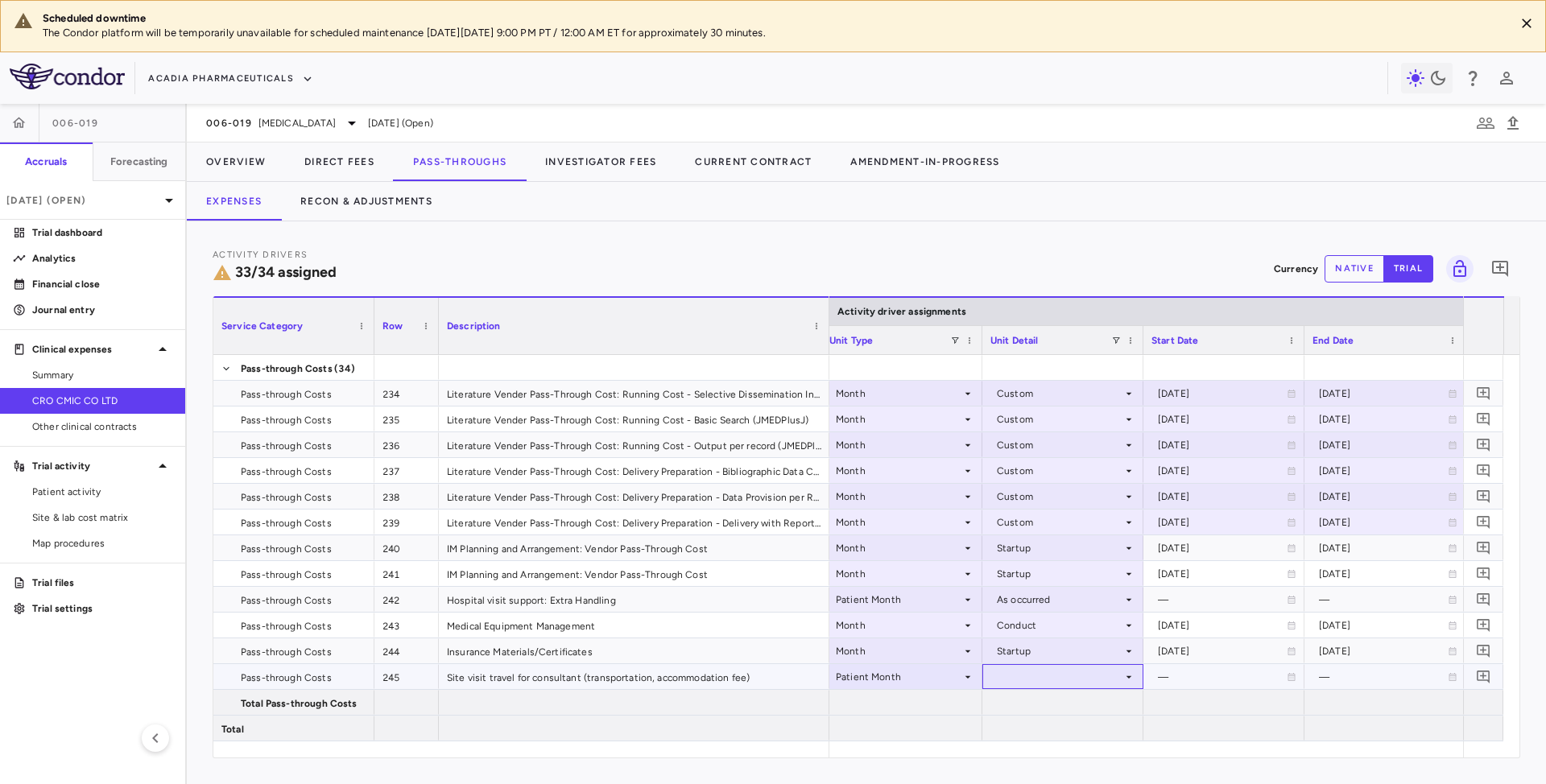
click at [1054, 677] on div at bounding box center [1063, 677] width 145 height 23
click at [1039, 713] on li "As occurred" at bounding box center [1063, 706] width 159 height 24
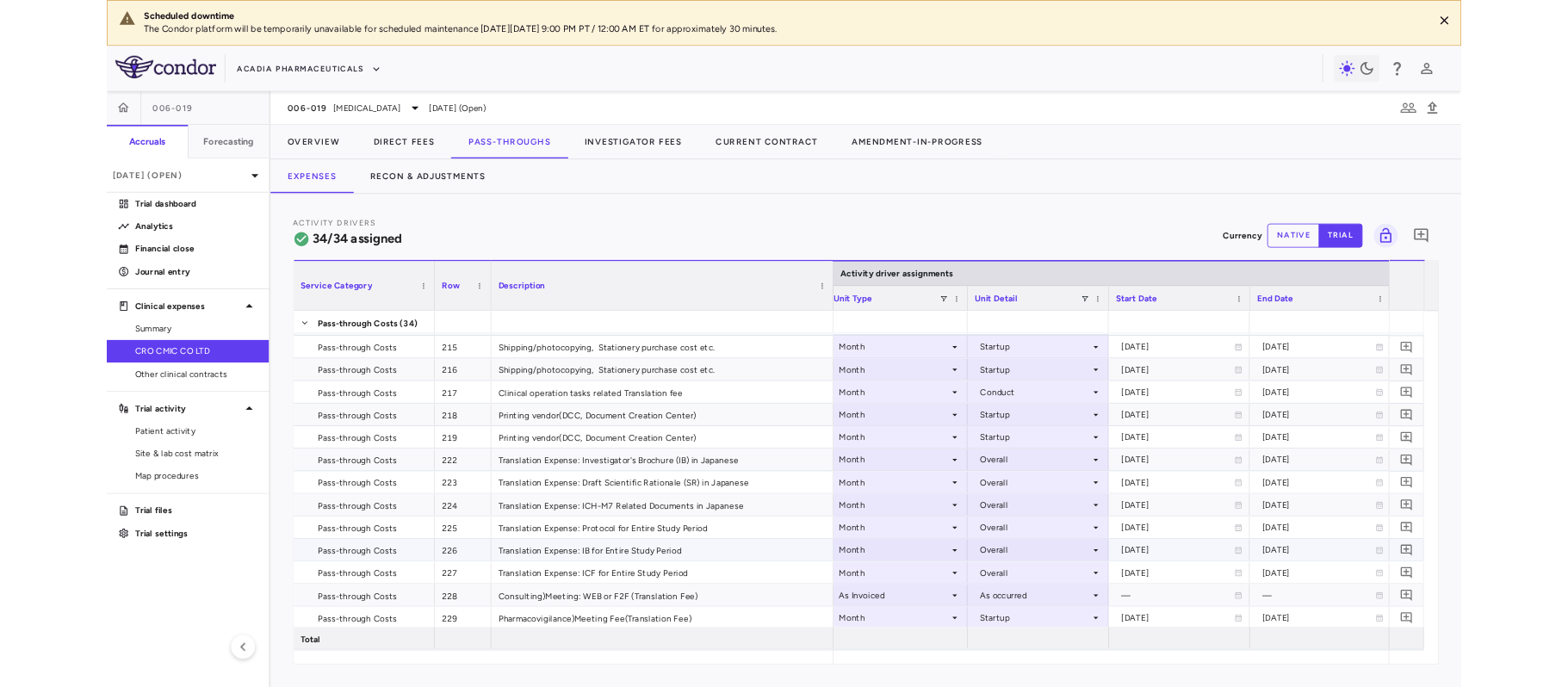
scroll to position [0, 0]
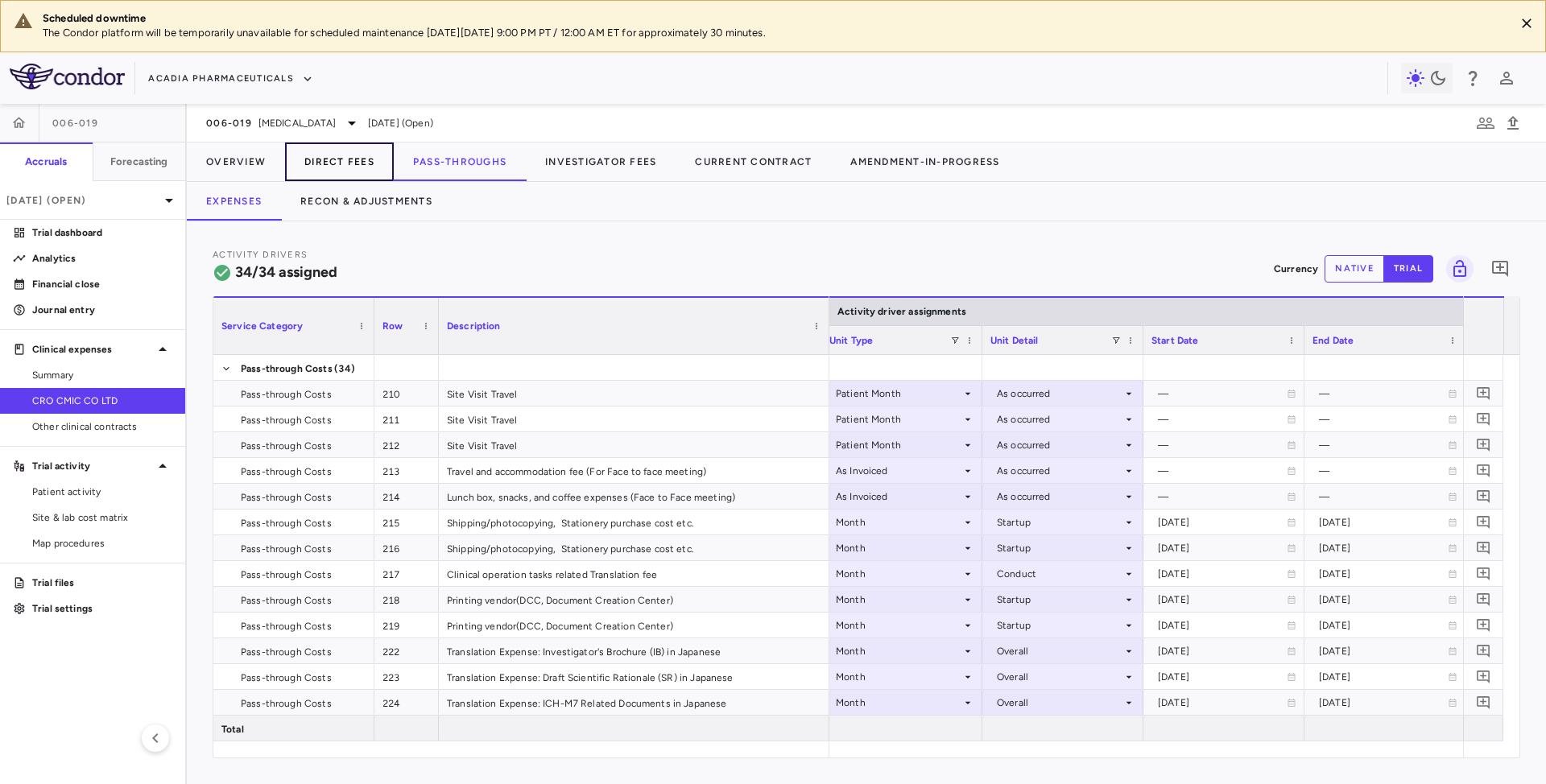
click at [340, 154] on button "Direct Fees" at bounding box center [340, 161] width 109 height 39
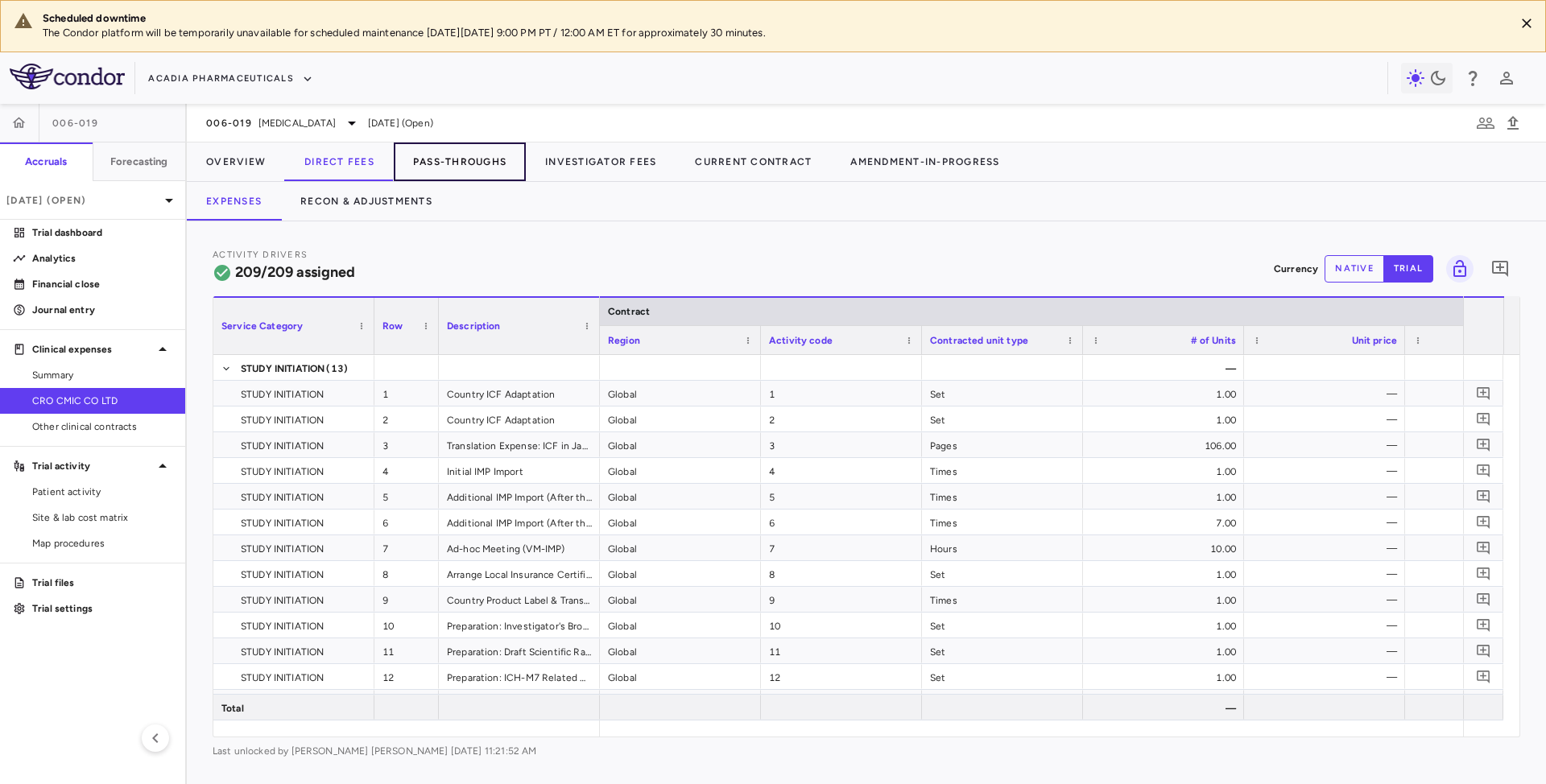
click at [465, 159] on button "Pass-Throughs" at bounding box center [460, 161] width 132 height 39
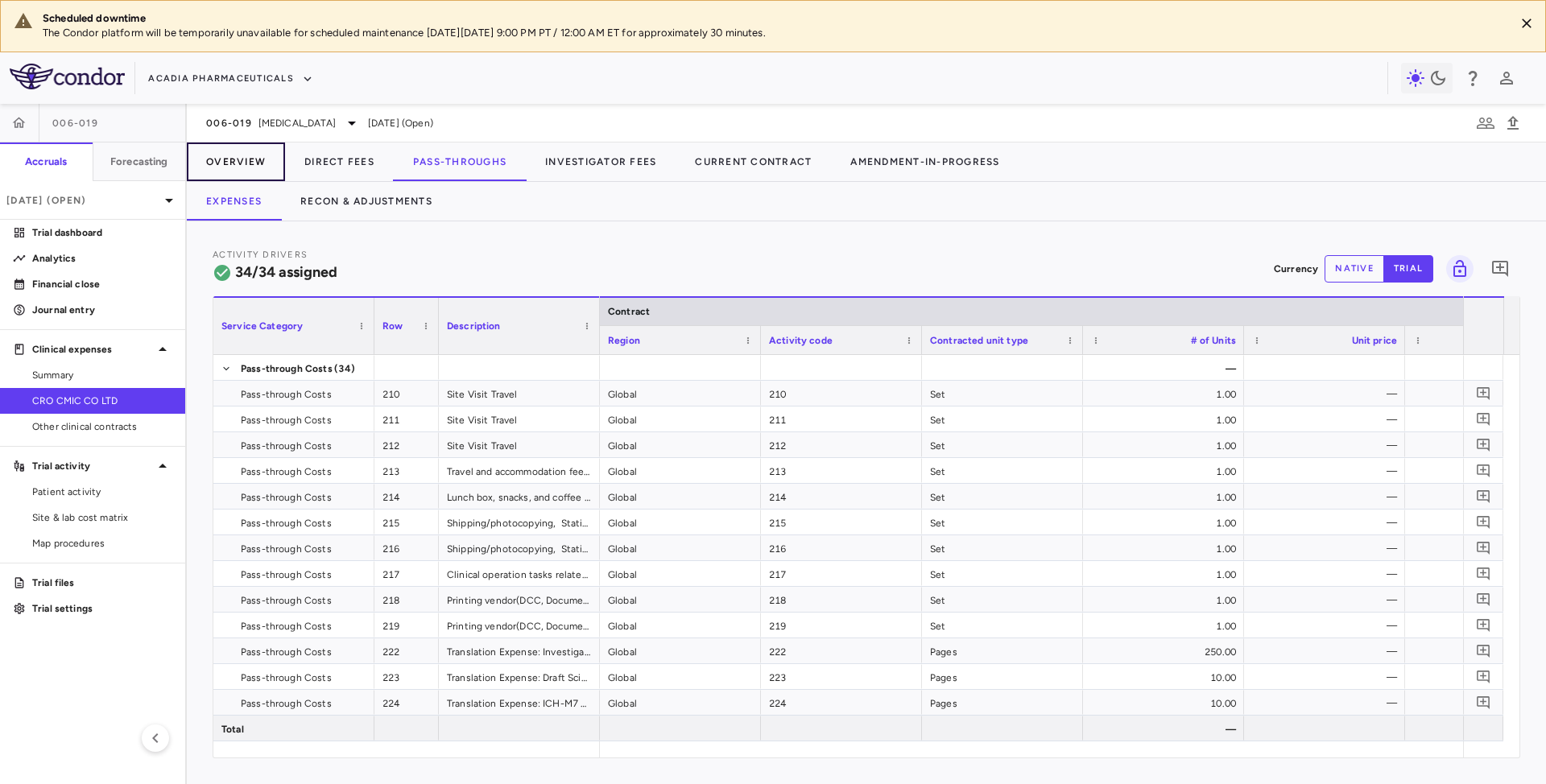
click at [229, 154] on button "Overview" at bounding box center [235, 161] width 98 height 39
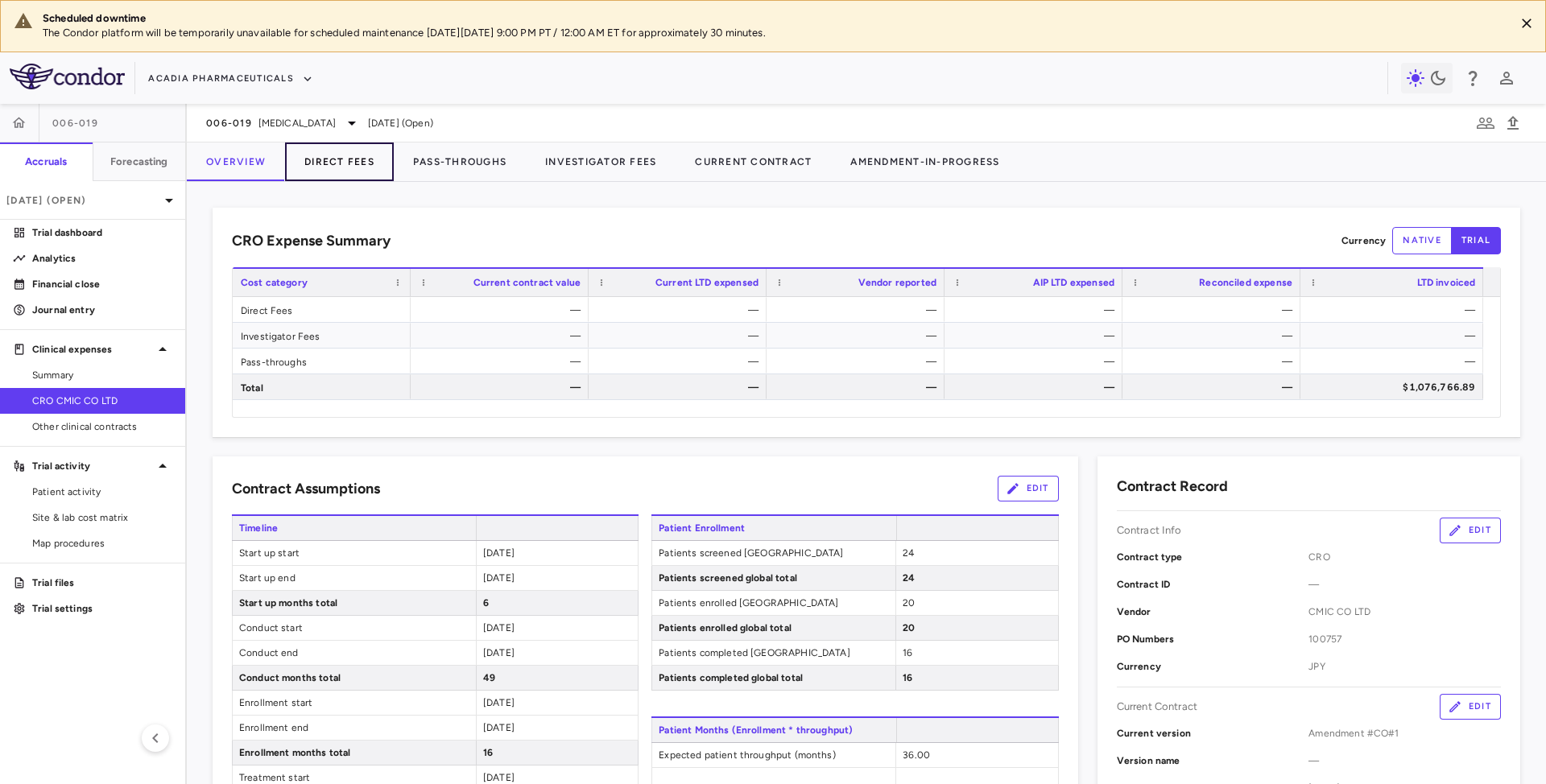
click at [351, 156] on button "Direct Fees" at bounding box center [340, 161] width 109 height 39
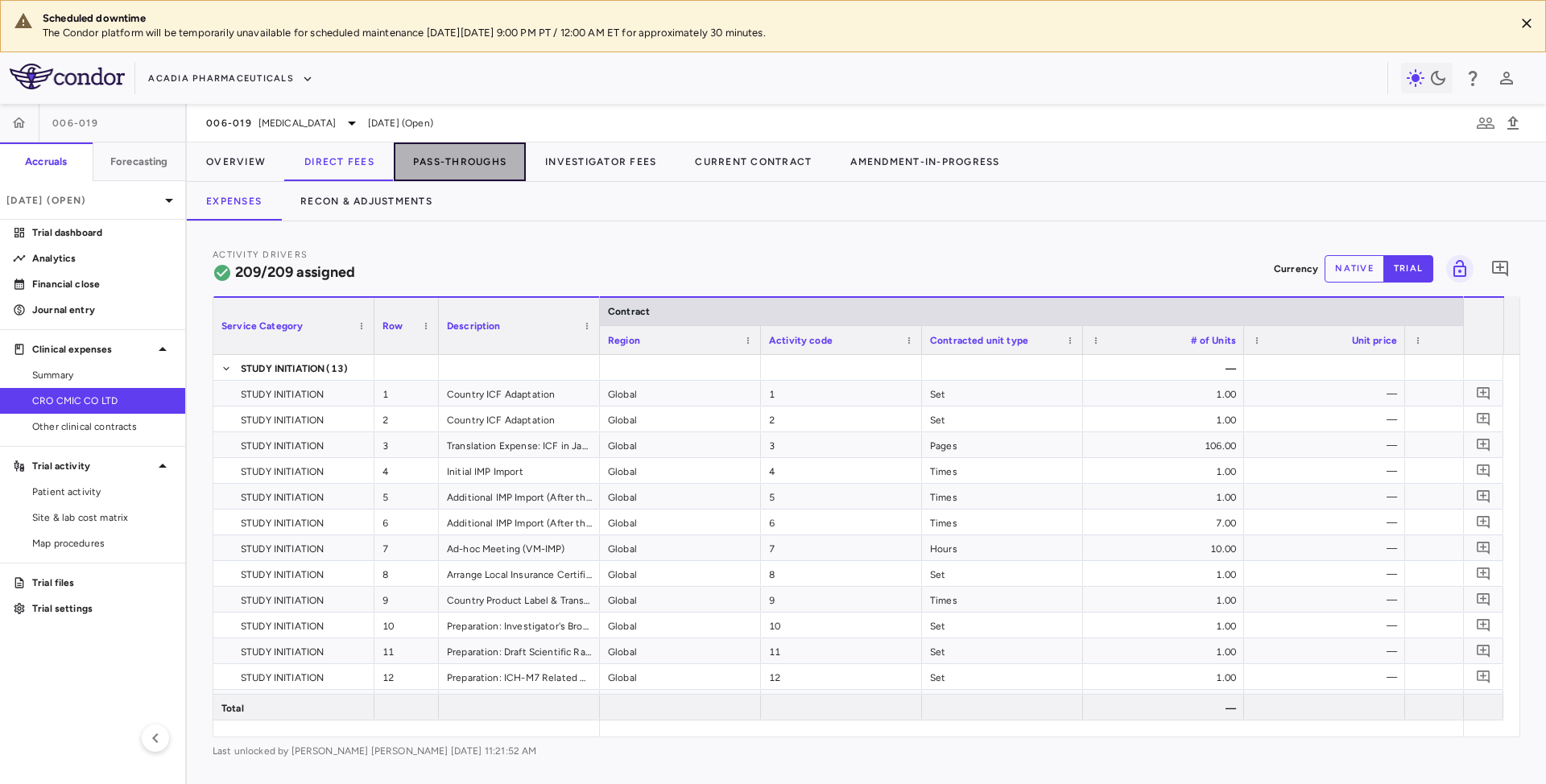
click at [478, 159] on button "Pass-Throughs" at bounding box center [460, 161] width 132 height 39
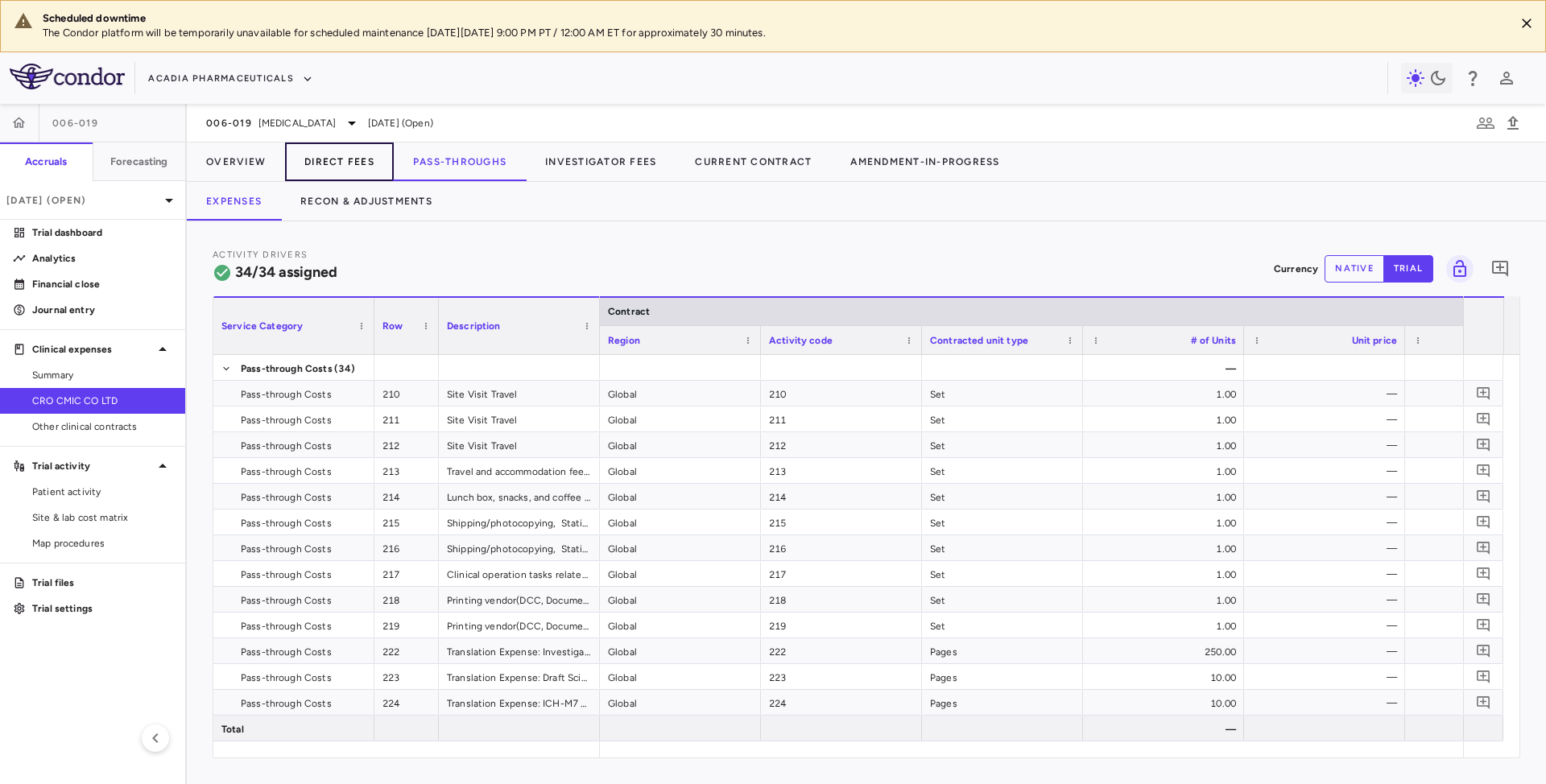
click at [365, 169] on button "Direct Fees" at bounding box center [340, 161] width 109 height 39
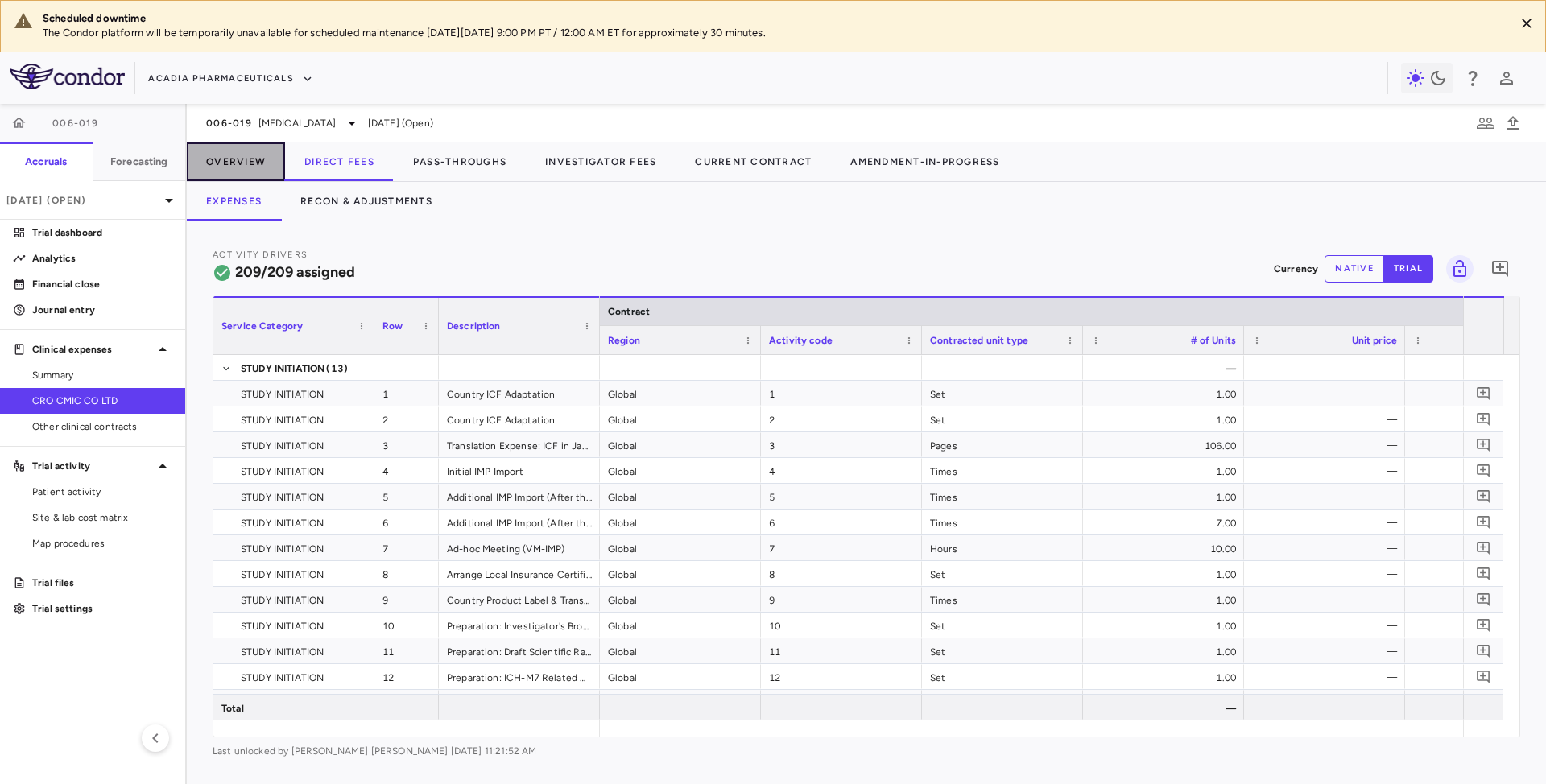
click at [251, 173] on button "Overview" at bounding box center [235, 161] width 98 height 39
